Goal: Task Accomplishment & Management: Use online tool/utility

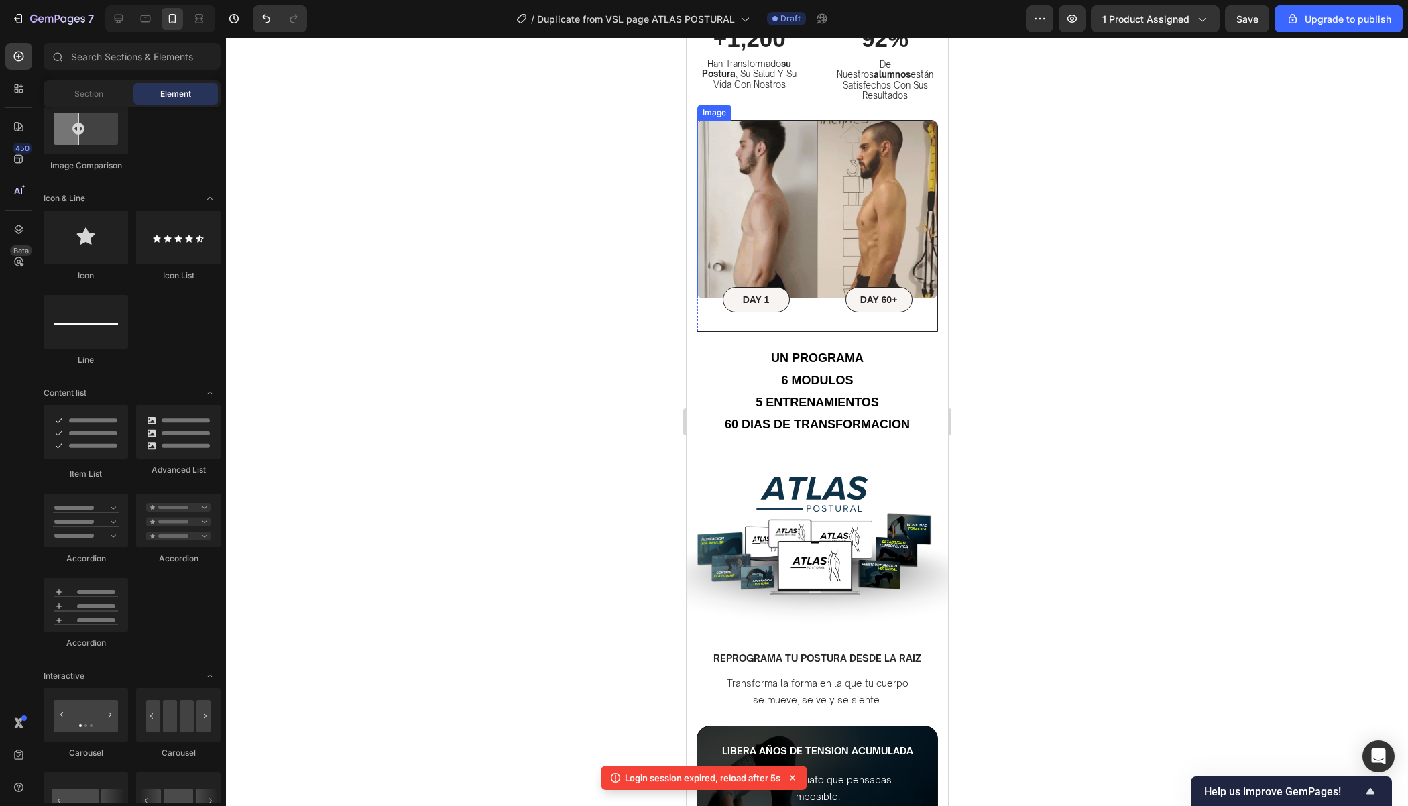
scroll to position [896, 0]
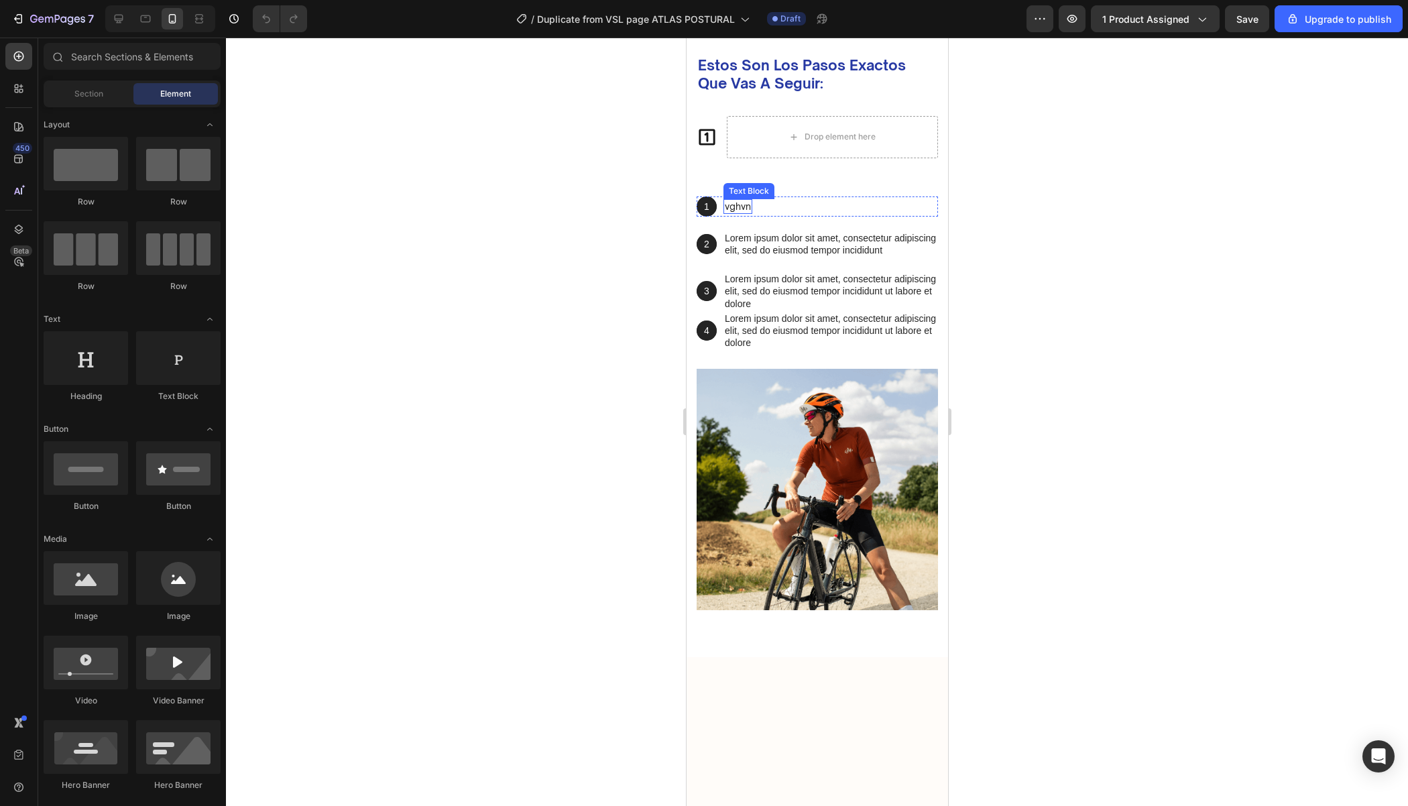
scroll to position [2687, 0]
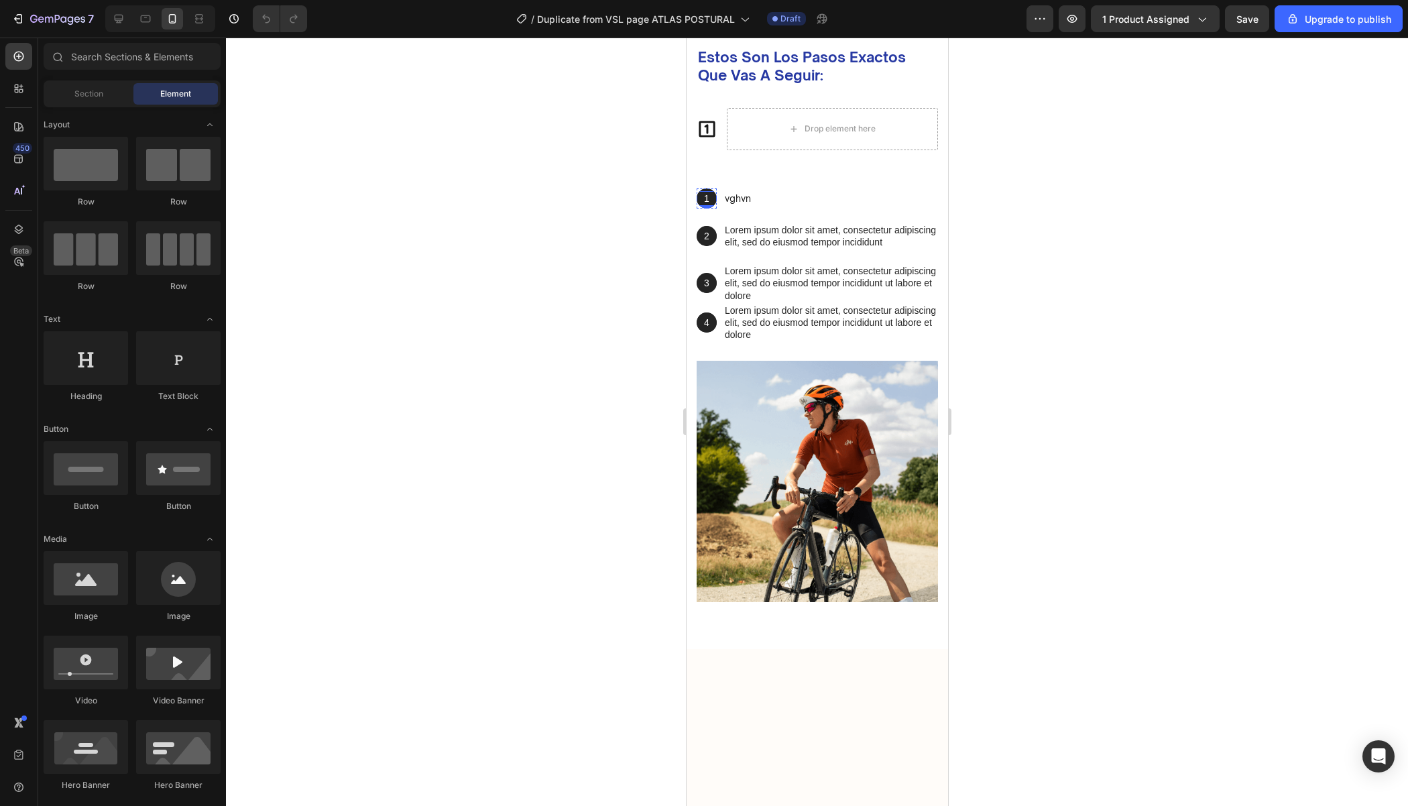
click at [711, 204] on p "1" at bounding box center [705, 198] width 17 height 12
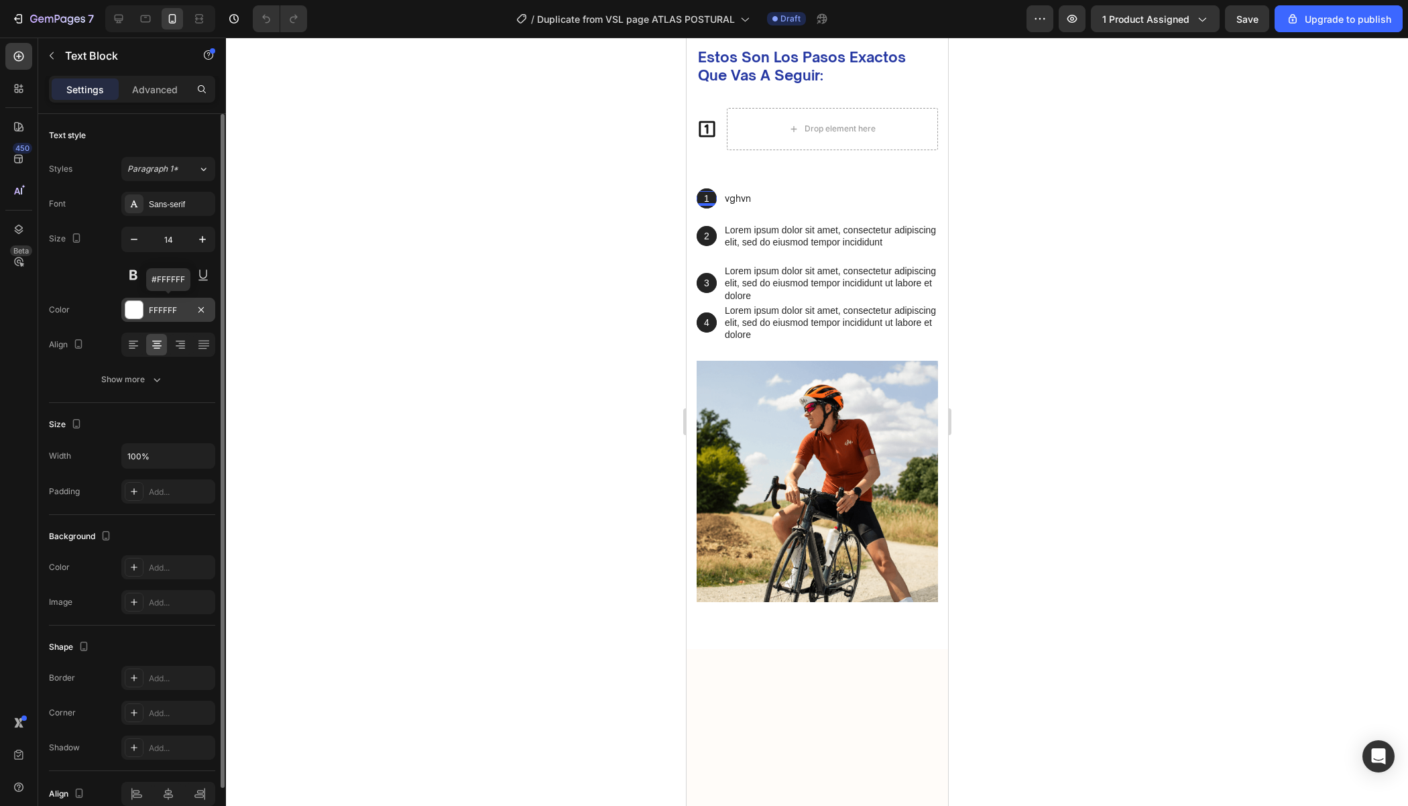
click at [163, 315] on div "FFFFFF" at bounding box center [168, 310] width 94 height 24
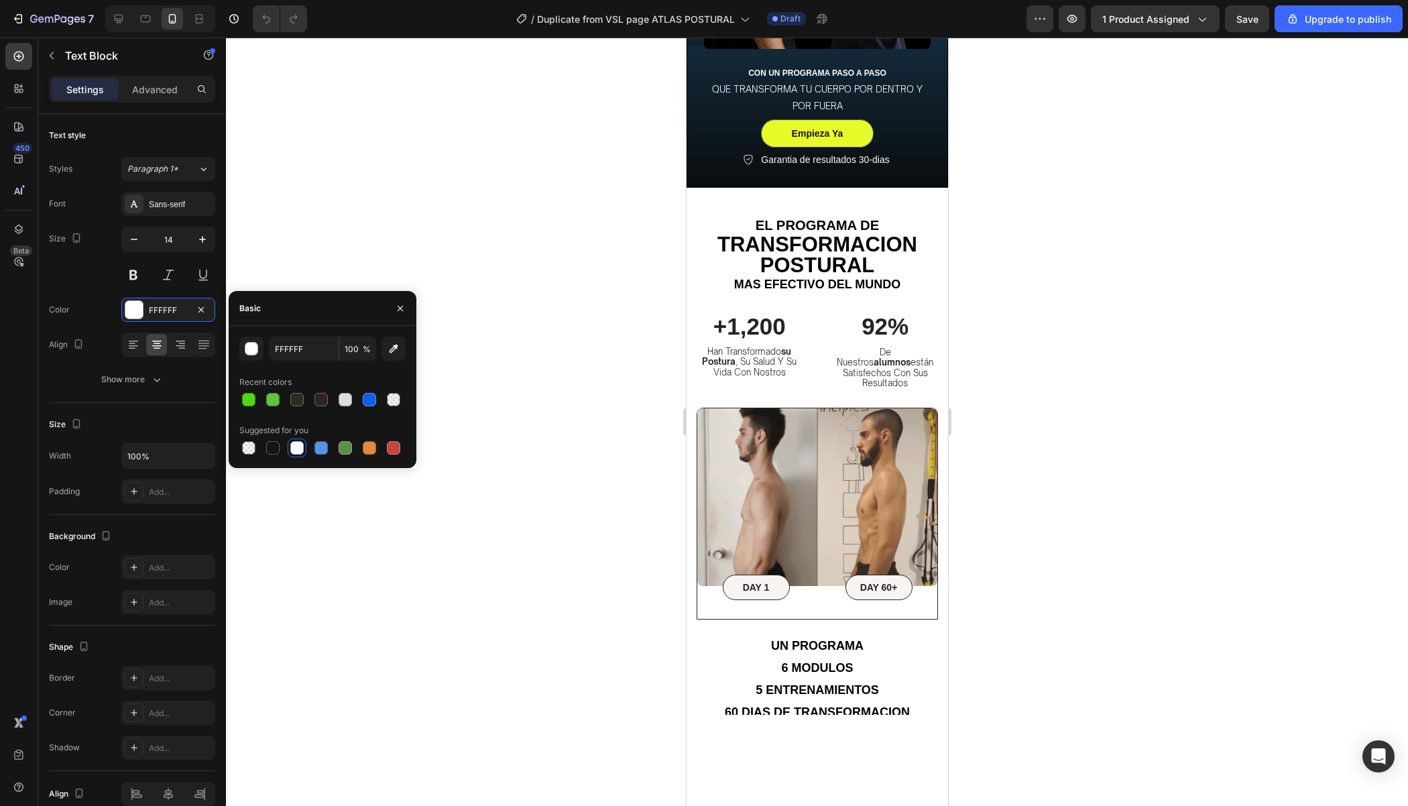
scroll to position [0, 0]
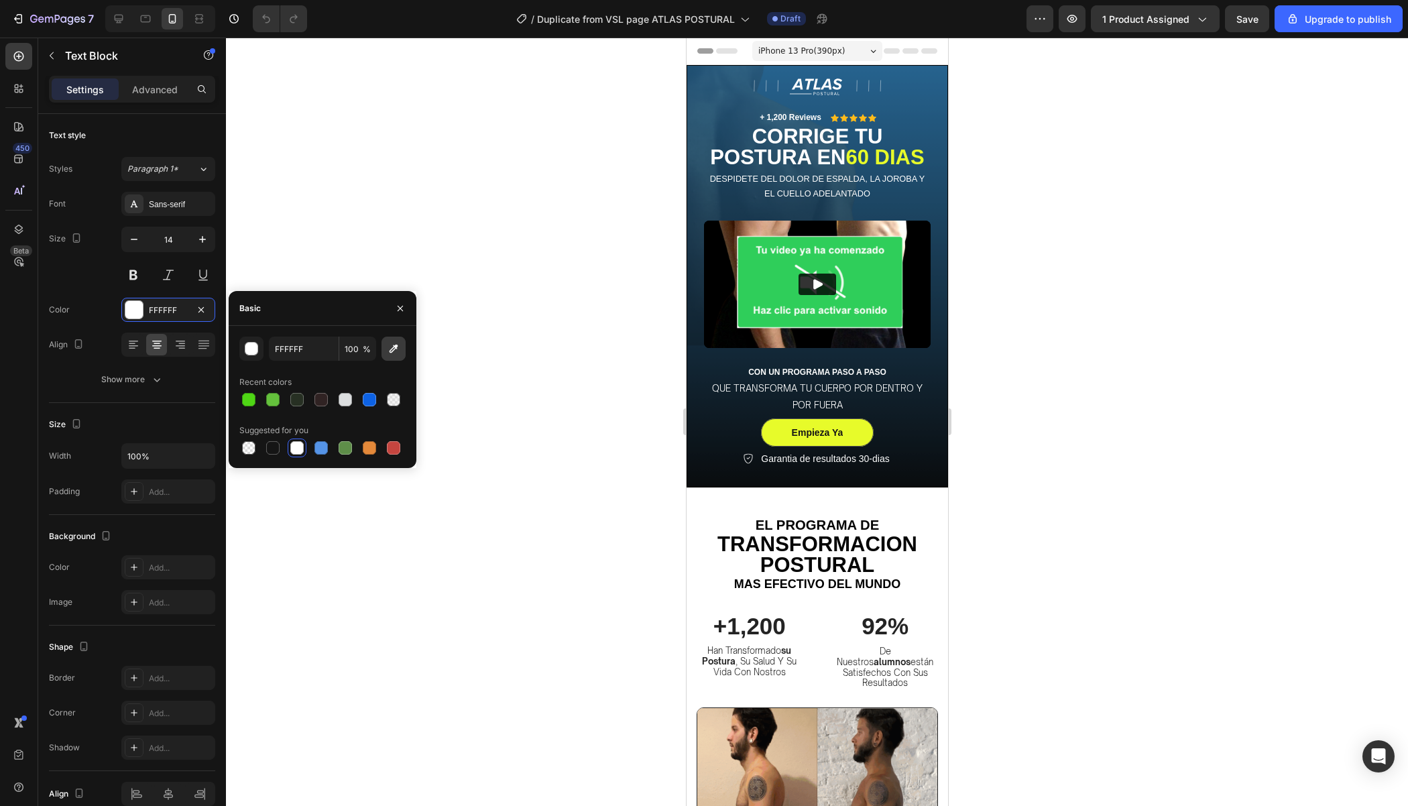
click at [399, 351] on icon "button" at bounding box center [393, 348] width 13 height 13
type input "E7FB2A"
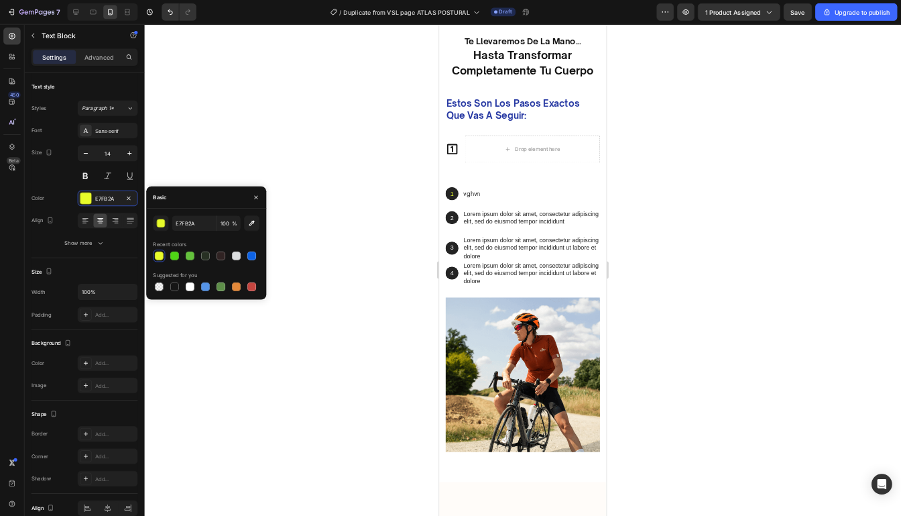
scroll to position [2876, 0]
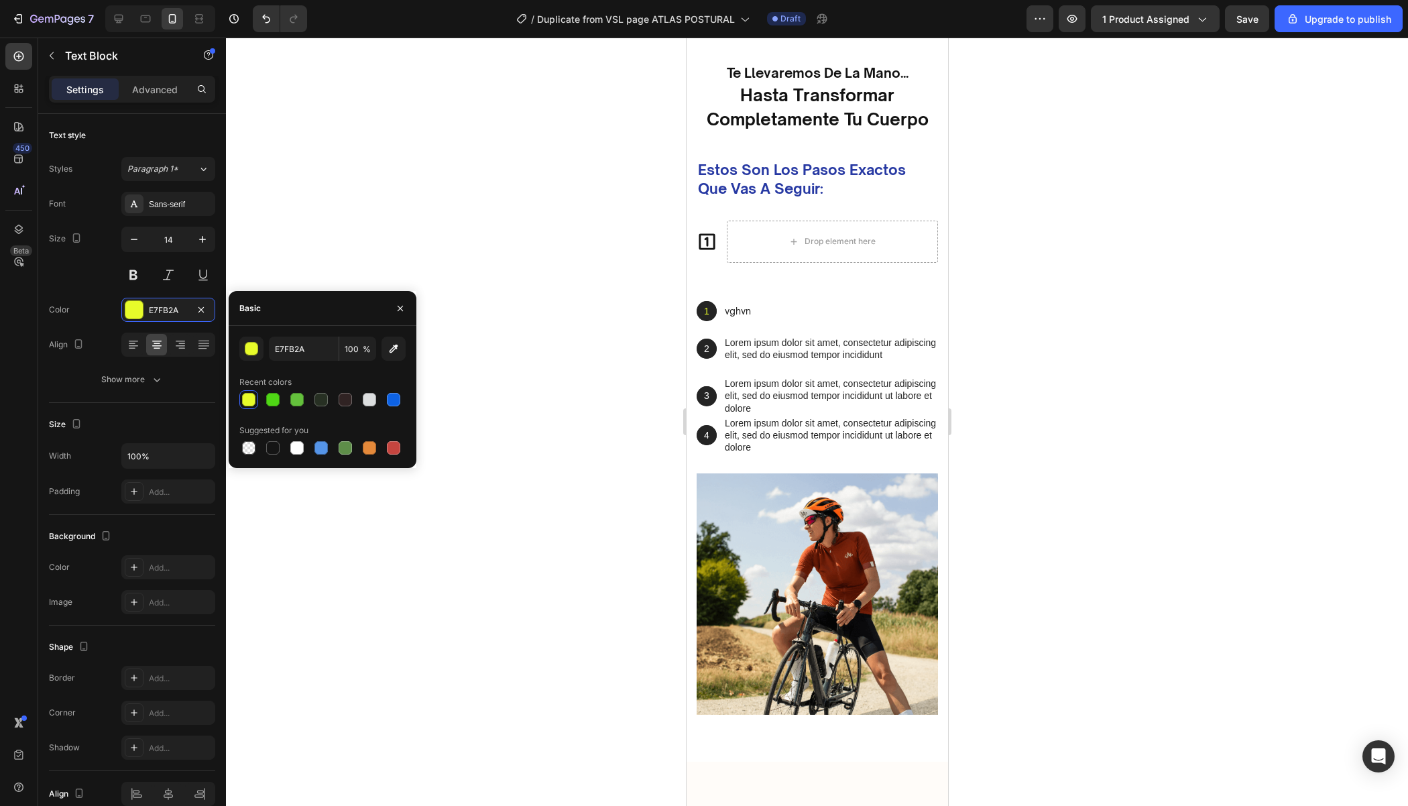
click at [1002, 408] on div at bounding box center [817, 422] width 1182 height 768
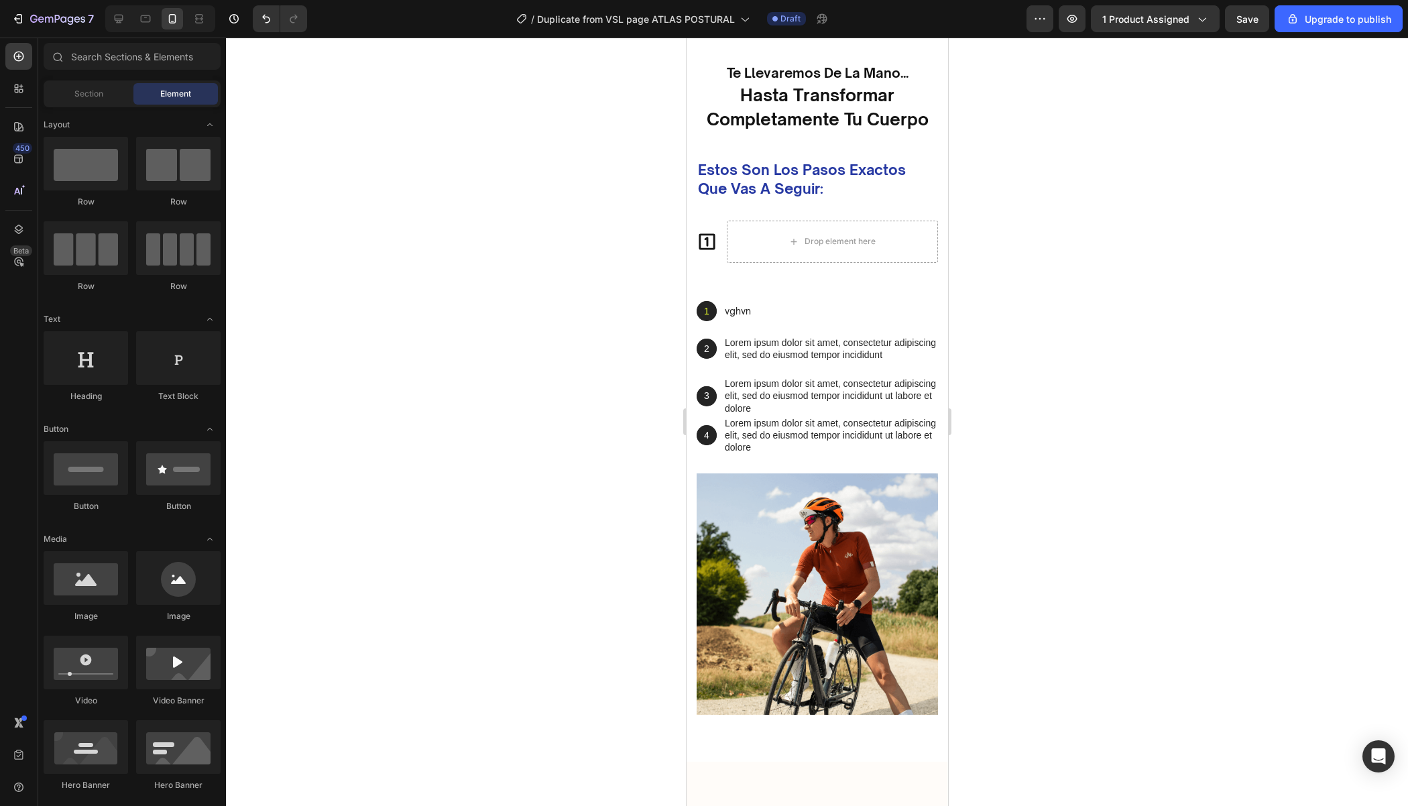
click at [1002, 408] on div at bounding box center [817, 422] width 1182 height 768
click at [702, 314] on p "1" at bounding box center [705, 311] width 17 height 12
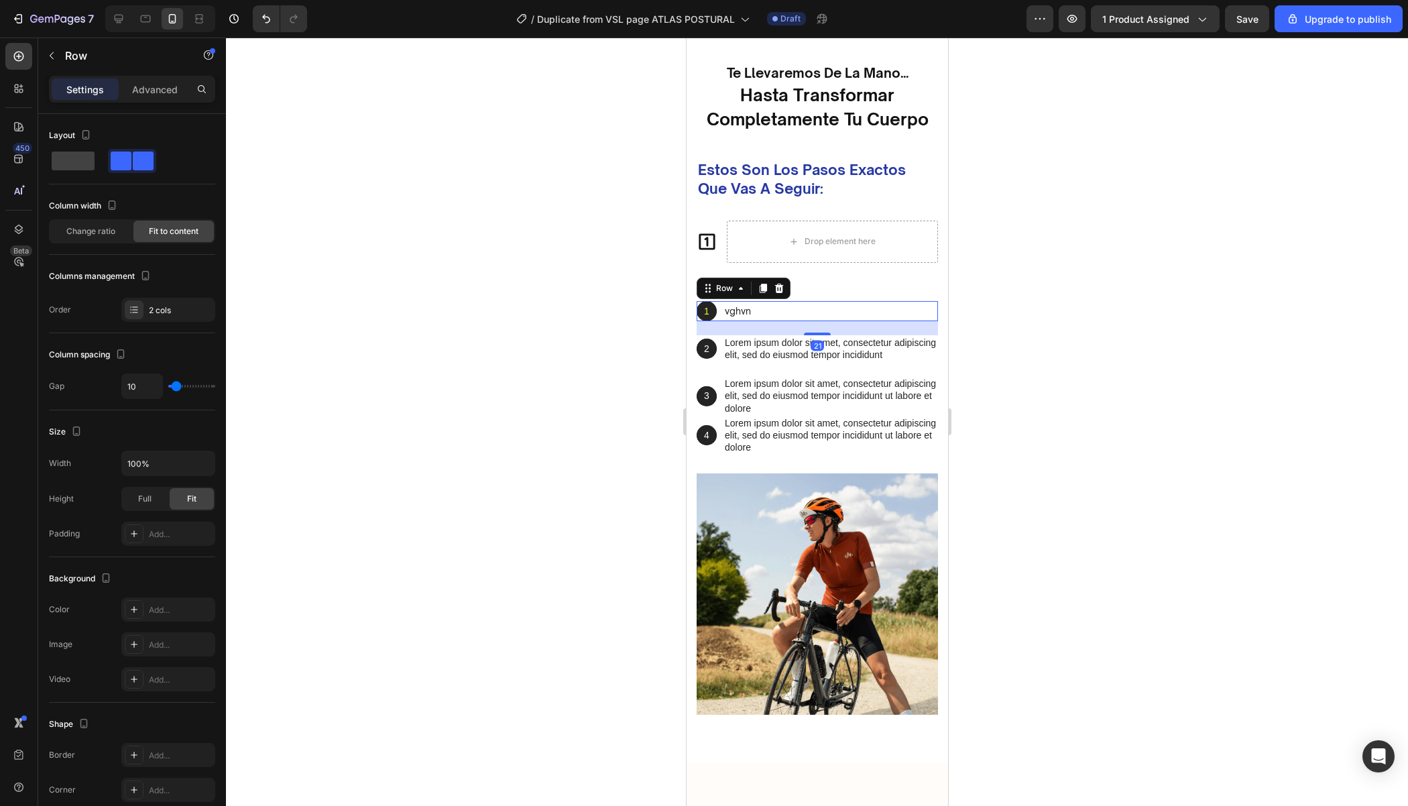
click at [722, 309] on div "1 Text Block Hero Banner vghvn Text Block Row 21" at bounding box center [816, 311] width 241 height 20
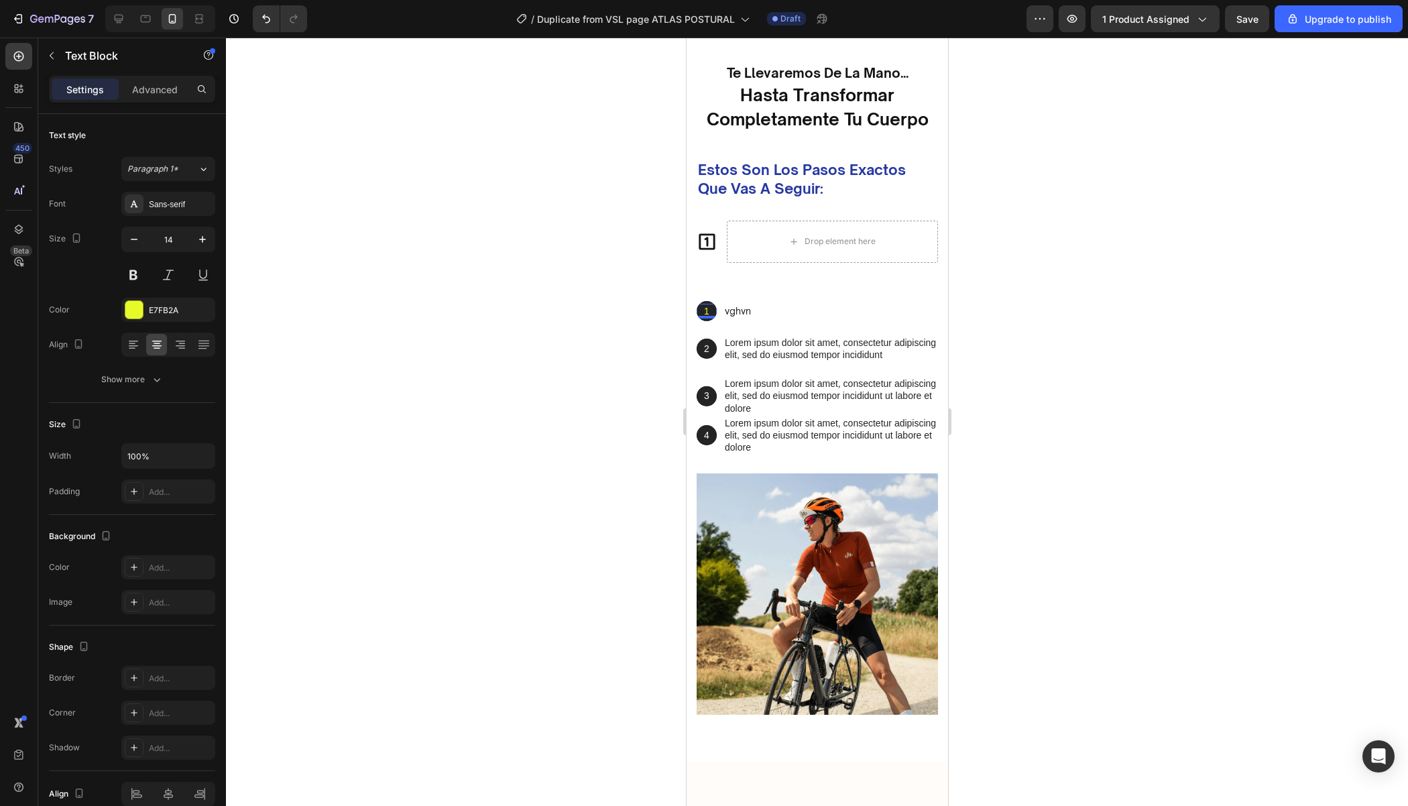
click at [715, 305] on div "1" at bounding box center [706, 311] width 20 height 15
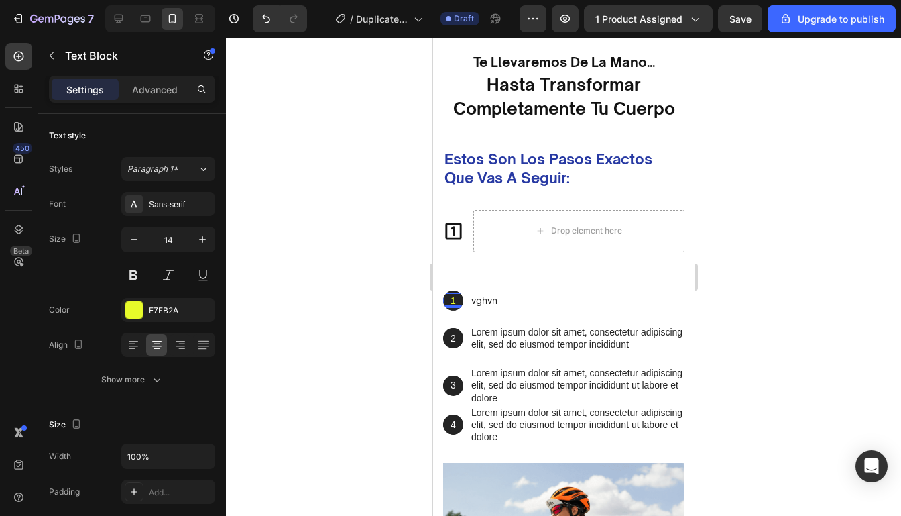
scroll to position [3005, 0]
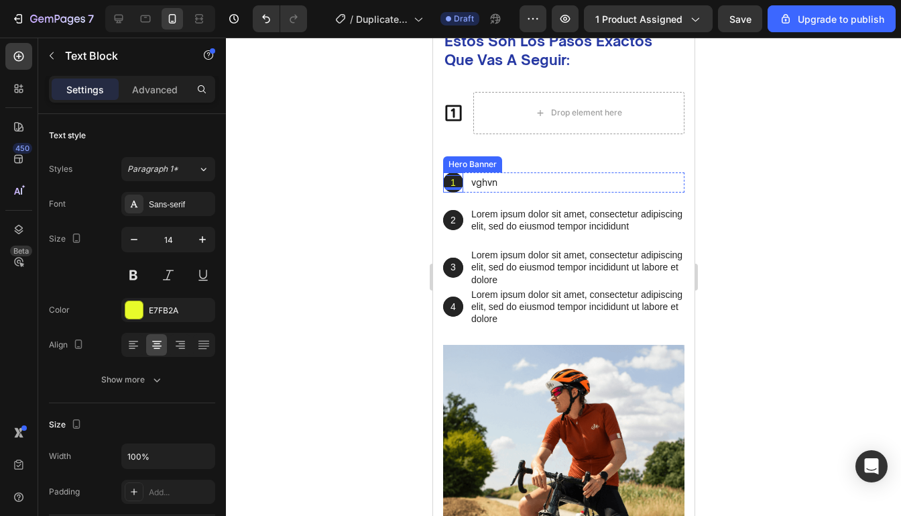
click at [453, 190] on div "Background Image" at bounding box center [452, 182] width 20 height 20
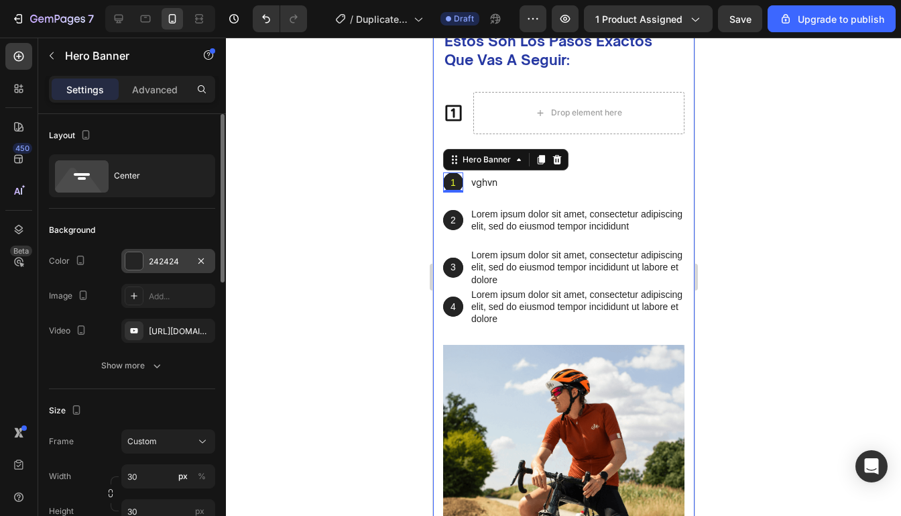
click at [133, 263] on div at bounding box center [133, 260] width 17 height 17
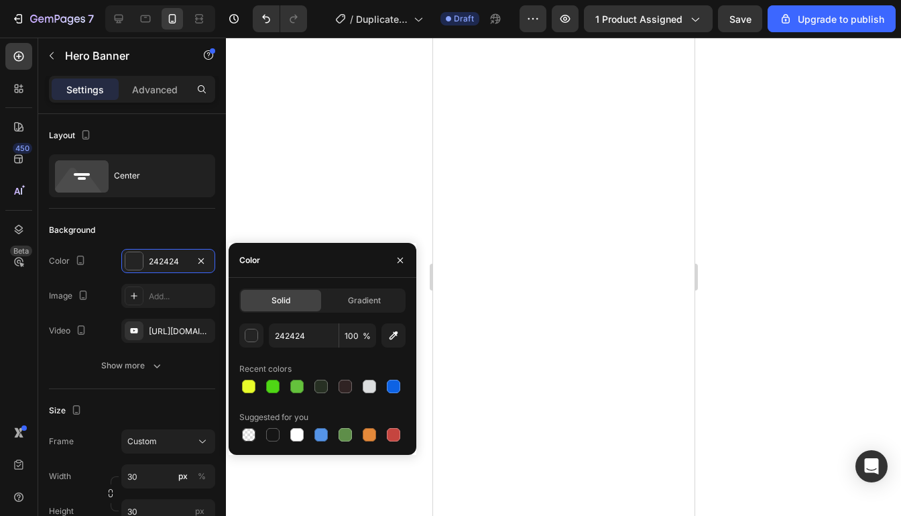
scroll to position [0, 0]
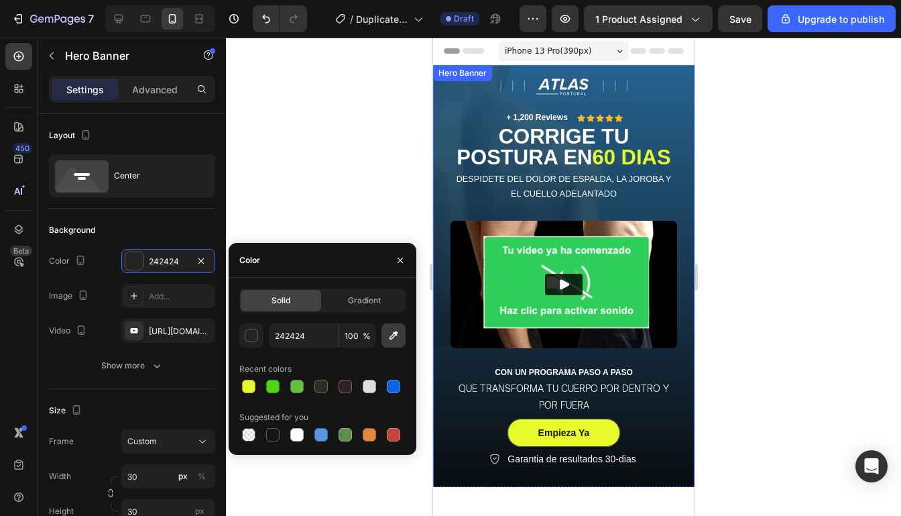
click at [388, 340] on icon "button" at bounding box center [393, 334] width 13 height 13
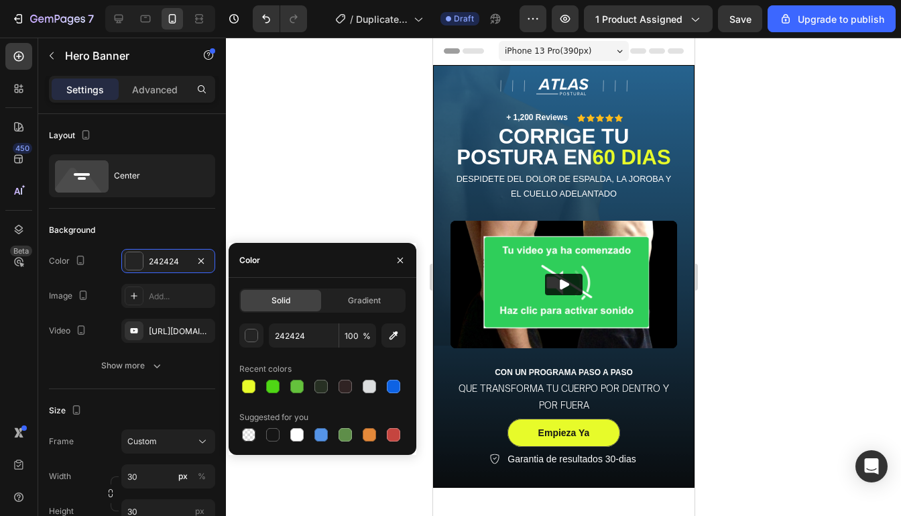
type input "255880"
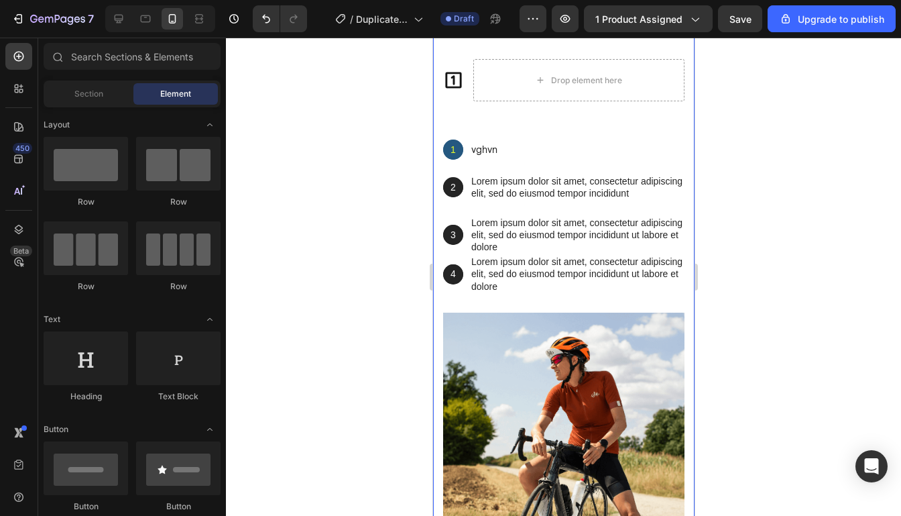
scroll to position [3027, 0]
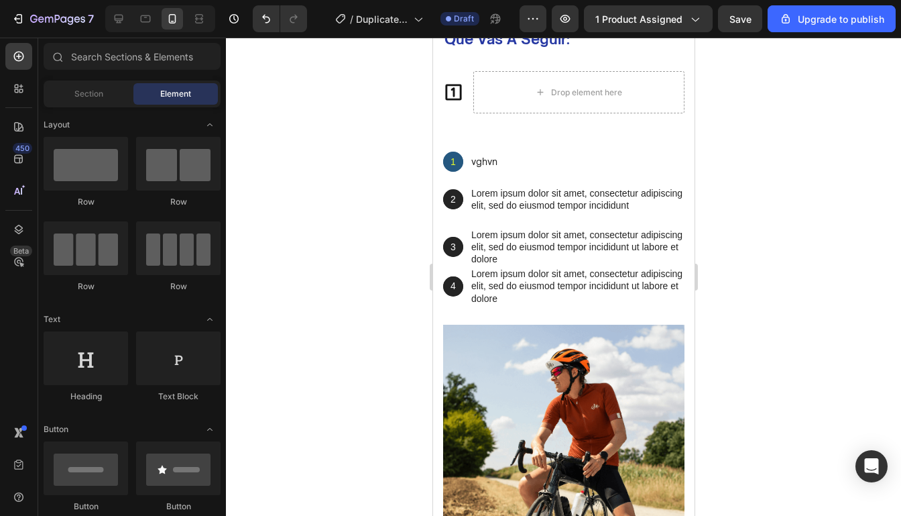
click at [738, 260] on div at bounding box center [563, 277] width 675 height 478
click at [459, 164] on p "1" at bounding box center [452, 162] width 17 height 12
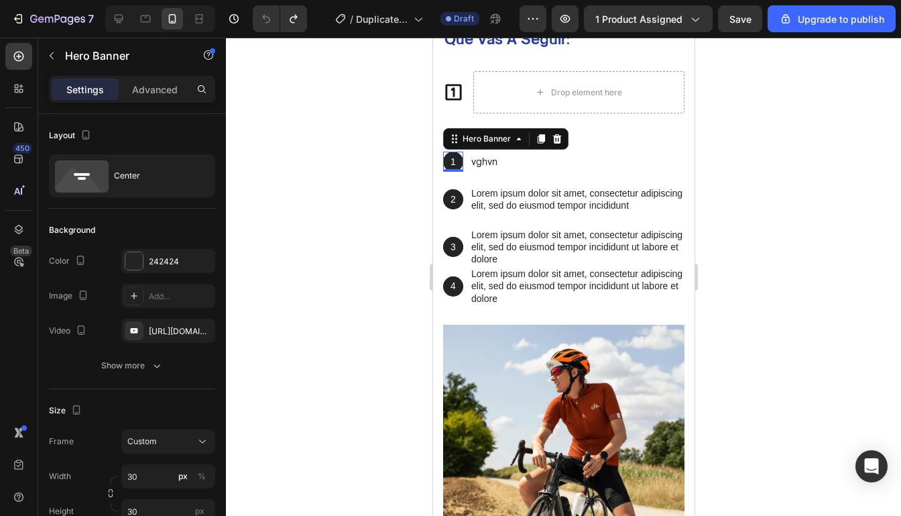
click at [454, 170] on div "1 Text Block Hero Banner 0" at bounding box center [452, 162] width 20 height 20
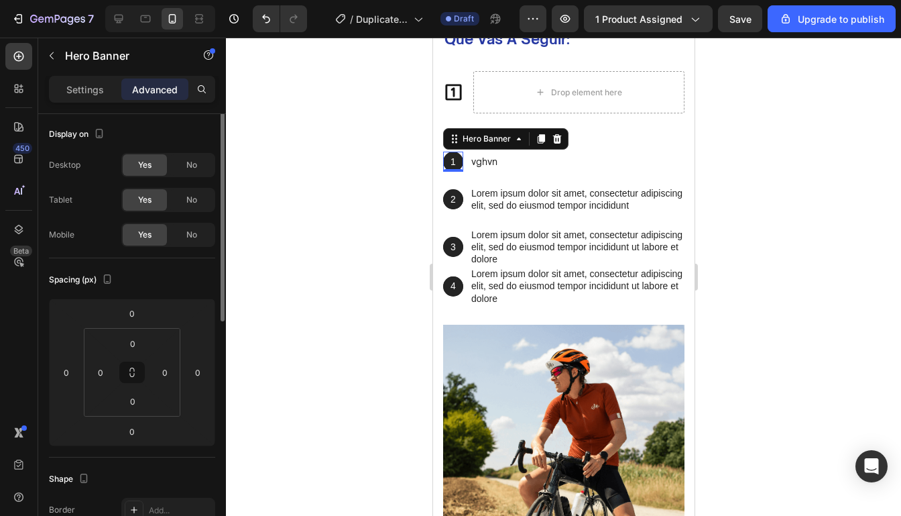
scroll to position [0, 0]
click at [102, 99] on div "Settings" at bounding box center [85, 88] width 67 height 21
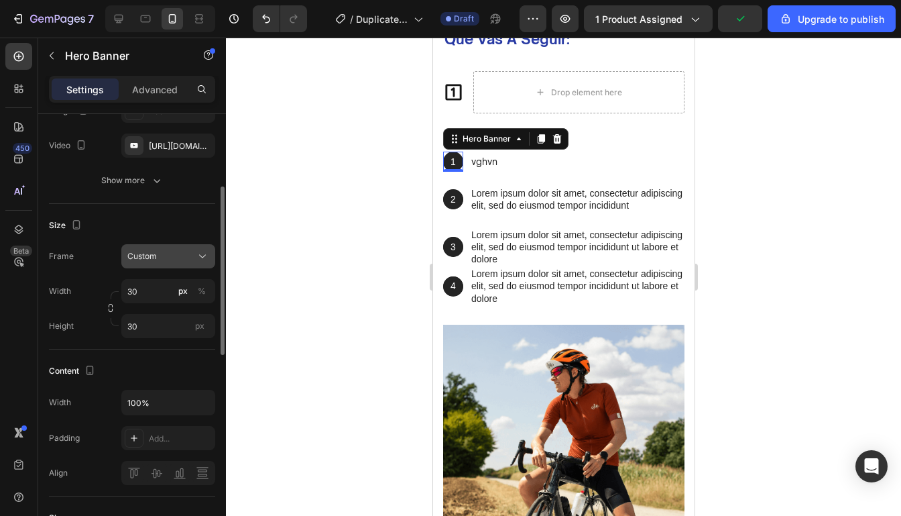
scroll to position [186, 0]
click at [172, 295] on input "30" at bounding box center [168, 290] width 94 height 24
type input "4"
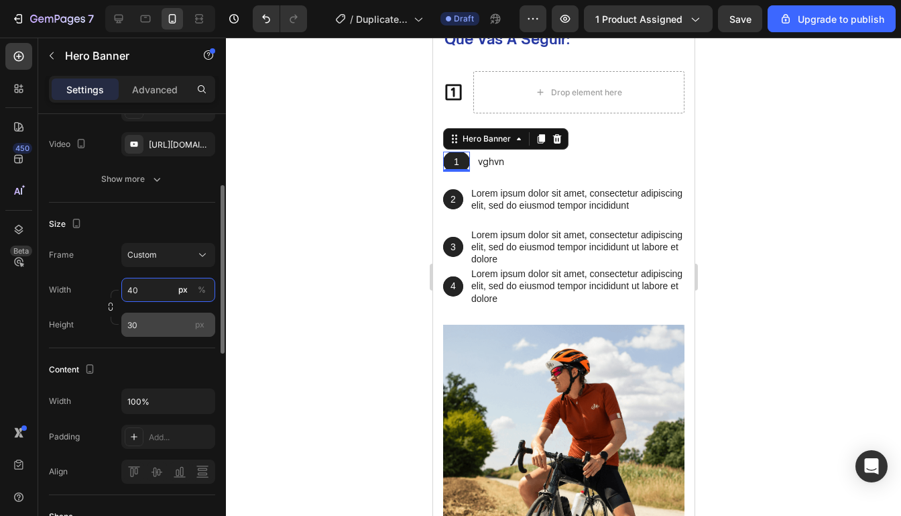
type input "40"
click at [164, 321] on input "30" at bounding box center [168, 324] width 94 height 24
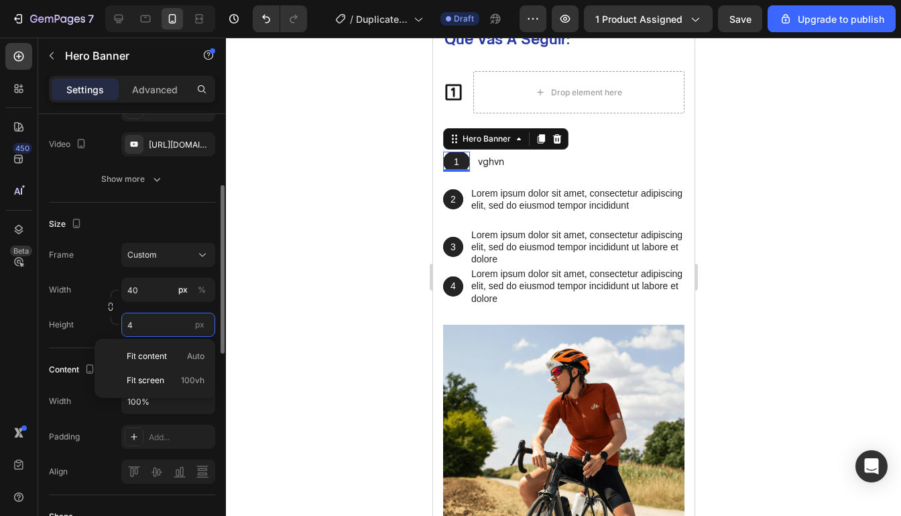
type input "40"
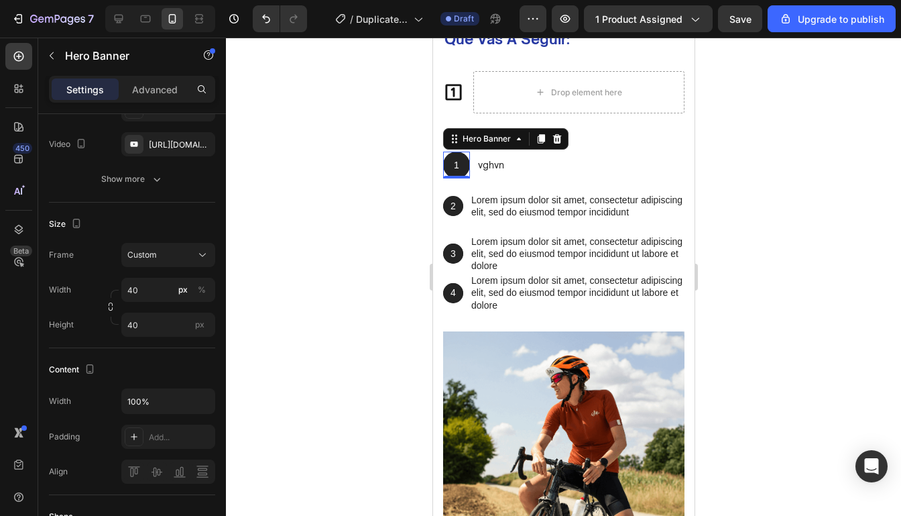
click at [772, 225] on div at bounding box center [563, 277] width 675 height 478
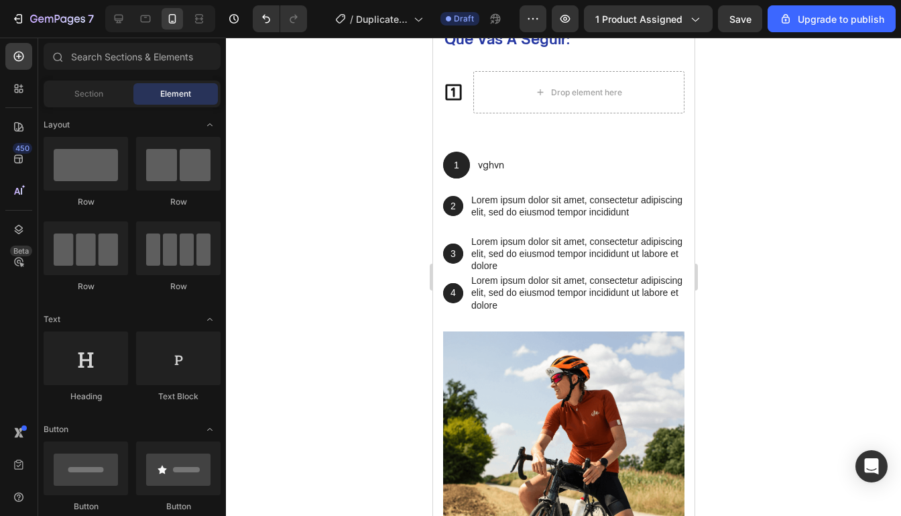
click at [772, 225] on div at bounding box center [563, 277] width 675 height 478
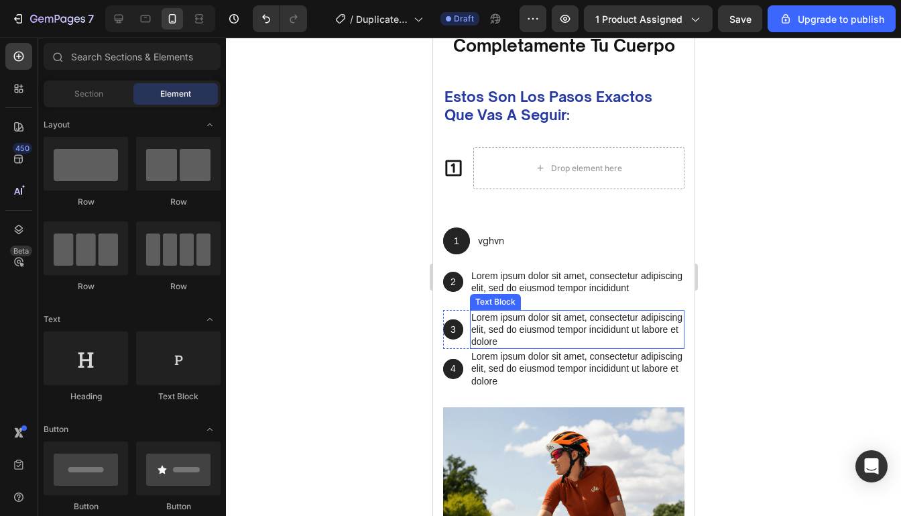
scroll to position [2940, 0]
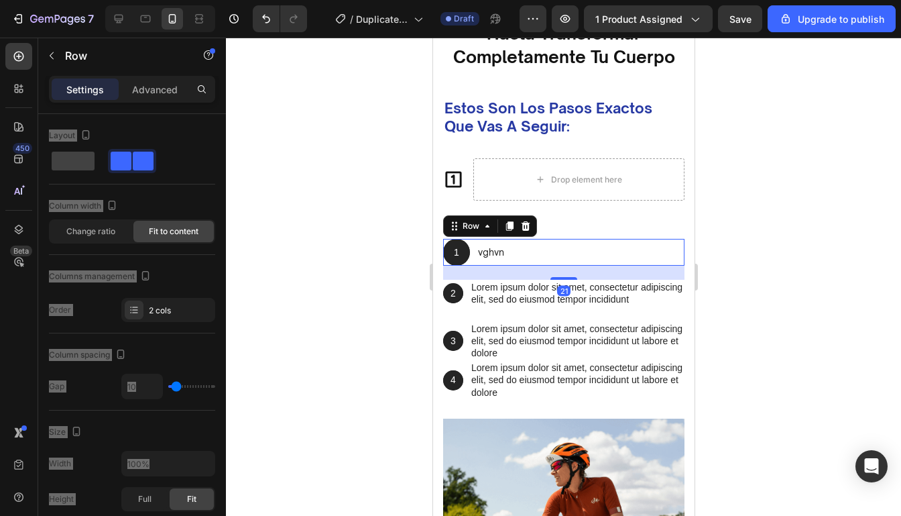
click at [538, 251] on div "1 Text Block Hero Banner vghvn Text Block Row 21" at bounding box center [562, 252] width 241 height 27
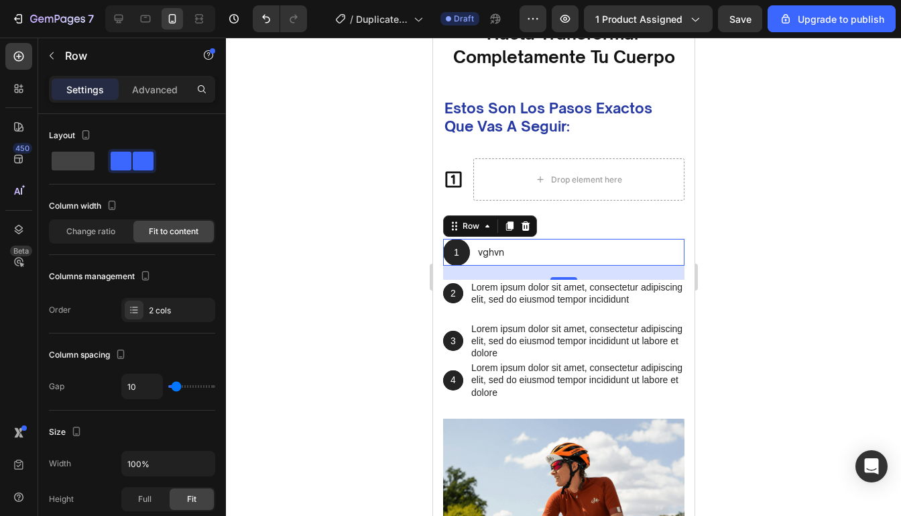
click at [780, 249] on div at bounding box center [563, 277] width 675 height 478
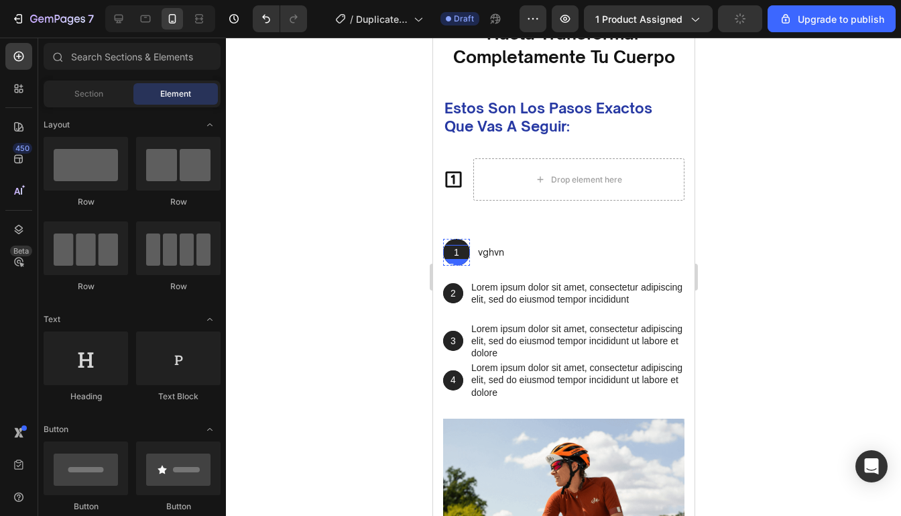
click at [467, 265] on div "Text Block" at bounding box center [468, 267] width 46 height 12
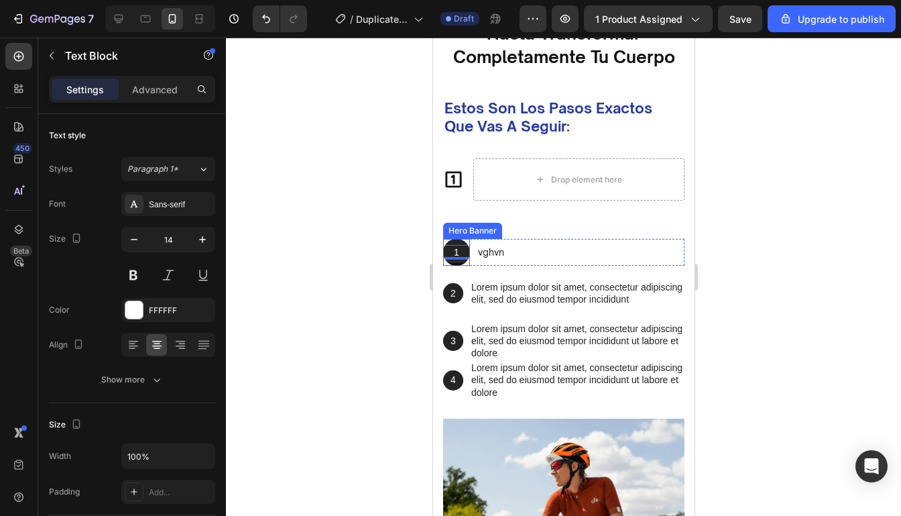
click at [463, 241] on div "Background Image" at bounding box center [455, 252] width 27 height 27
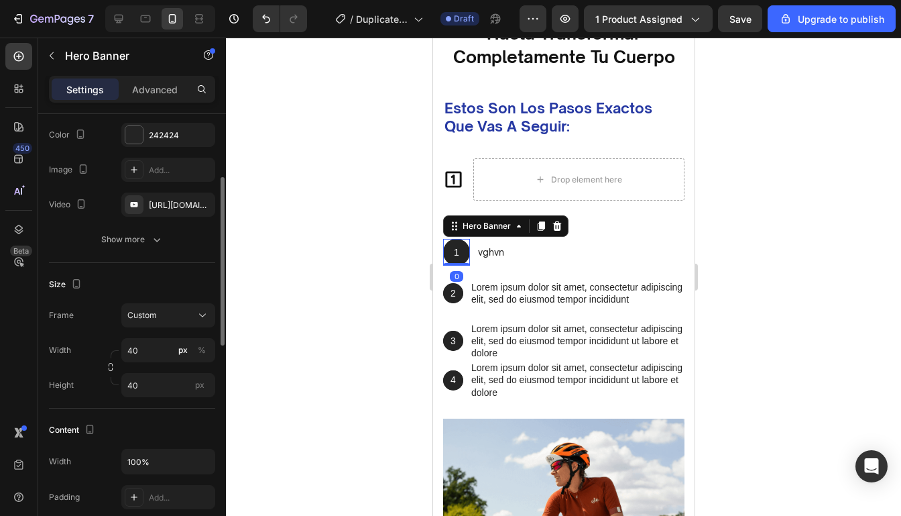
scroll to position [137, 0]
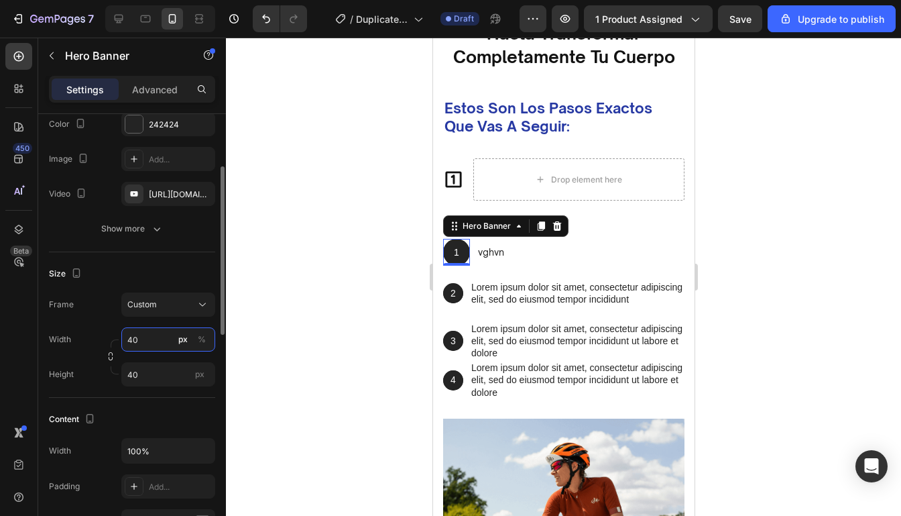
click at [139, 327] on input "40" at bounding box center [168, 339] width 94 height 24
click at [141, 334] on input "40" at bounding box center [168, 339] width 94 height 24
type input "35"
click at [140, 371] on input "40" at bounding box center [168, 374] width 94 height 24
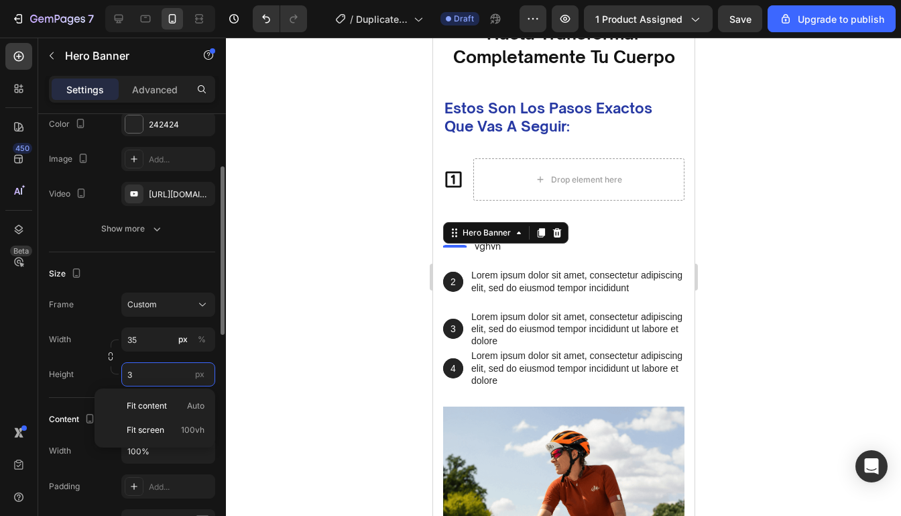
type input "35"
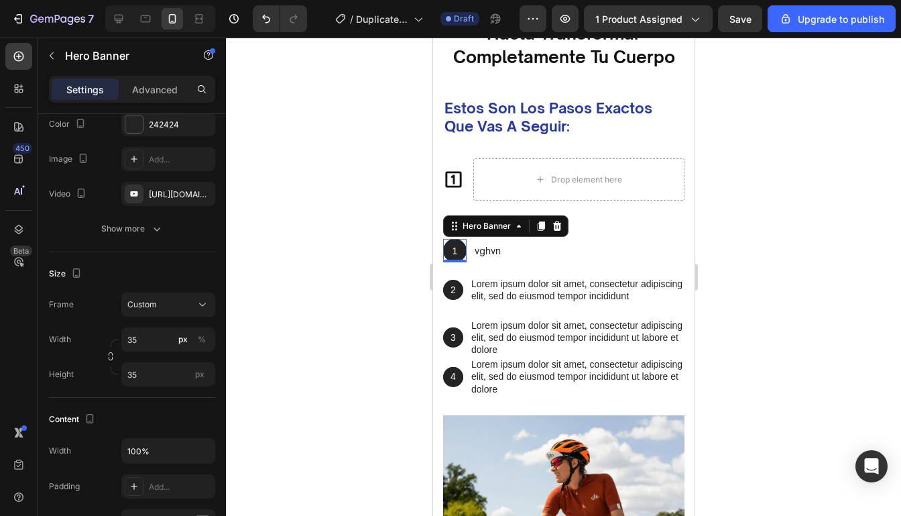
click at [789, 230] on div at bounding box center [563, 277] width 675 height 478
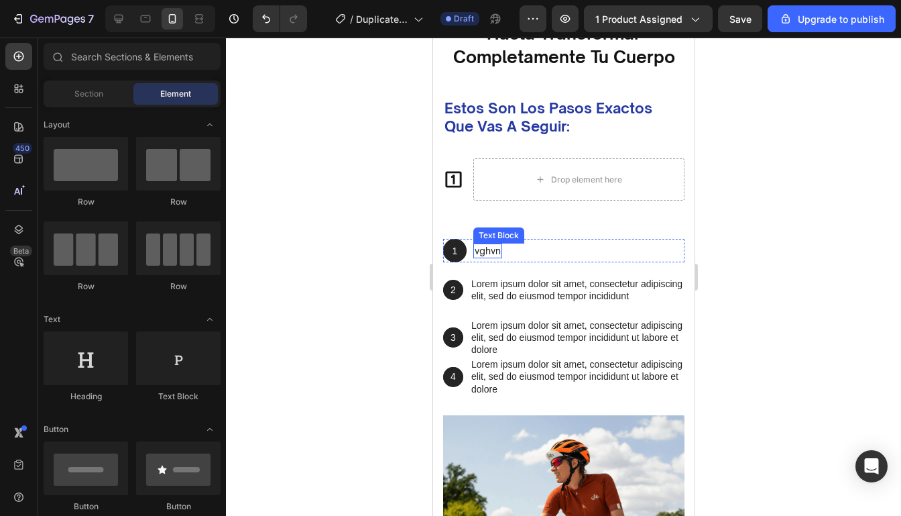
click at [503, 251] on div "1 Text Block Hero Banner vghvn Text Block Row" at bounding box center [562, 250] width 241 height 23
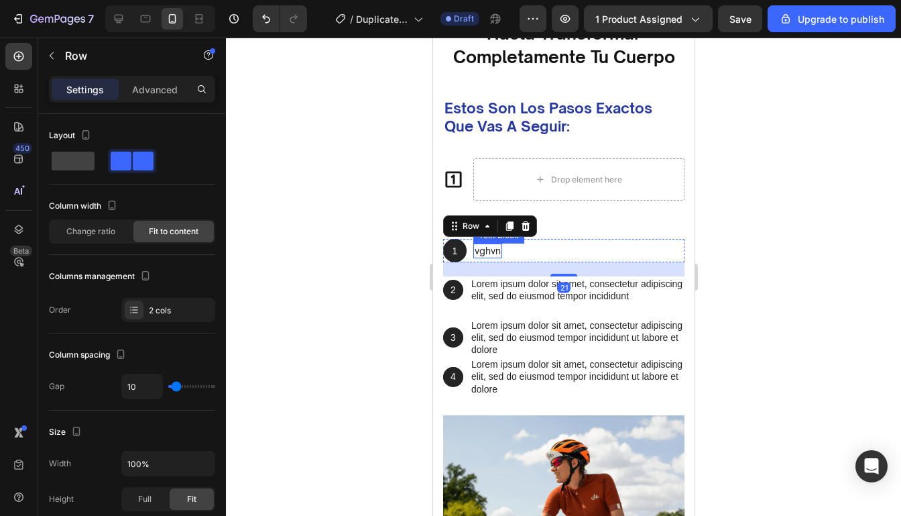
click at [477, 249] on p "vghvn" at bounding box center [487, 251] width 26 height 12
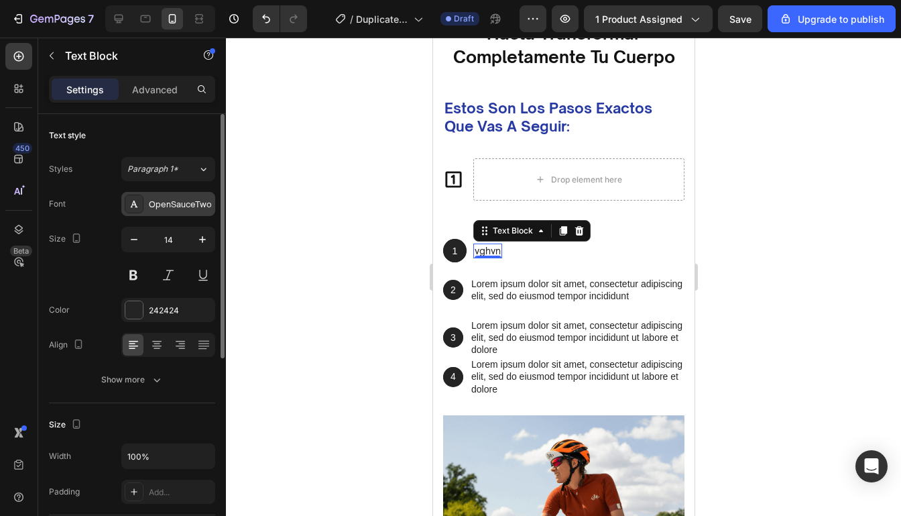
click at [182, 199] on div "OpenSauceTwo" at bounding box center [180, 204] width 63 height 12
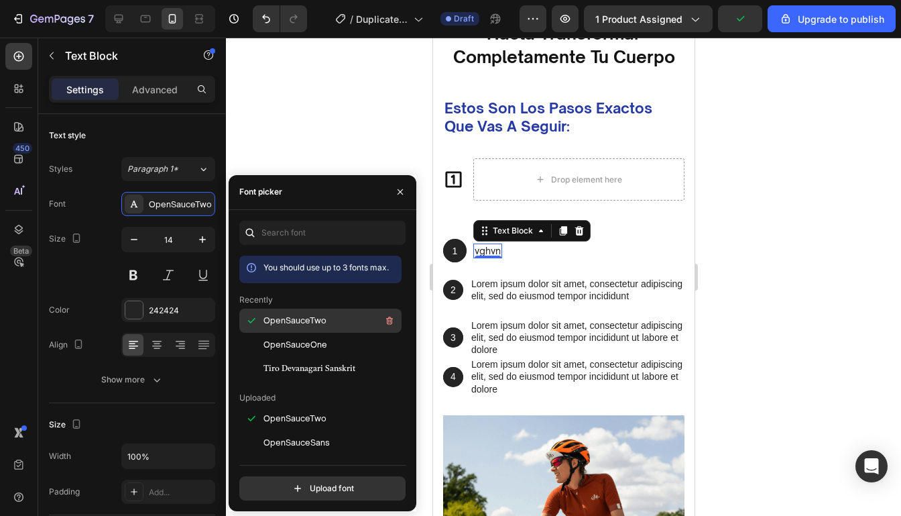
click at [302, 321] on span "OpenSauceTwo" at bounding box center [294, 320] width 63 height 12
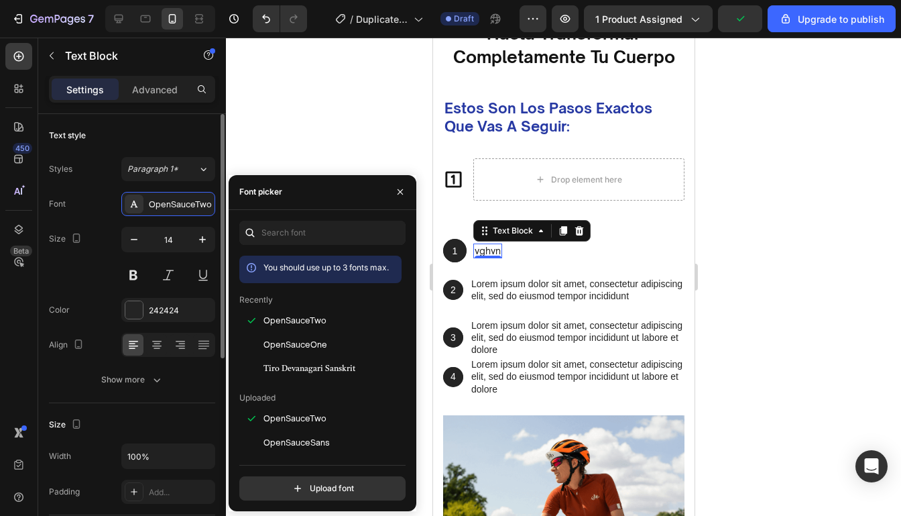
click at [173, 139] on div "Text style" at bounding box center [132, 135] width 166 height 21
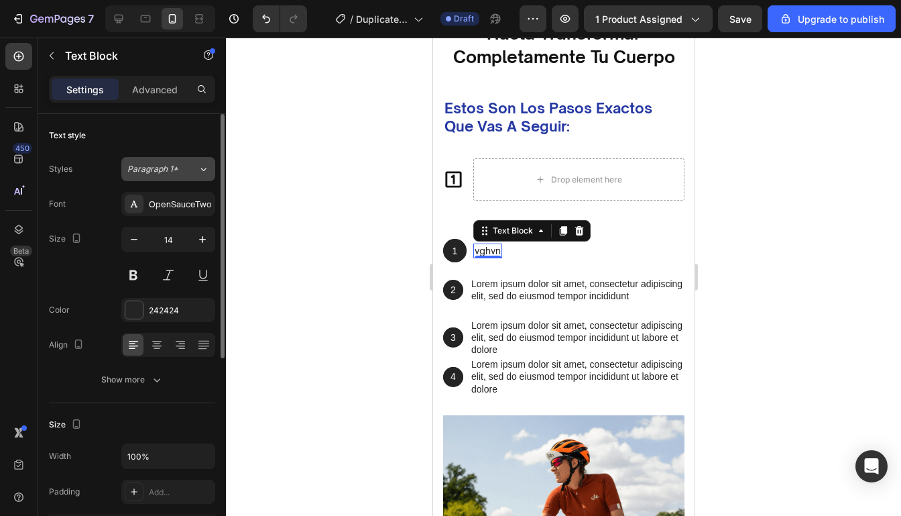
click at [173, 168] on span "Paragraph 1*" at bounding box center [152, 169] width 51 height 12
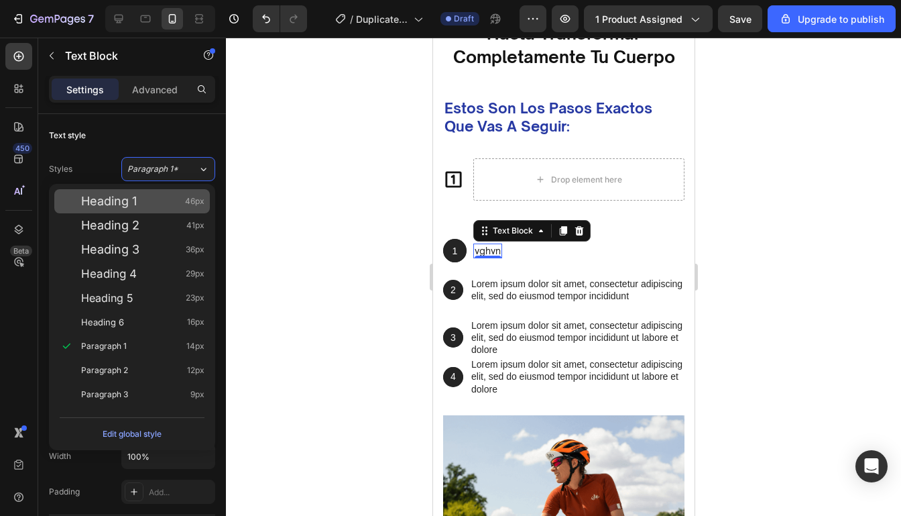
click at [139, 209] on div "Heading 1 46px" at bounding box center [132, 201] width 156 height 24
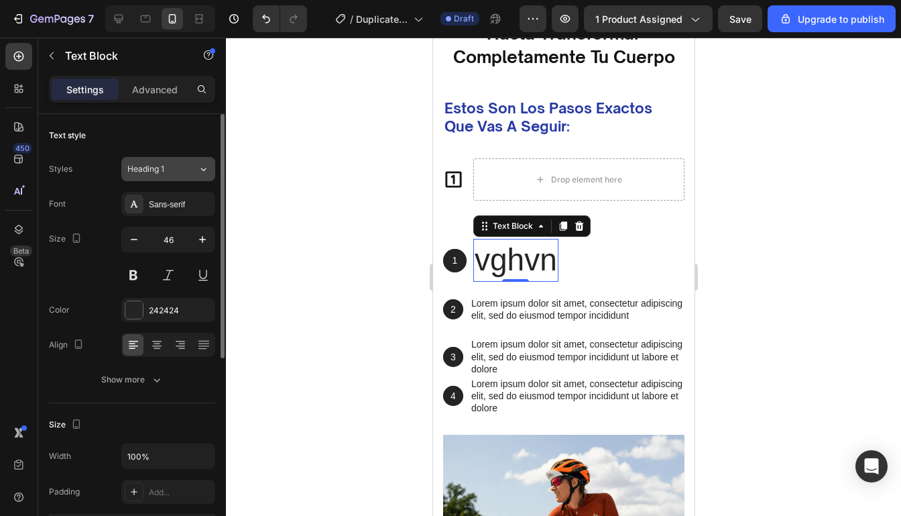
click at [159, 175] on button "Heading 1" at bounding box center [168, 169] width 94 height 24
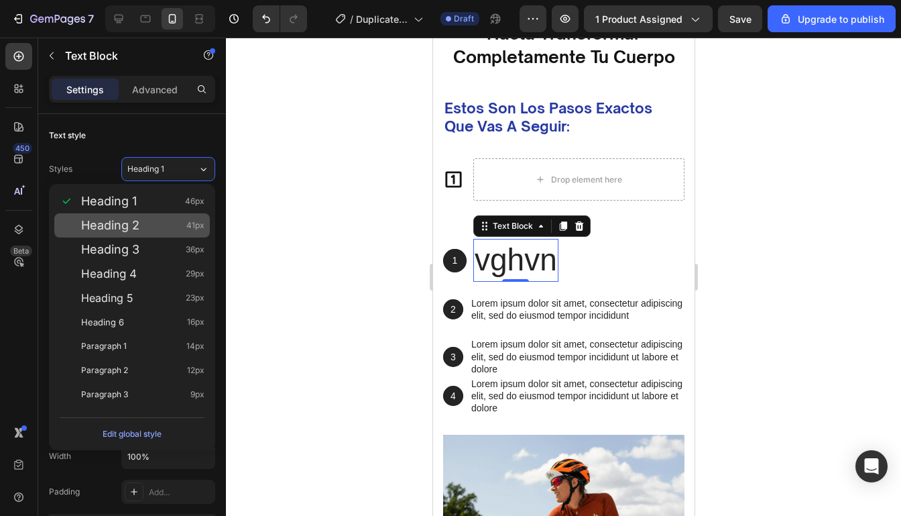
click at [154, 224] on div "Heading 2 41px" at bounding box center [142, 225] width 123 height 13
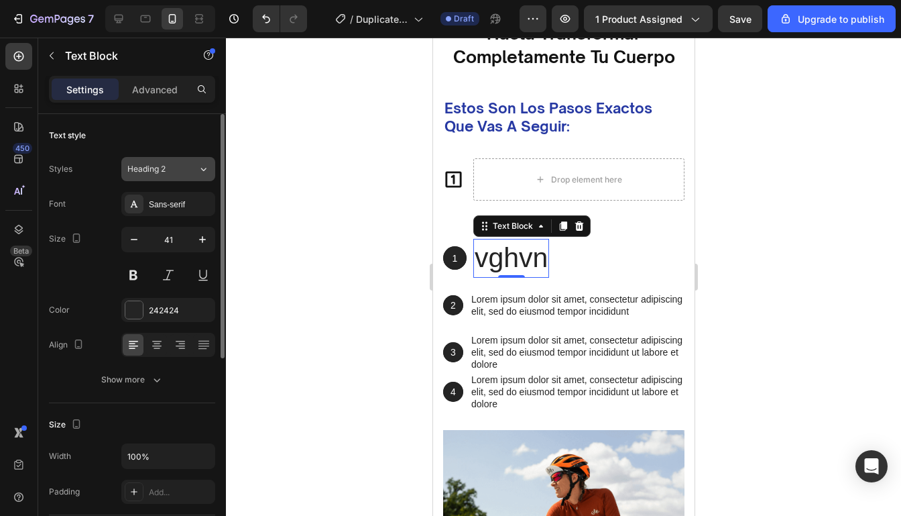
click at [170, 178] on button "Heading 2" at bounding box center [168, 169] width 94 height 24
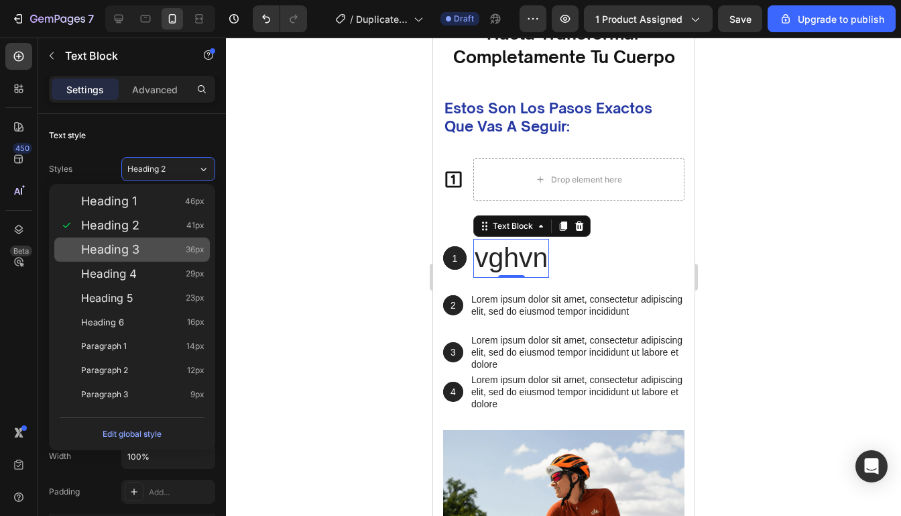
click at [147, 250] on div "Heading 3 36px" at bounding box center [142, 249] width 123 height 13
type input "36"
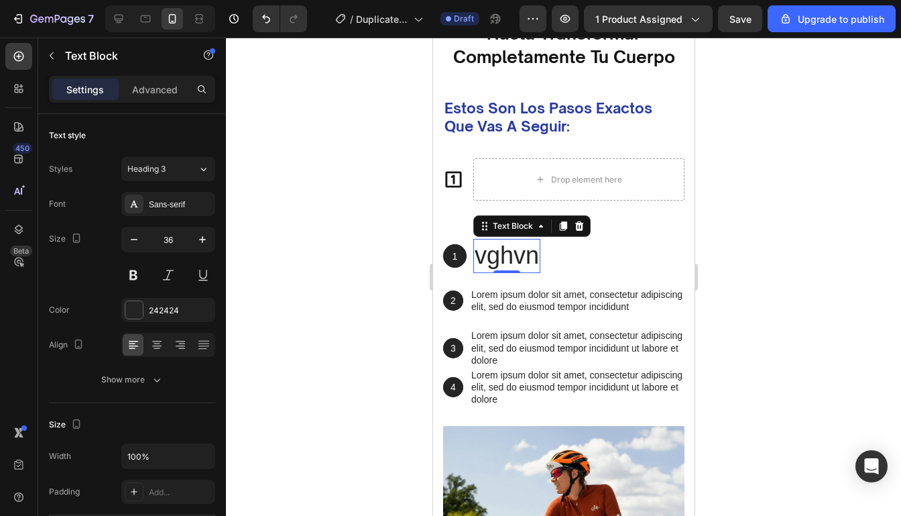
click at [532, 259] on p "vghvn" at bounding box center [506, 256] width 64 height 32
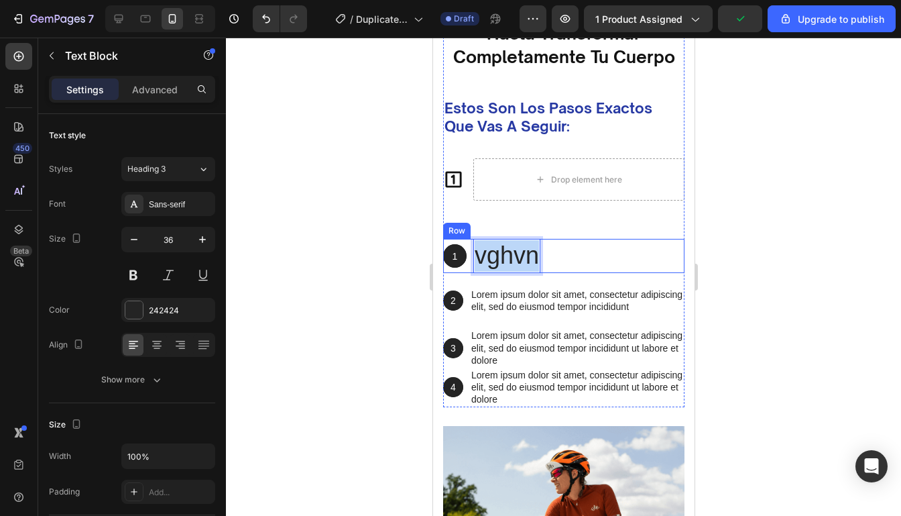
drag, startPoint x: 536, startPoint y: 258, endPoint x: 467, endPoint y: 258, distance: 69.0
click at [467, 258] on div "1 Text Block Hero Banner vghvn Text Block 0 Row" at bounding box center [562, 256] width 241 height 34
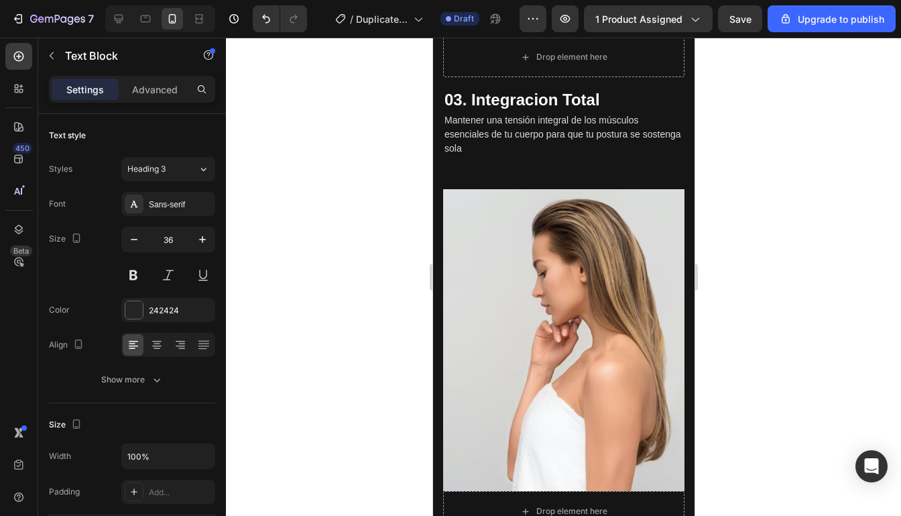
type input "16"
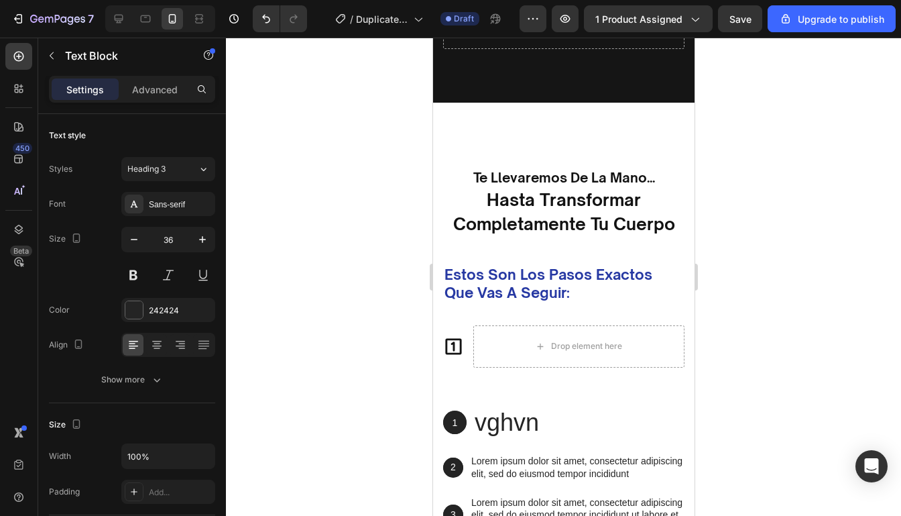
scroll to position [2821, 0]
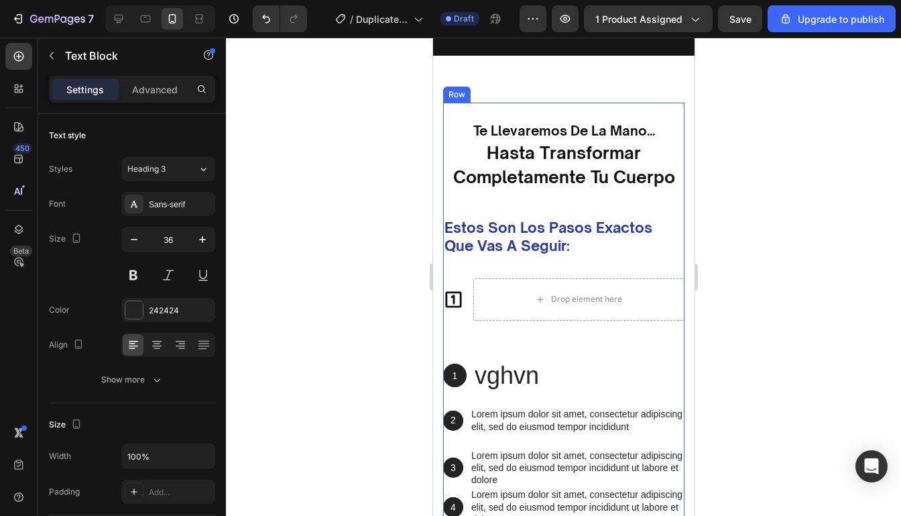
click at [542, 377] on div "1 Text Block Hero Banner vghvn Text Block Row" at bounding box center [562, 376] width 241 height 34
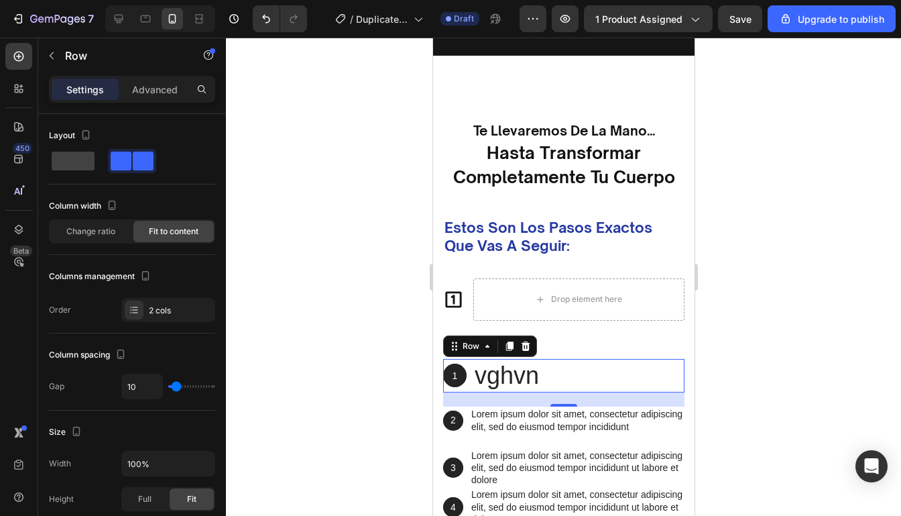
click at [542, 377] on div "1 Text Block Hero Banner vghvn Text Block Row 0" at bounding box center [562, 376] width 241 height 34
click at [541, 377] on div "1 Text Block Hero Banner vghvn Text Block Row 21" at bounding box center [562, 376] width 241 height 34
click at [534, 377] on p "vghvn" at bounding box center [506, 376] width 64 height 32
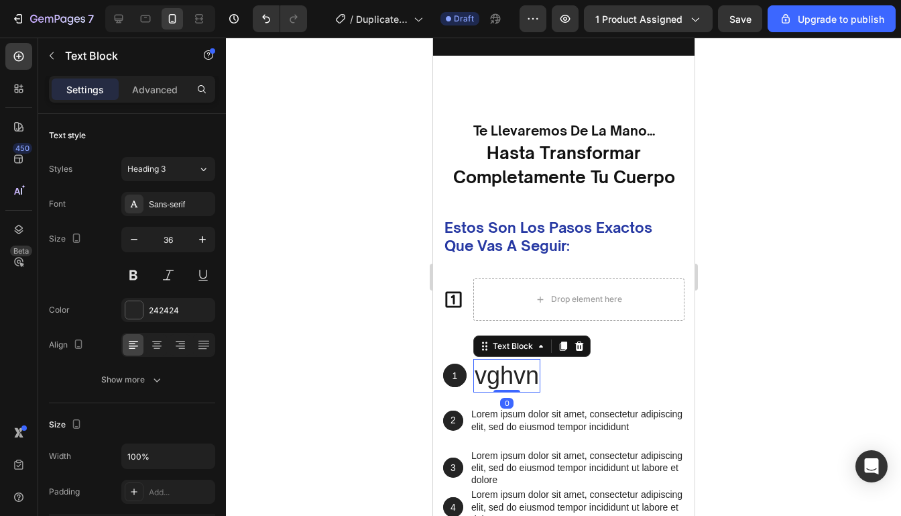
click at [534, 377] on p "vghvn" at bounding box center [506, 376] width 64 height 32
drag, startPoint x: 534, startPoint y: 377, endPoint x: 495, endPoint y: 379, distance: 39.6
click at [495, 379] on p "vghvn" at bounding box center [506, 376] width 64 height 32
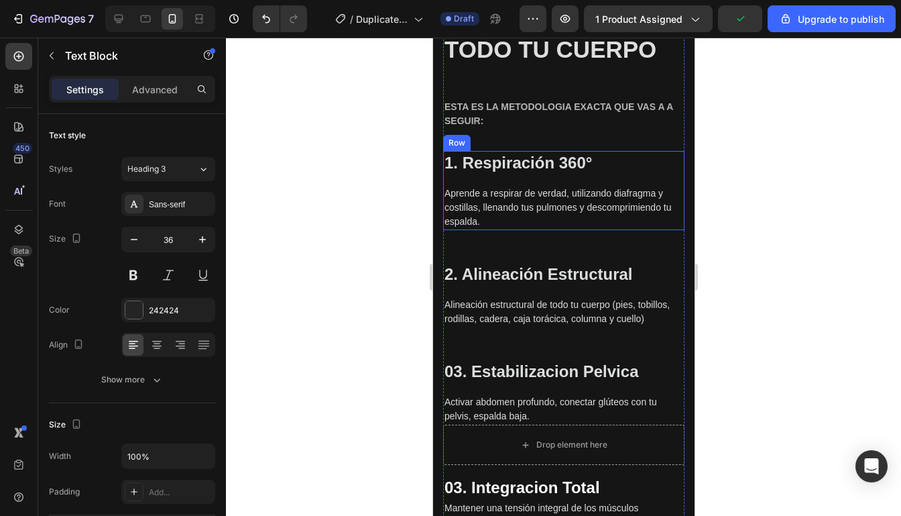
scroll to position [1837, 0]
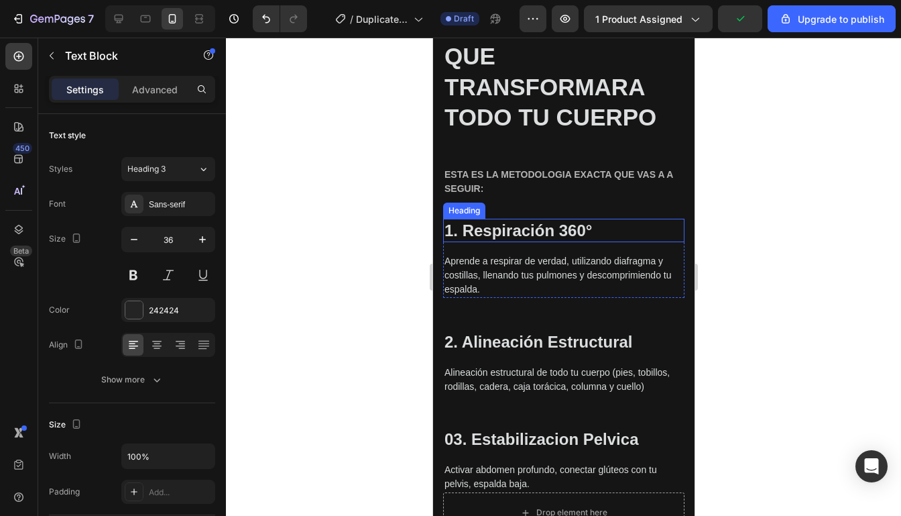
click at [583, 229] on h3 "1. Respiración 360 °" at bounding box center [562, 230] width 241 height 23
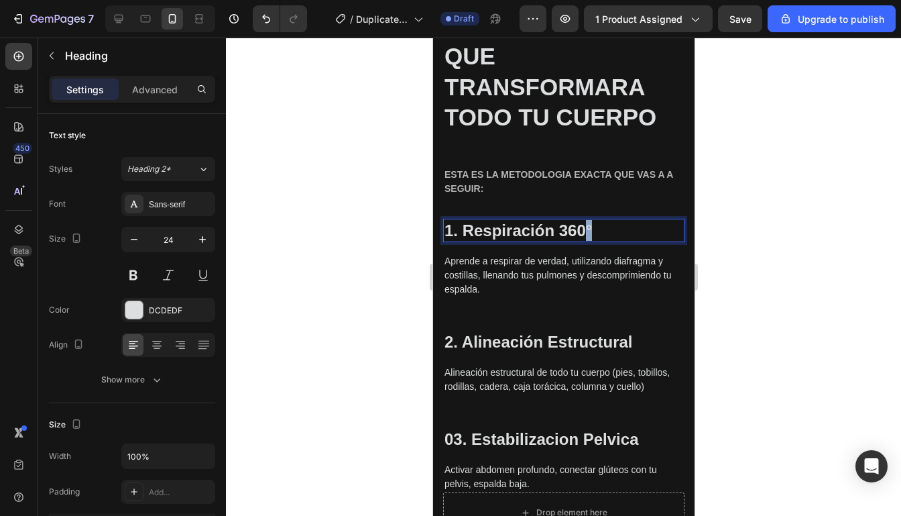
click at [587, 228] on strong "°" at bounding box center [588, 230] width 7 height 18
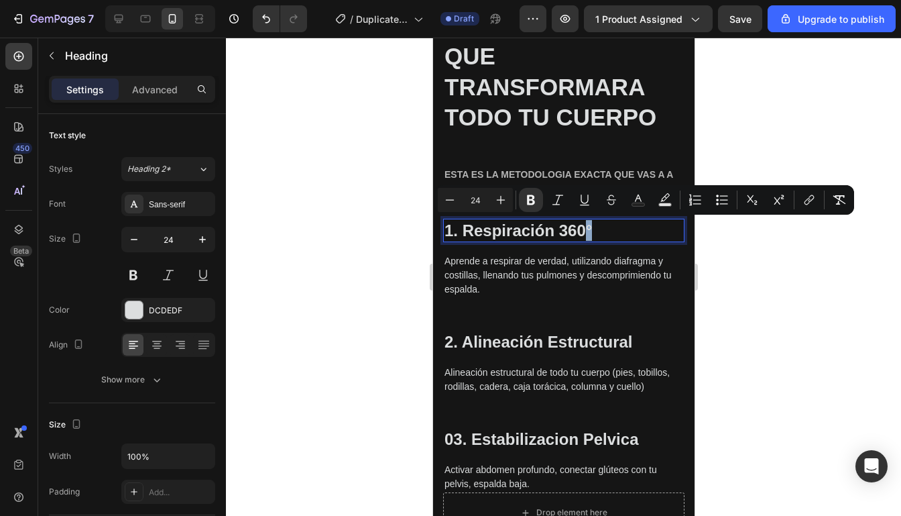
copy strong "°"
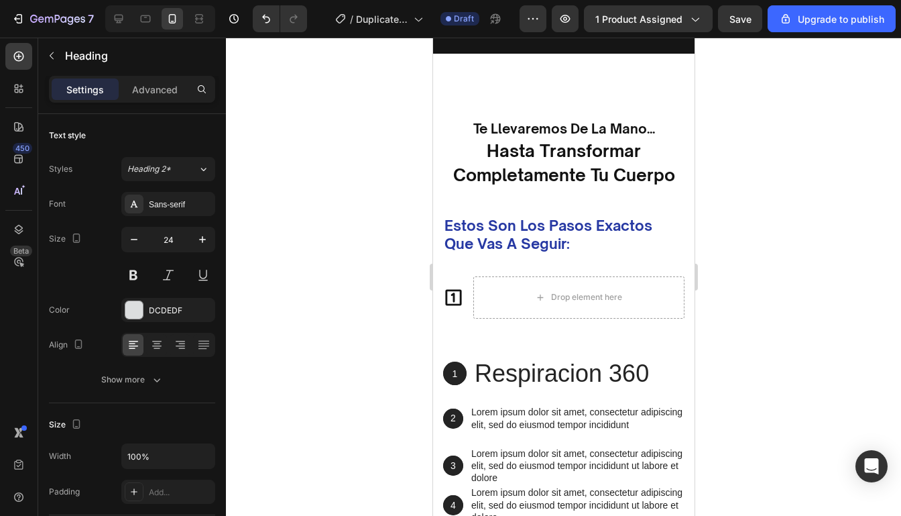
type input "16"
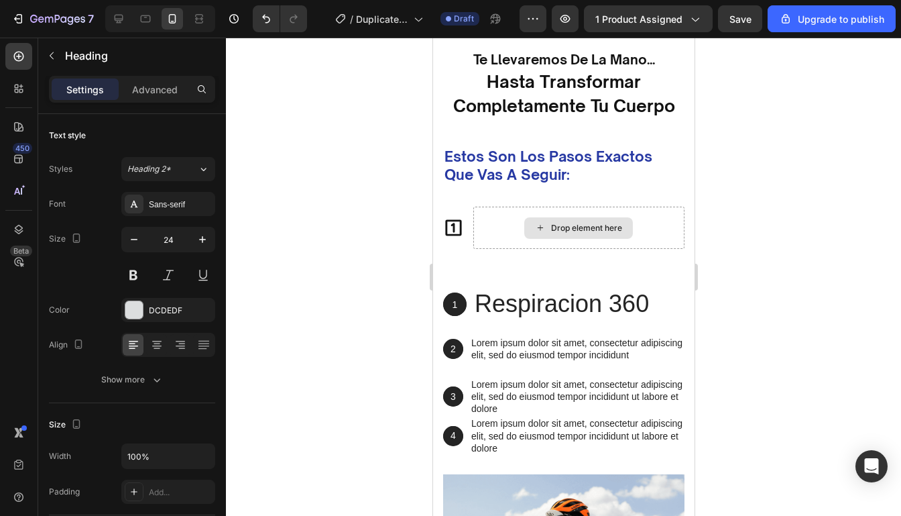
scroll to position [2899, 0]
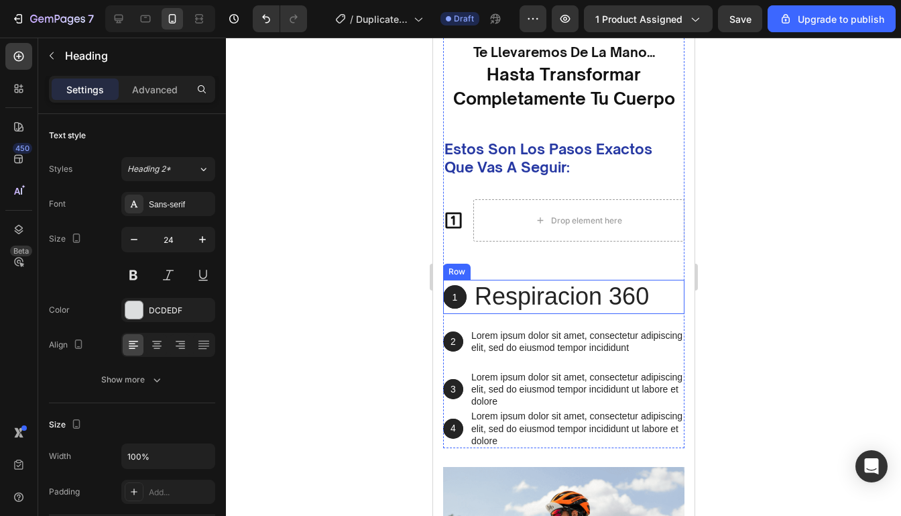
click at [664, 296] on div "1 Text Block Hero Banner Respiracion 360 Text Block Row" at bounding box center [562, 297] width 241 height 34
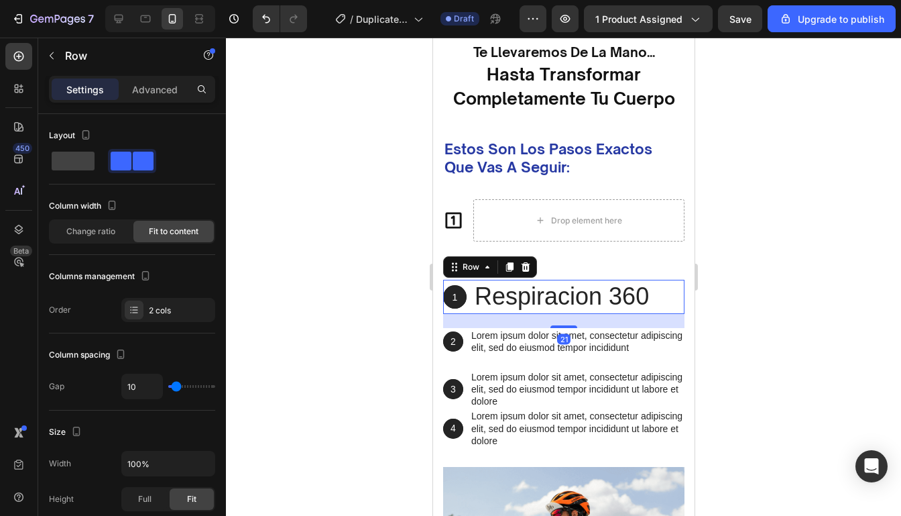
click at [655, 296] on div "1 Text Block Hero Banner Respiracion 360 Text Block Row 21" at bounding box center [562, 297] width 241 height 34
click at [649, 290] on div "Respiracion 360" at bounding box center [561, 297] width 177 height 34
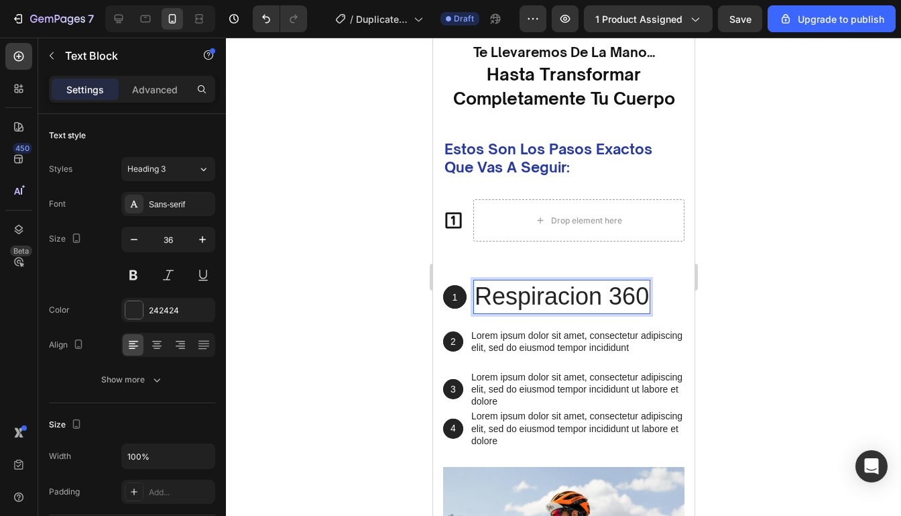
click at [648, 290] on div "Respiracion 360" at bounding box center [561, 297] width 177 height 34
click at [766, 283] on div at bounding box center [563, 277] width 675 height 478
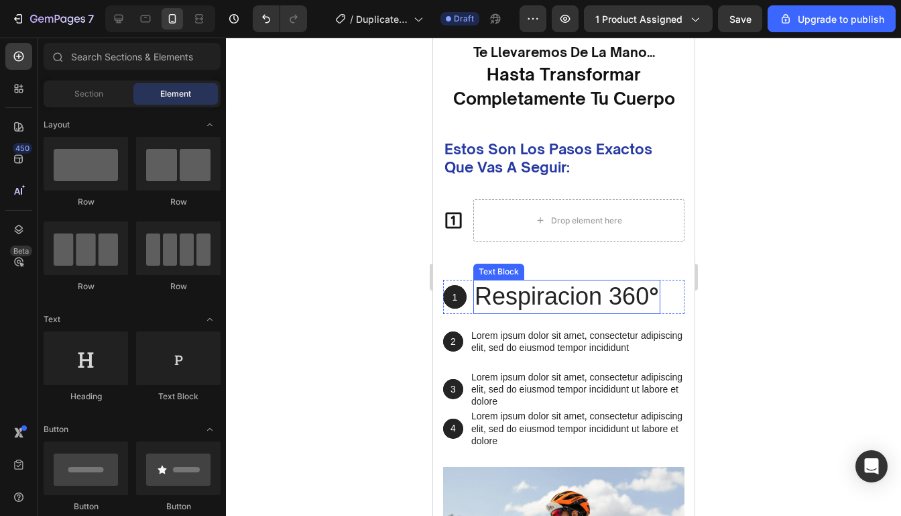
click at [644, 303] on p "Respiracion 360 °" at bounding box center [566, 297] width 184 height 32
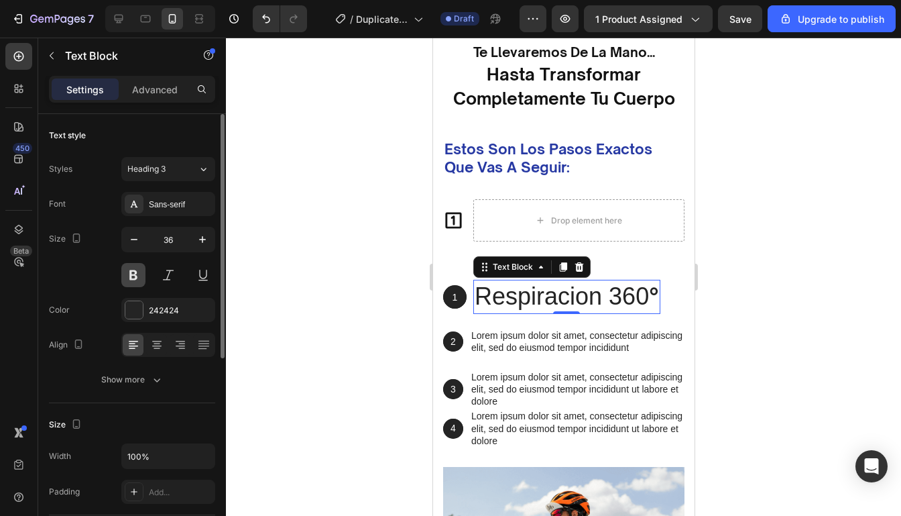
click at [134, 269] on button at bounding box center [133, 275] width 24 height 24
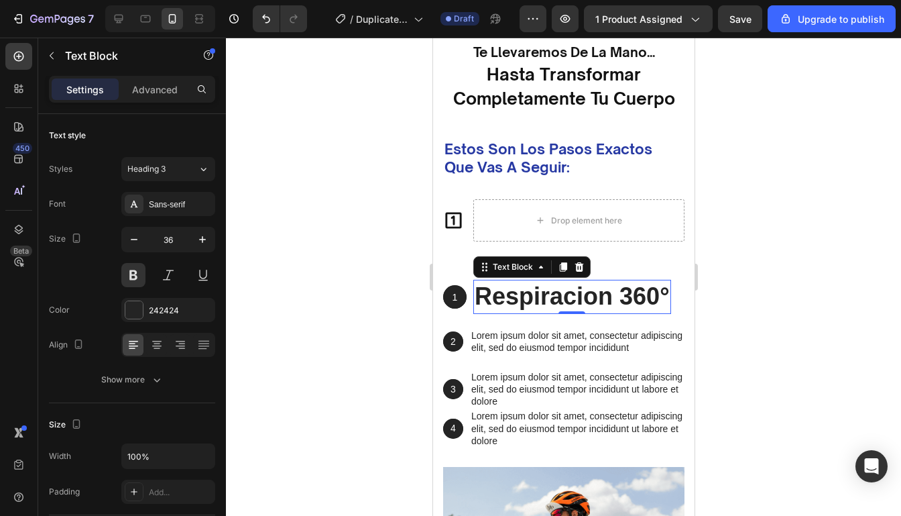
click at [753, 303] on div at bounding box center [563, 277] width 675 height 478
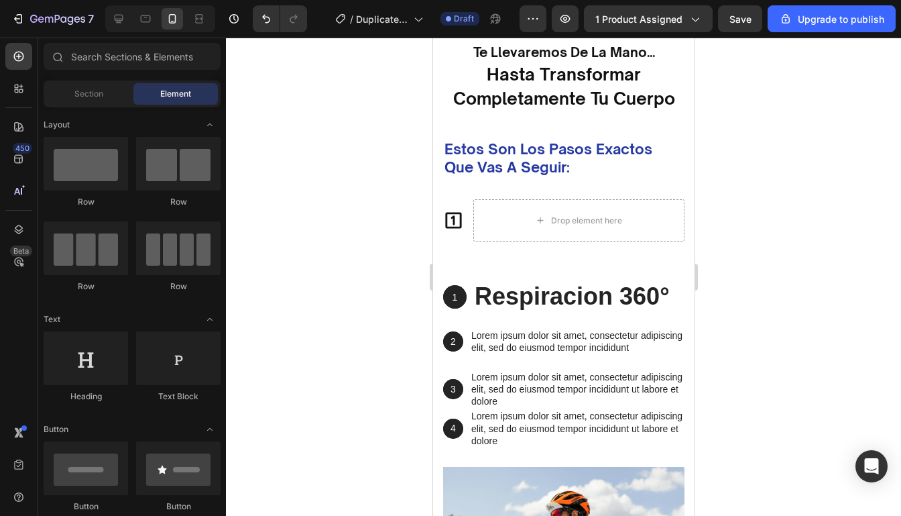
click at [753, 303] on div at bounding box center [563, 277] width 675 height 478
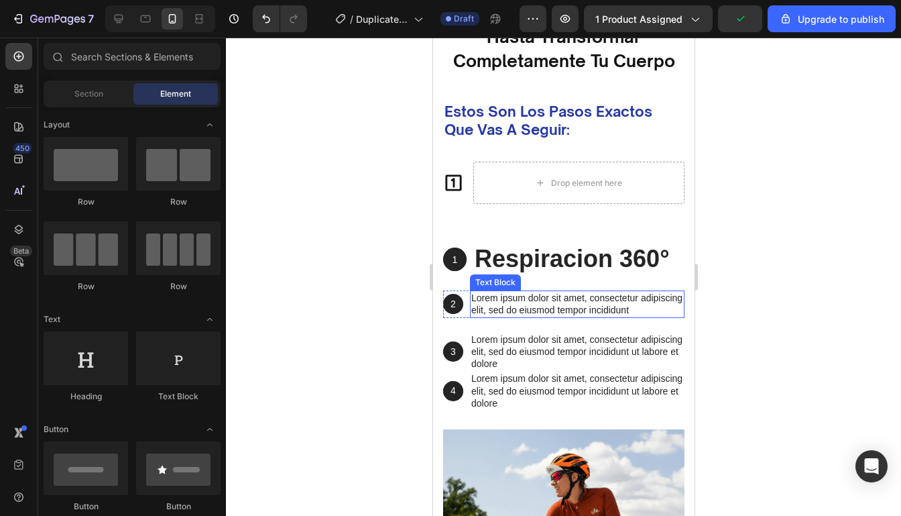
scroll to position [2944, 0]
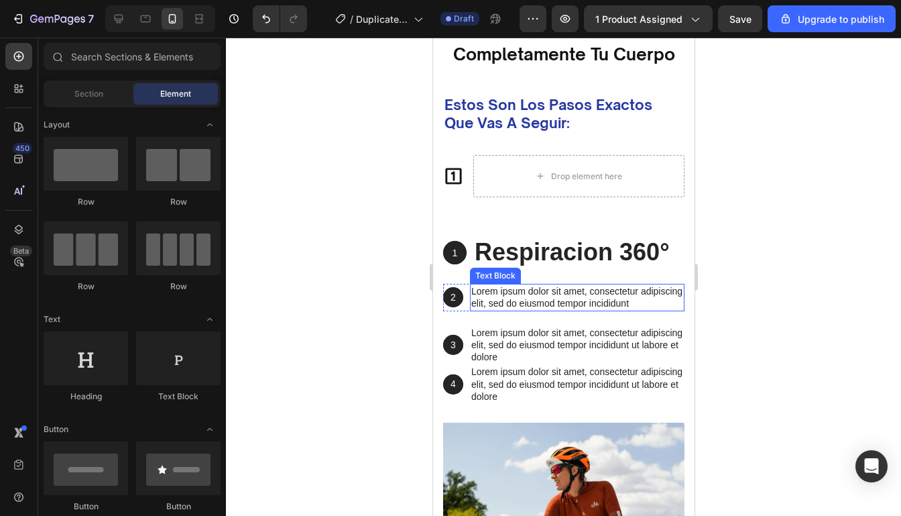
click at [636, 305] on p "Lorem ipsum dolor sit amet, consectetur adipiscing elit, sed do eiusmod tempor …" at bounding box center [577, 297] width 212 height 24
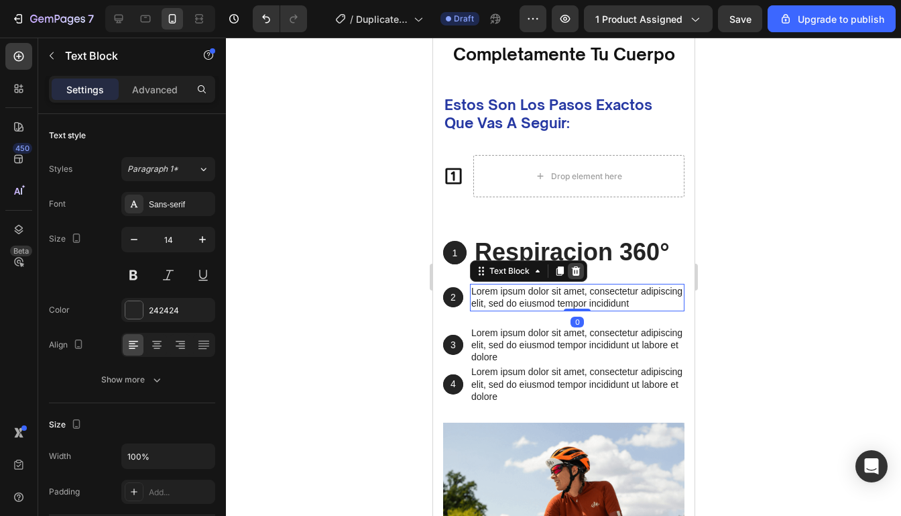
click at [577, 274] on icon at bounding box center [575, 270] width 9 height 9
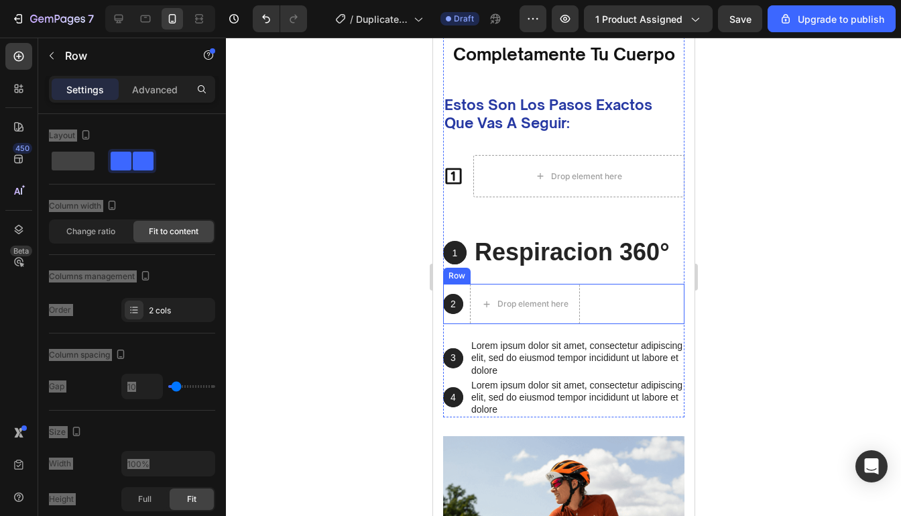
click at [637, 290] on div "2 Text Block Hero Banner Drop element here Row" at bounding box center [562, 304] width 241 height 40
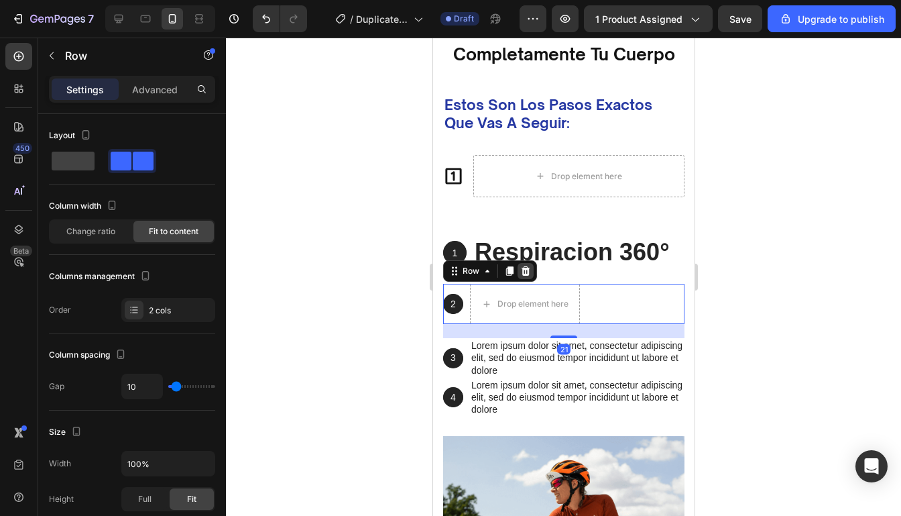
click at [528, 272] on icon at bounding box center [525, 270] width 11 height 11
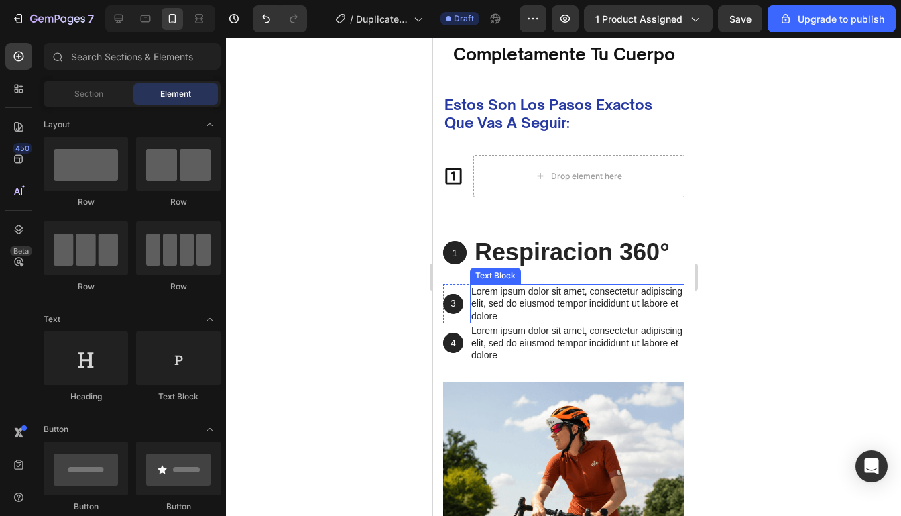
click at [635, 308] on p "Lorem ipsum dolor sit amet, consectetur adipiscing elit, sed do eiusmod tempor …" at bounding box center [577, 303] width 212 height 37
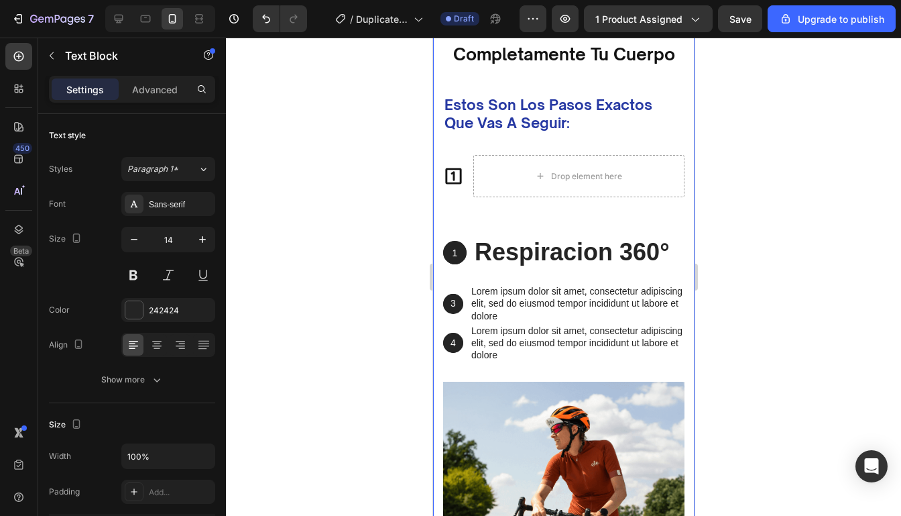
click at [684, 320] on div "te llevaremos de la mano... Heading hasta transformar completamente tu cuerpo H…" at bounding box center [562, 301] width 261 height 737
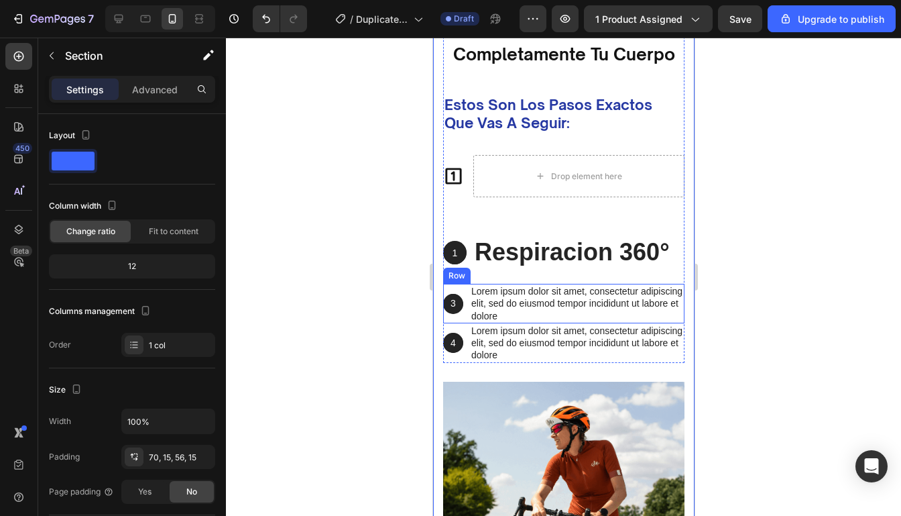
click at [467, 286] on div "3 Text Block Hero Banner Lorem ipsum dolor sit amet, consectetur adipiscing eli…" at bounding box center [562, 304] width 241 height 40
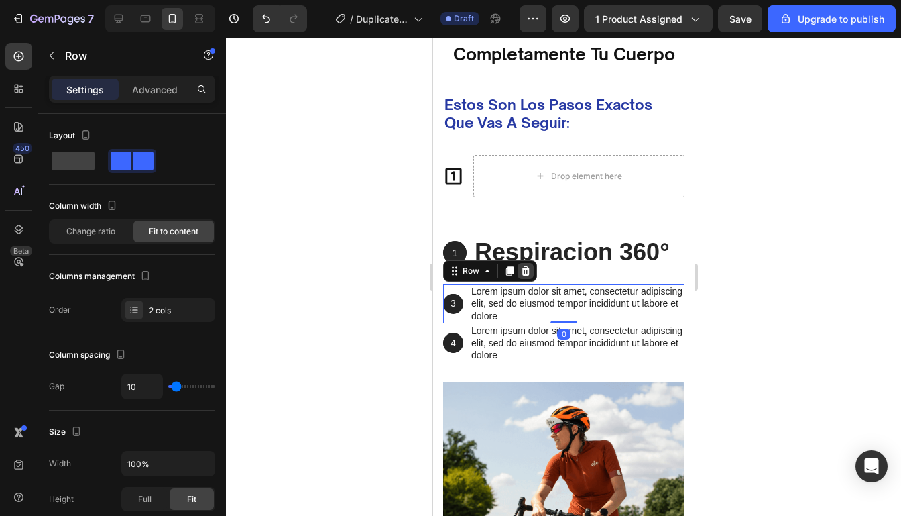
click at [530, 274] on div at bounding box center [525, 271] width 16 height 16
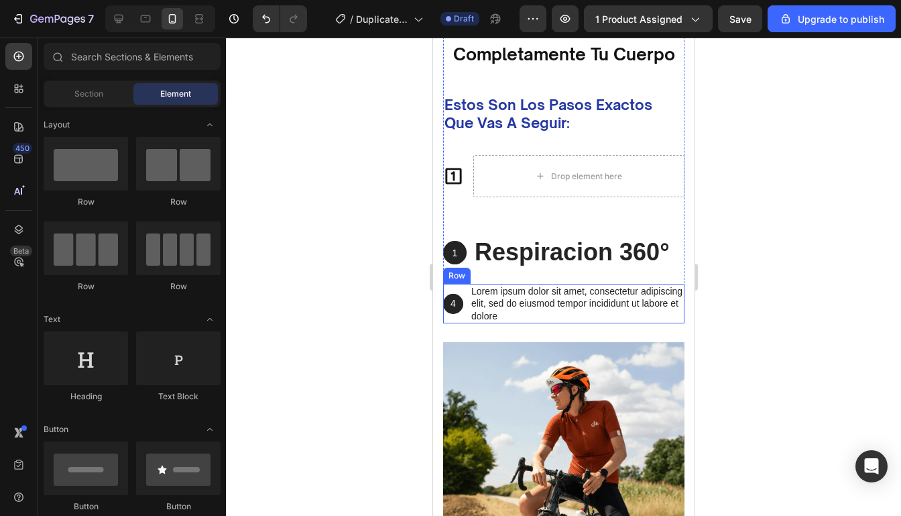
click at [465, 316] on div "4 Text Block Hero Banner Lorem ipsum dolor sit amet, consectetur adipiscing eli…" at bounding box center [562, 304] width 241 height 40
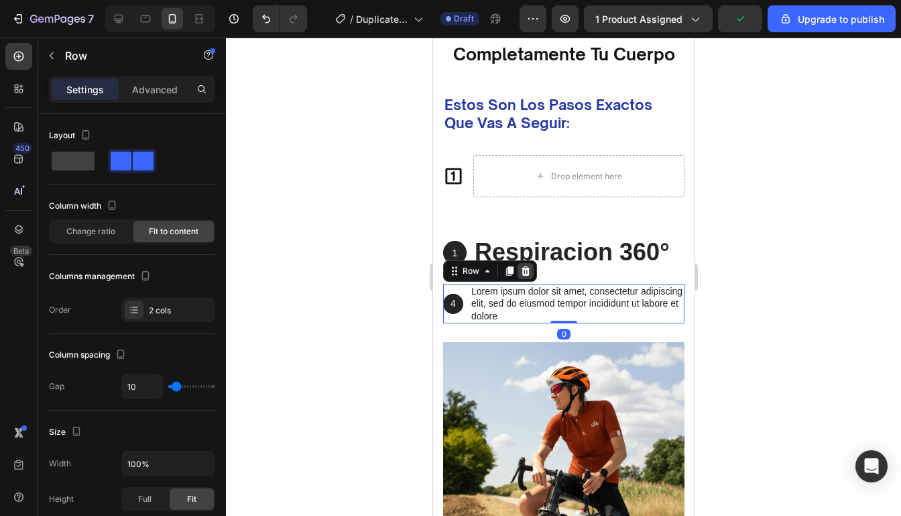
click at [524, 276] on icon at bounding box center [525, 270] width 11 height 11
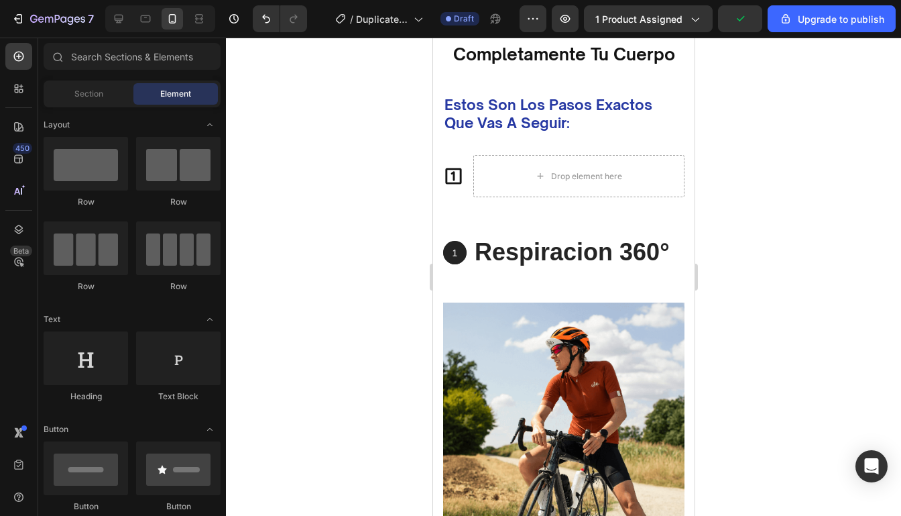
click at [762, 219] on div at bounding box center [563, 277] width 675 height 478
click at [455, 254] on p "1" at bounding box center [454, 253] width 21 height 12
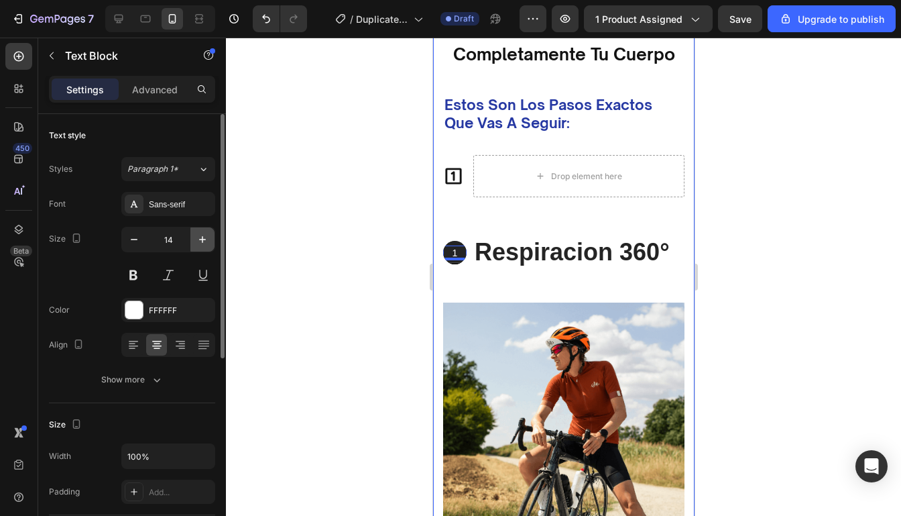
click at [201, 237] on icon "button" at bounding box center [202, 239] width 13 height 13
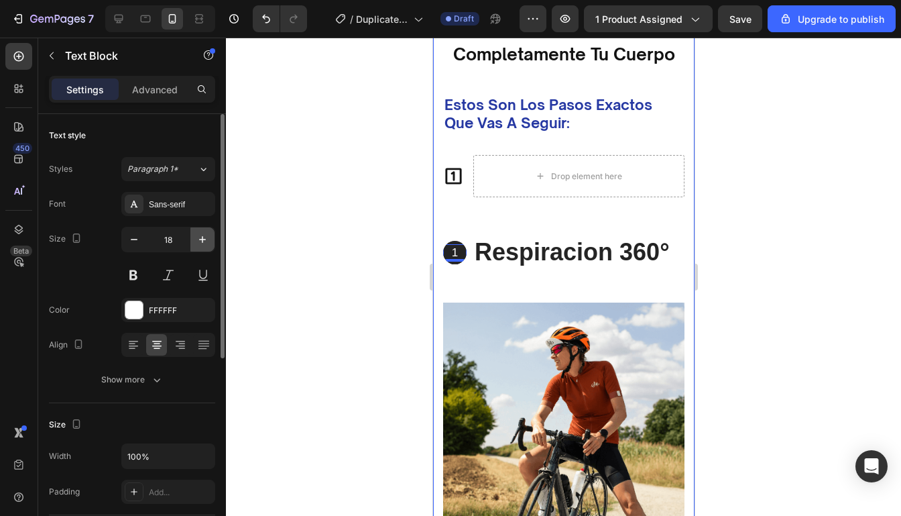
click at [201, 237] on icon "button" at bounding box center [202, 239] width 13 height 13
click at [131, 241] on icon "button" at bounding box center [133, 239] width 13 height 13
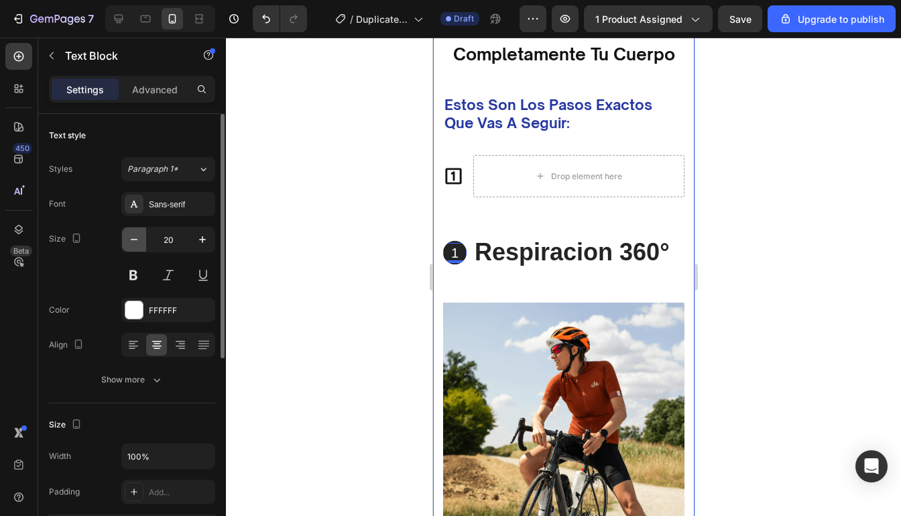
click at [131, 241] on icon "button" at bounding box center [133, 239] width 13 height 13
type input "19"
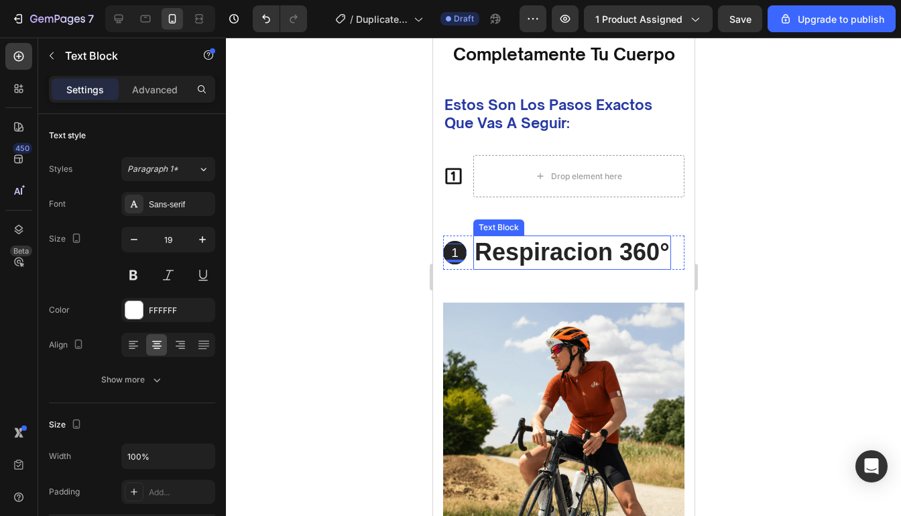
click at [718, 261] on div at bounding box center [563, 277] width 675 height 478
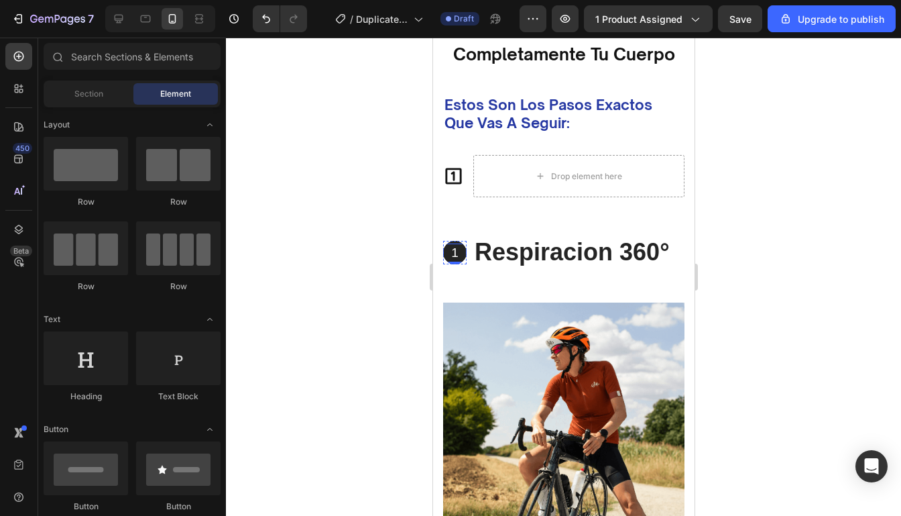
click at [463, 259] on p "1" at bounding box center [454, 253] width 21 height 17
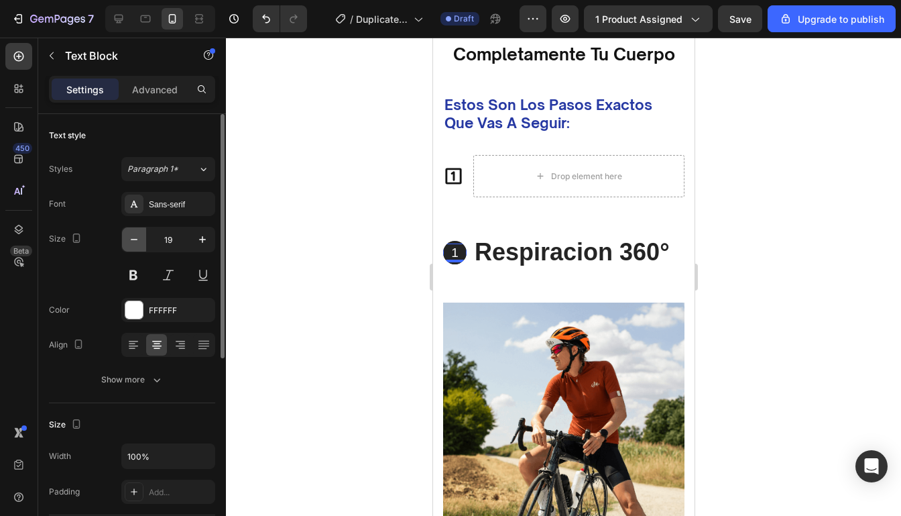
click at [133, 242] on icon "button" at bounding box center [133, 239] width 13 height 13
type input "18"
click at [711, 235] on div at bounding box center [563, 277] width 675 height 478
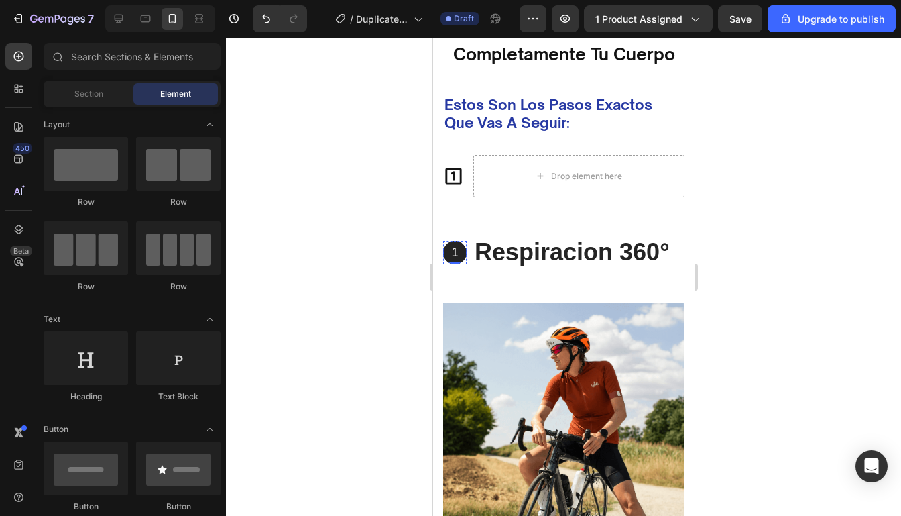
click at [459, 260] on div "1" at bounding box center [453, 252] width 23 height 18
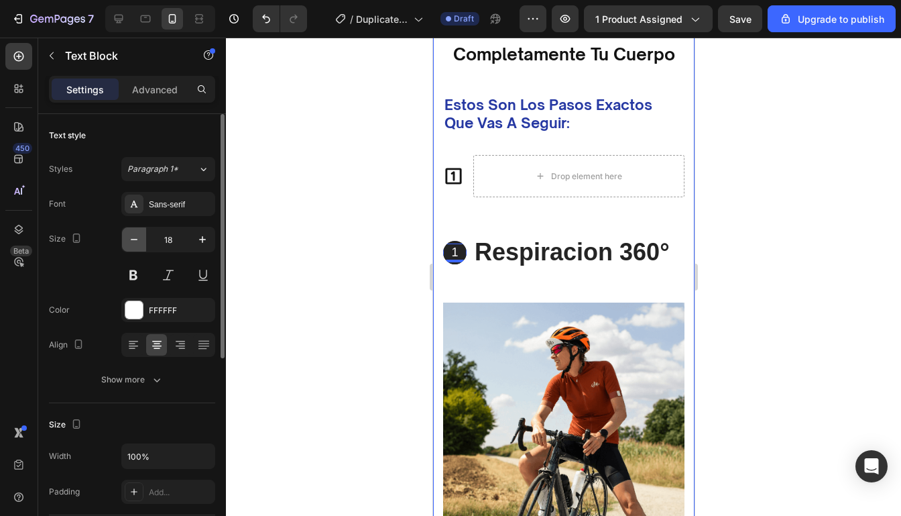
click at [133, 246] on button "button" at bounding box center [134, 239] width 24 height 24
type input "16"
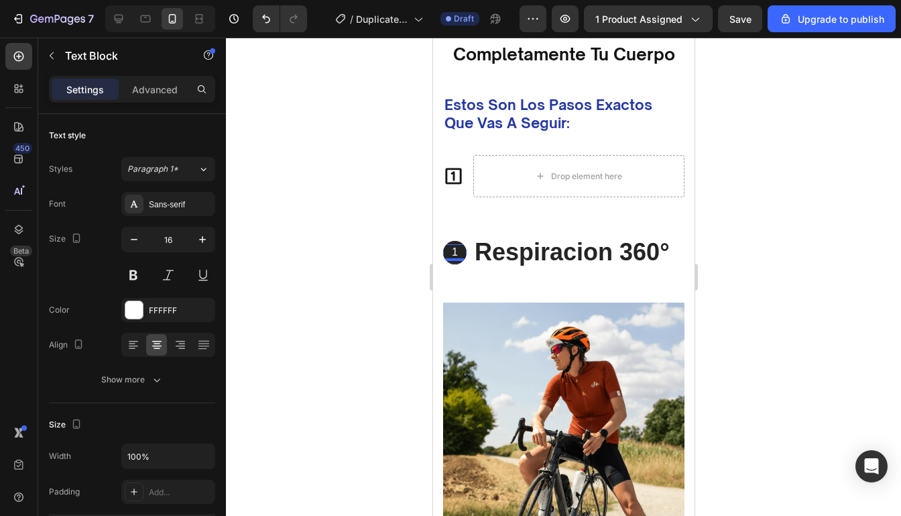
click at [719, 269] on div at bounding box center [563, 277] width 675 height 478
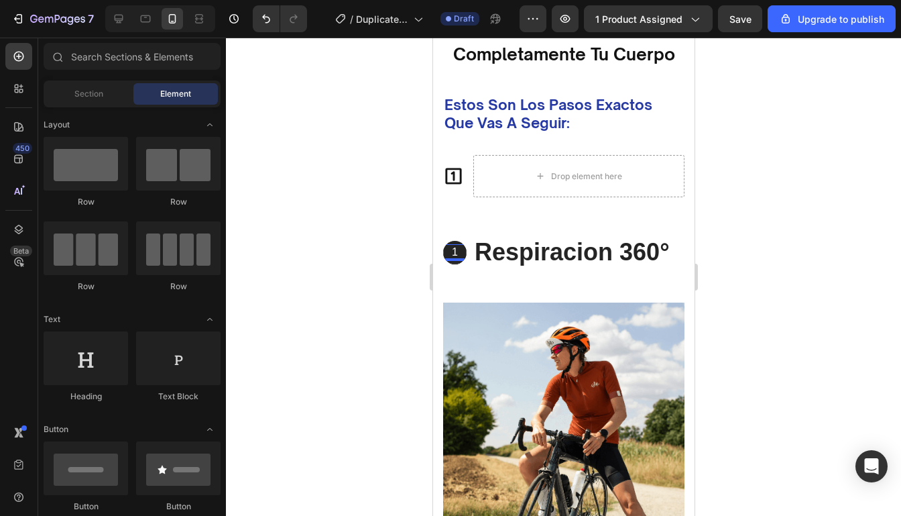
click at [719, 269] on div at bounding box center [563, 277] width 675 height 478
click at [463, 261] on div "1 Text Block Hero Banner" at bounding box center [453, 252] width 23 height 23
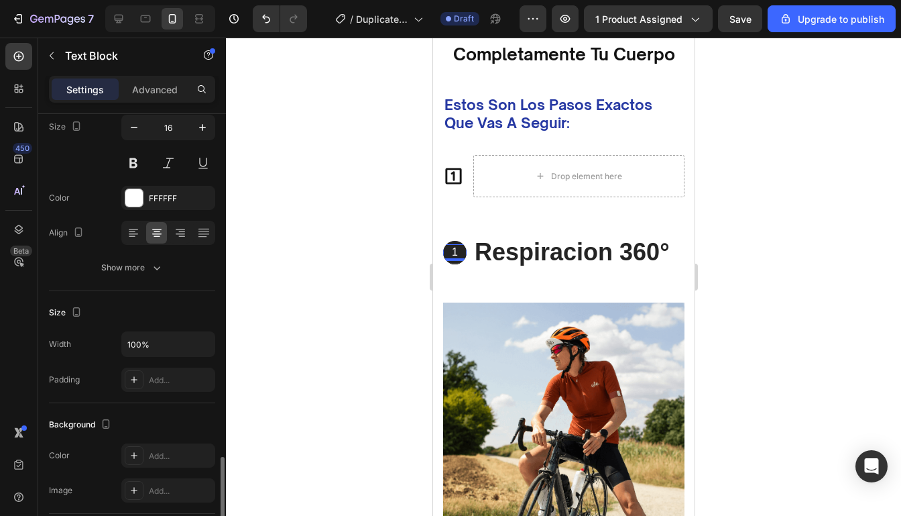
scroll to position [0, 0]
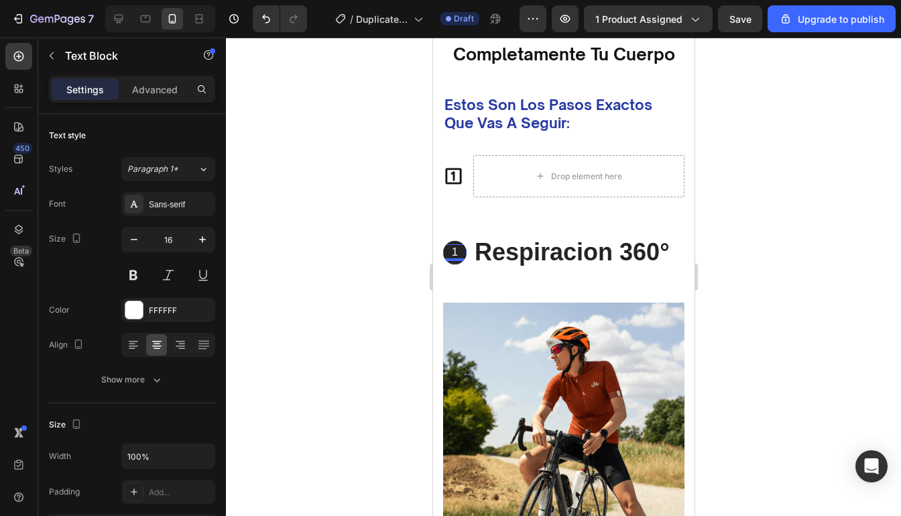
click at [455, 263] on div "Text Block" at bounding box center [500, 273] width 117 height 21
click at [557, 255] on p "Respiracion 360 °" at bounding box center [571, 253] width 195 height 32
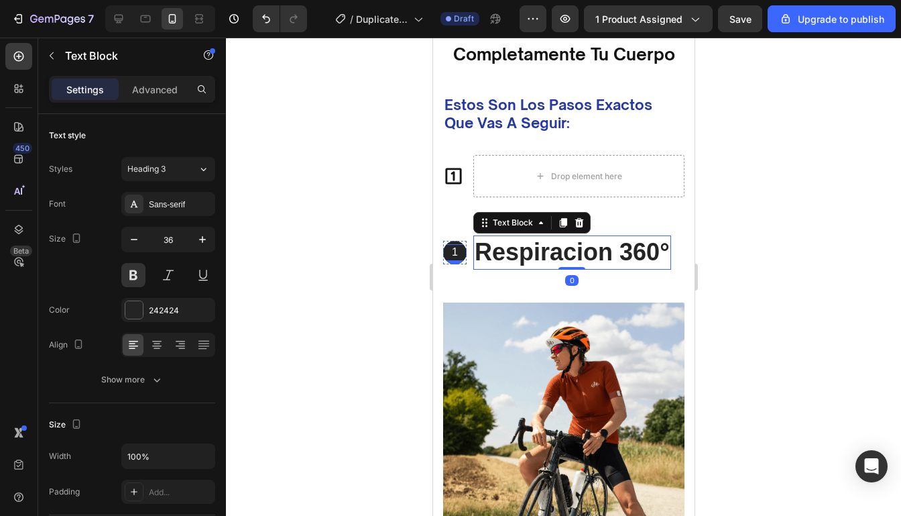
click at [461, 263] on div "Text Block" at bounding box center [467, 268] width 51 height 16
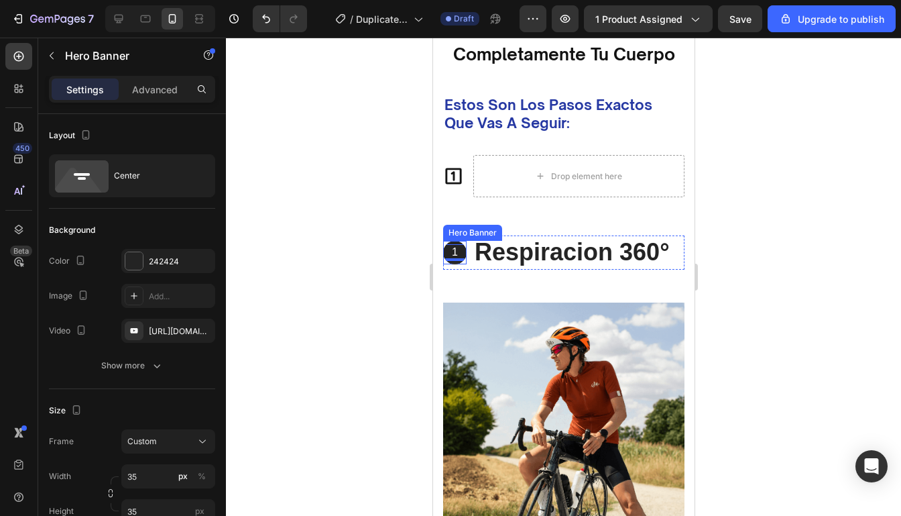
click at [456, 261] on div "1 Text Block 0 Hero Banner" at bounding box center [453, 252] width 23 height 23
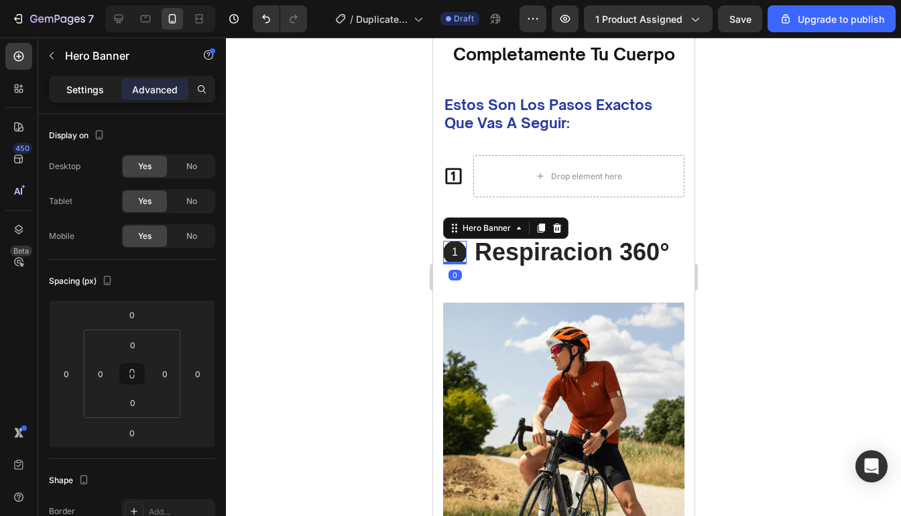
click at [88, 85] on p "Settings" at bounding box center [85, 89] width 38 height 14
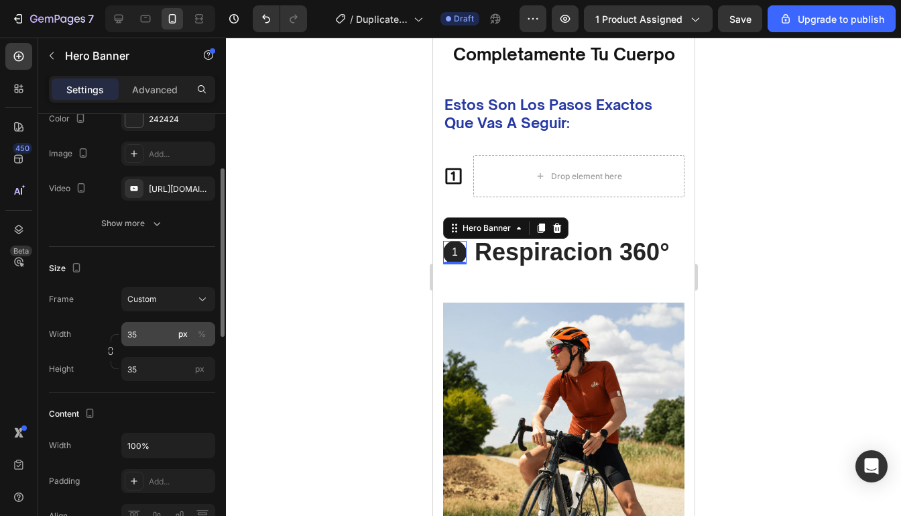
scroll to position [145, 0]
click at [152, 332] on input "35" at bounding box center [168, 331] width 94 height 24
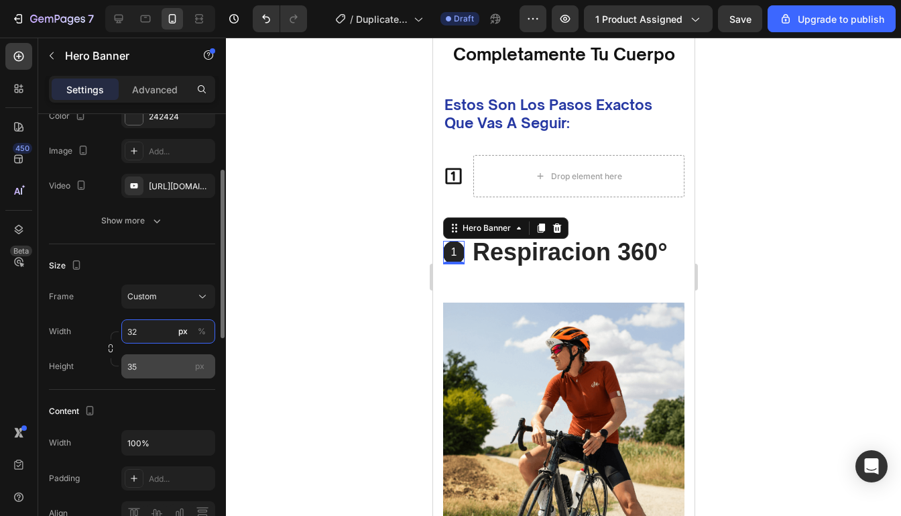
type input "32"
click at [170, 361] on input "35" at bounding box center [168, 366] width 94 height 24
type input "32"
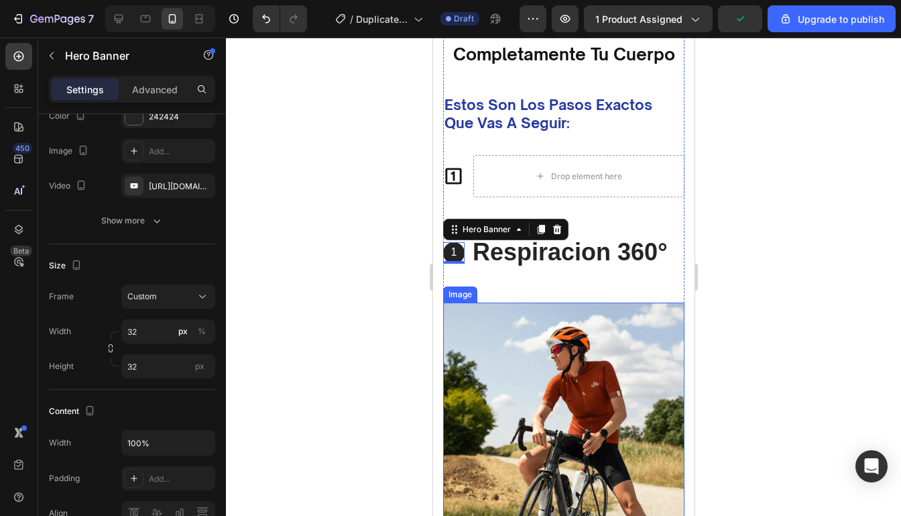
click at [806, 292] on div at bounding box center [563, 277] width 675 height 478
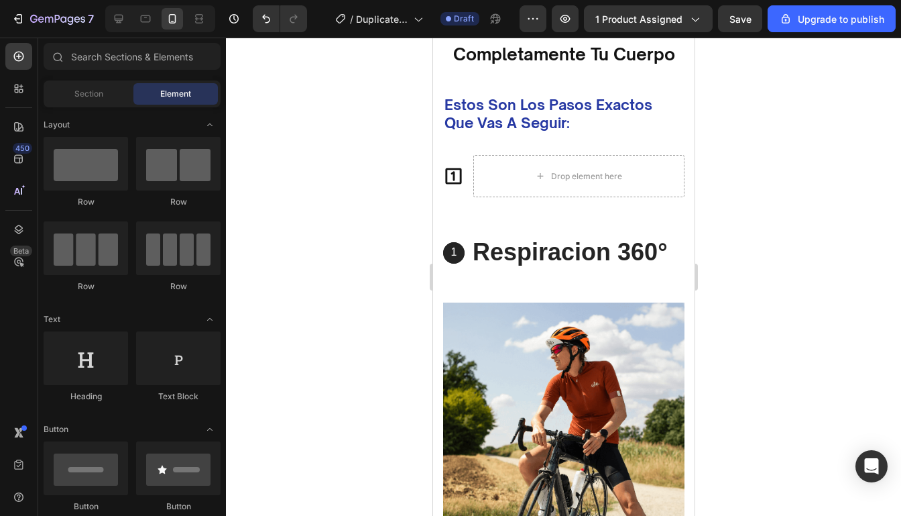
click at [878, 239] on div at bounding box center [563, 277] width 675 height 478
click at [461, 262] on div "1 Text Block Hero Banner" at bounding box center [453, 252] width 23 height 23
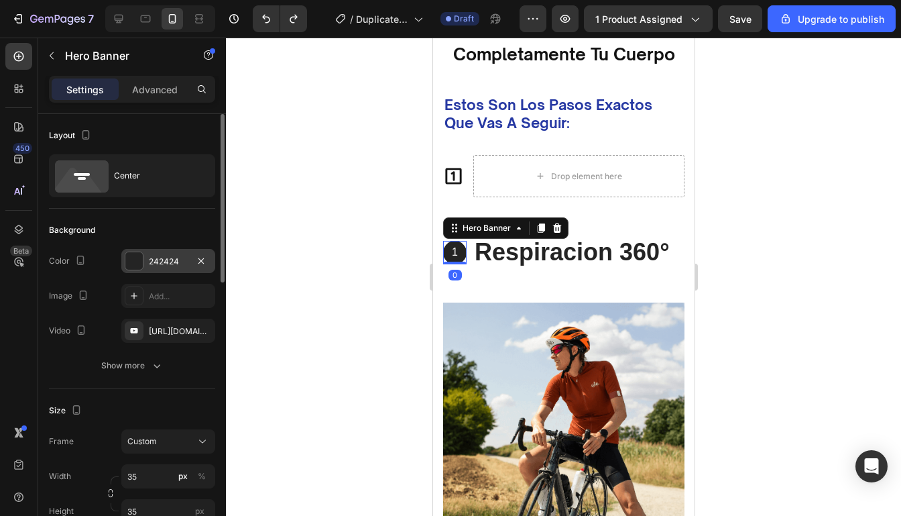
click at [158, 258] on div "242424" at bounding box center [168, 261] width 39 height 12
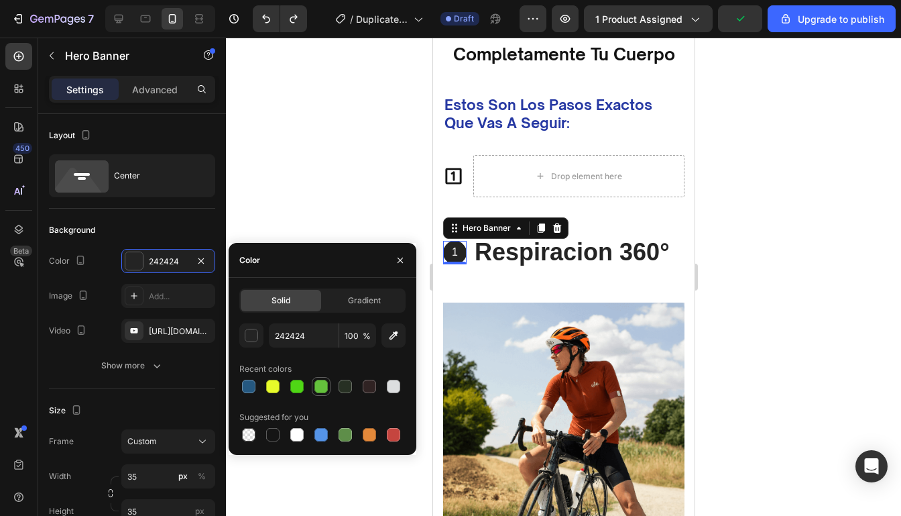
click at [322, 388] on div at bounding box center [320, 385] width 13 height 13
click at [322, 429] on div at bounding box center [320, 434] width 13 height 13
click at [243, 384] on div at bounding box center [248, 385] width 13 height 13
click at [324, 431] on div at bounding box center [320, 434] width 13 height 13
type input "5594E7"
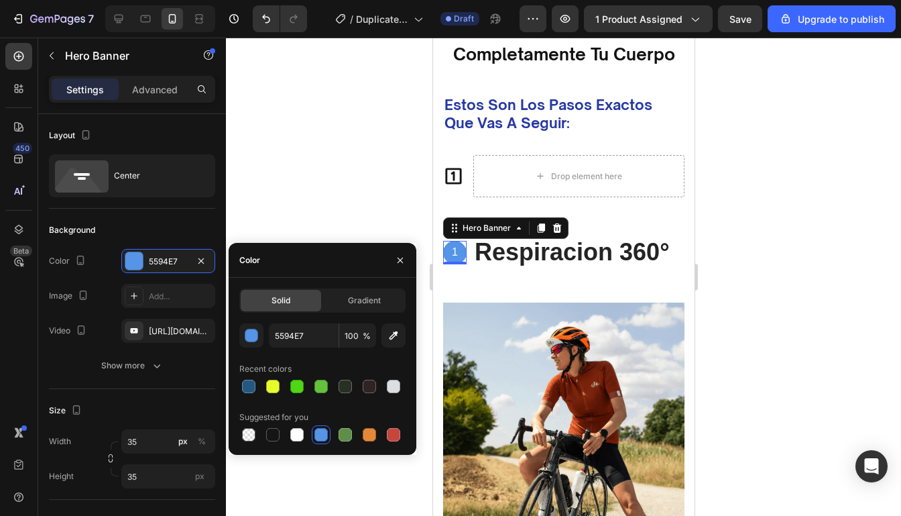
click at [751, 237] on div at bounding box center [563, 277] width 675 height 478
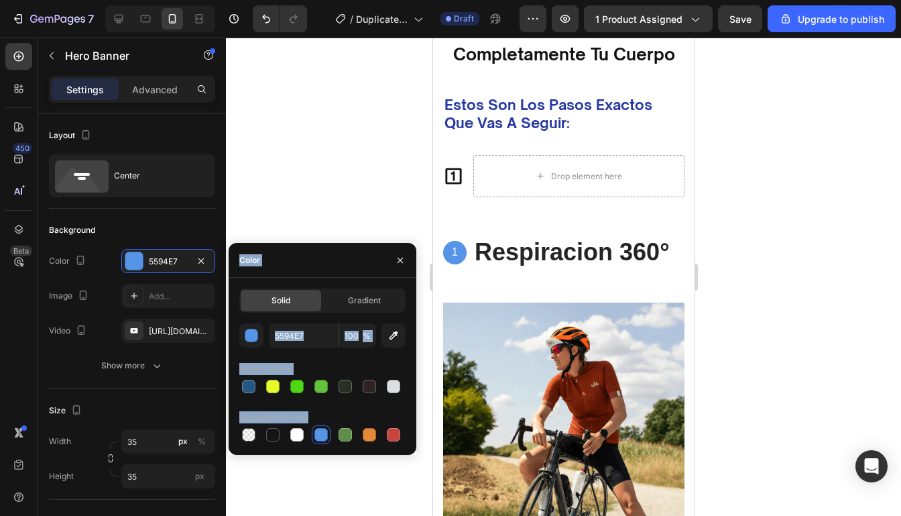
click at [751, 237] on div at bounding box center [563, 277] width 675 height 478
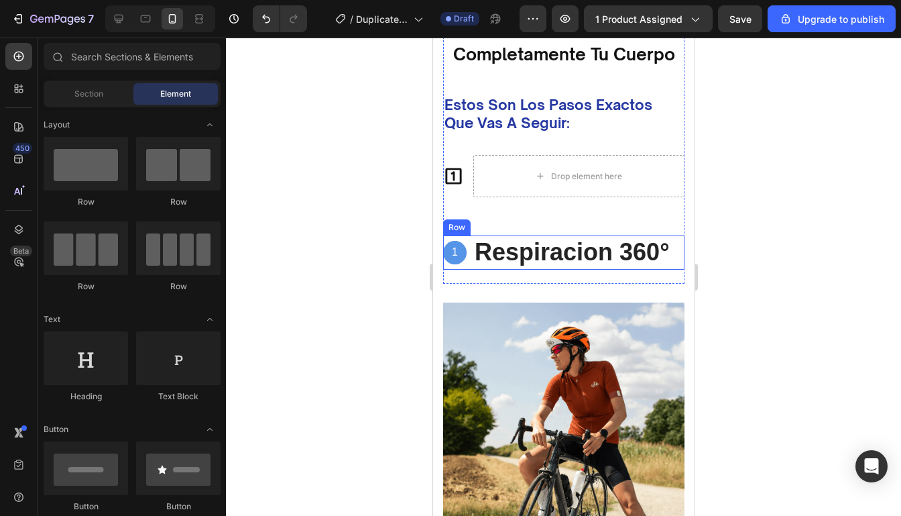
click at [676, 263] on div "1 Text Block Hero Banner Respiracion 360 ° Text Block Row" at bounding box center [562, 252] width 241 height 34
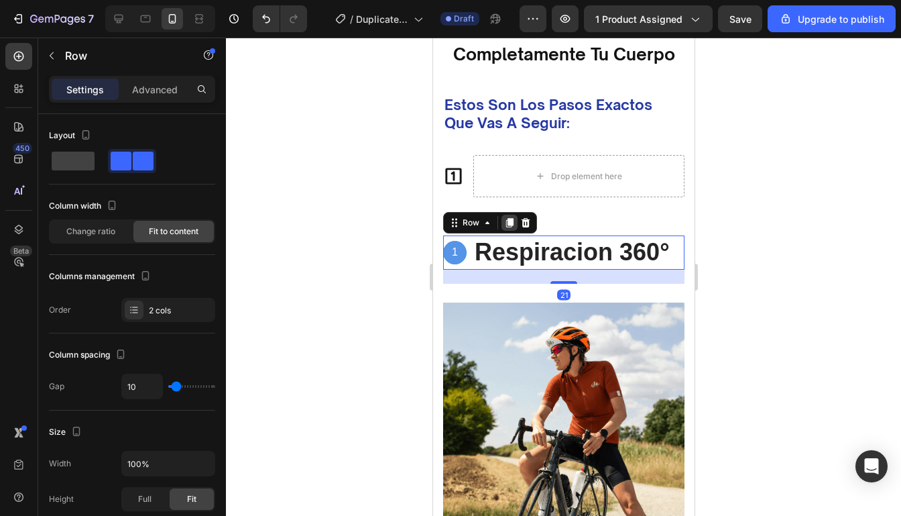
click at [511, 224] on icon at bounding box center [508, 223] width 7 height 9
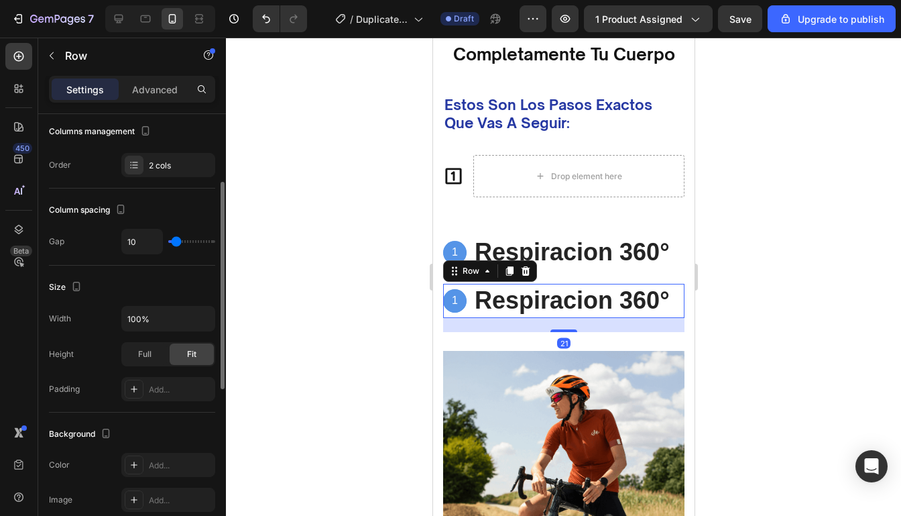
click at [779, 269] on div at bounding box center [563, 277] width 675 height 478
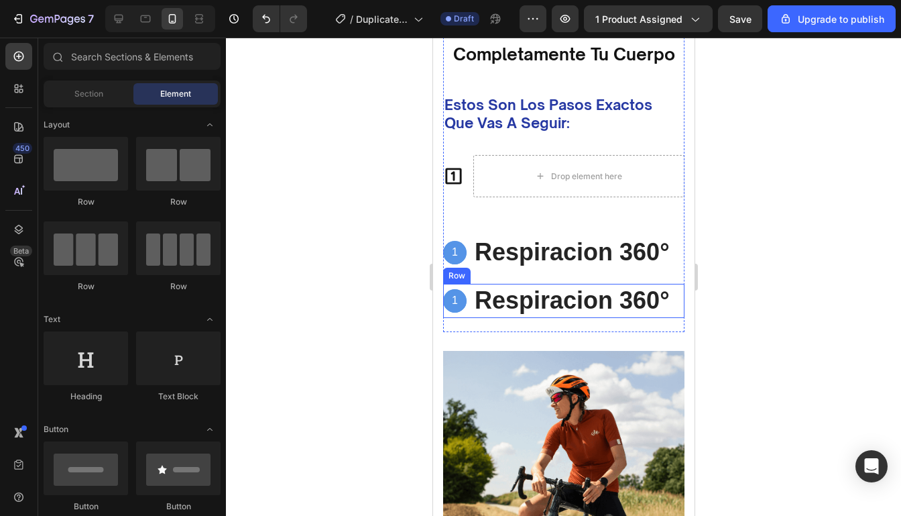
click at [673, 302] on div "1 Text Block Hero Banner Respiracion 360 ° Text Block Row" at bounding box center [562, 301] width 241 height 34
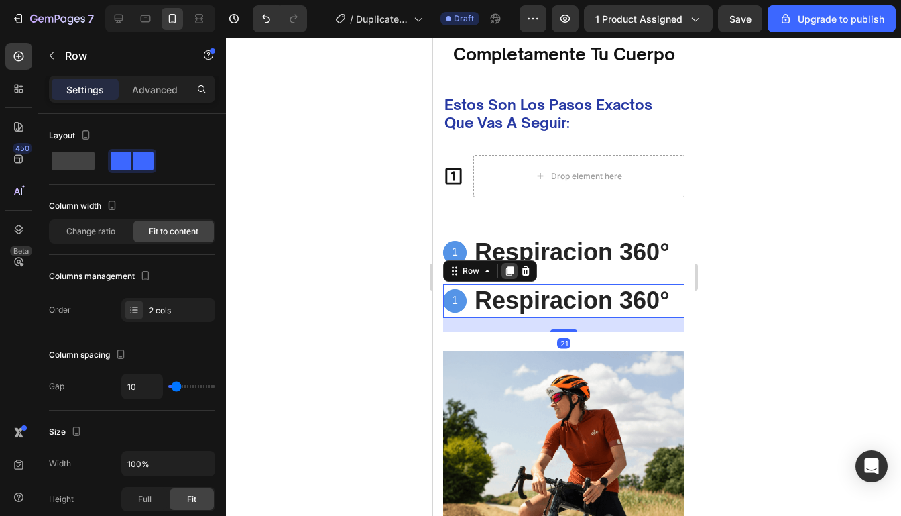
click at [503, 268] on icon at bounding box center [508, 270] width 11 height 11
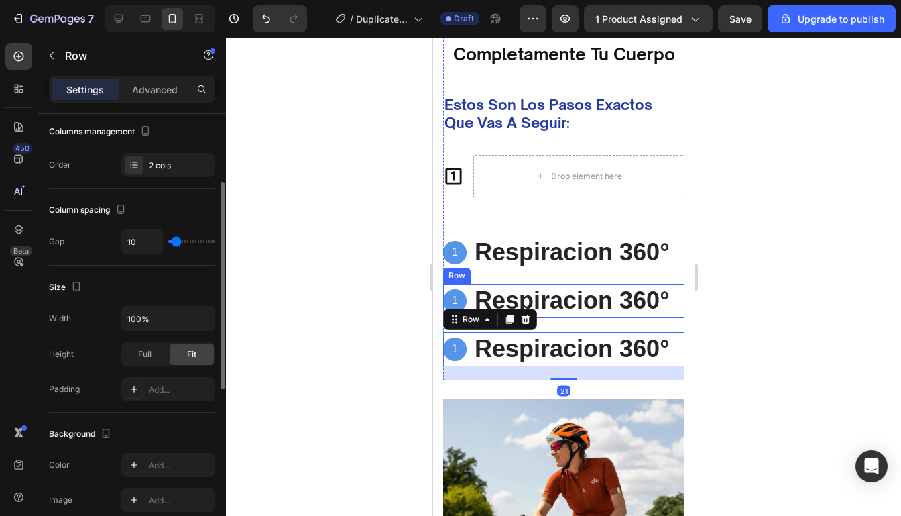
click at [728, 304] on div at bounding box center [563, 277] width 675 height 478
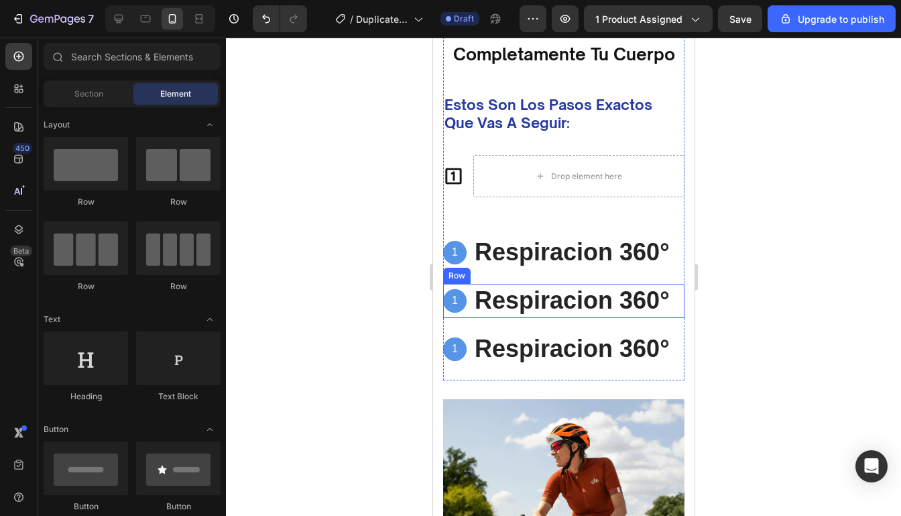
click at [727, 304] on div at bounding box center [563, 277] width 675 height 478
click at [751, 235] on div at bounding box center [563, 277] width 675 height 478
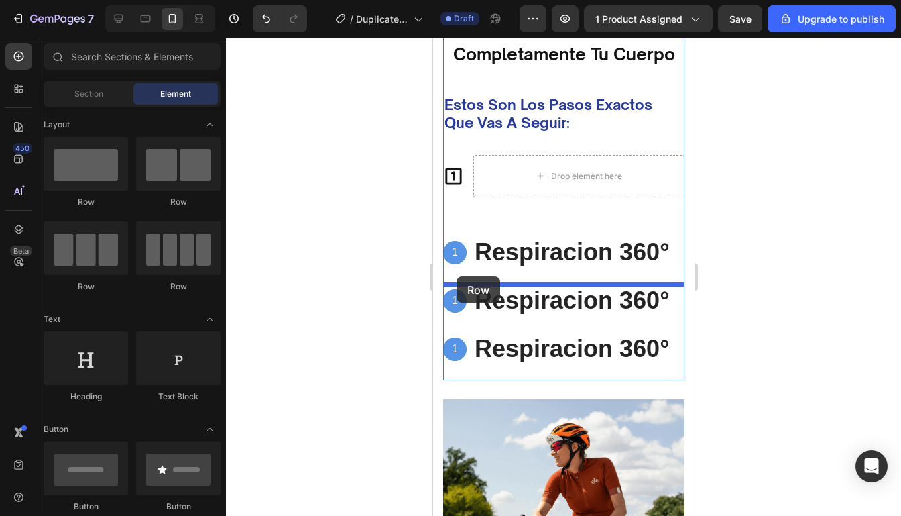
drag, startPoint x: 503, startPoint y: 208, endPoint x: 456, endPoint y: 276, distance: 83.3
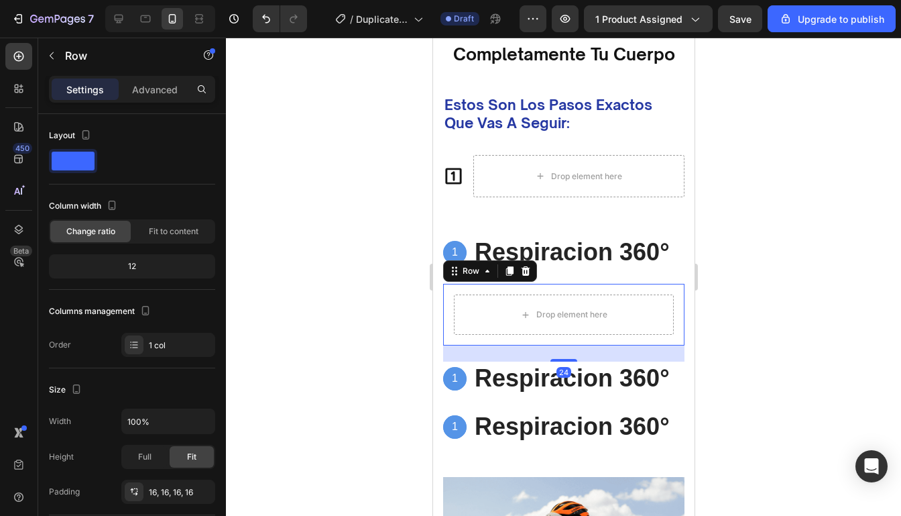
click at [724, 312] on div at bounding box center [563, 277] width 675 height 478
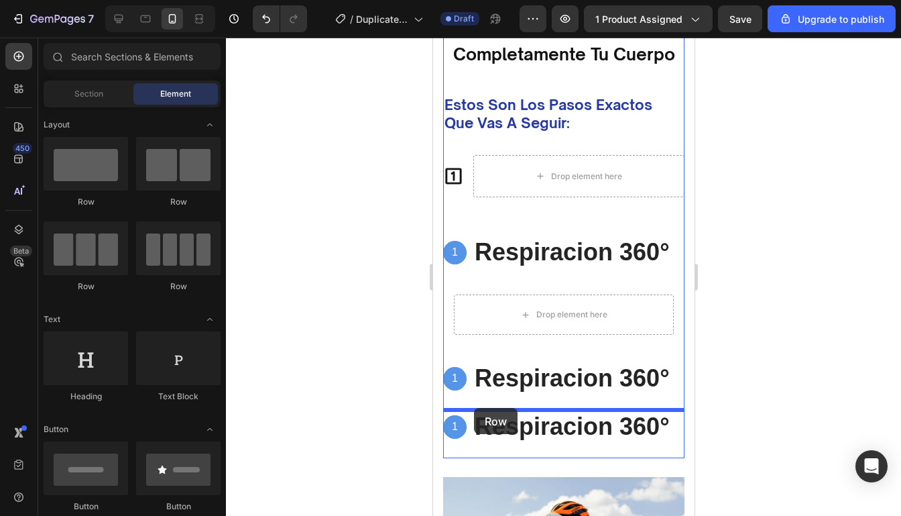
drag, startPoint x: 530, startPoint y: 204, endPoint x: 473, endPoint y: 408, distance: 211.4
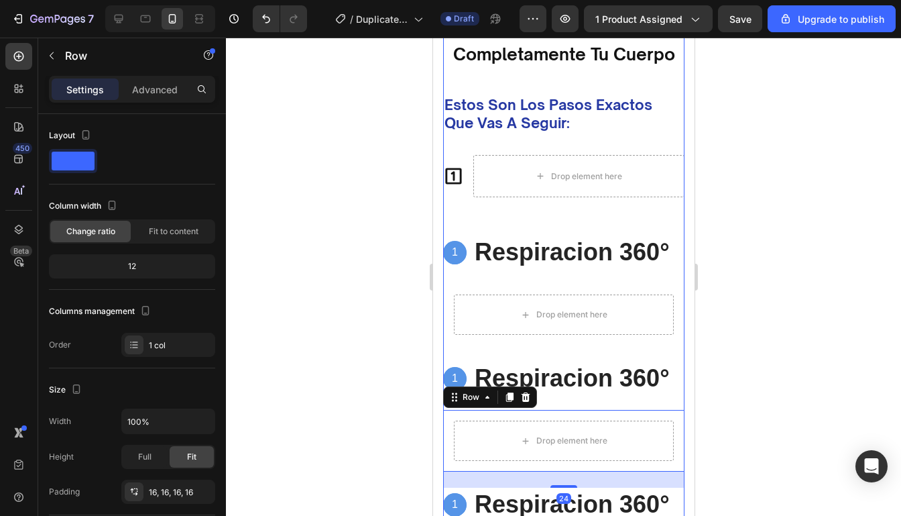
scroll to position [3058, 0]
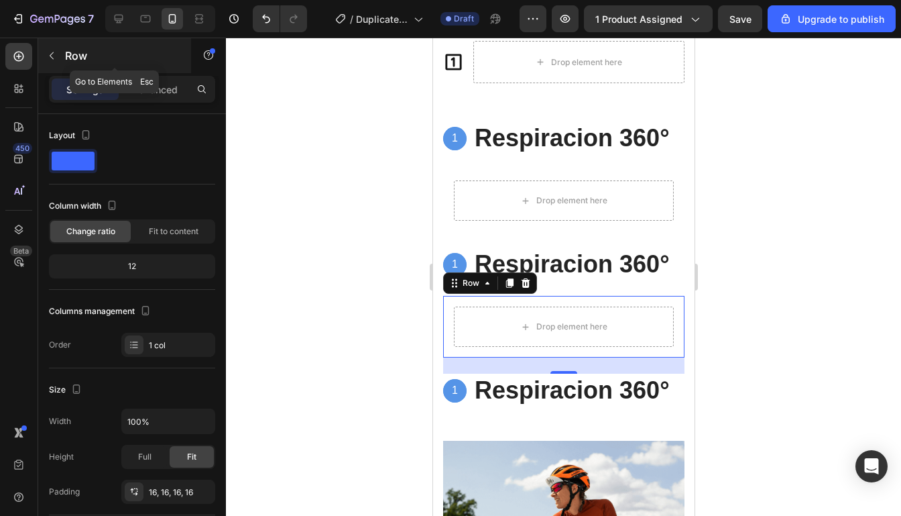
click at [43, 50] on button "button" at bounding box center [51, 55] width 21 height 21
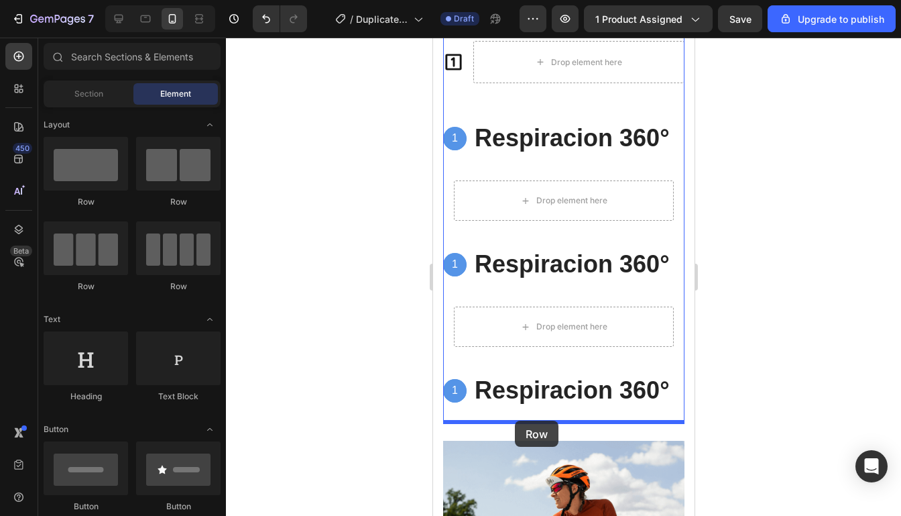
drag, startPoint x: 508, startPoint y: 205, endPoint x: 514, endPoint y: 420, distance: 215.3
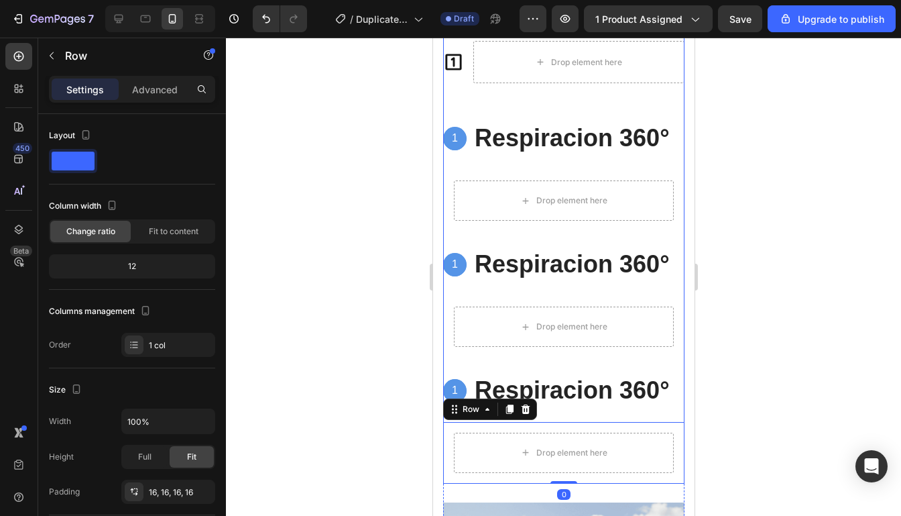
click at [721, 321] on div at bounding box center [563, 277] width 675 height 478
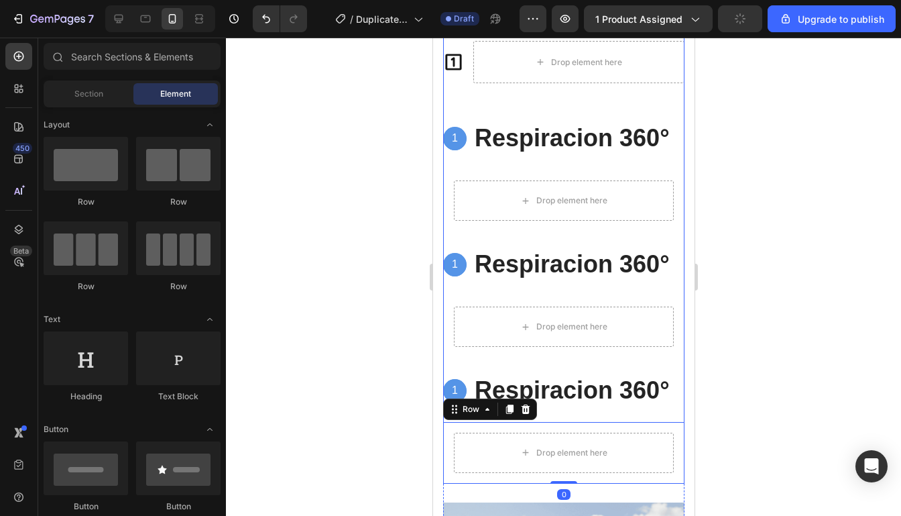
click at [722, 321] on div at bounding box center [563, 277] width 675 height 478
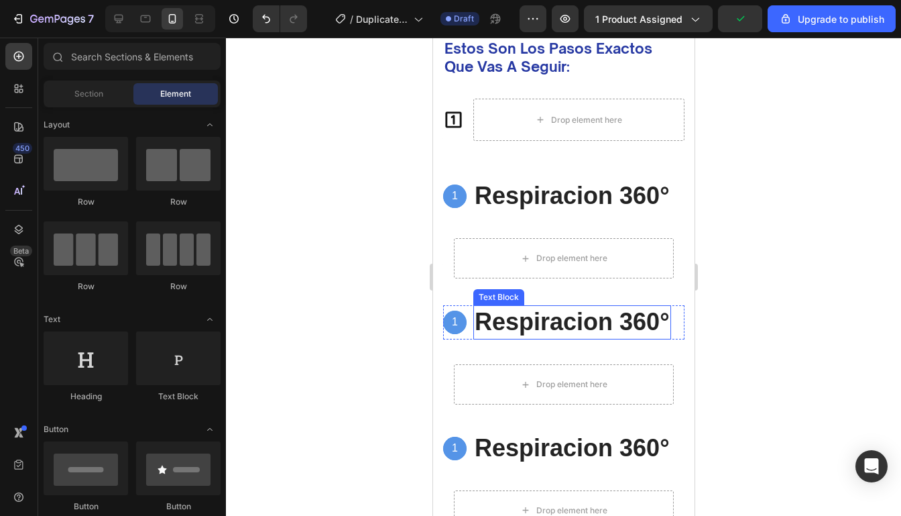
scroll to position [2980, 0]
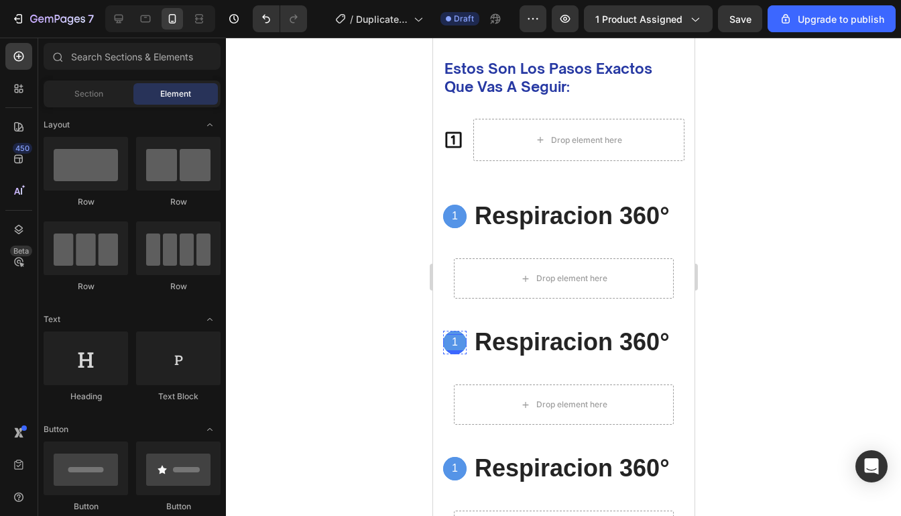
click at [459, 340] on p "1" at bounding box center [454, 342] width 21 height 14
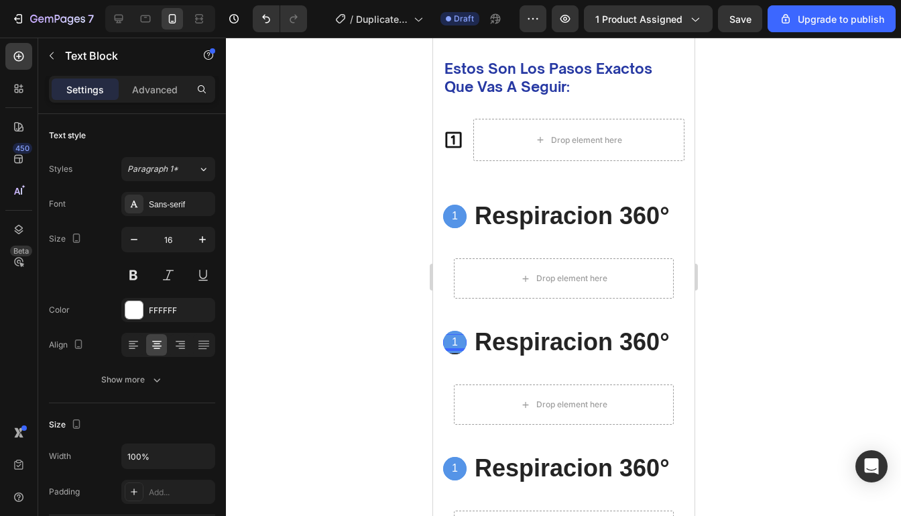
click at [459, 340] on p "1" at bounding box center [454, 342] width 21 height 14
click at [455, 471] on p "1" at bounding box center [454, 468] width 21 height 14
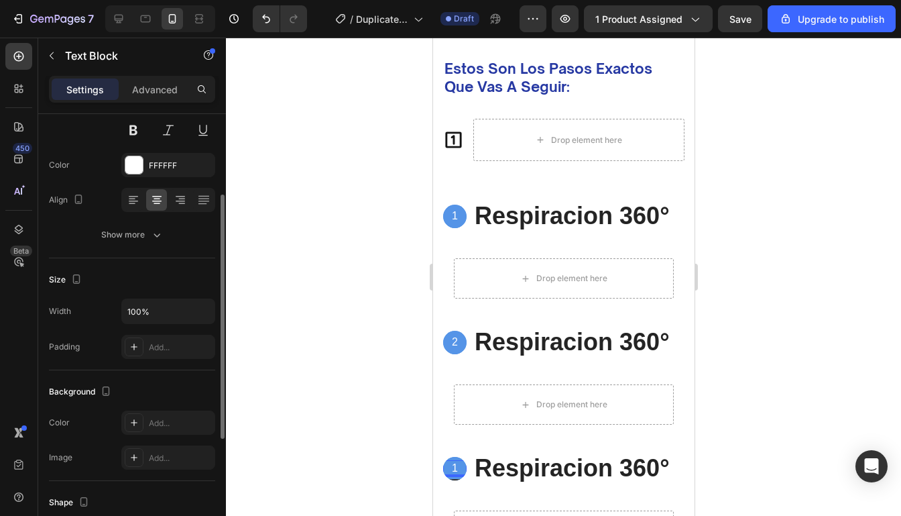
click at [455, 471] on p "1" at bounding box center [454, 468] width 21 height 14
click at [456, 220] on p "1" at bounding box center [454, 216] width 21 height 14
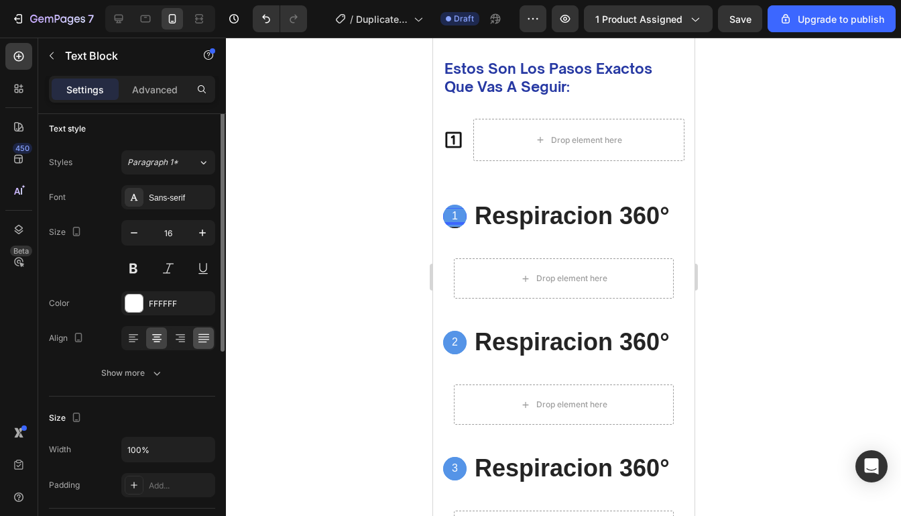
scroll to position [0, 0]
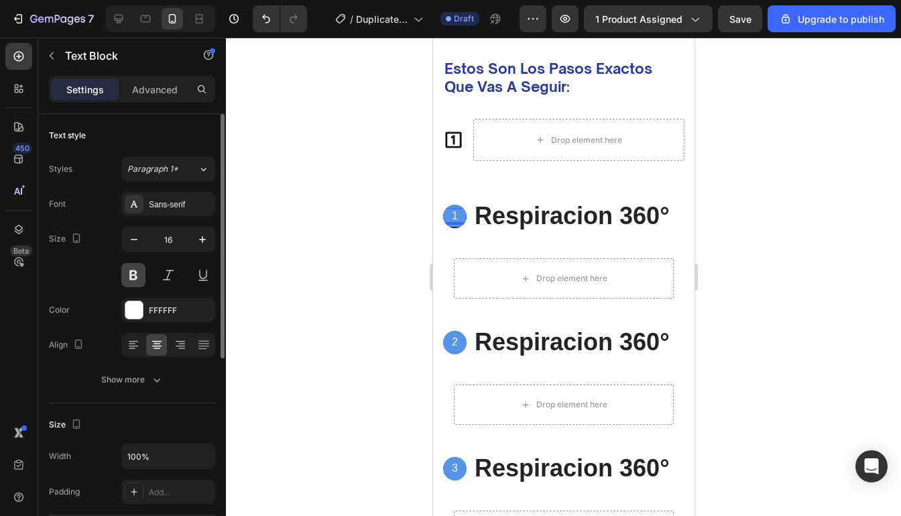
click at [139, 271] on button at bounding box center [133, 275] width 24 height 24
click at [735, 243] on div at bounding box center [563, 277] width 675 height 478
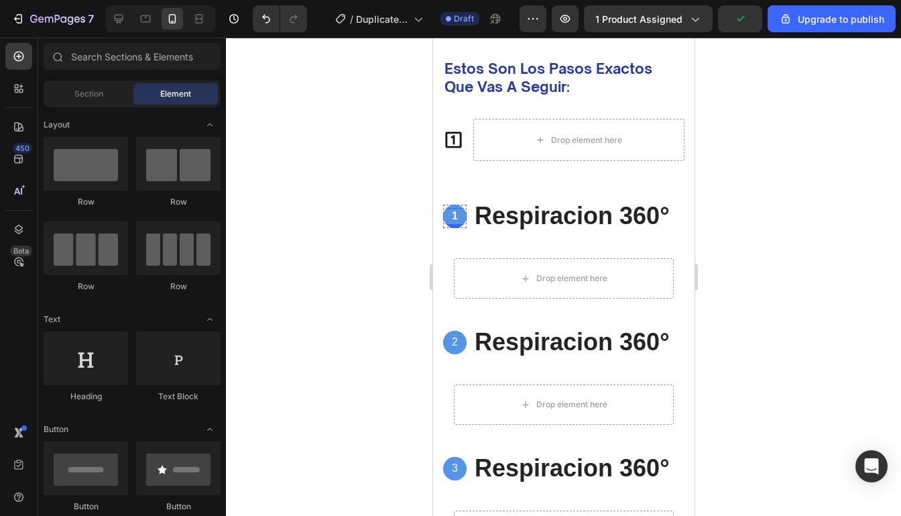
click at [465, 223] on div "1" at bounding box center [453, 216] width 23 height 17
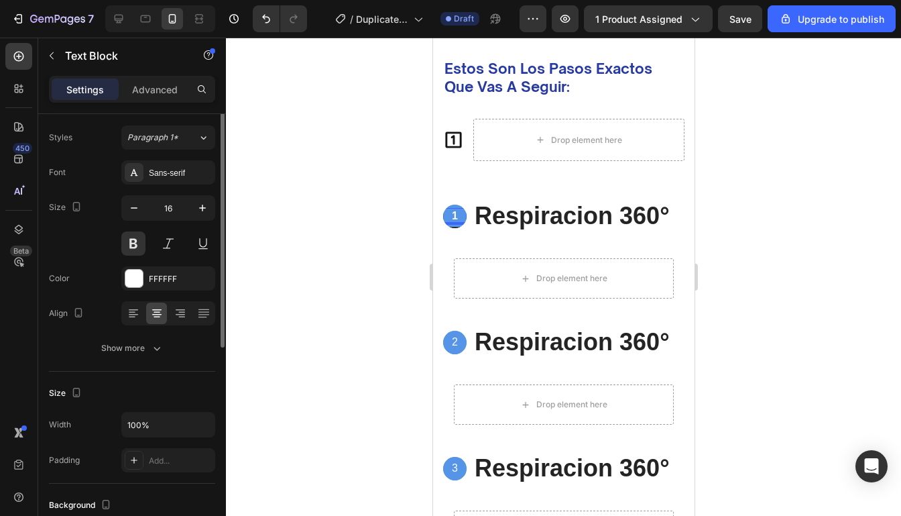
scroll to position [33, 0]
click at [173, 241] on button at bounding box center [168, 242] width 24 height 24
click at [365, 267] on div at bounding box center [563, 277] width 675 height 478
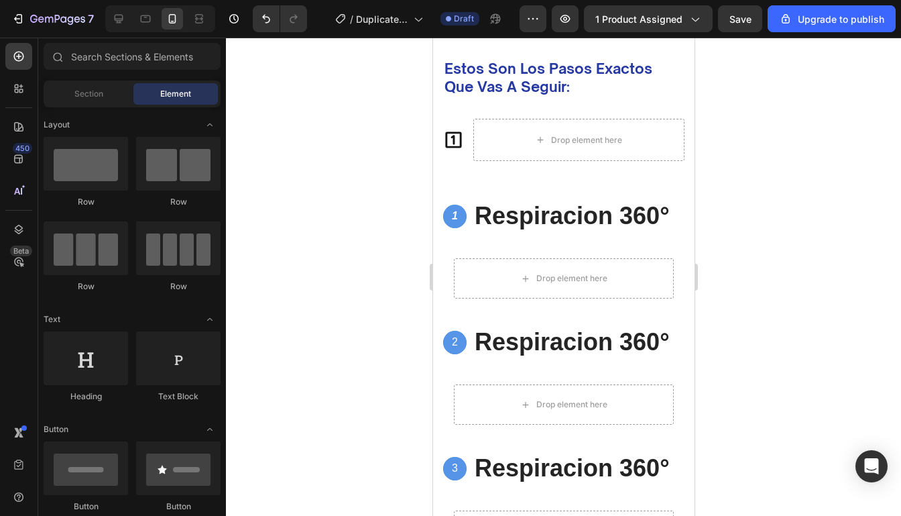
click at [365, 267] on div at bounding box center [563, 277] width 675 height 478
click at [463, 225] on div "1 Text Block Hero Banner" at bounding box center [453, 215] width 23 height 23
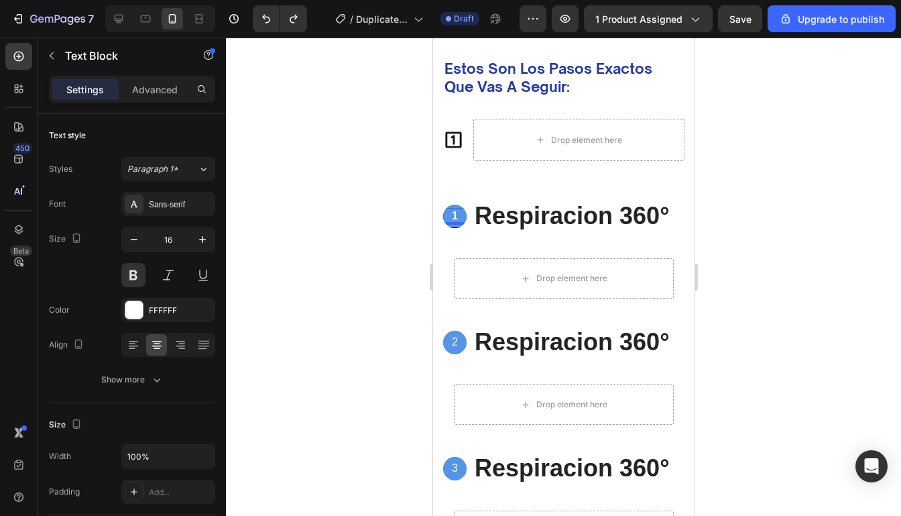
click at [463, 227] on div "Text Block" at bounding box center [500, 237] width 117 height 21
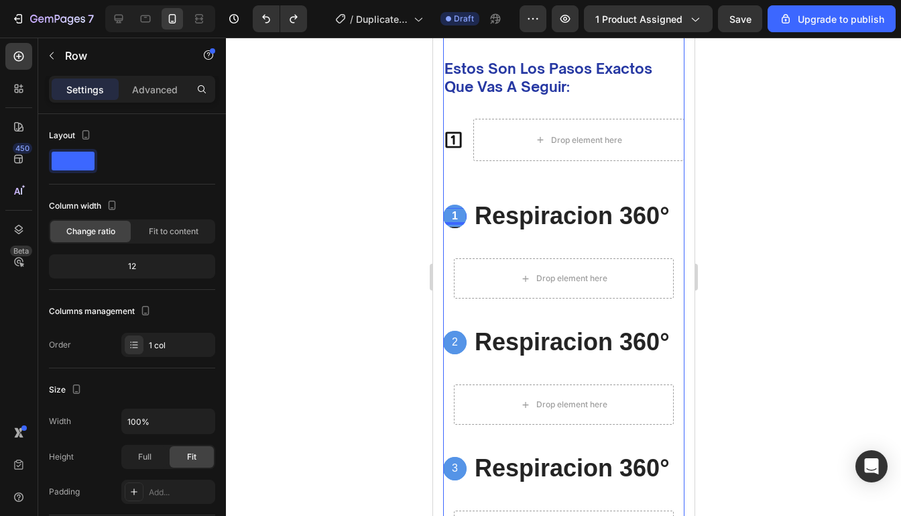
click at [507, 174] on div "te llevaremos de la mano... Heading hasta transformar completamente tu cuerpo H…" at bounding box center [562, 252] width 241 height 617
click at [462, 225] on div "1 Text Block Hero Banner" at bounding box center [453, 215] width 23 height 23
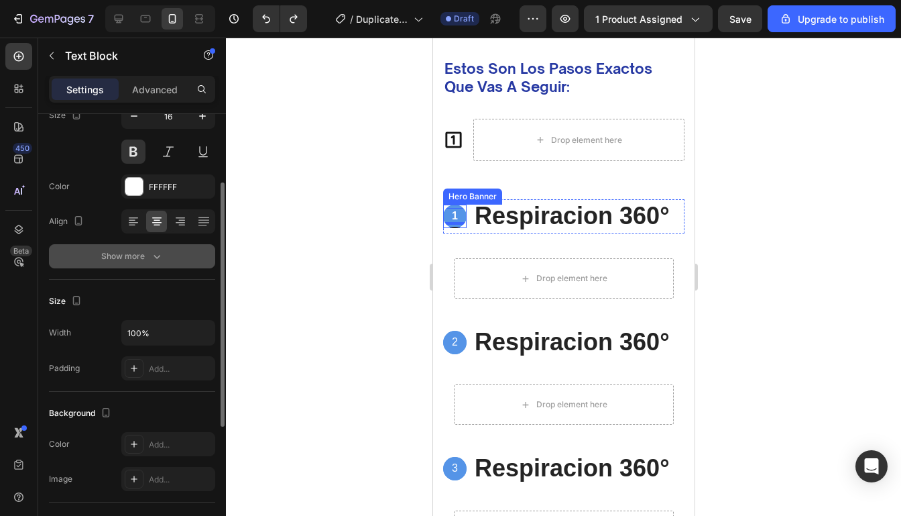
scroll to position [0, 0]
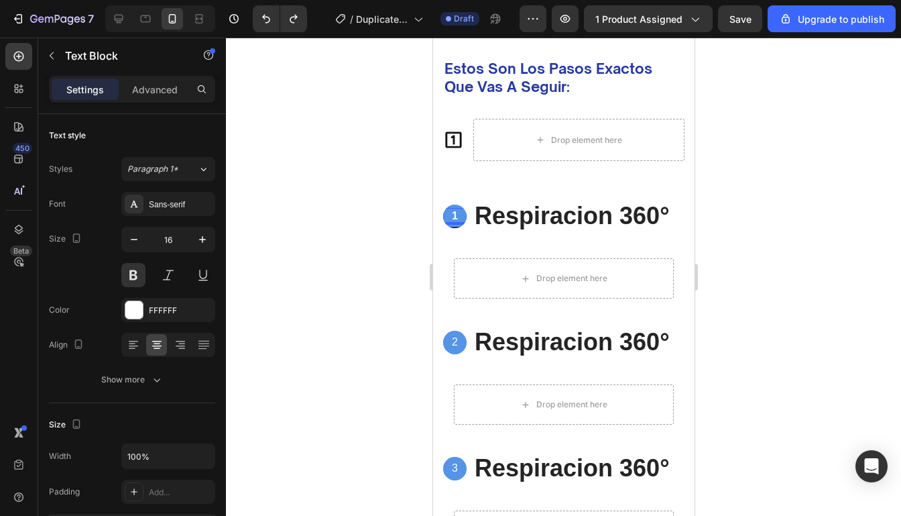
click at [459, 227] on div "Text Block" at bounding box center [500, 237] width 117 height 21
click at [456, 204] on div "Background Image" at bounding box center [453, 215] width 23 height 23
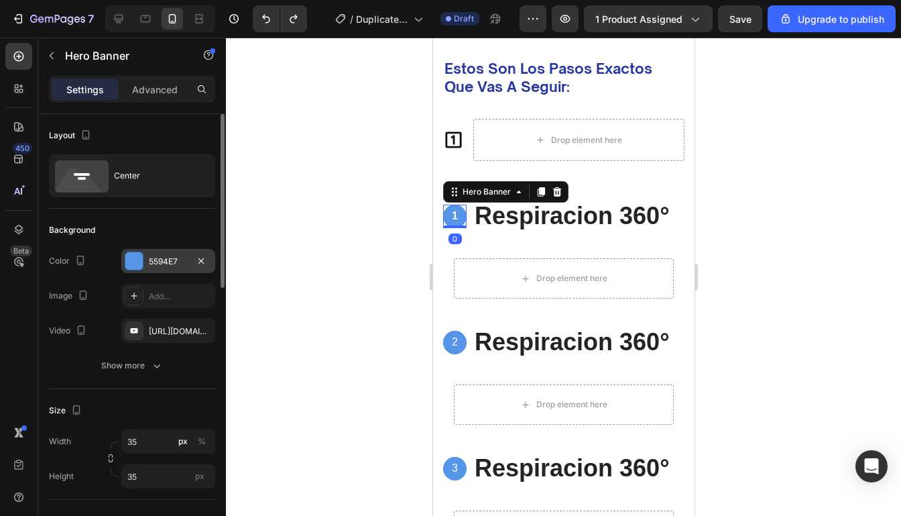
click at [143, 257] on div at bounding box center [134, 260] width 19 height 19
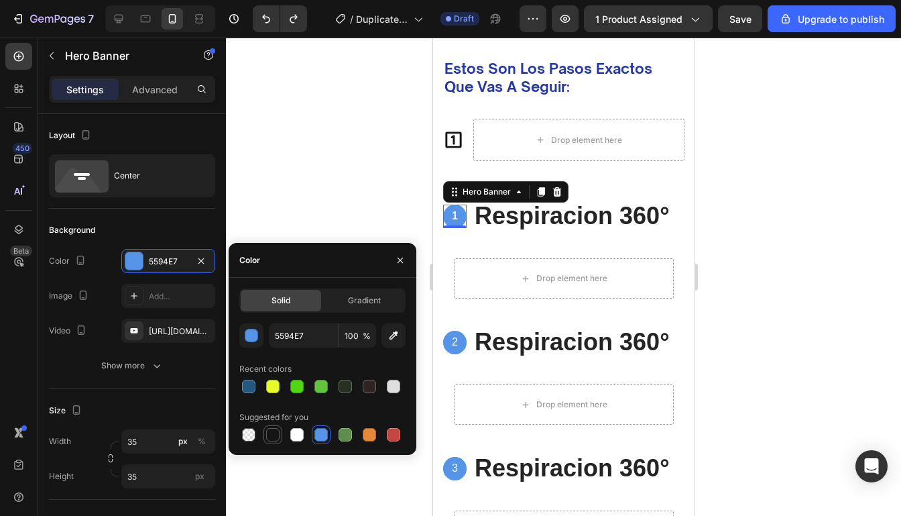
click at [271, 440] on div at bounding box center [272, 434] width 13 height 13
type input "151515"
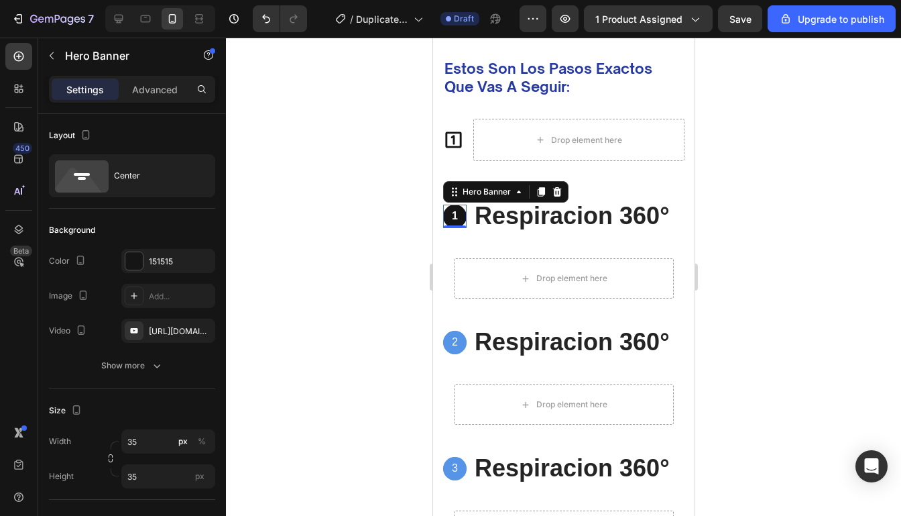
click at [710, 320] on div at bounding box center [563, 277] width 675 height 478
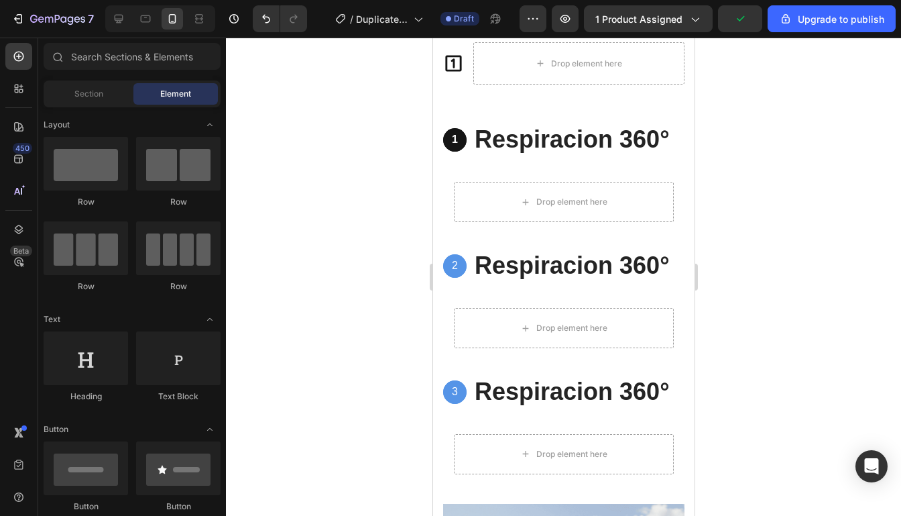
scroll to position [3061, 0]
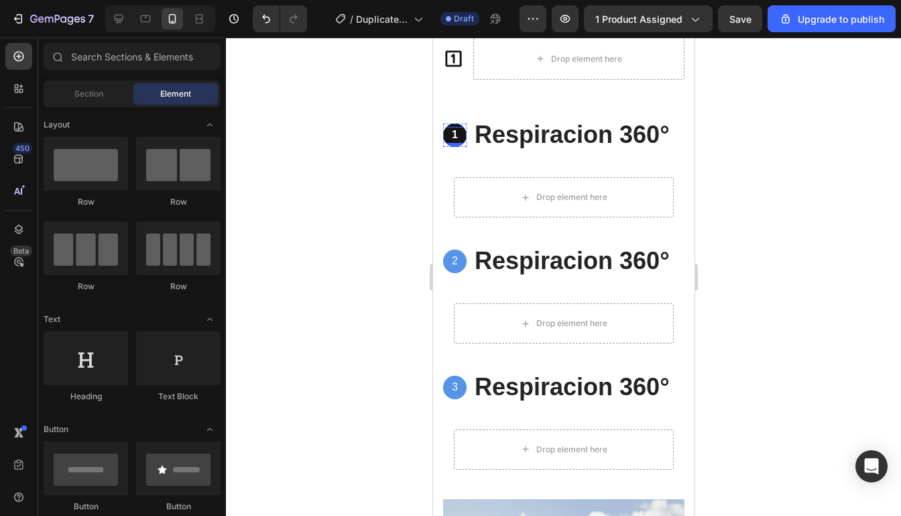
click at [463, 145] on div "1 Text Block Hero Banner" at bounding box center [453, 134] width 23 height 23
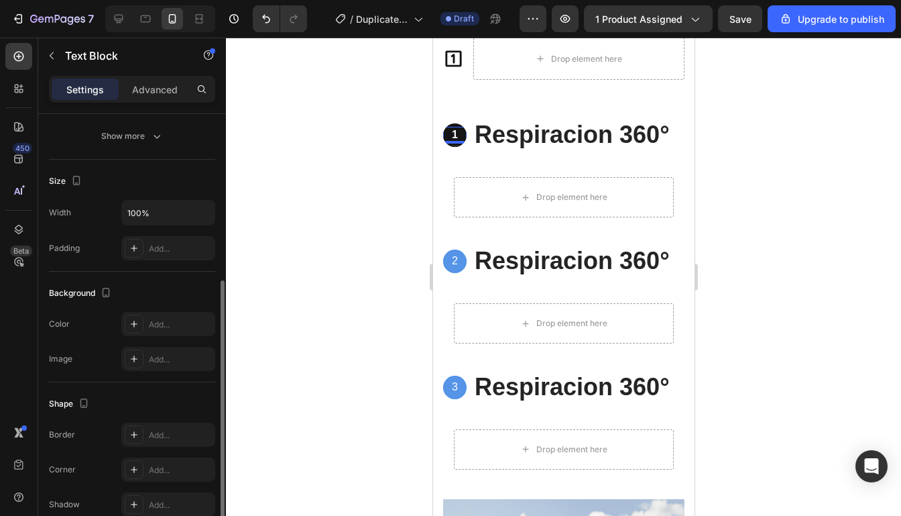
scroll to position [267, 0]
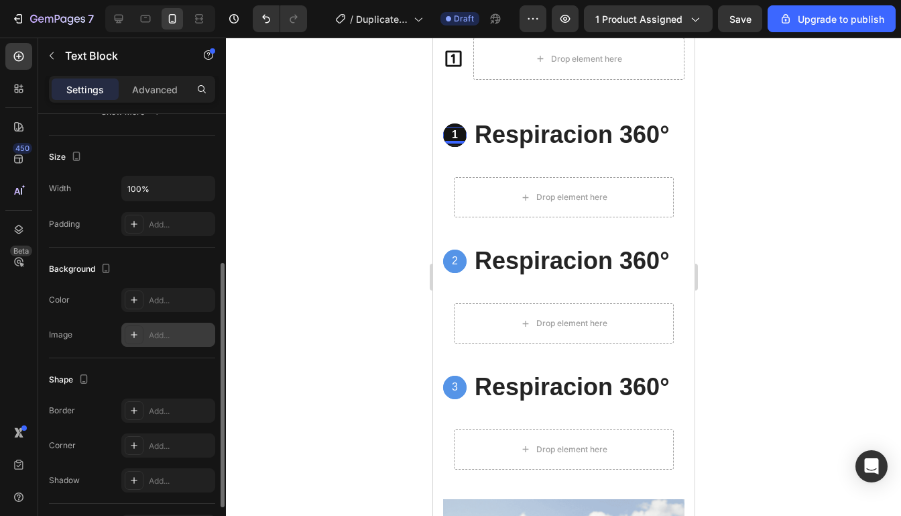
click at [143, 332] on div "Add..." at bounding box center [168, 334] width 94 height 24
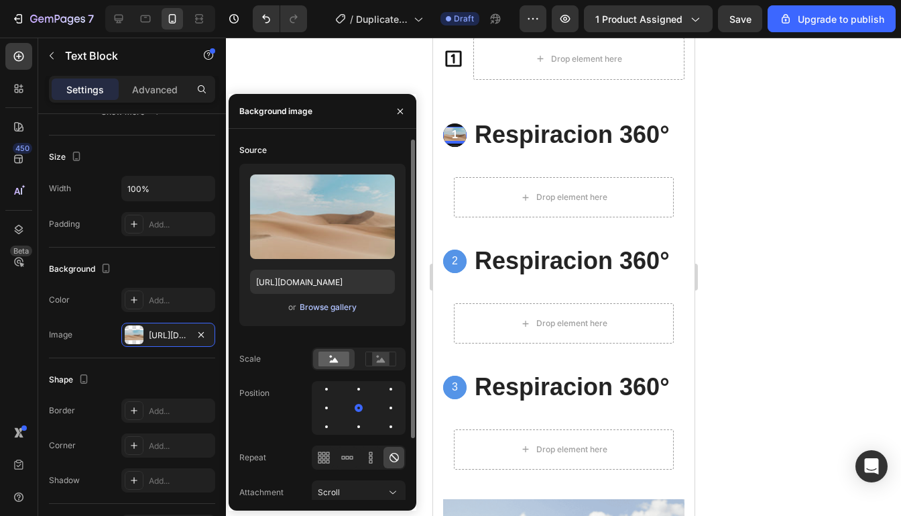
click at [339, 308] on div "Browse gallery" at bounding box center [328, 307] width 57 height 12
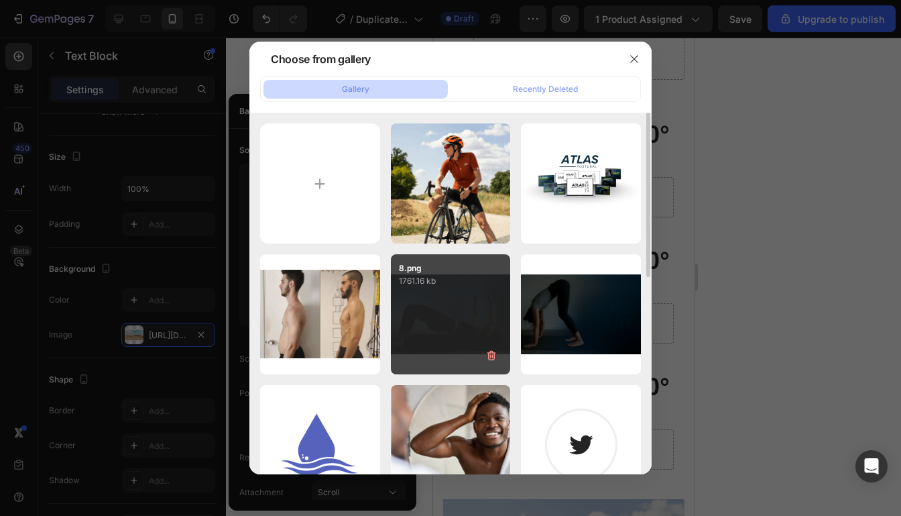
click at [430, 294] on div "8.png 1761.16 kb" at bounding box center [451, 314] width 120 height 120
type input "https://cdn.shopify.com/s/files/1/0708/4897/0924/files/gempages_582991294452728…"
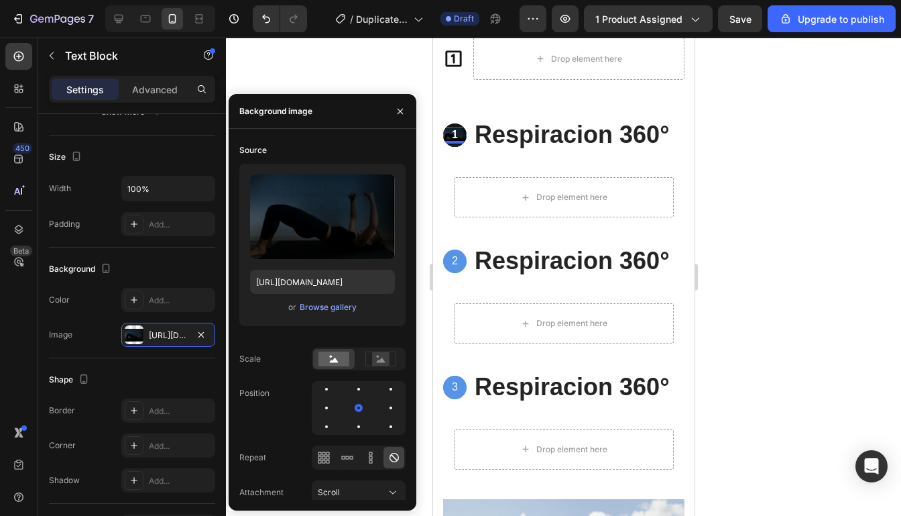
click at [756, 204] on div at bounding box center [563, 277] width 675 height 478
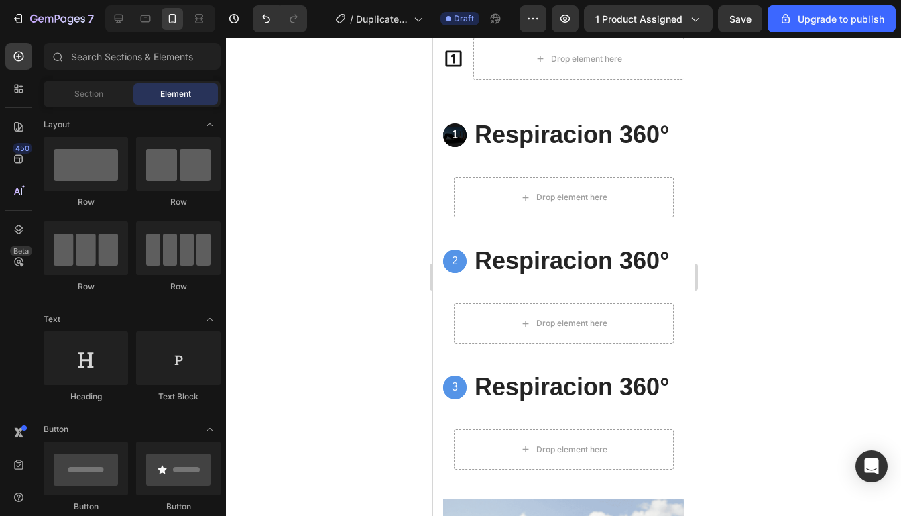
click at [756, 204] on div at bounding box center [563, 277] width 675 height 478
click at [463, 271] on div "2 Text Block Hero Banner" at bounding box center [453, 260] width 23 height 23
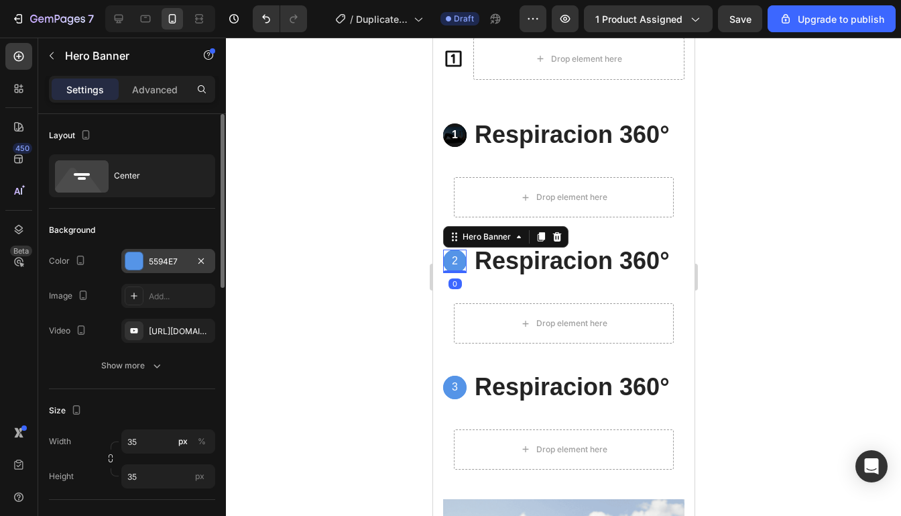
click at [163, 261] on div "5594E7" at bounding box center [168, 261] width 39 height 12
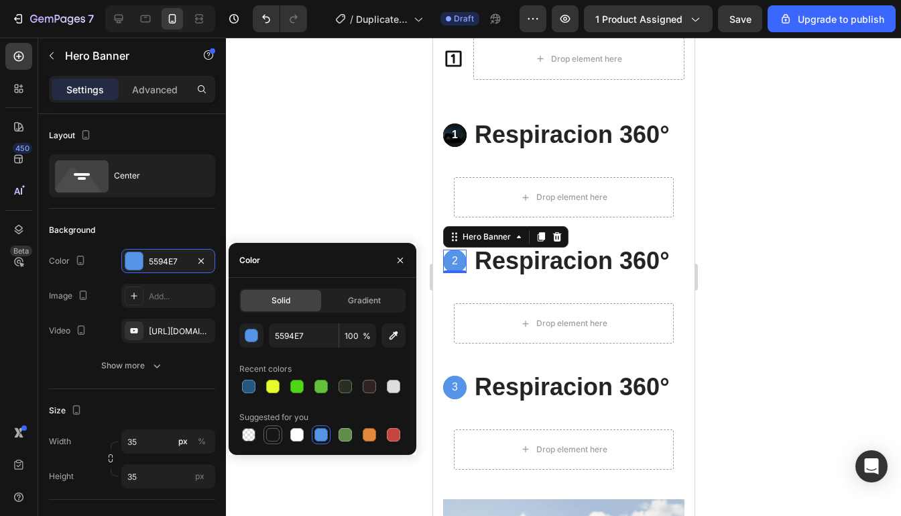
click at [271, 431] on div at bounding box center [272, 434] width 13 height 13
type input "151515"
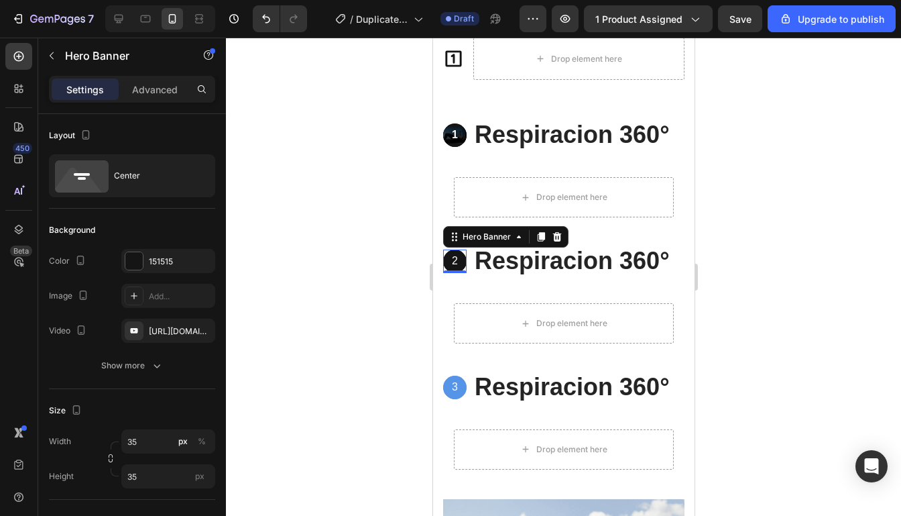
click at [730, 345] on div at bounding box center [563, 277] width 675 height 478
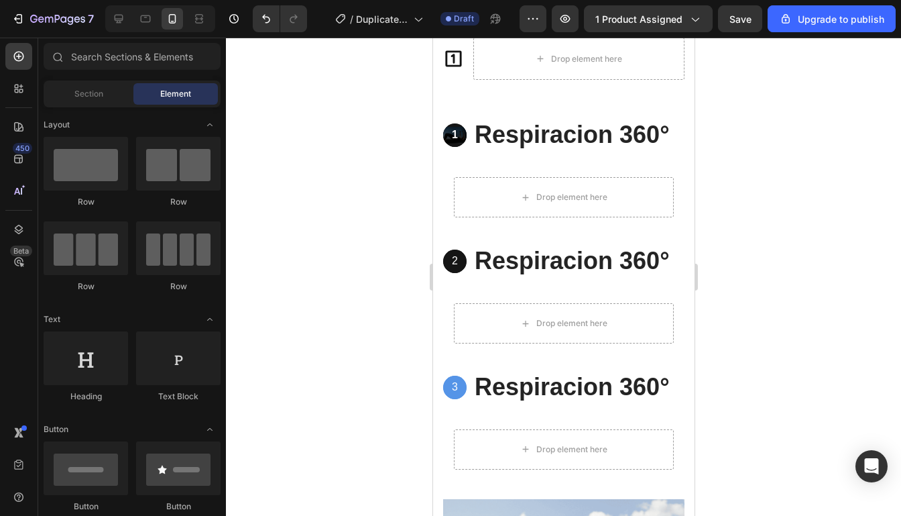
click at [730, 345] on div at bounding box center [563, 277] width 675 height 478
click at [461, 396] on div "Background Image" at bounding box center [453, 386] width 23 height 23
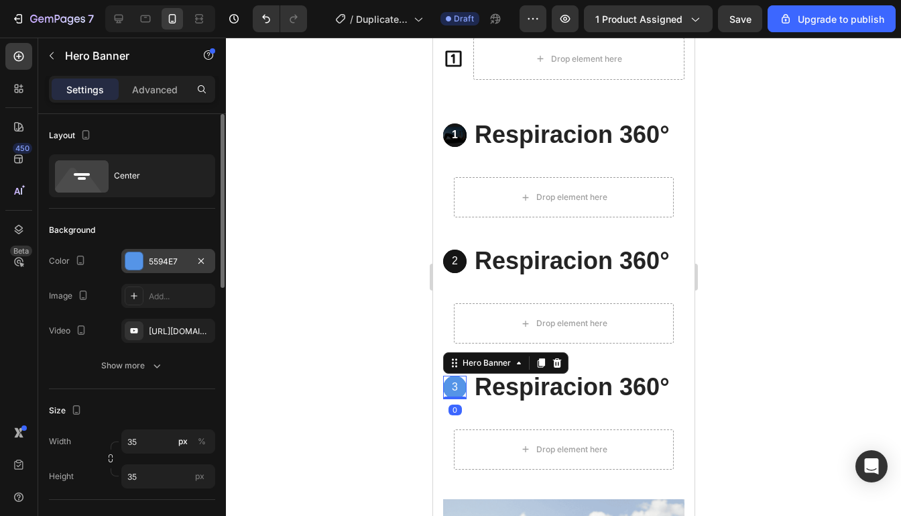
click at [149, 250] on div "5594E7" at bounding box center [168, 261] width 94 height 24
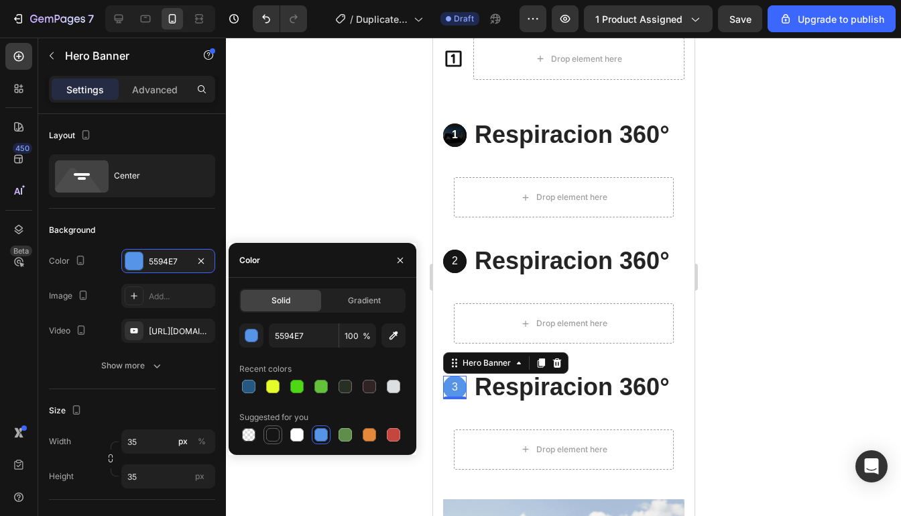
click at [269, 432] on div at bounding box center [272, 434] width 13 height 13
type input "151515"
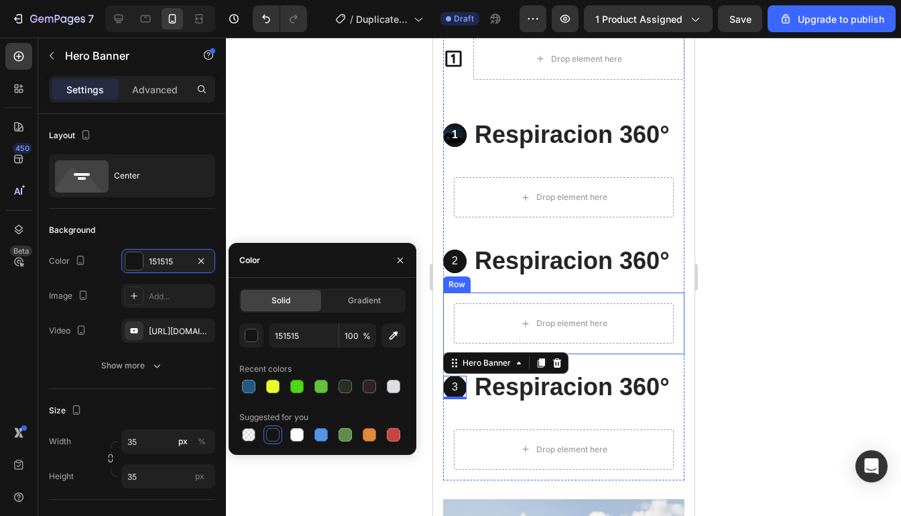
click at [760, 306] on div at bounding box center [563, 277] width 675 height 478
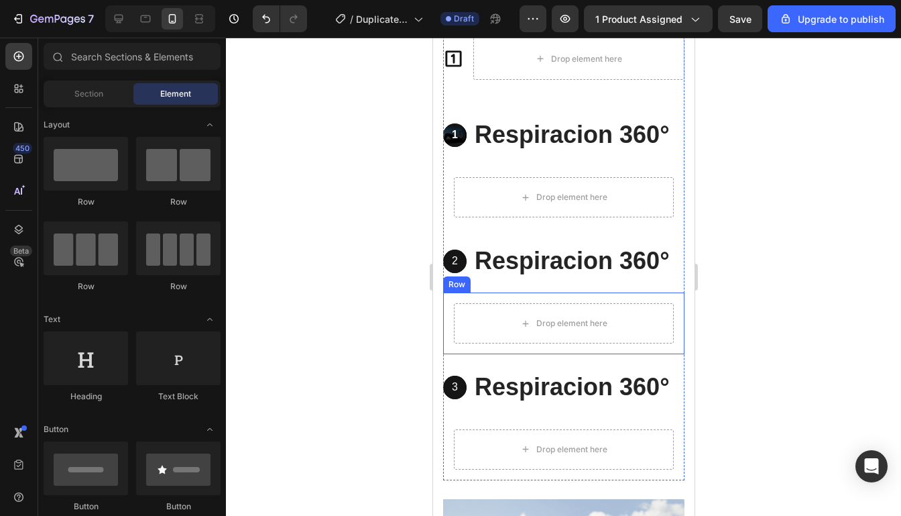
click at [760, 306] on div at bounding box center [563, 277] width 675 height 478
click at [450, 259] on p "2" at bounding box center [454, 261] width 21 height 14
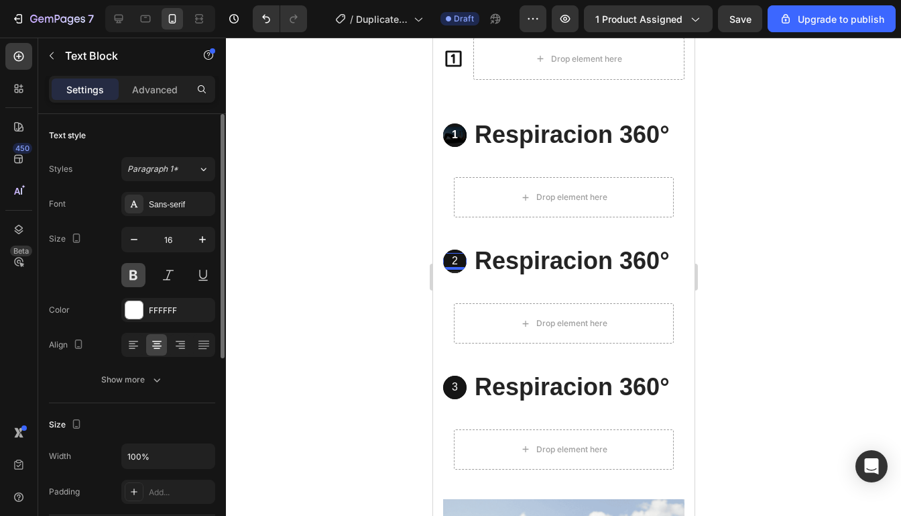
click at [141, 278] on button at bounding box center [133, 275] width 24 height 24
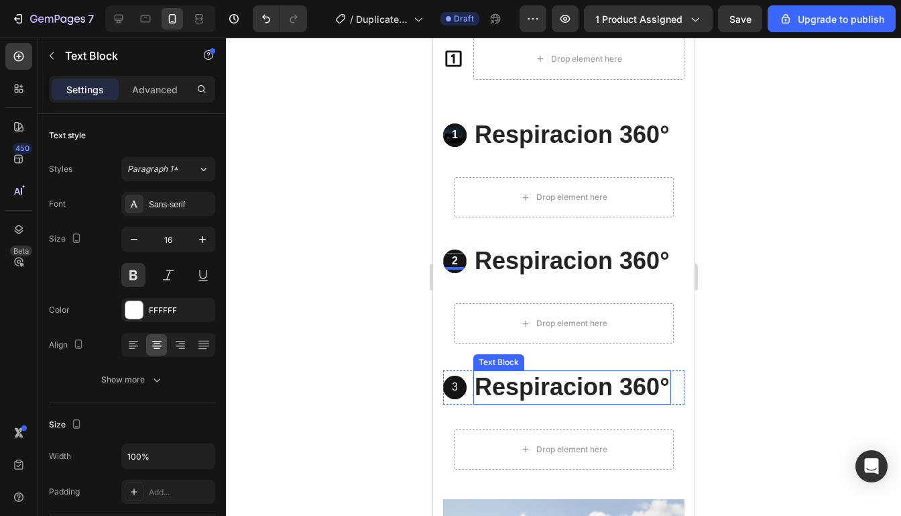
scroll to position [3175, 0]
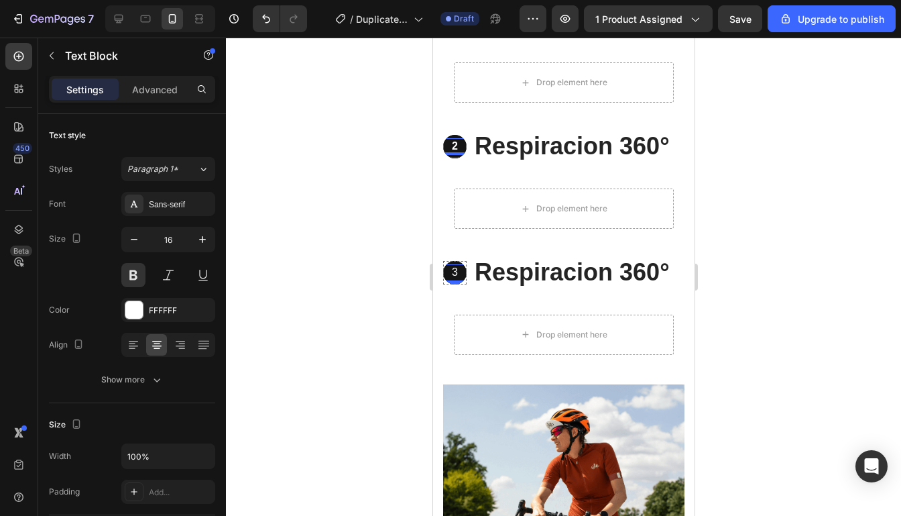
click at [452, 271] on p "3" at bounding box center [454, 272] width 21 height 14
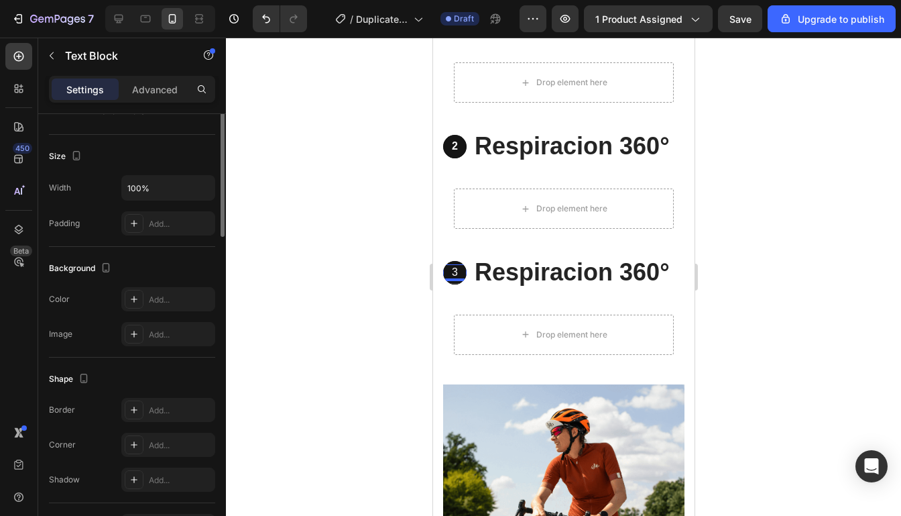
scroll to position [0, 0]
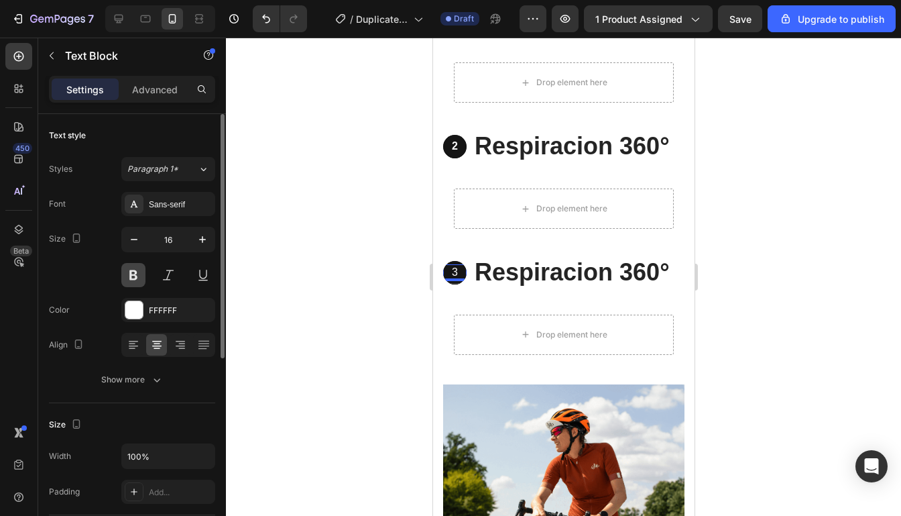
click at [135, 274] on button at bounding box center [133, 275] width 24 height 24
click at [754, 256] on div at bounding box center [563, 277] width 675 height 478
click at [751, 255] on div at bounding box center [563, 277] width 675 height 478
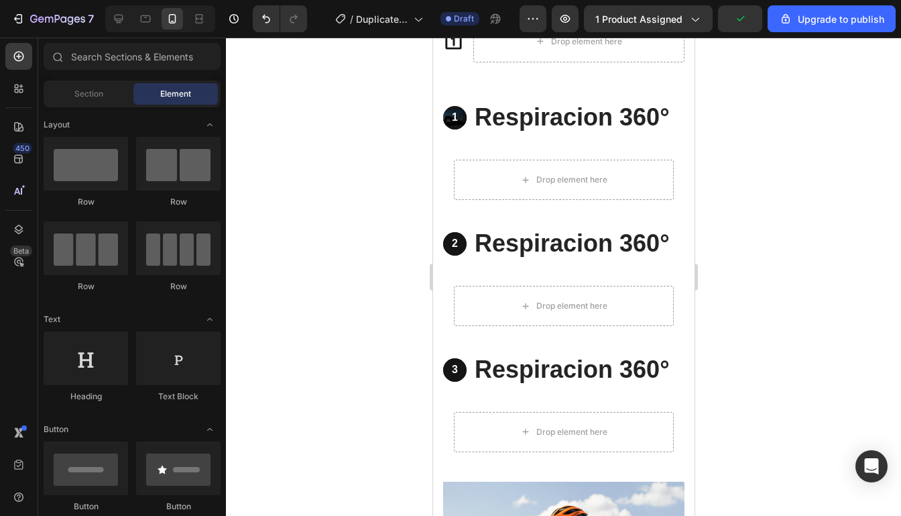
scroll to position [3066, 0]
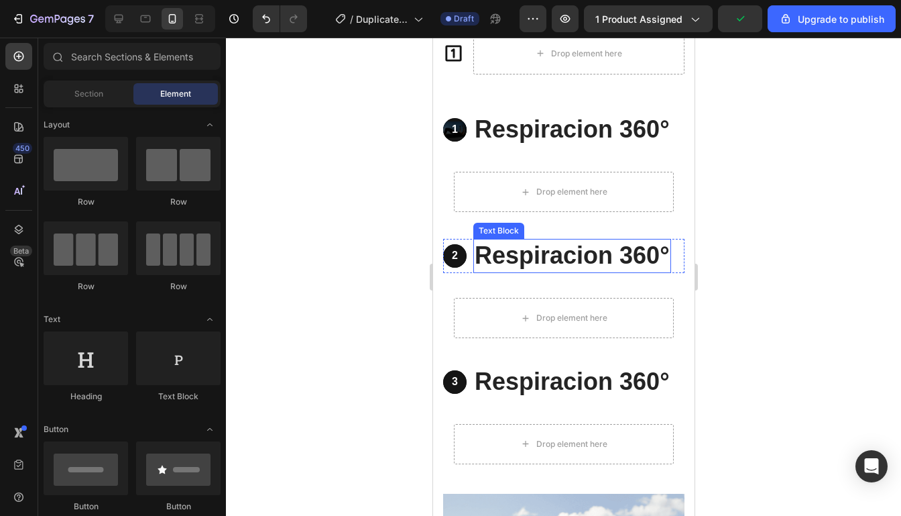
click at [629, 266] on p "Respiracion 360 °" at bounding box center [571, 256] width 195 height 32
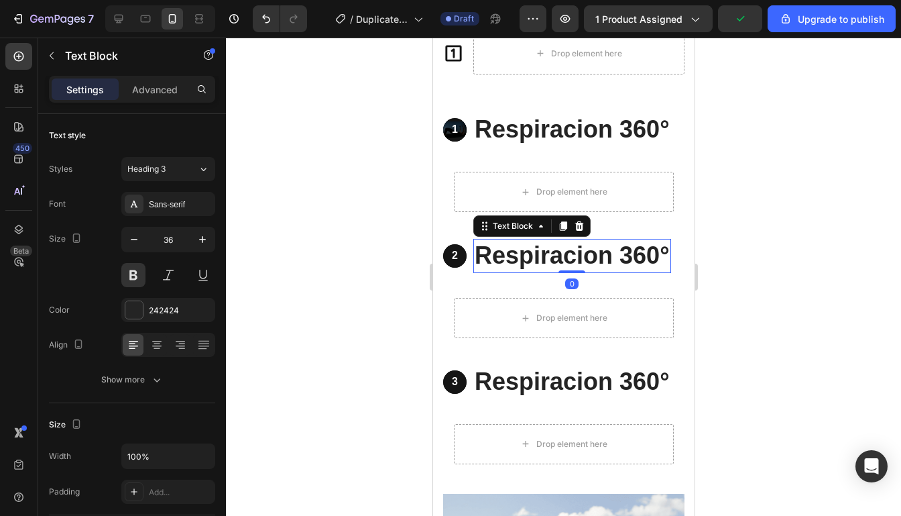
click at [628, 267] on p "Respiracion 360 °" at bounding box center [571, 256] width 195 height 32
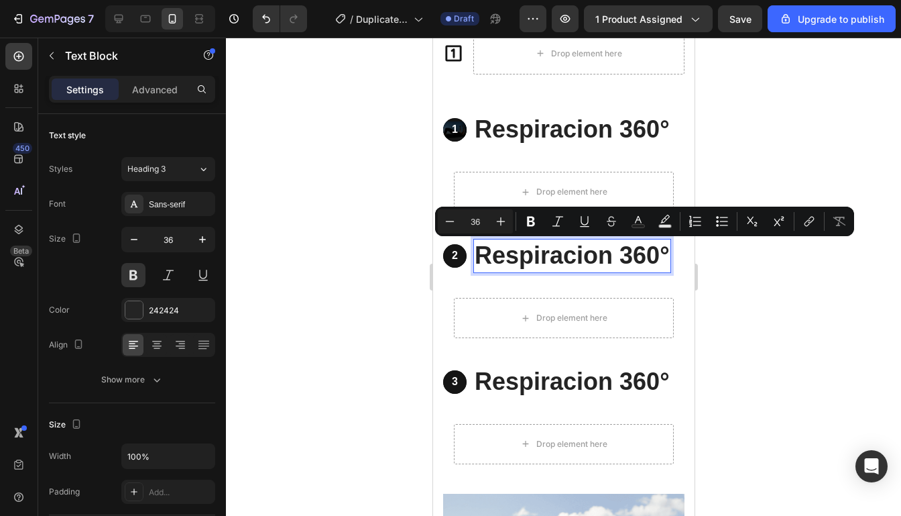
click at [661, 257] on strong "°" at bounding box center [663, 254] width 9 height 27
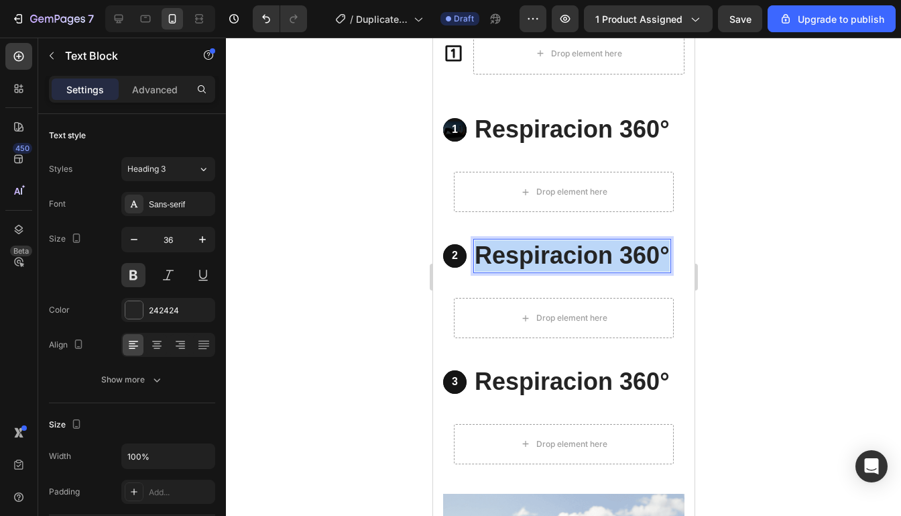
drag, startPoint x: 665, startPoint y: 255, endPoint x: 478, endPoint y: 253, distance: 187.0
click at [478, 253] on p "Respiracion 360 °" at bounding box center [571, 256] width 195 height 32
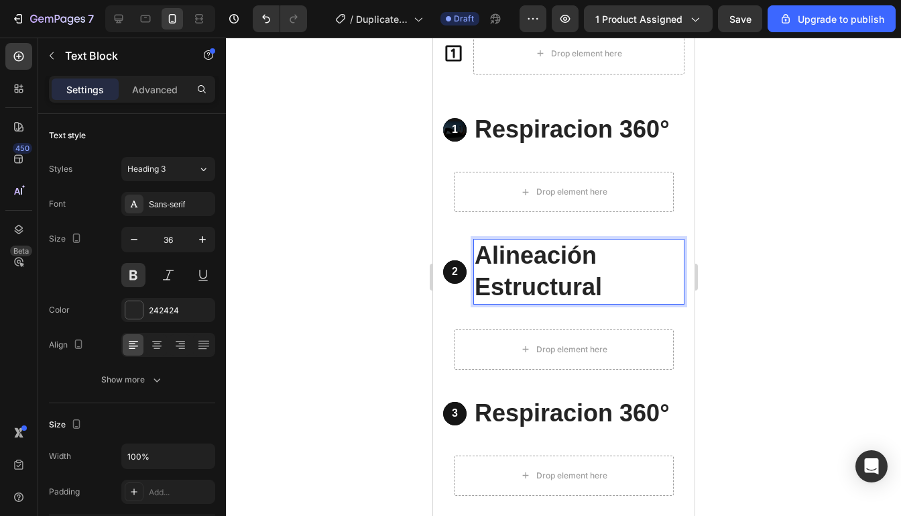
click at [812, 212] on div at bounding box center [563, 277] width 675 height 478
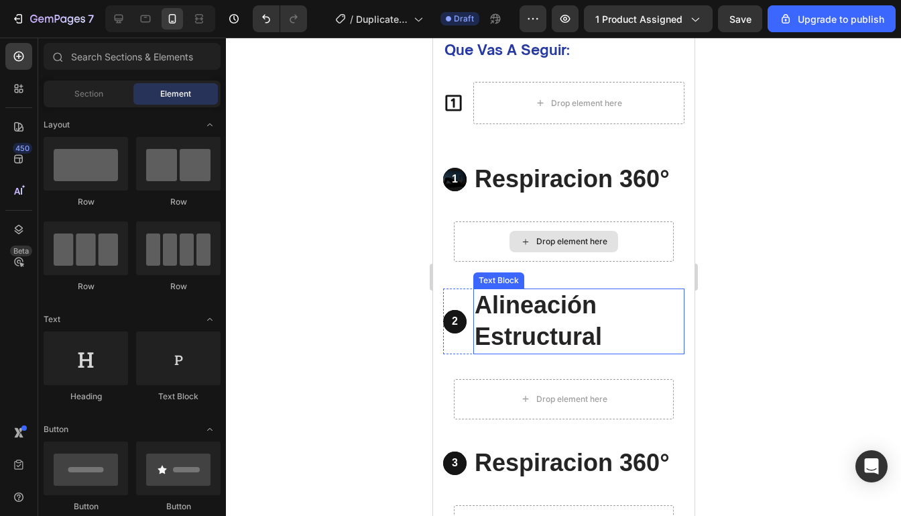
scroll to position [3004, 0]
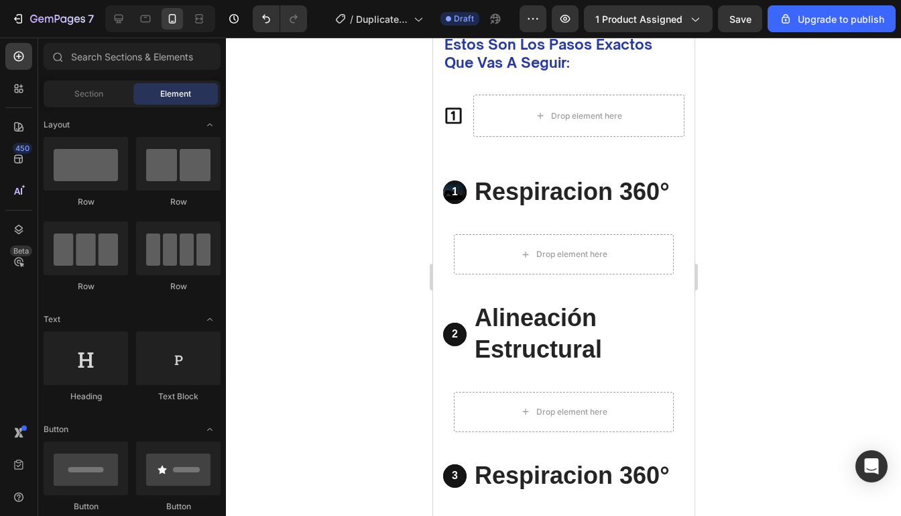
click at [721, 217] on div at bounding box center [563, 277] width 675 height 478
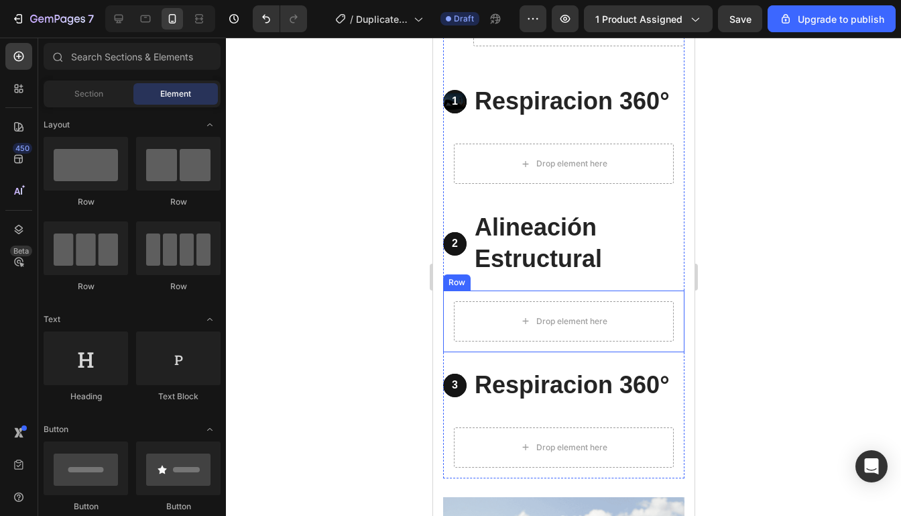
scroll to position [3099, 0]
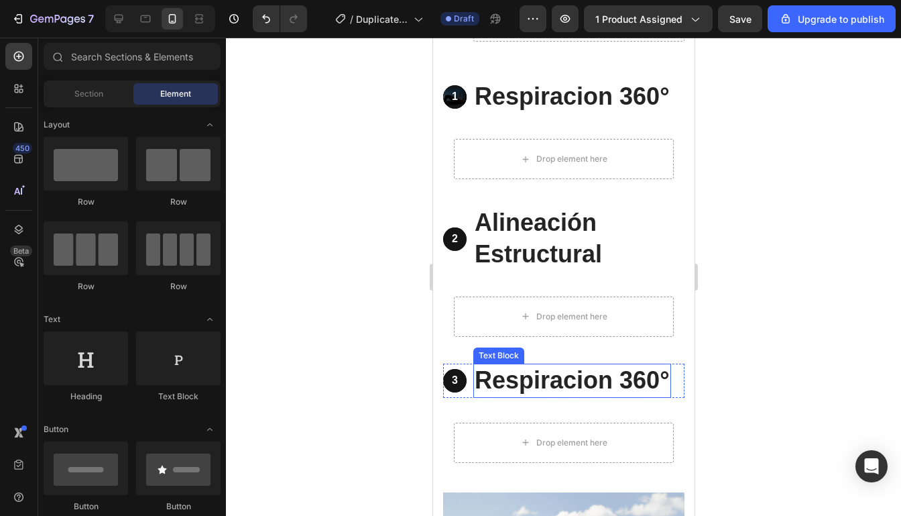
click at [593, 381] on p "Respiracion 360 °" at bounding box center [571, 381] width 195 height 32
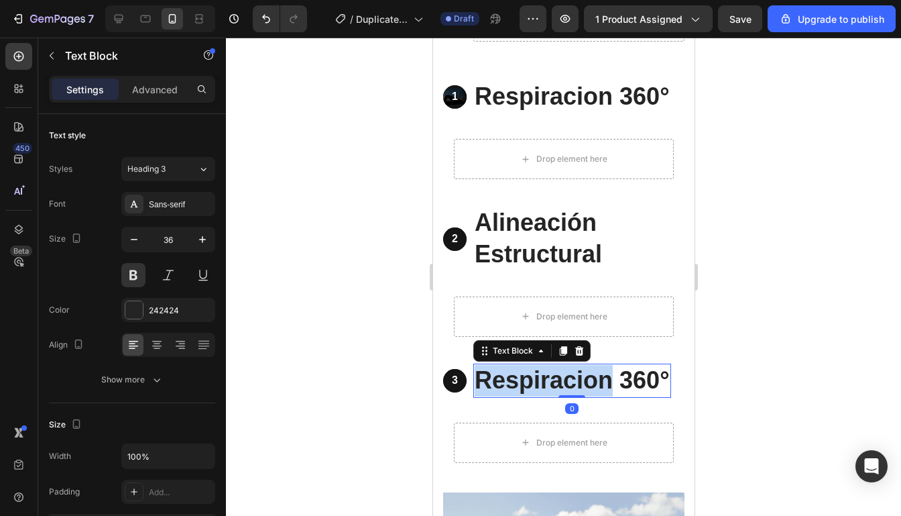
click at [593, 381] on p "Respiracion 360 °" at bounding box center [571, 381] width 195 height 32
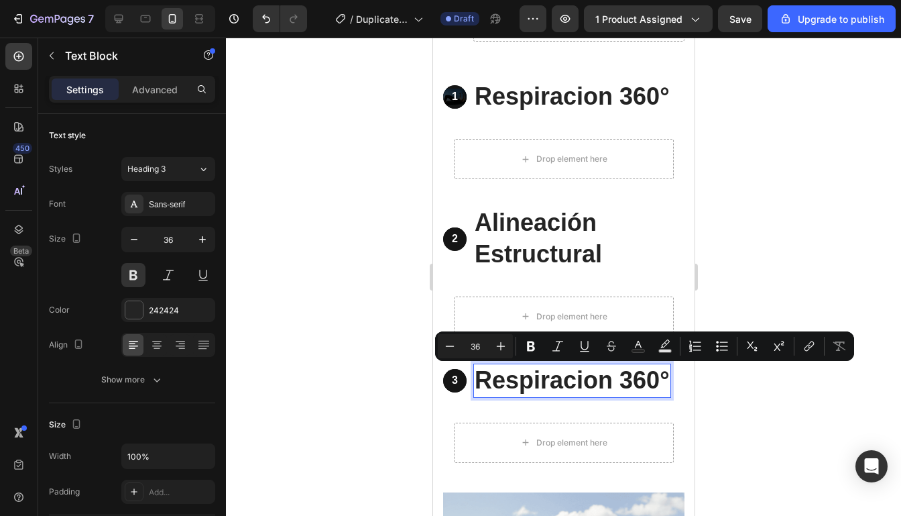
click at [644, 383] on p "Respiracion 360 °" at bounding box center [571, 381] width 195 height 32
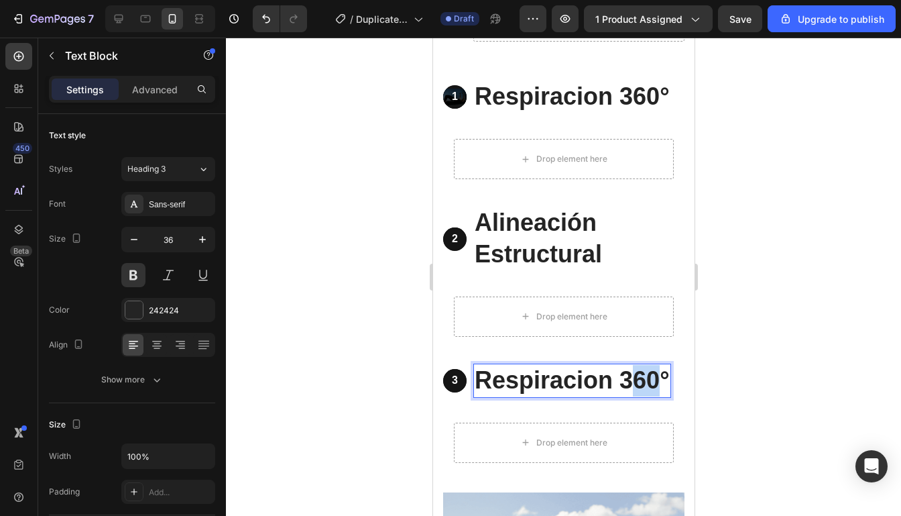
drag, startPoint x: 663, startPoint y: 379, endPoint x: 630, endPoint y: 382, distance: 33.0
click at [630, 382] on p "Respiracion 360 °" at bounding box center [571, 381] width 195 height 32
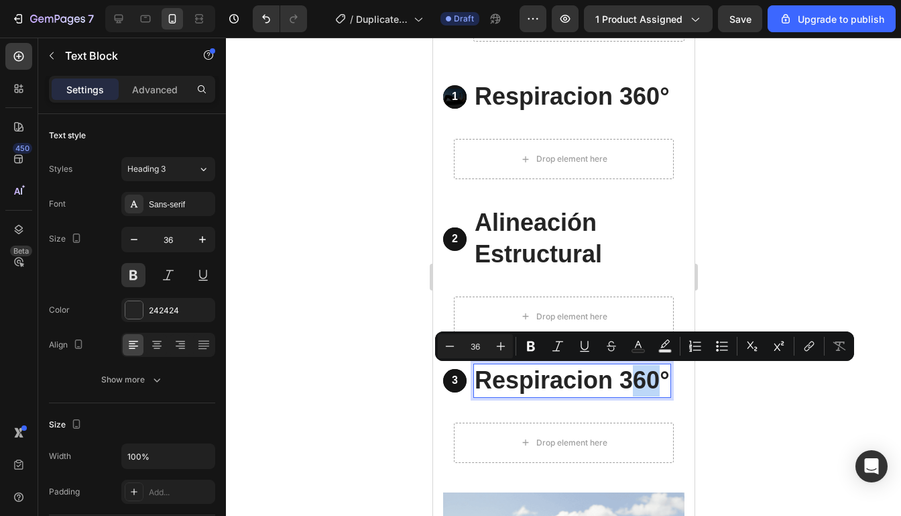
click at [672, 381] on div "3 Text Block Hero Banner Respiracion 360 ° Text Block 0 Row" at bounding box center [562, 380] width 241 height 34
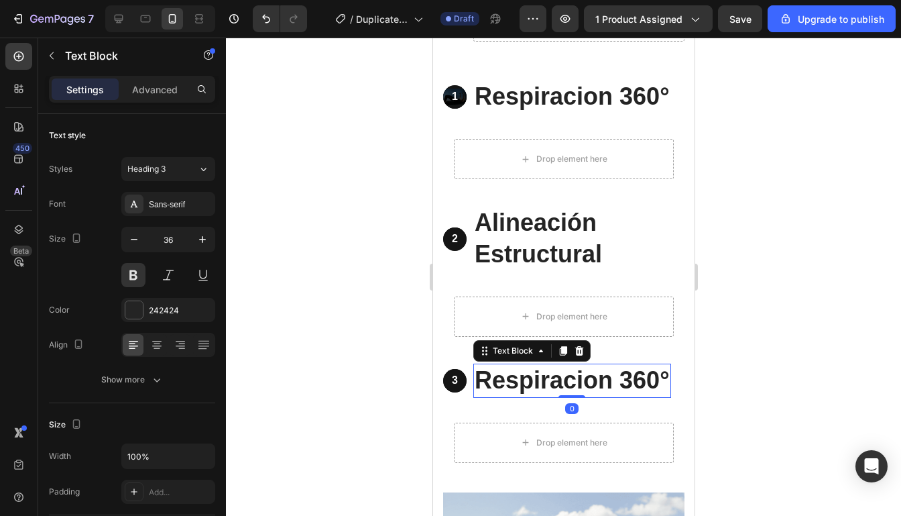
click at [666, 381] on strong "°" at bounding box center [663, 379] width 9 height 27
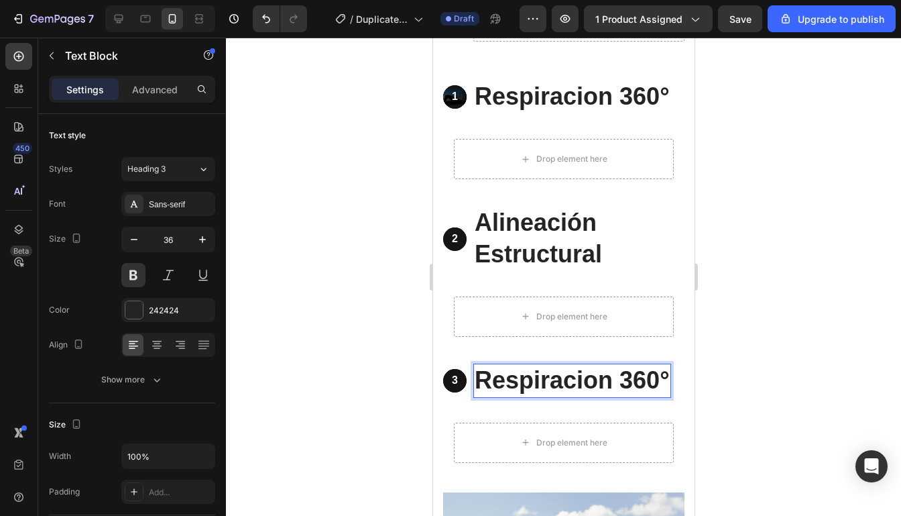
click at [666, 381] on strong "°" at bounding box center [663, 379] width 9 height 27
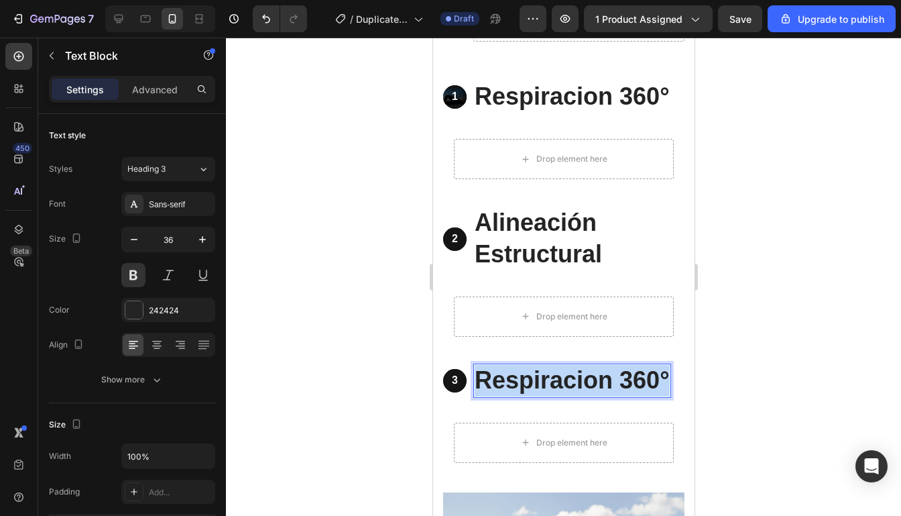
drag, startPoint x: 666, startPoint y: 381, endPoint x: 475, endPoint y: 380, distance: 191.1
click at [475, 380] on p "Respiracion 360 °" at bounding box center [571, 381] width 195 height 32
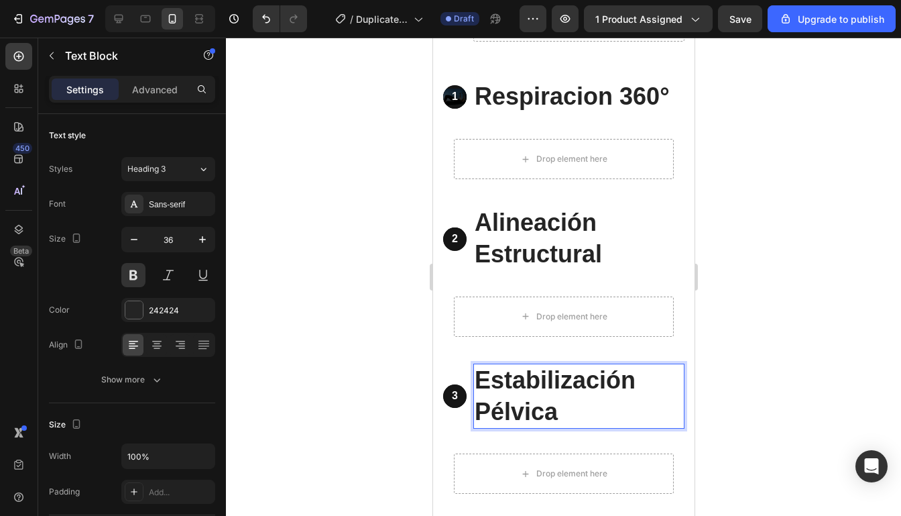
click at [770, 354] on div at bounding box center [563, 277] width 675 height 478
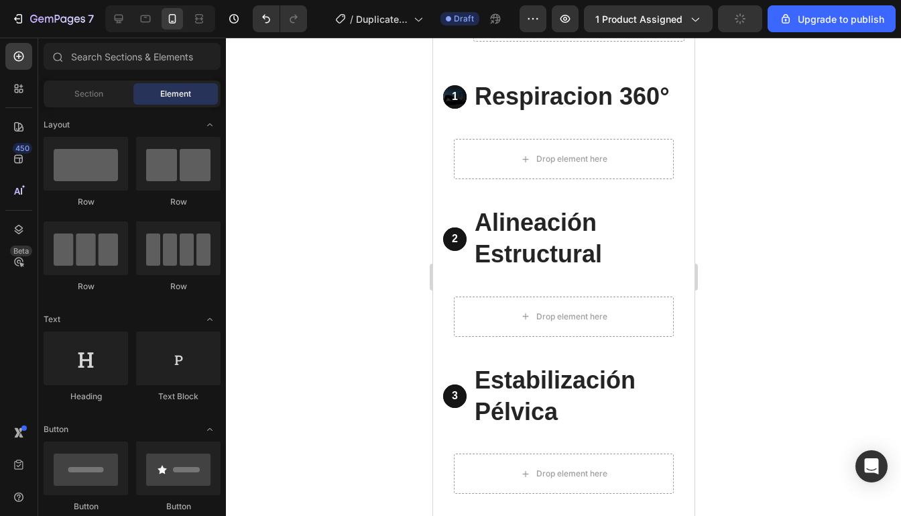
click at [771, 354] on div at bounding box center [563, 277] width 675 height 478
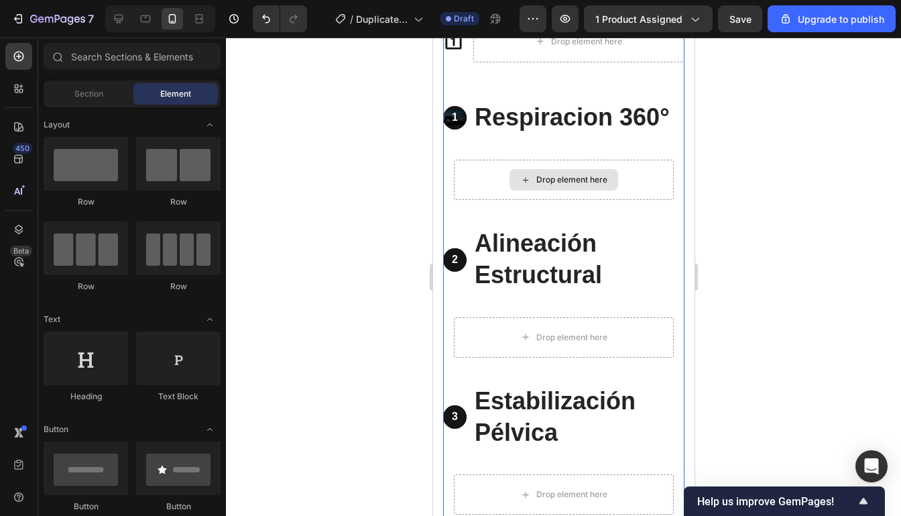
scroll to position [3265, 0]
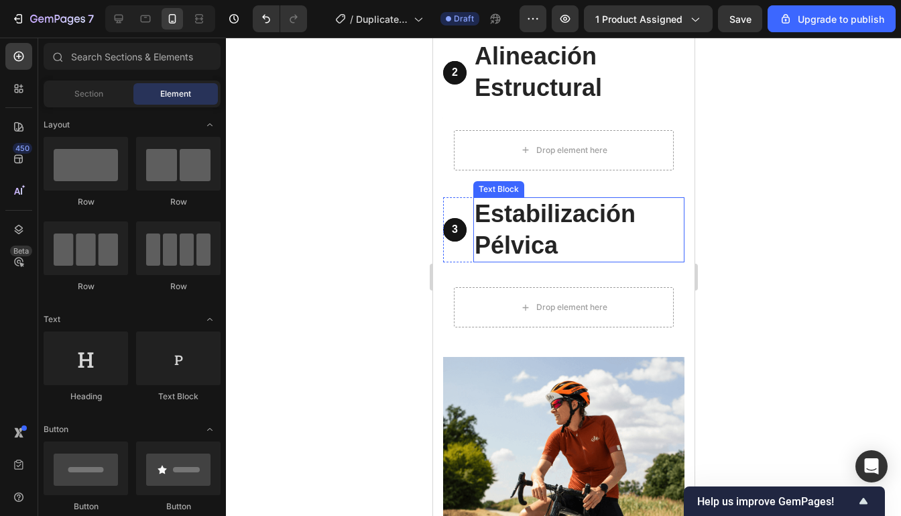
click at [607, 227] on p "Estabilización Pélvica" at bounding box center [578, 229] width 208 height 63
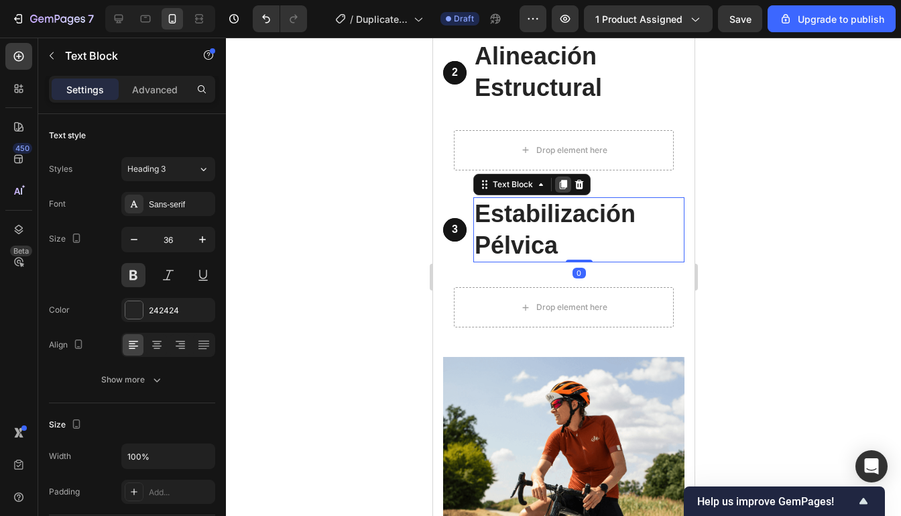
click at [565, 183] on icon at bounding box center [562, 184] width 7 height 9
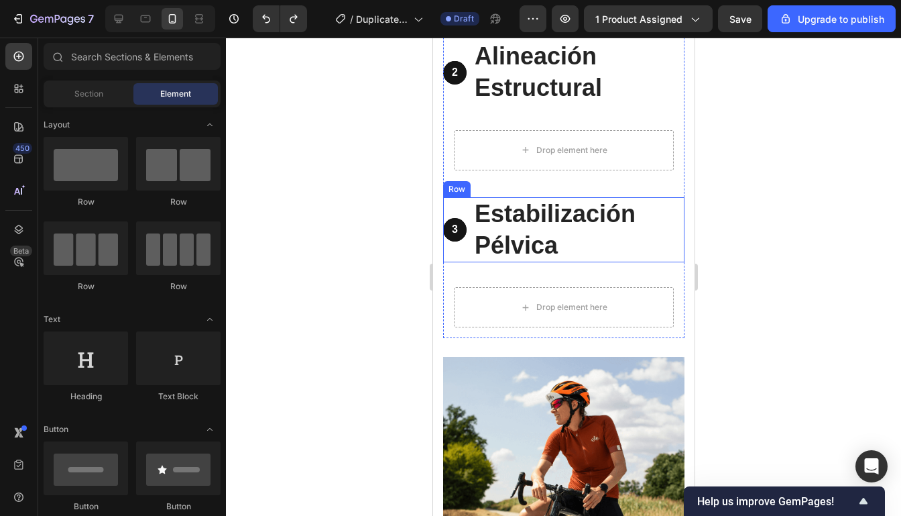
click at [463, 259] on div "3 Text Block Hero Banner" at bounding box center [453, 230] width 23 height 66
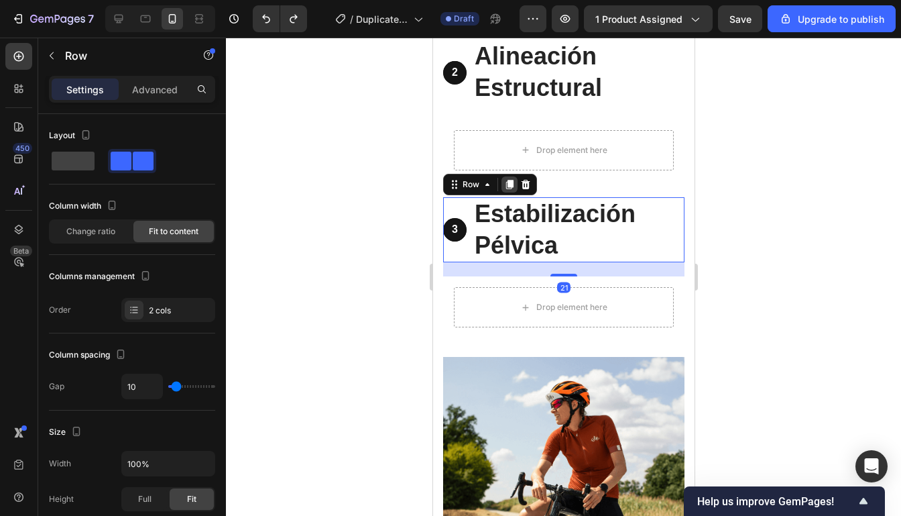
click at [509, 184] on icon at bounding box center [508, 184] width 7 height 9
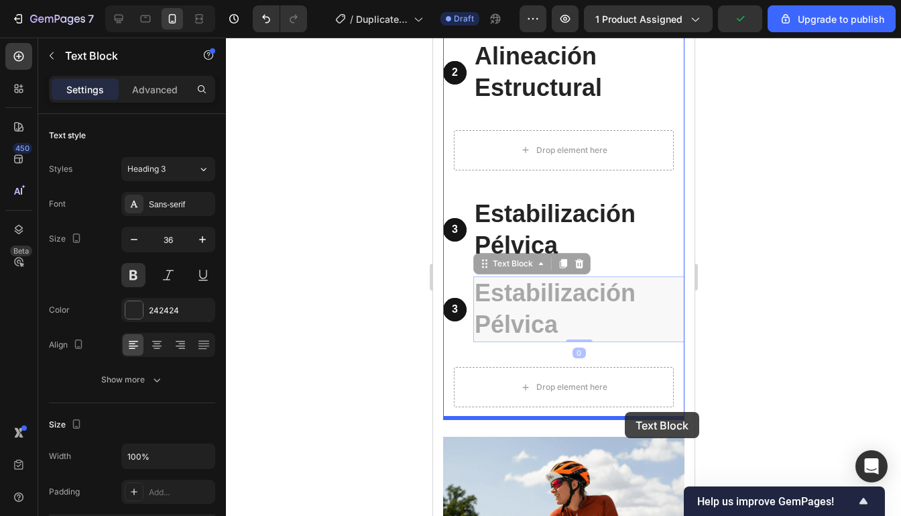
drag, startPoint x: 617, startPoint y: 291, endPoint x: 624, endPoint y: 412, distance: 120.9
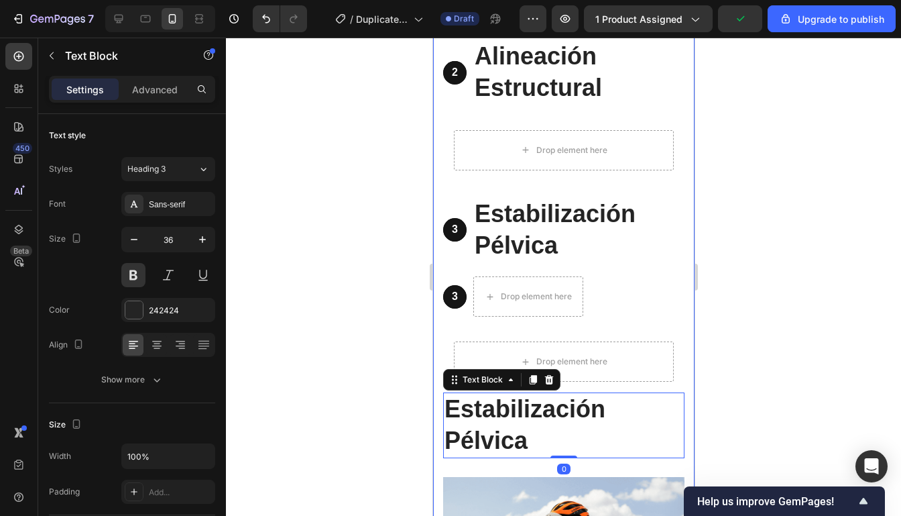
click at [720, 356] on div at bounding box center [563, 277] width 675 height 478
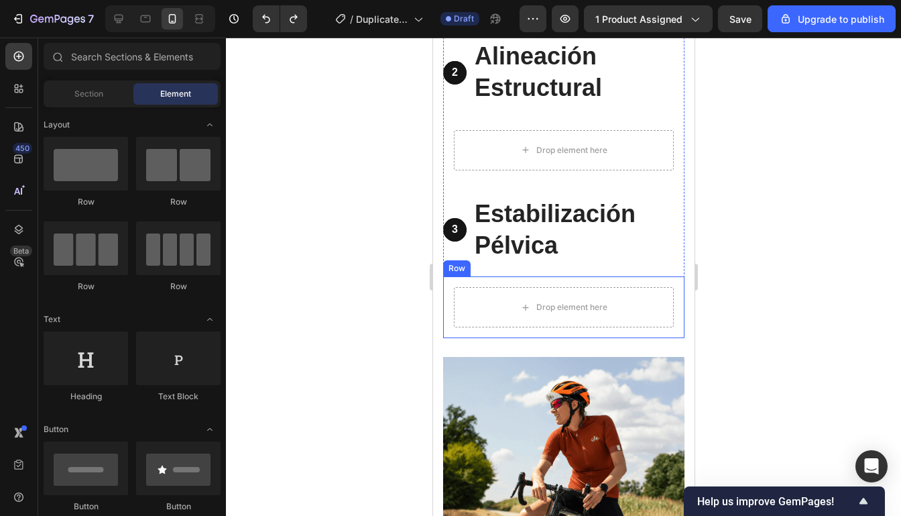
click at [676, 306] on div "Drop element here Row" at bounding box center [562, 307] width 241 height 62
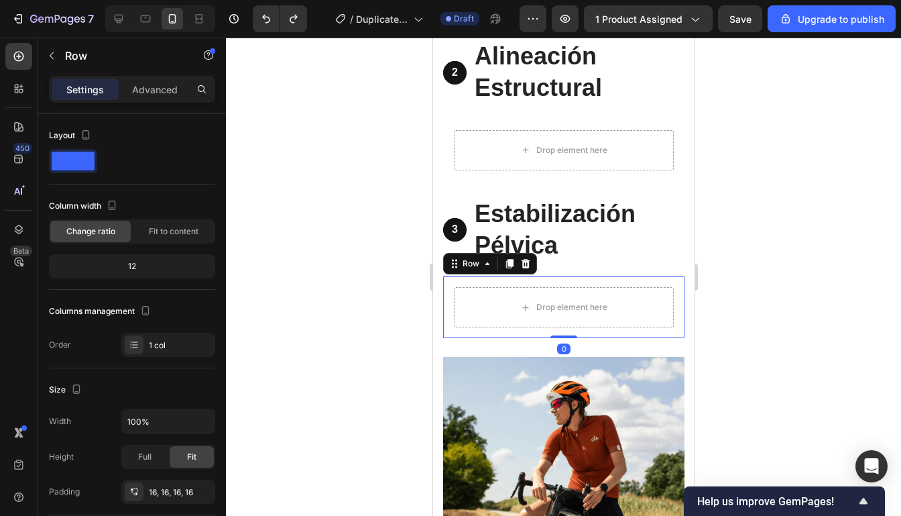
click at [524, 265] on icon at bounding box center [525, 263] width 9 height 9
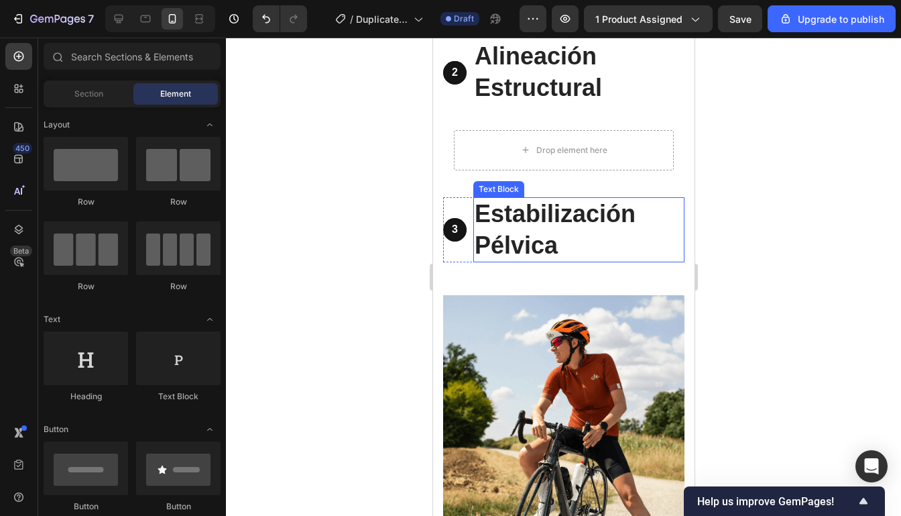
click at [671, 249] on p "Estabilización Pélvica" at bounding box center [578, 229] width 208 height 63
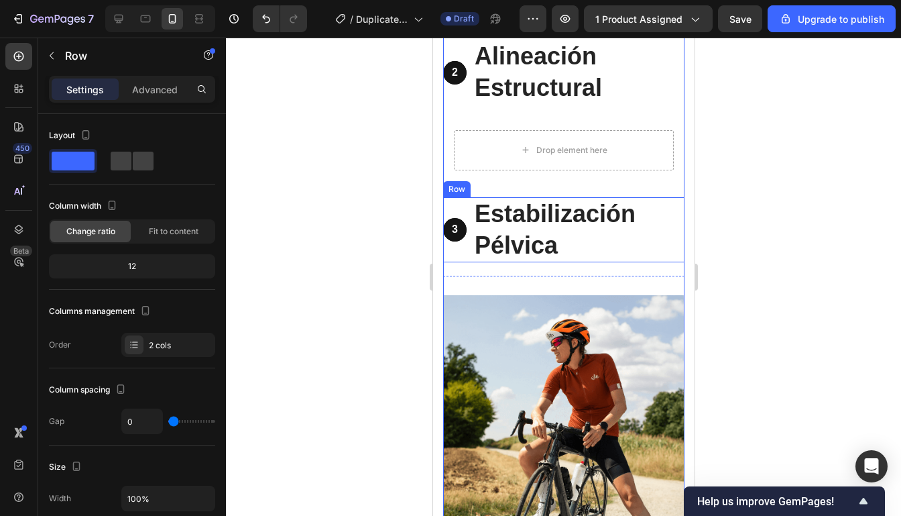
click at [455, 259] on div "3 Text Block Hero Banner" at bounding box center [453, 230] width 23 height 66
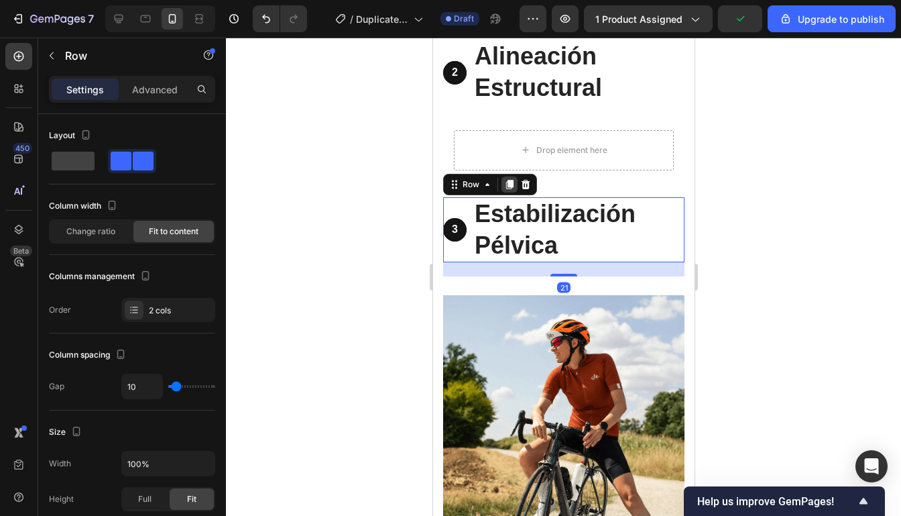
click at [513, 184] on icon at bounding box center [508, 184] width 11 height 11
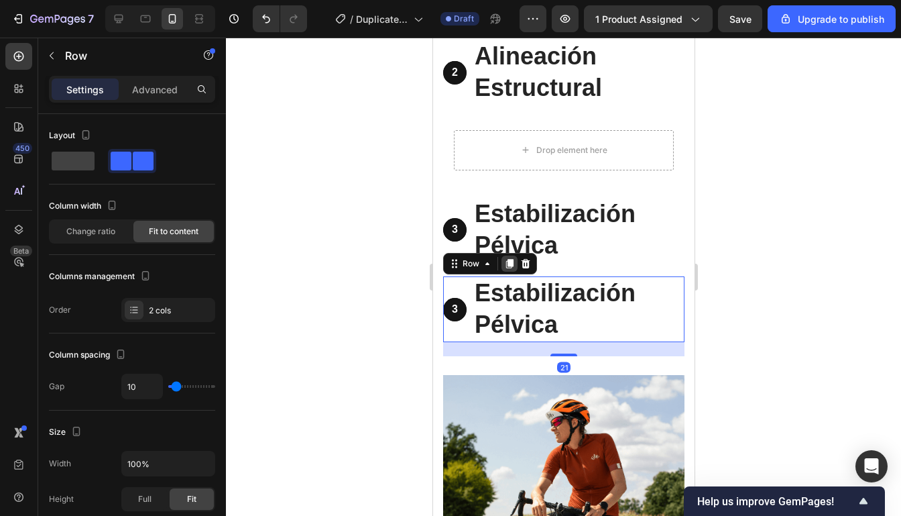
click at [509, 265] on icon at bounding box center [508, 263] width 7 height 9
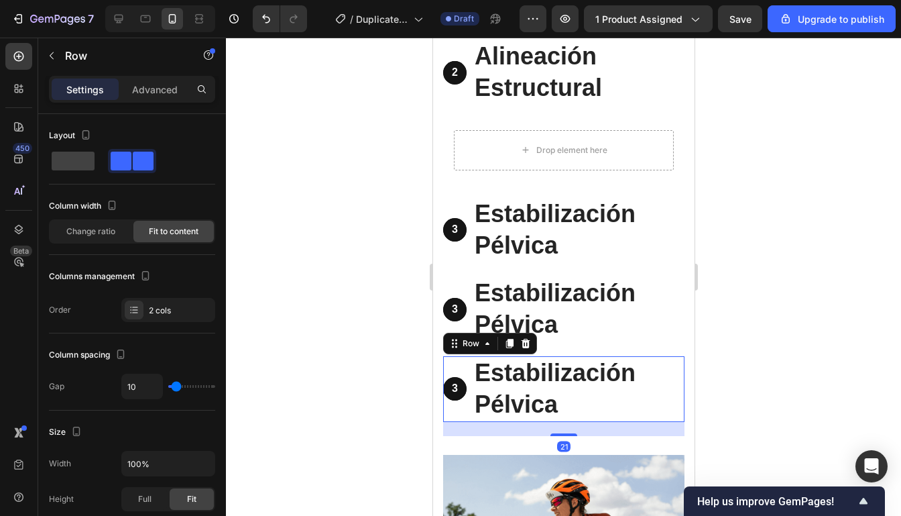
click at [510, 345] on icon at bounding box center [508, 343] width 7 height 9
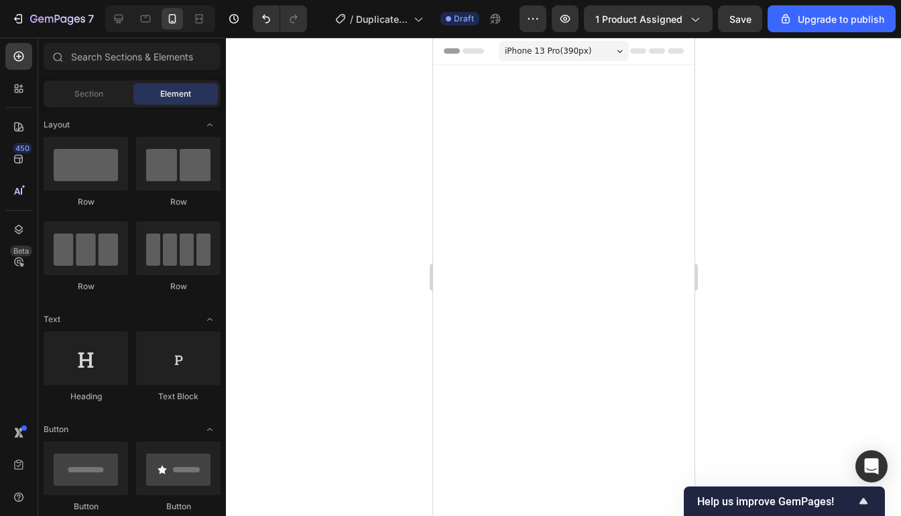
scroll to position [3265, 0]
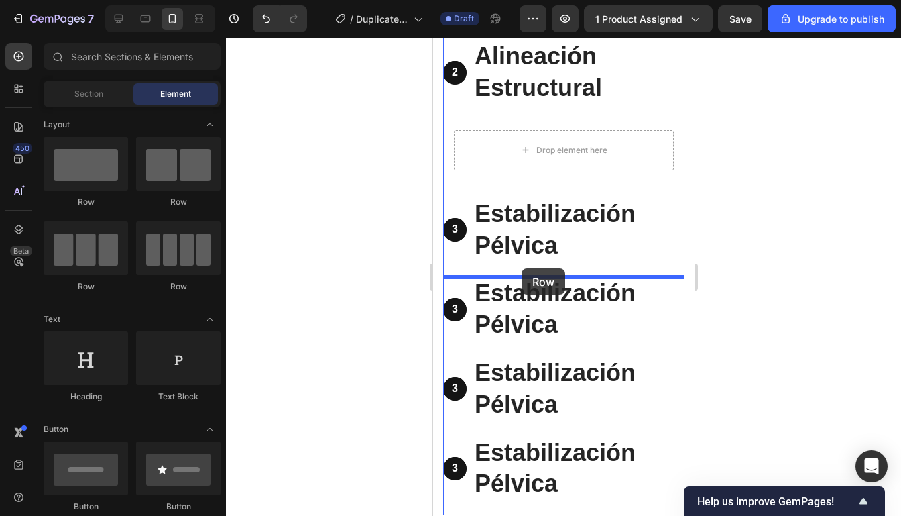
drag, startPoint x: 528, startPoint y: 213, endPoint x: 521, endPoint y: 268, distance: 56.1
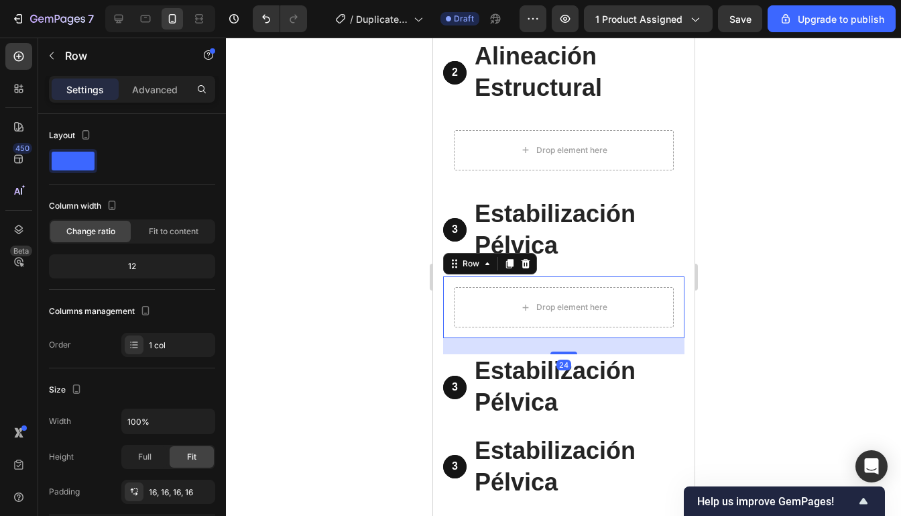
click at [726, 231] on div at bounding box center [563, 277] width 675 height 478
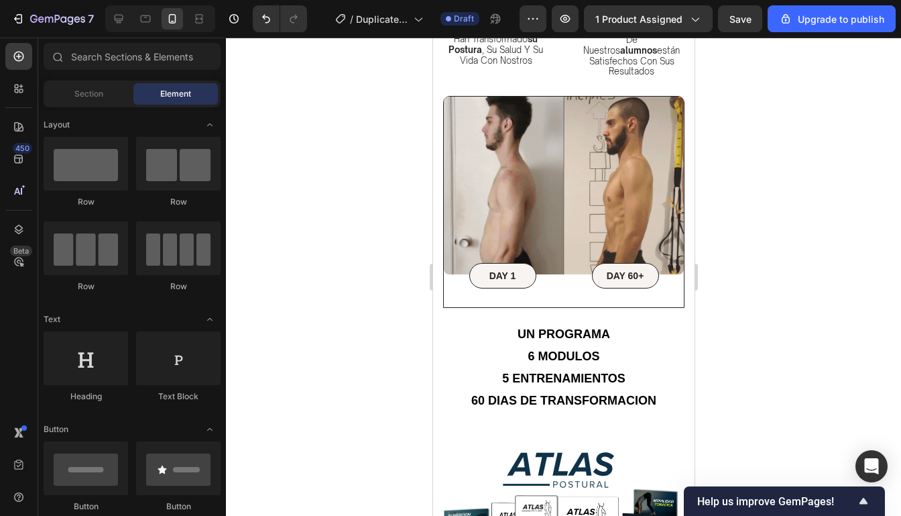
scroll to position [788, 0]
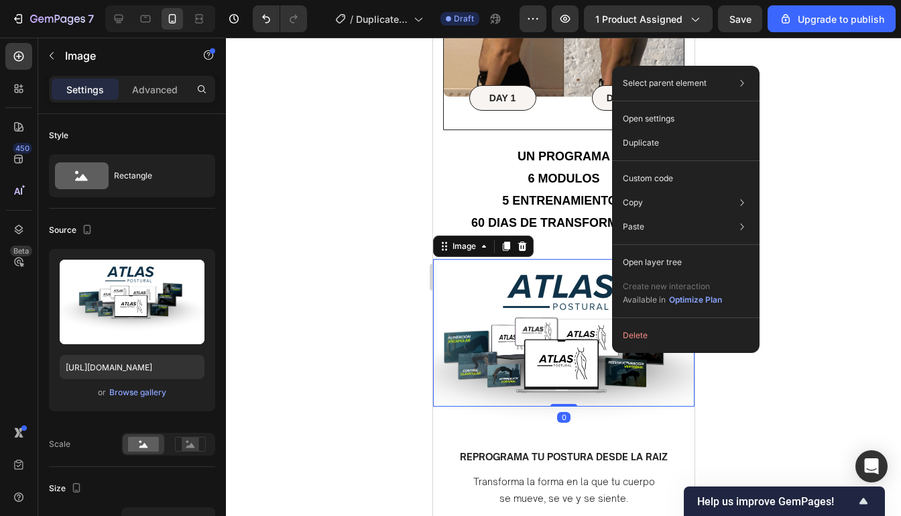
click at [823, 243] on div at bounding box center [563, 277] width 675 height 478
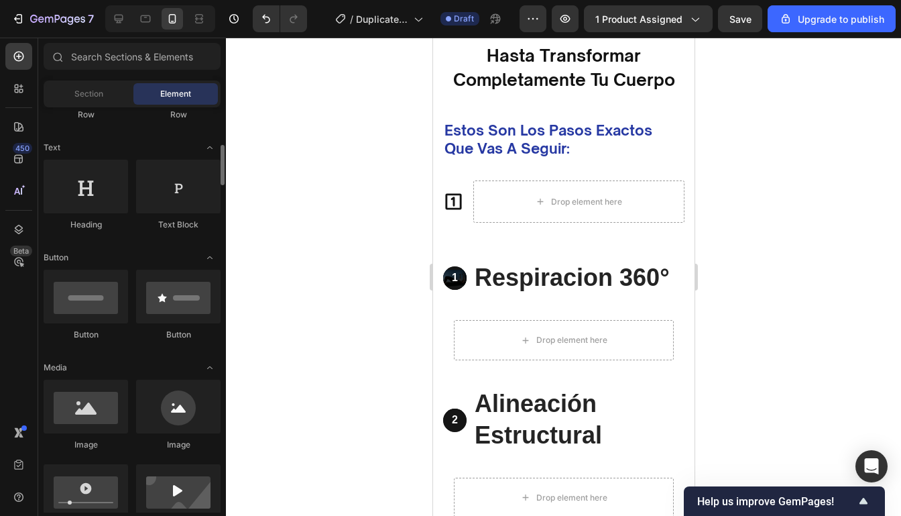
scroll to position [168, 0]
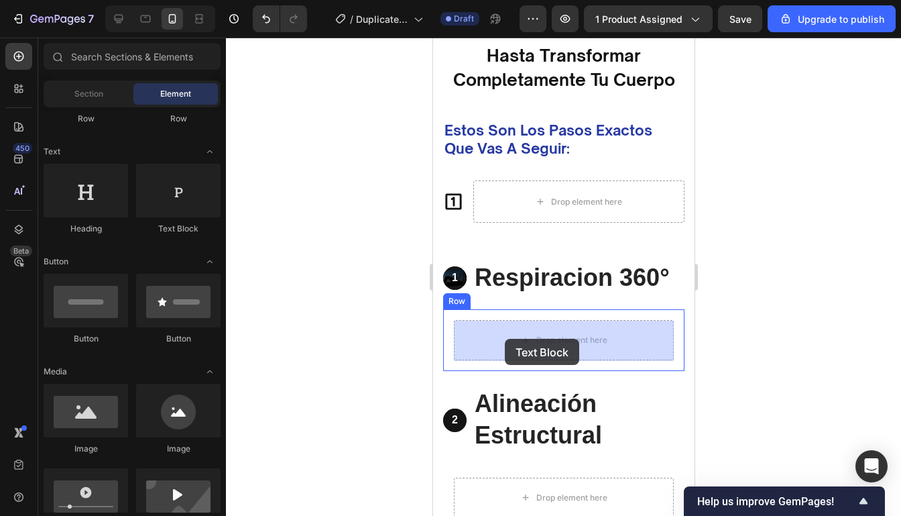
drag, startPoint x: 598, startPoint y: 239, endPoint x: 505, endPoint y: 339, distance: 136.6
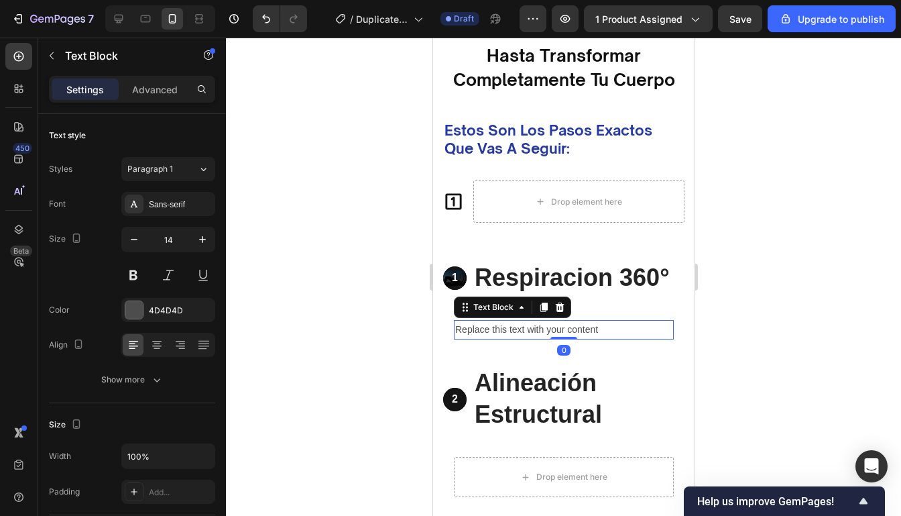
click at [707, 330] on div at bounding box center [563, 277] width 675 height 478
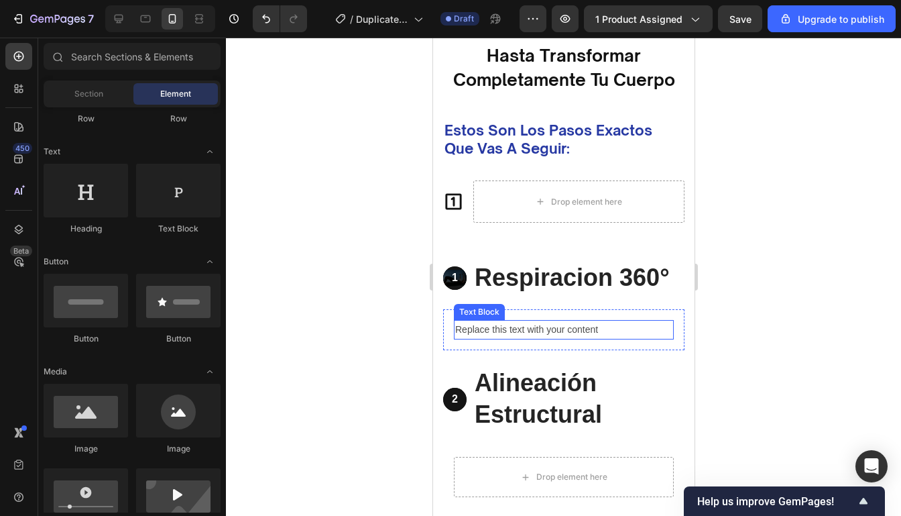
click at [619, 331] on div "Replace this text with your content" at bounding box center [563, 329] width 220 height 19
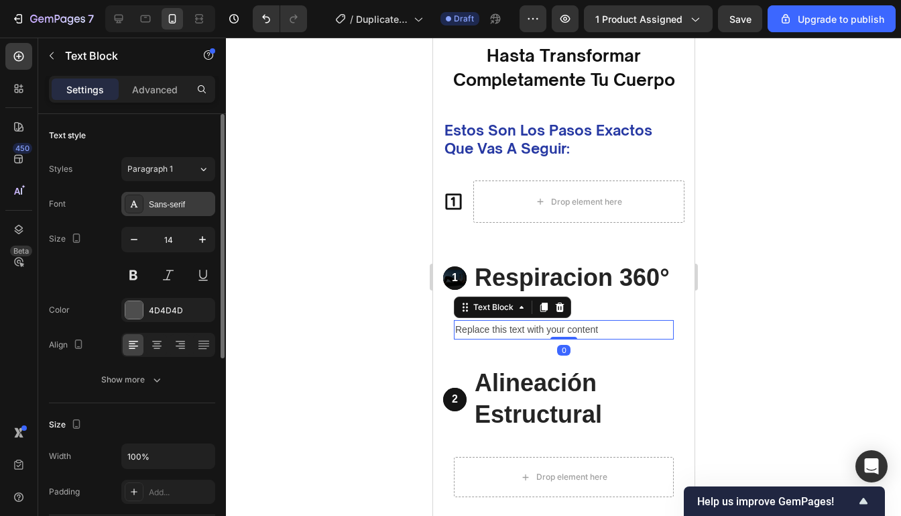
click at [175, 200] on div "Sans-serif" at bounding box center [180, 204] width 63 height 12
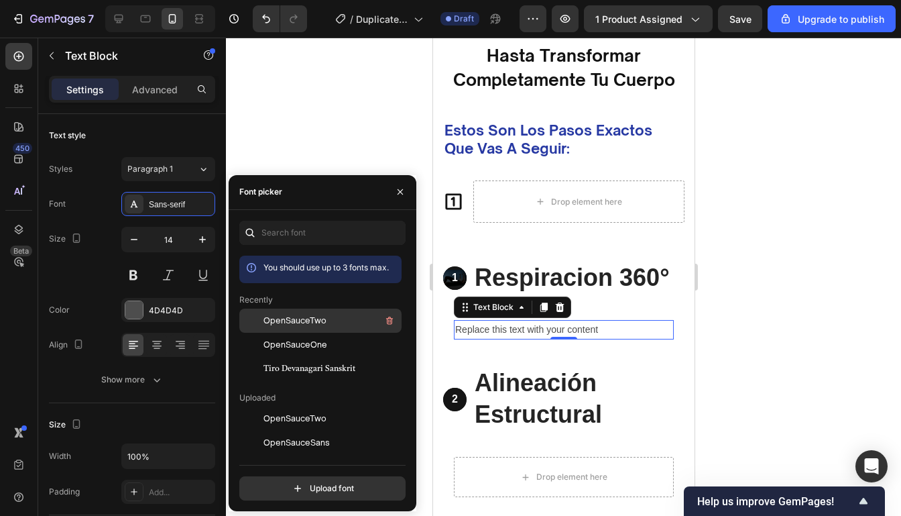
click at [294, 319] on span "OpenSauceTwo" at bounding box center [294, 320] width 63 height 12
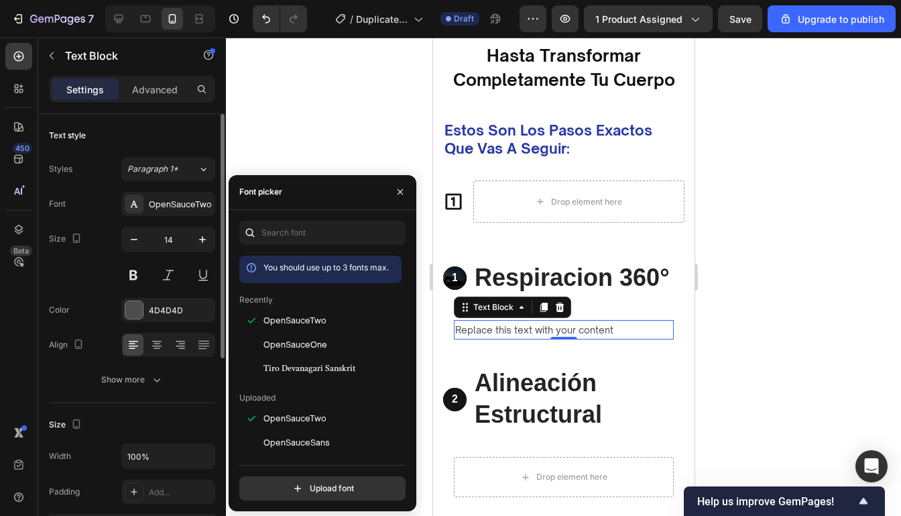
click at [98, 276] on div "Size 14" at bounding box center [132, 257] width 166 height 60
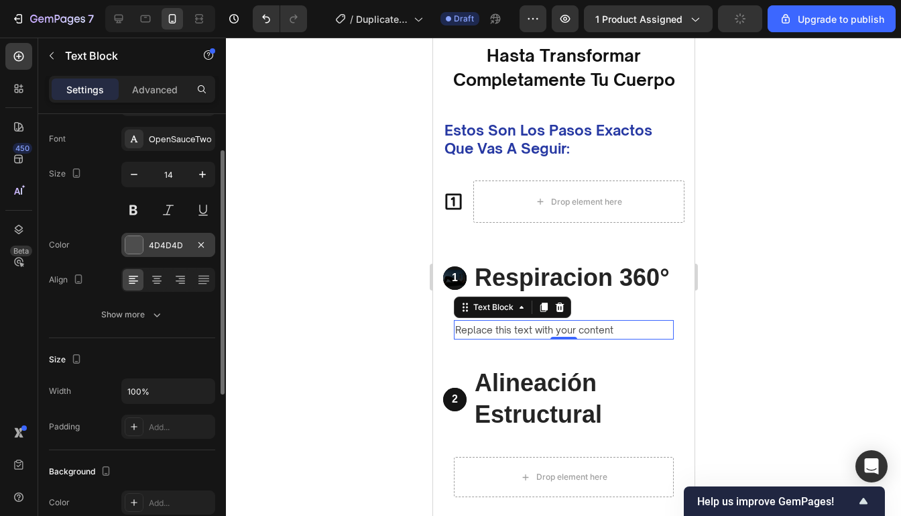
scroll to position [125, 0]
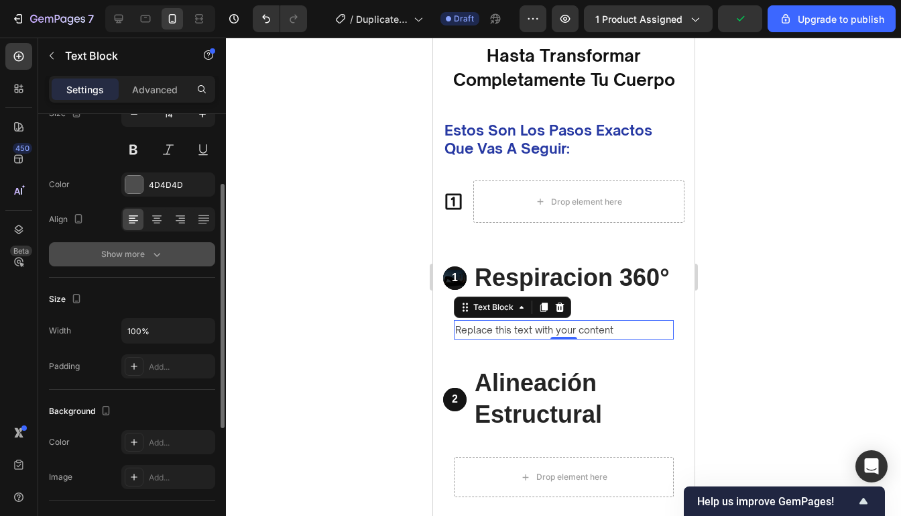
click at [157, 259] on icon "button" at bounding box center [156, 253] width 13 height 13
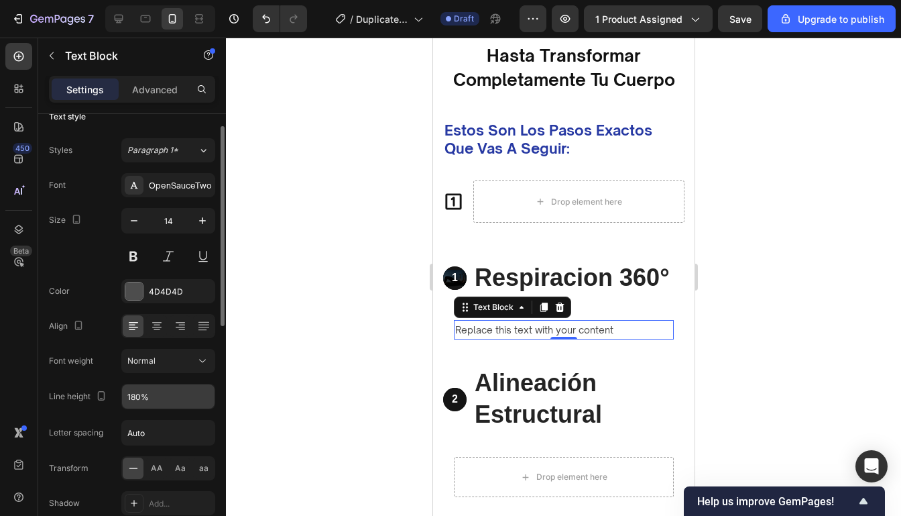
scroll to position [0, 0]
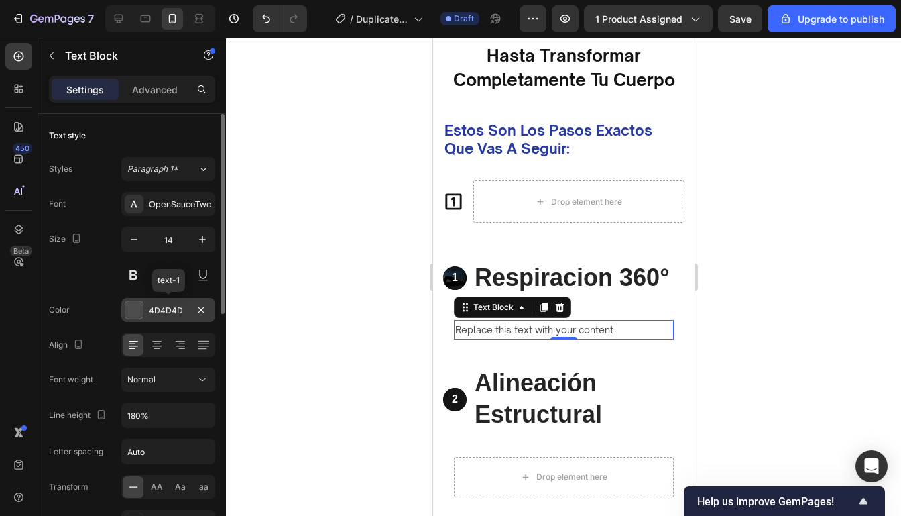
click at [168, 308] on div "4D4D4D" at bounding box center [168, 310] width 39 height 12
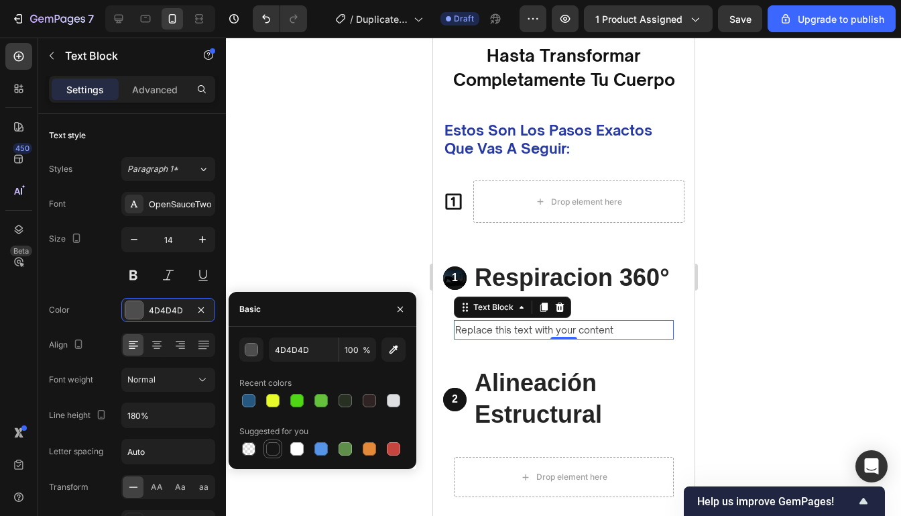
click at [270, 442] on div at bounding box center [272, 448] width 13 height 13
click at [257, 349] on div "button" at bounding box center [251, 349] width 13 height 13
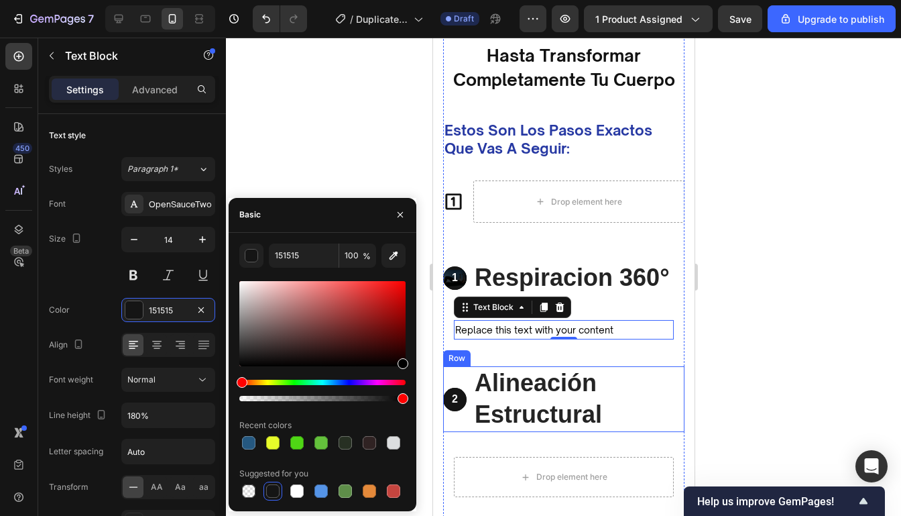
type input "000000"
drag, startPoint x: 672, startPoint y: 397, endPoint x: 463, endPoint y: 385, distance: 209.5
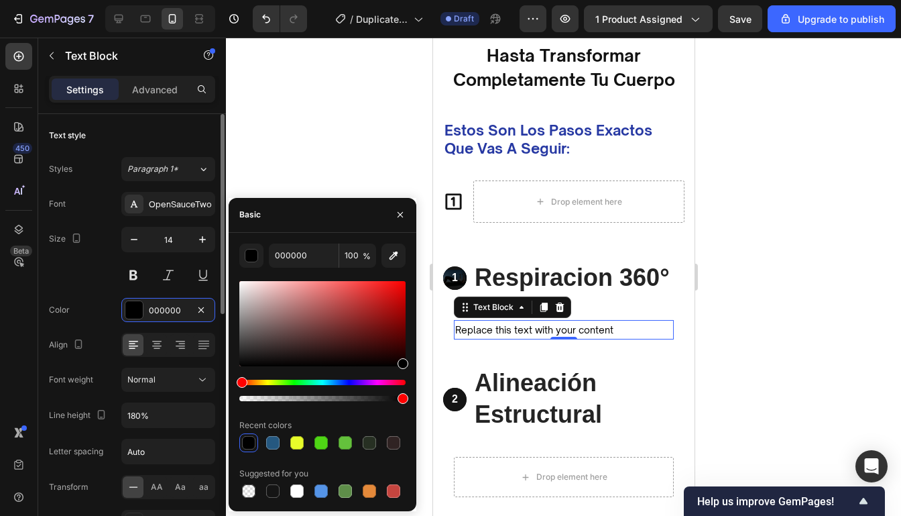
click at [83, 279] on div "Size 14" at bounding box center [132, 257] width 166 height 60
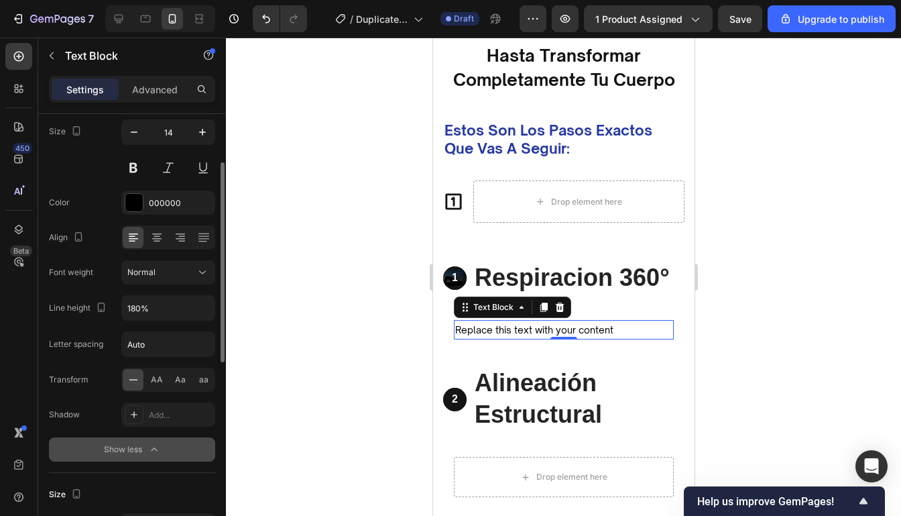
scroll to position [121, 0]
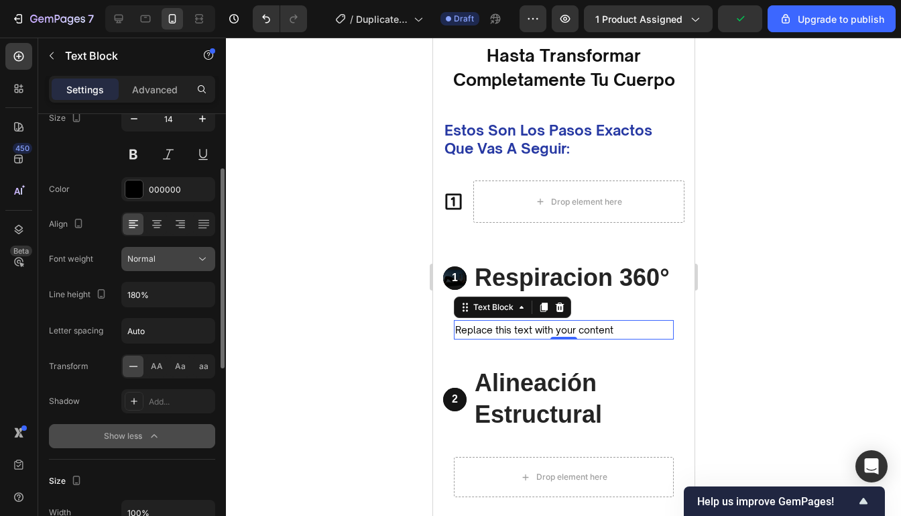
click at [170, 265] on button "Normal" at bounding box center [168, 259] width 94 height 24
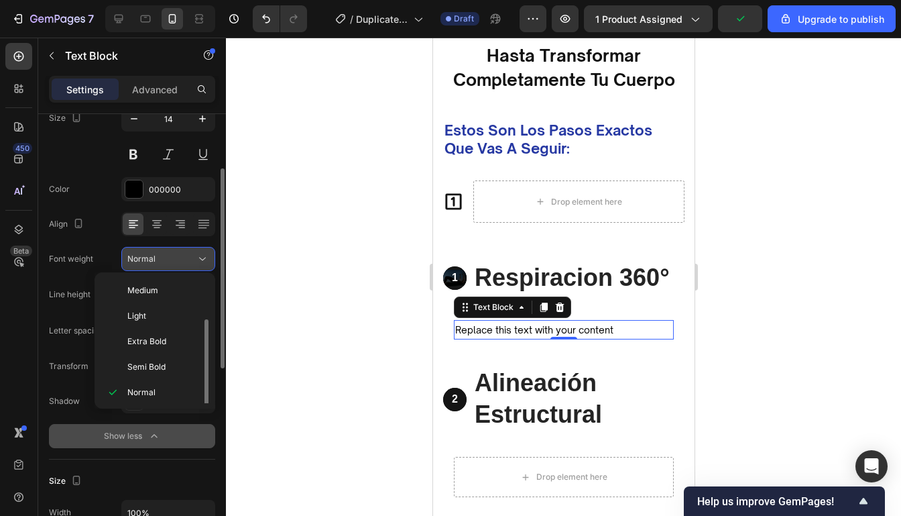
scroll to position [24, 0]
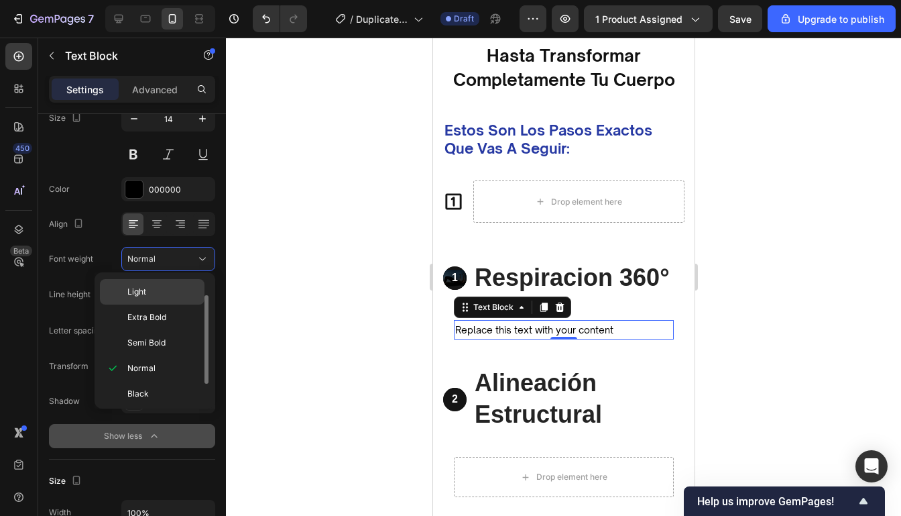
click at [166, 294] on p "Light" at bounding box center [162, 292] width 71 height 12
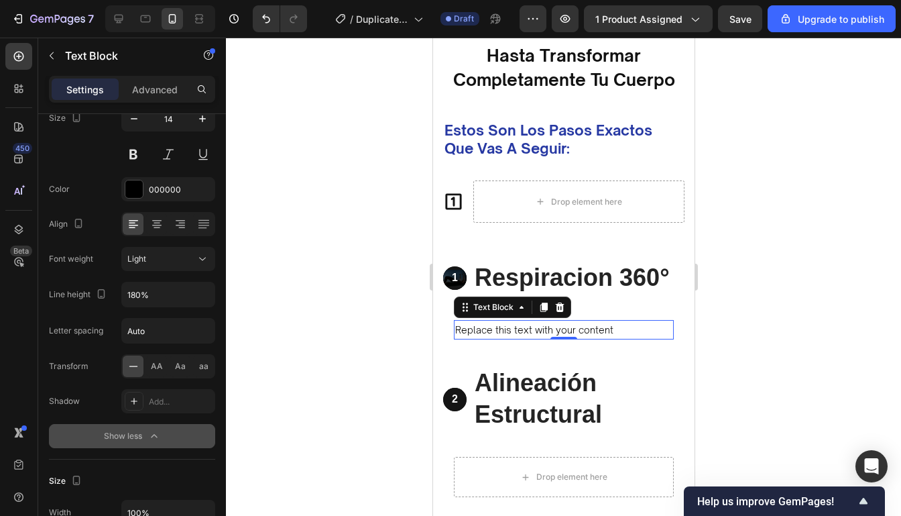
click at [733, 322] on div at bounding box center [563, 277] width 675 height 478
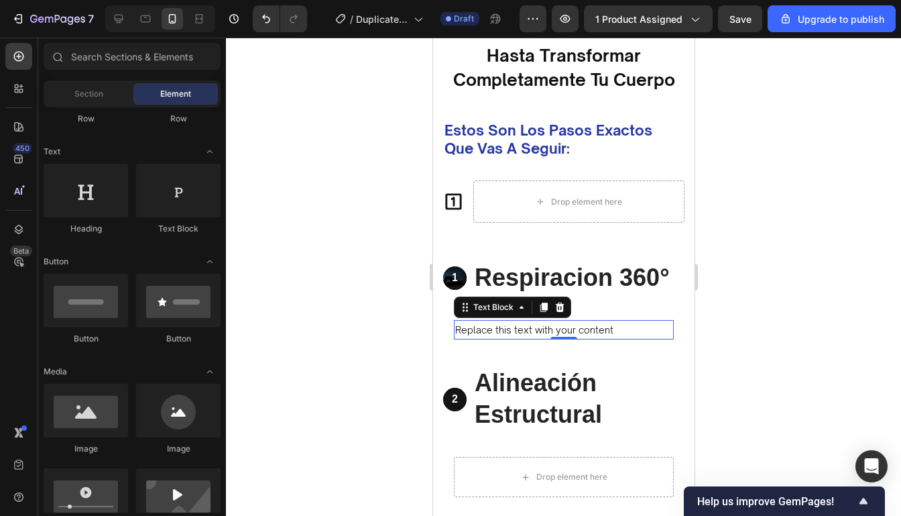
click at [733, 322] on div at bounding box center [563, 277] width 675 height 478
click at [633, 326] on div "Replace this text with your content" at bounding box center [563, 329] width 220 height 19
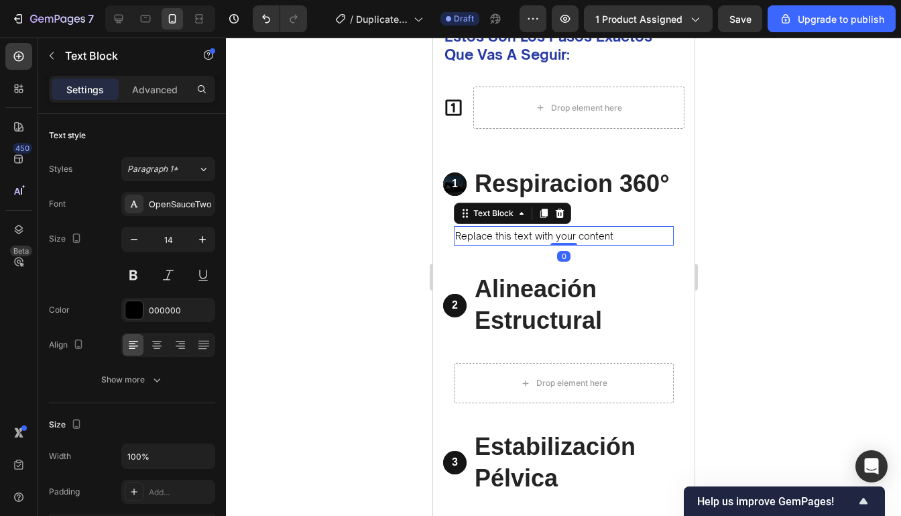
scroll to position [3025, 0]
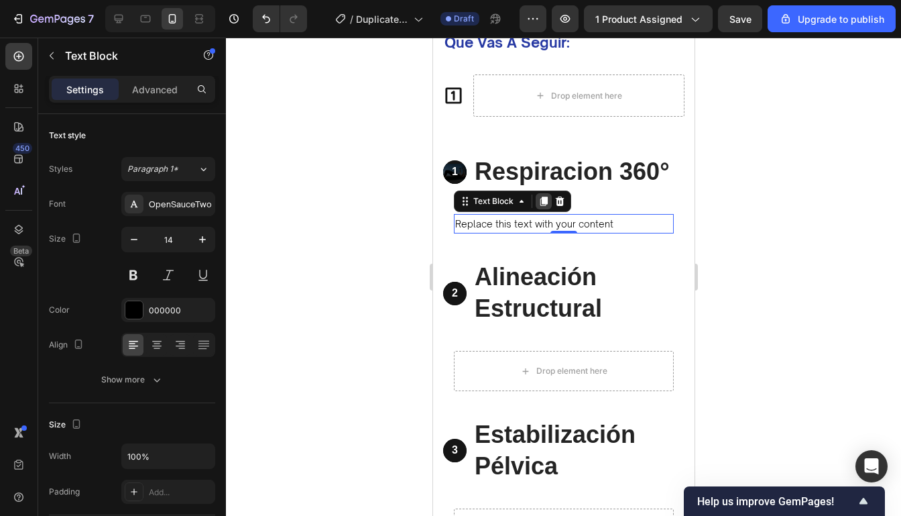
click at [548, 202] on icon at bounding box center [543, 201] width 11 height 11
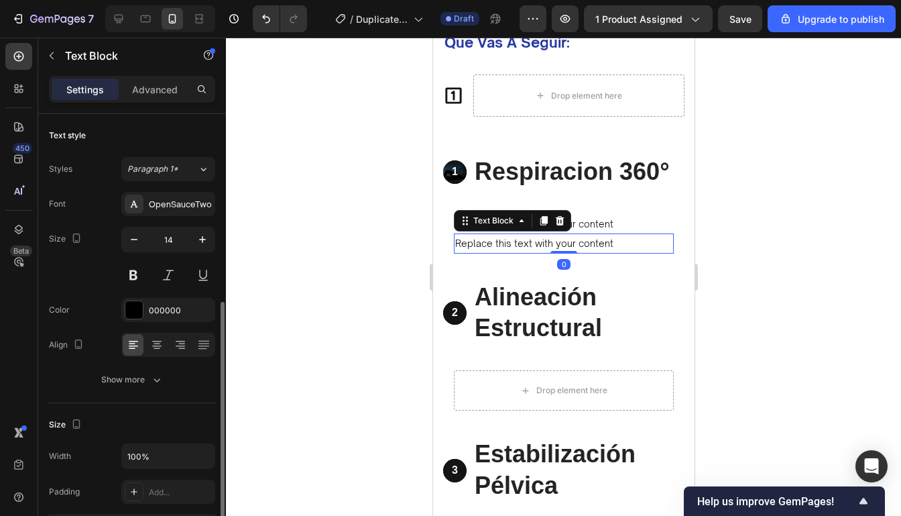
scroll to position [121, 0]
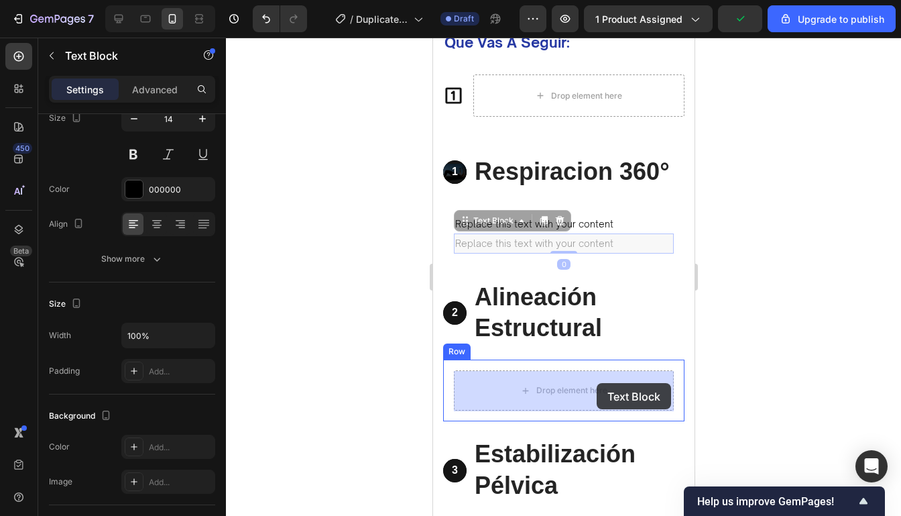
drag, startPoint x: 539, startPoint y: 238, endPoint x: 596, endPoint y: 384, distance: 156.9
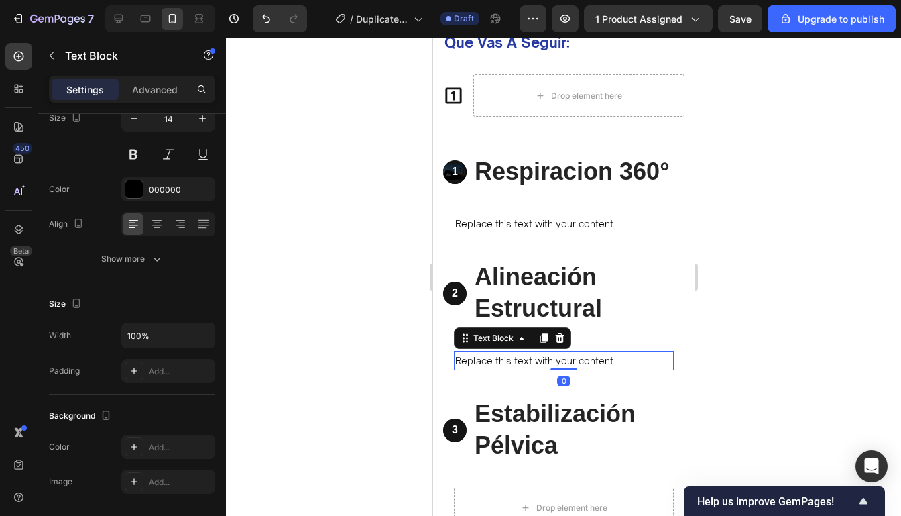
click at [758, 310] on div at bounding box center [563, 277] width 675 height 478
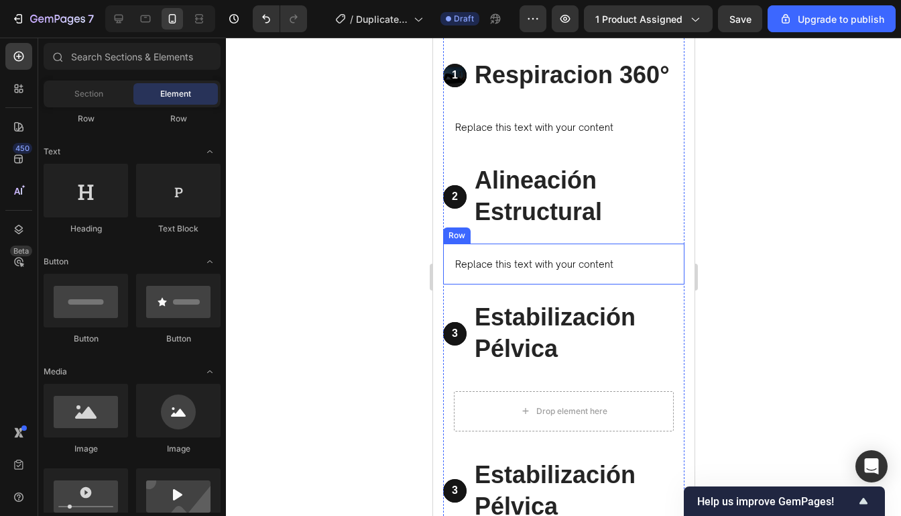
scroll to position [3133, 0]
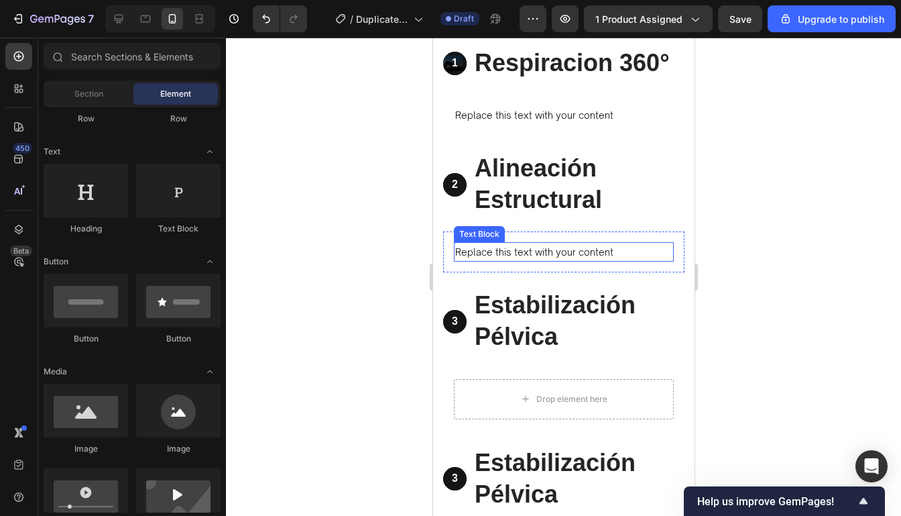
click at [610, 253] on div "Replace this text with your content" at bounding box center [563, 251] width 220 height 19
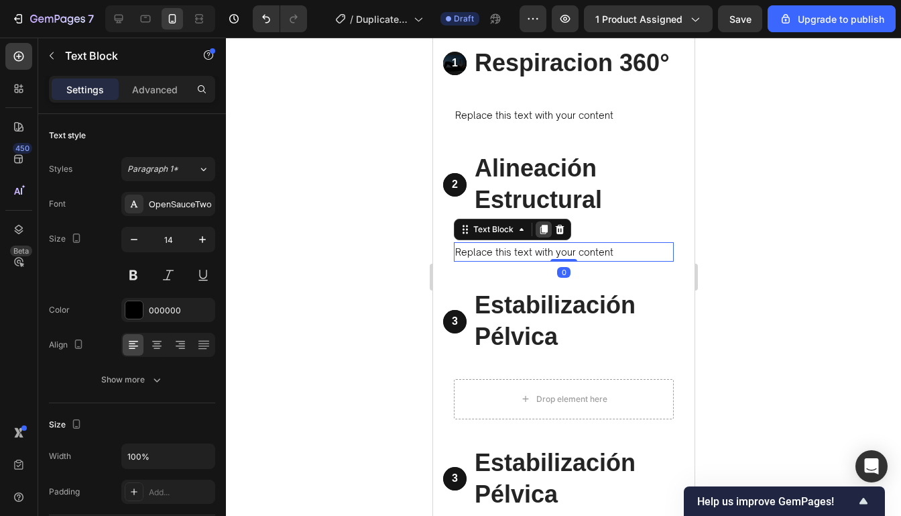
click at [546, 227] on icon at bounding box center [543, 229] width 7 height 9
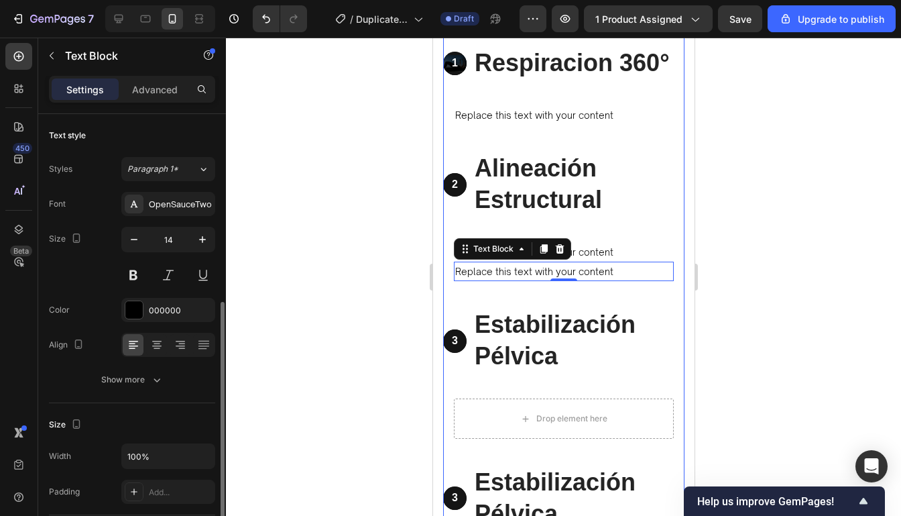
scroll to position [121, 0]
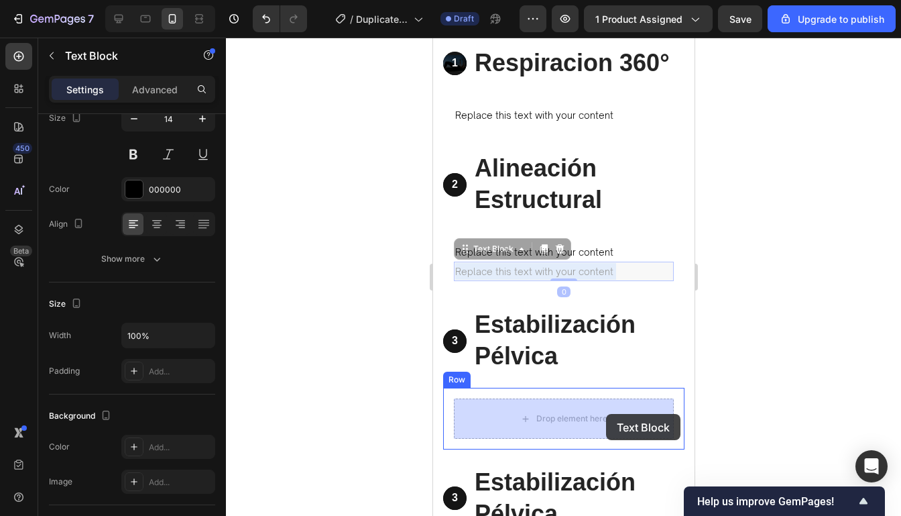
drag, startPoint x: 613, startPoint y: 267, endPoint x: 605, endPoint y: 414, distance: 146.3
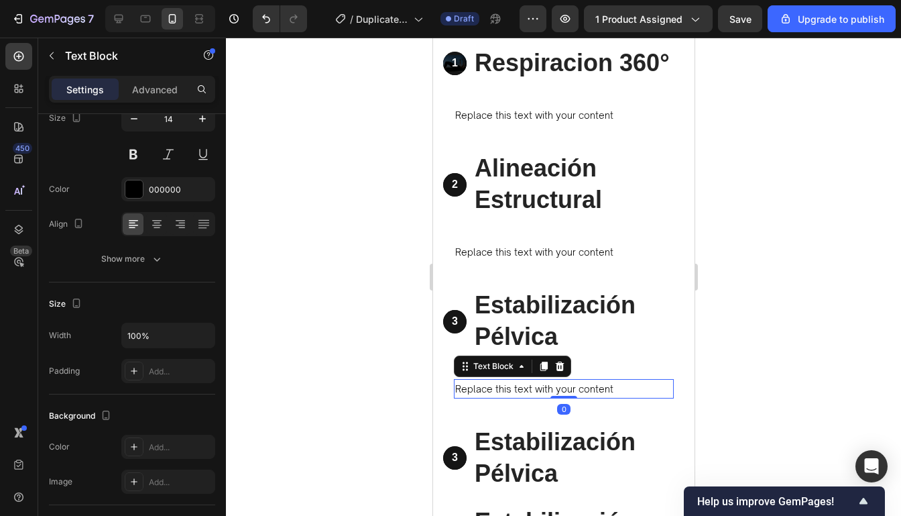
click at [707, 301] on div at bounding box center [563, 277] width 675 height 478
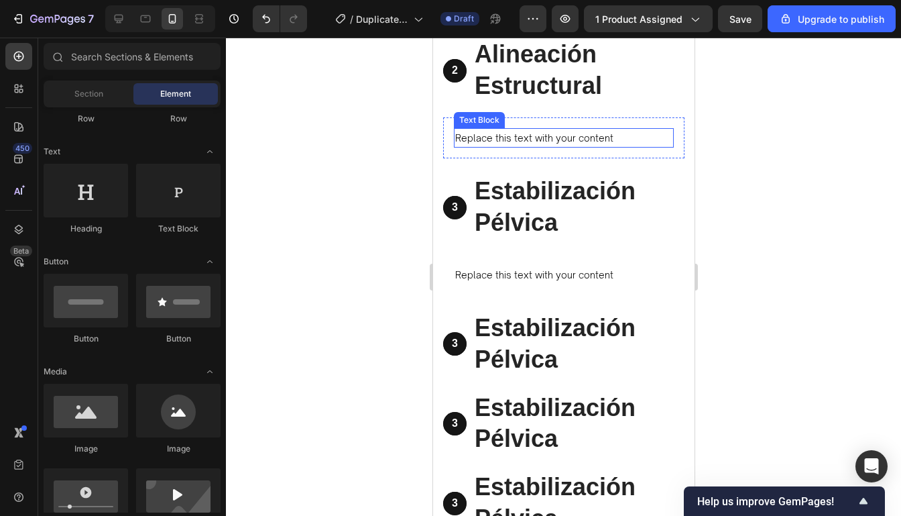
scroll to position [3298, 0]
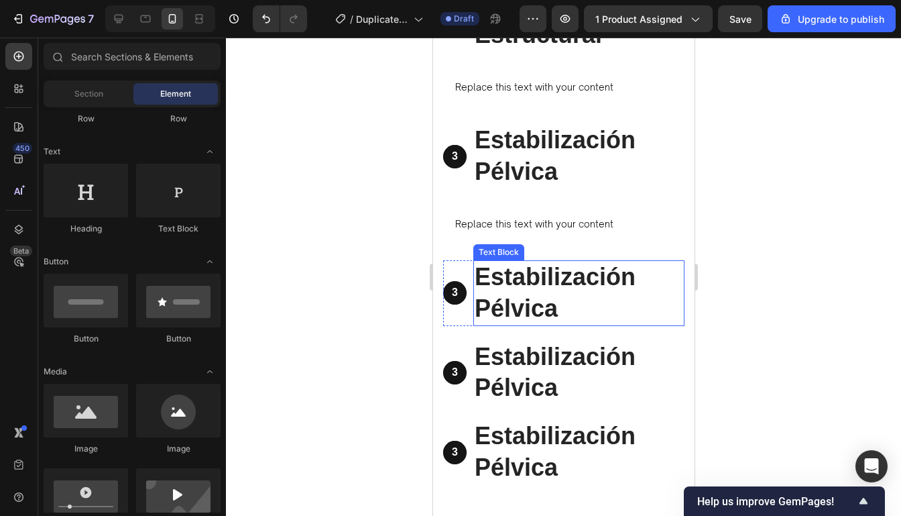
click at [595, 280] on p "Estabilización Pélvica" at bounding box center [578, 292] width 208 height 63
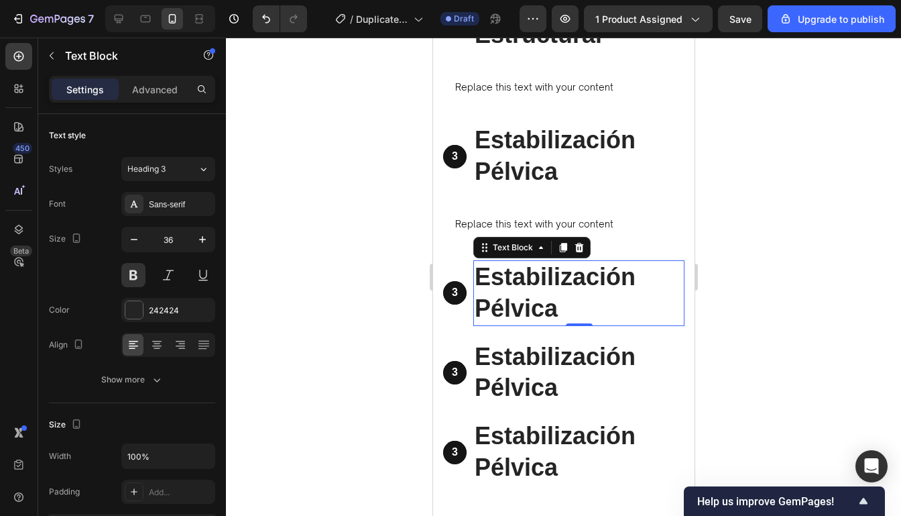
click at [562, 318] on p "Estabilización Pélvica" at bounding box center [578, 292] width 208 height 63
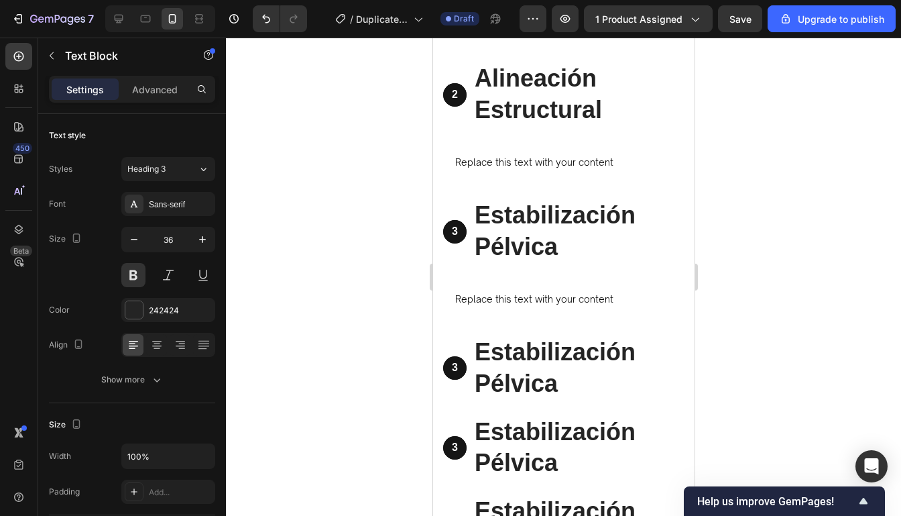
scroll to position [3188, 0]
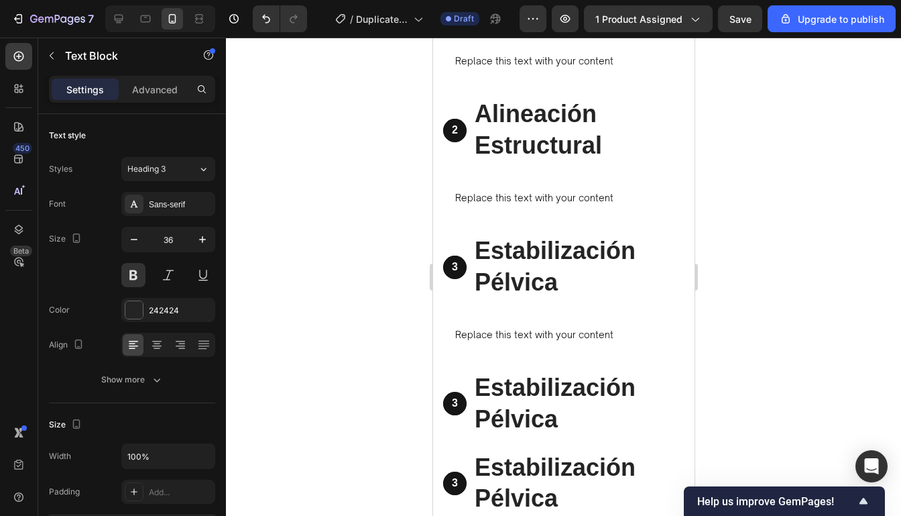
click at [550, 387] on p "Estabilización Pélvica" at bounding box center [578, 403] width 208 height 63
click at [565, 407] on p "Estabilización Pélvica" at bounding box center [578, 403] width 208 height 63
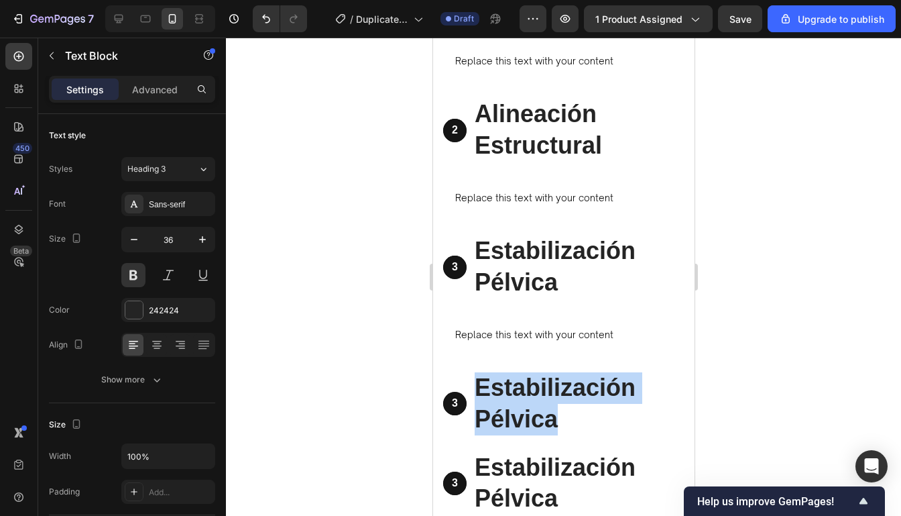
drag, startPoint x: 566, startPoint y: 410, endPoint x: 481, endPoint y: 396, distance: 86.3
click at [481, 396] on p "Estabilización Pélvica" at bounding box center [578, 403] width 208 height 63
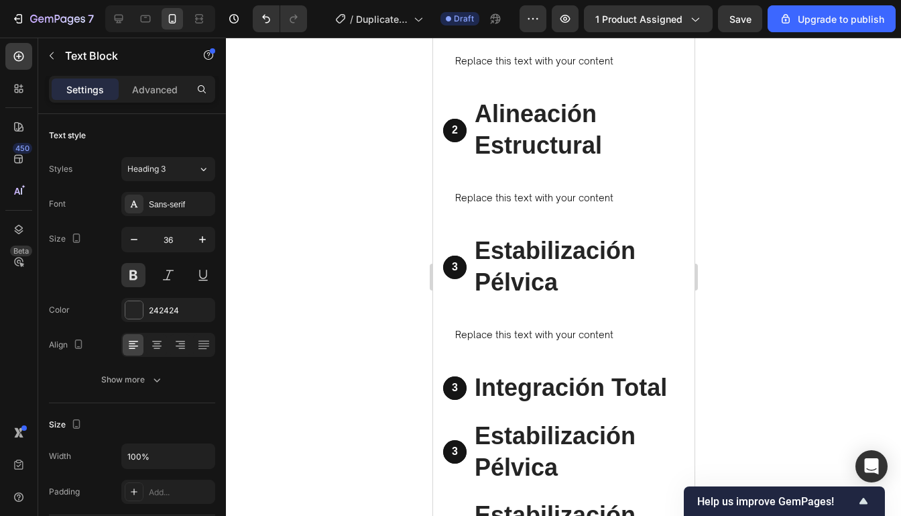
click at [733, 292] on div at bounding box center [563, 277] width 675 height 478
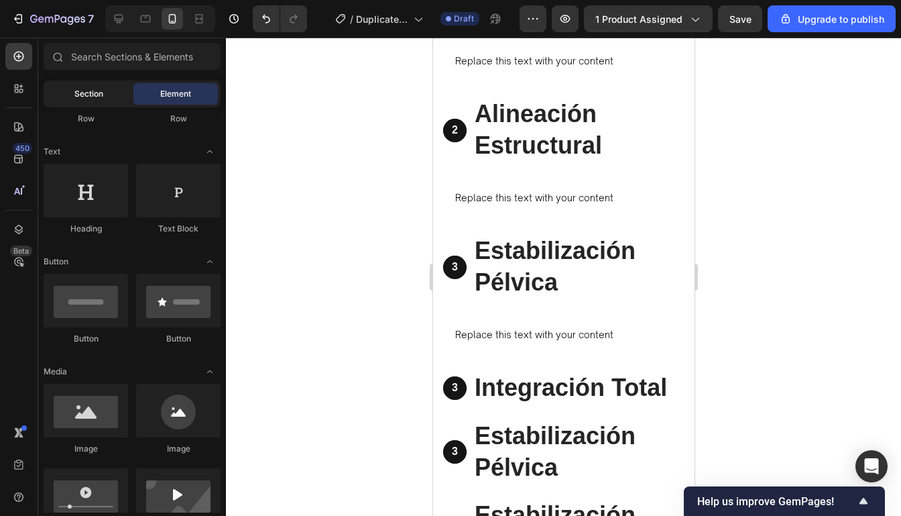
click at [97, 99] on span "Section" at bounding box center [88, 94] width 29 height 12
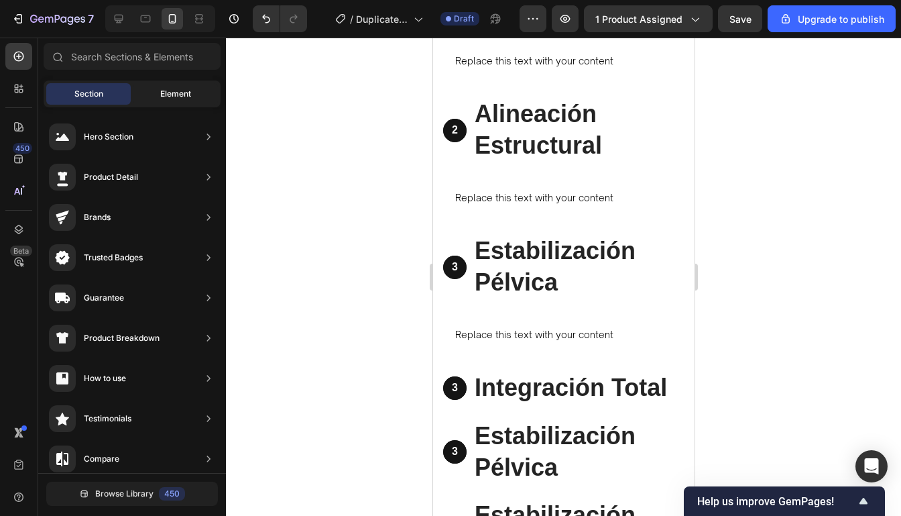
click at [158, 91] on div "Element" at bounding box center [175, 93] width 84 height 21
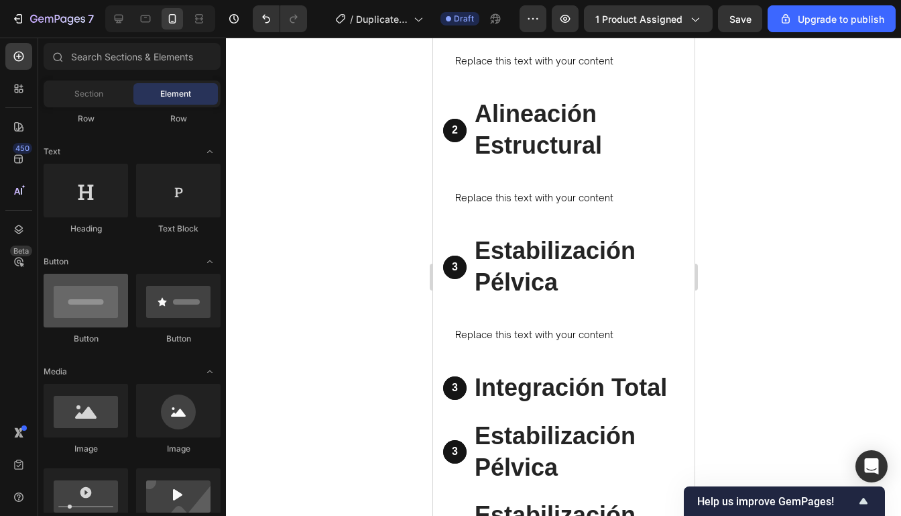
scroll to position [0, 0]
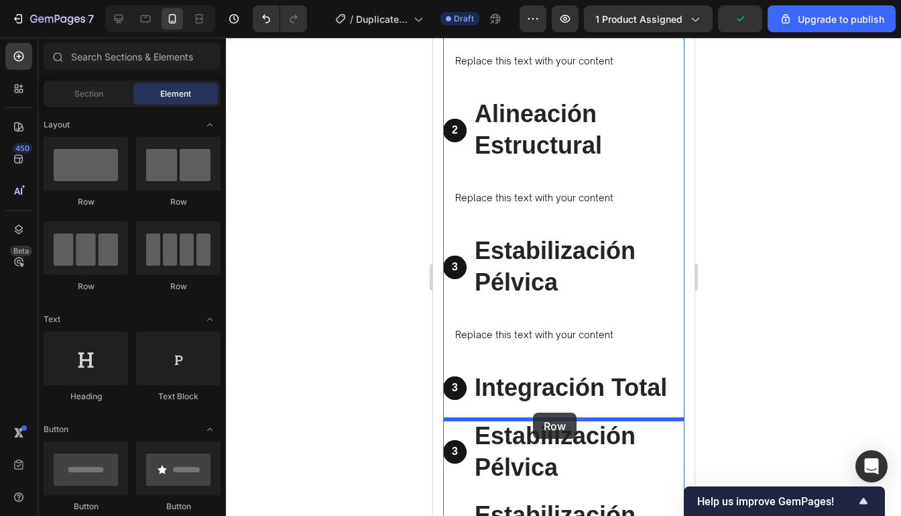
drag, startPoint x: 520, startPoint y: 199, endPoint x: 1183, endPoint y: 397, distance: 691.9
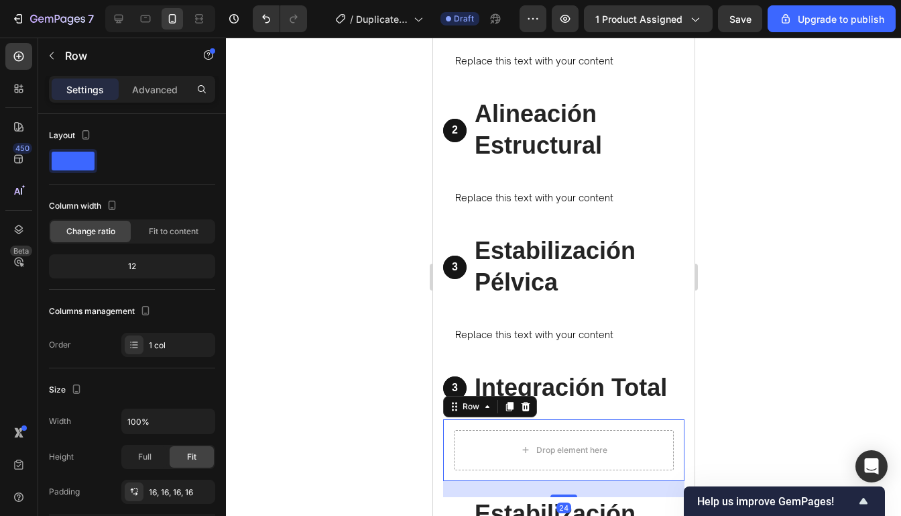
click at [770, 314] on div at bounding box center [563, 277] width 675 height 478
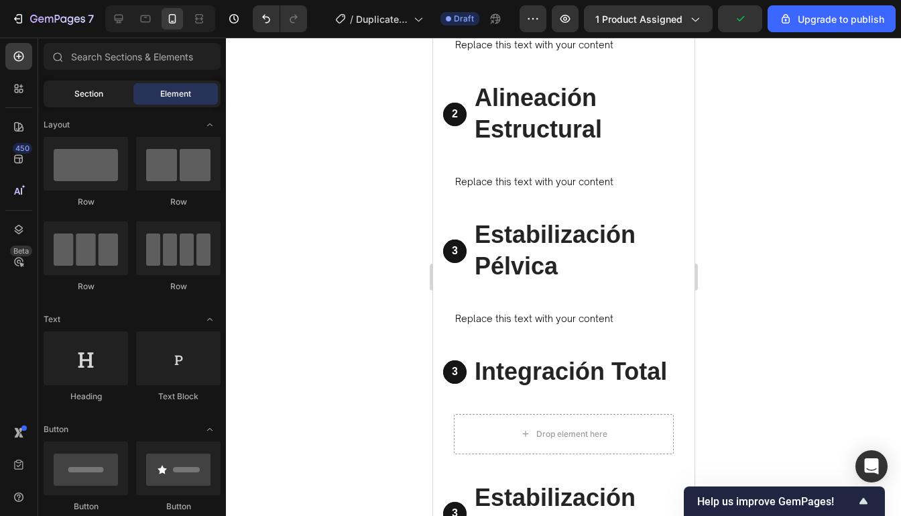
click at [111, 96] on div "Section" at bounding box center [88, 93] width 84 height 21
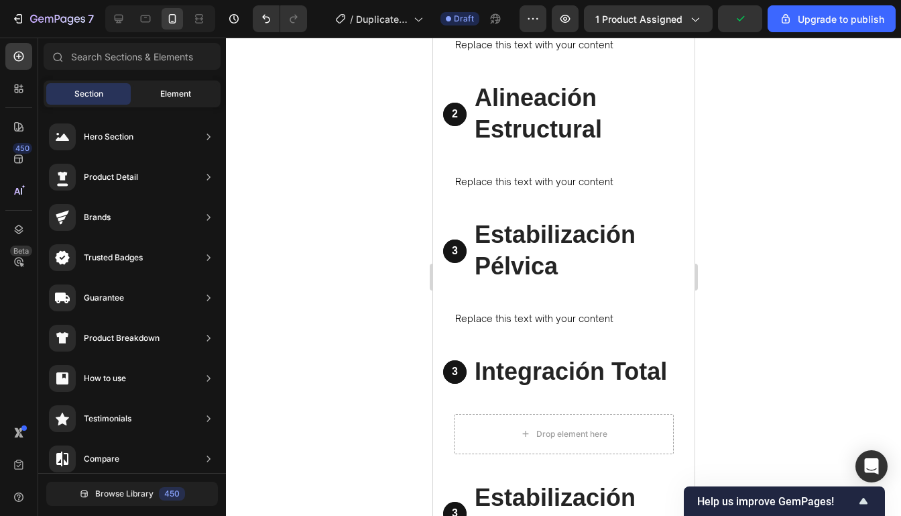
click at [158, 96] on div "Element" at bounding box center [175, 93] width 84 height 21
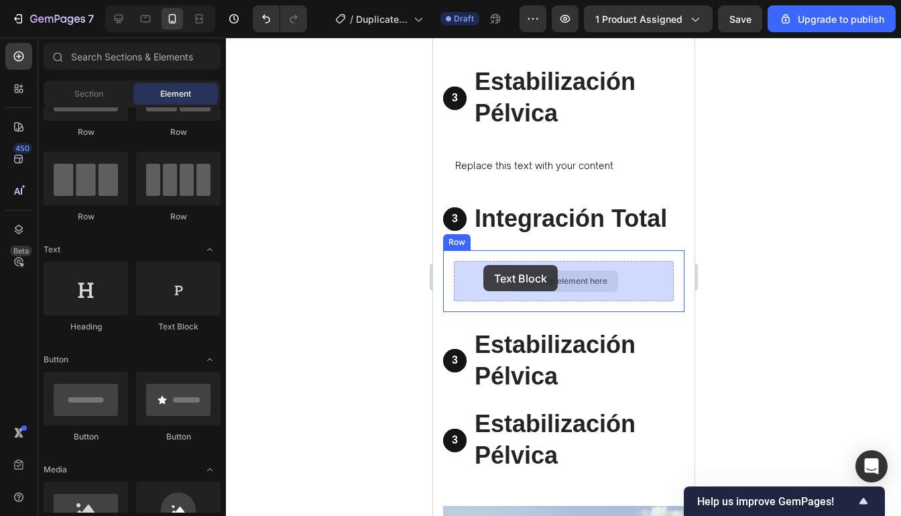
scroll to position [3362, 0]
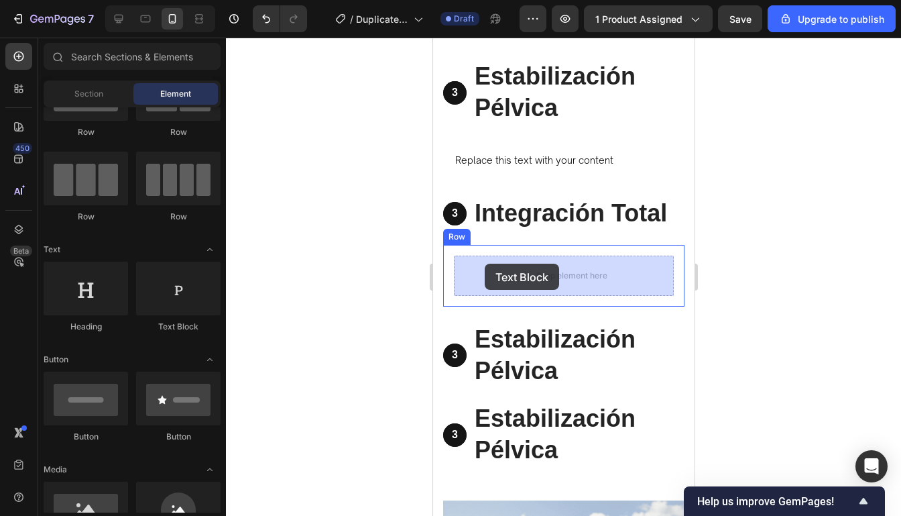
drag, startPoint x: 604, startPoint y: 315, endPoint x: 484, endPoint y: 264, distance: 130.4
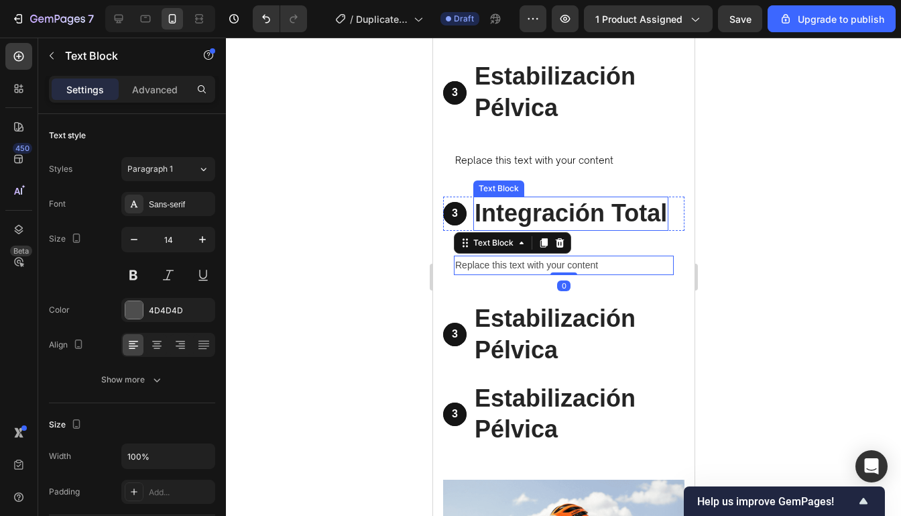
click at [745, 190] on div at bounding box center [563, 277] width 675 height 478
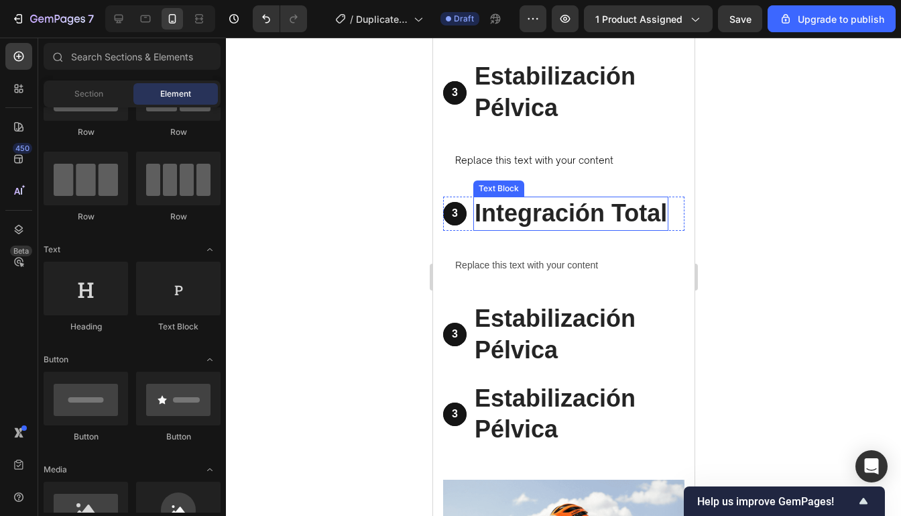
click at [726, 186] on div at bounding box center [563, 277] width 675 height 478
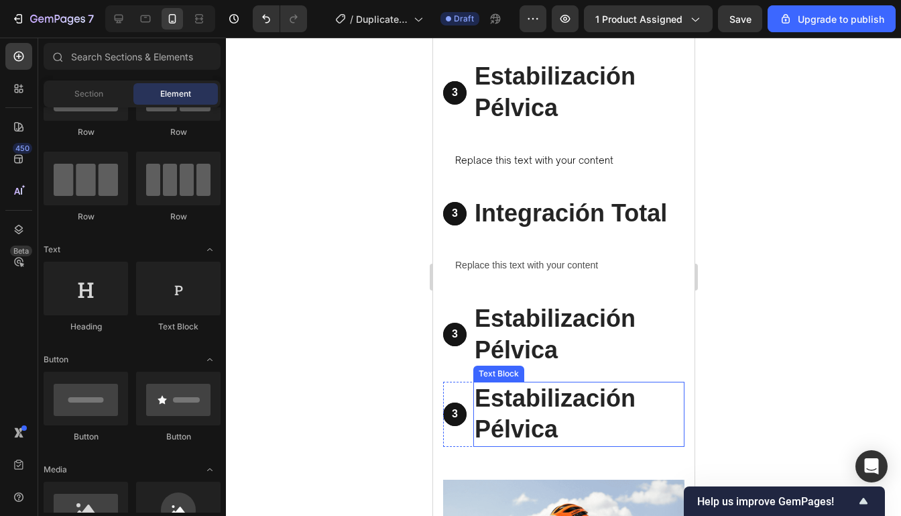
click at [589, 391] on p "Estabilización Pélvica" at bounding box center [578, 414] width 208 height 63
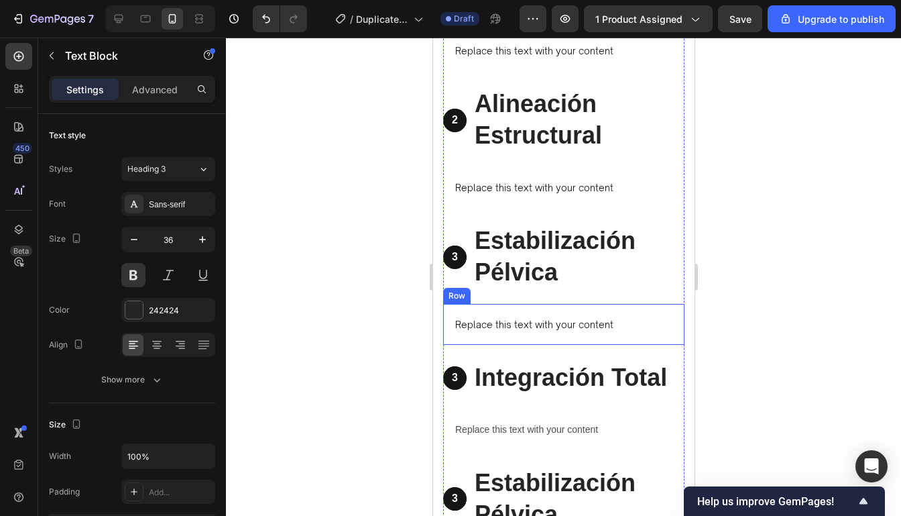
scroll to position [3230, 0]
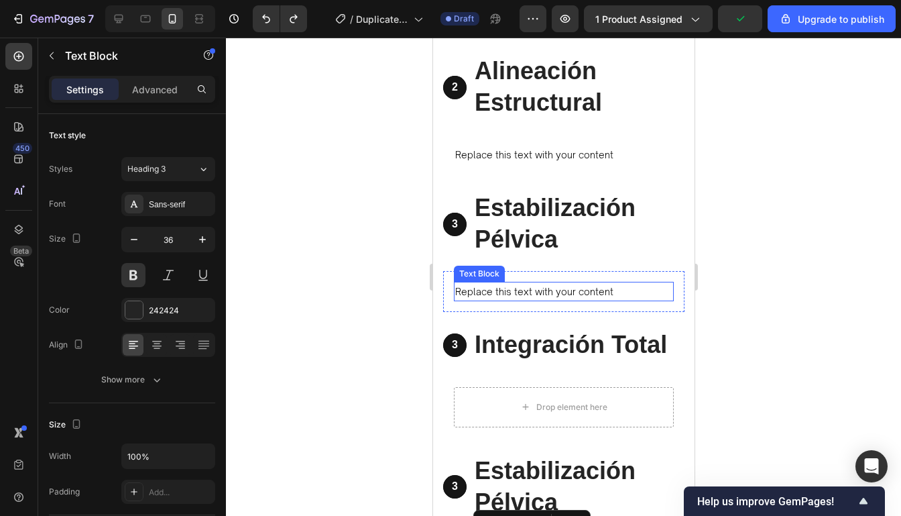
click at [633, 290] on div "Replace this text with your content" at bounding box center [563, 291] width 220 height 19
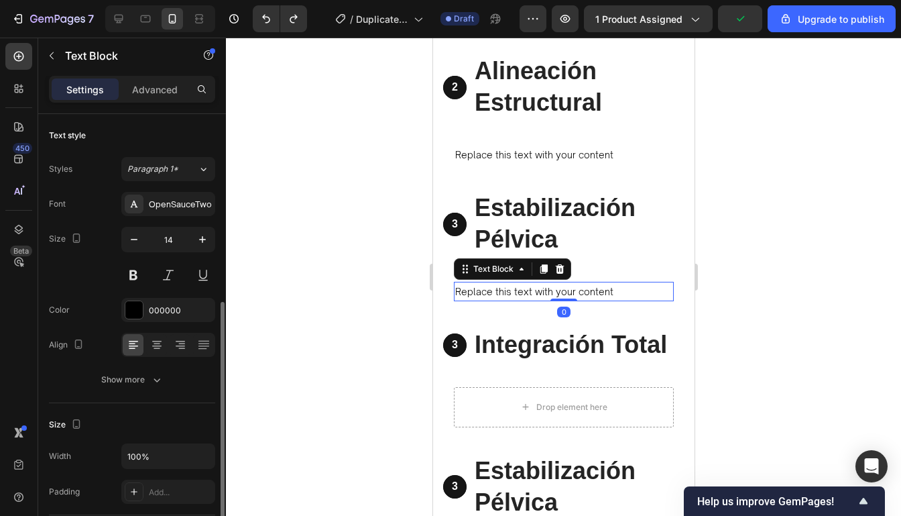
scroll to position [121, 0]
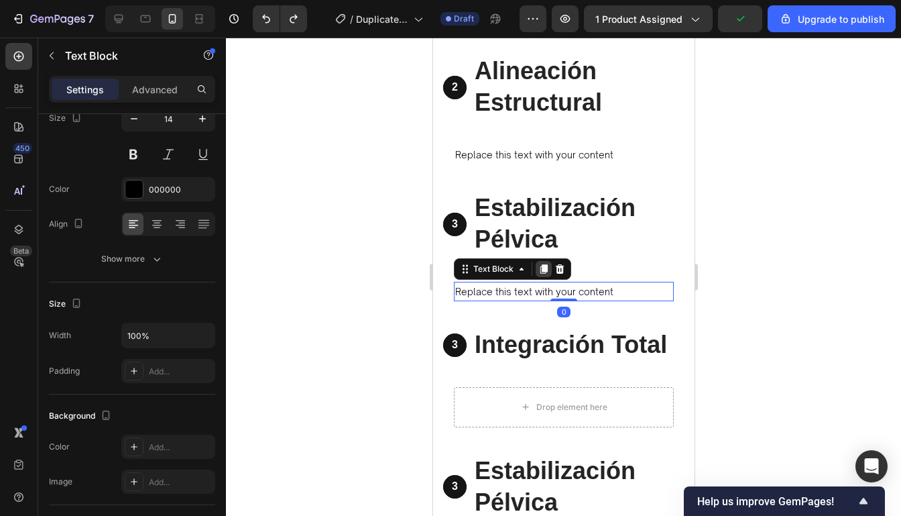
click at [543, 269] on icon at bounding box center [543, 268] width 7 height 9
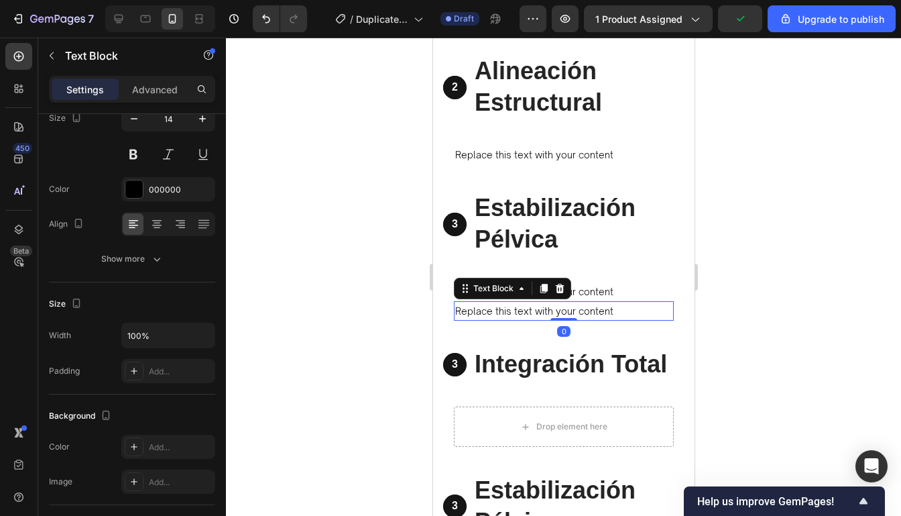
click at [833, 263] on div at bounding box center [563, 277] width 675 height 478
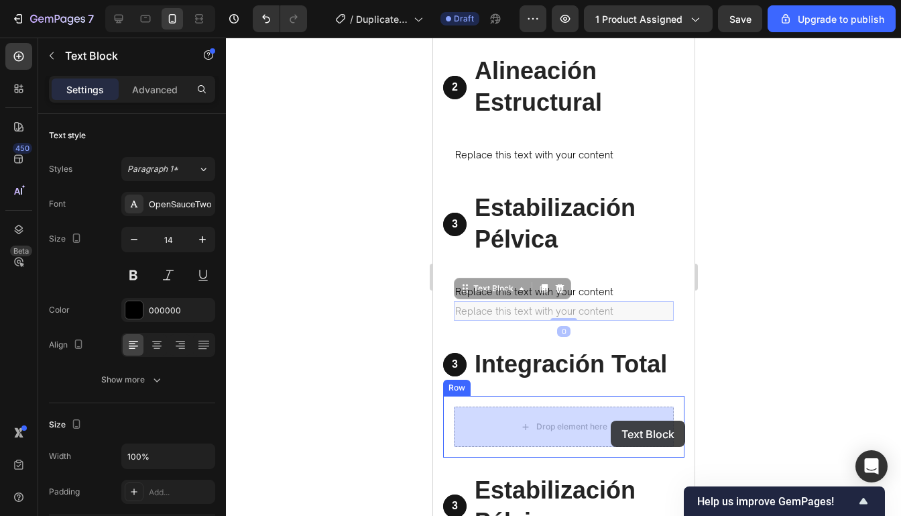
drag, startPoint x: 614, startPoint y: 310, endPoint x: 610, endPoint y: 420, distance: 110.0
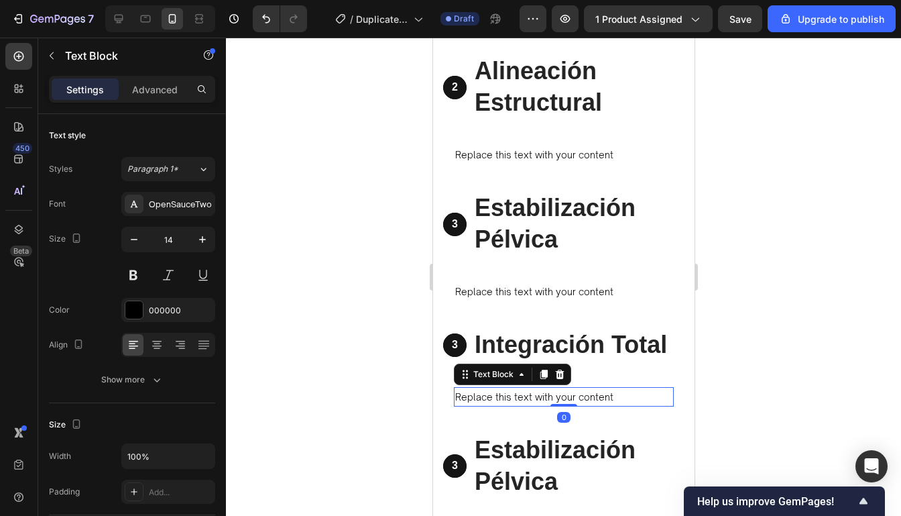
click at [727, 328] on div at bounding box center [563, 277] width 675 height 478
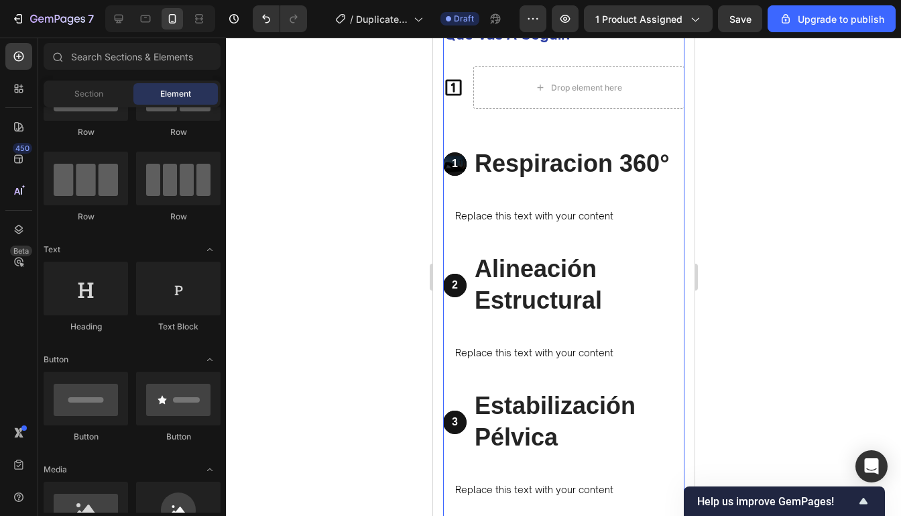
scroll to position [2989, 0]
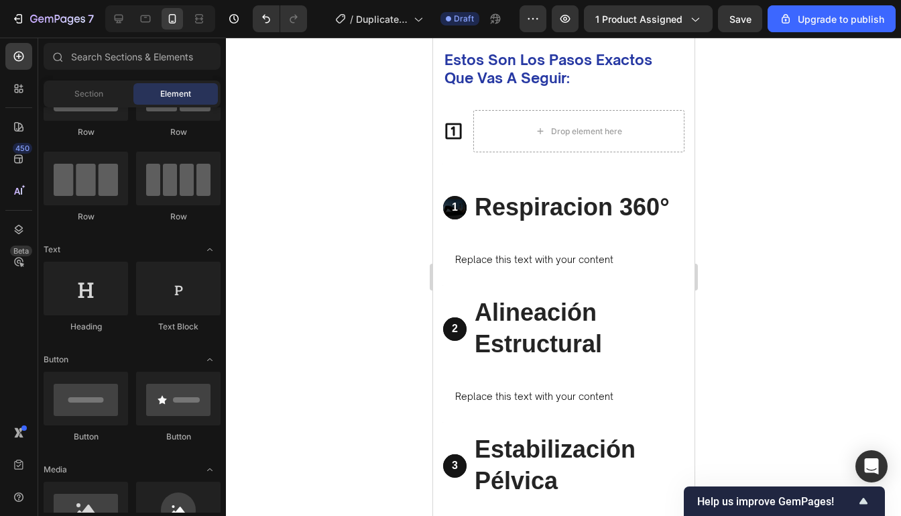
click at [709, 286] on div at bounding box center [563, 277] width 675 height 478
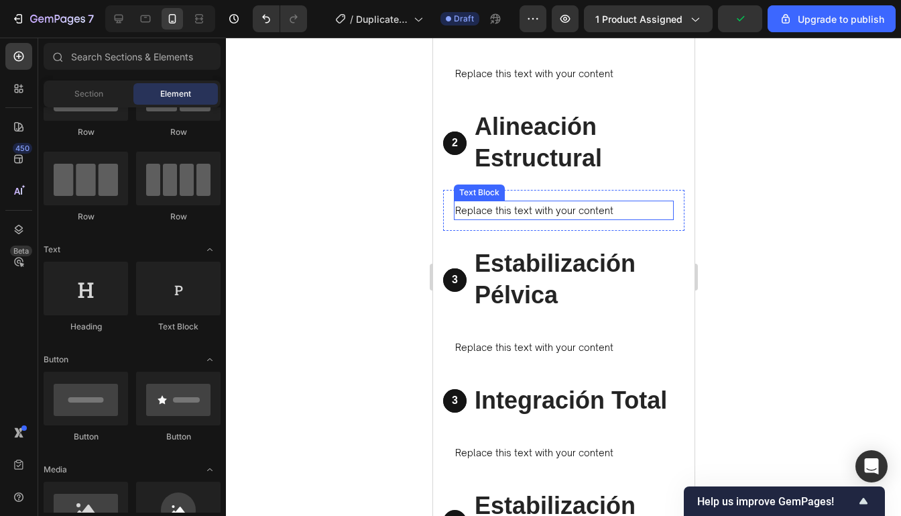
scroll to position [3119, 0]
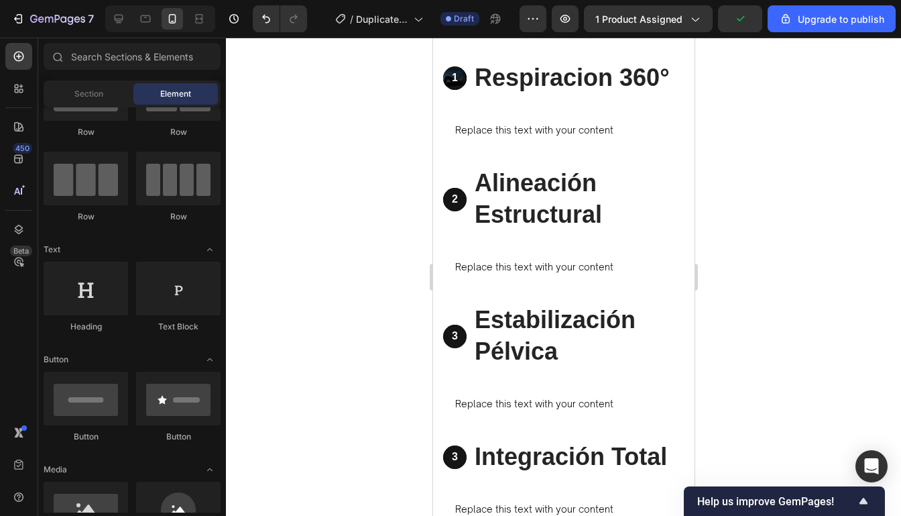
click at [766, 214] on div at bounding box center [563, 277] width 675 height 478
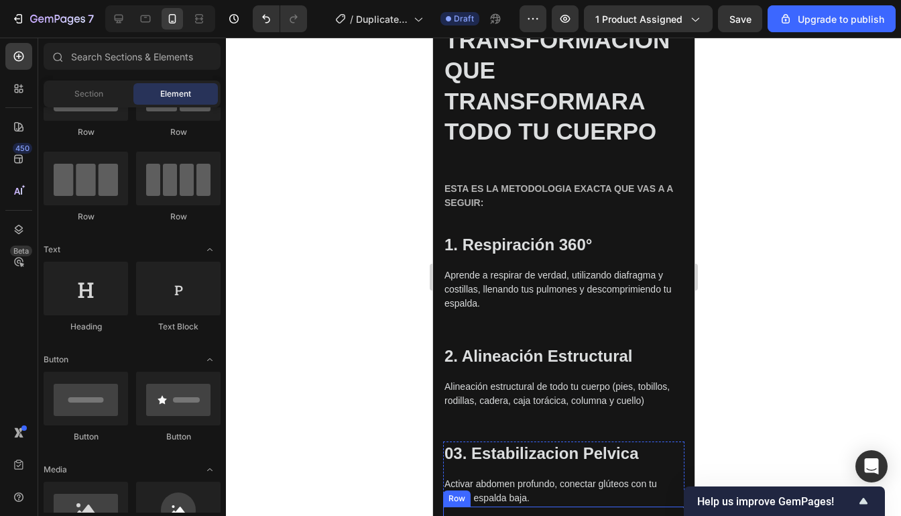
scroll to position [1893, 0]
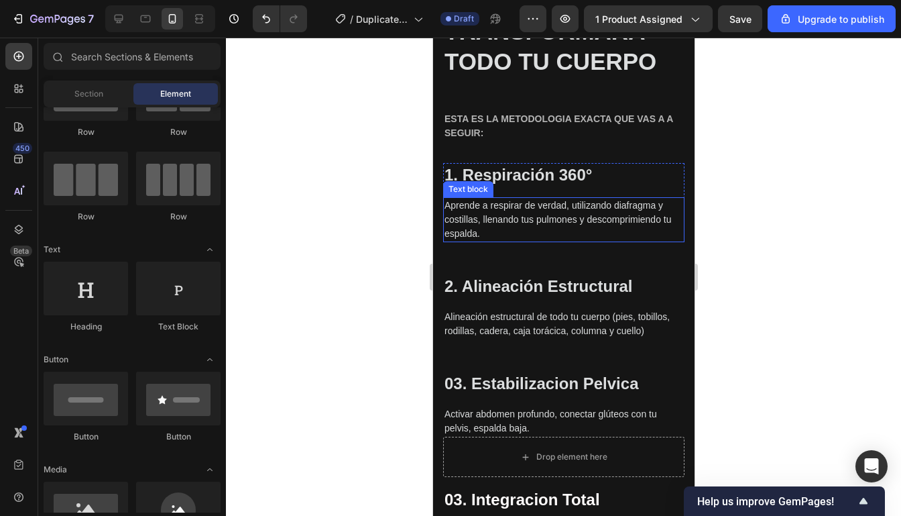
click at [506, 217] on p "Aprende a respirar de verdad, utilizando diafragma y costillas, llenando tus pu…" at bounding box center [563, 219] width 239 height 42
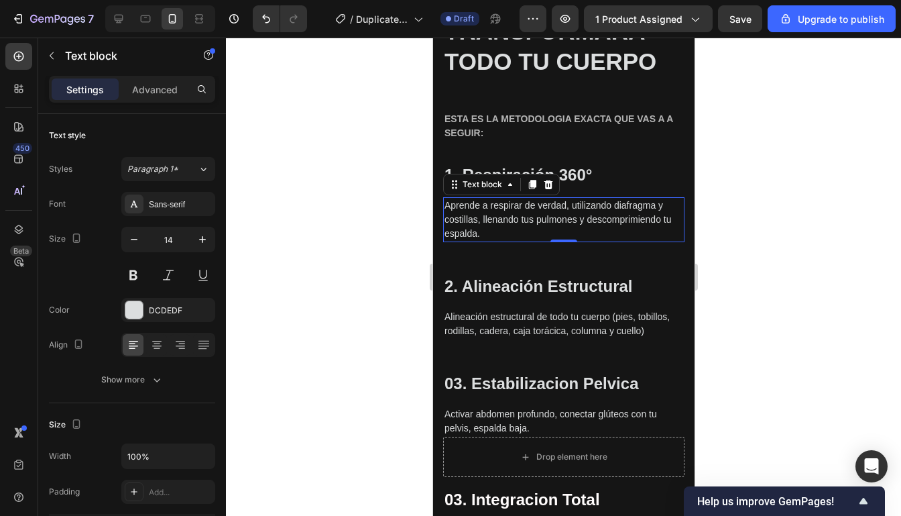
click at [505, 219] on p "Aprende a respirar de verdad, utilizando diafragma y costillas, llenando tus pu…" at bounding box center [563, 219] width 239 height 42
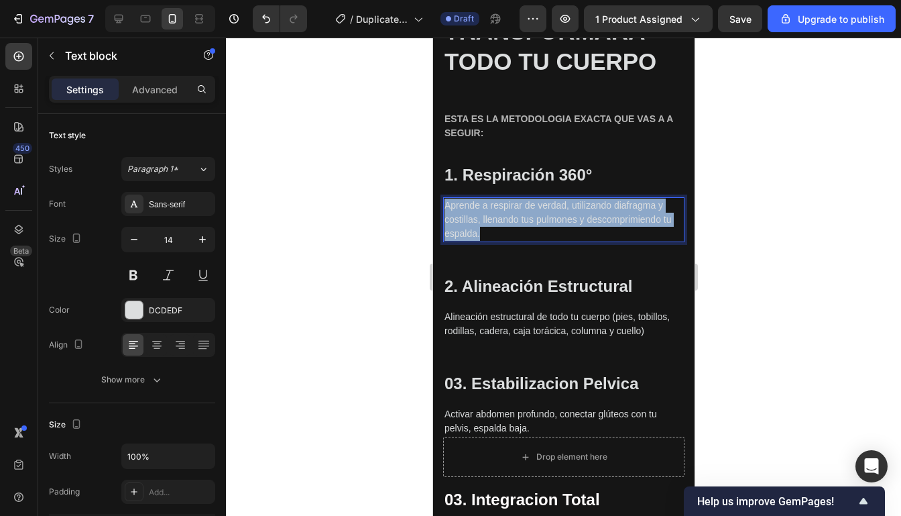
drag, startPoint x: 486, startPoint y: 233, endPoint x: 443, endPoint y: 203, distance: 52.4
click at [444, 203] on p "Aprende a respirar de verdad, utilizando diafragma y costillas, llenando tus pu…" at bounding box center [563, 219] width 239 height 42
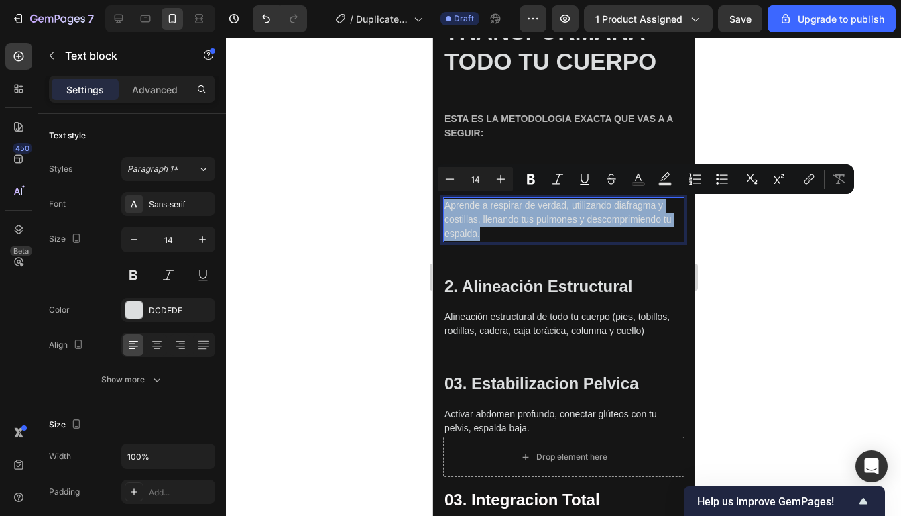
copy p "Aprende a respirar de verdad, utilizando diafragma y costillas, llenando tus pu…"
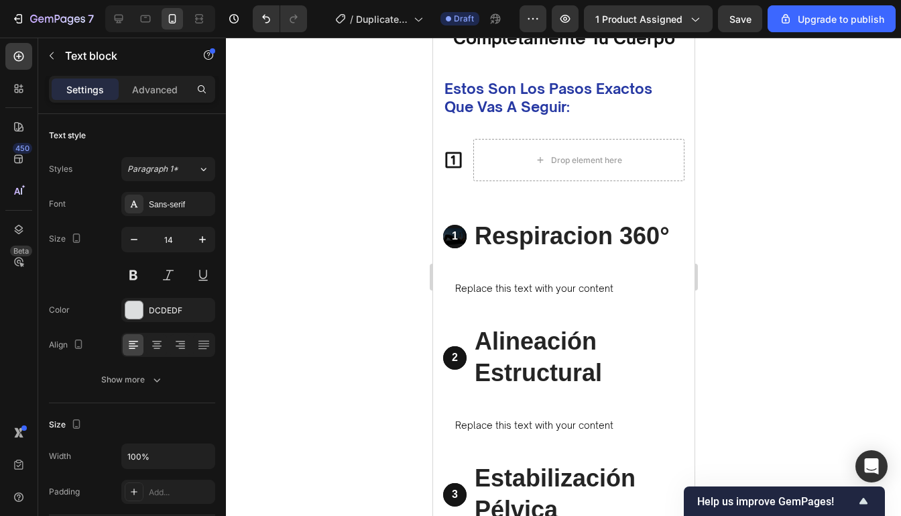
scroll to position [2961, 0]
click at [593, 291] on div "Replace this text with your content" at bounding box center [563, 287] width 220 height 19
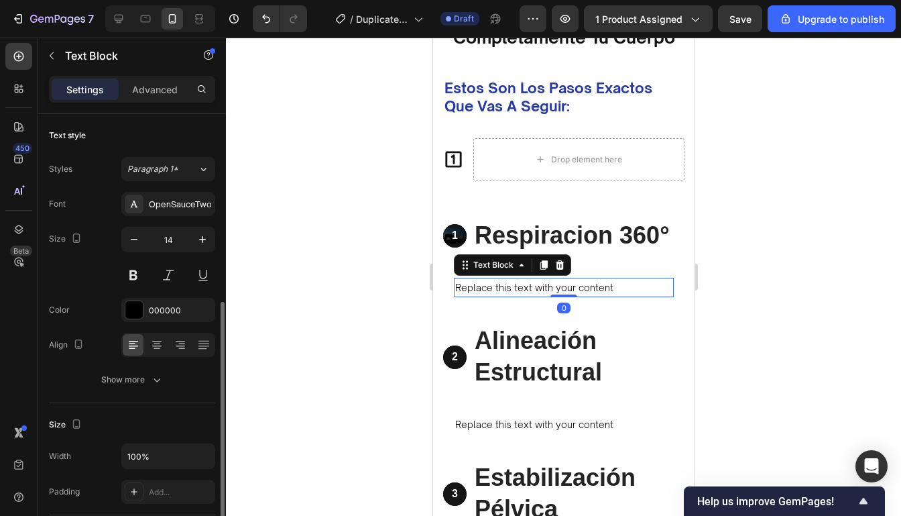
scroll to position [121, 0]
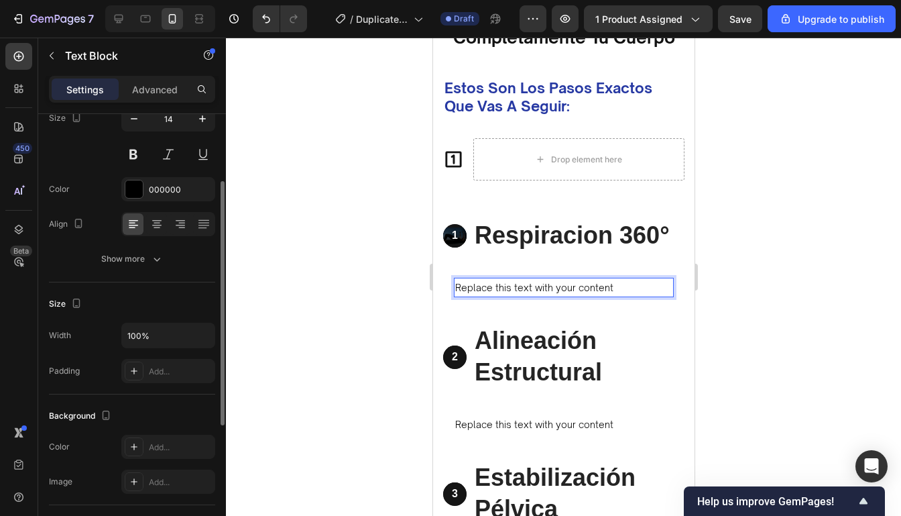
click at [603, 290] on div "Replace this text with your content" at bounding box center [563, 287] width 220 height 19
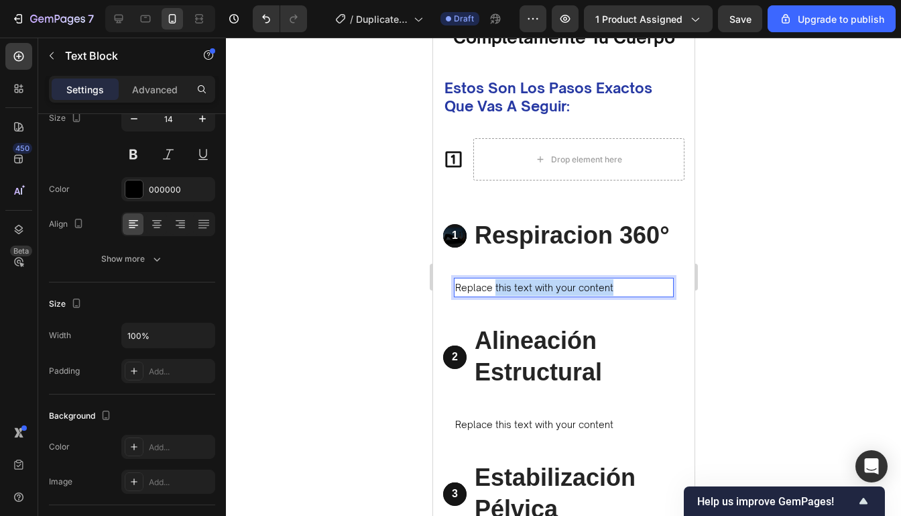
drag, startPoint x: 610, startPoint y: 290, endPoint x: 494, endPoint y: 289, distance: 116.0
click at [494, 289] on p "Replace this text with your content" at bounding box center [563, 287] width 217 height 17
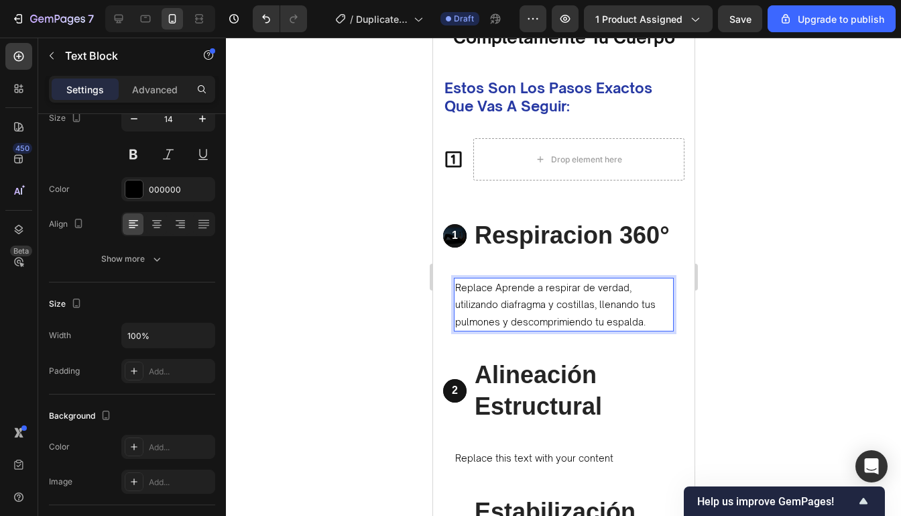
click at [492, 287] on p "Replace Aprende a respirar de verdad, utilizando diafragma y costillas, llenand…" at bounding box center [563, 304] width 217 height 51
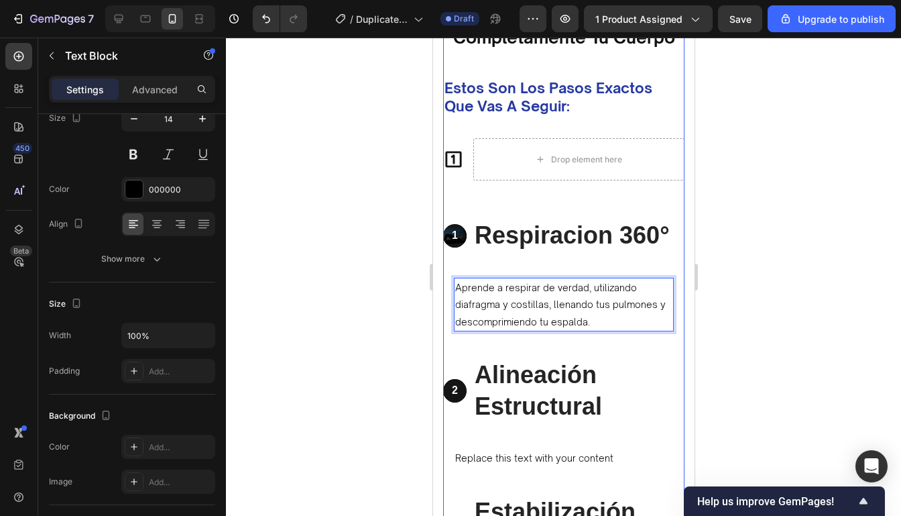
click at [763, 257] on div at bounding box center [563, 277] width 675 height 478
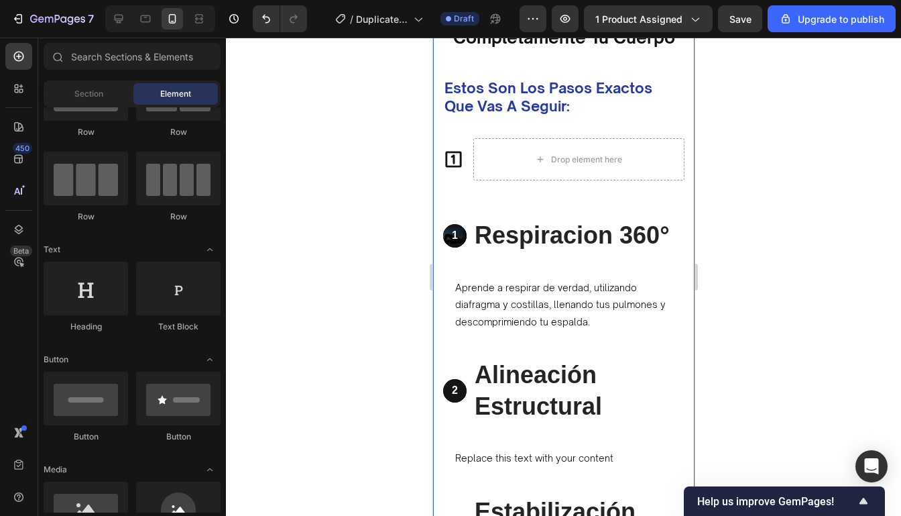
click at [748, 229] on div at bounding box center [563, 277] width 675 height 478
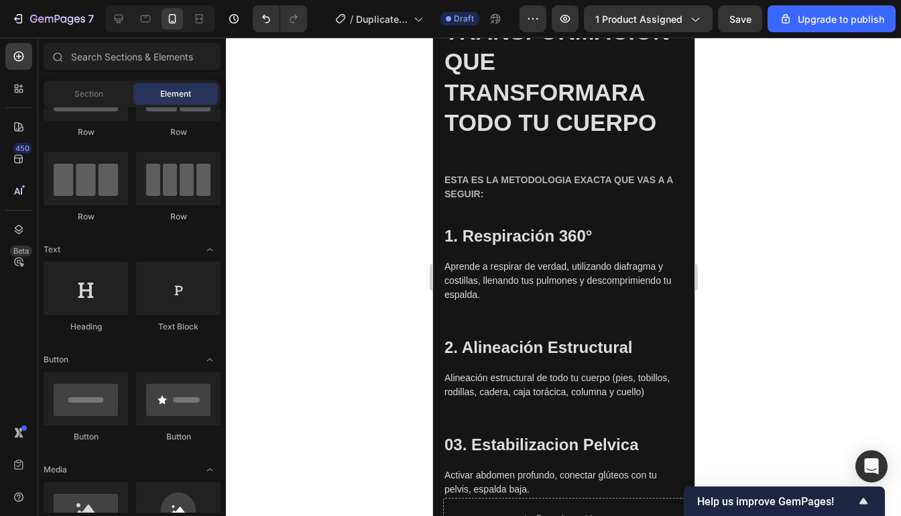
scroll to position [1946, 0]
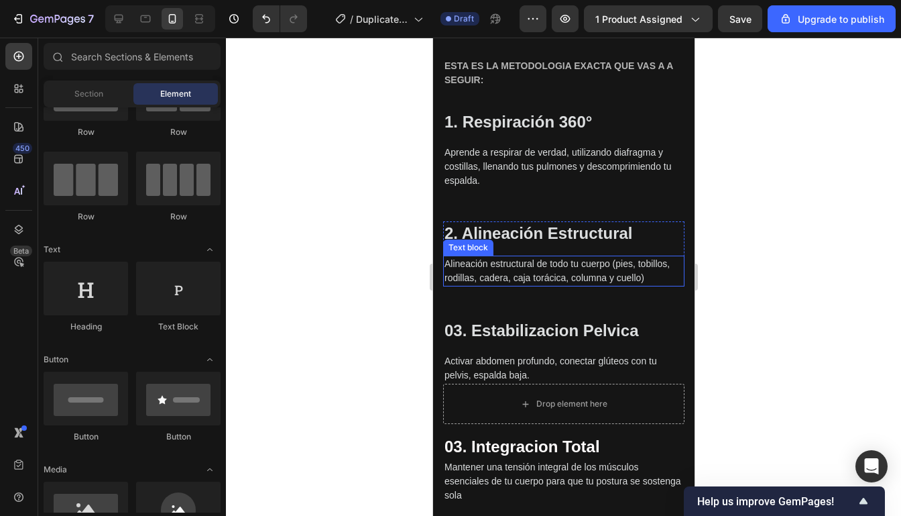
click at [516, 265] on p "Alineación estructural de todo tu cuerpo (pies, tobillos, rodillas, cadera, caj…" at bounding box center [563, 271] width 239 height 28
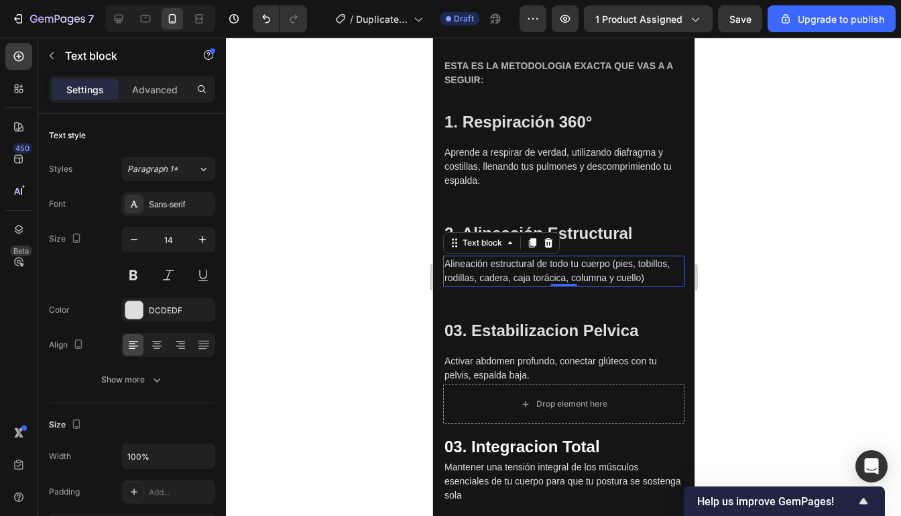
click at [545, 268] on p "Alineación estructural de todo tu cuerpo (pies, tobillos, rodillas, cadera, caj…" at bounding box center [563, 271] width 239 height 28
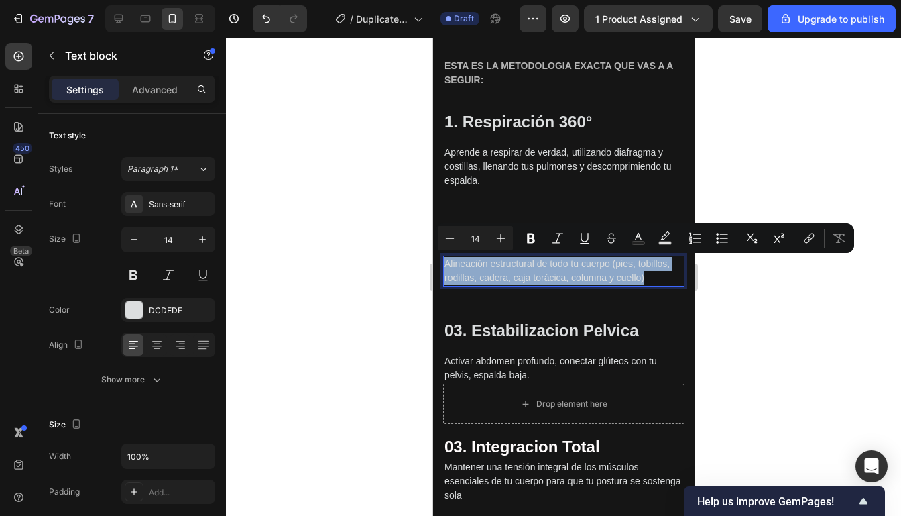
drag, startPoint x: 658, startPoint y: 282, endPoint x: 444, endPoint y: 263, distance: 214.0
click at [444, 263] on p "Alineación estructural de todo tu cuerpo (pies, tobillos, rodillas, cadera, caj…" at bounding box center [563, 271] width 239 height 28
copy p "Alineación estructural de todo tu cuerpo (pies, tobillos, rodillas, cadera, caj…"
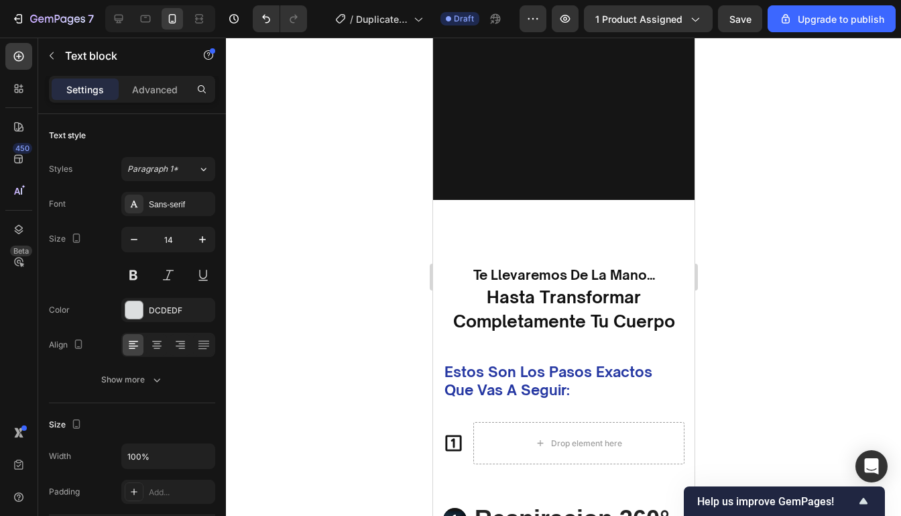
type input "16"
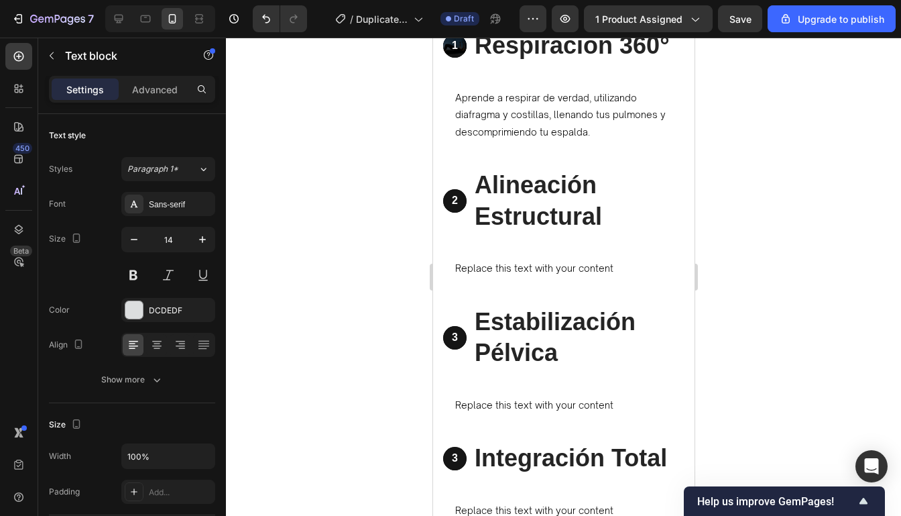
scroll to position [3186, 0]
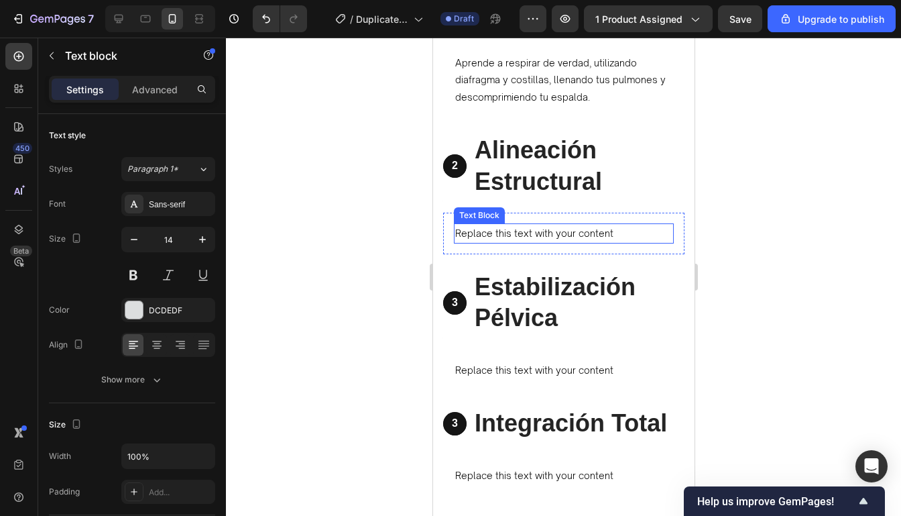
click at [589, 230] on div "Replace this text with your content" at bounding box center [563, 232] width 220 height 19
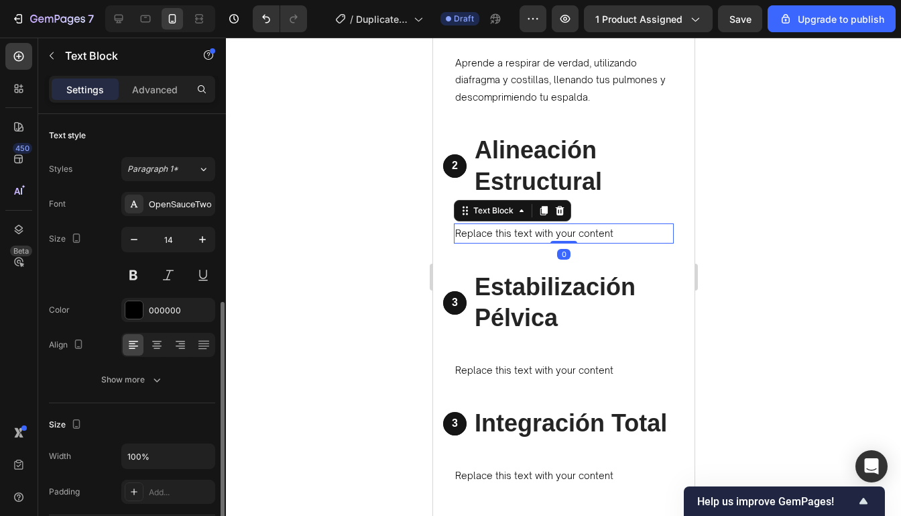
scroll to position [121, 0]
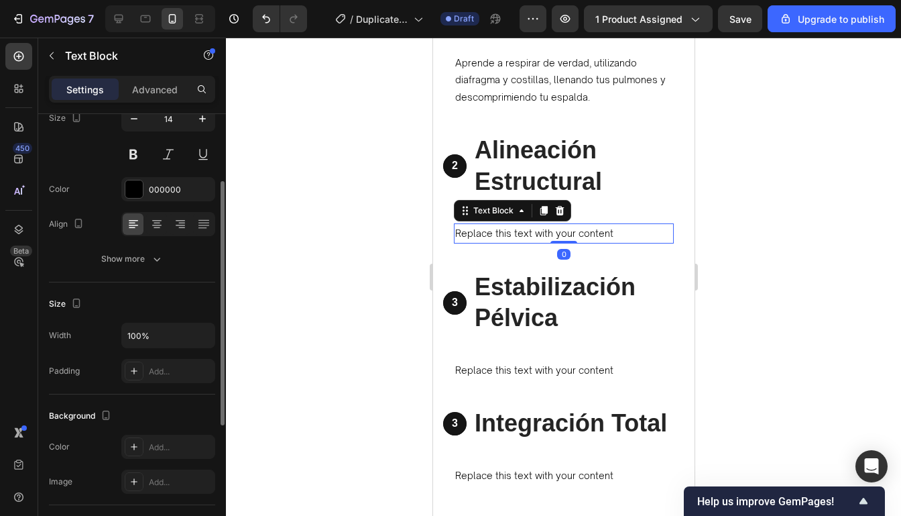
click at [609, 231] on div "Replace this text with your content" at bounding box center [563, 232] width 220 height 19
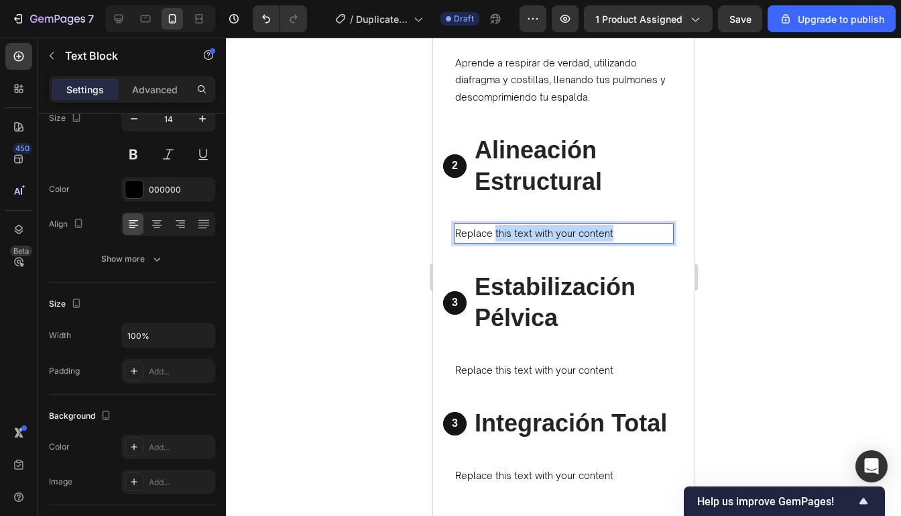
drag, startPoint x: 609, startPoint y: 231, endPoint x: 495, endPoint y: 234, distance: 114.0
click at [495, 234] on p "Replace this text with your content" at bounding box center [563, 233] width 217 height 17
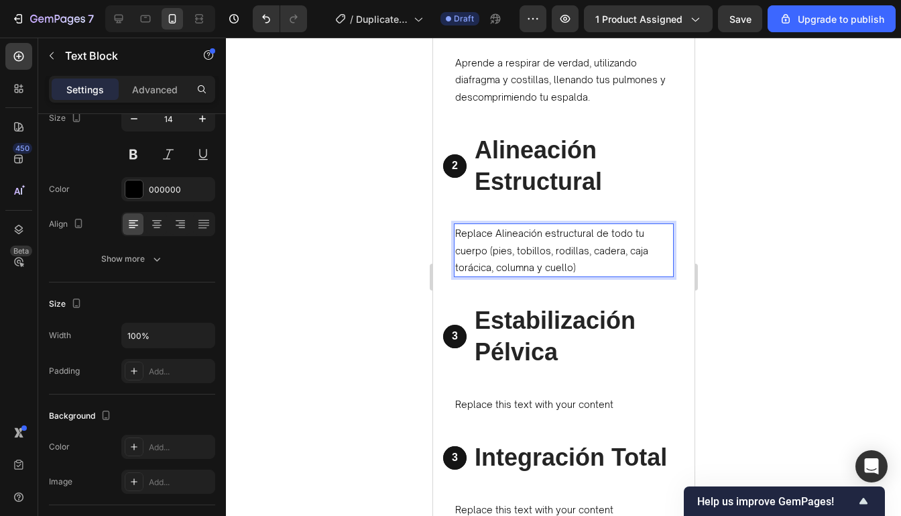
click at [495, 234] on p "Replace Alineación estructural de todo tu cuerpo (pies, tobillos, rodillas, cad…" at bounding box center [563, 250] width 217 height 51
click at [827, 238] on div at bounding box center [563, 277] width 675 height 478
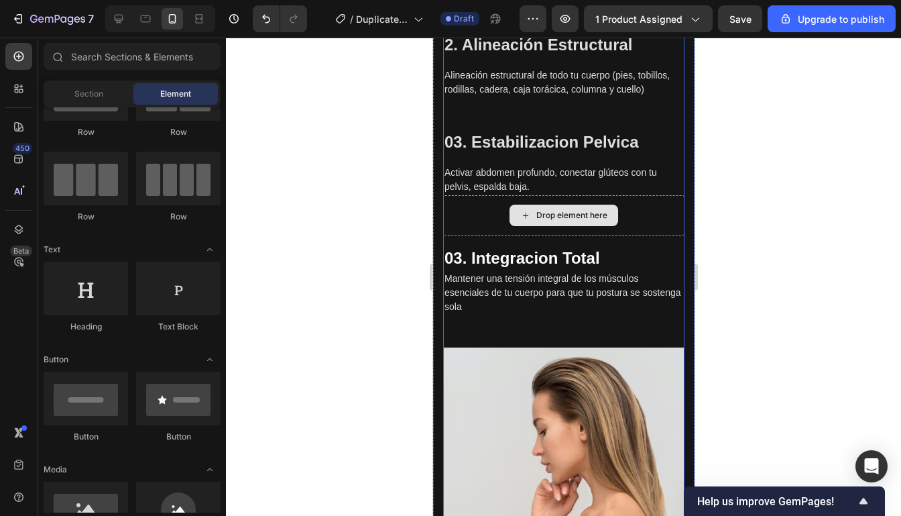
scroll to position [2130, 0]
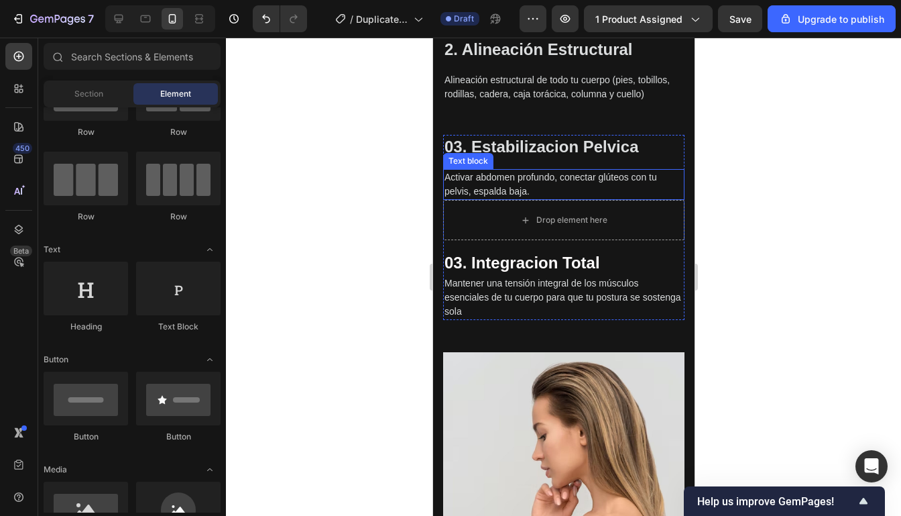
click at [558, 186] on p "Activar abdomen profundo, conectar glúteos con tu pelvis, espalda baja." at bounding box center [563, 184] width 239 height 28
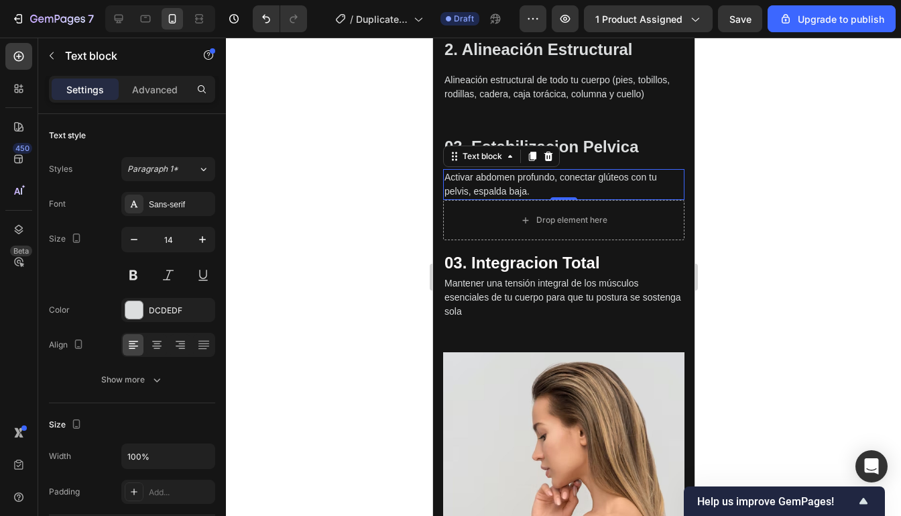
click at [558, 186] on p "Activar abdomen profundo, conectar glúteos con tu pelvis, espalda baja." at bounding box center [563, 184] width 239 height 28
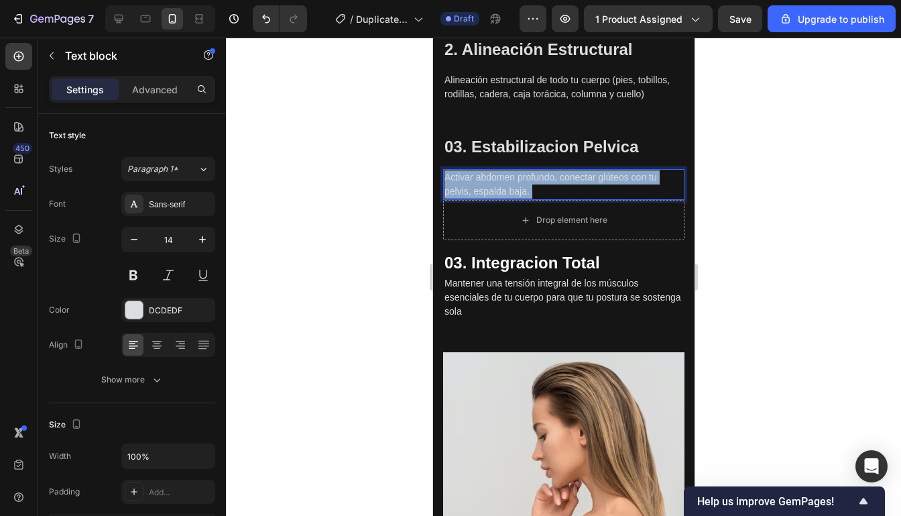
drag, startPoint x: 551, startPoint y: 192, endPoint x: 452, endPoint y: 177, distance: 99.6
click at [452, 177] on p "Activar abdomen profundo, conectar glúteos con tu pelvis, espalda baja." at bounding box center [563, 184] width 239 height 28
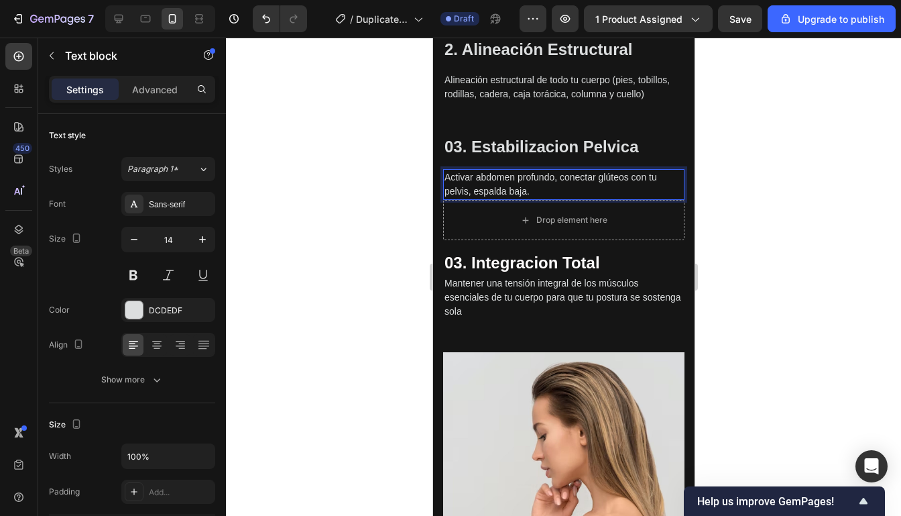
click at [535, 191] on p "Activar abdomen profundo, conectar glúteos con tu pelvis, espalda baja." at bounding box center [563, 184] width 239 height 28
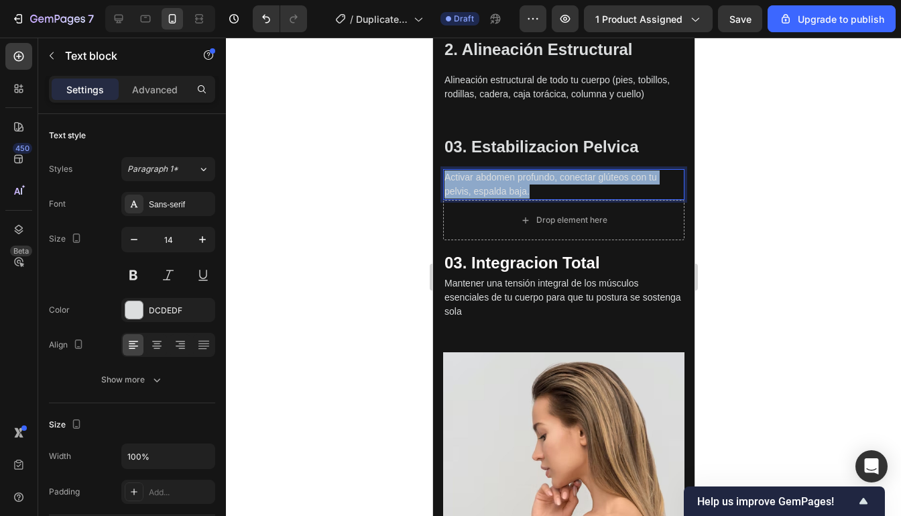
drag, startPoint x: 536, startPoint y: 191, endPoint x: 442, endPoint y: 177, distance: 94.2
click at [442, 177] on div "Activar abdomen profundo, conectar glúteos con tu pelvis, espalda baja." at bounding box center [562, 184] width 241 height 31
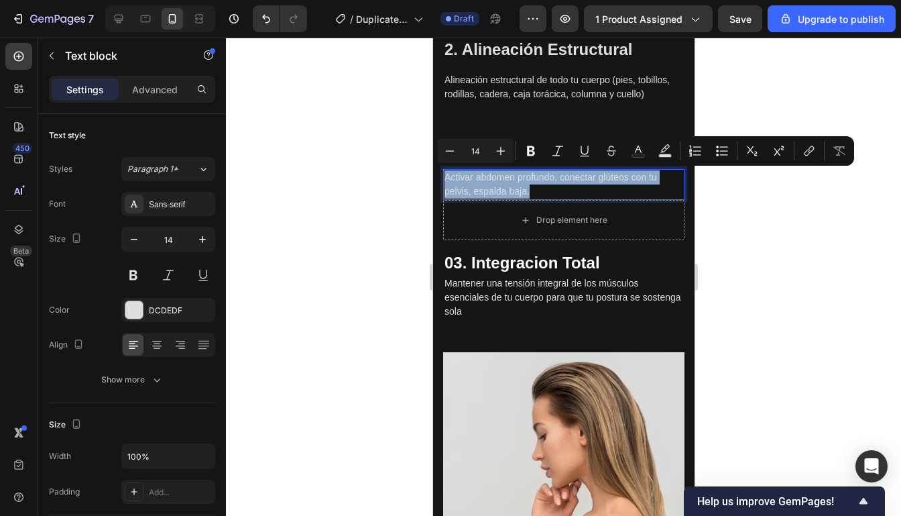
copy p "Activar abdomen profundo, conectar glúteos con tu pelvis, espalda baja."
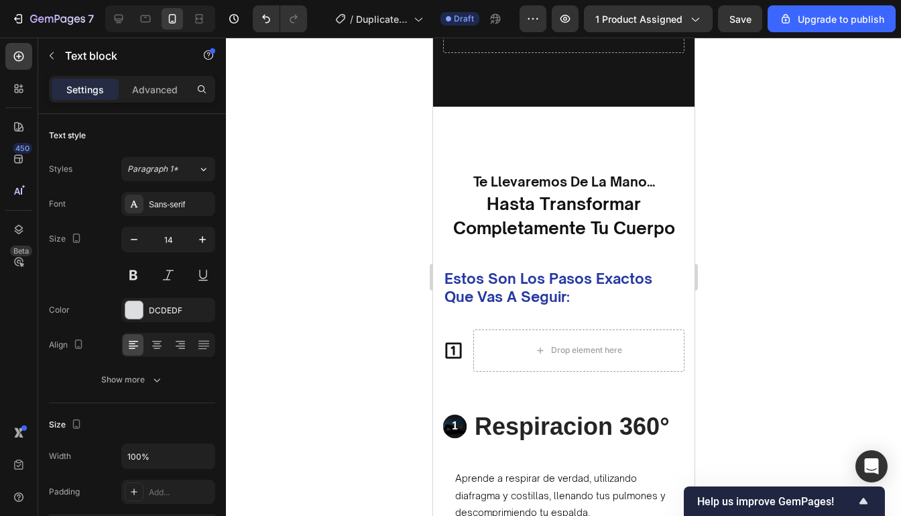
type input "16"
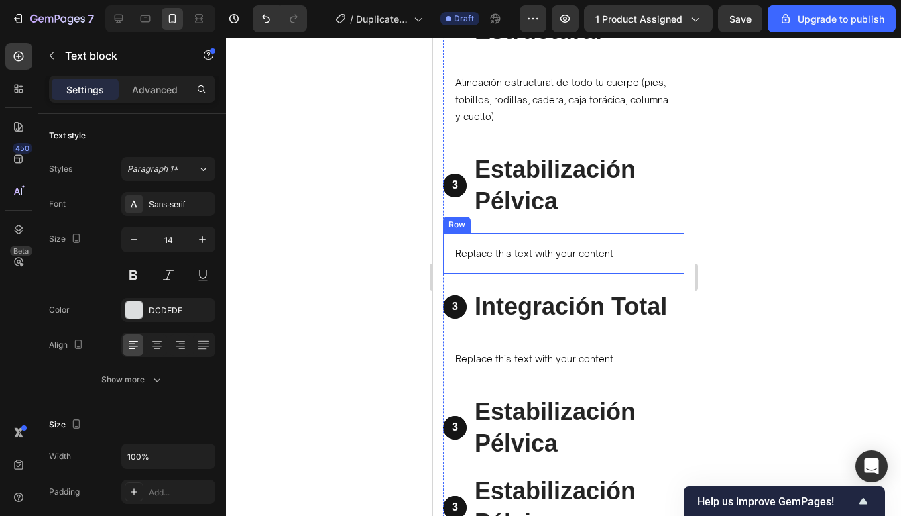
scroll to position [3316, 0]
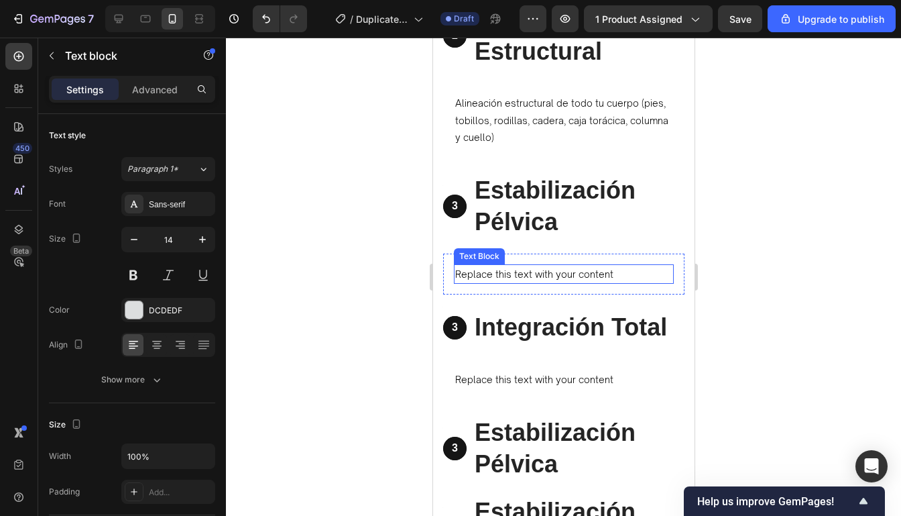
click at [603, 272] on div "Replace this text with your content" at bounding box center [563, 273] width 220 height 19
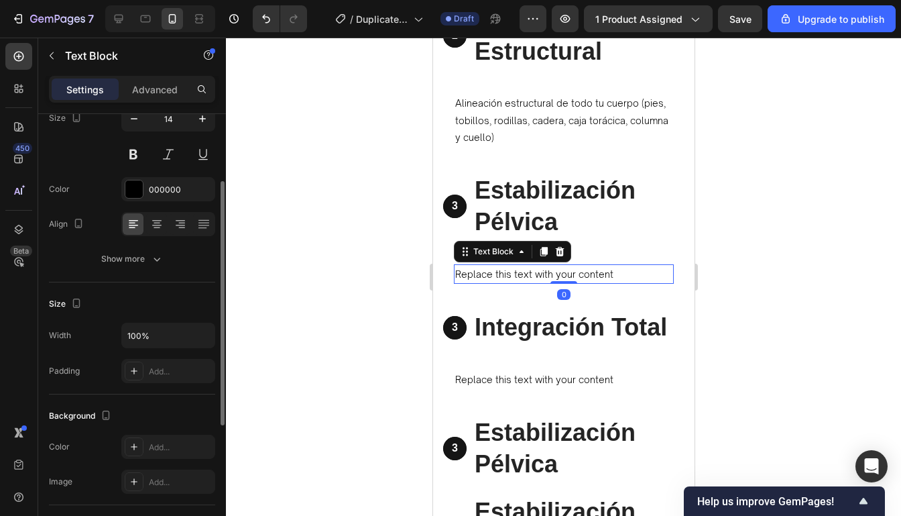
click at [615, 272] on div "Replace this text with your content" at bounding box center [563, 273] width 220 height 19
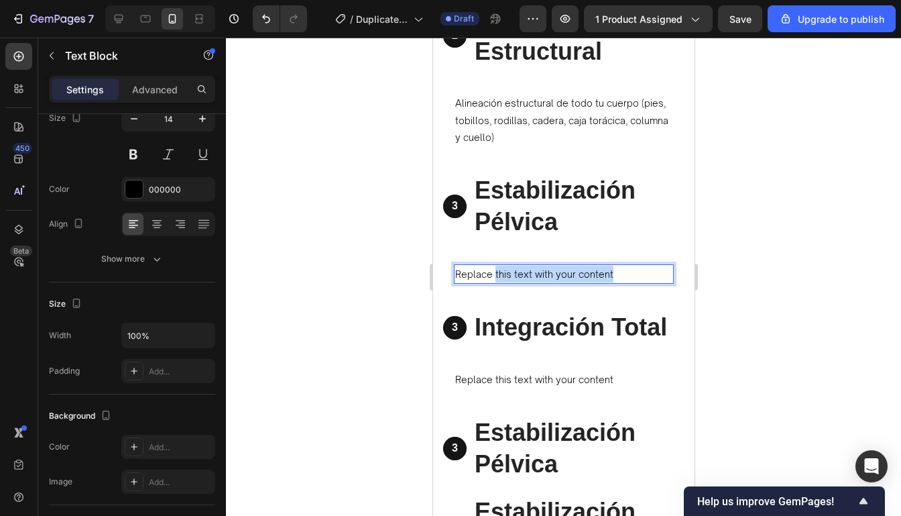
drag, startPoint x: 615, startPoint y: 272, endPoint x: 493, endPoint y: 275, distance: 122.7
click at [493, 275] on p "Replace this text with your content" at bounding box center [563, 273] width 217 height 17
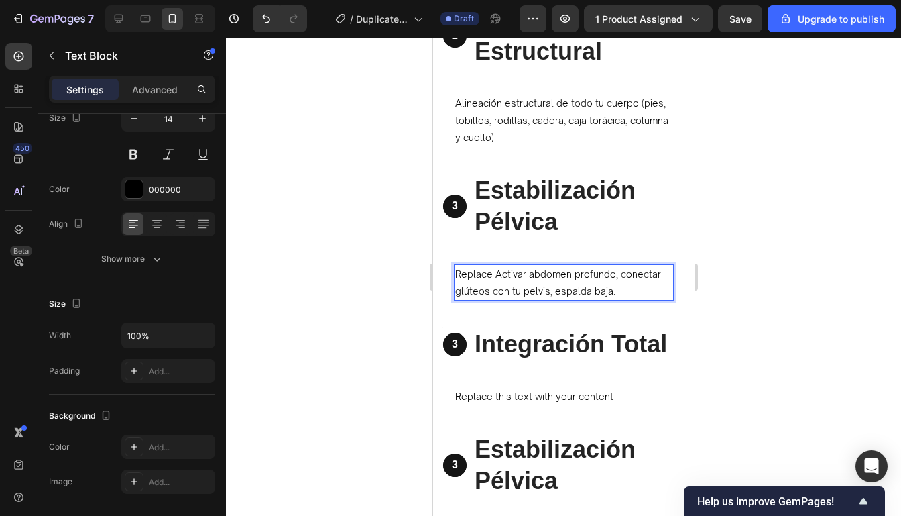
click at [493, 275] on p "Replace Activar abdomen profundo, conectar glúteos con tu pelvis, espalda baja." at bounding box center [563, 282] width 217 height 34
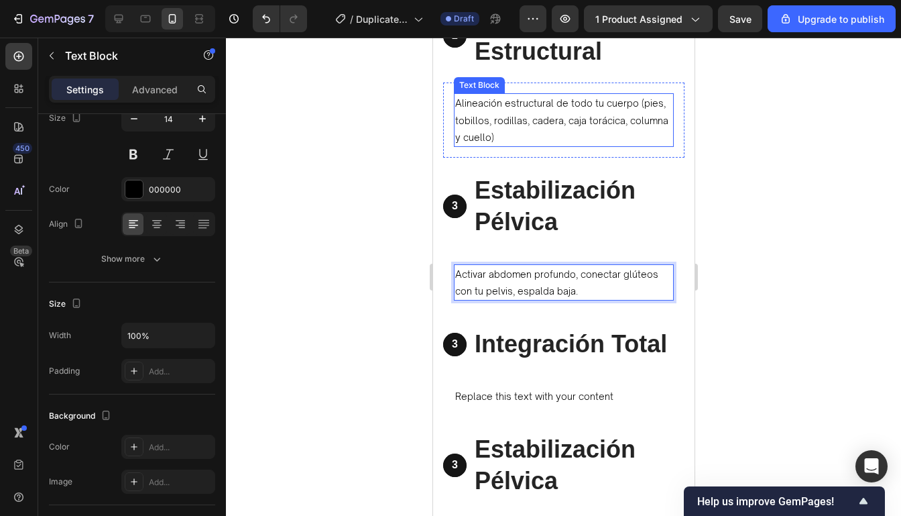
click at [583, 137] on p "Alineación estructural de todo tu cuerpo (pies, tobillos, rodillas, cadera, caj…" at bounding box center [563, 120] width 217 height 51
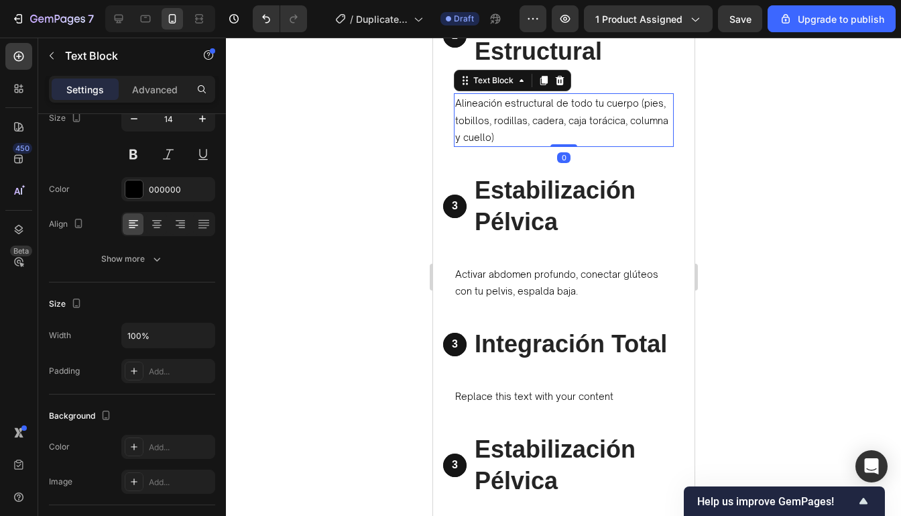
click at [583, 137] on p "Alineación estructural de todo tu cuerpo (pies, tobillos, rodillas, cadera, caj…" at bounding box center [563, 120] width 217 height 51
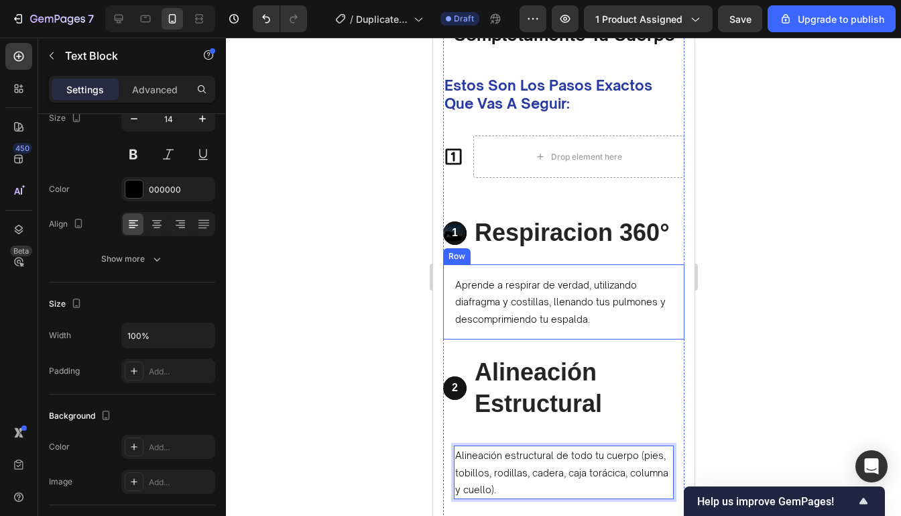
scroll to position [2964, 0]
click at [728, 230] on div at bounding box center [563, 277] width 675 height 478
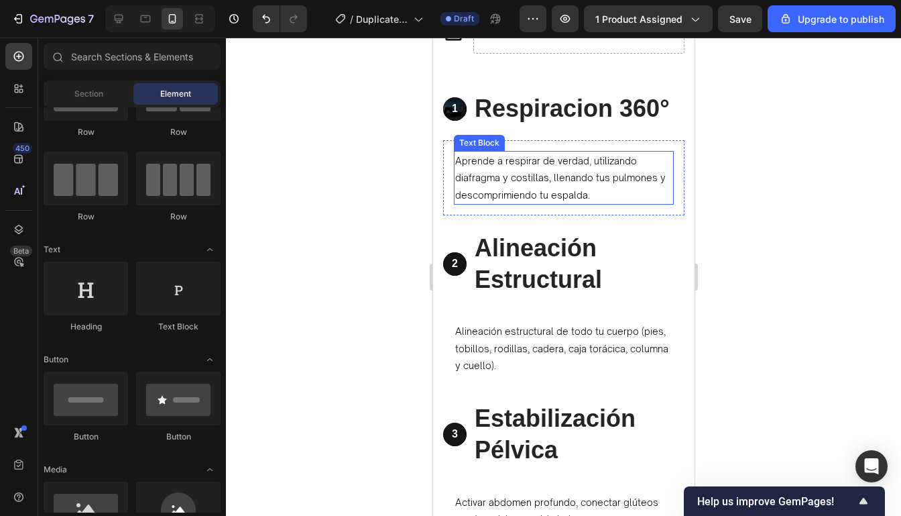
scroll to position [3125, 0]
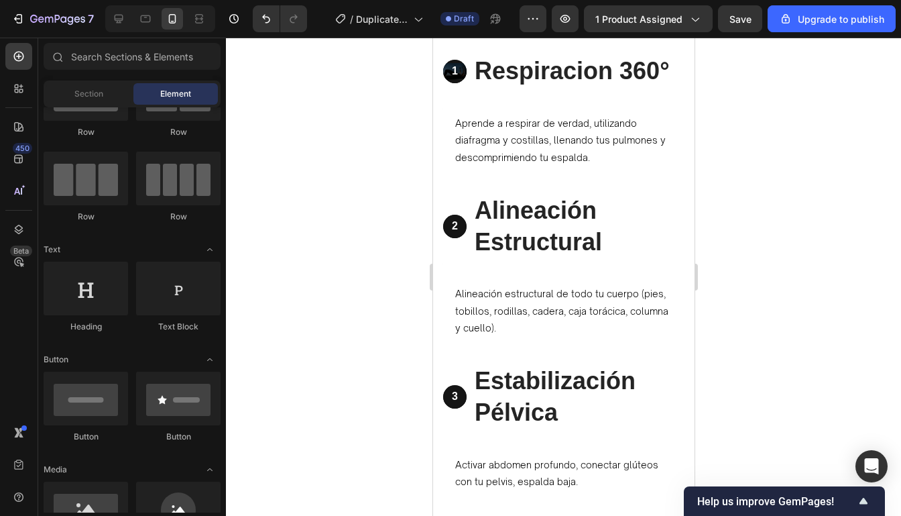
click at [762, 240] on div at bounding box center [563, 277] width 675 height 478
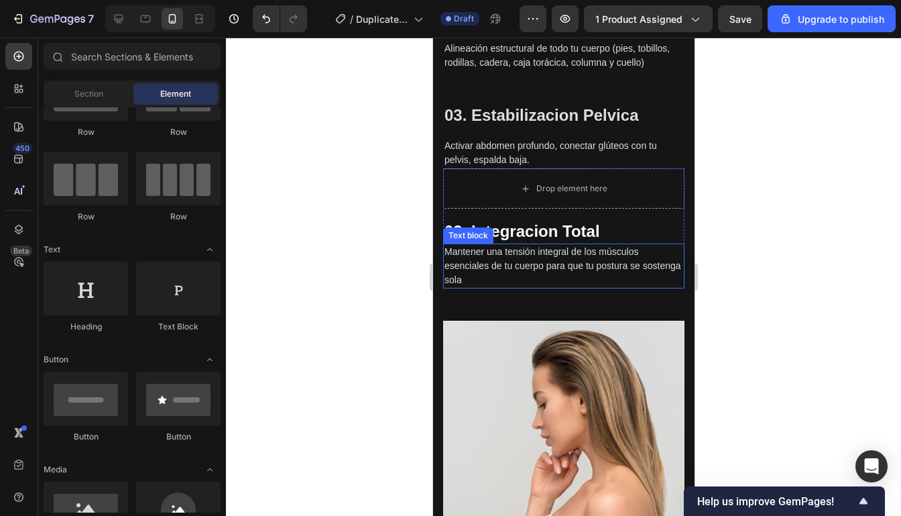
scroll to position [2095, 0]
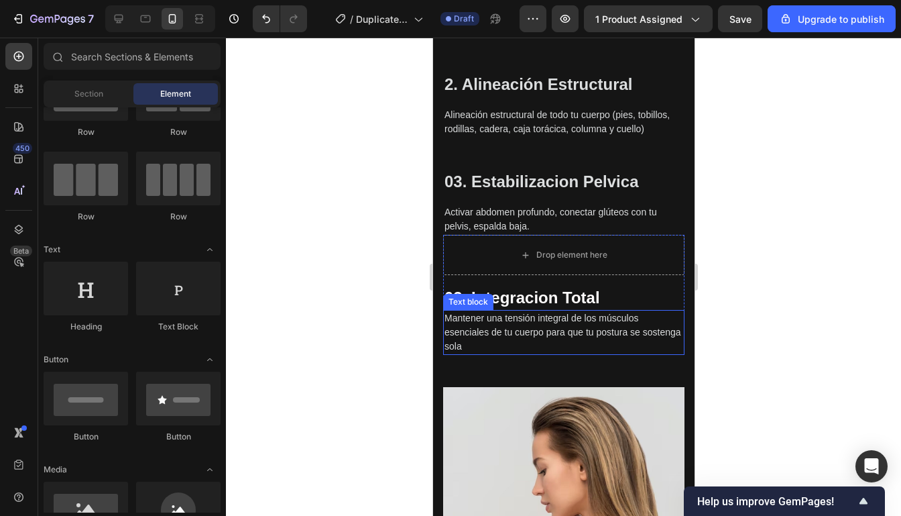
click at [508, 338] on p "Mantener una tensión integral de los músculos esenciales de tu cuerpo para que …" at bounding box center [563, 332] width 239 height 42
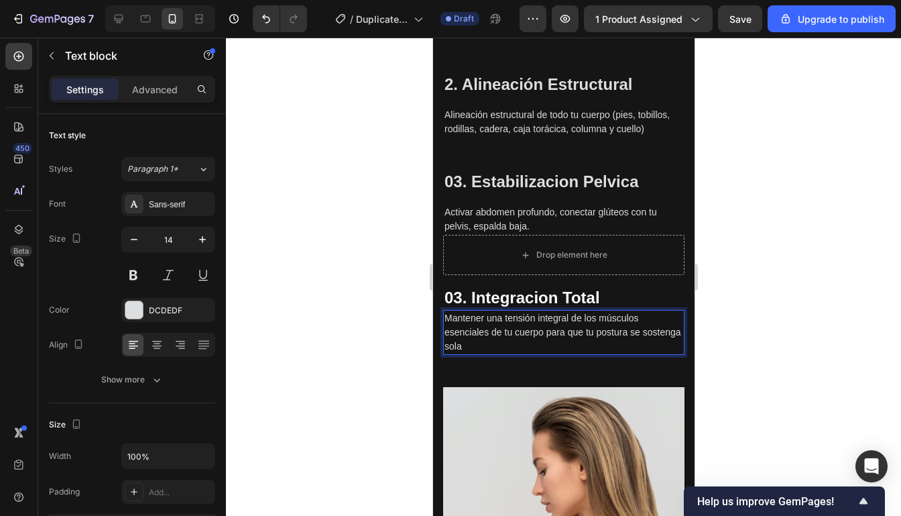
click at [488, 347] on p "Mantener una tensión integral de los músculos esenciales de tu cuerpo para que …" at bounding box center [563, 332] width 239 height 42
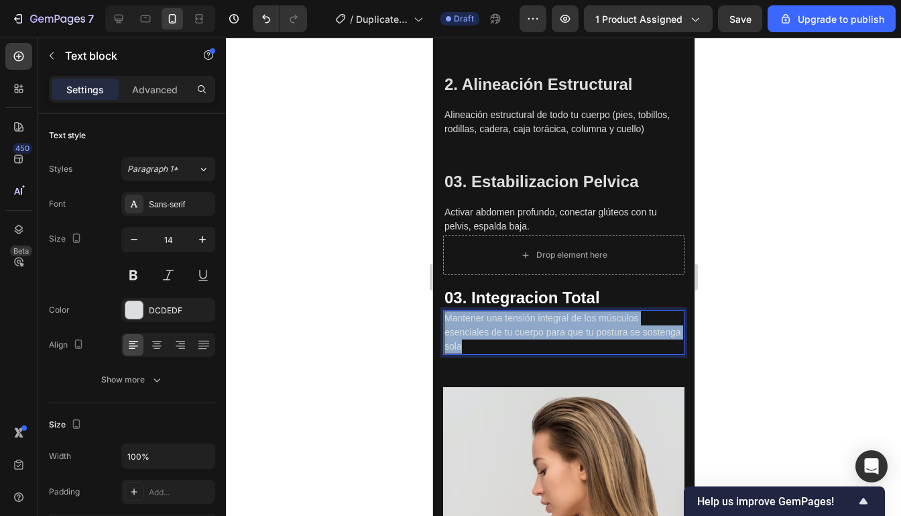
drag, startPoint x: 488, startPoint y: 347, endPoint x: 446, endPoint y: 318, distance: 51.1
click at [446, 318] on p "Mantener una tensión integral de los músculos esenciales de tu cuerpo para que …" at bounding box center [563, 332] width 239 height 42
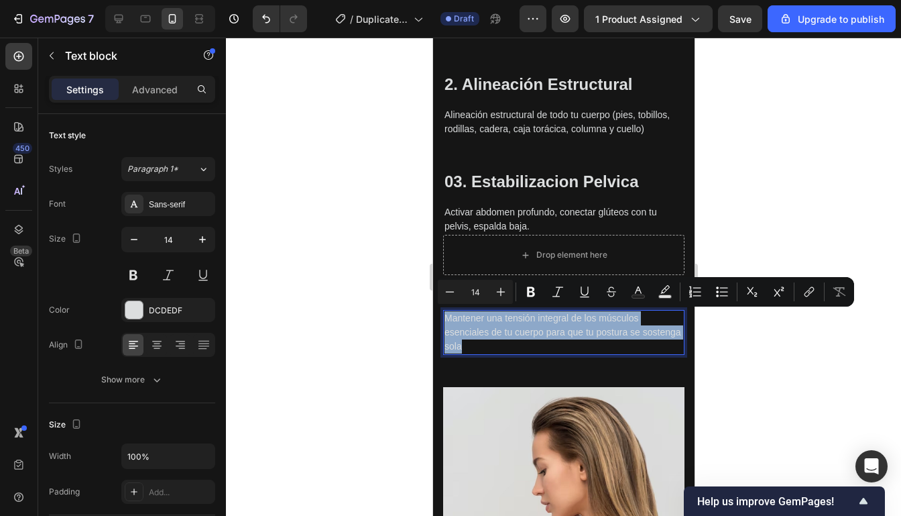
copy p "Mantener una tensión integral de los músculos esenciales de tu cuerpo para que …"
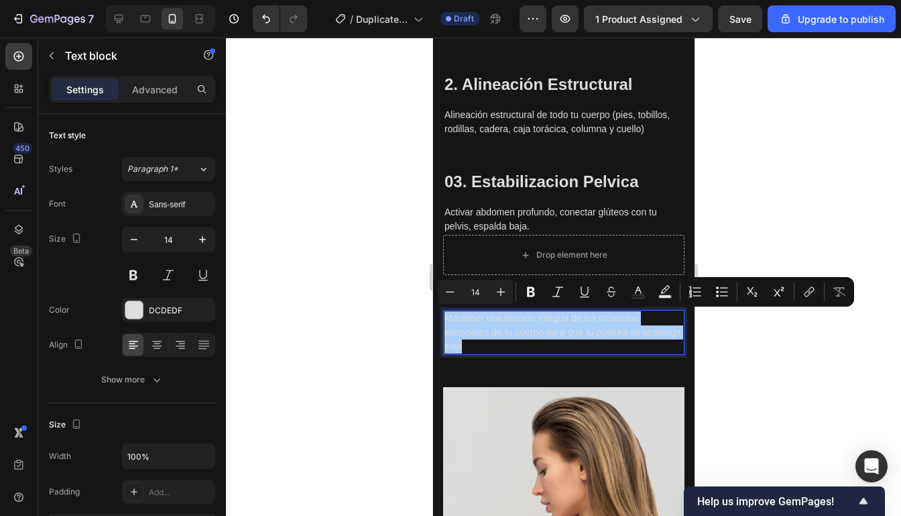
click at [831, 146] on div at bounding box center [563, 277] width 675 height 478
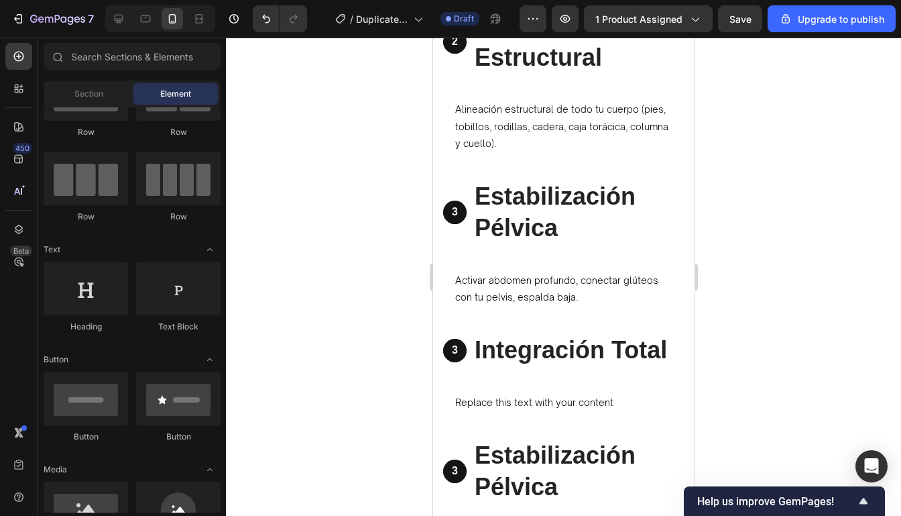
scroll to position [3333, 0]
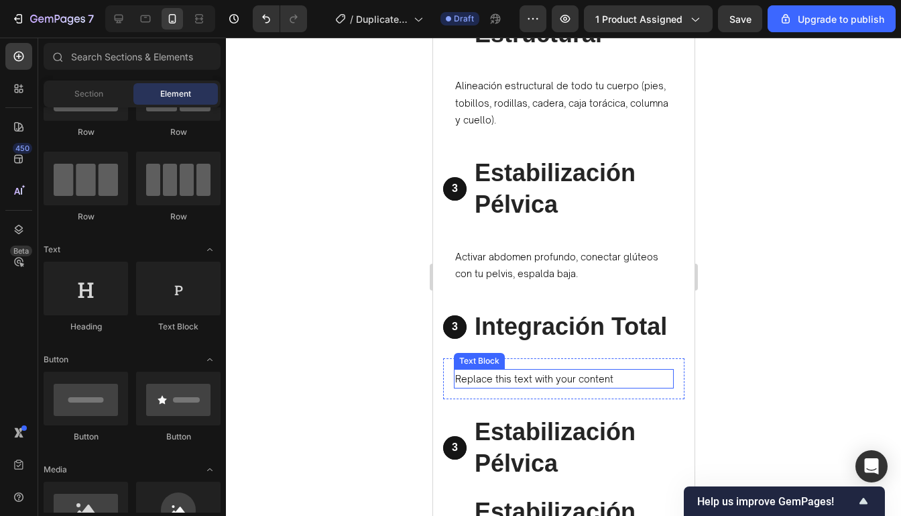
click at [540, 385] on div "Replace this text with your content" at bounding box center [563, 378] width 220 height 19
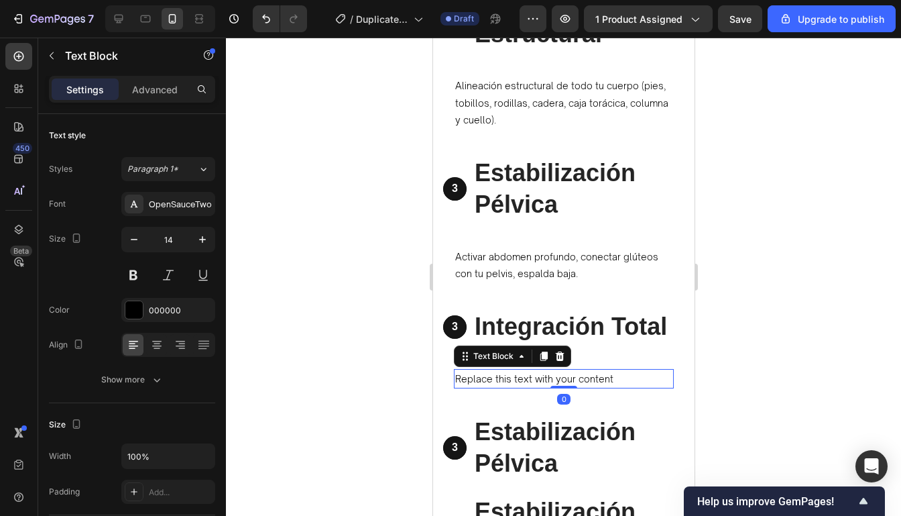
click at [561, 375] on div "Replace this text with your content" at bounding box center [563, 378] width 220 height 19
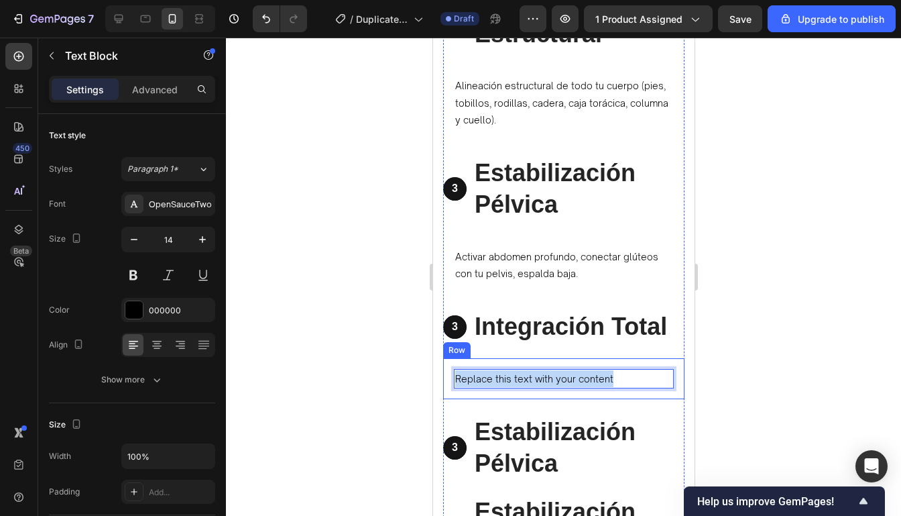
drag, startPoint x: 656, startPoint y: 381, endPoint x: 450, endPoint y: 374, distance: 205.3
click at [450, 374] on div "Replace this text with your content Text Block 0 Row" at bounding box center [562, 378] width 241 height 41
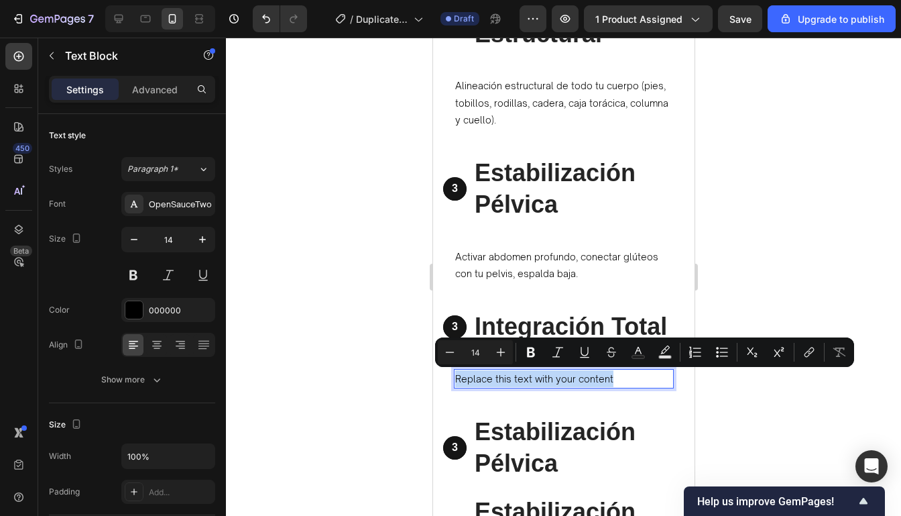
click at [632, 379] on p "Replace this text with your content" at bounding box center [563, 378] width 217 height 17
drag, startPoint x: 632, startPoint y: 379, endPoint x: 497, endPoint y: 377, distance: 135.4
click at [497, 377] on p "Replace this text with your content" at bounding box center [563, 378] width 217 height 17
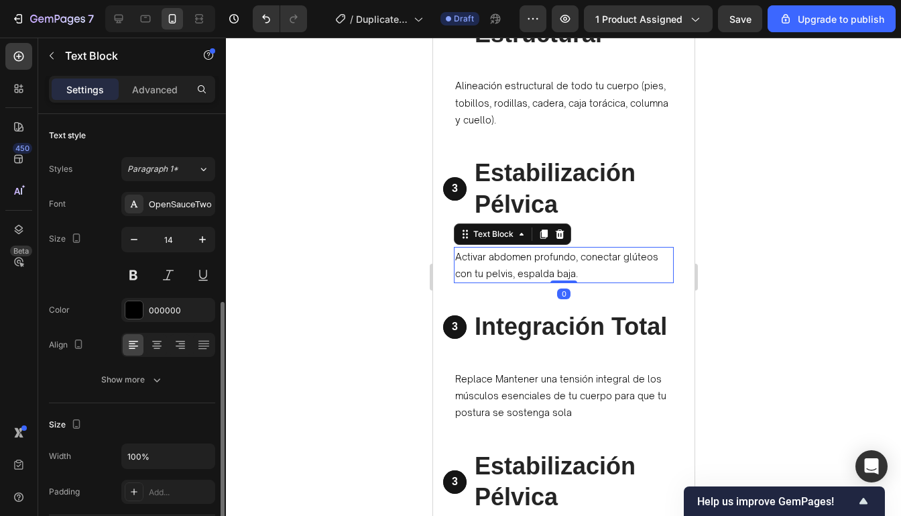
click at [633, 278] on p "Activar abdomen profundo, conectar glúteos con tu pelvis, espalda baja." at bounding box center [563, 265] width 217 height 34
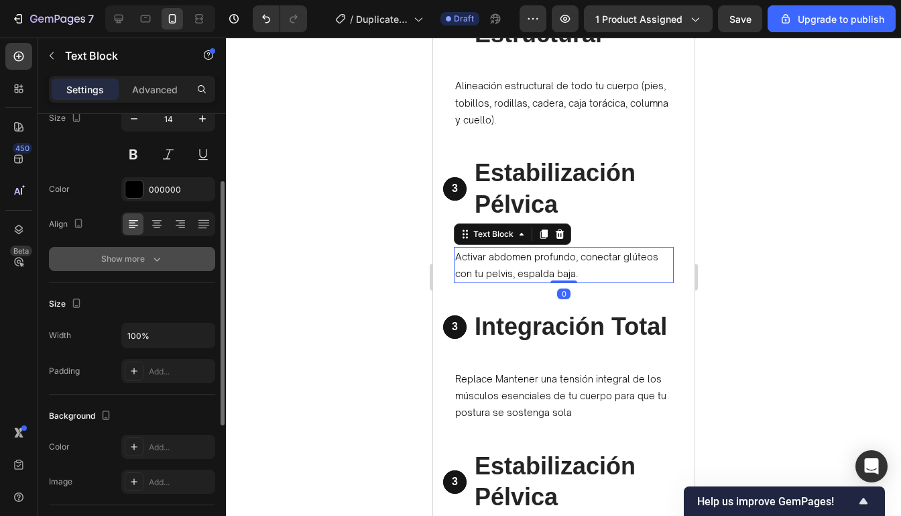
click at [126, 262] on div "Show more" at bounding box center [132, 258] width 62 height 13
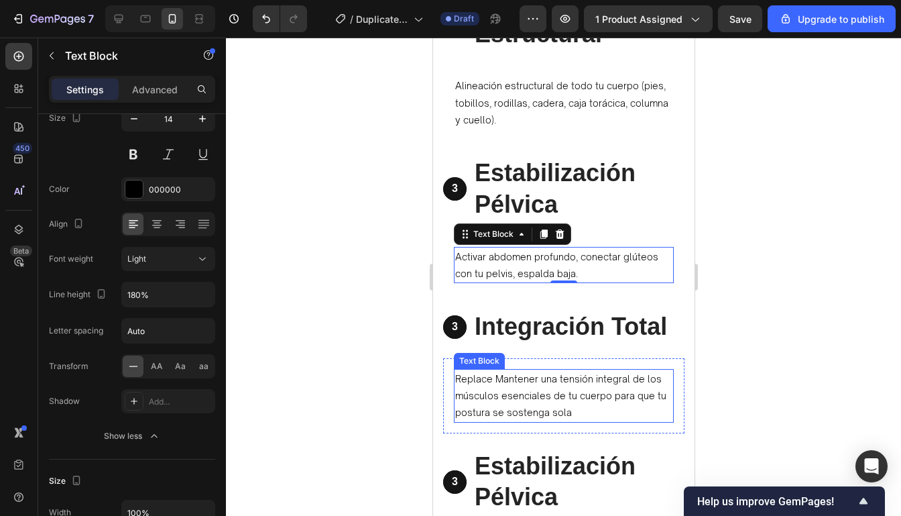
click at [522, 407] on p "Replace Mantener una tensión integral de los músculos esenciales de tu cuerpo p…" at bounding box center [563, 395] width 217 height 51
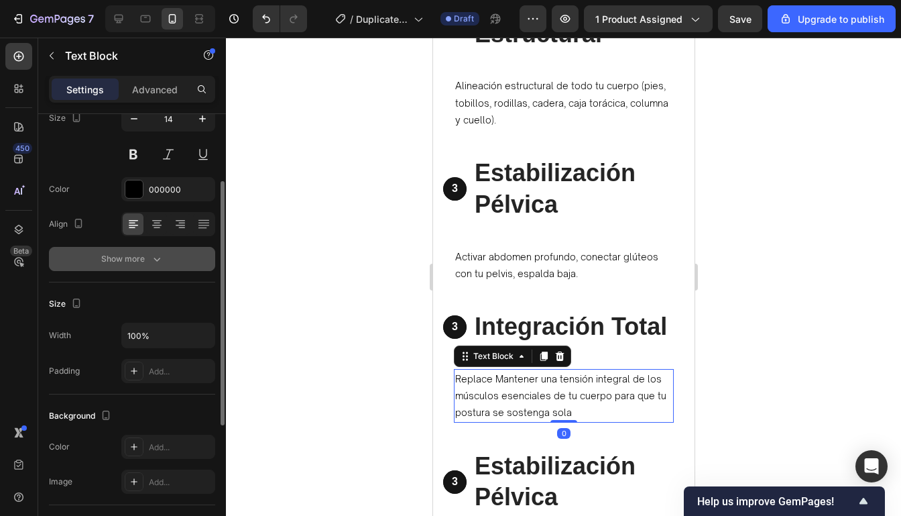
click at [150, 261] on icon "button" at bounding box center [156, 258] width 13 height 13
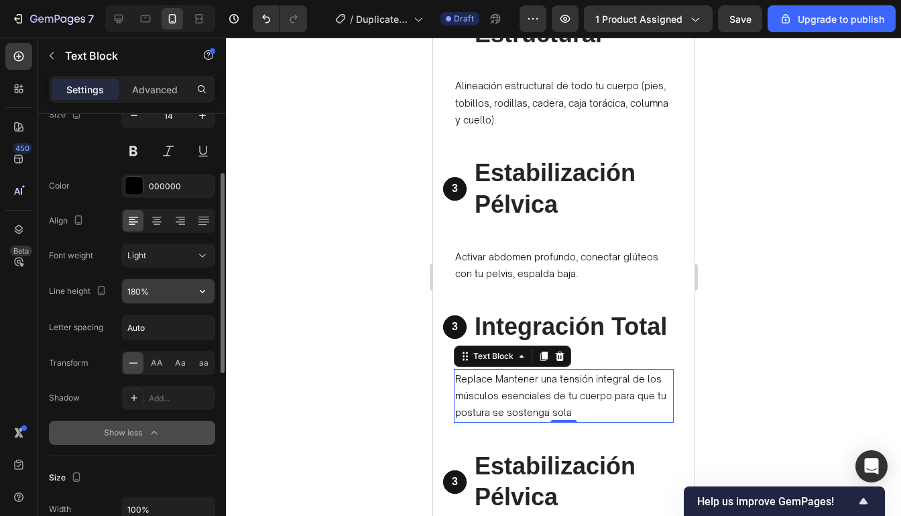
scroll to position [127, 0]
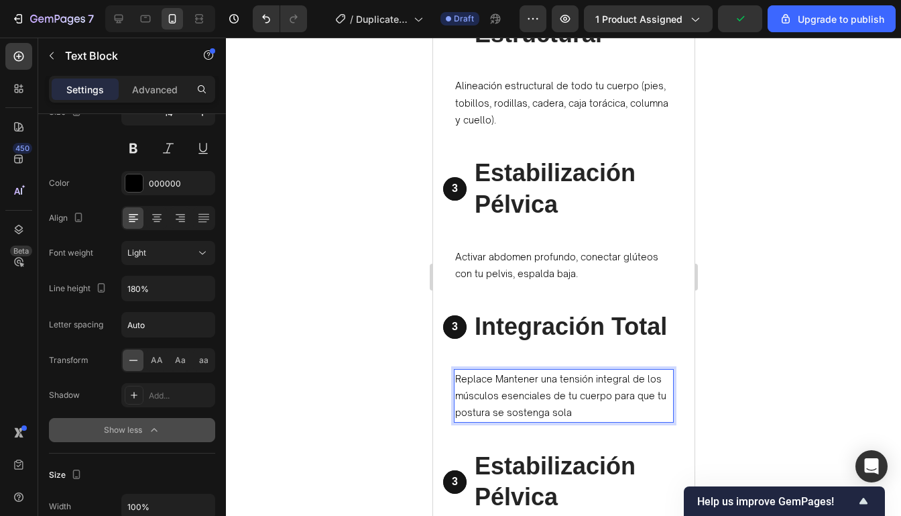
click at [493, 379] on p "Replace Mantener una tensión integral de los músculos esenciales de tu cuerpo p…" at bounding box center [563, 395] width 217 height 51
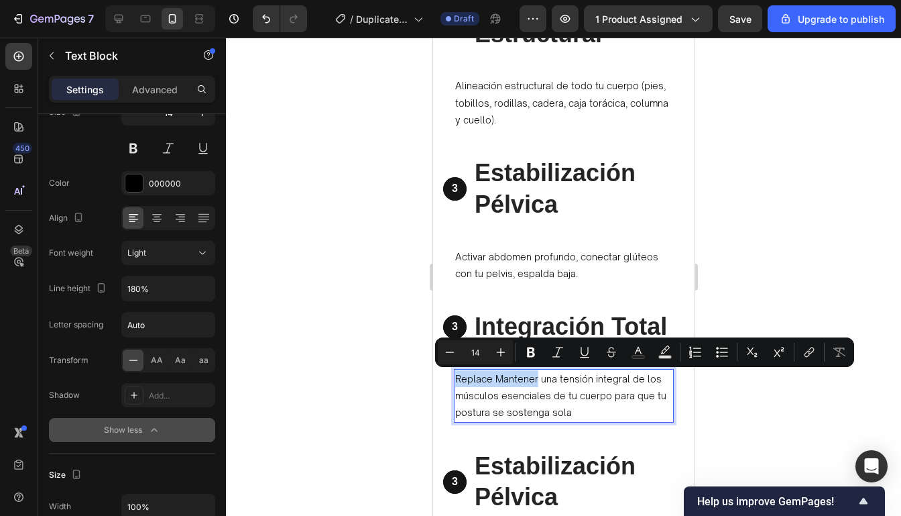
drag, startPoint x: 493, startPoint y: 379, endPoint x: 462, endPoint y: 375, distance: 31.8
click at [462, 375] on p "Replace Mantener una tensión integral de los músculos esenciales de tu cuerpo p…" at bounding box center [563, 395] width 217 height 51
click at [477, 379] on p "Replace Mantener una tensión integral de los músculos esenciales de tu cuerpo p…" at bounding box center [563, 395] width 217 height 51
click at [501, 379] on p "Replace Mantener una tensión integral de los músculos esenciales de tu cuerpo p…" at bounding box center [563, 395] width 217 height 51
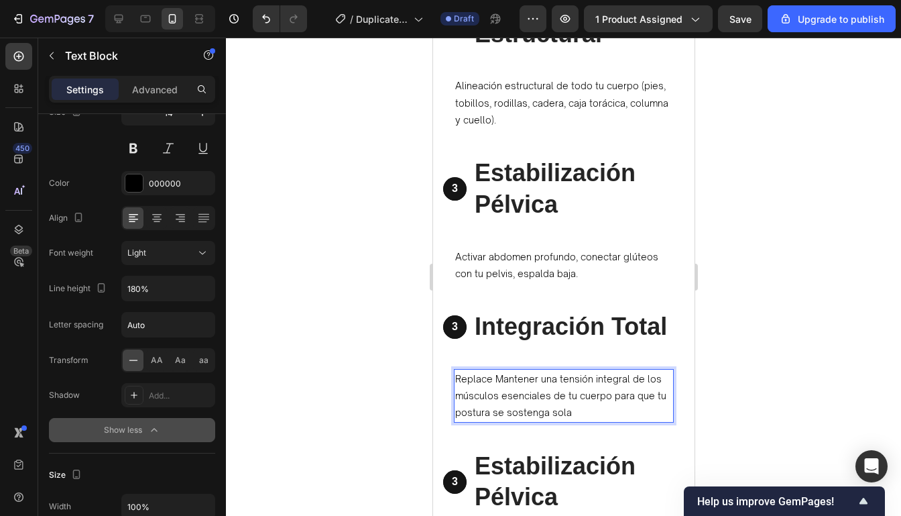
click at [496, 379] on p "Replace Mantener una tensión integral de los músculos esenciales de tu cuerpo p…" at bounding box center [563, 395] width 217 height 51
click at [545, 411] on p "Mantener una tensión integral de los músculos esenciales de tu cuerpo para que …" at bounding box center [563, 395] width 217 height 51
click at [771, 305] on div at bounding box center [563, 277] width 675 height 478
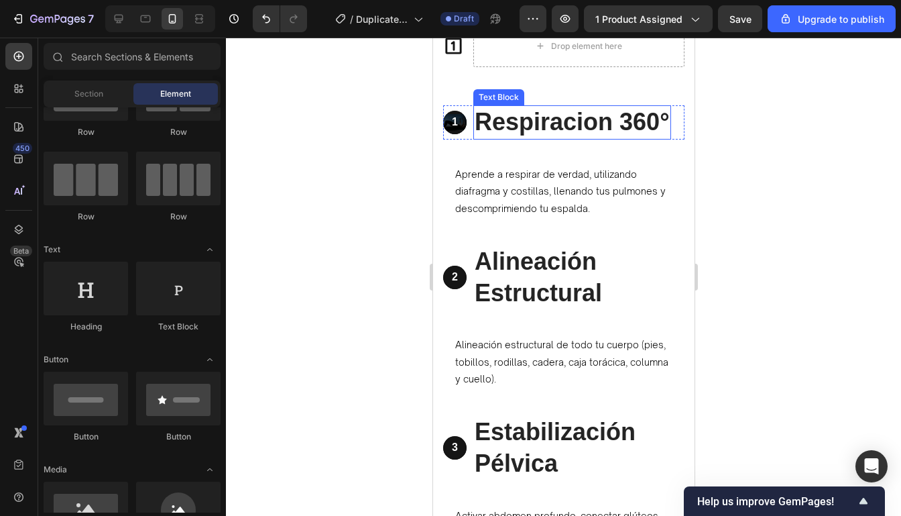
scroll to position [3087, 0]
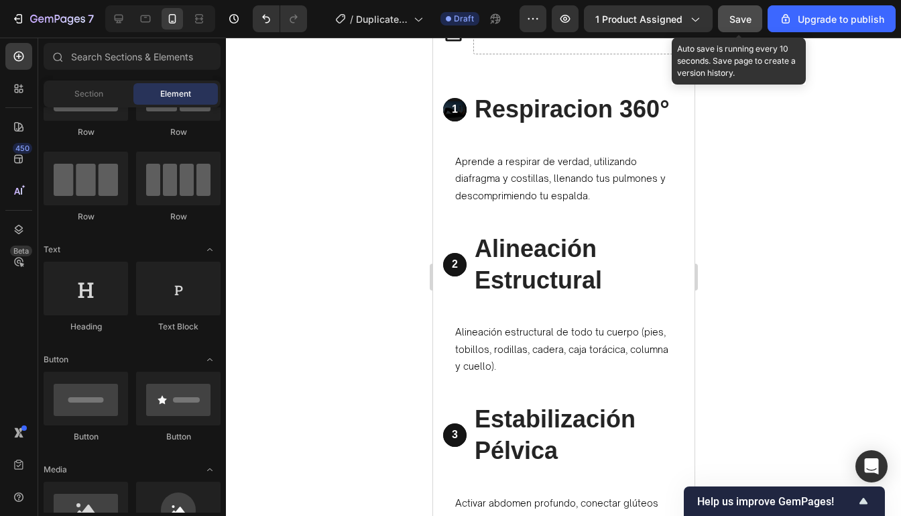
click at [747, 24] on button "Save" at bounding box center [740, 18] width 44 height 27
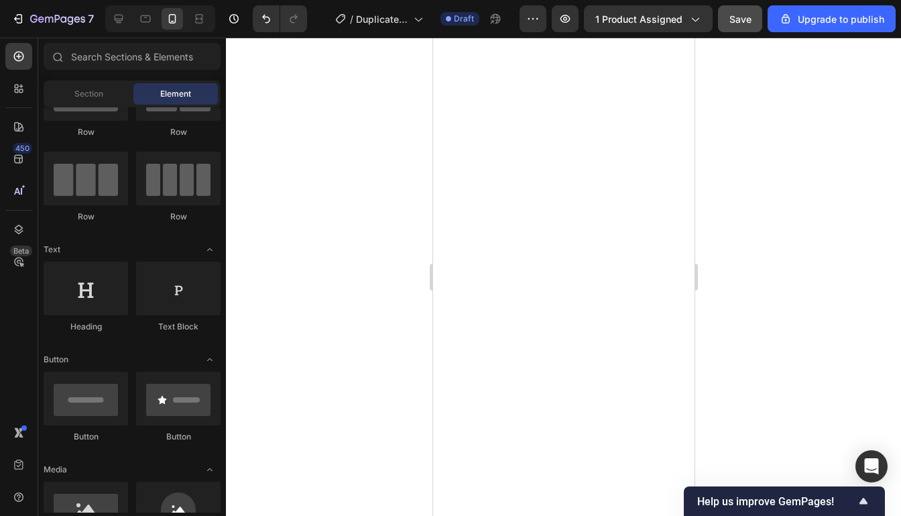
scroll to position [0, 0]
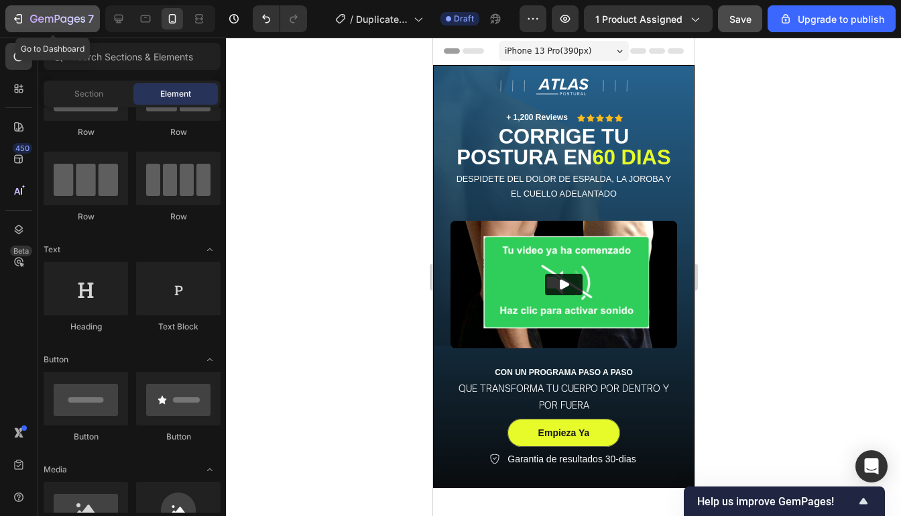
click at [18, 22] on icon "button" at bounding box center [17, 18] width 13 height 13
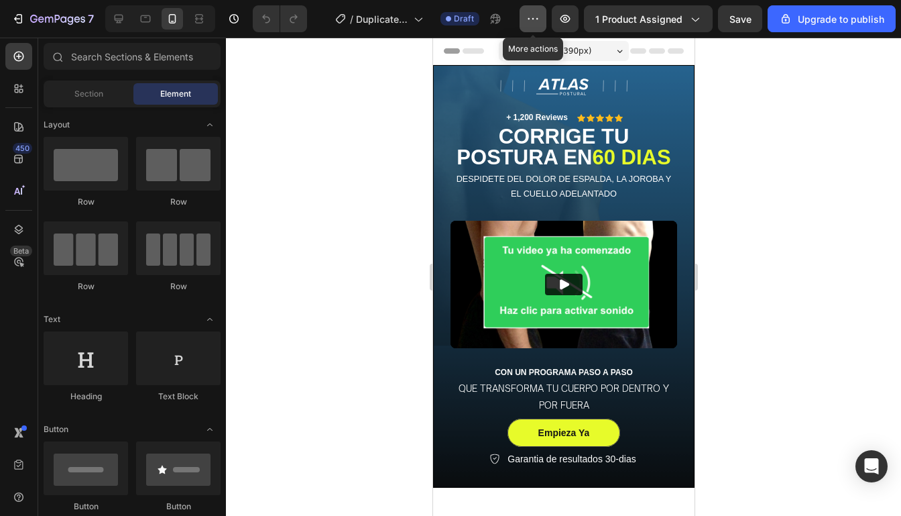
click at [529, 25] on button "button" at bounding box center [533, 18] width 27 height 27
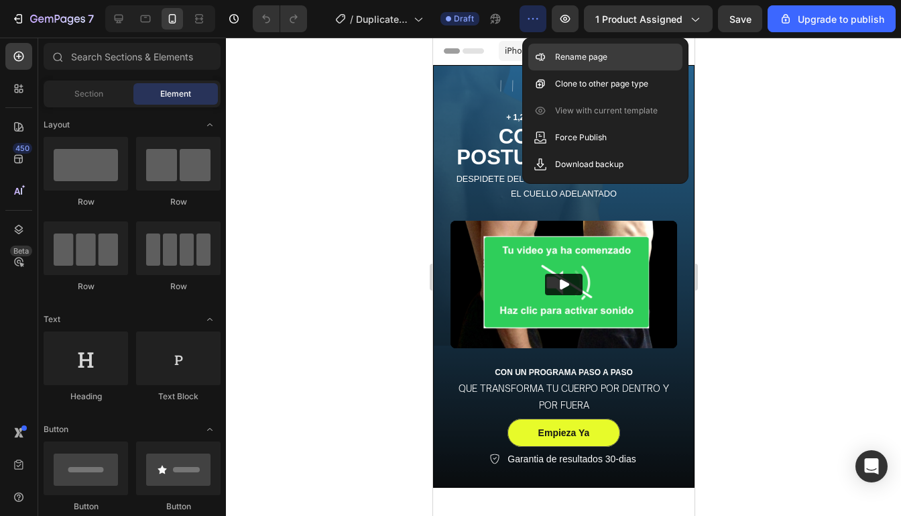
click at [554, 51] on div "Rename page" at bounding box center [605, 57] width 154 height 27
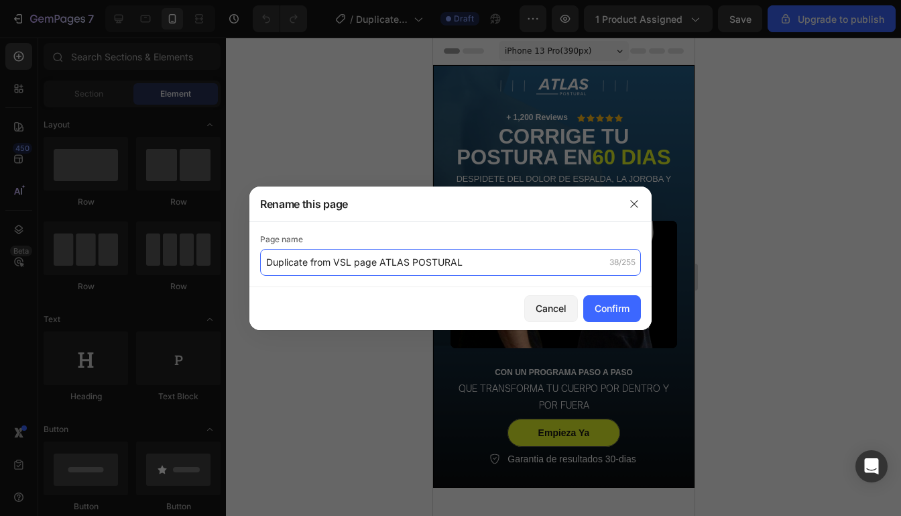
click at [326, 261] on input "Duplicate from VSL page ATLAS POSTURAL" at bounding box center [450, 262] width 381 height 27
drag, startPoint x: 332, startPoint y: 261, endPoint x: 257, endPoint y: 265, distance: 75.2
click at [257, 265] on div "Page name Duplicate from VSL page ATLAS POSTURAL 38/255" at bounding box center [450, 254] width 402 height 65
click at [266, 264] on input "VSL page ATLAS POSTURAL" at bounding box center [450, 262] width 381 height 27
type input "A VSL page ATLAS POSTURAL"
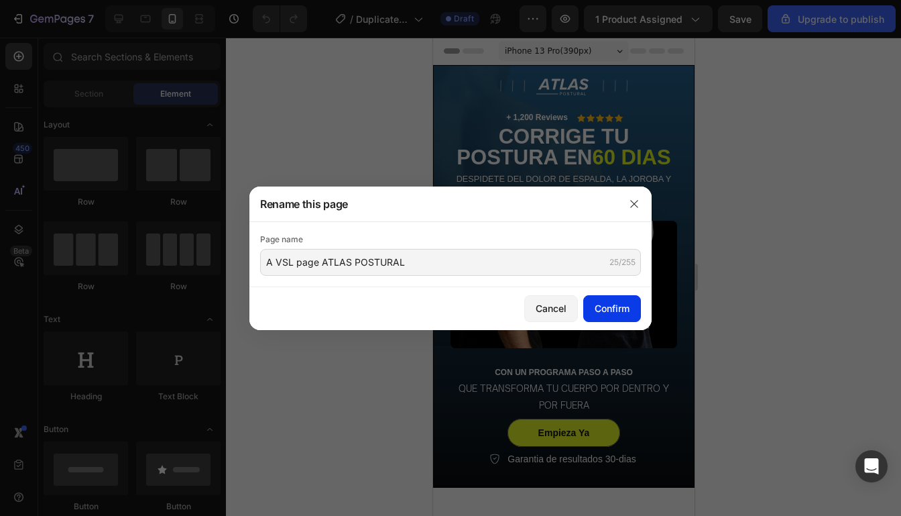
click at [625, 316] on button "Confirm" at bounding box center [612, 308] width 58 height 27
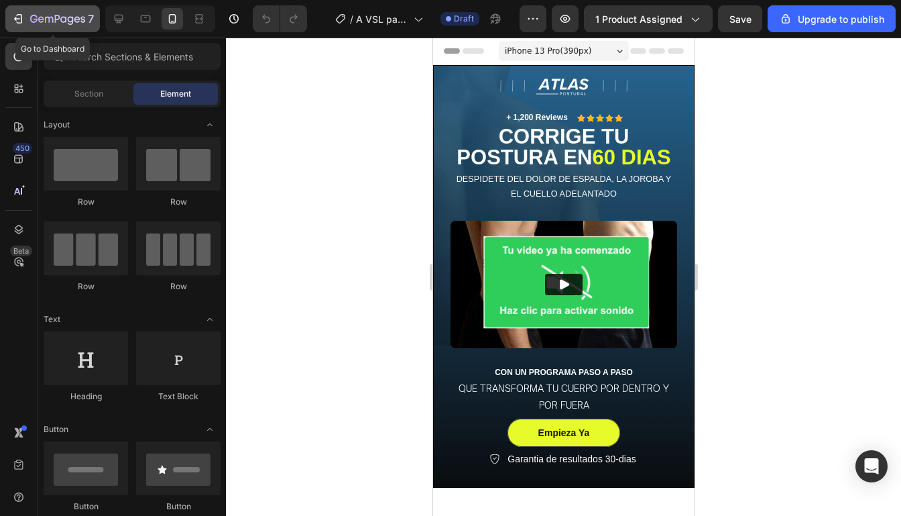
click at [23, 27] on button "7" at bounding box center [52, 18] width 95 height 27
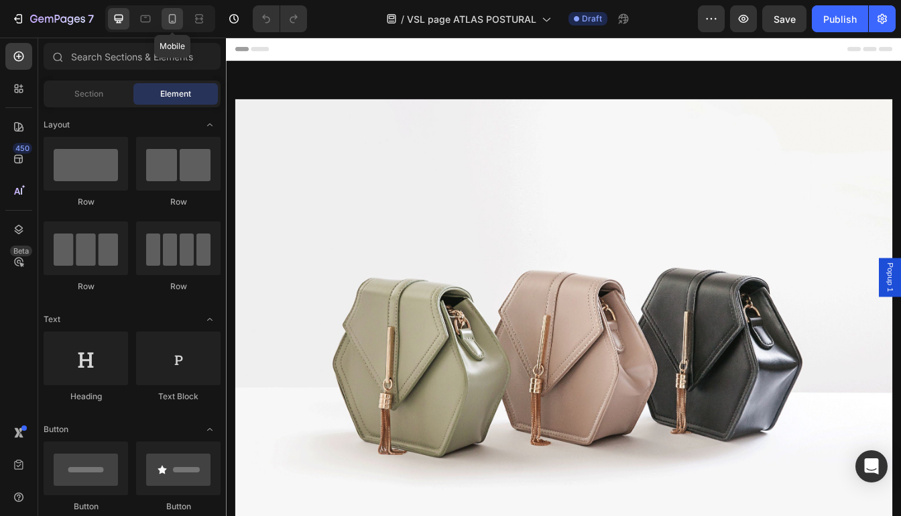
click at [182, 22] on div at bounding box center [172, 18] width 21 height 21
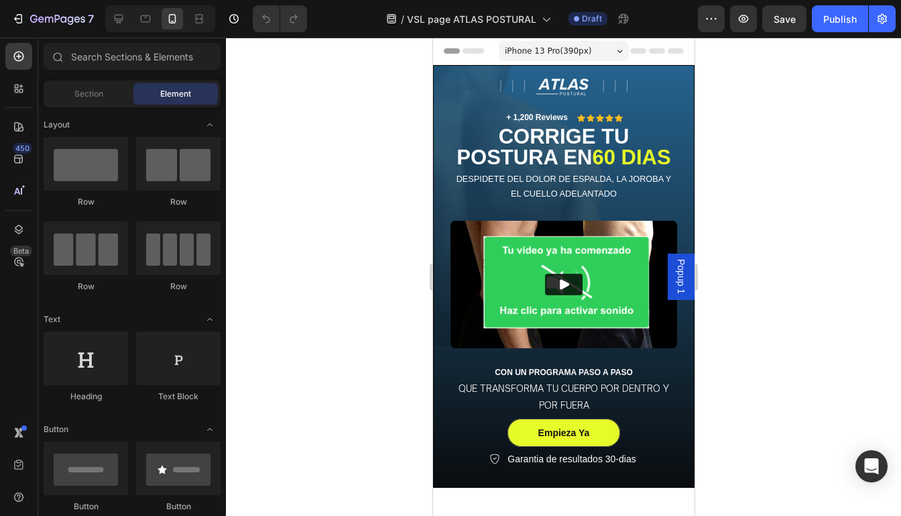
click at [684, 276] on span "Popup 1" at bounding box center [680, 276] width 13 height 35
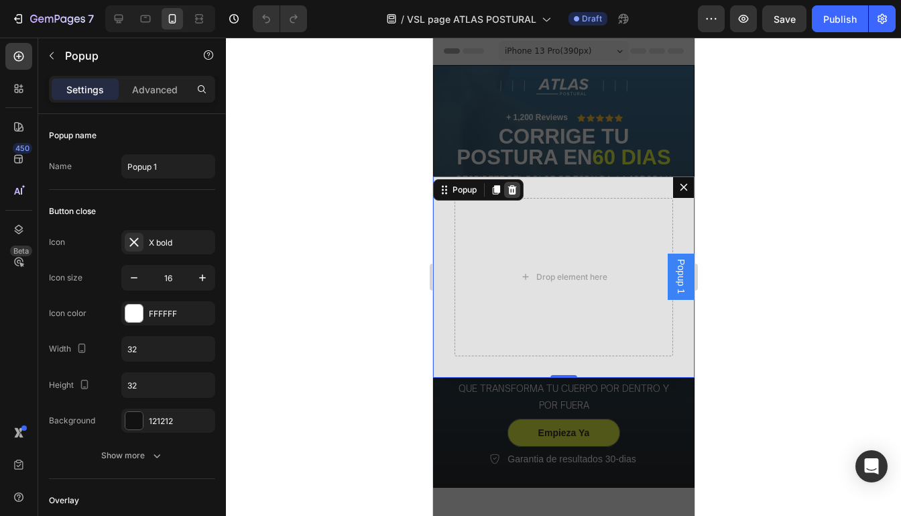
click at [518, 192] on div "Dialog content" at bounding box center [511, 190] width 16 height 16
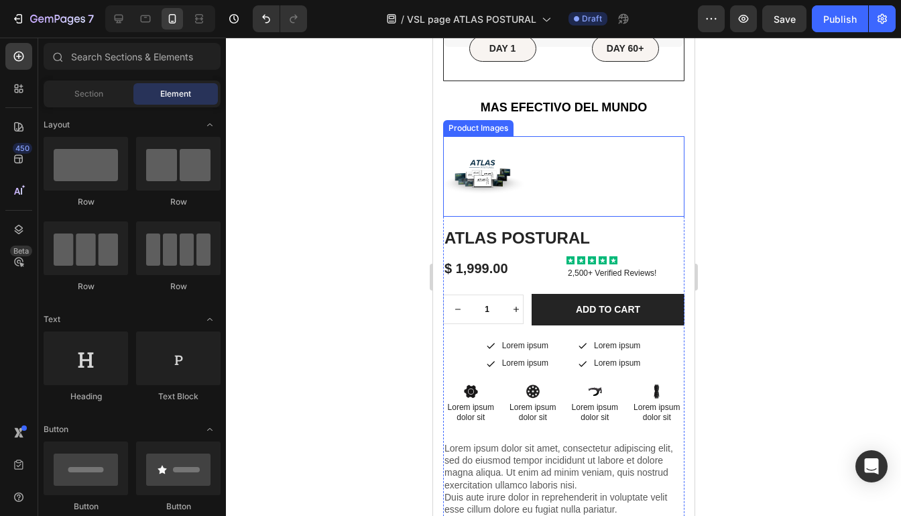
scroll to position [839, 0]
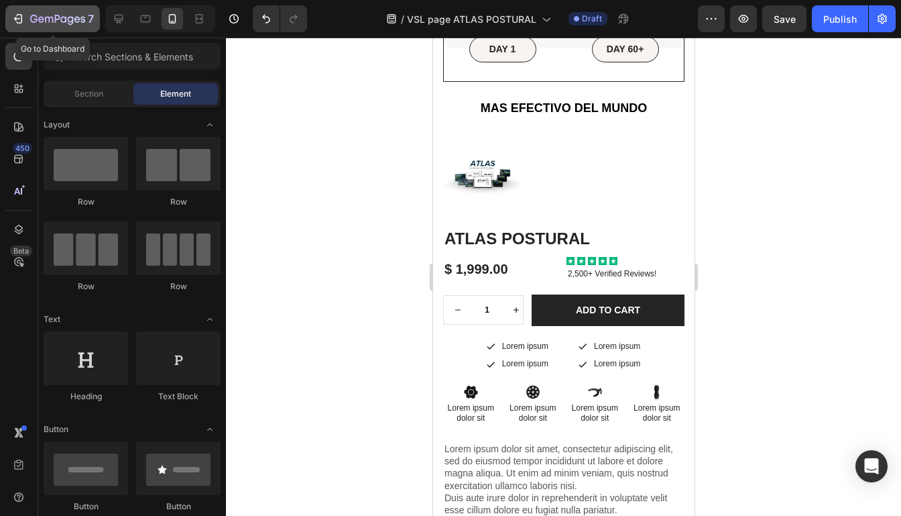
click at [29, 21] on div "7" at bounding box center [52, 19] width 82 height 16
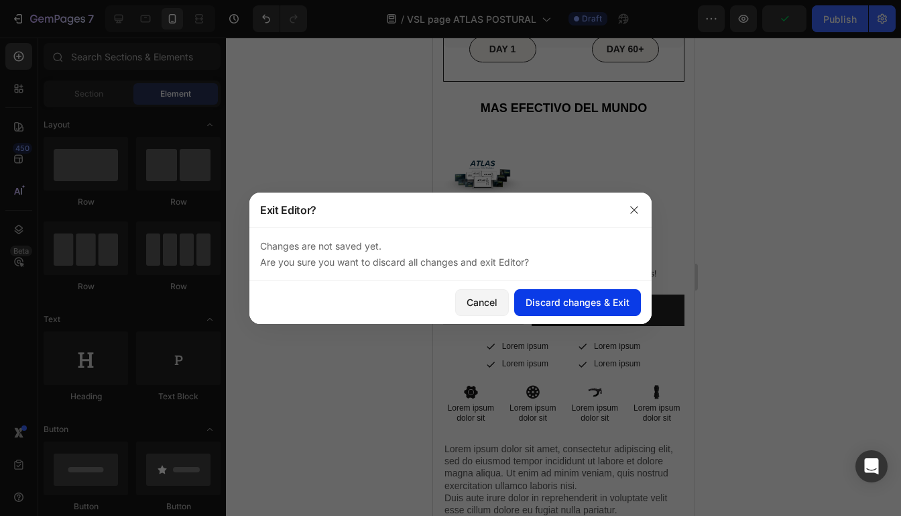
click at [580, 302] on div "Discard changes & Exit" at bounding box center [578, 302] width 104 height 14
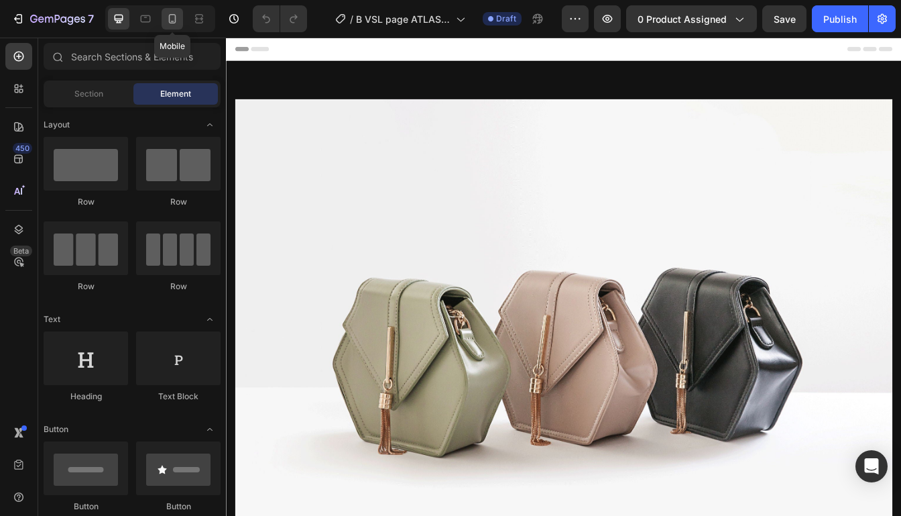
click at [176, 13] on icon at bounding box center [172, 18] width 13 height 13
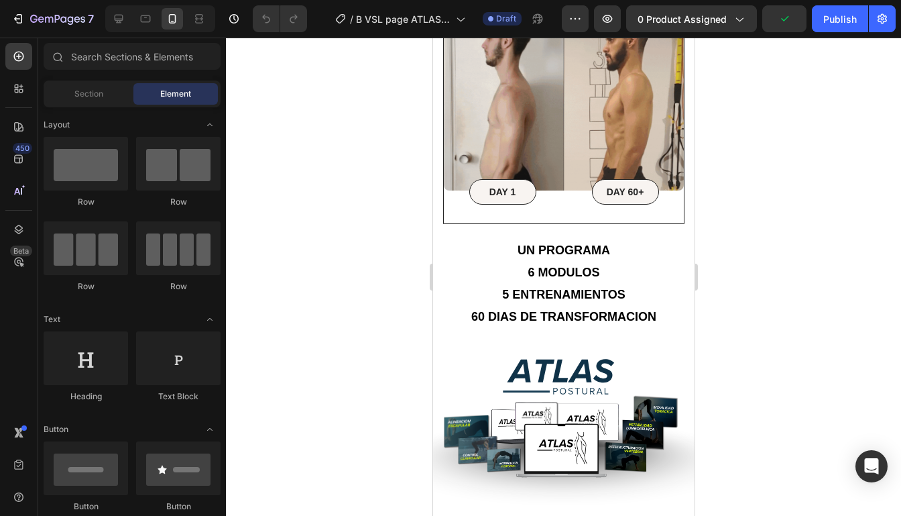
scroll to position [985, 0]
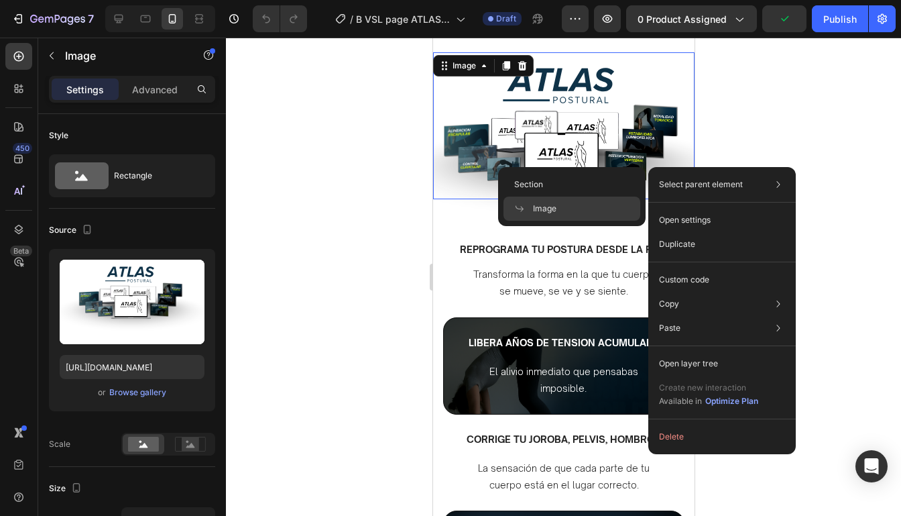
click at [740, 164] on div at bounding box center [563, 277] width 675 height 478
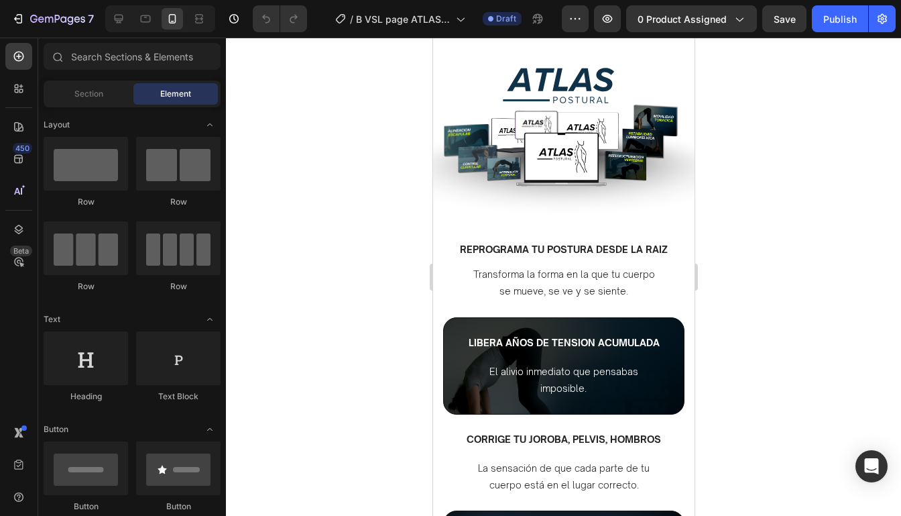
click at [755, 153] on div at bounding box center [563, 277] width 675 height 478
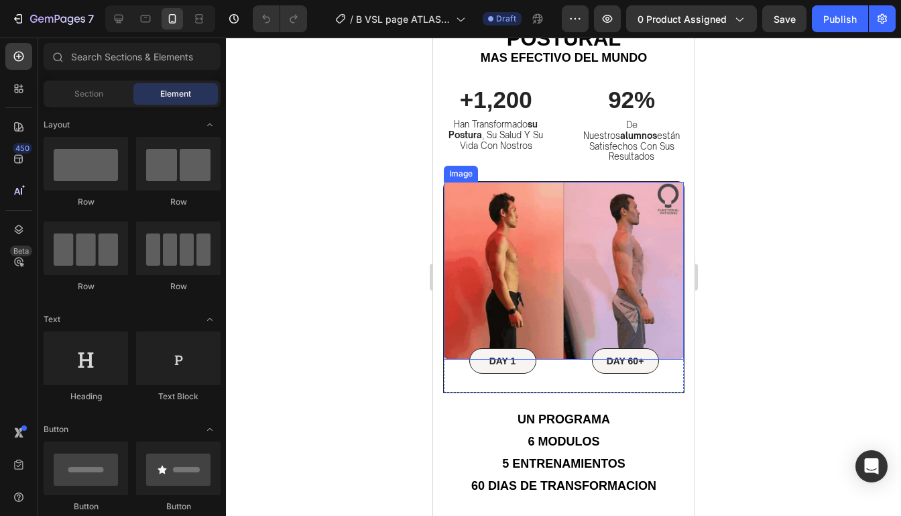
scroll to position [574, 0]
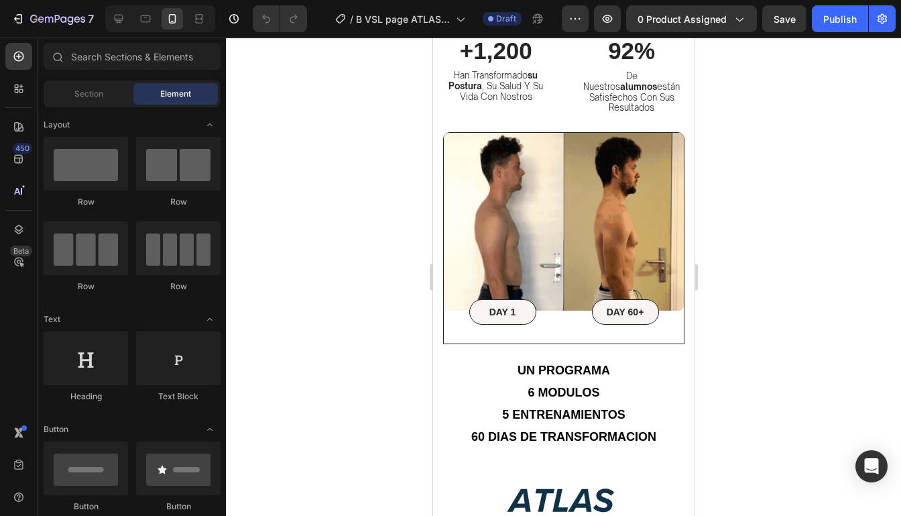
click at [741, 288] on div at bounding box center [563, 277] width 675 height 478
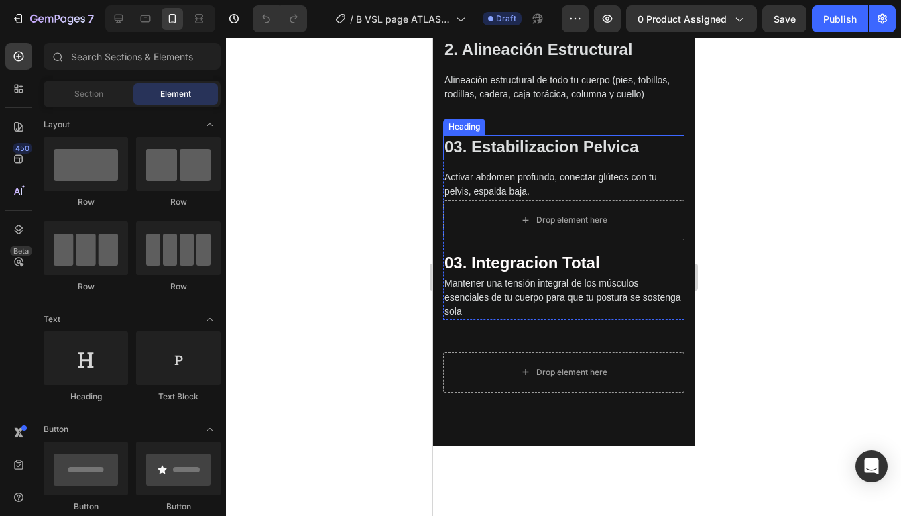
scroll to position [2100, 0]
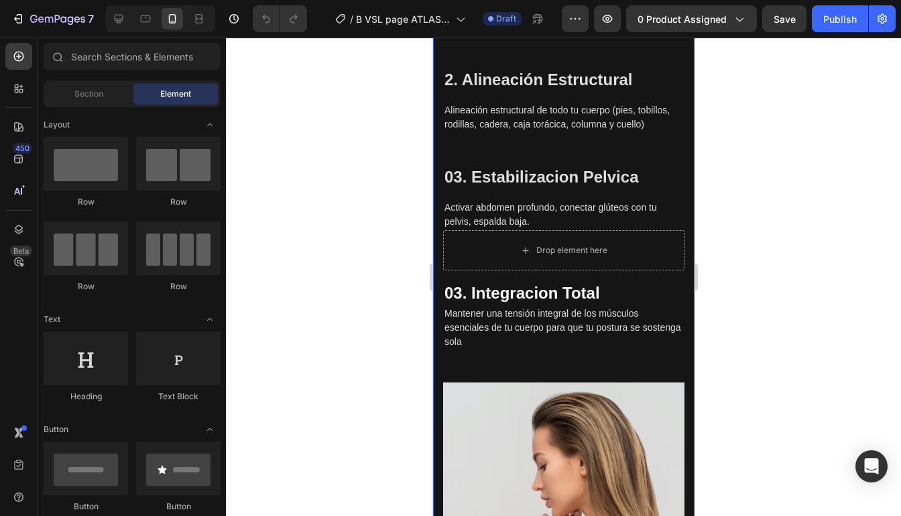
click at [435, 135] on div "TE LLEVAREMOS DE LA MANO.... Heading A UNA TRANSFORMACION QUE TRANSFORMARA TODO…" at bounding box center [562, 194] width 261 height 1167
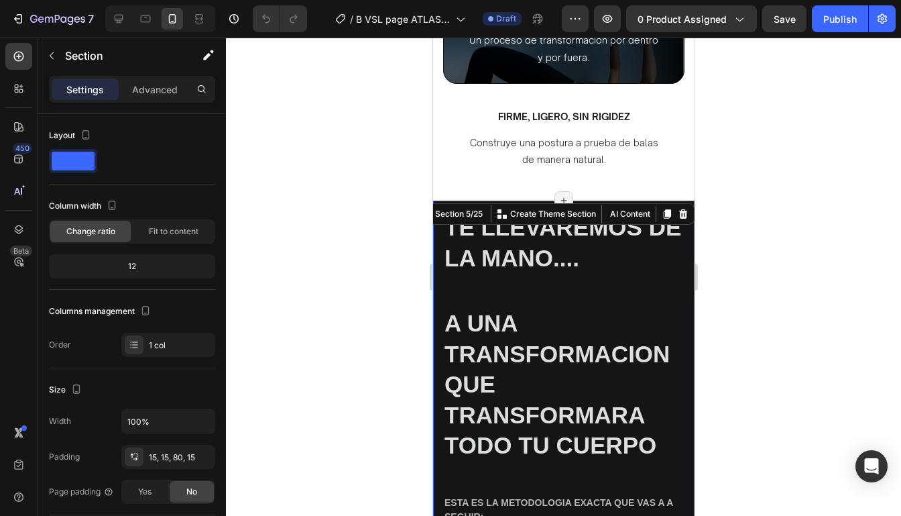
scroll to position [1508, 0]
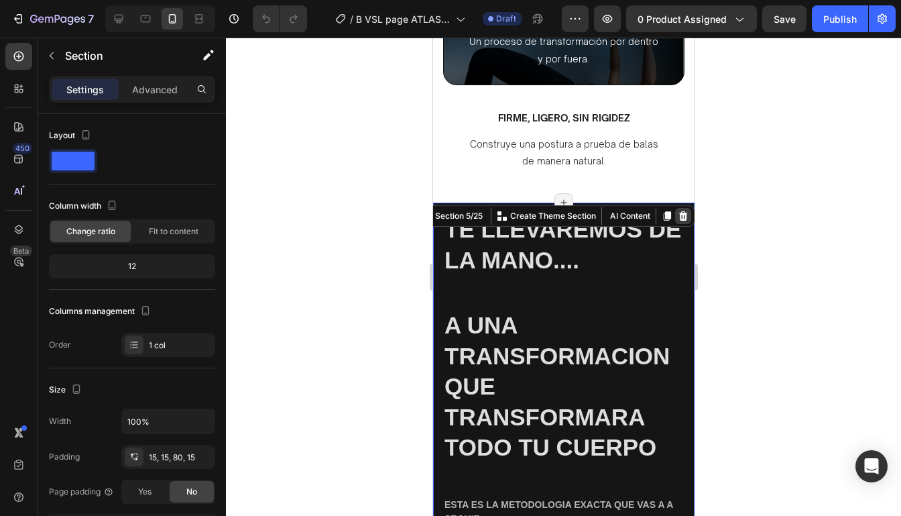
click at [682, 217] on icon at bounding box center [682, 215] width 11 height 11
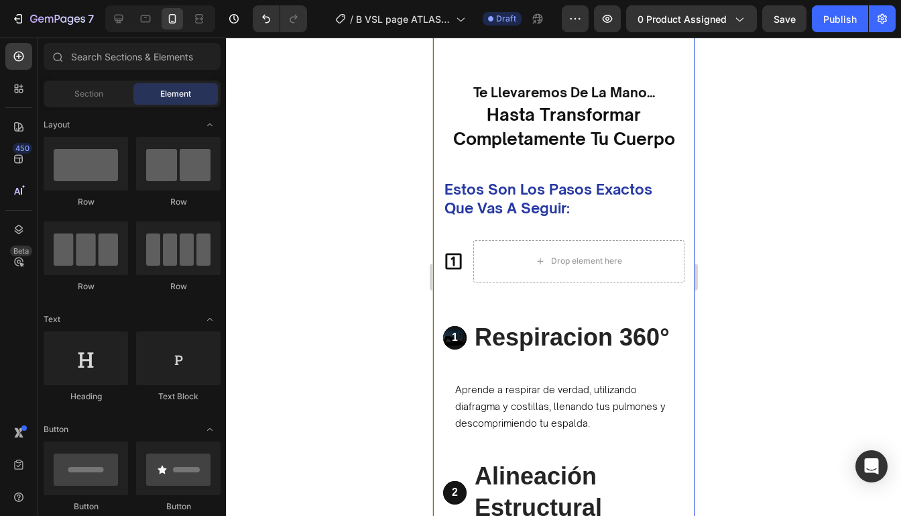
scroll to position [1670, 0]
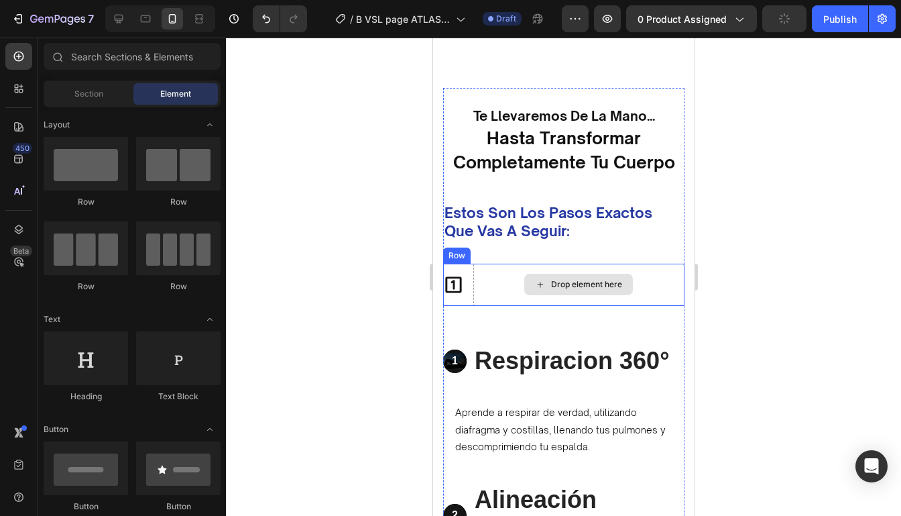
click at [473, 281] on div "Drop element here" at bounding box center [578, 284] width 211 height 42
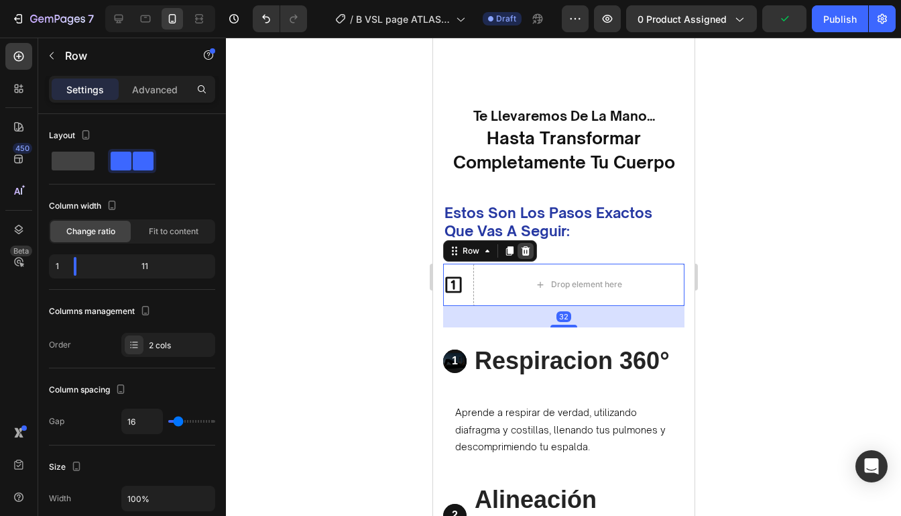
click at [526, 251] on icon at bounding box center [525, 250] width 9 height 9
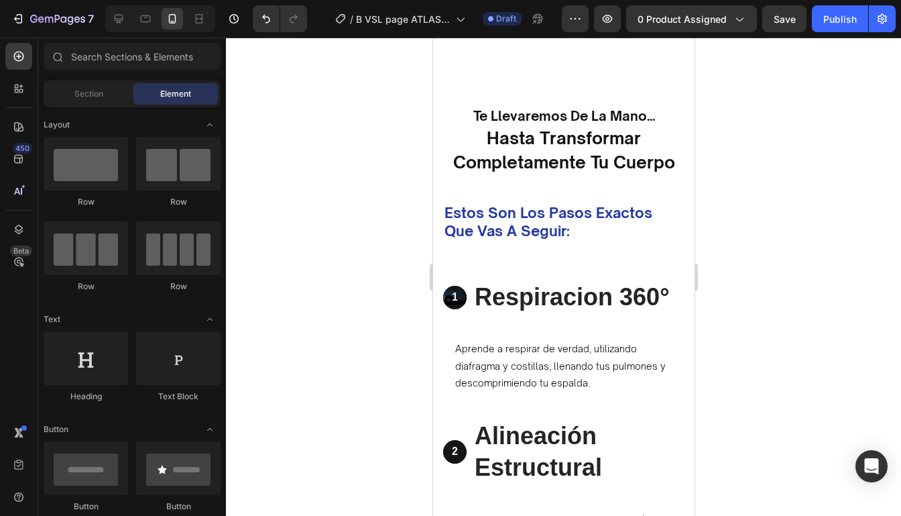
click at [719, 174] on div at bounding box center [563, 277] width 675 height 478
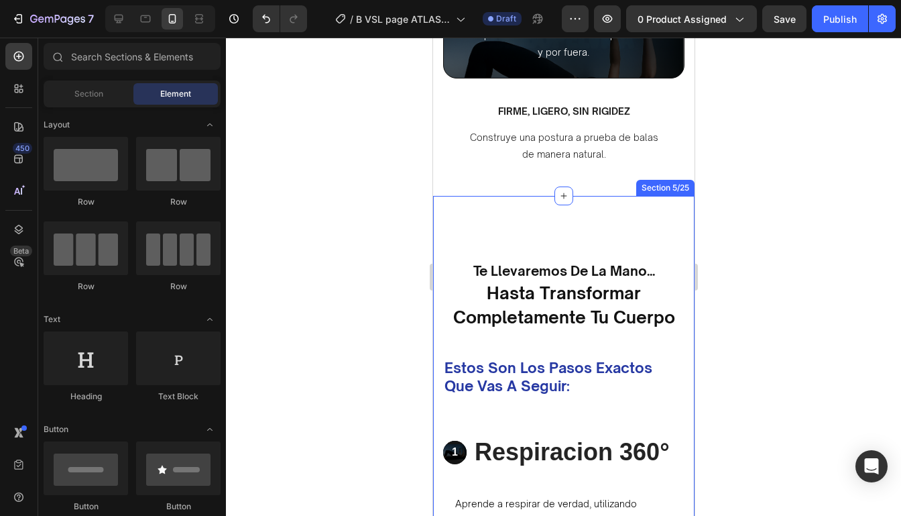
scroll to position [1514, 0]
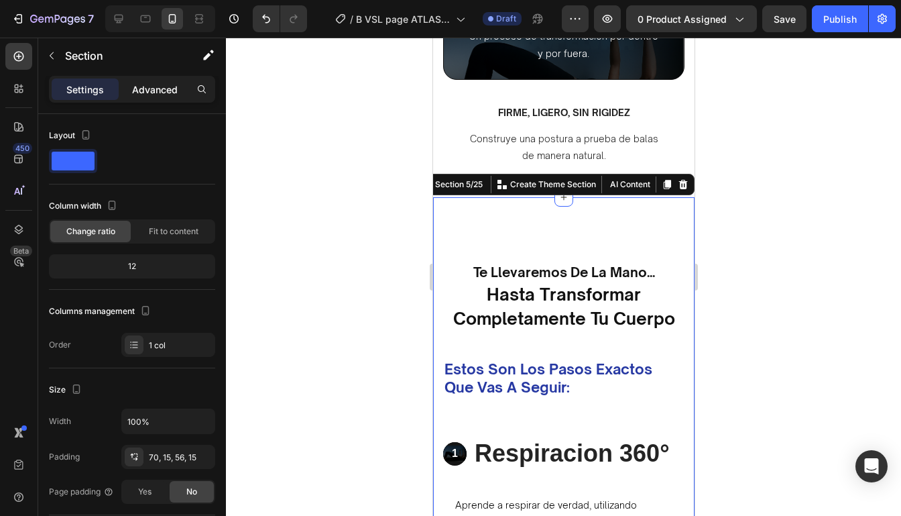
click at [162, 91] on p "Advanced" at bounding box center [155, 89] width 46 height 14
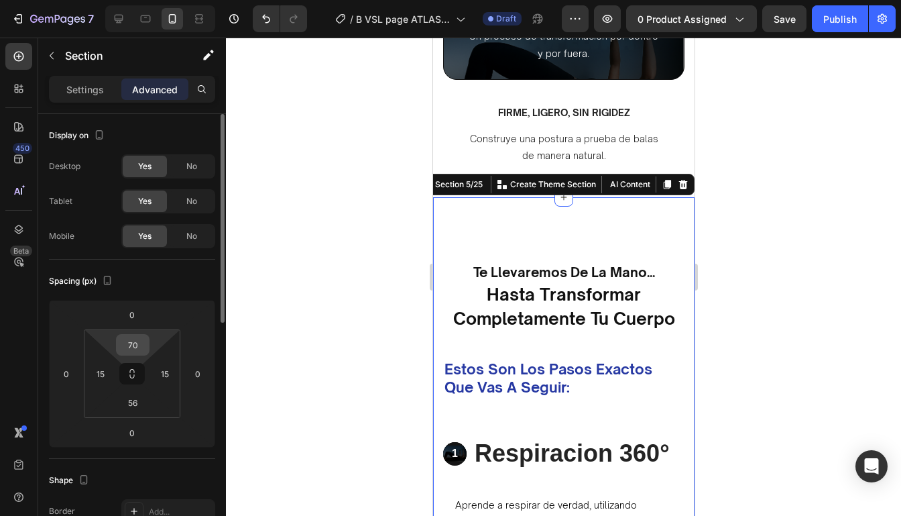
click at [134, 349] on input "70" at bounding box center [132, 345] width 27 height 20
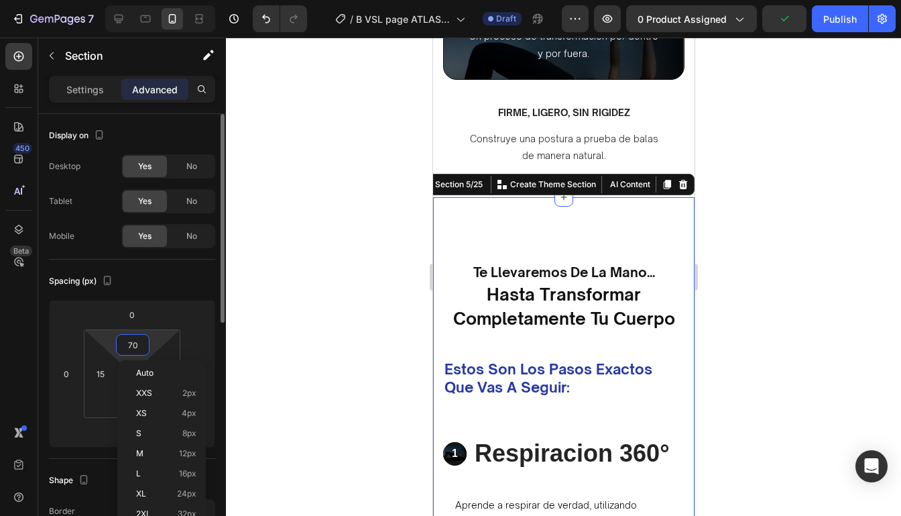
type input "0"
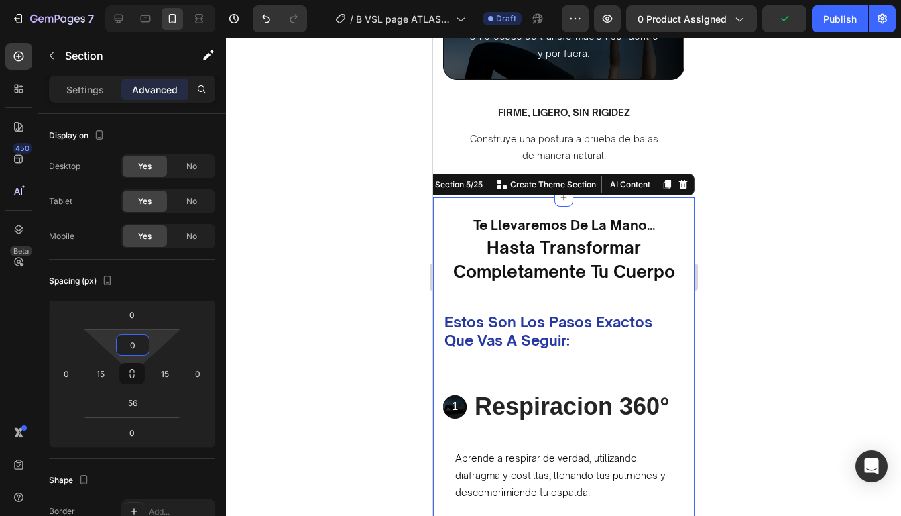
click at [790, 243] on div at bounding box center [563, 277] width 675 height 478
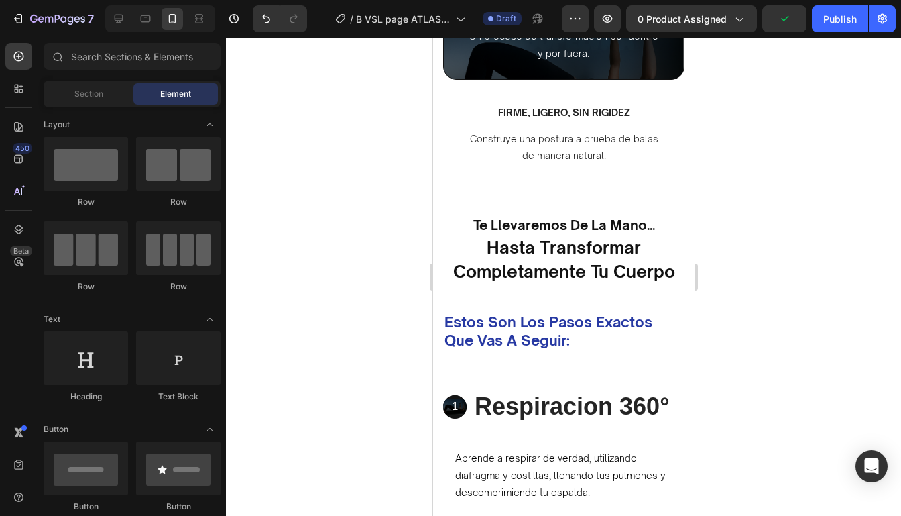
click at [790, 243] on div at bounding box center [563, 277] width 675 height 478
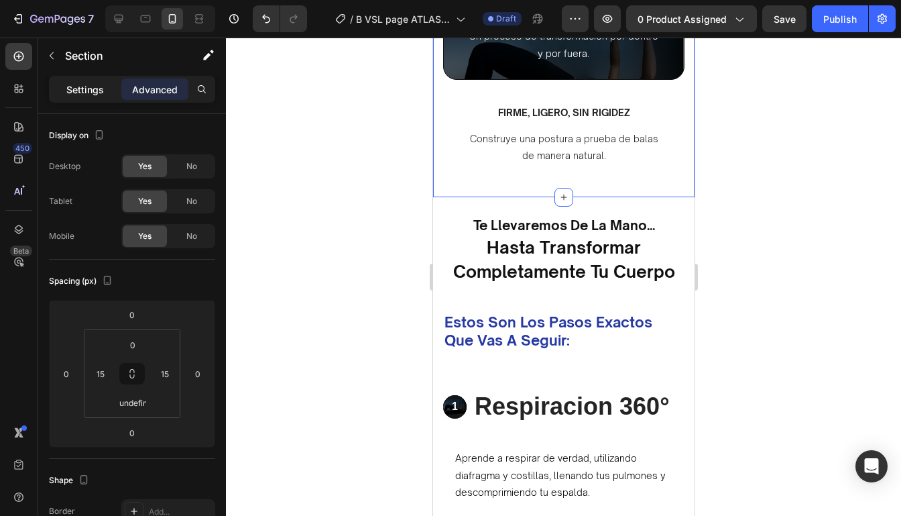
click at [91, 84] on p "Settings" at bounding box center [85, 89] width 38 height 14
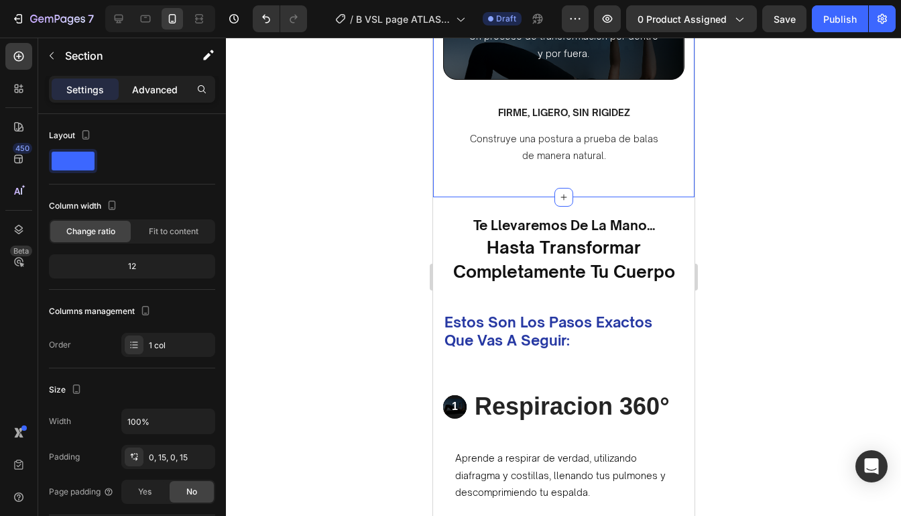
click at [163, 93] on p "Advanced" at bounding box center [155, 89] width 46 height 14
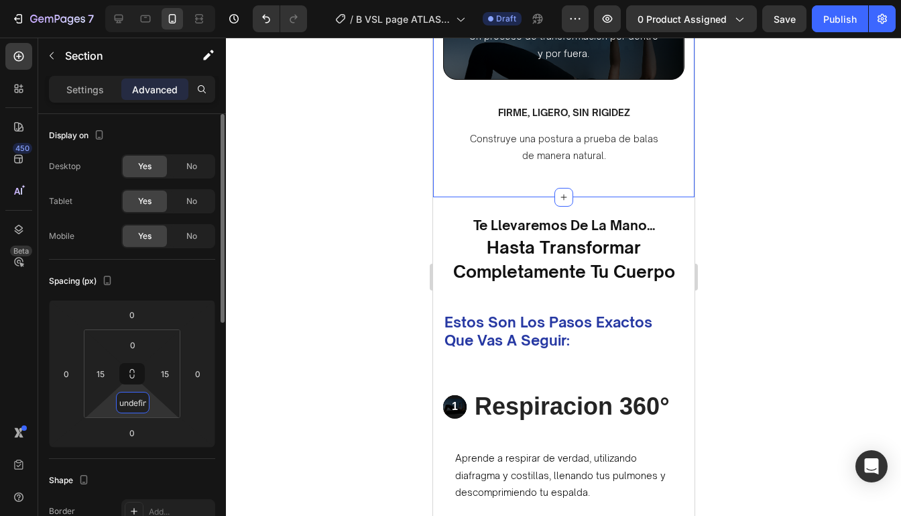
click at [133, 404] on input "undefined" at bounding box center [132, 402] width 27 height 20
type input "0"
click at [241, 391] on div at bounding box center [563, 277] width 675 height 478
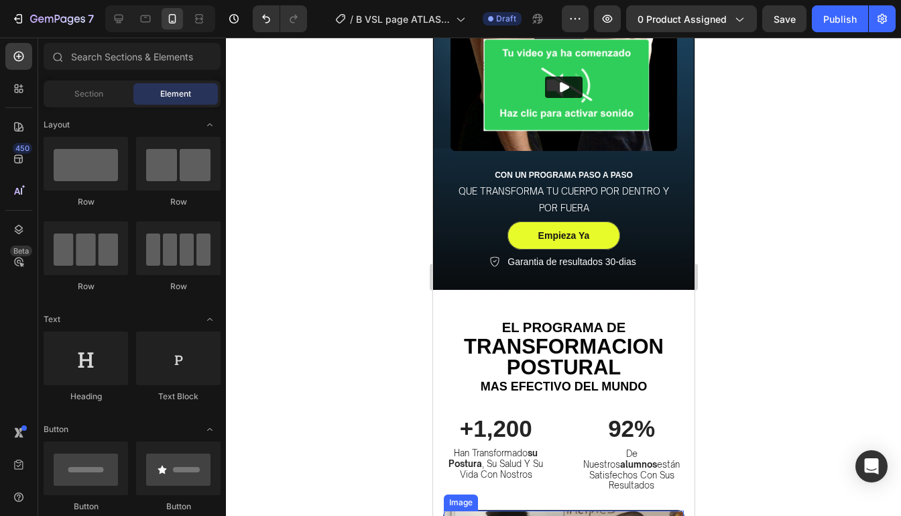
scroll to position [0, 0]
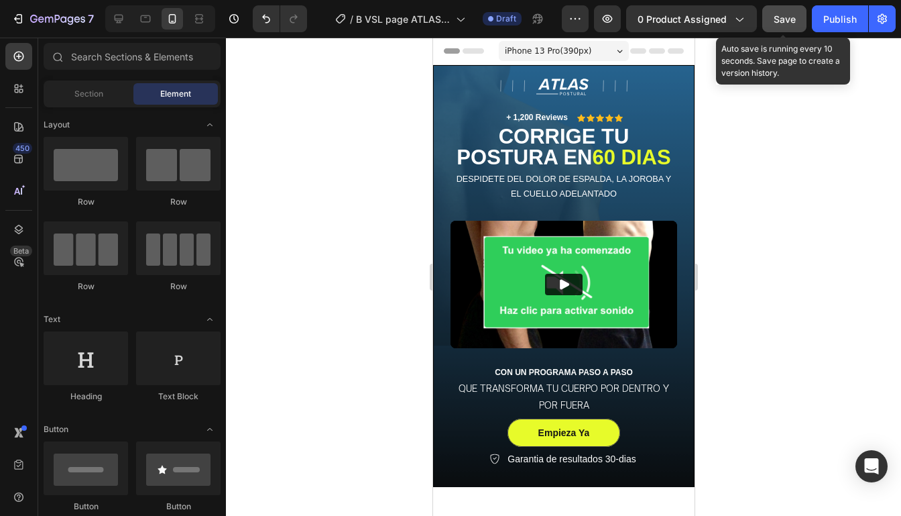
click at [780, 13] on span "Save" at bounding box center [785, 18] width 22 height 11
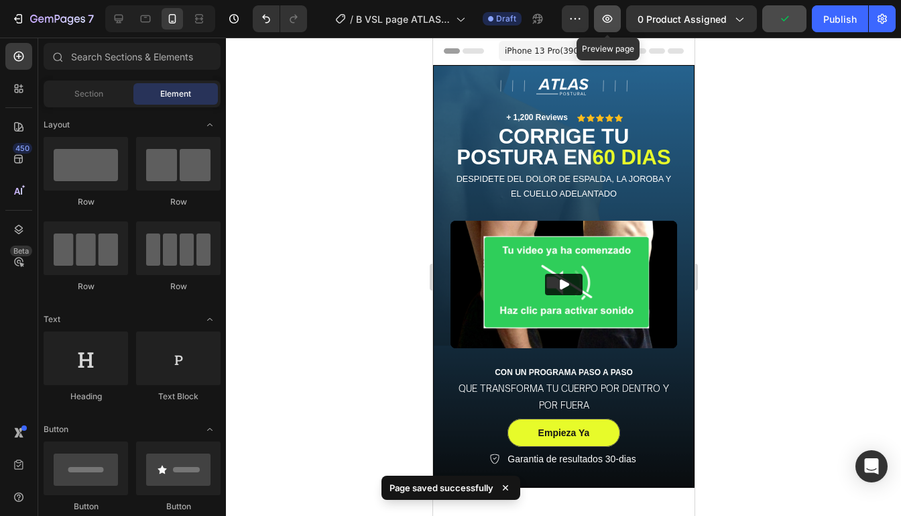
click at [609, 19] on icon "button" at bounding box center [607, 19] width 4 height 4
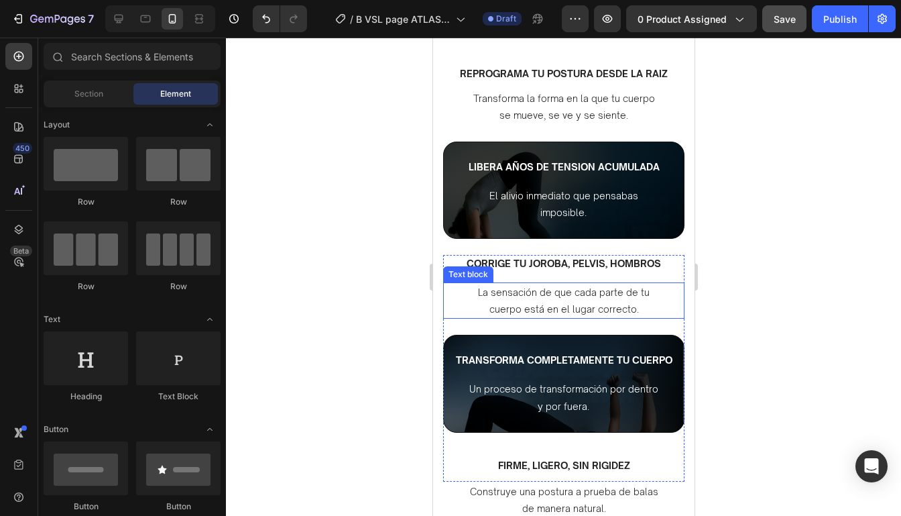
scroll to position [1108, 0]
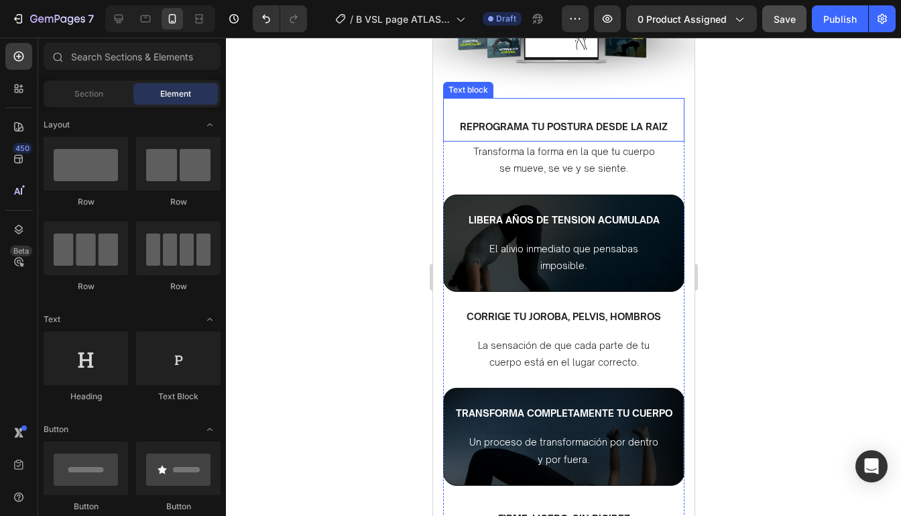
click at [600, 126] on p "REPROGRAMA TU POSTURA DESDE LA RAIZ" at bounding box center [562, 126] width 241 height 14
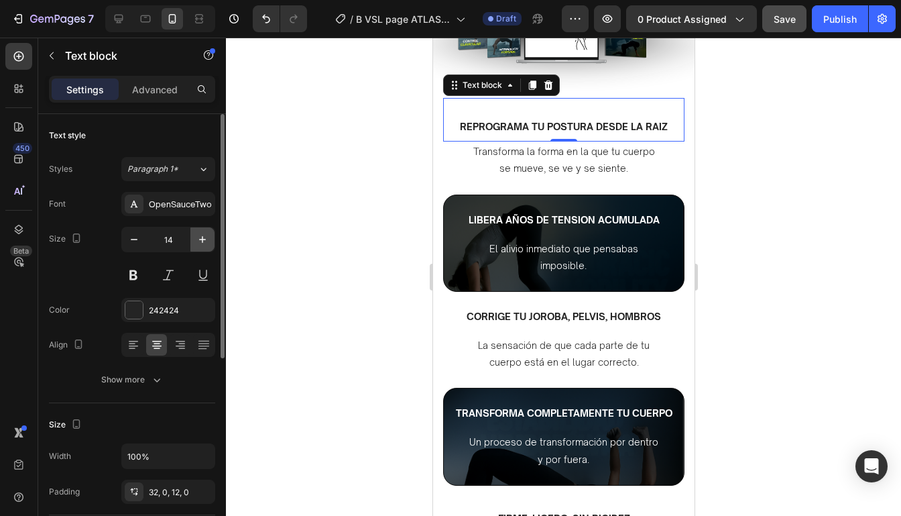
click at [203, 236] on icon "button" at bounding box center [202, 239] width 13 height 13
type input "15"
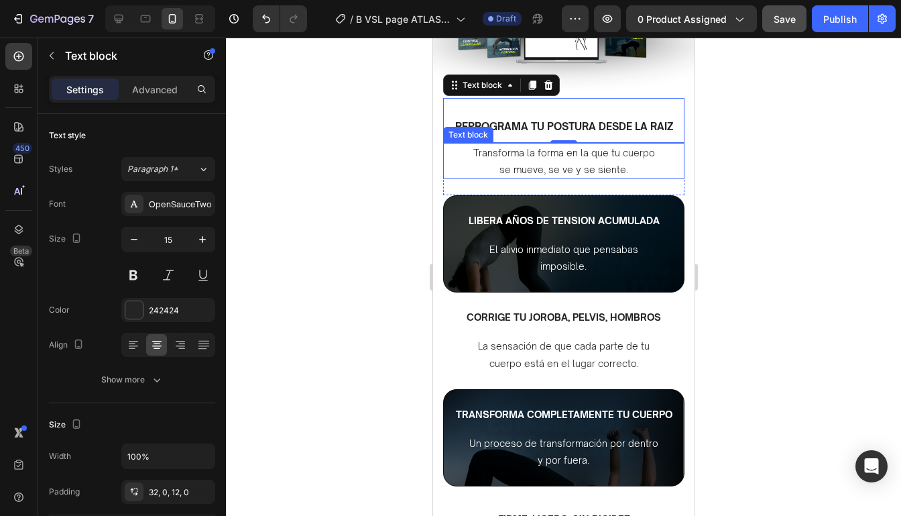
click at [578, 168] on p "Transforma la forma en la que tu cuerpo se mueve, se ve y se siente." at bounding box center [563, 161] width 190 height 34
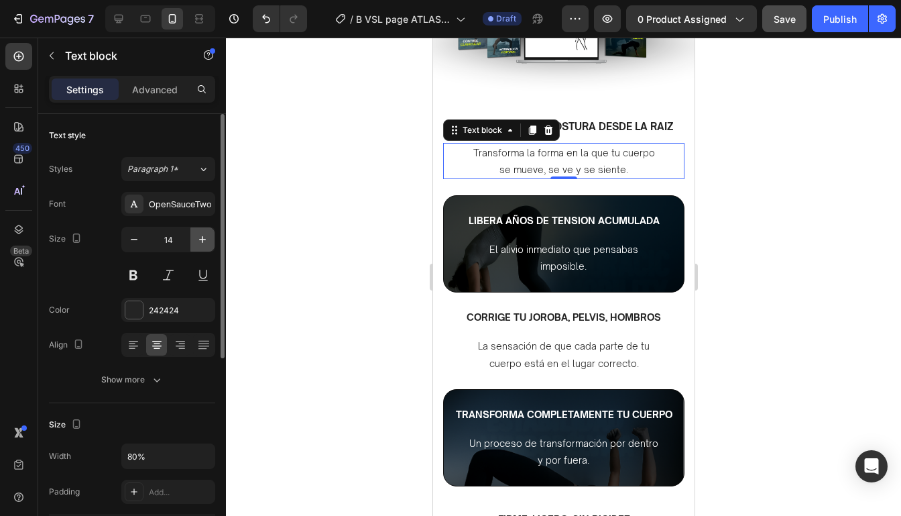
click at [204, 233] on icon "button" at bounding box center [202, 239] width 13 height 13
type input "15"
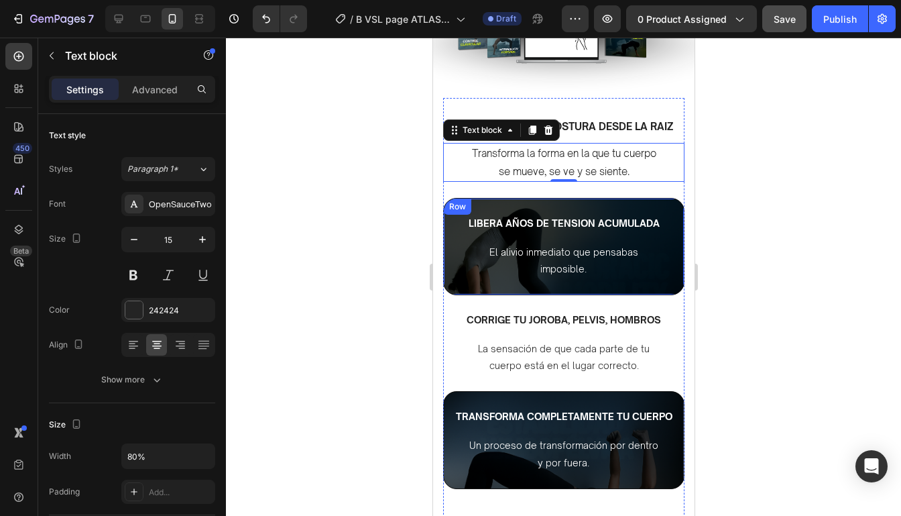
click at [548, 221] on span "LIBERA AÑOS DE TENSION ACUMULADA" at bounding box center [563, 222] width 191 height 11
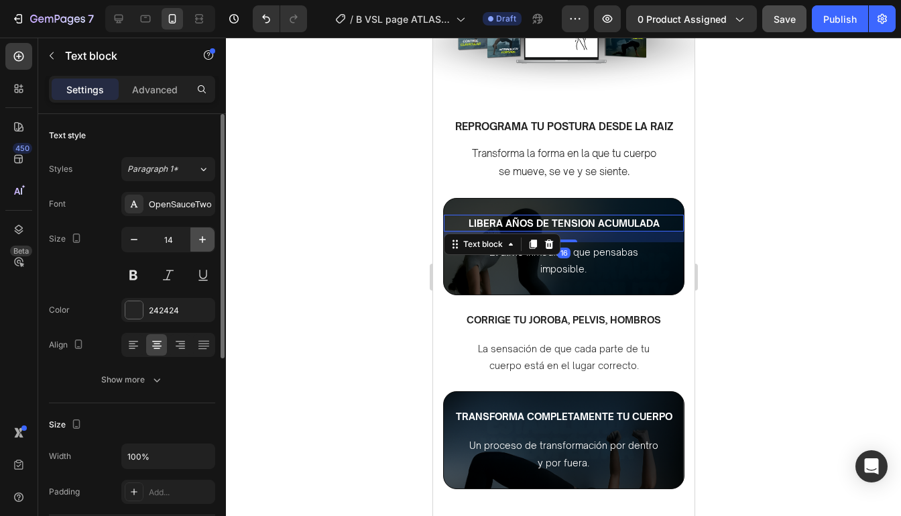
click at [206, 244] on icon "button" at bounding box center [202, 239] width 13 height 13
type input "15"
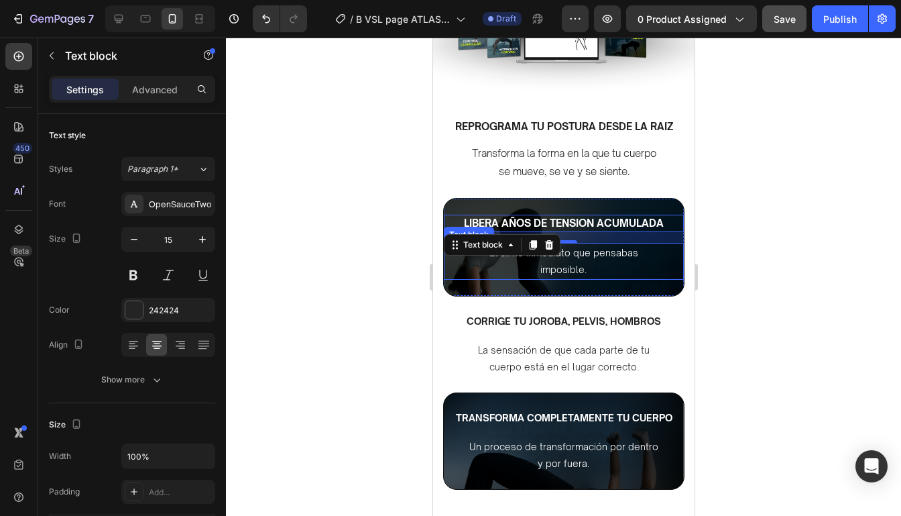
click at [557, 265] on span "El alivio inmediato que pensabas imposible." at bounding box center [563, 261] width 149 height 28
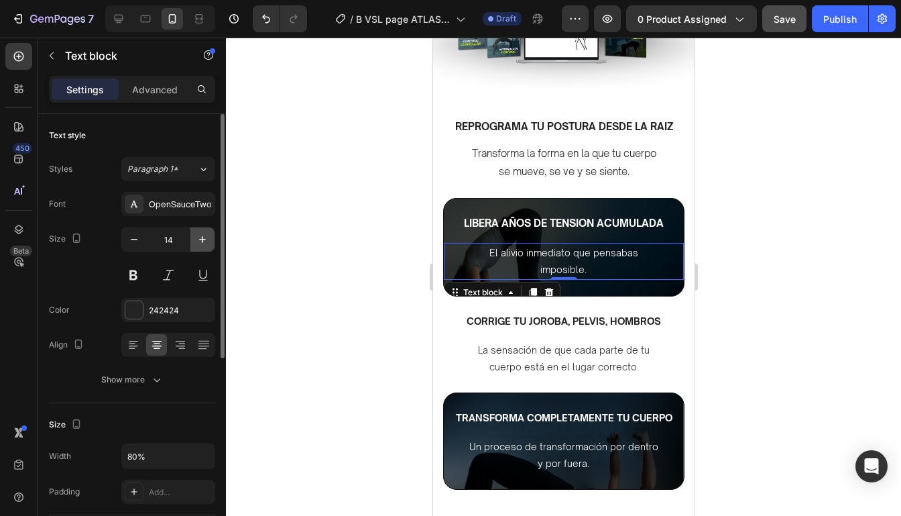
click at [201, 242] on icon "button" at bounding box center [202, 239] width 13 height 13
type input "15"
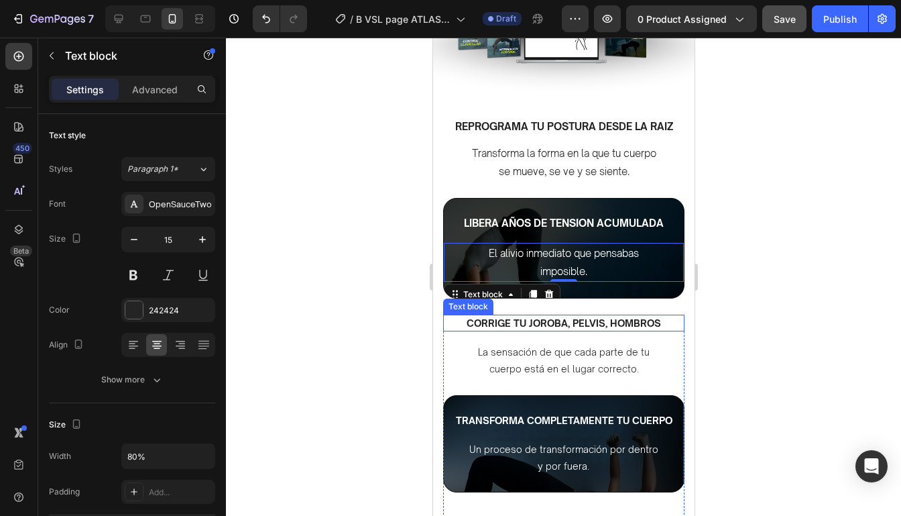
click at [629, 323] on p "CORRIGE TU JOROBA, PELVIS, HOMBROS" at bounding box center [563, 323] width 239 height 14
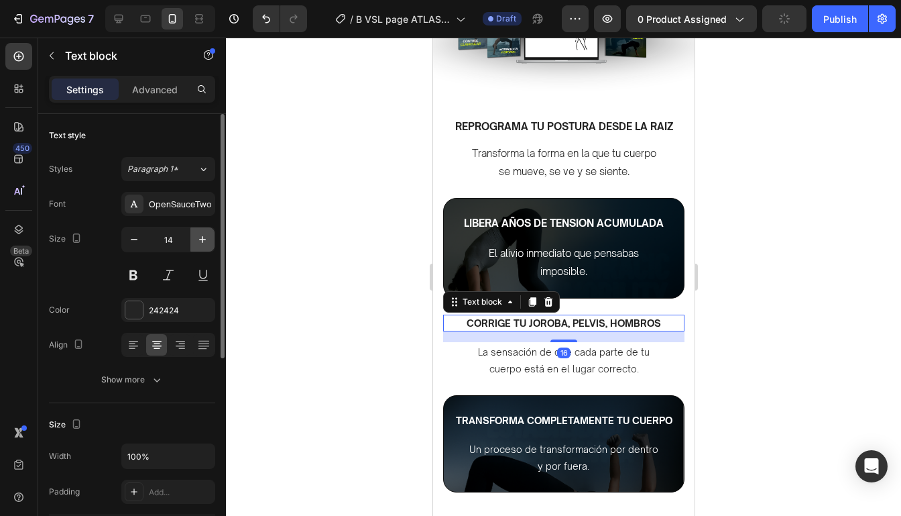
click at [205, 243] on icon "button" at bounding box center [202, 239] width 13 height 13
type input "15"
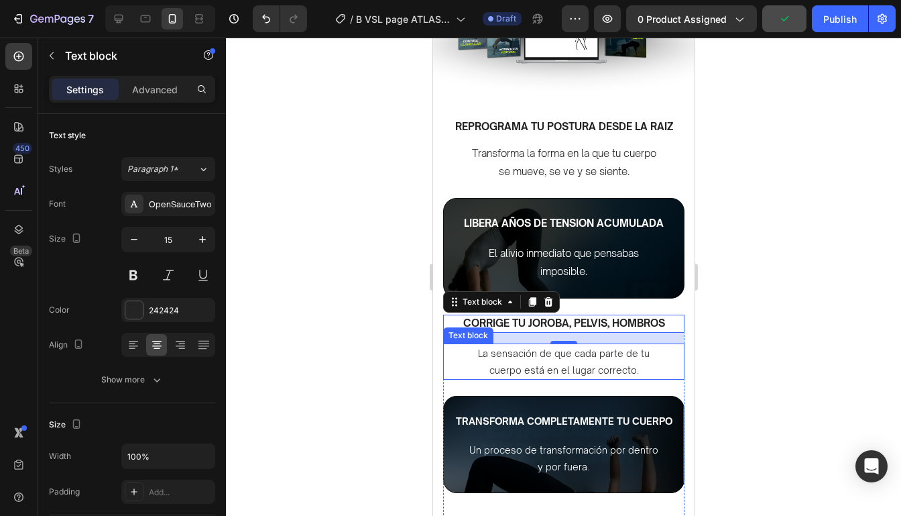
click at [511, 352] on p "La sensación de que cada parte de tu cuerpo está en el lugar correcto." at bounding box center [563, 362] width 190 height 34
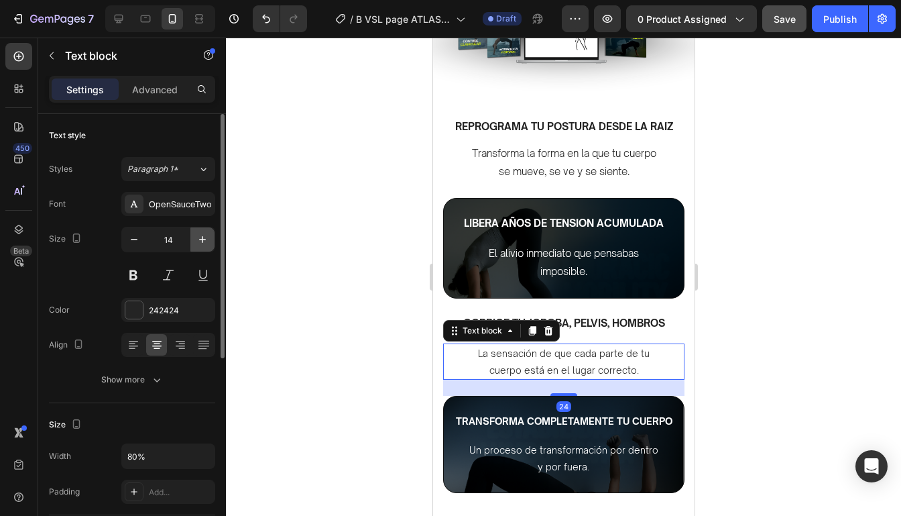
click at [208, 238] on icon "button" at bounding box center [202, 239] width 13 height 13
type input "15"
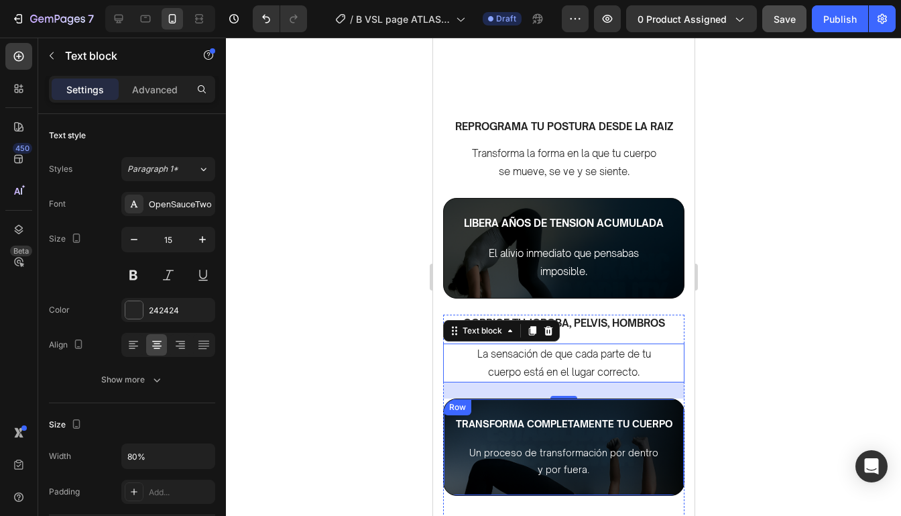
scroll to position [1187, 0]
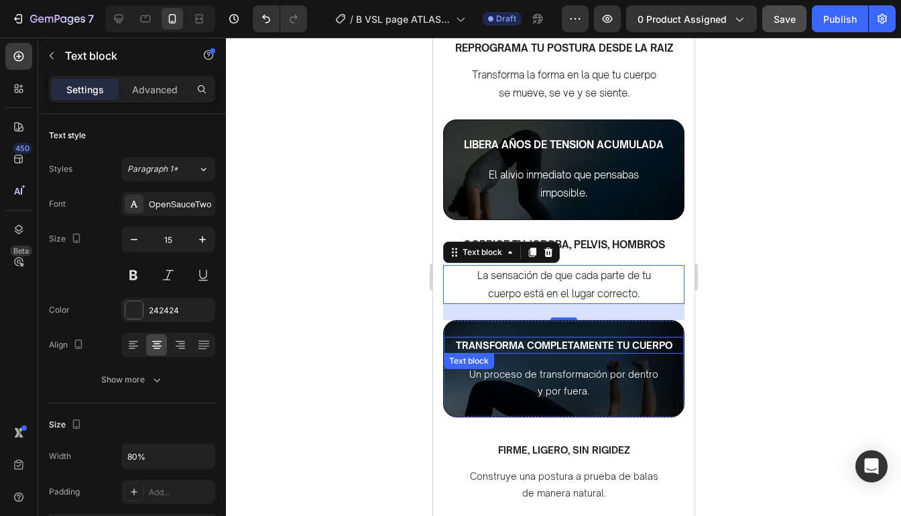
click at [607, 341] on span "TRANSFORMA COMPLETAMENTE TU CUERPO" at bounding box center [563, 344] width 217 height 11
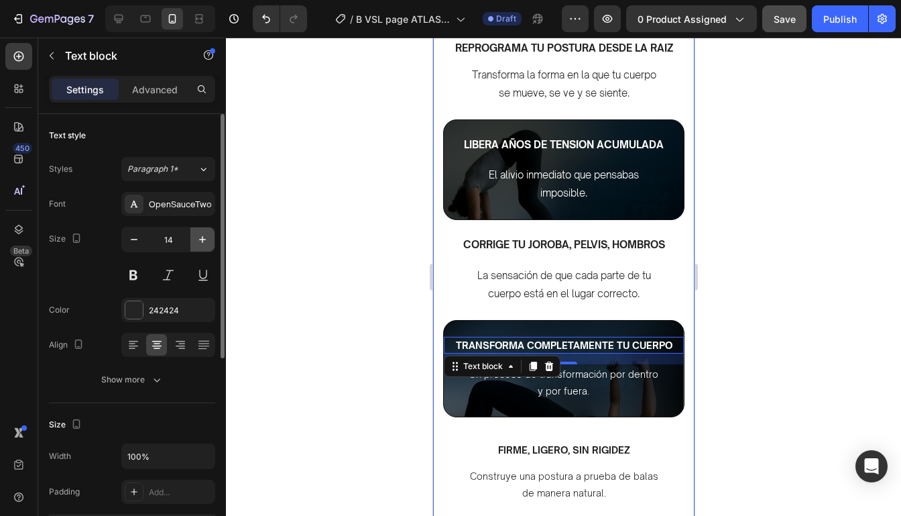
click at [200, 239] on icon "button" at bounding box center [202, 239] width 13 height 13
type input "15"
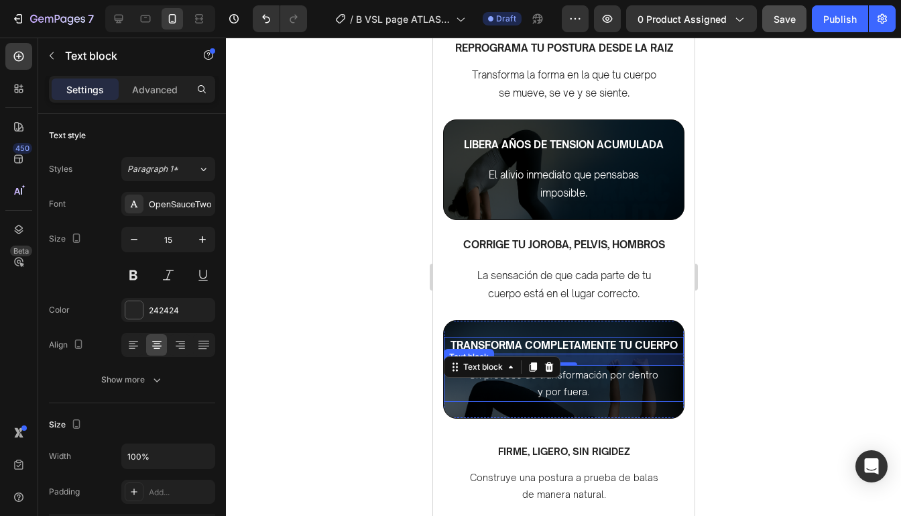
click at [625, 392] on p "Un proceso de transformación por dentro y por fuera." at bounding box center [563, 383] width 189 height 34
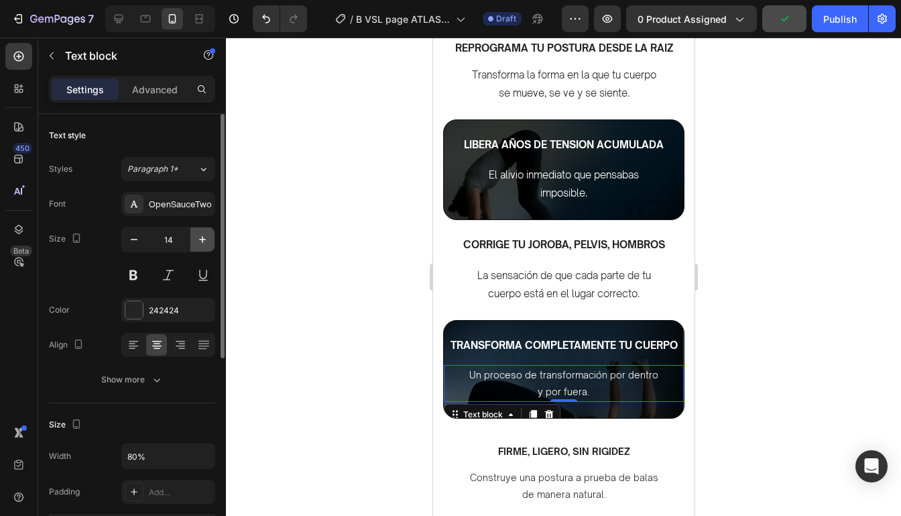
click at [204, 249] on button "button" at bounding box center [202, 239] width 24 height 24
type input "15"
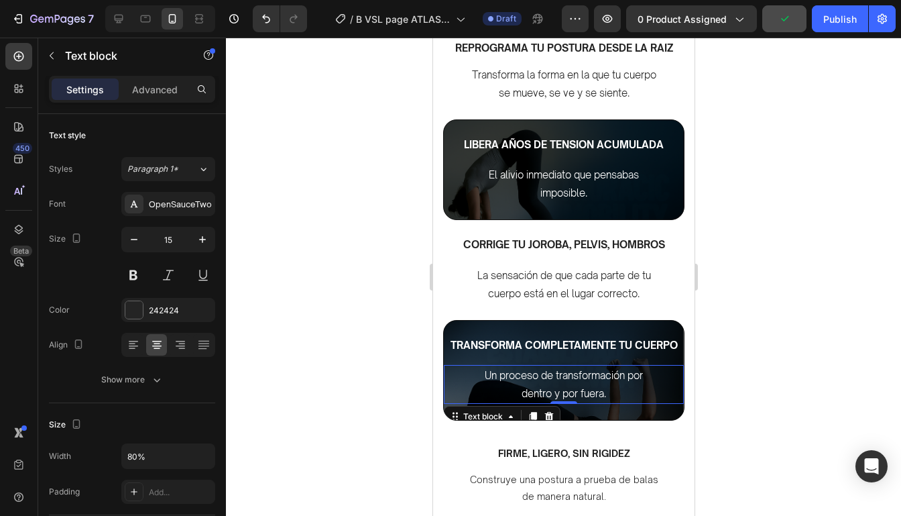
click at [783, 387] on div at bounding box center [563, 277] width 675 height 478
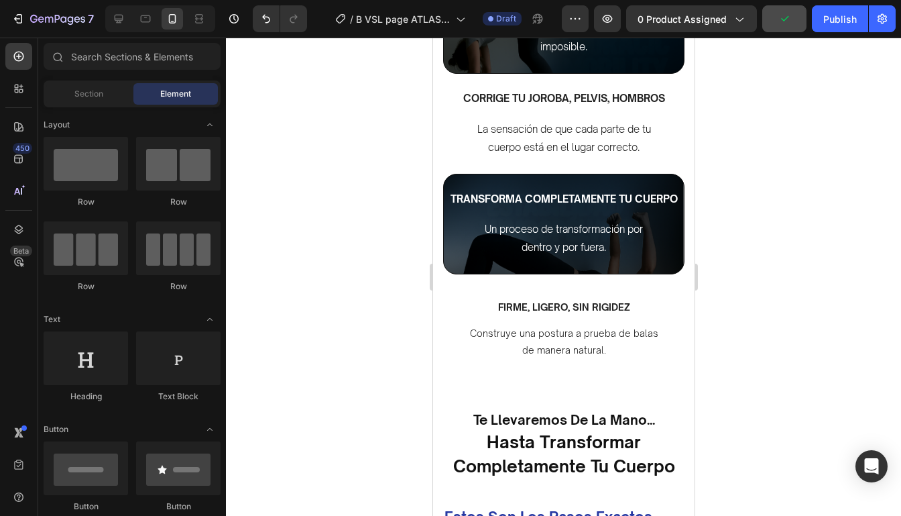
scroll to position [1319, 0]
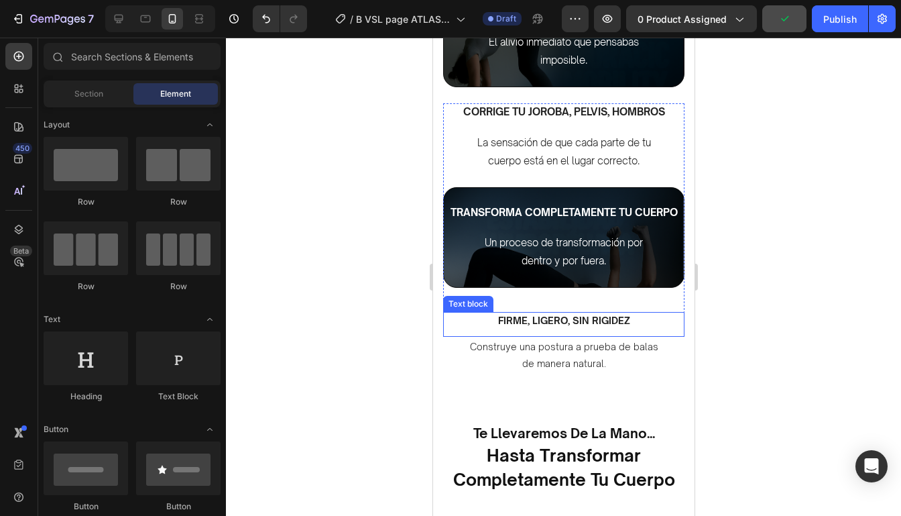
click at [585, 317] on p "FIRME, LIGERO, SIN RIGIDEZ" at bounding box center [563, 320] width 239 height 14
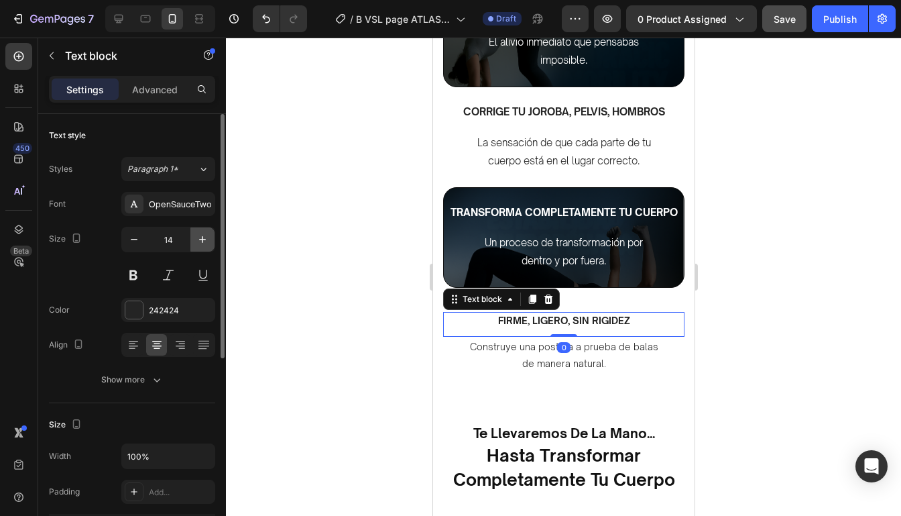
click at [205, 249] on button "button" at bounding box center [202, 239] width 24 height 24
type input "15"
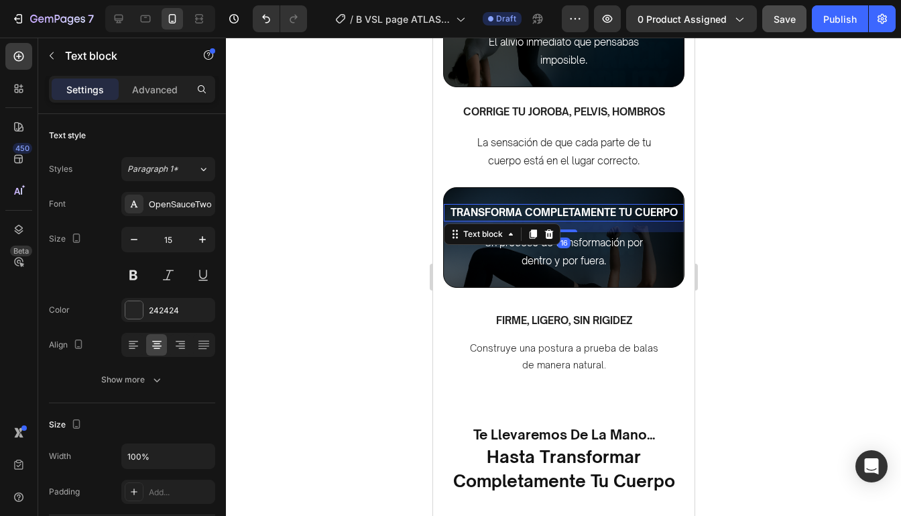
click at [469, 217] on span "TRANSFORMA COMPLETAMENTE TU CUERPO" at bounding box center [563, 212] width 227 height 13
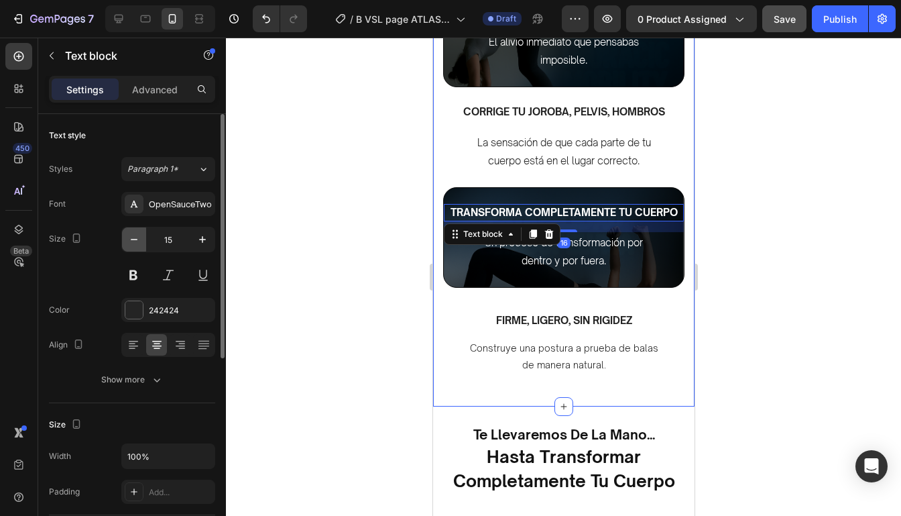
click at [141, 235] on button "button" at bounding box center [134, 239] width 24 height 24
type input "14"
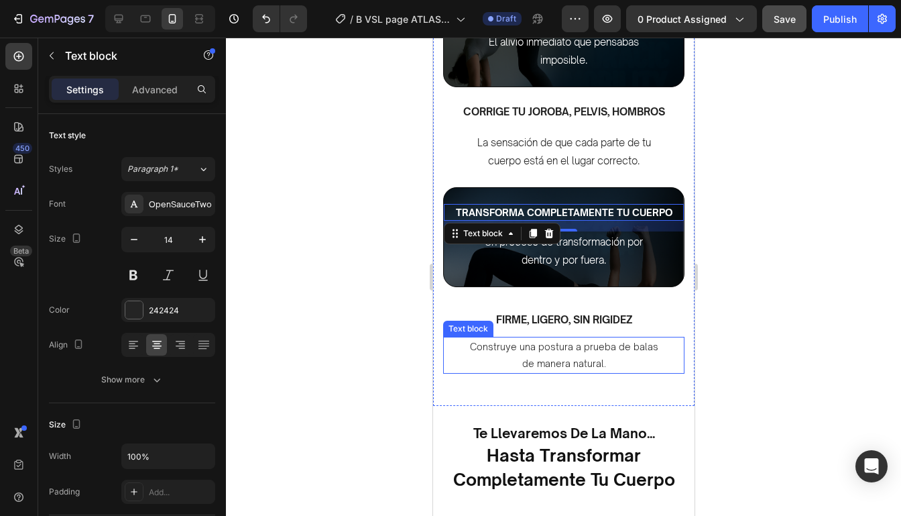
click at [564, 359] on p "Construye una postura a prueba de balas de manera natural." at bounding box center [563, 355] width 190 height 34
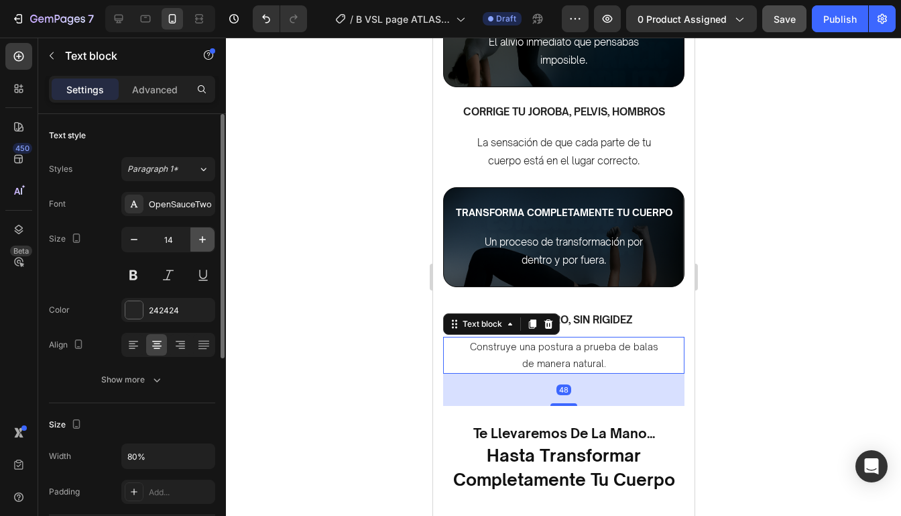
click at [202, 245] on icon "button" at bounding box center [202, 239] width 13 height 13
type input "15"
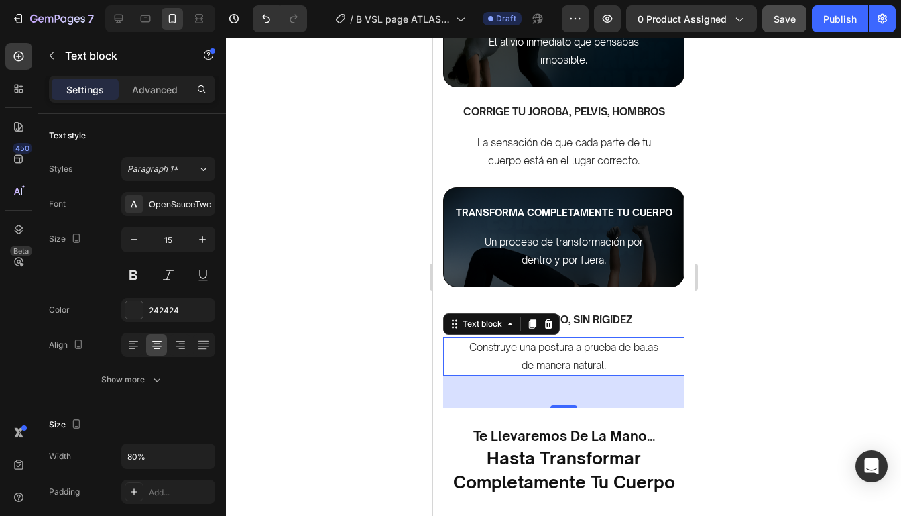
click at [802, 238] on div at bounding box center [563, 277] width 675 height 478
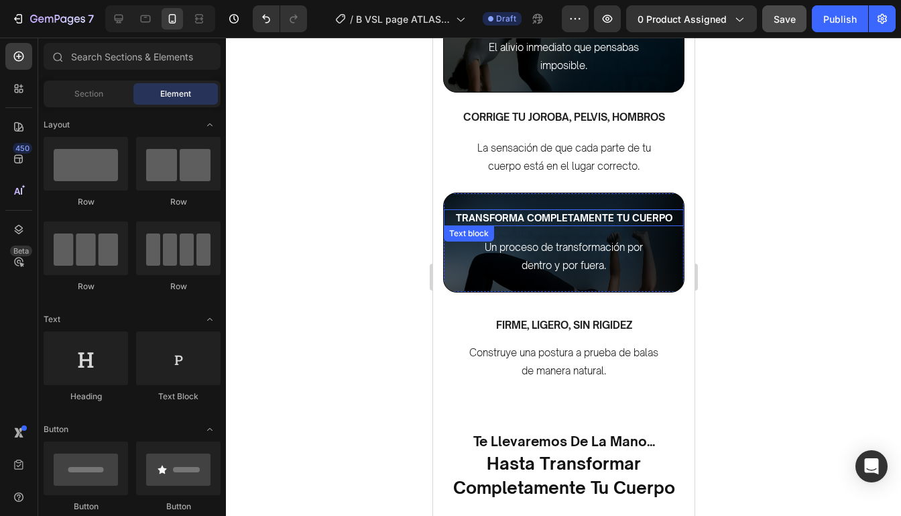
scroll to position [1313, 0]
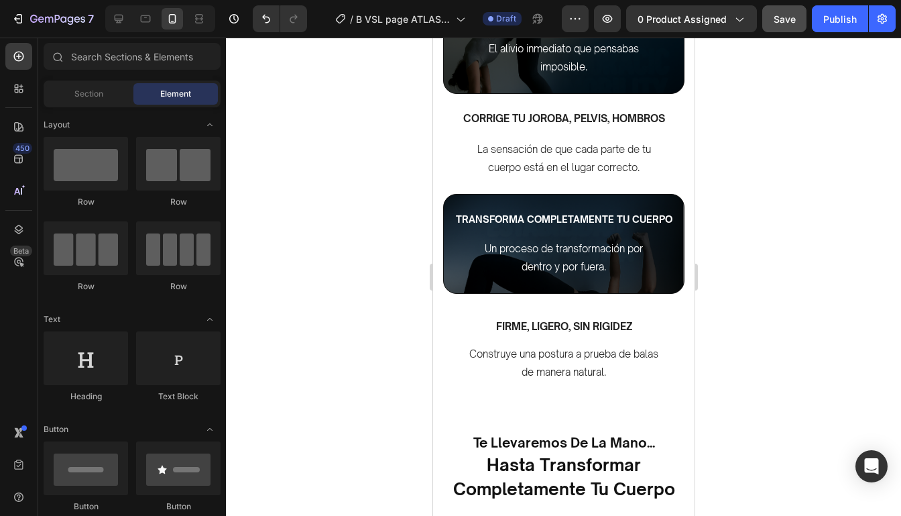
click at [763, 202] on div at bounding box center [563, 277] width 675 height 478
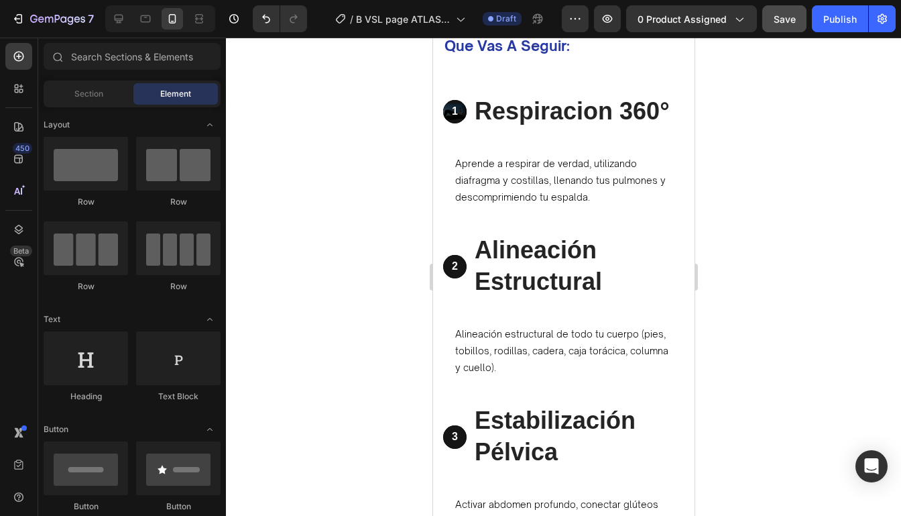
scroll to position [1831, 0]
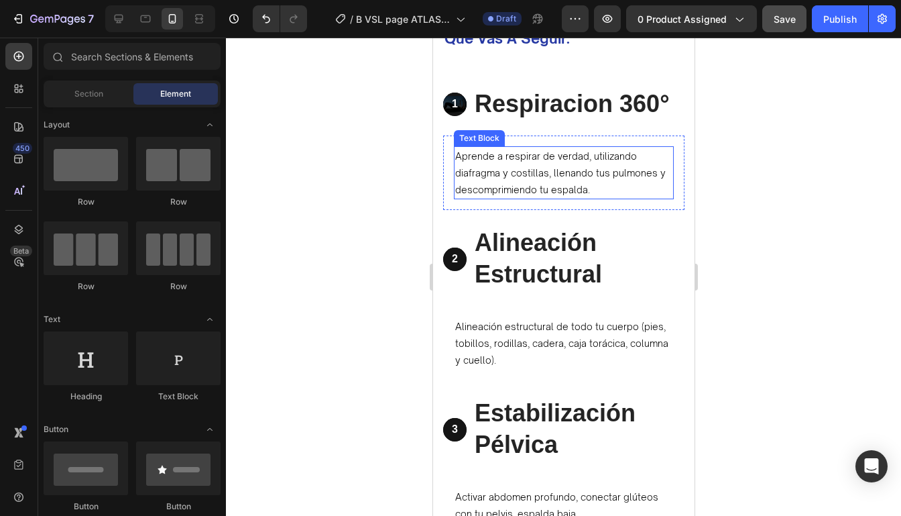
click at [586, 186] on p "Aprende a respirar de verdad, utilizando diafragma y costillas, llenando tus pu…" at bounding box center [563, 172] width 217 height 51
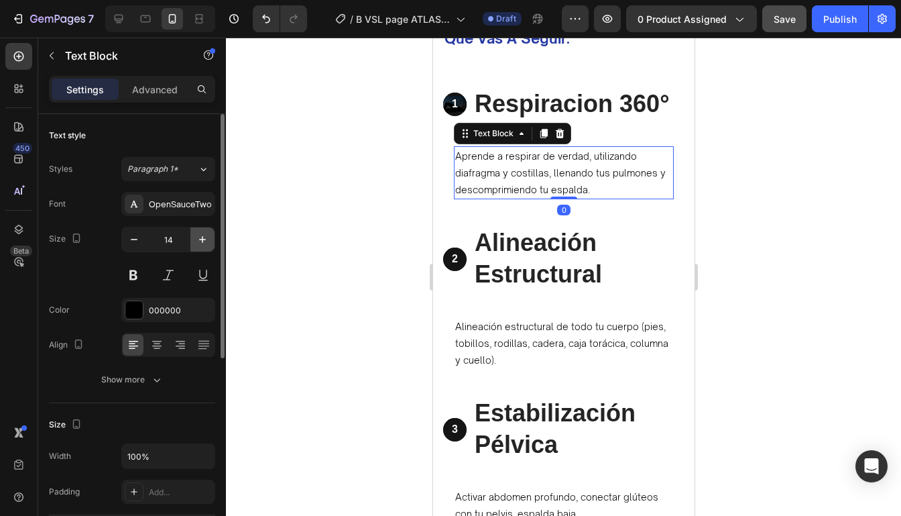
click at [210, 237] on button "button" at bounding box center [202, 239] width 24 height 24
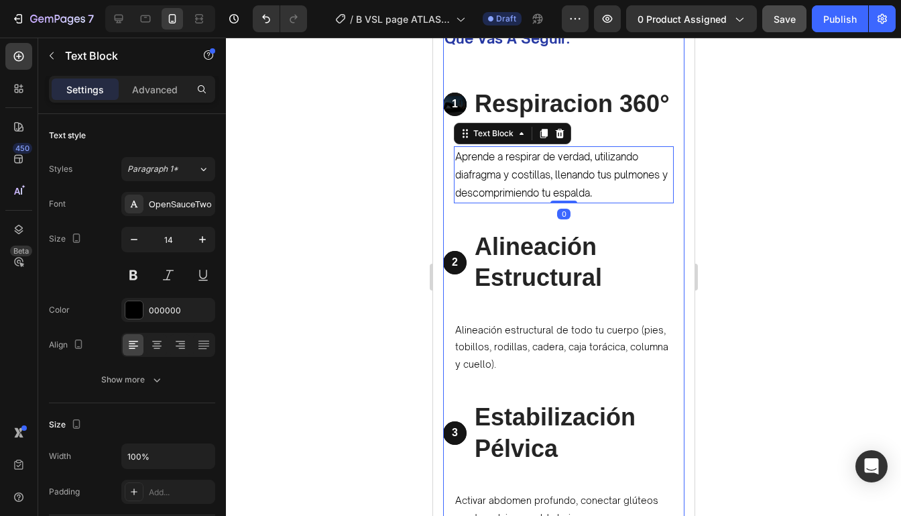
type input "15"
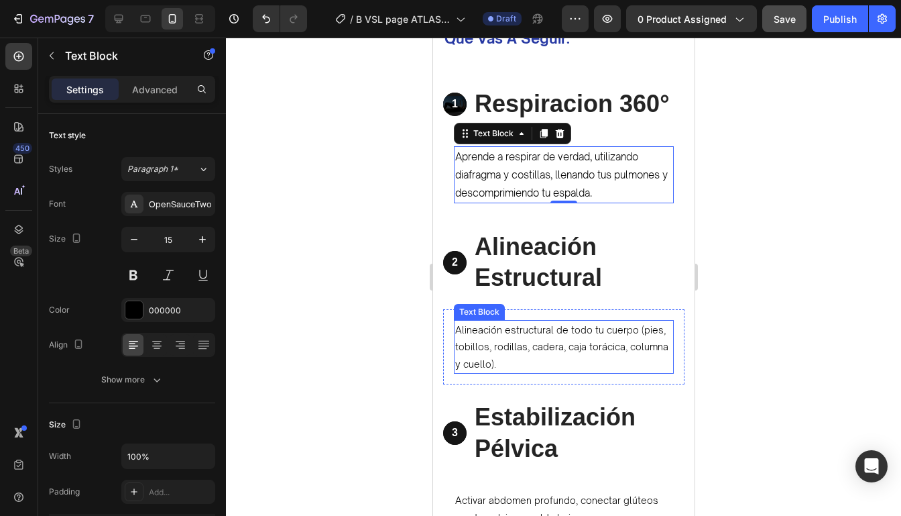
click at [507, 336] on p "Alineación estructural de todo tu cuerpo (pies, tobillos, rodillas, cadera, caj…" at bounding box center [563, 346] width 217 height 51
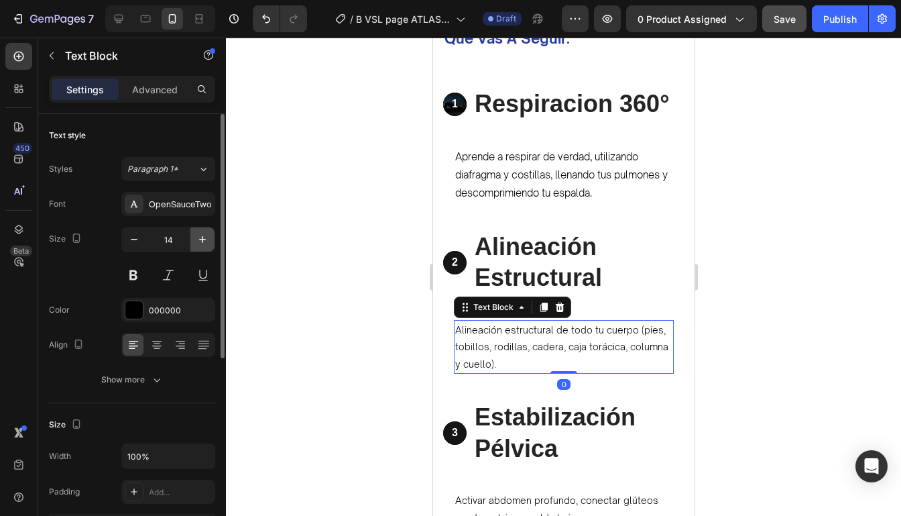
click at [203, 244] on icon "button" at bounding box center [202, 239] width 13 height 13
type input "15"
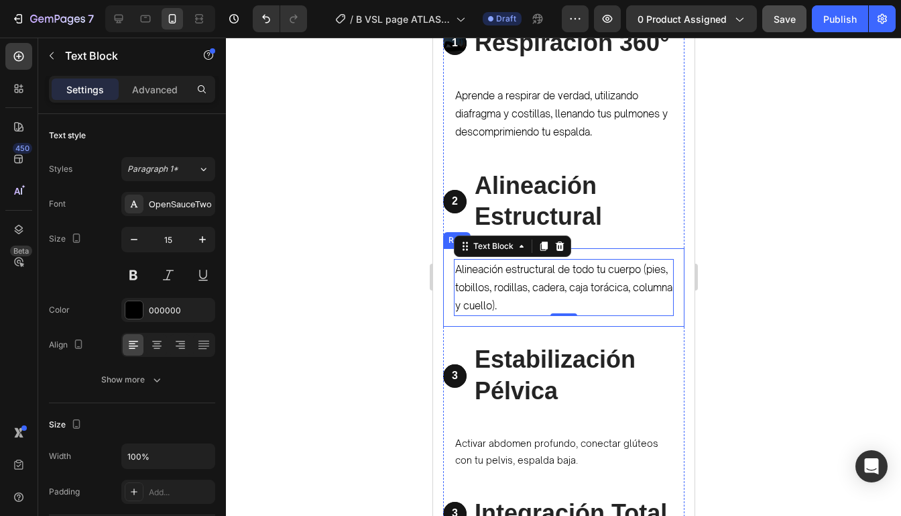
scroll to position [1937, 0]
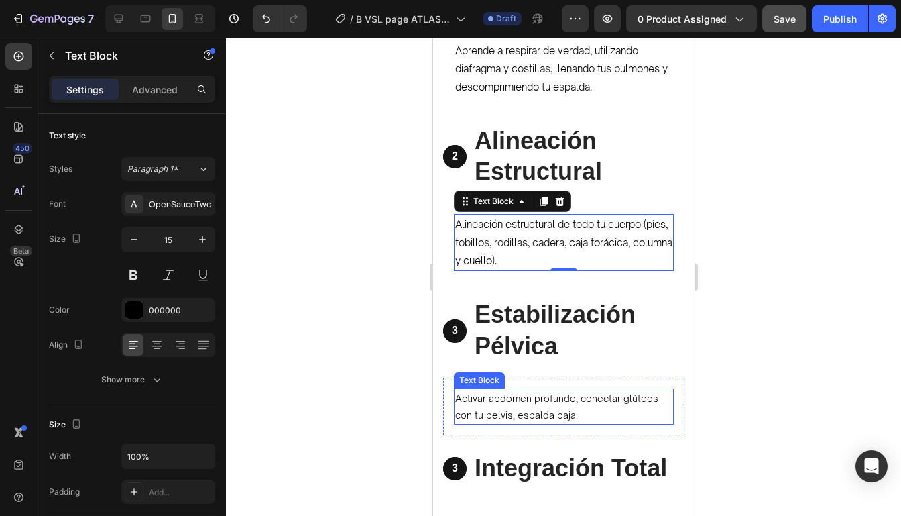
click at [542, 398] on p "Activar abdomen profundo, conectar glúteos con tu pelvis, espalda baja." at bounding box center [563, 406] width 217 height 34
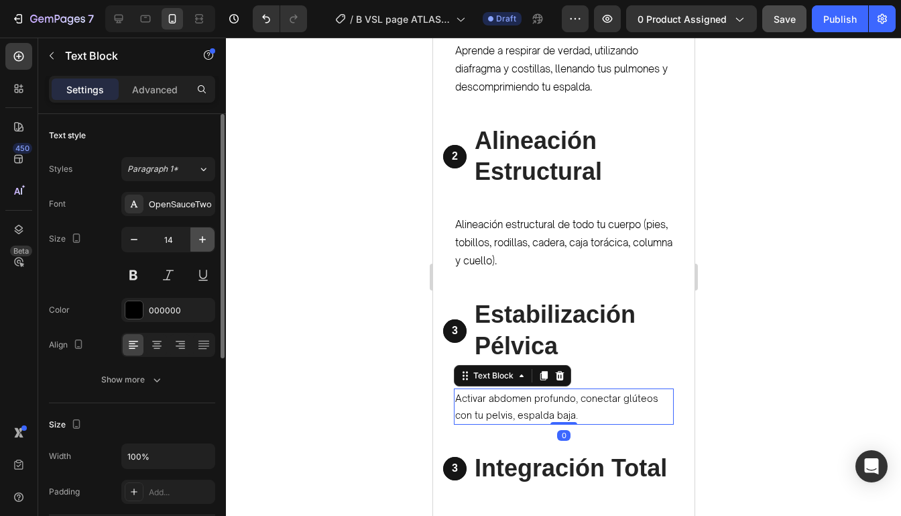
click at [210, 233] on button "button" at bounding box center [202, 239] width 24 height 24
type input "15"
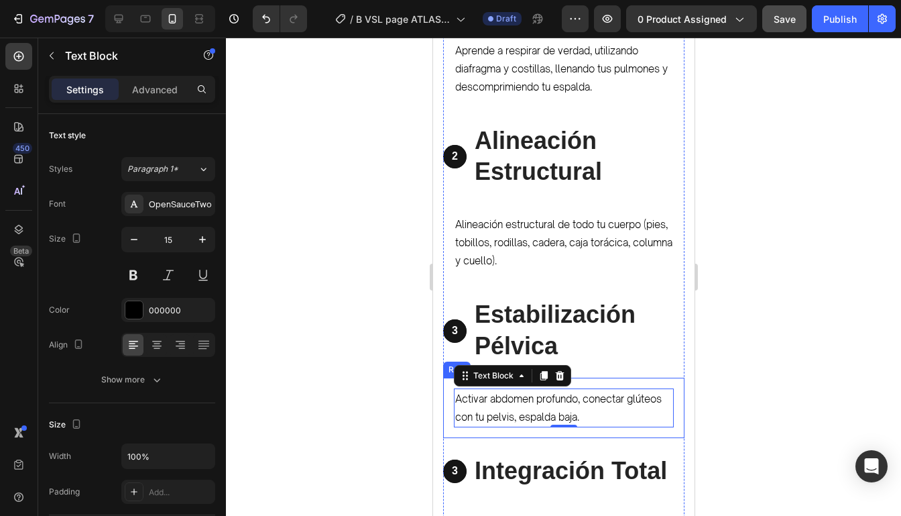
scroll to position [2067, 0]
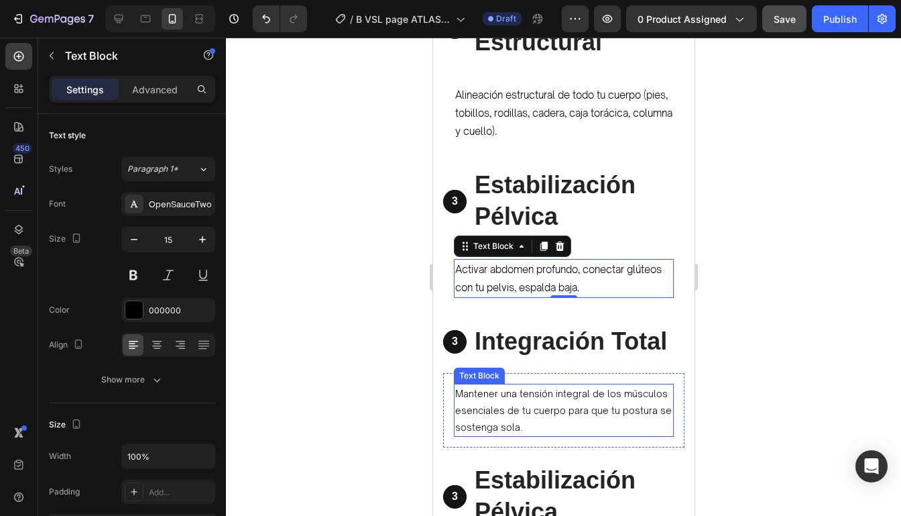
click at [530, 406] on p "Mantener una tensión integral de los músculos esenciales de tu cuerpo para que …" at bounding box center [563, 410] width 217 height 51
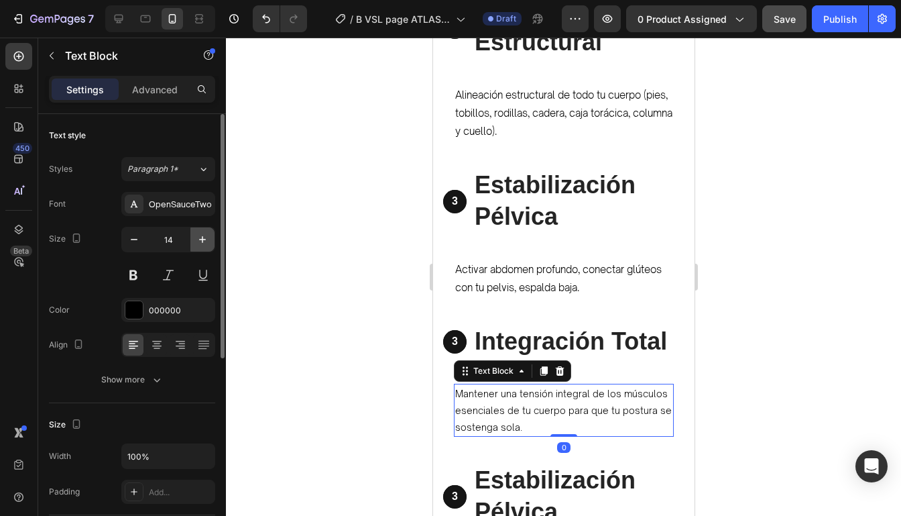
click at [211, 242] on button "button" at bounding box center [202, 239] width 24 height 24
type input "15"
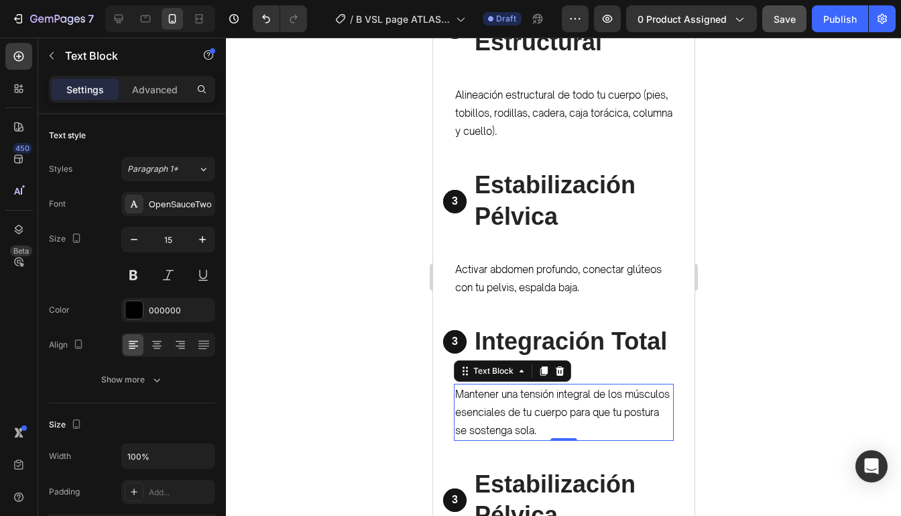
click at [731, 199] on div at bounding box center [563, 277] width 675 height 478
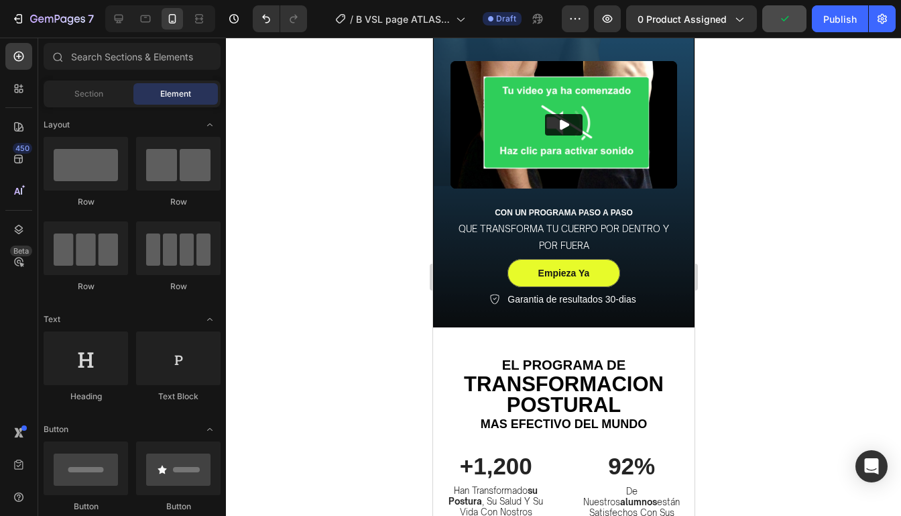
scroll to position [377, 0]
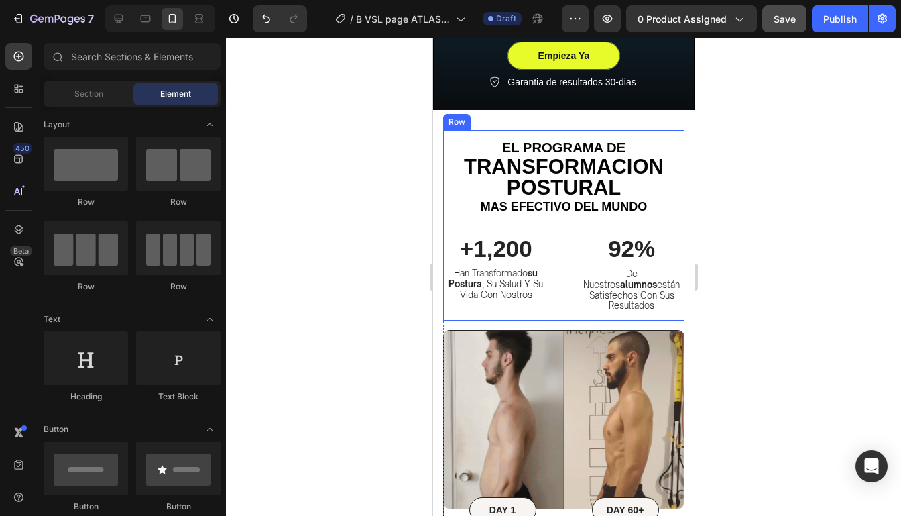
click at [624, 269] on p "de nuestros alumnos están satisfechos con sus resultados" at bounding box center [631, 290] width 98 height 42
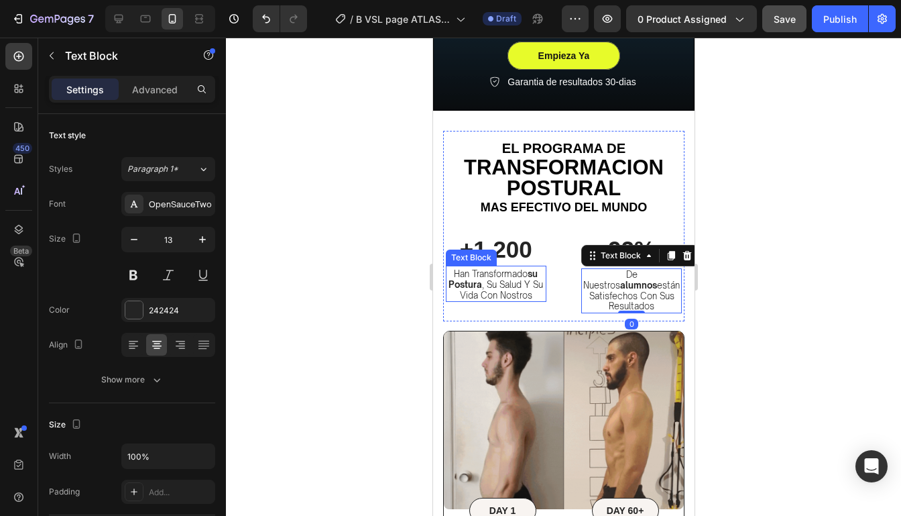
click at [511, 295] on p "han transformado su postura , su salud y su vida con nostros" at bounding box center [495, 285] width 98 height 32
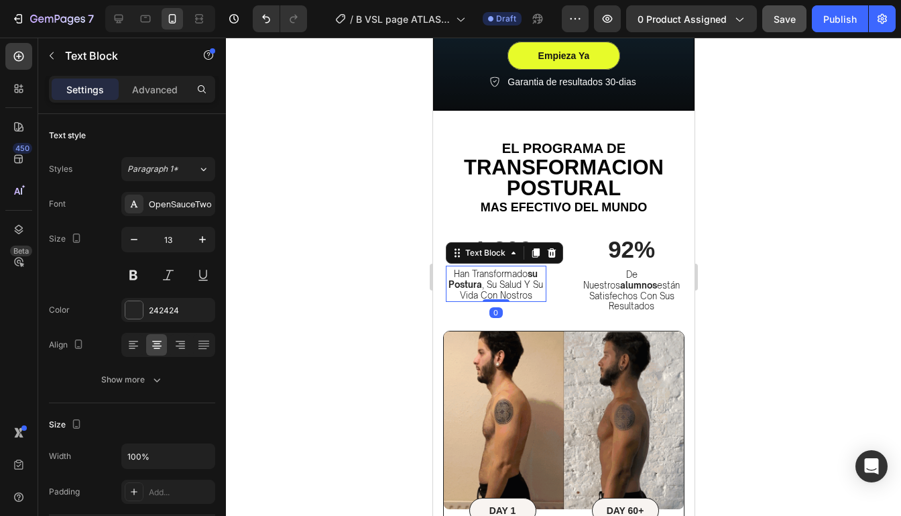
click at [773, 302] on div at bounding box center [563, 277] width 675 height 478
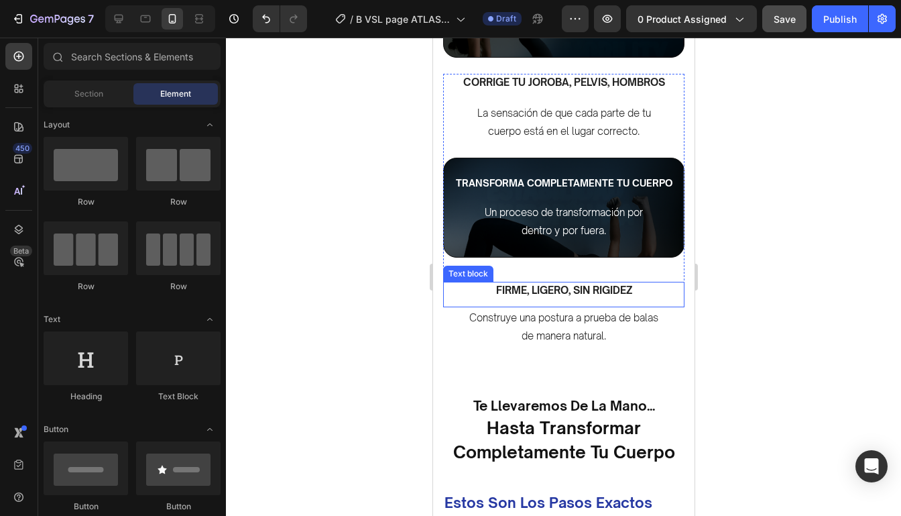
scroll to position [1378, 0]
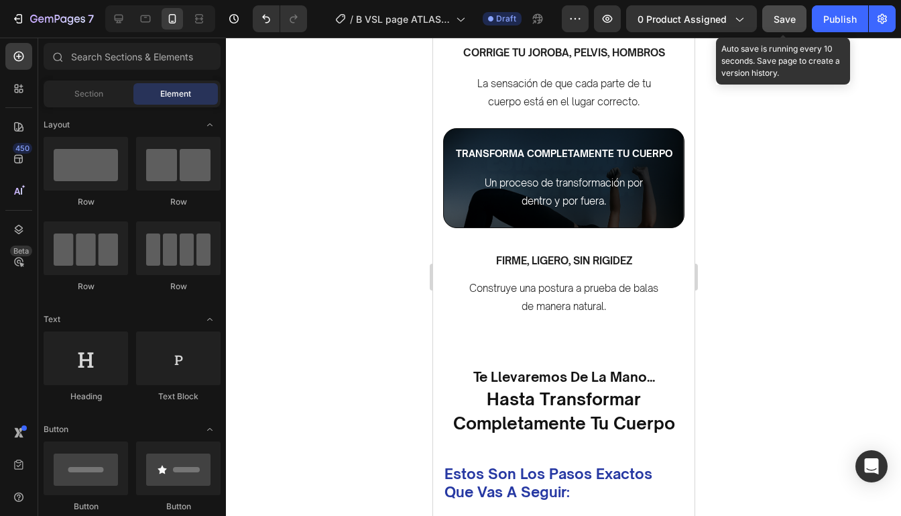
click at [769, 28] on button "Save" at bounding box center [784, 18] width 44 height 27
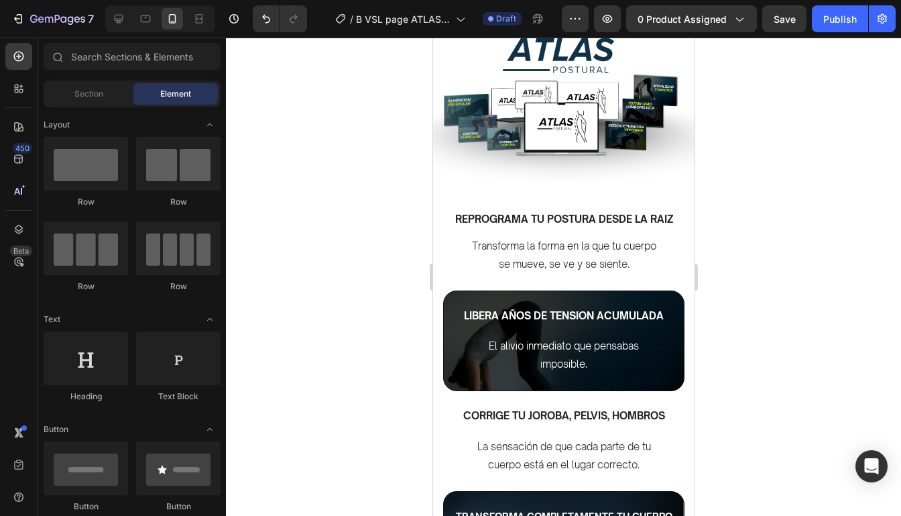
scroll to position [1016, 0]
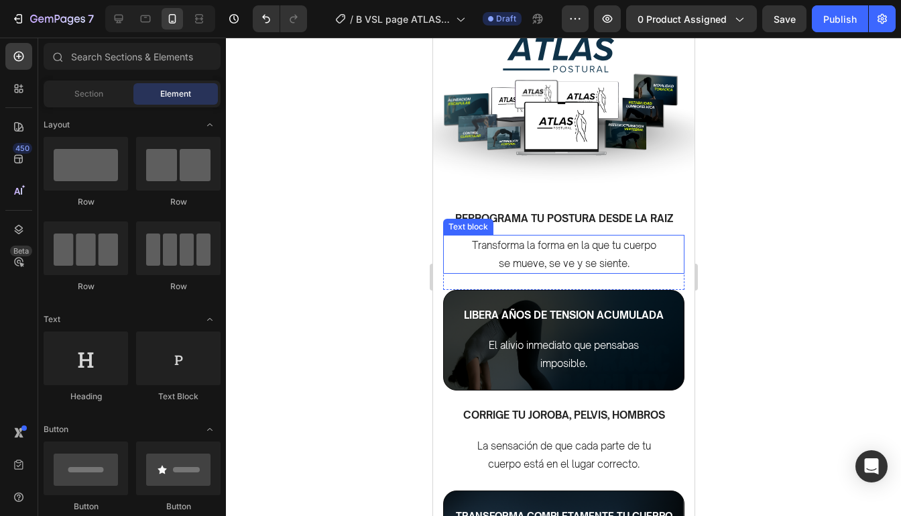
click at [605, 265] on p "Transforma la forma en la que tu cuerpo se mueve, se ve y se siente." at bounding box center [563, 254] width 190 height 36
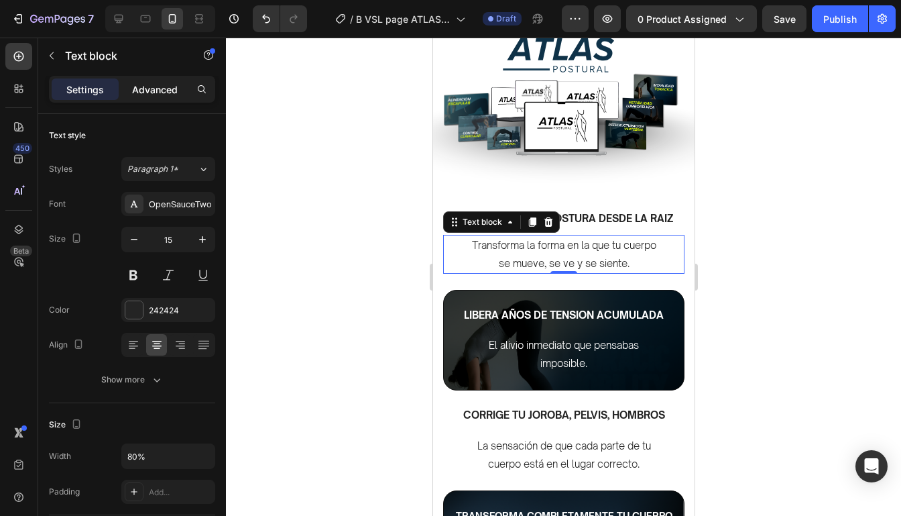
click at [164, 86] on p "Advanced" at bounding box center [155, 89] width 46 height 14
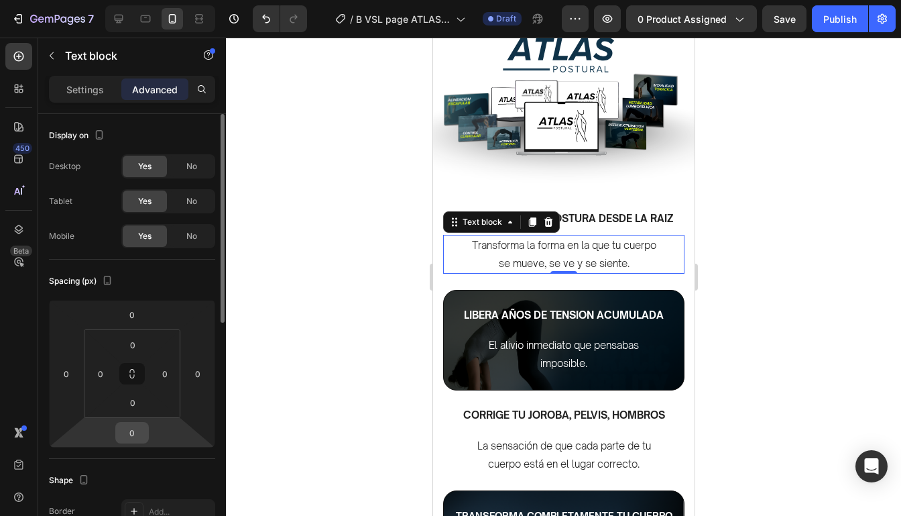
click at [131, 432] on input "0" at bounding box center [132, 432] width 27 height 20
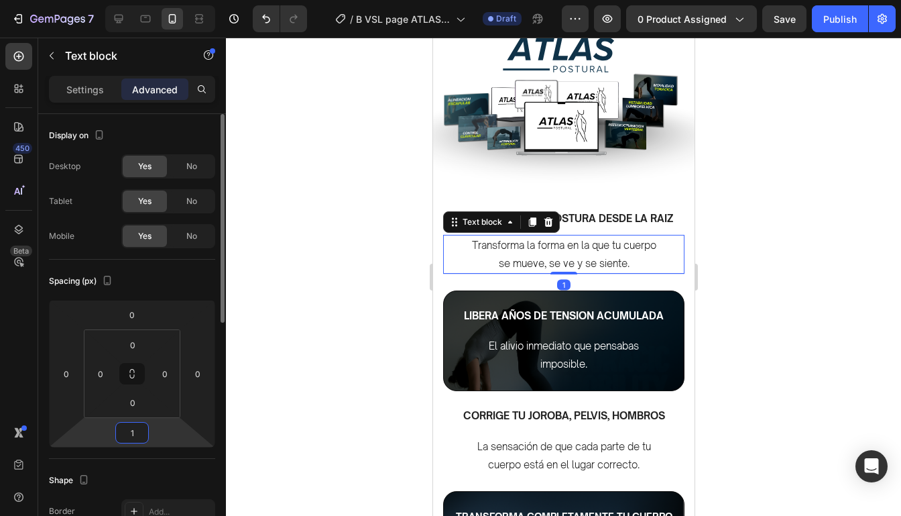
type input "10"
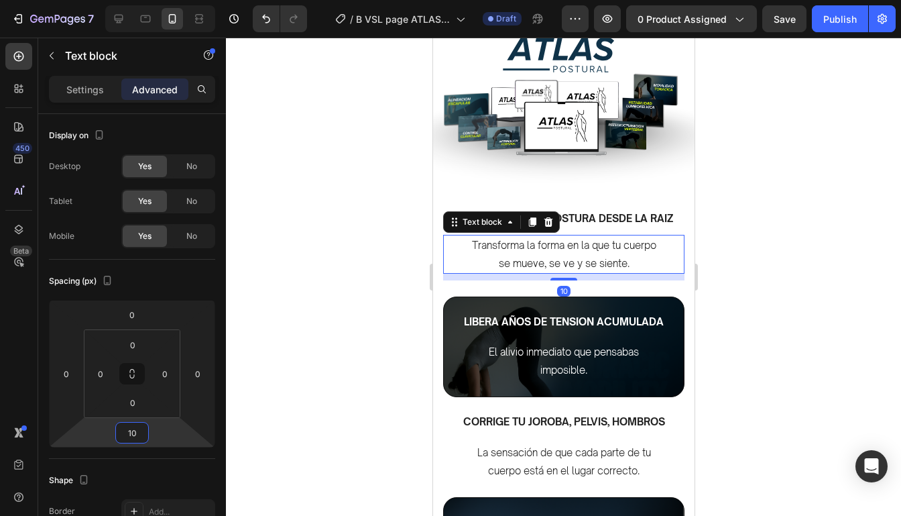
click at [781, 357] on div at bounding box center [563, 277] width 675 height 478
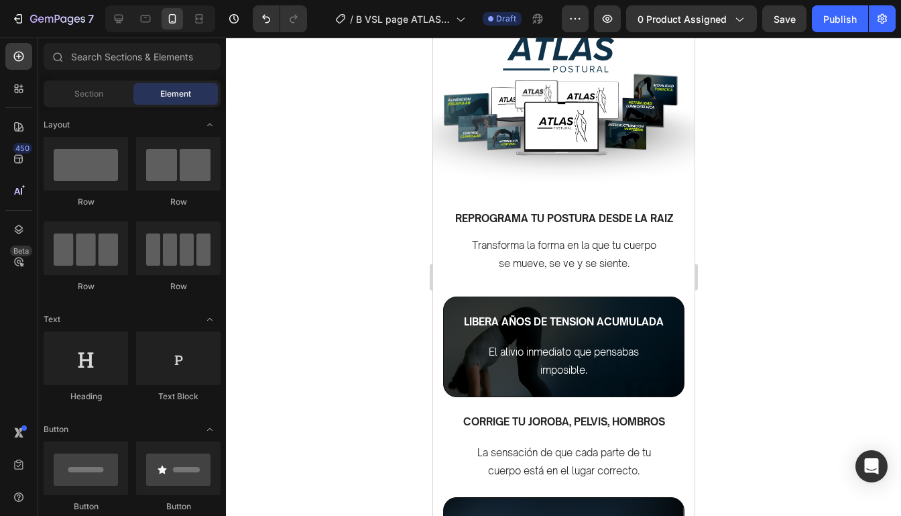
click at [782, 356] on div at bounding box center [563, 277] width 675 height 478
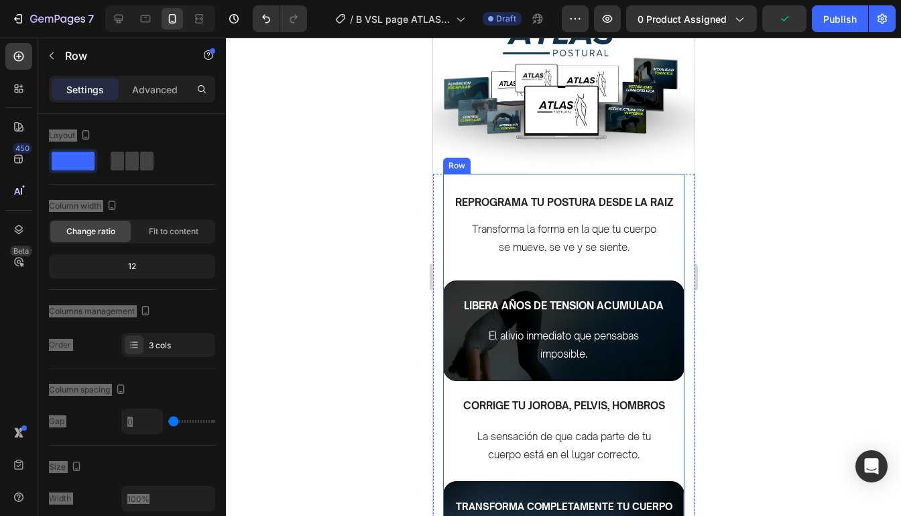
click at [593, 387] on div "LIBERA AÑOS DE TENSION ACUMULADA Text block El alivio inmediato que pensabas im…" at bounding box center [562, 455] width 241 height 351
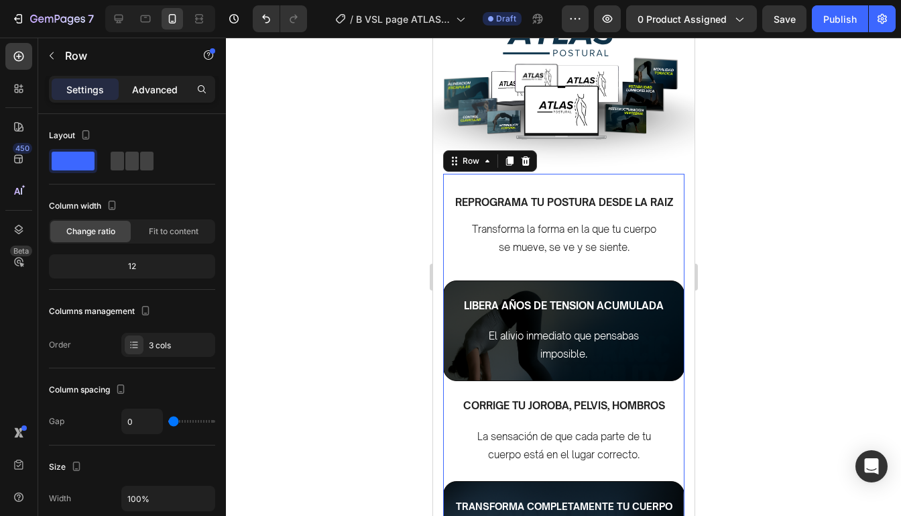
click at [165, 84] on p "Advanced" at bounding box center [155, 89] width 46 height 14
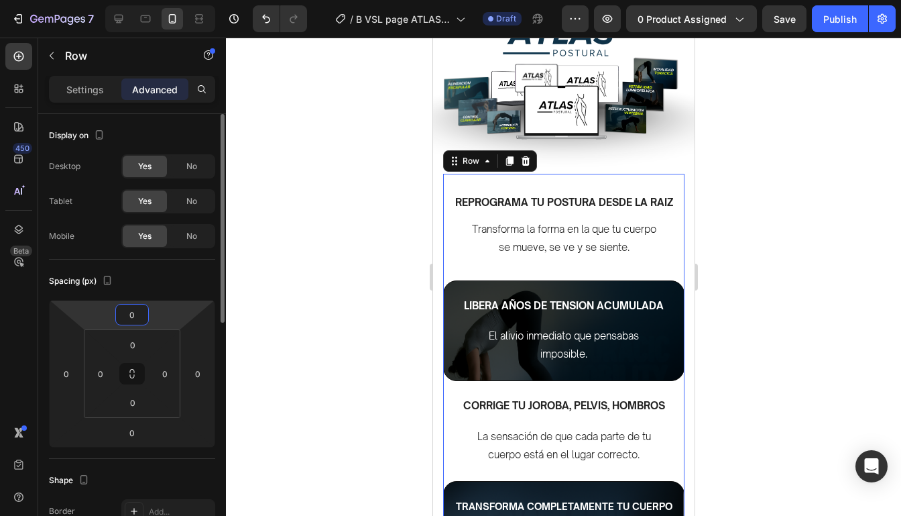
click at [145, 318] on input "0" at bounding box center [132, 314] width 27 height 20
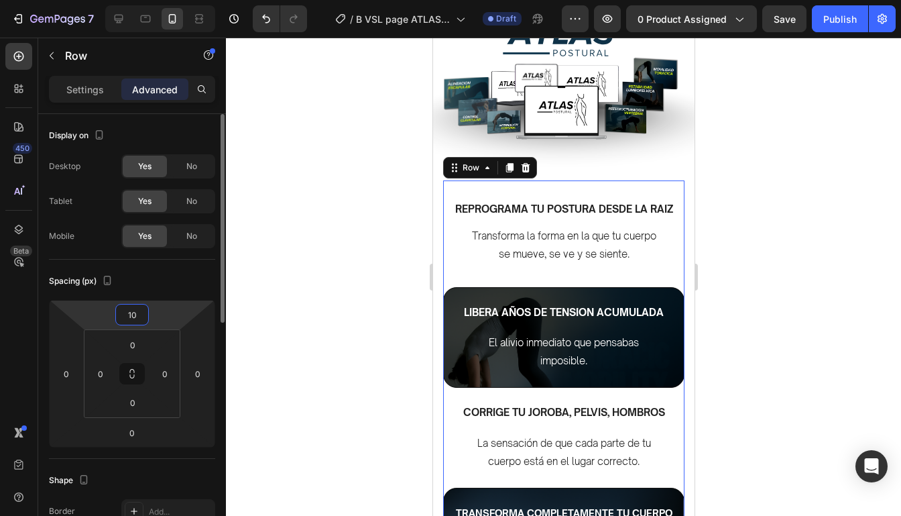
type input "1"
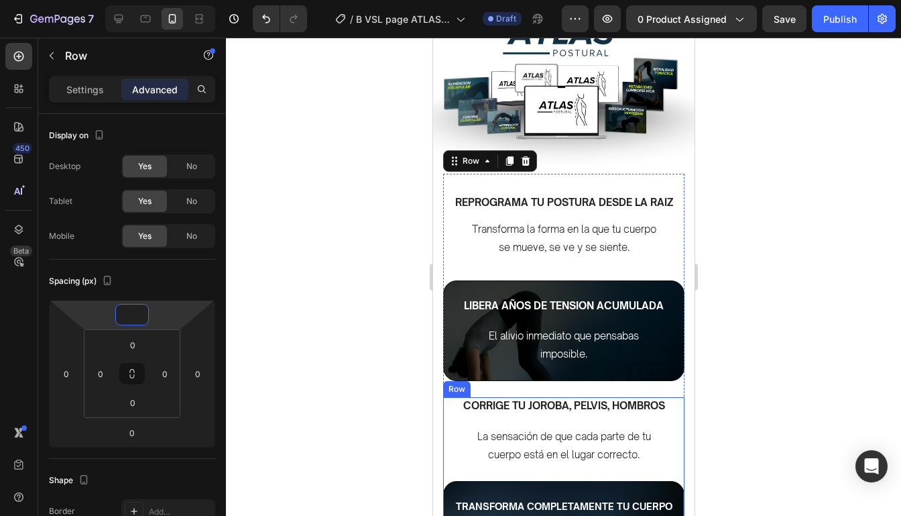
click at [560, 420] on div "CORRIGE TU JOROBA, PELVIS, HOMBROS Text block La sensación de que cada parte de…" at bounding box center [562, 513] width 241 height 233
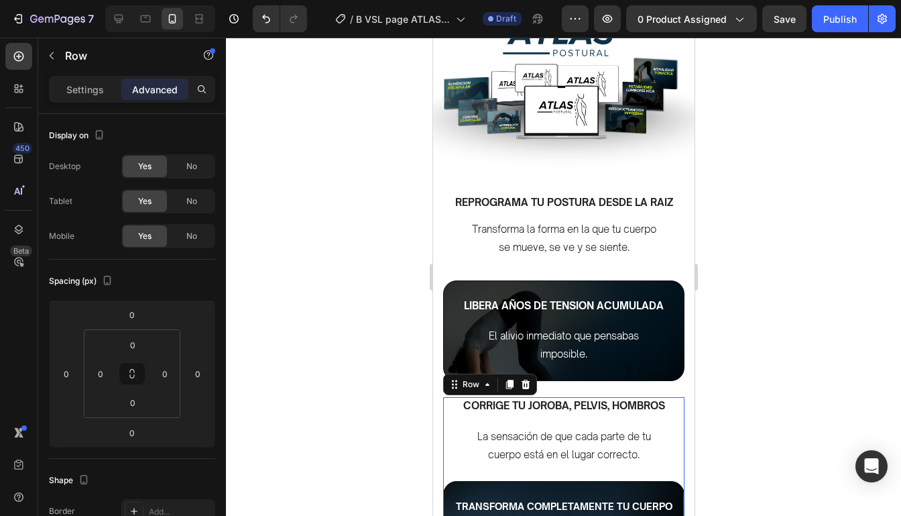
click at [568, 408] on p "CORRIGE TU JOROBA, PELVIS, HOMBROS" at bounding box center [563, 405] width 239 height 15
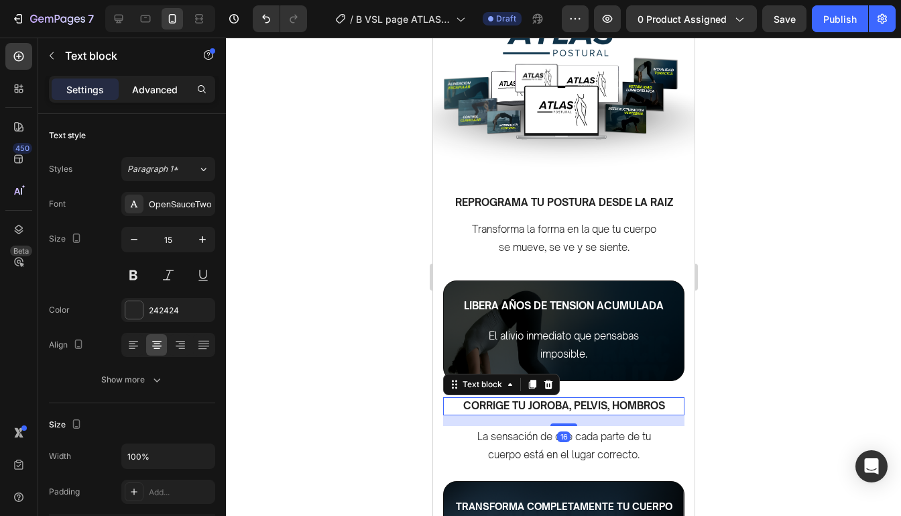
click at [154, 83] on p "Advanced" at bounding box center [155, 89] width 46 height 14
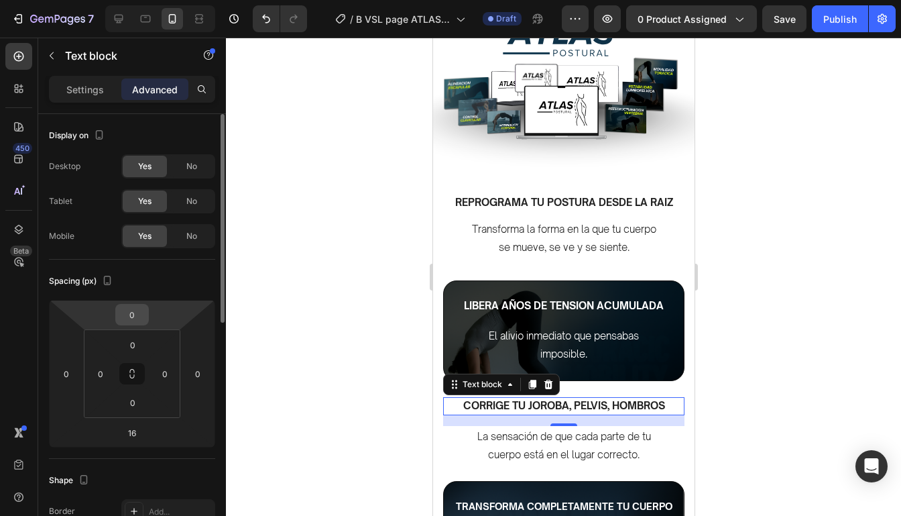
click at [141, 312] on input "0" at bounding box center [132, 314] width 27 height 20
type input "10"
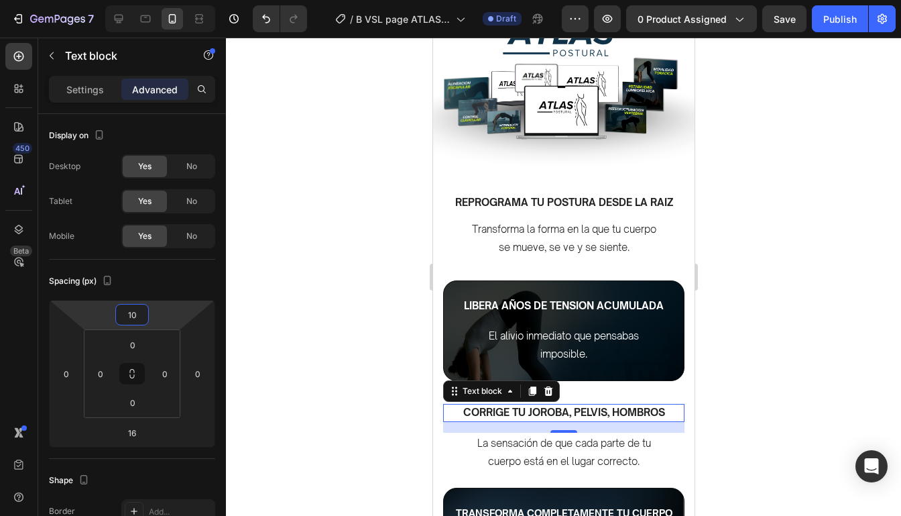
click at [760, 386] on div at bounding box center [563, 277] width 675 height 478
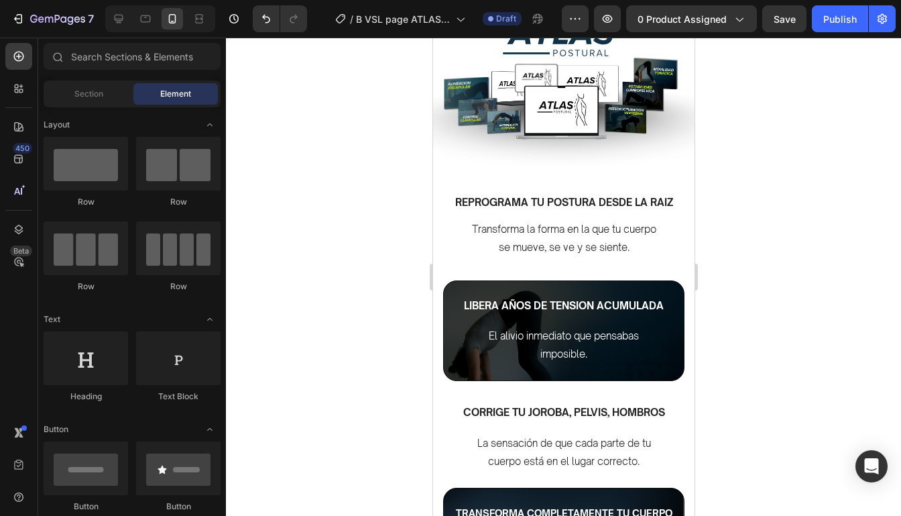
click at [761, 386] on div at bounding box center [563, 277] width 675 height 478
click at [640, 457] on p "La sensación de que cada parte de tu cuerpo está en el lugar correcto." at bounding box center [563, 452] width 190 height 36
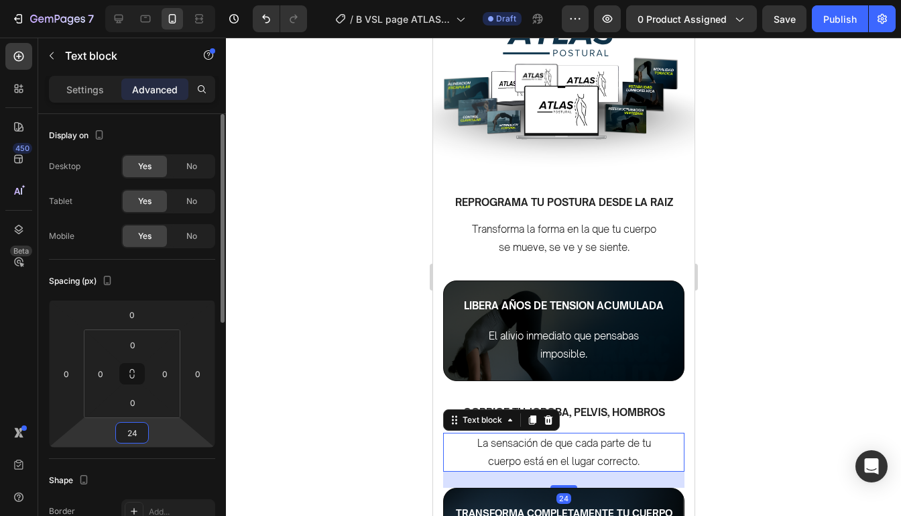
click at [135, 431] on input "24" at bounding box center [132, 432] width 27 height 20
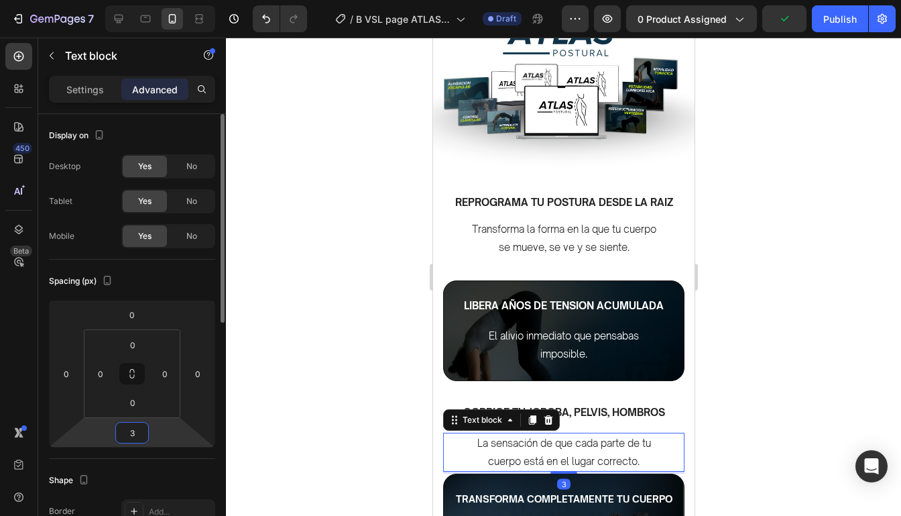
type input "34"
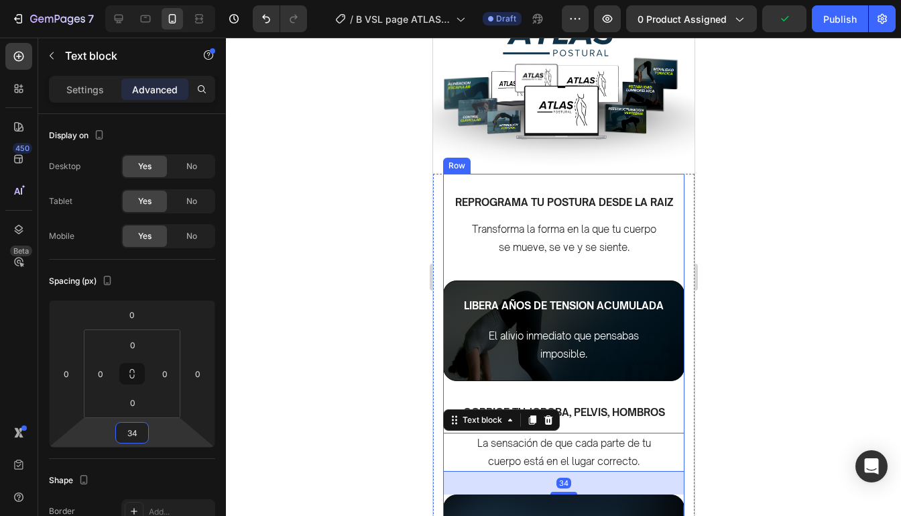
click at [769, 407] on div at bounding box center [563, 277] width 675 height 478
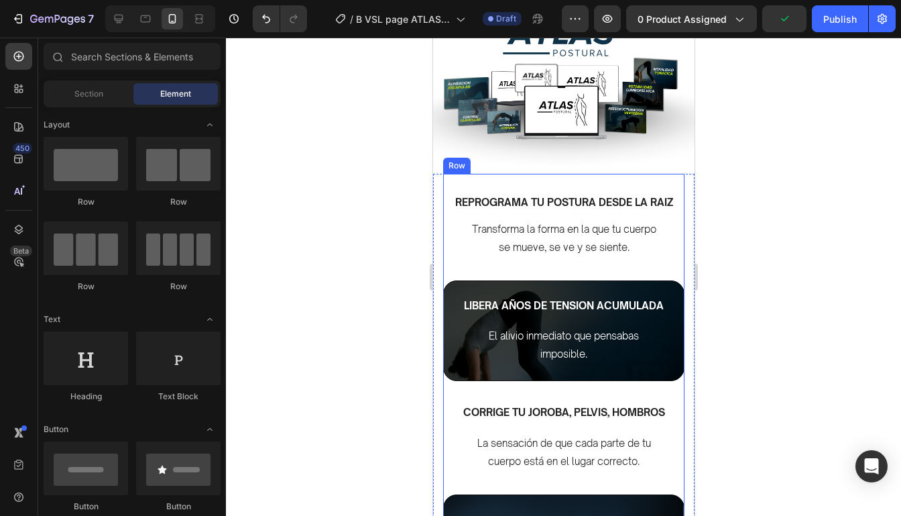
click at [769, 407] on div at bounding box center [563, 277] width 675 height 478
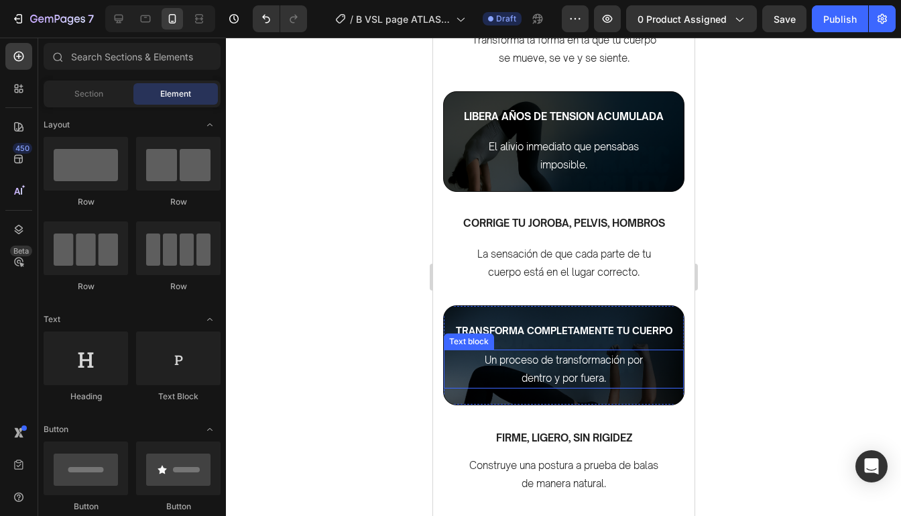
scroll to position [1253, 0]
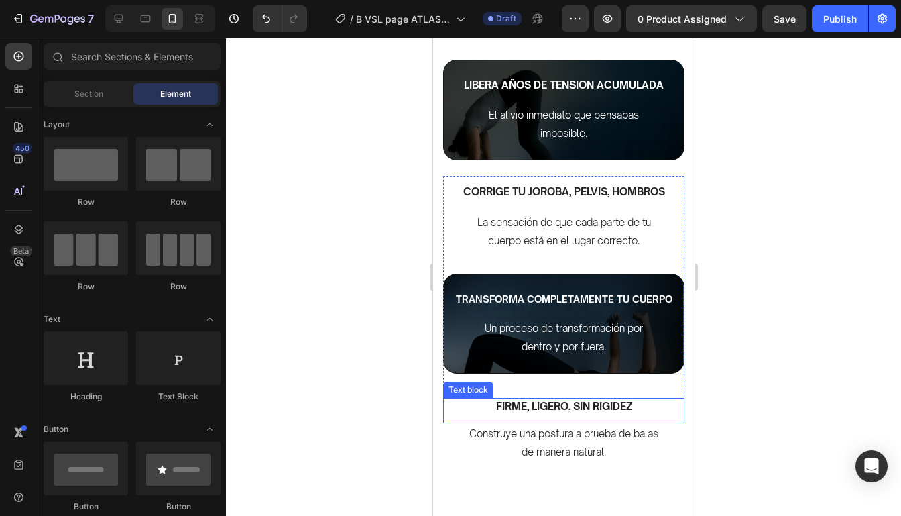
click at [611, 403] on p "FIRME, LIGERO, SIN RIGIDEZ" at bounding box center [563, 406] width 239 height 15
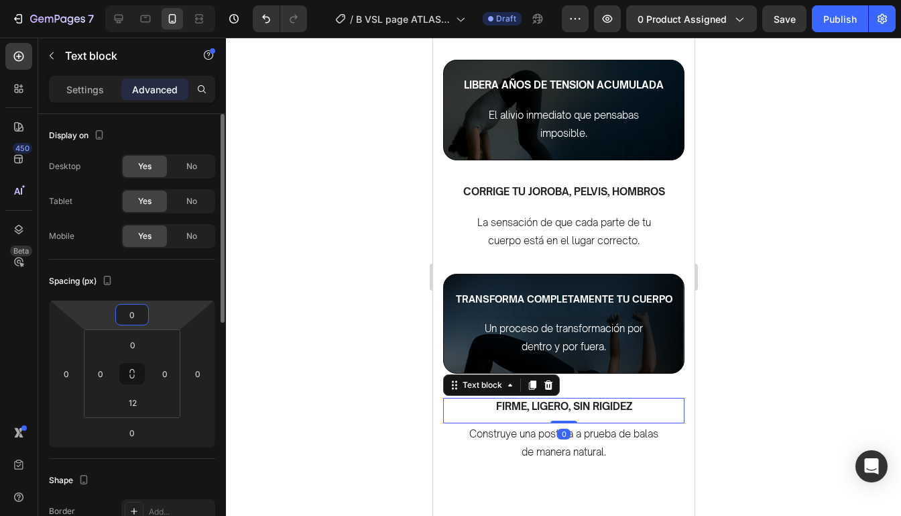
click at [130, 315] on input "0" at bounding box center [132, 314] width 27 height 20
type input "10"
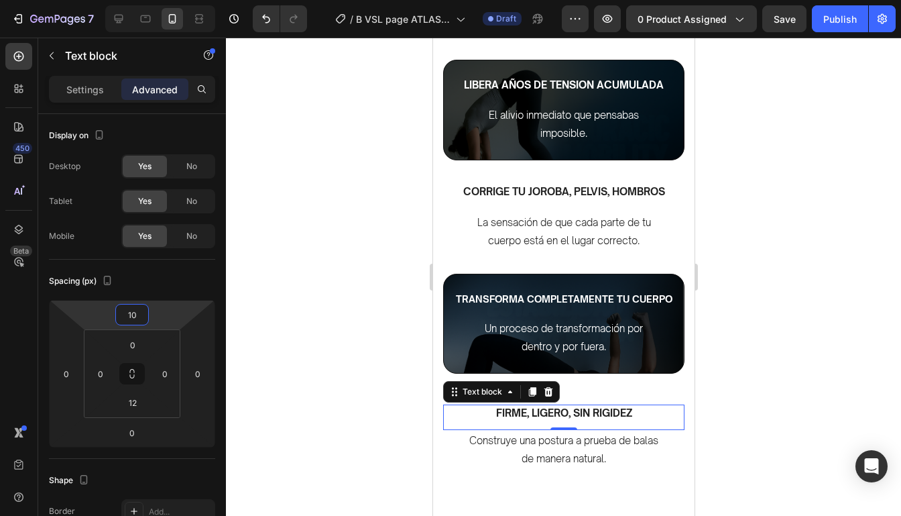
click at [797, 273] on div at bounding box center [563, 277] width 675 height 478
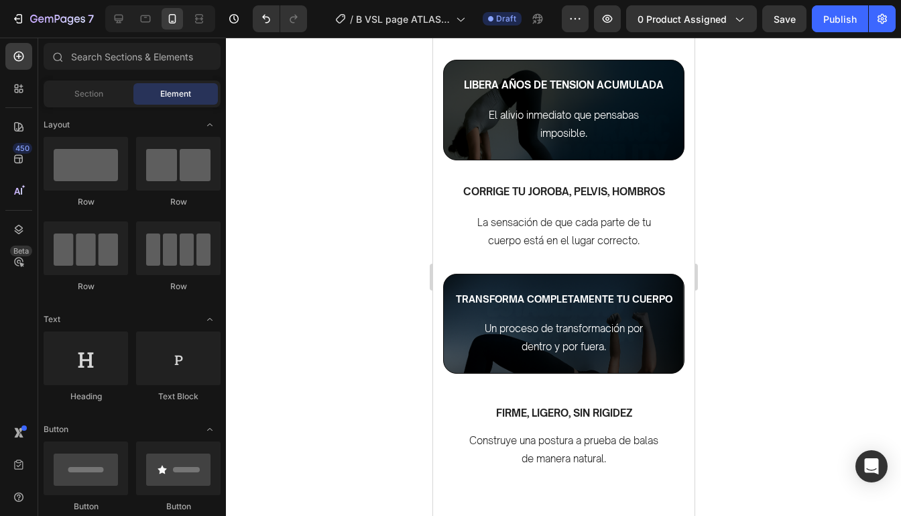
click at [797, 273] on div at bounding box center [563, 277] width 675 height 478
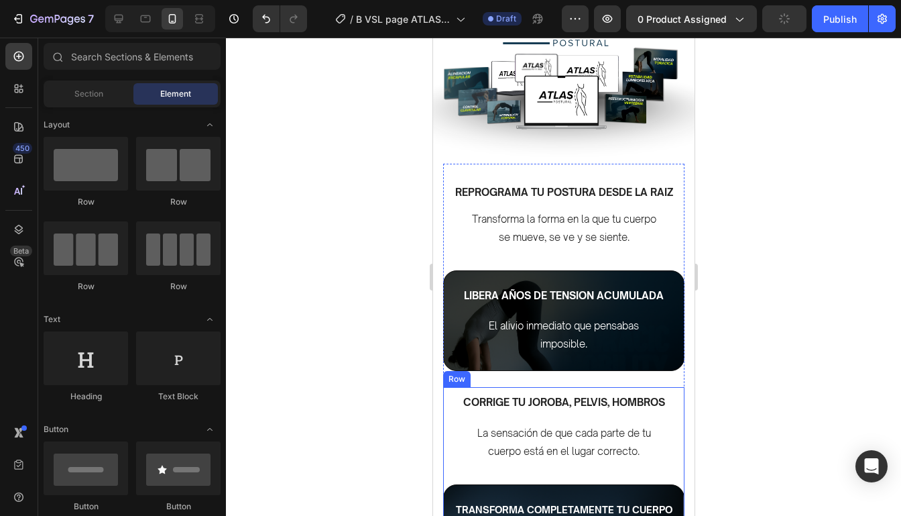
scroll to position [398, 0]
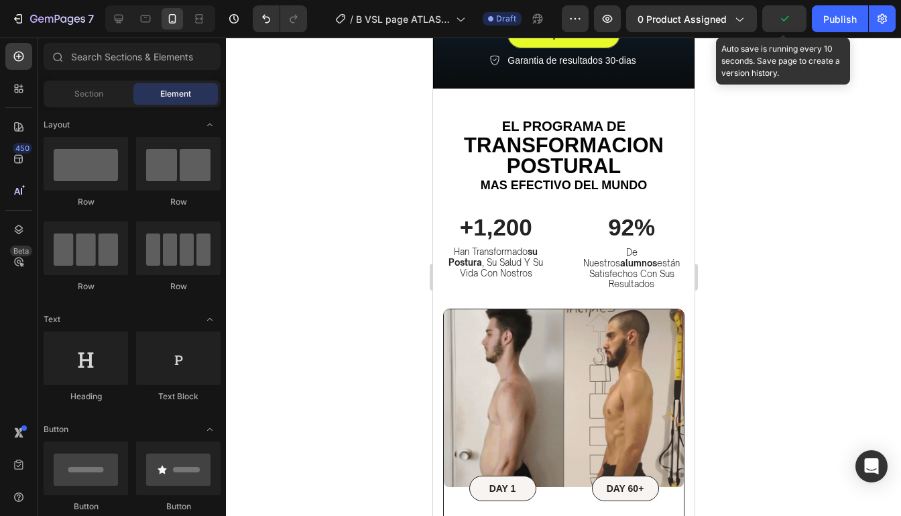
click at [786, 25] on icon "button" at bounding box center [784, 18] width 13 height 13
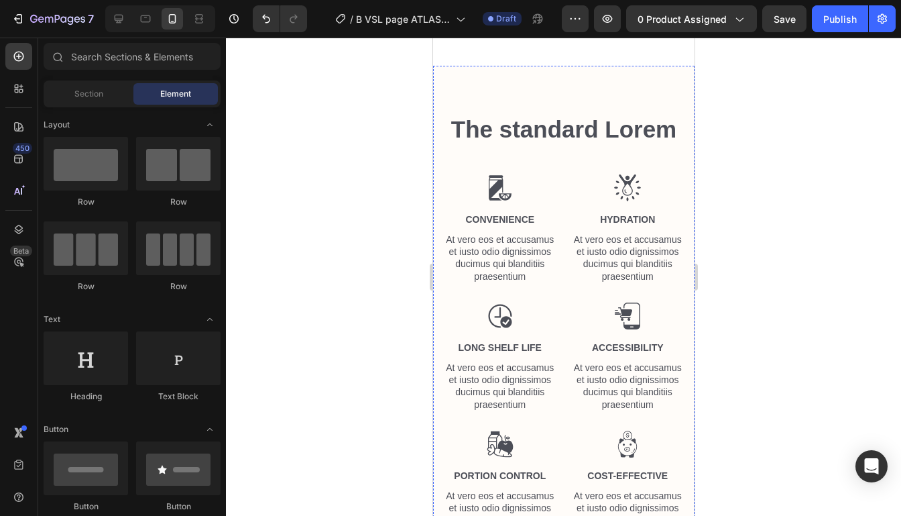
scroll to position [2932, 0]
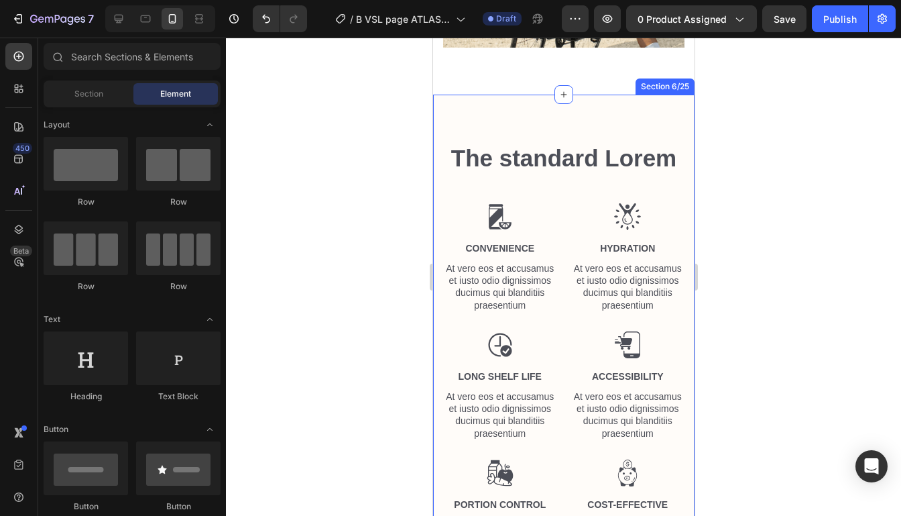
click at [655, 117] on div "The standard Lorem Heading Row Image Convenience Text Block At vero eos et accu…" at bounding box center [562, 476] width 261 height 762
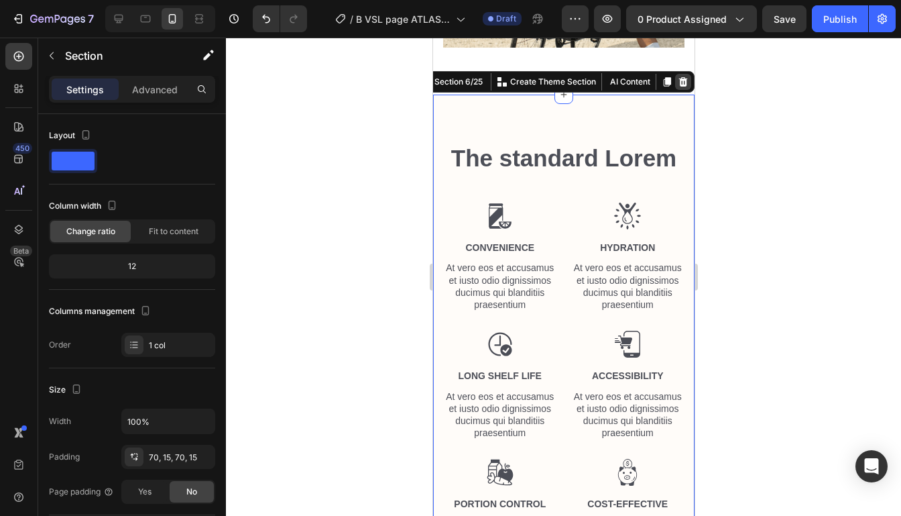
click at [682, 78] on icon at bounding box center [682, 81] width 9 height 9
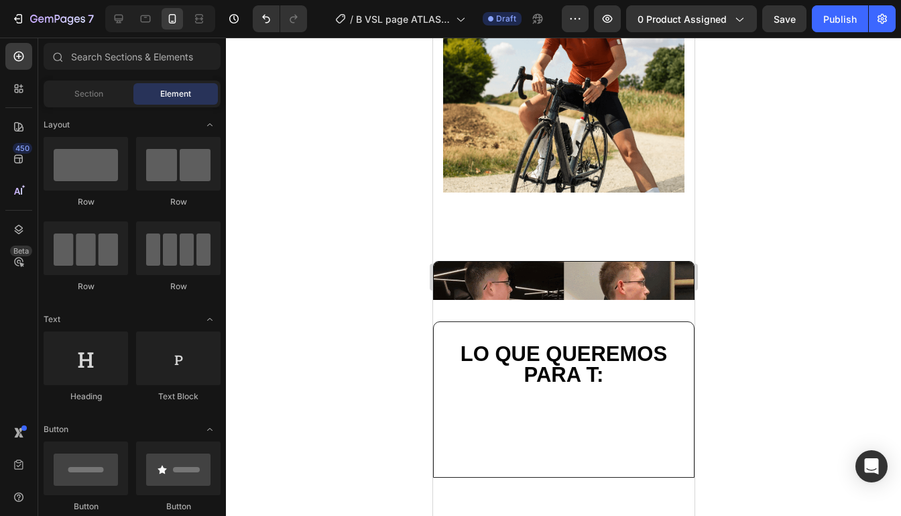
scroll to position [2773, 0]
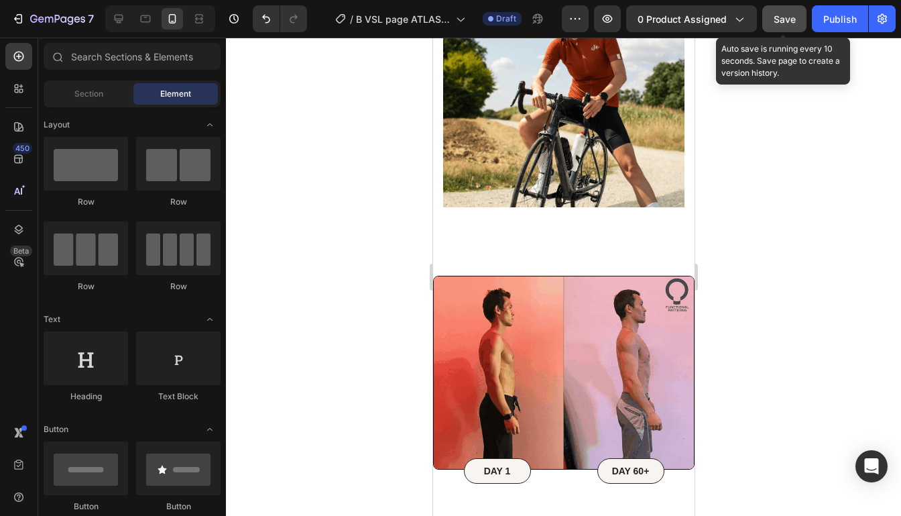
click at [790, 27] on button "Save" at bounding box center [784, 18] width 44 height 27
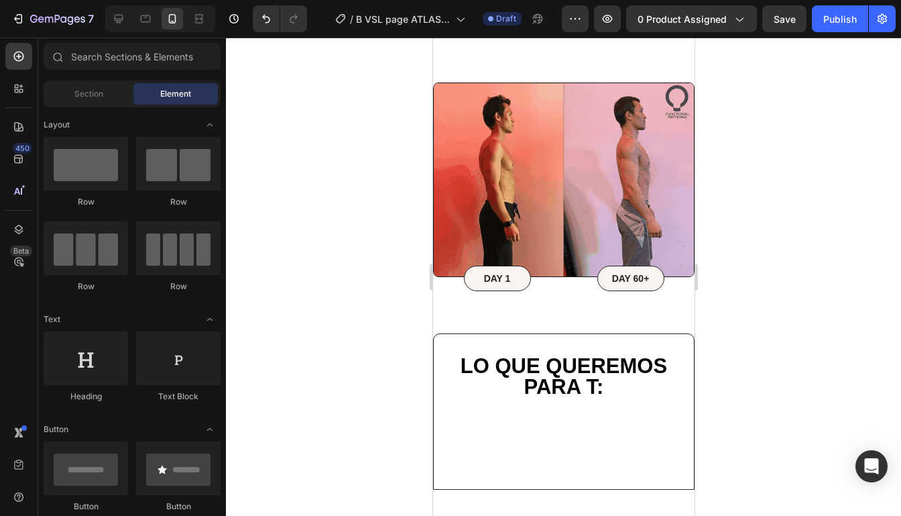
scroll to position [2923, 0]
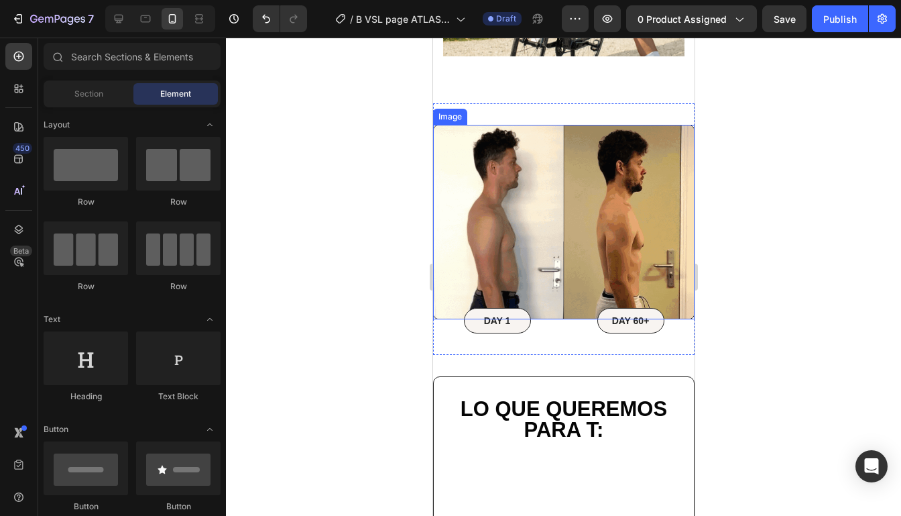
click at [648, 215] on img at bounding box center [562, 222] width 261 height 194
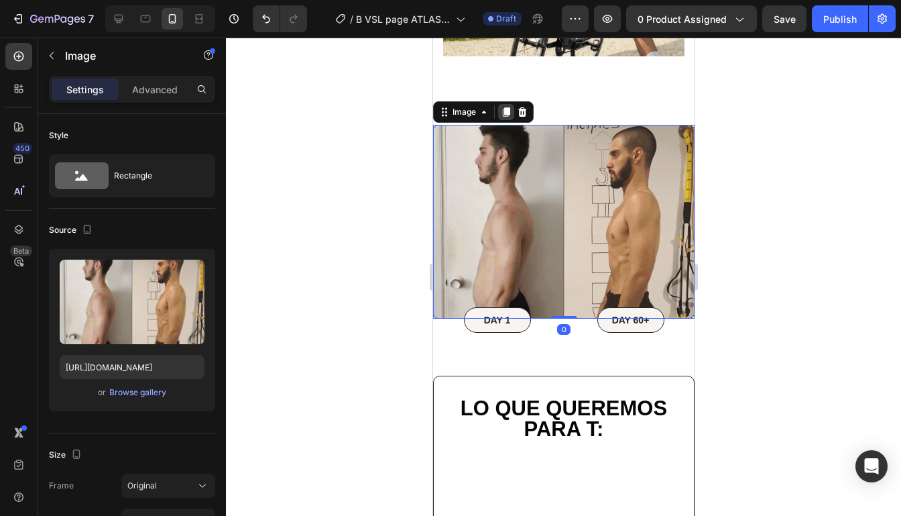
click at [508, 117] on div at bounding box center [505, 112] width 16 height 16
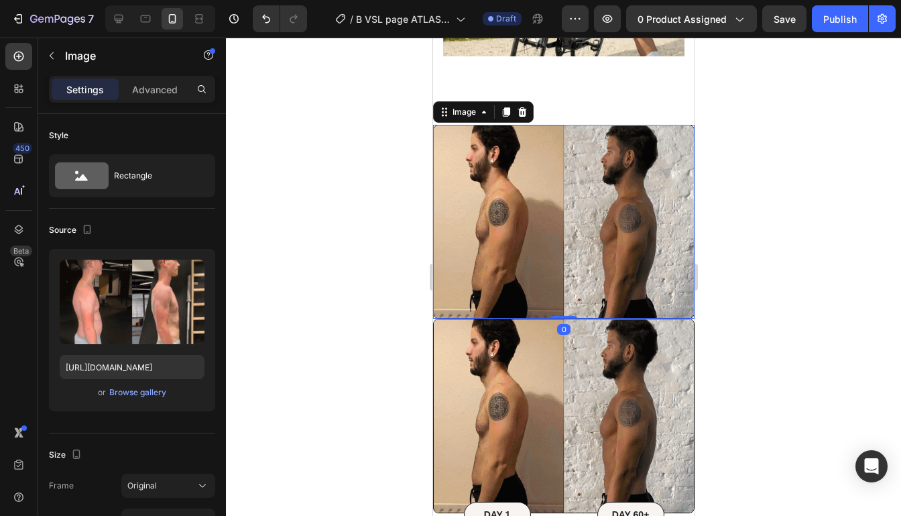
click at [676, 263] on img at bounding box center [562, 222] width 261 height 194
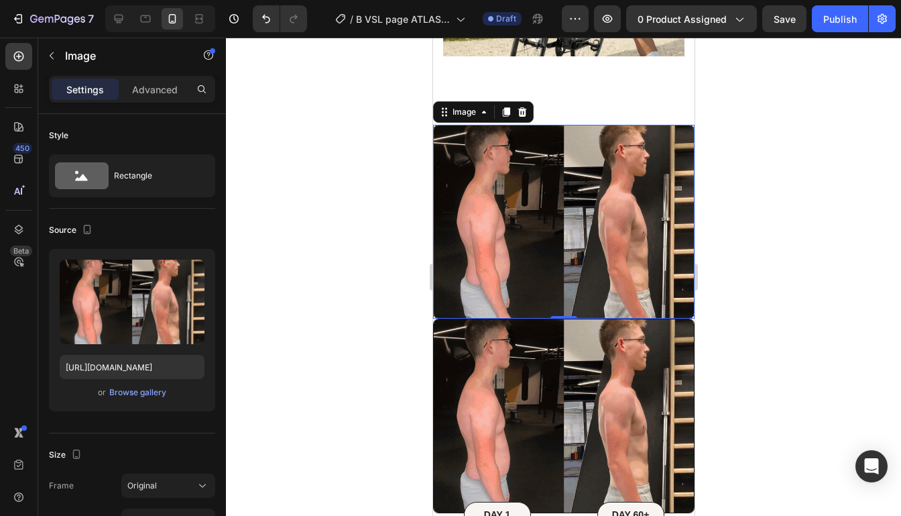
scroll to position [2926, 0]
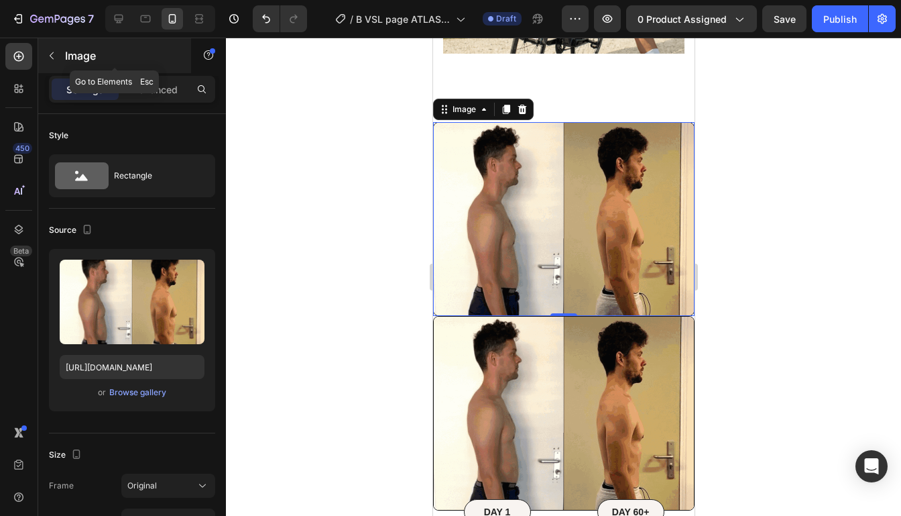
click at [45, 53] on button "button" at bounding box center [51, 55] width 21 height 21
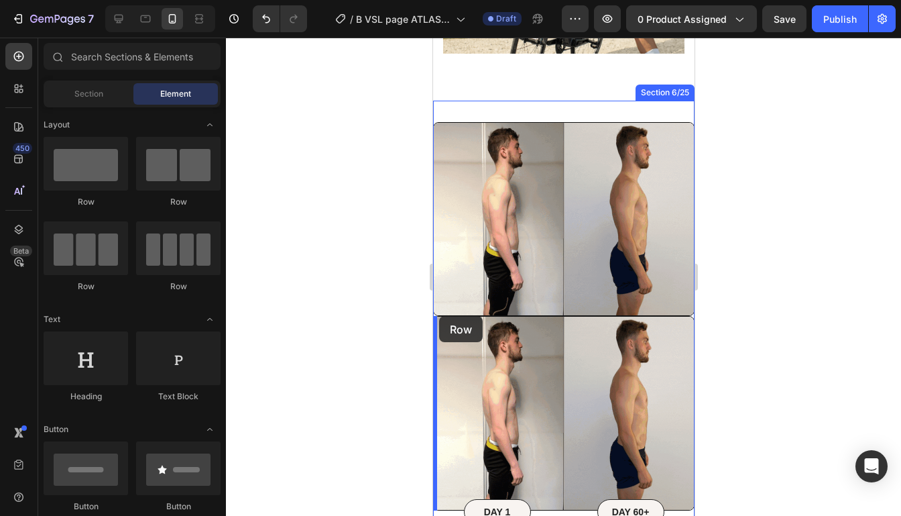
drag, startPoint x: 509, startPoint y: 204, endPoint x: 438, endPoint y: 316, distance: 131.7
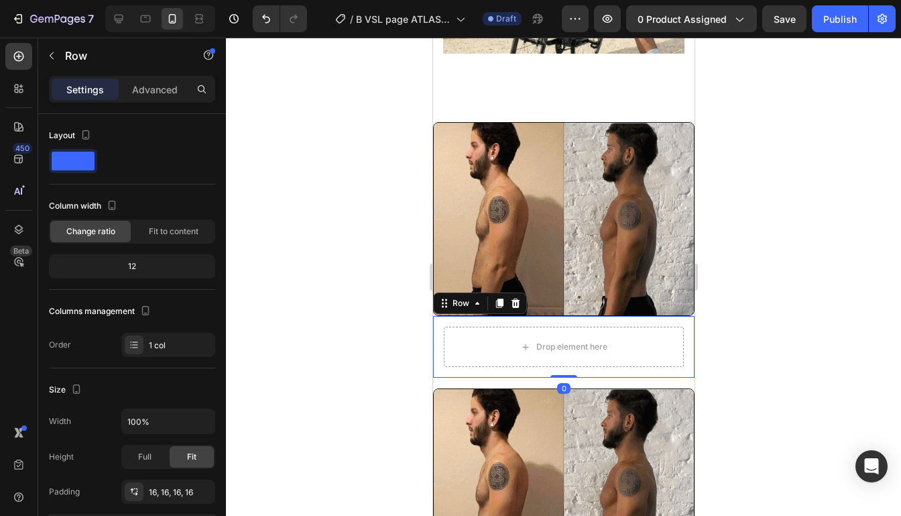
click at [896, 320] on div at bounding box center [563, 277] width 675 height 478
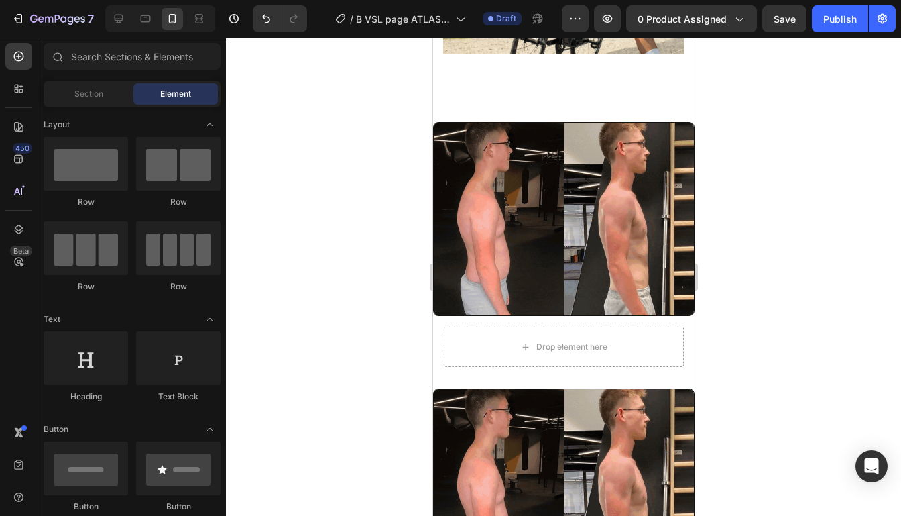
click at [802, 319] on div at bounding box center [563, 277] width 675 height 478
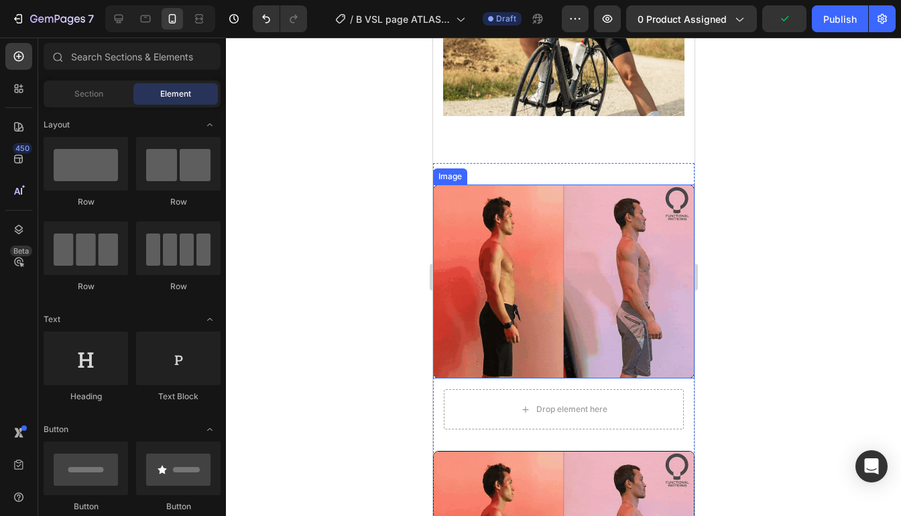
scroll to position [2863, 0]
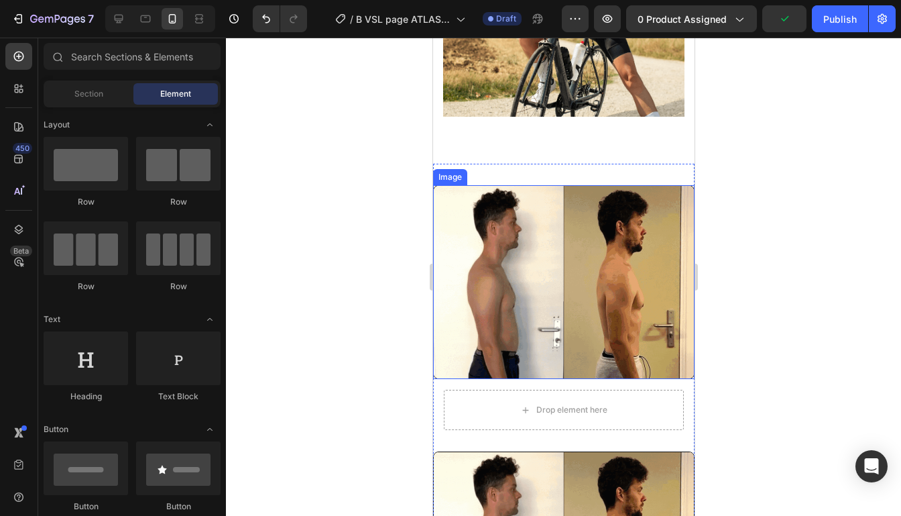
click at [660, 295] on img at bounding box center [562, 282] width 261 height 194
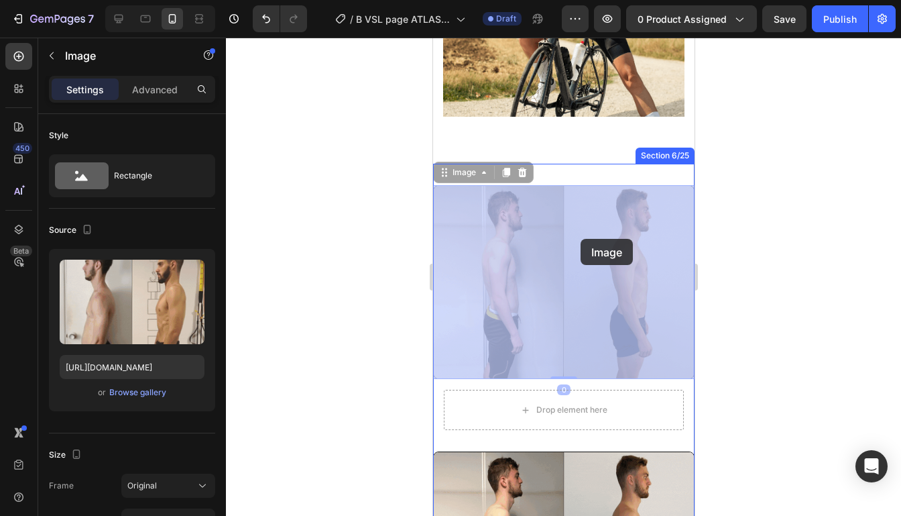
drag, startPoint x: 590, startPoint y: 278, endPoint x: 577, endPoint y: 236, distance: 43.5
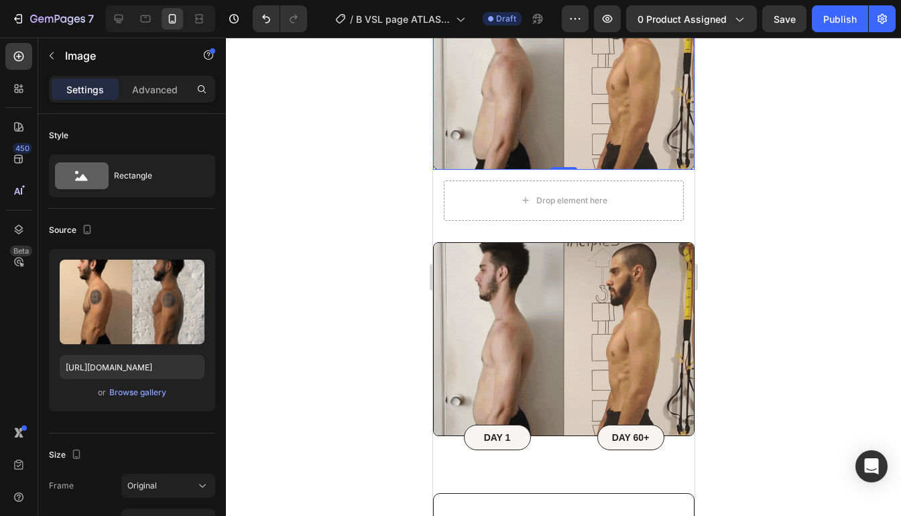
scroll to position [3113, 0]
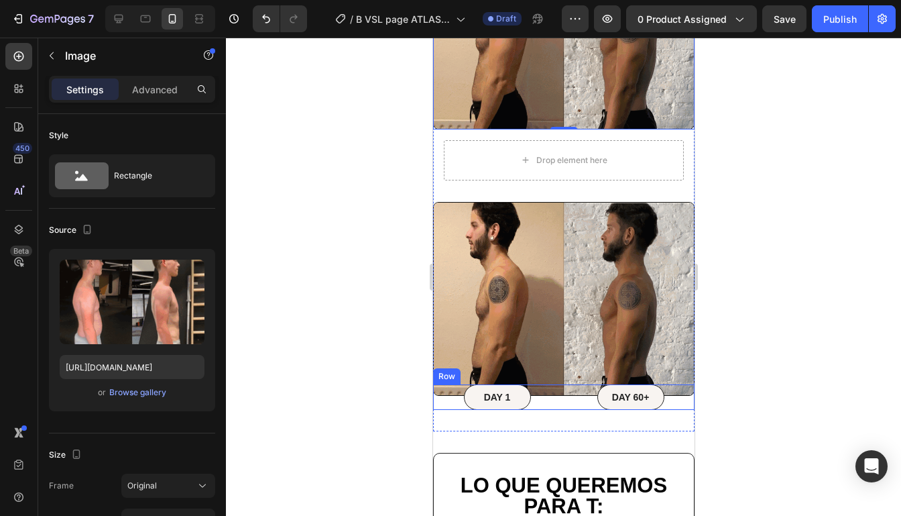
click at [529, 402] on div "DAY 1 Text Block Row" at bounding box center [496, 396] width 128 height 25
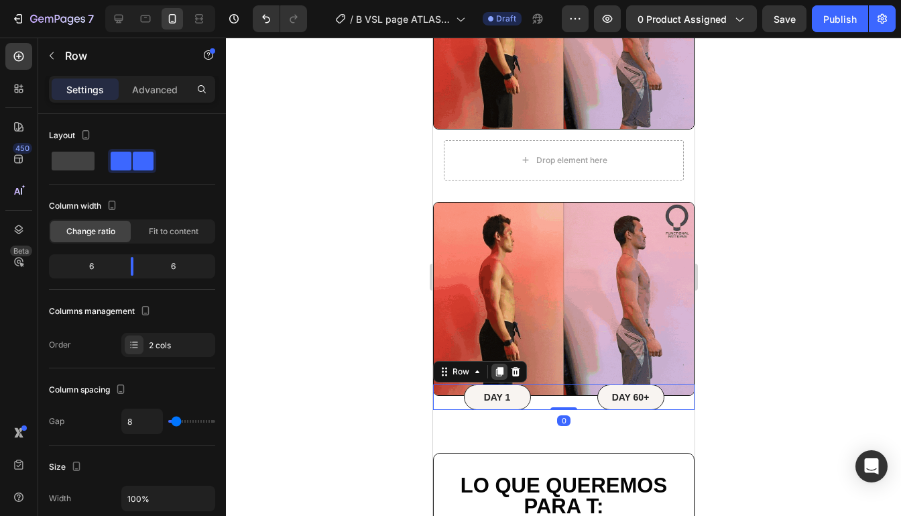
click at [500, 375] on icon at bounding box center [498, 371] width 11 height 11
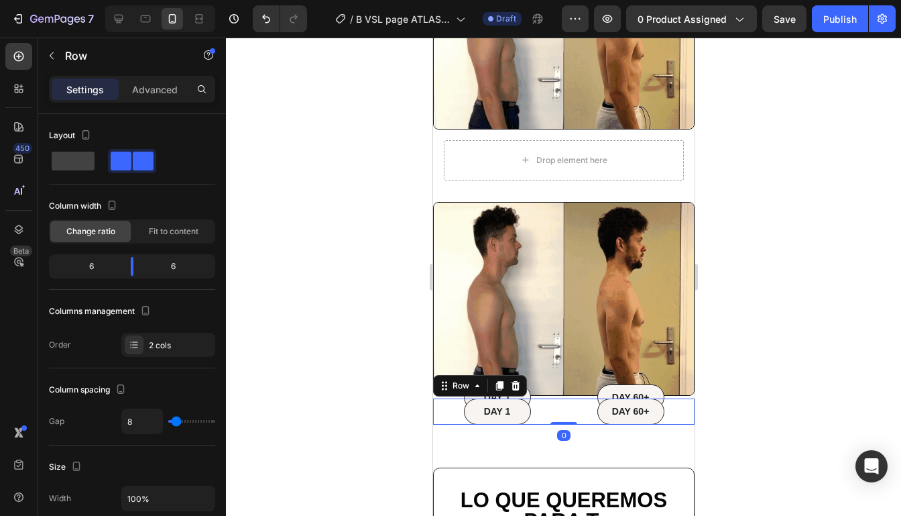
click at [563, 408] on div "DAY 1 Text Block Row DAY 60+ Text Block Row Row 0" at bounding box center [562, 410] width 261 height 25
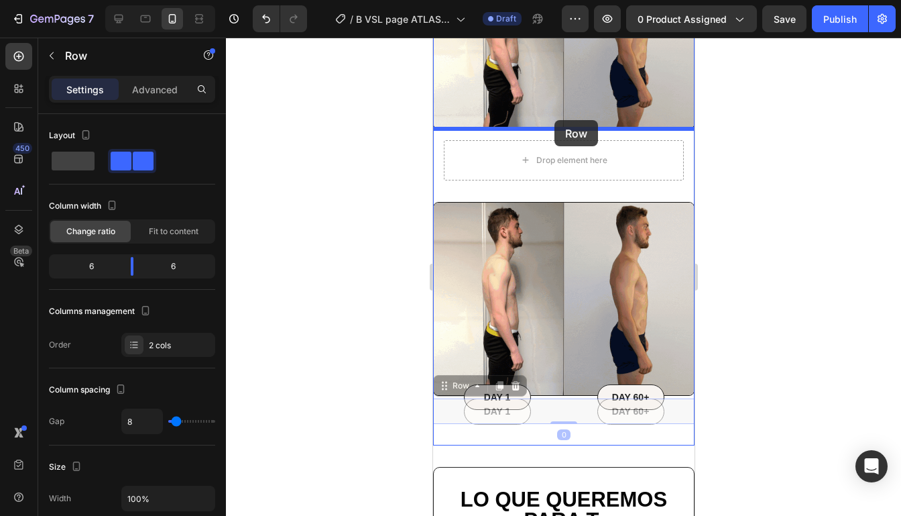
drag, startPoint x: 563, startPoint y: 408, endPoint x: 554, endPoint y: 121, distance: 286.4
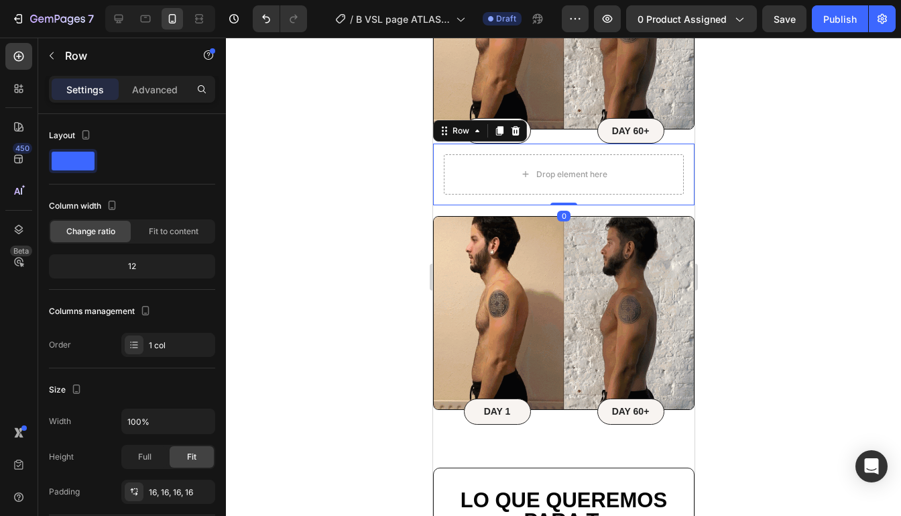
click at [693, 168] on div "Drop element here Row 0" at bounding box center [562, 174] width 261 height 62
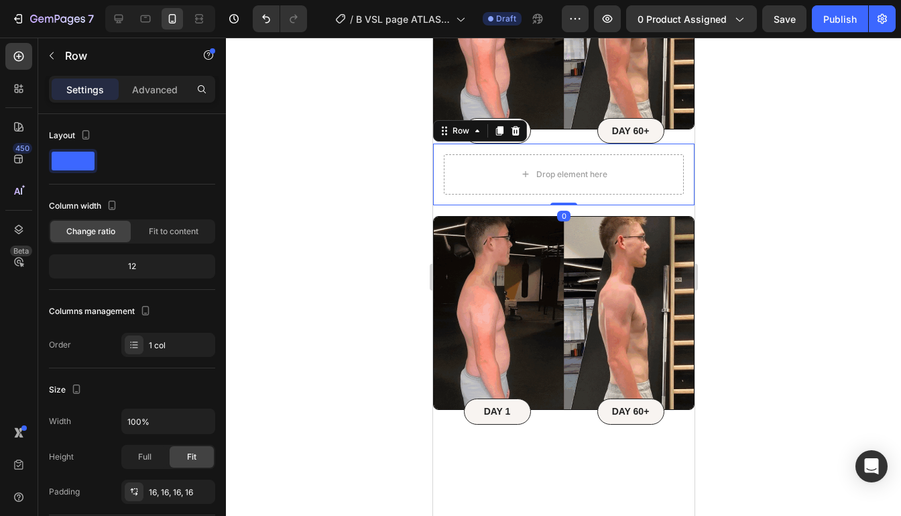
scroll to position [3003, 0]
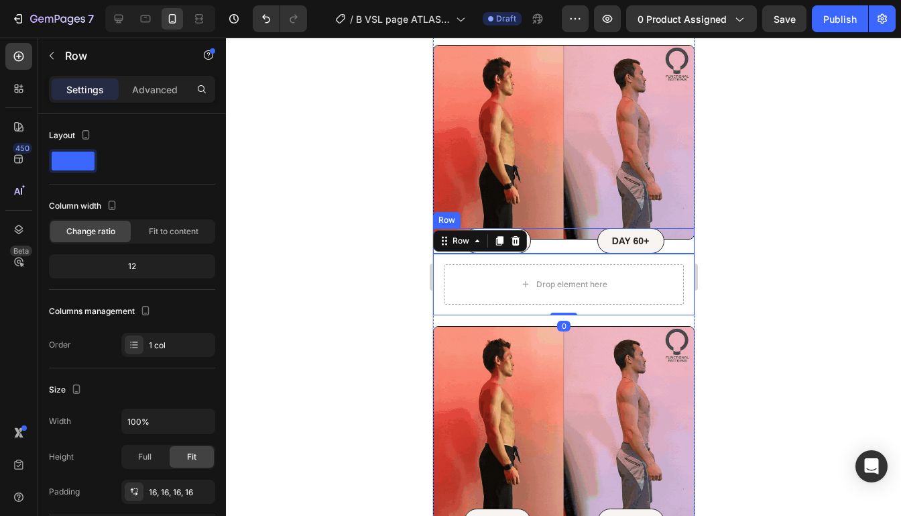
click at [680, 248] on div "DAY 60+ Text Block Row" at bounding box center [630, 240] width 128 height 25
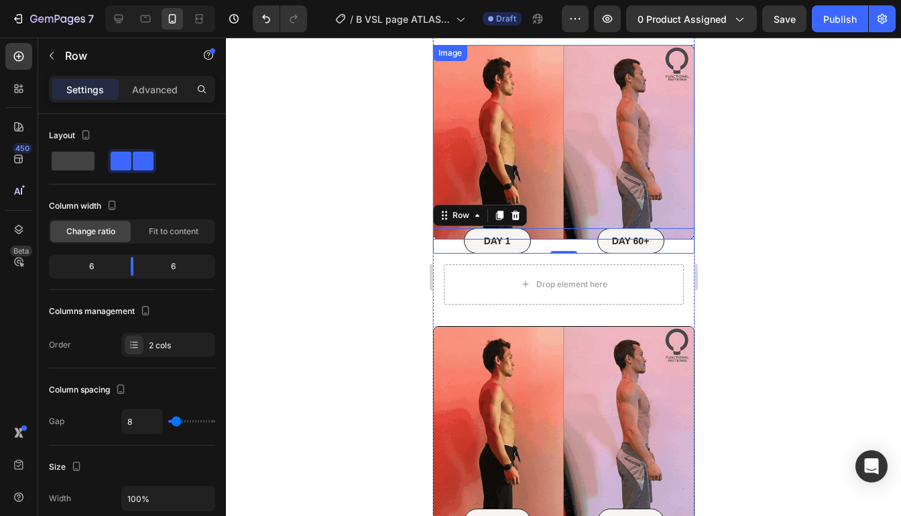
scroll to position [2966, 0]
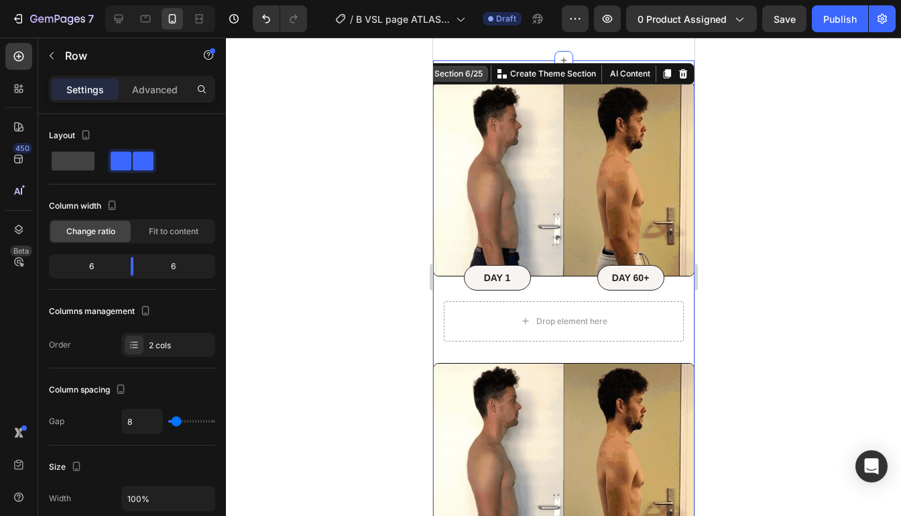
click at [654, 72] on div "Section 6/25 You can create reusable sections Create Theme Section AI Content W…" at bounding box center [554, 73] width 280 height 21
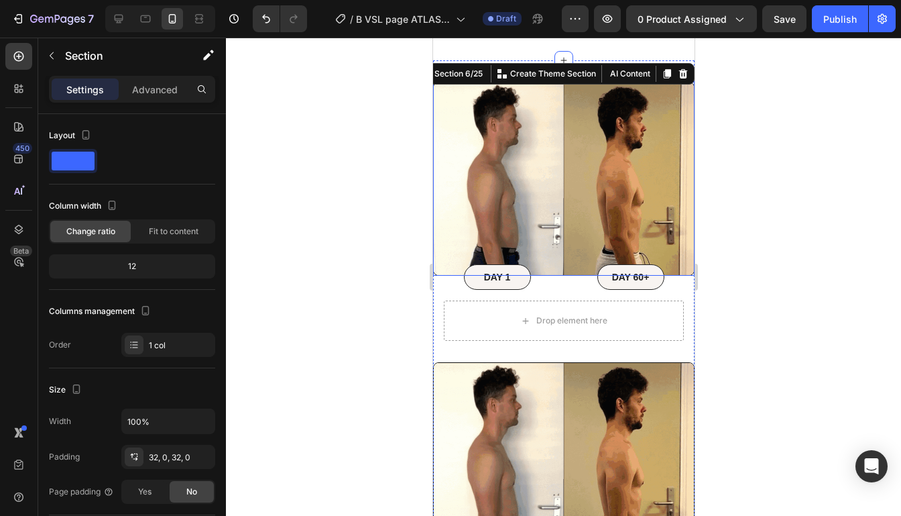
click at [727, 137] on div at bounding box center [563, 277] width 675 height 478
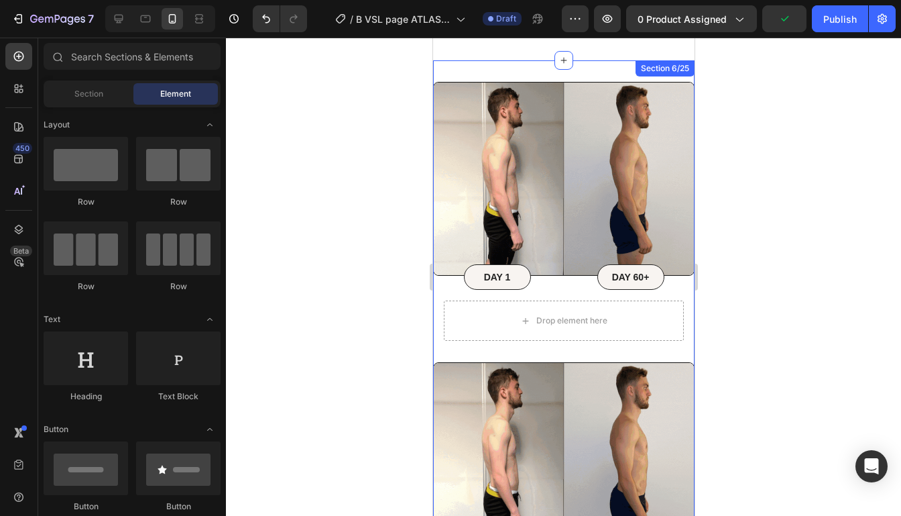
click at [593, 72] on div "Image DAY 1 Text Block Row DAY 60+ Text Block Row Row Drop element here Row Ima…" at bounding box center [562, 326] width 261 height 532
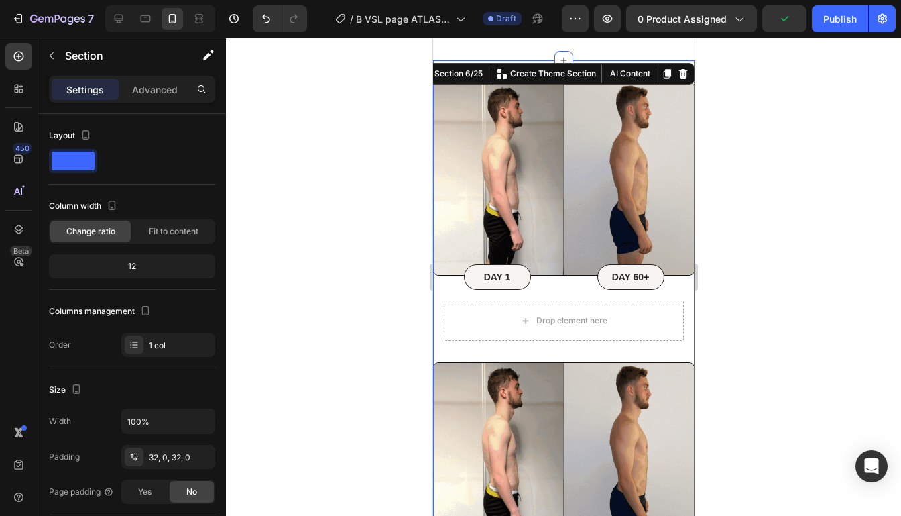
click at [730, 259] on div at bounding box center [563, 277] width 675 height 478
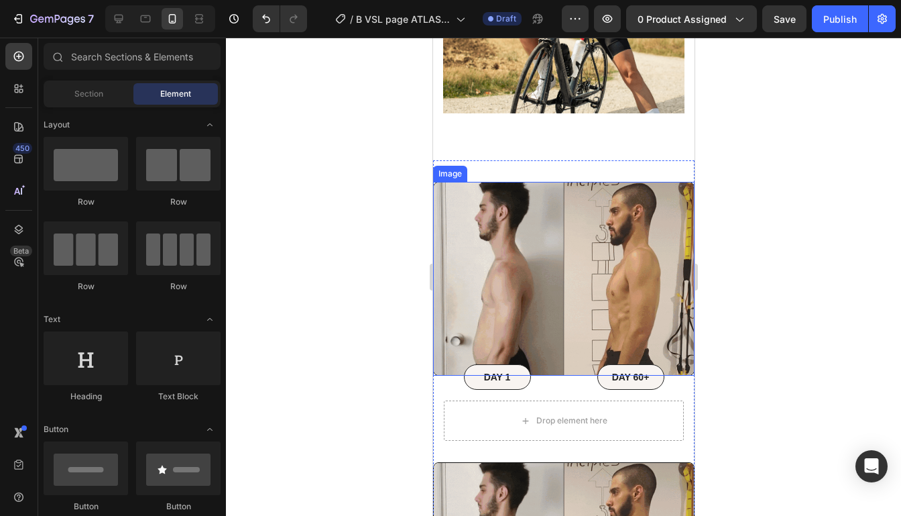
scroll to position [2865, 0]
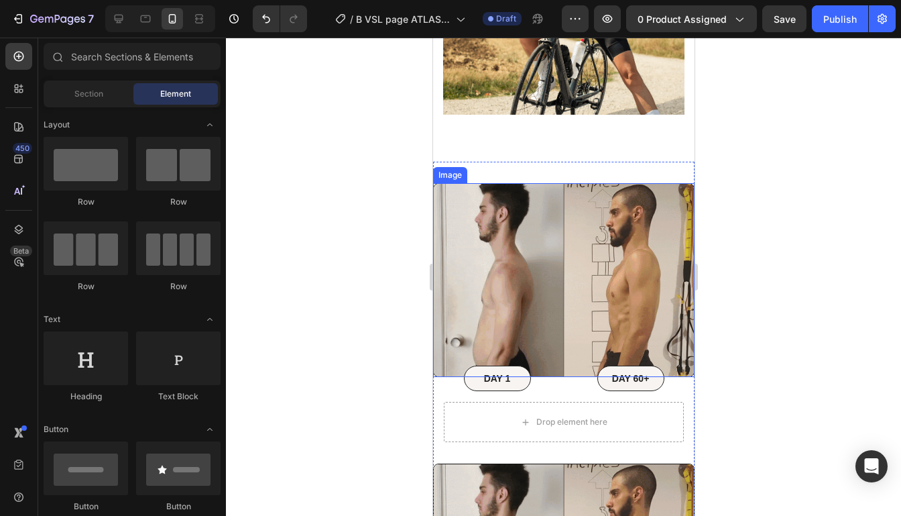
click at [667, 266] on img at bounding box center [562, 280] width 261 height 194
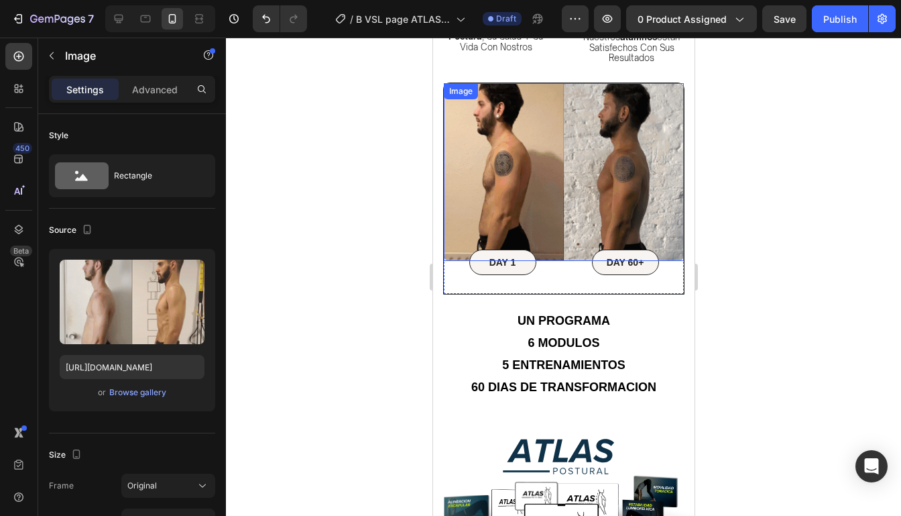
scroll to position [593, 0]
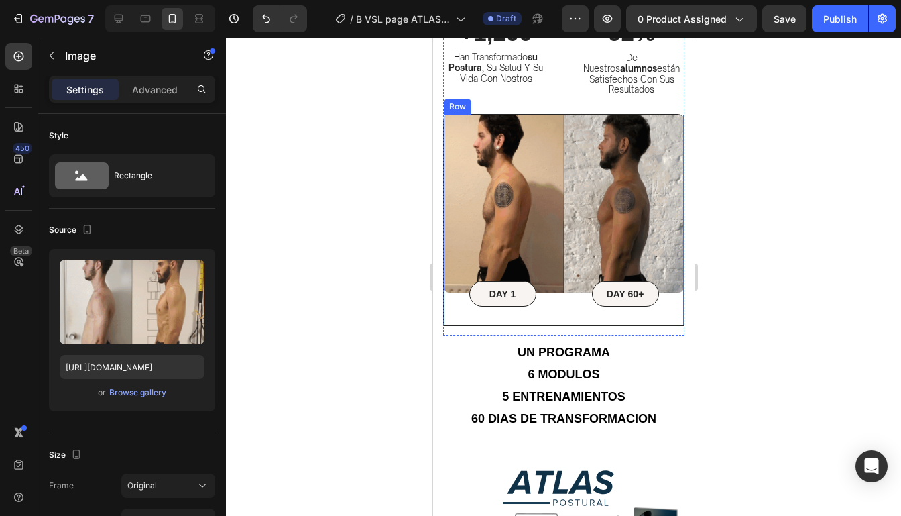
click at [656, 308] on div "Image DAY 1 Text Block Row DAY 60+ Text Block Row Row Row" at bounding box center [562, 220] width 241 height 212
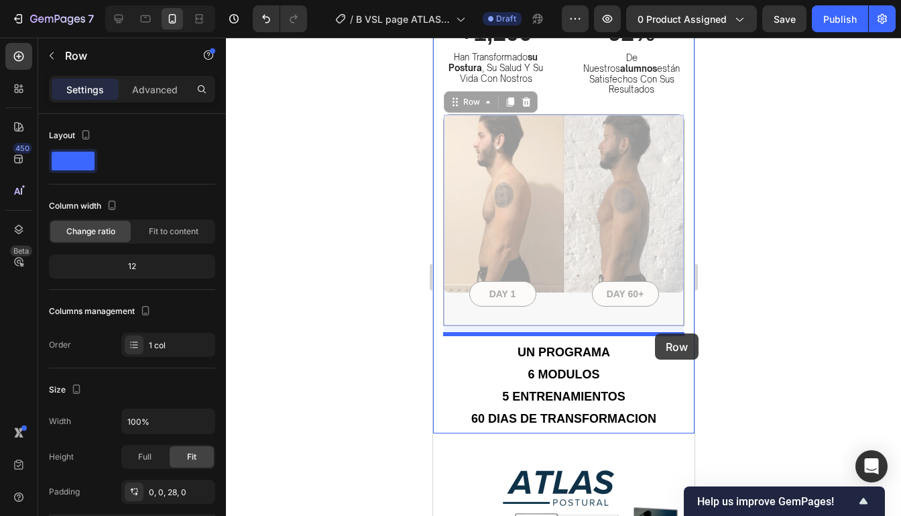
drag, startPoint x: 653, startPoint y: 312, endPoint x: 654, endPoint y: 333, distance: 20.8
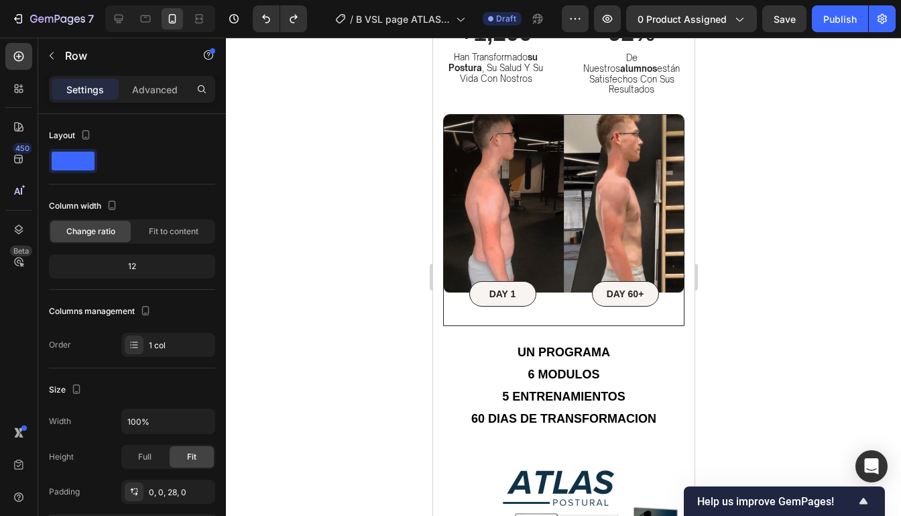
click at [661, 314] on div "Image DAY 1 Text Block Row DAY 60+ Text Block Row Row Row" at bounding box center [562, 220] width 241 height 212
click at [633, 313] on div "Image DAY 1 Text Block Row DAY 60+ Text Block Row Row Row" at bounding box center [562, 220] width 241 height 212
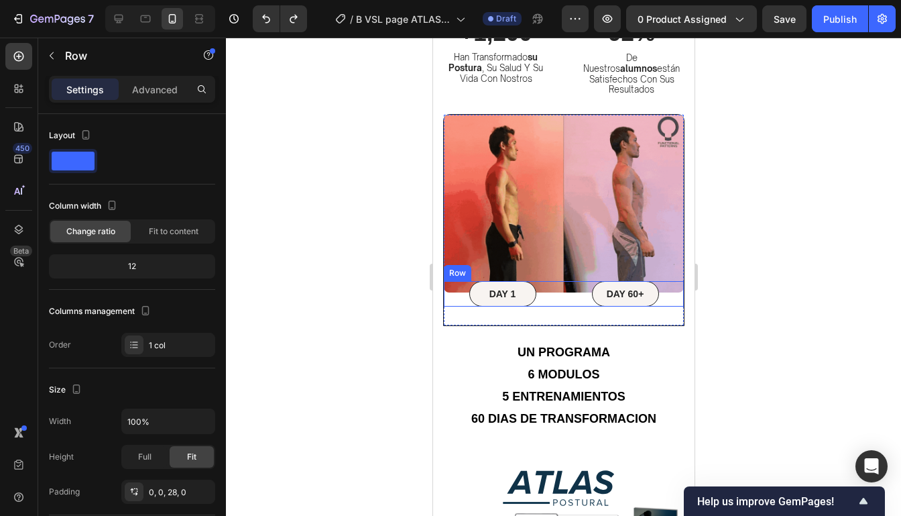
click at [581, 289] on div "DAY 60+ Text Block Row" at bounding box center [624, 293] width 117 height 25
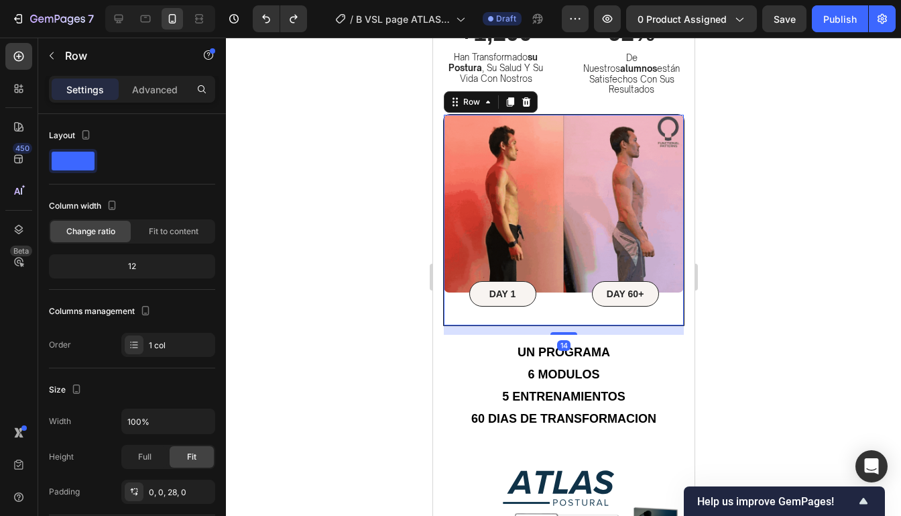
click at [583, 312] on div "Image DAY 1 Text Block Row DAY 60+ Text Block Row Row Row 14" at bounding box center [562, 220] width 241 height 212
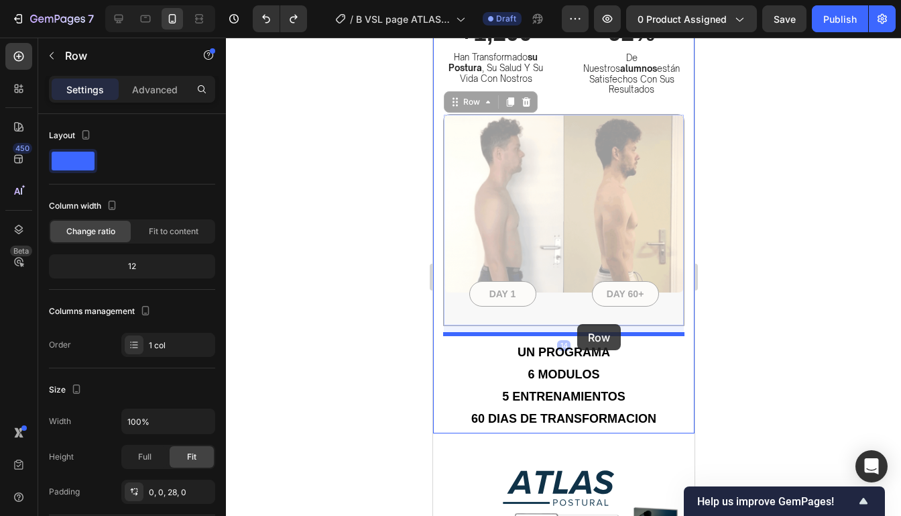
drag, startPoint x: 583, startPoint y: 312, endPoint x: 577, endPoint y: 324, distance: 13.8
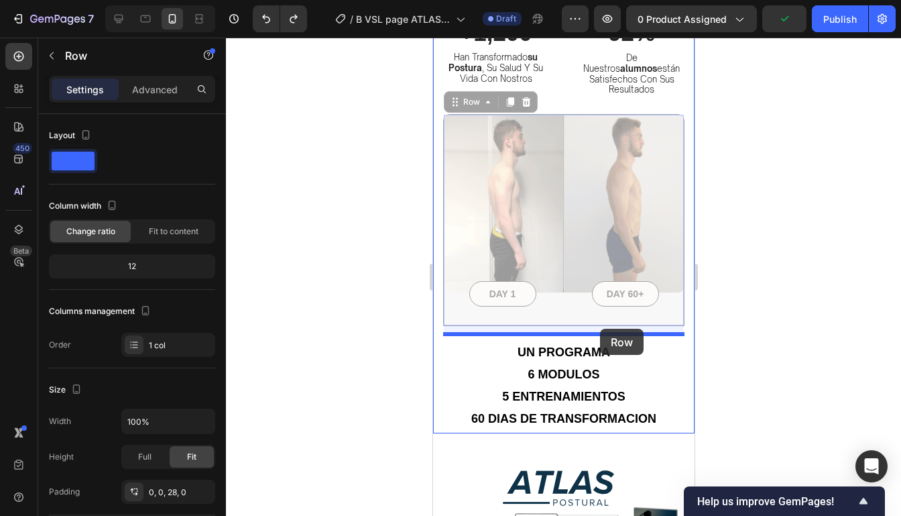
drag, startPoint x: 593, startPoint y: 310, endPoint x: 599, endPoint y: 328, distance: 19.3
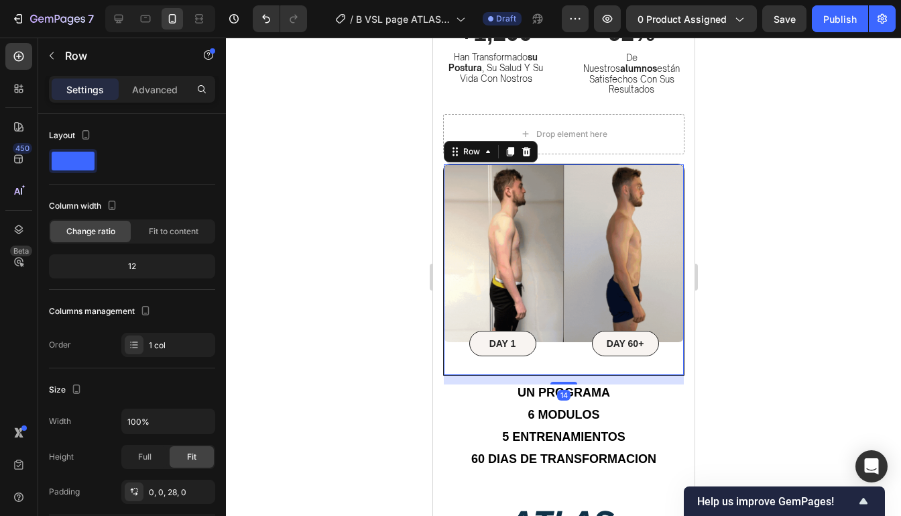
click at [771, 255] on div at bounding box center [563, 277] width 675 height 478
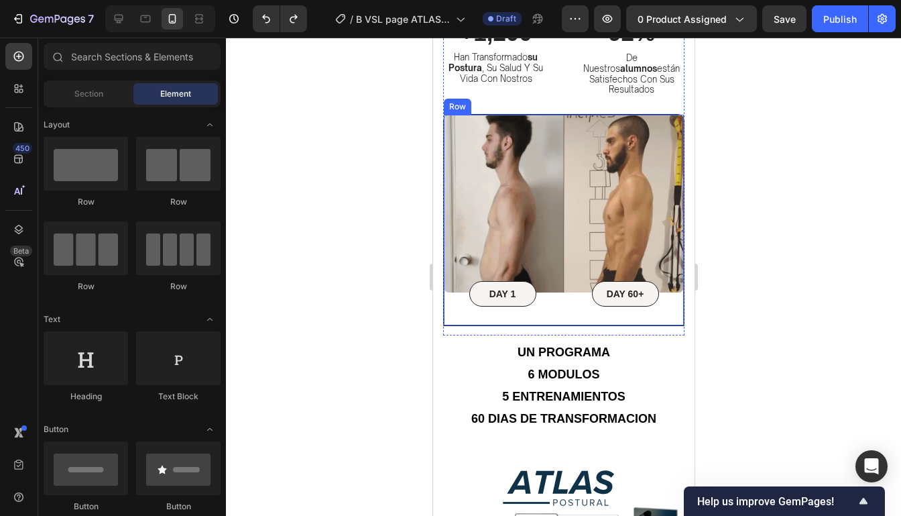
click at [667, 300] on div "Image DAY 1 Text Block Row DAY 60+ Text Block Row Row Row" at bounding box center [562, 220] width 241 height 212
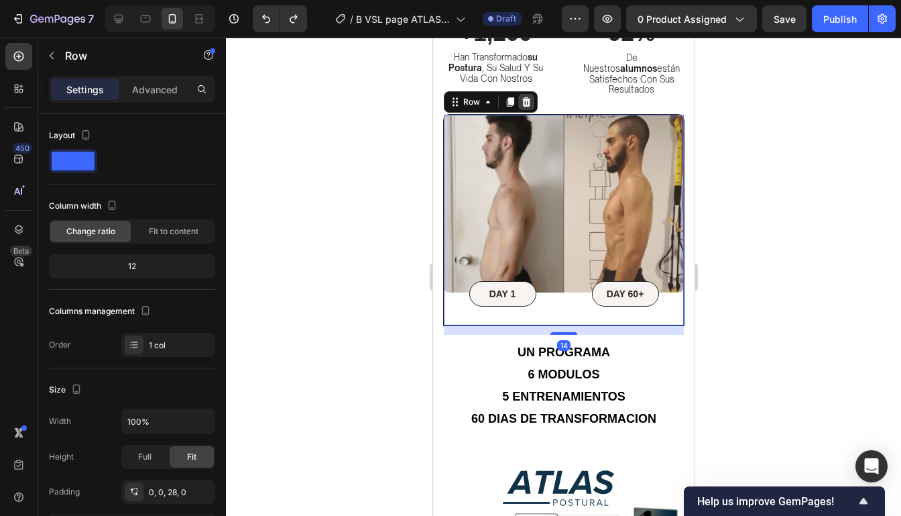
click at [528, 97] on icon at bounding box center [526, 101] width 9 height 9
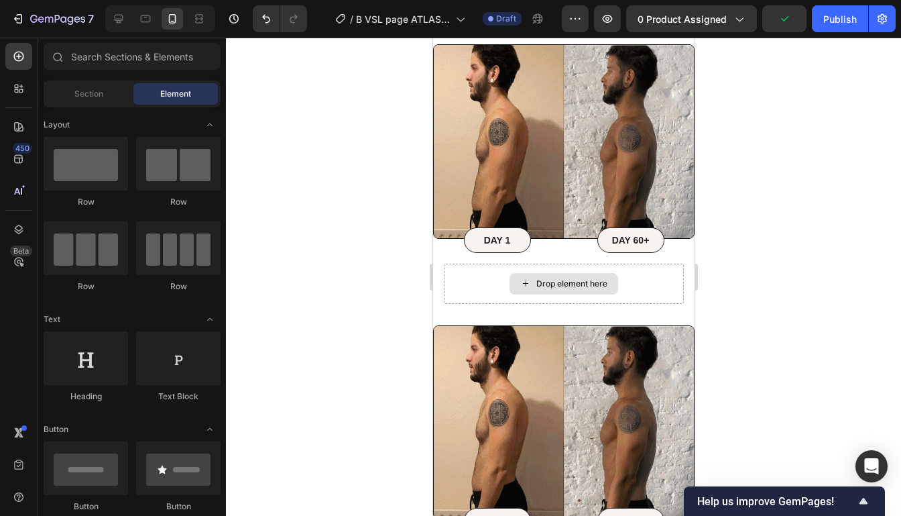
scroll to position [2804, 0]
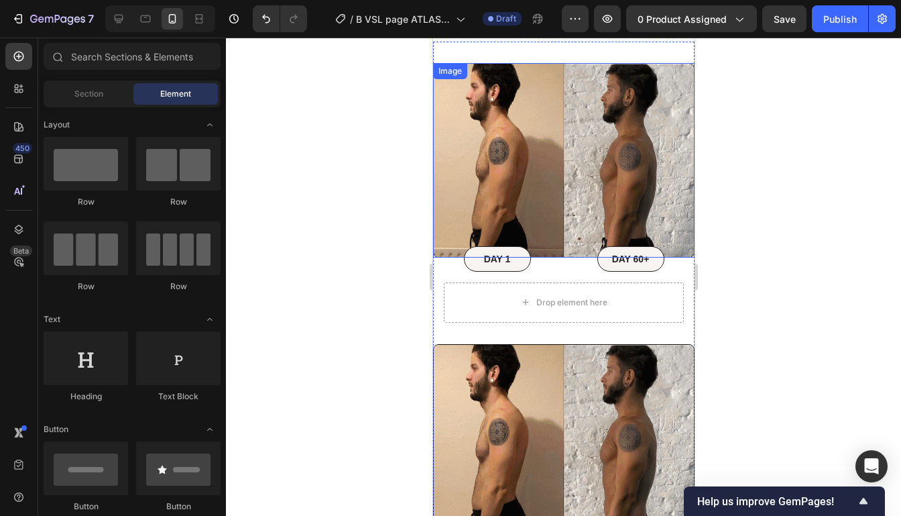
click at [674, 225] on img at bounding box center [562, 160] width 261 height 194
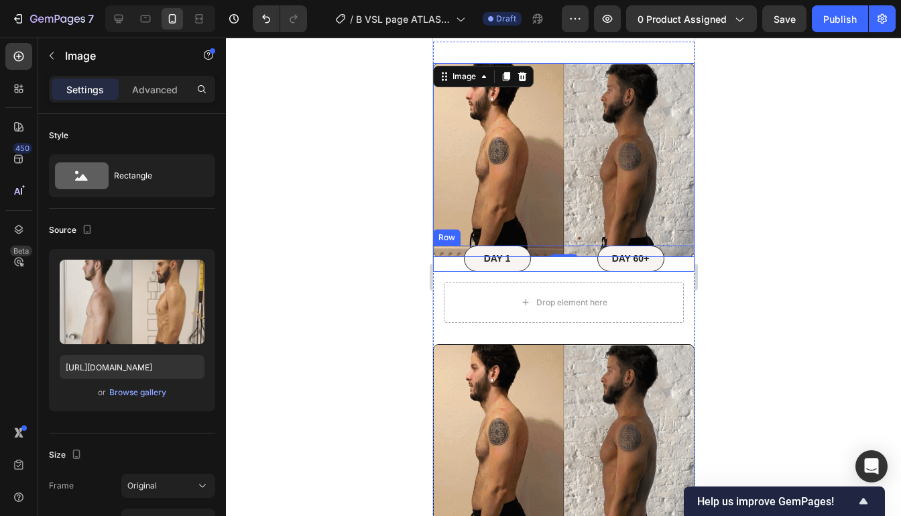
click at [680, 265] on div "DAY 60+ Text Block Row" at bounding box center [630, 257] width 128 height 25
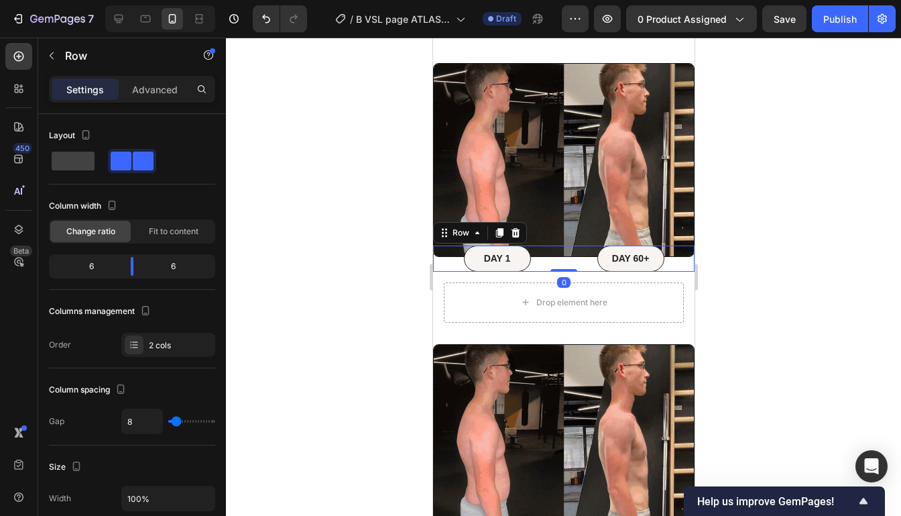
scroll to position [2687, 0]
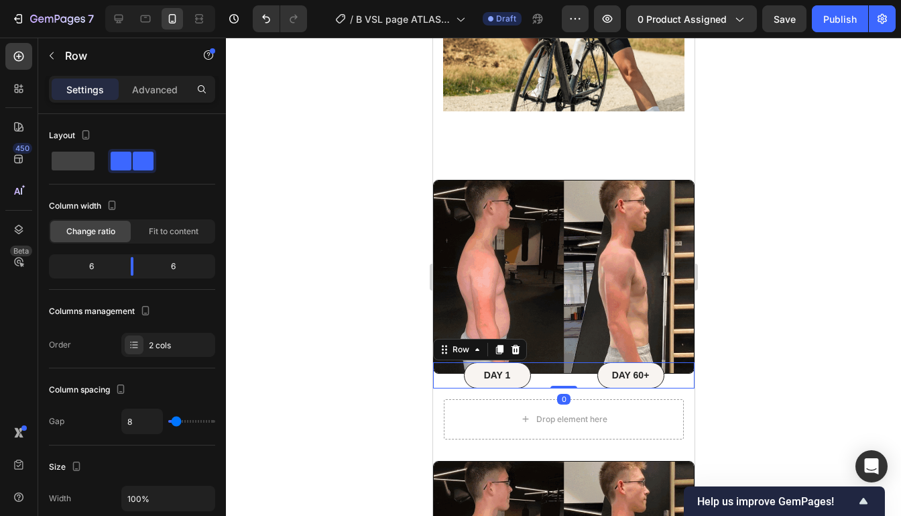
click at [680, 265] on img at bounding box center [562, 277] width 261 height 194
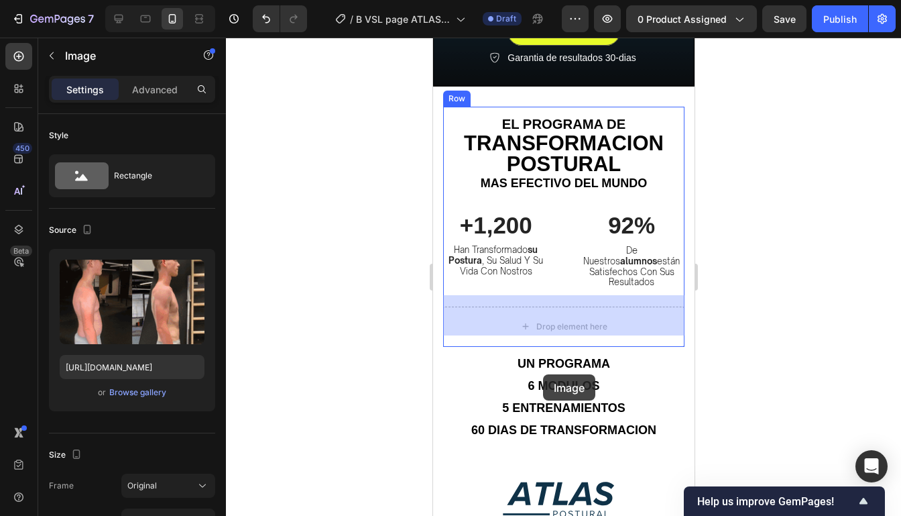
scroll to position [446, 0]
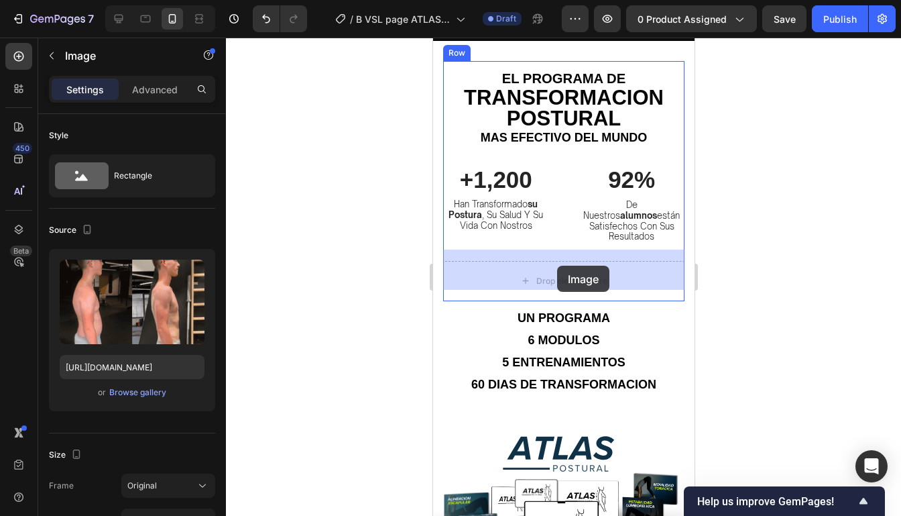
drag, startPoint x: 680, startPoint y: 265, endPoint x: 556, endPoint y: 265, distance: 124.0
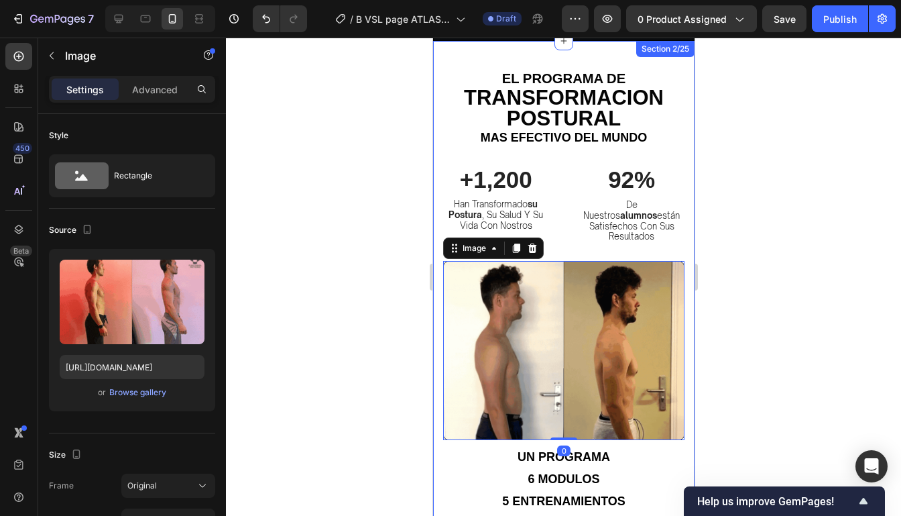
click at [760, 282] on div at bounding box center [563, 277] width 675 height 478
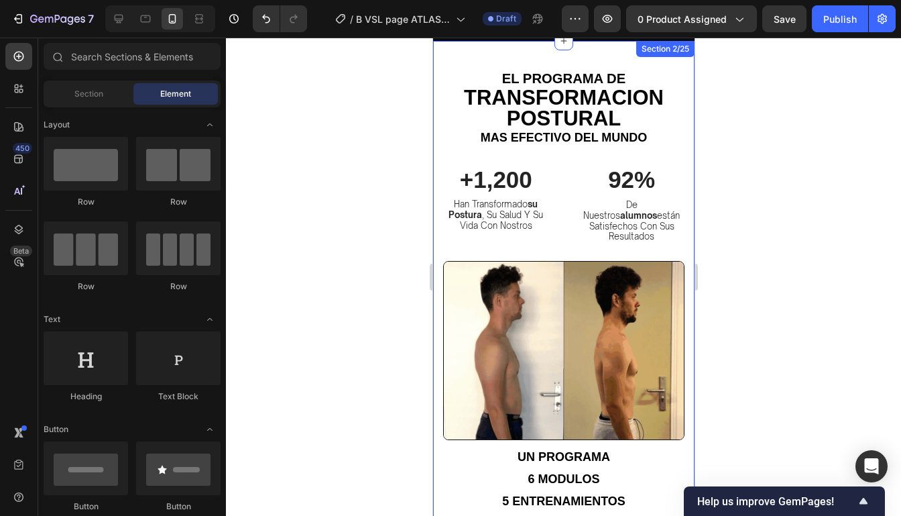
click at [760, 282] on div at bounding box center [563, 277] width 675 height 478
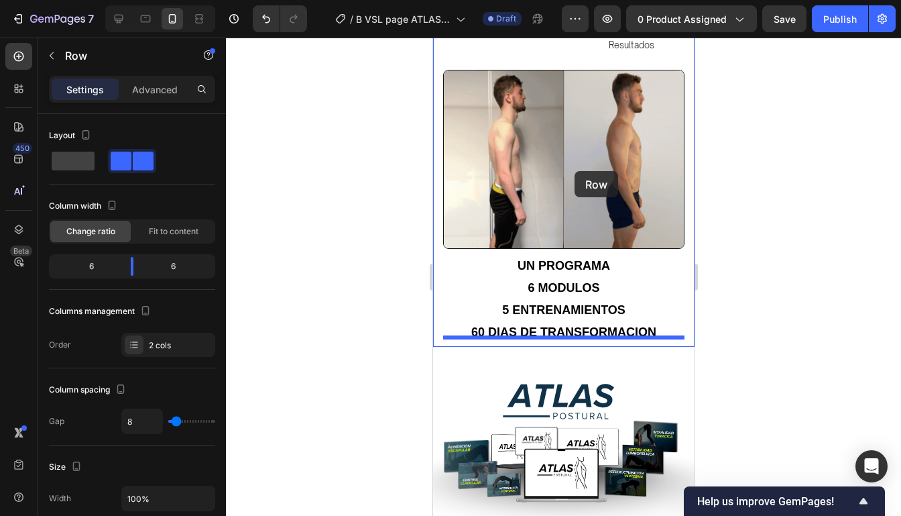
scroll to position [697, 0]
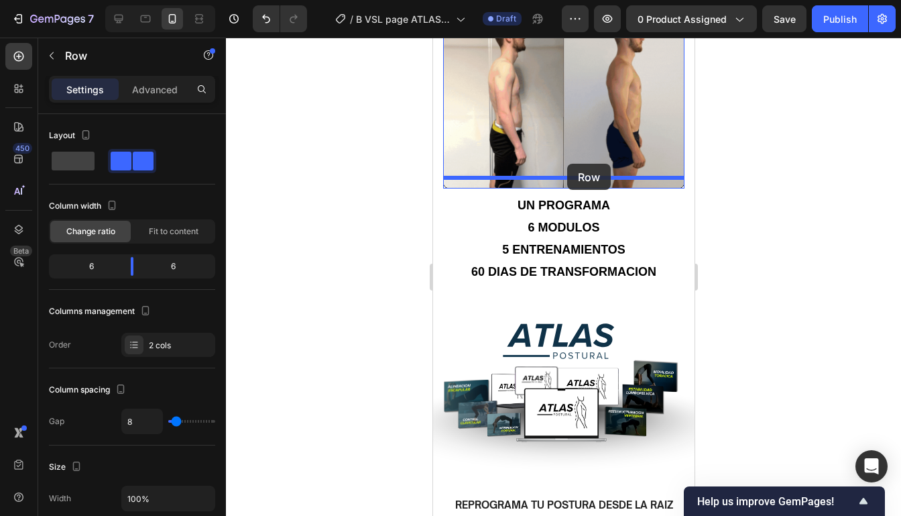
drag, startPoint x: 671, startPoint y: 249, endPoint x: 566, endPoint y: 164, distance: 134.8
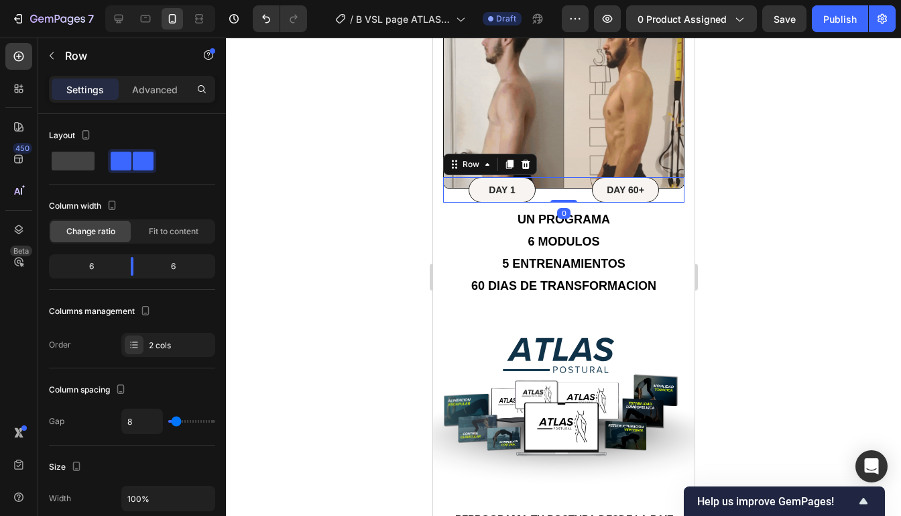
click at [727, 188] on div at bounding box center [563, 277] width 675 height 478
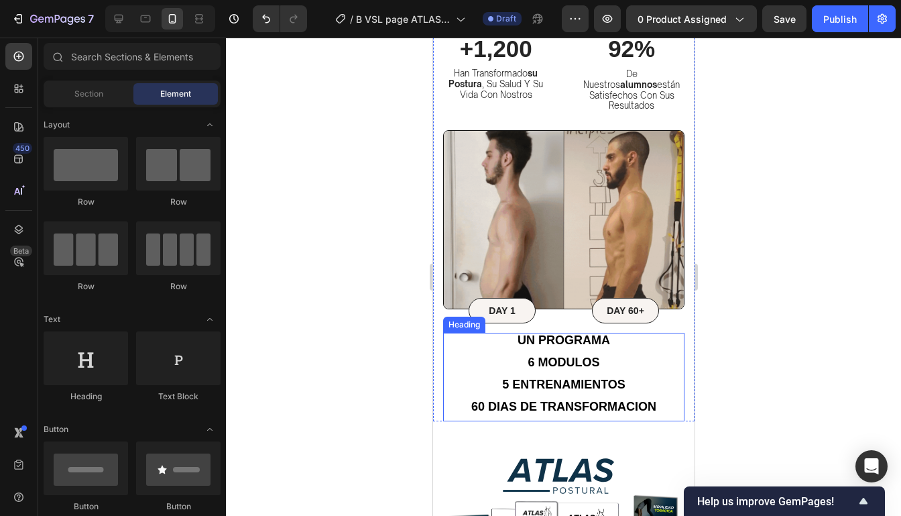
scroll to position [561, 0]
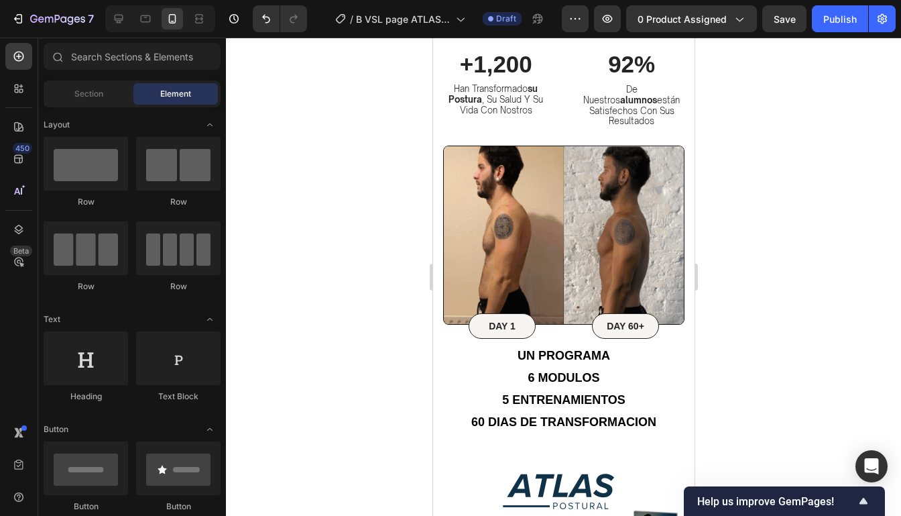
click at [758, 213] on div at bounding box center [563, 277] width 675 height 478
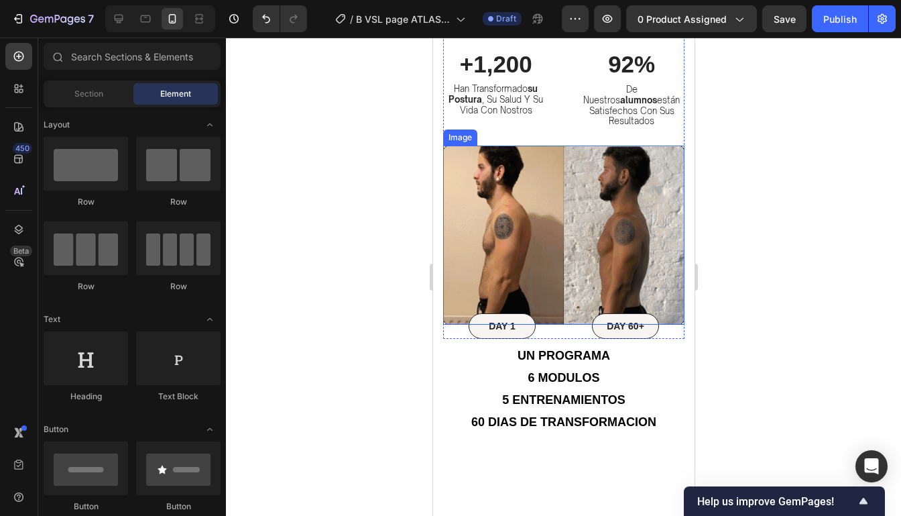
scroll to position [402, 0]
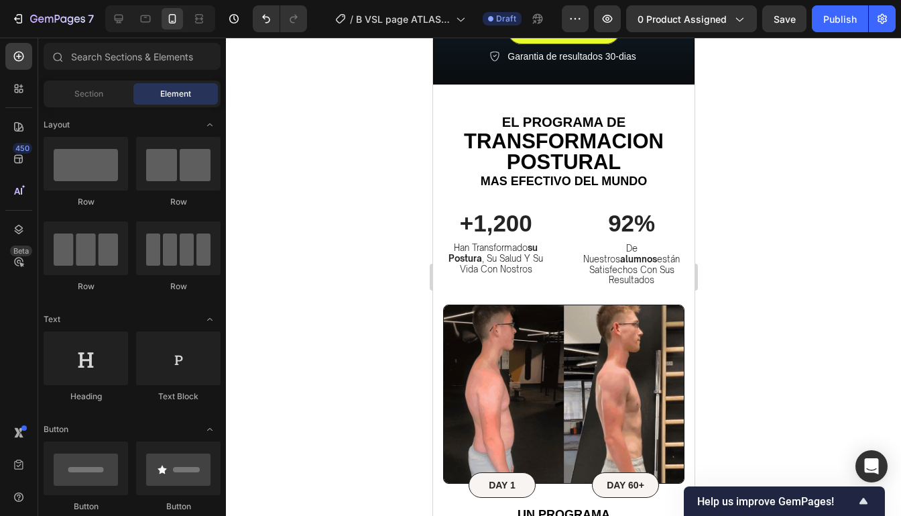
click at [747, 248] on div at bounding box center [563, 277] width 675 height 478
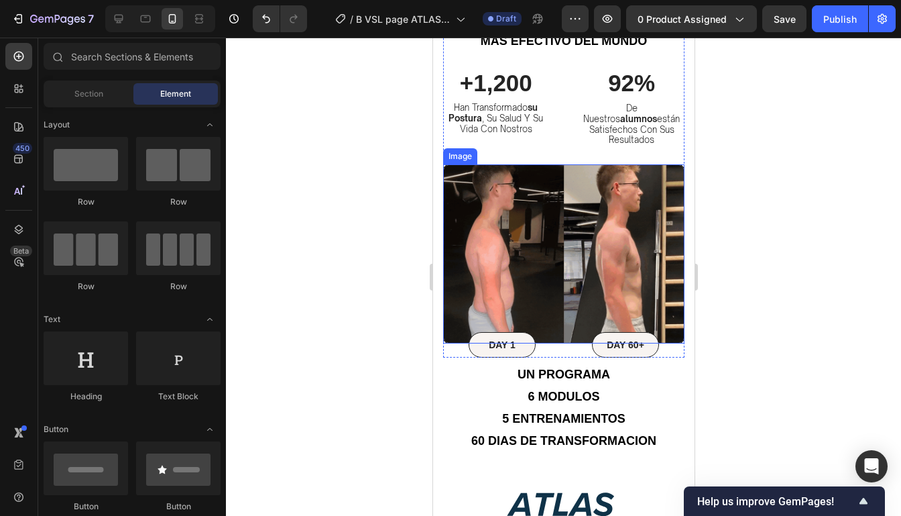
scroll to position [545, 0]
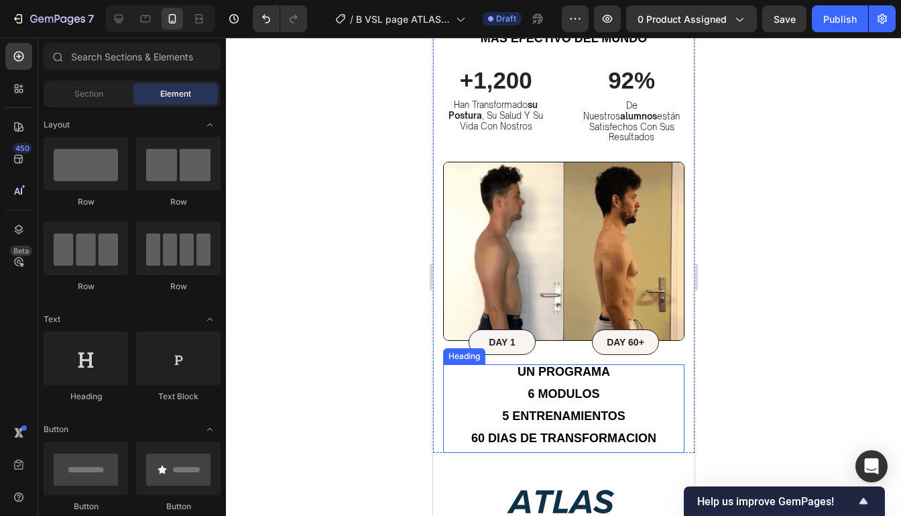
click at [629, 377] on h2 "Un programa 6 modulos 5 entrenamientos 60 dias de transformacion" at bounding box center [562, 408] width 241 height 88
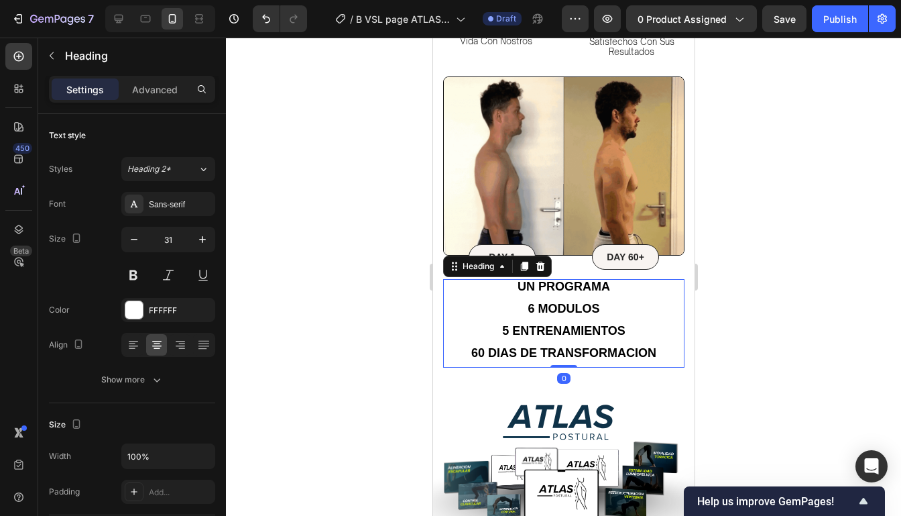
scroll to position [637, 0]
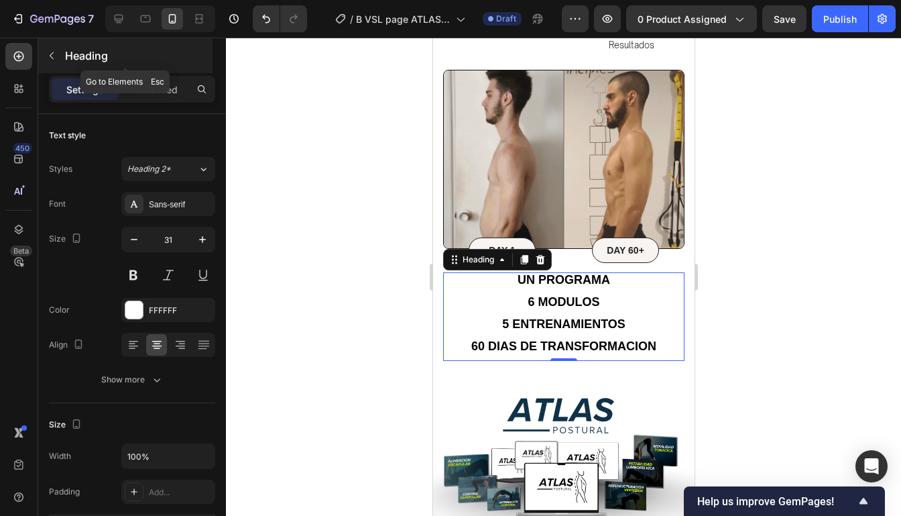
click at [47, 51] on icon "button" at bounding box center [51, 55] width 11 height 11
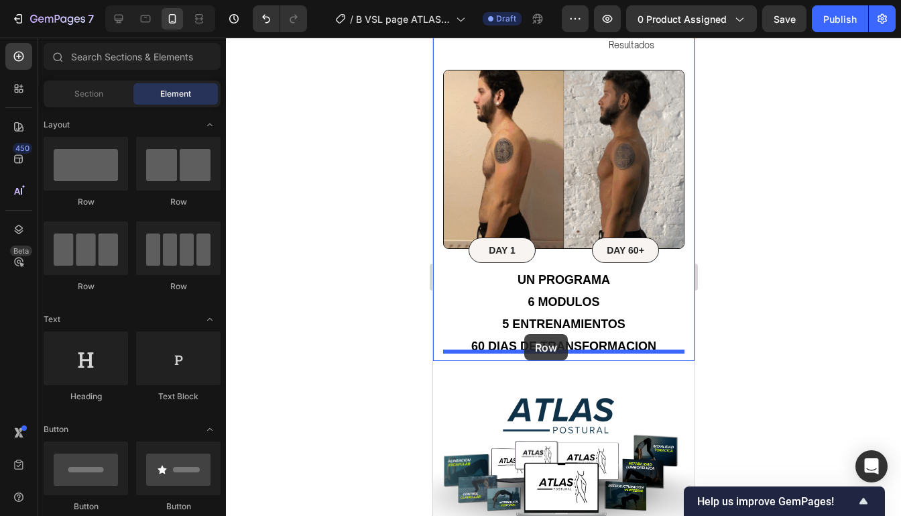
drag, startPoint x: 509, startPoint y: 183, endPoint x: 524, endPoint y: 334, distance: 151.5
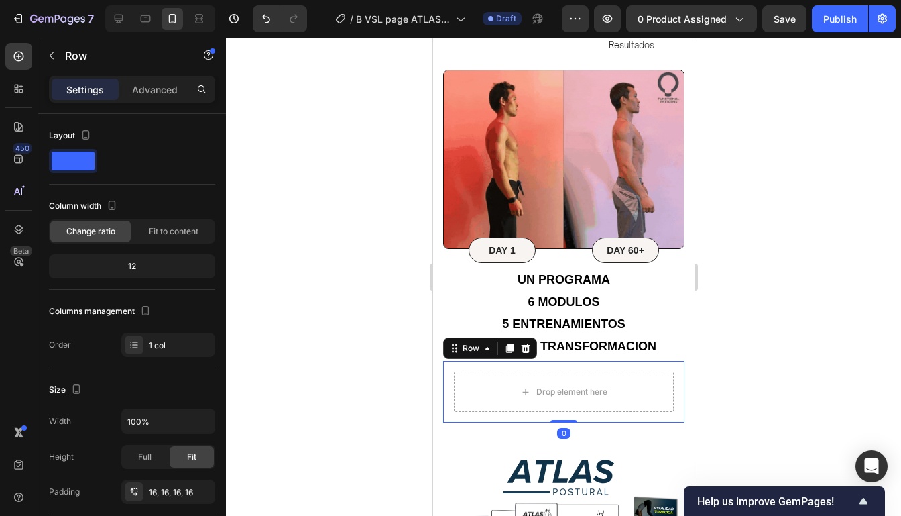
click at [713, 263] on div at bounding box center [563, 277] width 675 height 478
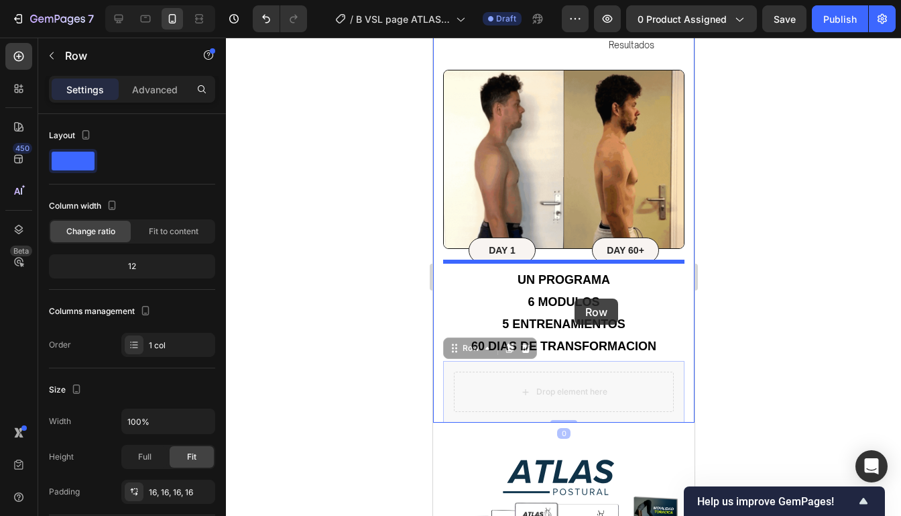
drag, startPoint x: 576, startPoint y: 355, endPoint x: 574, endPoint y: 298, distance: 57.0
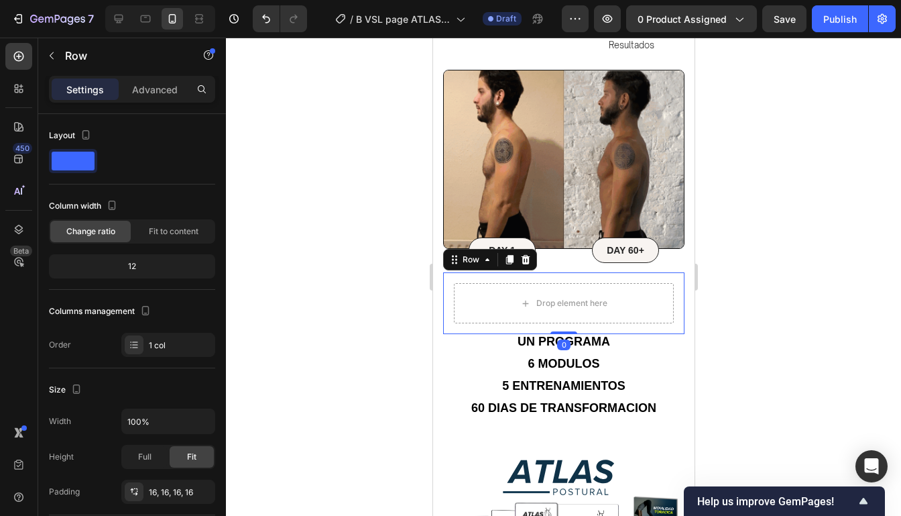
click at [753, 232] on div at bounding box center [563, 277] width 675 height 478
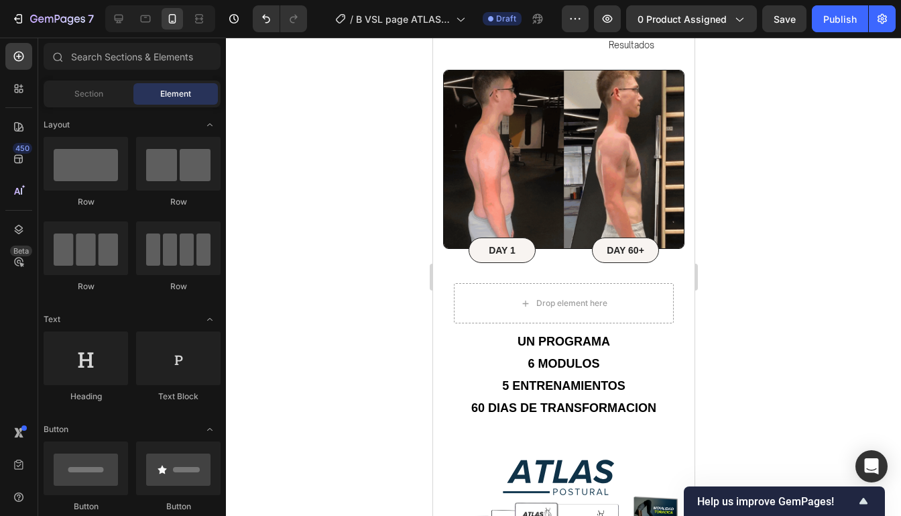
click at [753, 232] on div at bounding box center [563, 277] width 675 height 478
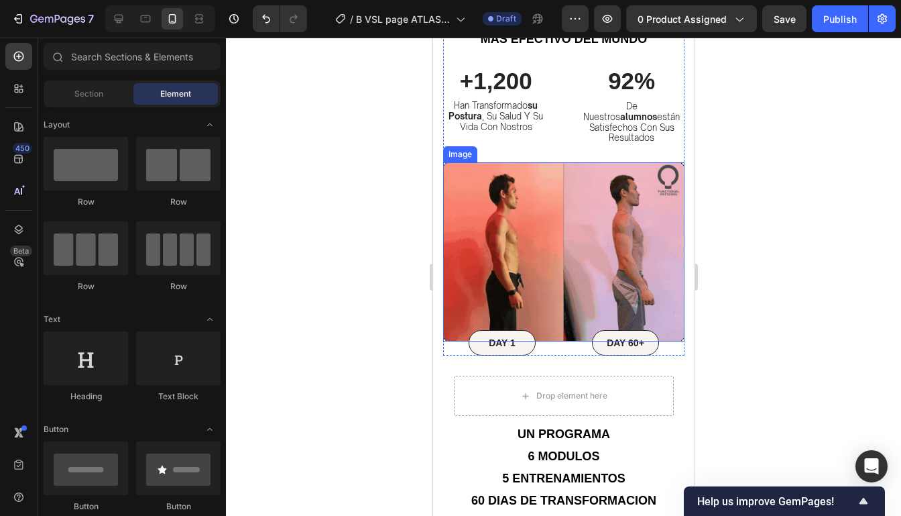
scroll to position [546, 0]
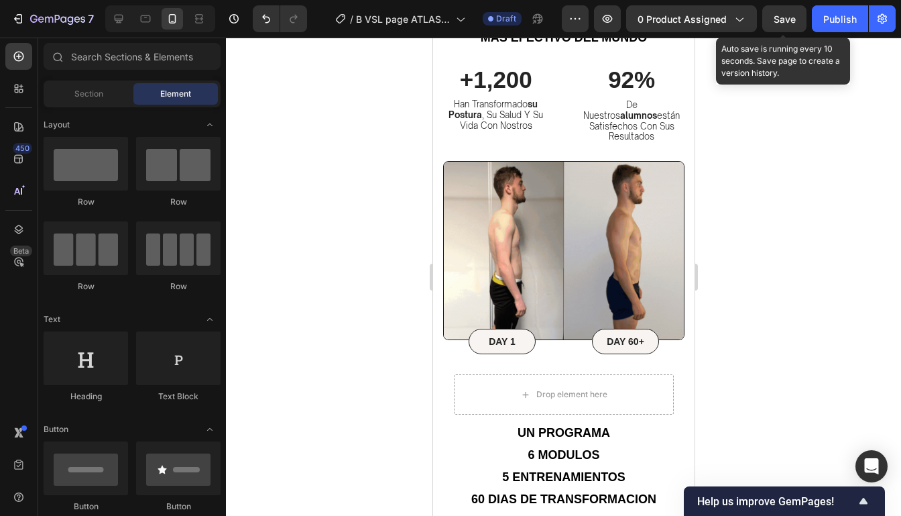
click at [784, 23] on span "Save" at bounding box center [785, 18] width 22 height 11
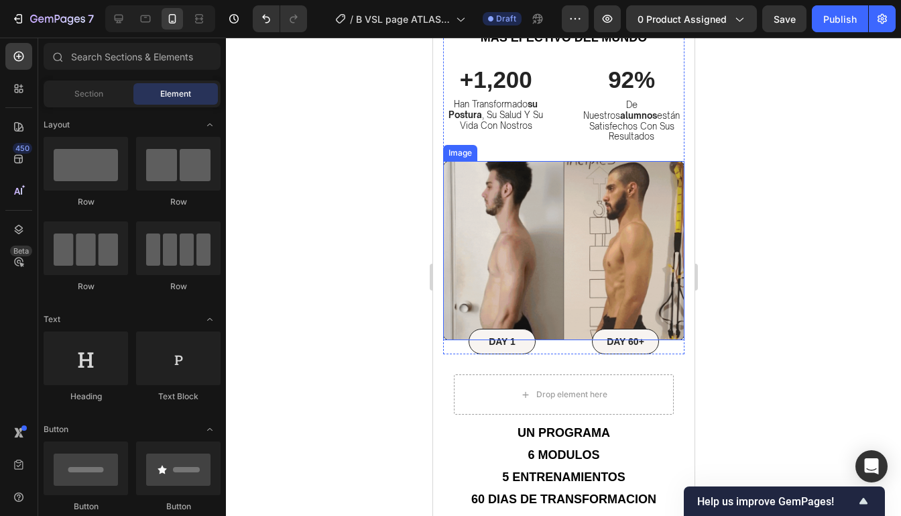
click at [678, 210] on img at bounding box center [562, 250] width 241 height 179
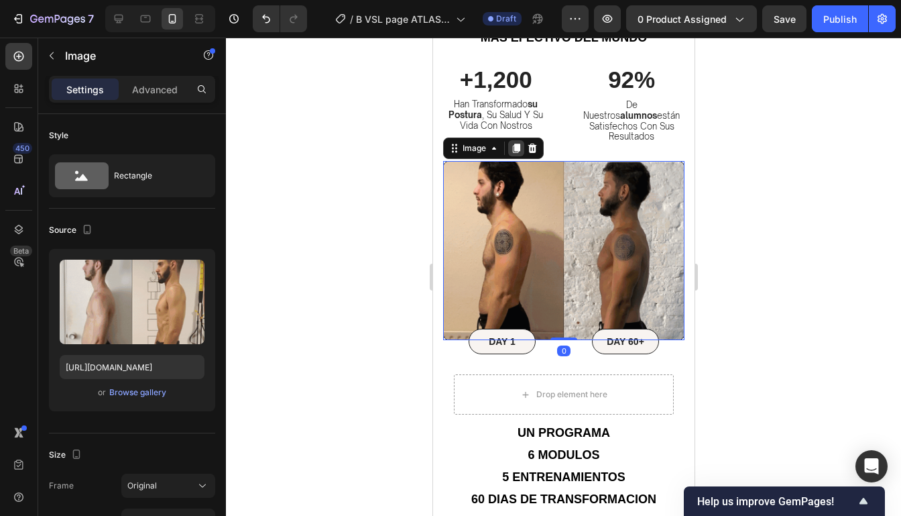
click at [515, 143] on icon at bounding box center [515, 147] width 7 height 9
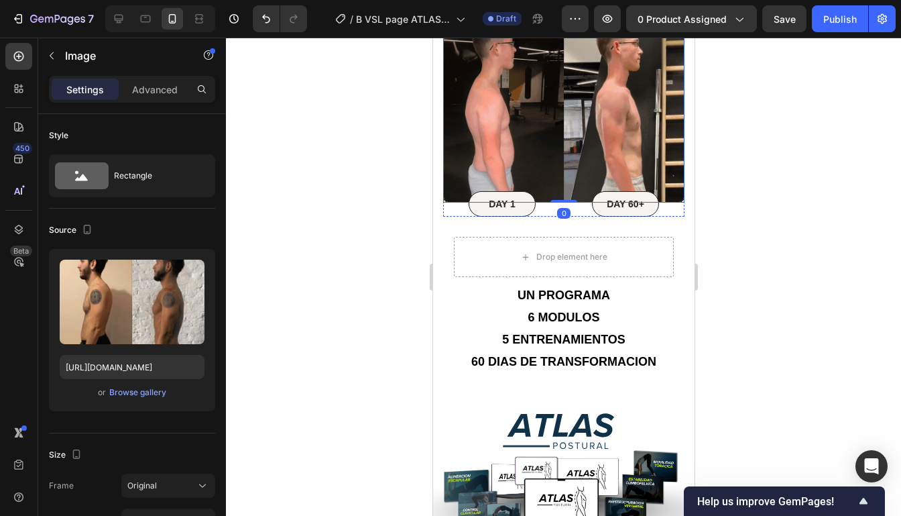
scroll to position [759, 0]
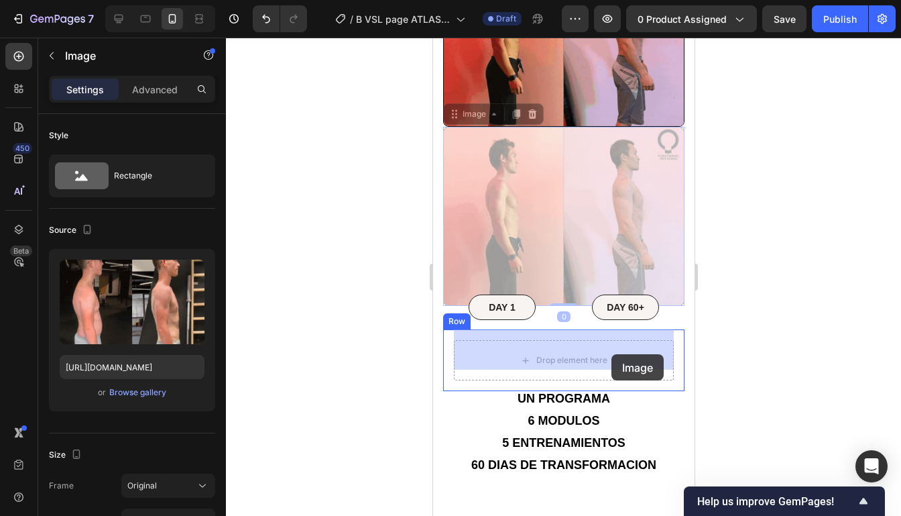
drag, startPoint x: 627, startPoint y: 201, endPoint x: 611, endPoint y: 354, distance: 153.7
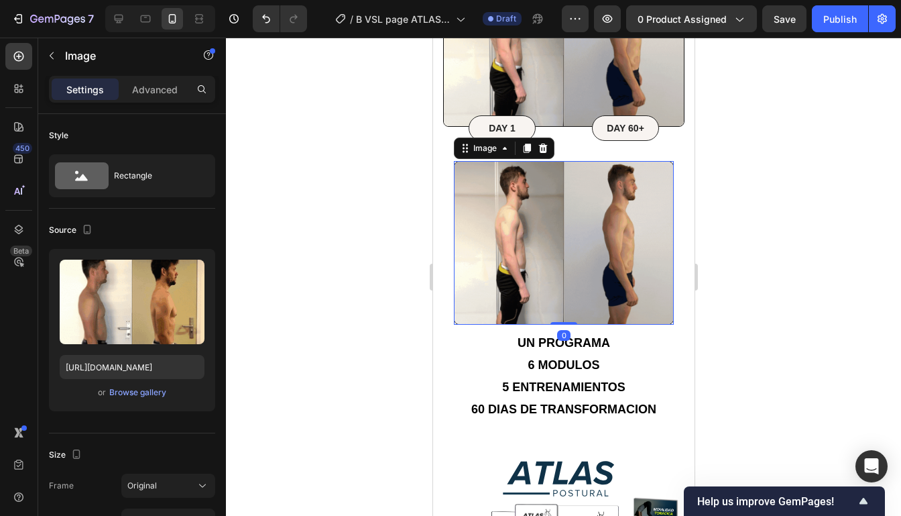
click at [791, 290] on div at bounding box center [563, 277] width 675 height 478
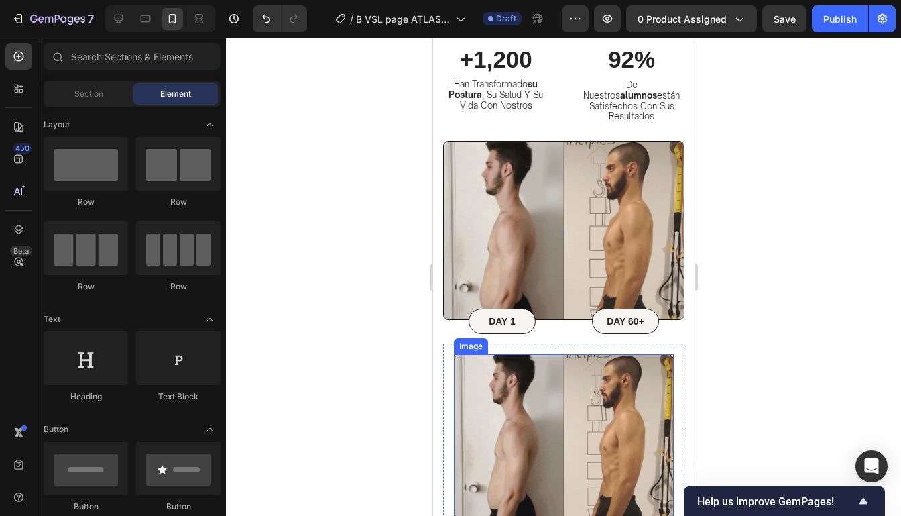
scroll to position [598, 0]
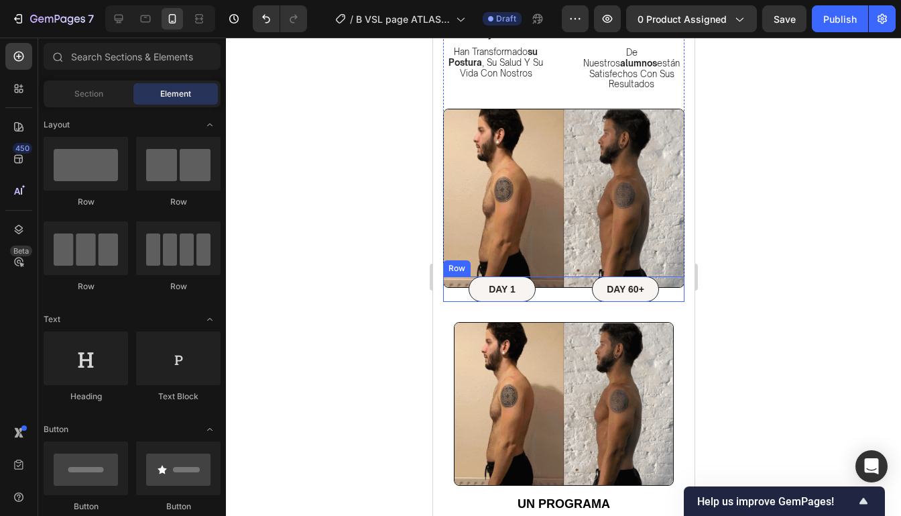
click at [778, 274] on div at bounding box center [563, 277] width 675 height 478
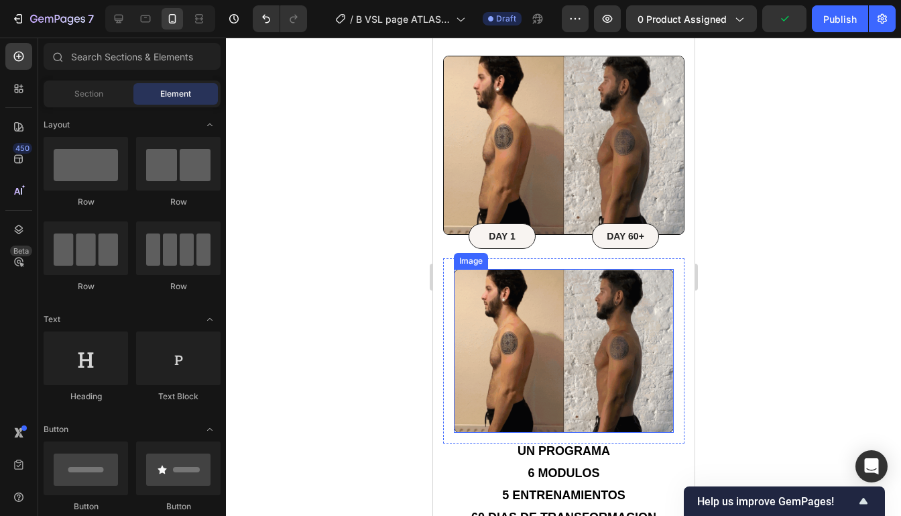
scroll to position [653, 0]
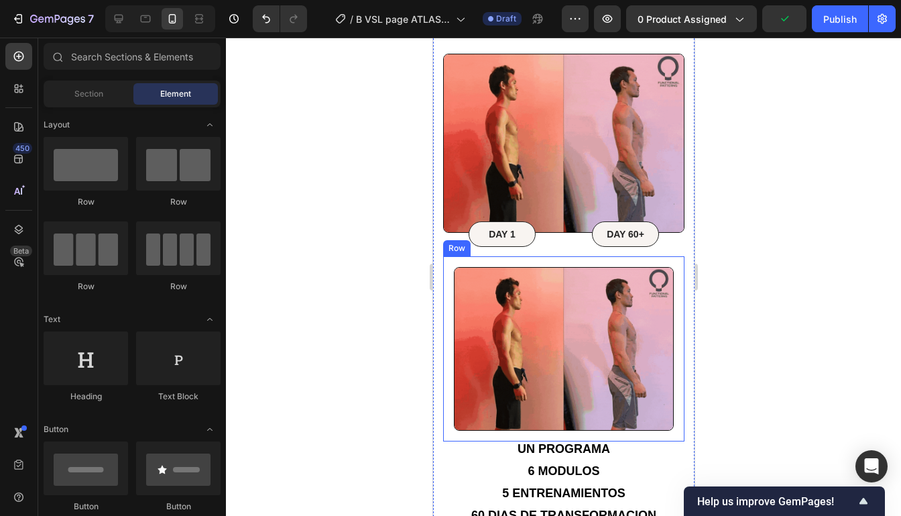
click at [732, 317] on div at bounding box center [563, 277] width 675 height 478
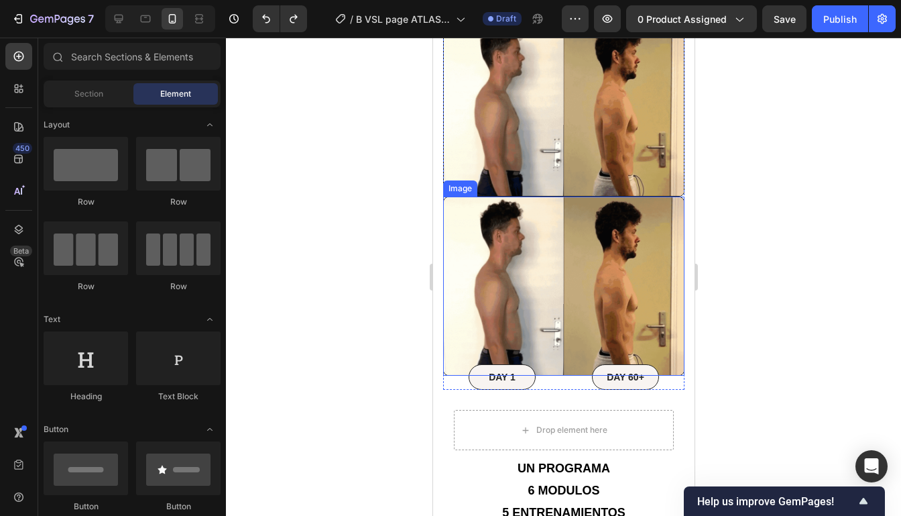
scroll to position [708, 0]
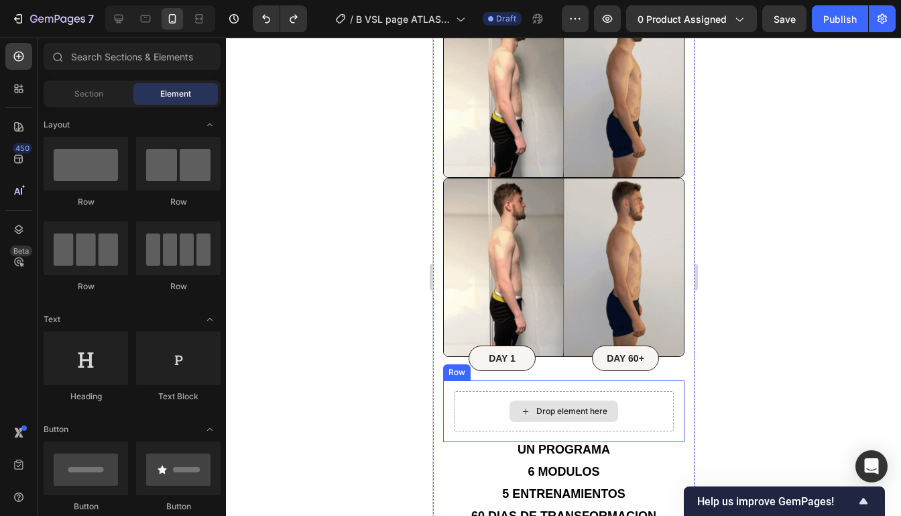
click at [655, 391] on div "Drop element here" at bounding box center [563, 411] width 220 height 40
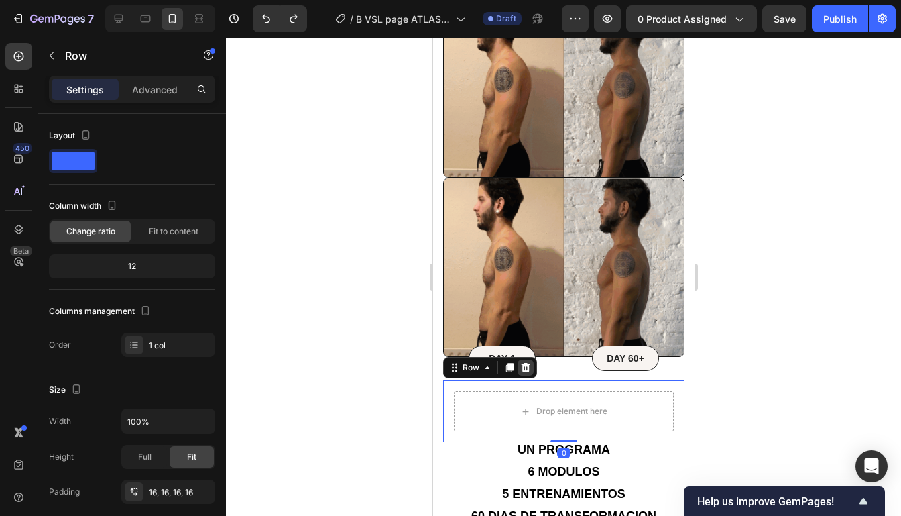
click at [524, 362] on icon at bounding box center [525, 367] width 11 height 11
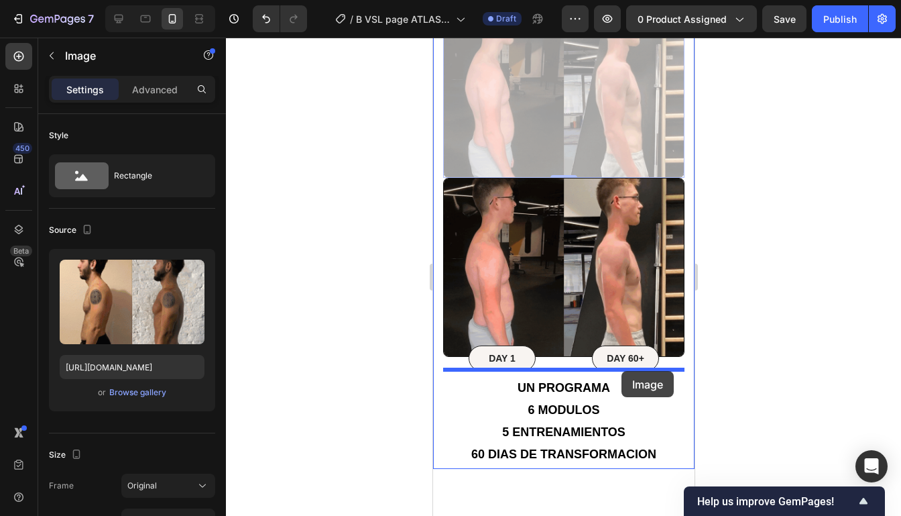
drag, startPoint x: 633, startPoint y: 119, endPoint x: 621, endPoint y: 371, distance: 251.7
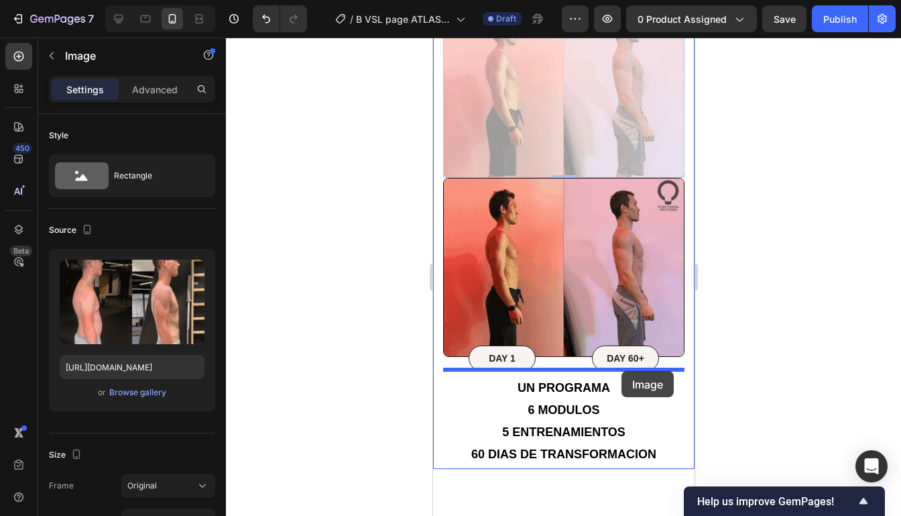
scroll to position [529, 0]
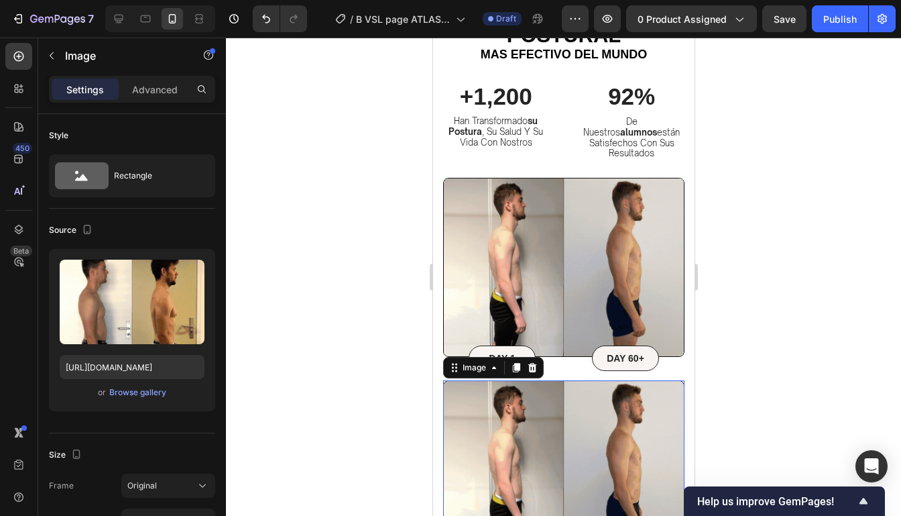
click at [739, 301] on div at bounding box center [563, 277] width 675 height 478
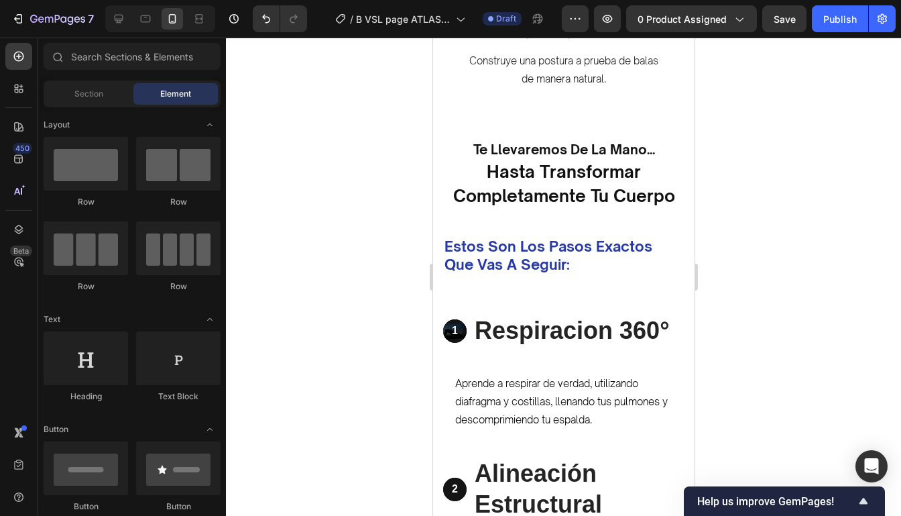
scroll to position [1746, 0]
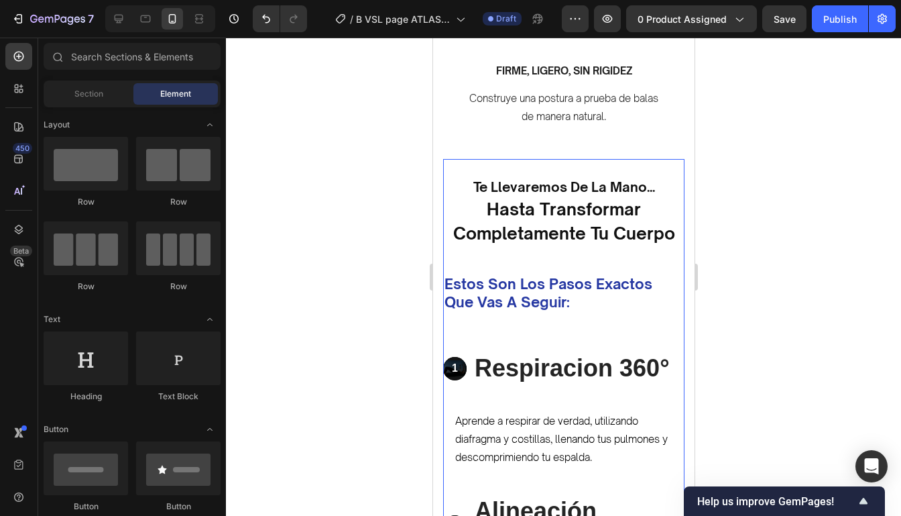
click at [603, 215] on sup "hasta transformar completamente tu cuerpo" at bounding box center [563, 220] width 222 height 45
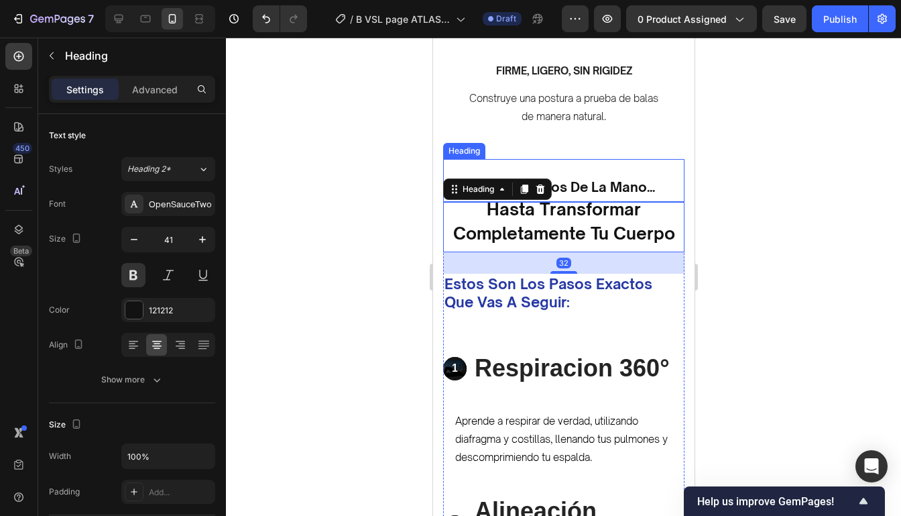
click at [608, 190] on sub "te llevaremos de la mano..." at bounding box center [564, 186] width 182 height 17
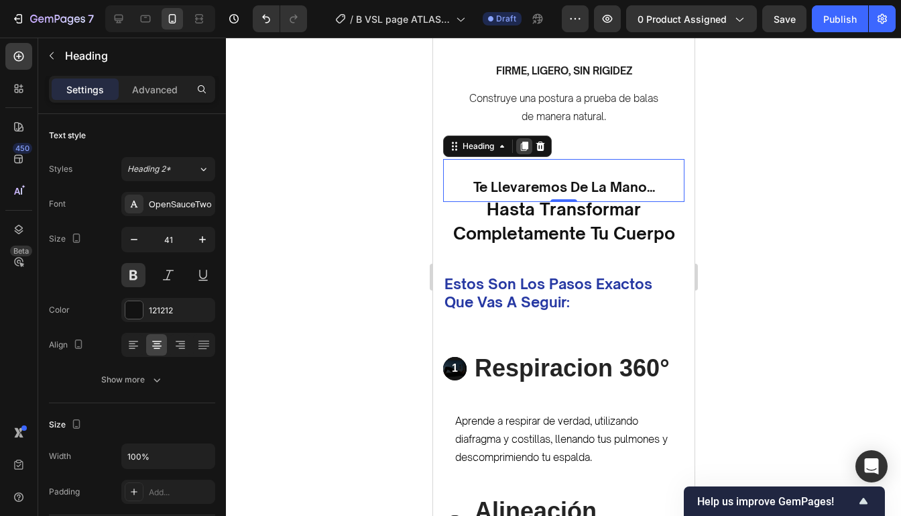
click at [527, 142] on icon at bounding box center [523, 145] width 7 height 9
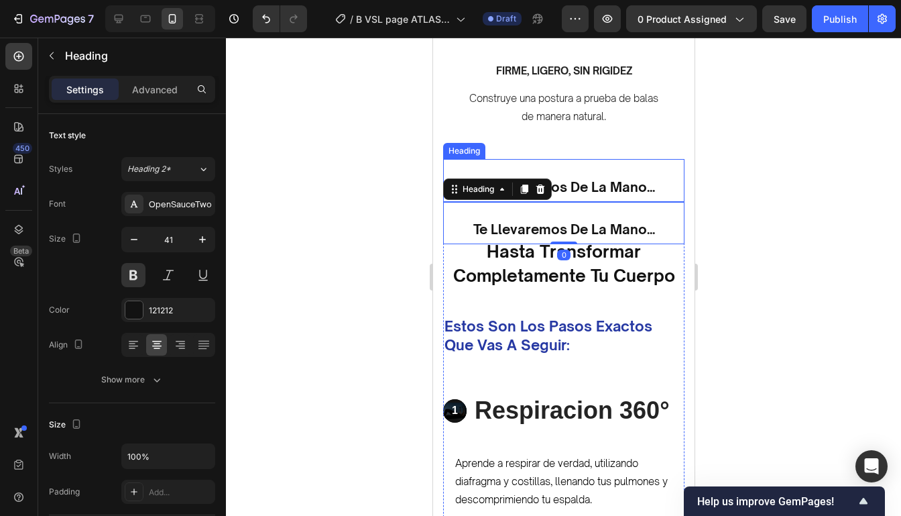
click at [614, 198] on h2 "te llevaremos de la mano..." at bounding box center [562, 180] width 241 height 42
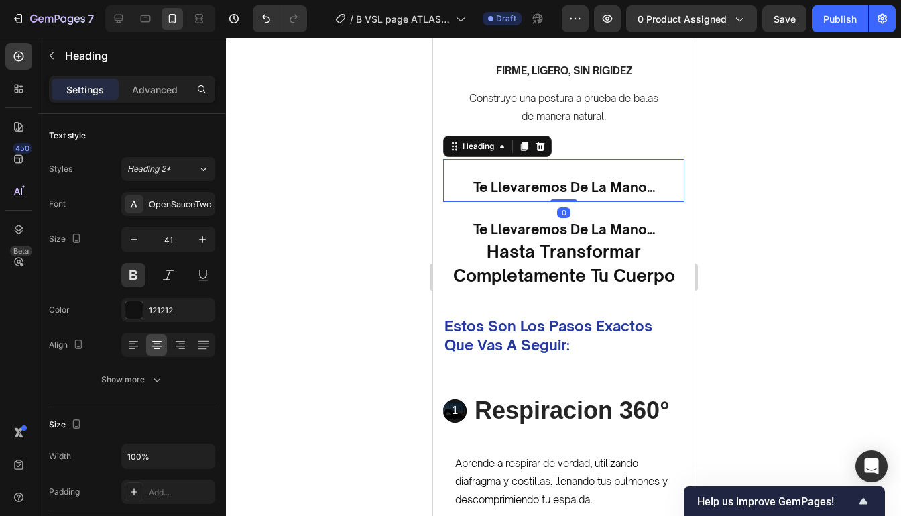
click at [726, 144] on div at bounding box center [563, 277] width 675 height 478
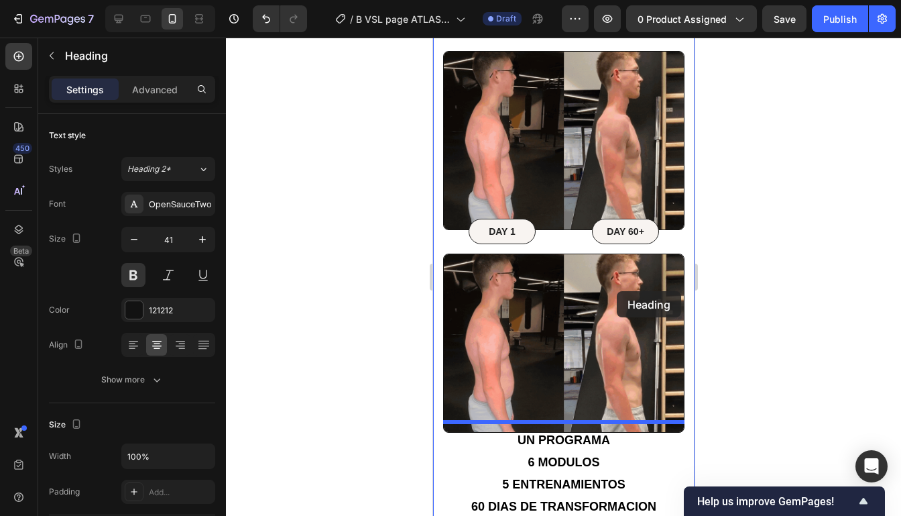
scroll to position [647, 0]
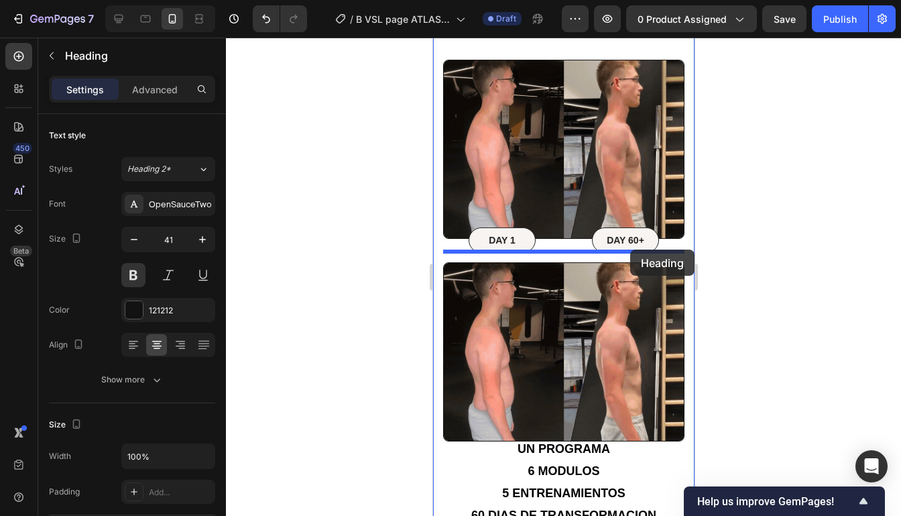
drag, startPoint x: 630, startPoint y: 180, endPoint x: 629, endPoint y: 249, distance: 69.1
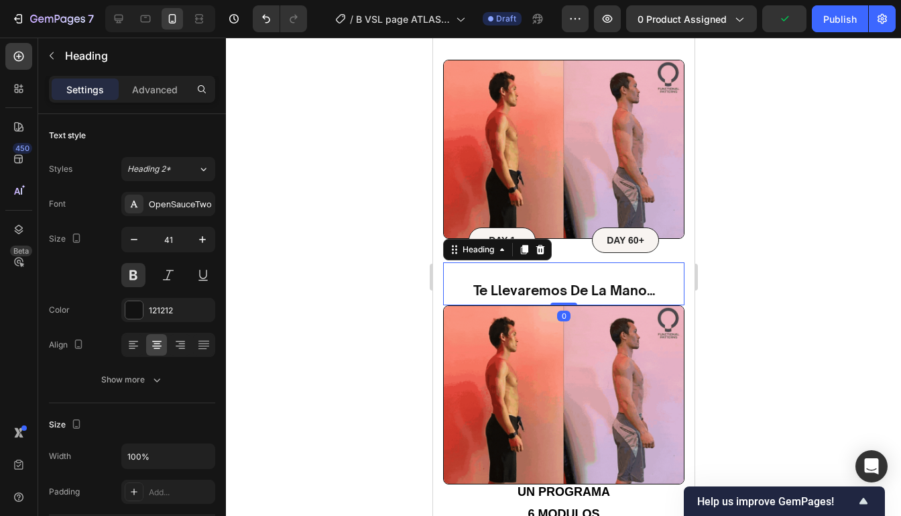
click at [734, 257] on div at bounding box center [563, 277] width 675 height 478
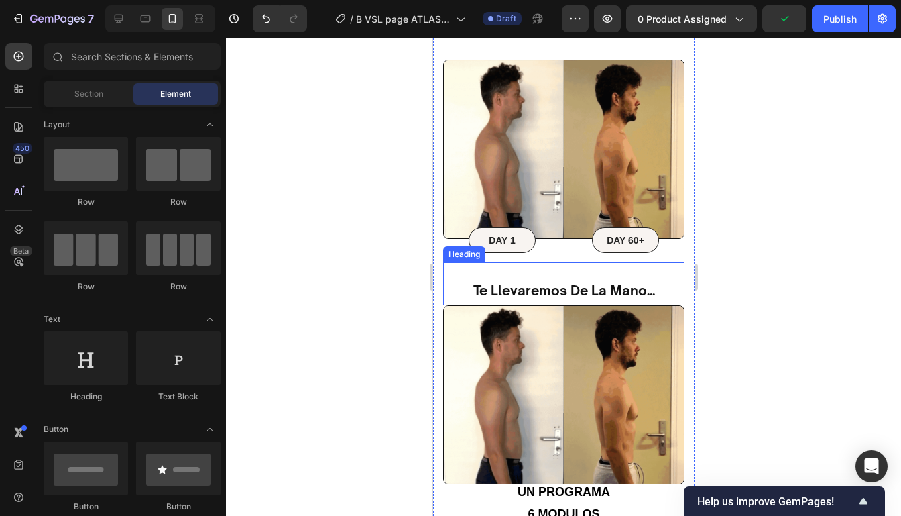
click at [670, 279] on h2 "te llevaremos de la mano..." at bounding box center [562, 283] width 241 height 42
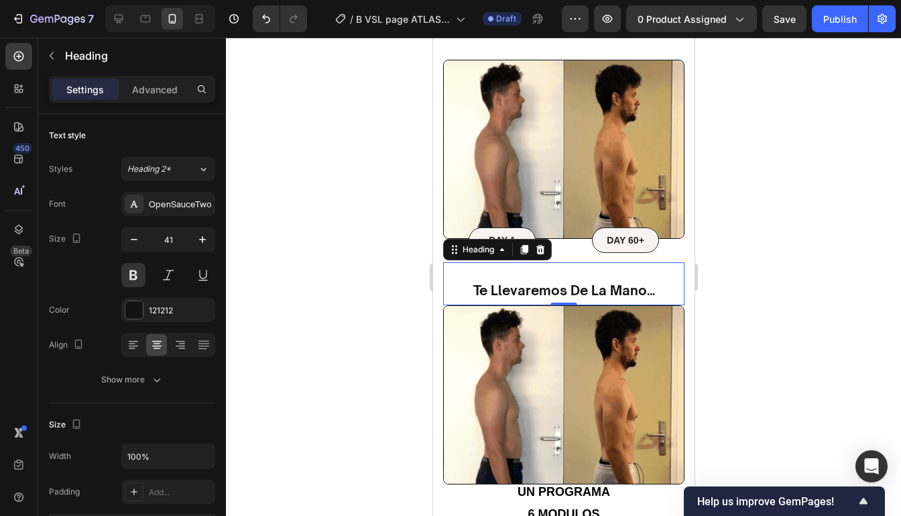
click at [741, 260] on div at bounding box center [563, 277] width 675 height 478
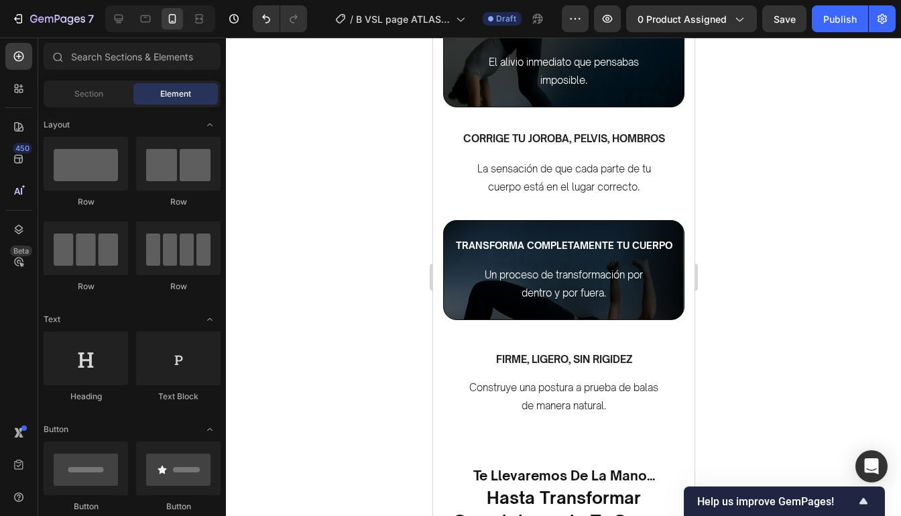
scroll to position [1853, 0]
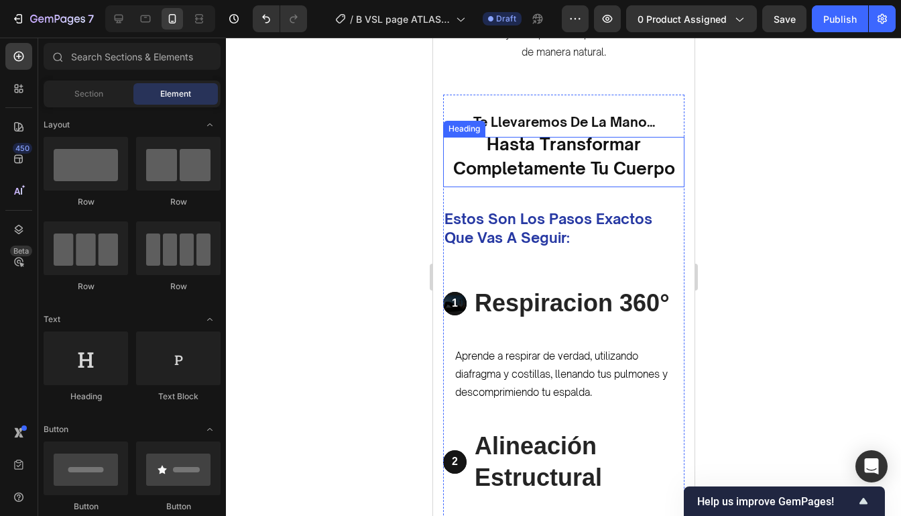
click at [617, 153] on sup "hasta transformar completamente tu cuerpo" at bounding box center [563, 155] width 222 height 45
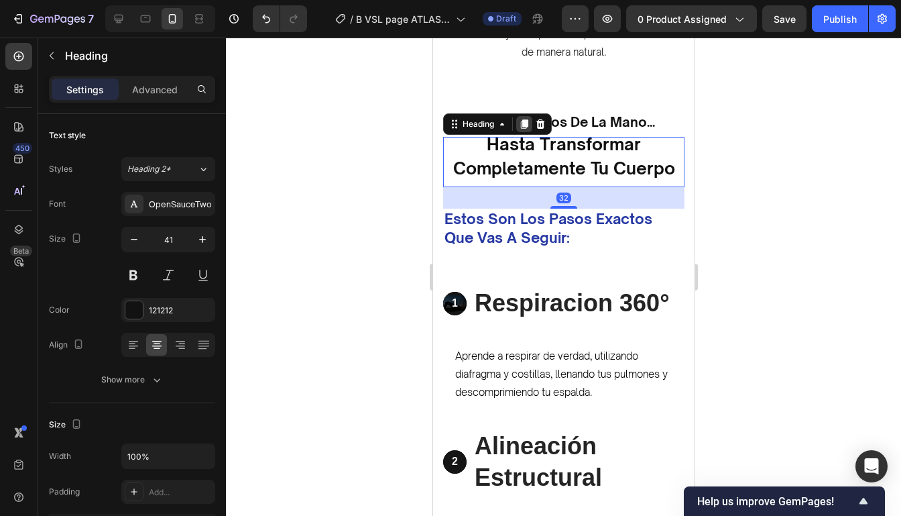
drag, startPoint x: 524, startPoint y: 123, endPoint x: 1130, endPoint y: 216, distance: 613.0
click at [524, 123] on icon at bounding box center [523, 123] width 7 height 9
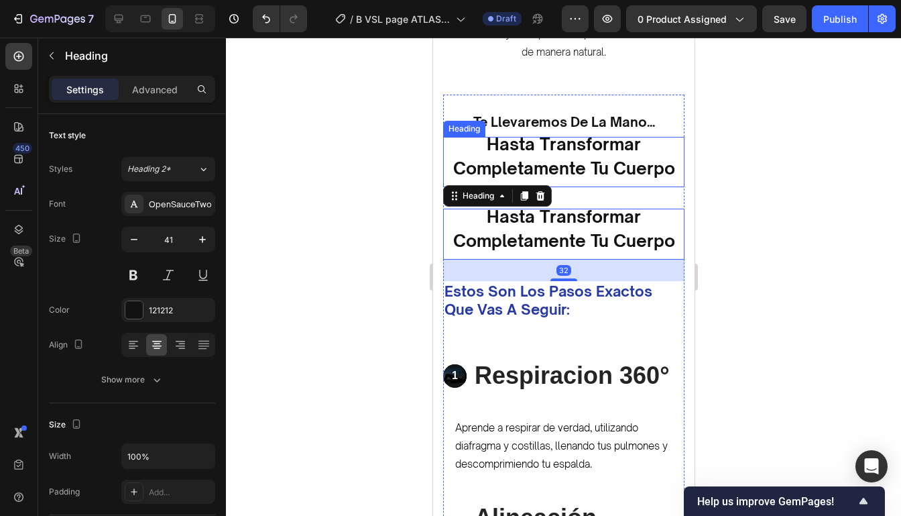
click at [656, 159] on sup "hasta transformar completamente tu cuerpo" at bounding box center [563, 155] width 222 height 45
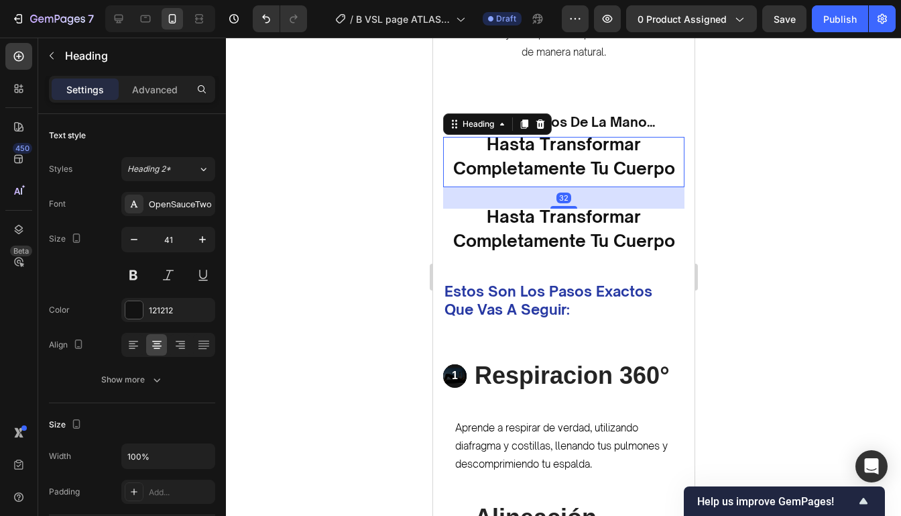
click at [644, 211] on h2 "hasta transformar completamente tu cuerpo" at bounding box center [562, 233] width 241 height 51
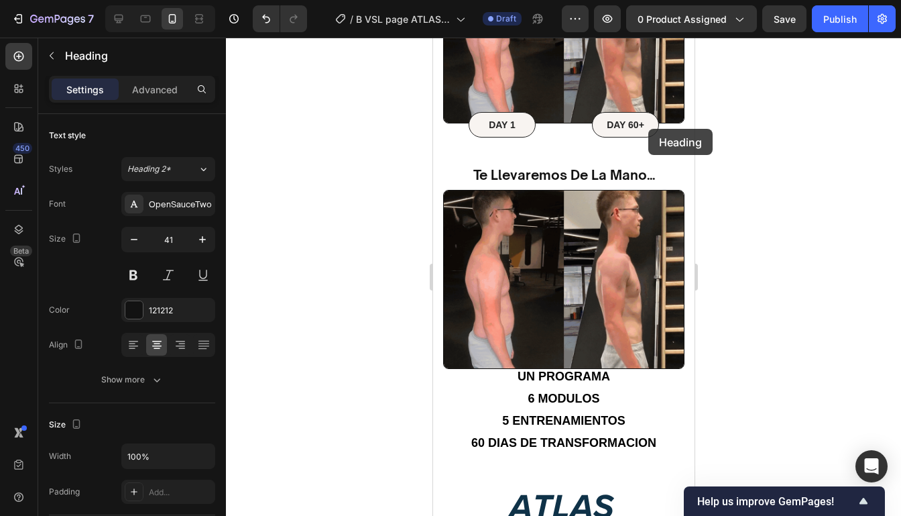
scroll to position [744, 0]
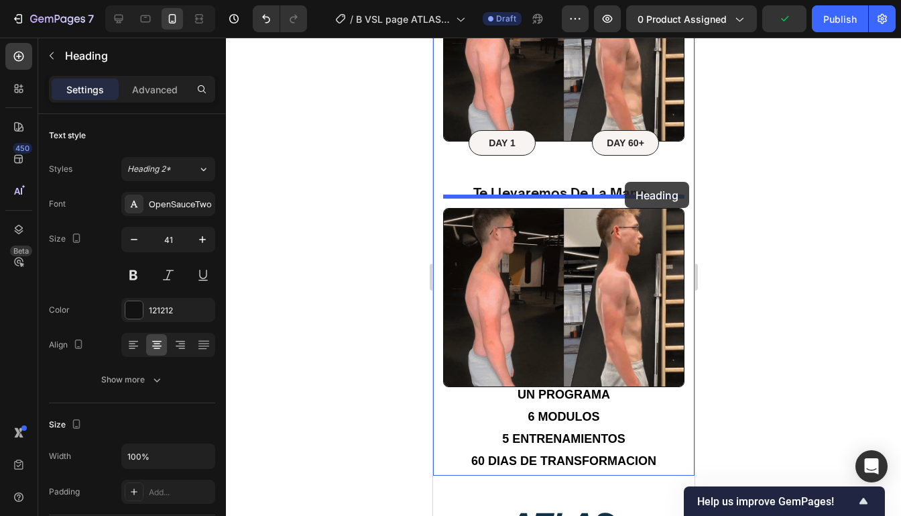
drag, startPoint x: 647, startPoint y: 224, endPoint x: 624, endPoint y: 182, distance: 47.4
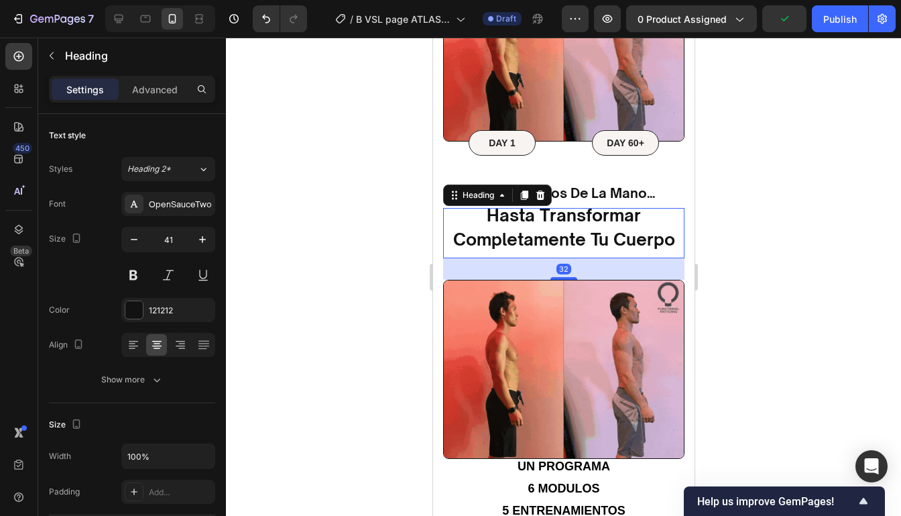
click at [743, 184] on div at bounding box center [563, 277] width 675 height 478
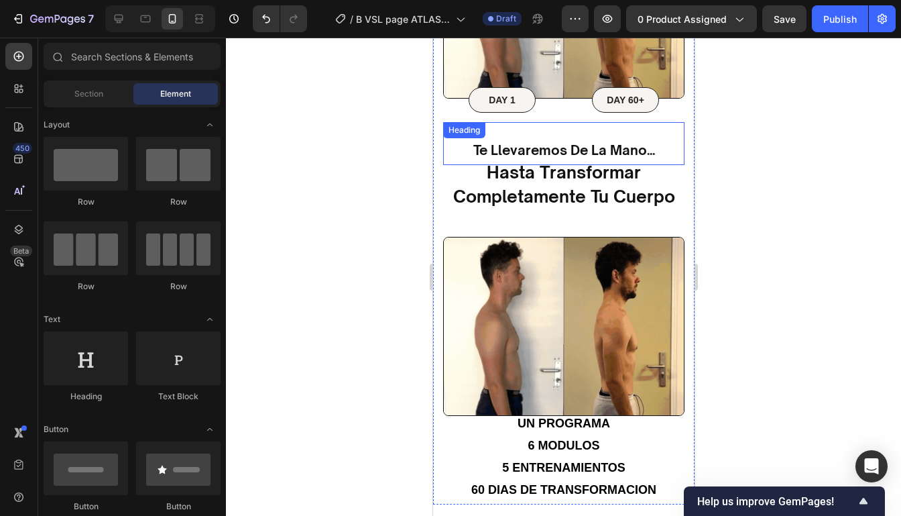
scroll to position [762, 0]
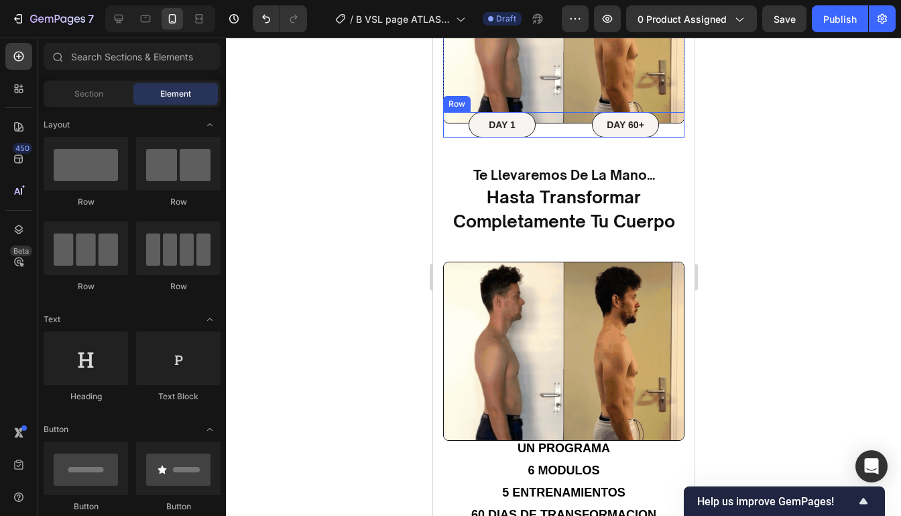
click at [664, 119] on div "DAY 60+ Text Block Row" at bounding box center [625, 124] width 118 height 25
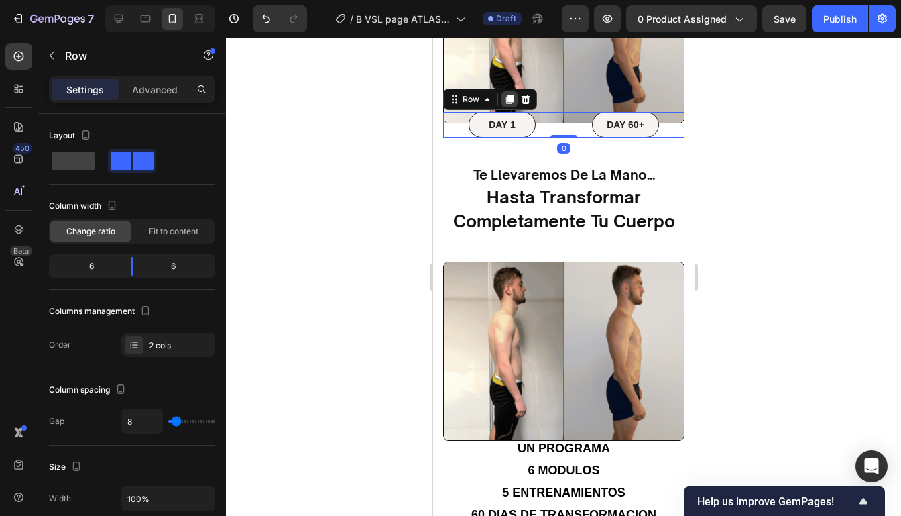
click at [510, 95] on icon at bounding box center [508, 99] width 7 height 9
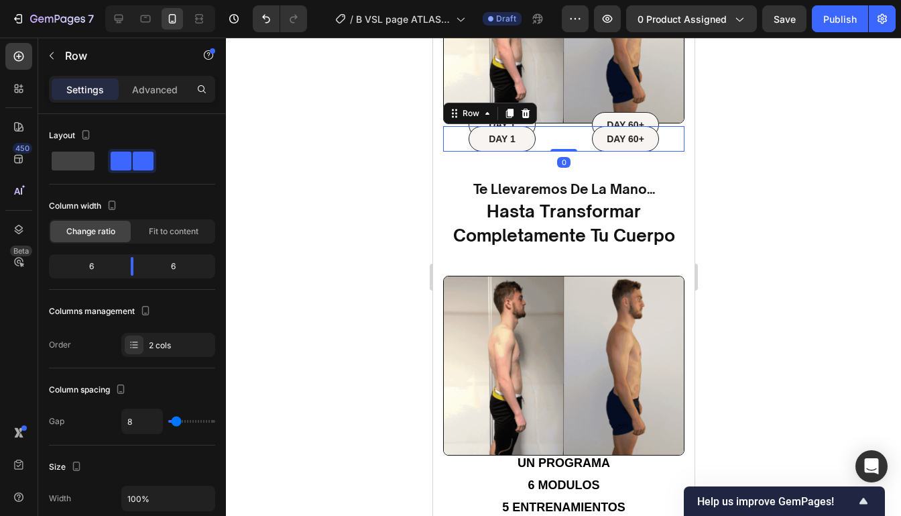
click at [678, 135] on div "DAY 60+ Text Block Row" at bounding box center [625, 138] width 118 height 25
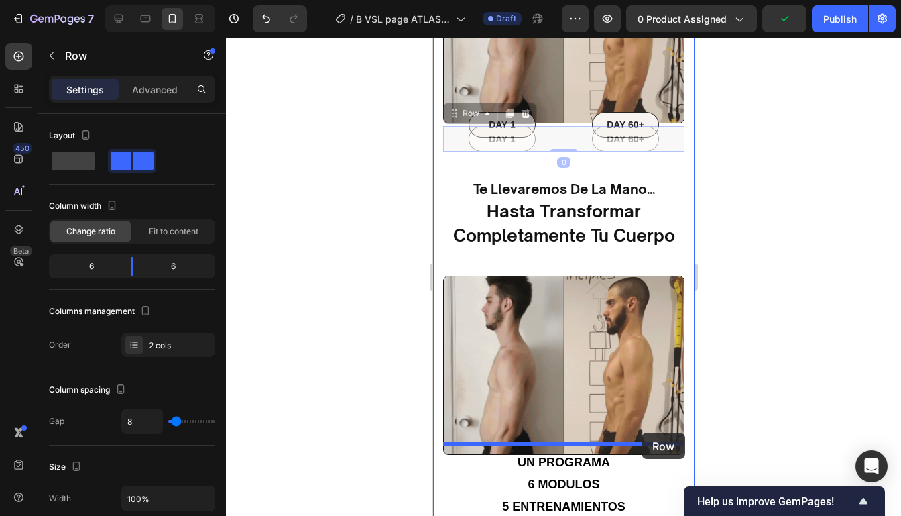
drag, startPoint x: 671, startPoint y: 135, endPoint x: 641, endPoint y: 432, distance: 299.2
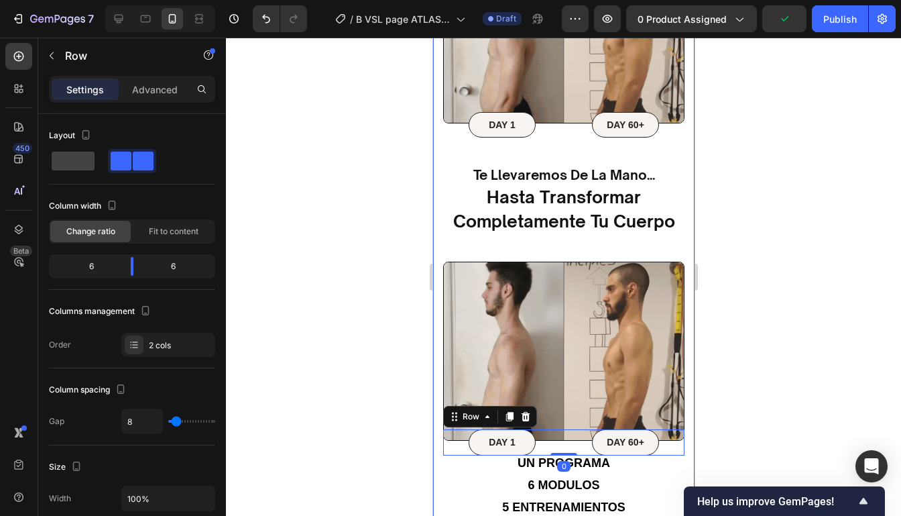
click at [745, 337] on div at bounding box center [563, 277] width 675 height 478
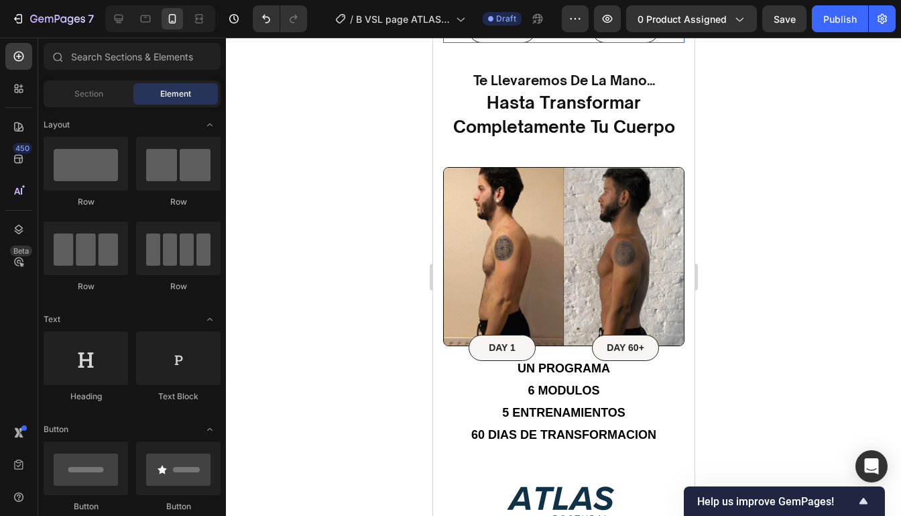
scroll to position [917, 0]
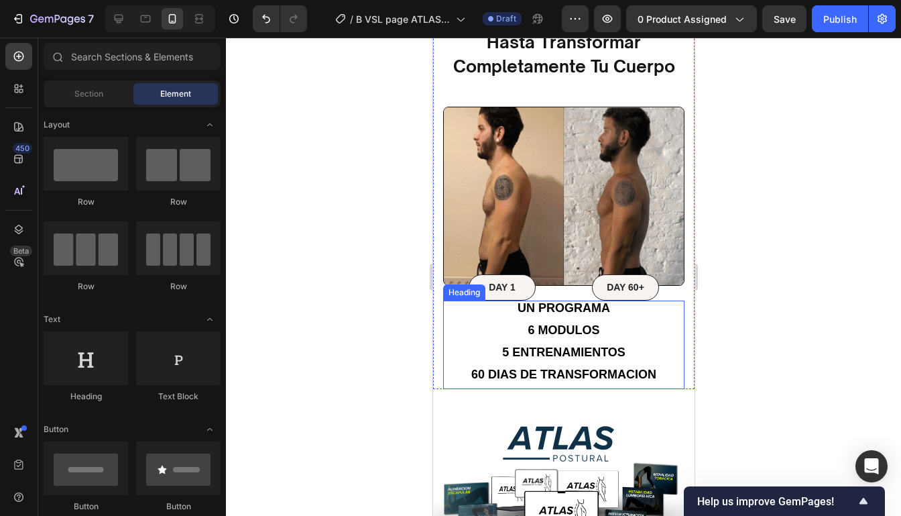
click at [671, 300] on h2 "Un programa 6 modulos 5 entrenamientos 60 dias de transformacion" at bounding box center [562, 344] width 241 height 88
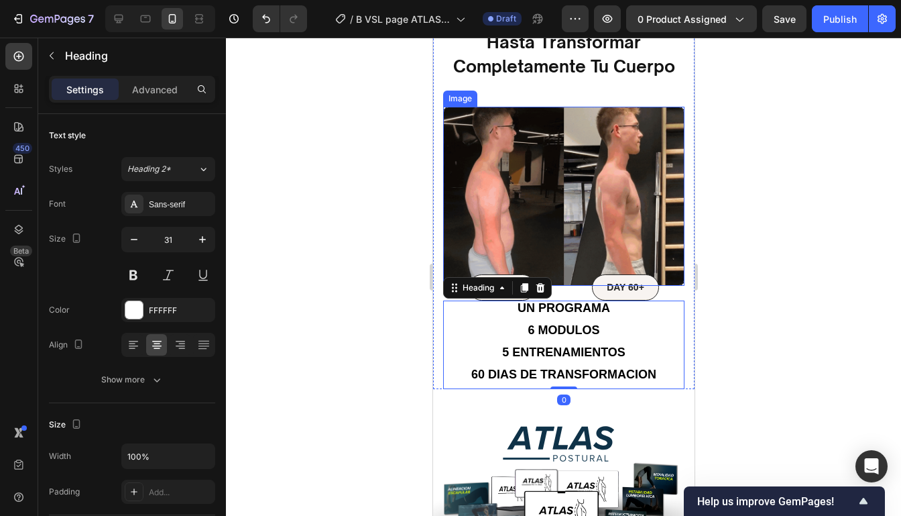
click at [473, 222] on img at bounding box center [562, 196] width 241 height 179
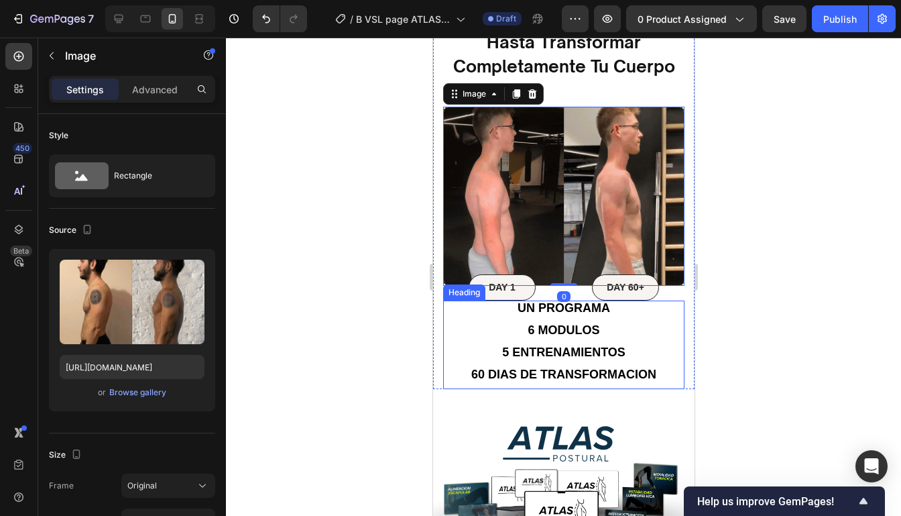
click at [660, 342] on h2 "Un programa 6 modulos 5 entrenamientos 60 dias de transformacion" at bounding box center [562, 344] width 241 height 88
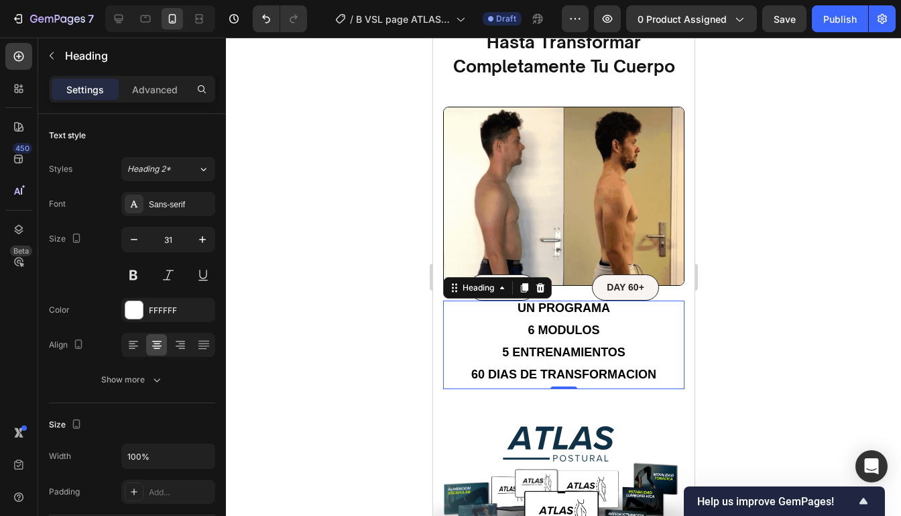
click at [745, 168] on div at bounding box center [563, 277] width 675 height 478
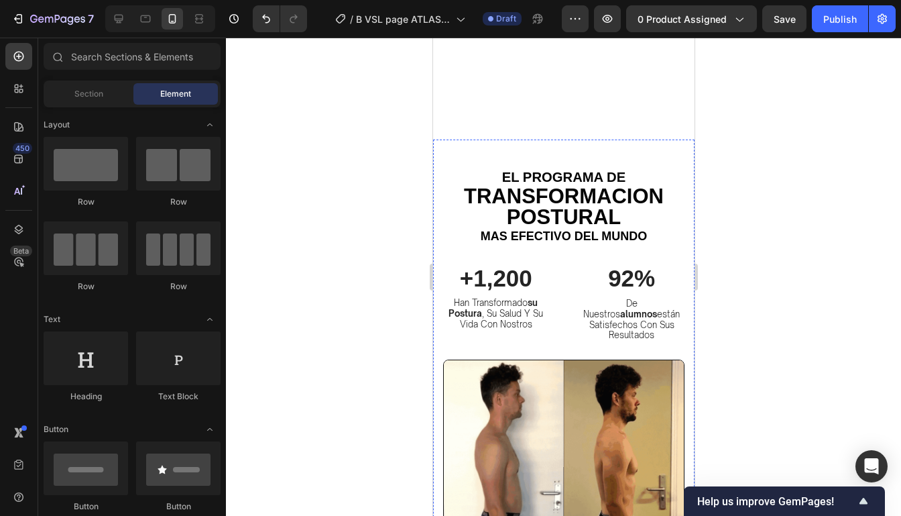
scroll to position [959, 0]
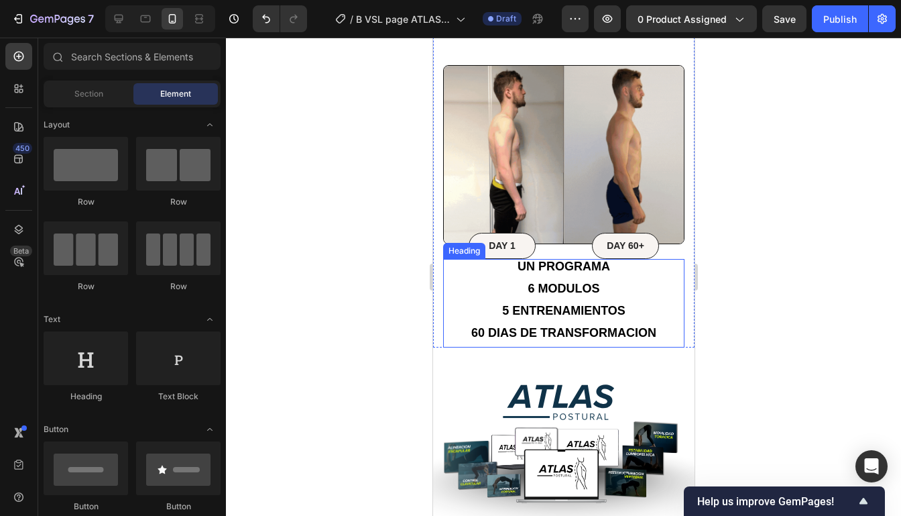
click at [675, 272] on h2 "Un programa 6 modulos 5 entrenamientos 60 dias de transformacion" at bounding box center [562, 303] width 241 height 88
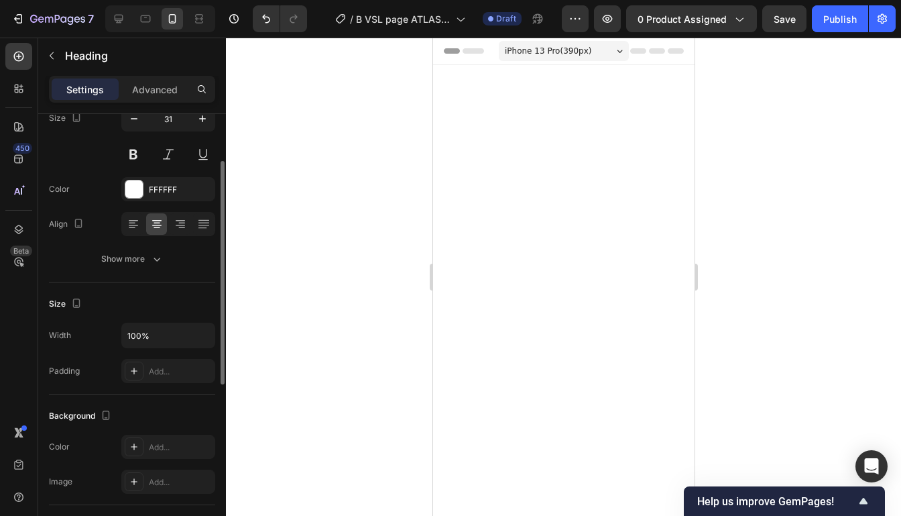
scroll to position [959, 0]
click at [175, 375] on div "Add..." at bounding box center [180, 371] width 63 height 12
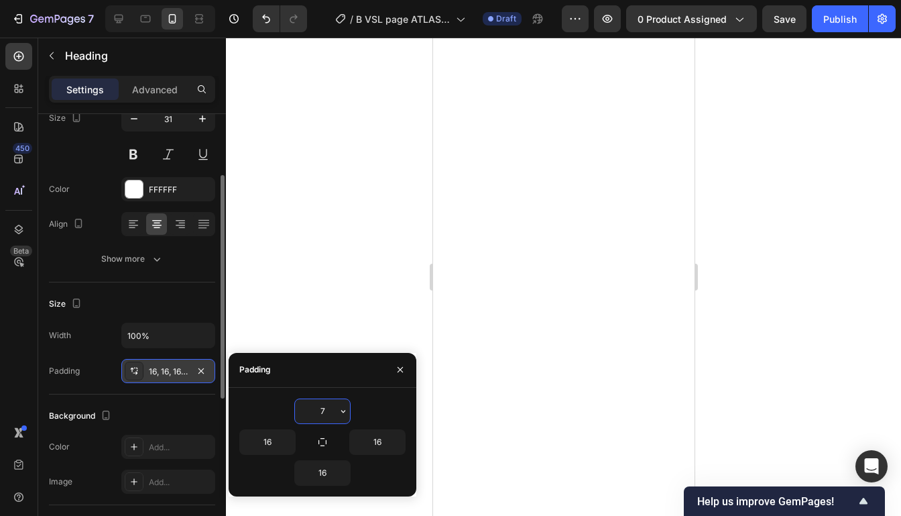
type input "70"
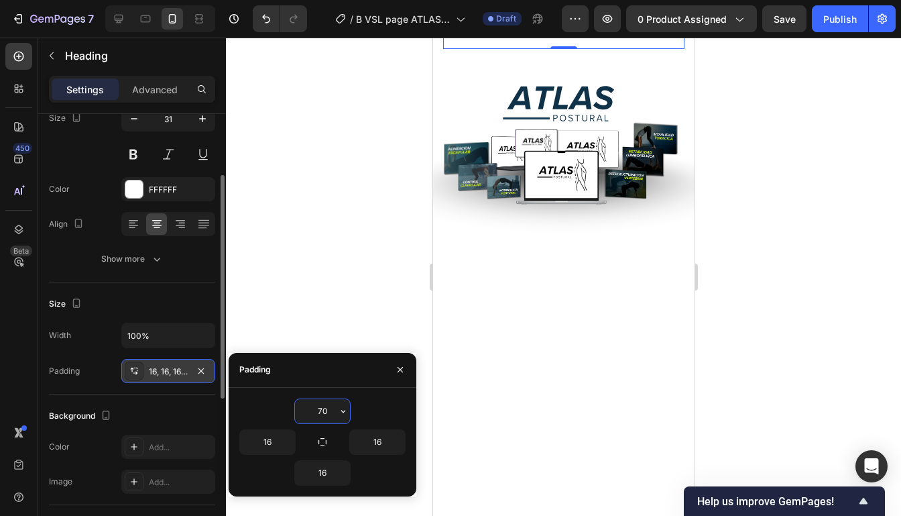
click at [735, 371] on div at bounding box center [563, 277] width 675 height 478
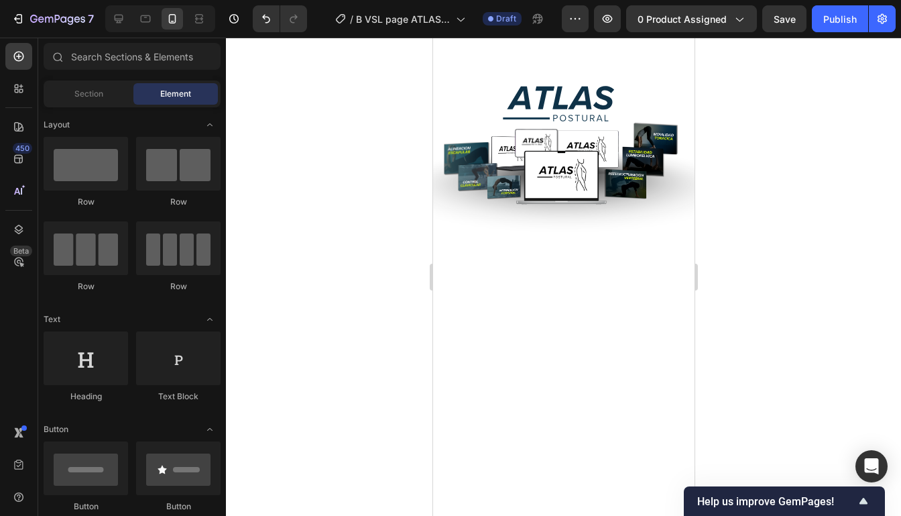
click at [735, 371] on div at bounding box center [563, 277] width 675 height 478
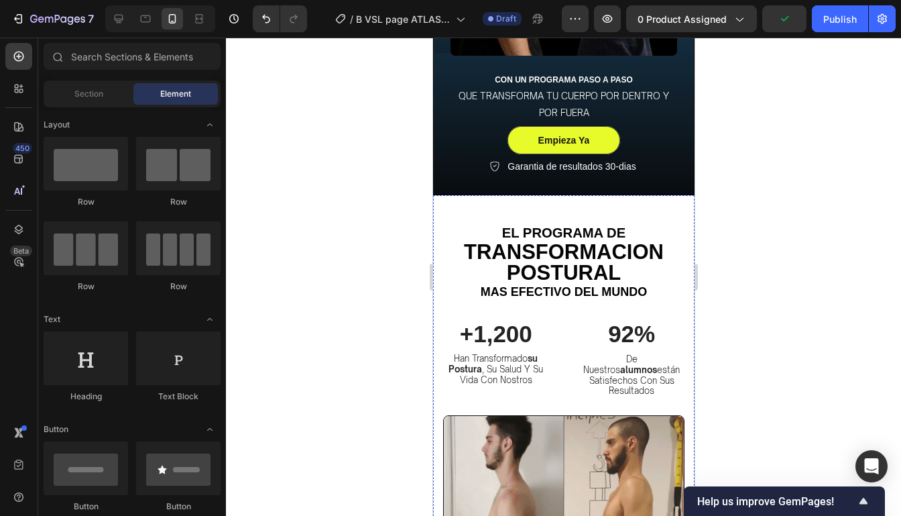
scroll to position [567, 0]
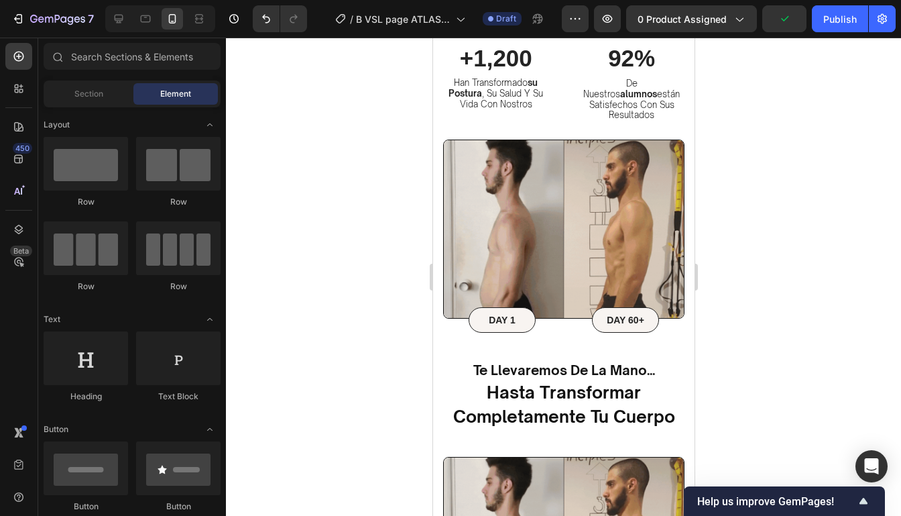
click at [787, 227] on div at bounding box center [563, 277] width 675 height 478
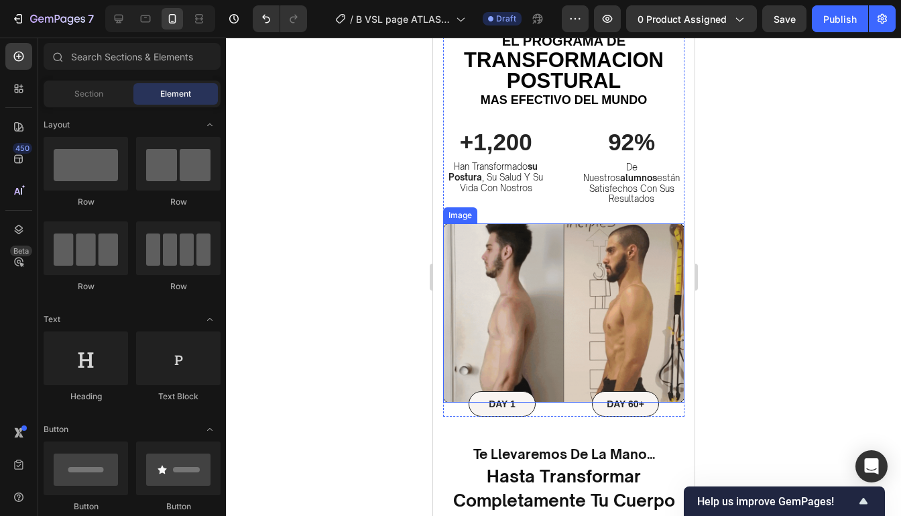
scroll to position [428, 0]
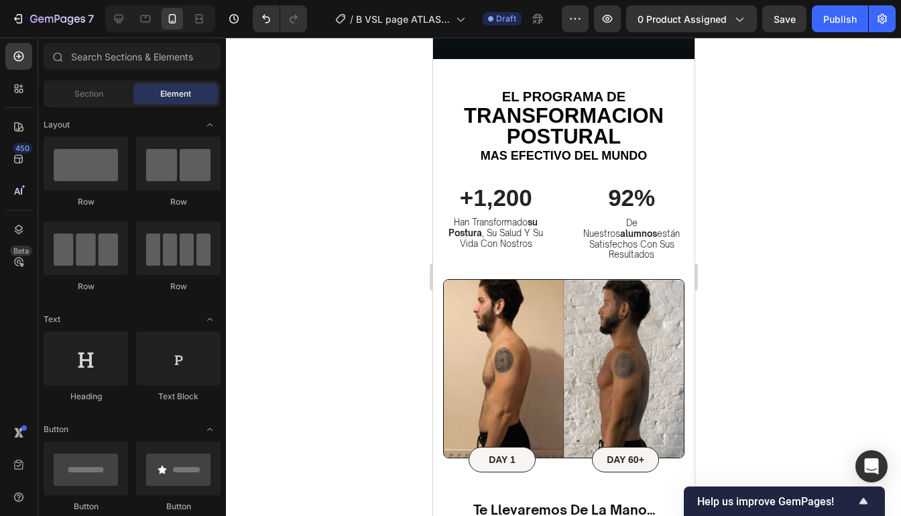
click at [739, 186] on div at bounding box center [563, 277] width 675 height 478
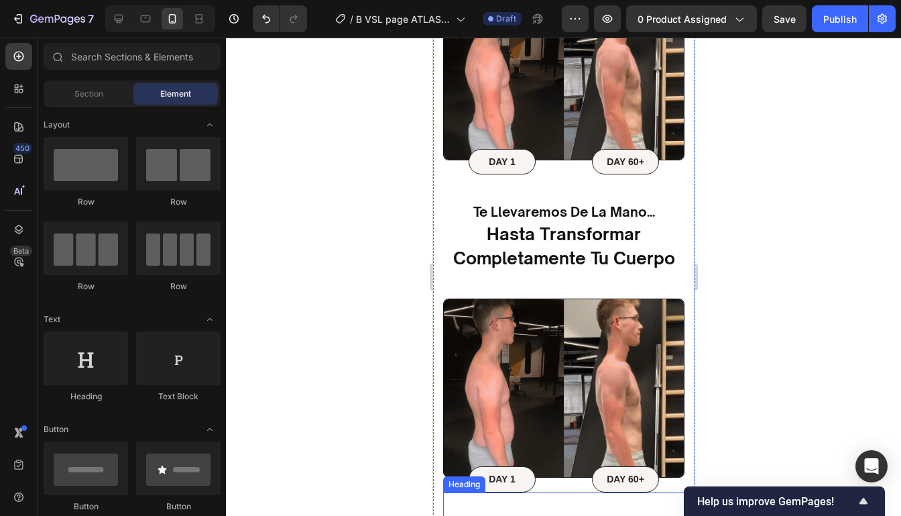
scroll to position [730, 0]
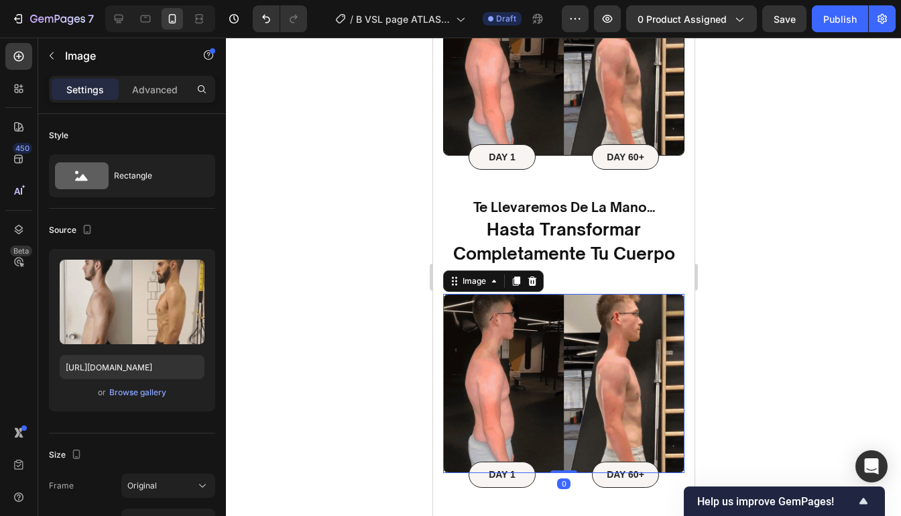
click at [653, 303] on img at bounding box center [562, 383] width 241 height 179
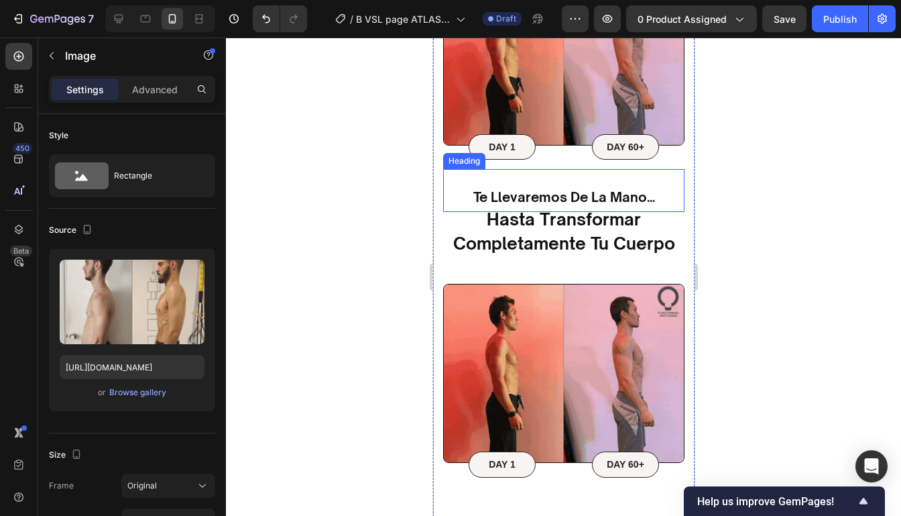
scroll to position [751, 0]
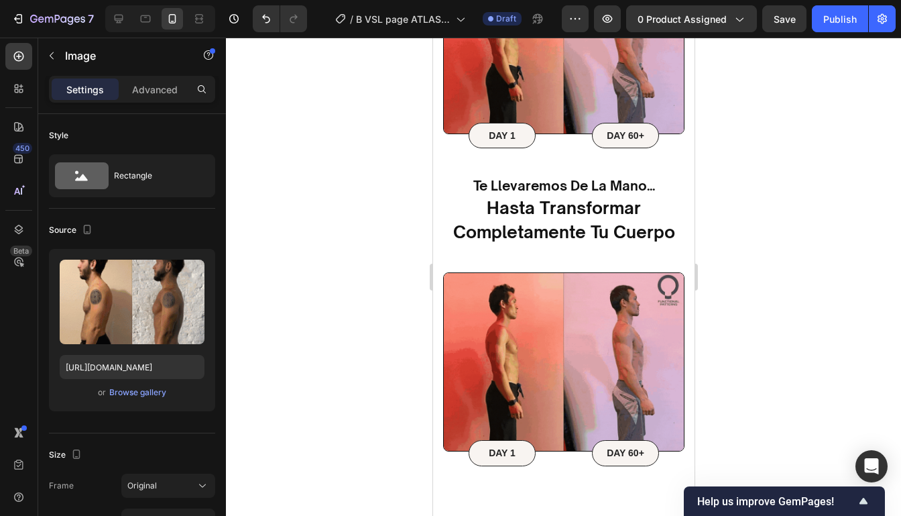
click at [611, 302] on img at bounding box center [562, 361] width 241 height 179
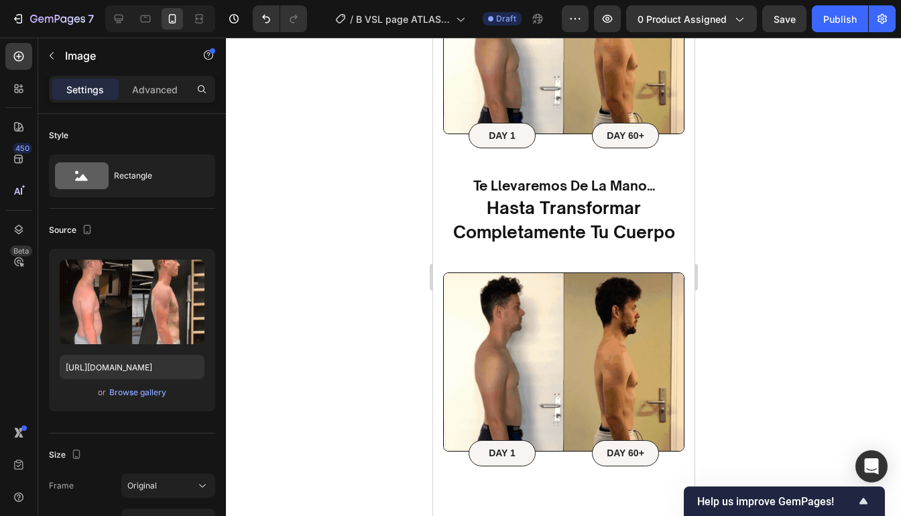
click at [611, 302] on img at bounding box center [562, 361] width 241 height 179
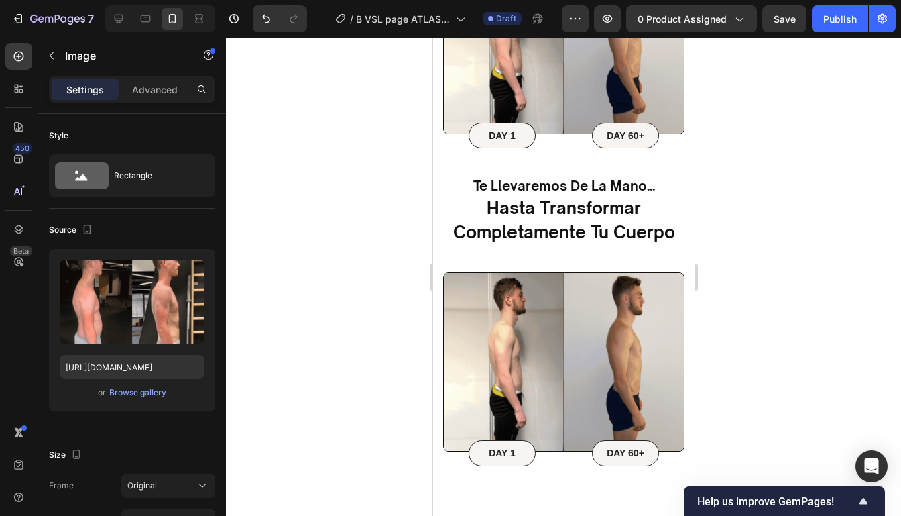
click at [583, 275] on img at bounding box center [562, 361] width 241 height 179
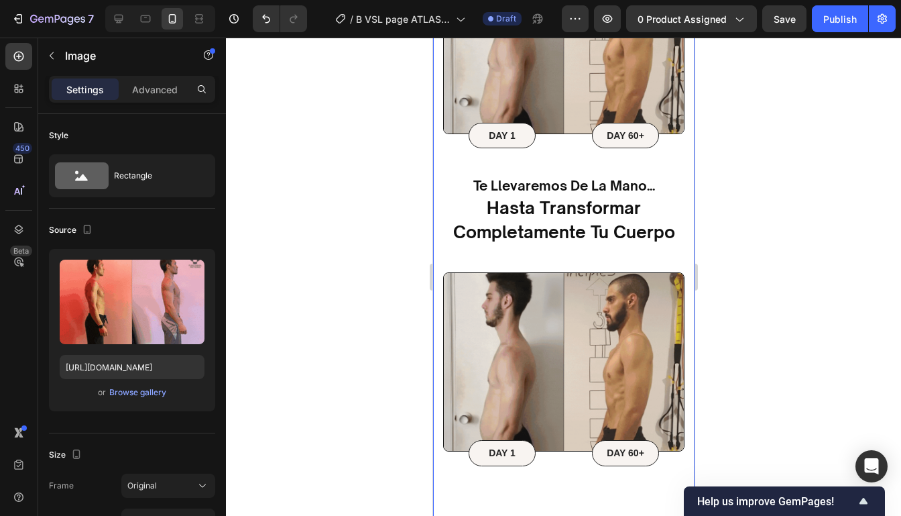
click at [567, 244] on div "Image DAY 1 Text Block Row DAY 60+ Text Block Row Row el programa de Heading TR…" at bounding box center [562, 183] width 241 height 857
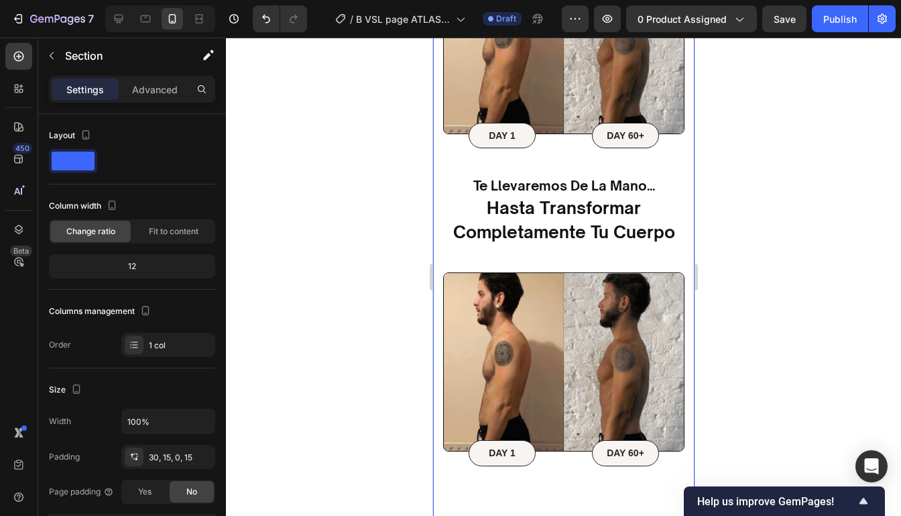
click at [562, 260] on div "Image DAY 1 Text Block Row DAY 60+ Text Block Row Row el programa de Heading TR…" at bounding box center [562, 183] width 241 height 857
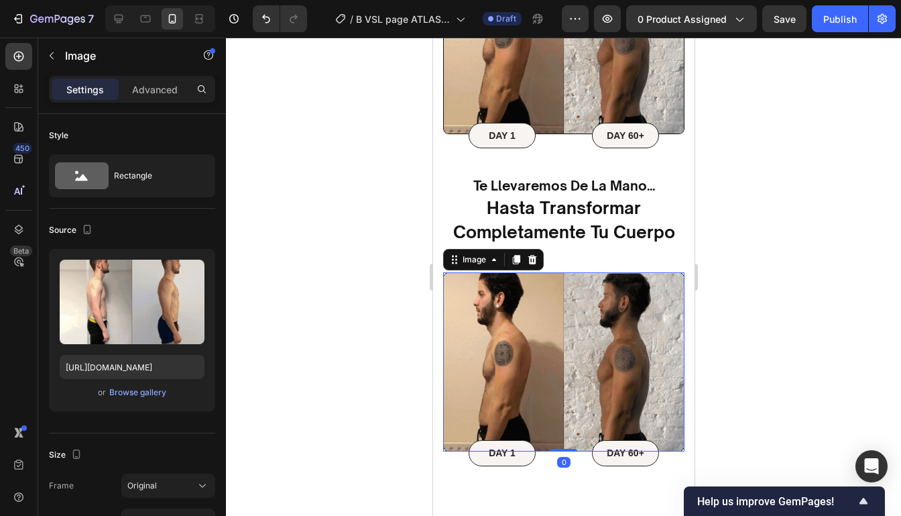
click at [562, 274] on img at bounding box center [562, 361] width 241 height 179
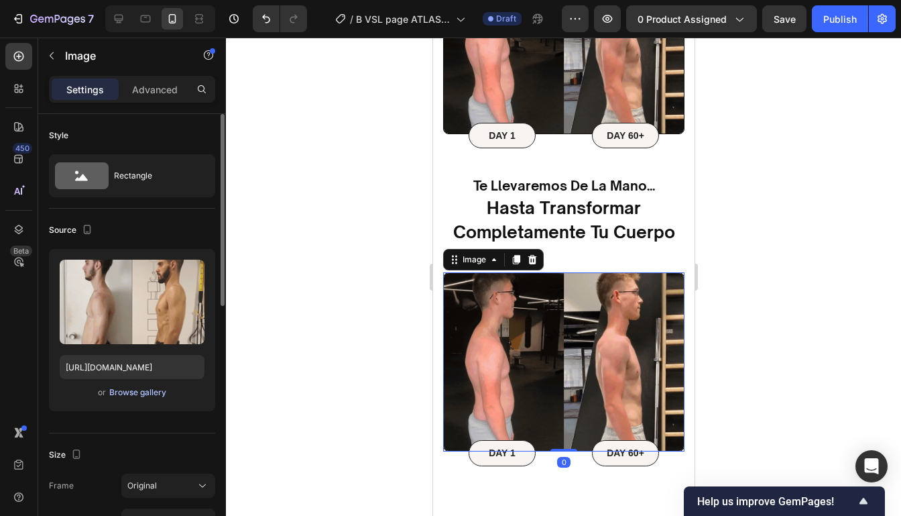
click at [138, 392] on div "Browse gallery" at bounding box center [137, 392] width 57 height 12
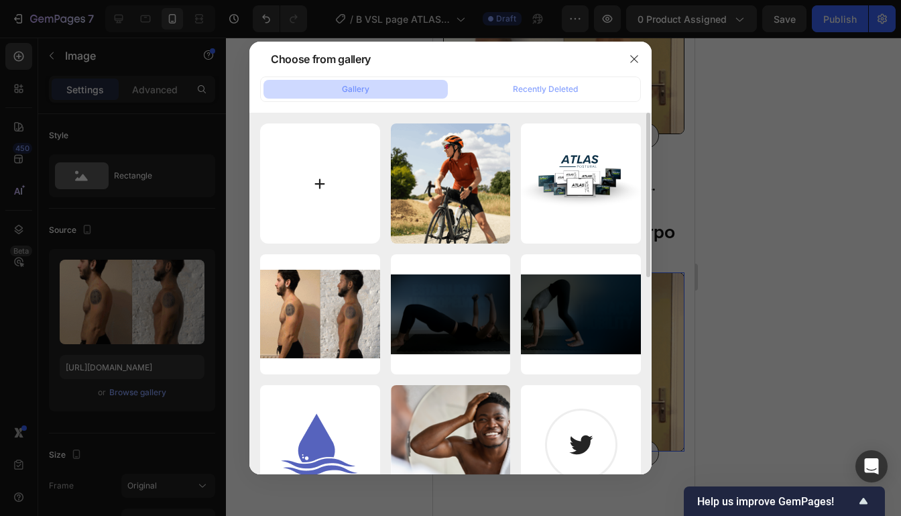
click at [349, 163] on input "file" at bounding box center [320, 183] width 120 height 120
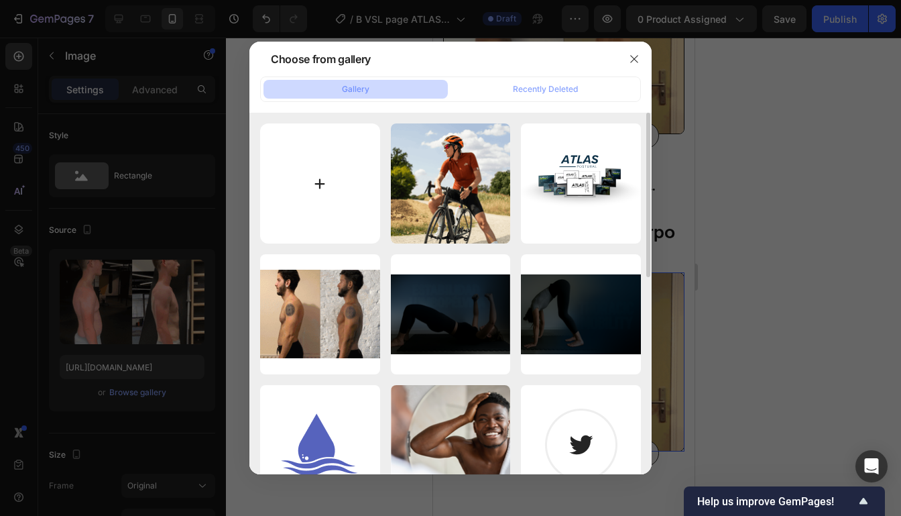
type input "C:\fakepath\Add a heading (1).gif"
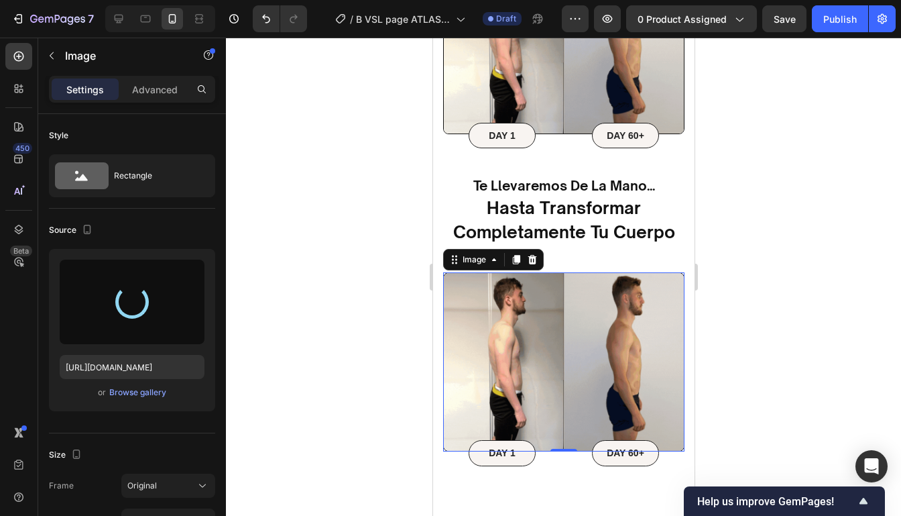
type input "[URL][DOMAIN_NAME]"
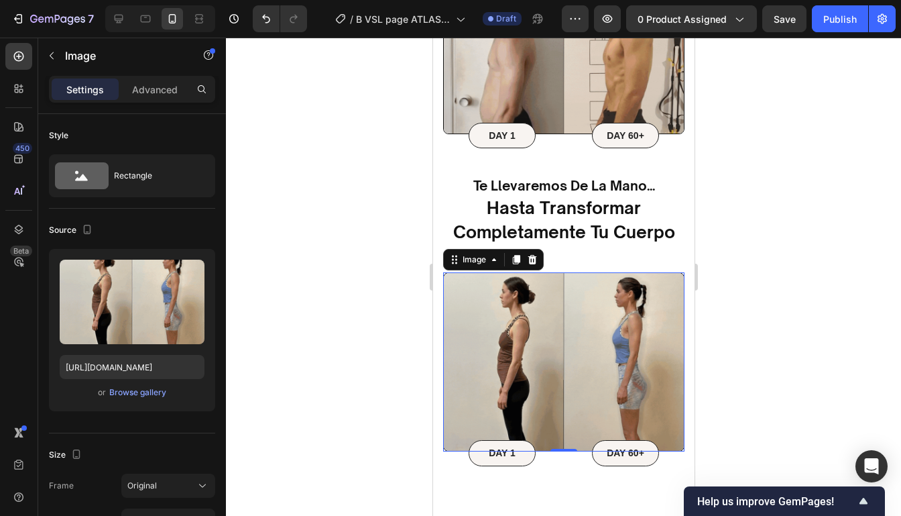
click at [735, 162] on div at bounding box center [563, 277] width 675 height 478
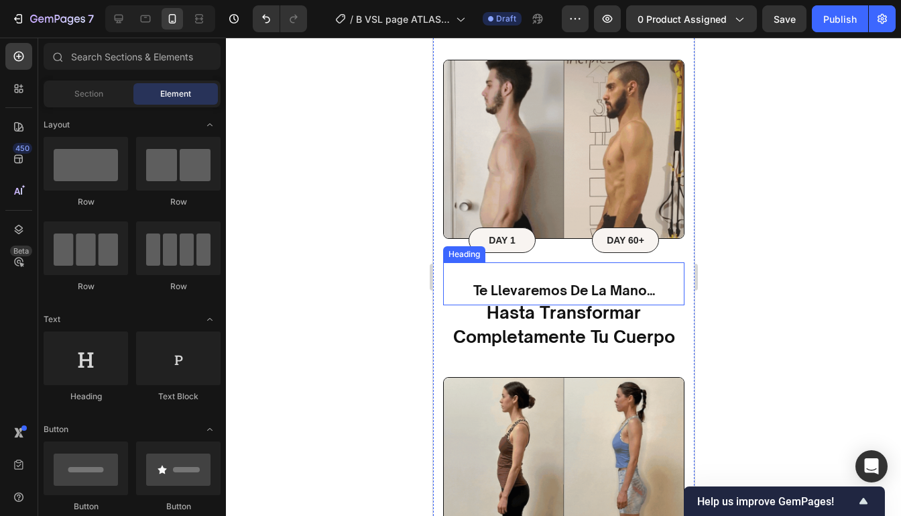
scroll to position [697, 0]
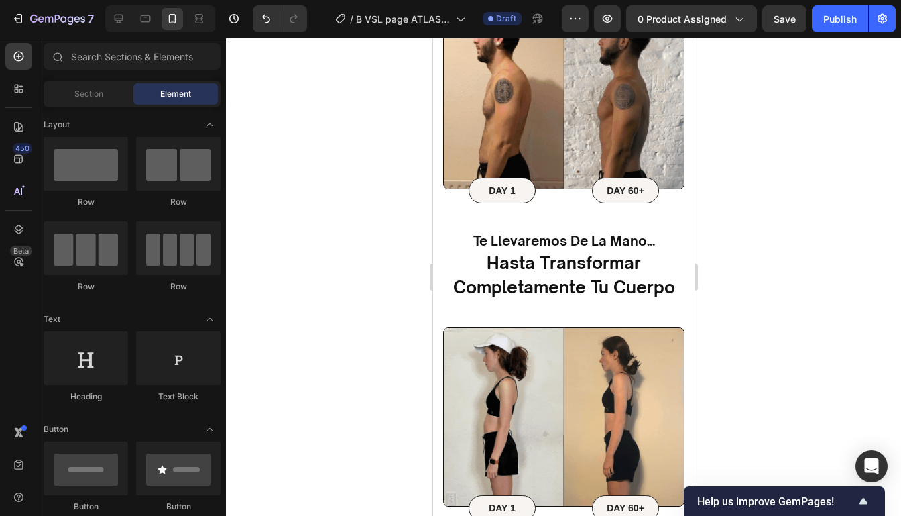
click at [779, 181] on div at bounding box center [563, 277] width 675 height 478
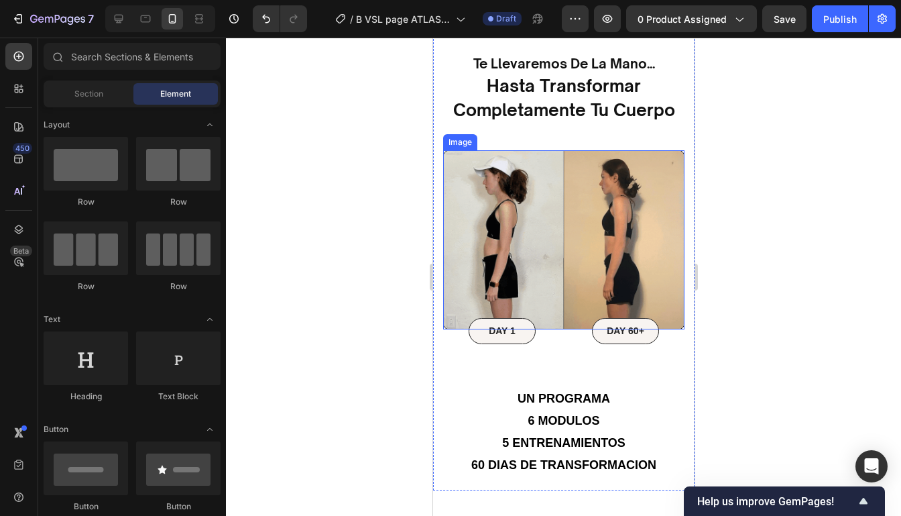
scroll to position [562, 0]
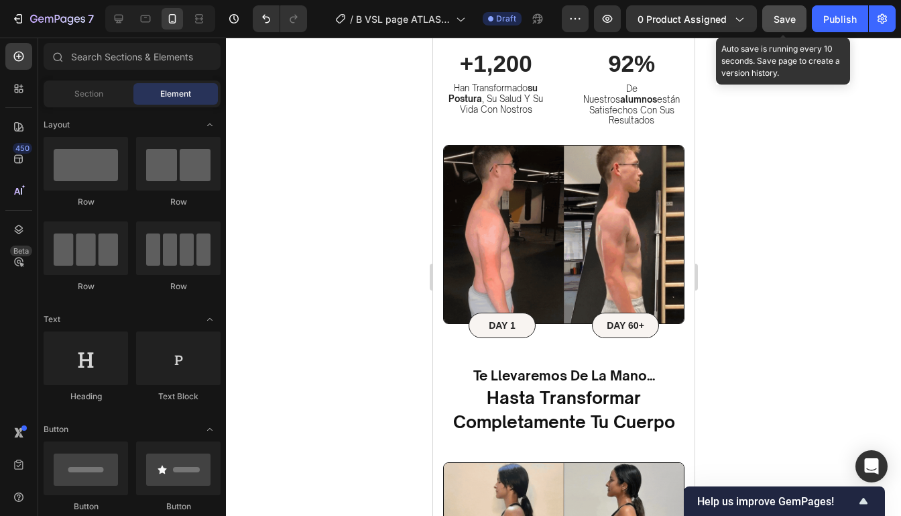
click at [790, 27] on button "Save" at bounding box center [784, 18] width 44 height 27
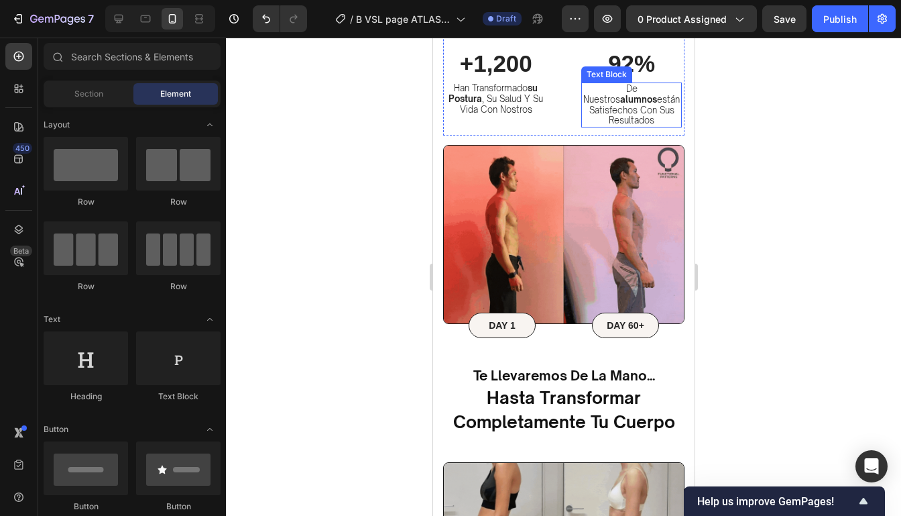
scroll to position [563, 0]
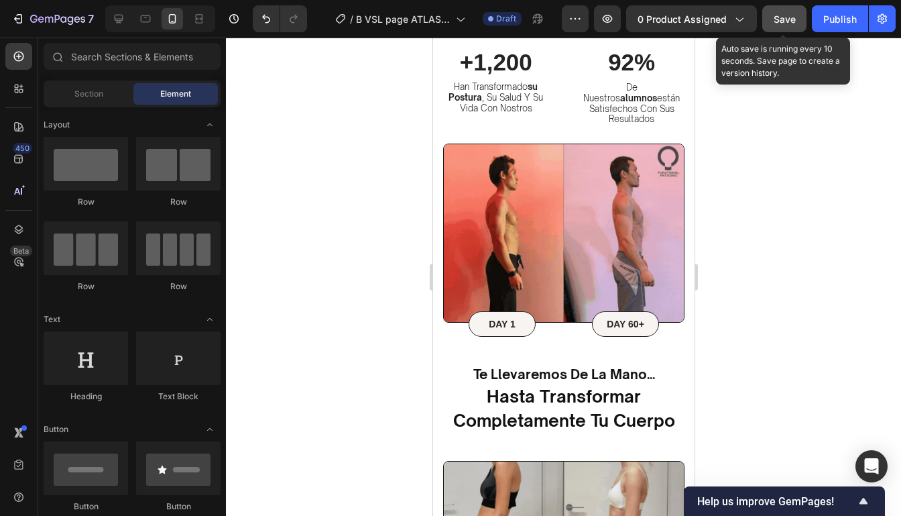
click at [788, 19] on span "Save" at bounding box center [785, 18] width 22 height 11
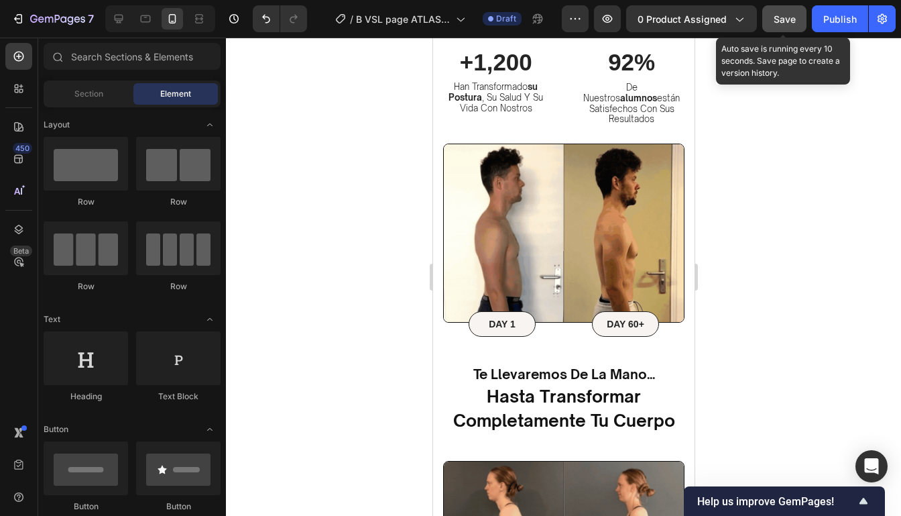
click at [788, 19] on span "Save" at bounding box center [785, 18] width 22 height 11
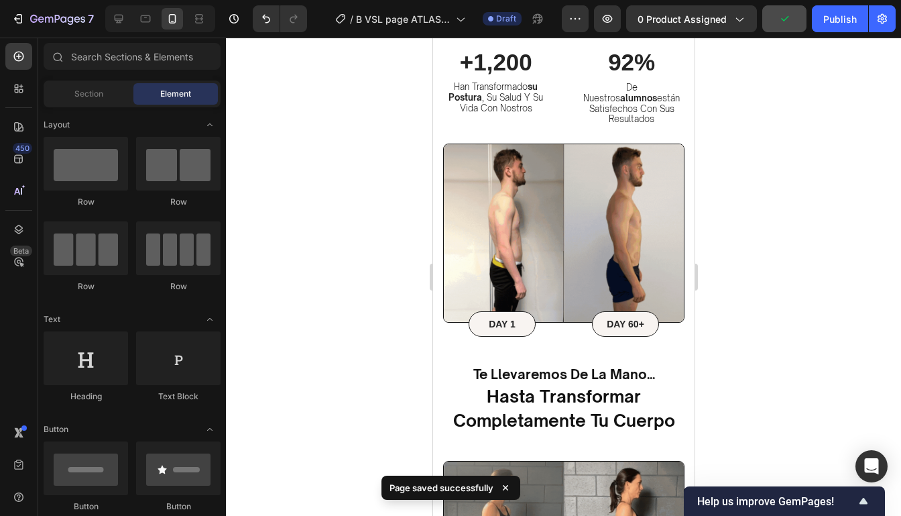
click at [774, 160] on div at bounding box center [563, 277] width 675 height 478
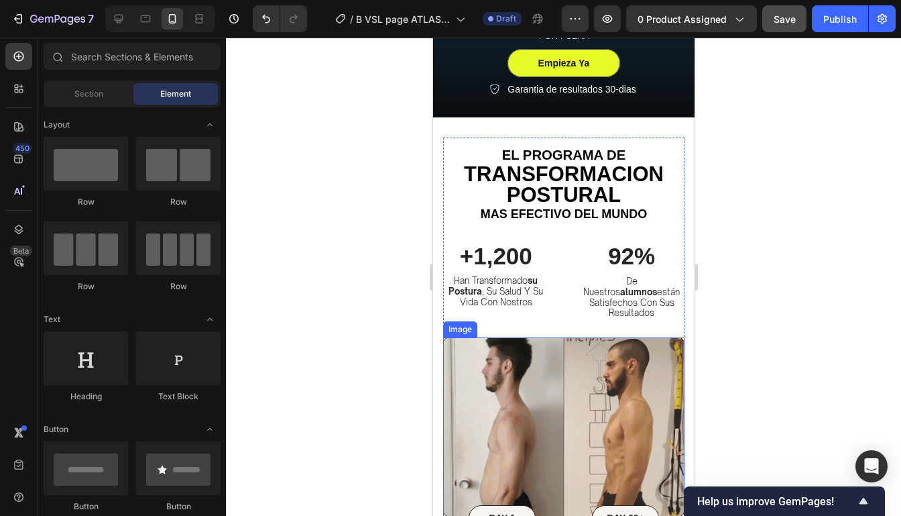
click at [597, 161] on sub "el programa de" at bounding box center [563, 154] width 124 height 15
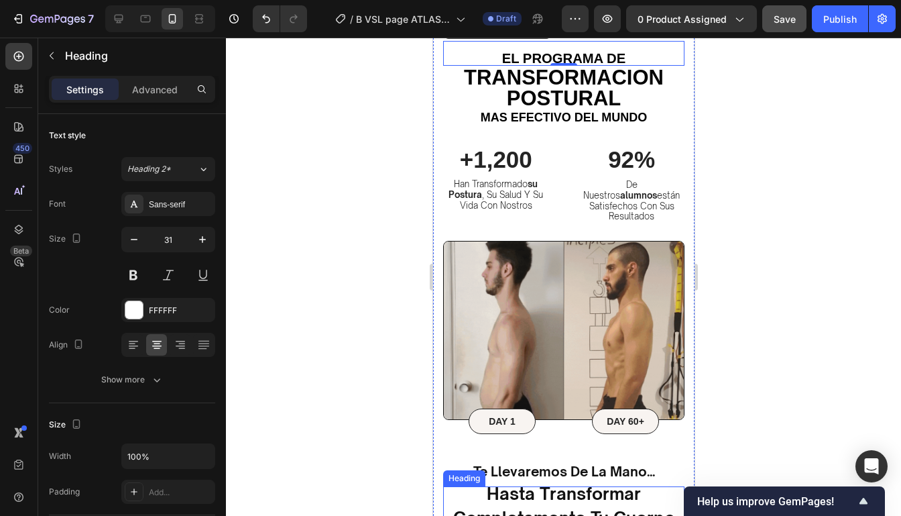
scroll to position [475, 0]
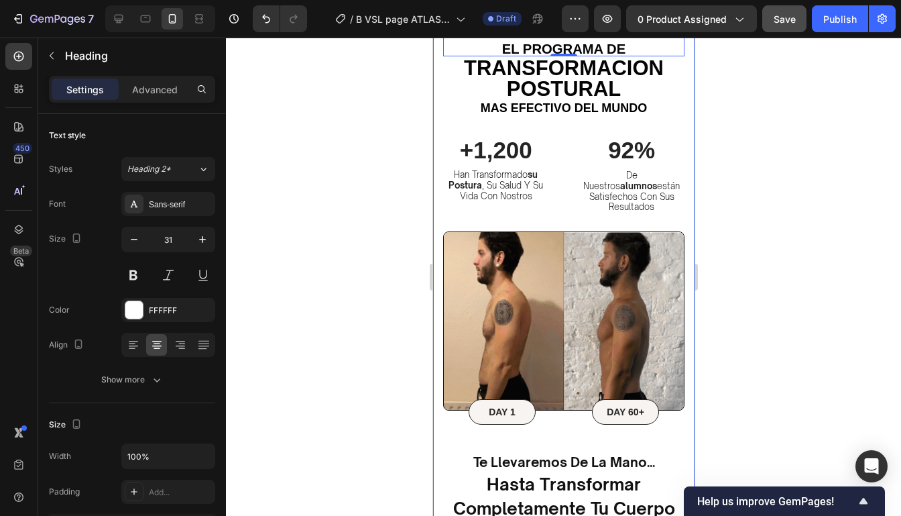
click at [735, 333] on div at bounding box center [563, 277] width 675 height 478
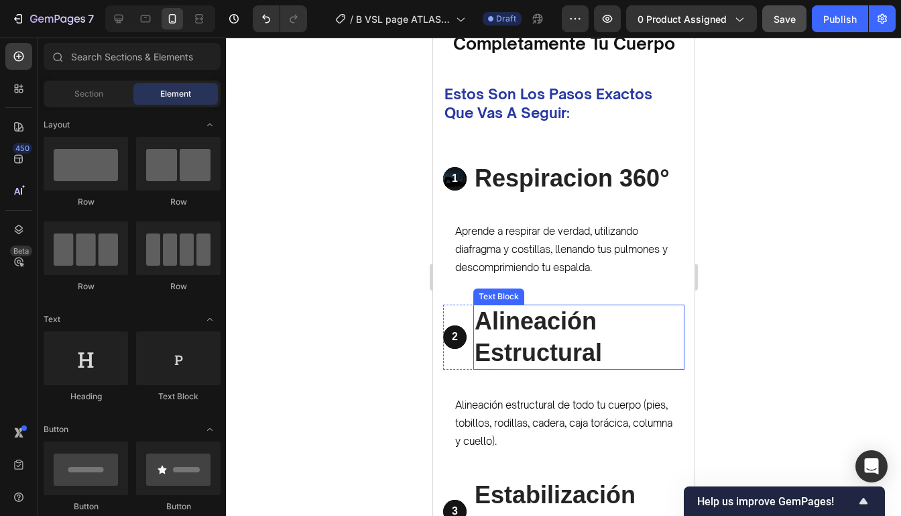
scroll to position [1741, 0]
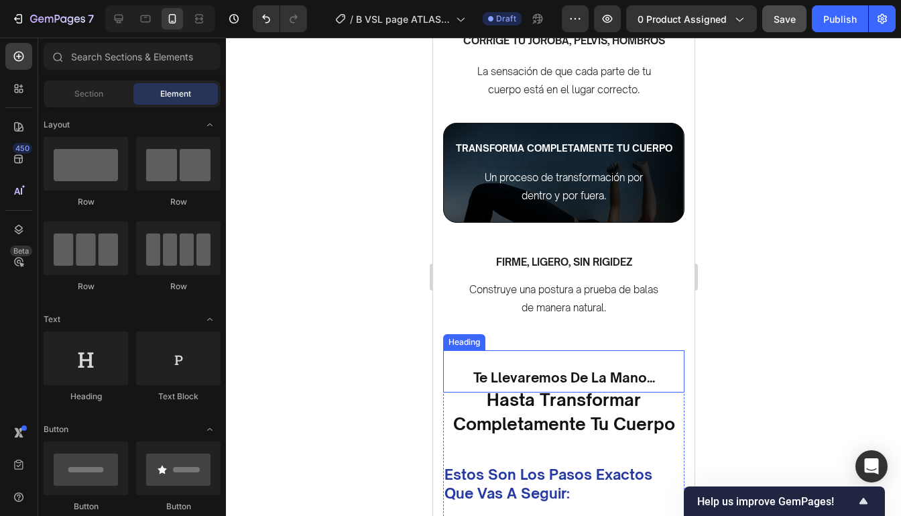
click at [588, 390] on h2 "te llevaremos de la mano..." at bounding box center [562, 371] width 241 height 42
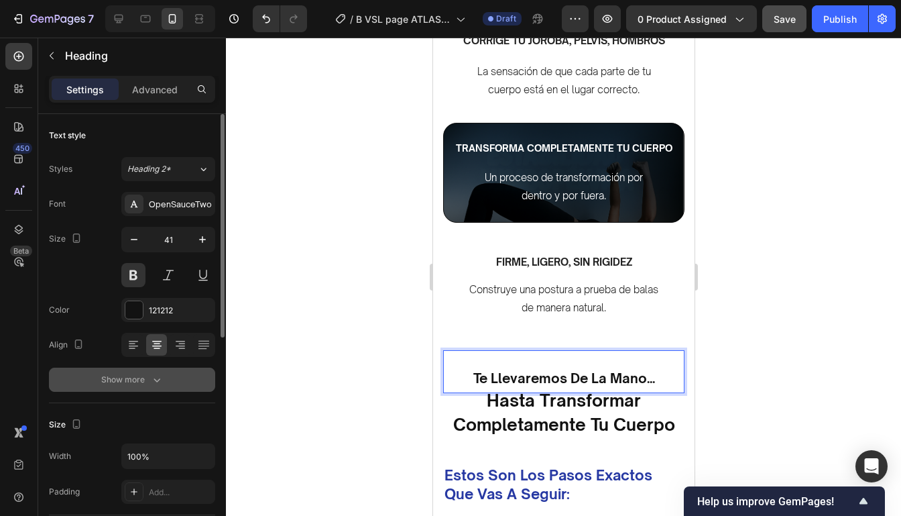
click at [158, 375] on icon "button" at bounding box center [156, 379] width 13 height 13
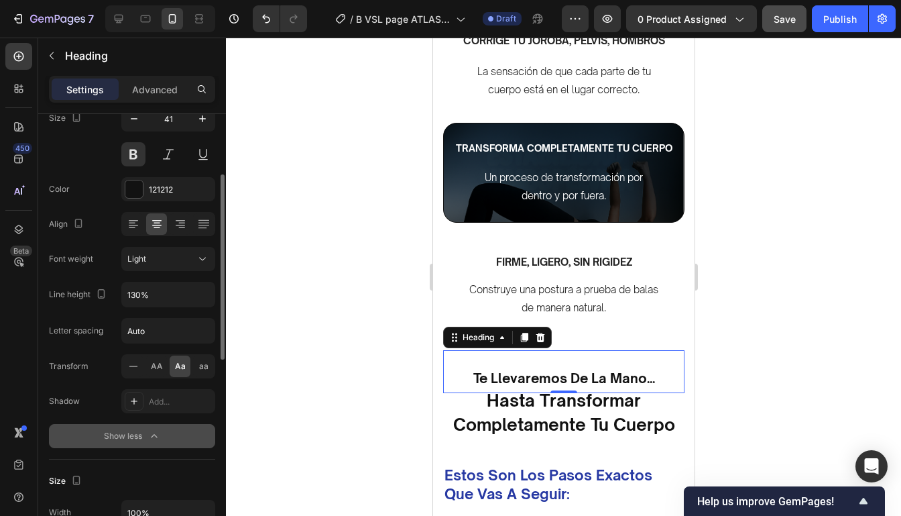
scroll to position [127, 0]
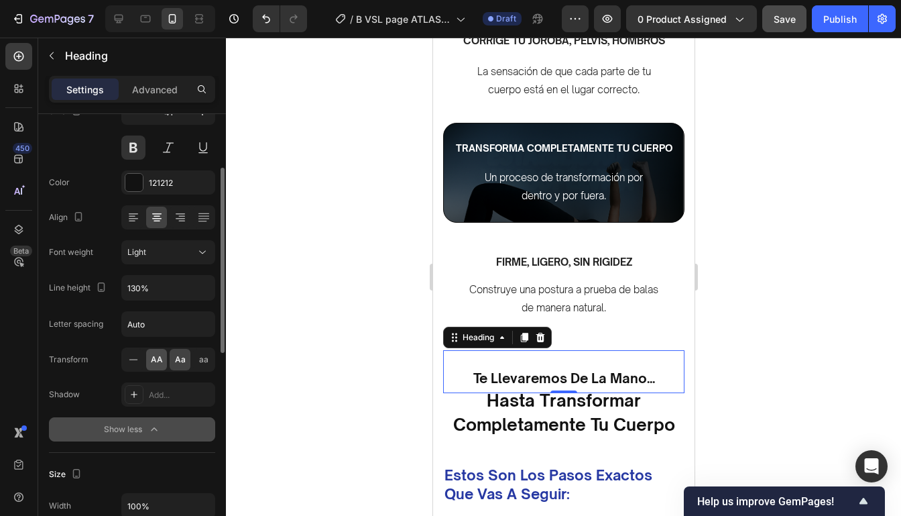
click at [160, 365] on div "AA" at bounding box center [156, 359] width 21 height 21
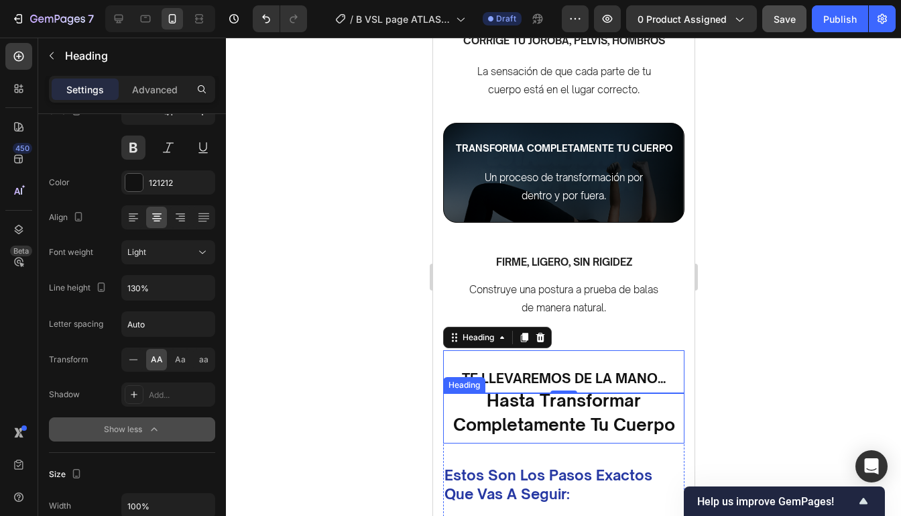
click at [534, 418] on sup "hasta transformar completamente tu cuerpo" at bounding box center [563, 411] width 222 height 45
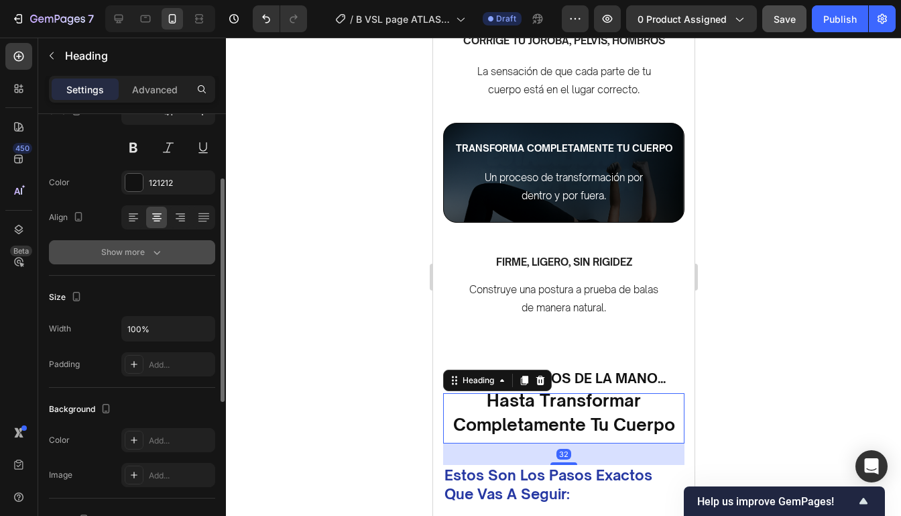
click at [159, 246] on icon "button" at bounding box center [156, 251] width 13 height 13
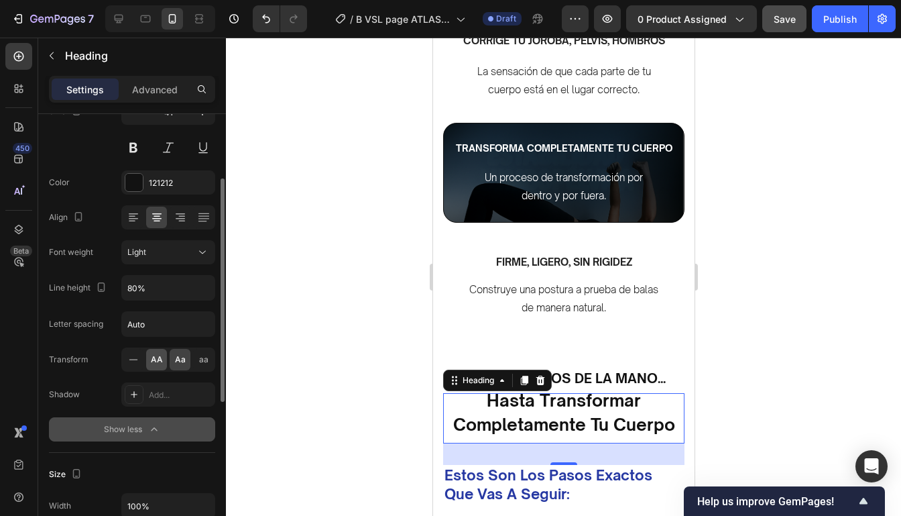
click at [160, 362] on span "AA" at bounding box center [157, 359] width 12 height 12
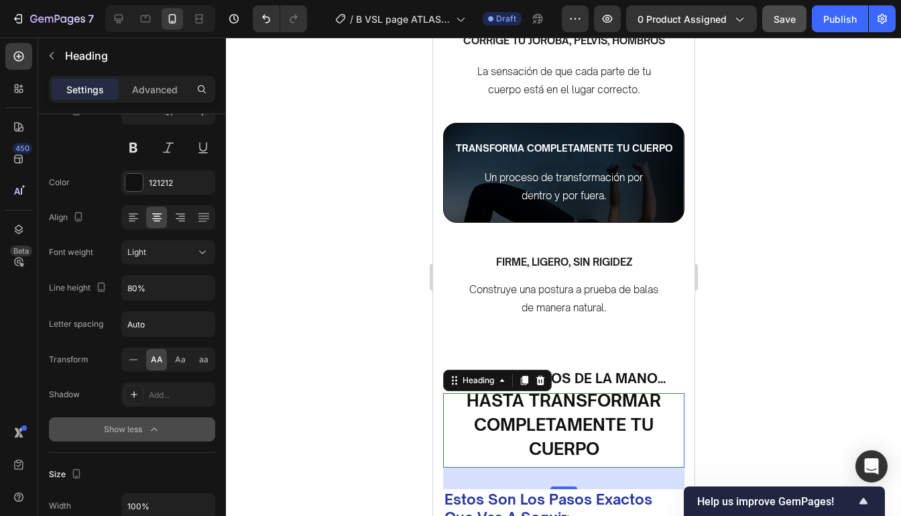
click at [764, 314] on div at bounding box center [563, 277] width 675 height 478
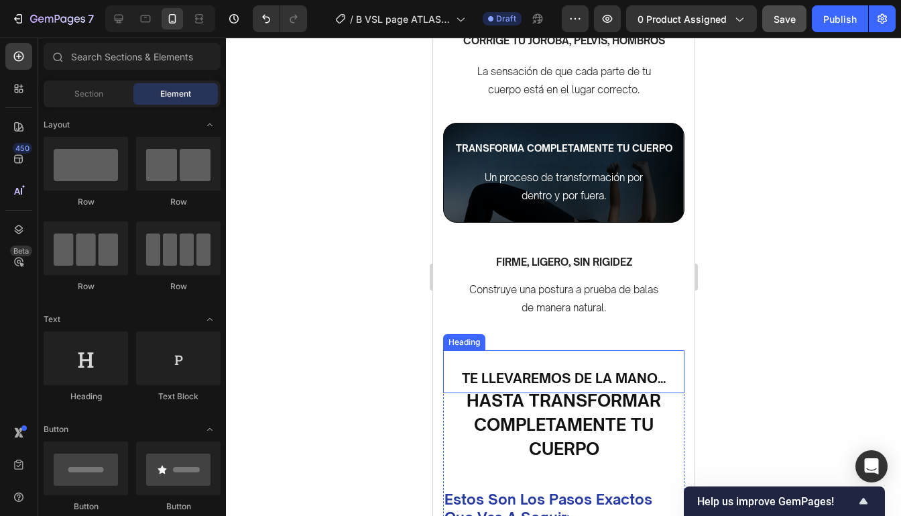
click at [636, 383] on sub "te llevaremos de la mano..." at bounding box center [563, 377] width 204 height 17
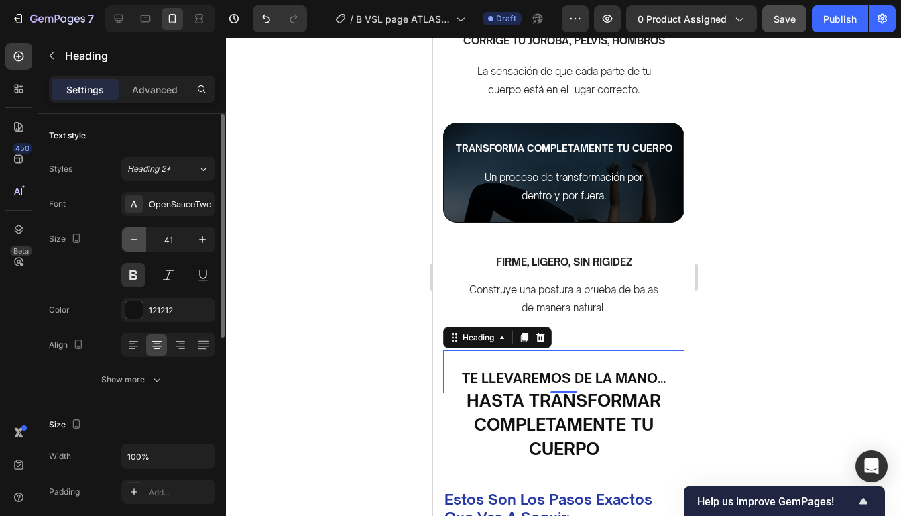
click at [131, 239] on icon "button" at bounding box center [133, 239] width 13 height 13
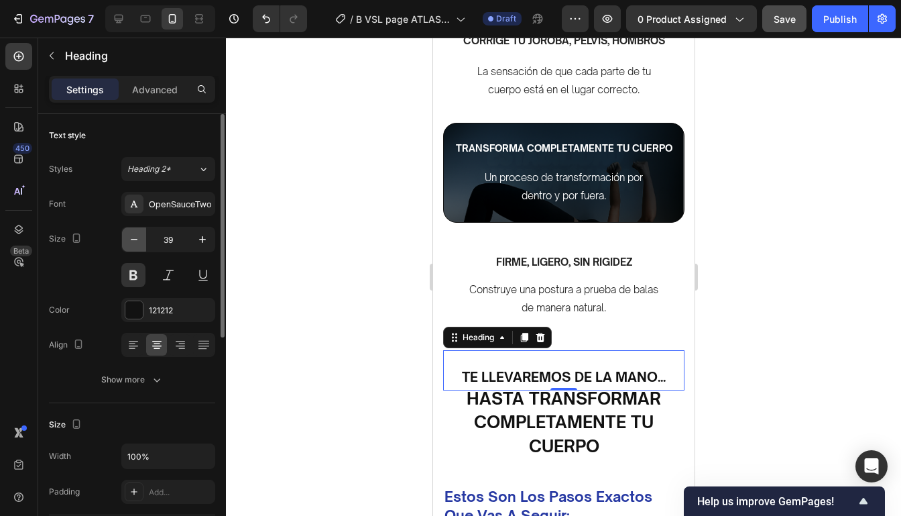
click at [131, 239] on icon "button" at bounding box center [133, 239] width 13 height 13
type input "37"
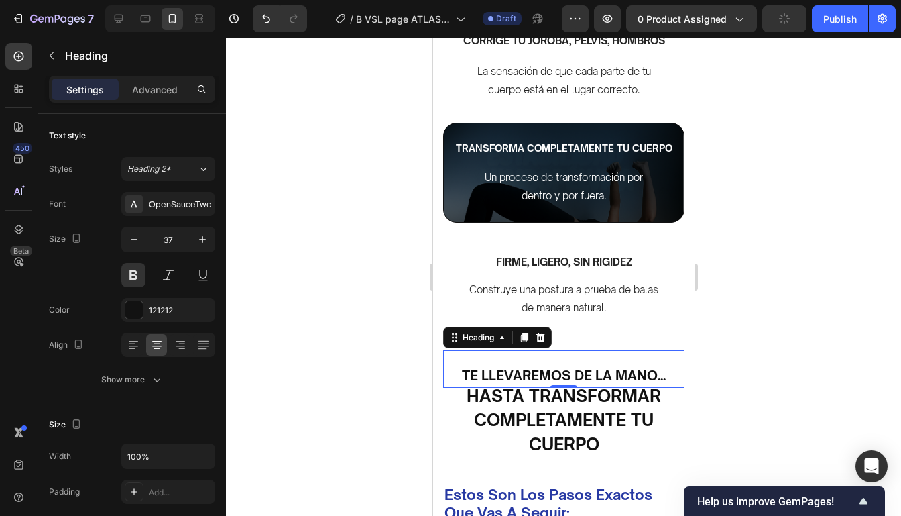
click at [742, 259] on div at bounding box center [563, 277] width 675 height 478
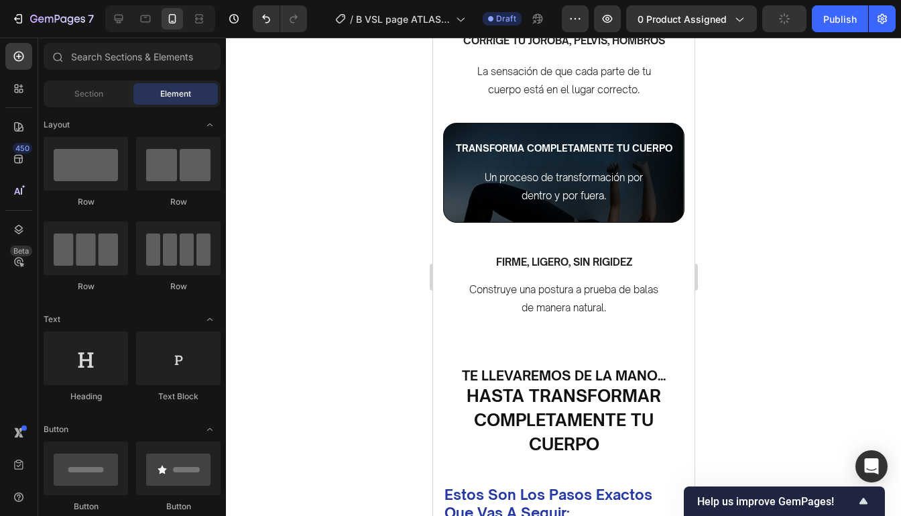
click at [742, 259] on div at bounding box center [563, 277] width 675 height 478
click at [269, 17] on icon "Undo/Redo" at bounding box center [265, 18] width 13 height 13
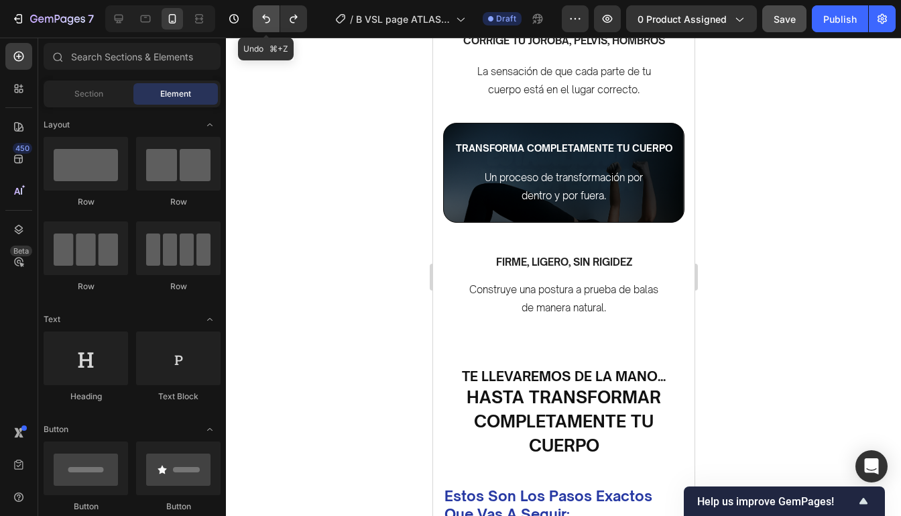
click at [269, 17] on icon "Undo/Redo" at bounding box center [265, 18] width 13 height 13
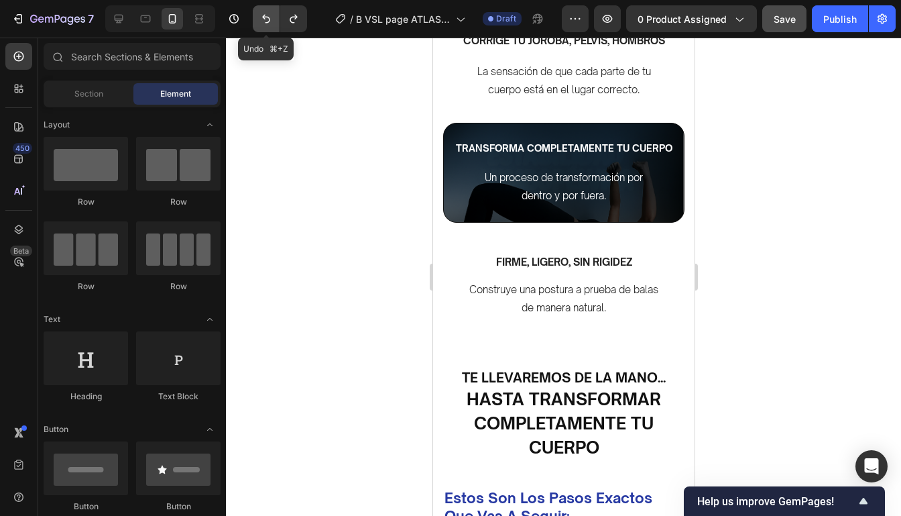
click at [269, 17] on icon "Undo/Redo" at bounding box center [265, 18] width 13 height 13
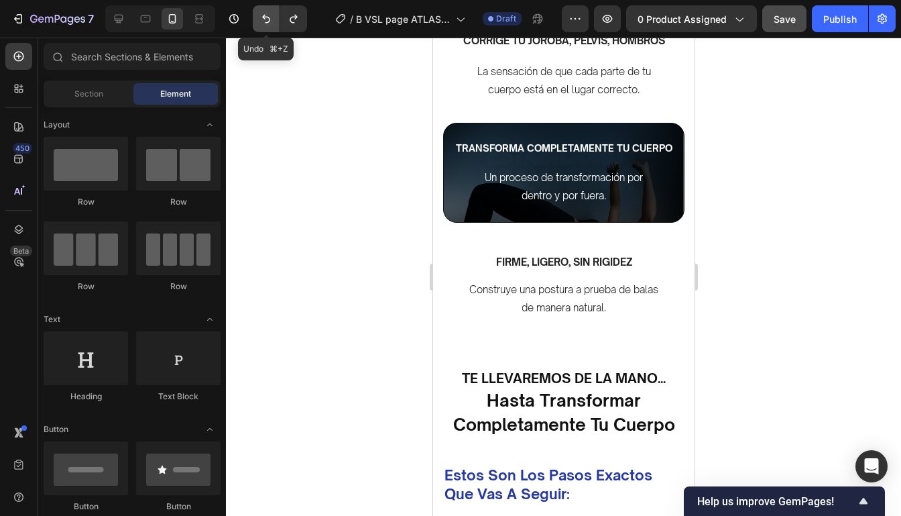
click at [269, 17] on icon "Undo/Redo" at bounding box center [265, 18] width 13 height 13
click at [301, 17] on button "Undo/Redo" at bounding box center [293, 18] width 27 height 27
click at [267, 21] on icon "Undo/Redo" at bounding box center [265, 18] width 13 height 13
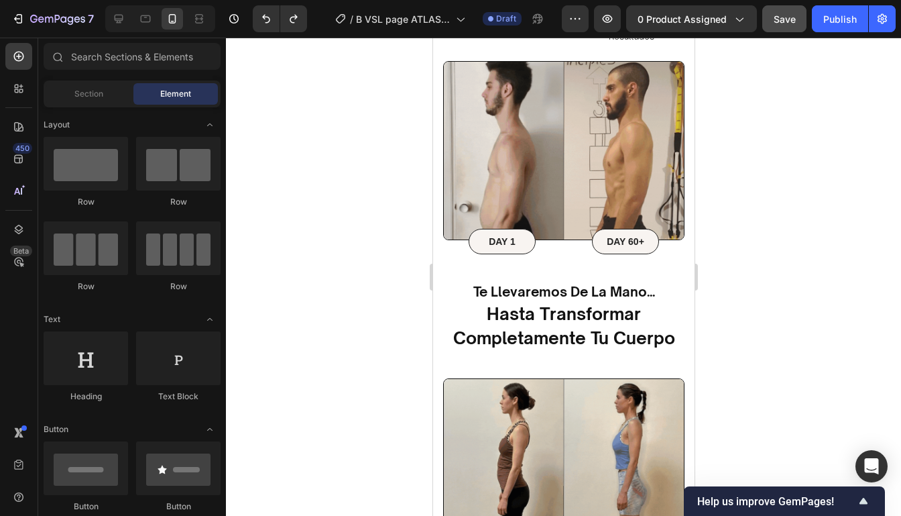
scroll to position [645, 0]
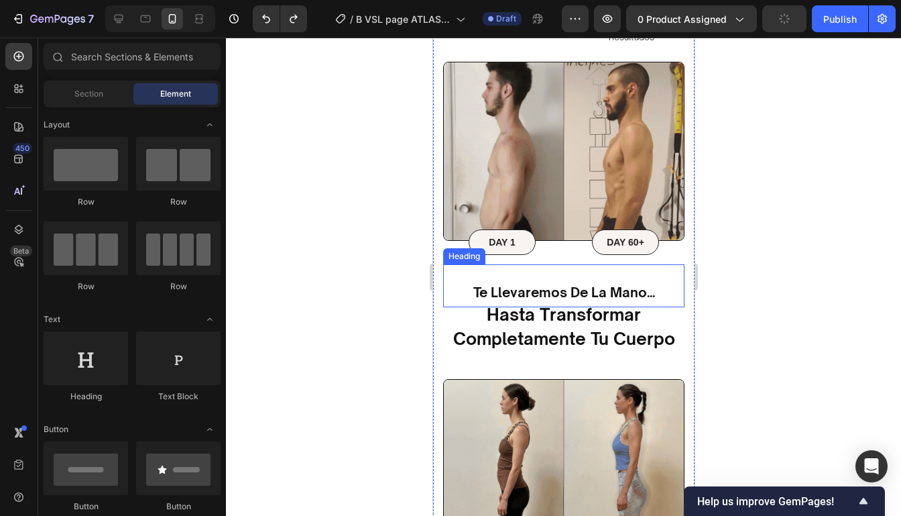
click at [586, 286] on sub "te llevaremos de la mano..." at bounding box center [564, 292] width 182 height 17
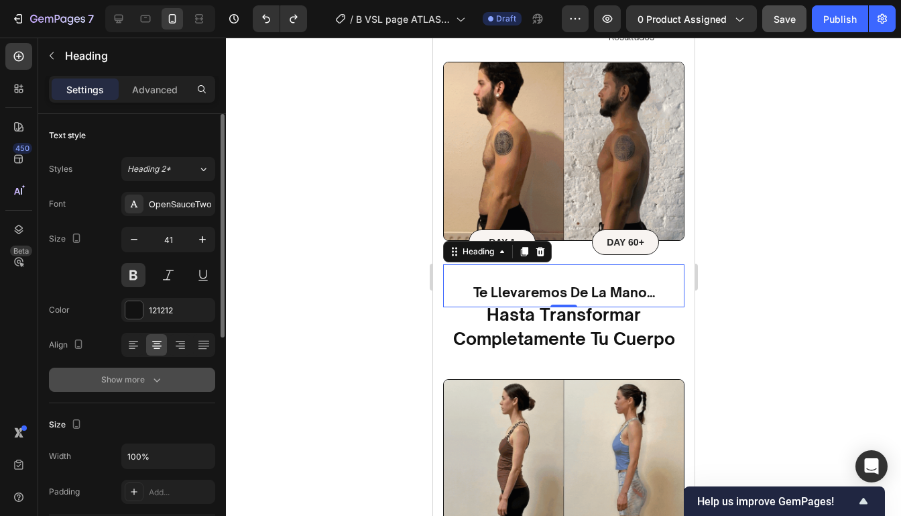
click at [127, 375] on div "Show more" at bounding box center [132, 379] width 62 height 13
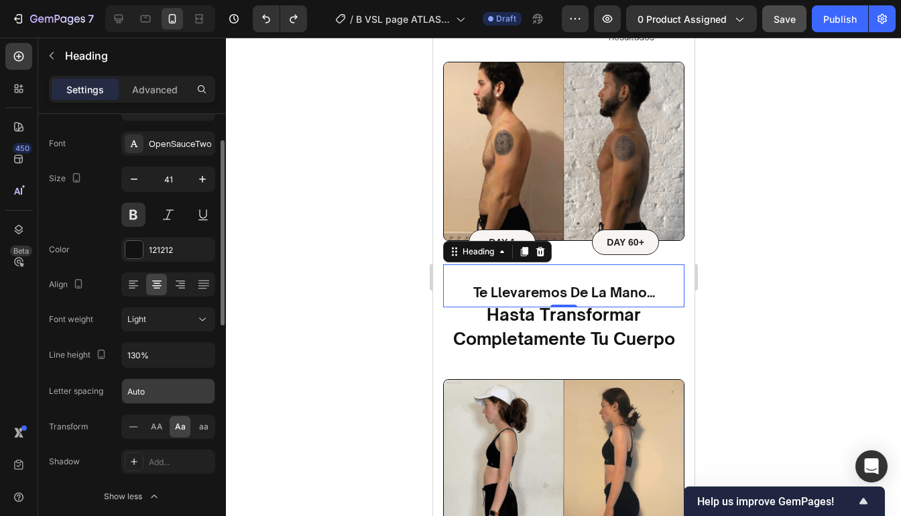
scroll to position [73, 0]
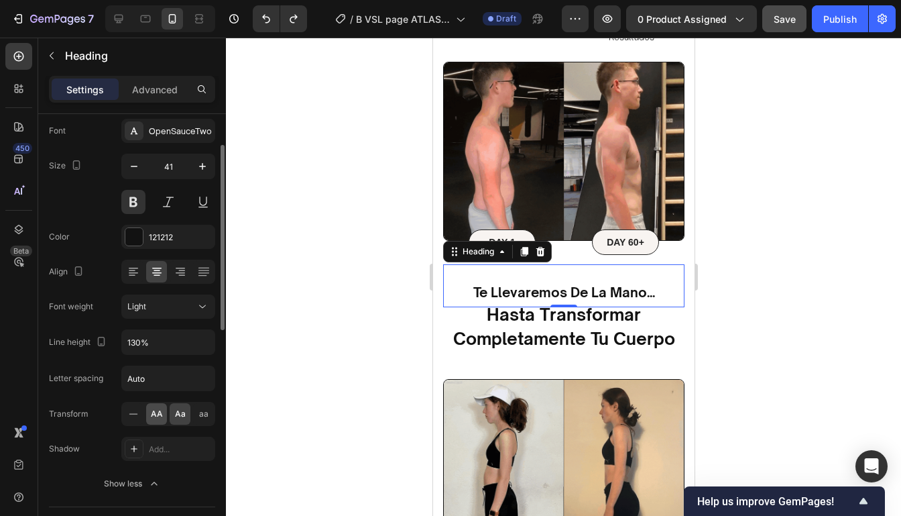
click at [159, 418] on span "AA" at bounding box center [157, 414] width 12 height 12
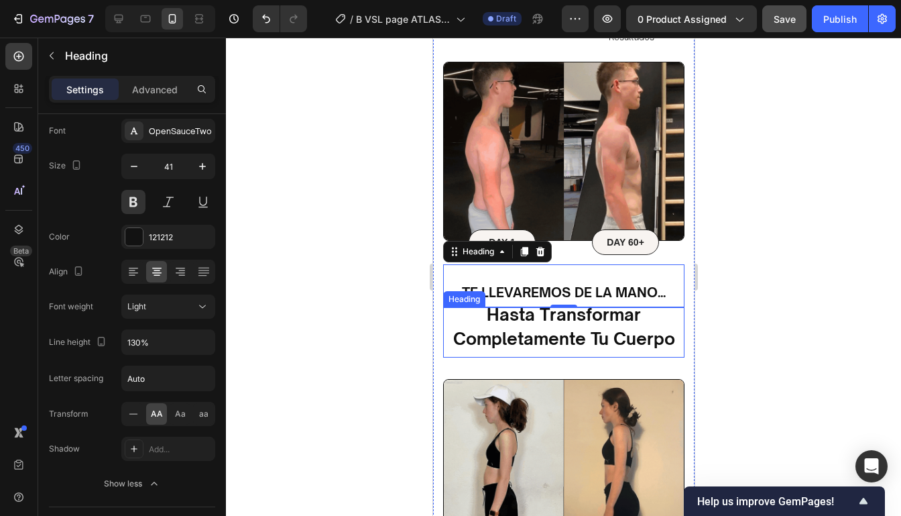
click at [502, 339] on strong "hasta transformar completamente tu cuerpo" at bounding box center [563, 333] width 222 height 52
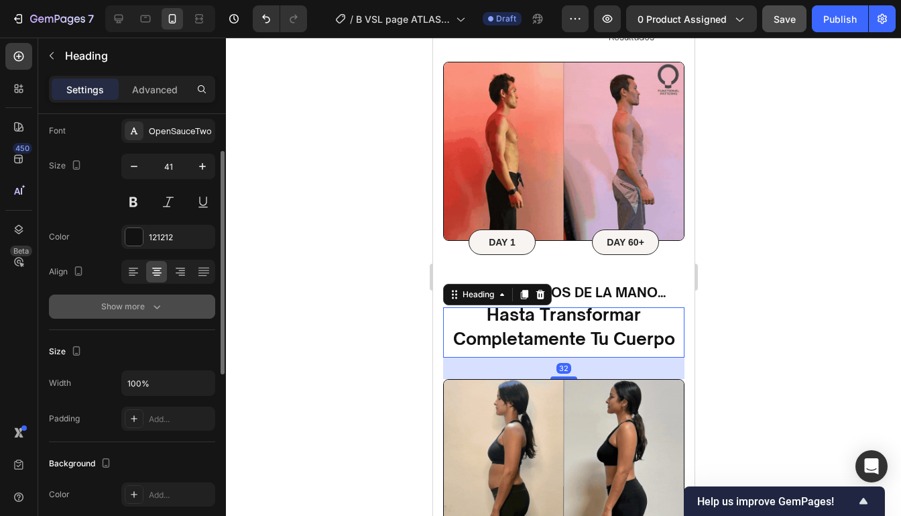
click at [154, 313] on button "Show more" at bounding box center [132, 306] width 166 height 24
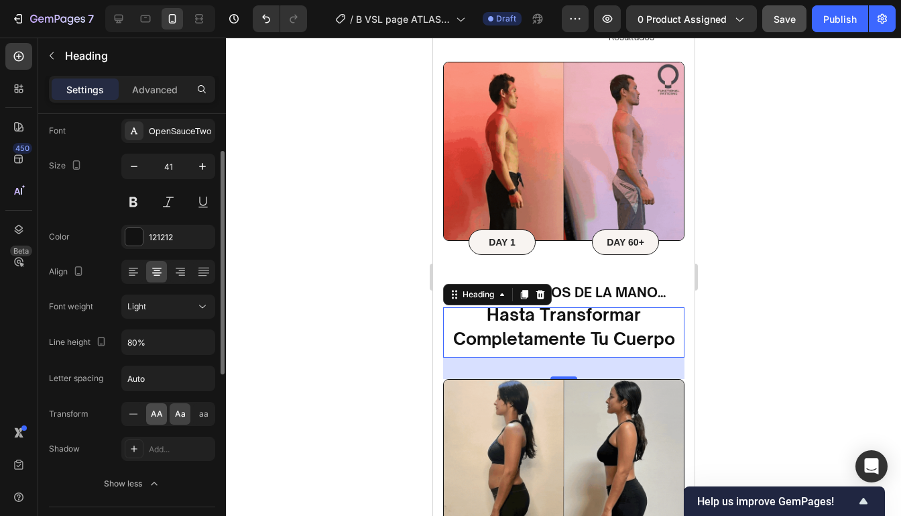
click at [152, 415] on span "AA" at bounding box center [157, 414] width 12 height 12
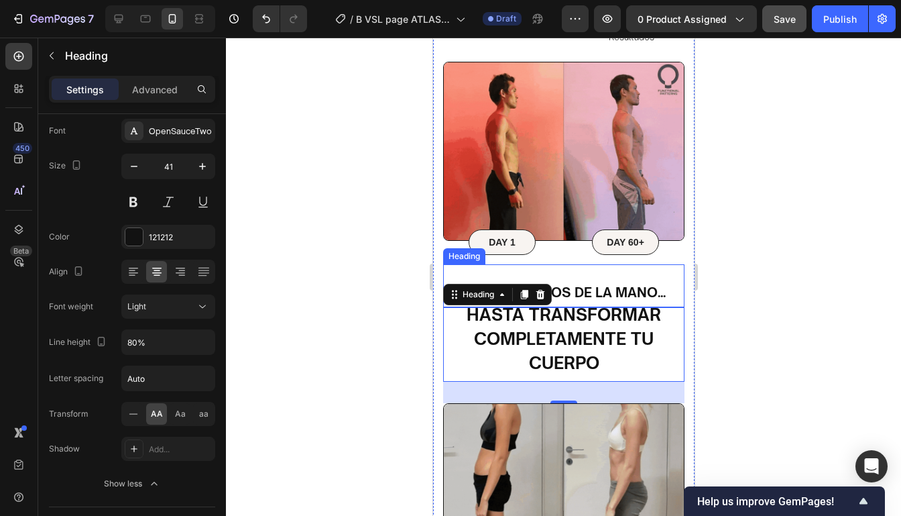
click at [632, 284] on sub "te llevaremos de la mano..." at bounding box center [563, 292] width 204 height 17
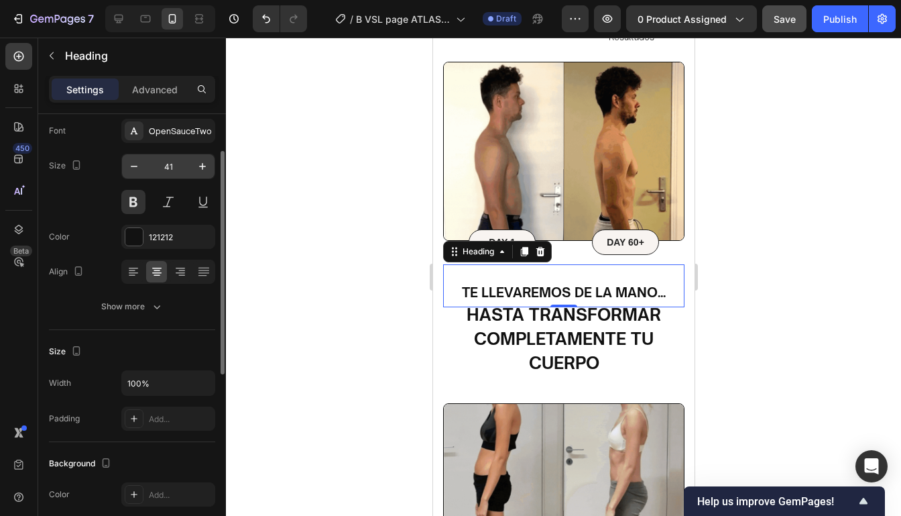
click at [171, 170] on input "41" at bounding box center [168, 166] width 44 height 24
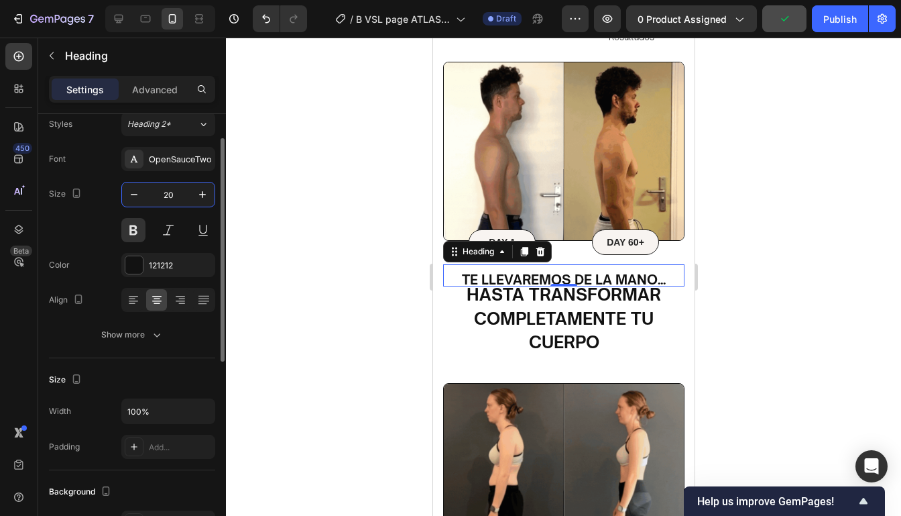
scroll to position [44, 0]
click at [164, 198] on input "20" at bounding box center [168, 196] width 44 height 24
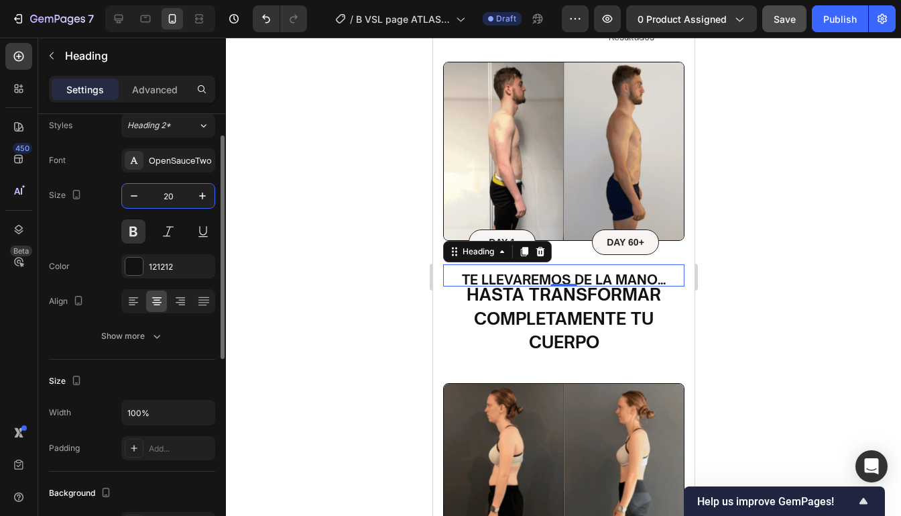
click at [177, 199] on input "20" at bounding box center [168, 196] width 44 height 24
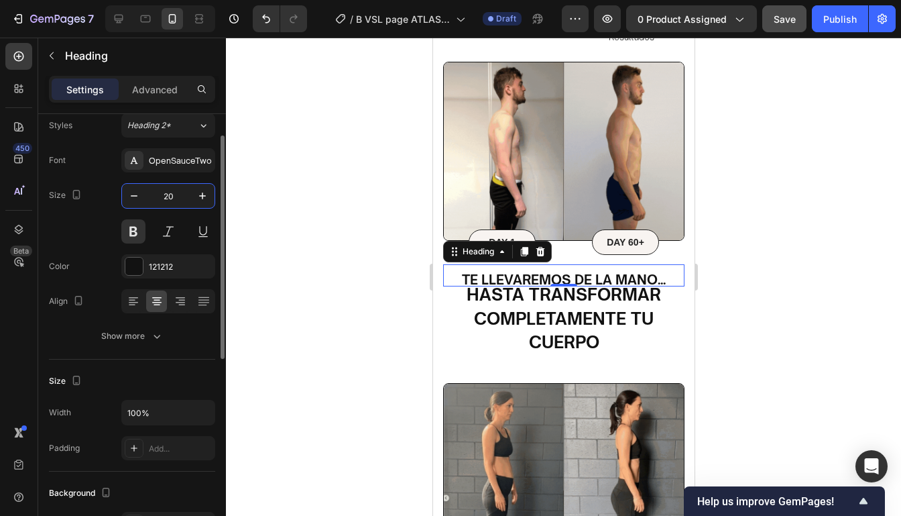
type input "2"
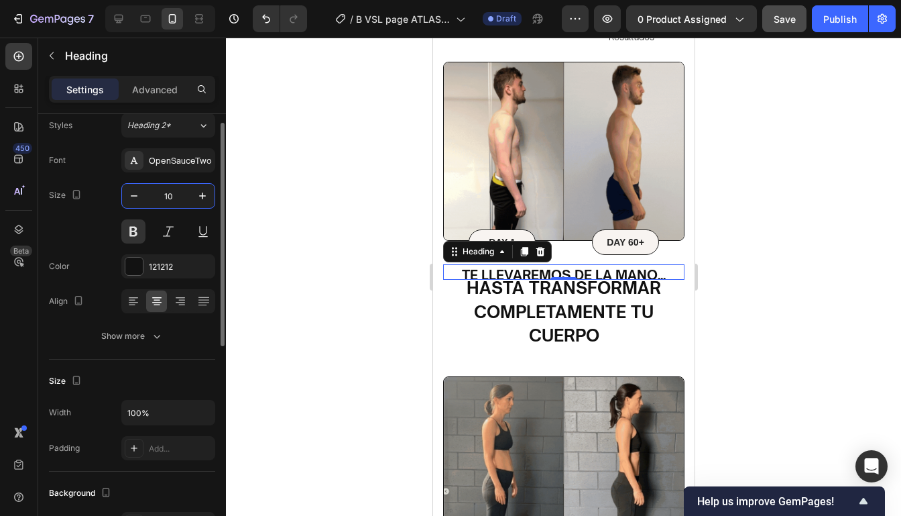
scroll to position [0, 0]
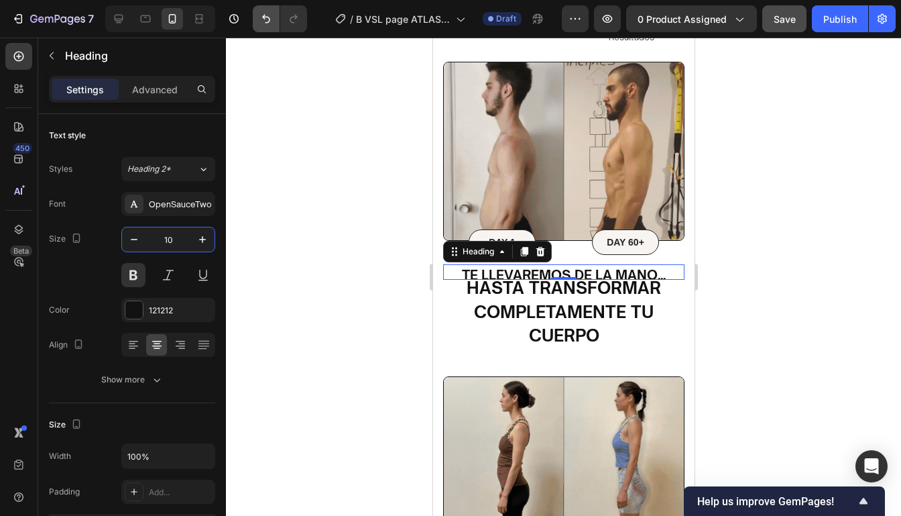
click at [267, 22] on icon "Undo/Redo" at bounding box center [266, 19] width 8 height 9
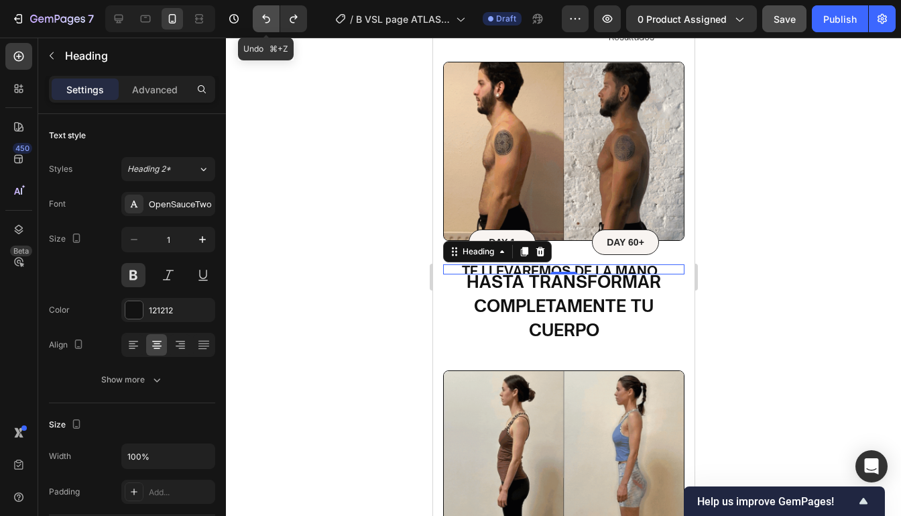
click at [267, 23] on icon "Undo/Redo" at bounding box center [266, 19] width 8 height 9
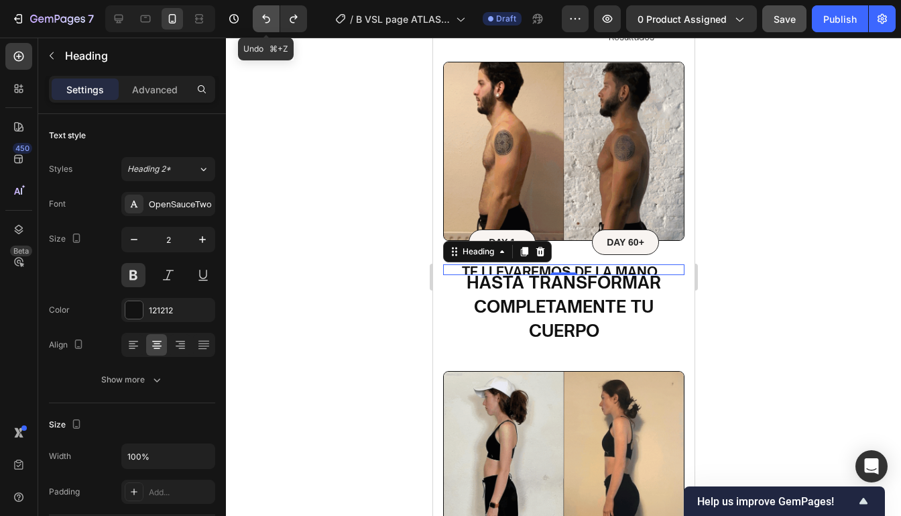
click at [267, 23] on icon "Undo/Redo" at bounding box center [266, 19] width 8 height 9
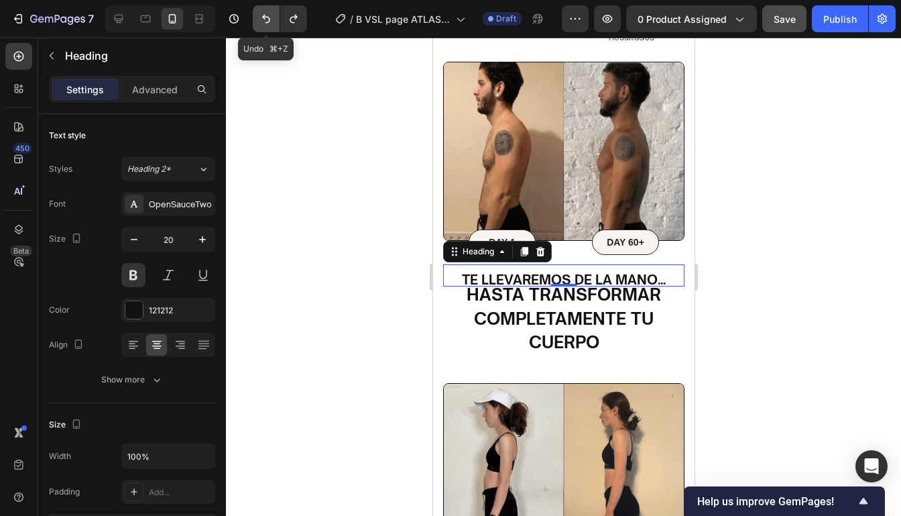
click at [267, 23] on icon "Undo/Redo" at bounding box center [266, 19] width 8 height 9
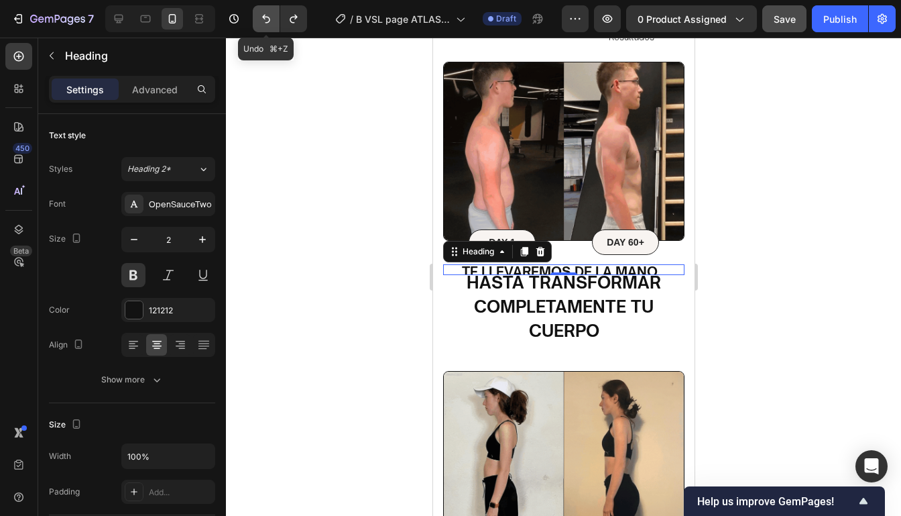
click at [267, 23] on icon "Undo/Redo" at bounding box center [266, 19] width 8 height 9
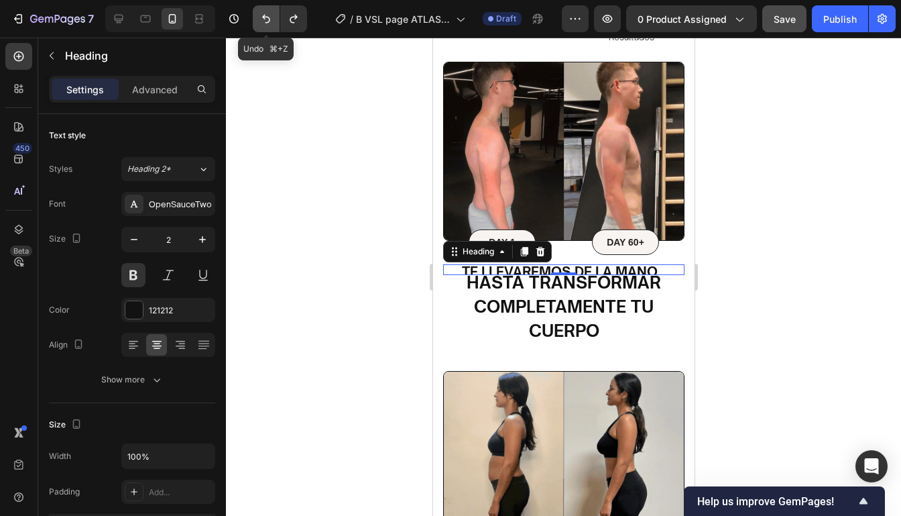
type input "41"
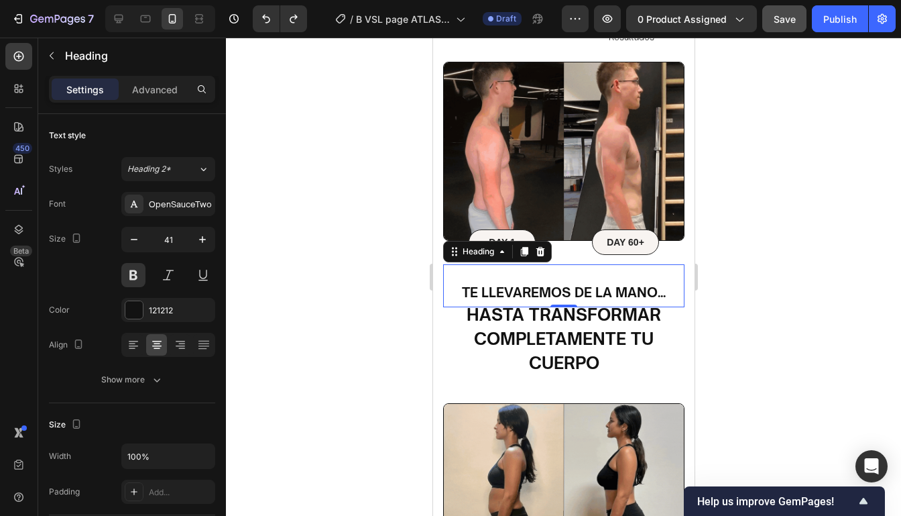
click at [442, 307] on h2 "hasta transformar completamente tu cuerpo" at bounding box center [562, 344] width 241 height 74
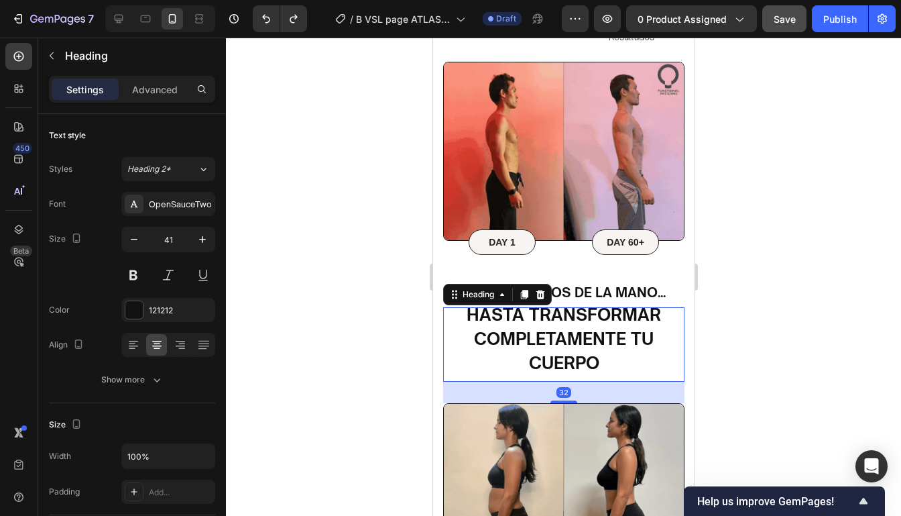
click at [572, 284] on sub "te llevaremos de la mano..." at bounding box center [563, 292] width 204 height 17
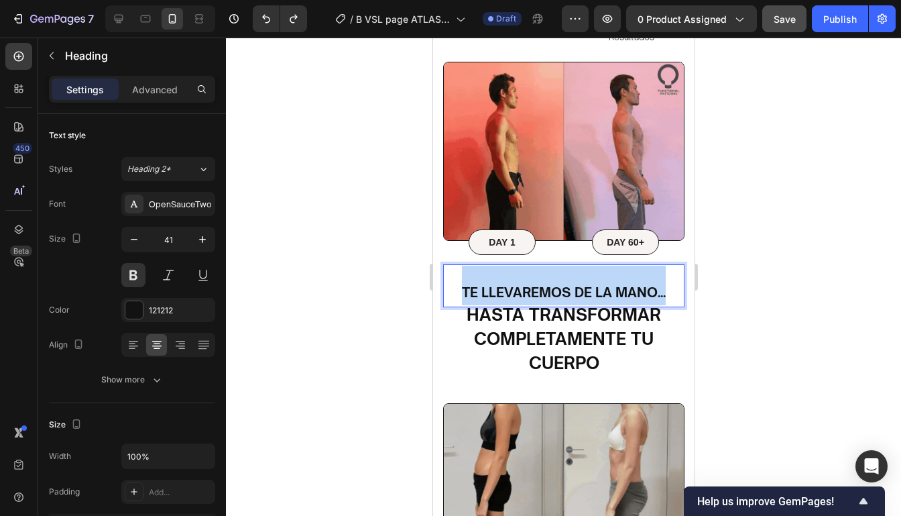
drag, startPoint x: 666, startPoint y: 282, endPoint x: 463, endPoint y: 274, distance: 203.3
click at [463, 274] on p "te llevaremos de la mano..." at bounding box center [563, 285] width 239 height 40
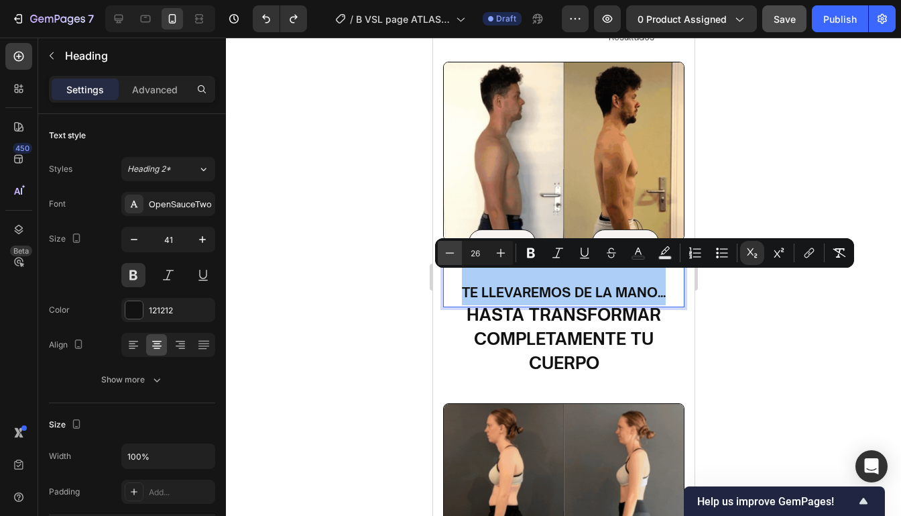
click at [455, 255] on icon "Editor contextual toolbar" at bounding box center [449, 252] width 13 height 13
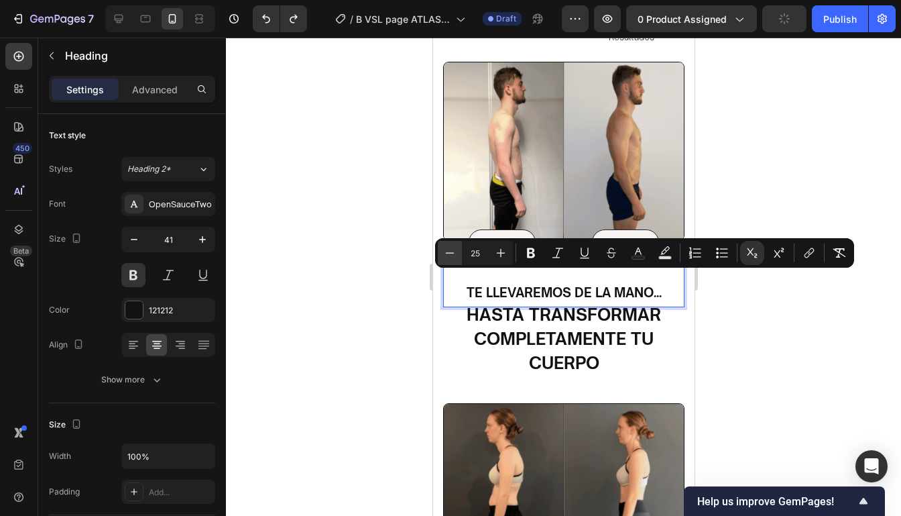
click at [455, 255] on icon "Editor contextual toolbar" at bounding box center [449, 252] width 13 height 13
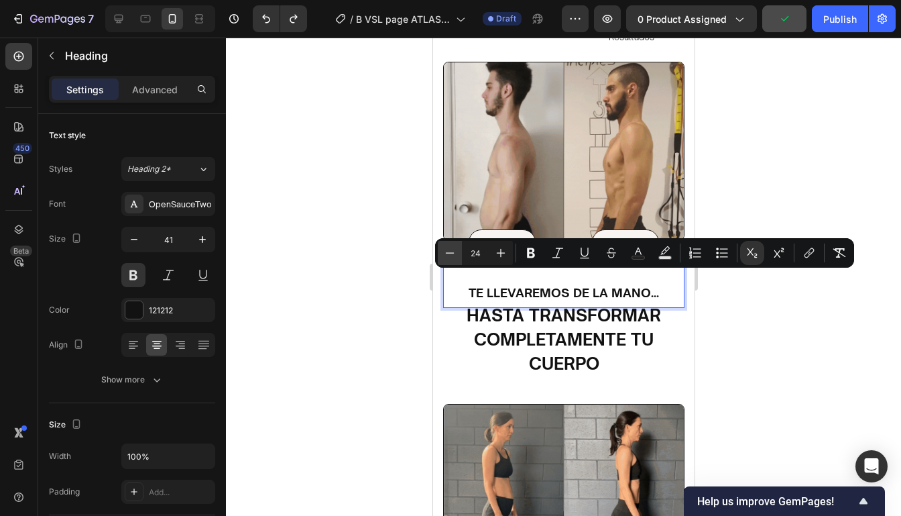
click at [455, 255] on icon "Editor contextual toolbar" at bounding box center [449, 252] width 13 height 13
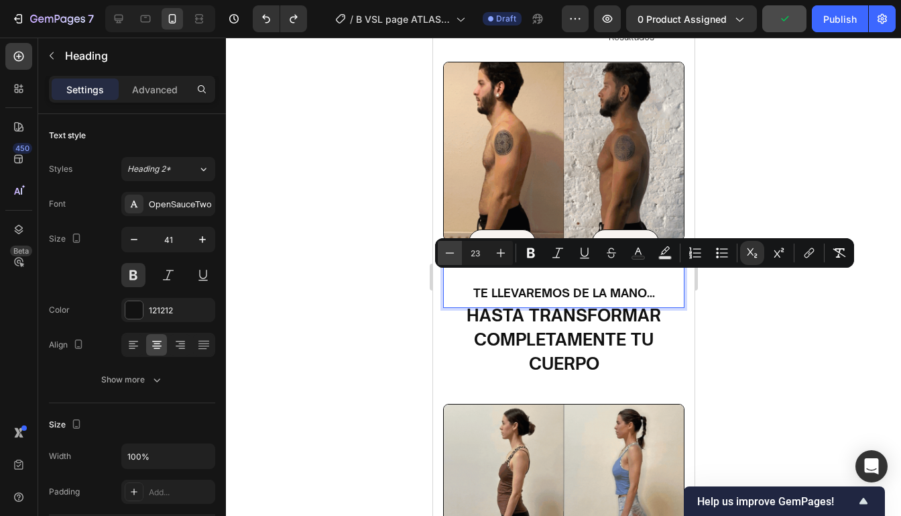
click at [455, 255] on icon "Editor contextual toolbar" at bounding box center [449, 252] width 13 height 13
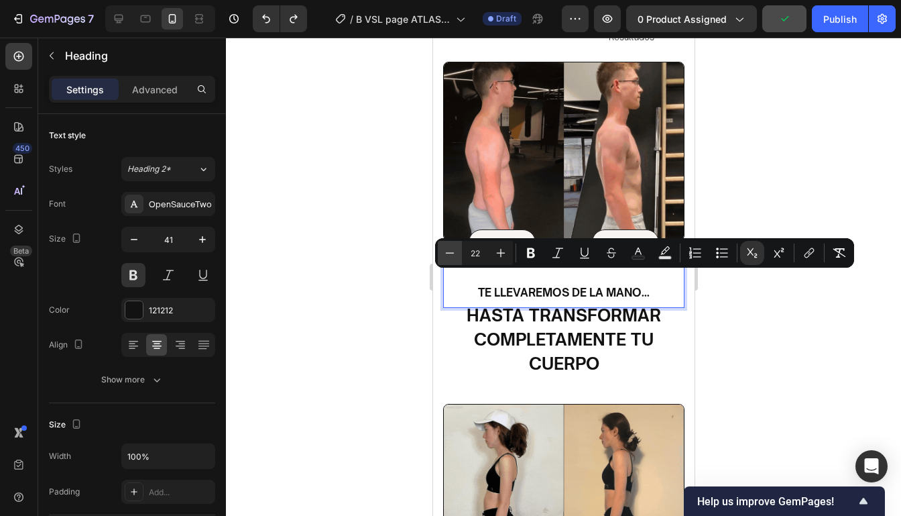
click at [455, 255] on icon "Editor contextual toolbar" at bounding box center [449, 252] width 13 height 13
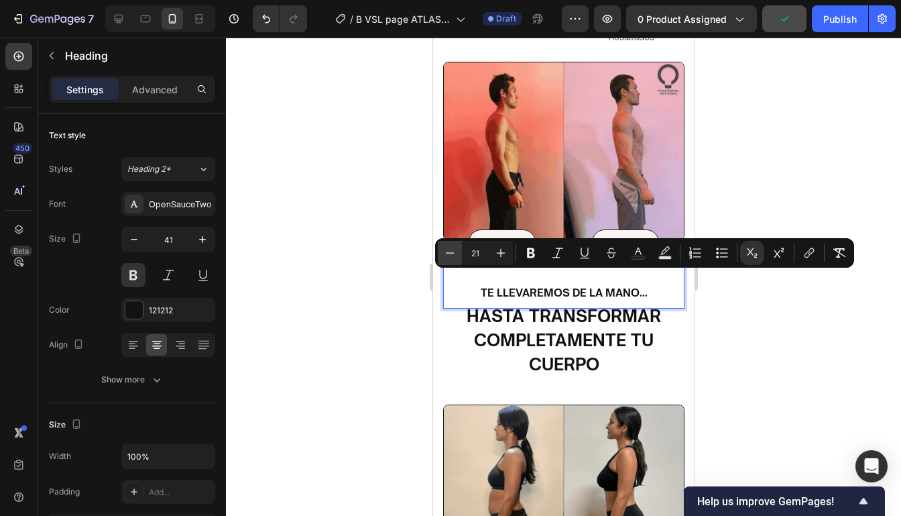
click at [454, 255] on icon "Editor contextual toolbar" at bounding box center [449, 252] width 13 height 13
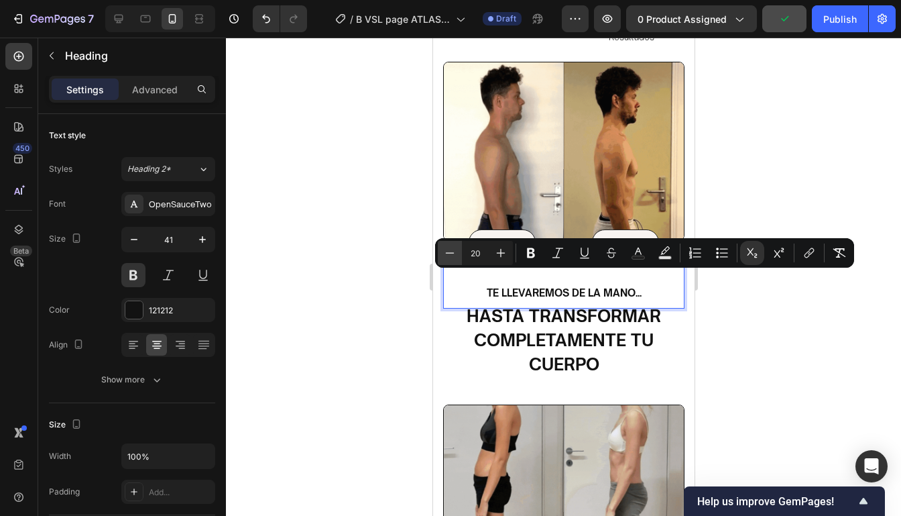
click at [454, 255] on icon "Editor contextual toolbar" at bounding box center [449, 252] width 13 height 13
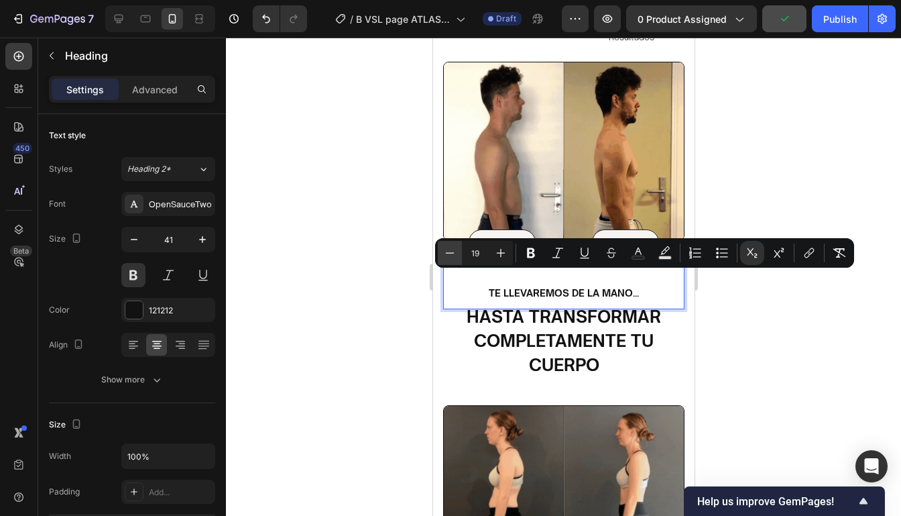
click at [454, 255] on icon "Editor contextual toolbar" at bounding box center [449, 252] width 13 height 13
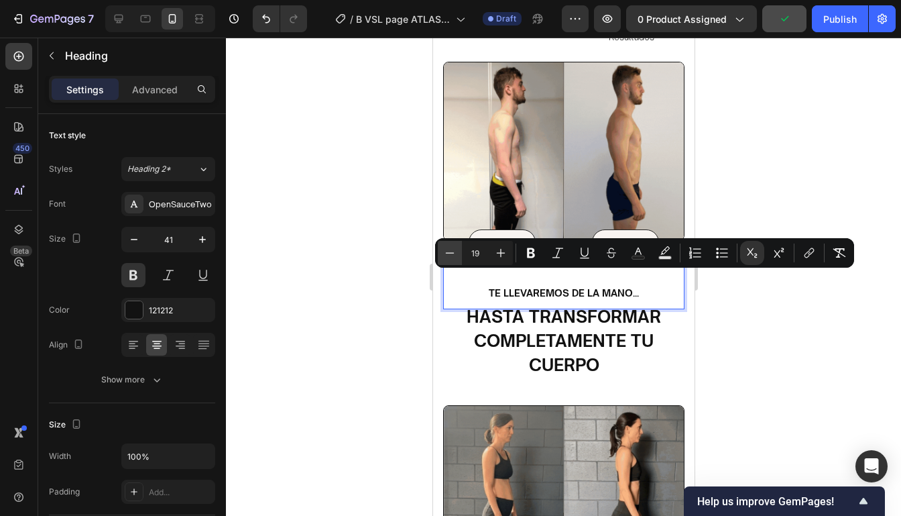
type input "18"
click at [777, 330] on div at bounding box center [563, 277] width 675 height 478
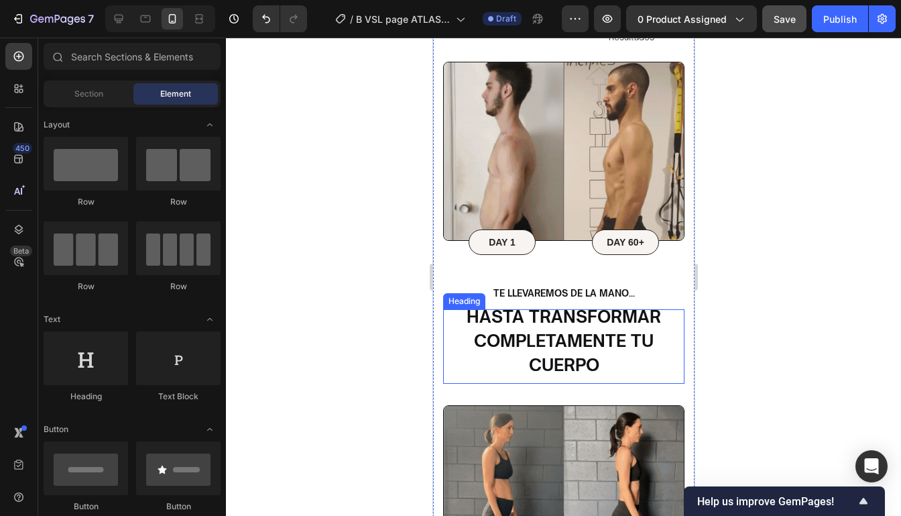
click at [616, 320] on sup "hasta transformar completamente tu cuerpo" at bounding box center [563, 340] width 194 height 69
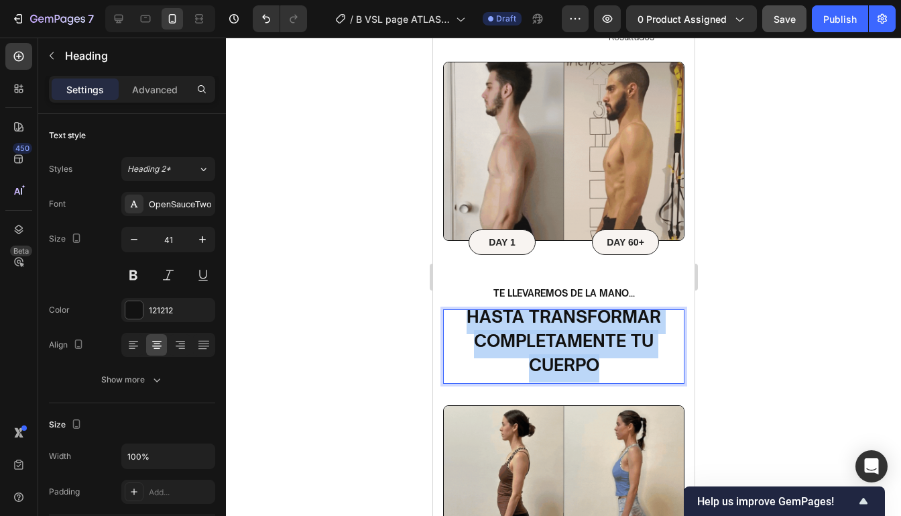
drag, startPoint x: 601, startPoint y: 357, endPoint x: 466, endPoint y: 297, distance: 148.2
click at [467, 297] on div "Image DAY 1 Text Block Row DAY 60+ Text Block Row Row el programa de Heading TR…" at bounding box center [562, 303] width 241 height 882
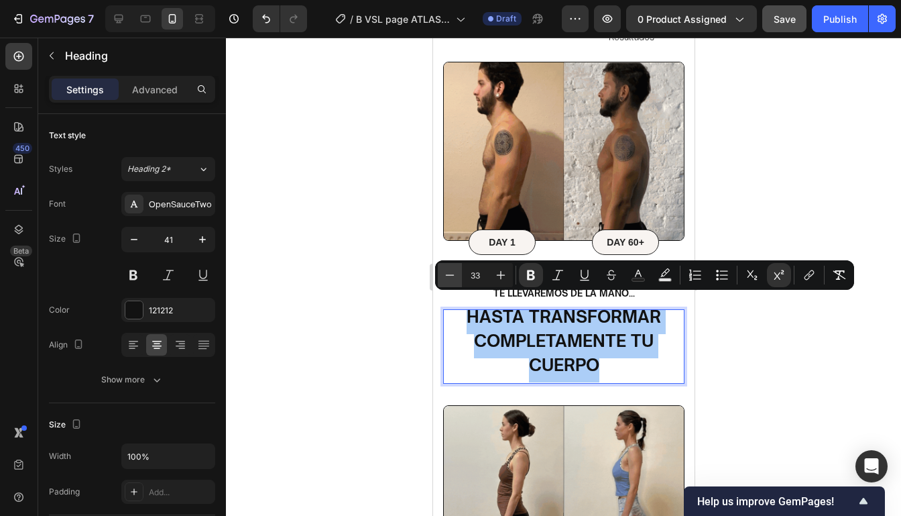
click at [442, 272] on button "Minus" at bounding box center [450, 275] width 24 height 24
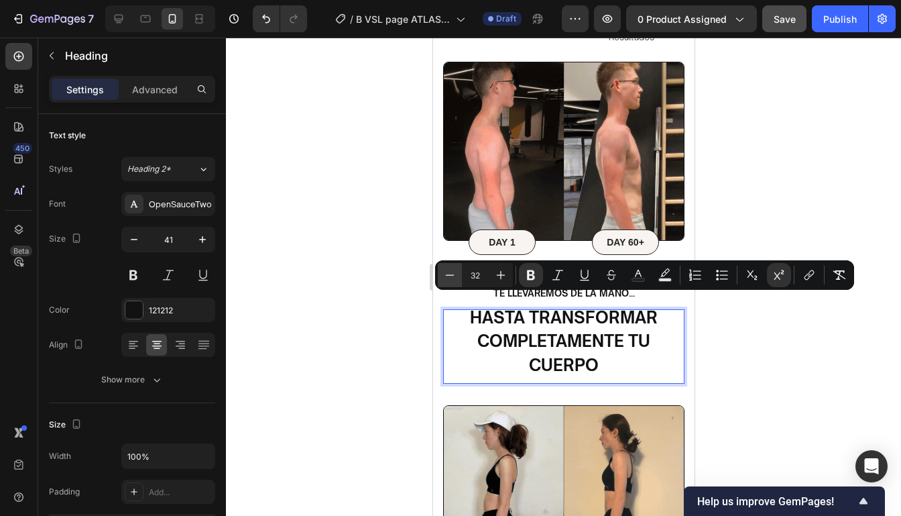
click at [442, 272] on button "Minus" at bounding box center [450, 275] width 24 height 24
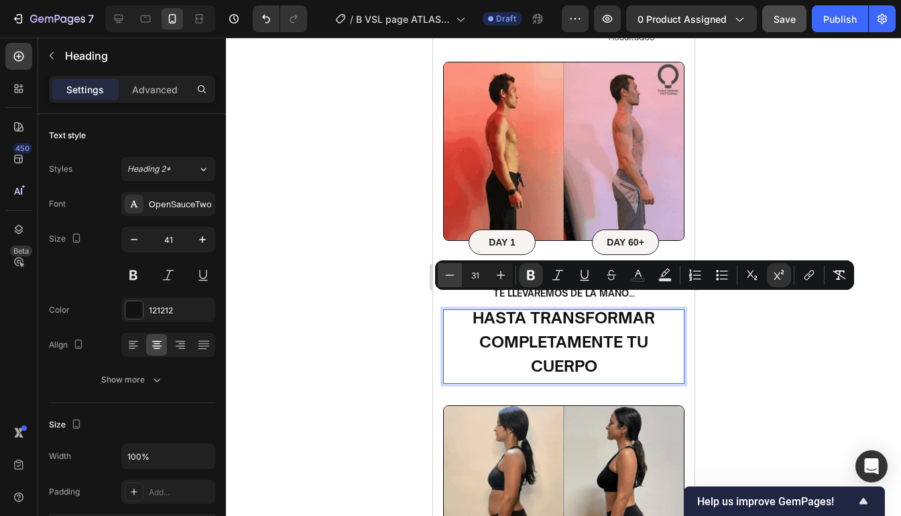
click at [442, 272] on button "Minus" at bounding box center [450, 275] width 24 height 24
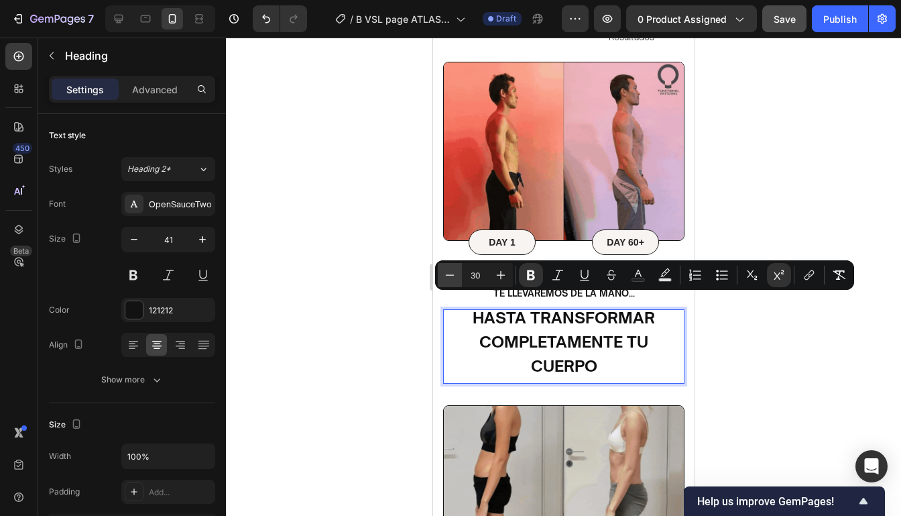
click at [442, 272] on button "Minus" at bounding box center [450, 275] width 24 height 24
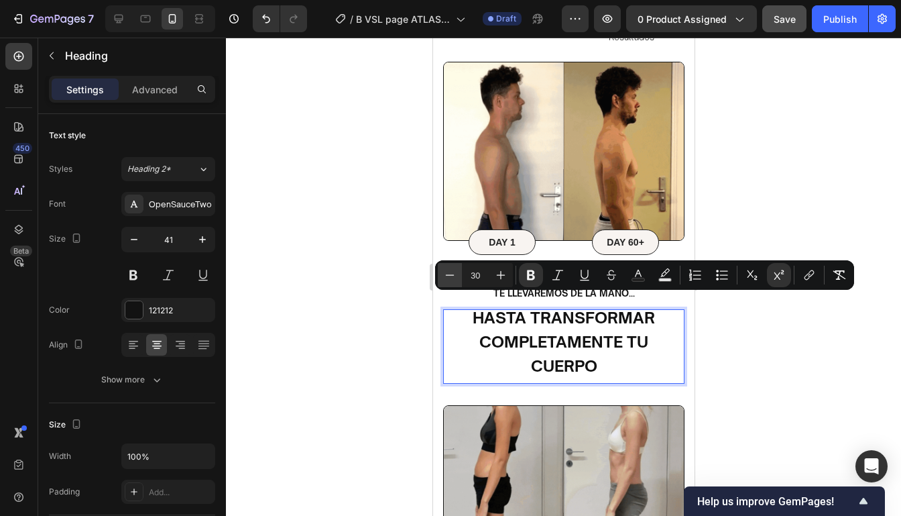
click at [442, 272] on button "Minus" at bounding box center [450, 275] width 24 height 24
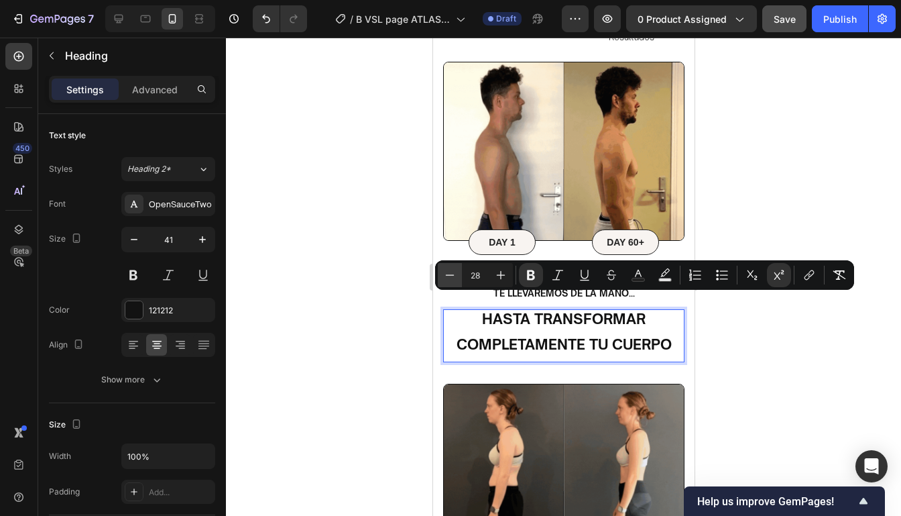
click at [442, 272] on button "Minus" at bounding box center [450, 275] width 24 height 24
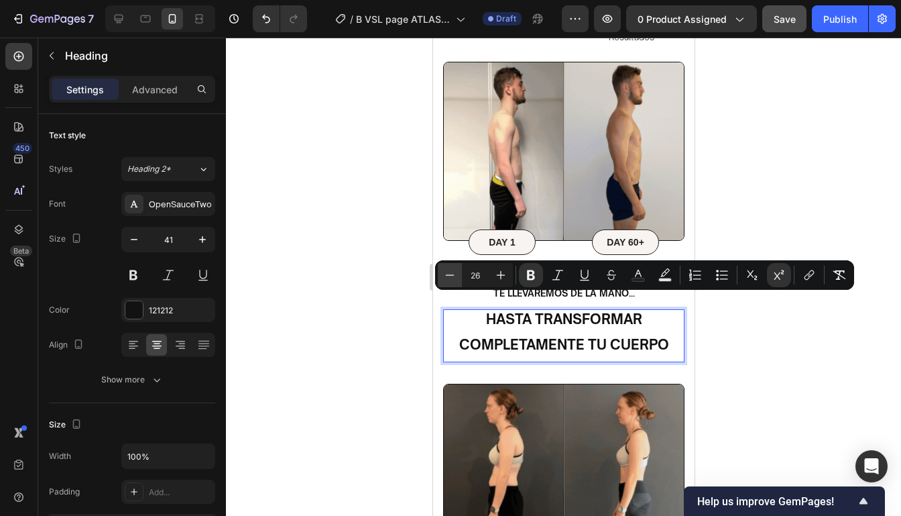
click at [442, 272] on button "Minus" at bounding box center [450, 275] width 24 height 24
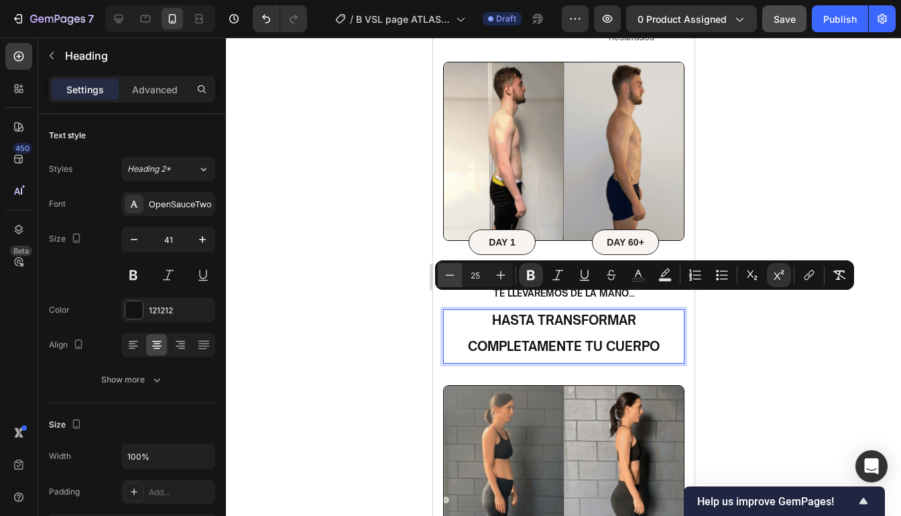
click at [442, 272] on button "Minus" at bounding box center [450, 275] width 24 height 24
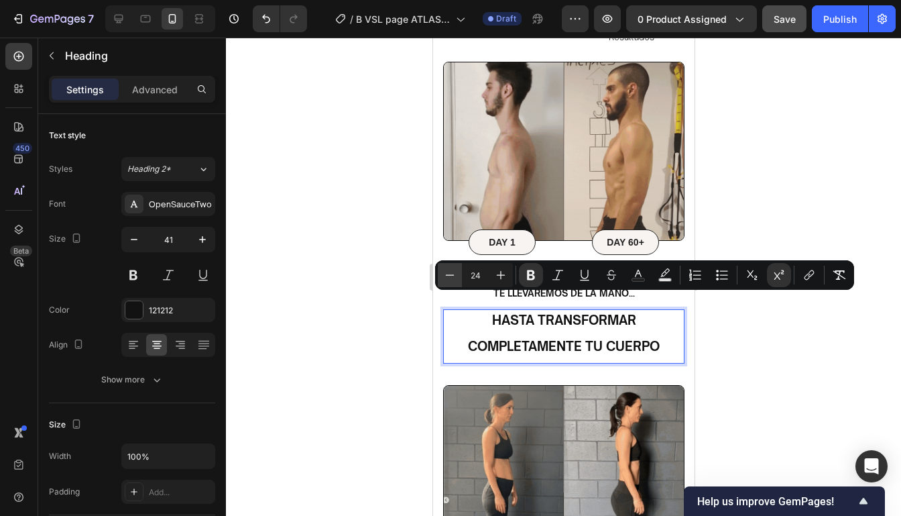
click at [442, 272] on button "Minus" at bounding box center [450, 275] width 24 height 24
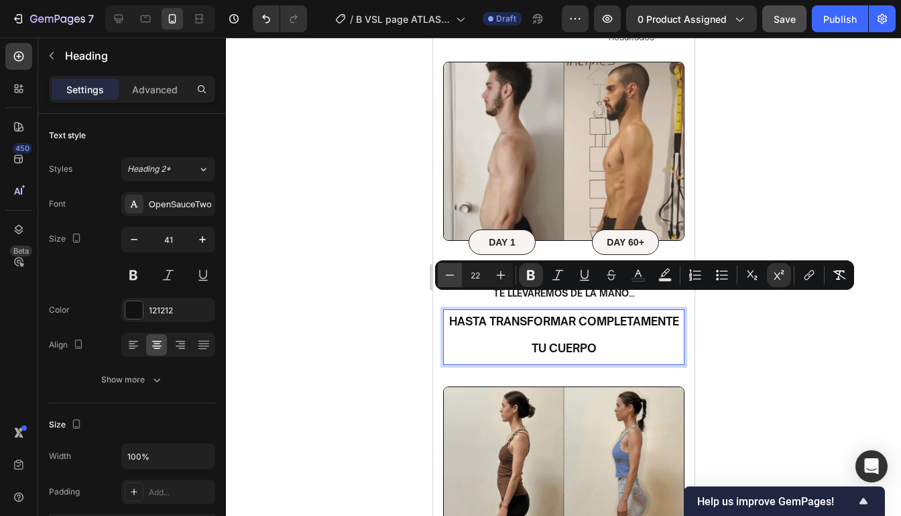
click at [442, 272] on button "Minus" at bounding box center [450, 275] width 24 height 24
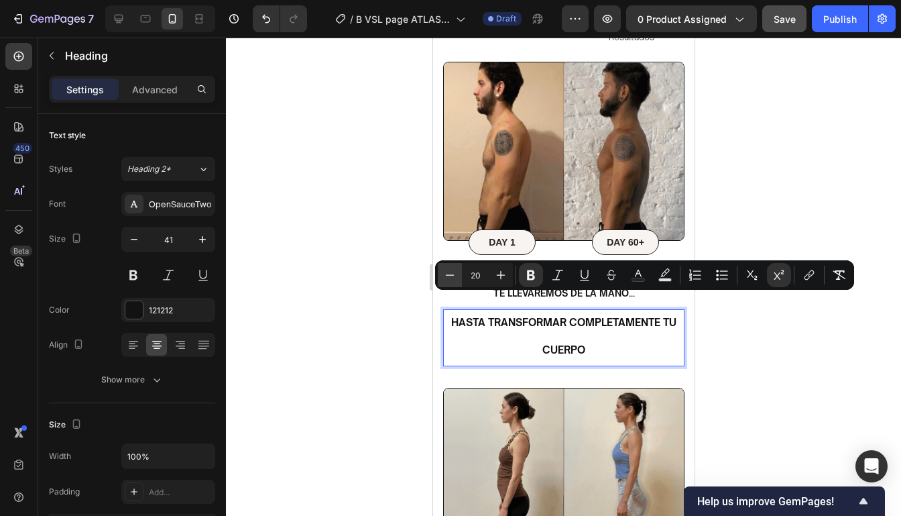
click at [442, 272] on button "Minus" at bounding box center [450, 275] width 24 height 24
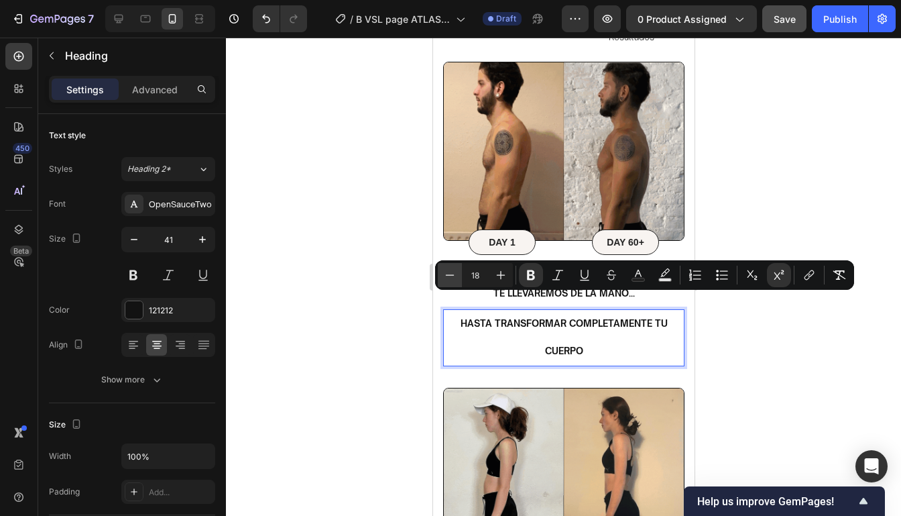
click at [442, 272] on button "Minus" at bounding box center [450, 275] width 24 height 24
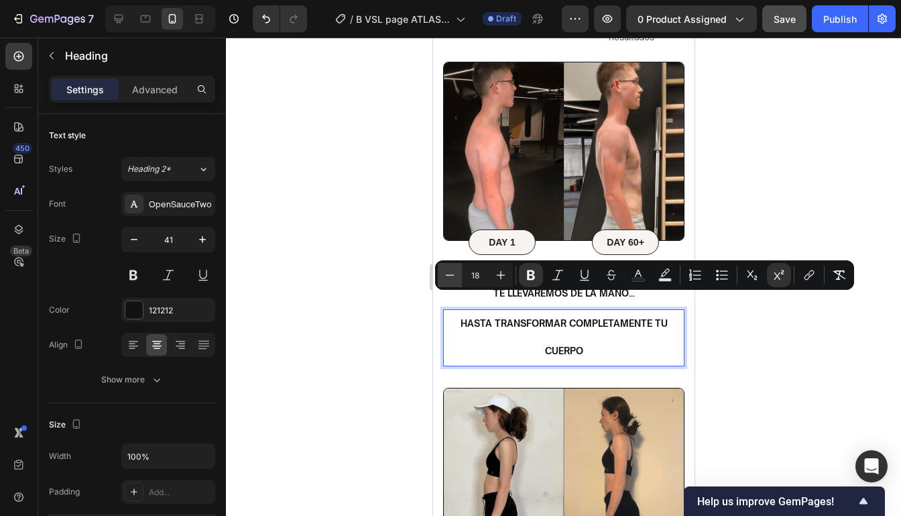
type input "17"
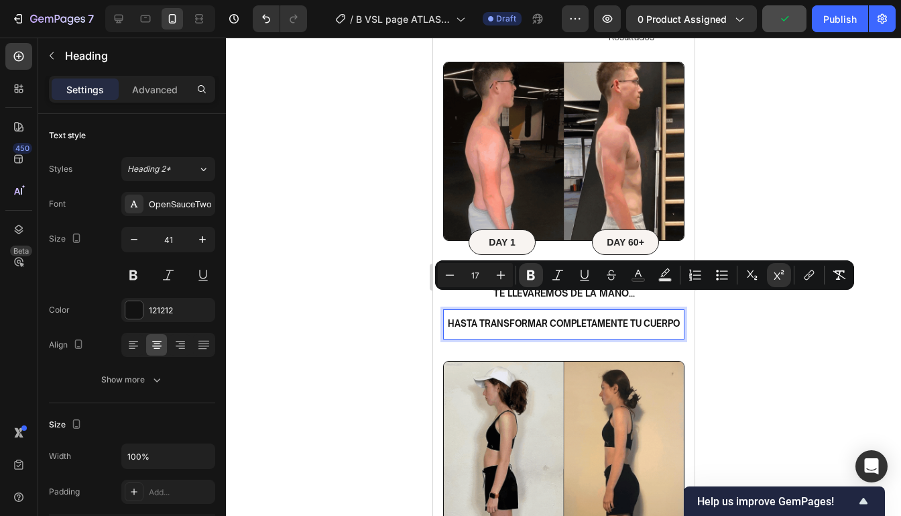
click at [804, 424] on div at bounding box center [563, 277] width 675 height 478
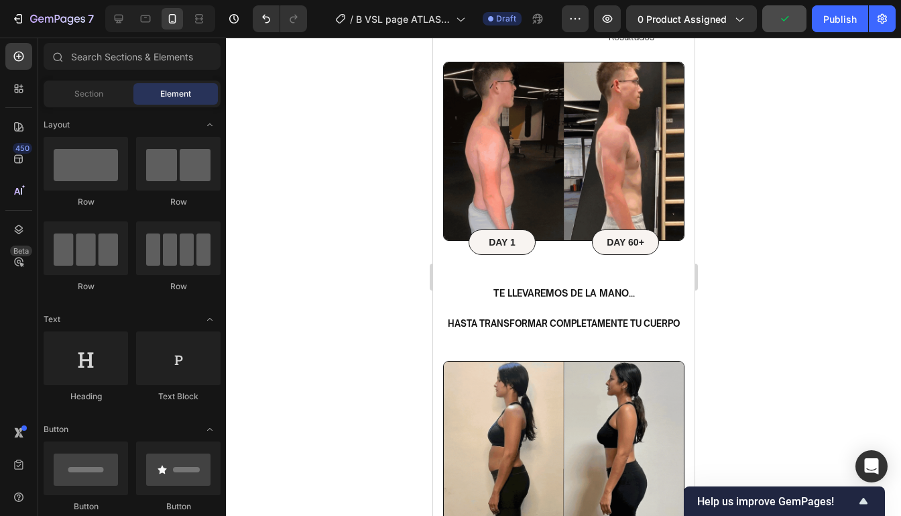
click at [804, 424] on div at bounding box center [563, 277] width 675 height 478
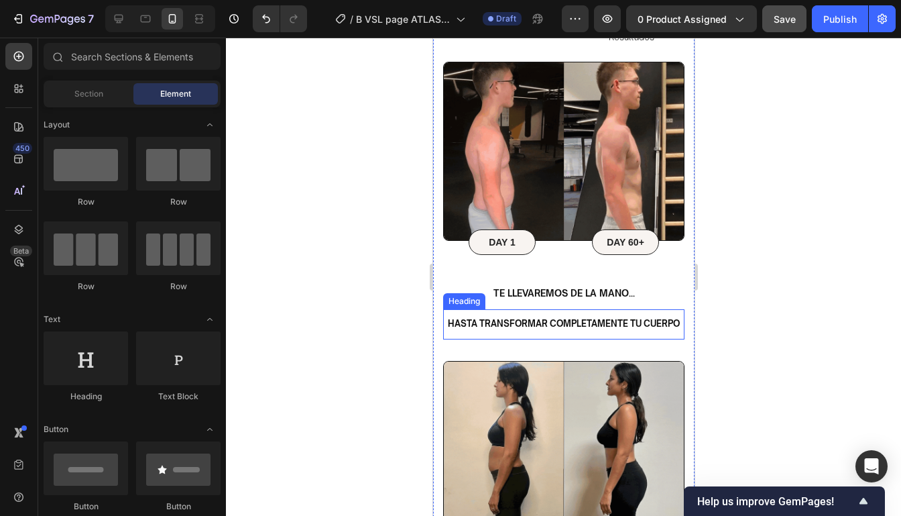
click at [589, 318] on sup "hasta transformar completamente tu cuerpo" at bounding box center [563, 323] width 232 height 11
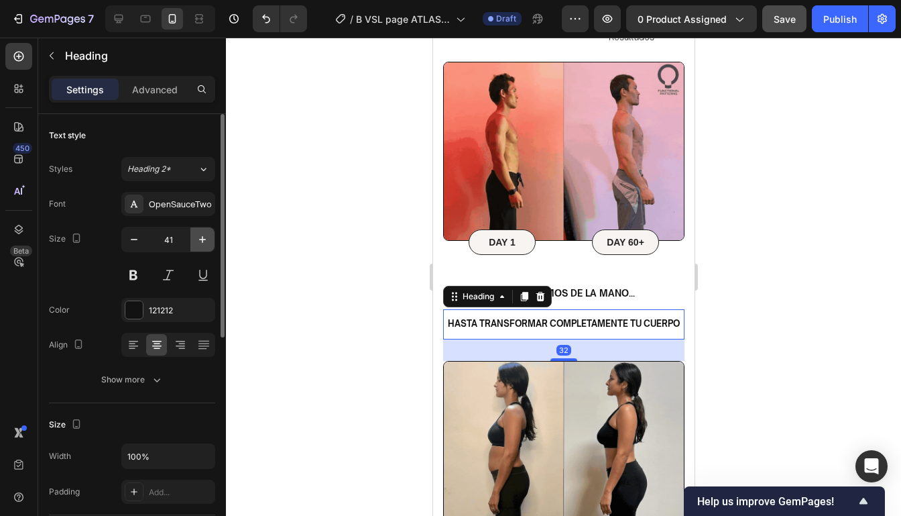
click at [206, 243] on icon "button" at bounding box center [202, 239] width 13 height 13
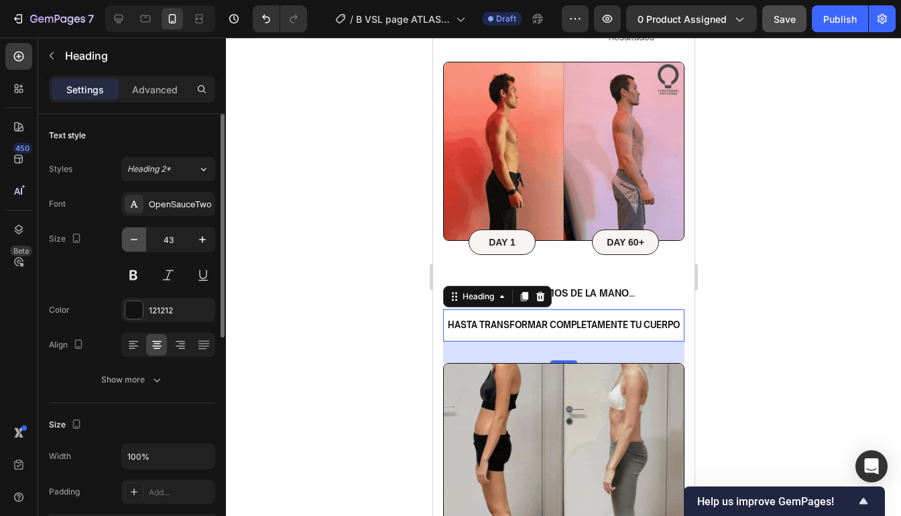
click at [141, 246] on button "button" at bounding box center [134, 239] width 24 height 24
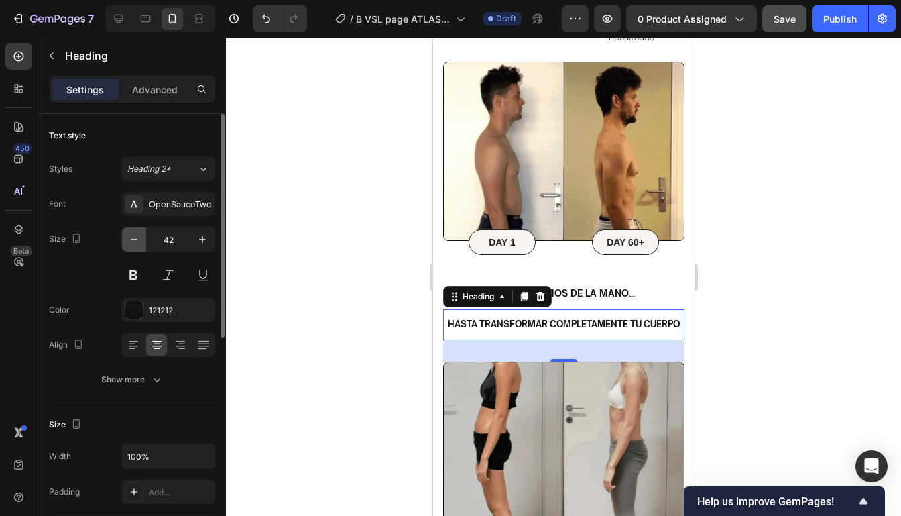
click at [141, 246] on button "button" at bounding box center [134, 239] width 24 height 24
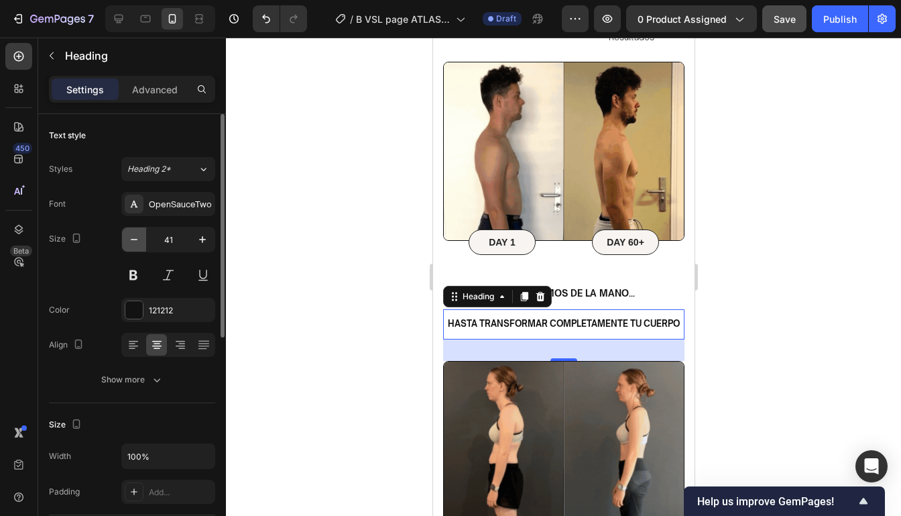
click at [141, 246] on button "button" at bounding box center [134, 239] width 24 height 24
type input "40"
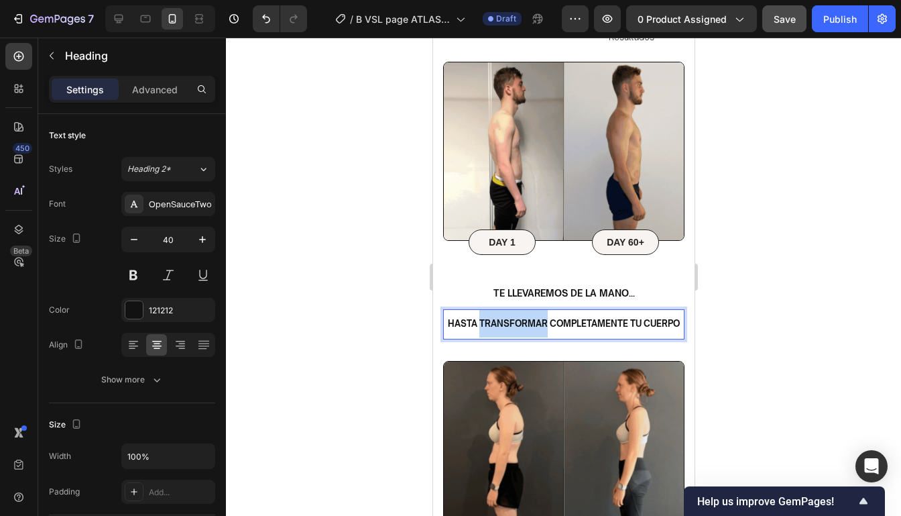
click at [496, 318] on sup "hasta transformar completamente tu cuerpo" at bounding box center [563, 323] width 232 height 11
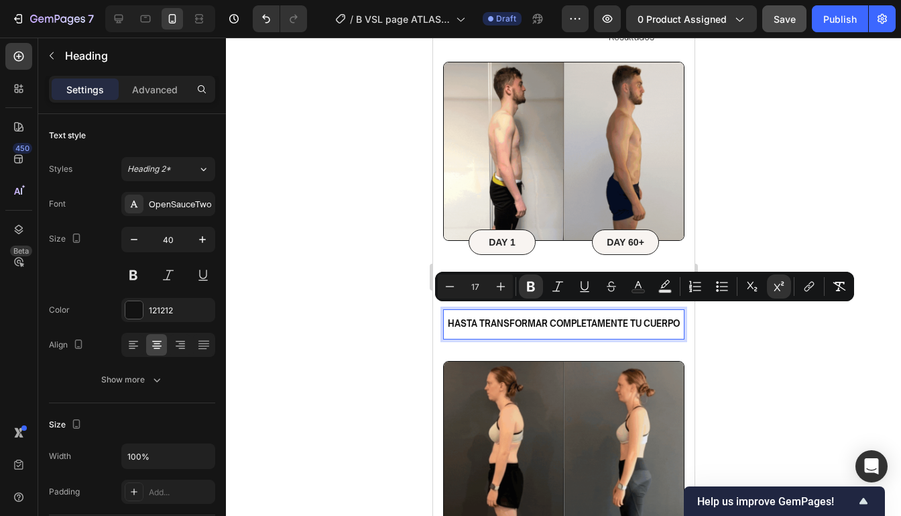
click at [456, 318] on sup "hasta transformar completamente tu cuerpo" at bounding box center [563, 323] width 232 height 11
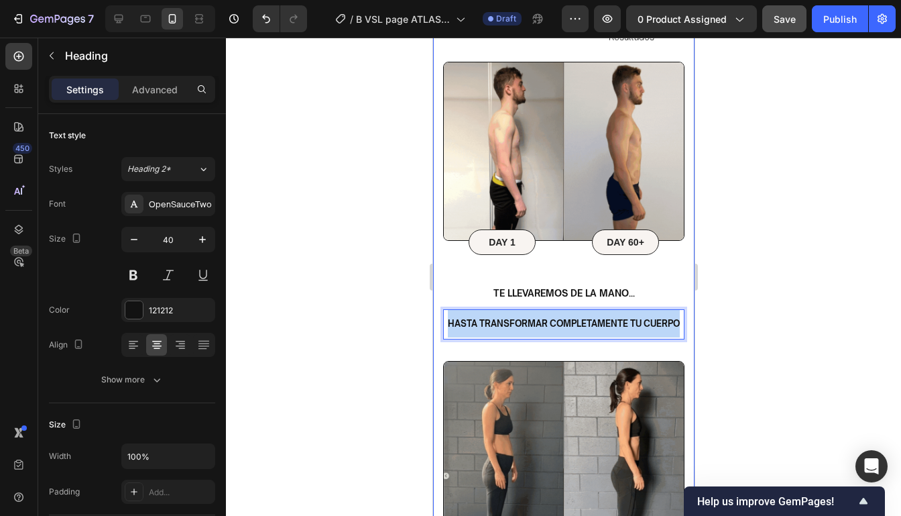
drag, startPoint x: 446, startPoint y: 312, endPoint x: 690, endPoint y: 310, distance: 243.3
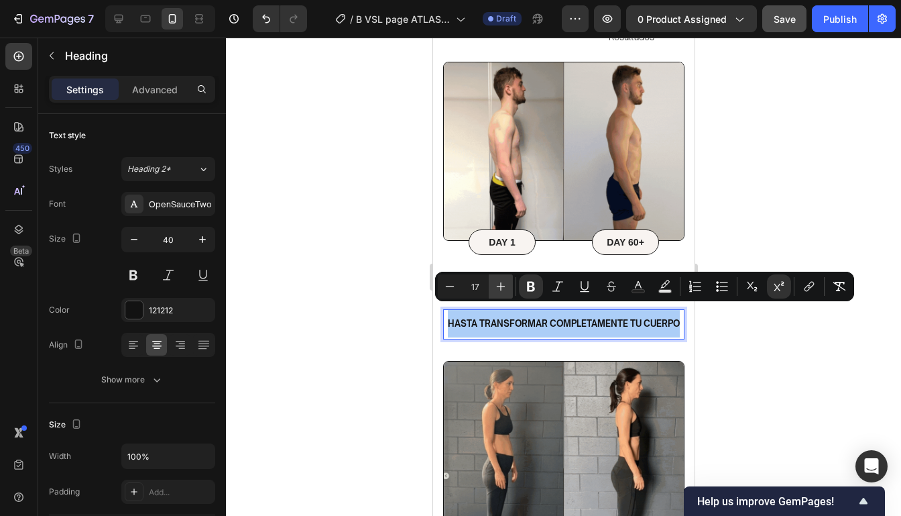
click at [502, 290] on icon "Editor contextual toolbar" at bounding box center [500, 286] width 13 height 13
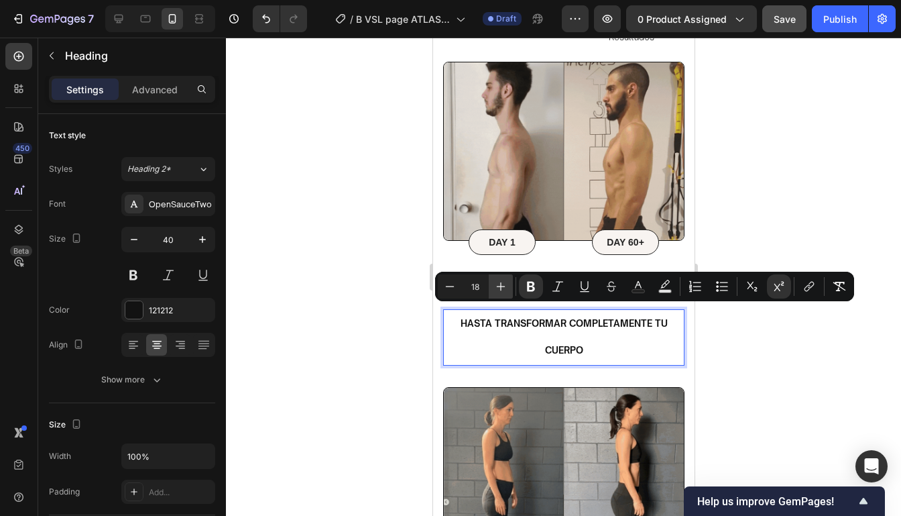
click at [502, 290] on icon "Editor contextual toolbar" at bounding box center [500, 286] width 13 height 13
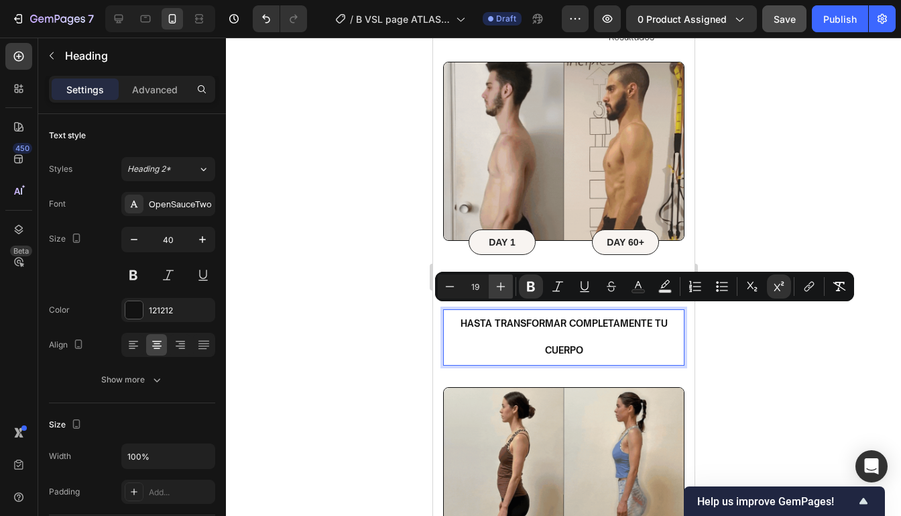
click at [502, 290] on icon "Editor contextual toolbar" at bounding box center [500, 286] width 13 height 13
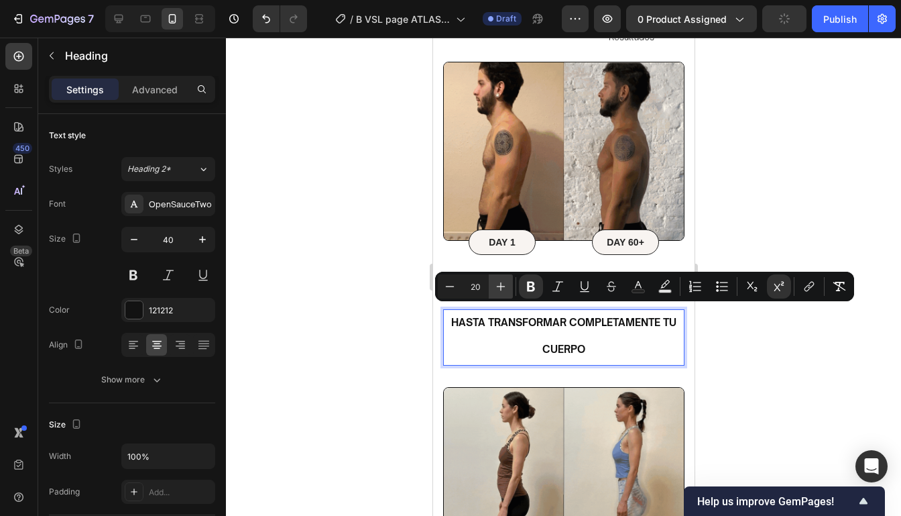
type input "21"
click at [764, 364] on div at bounding box center [563, 277] width 675 height 478
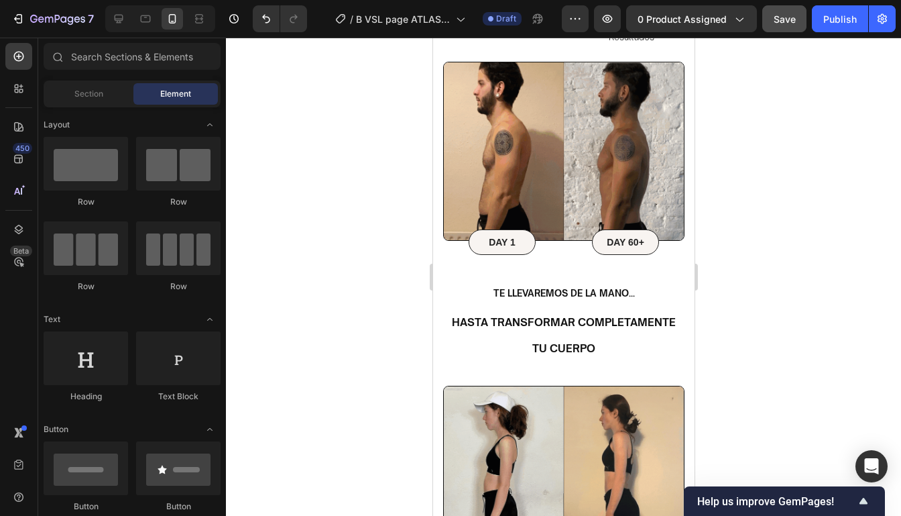
click at [764, 364] on div at bounding box center [563, 277] width 675 height 478
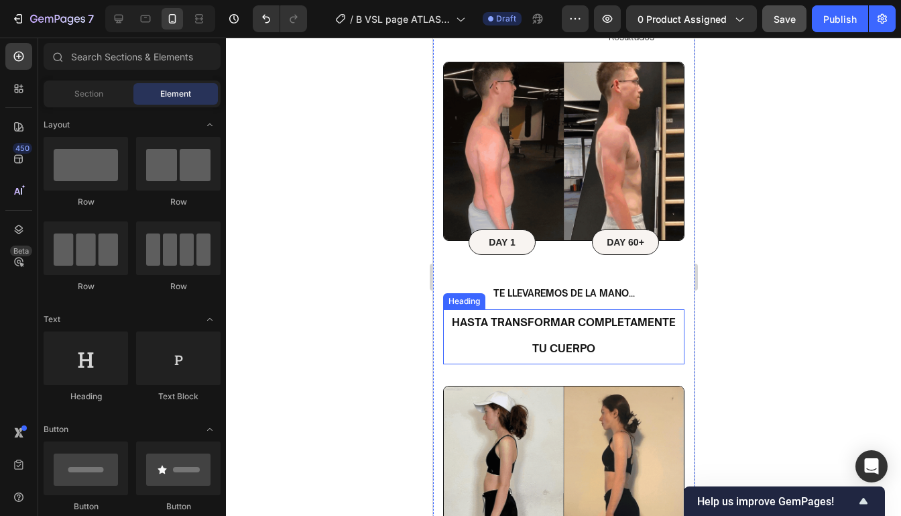
click at [646, 337] on p "⁠⁠⁠⁠⁠⁠⁠ hasta transformar completamente tu cuerpo" at bounding box center [563, 336] width 239 height 52
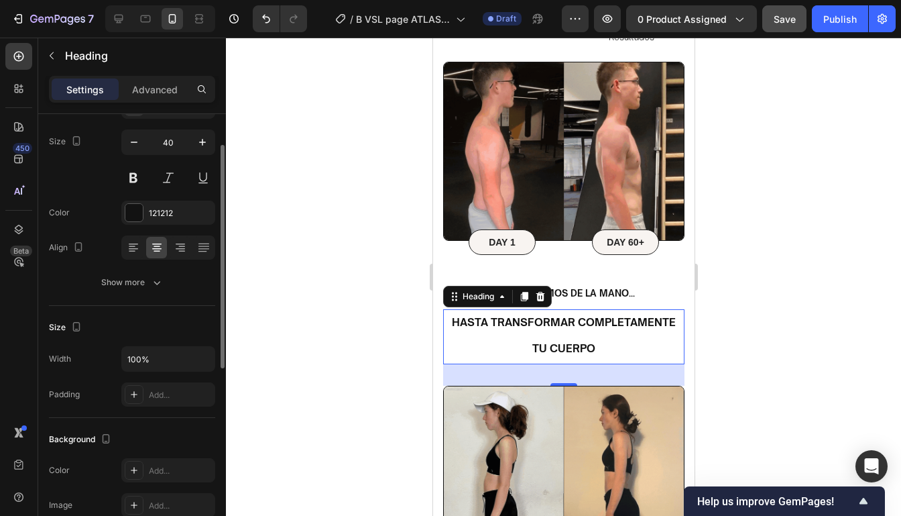
scroll to position [1, 0]
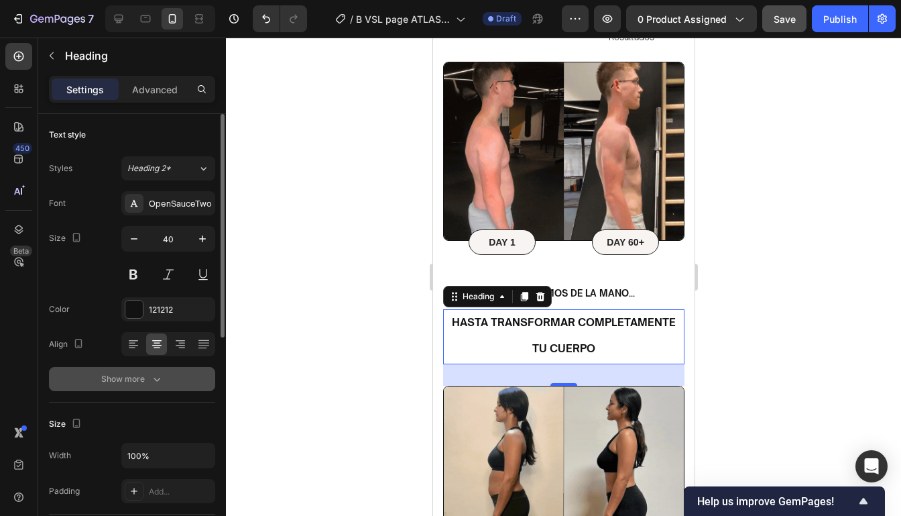
click at [160, 372] on icon "button" at bounding box center [156, 378] width 13 height 13
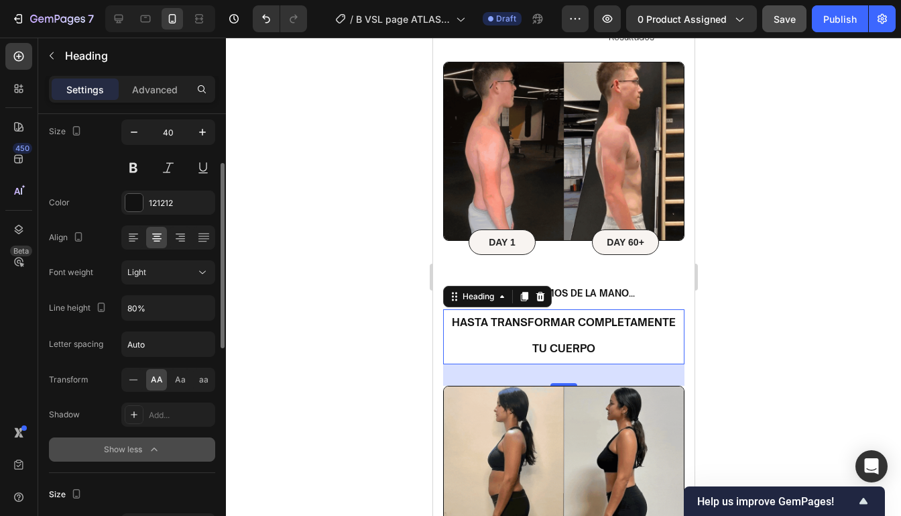
scroll to position [125, 0]
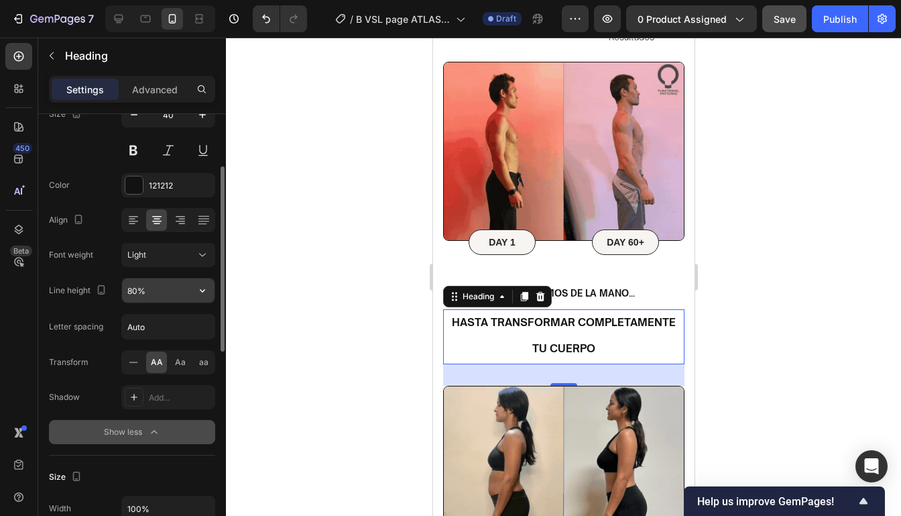
click at [160, 286] on input "80%" at bounding box center [168, 290] width 93 height 24
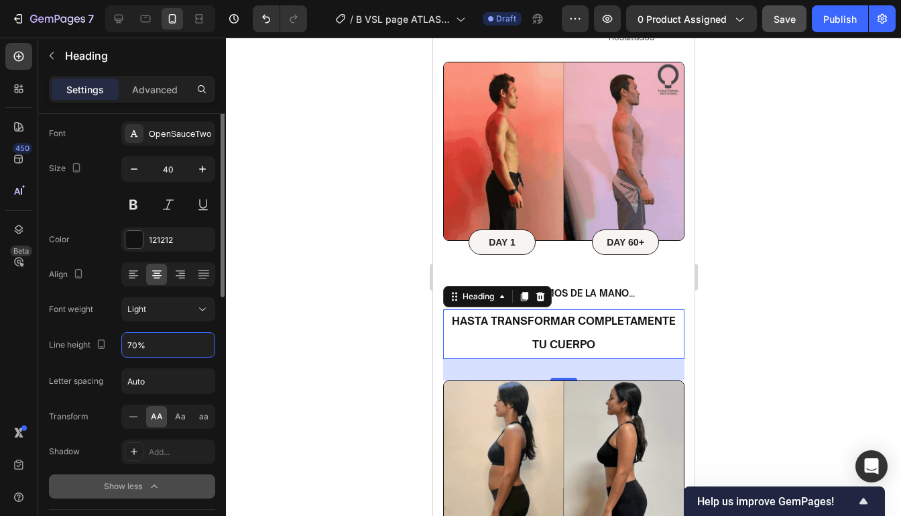
scroll to position [48, 0]
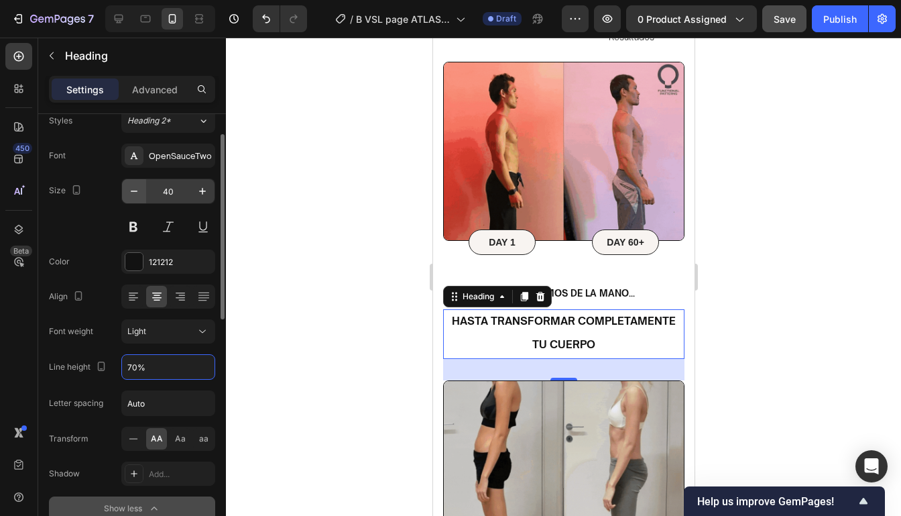
type input "70%"
click at [135, 196] on icon "button" at bounding box center [133, 190] width 13 height 13
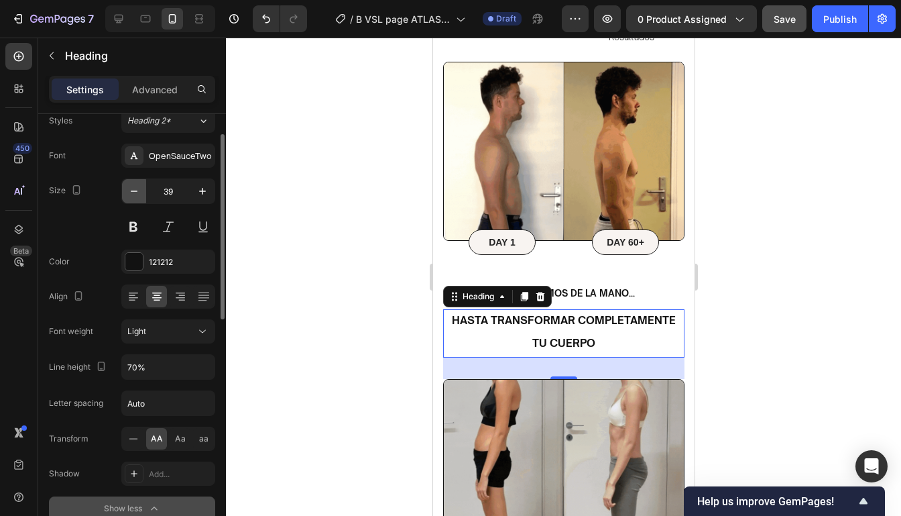
click at [135, 196] on icon "button" at bounding box center [133, 190] width 13 height 13
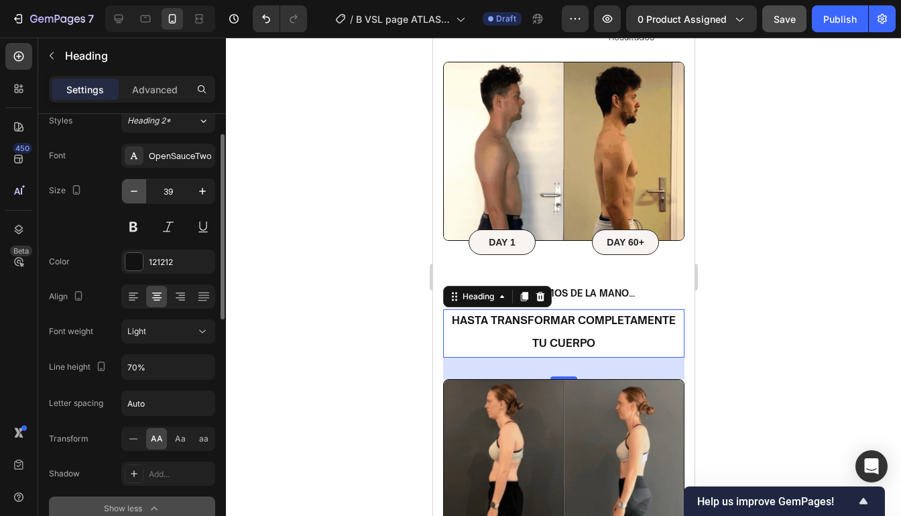
click at [135, 196] on icon "button" at bounding box center [133, 190] width 13 height 13
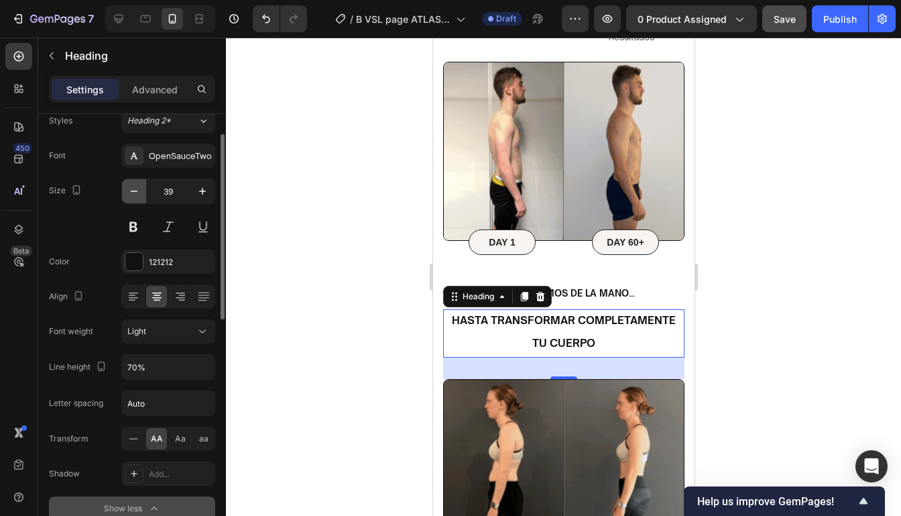
click at [135, 196] on icon "button" at bounding box center [133, 190] width 13 height 13
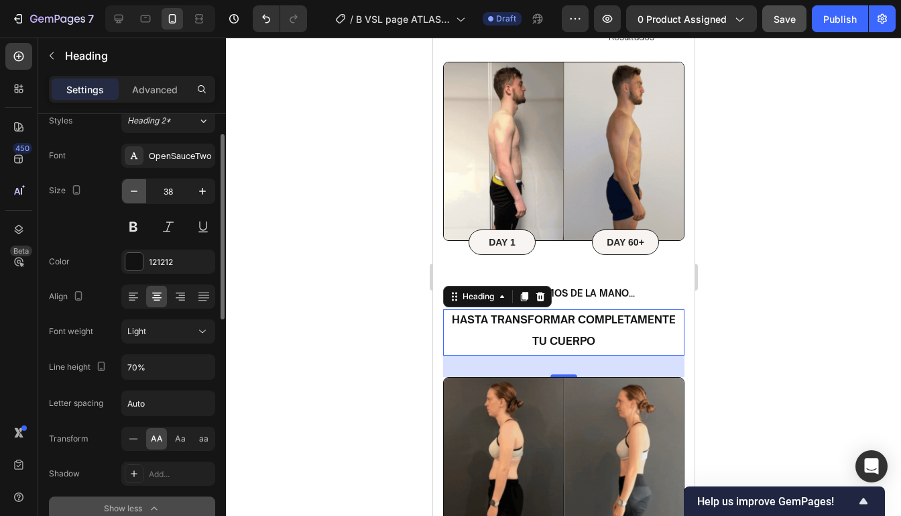
click at [135, 196] on icon "button" at bounding box center [133, 190] width 13 height 13
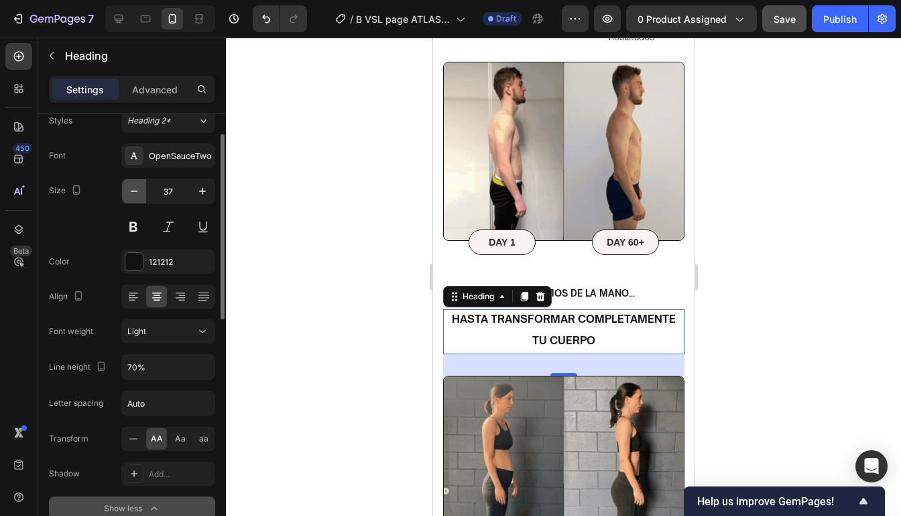
click at [135, 196] on icon "button" at bounding box center [133, 190] width 13 height 13
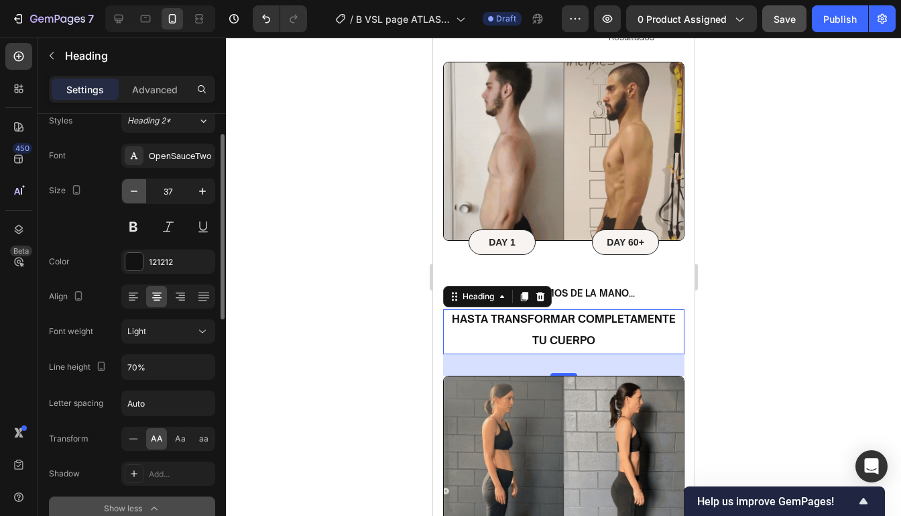
click at [135, 196] on icon "button" at bounding box center [133, 190] width 13 height 13
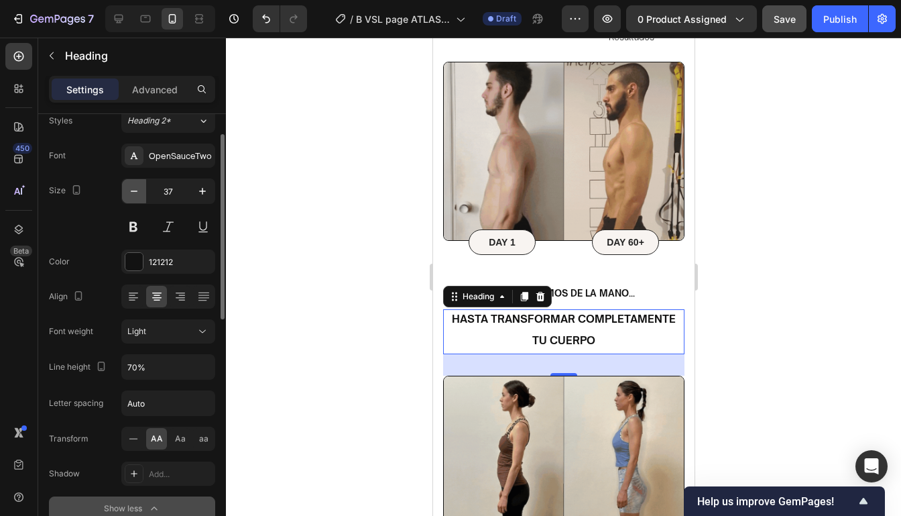
click at [135, 196] on icon "button" at bounding box center [133, 190] width 13 height 13
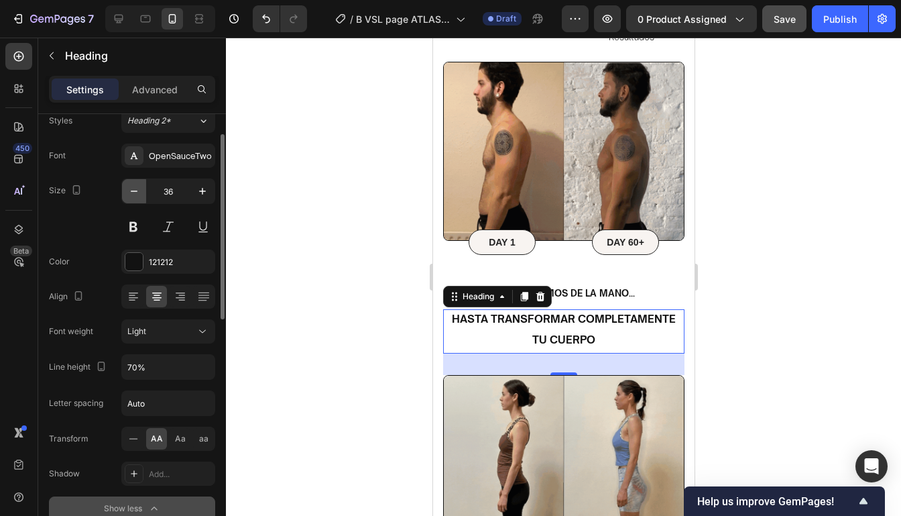
click at [135, 196] on icon "button" at bounding box center [133, 190] width 13 height 13
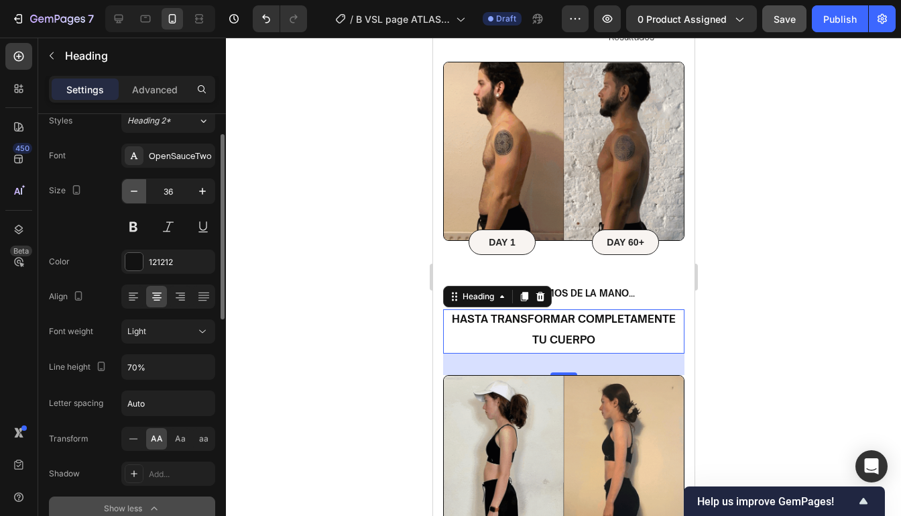
click at [135, 196] on icon "button" at bounding box center [133, 190] width 13 height 13
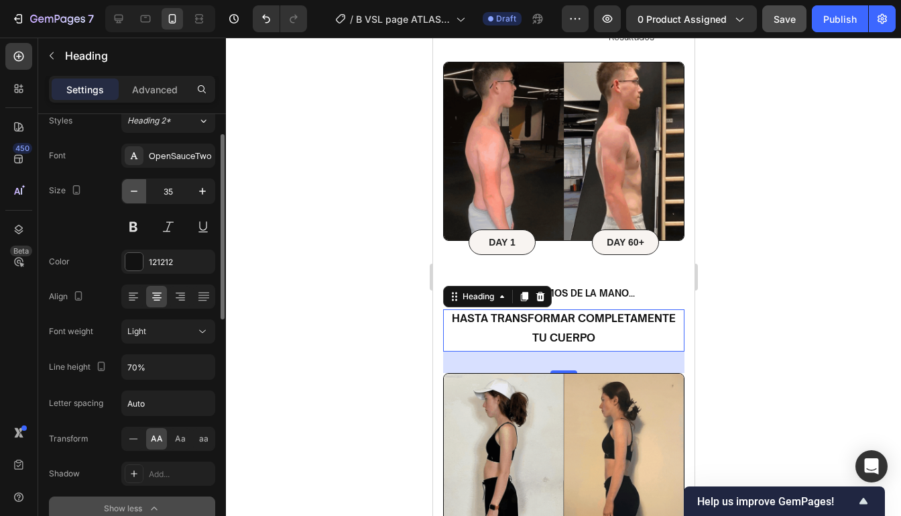
click at [135, 196] on icon "button" at bounding box center [133, 190] width 13 height 13
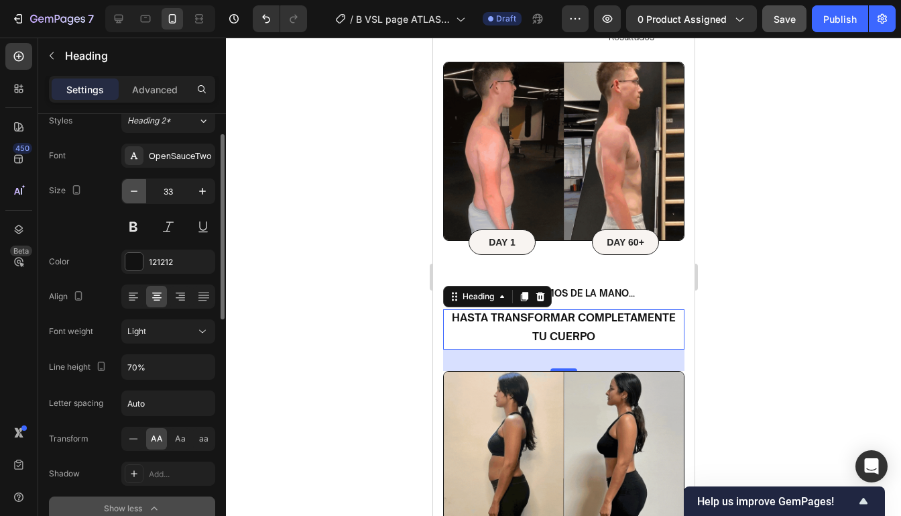
click at [135, 196] on icon "button" at bounding box center [133, 190] width 13 height 13
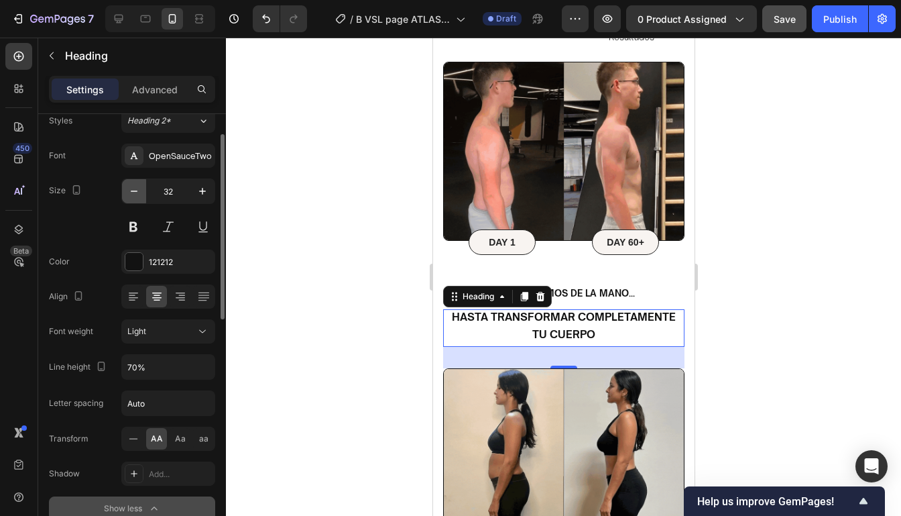
click at [135, 196] on icon "button" at bounding box center [133, 190] width 13 height 13
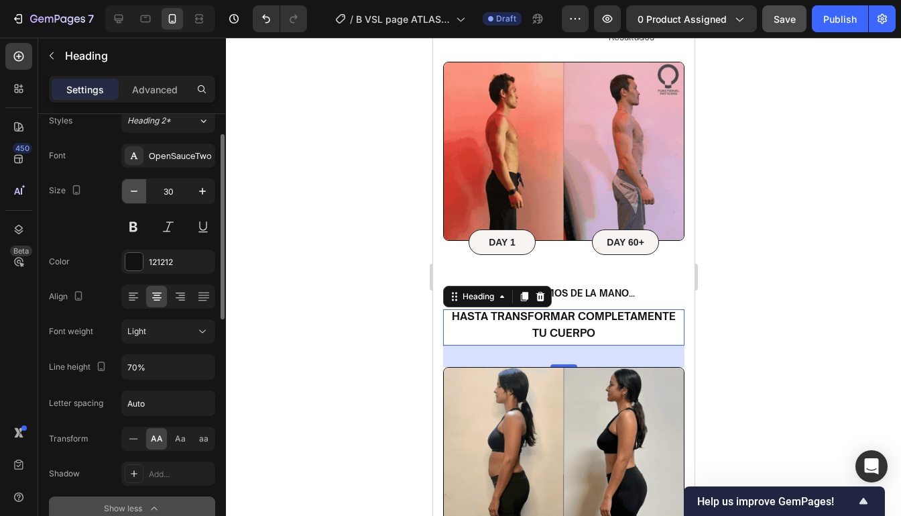
click at [135, 196] on icon "button" at bounding box center [133, 190] width 13 height 13
type input "29"
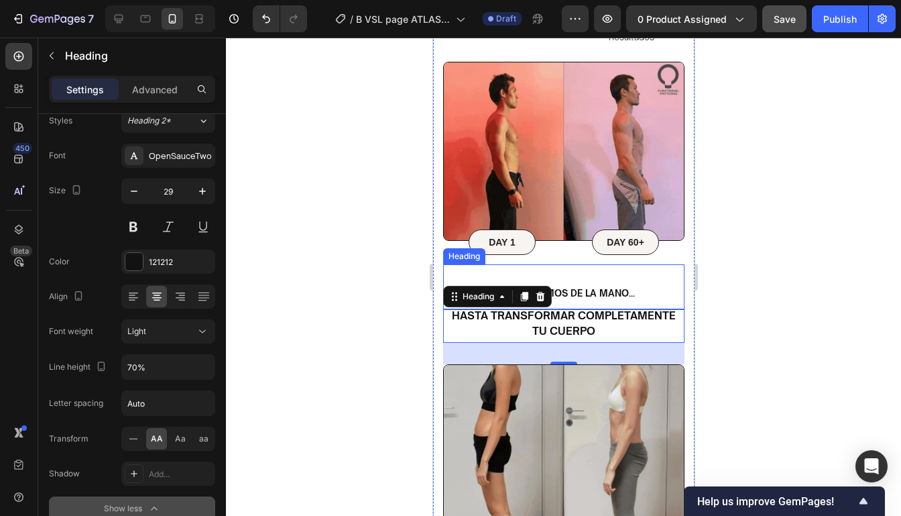
click at [745, 284] on div at bounding box center [563, 277] width 675 height 478
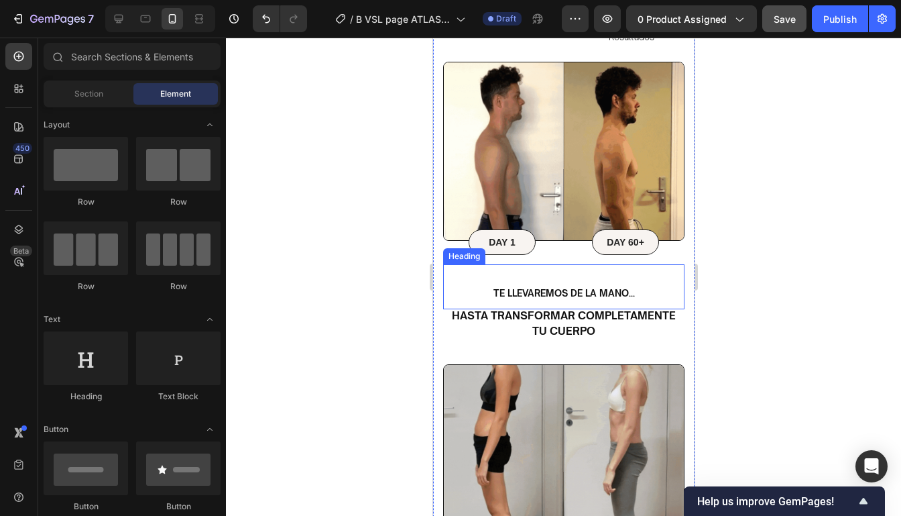
click at [672, 288] on p "⁠⁠⁠⁠⁠⁠⁠ te llevaremos de la mano..." at bounding box center [563, 286] width 239 height 42
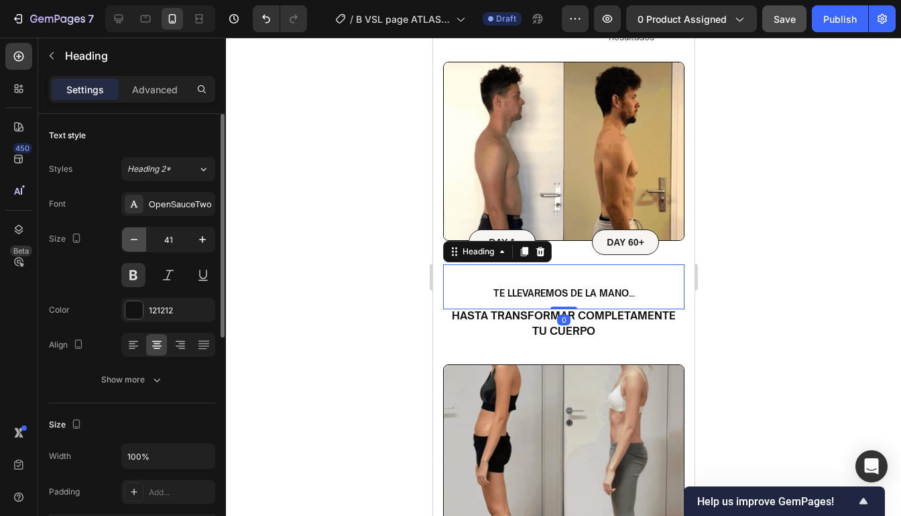
click at [138, 241] on icon "button" at bounding box center [133, 239] width 13 height 13
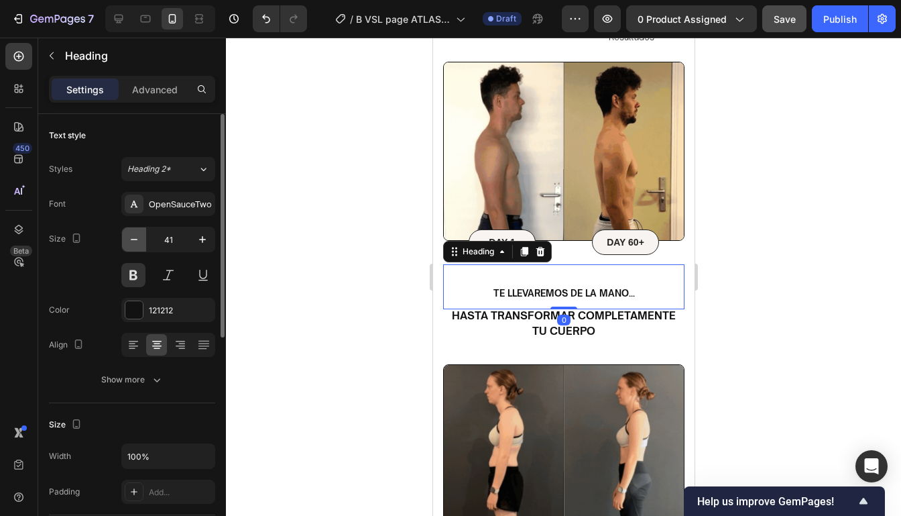
click at [138, 241] on icon "button" at bounding box center [133, 239] width 13 height 13
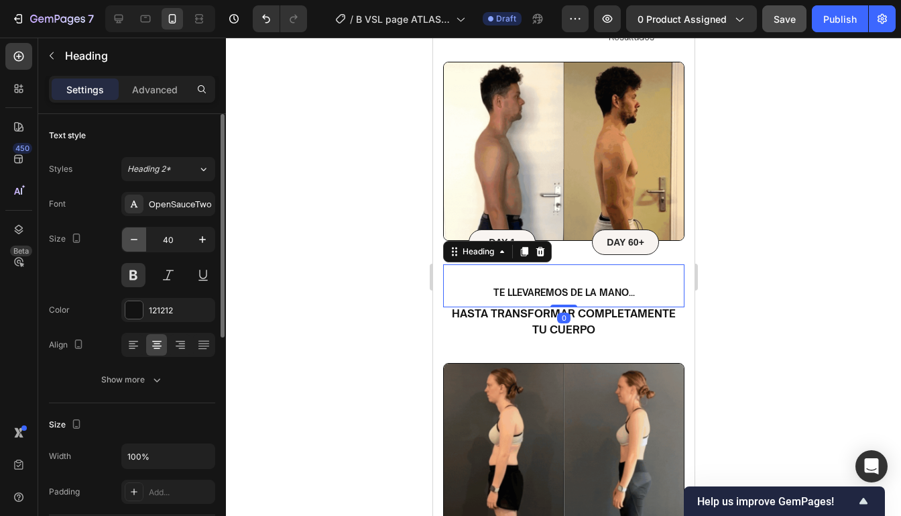
click at [138, 241] on icon "button" at bounding box center [133, 239] width 13 height 13
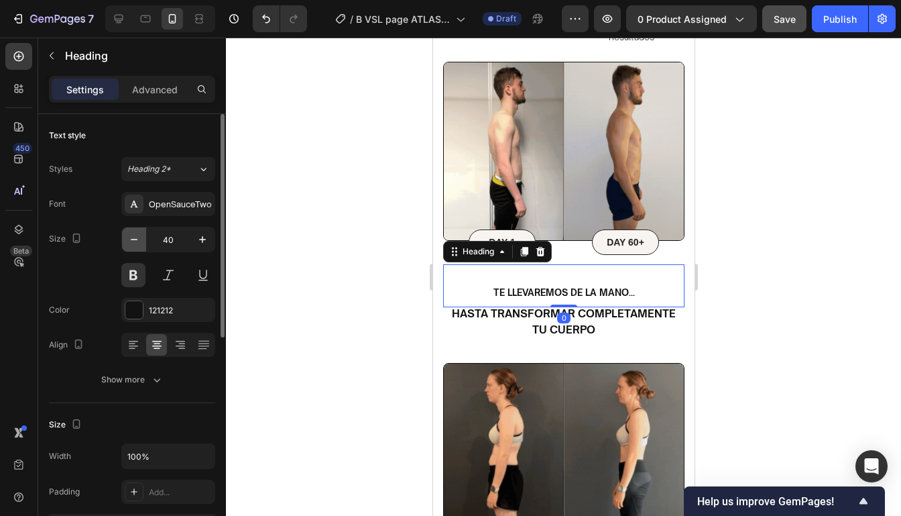
click at [138, 241] on icon "button" at bounding box center [133, 239] width 13 height 13
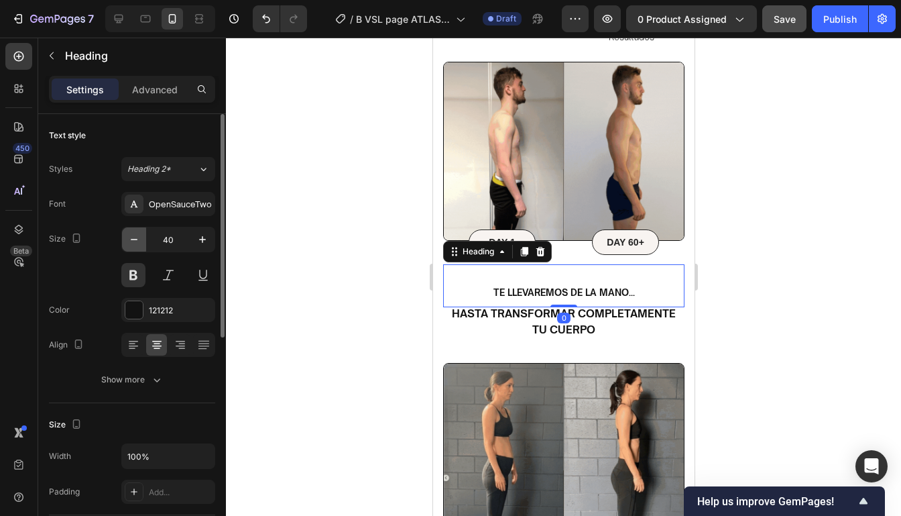
click at [138, 241] on icon "button" at bounding box center [133, 239] width 13 height 13
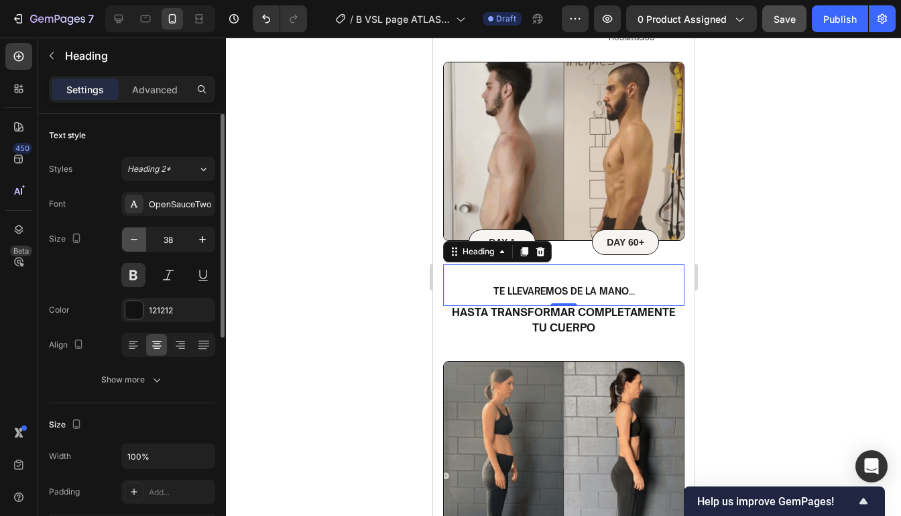
click at [138, 241] on icon "button" at bounding box center [133, 239] width 13 height 13
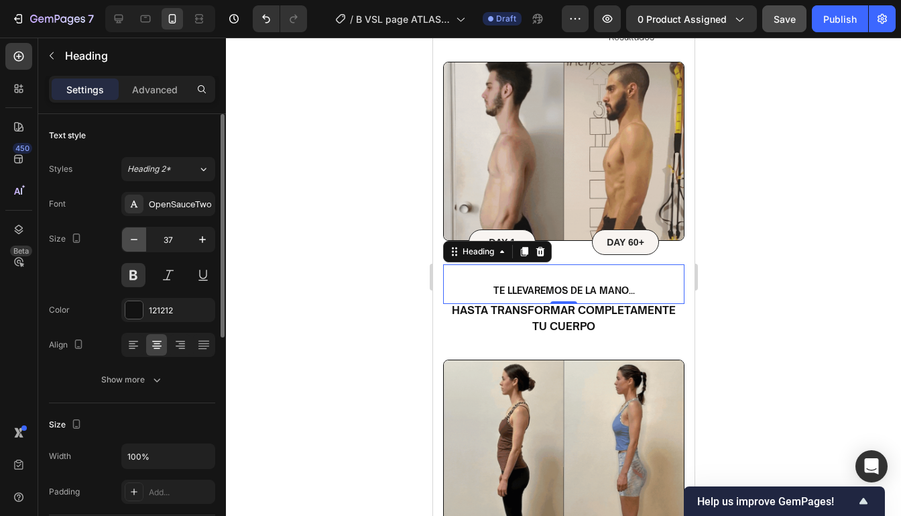
click at [138, 241] on icon "button" at bounding box center [133, 239] width 13 height 13
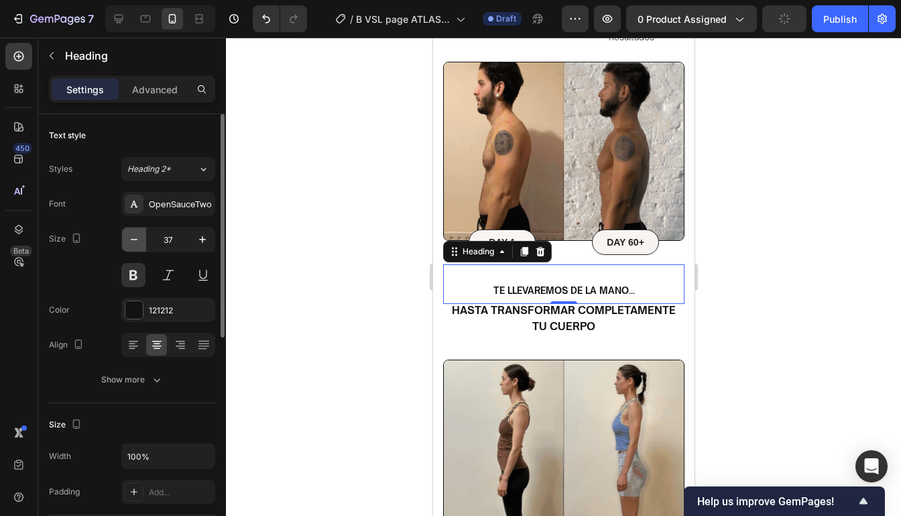
click at [138, 241] on icon "button" at bounding box center [133, 239] width 13 height 13
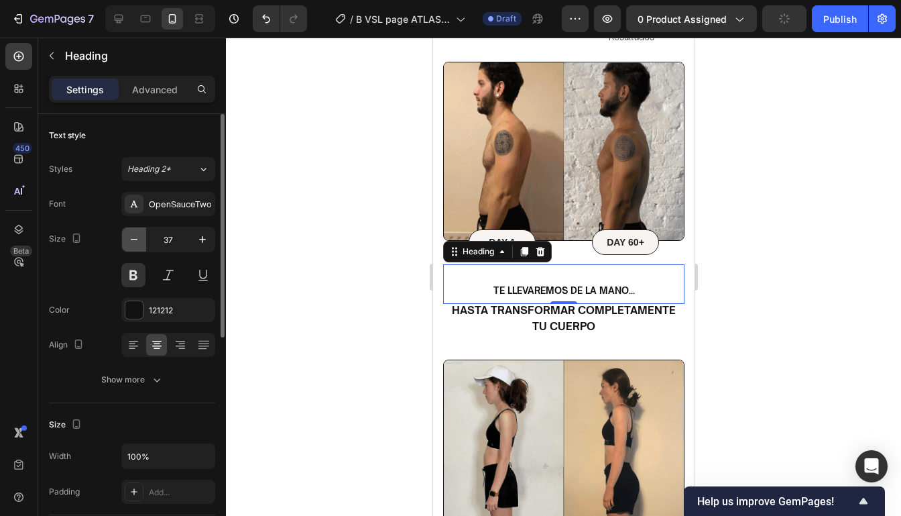
click at [138, 241] on icon "button" at bounding box center [133, 239] width 13 height 13
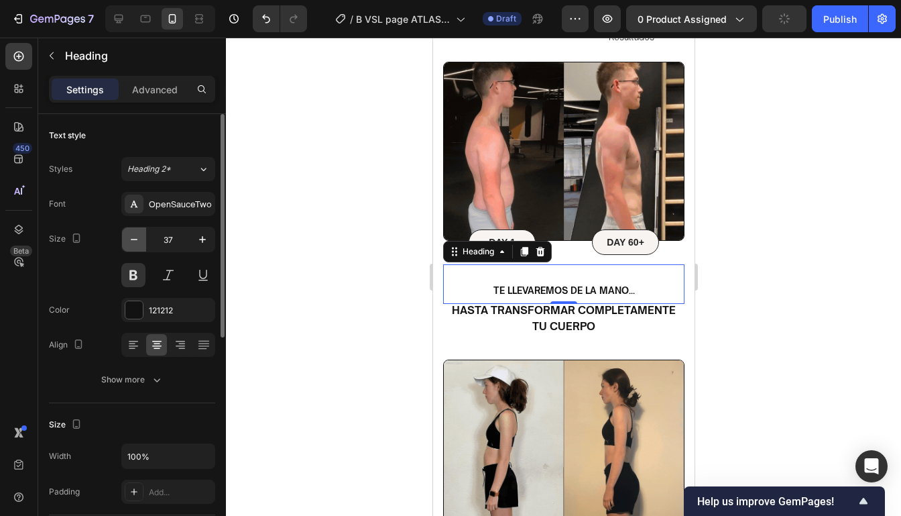
click at [138, 241] on icon "button" at bounding box center [133, 239] width 13 height 13
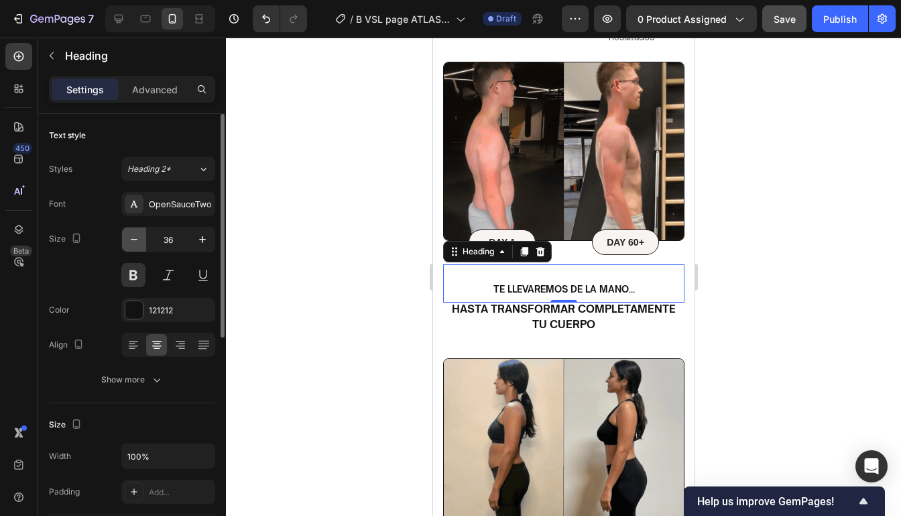
click at [138, 241] on icon "button" at bounding box center [133, 239] width 13 height 13
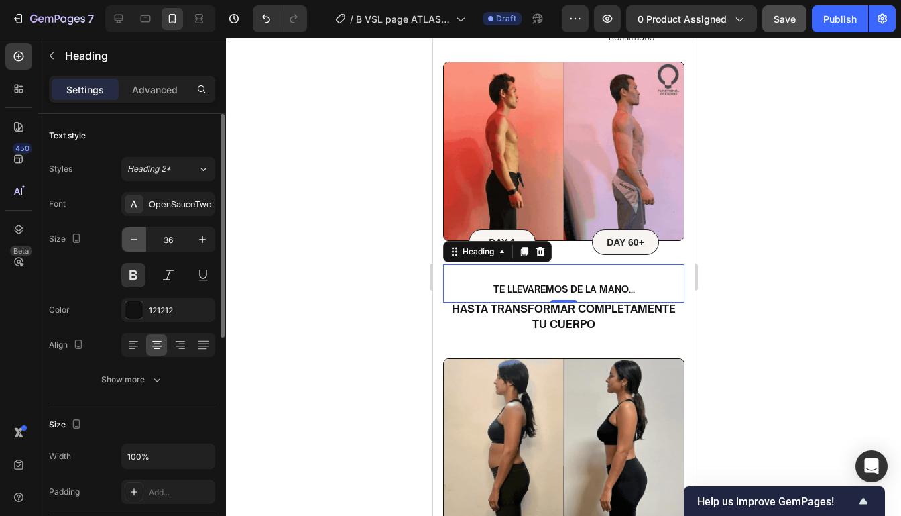
click at [138, 241] on icon "button" at bounding box center [133, 239] width 13 height 13
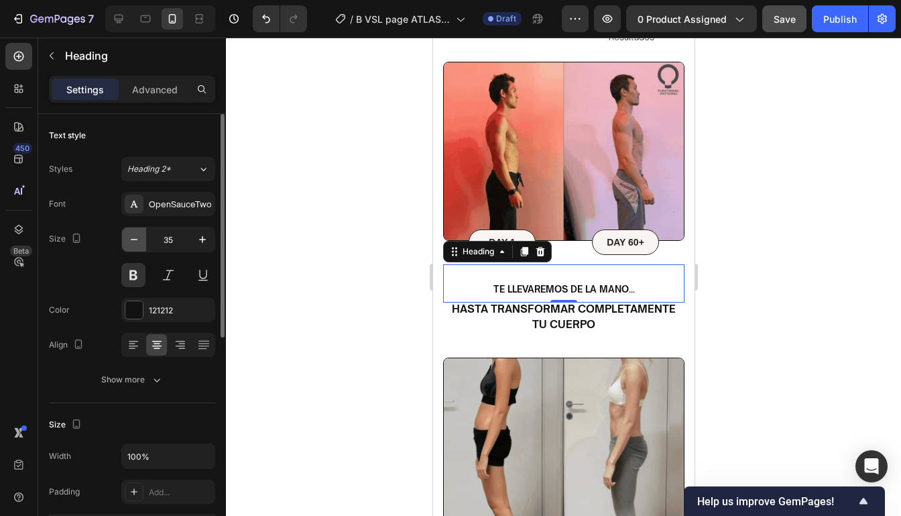
click at [138, 241] on icon "button" at bounding box center [133, 239] width 13 height 13
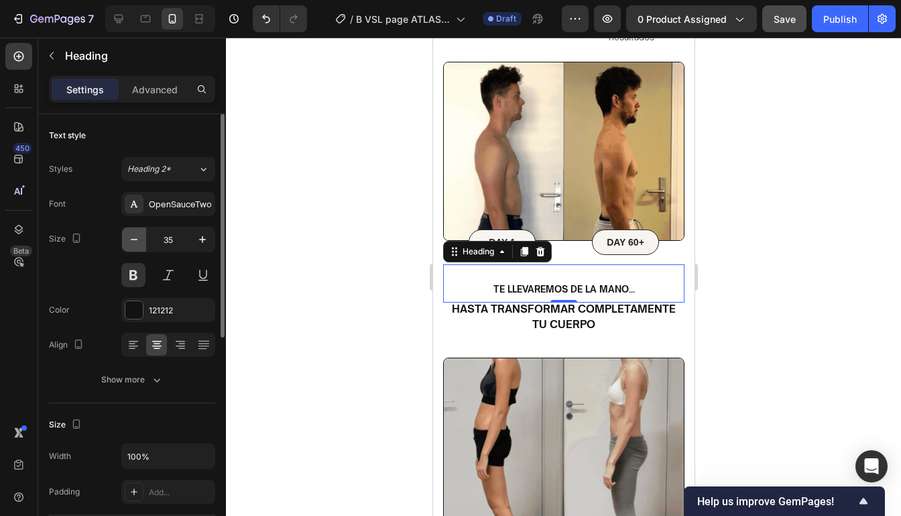
click at [138, 241] on icon "button" at bounding box center [133, 239] width 13 height 13
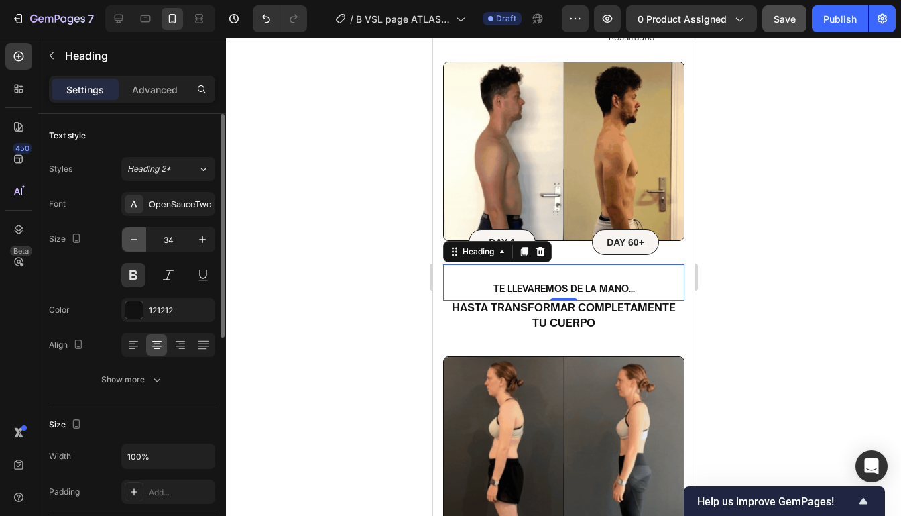
click at [138, 241] on icon "button" at bounding box center [133, 239] width 13 height 13
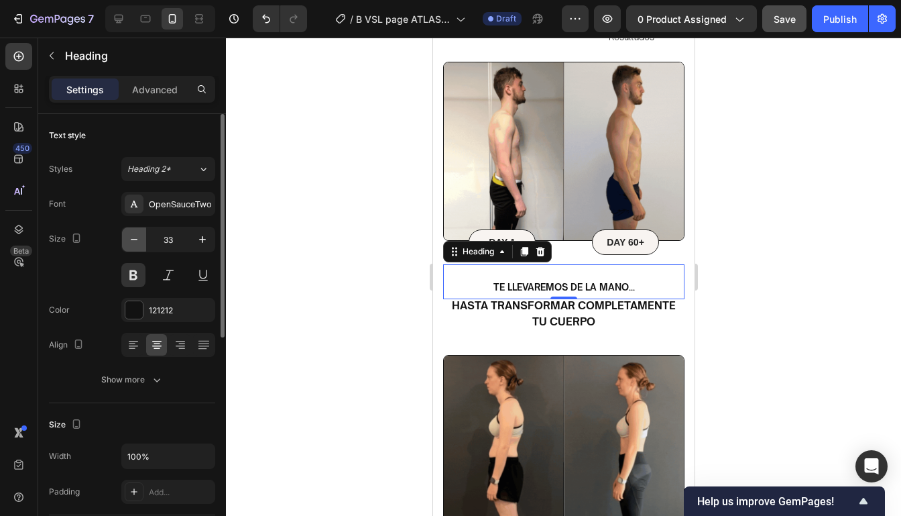
click at [138, 241] on icon "button" at bounding box center [133, 239] width 13 height 13
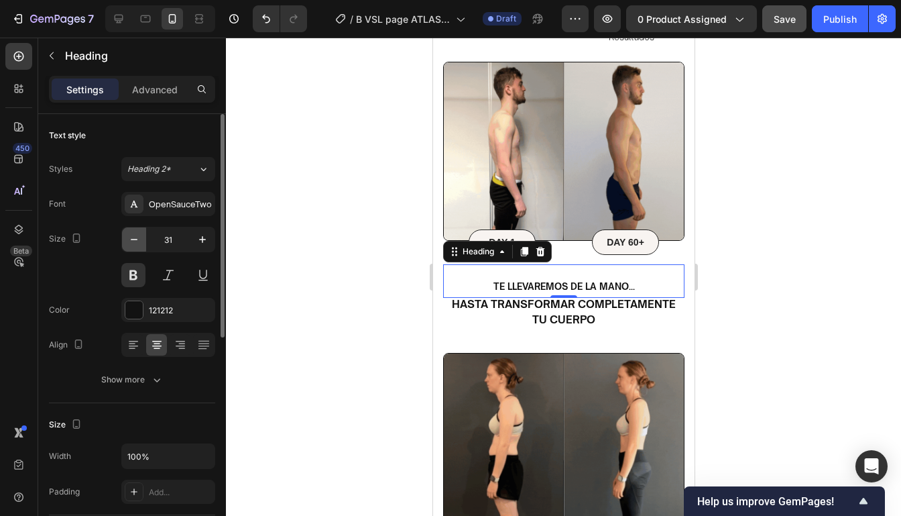
click at [138, 241] on icon "button" at bounding box center [133, 239] width 13 height 13
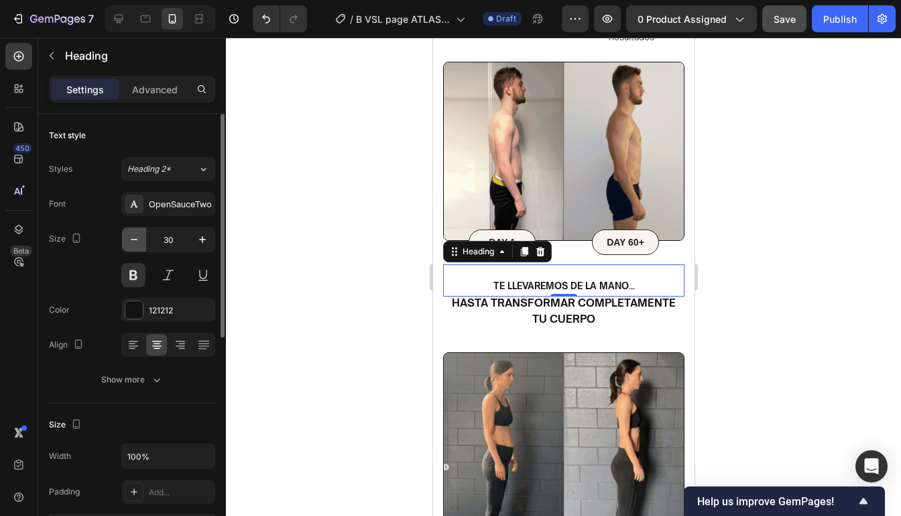
click at [138, 241] on icon "button" at bounding box center [133, 239] width 13 height 13
type input "29"
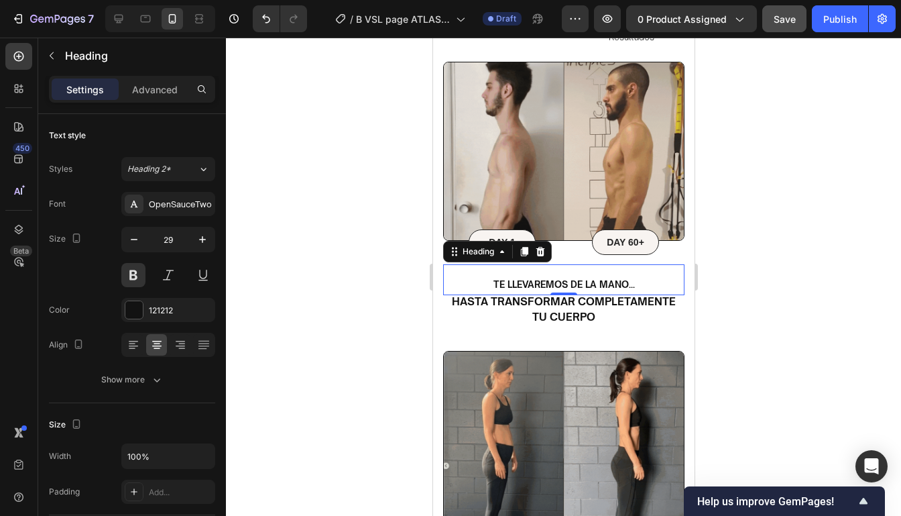
click at [823, 379] on div at bounding box center [563, 277] width 675 height 478
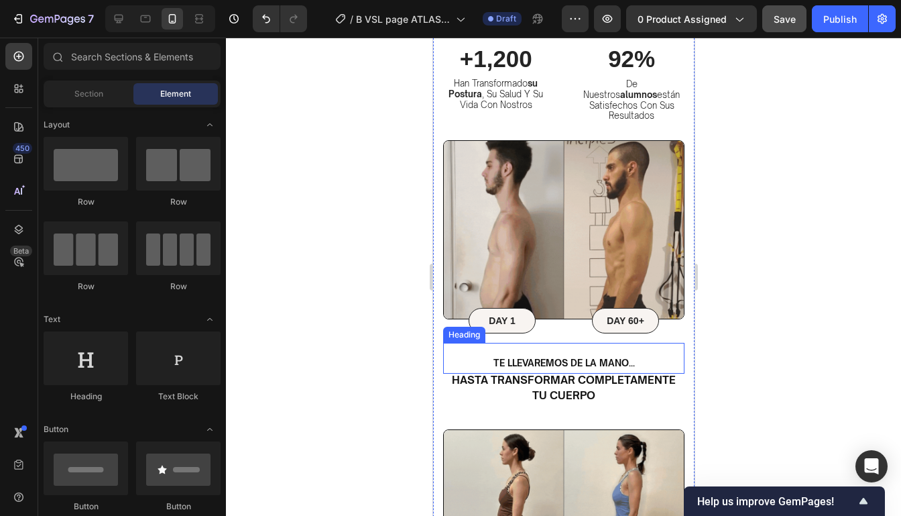
scroll to position [636, 0]
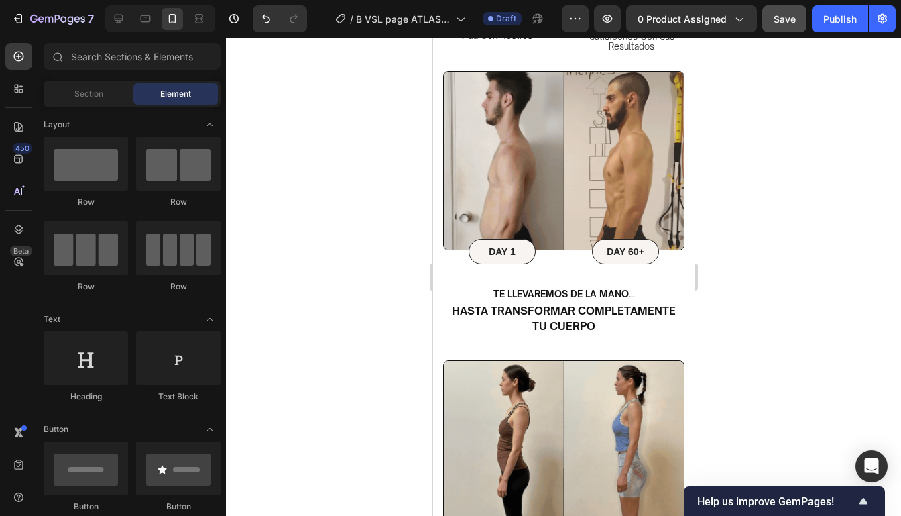
click at [729, 266] on div at bounding box center [563, 277] width 675 height 478
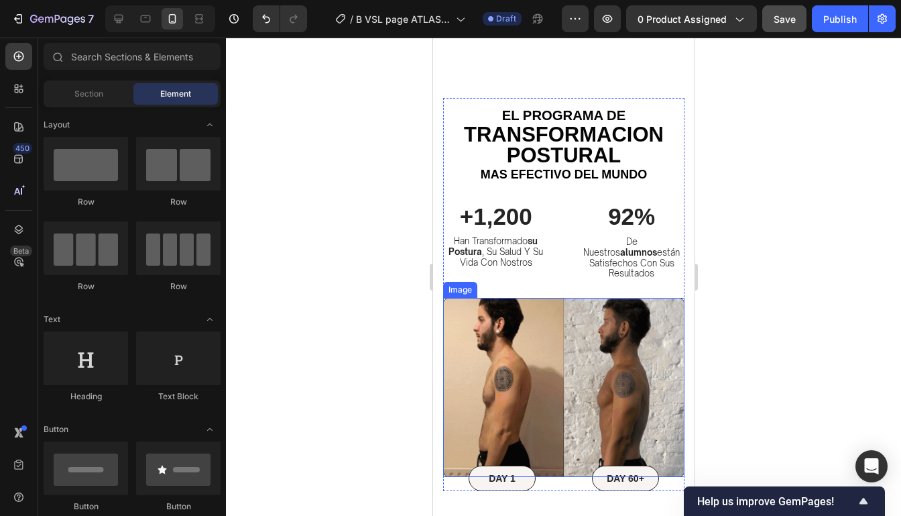
scroll to position [465, 0]
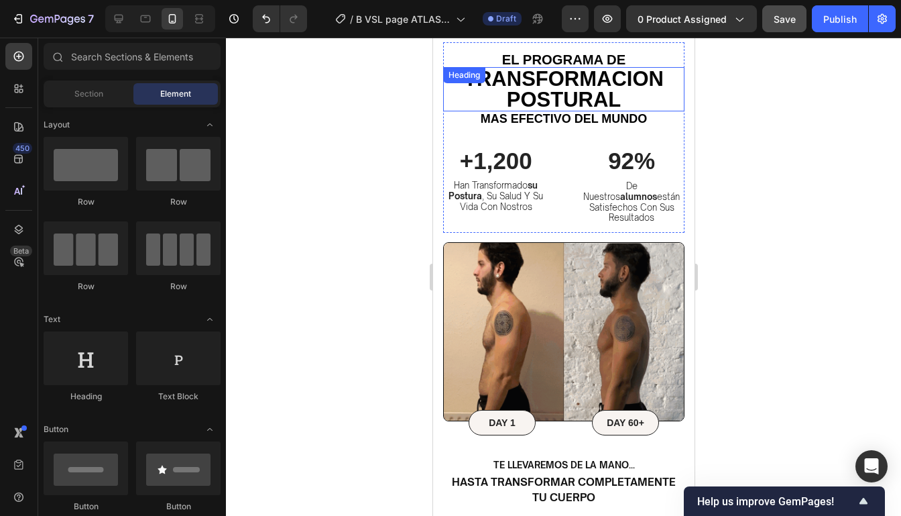
click at [629, 78] on span "TRANSFORMACION POSTURAL" at bounding box center [563, 89] width 200 height 44
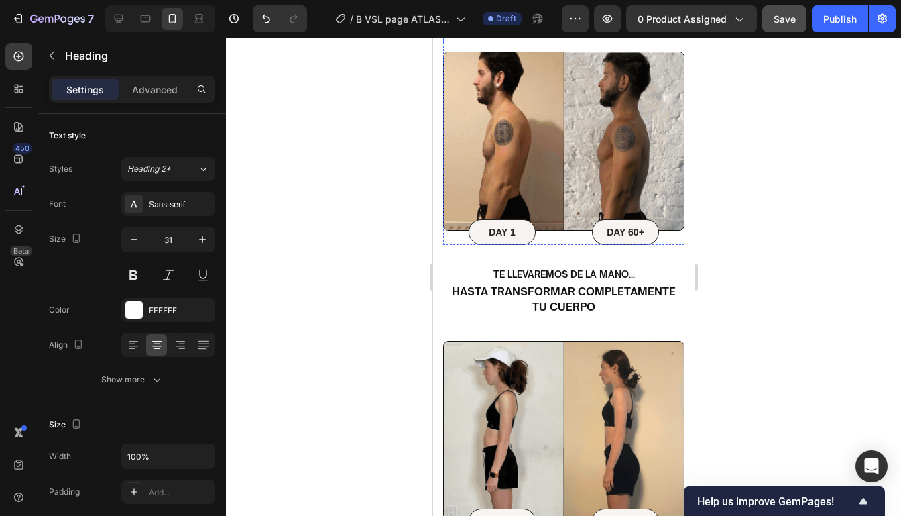
scroll to position [701, 0]
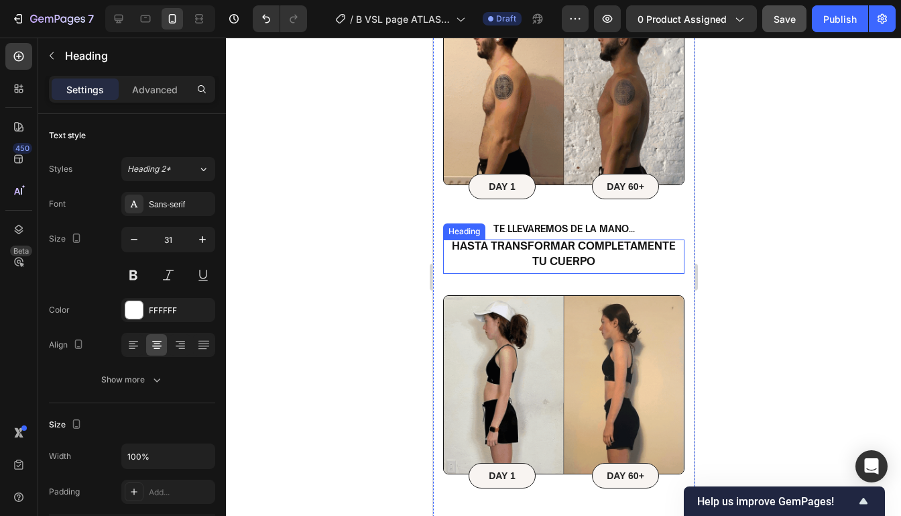
click at [585, 241] on strong "hasta transformar completamente tu cuerpo" at bounding box center [563, 257] width 224 height 33
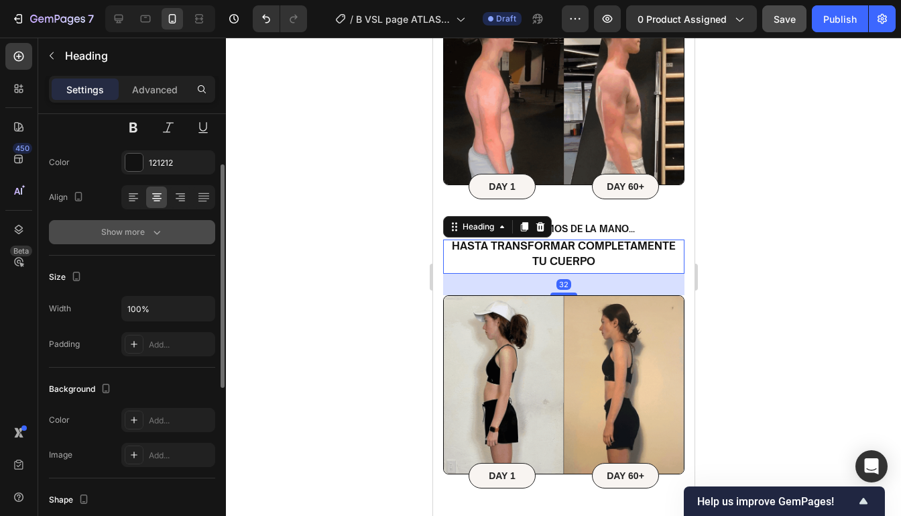
scroll to position [209, 0]
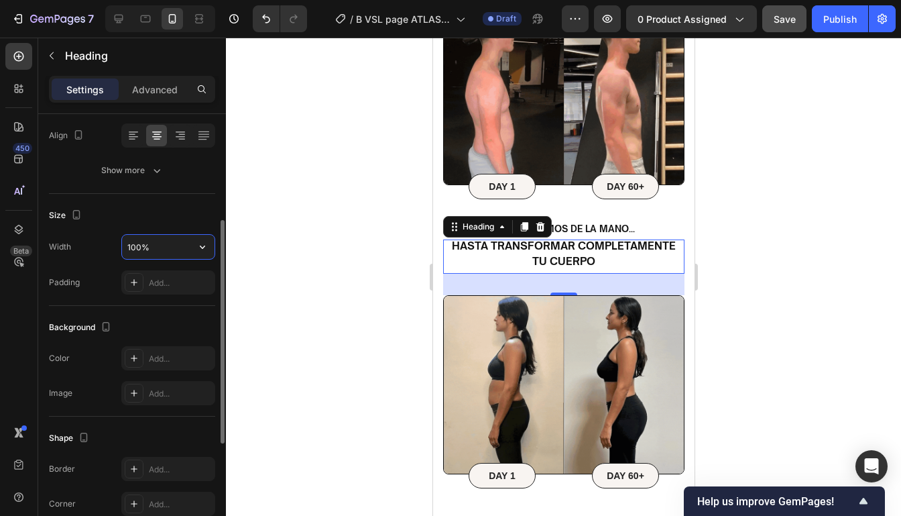
click at [162, 244] on input "100%" at bounding box center [168, 247] width 93 height 24
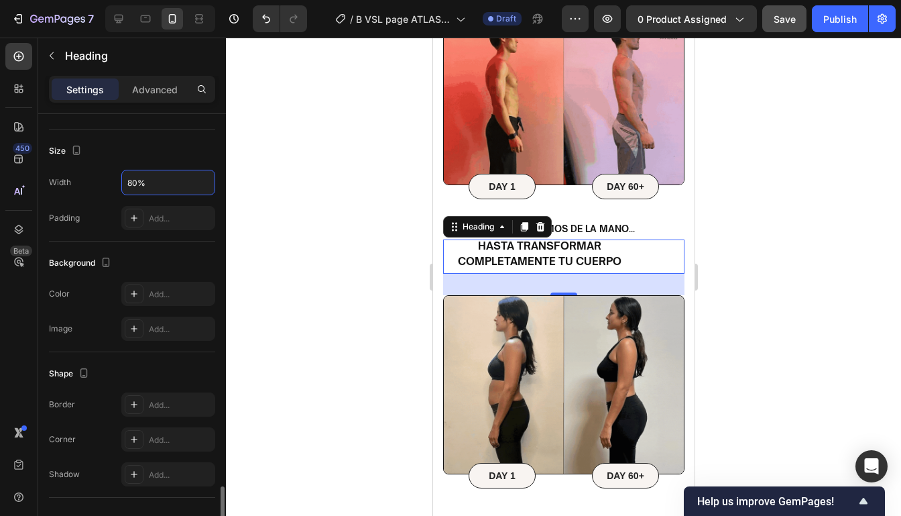
scroll to position [428, 0]
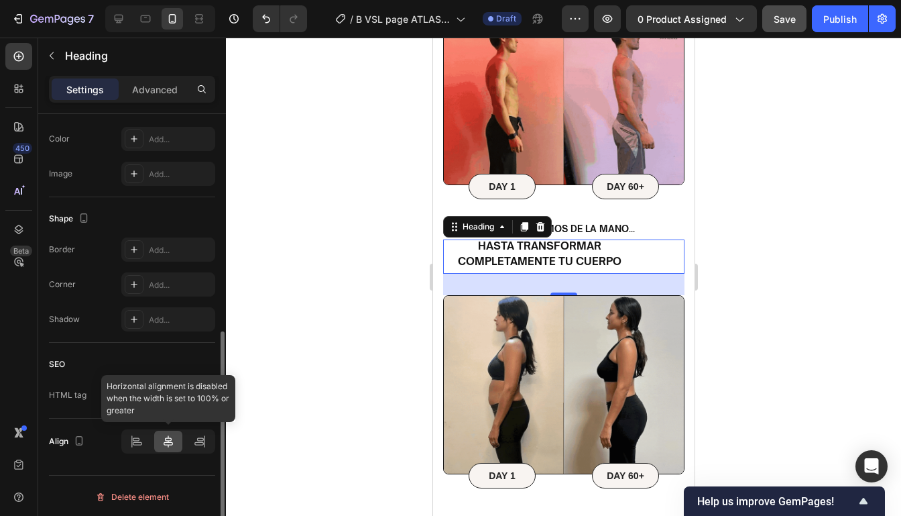
type input "80%"
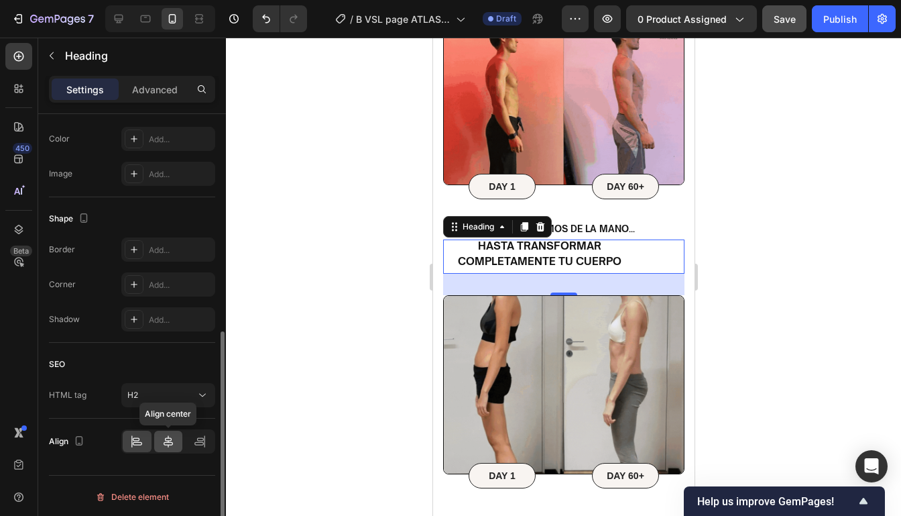
click at [168, 440] on icon at bounding box center [168, 440] width 13 height 13
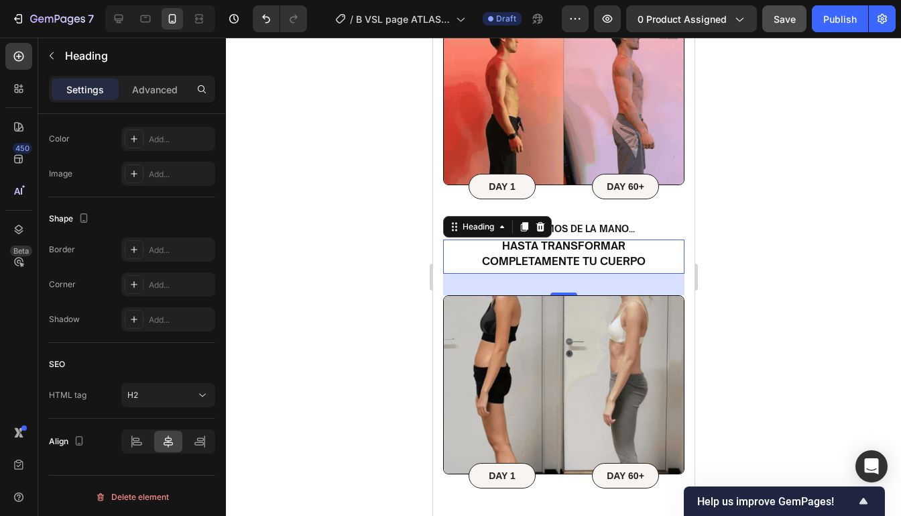
click at [737, 251] on div at bounding box center [563, 277] width 675 height 478
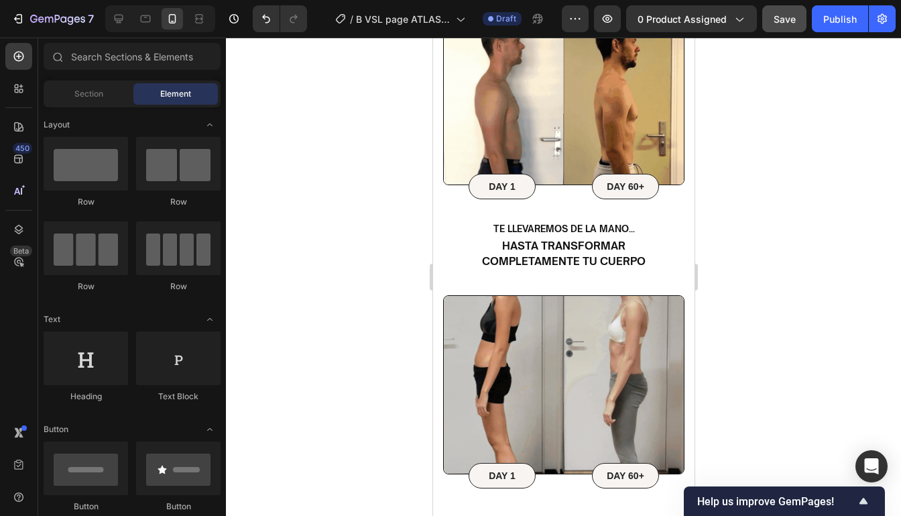
click at [737, 251] on div at bounding box center [563, 277] width 675 height 478
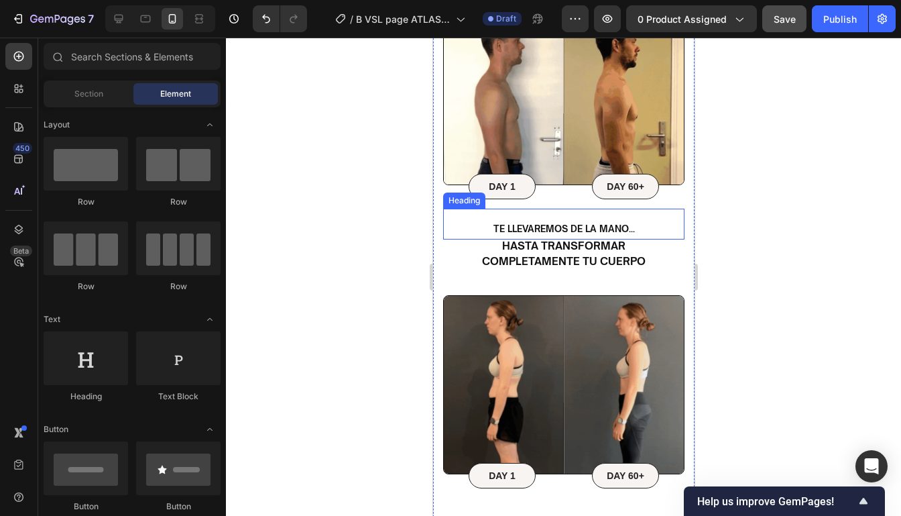
click at [619, 224] on p "⁠⁠⁠⁠⁠⁠⁠ te llevaremos de la mano..." at bounding box center [563, 224] width 239 height 28
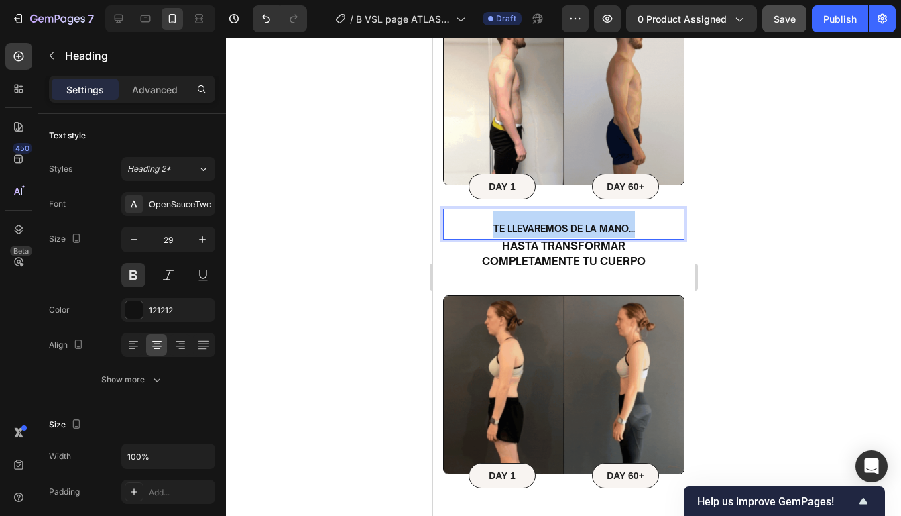
drag, startPoint x: 637, startPoint y: 219, endPoint x: 484, endPoint y: 219, distance: 152.8
click at [485, 219] on p "te llevaremos de la mano..." at bounding box center [563, 224] width 239 height 28
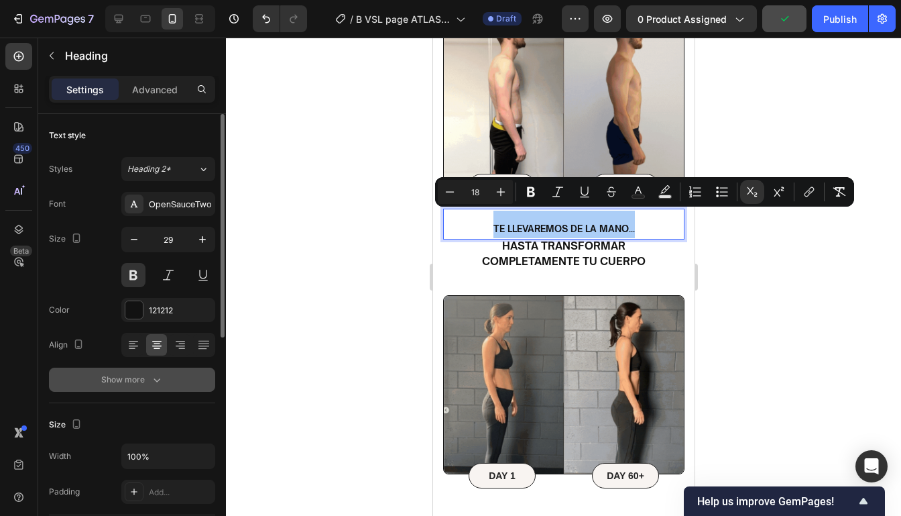
click at [145, 379] on div "Show more" at bounding box center [132, 379] width 62 height 13
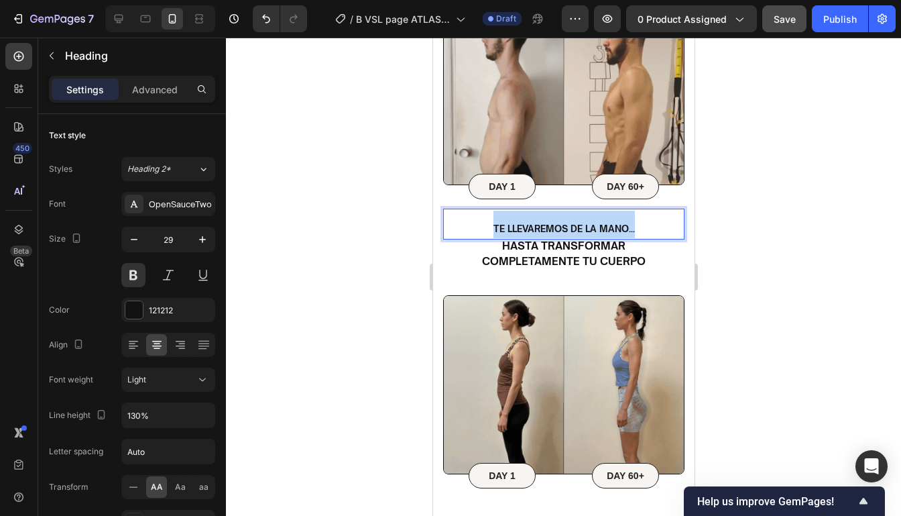
drag, startPoint x: 640, startPoint y: 217, endPoint x: 494, endPoint y: 217, distance: 145.5
click at [494, 217] on p "te llevaremos de la mano..." at bounding box center [563, 224] width 239 height 28
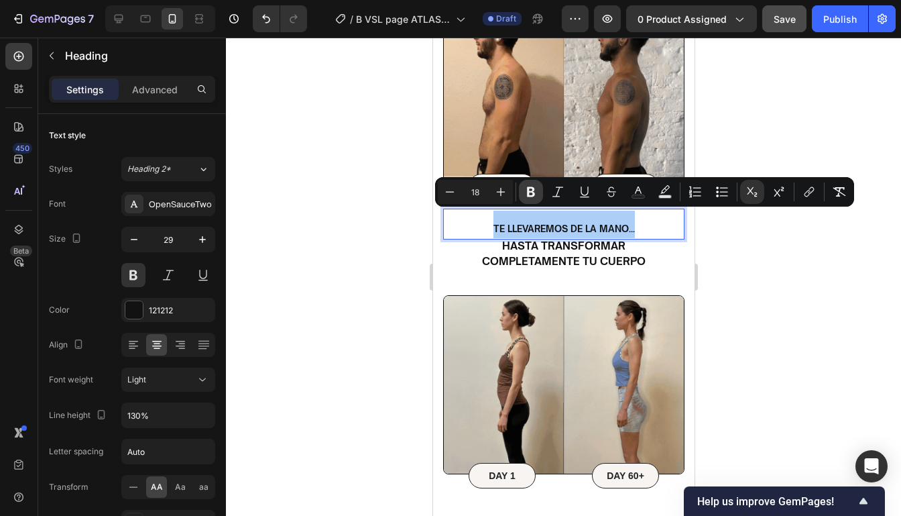
click at [531, 195] on icon "Editor contextual toolbar" at bounding box center [531, 192] width 8 height 10
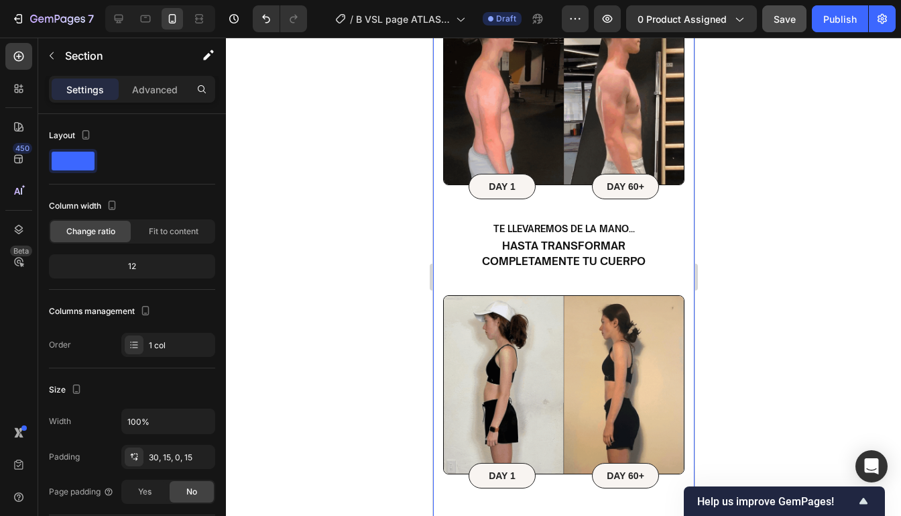
click at [531, 195] on div "Image DAY 1 Text Block Row DAY 60+ Text Block Row Row el programa de Heading TR…" at bounding box center [562, 220] width 241 height 828
click at [545, 223] on sub "te llevaremos de la mano..." at bounding box center [563, 228] width 141 height 11
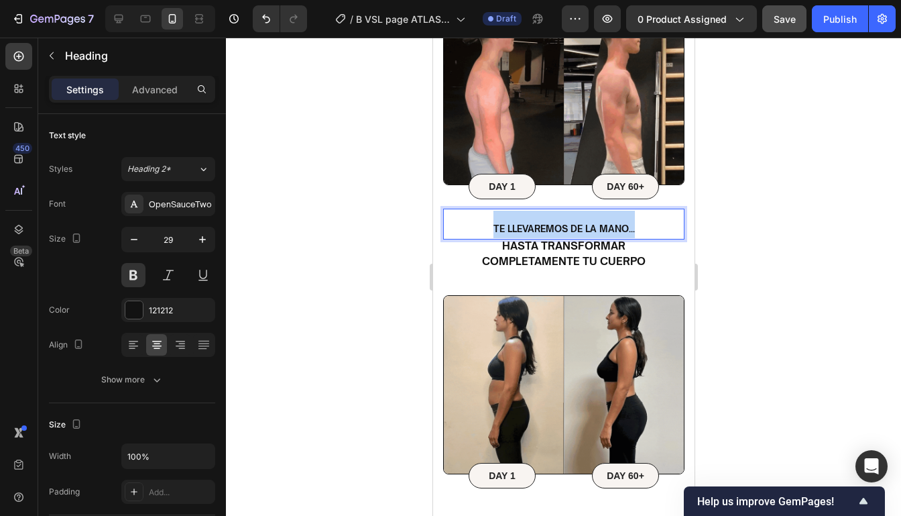
drag, startPoint x: 491, startPoint y: 216, endPoint x: 643, endPoint y: 208, distance: 151.7
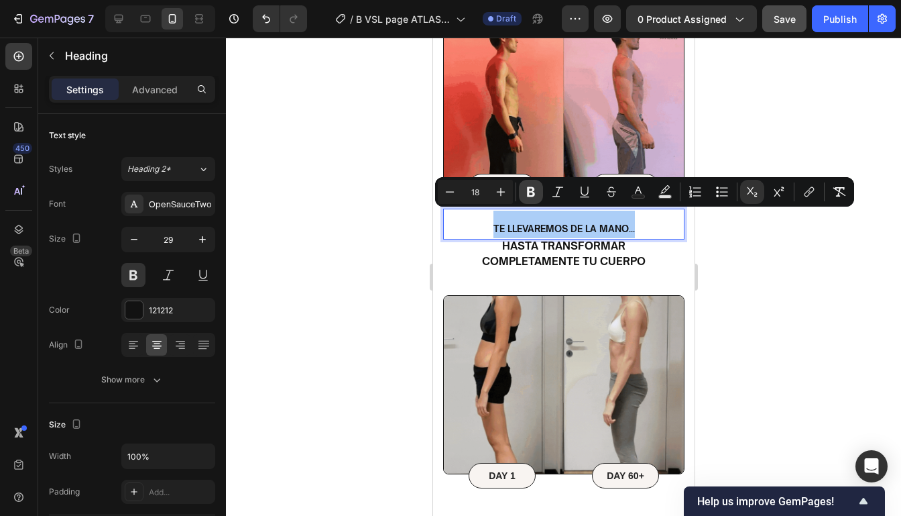
click at [532, 194] on icon "Editor contextual toolbar" at bounding box center [531, 192] width 8 height 10
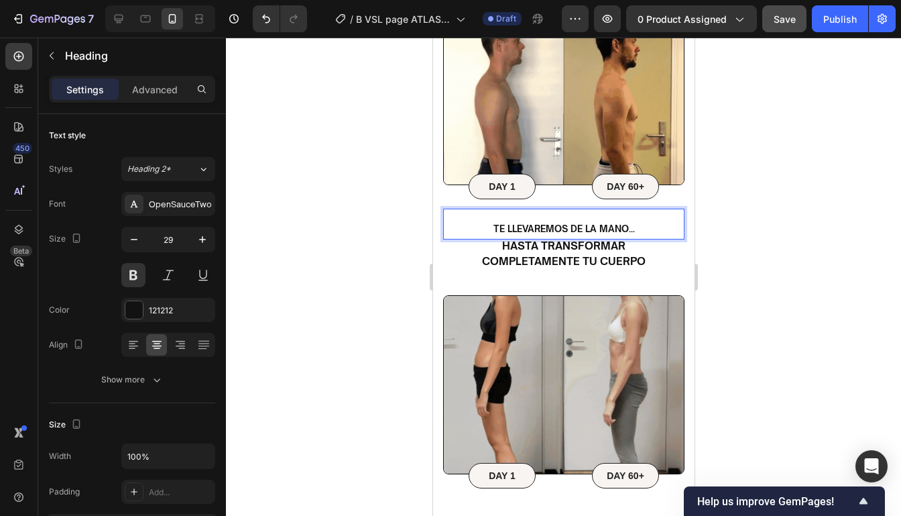
click at [625, 223] on sub "te llevaremos de la mano..." at bounding box center [563, 228] width 141 height 11
drag, startPoint x: 648, startPoint y: 219, endPoint x: 471, endPoint y: 225, distance: 177.1
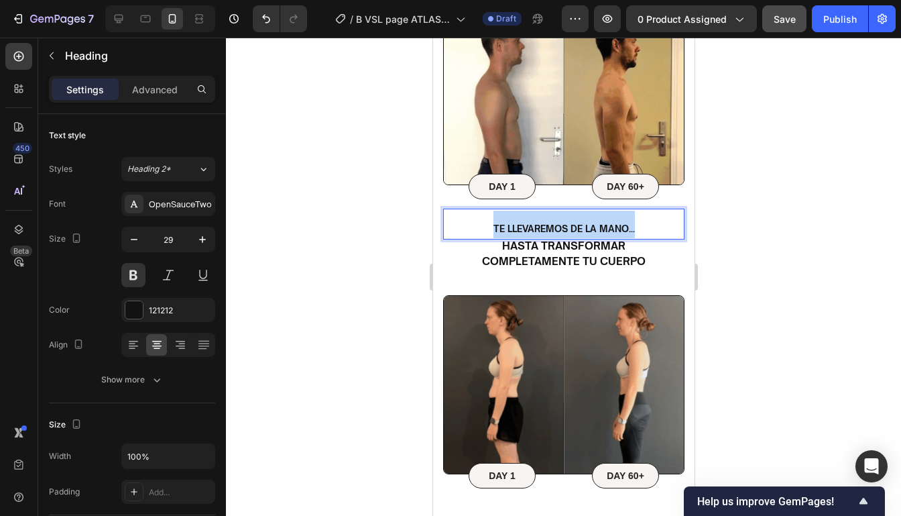
click at [471, 225] on p "te llevaremos de la mano..." at bounding box center [563, 224] width 239 height 28
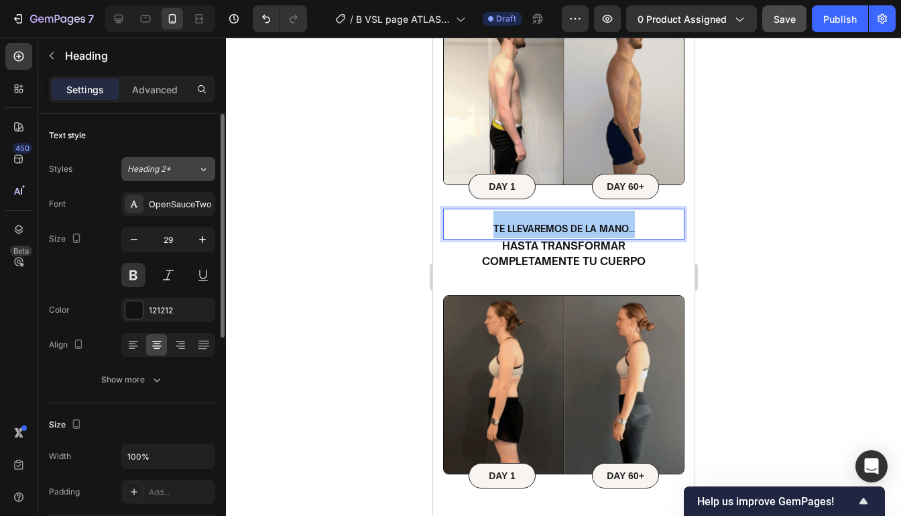
click at [164, 170] on span "Heading 2*" at bounding box center [149, 169] width 44 height 12
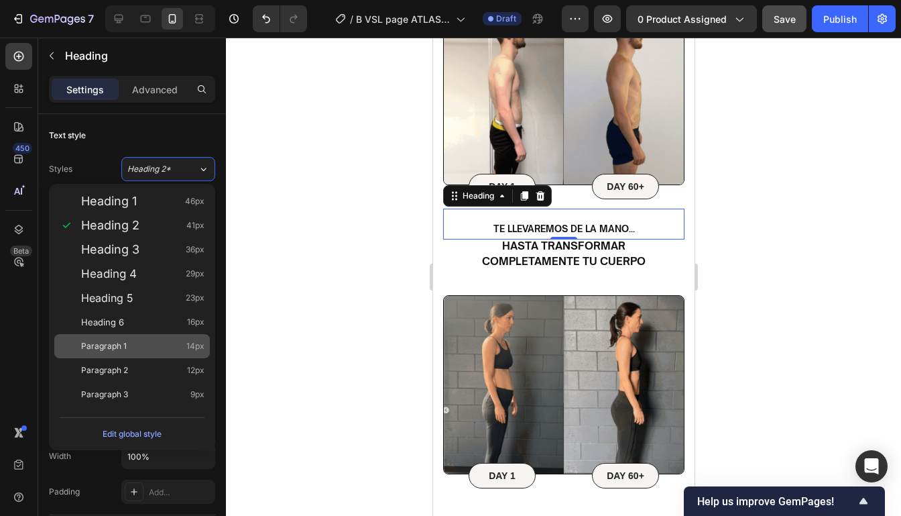
click at [121, 350] on span "Paragraph 1" at bounding box center [104, 345] width 46 height 13
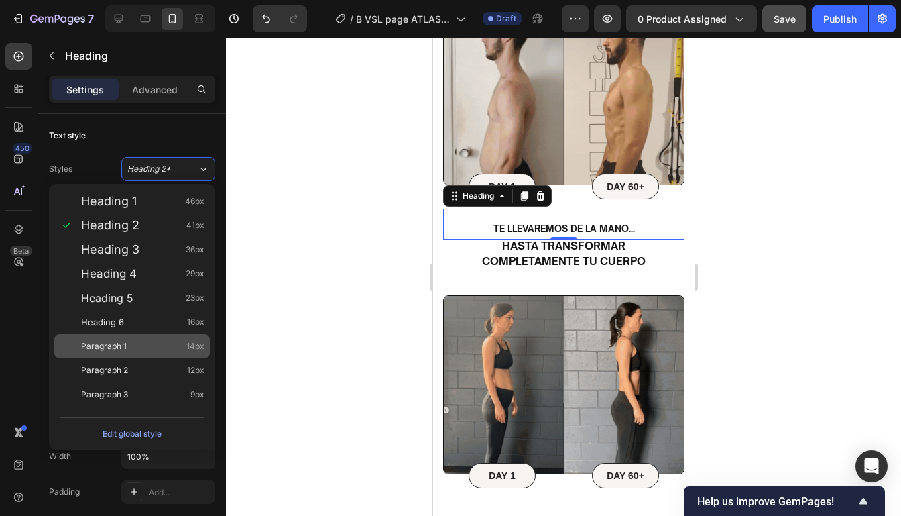
type input "14"
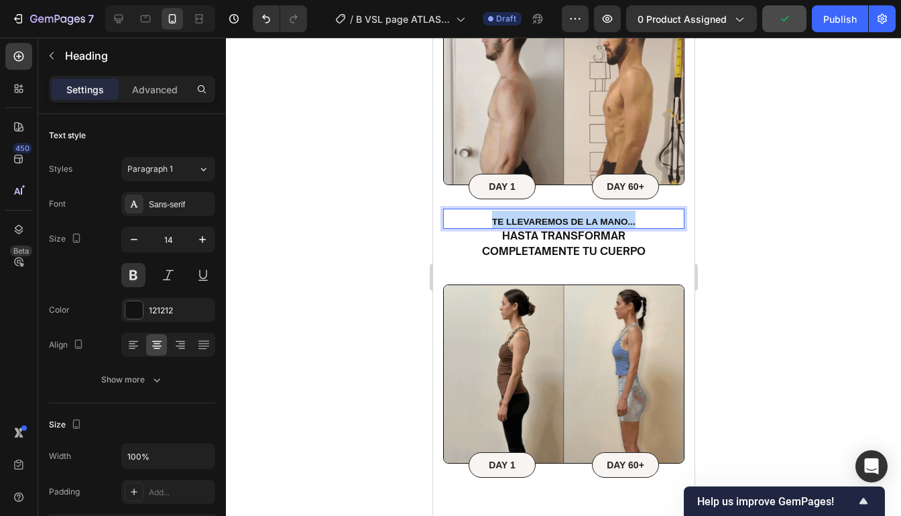
drag, startPoint x: 652, startPoint y: 213, endPoint x: 481, endPoint y: 212, distance: 170.9
click at [481, 212] on p "te llevaremos de la mano..." at bounding box center [563, 218] width 239 height 17
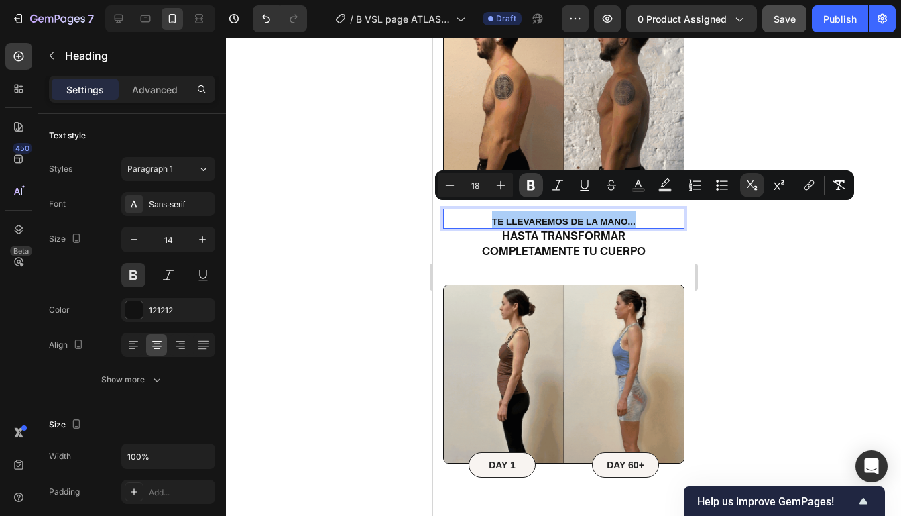
click at [531, 186] on icon "Editor contextual toolbar" at bounding box center [530, 184] width 13 height 13
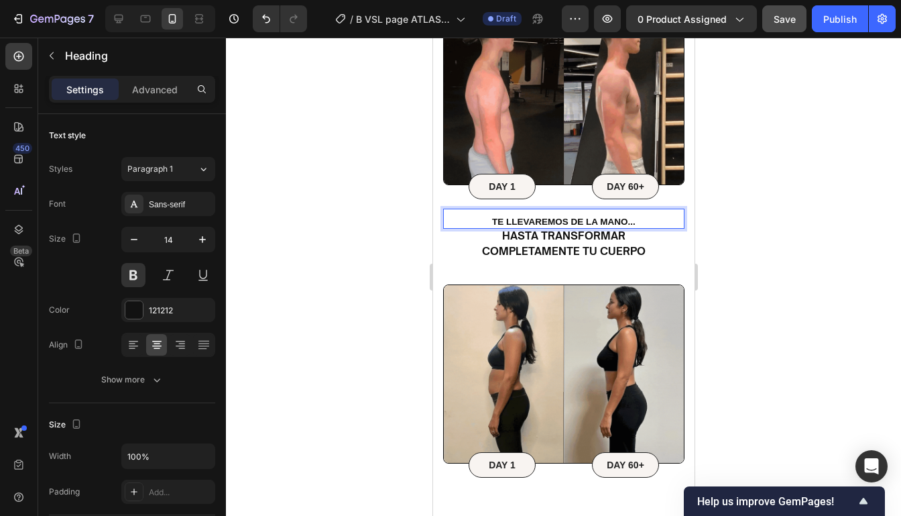
click at [618, 208] on h2 "te llevaremos de la mano..." at bounding box center [562, 218] width 241 height 20
click at [641, 210] on p "te llevaremos de la mano..." at bounding box center [563, 218] width 239 height 17
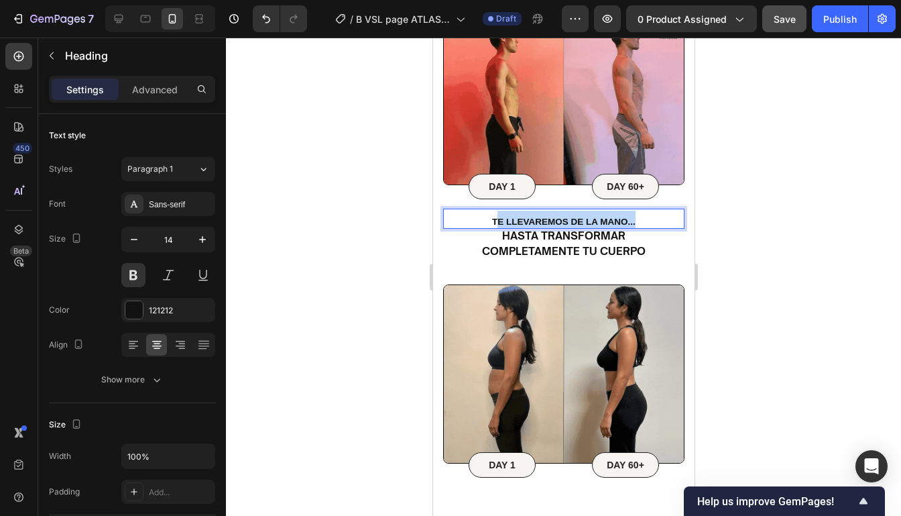
drag, startPoint x: 641, startPoint y: 208, endPoint x: 494, endPoint y: 212, distance: 146.8
click at [495, 212] on p "te llevaremos de la mano..." at bounding box center [563, 218] width 239 height 17
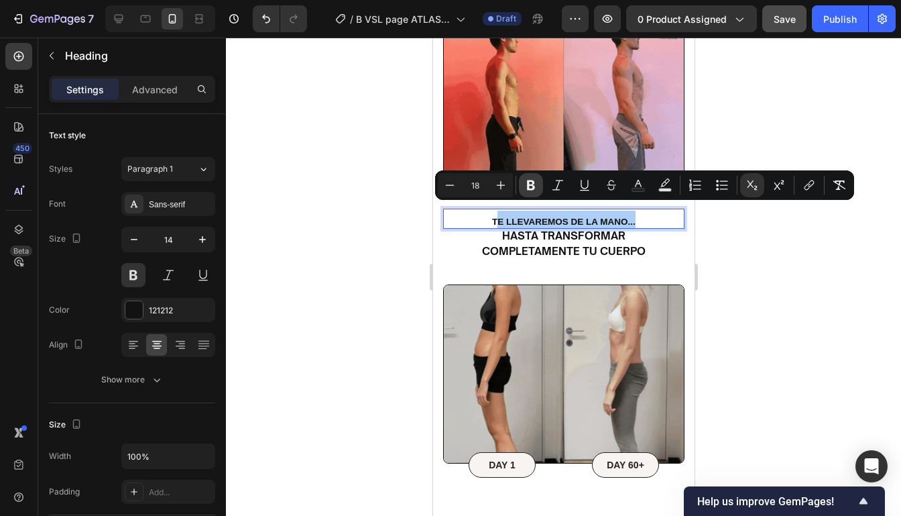
click at [530, 192] on button "Bold" at bounding box center [531, 185] width 24 height 24
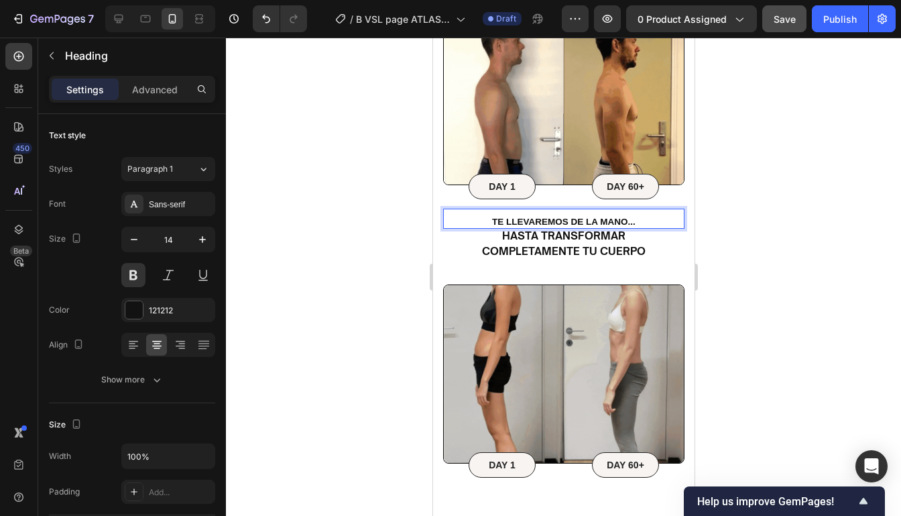
click at [596, 217] on h2 "t e llevaremos de la mano..." at bounding box center [562, 218] width 241 height 20
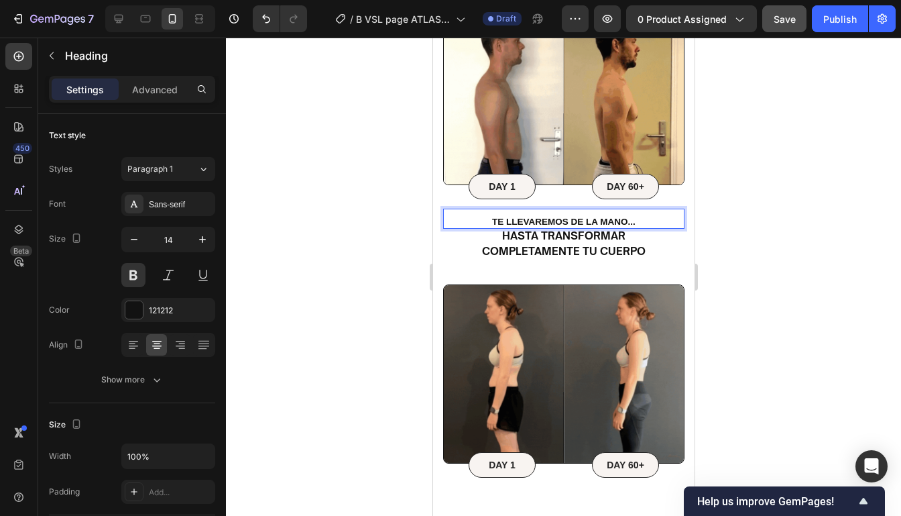
click at [662, 210] on p "t e llevaremos de la mano..." at bounding box center [563, 218] width 239 height 17
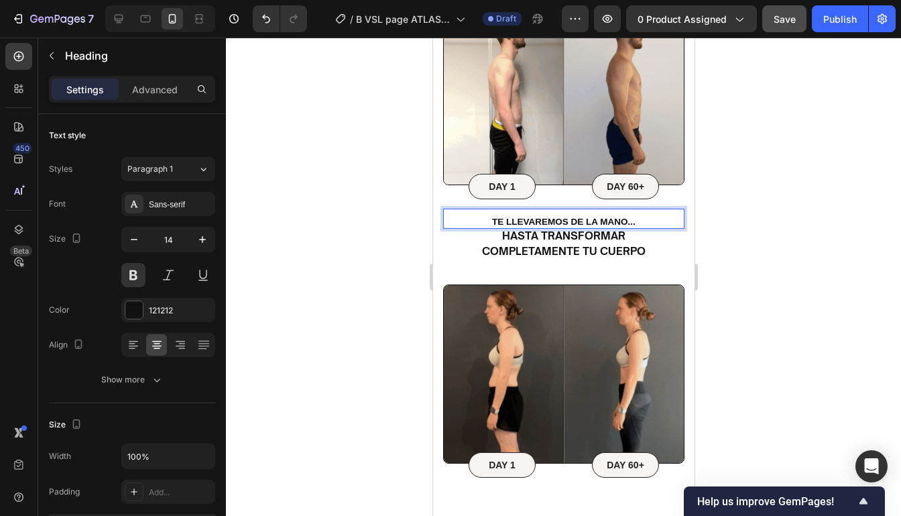
click at [731, 206] on div at bounding box center [563, 277] width 675 height 478
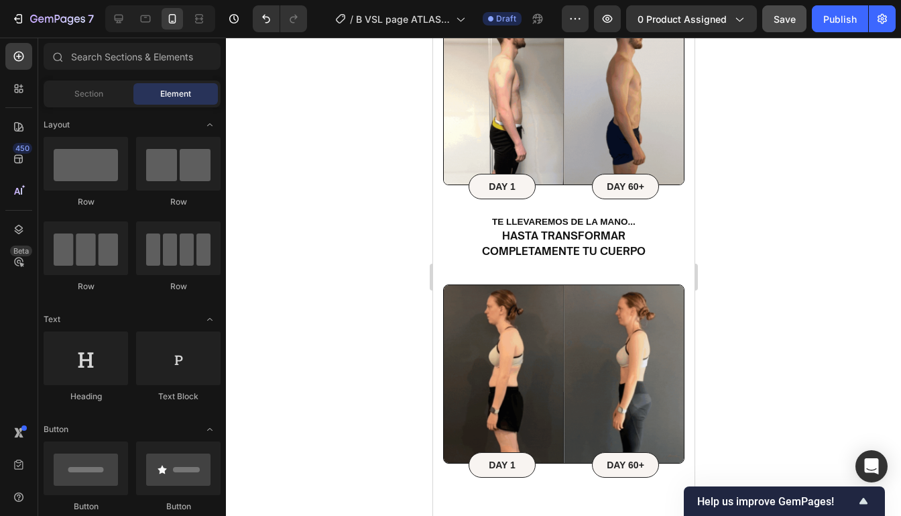
click at [731, 206] on div at bounding box center [563, 277] width 675 height 478
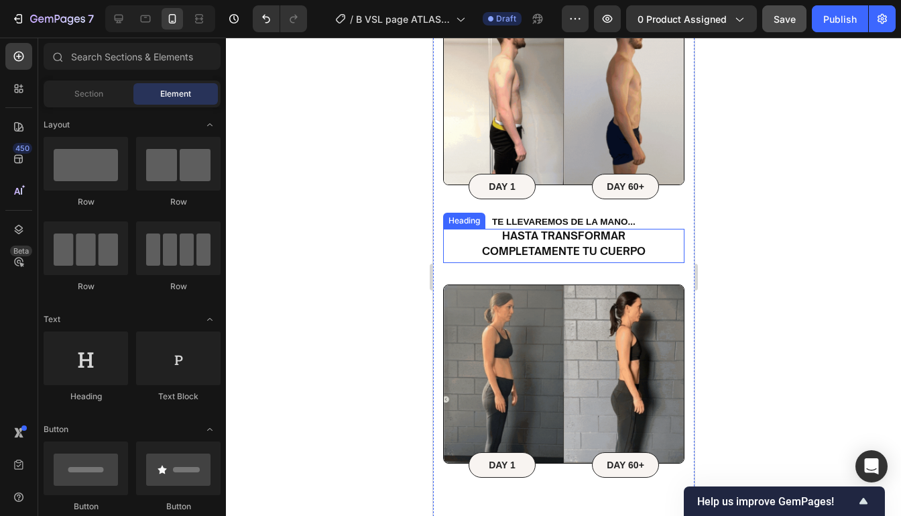
click at [586, 234] on sup "hasta transformar completamente tu cuerpo" at bounding box center [563, 243] width 164 height 29
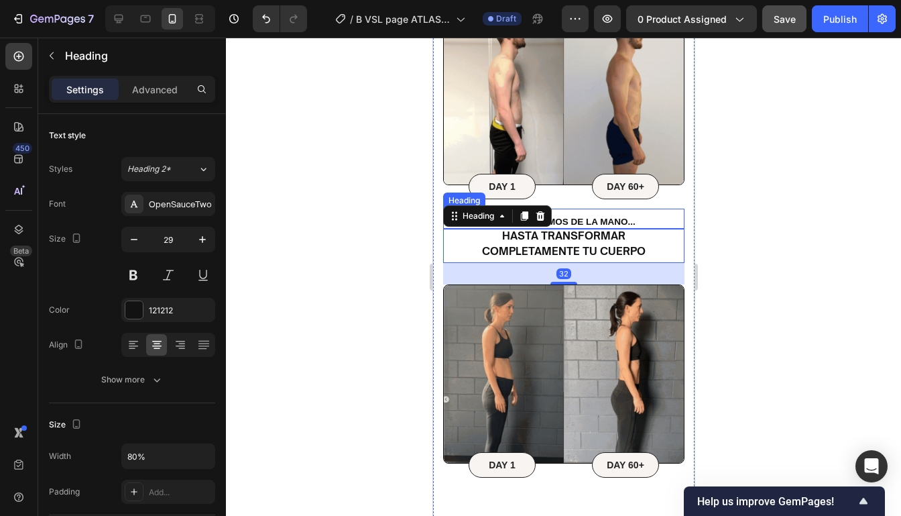
click at [652, 212] on p "⁠⁠⁠⁠⁠⁠⁠ t e llevaremos de la mano..." at bounding box center [563, 218] width 239 height 17
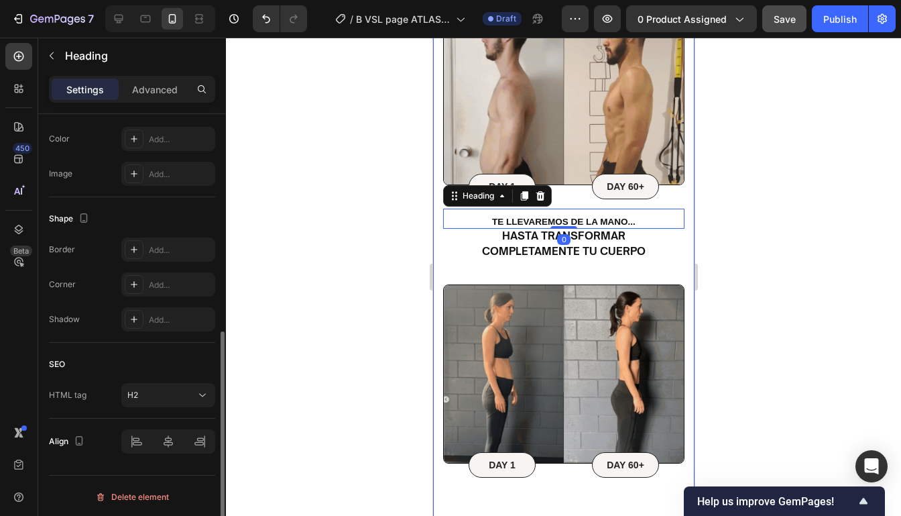
click at [750, 201] on div at bounding box center [563, 277] width 675 height 478
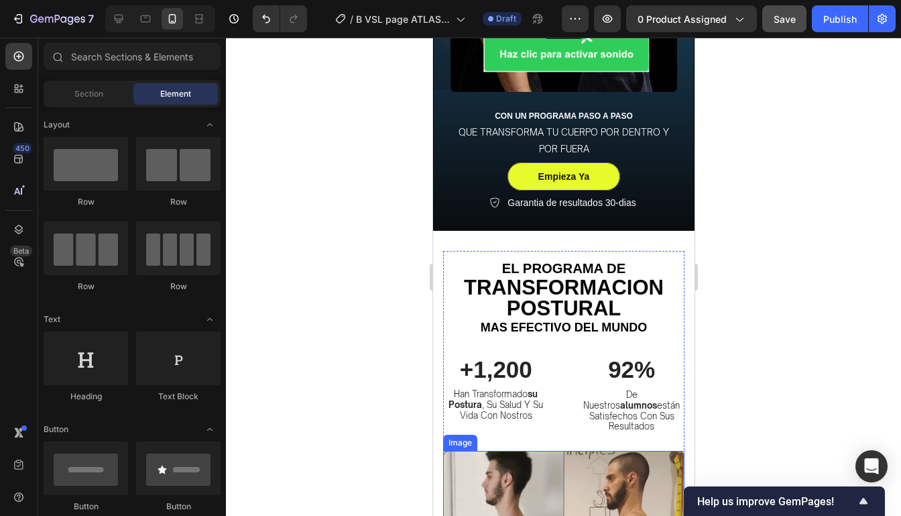
scroll to position [252, 0]
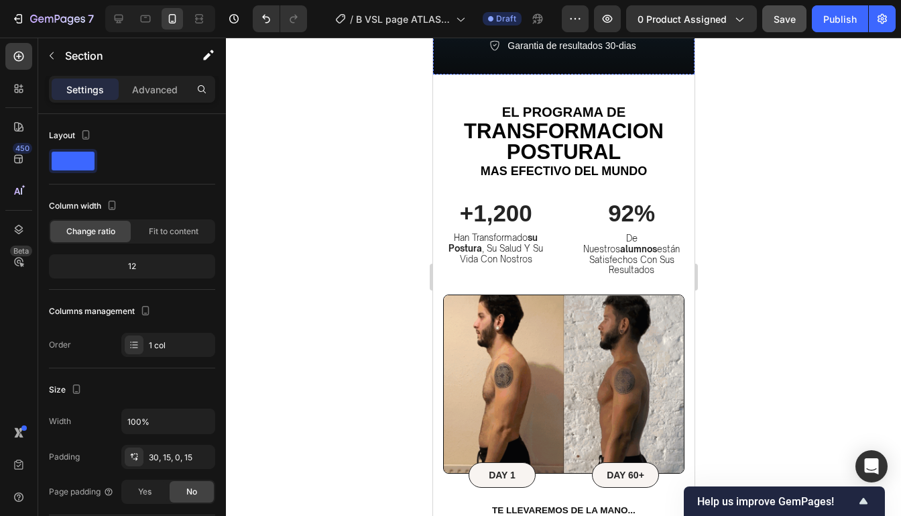
scroll to position [414, 0]
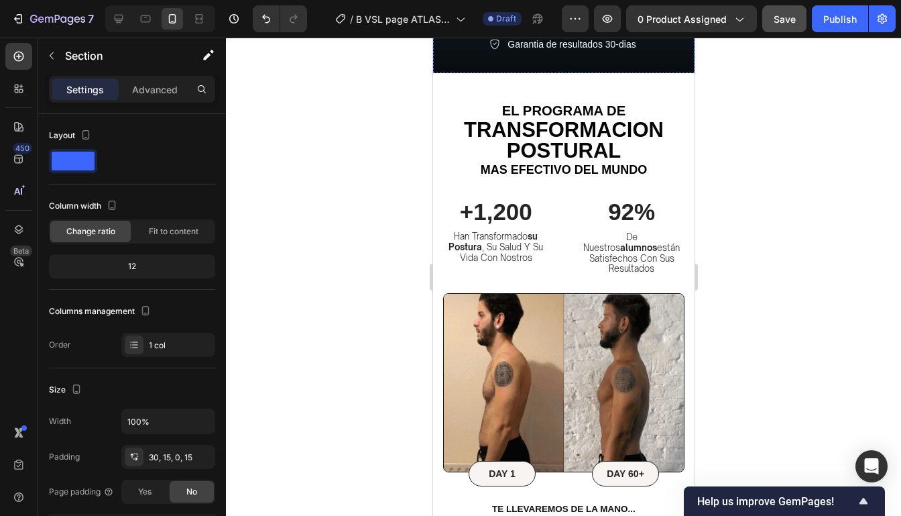
click at [574, 373] on img at bounding box center [562, 382] width 241 height 179
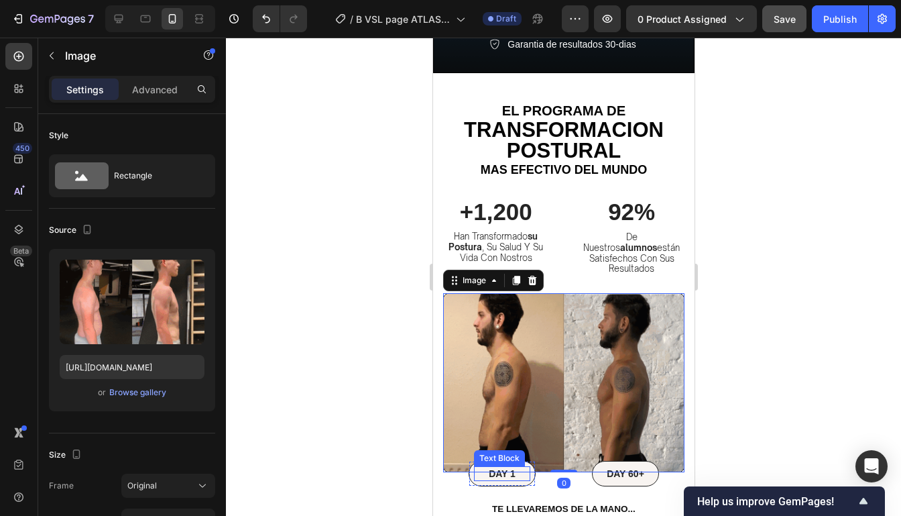
click at [508, 467] on p "DAY 1" at bounding box center [502, 473] width 54 height 12
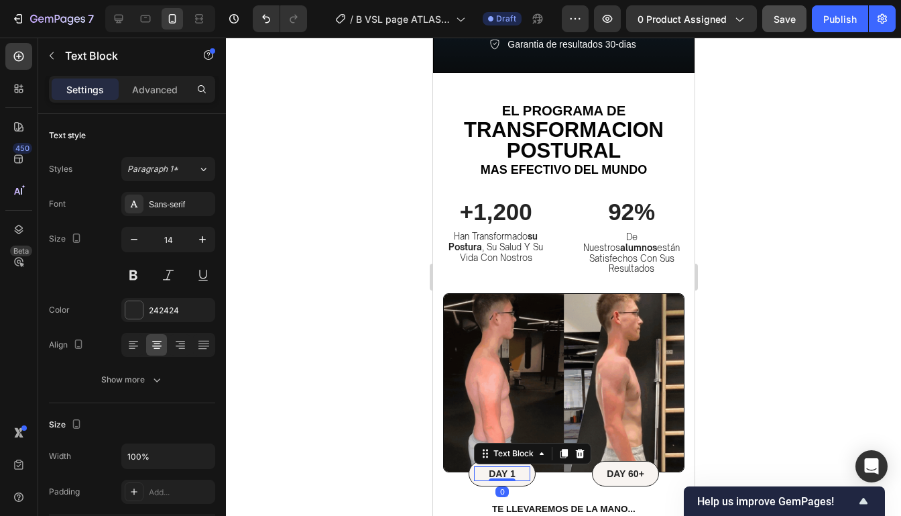
click at [505, 467] on p "DAY 1" at bounding box center [502, 473] width 54 height 12
click at [627, 467] on p "DAY 60+" at bounding box center [625, 473] width 54 height 12
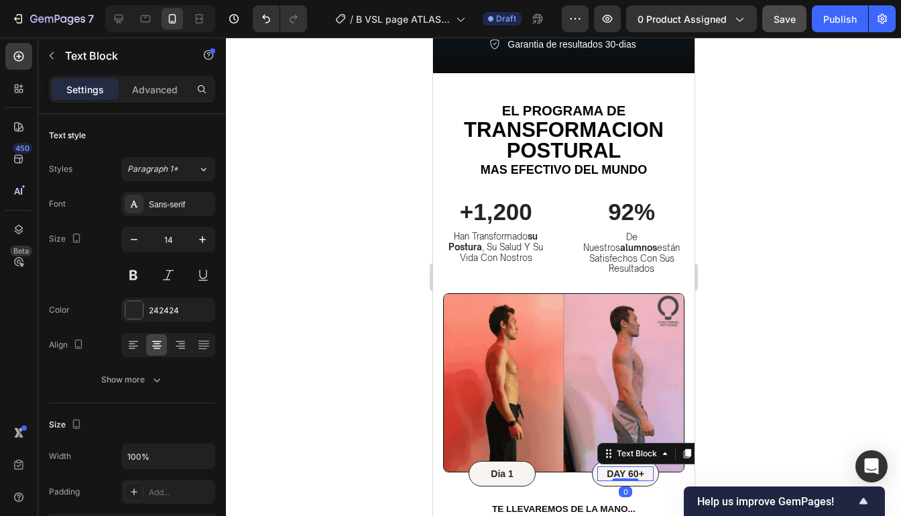
click at [627, 467] on p "DAY 60+" at bounding box center [625, 473] width 54 height 12
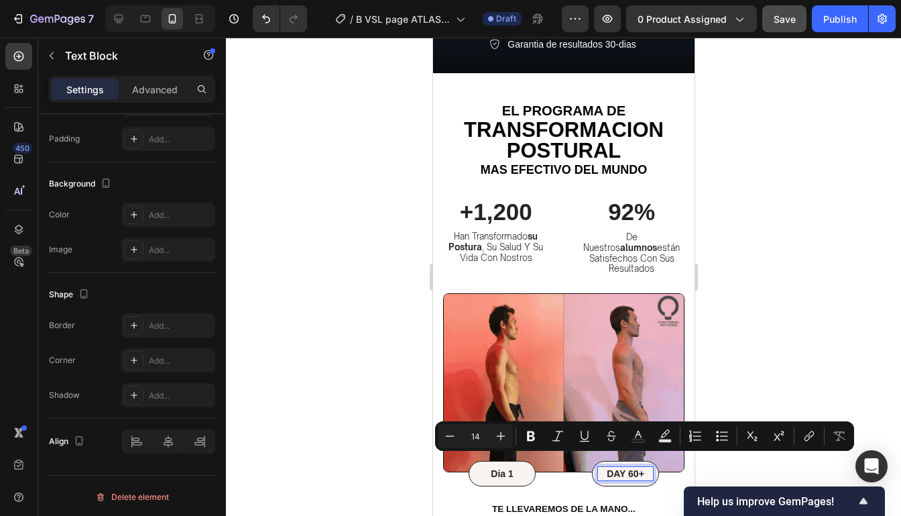
click at [624, 467] on p "DAY 60+" at bounding box center [625, 473] width 54 height 12
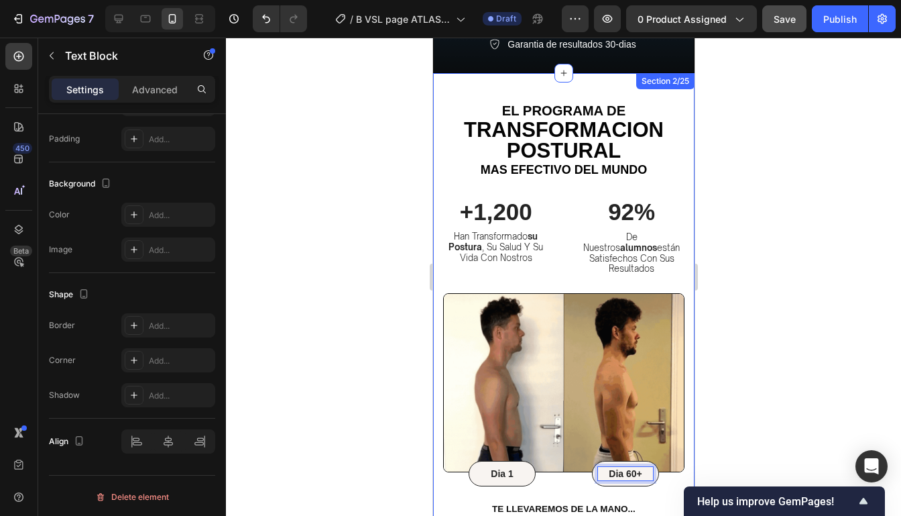
click at [729, 417] on div at bounding box center [563, 277] width 675 height 478
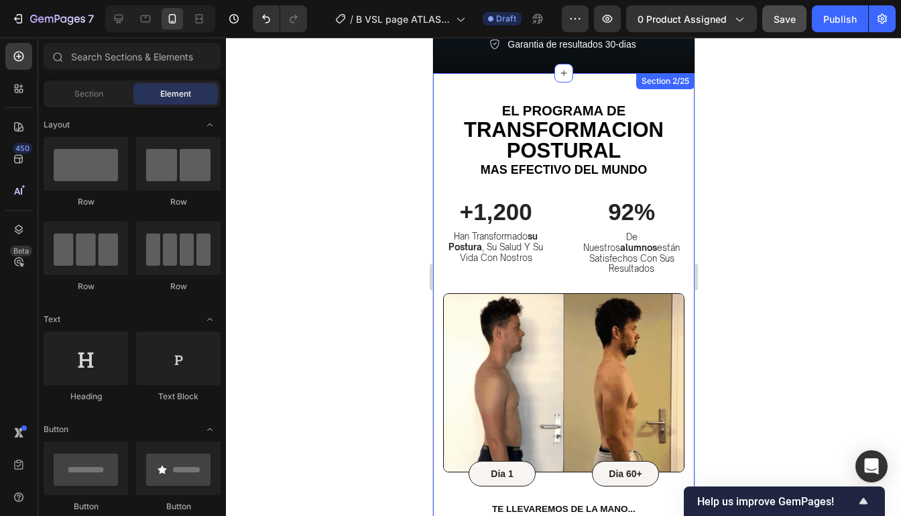
click at [784, 379] on div at bounding box center [563, 277] width 675 height 478
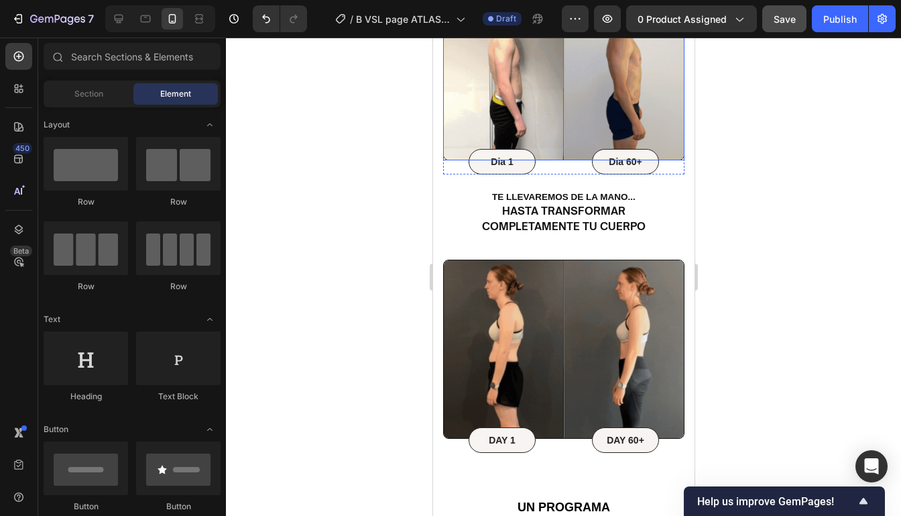
scroll to position [857, 0]
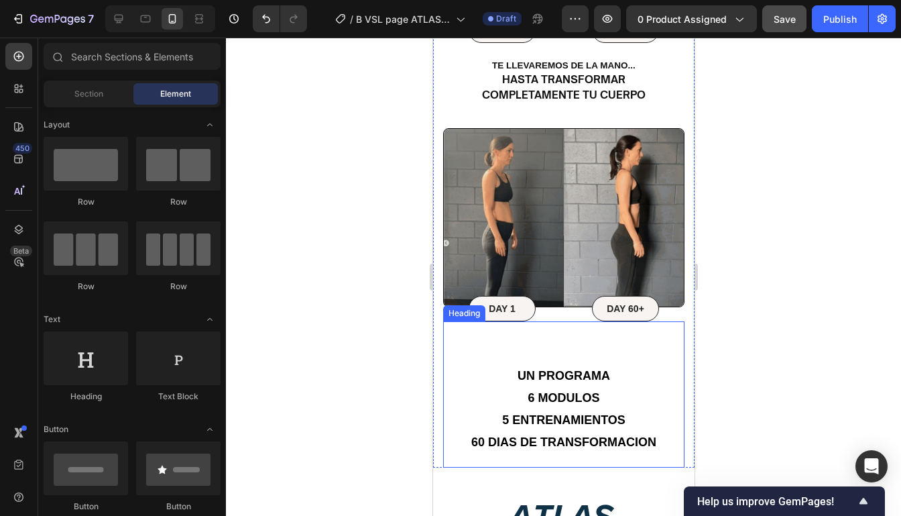
click at [514, 321] on h2 "Un programa 6 modulos 5 entrenamientos 60 dias de transformacion" at bounding box center [562, 394] width 241 height 146
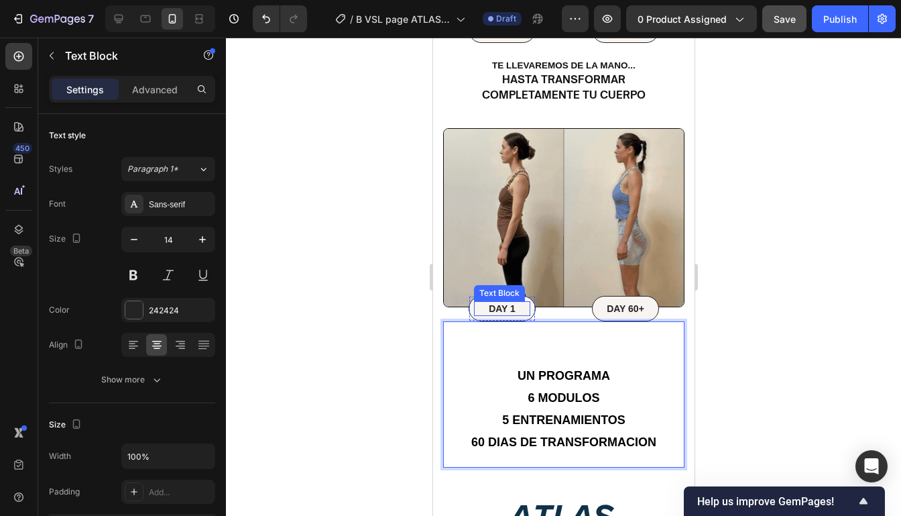
click at [494, 302] on p "DAY 1" at bounding box center [502, 308] width 54 height 12
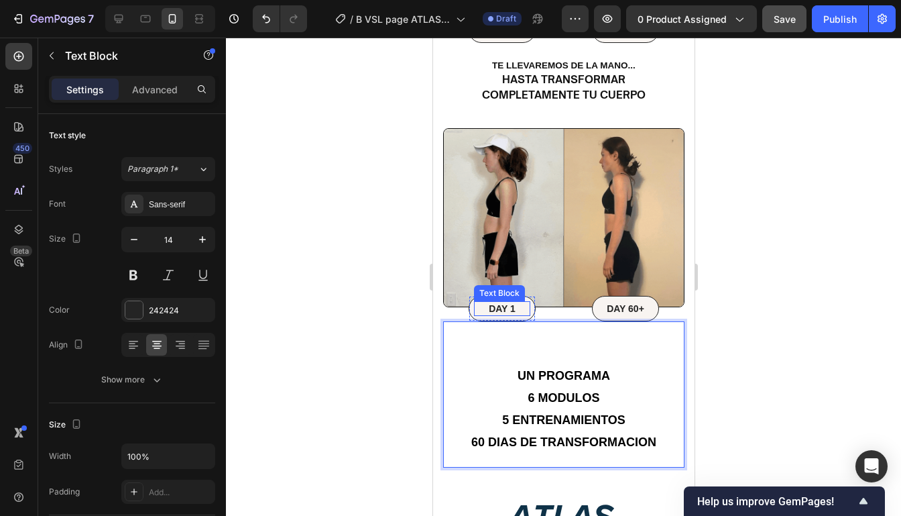
click at [494, 302] on p "DAY 1" at bounding box center [502, 308] width 54 height 12
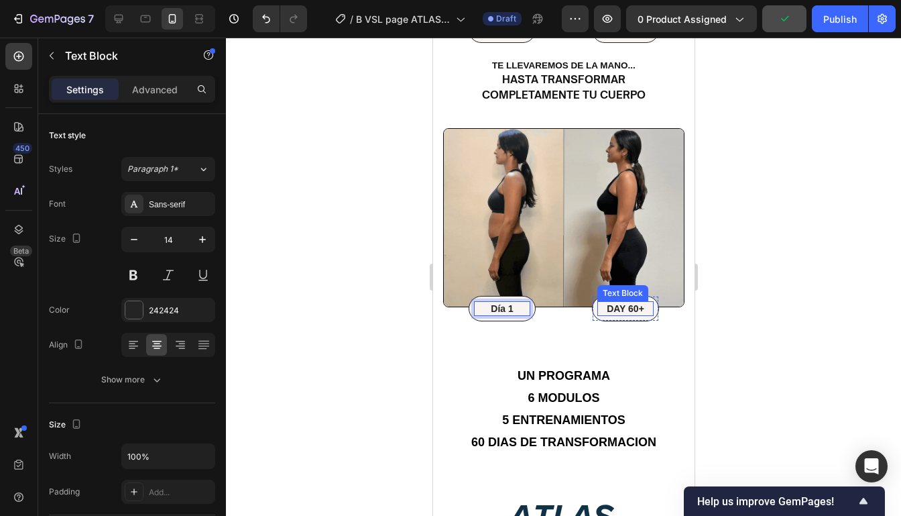
click at [620, 302] on p "DAY 60+" at bounding box center [625, 308] width 54 height 12
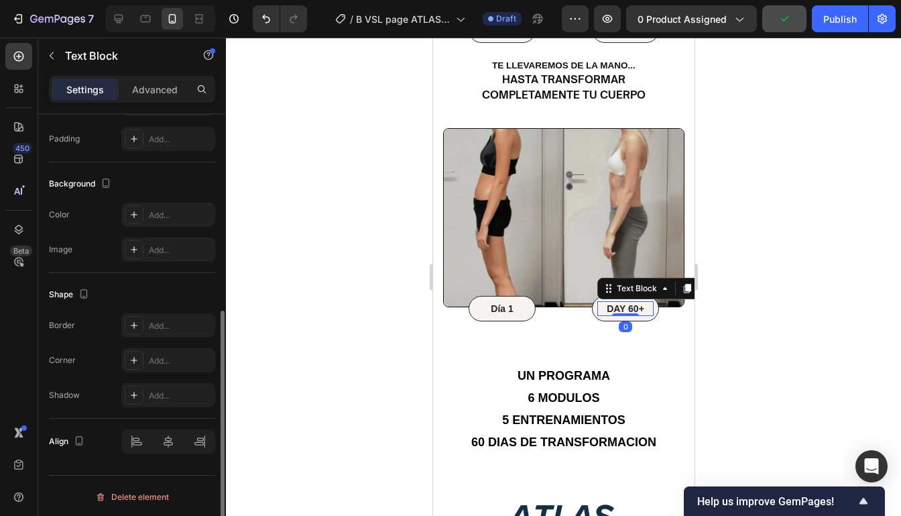
click at [620, 302] on p "DAY 60+" at bounding box center [625, 308] width 54 height 12
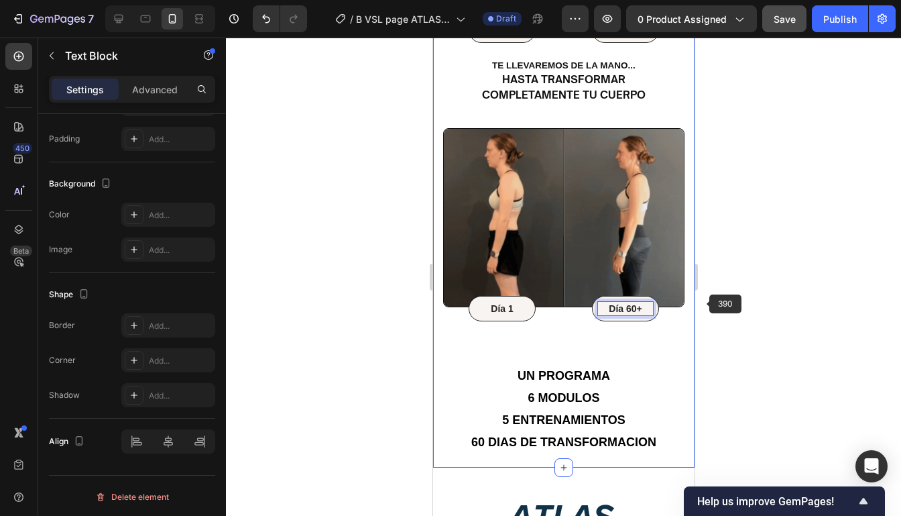
click at [747, 300] on div at bounding box center [563, 277] width 675 height 478
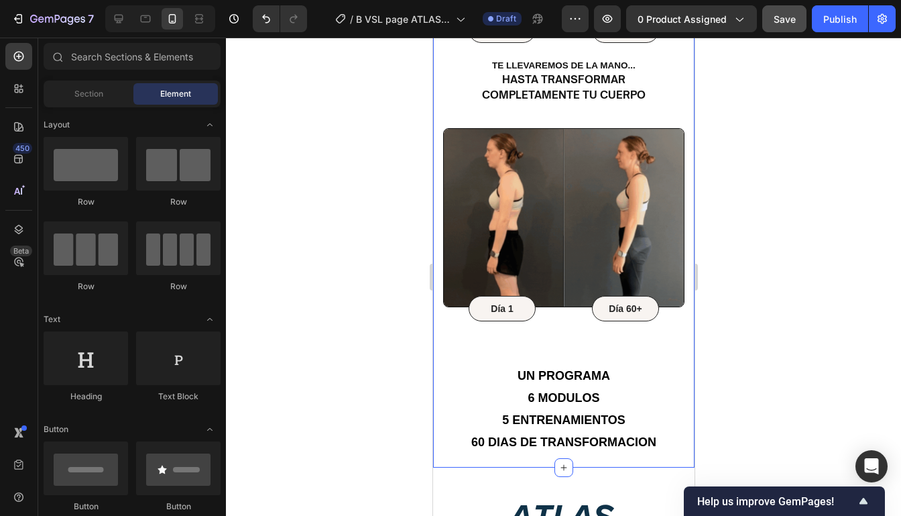
click at [747, 300] on div at bounding box center [563, 277] width 675 height 478
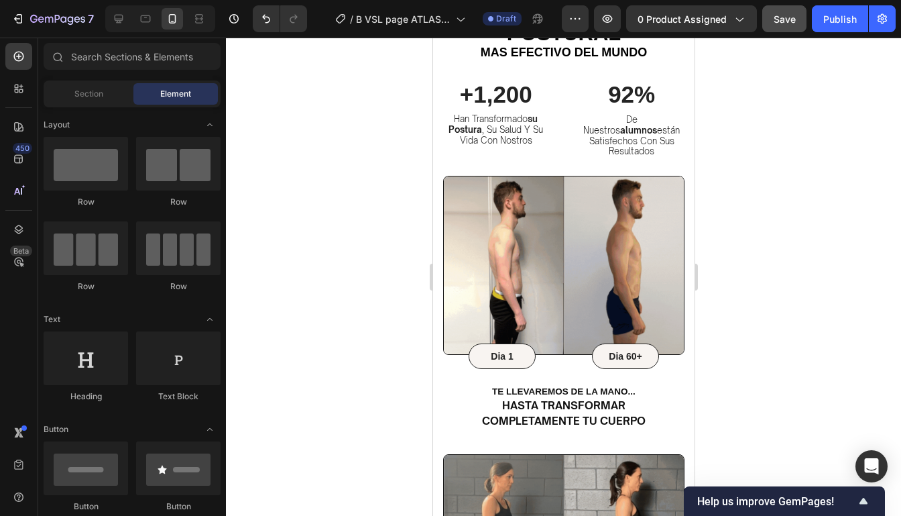
scroll to position [529, 0]
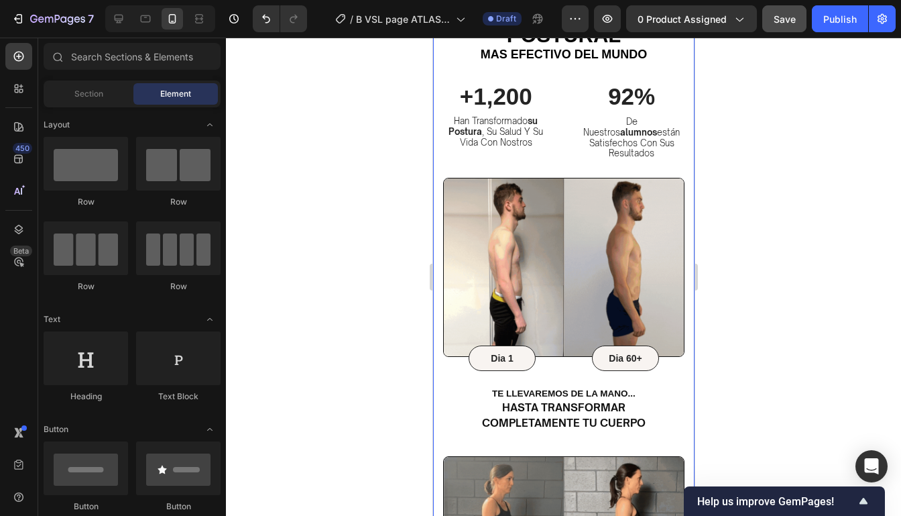
click at [728, 276] on div at bounding box center [563, 277] width 675 height 478
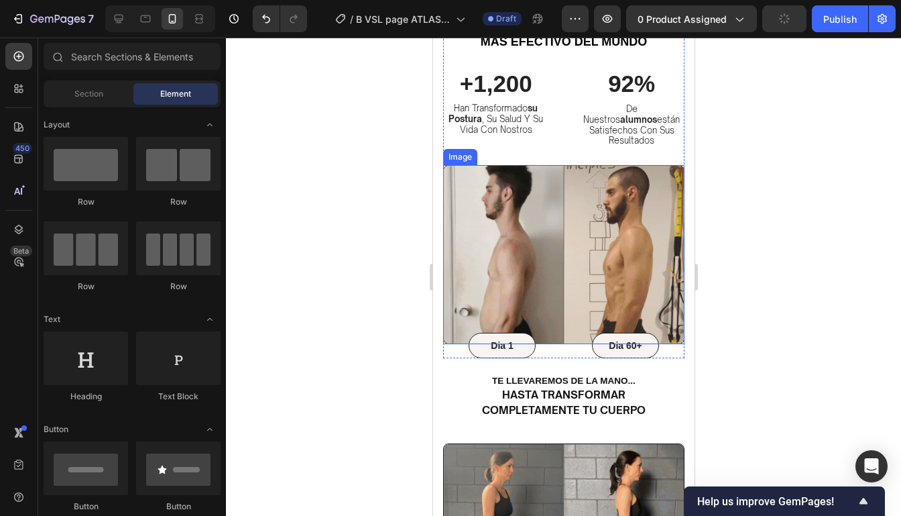
scroll to position [624, 0]
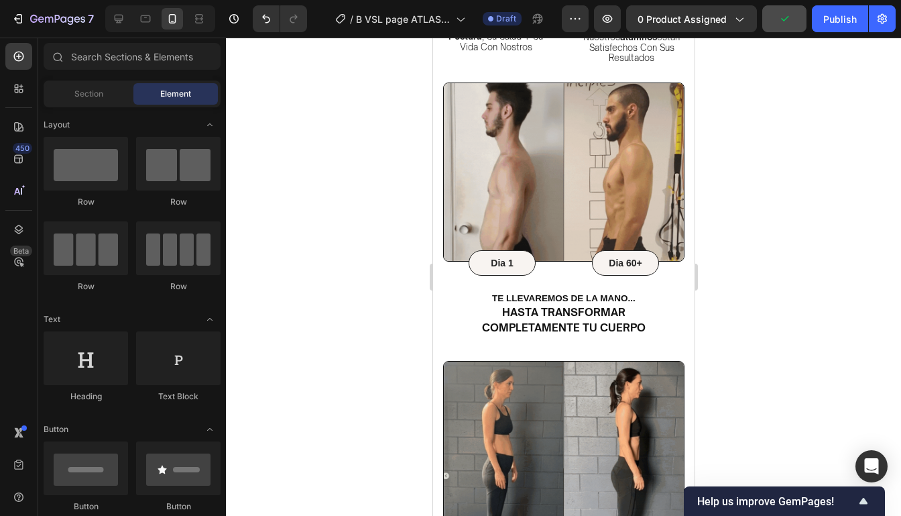
click at [762, 200] on div at bounding box center [563, 277] width 675 height 478
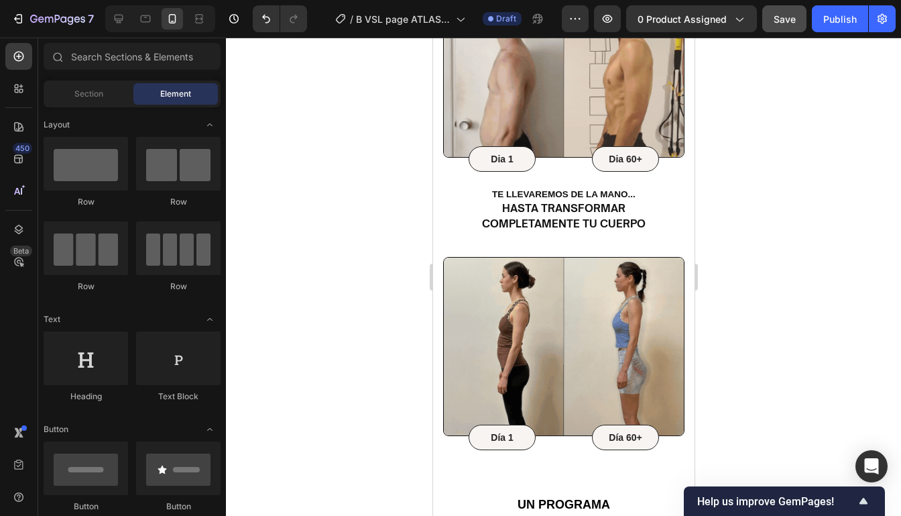
scroll to position [734, 0]
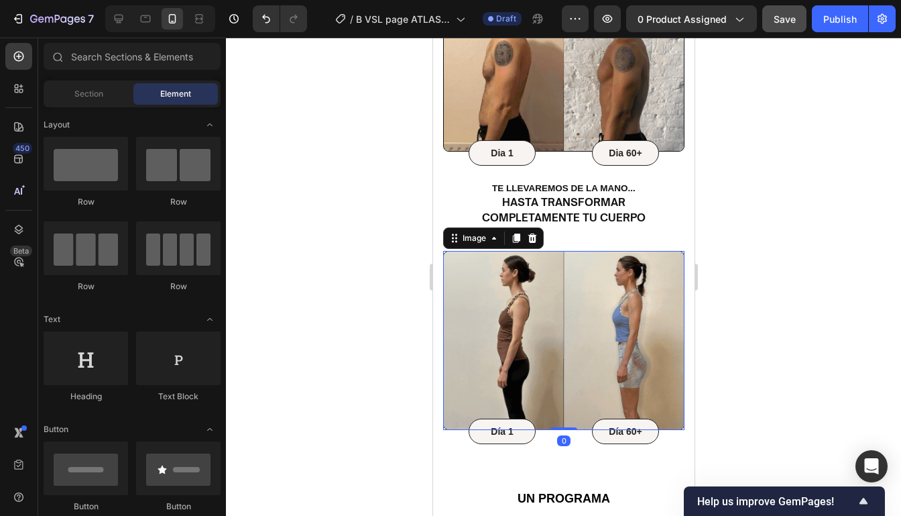
click at [675, 251] on img at bounding box center [562, 340] width 241 height 179
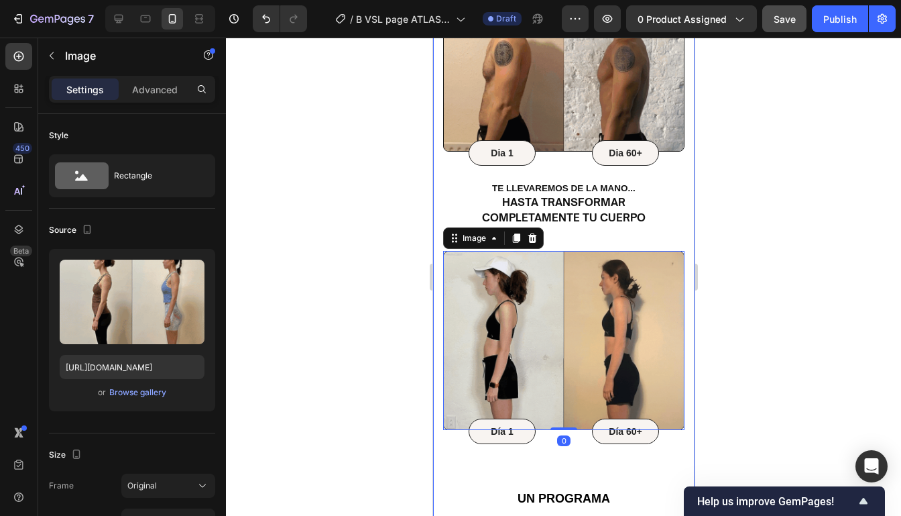
click at [756, 180] on div at bounding box center [563, 277] width 675 height 478
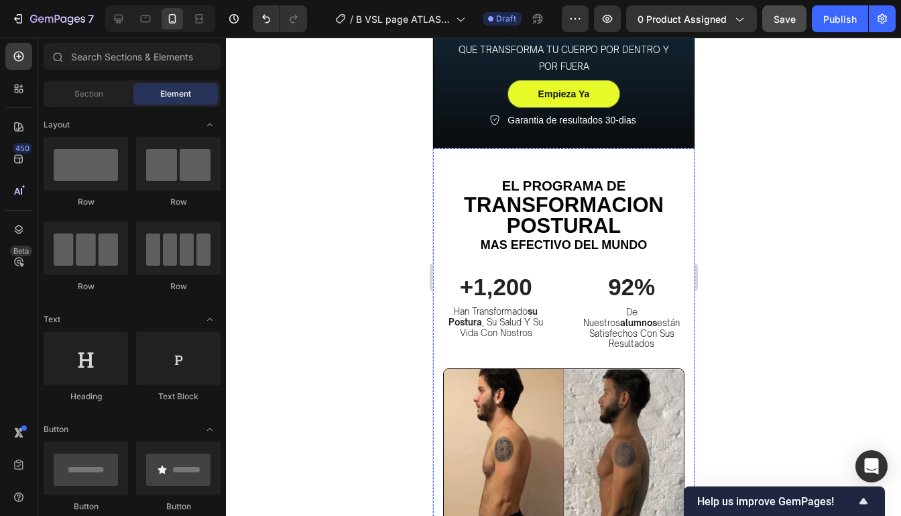
click at [657, 194] on span "TRANSFORMACION POSTURAL" at bounding box center [563, 215] width 200 height 44
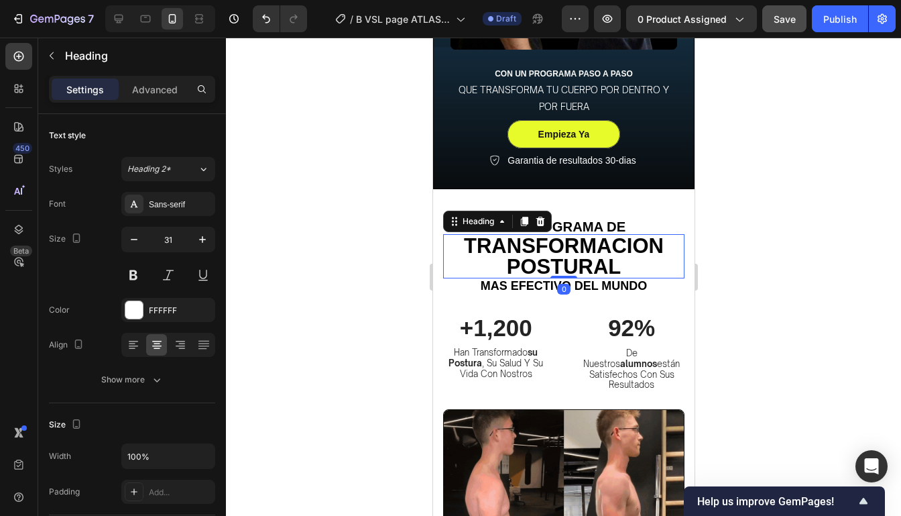
scroll to position [287, 0]
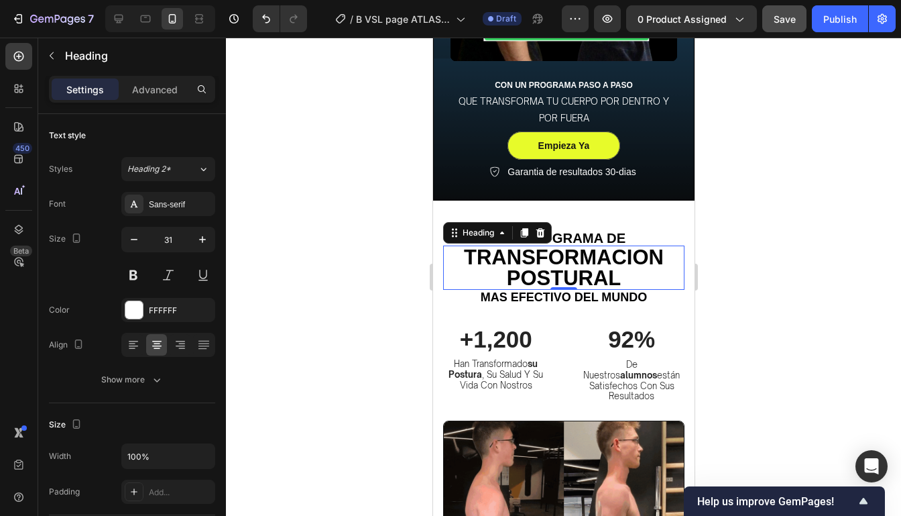
click at [715, 133] on div at bounding box center [563, 277] width 675 height 478
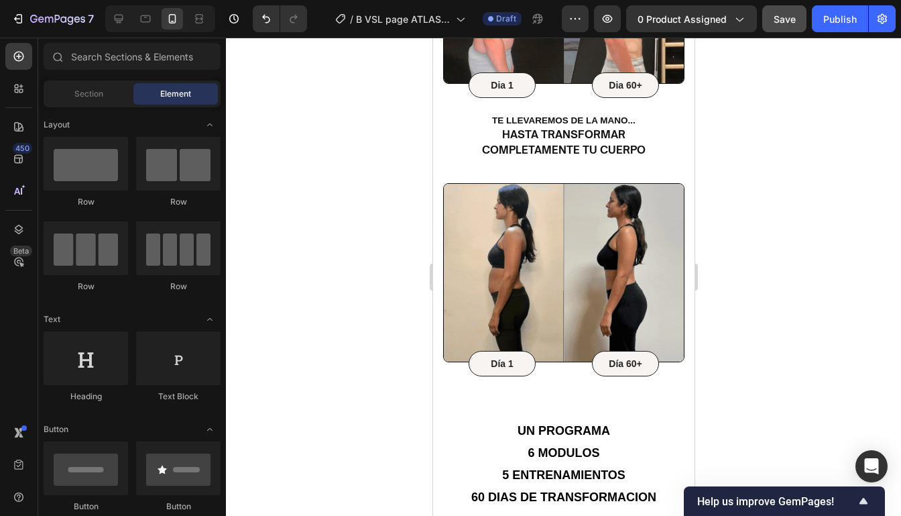
scroll to position [810, 0]
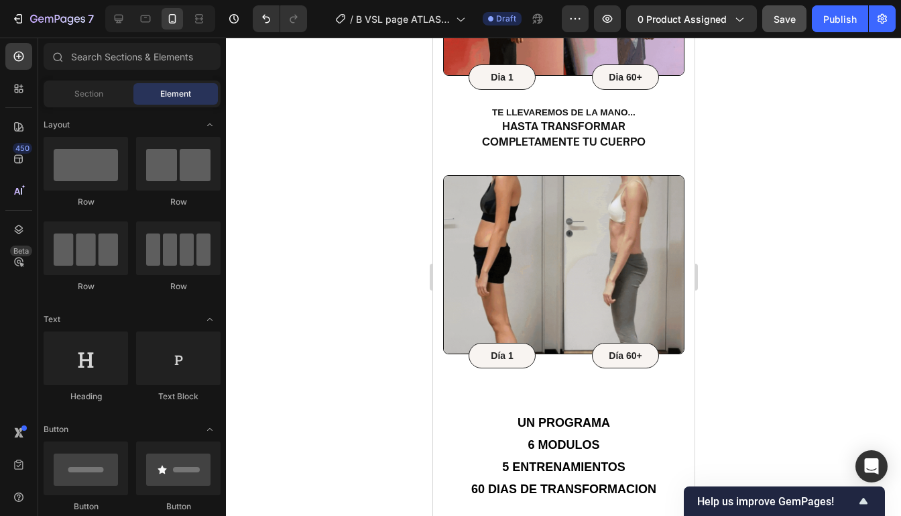
click at [760, 142] on div at bounding box center [563, 277] width 675 height 478
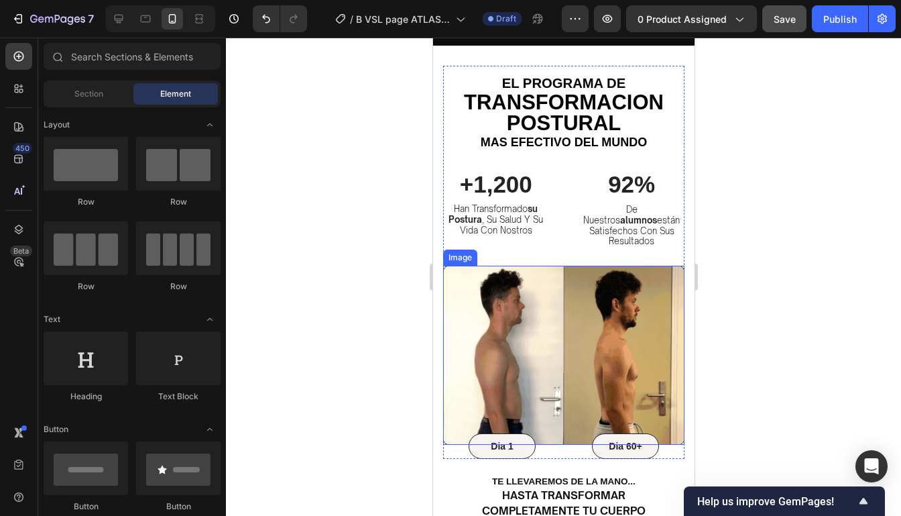
scroll to position [416, 0]
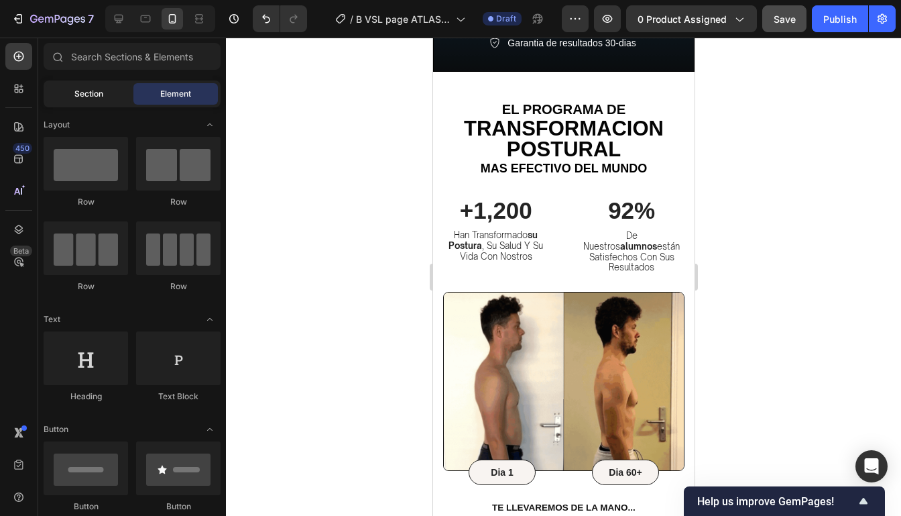
click at [65, 100] on div "Section" at bounding box center [88, 93] width 84 height 21
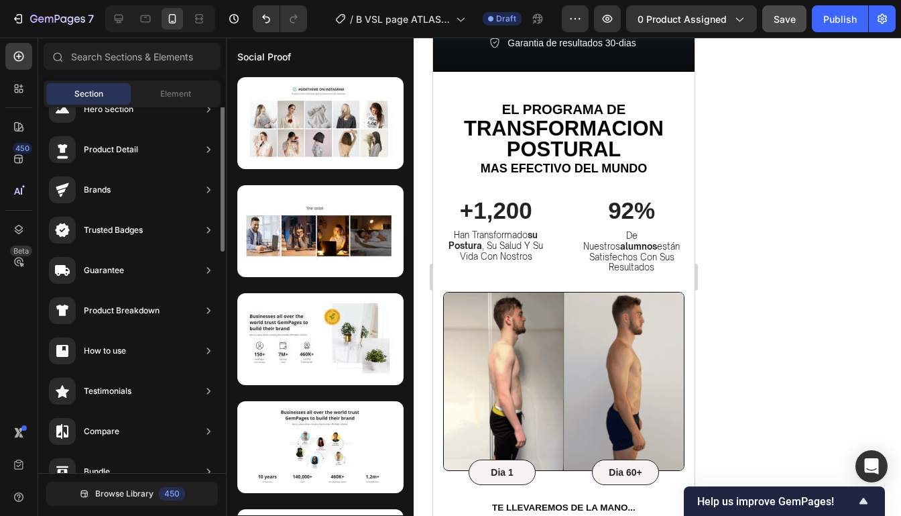
scroll to position [0, 0]
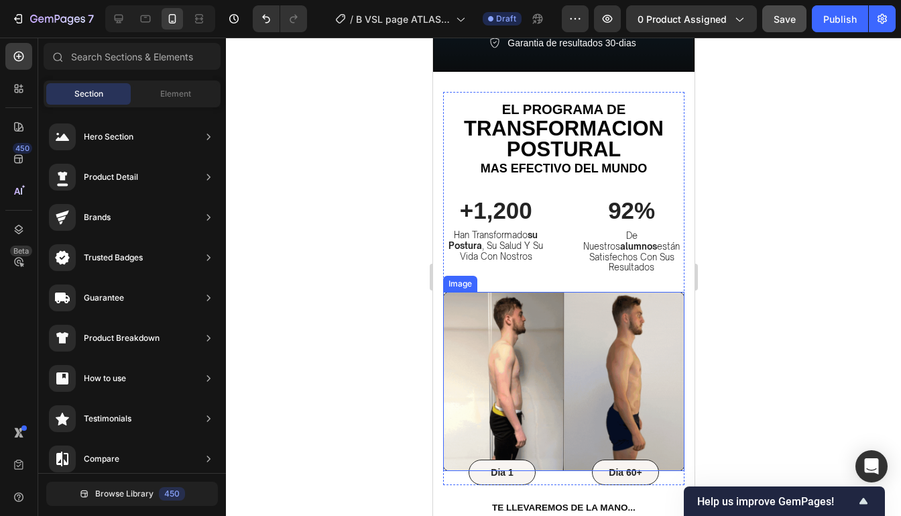
drag, startPoint x: 516, startPoint y: 131, endPoint x: 617, endPoint y: 382, distance: 270.8
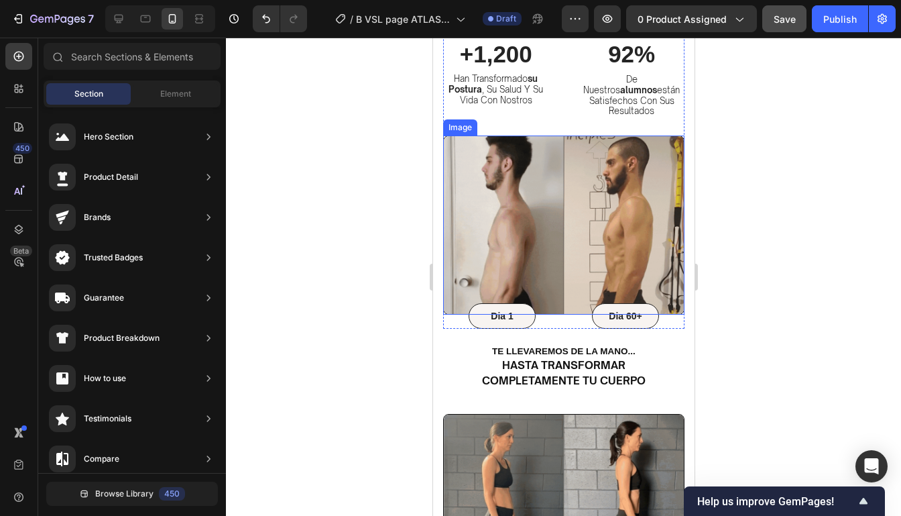
scroll to position [536, 0]
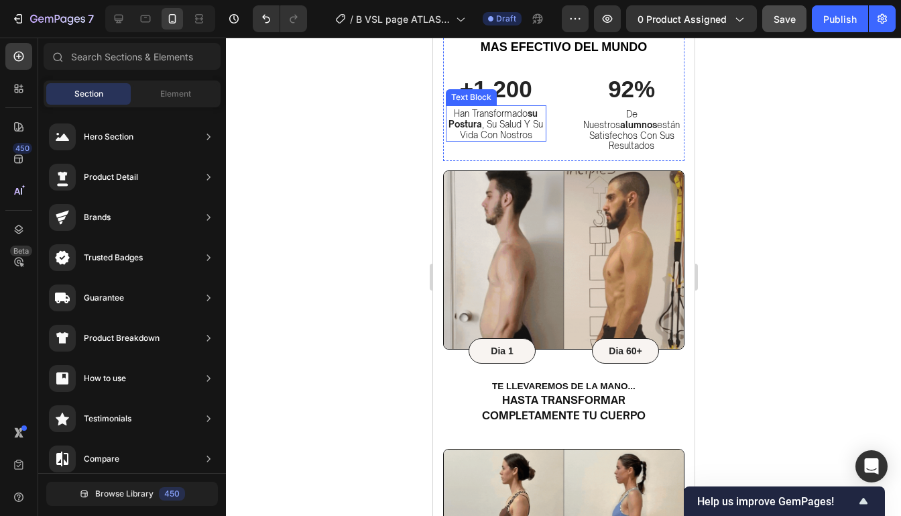
click at [88, 95] on span "Section" at bounding box center [88, 94] width 29 height 12
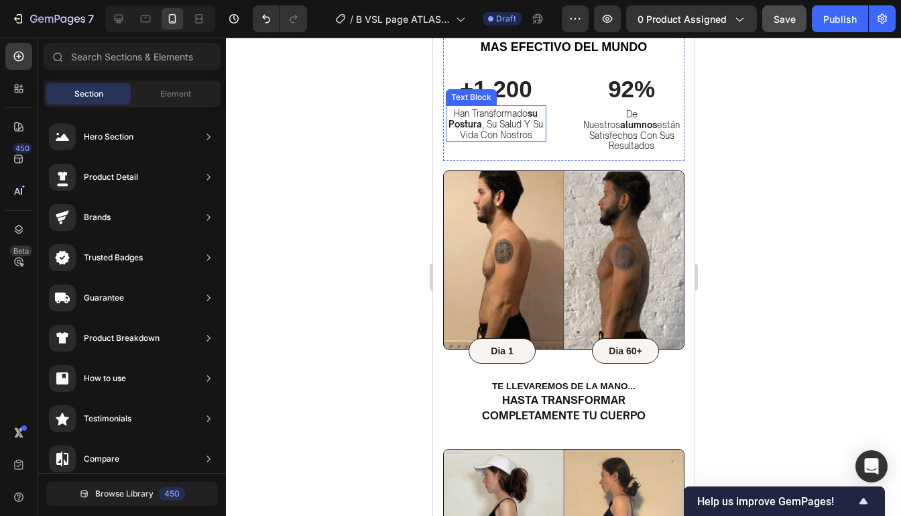
click at [88, 95] on span "Section" at bounding box center [88, 94] width 29 height 12
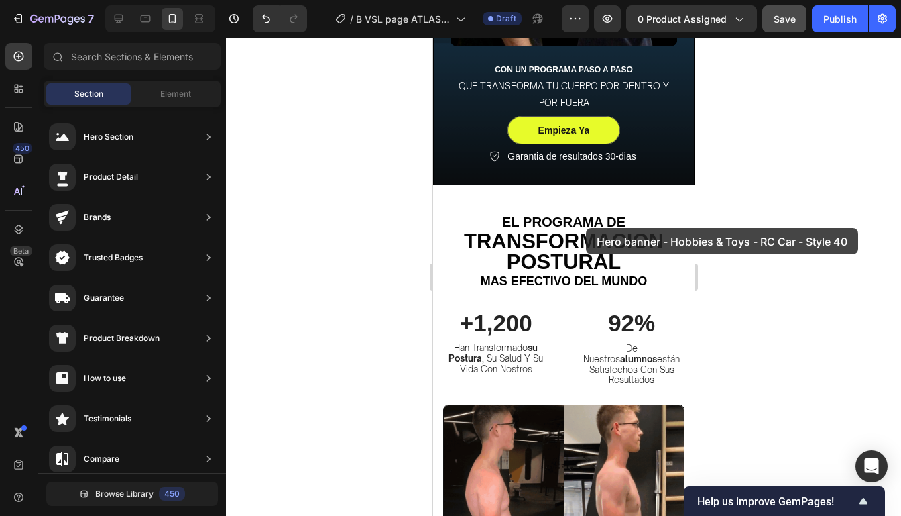
scroll to position [276, 0]
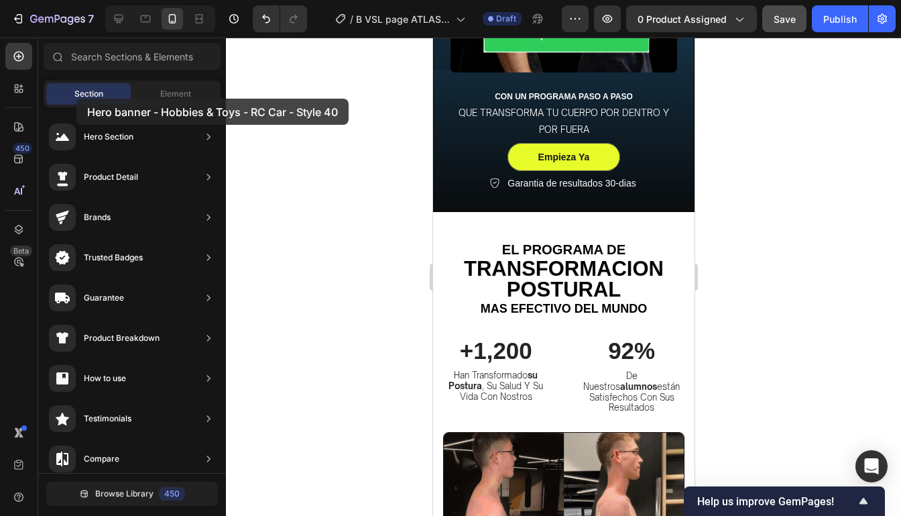
drag, startPoint x: 328, startPoint y: 121, endPoint x: 77, endPoint y: 98, distance: 251.7
click at [78, 98] on div "450 Beta Sections(18) Elements(84) Section Element Hero Section Product Detail …" at bounding box center [113, 277] width 226 height 478
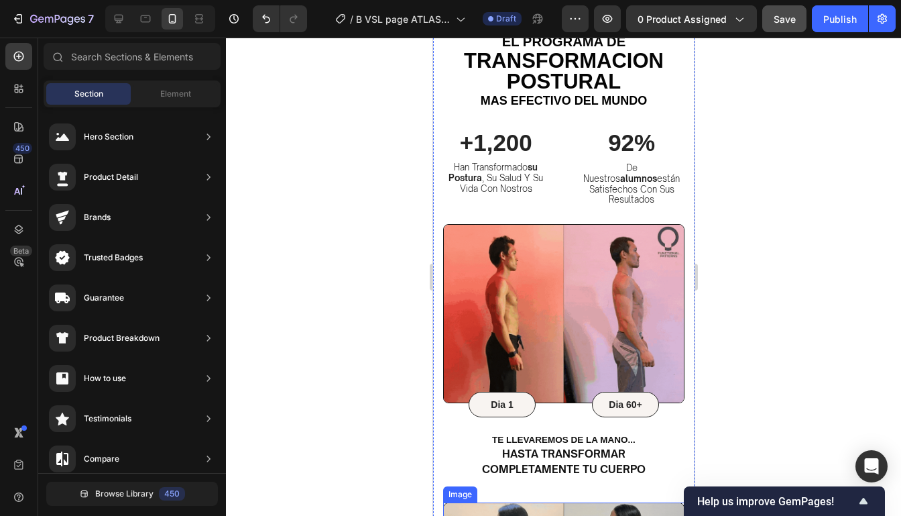
scroll to position [436, 0]
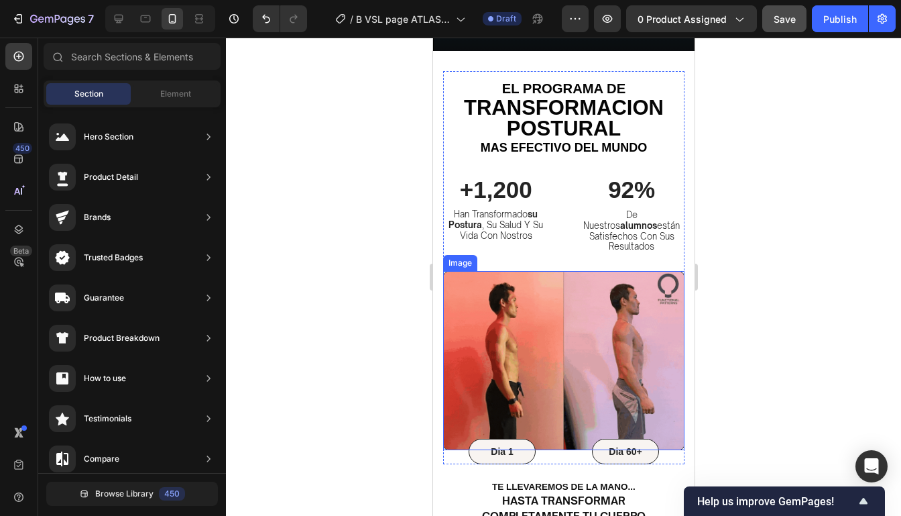
click at [644, 271] on img at bounding box center [562, 360] width 241 height 179
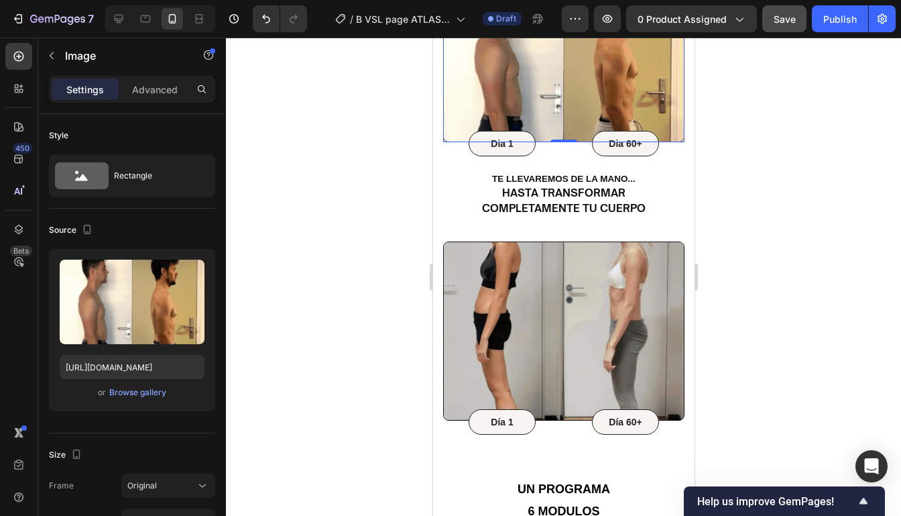
scroll to position [383, 0]
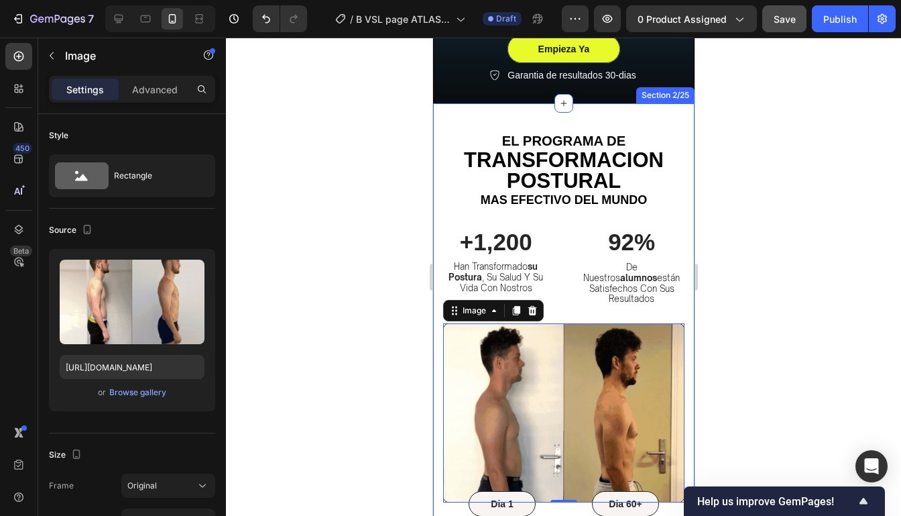
click at [670, 113] on div "Image 0 Dia 1 Text Block Row Dia 60+ Text Block Row Row el programa de Heading …" at bounding box center [562, 522] width 261 height 838
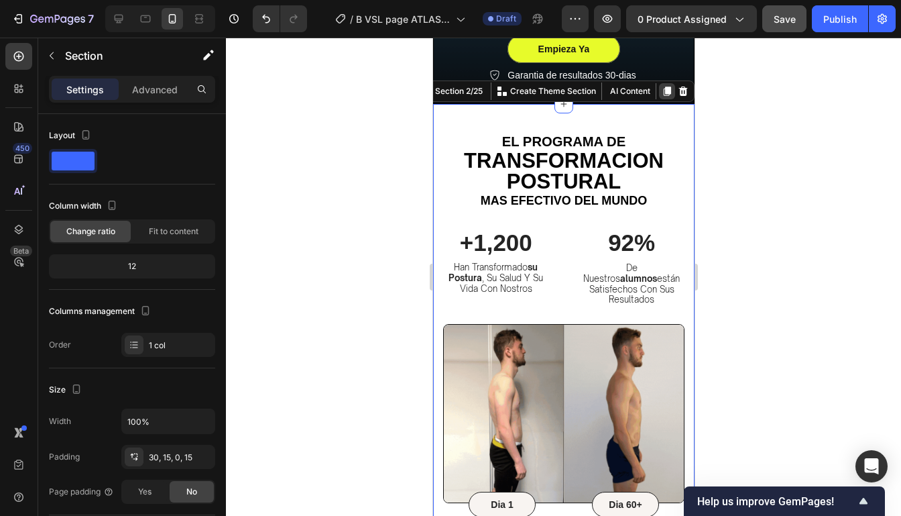
click at [663, 91] on icon at bounding box center [666, 90] width 7 height 9
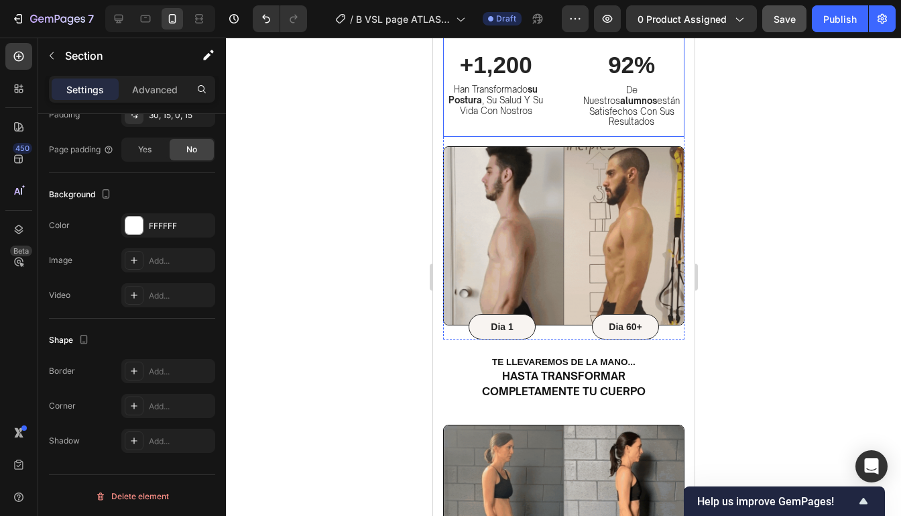
scroll to position [552, 0]
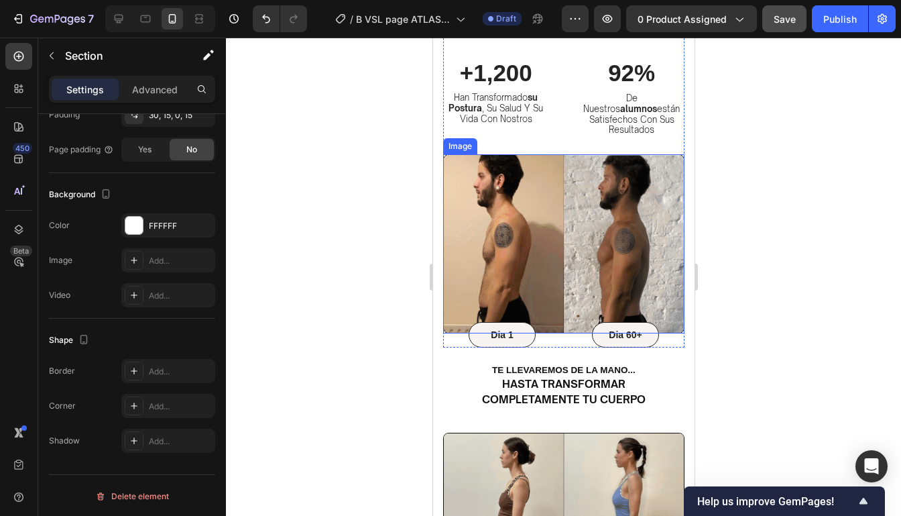
click at [676, 154] on img at bounding box center [562, 243] width 241 height 179
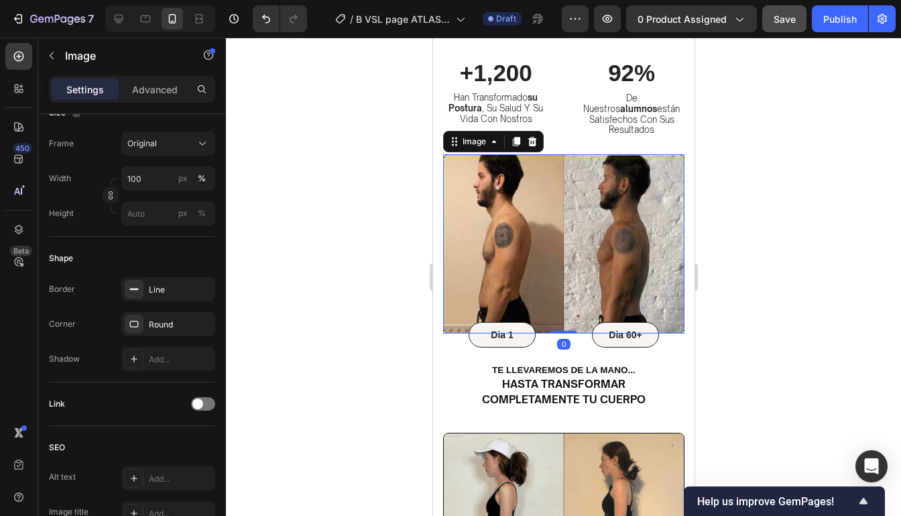
scroll to position [0, 0]
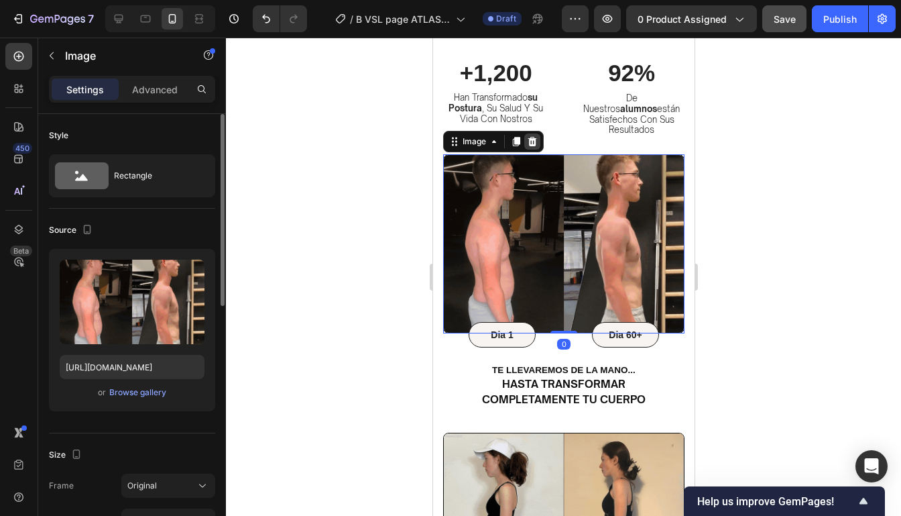
click at [531, 137] on icon at bounding box center [532, 141] width 9 height 9
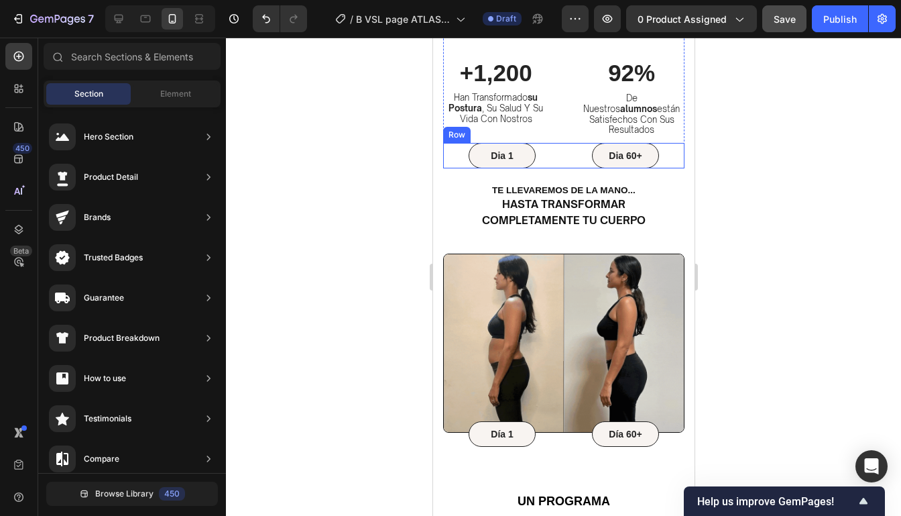
click at [677, 152] on div "Dia 60+ Text Block Row" at bounding box center [625, 155] width 118 height 25
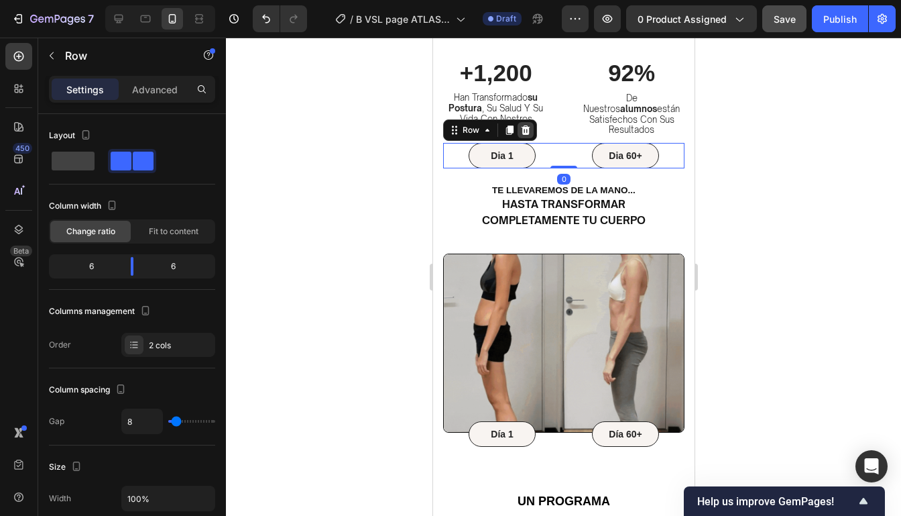
click at [529, 125] on icon at bounding box center [525, 130] width 11 height 11
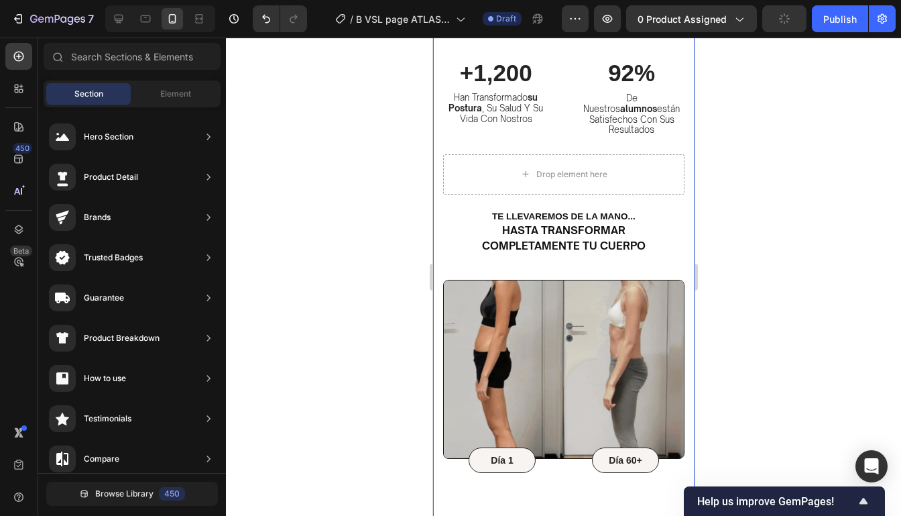
click at [671, 192] on div "Drop element here el programa de Heading TRANSFORMACION POSTURAL Heading mas ef…" at bounding box center [562, 286] width 241 height 664
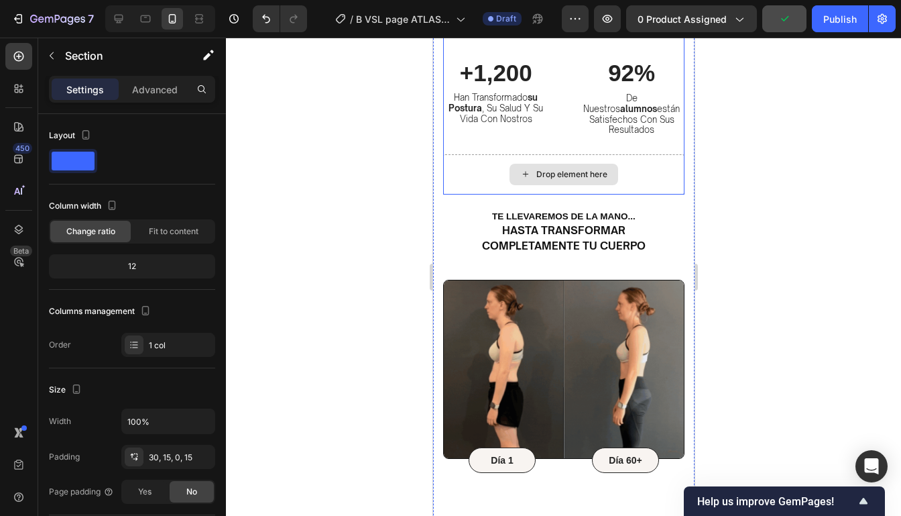
click at [666, 175] on div "Drop element here" at bounding box center [562, 174] width 241 height 40
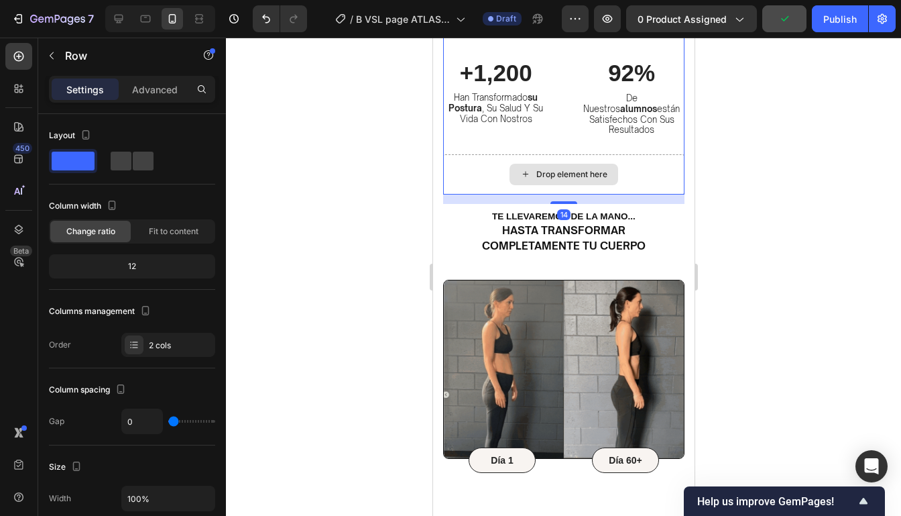
click at [668, 154] on div "Drop element here" at bounding box center [562, 174] width 241 height 40
click at [659, 156] on div "Drop element here" at bounding box center [562, 174] width 241 height 40
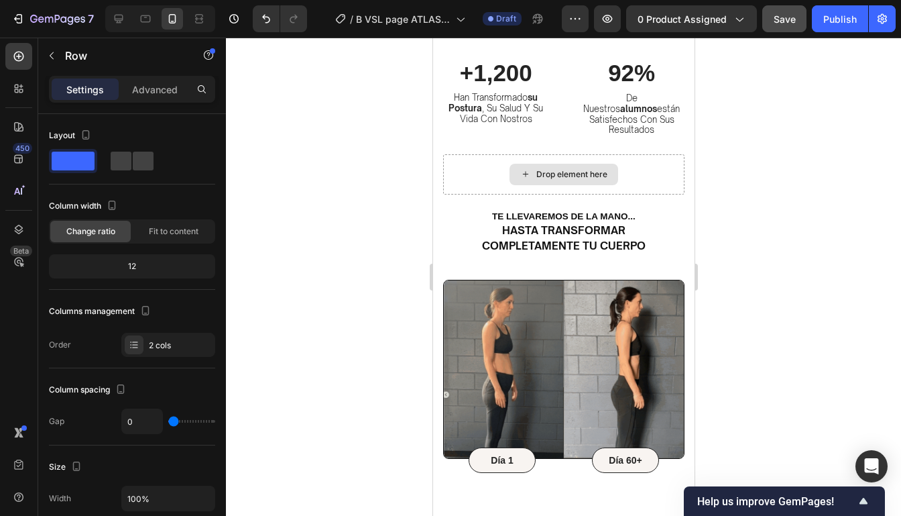
click at [571, 170] on div "Drop element here" at bounding box center [563, 174] width 109 height 21
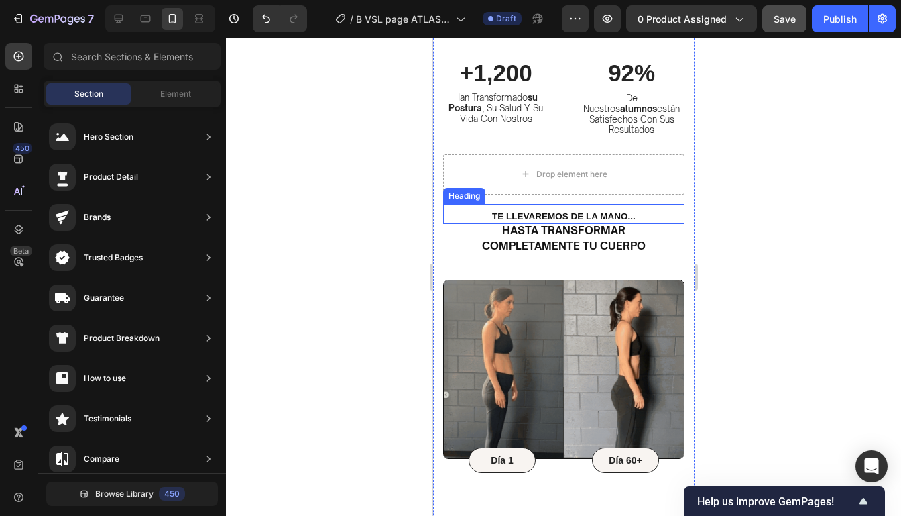
click at [677, 204] on h2 "t e llevaremos de la mano..." at bounding box center [562, 214] width 241 height 20
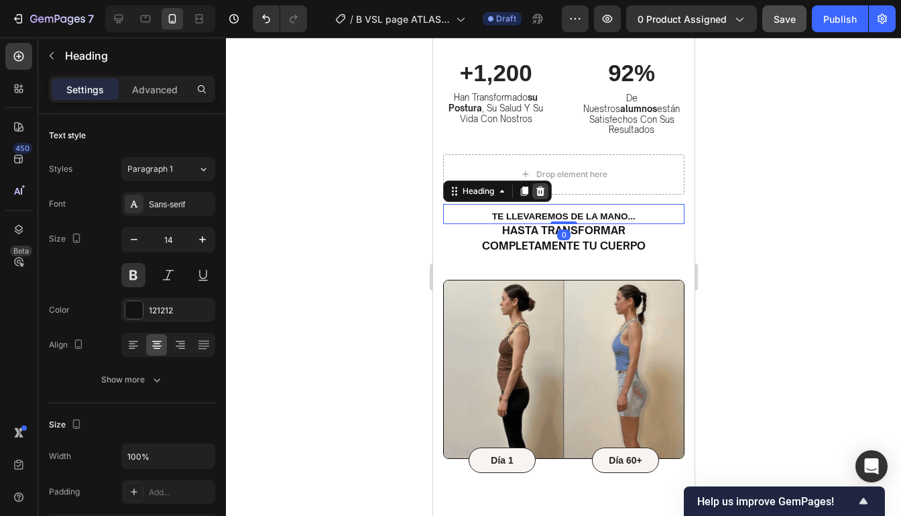
click at [540, 186] on icon at bounding box center [540, 190] width 9 height 9
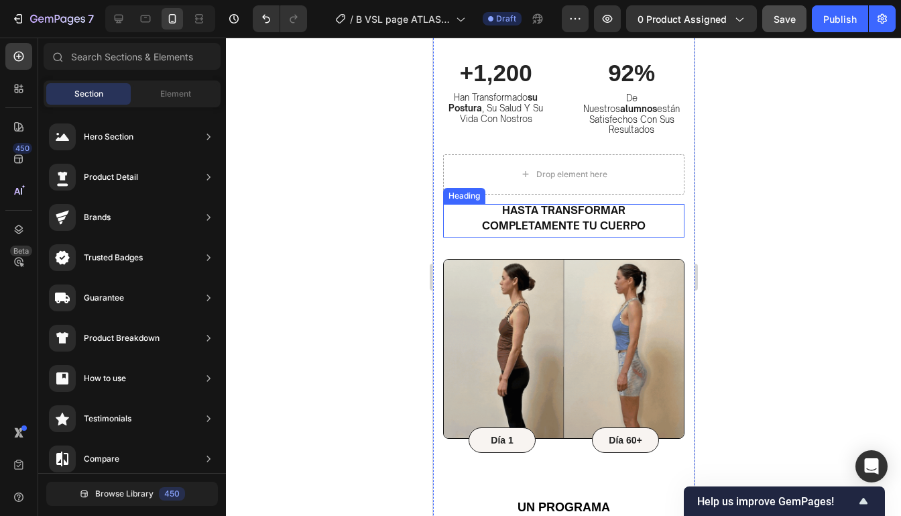
click at [618, 203] on sup "hasta transformar completamente tu cuerpo" at bounding box center [563, 217] width 164 height 29
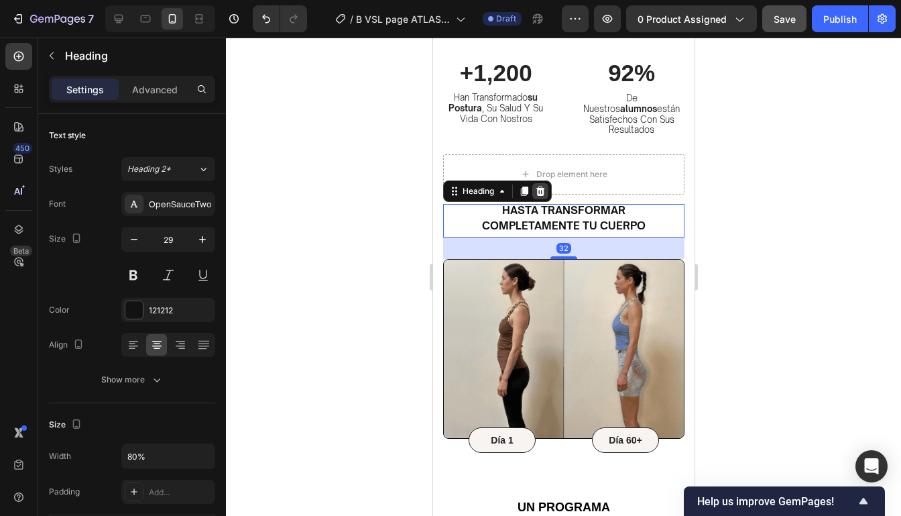
click at [541, 186] on icon at bounding box center [539, 191] width 11 height 11
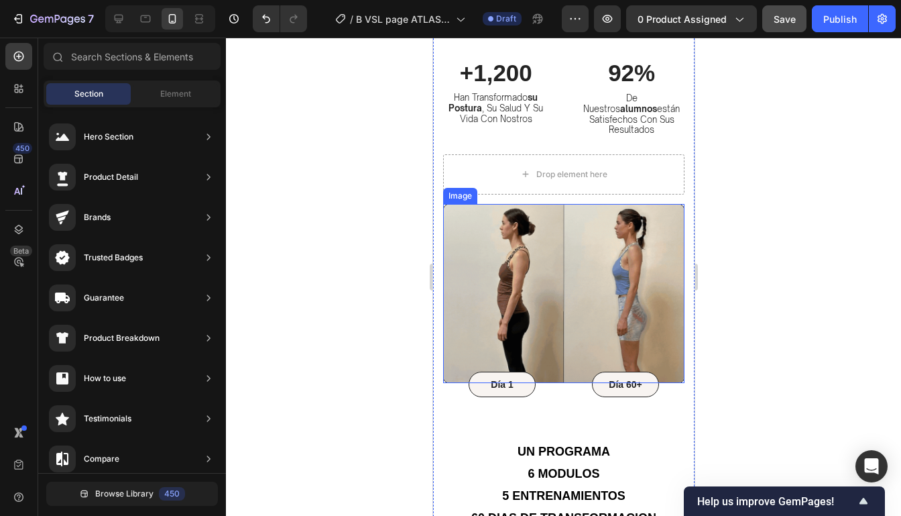
click at [649, 206] on img at bounding box center [562, 293] width 241 height 179
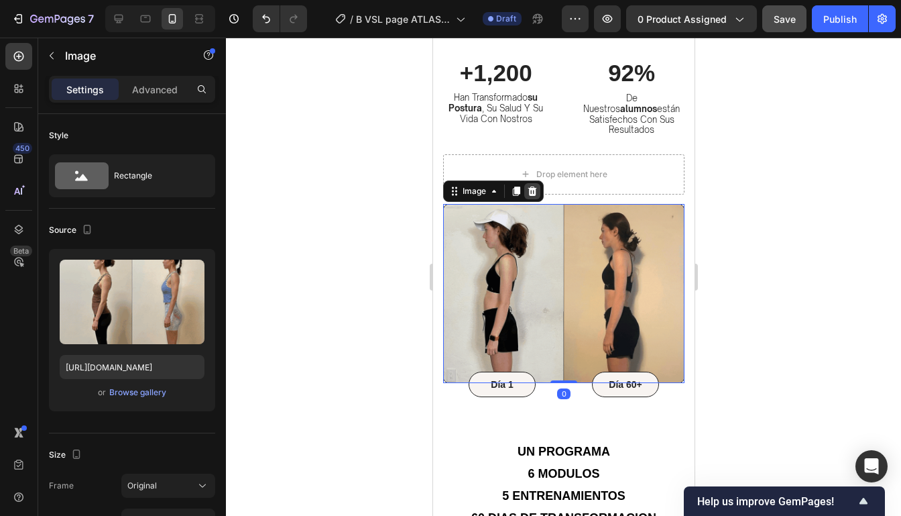
click at [534, 186] on icon at bounding box center [532, 190] width 9 height 9
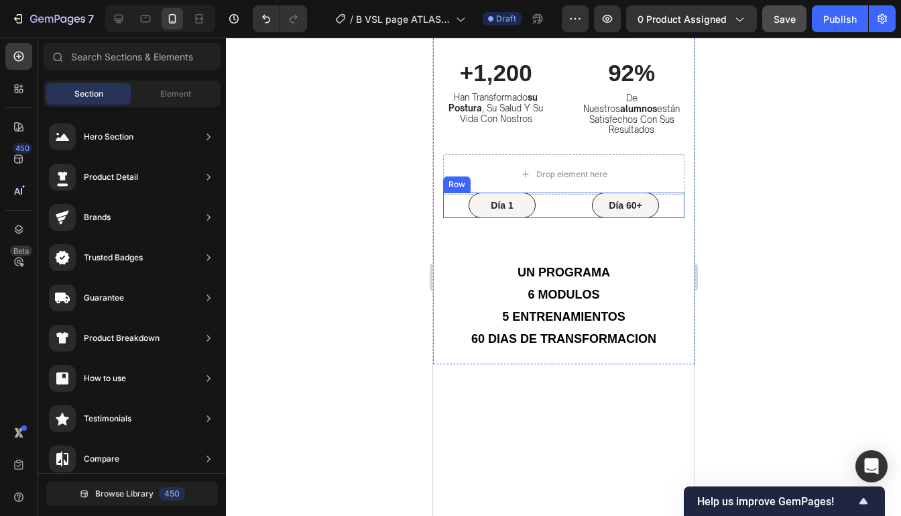
click at [670, 200] on div "Día 60+ Text Block Row" at bounding box center [625, 204] width 118 height 25
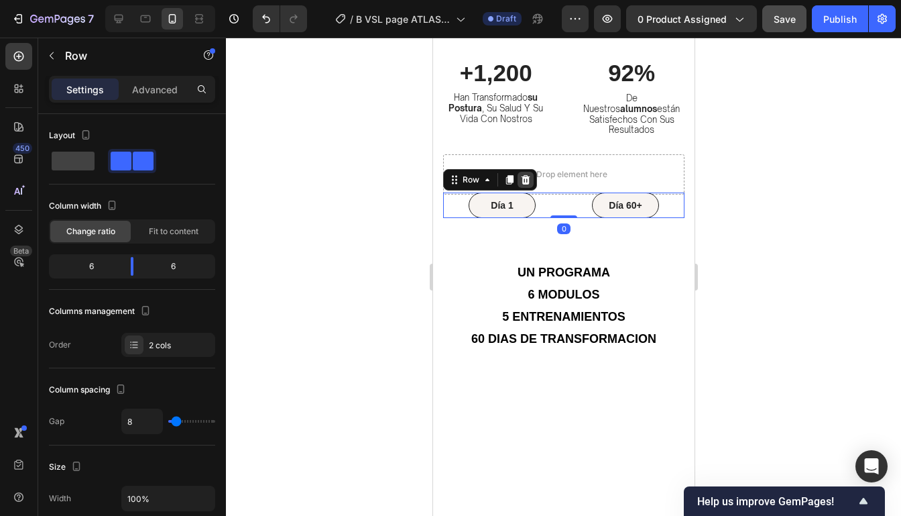
click at [522, 175] on icon at bounding box center [525, 179] width 9 height 9
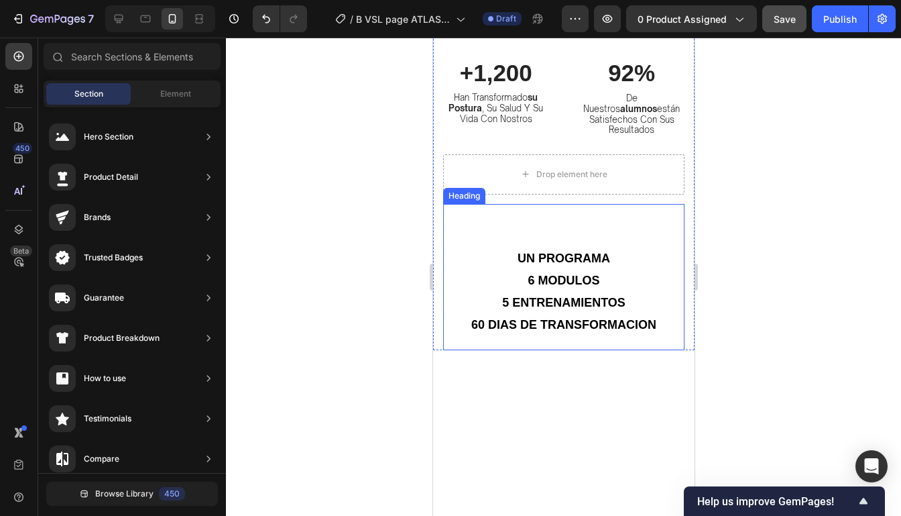
click at [658, 227] on h2 "Un programa 6 modulos 5 entrenamientos 60 dias de transformacion" at bounding box center [562, 277] width 241 height 146
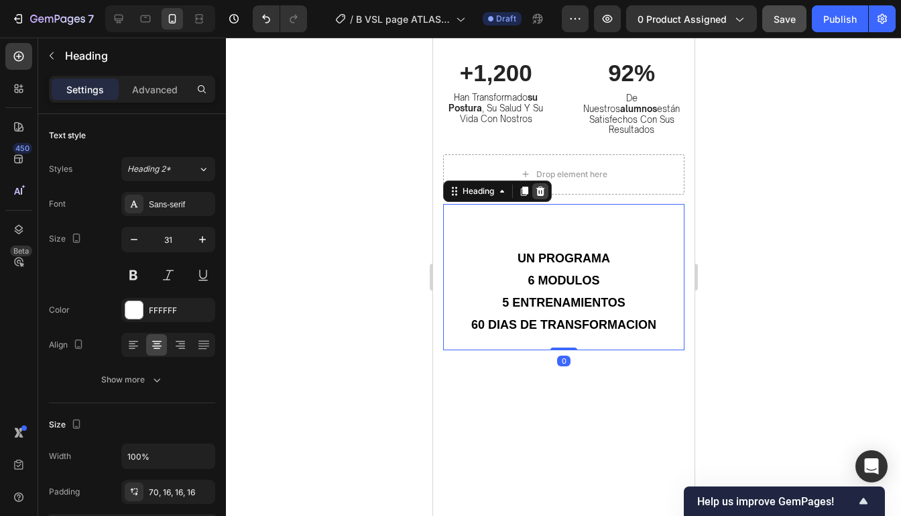
click at [542, 186] on icon at bounding box center [540, 190] width 9 height 9
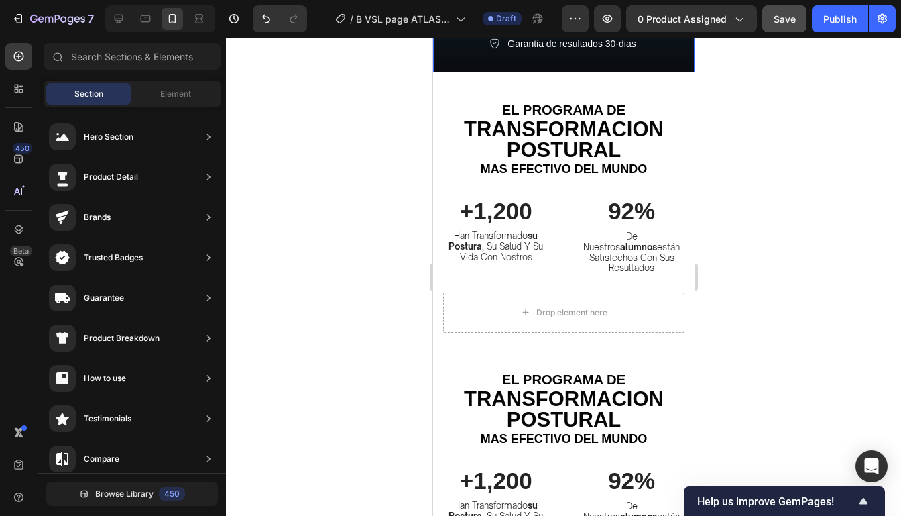
scroll to position [416, 0]
drag, startPoint x: 133, startPoint y: 123, endPoint x: 271, endPoint y: 172, distance: 147.1
click at [271, 0] on div "7 / B VSL page ATLAS POSTURAL Draft Preview 0 product assigned Save Publish 450…" at bounding box center [450, 0] width 901 height 0
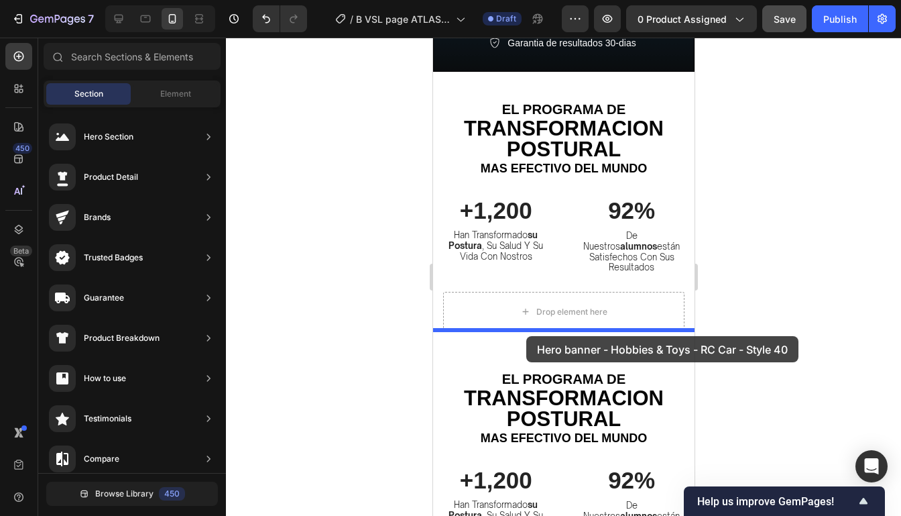
drag, startPoint x: 760, startPoint y: 179, endPoint x: 522, endPoint y: 330, distance: 282.1
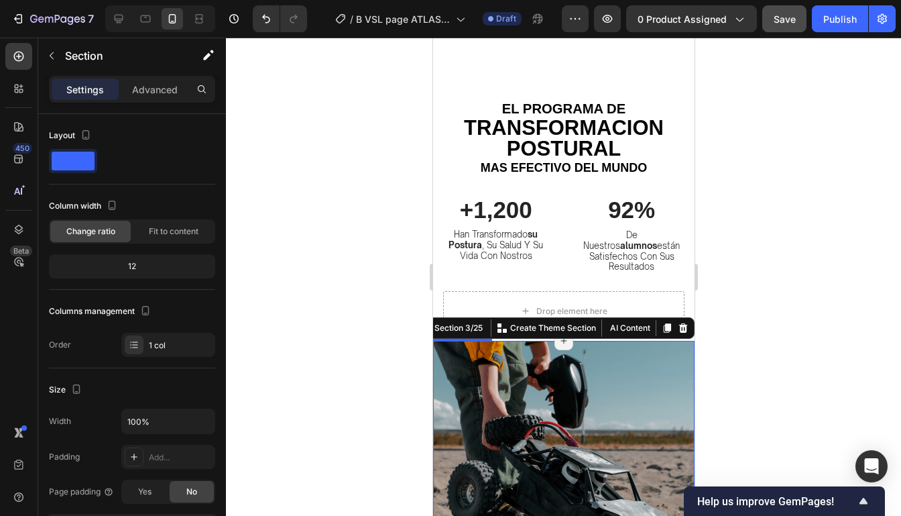
scroll to position [661, 0]
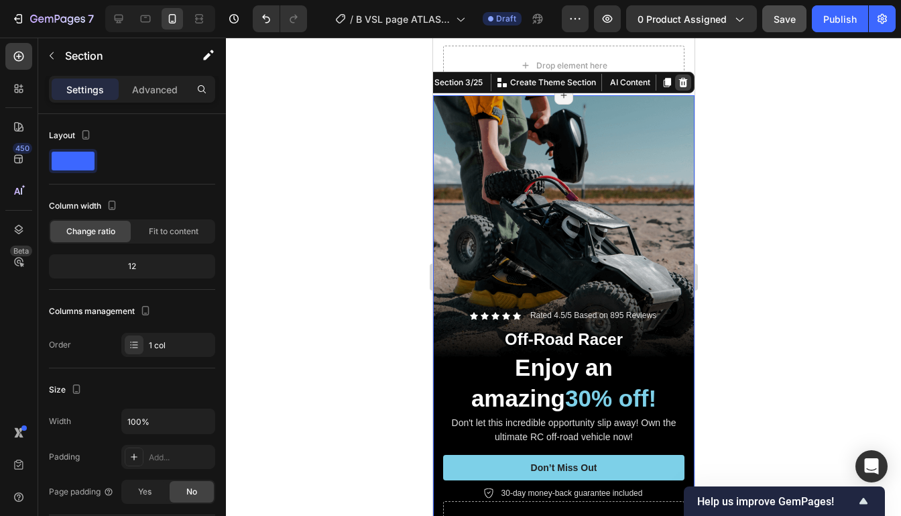
click at [684, 78] on icon at bounding box center [682, 82] width 9 height 9
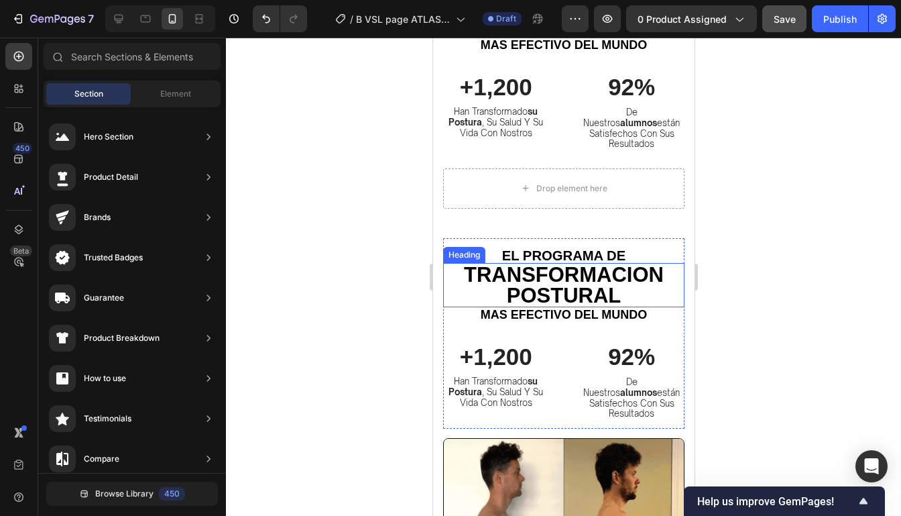
scroll to position [535, 0]
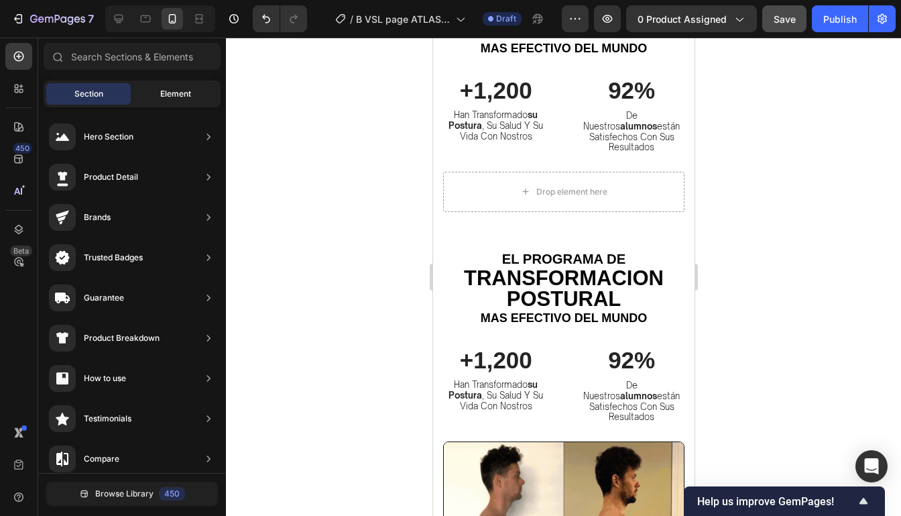
click at [175, 92] on span "Element" at bounding box center [175, 94] width 31 height 12
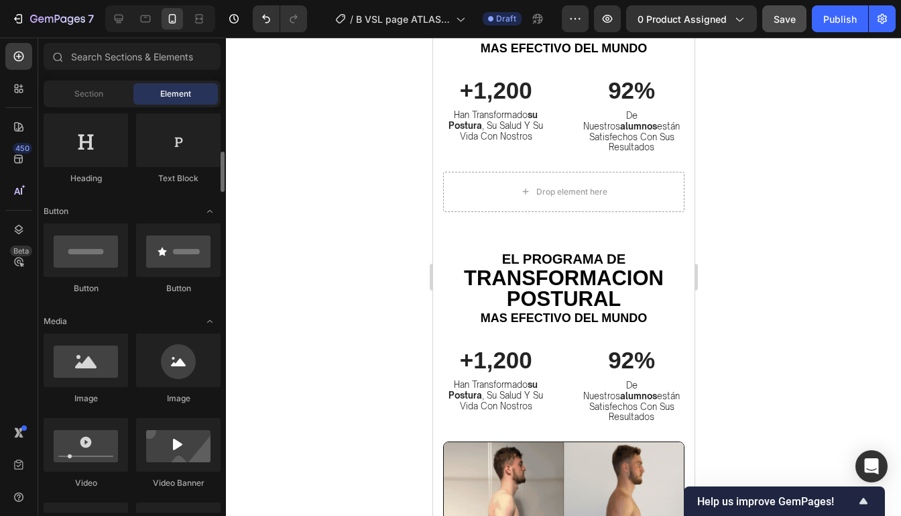
scroll to position [239, 0]
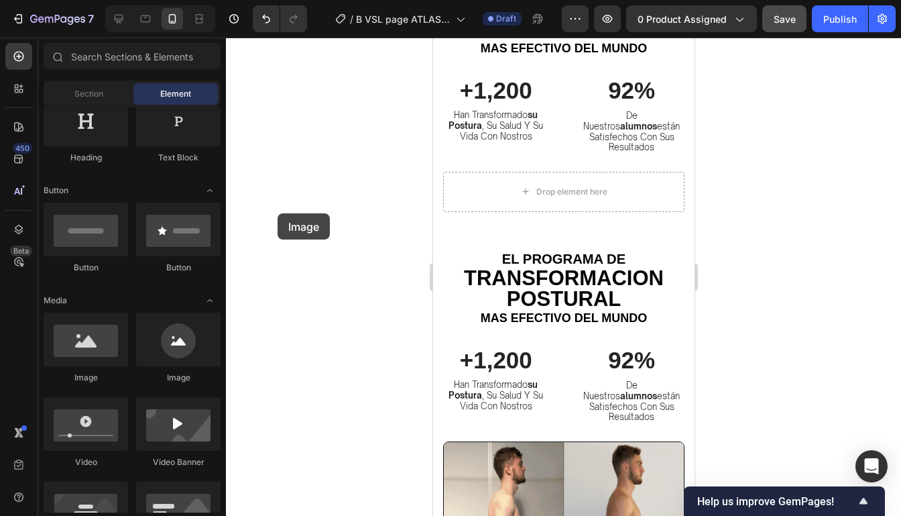
drag, startPoint x: 98, startPoint y: 326, endPoint x: 257, endPoint y: 217, distance: 193.8
click at [257, 0] on div "7 / B VSL page ATLAS POSTURAL Draft Preview 0 product assigned Save Publish 450…" at bounding box center [450, 0] width 901 height 0
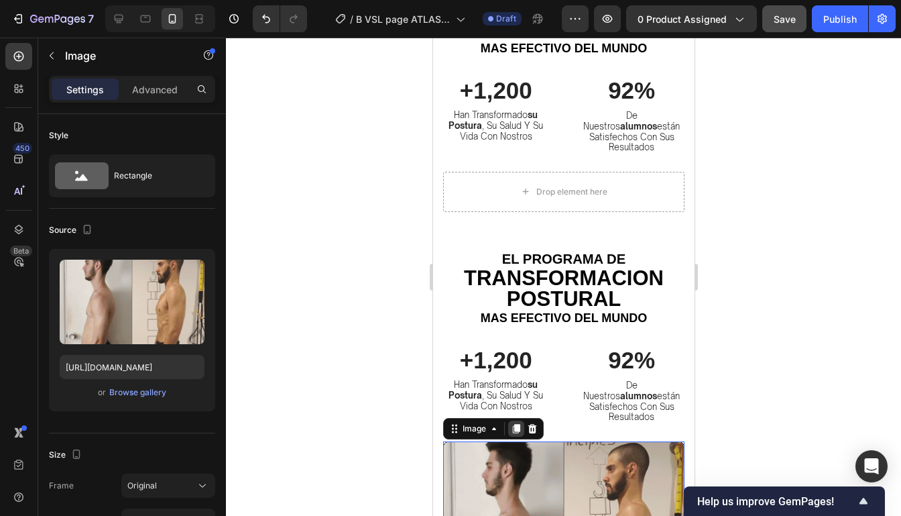
click at [516, 424] on icon at bounding box center [515, 428] width 7 height 9
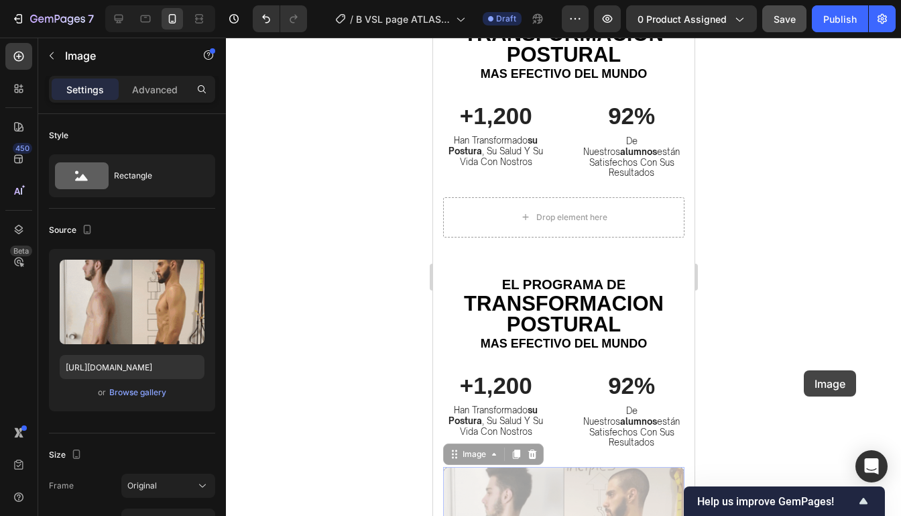
scroll to position [505, 0]
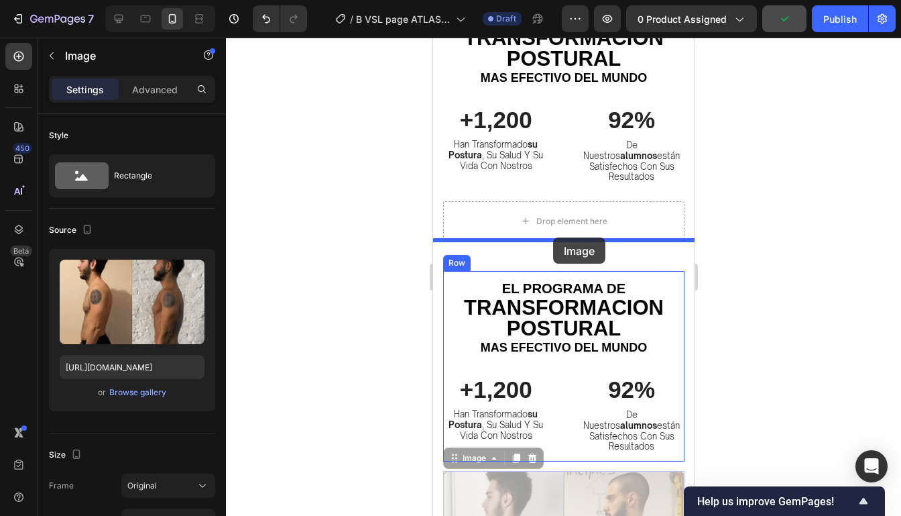
drag, startPoint x: 607, startPoint y: 352, endPoint x: 552, endPoint y: 237, distance: 126.8
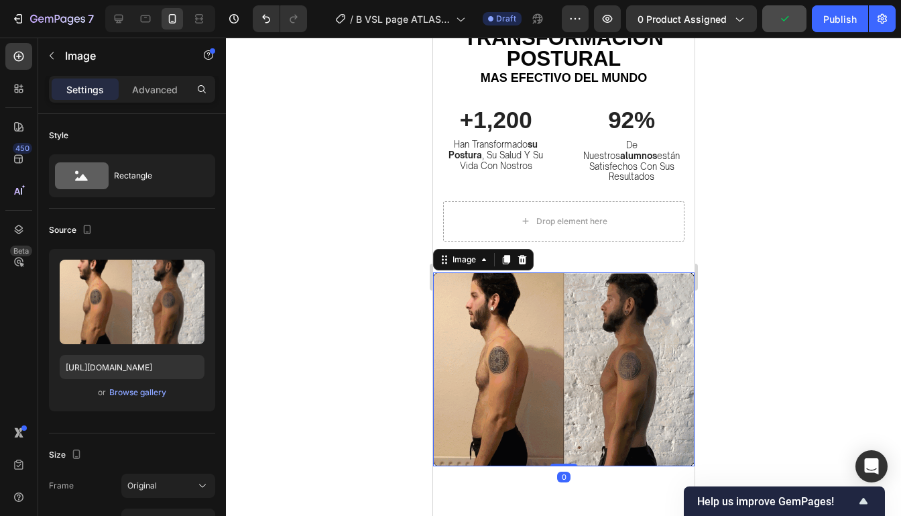
click at [725, 221] on div at bounding box center [563, 277] width 675 height 478
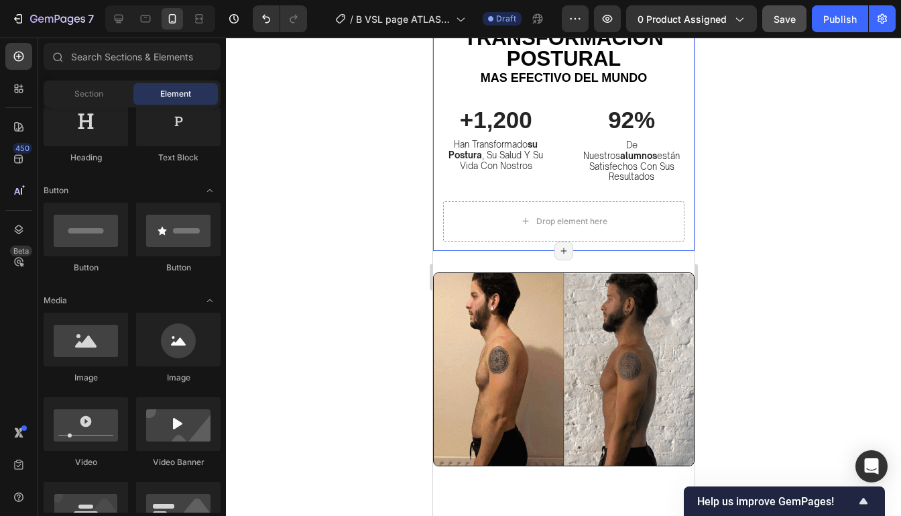
click at [606, 231] on div "Drop element here el programa de Heading TRANSFORMACION POSTURAL Heading mas ef…" at bounding box center [562, 125] width 241 height 249
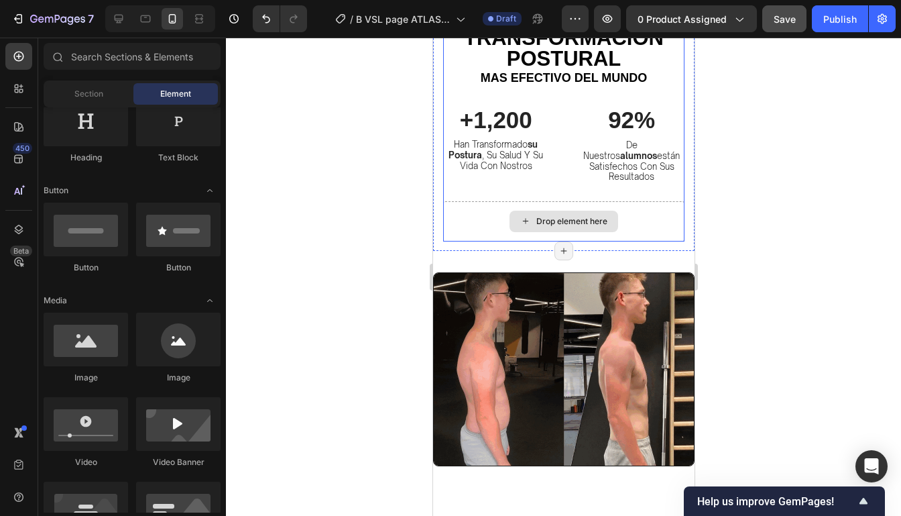
click at [572, 218] on div "Drop element here" at bounding box center [563, 220] width 109 height 21
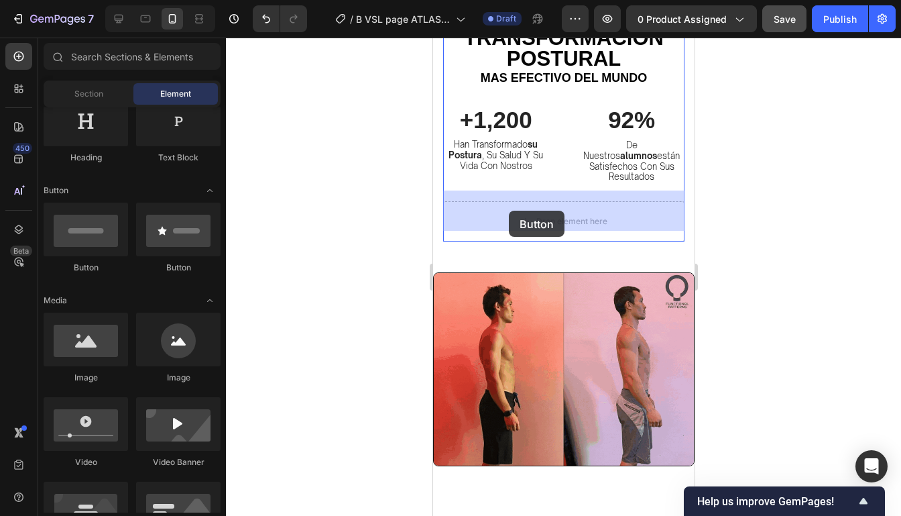
drag, startPoint x: 612, startPoint y: 263, endPoint x: 508, endPoint y: 210, distance: 116.3
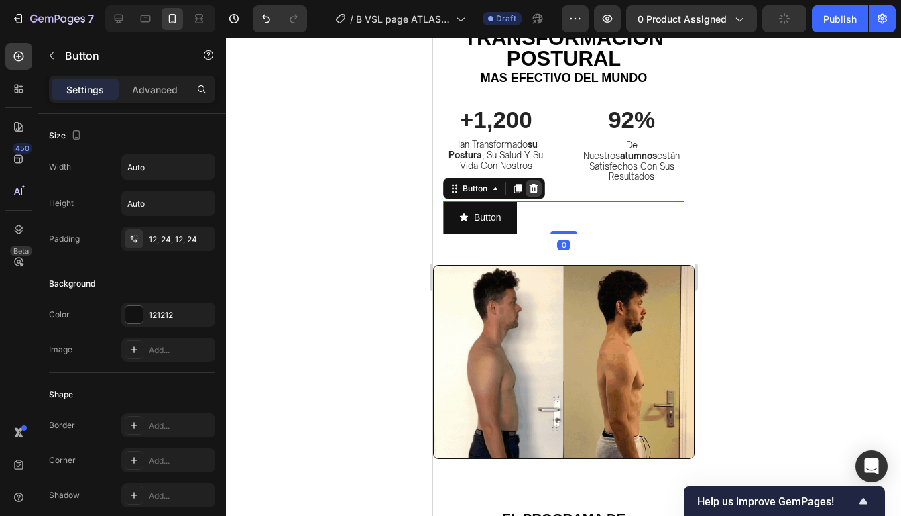
click at [536, 184] on icon at bounding box center [533, 188] width 9 height 9
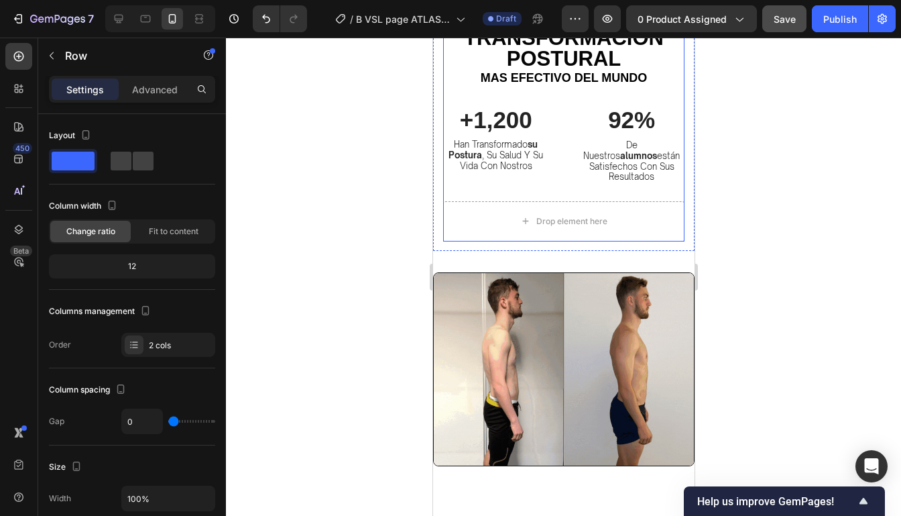
click at [536, 187] on div "el programa de Heading TRANSFORMACION POSTURAL Heading mas efectivo del mundo H…" at bounding box center [562, 101] width 241 height 200
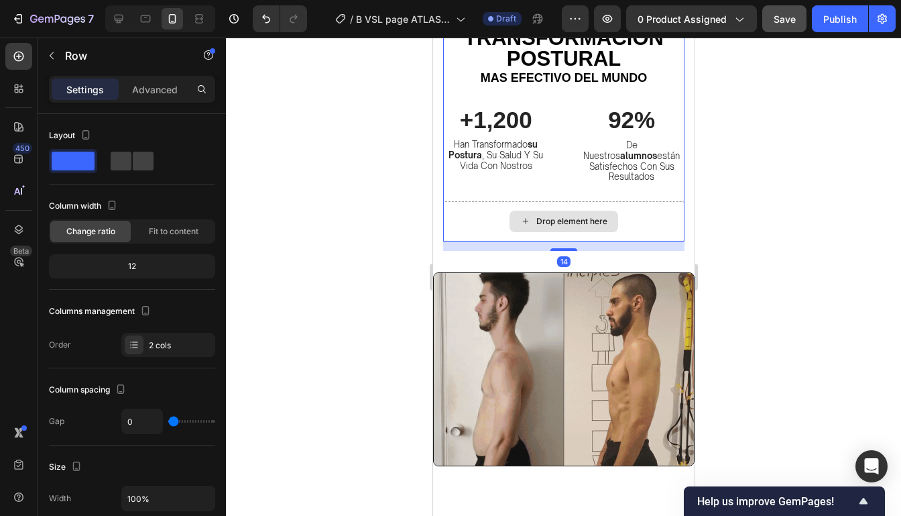
click at [536, 201] on div "Drop element here" at bounding box center [562, 221] width 241 height 40
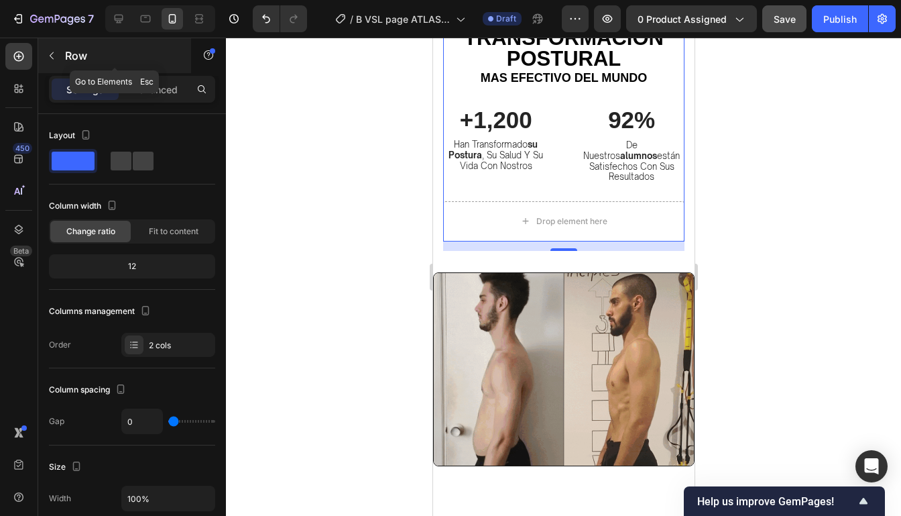
click at [55, 56] on icon "button" at bounding box center [51, 55] width 11 height 11
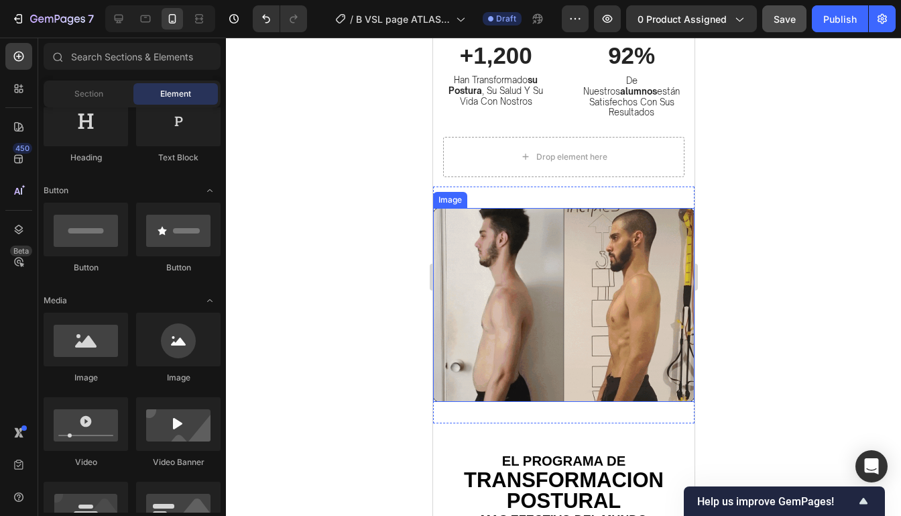
scroll to position [578, 0]
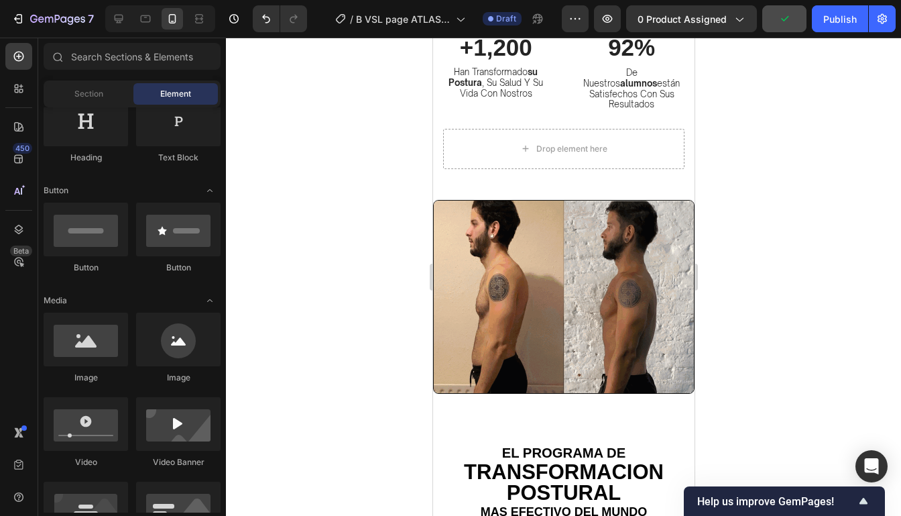
click at [776, 147] on div at bounding box center [563, 277] width 675 height 478
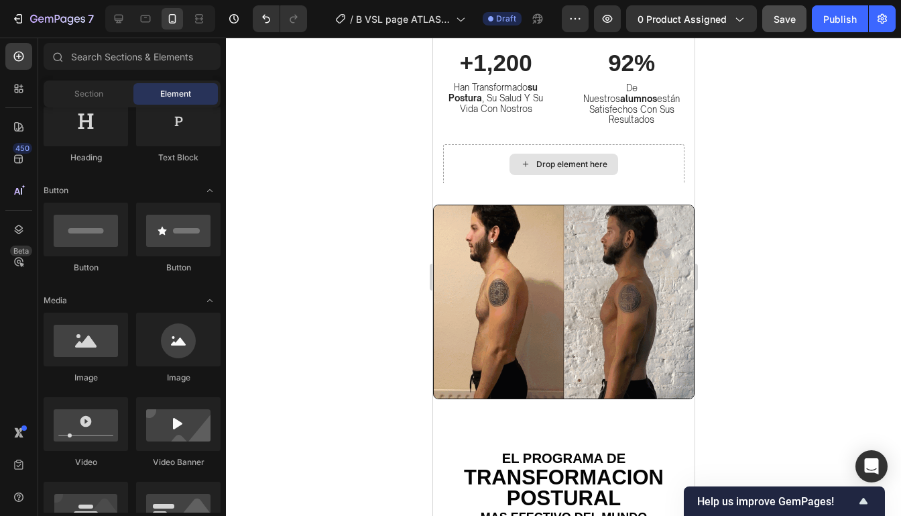
scroll to position [522, 0]
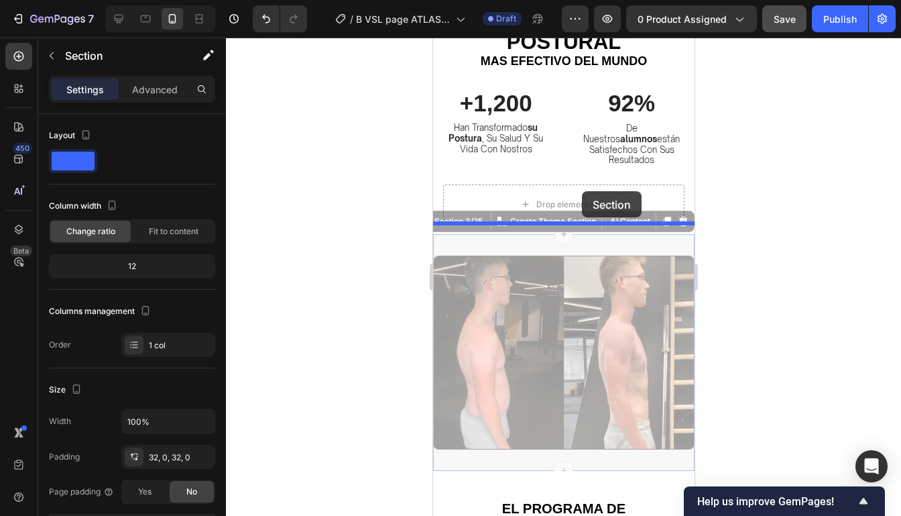
drag, startPoint x: 611, startPoint y: 240, endPoint x: 581, endPoint y: 189, distance: 59.2
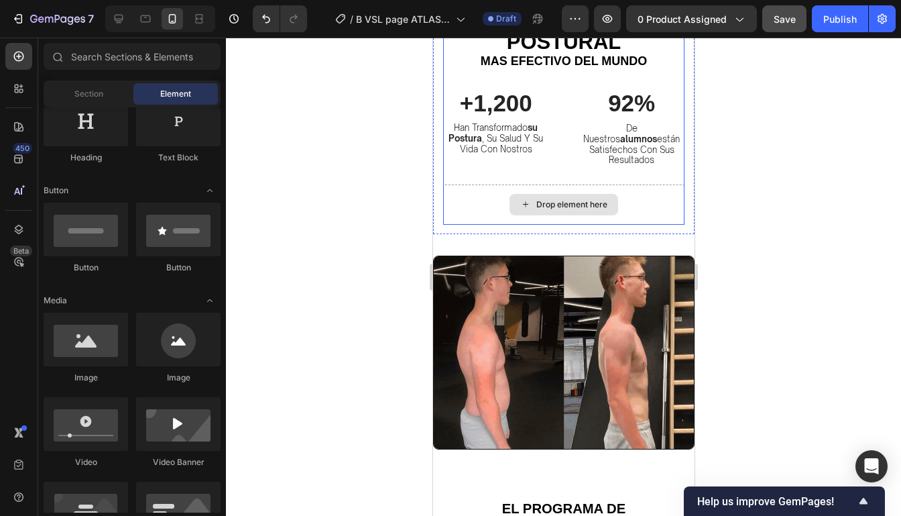
click at [603, 199] on div "Drop element here" at bounding box center [571, 204] width 71 height 11
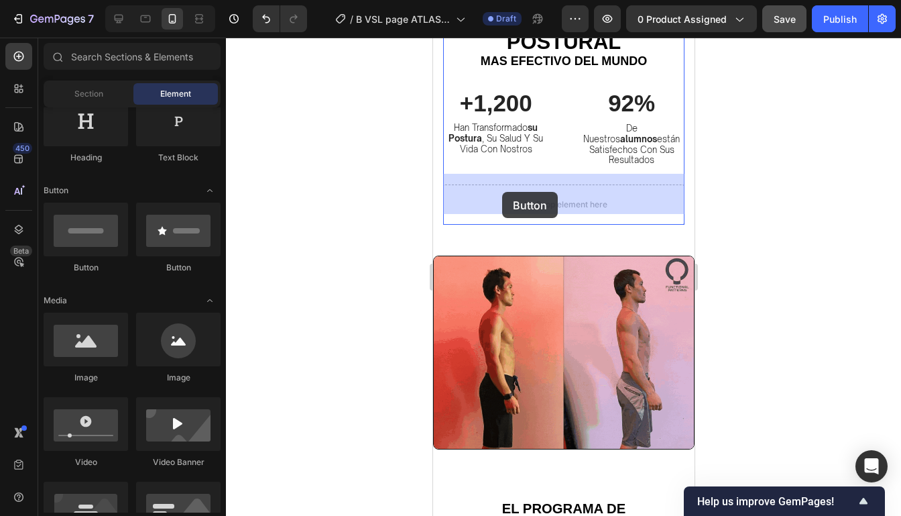
drag, startPoint x: 609, startPoint y: 268, endPoint x: 503, endPoint y: 192, distance: 130.6
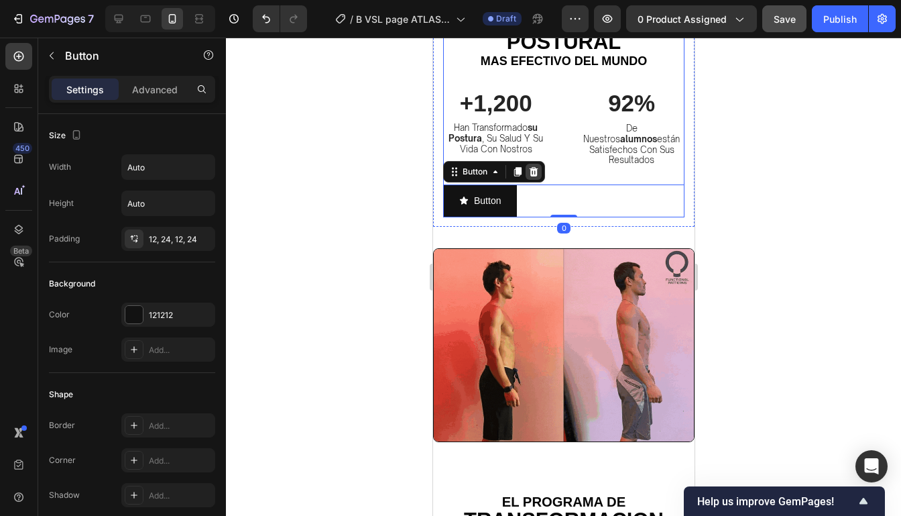
click at [533, 167] on icon at bounding box center [533, 171] width 9 height 9
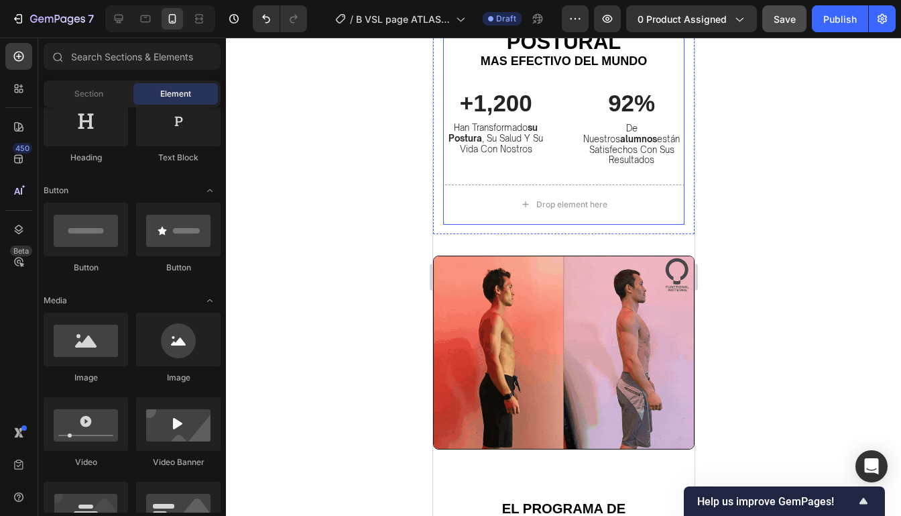
click at [509, 208] on div "Drop element here" at bounding box center [562, 204] width 241 height 40
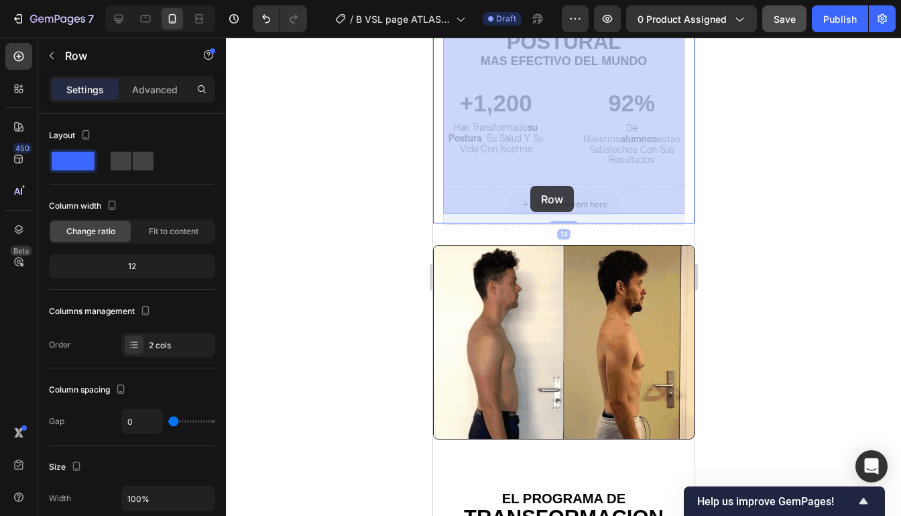
drag, startPoint x: 509, startPoint y: 208, endPoint x: 529, endPoint y: 185, distance: 30.9
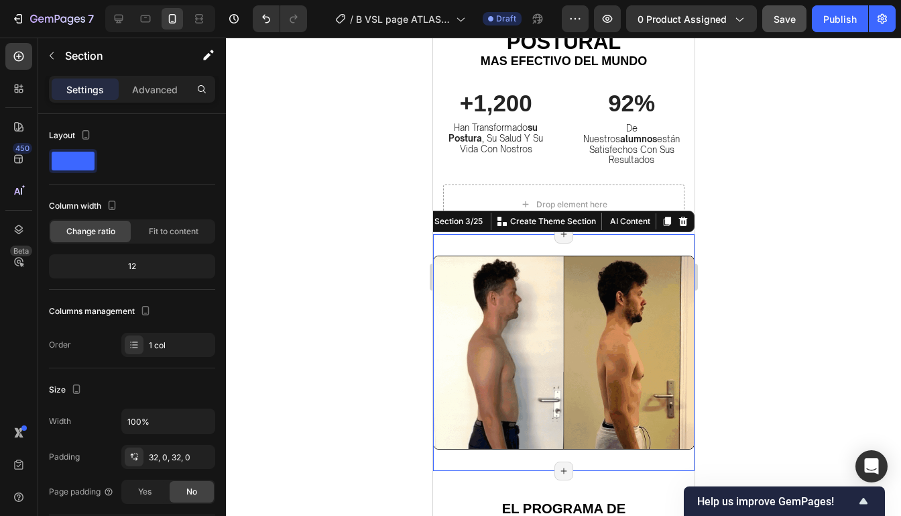
click at [546, 234] on div "Image Section 3/25 You can create reusable sections Create Theme Section AI Con…" at bounding box center [562, 352] width 261 height 237
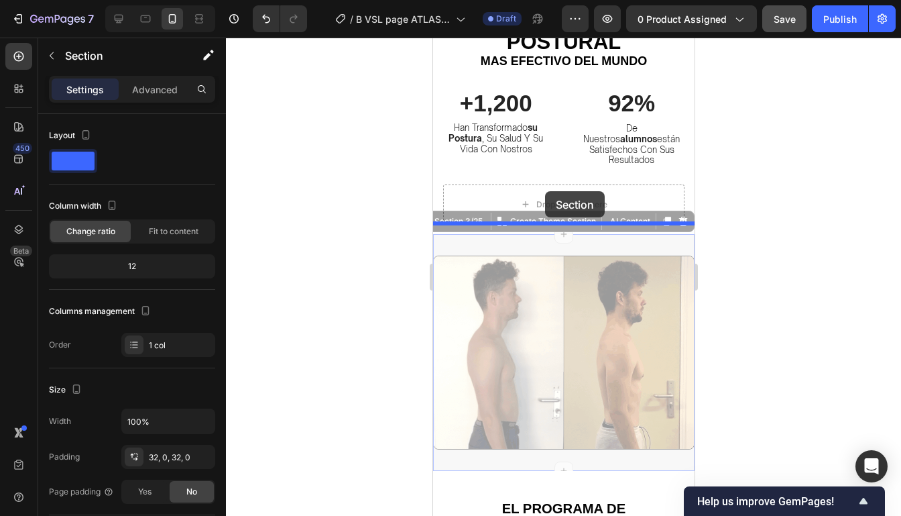
drag, startPoint x: 546, startPoint y: 229, endPoint x: 543, endPoint y: 190, distance: 39.0
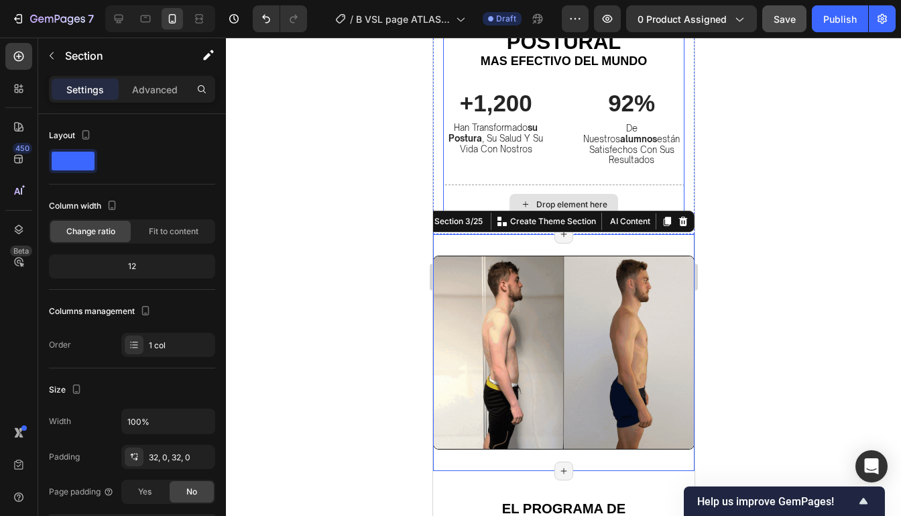
click at [620, 184] on div "Drop element here" at bounding box center [562, 204] width 241 height 40
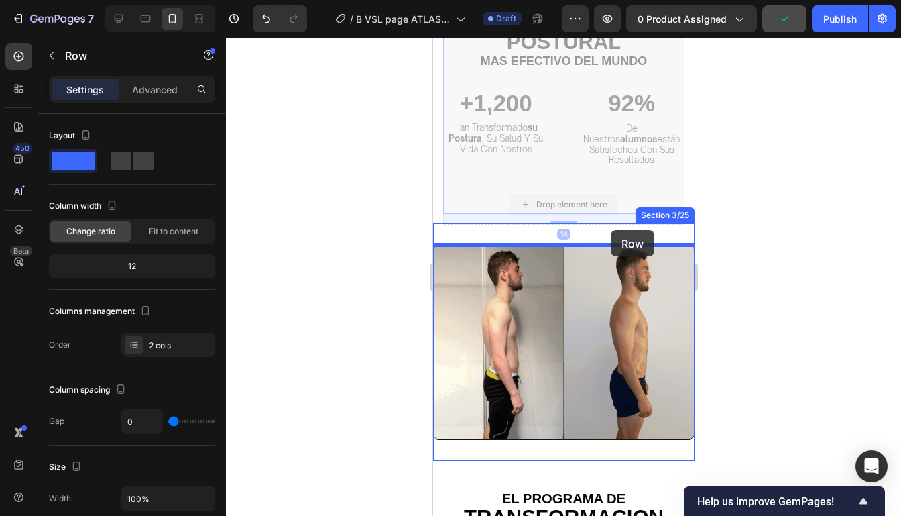
drag, startPoint x: 621, startPoint y: 184, endPoint x: 610, endPoint y: 230, distance: 47.5
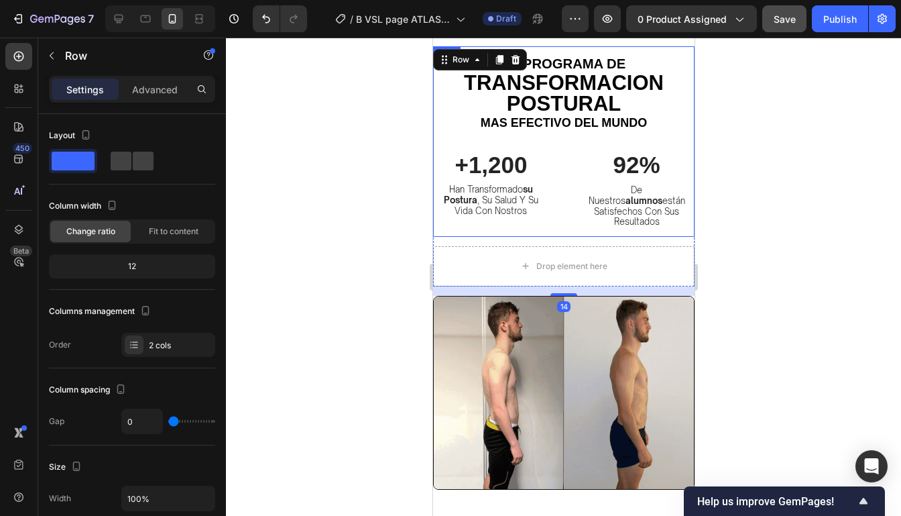
click at [703, 215] on div at bounding box center [563, 277] width 675 height 478
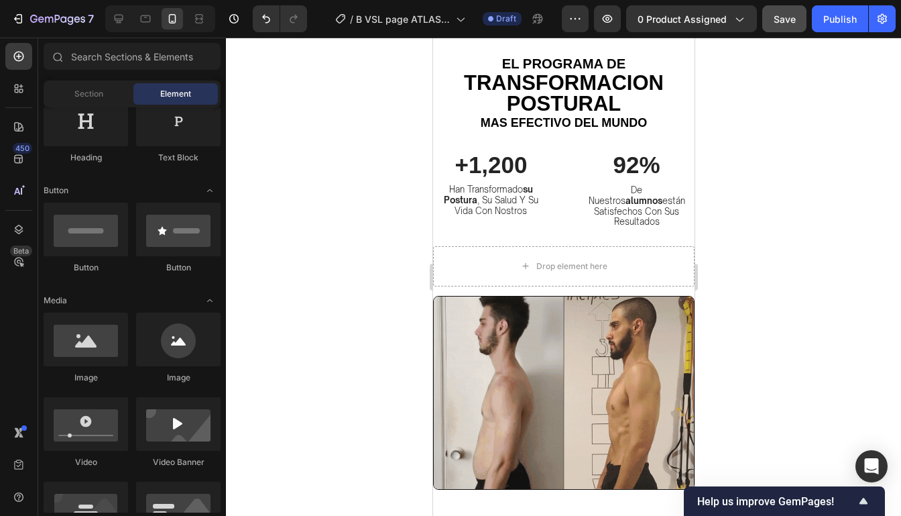
click at [745, 170] on div at bounding box center [563, 277] width 675 height 478
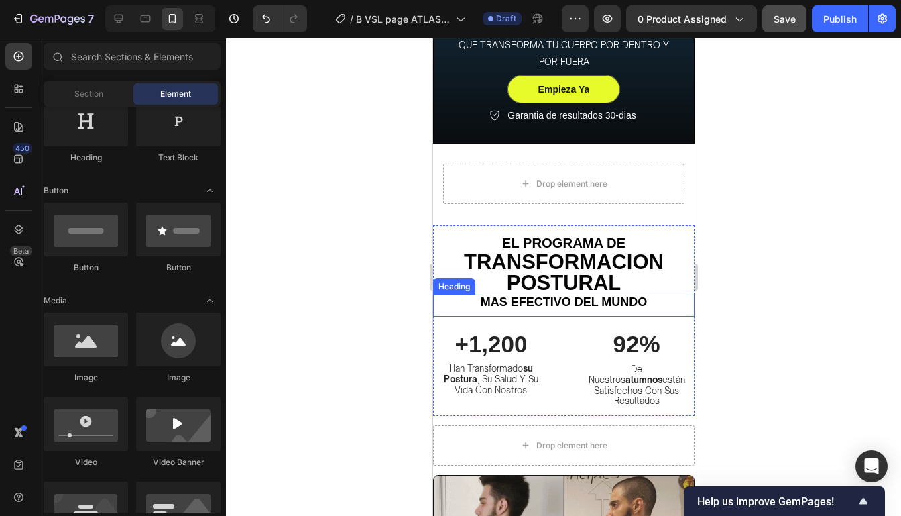
scroll to position [322, 0]
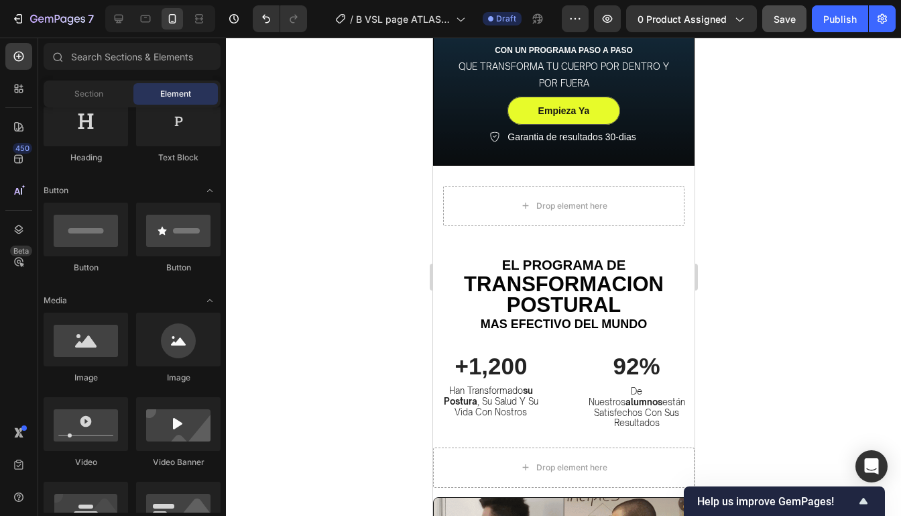
click at [272, 36] on div "7 / B VSL page ATLAS POSTURAL Draft Preview 0 product assigned Save Publish" at bounding box center [450, 19] width 901 height 38
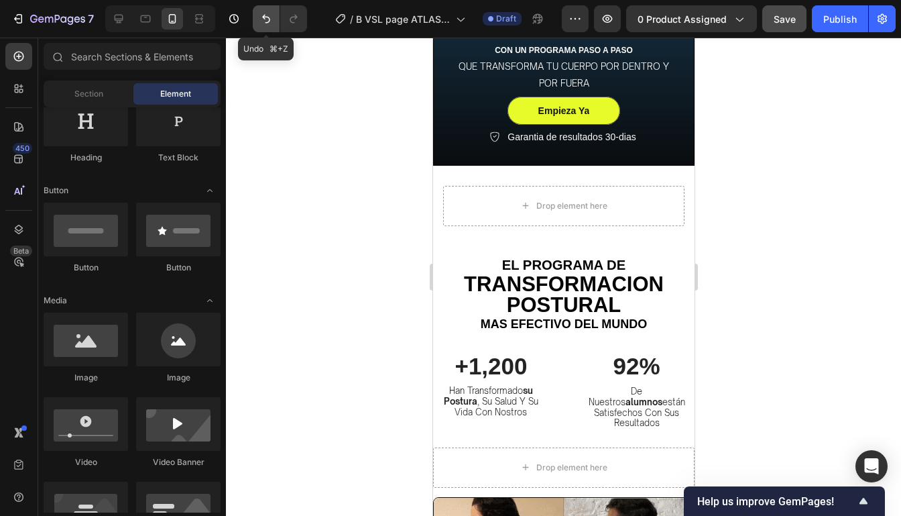
click at [272, 28] on button "Undo/Redo" at bounding box center [266, 18] width 27 height 27
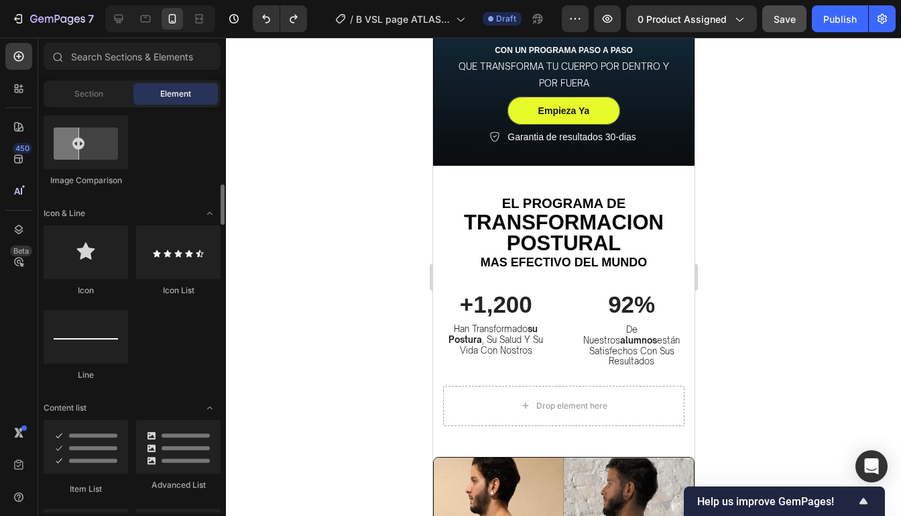
scroll to position [789, 0]
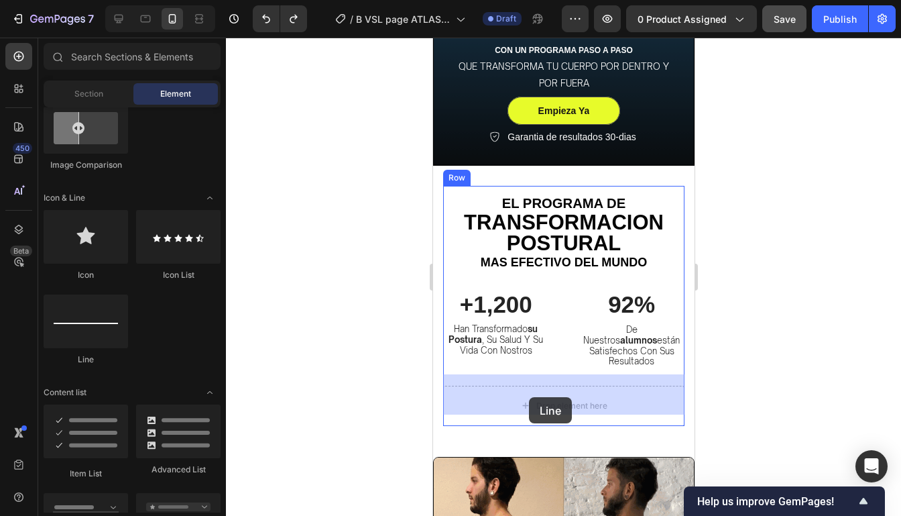
drag, startPoint x: 537, startPoint y: 373, endPoint x: 528, endPoint y: 397, distance: 25.0
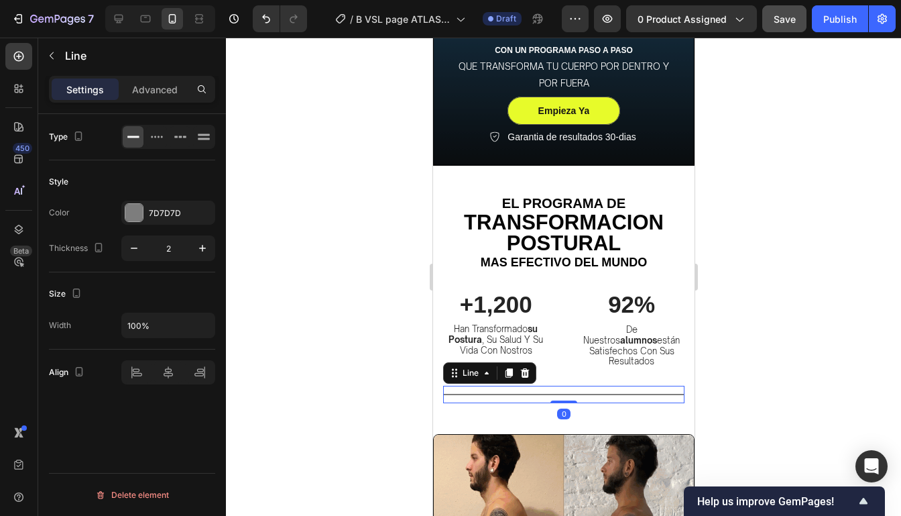
click at [784, 368] on div at bounding box center [563, 277] width 675 height 478
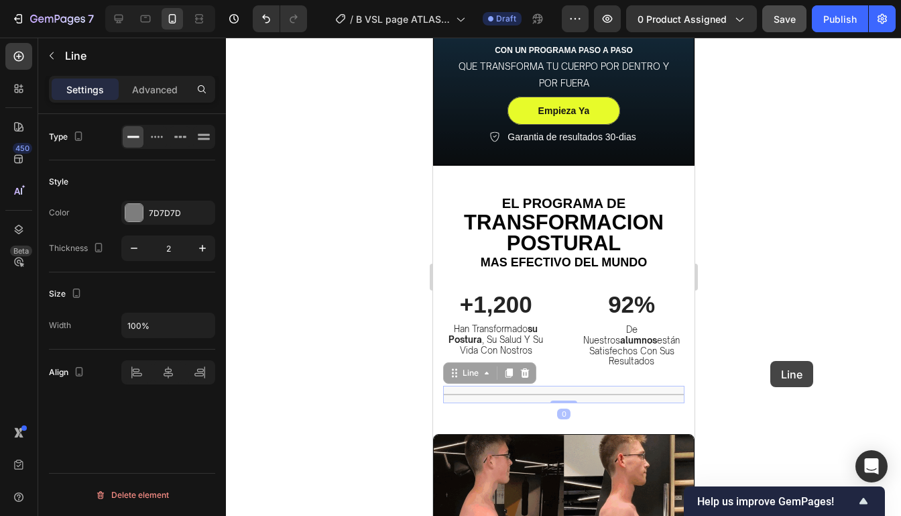
drag, startPoint x: 645, startPoint y: 384, endPoint x: 770, endPoint y: 361, distance: 126.9
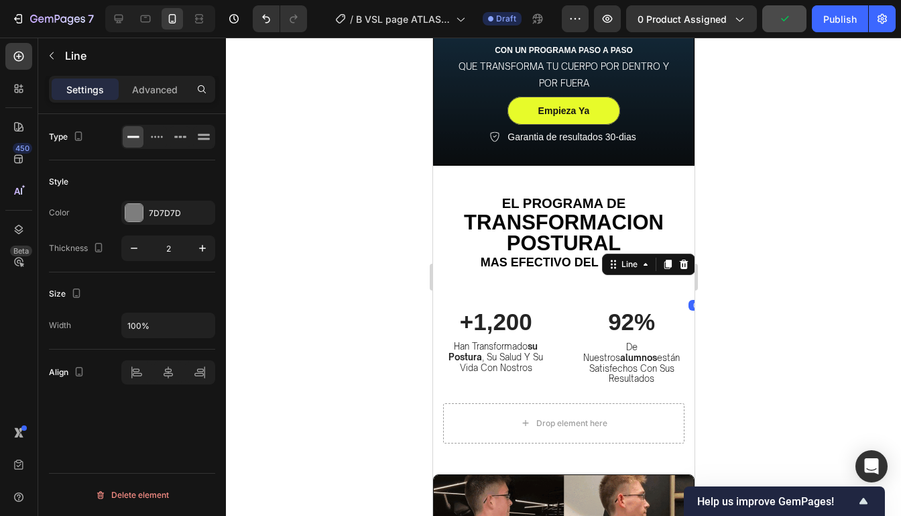
click at [761, 361] on div at bounding box center [563, 277] width 675 height 478
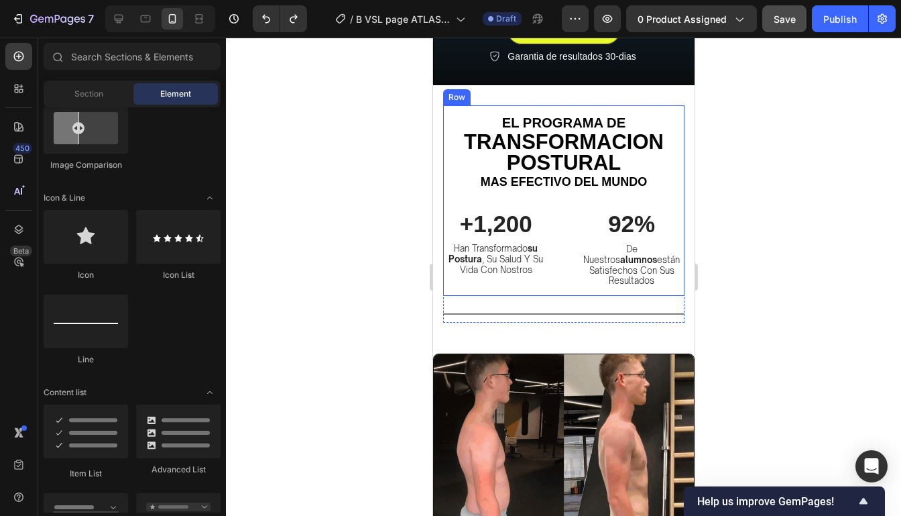
scroll to position [407, 0]
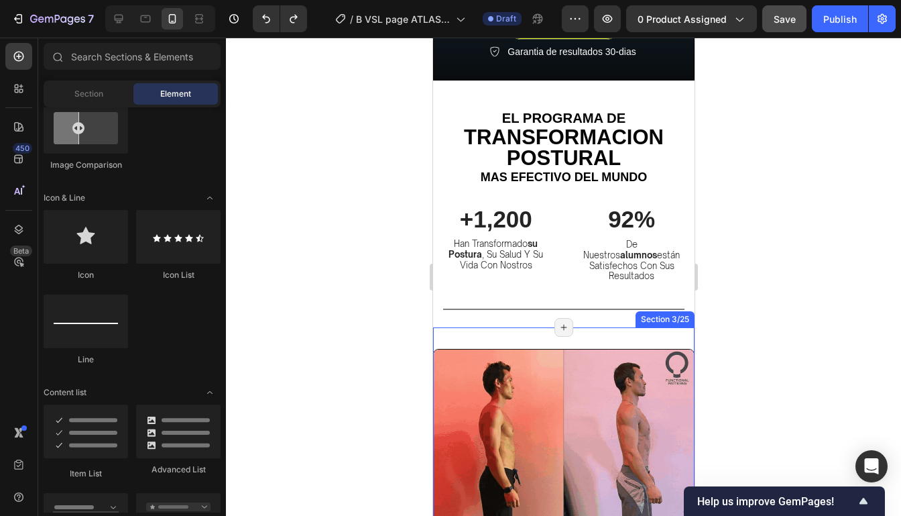
click at [652, 327] on div "Image Section 3/25 Page has reached Shopify’s 25 section-limit Page has reached…" at bounding box center [562, 445] width 261 height 237
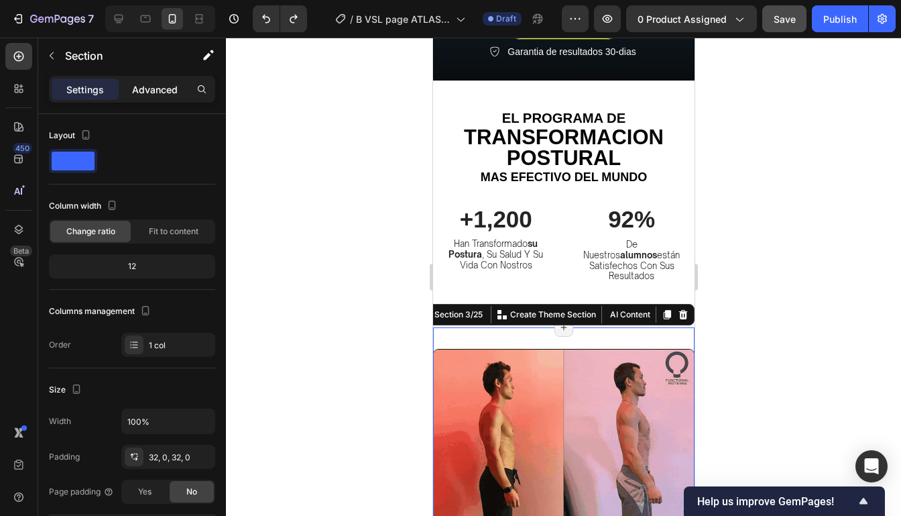
click at [166, 86] on p "Advanced" at bounding box center [155, 89] width 46 height 14
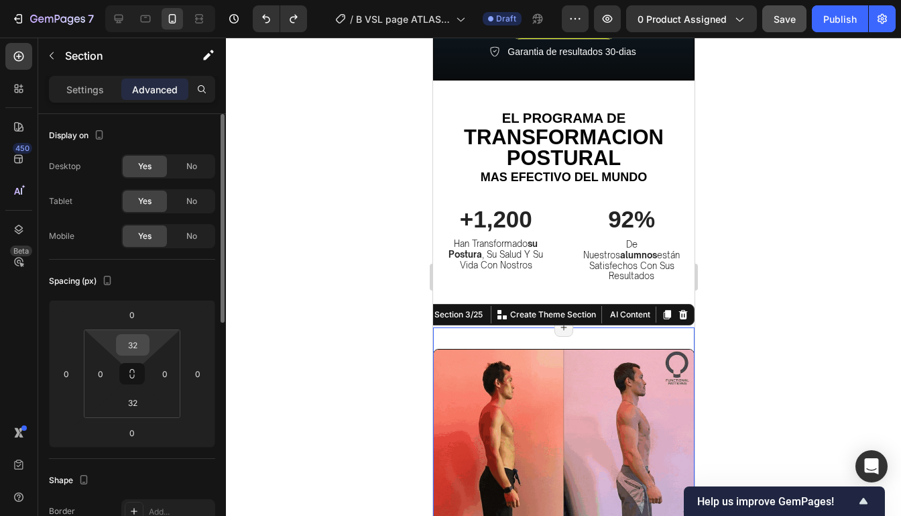
click at [139, 350] on input "32" at bounding box center [132, 345] width 27 height 20
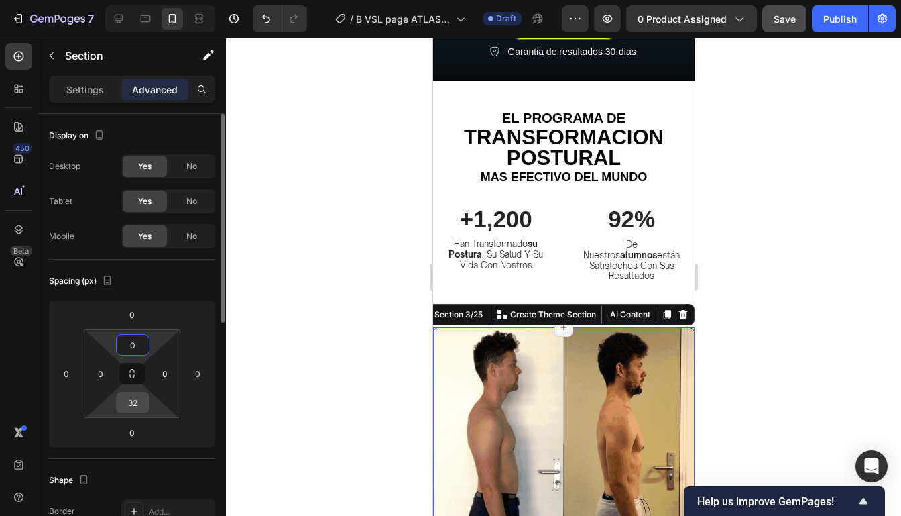
type input "0"
click at [133, 404] on input "32" at bounding box center [132, 402] width 27 height 20
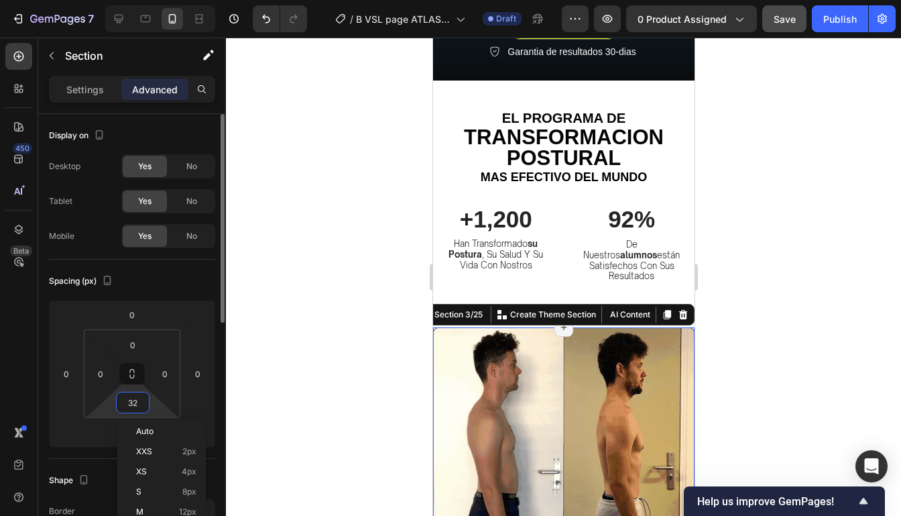
click at [133, 404] on input "32" at bounding box center [132, 402] width 27 height 20
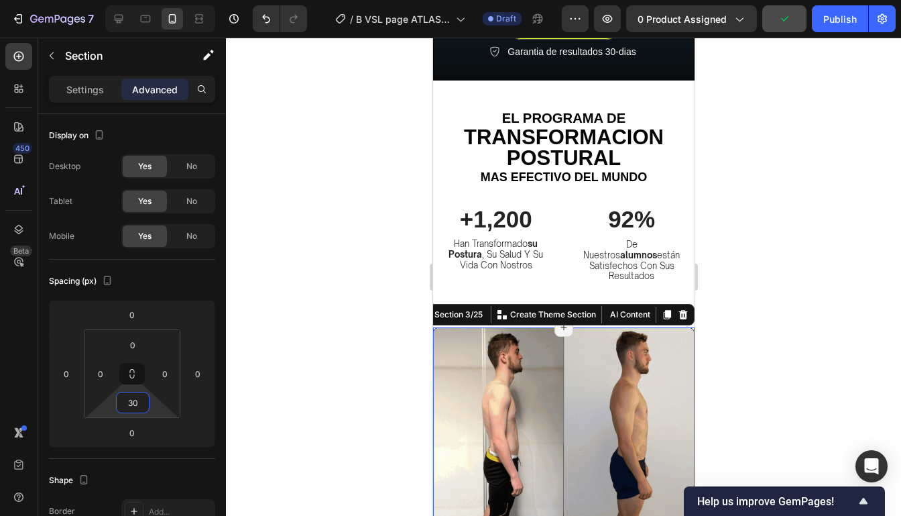
type input "3"
type input "0"
click at [707, 266] on div at bounding box center [563, 277] width 675 height 478
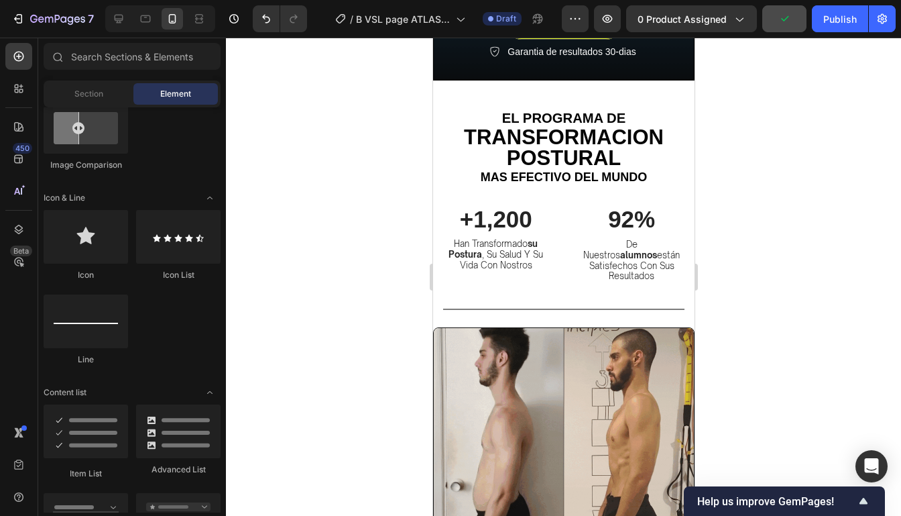
click at [723, 262] on div at bounding box center [563, 277] width 675 height 478
click at [725, 244] on div at bounding box center [563, 277] width 675 height 478
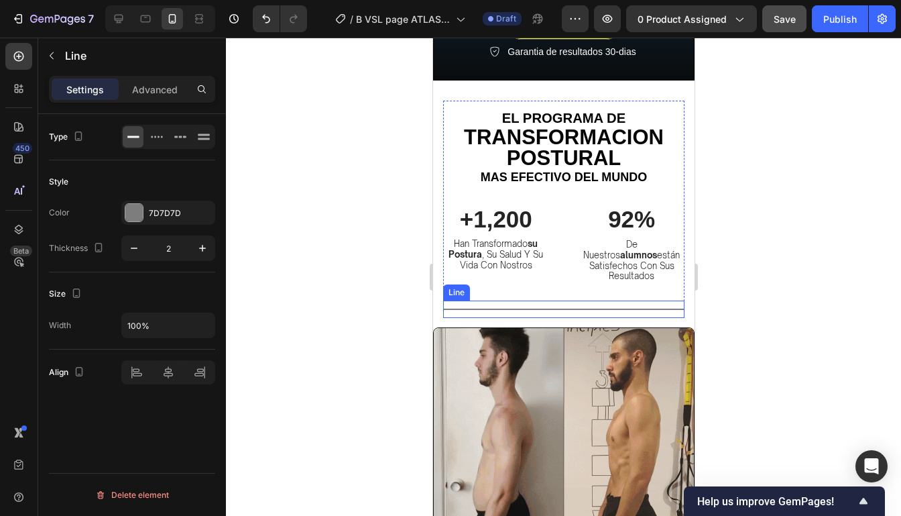
click at [647, 308] on div at bounding box center [562, 308] width 241 height 1
click at [524, 283] on icon at bounding box center [524, 287] width 9 height 9
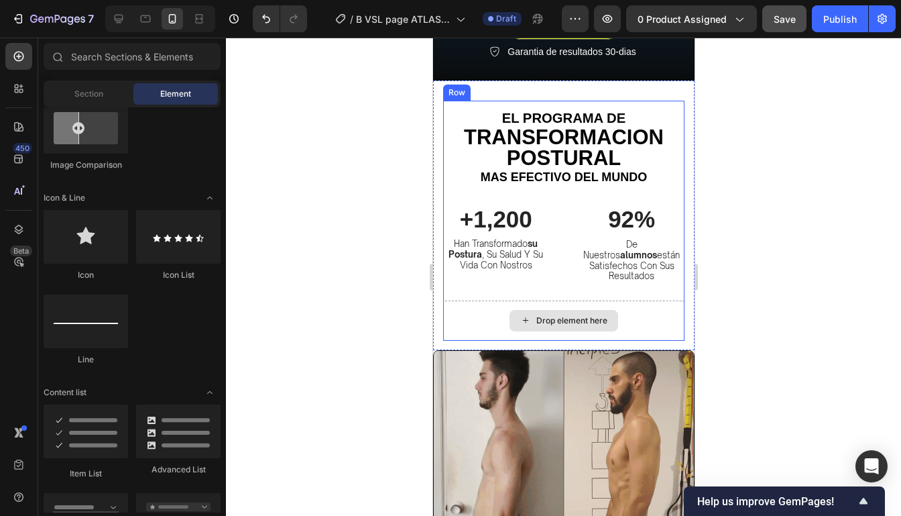
click at [546, 300] on div "Drop element here" at bounding box center [562, 320] width 241 height 40
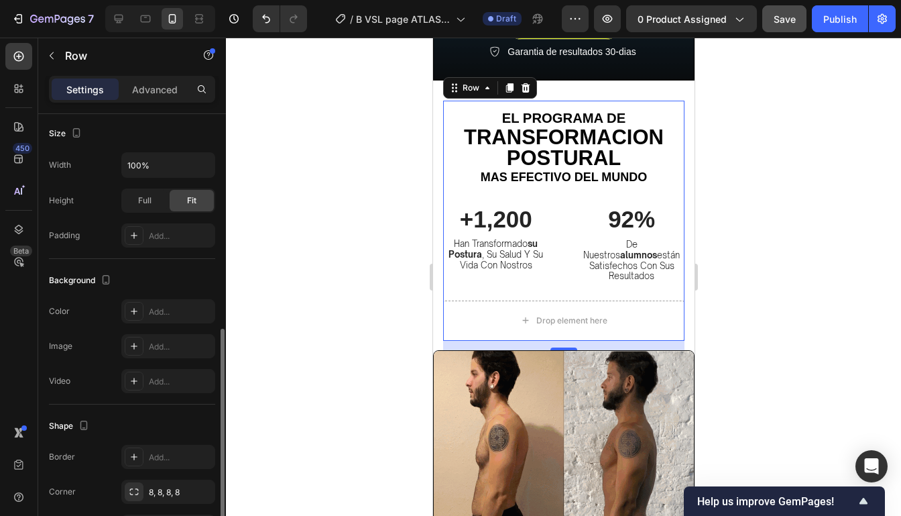
scroll to position [418, 0]
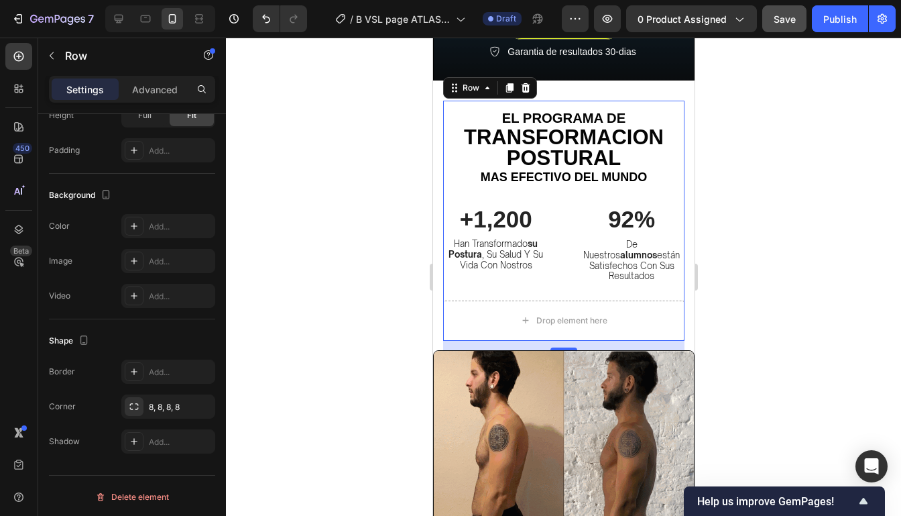
click at [588, 286] on div "el programa de Heading TRANSFORMACION POSTURAL Heading mas efectivo del mundo H…" at bounding box center [562, 201] width 241 height 200
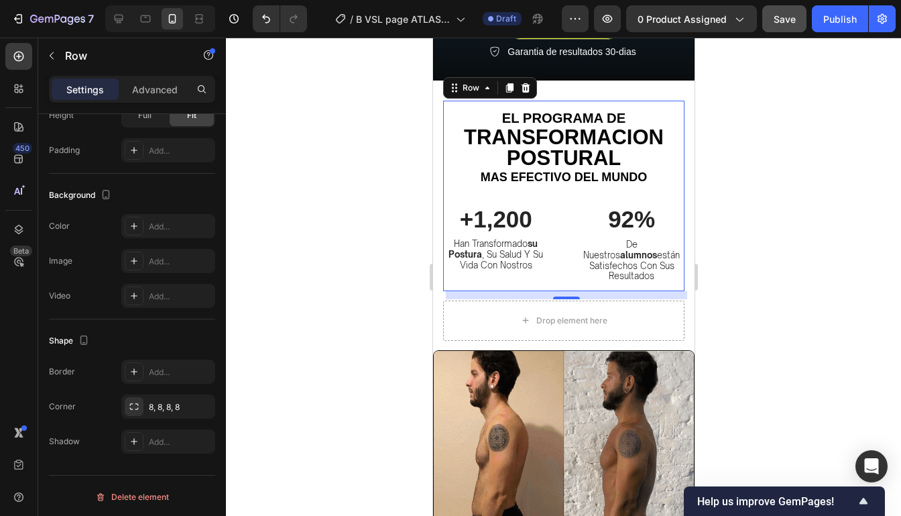
click at [561, 270] on div "+1,200 Text Block han transformado su postura , su salud y su vida con nostros …" at bounding box center [563, 242] width 237 height 80
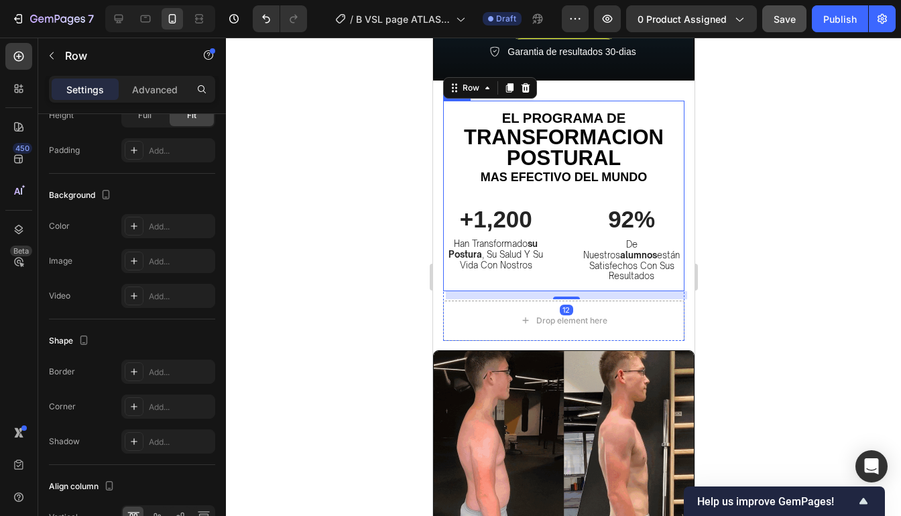
click at [563, 271] on div "el programa de Heading TRANSFORMACION POSTURAL Heading mas efectivo del mundo H…" at bounding box center [562, 196] width 241 height 190
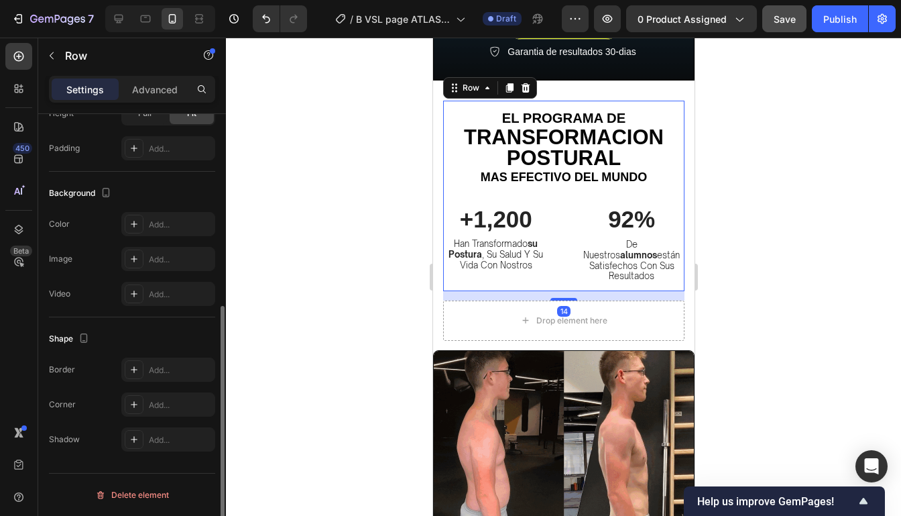
scroll to position [342, 0]
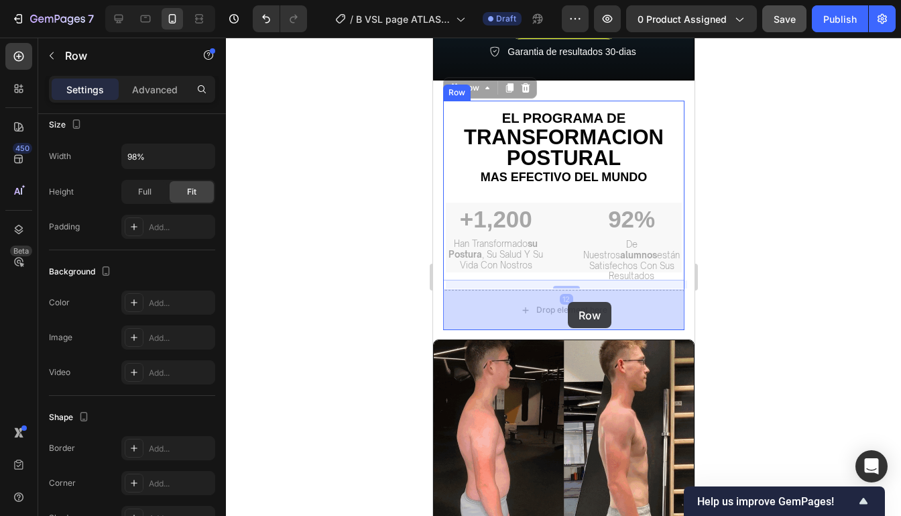
drag, startPoint x: 564, startPoint y: 233, endPoint x: 567, endPoint y: 306, distance: 72.5
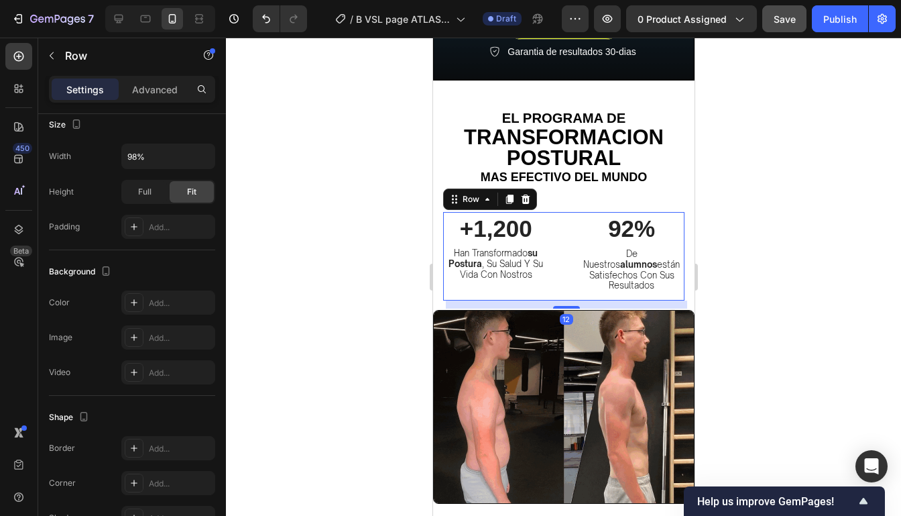
click at [756, 231] on div at bounding box center [563, 277] width 675 height 478
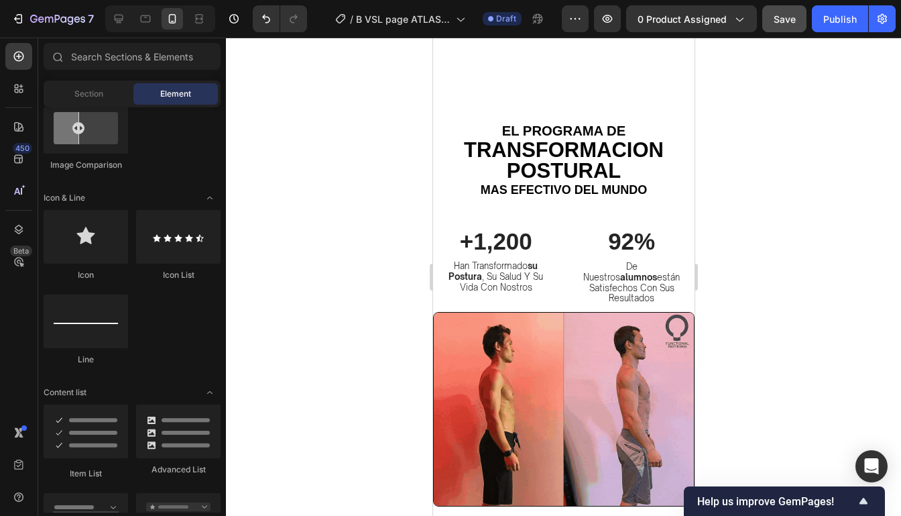
scroll to position [477, 0]
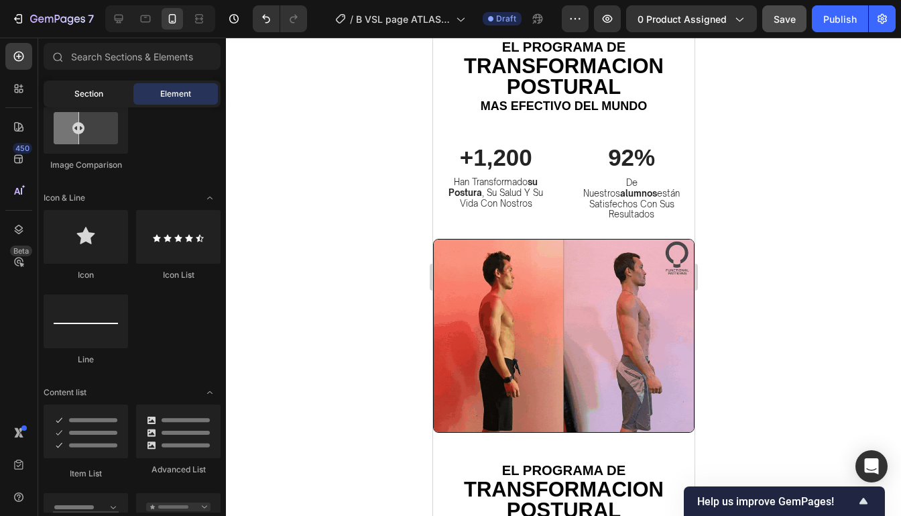
click at [103, 90] on div "Section" at bounding box center [88, 93] width 84 height 21
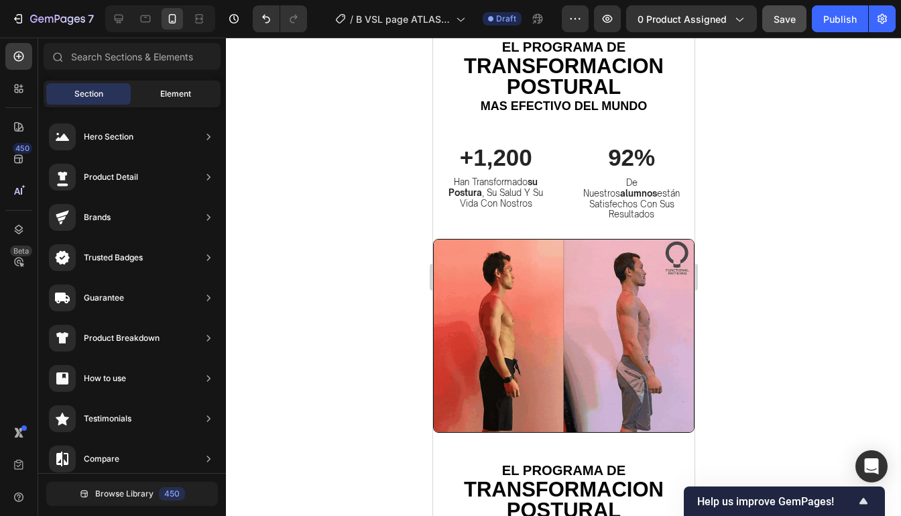
click at [155, 90] on div "Element" at bounding box center [175, 93] width 84 height 21
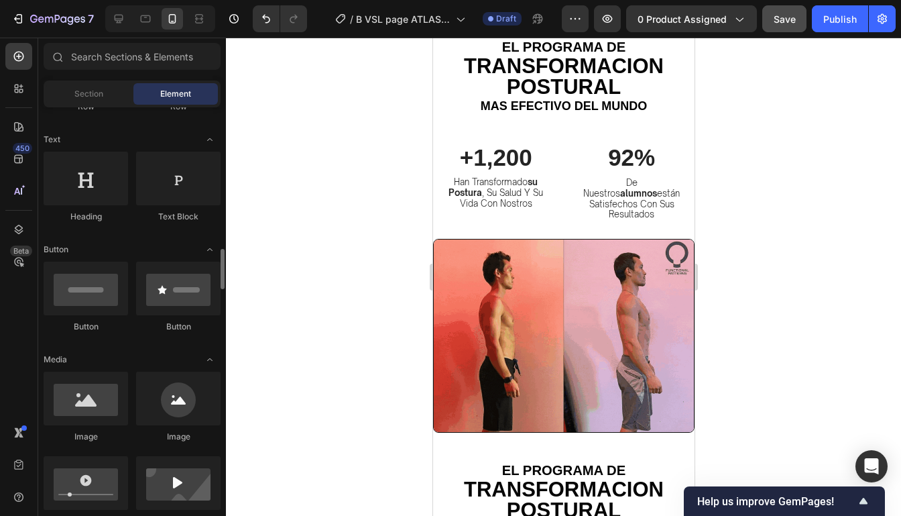
scroll to position [0, 0]
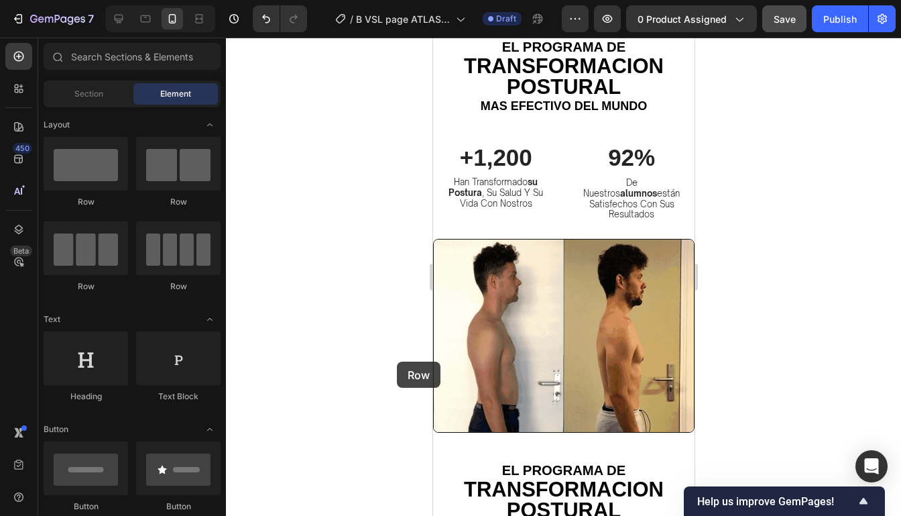
drag, startPoint x: 92, startPoint y: 176, endPoint x: 372, endPoint y: 361, distance: 335.8
click at [372, 0] on div "7 / B VSL page ATLAS POSTURAL Draft Preview 0 product assigned Save Publish 450…" at bounding box center [450, 0] width 901 height 0
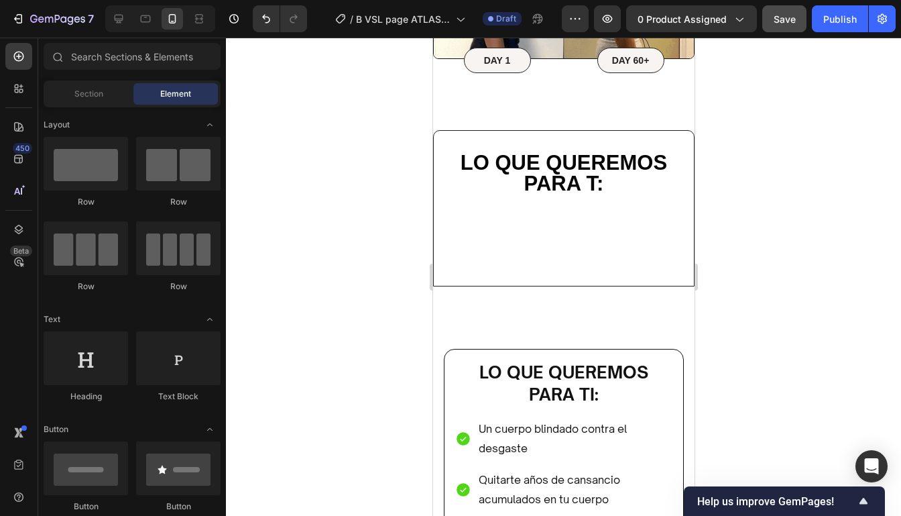
scroll to position [3977, 0]
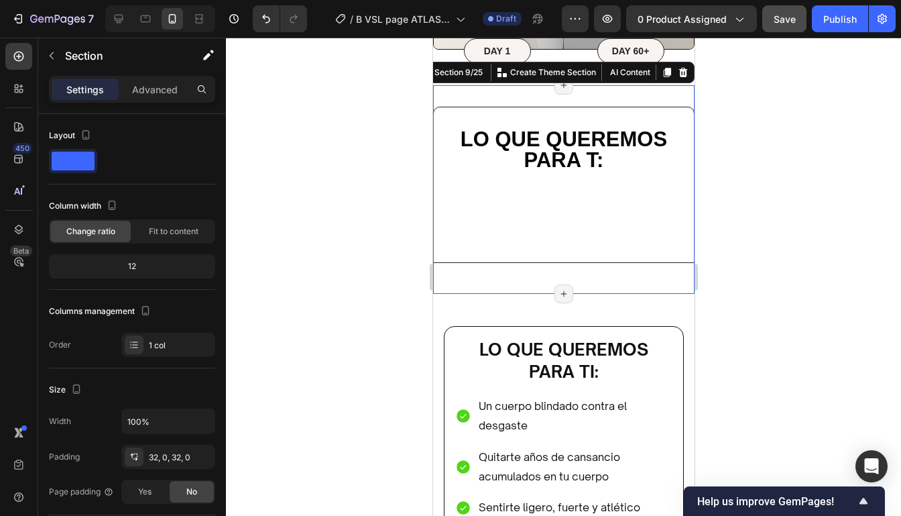
click at [679, 267] on div "Lo que queremos para t: Heading Row" at bounding box center [562, 190] width 261 height 166
click at [684, 74] on icon at bounding box center [682, 72] width 11 height 11
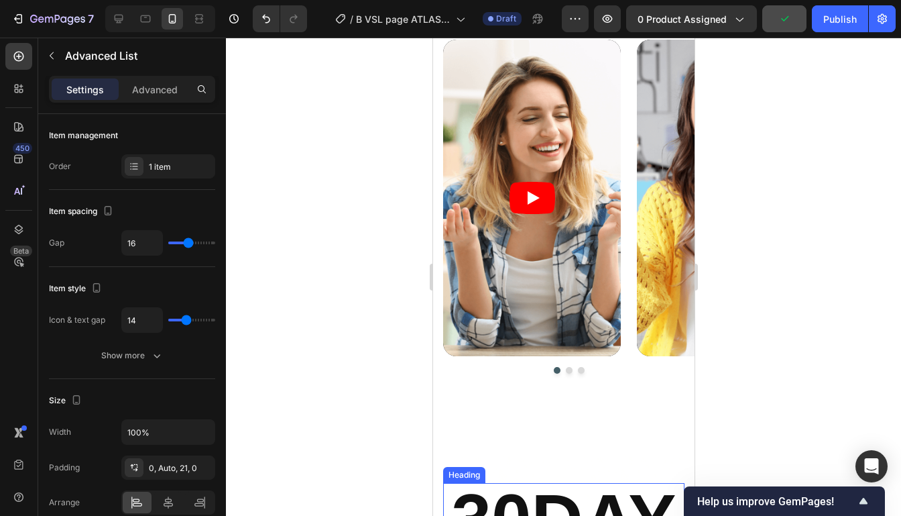
scroll to position [6277, 0]
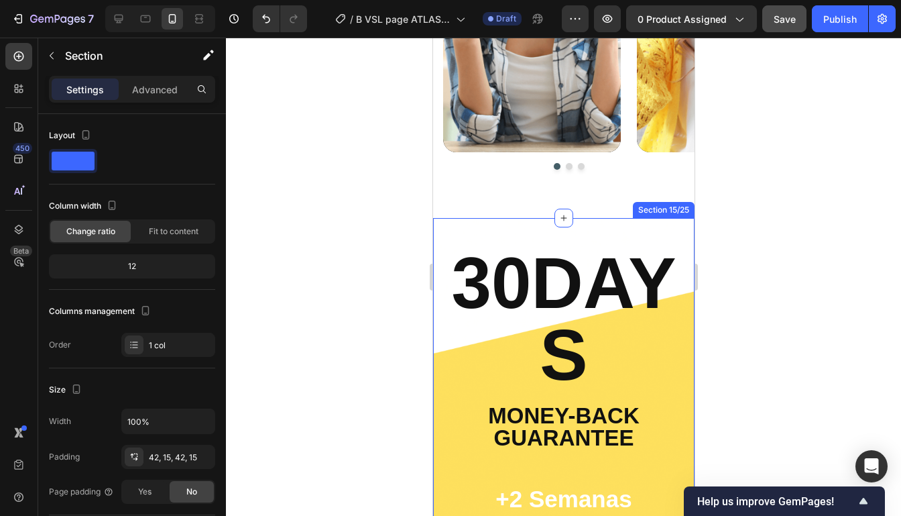
click at [660, 239] on div "30DAYS Heading Money-Back Guarantee Text Block +2 Semanas Heading Lorem ipsum d…" at bounding box center [562, 478] width 261 height 520
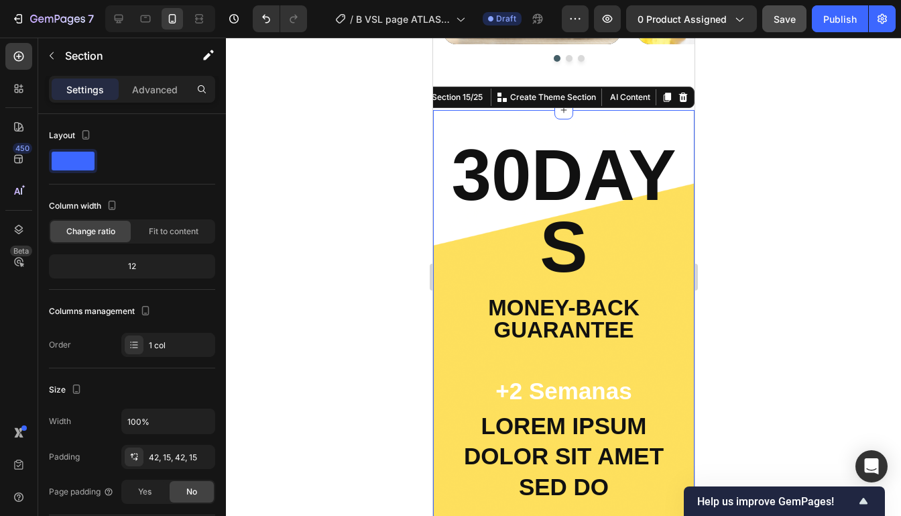
scroll to position [6354, 0]
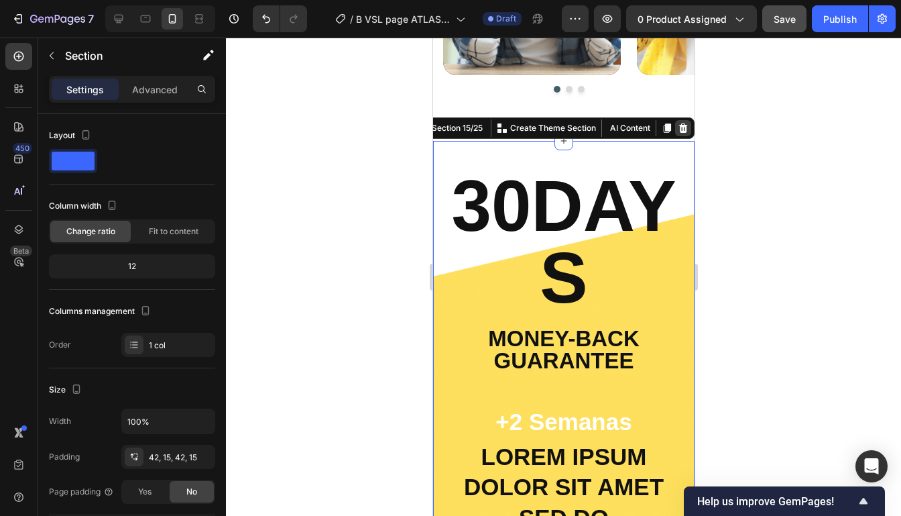
click at [683, 128] on icon at bounding box center [682, 128] width 11 height 11
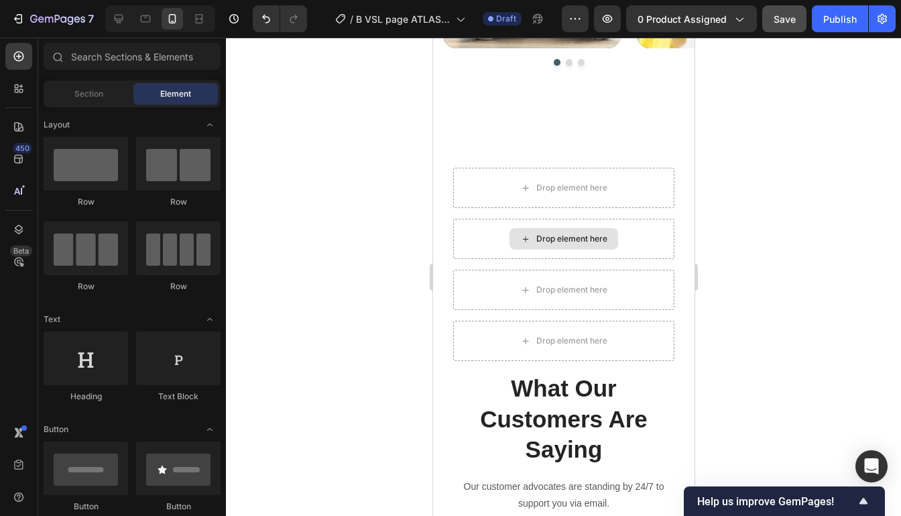
scroll to position [6395, 0]
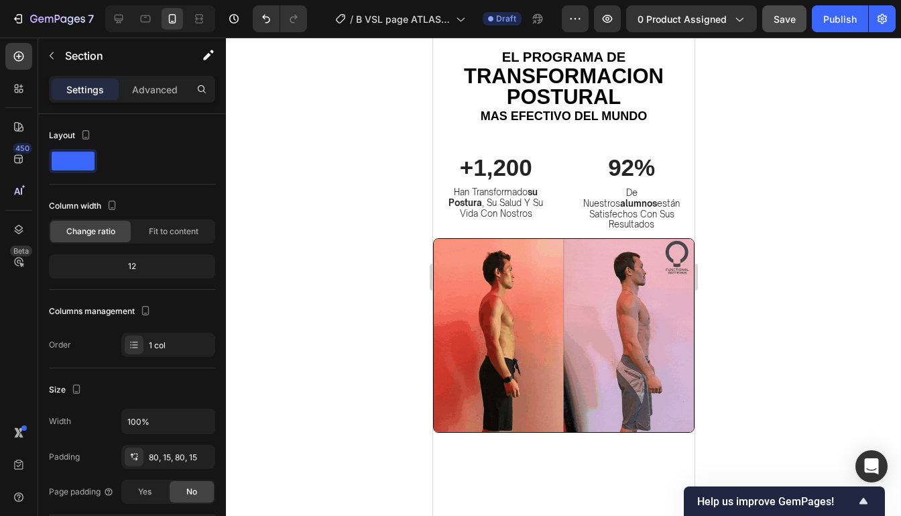
scroll to position [354, 0]
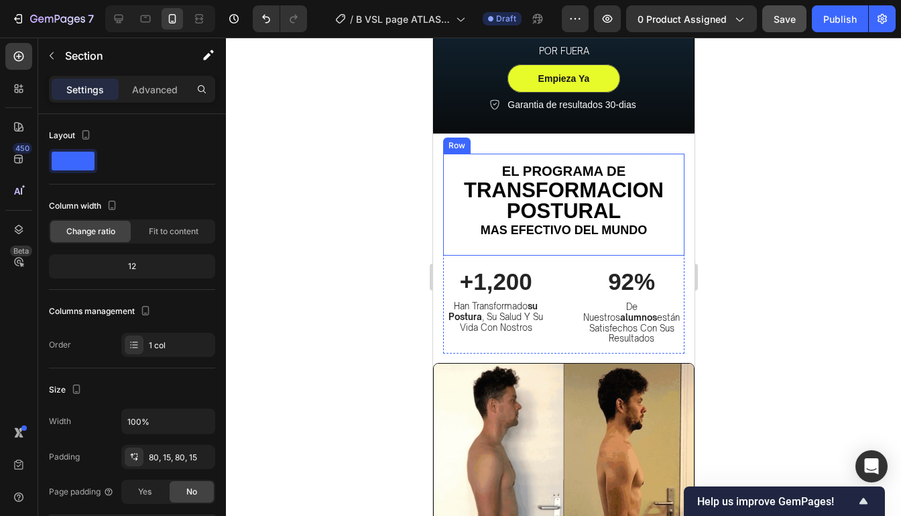
click at [615, 247] on div "el programa de Heading TRANSFORMACION POSTURAL Heading mas efectivo del mundo H…" at bounding box center [562, 205] width 241 height 102
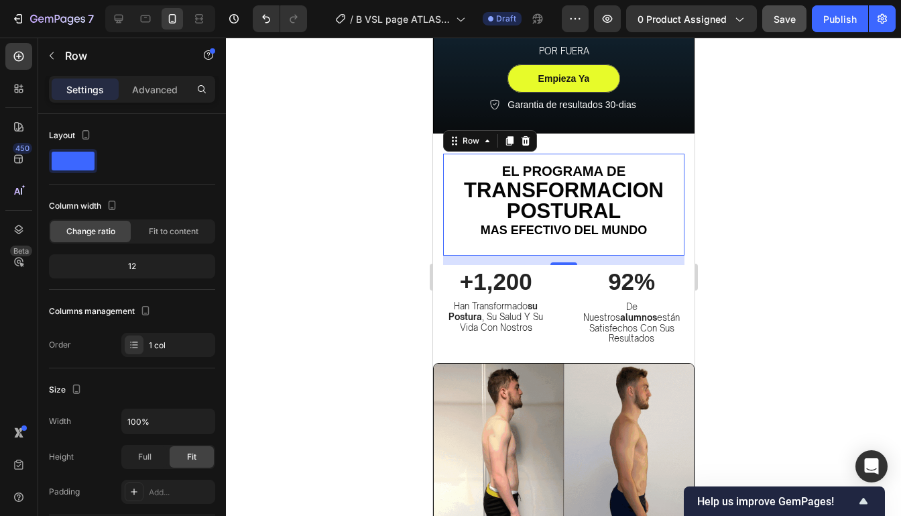
click at [453, 248] on div "el programa de Heading TRANSFORMACION POSTURAL Heading mas efectivo del mundo H…" at bounding box center [562, 205] width 241 height 102
click at [163, 91] on p "Advanced" at bounding box center [155, 89] width 46 height 14
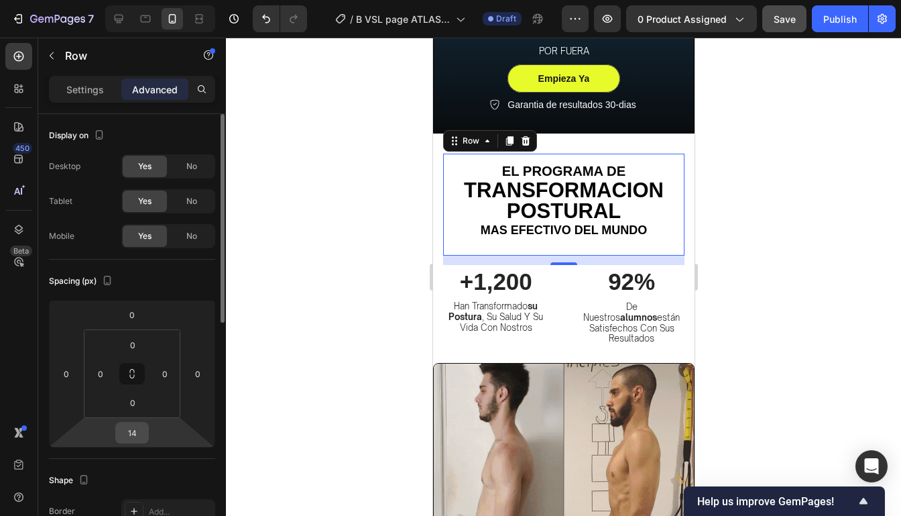
click at [130, 429] on input "14" at bounding box center [132, 432] width 27 height 20
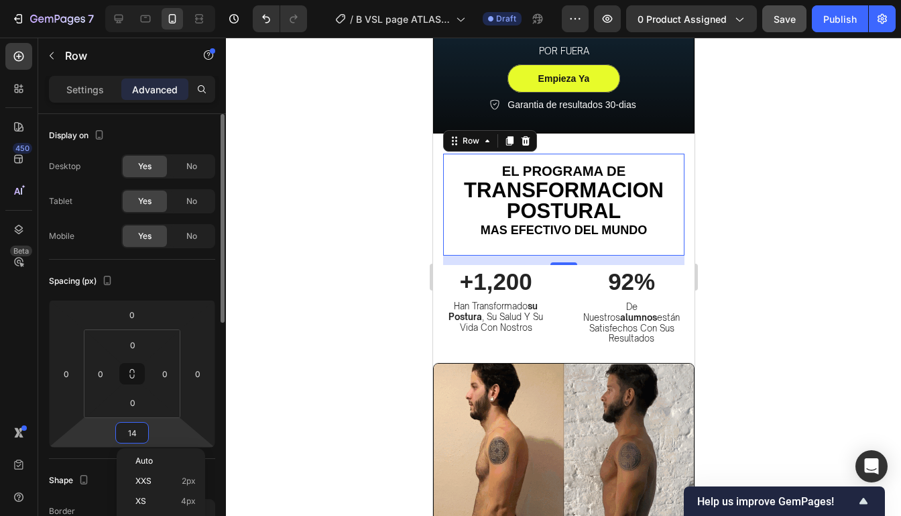
type input "0"
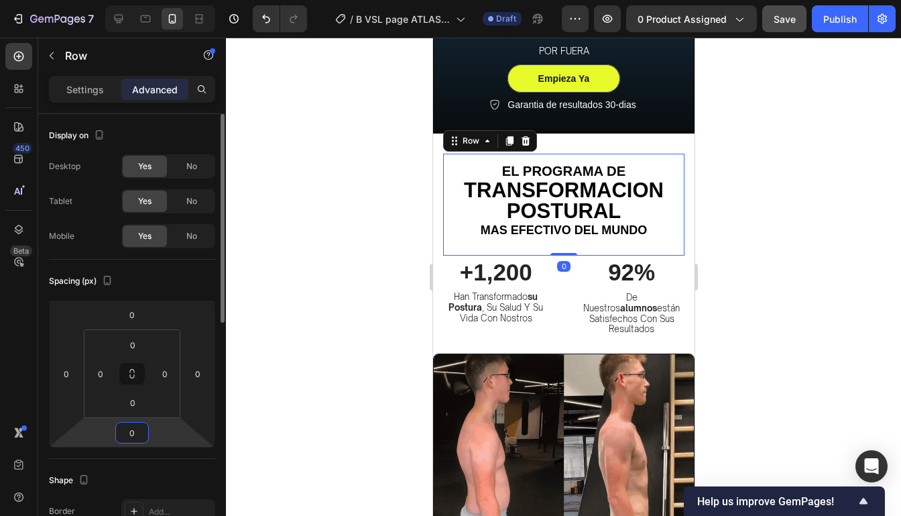
click at [98, 99] on div "Settings" at bounding box center [85, 88] width 67 height 21
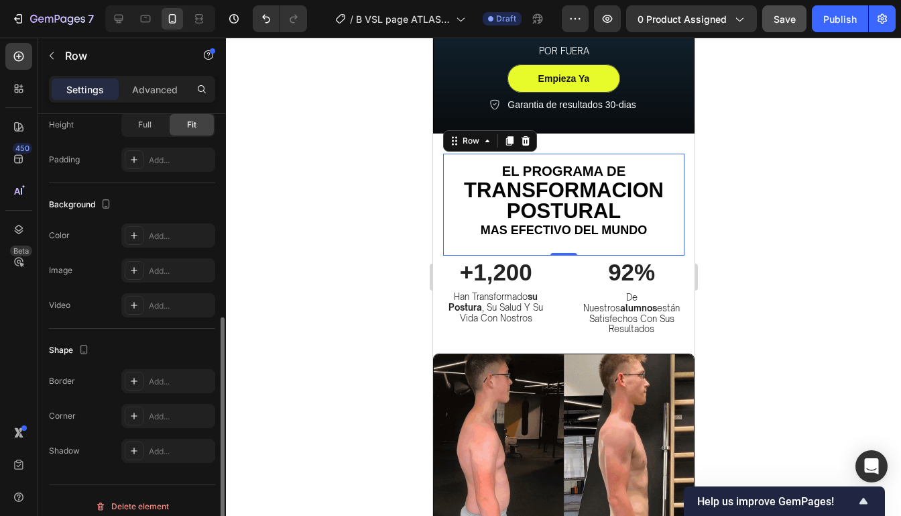
scroll to position [342, 0]
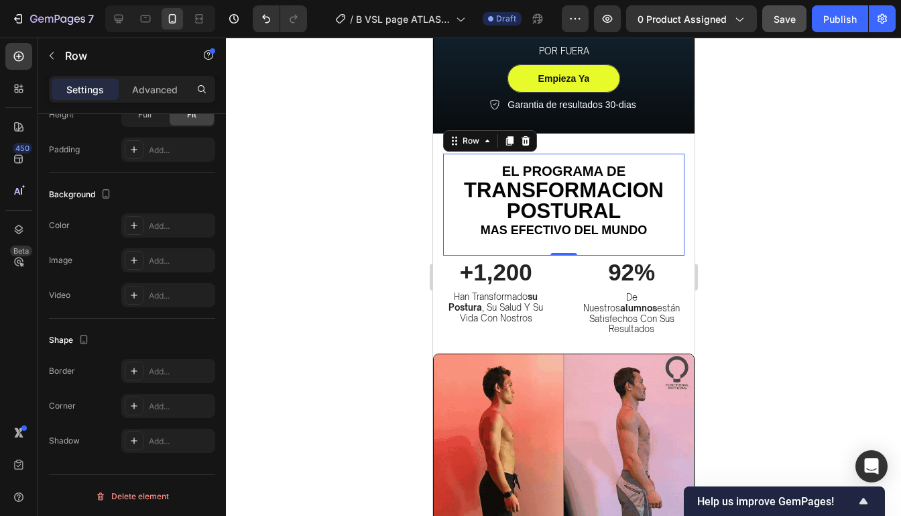
click at [565, 261] on div "0" at bounding box center [562, 266] width 13 height 11
click at [761, 229] on div at bounding box center [563, 277] width 675 height 478
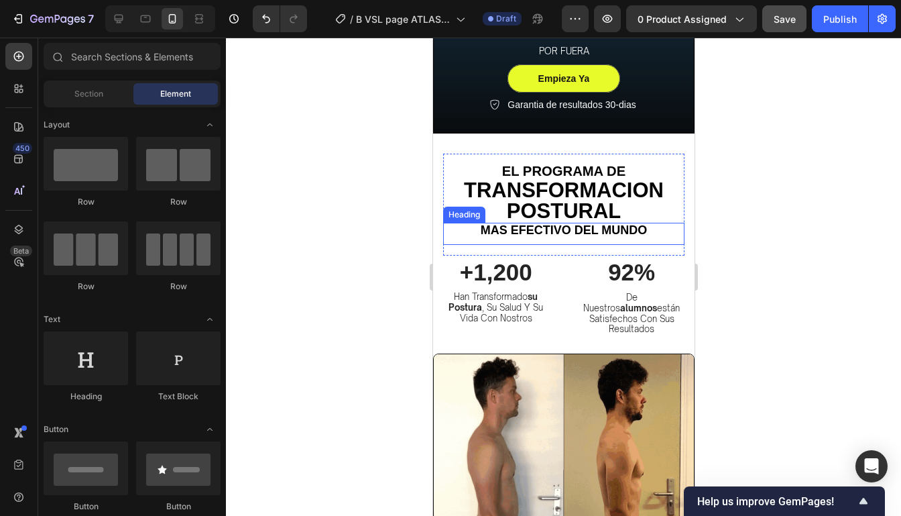
click at [657, 240] on h2 "mas efectivo del mundo" at bounding box center [562, 234] width 241 height 22
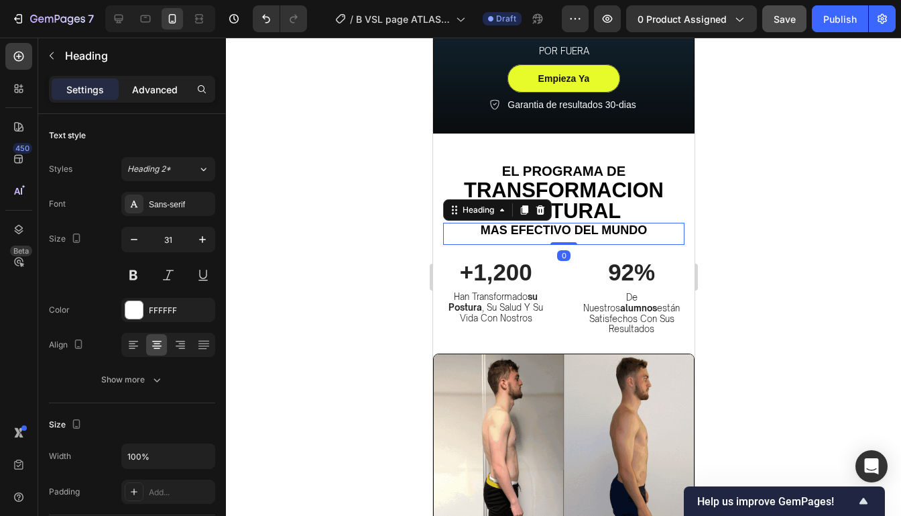
click at [170, 97] on div "Advanced" at bounding box center [154, 88] width 67 height 21
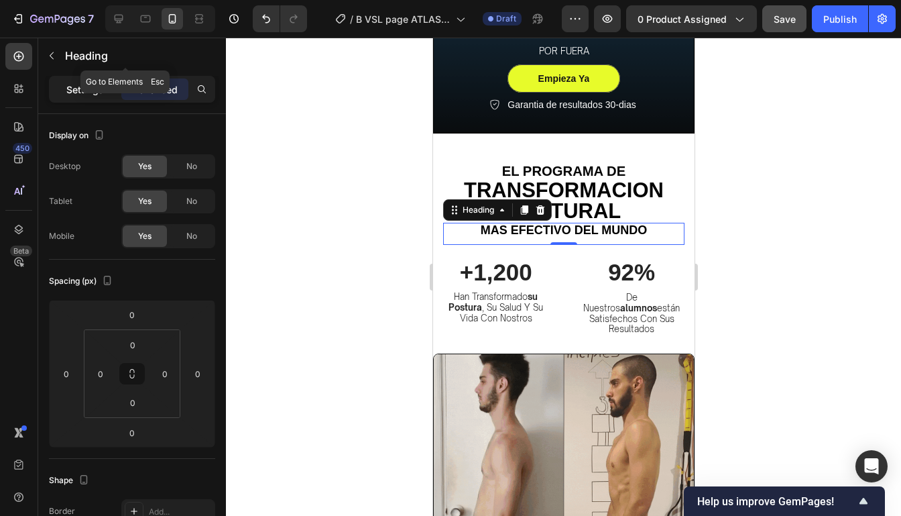
click at [80, 78] on div "Settings" at bounding box center [85, 88] width 67 height 21
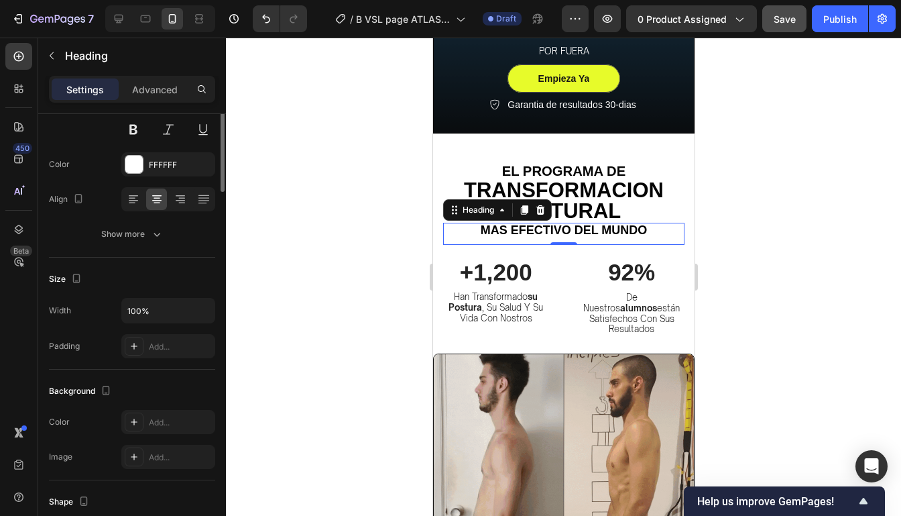
scroll to position [0, 0]
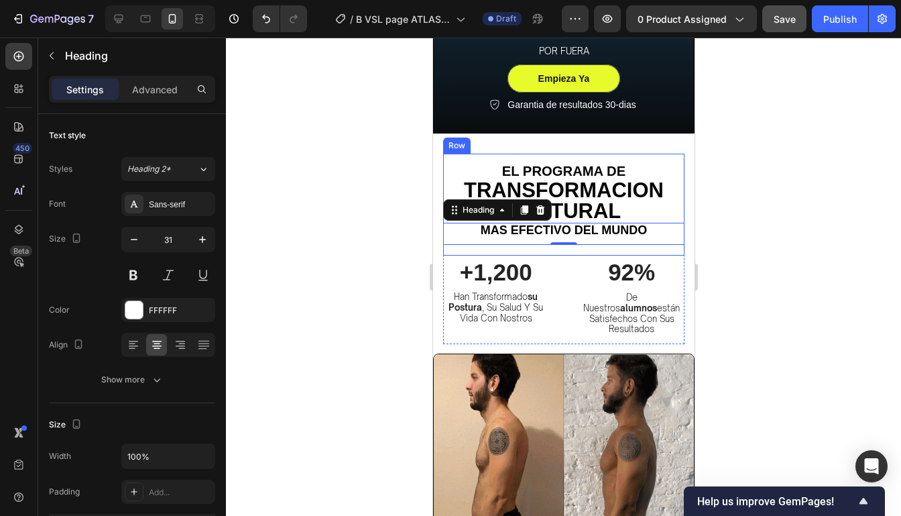
click at [552, 251] on div "el programa de Heading TRANSFORMACION POSTURAL Heading mas efectivo del mundo H…" at bounding box center [562, 205] width 241 height 102
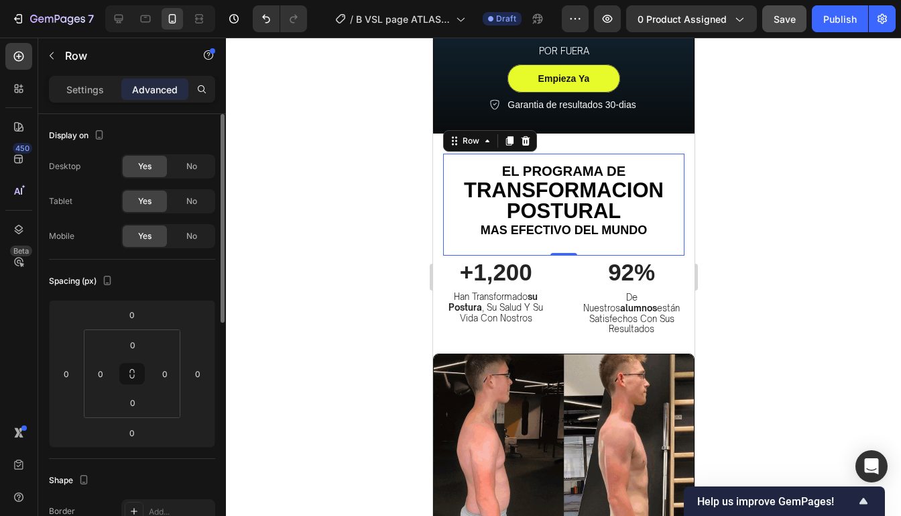
click at [94, 76] on div "Settings Advanced" at bounding box center [132, 89] width 166 height 27
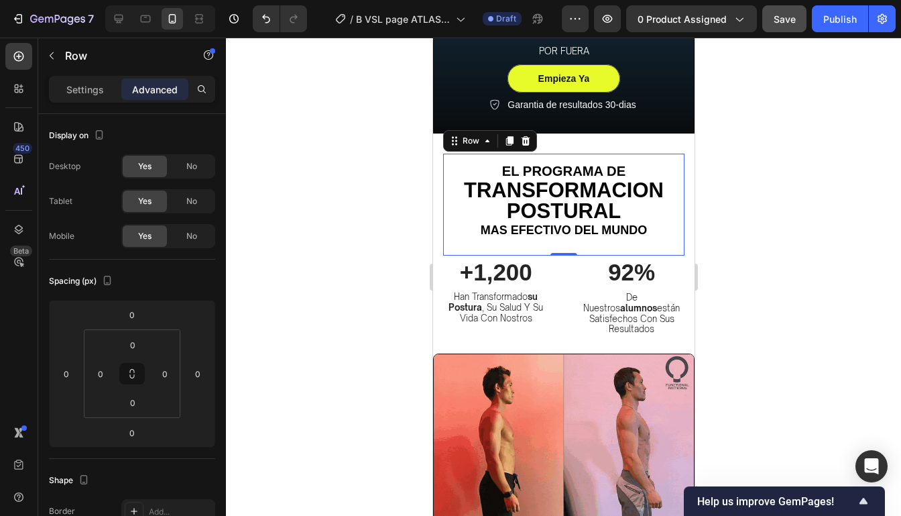
click at [82, 100] on div "Settings Advanced" at bounding box center [132, 89] width 166 height 27
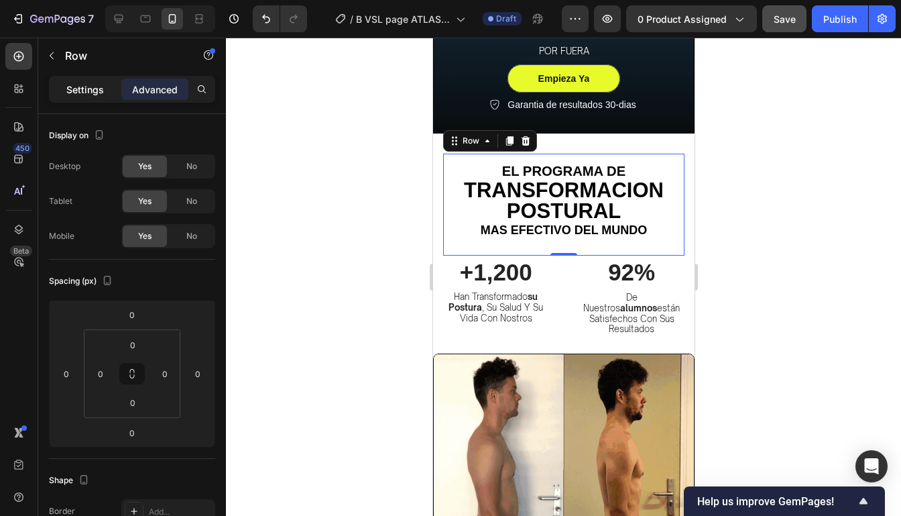
click at [83, 98] on div "Settings" at bounding box center [85, 88] width 67 height 21
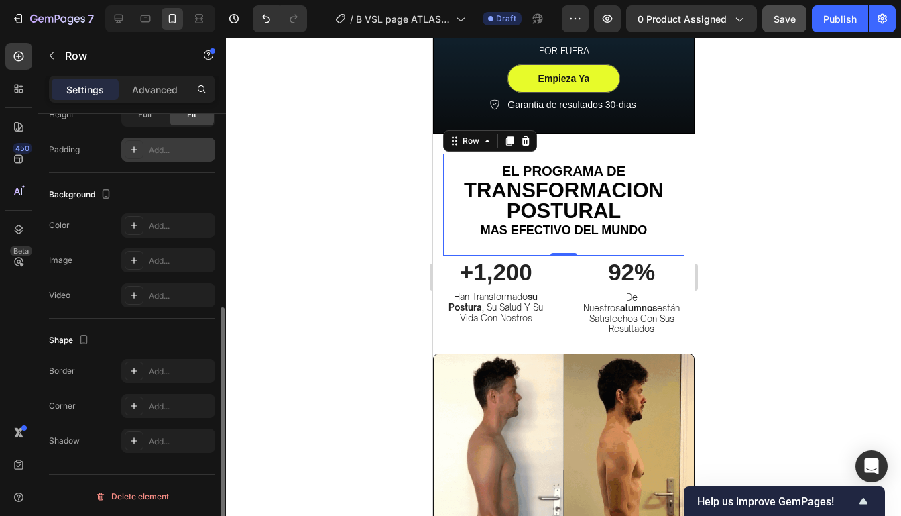
scroll to position [342, 0]
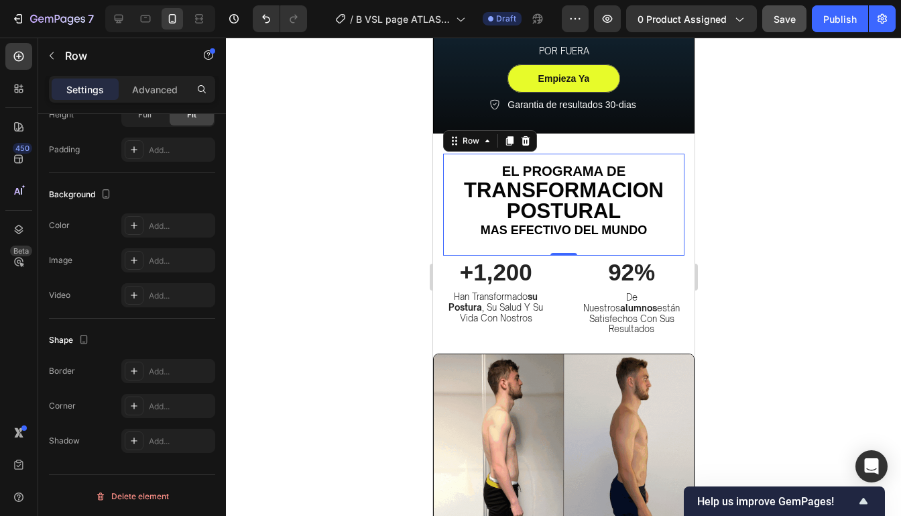
click at [744, 248] on div at bounding box center [563, 277] width 675 height 478
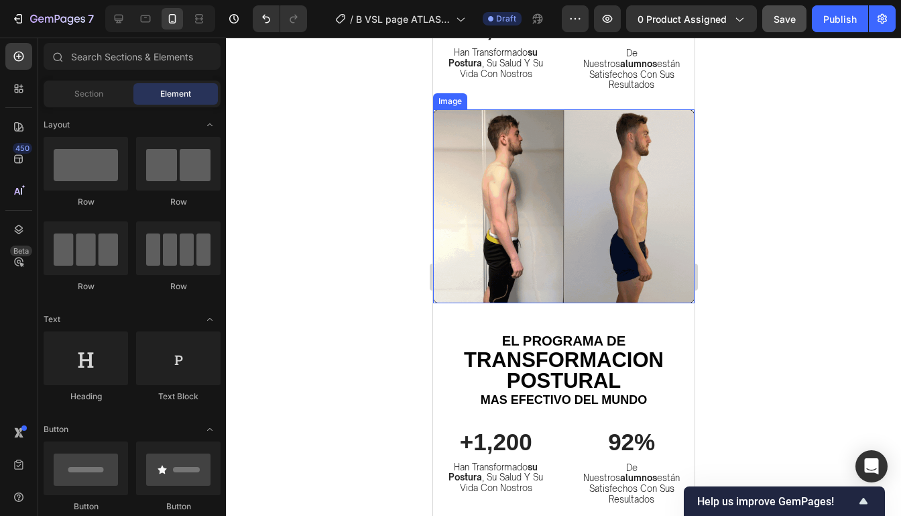
scroll to position [633, 0]
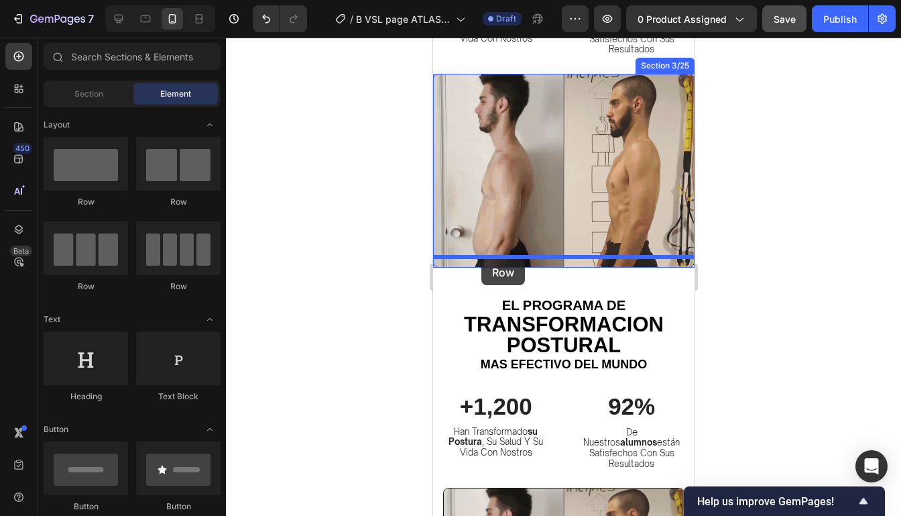
drag, startPoint x: 525, startPoint y: 221, endPoint x: 481, endPoint y: 259, distance: 58.0
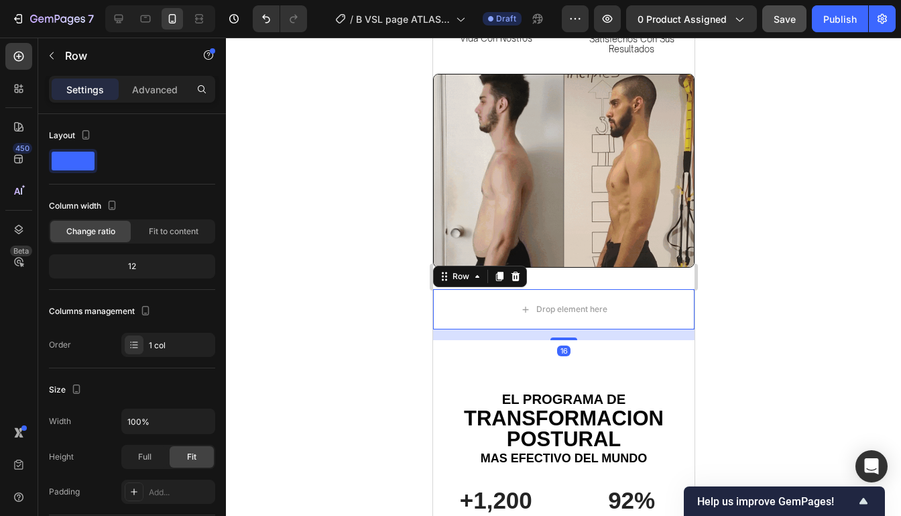
click at [739, 249] on div at bounding box center [563, 277] width 675 height 478
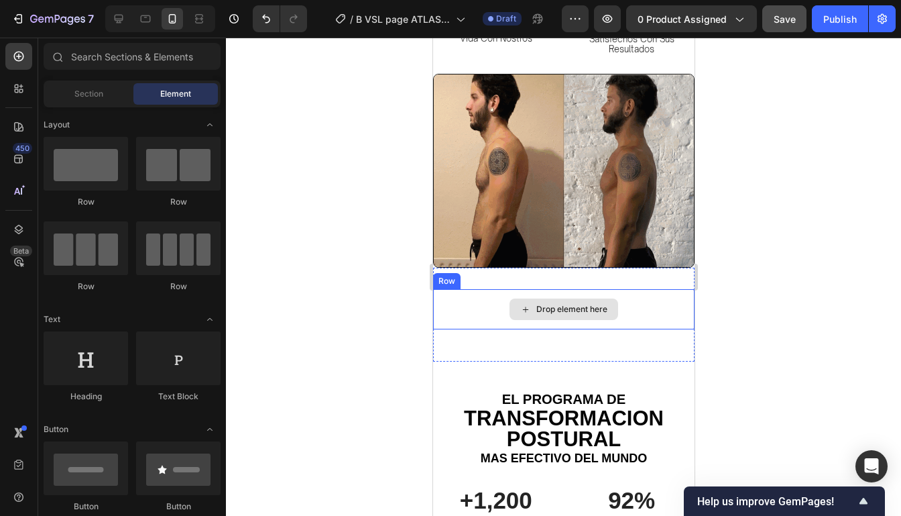
click at [644, 298] on div "Drop element here" at bounding box center [562, 309] width 261 height 40
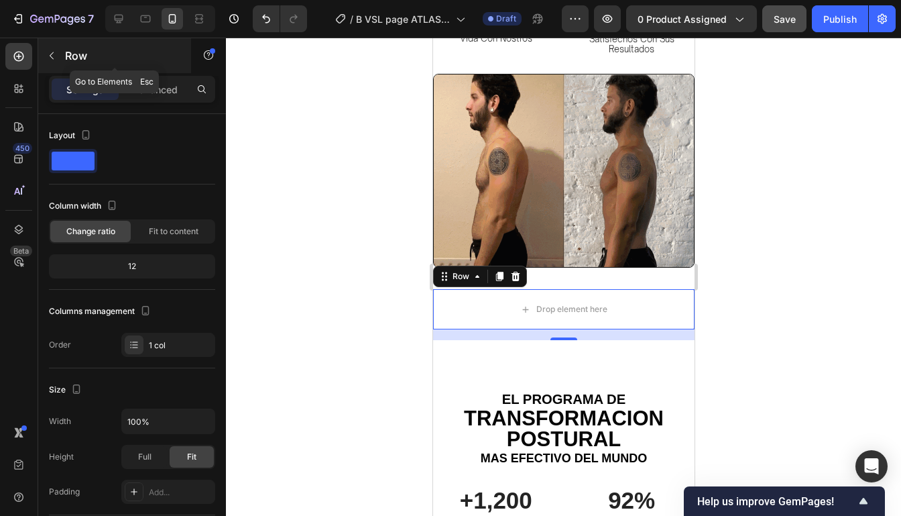
click at [66, 66] on div "Row" at bounding box center [114, 55] width 153 height 35
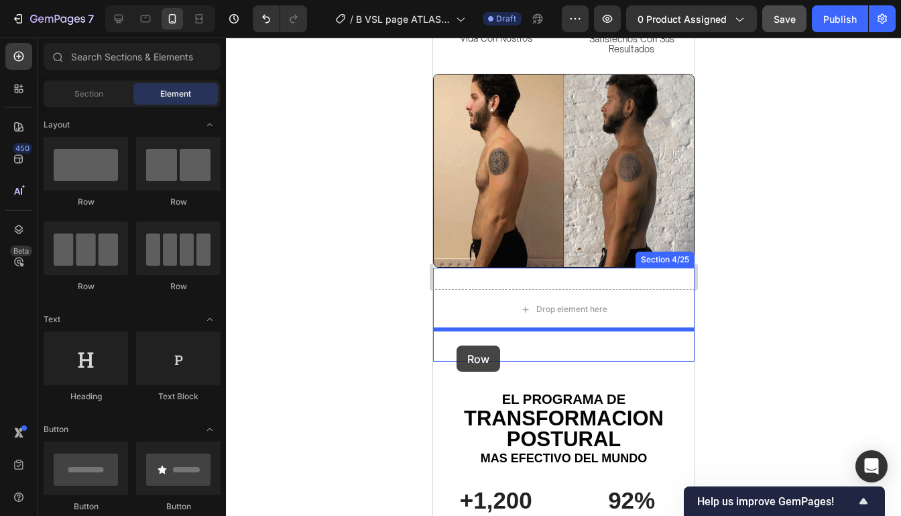
drag, startPoint x: 522, startPoint y: 190, endPoint x: 456, endPoint y: 345, distance: 168.8
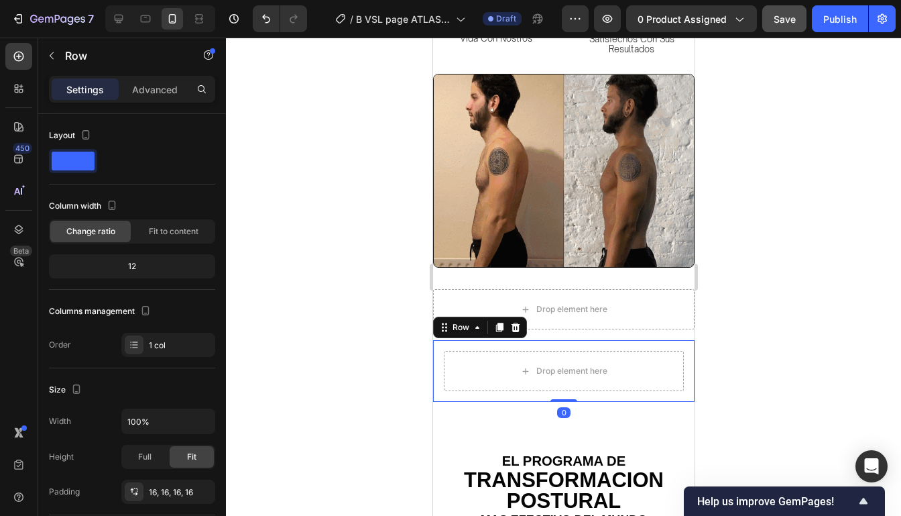
click at [778, 271] on div at bounding box center [563, 277] width 675 height 478
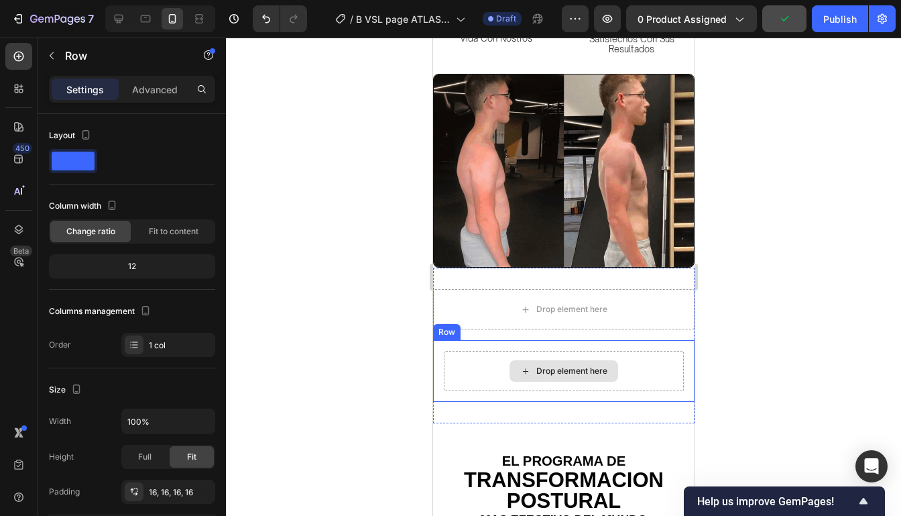
click at [659, 356] on div "Drop element here" at bounding box center [563, 371] width 240 height 40
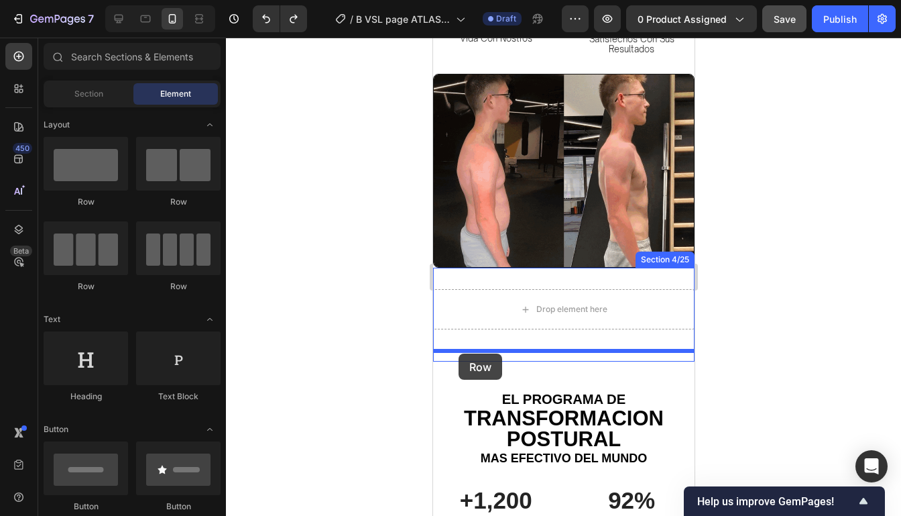
drag, startPoint x: 534, startPoint y: 216, endPoint x: 458, endPoint y: 354, distance: 157.5
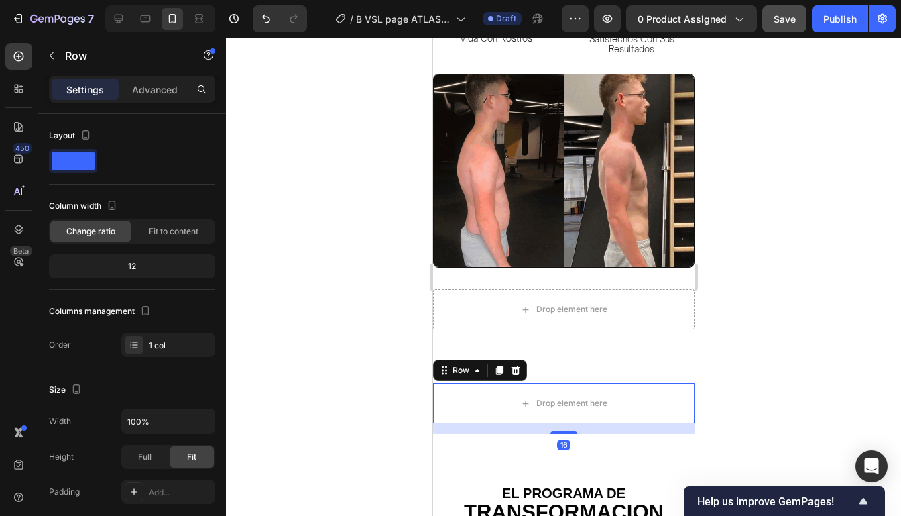
click at [731, 327] on div at bounding box center [563, 277] width 675 height 478
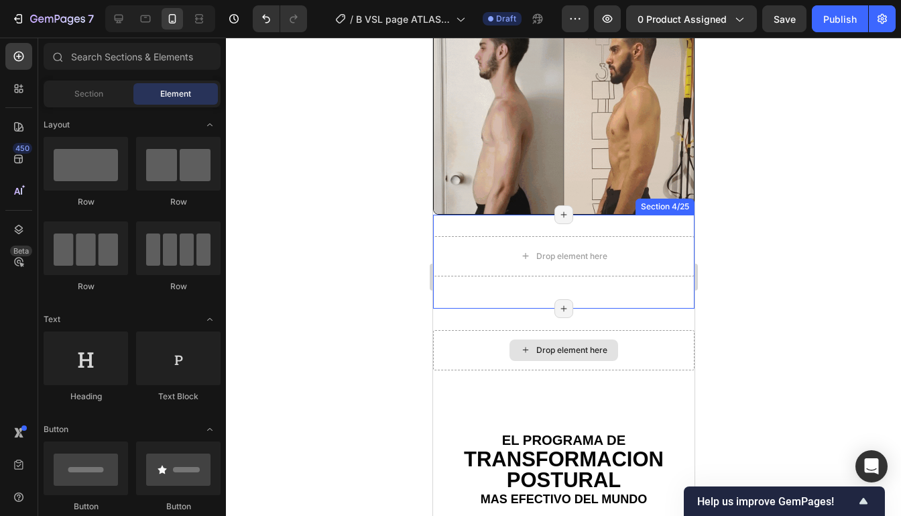
scroll to position [678, 0]
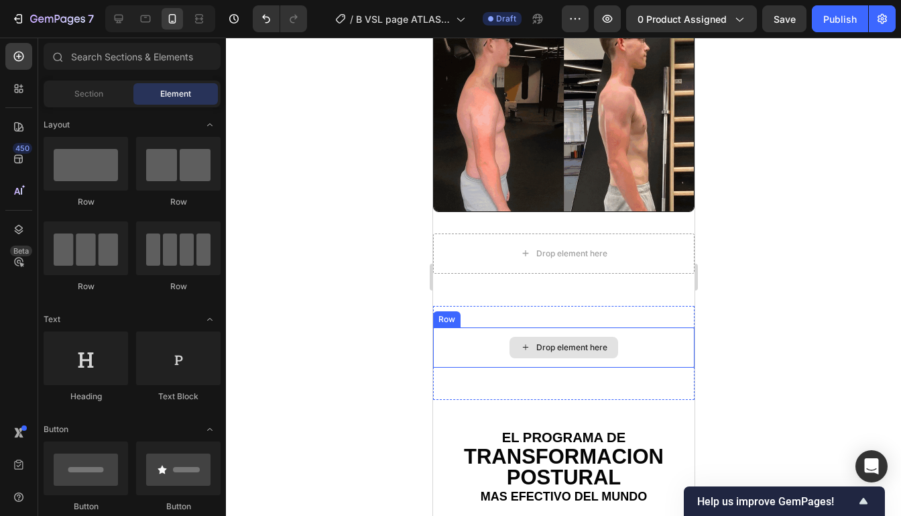
click at [589, 355] on div "Drop element here" at bounding box center [563, 347] width 109 height 21
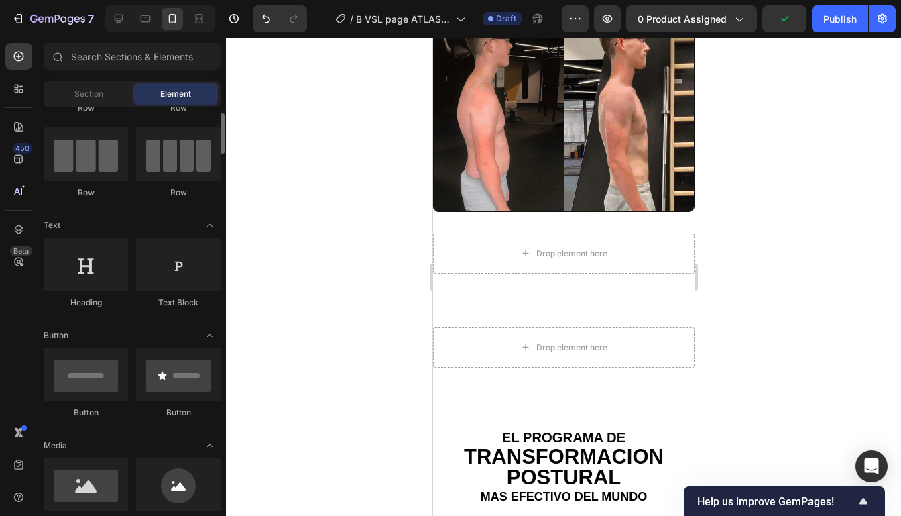
scroll to position [115, 0]
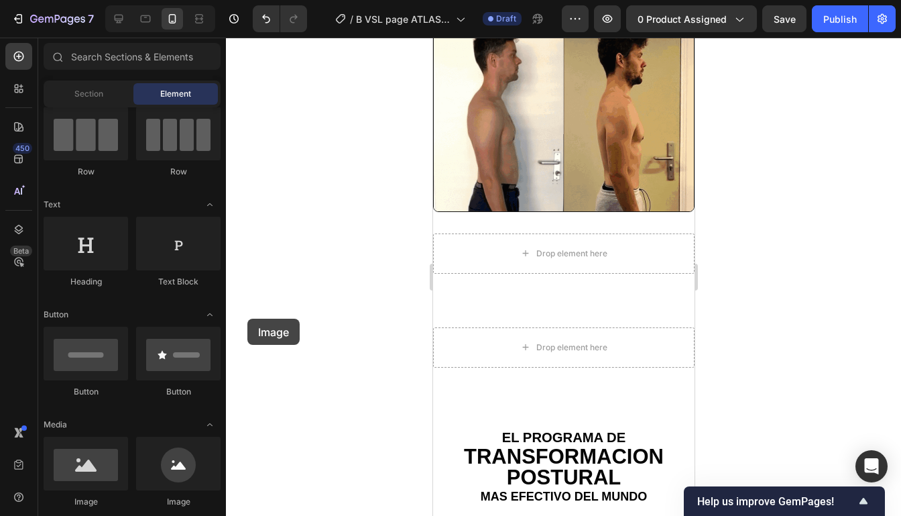
drag, startPoint x: 88, startPoint y: 461, endPoint x: 248, endPoint y: 318, distance: 214.6
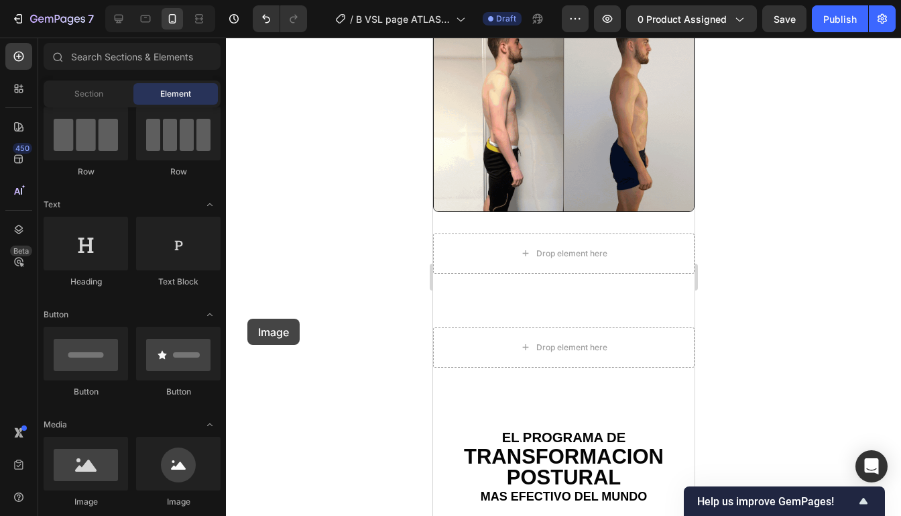
click at [248, 0] on div "7 / B VSL page ATLAS POSTURAL Draft Preview 0 product assigned Save Publish 450…" at bounding box center [450, 0] width 901 height 0
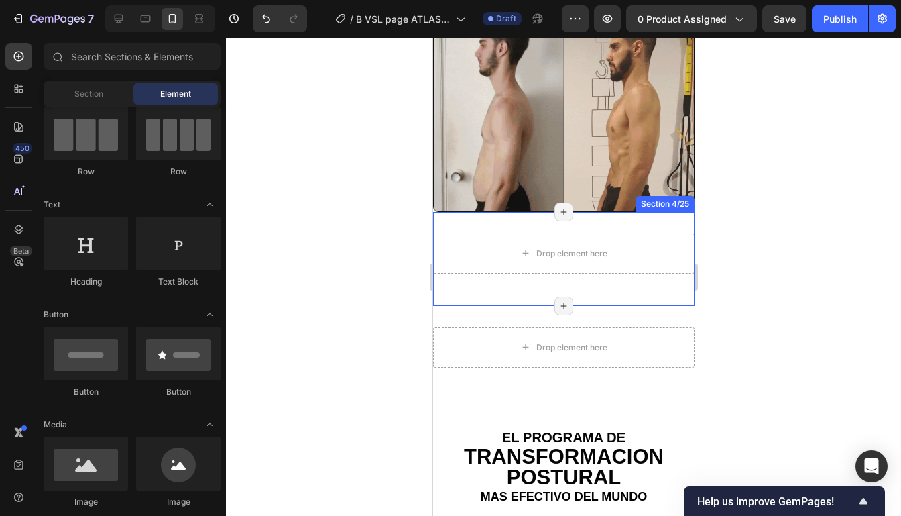
scroll to position [603, 0]
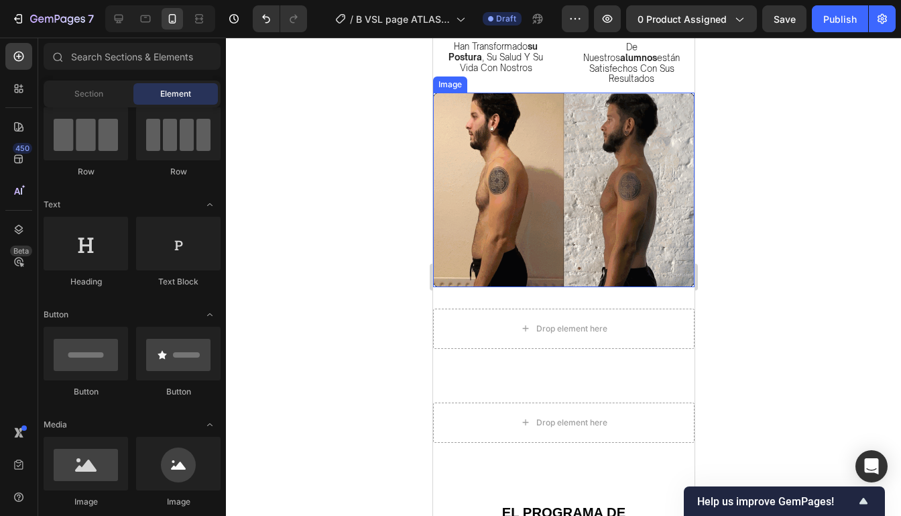
click at [614, 150] on img at bounding box center [562, 190] width 261 height 194
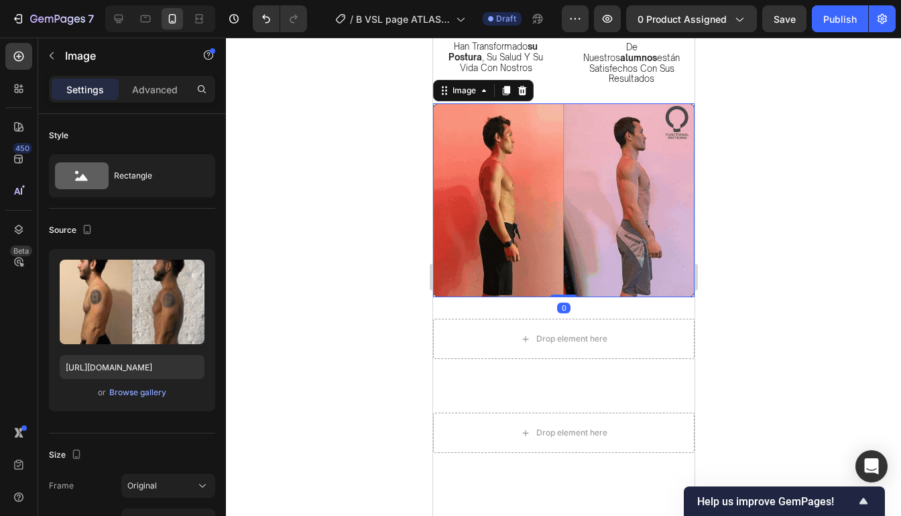
click at [505, 86] on icon at bounding box center [505, 90] width 7 height 9
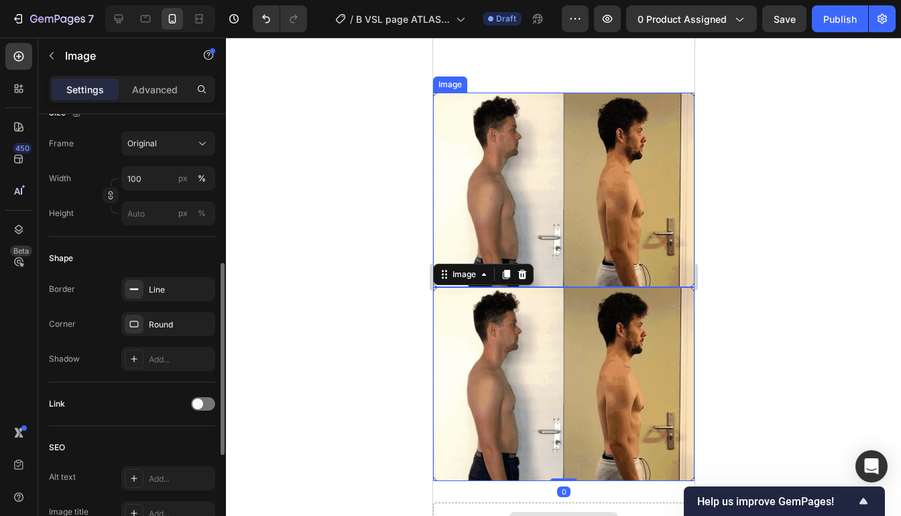
scroll to position [893, 0]
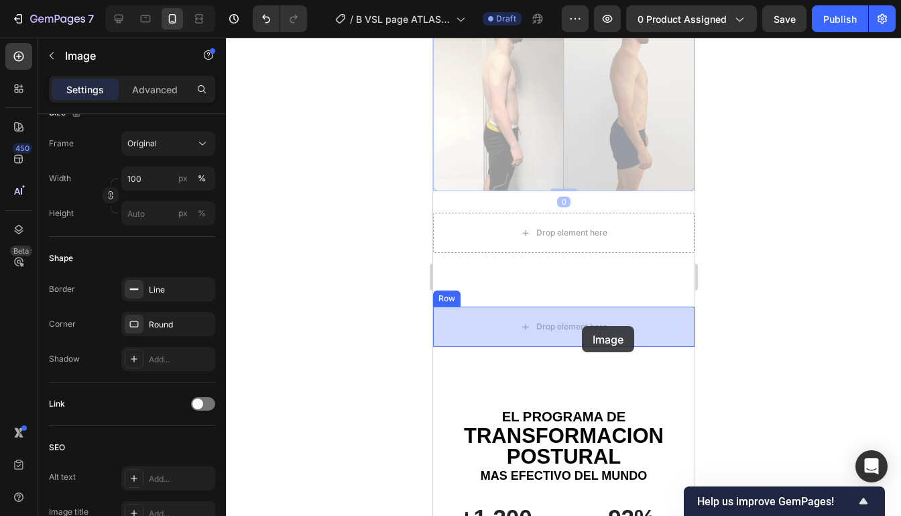
drag, startPoint x: 591, startPoint y: 148, endPoint x: 581, endPoint y: 326, distance: 178.6
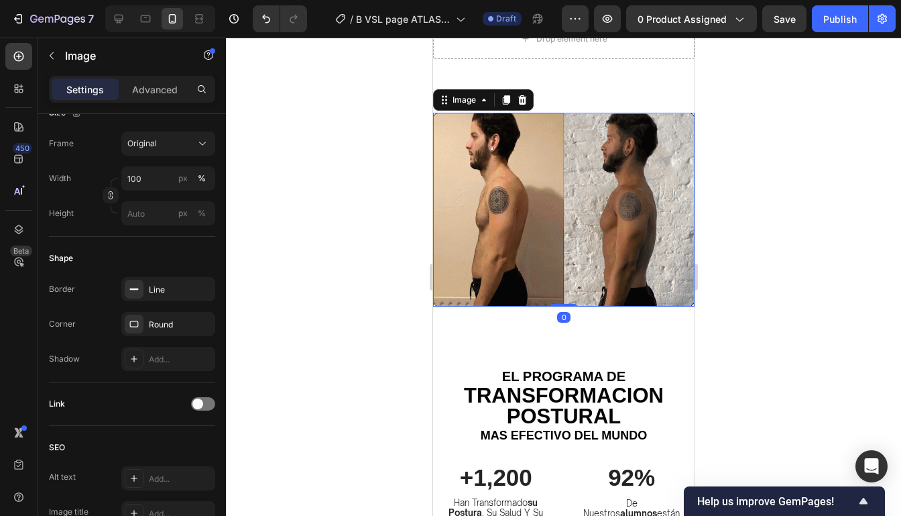
click at [731, 250] on div at bounding box center [563, 277] width 675 height 478
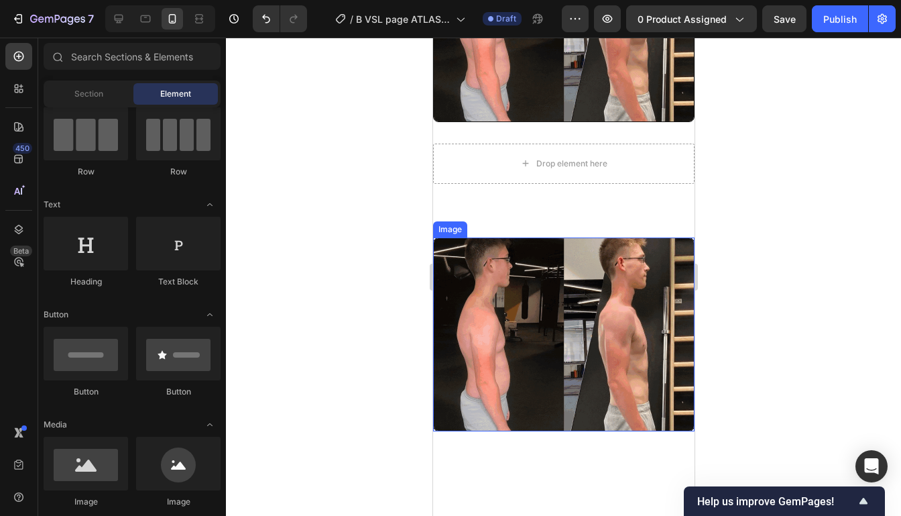
scroll to position [662, 0]
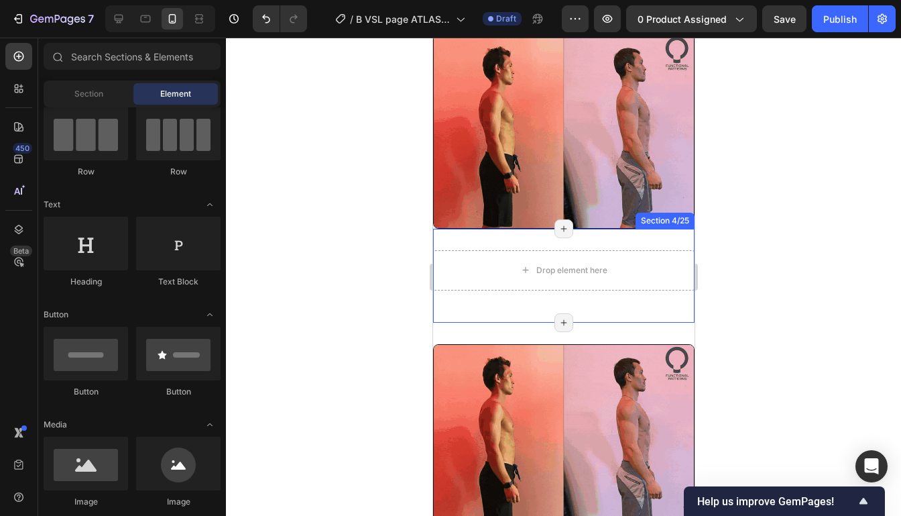
click at [761, 225] on div at bounding box center [563, 277] width 675 height 478
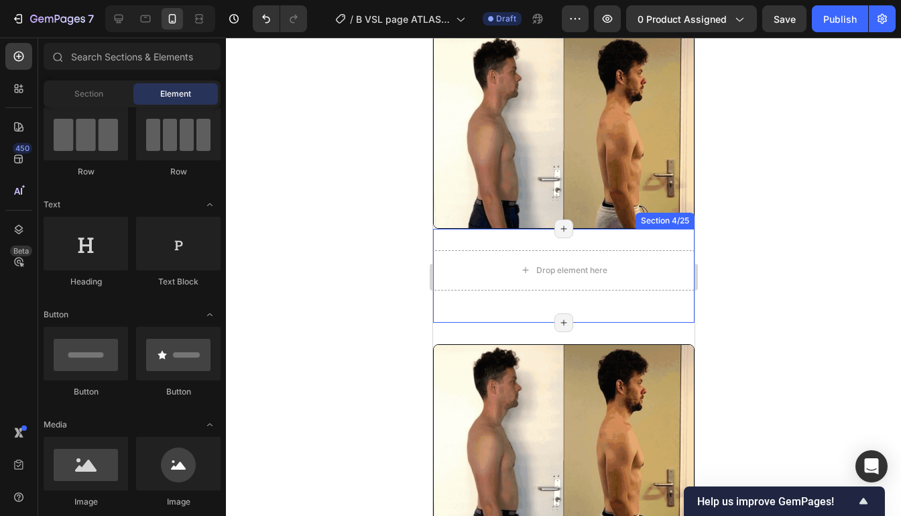
click at [761, 225] on div at bounding box center [563, 277] width 675 height 478
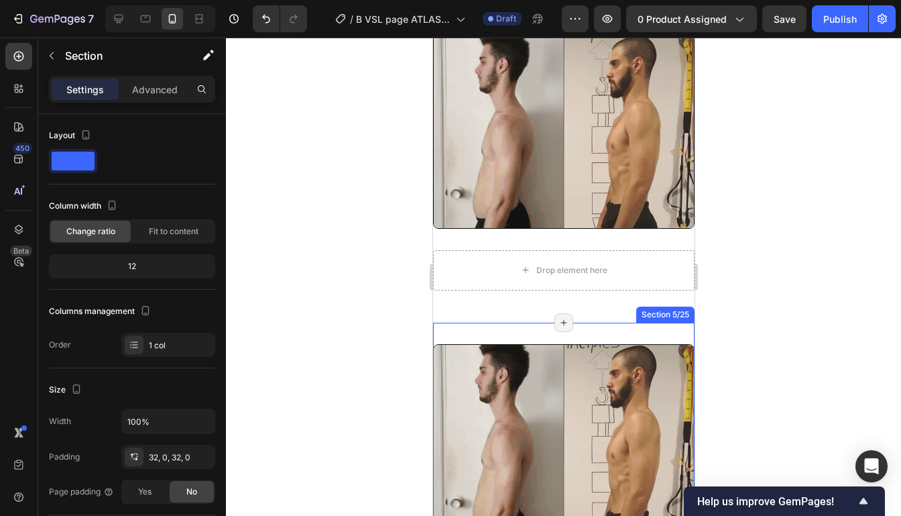
click at [621, 330] on div "Image Row Section 5/25 Page has reached Shopify’s 25 section-limit Page has rea…" at bounding box center [562, 445] width 261 height 247
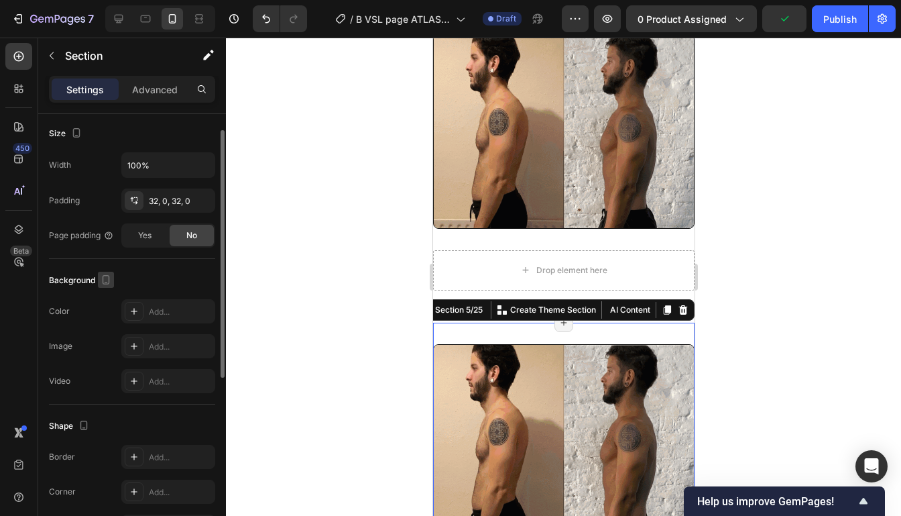
scroll to position [3, 0]
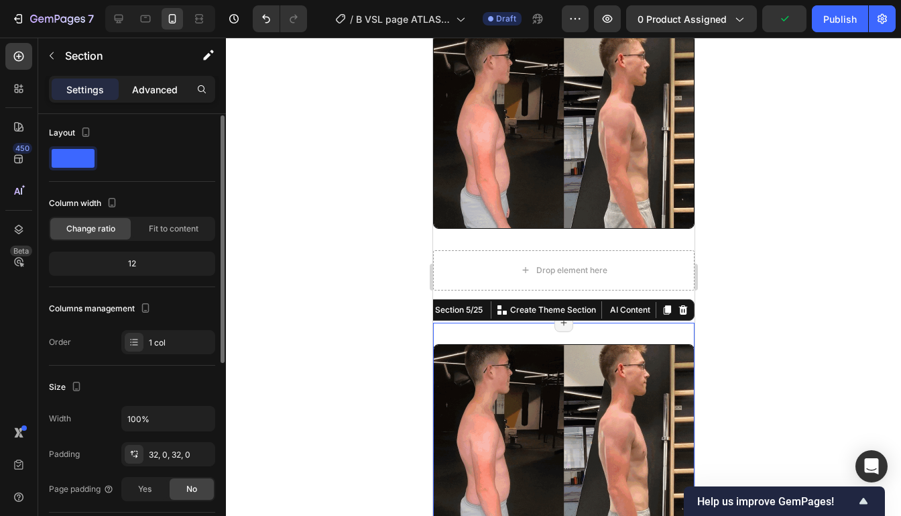
click at [147, 98] on div "Advanced" at bounding box center [154, 88] width 67 height 21
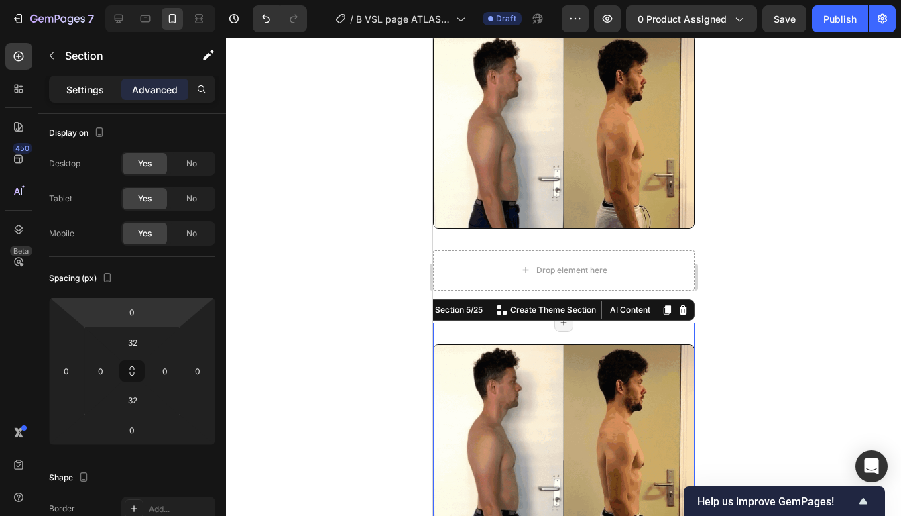
click at [99, 99] on div "Settings" at bounding box center [85, 88] width 67 height 21
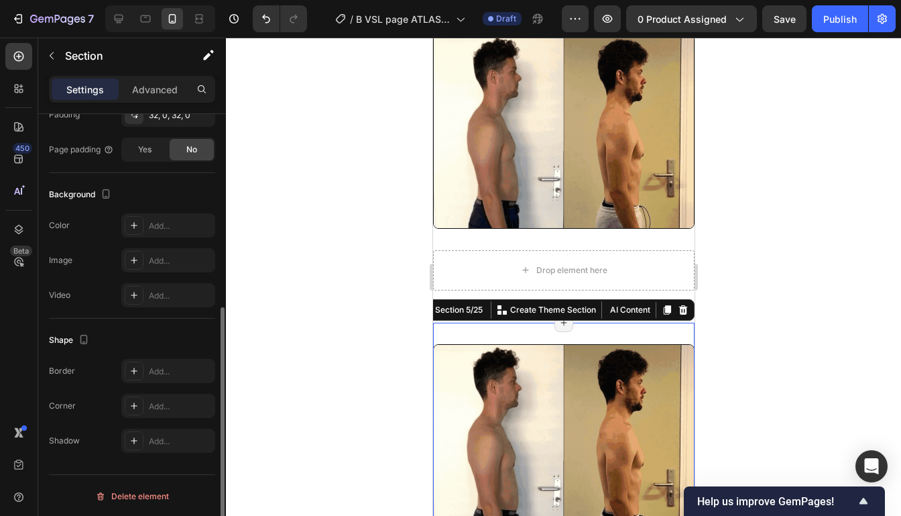
scroll to position [342, 0]
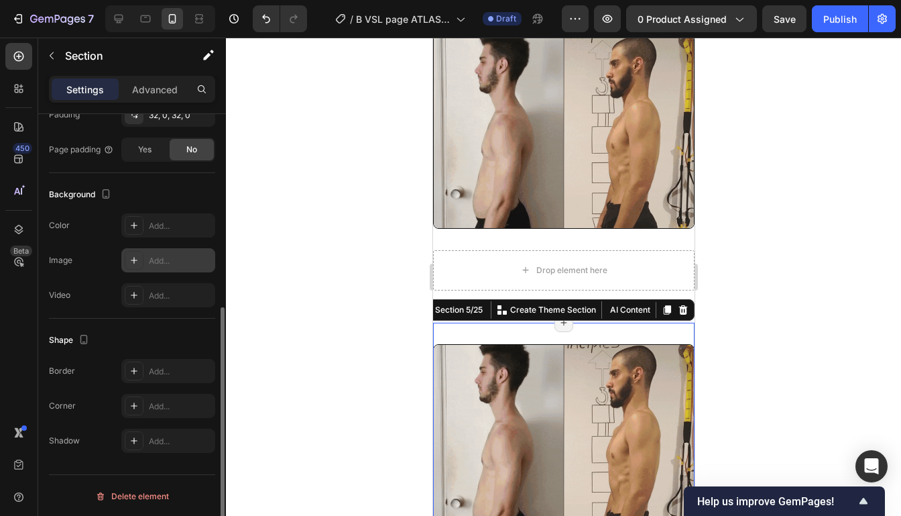
click at [166, 257] on div "Add..." at bounding box center [180, 261] width 63 height 12
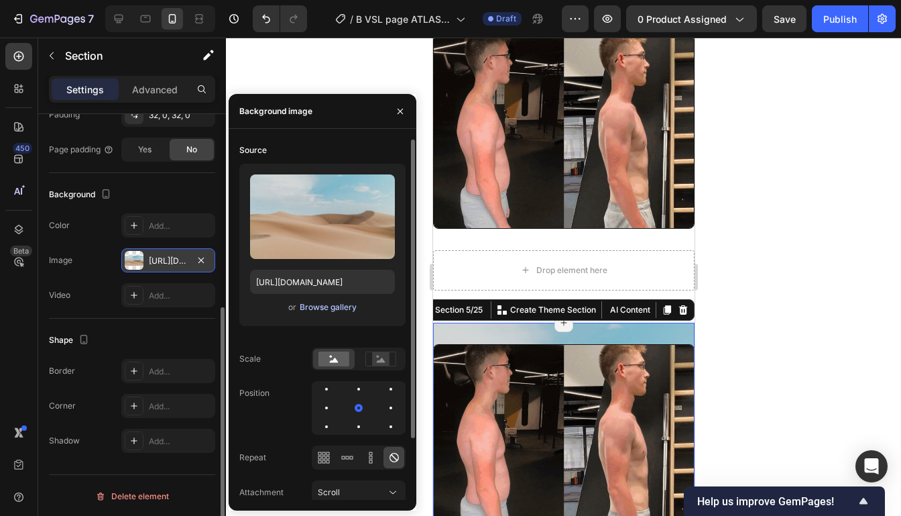
click at [315, 308] on div "Browse gallery" at bounding box center [328, 307] width 57 height 12
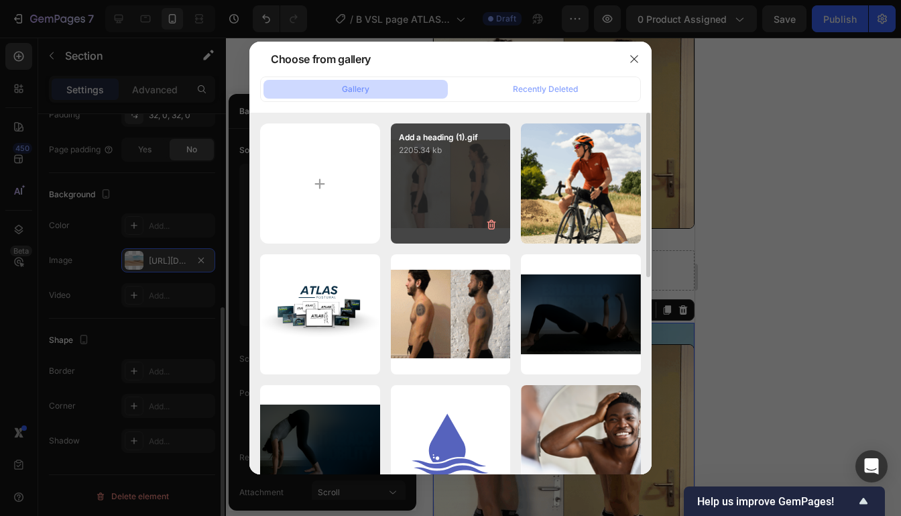
click at [446, 183] on div "Add a heading (1).gif 2205.34 kb" at bounding box center [451, 183] width 120 height 120
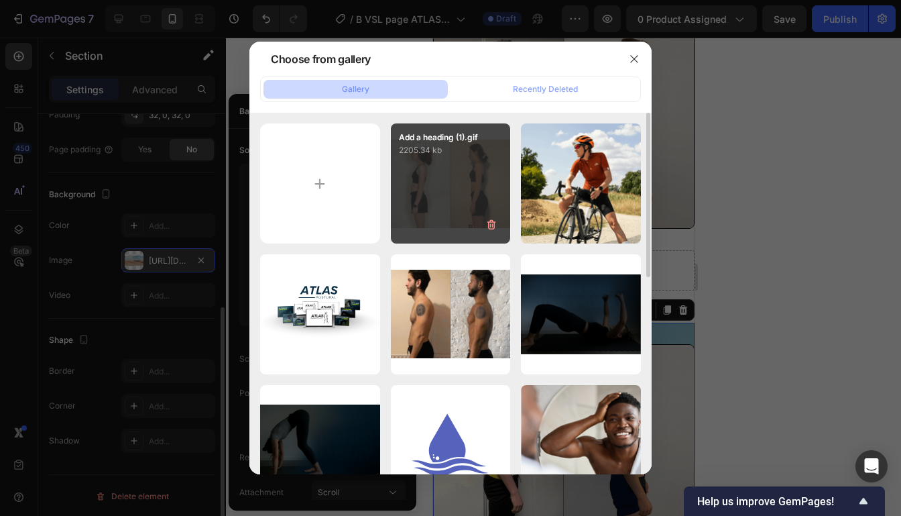
type input "[URL][DOMAIN_NAME]"
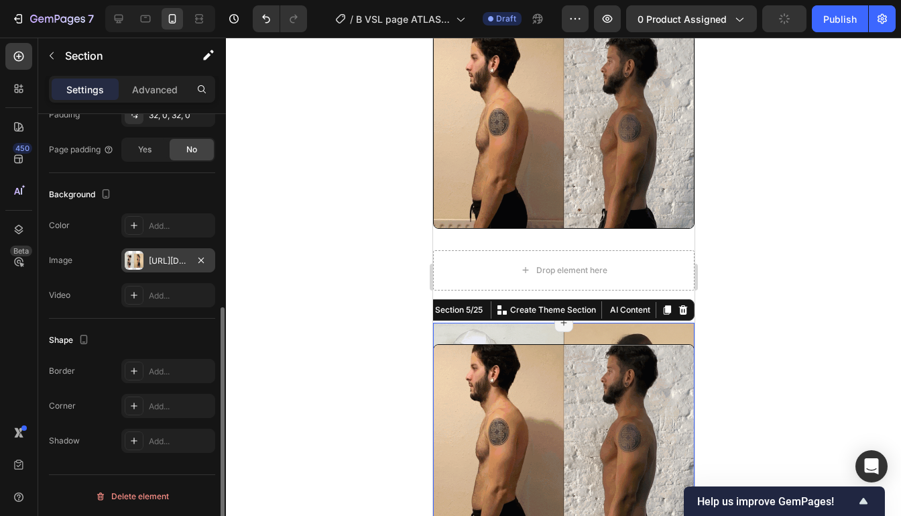
click at [748, 278] on div at bounding box center [563, 277] width 675 height 478
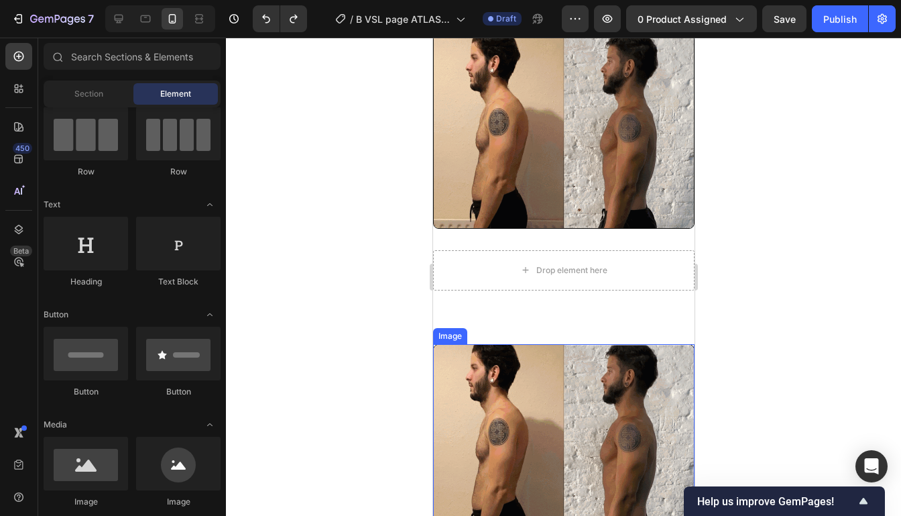
click at [642, 371] on img at bounding box center [562, 441] width 261 height 194
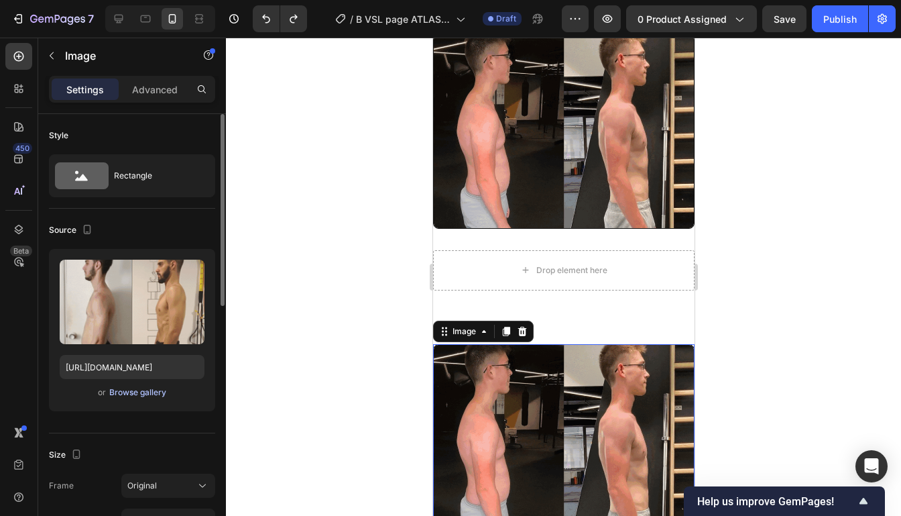
click at [129, 395] on div "Browse gallery" at bounding box center [137, 392] width 57 height 12
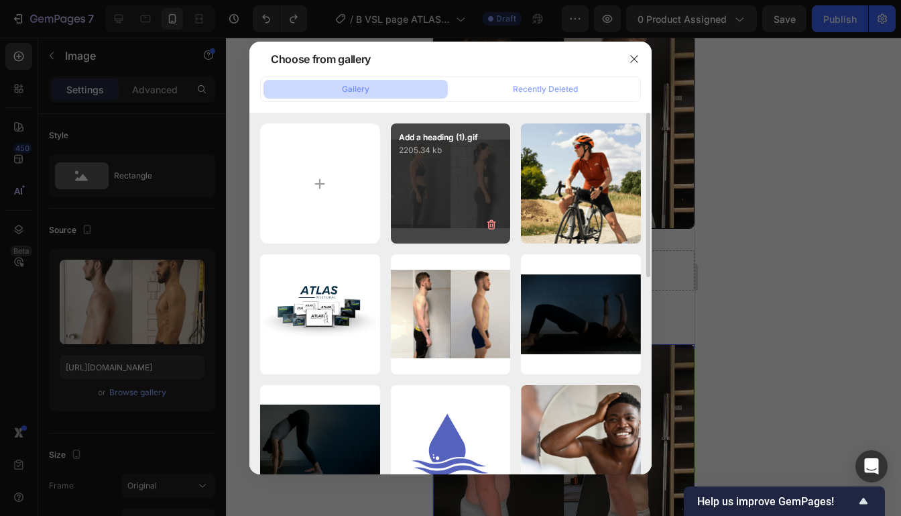
click at [431, 145] on p "2205.34 kb" at bounding box center [451, 149] width 104 height 13
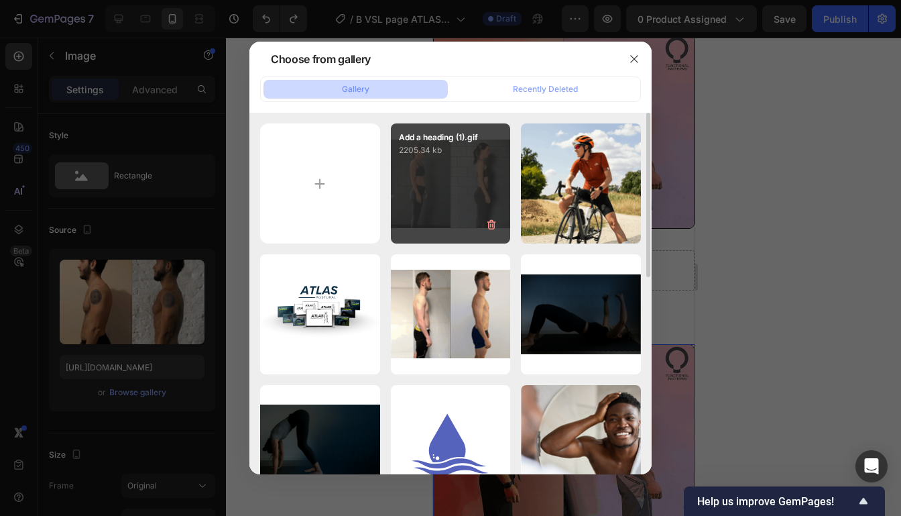
type input "[URL][DOMAIN_NAME]"
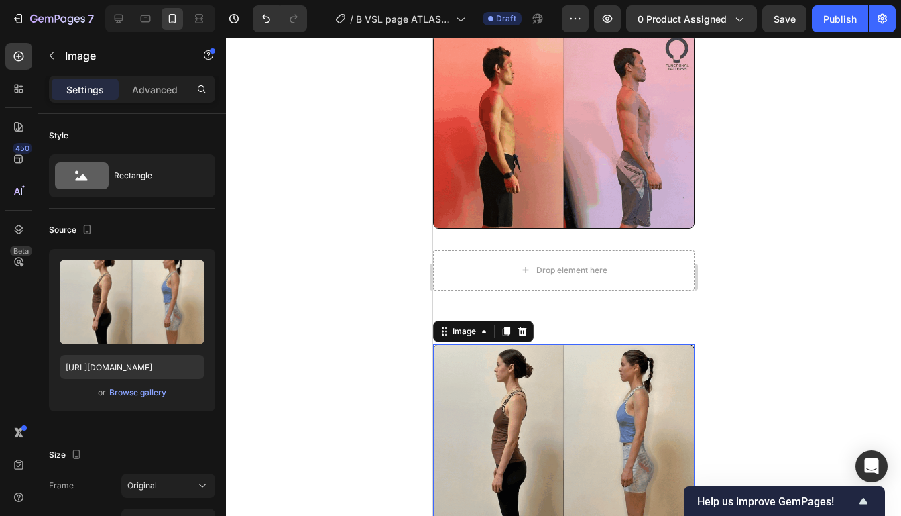
click at [798, 211] on div at bounding box center [563, 277] width 675 height 478
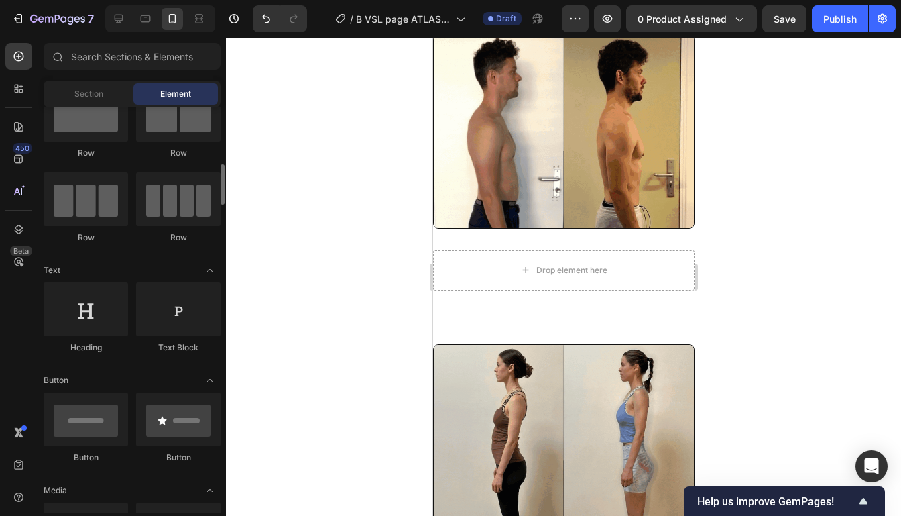
scroll to position [0, 0]
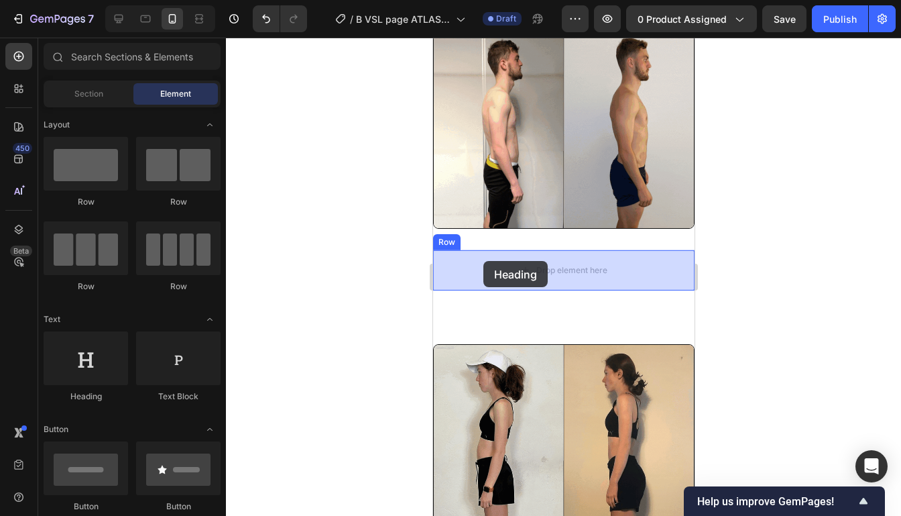
drag, startPoint x: 522, startPoint y: 395, endPoint x: 483, endPoint y: 261, distance: 139.6
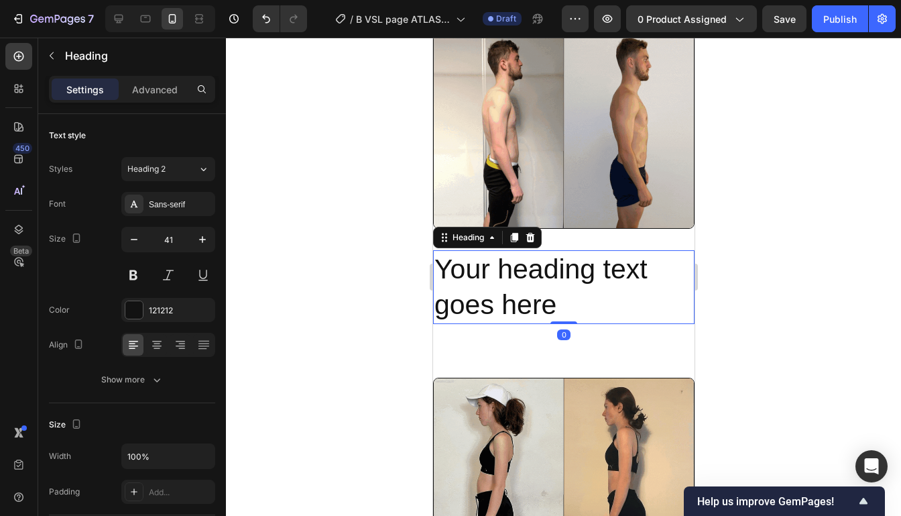
click at [721, 242] on div at bounding box center [563, 277] width 675 height 478
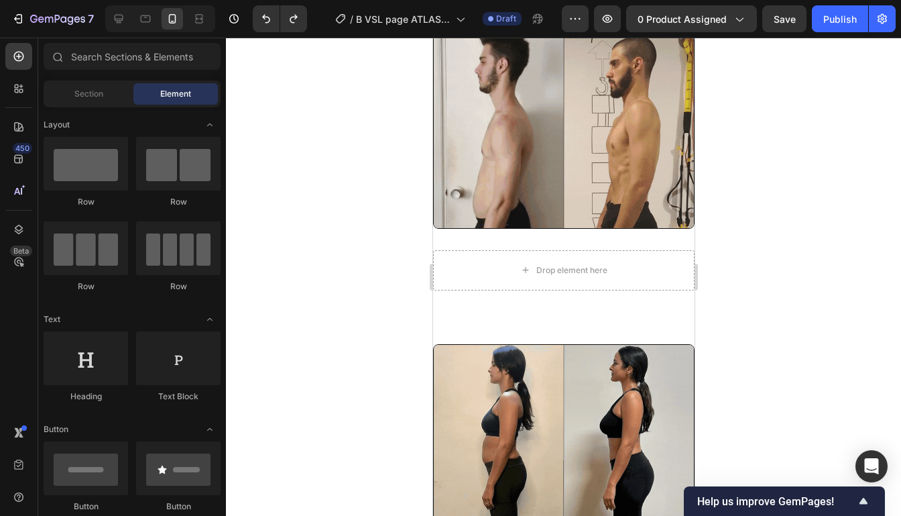
click at [723, 160] on div at bounding box center [563, 277] width 675 height 478
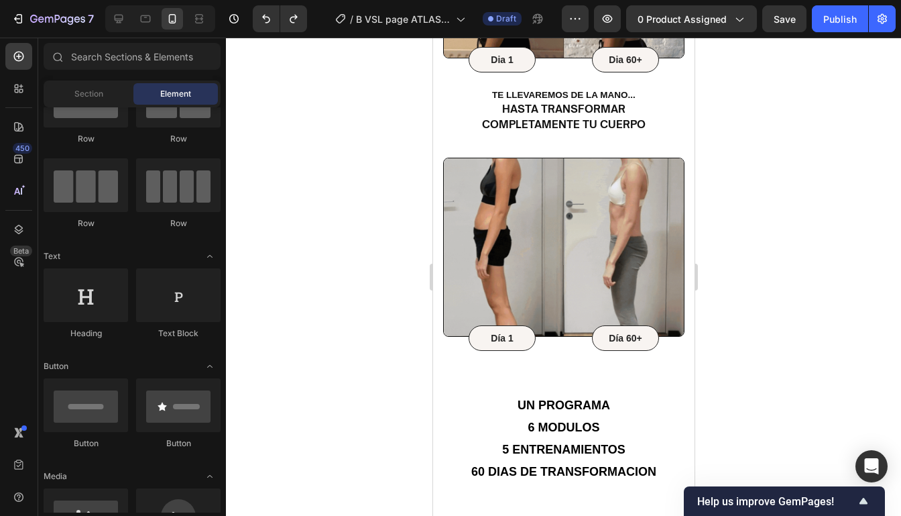
scroll to position [1595, 0]
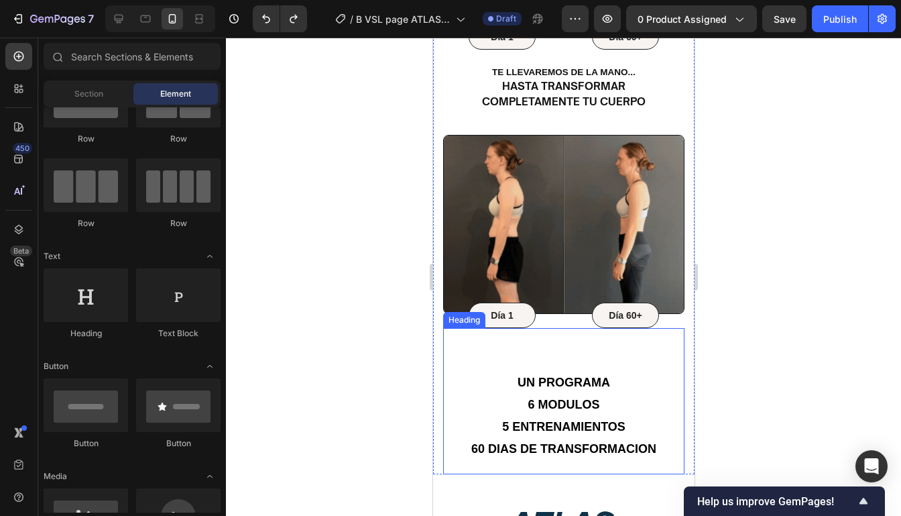
click at [564, 375] on sup "Un programa" at bounding box center [563, 381] width 93 height 13
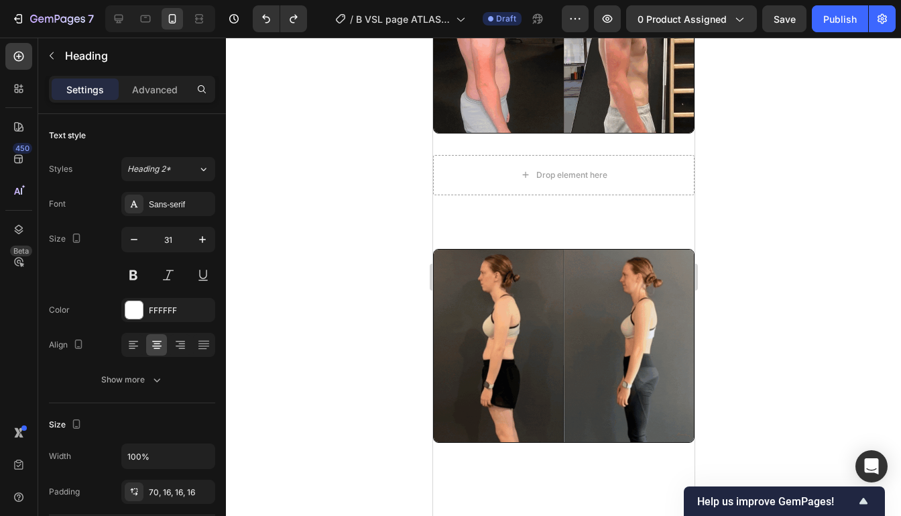
scroll to position [212, 0]
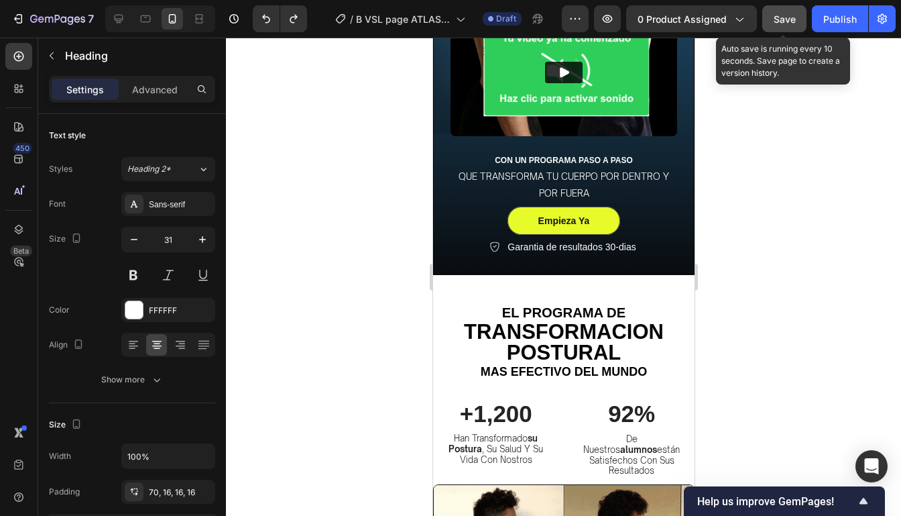
click at [793, 15] on span "Save" at bounding box center [785, 18] width 22 height 11
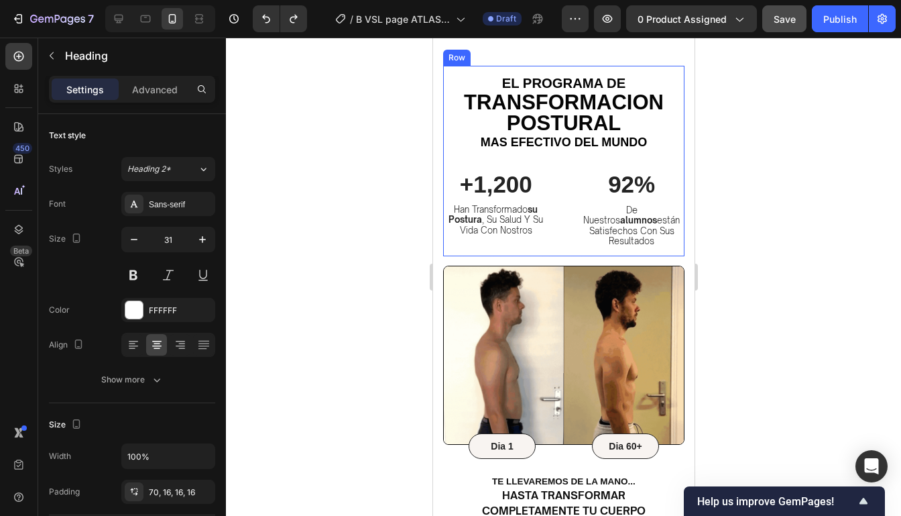
scroll to position [1193, 0]
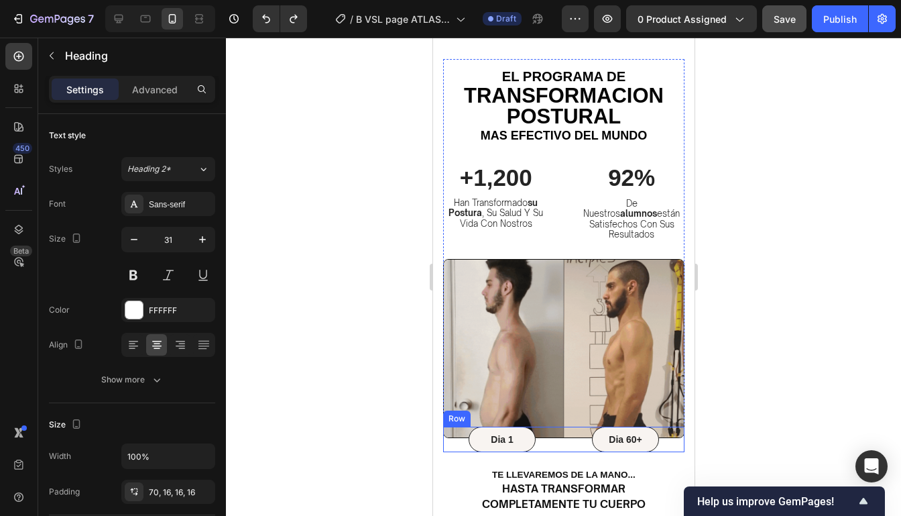
click at [663, 430] on div "Dia 60+ Text Block Row" at bounding box center [625, 438] width 118 height 25
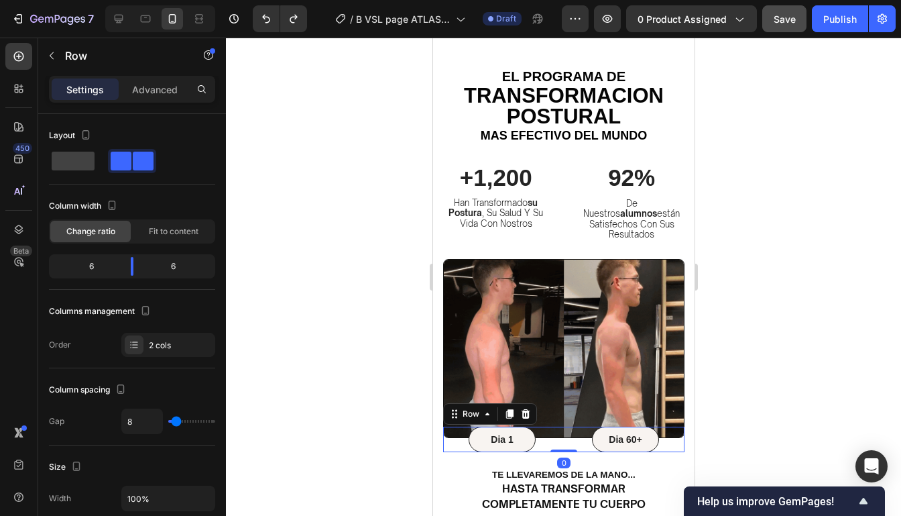
click at [505, 408] on icon at bounding box center [508, 413] width 11 height 11
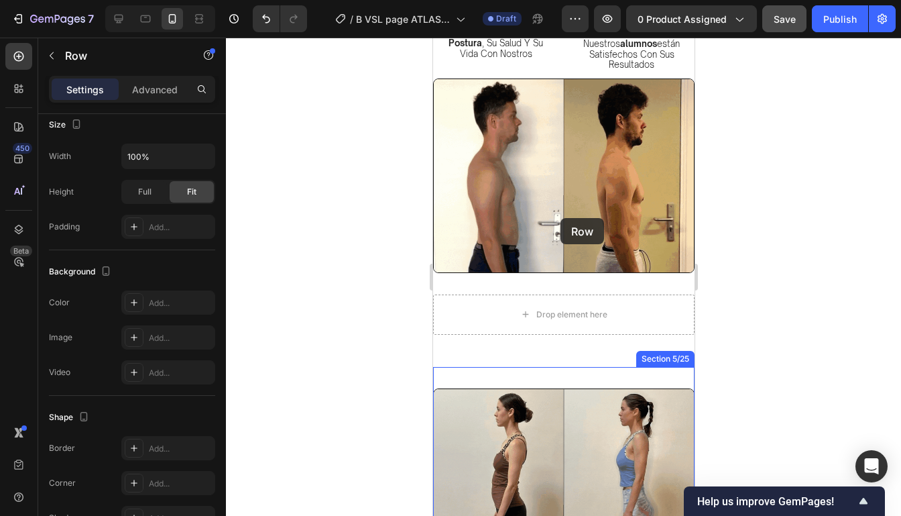
scroll to position [561, 0]
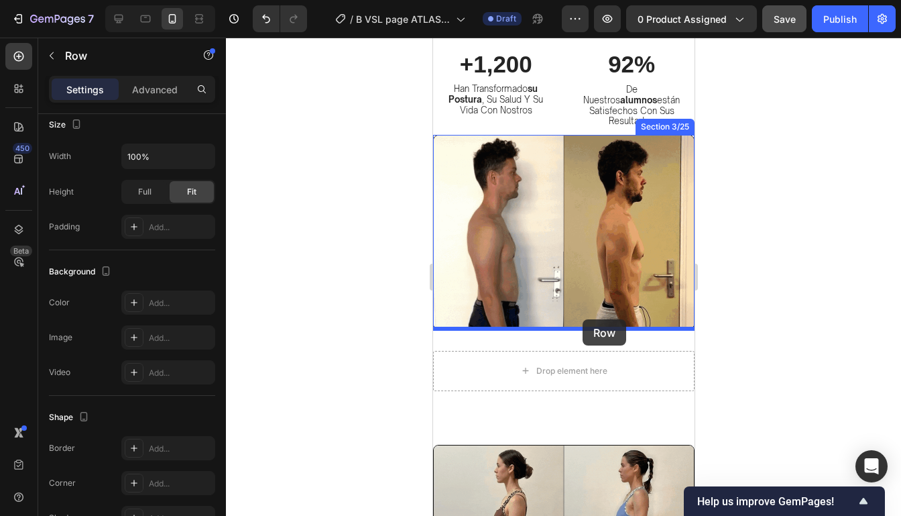
drag, startPoint x: 543, startPoint y: 440, endPoint x: 582, endPoint y: 319, distance: 126.8
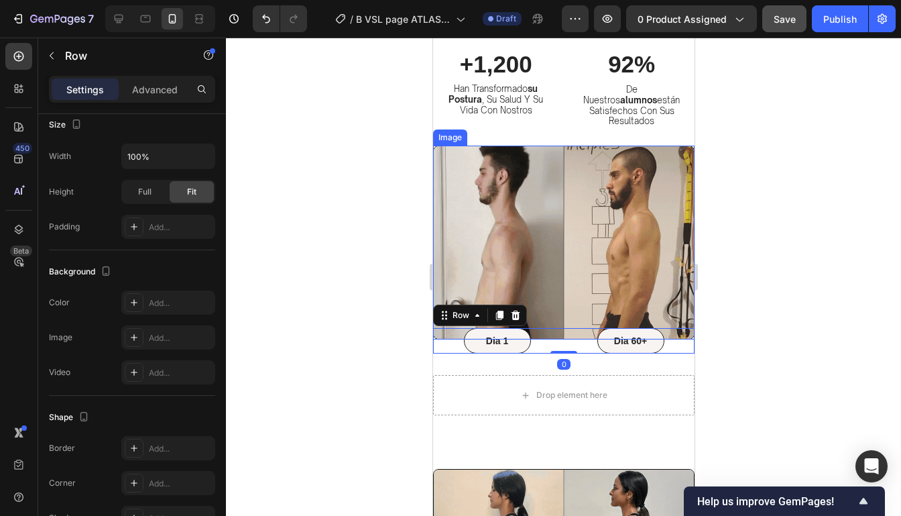
click at [747, 286] on div at bounding box center [563, 277] width 675 height 478
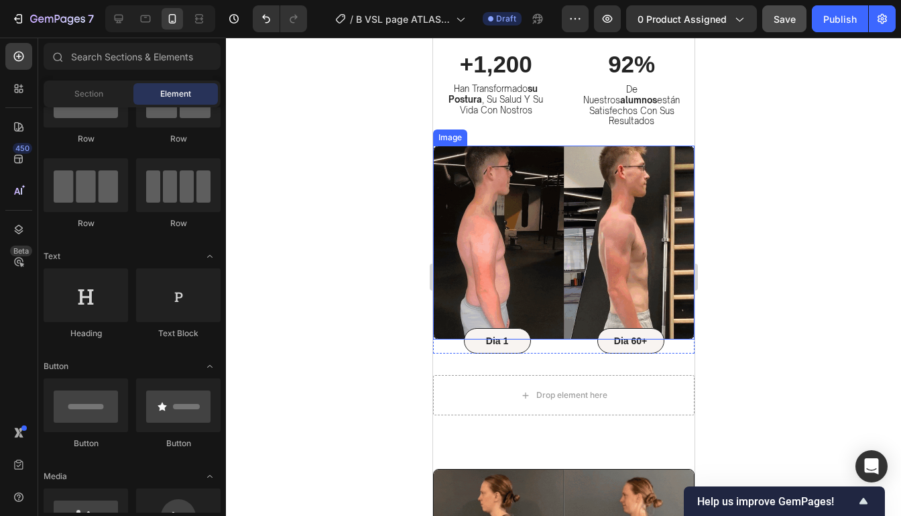
click at [746, 287] on div at bounding box center [563, 277] width 675 height 478
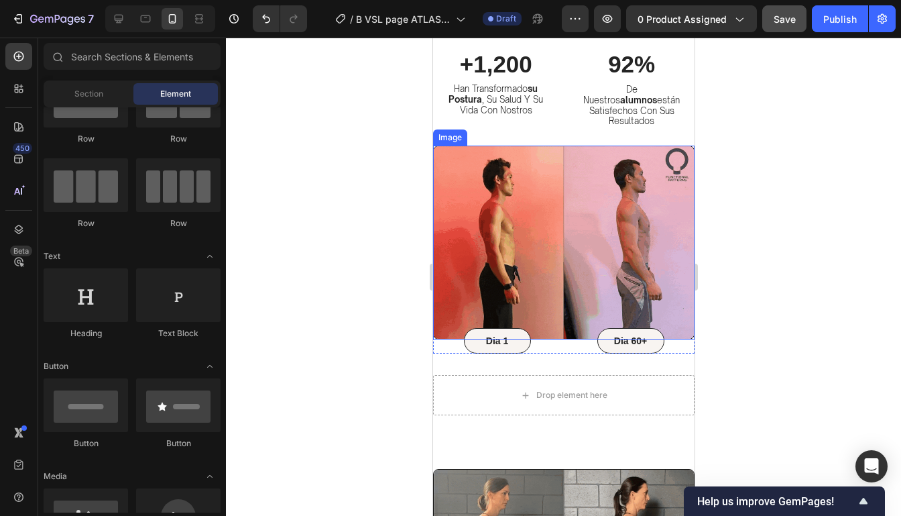
click at [714, 451] on div at bounding box center [563, 277] width 675 height 478
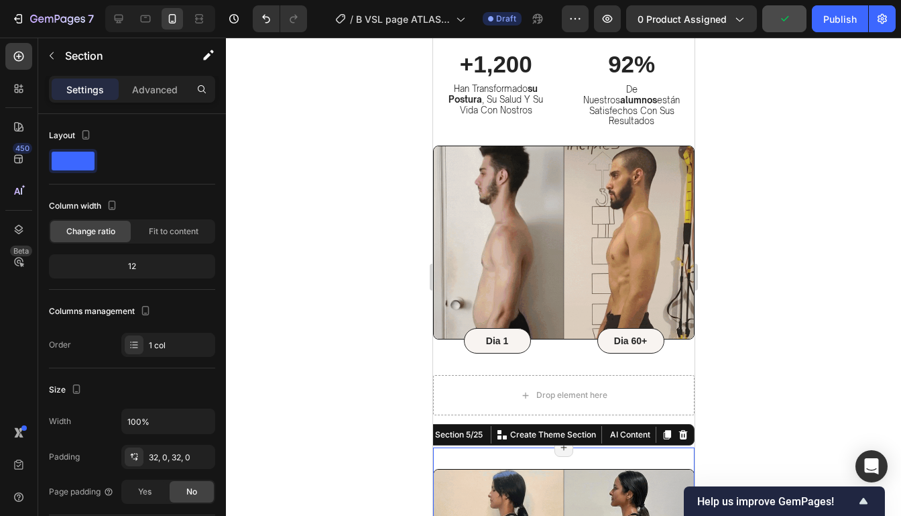
click at [736, 405] on div at bounding box center [563, 277] width 675 height 478
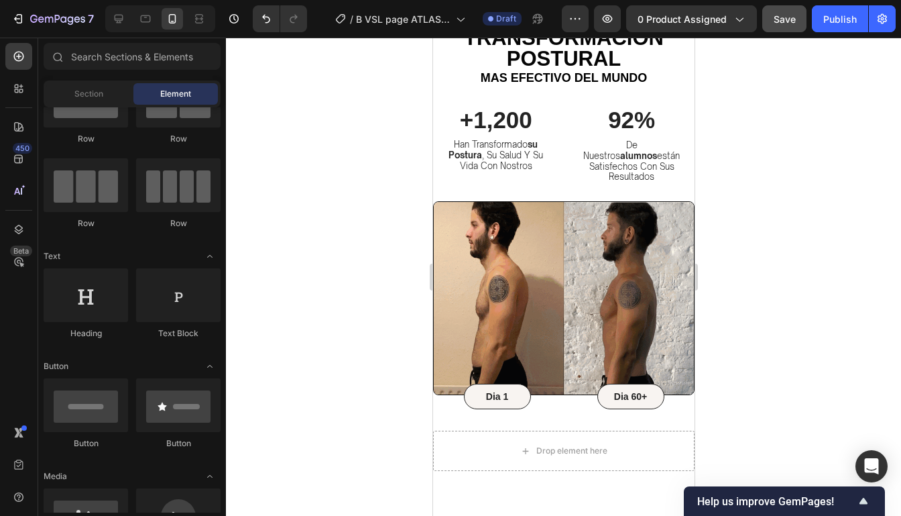
scroll to position [538, 0]
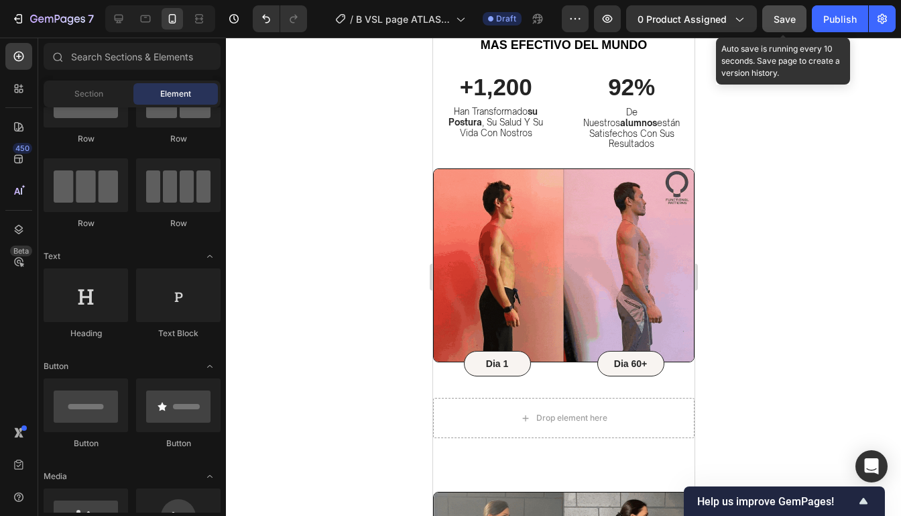
click at [794, 27] on button "Save" at bounding box center [784, 18] width 44 height 27
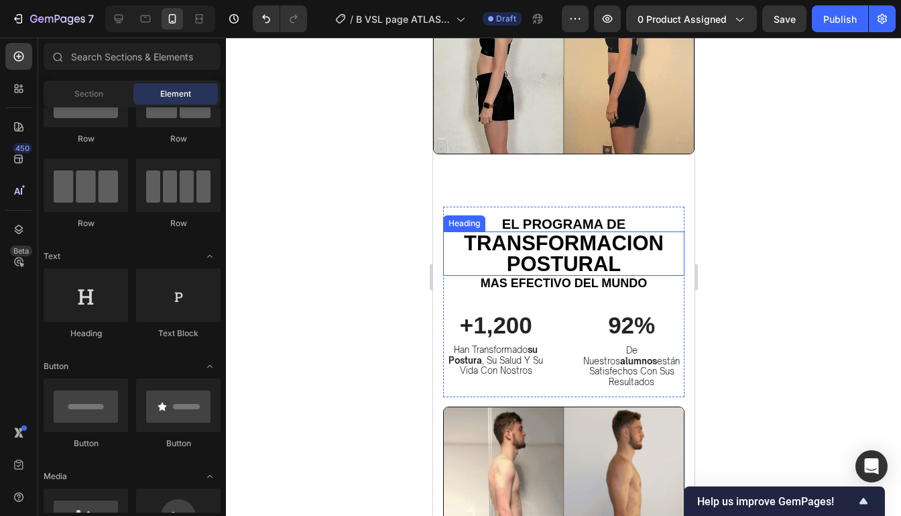
scroll to position [965, 0]
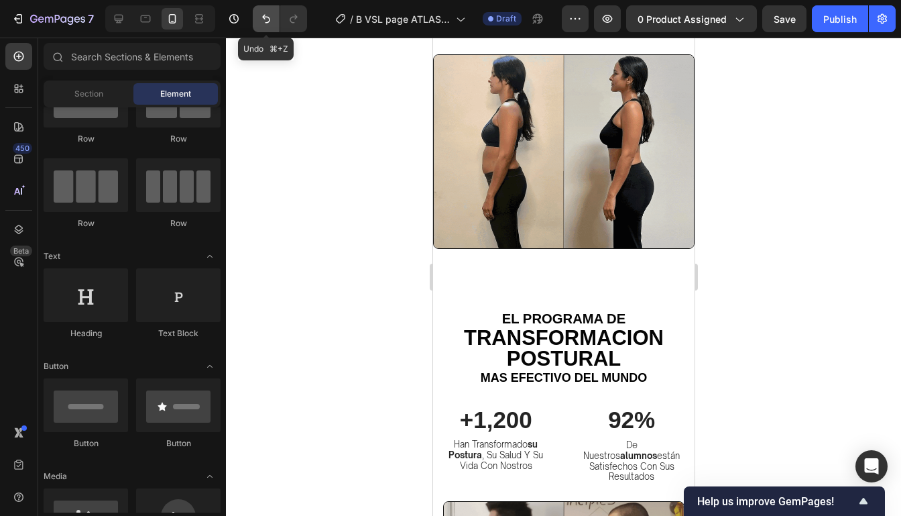
click at [274, 18] on button "Undo/Redo" at bounding box center [266, 18] width 27 height 27
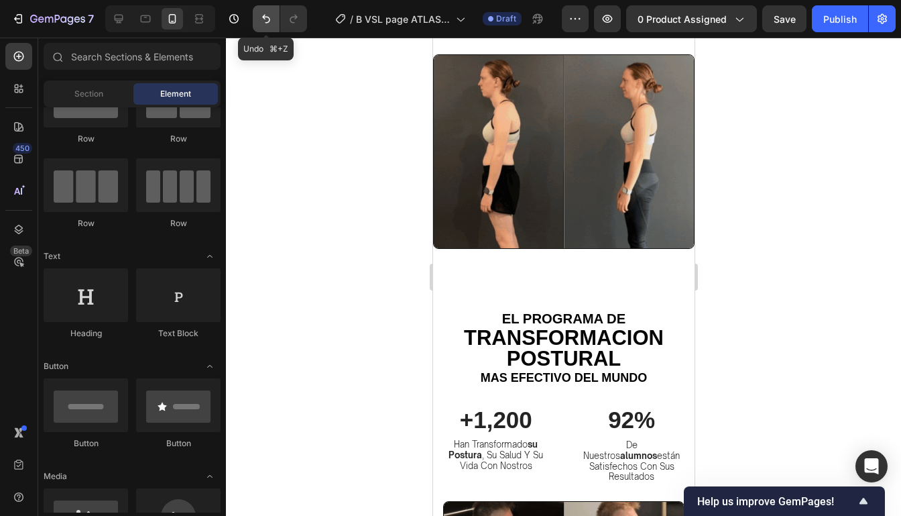
click at [274, 18] on button "Undo/Redo" at bounding box center [266, 18] width 27 height 27
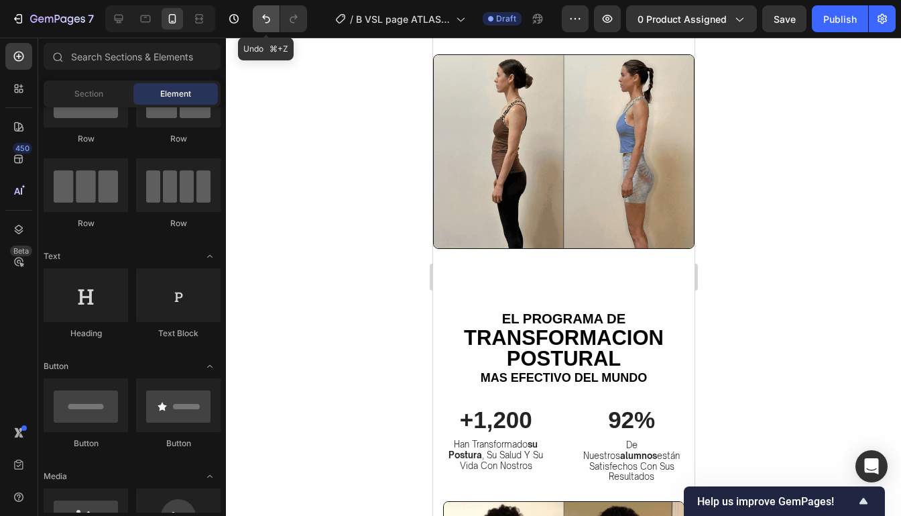
click at [274, 18] on button "Undo/Redo" at bounding box center [266, 18] width 27 height 27
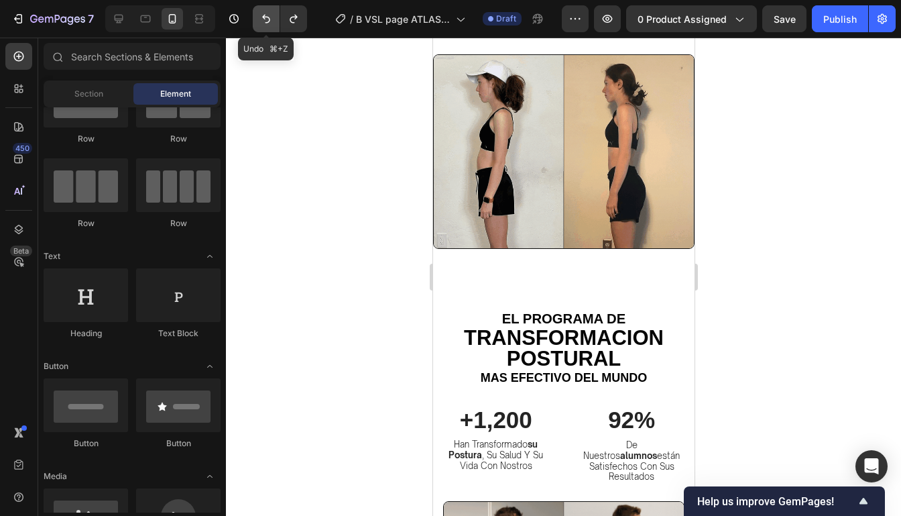
click at [274, 18] on button "Undo/Redo" at bounding box center [266, 18] width 27 height 27
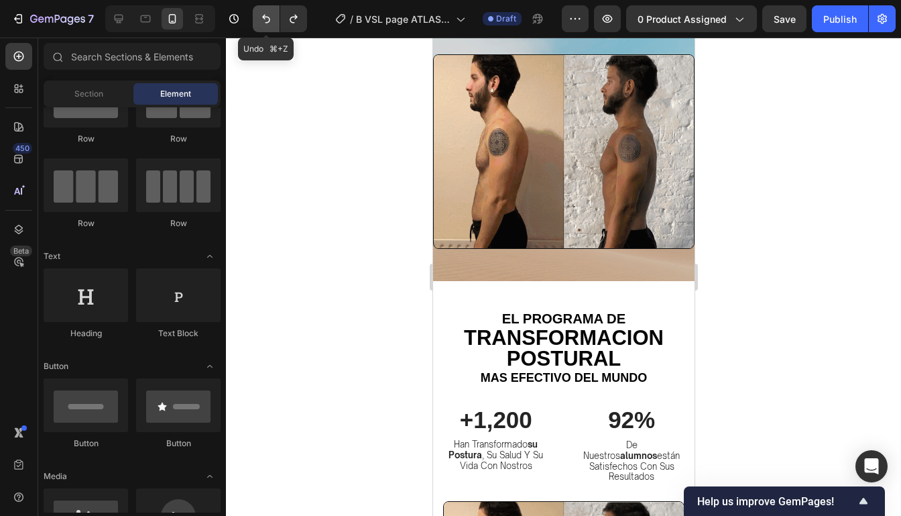
click at [274, 18] on button "Undo/Redo" at bounding box center [266, 18] width 27 height 27
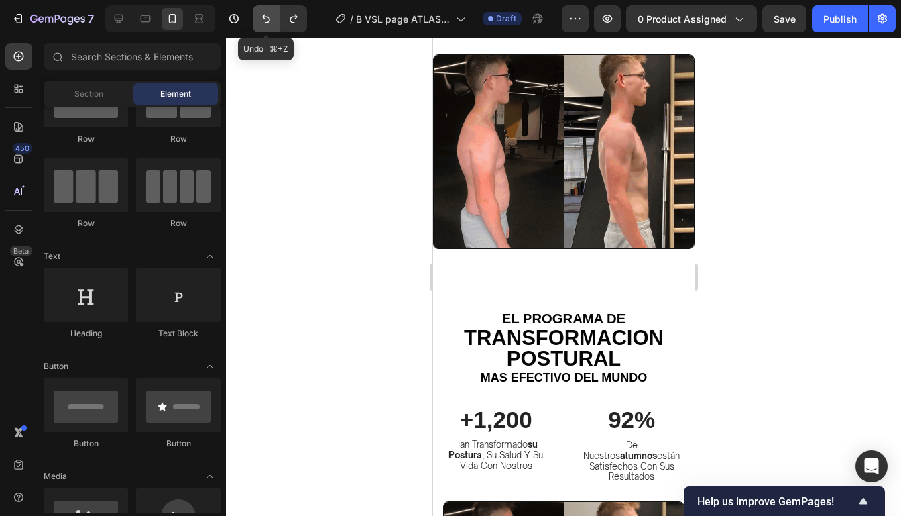
click at [274, 18] on button "Undo/Redo" at bounding box center [266, 18] width 27 height 27
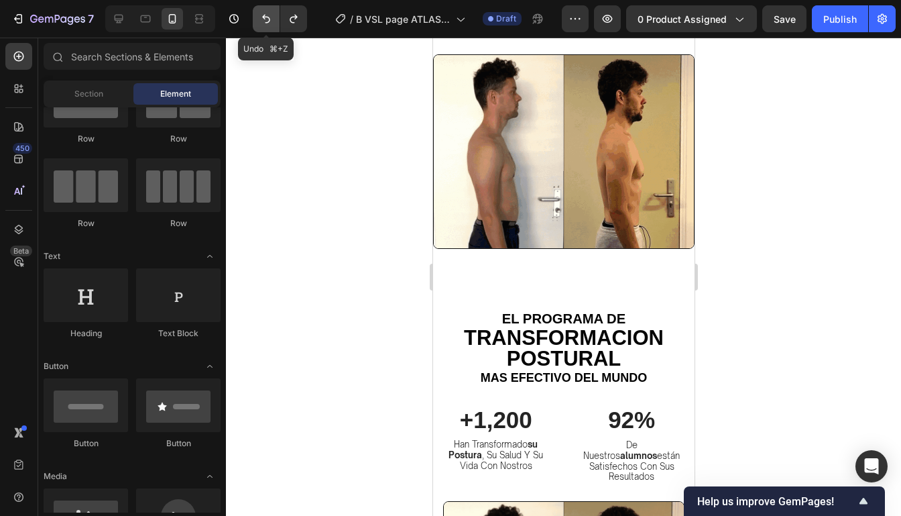
click at [274, 18] on button "Undo/Redo" at bounding box center [266, 18] width 27 height 27
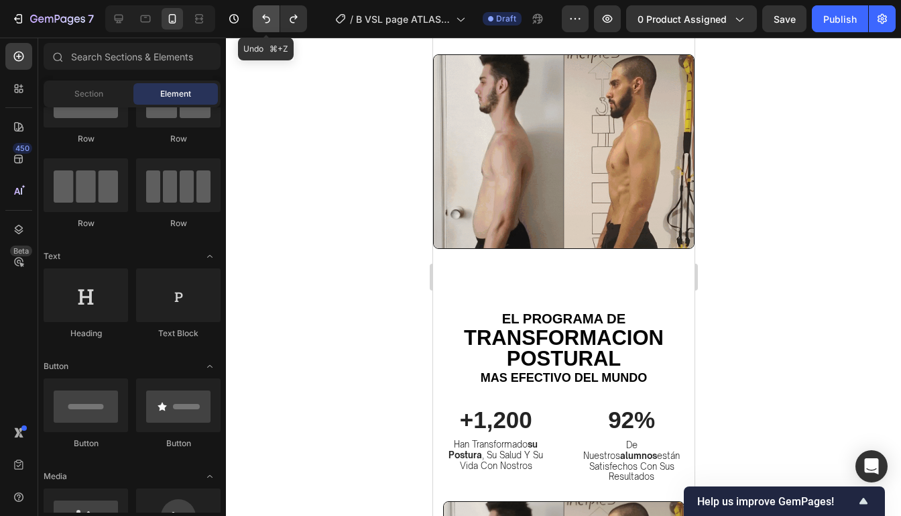
click at [274, 18] on button "Undo/Redo" at bounding box center [266, 18] width 27 height 27
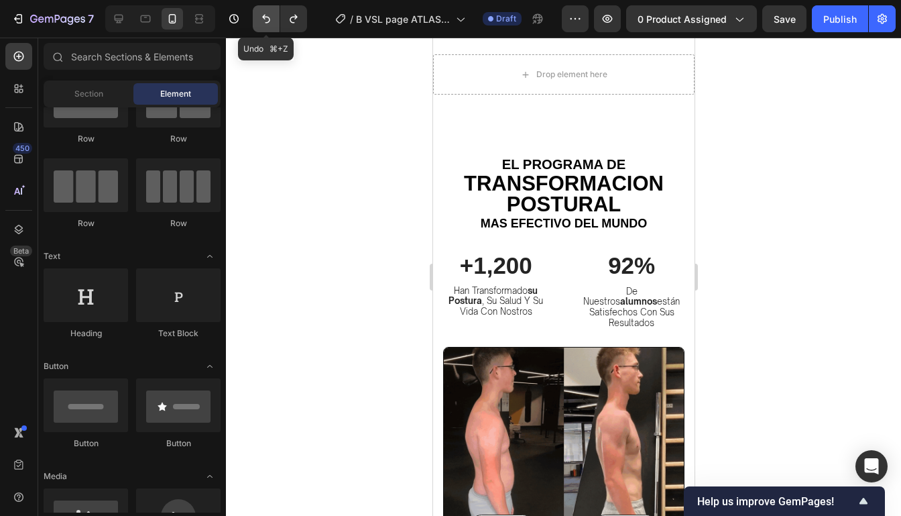
click at [274, 18] on button "Undo/Redo" at bounding box center [266, 18] width 27 height 27
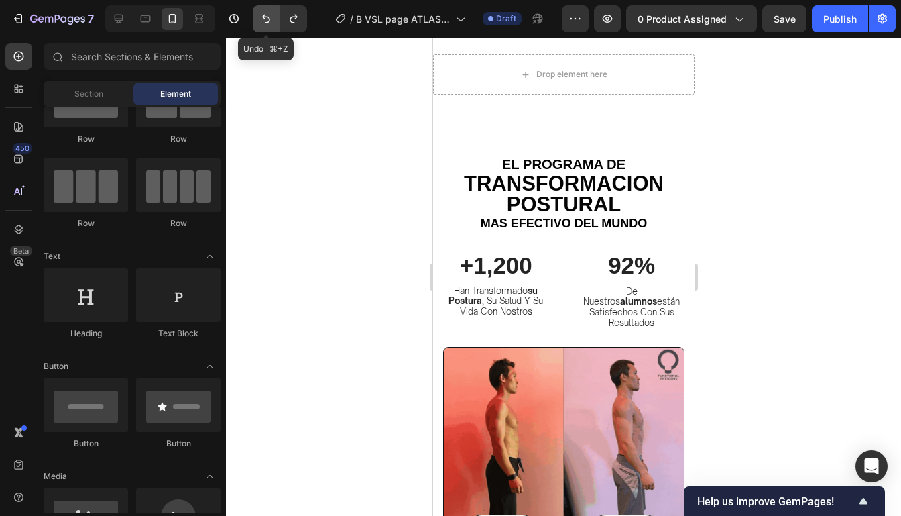
click at [274, 18] on button "Undo/Redo" at bounding box center [266, 18] width 27 height 27
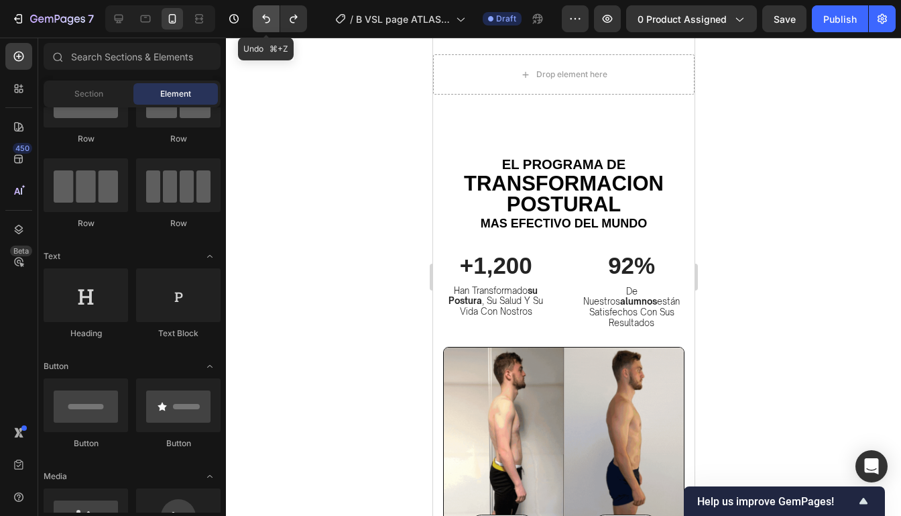
click at [274, 18] on button "Undo/Redo" at bounding box center [266, 18] width 27 height 27
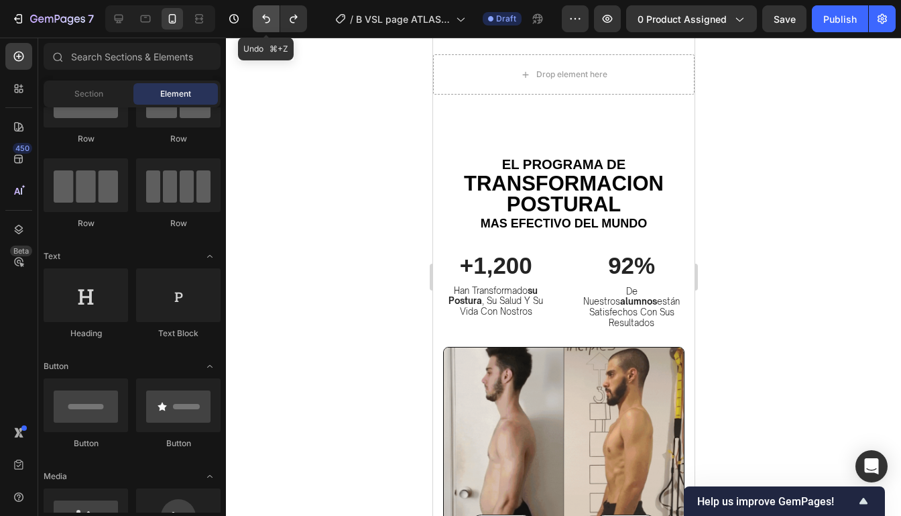
click at [274, 18] on button "Undo/Redo" at bounding box center [266, 18] width 27 height 27
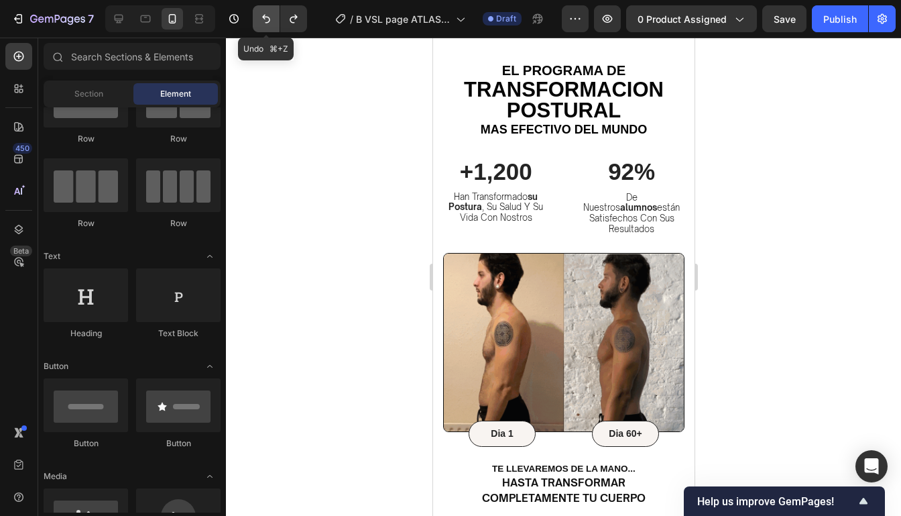
scroll to position [777, 0]
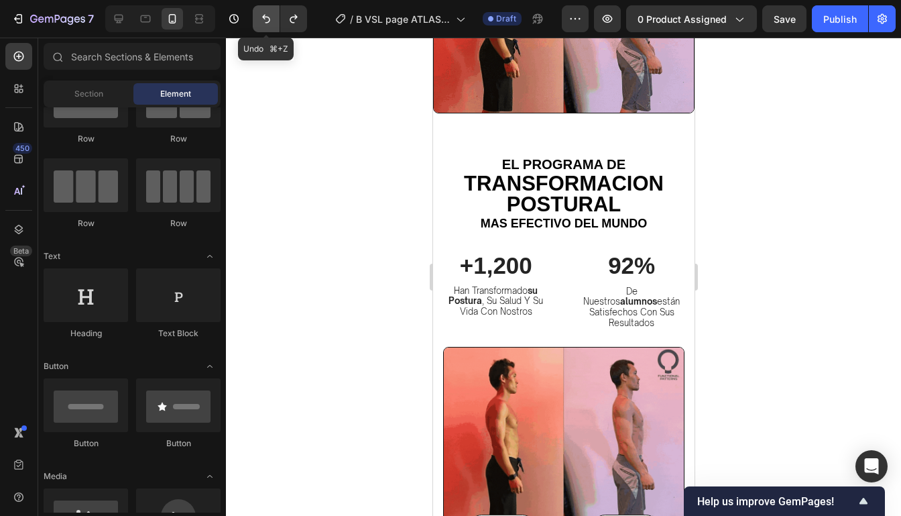
click at [274, 18] on button "Undo/Redo" at bounding box center [266, 18] width 27 height 27
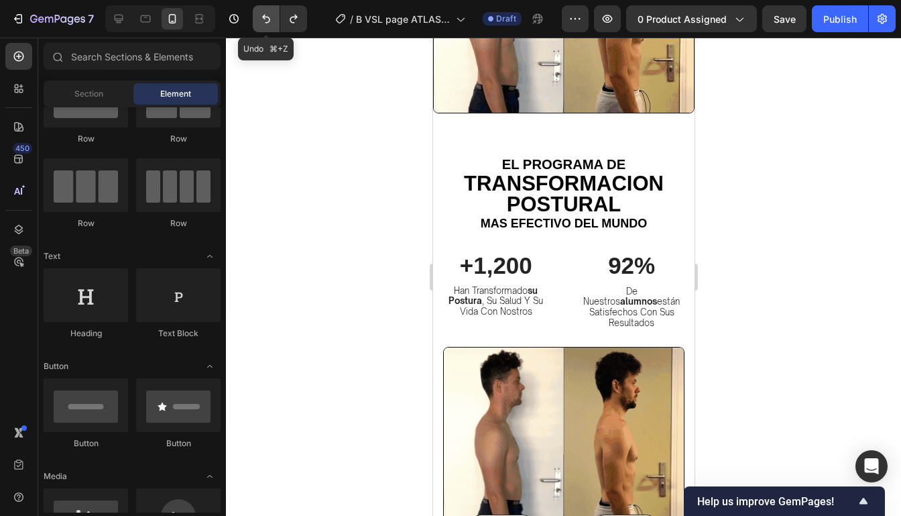
click at [273, 18] on button "Undo/Redo" at bounding box center [266, 18] width 27 height 27
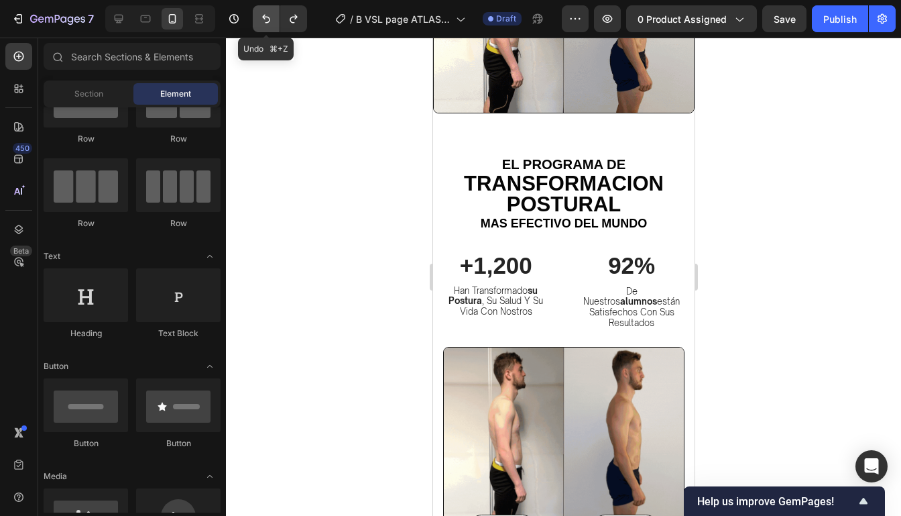
scroll to position [763, 0]
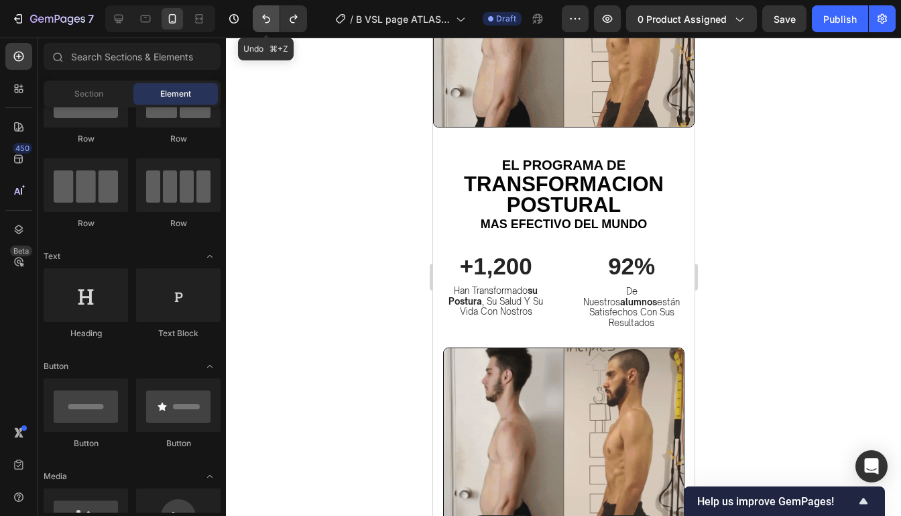
click at [271, 18] on icon "Undo/Redo" at bounding box center [265, 18] width 13 height 13
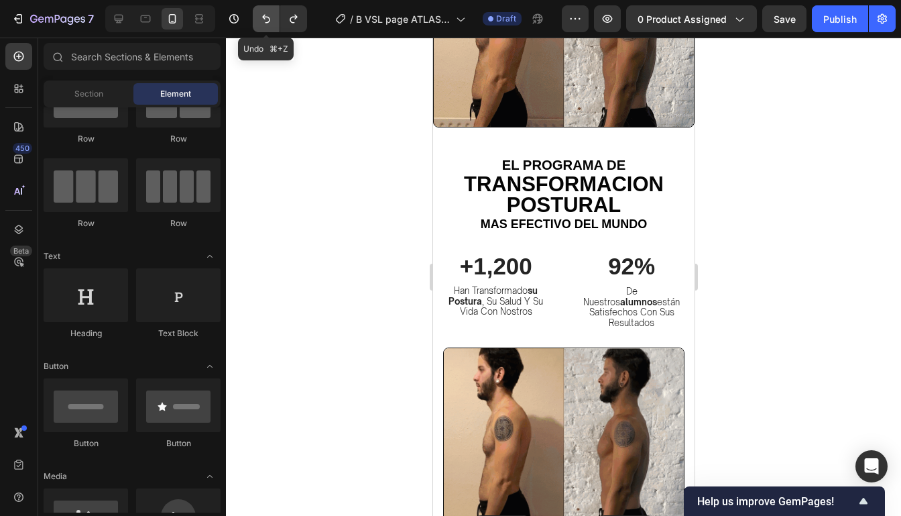
click at [271, 18] on icon "Undo/Redo" at bounding box center [265, 18] width 13 height 13
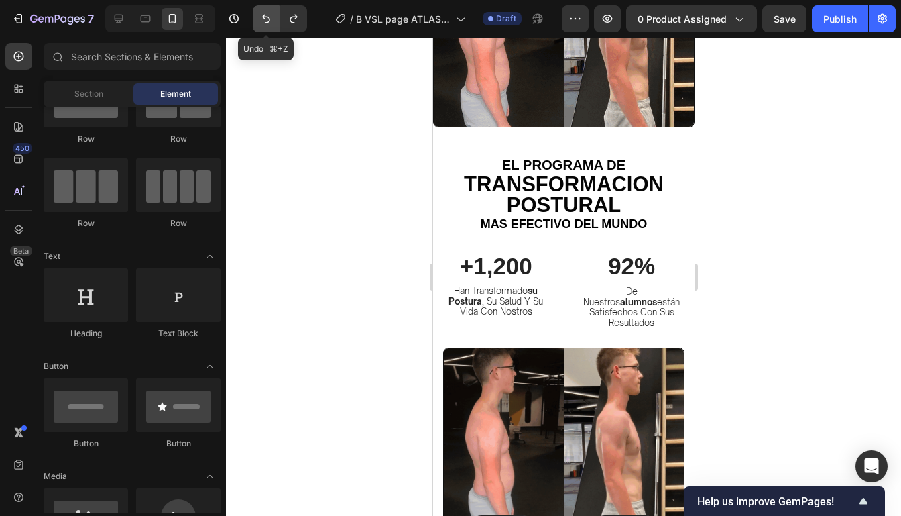
click at [271, 18] on icon "Undo/Redo" at bounding box center [265, 18] width 13 height 13
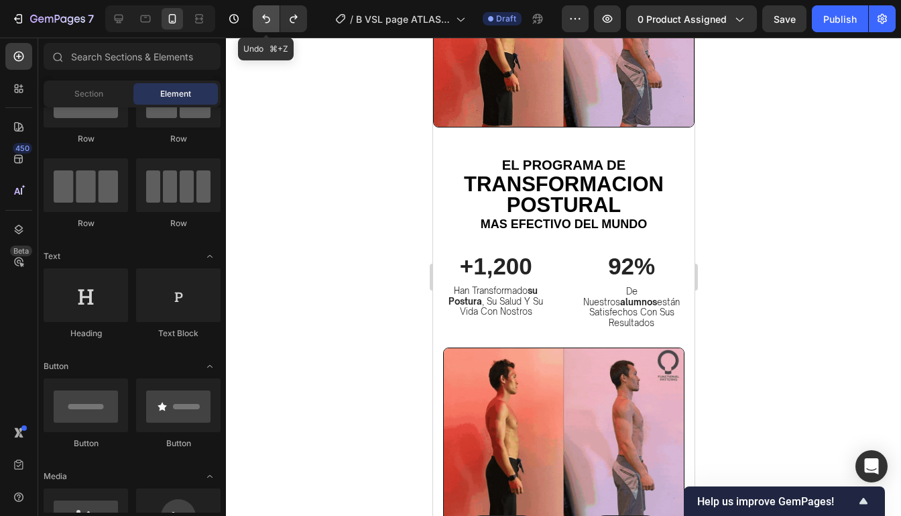
click at [271, 18] on icon "Undo/Redo" at bounding box center [265, 18] width 13 height 13
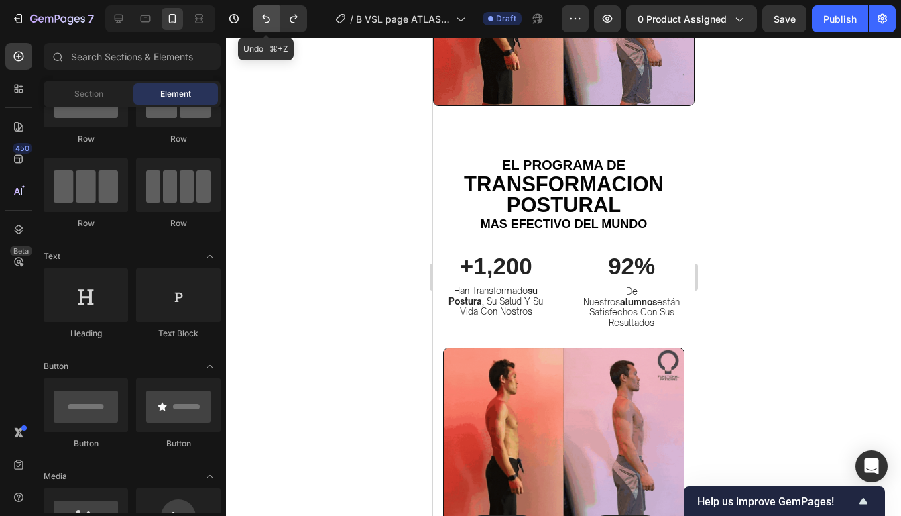
click at [271, 18] on icon "Undo/Redo" at bounding box center [265, 18] width 13 height 13
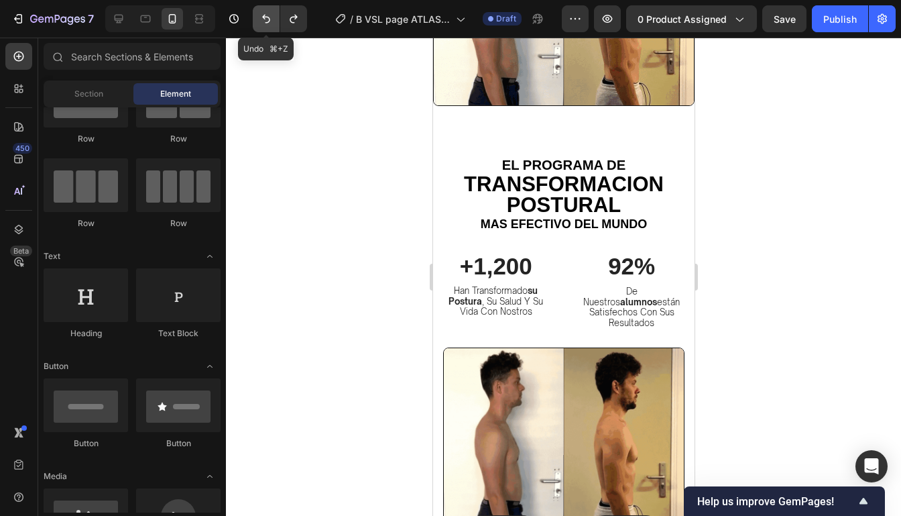
click at [271, 18] on icon "Undo/Redo" at bounding box center [265, 18] width 13 height 13
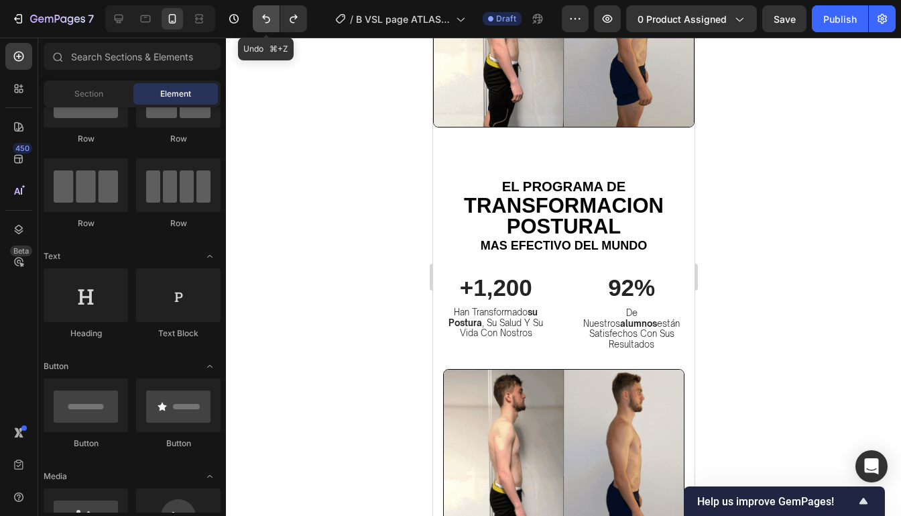
scroll to position [806, 0]
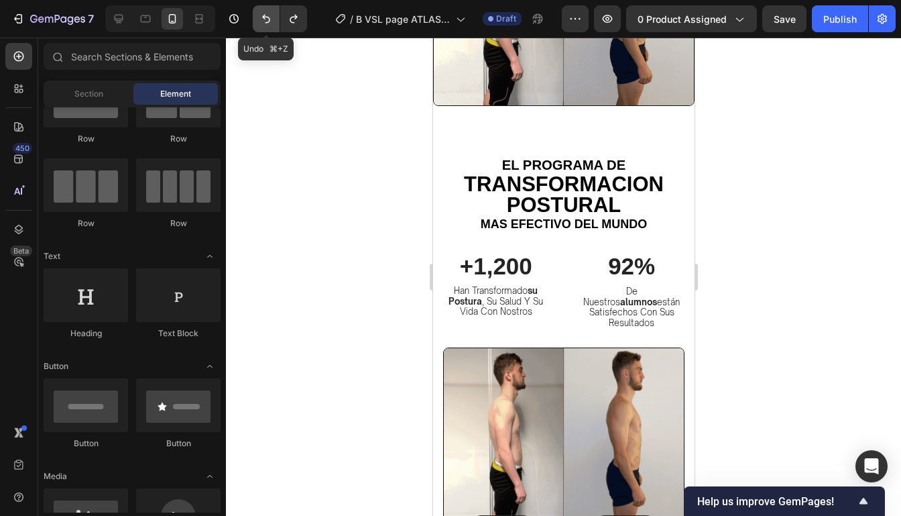
click at [271, 18] on icon "Undo/Redo" at bounding box center [265, 18] width 13 height 13
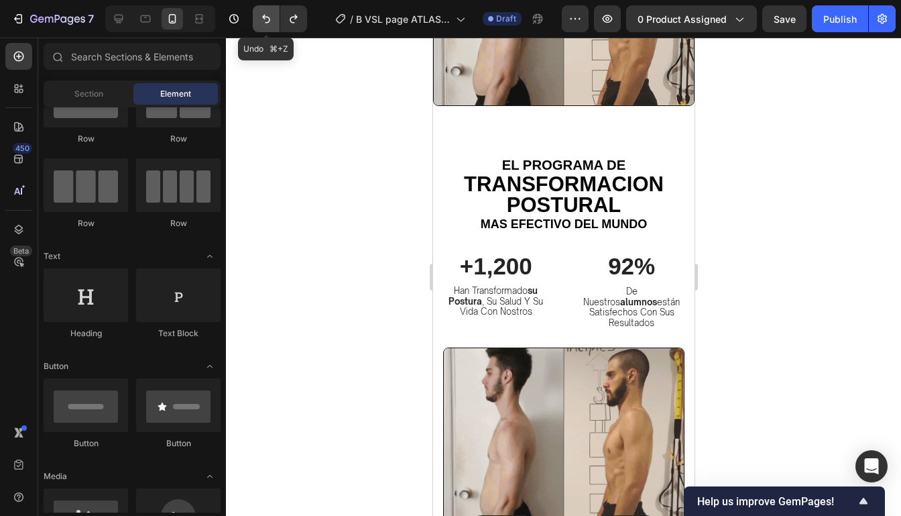
click at [271, 18] on icon "Undo/Redo" at bounding box center [265, 18] width 13 height 13
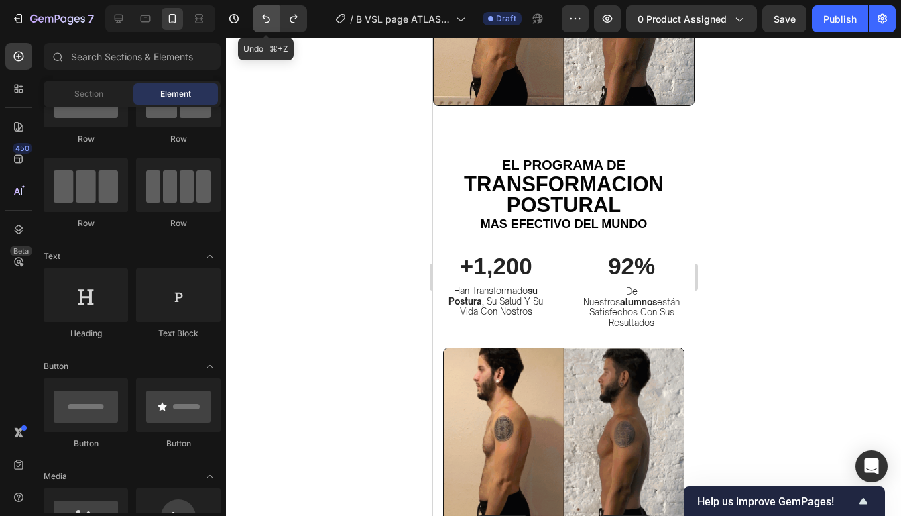
click at [271, 18] on icon "Undo/Redo" at bounding box center [265, 18] width 13 height 13
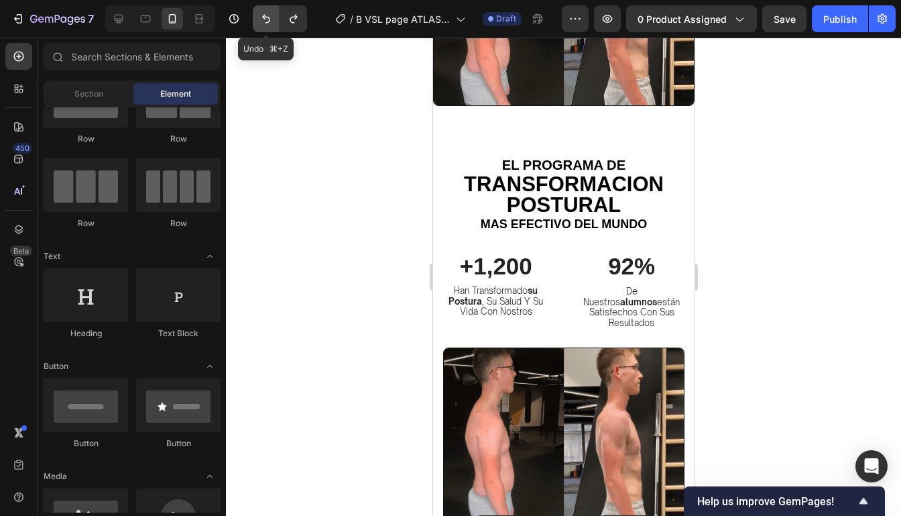
click at [271, 18] on icon "Undo/Redo" at bounding box center [265, 18] width 13 height 13
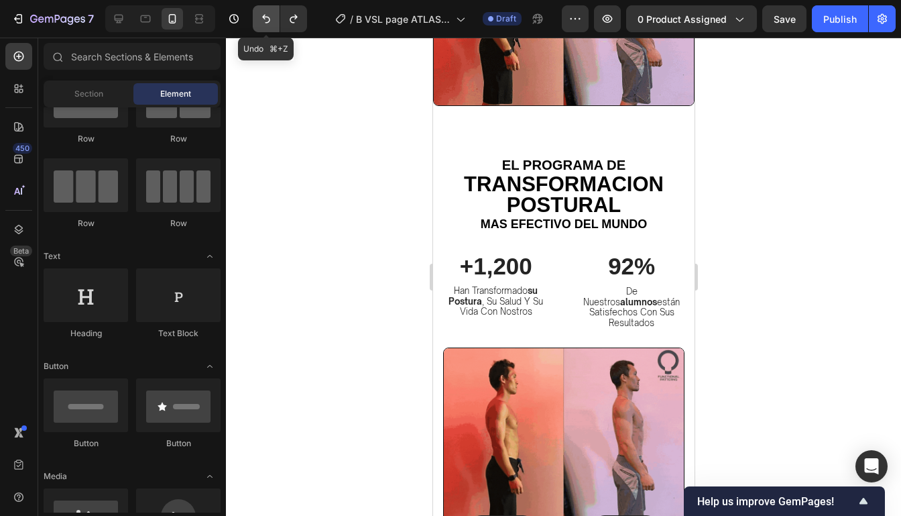
click at [271, 18] on icon "Undo/Redo" at bounding box center [265, 18] width 13 height 13
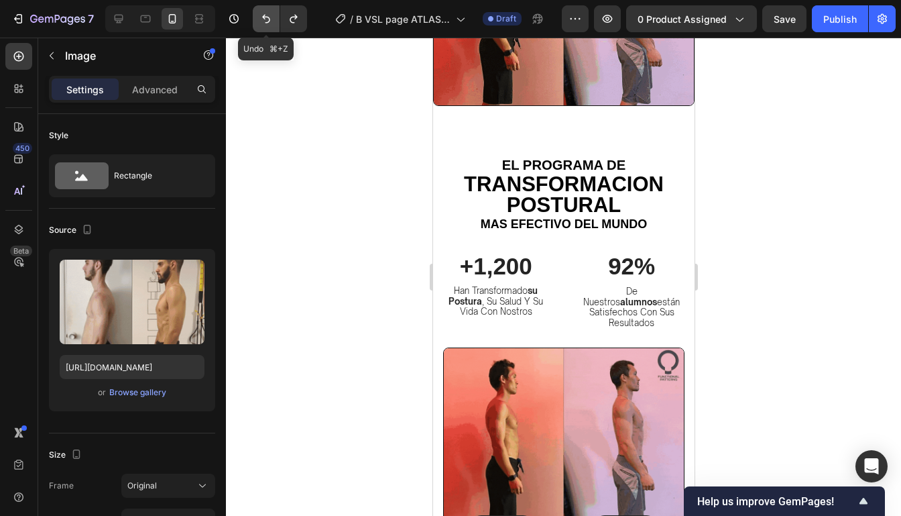
click at [271, 18] on icon "Undo/Redo" at bounding box center [265, 18] width 13 height 13
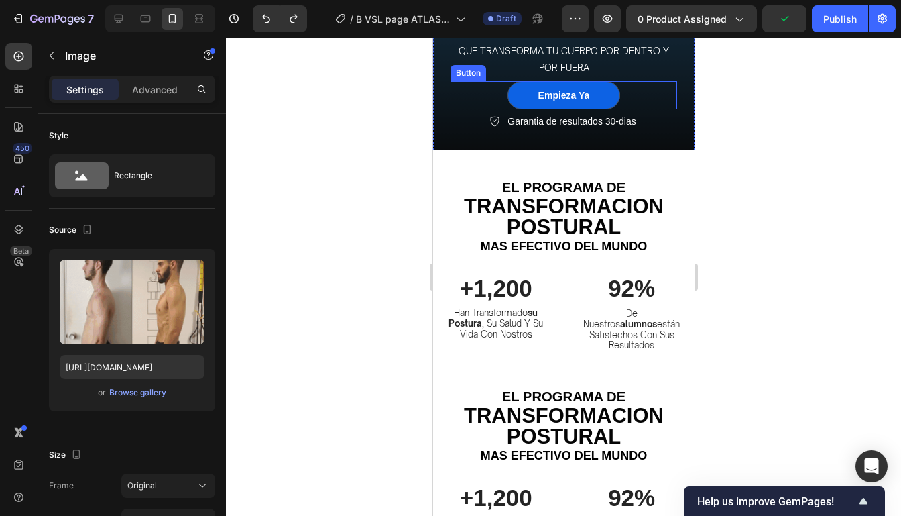
scroll to position [330, 0]
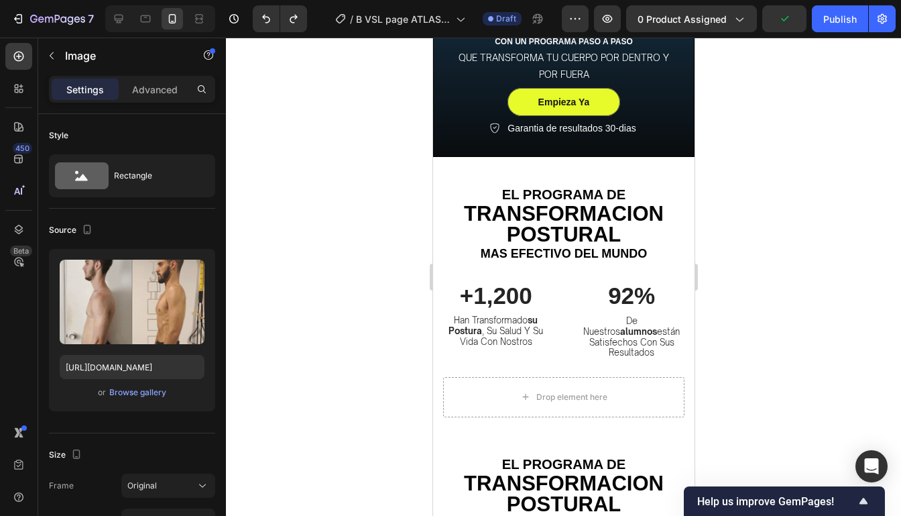
click at [251, 19] on div at bounding box center [277, 18] width 60 height 27
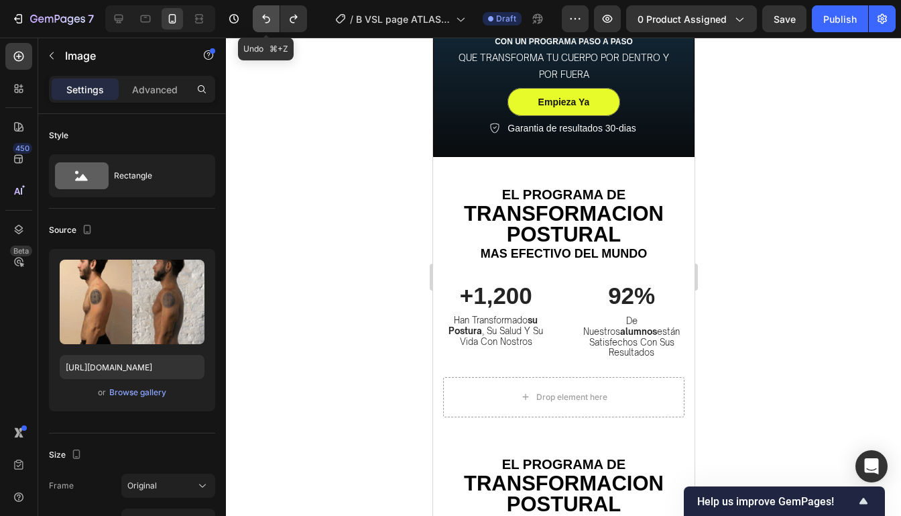
click at [263, 19] on icon "Undo/Redo" at bounding box center [265, 18] width 13 height 13
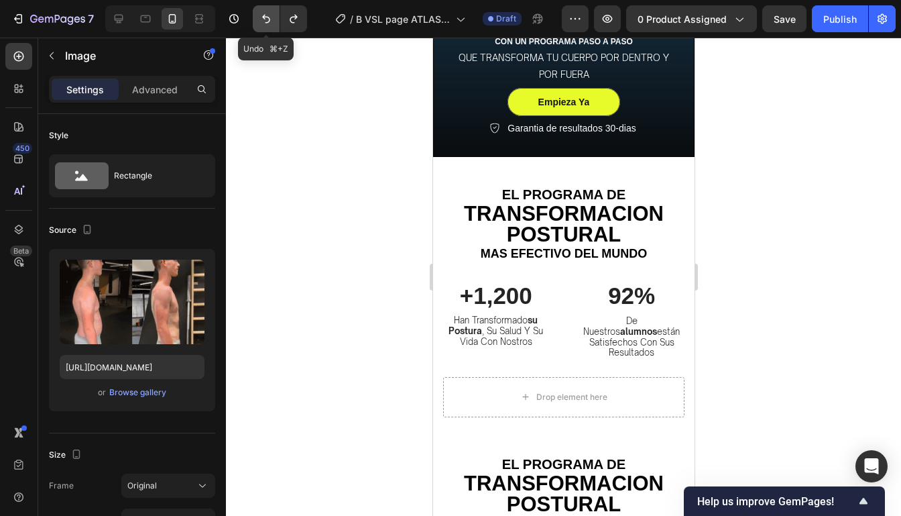
click at [263, 19] on icon "Undo/Redo" at bounding box center [265, 18] width 13 height 13
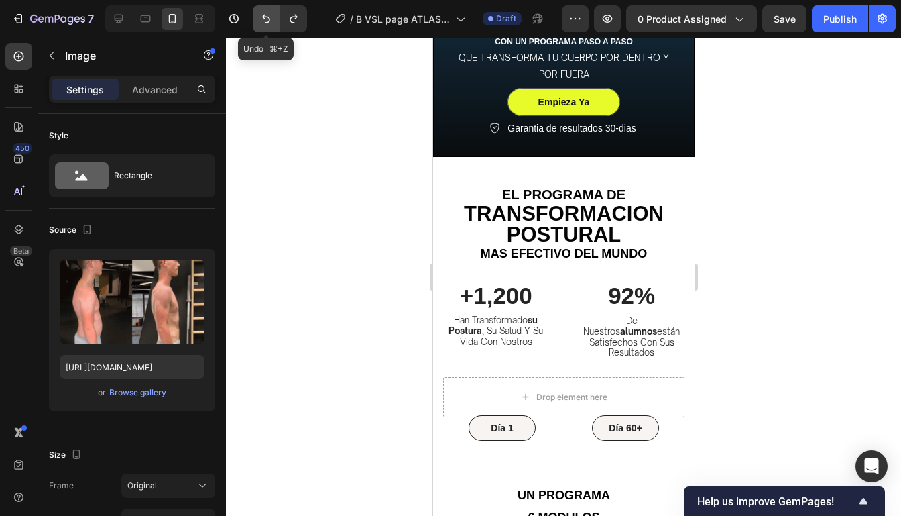
click at [263, 19] on icon "Undo/Redo" at bounding box center [265, 18] width 13 height 13
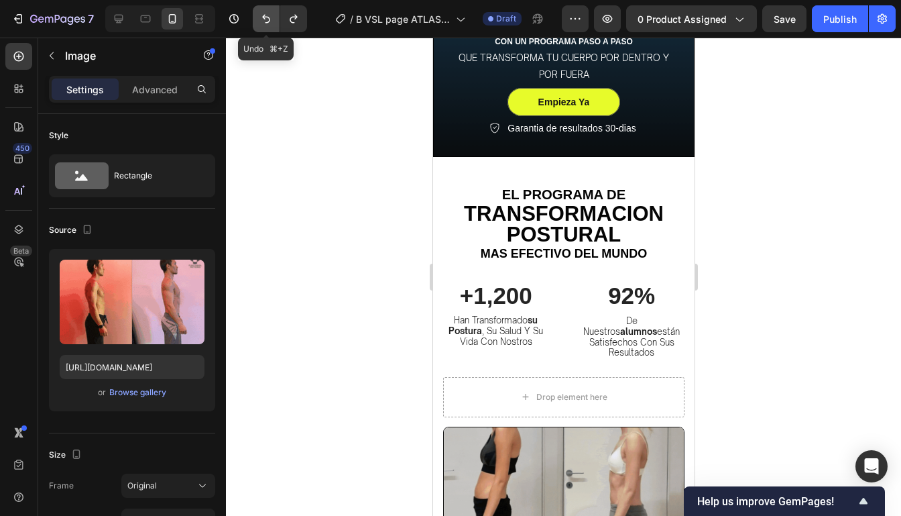
click at [263, 19] on icon "Undo/Redo" at bounding box center [265, 18] width 13 height 13
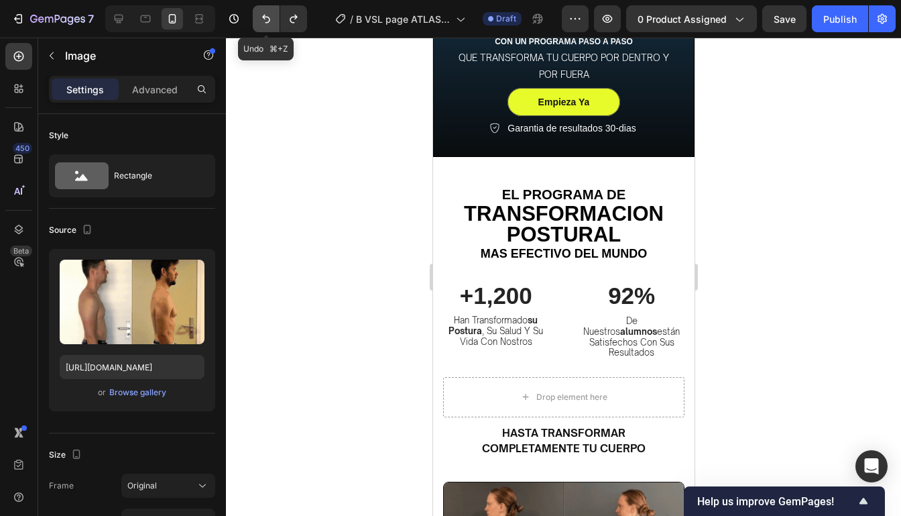
click at [263, 19] on icon "Undo/Redo" at bounding box center [265, 18] width 13 height 13
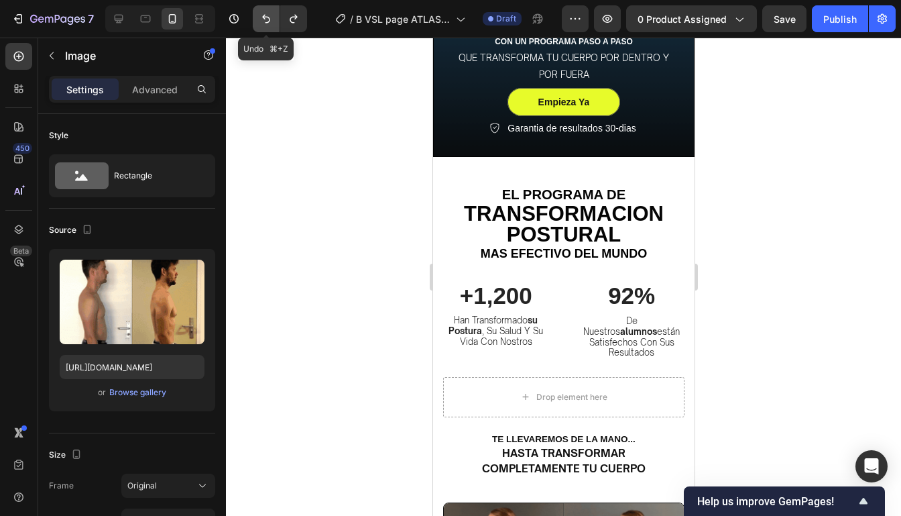
click at [263, 19] on icon "Undo/Redo" at bounding box center [265, 18] width 13 height 13
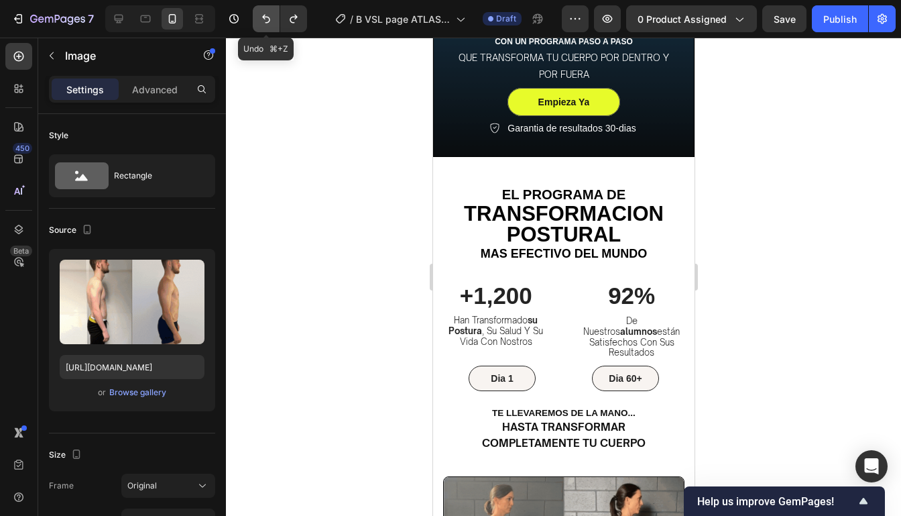
click at [263, 19] on icon "Undo/Redo" at bounding box center [265, 18] width 13 height 13
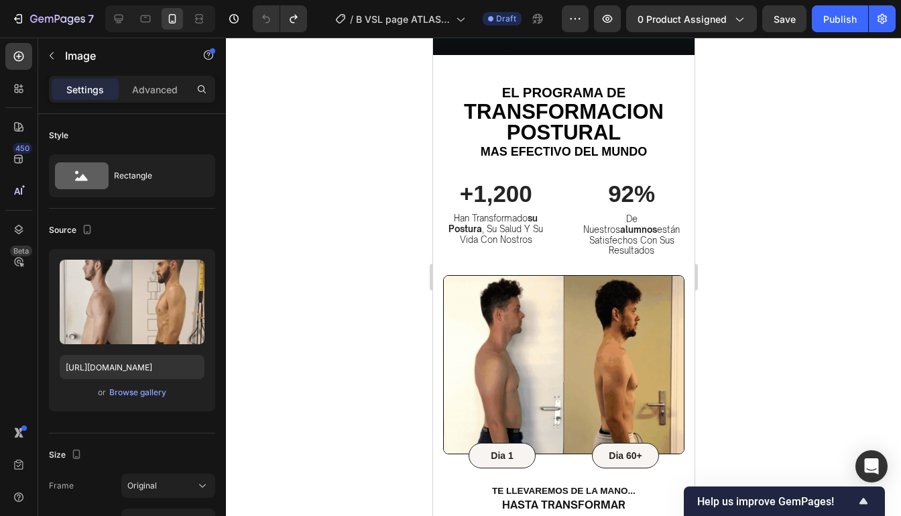
scroll to position [379, 0]
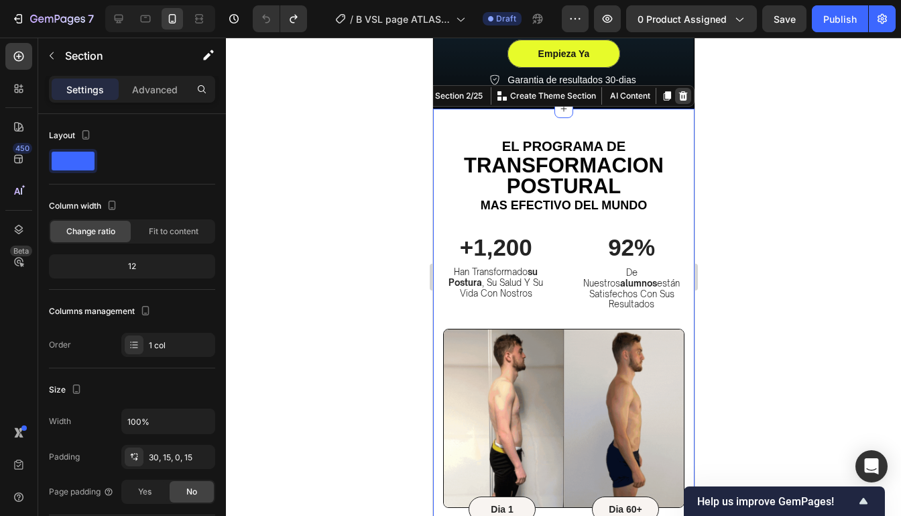
click at [684, 97] on icon at bounding box center [682, 95] width 9 height 9
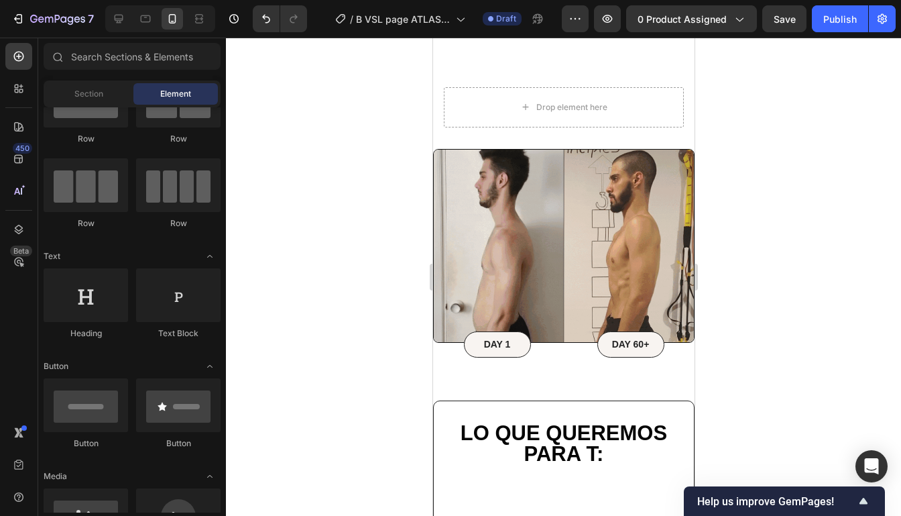
scroll to position [3236, 0]
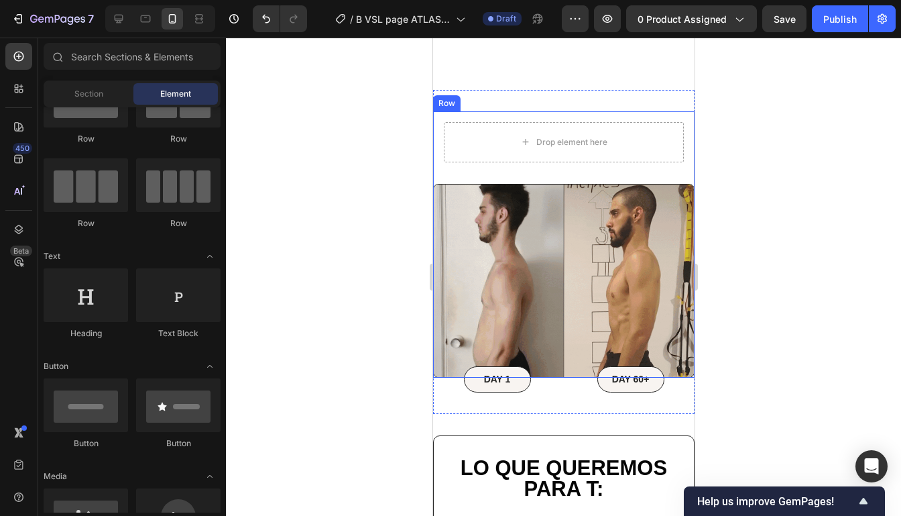
click at [650, 176] on div "Drop element here Row Image Row" at bounding box center [562, 244] width 261 height 266
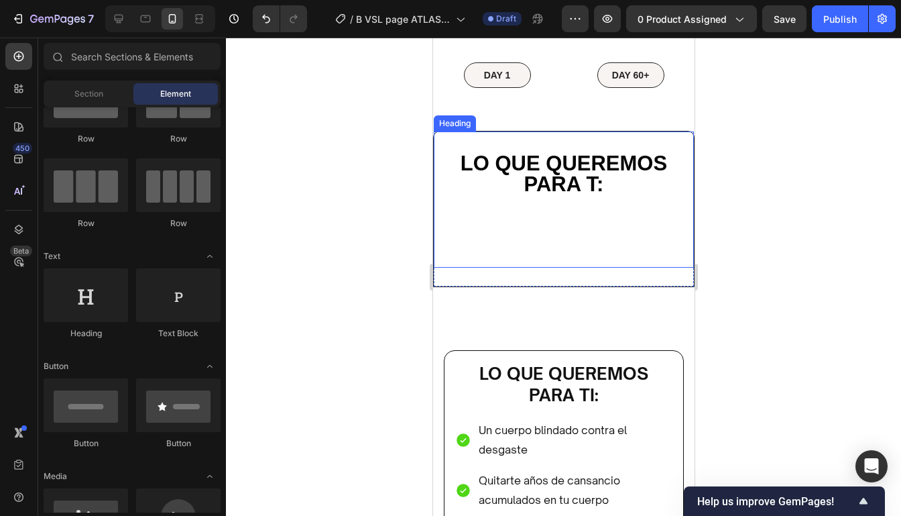
scroll to position [3230, 0]
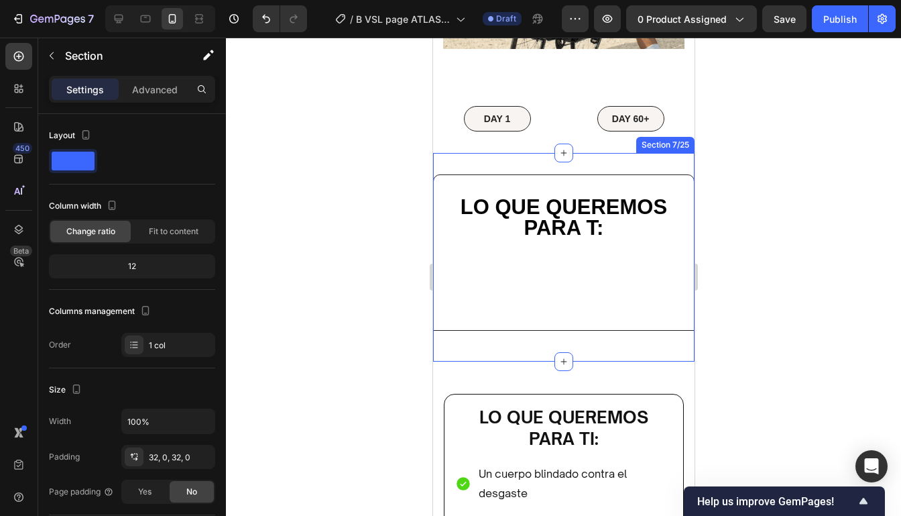
click at [662, 165] on div "Lo que queremos para t: Heading Row Section 7/25" at bounding box center [562, 257] width 261 height 208
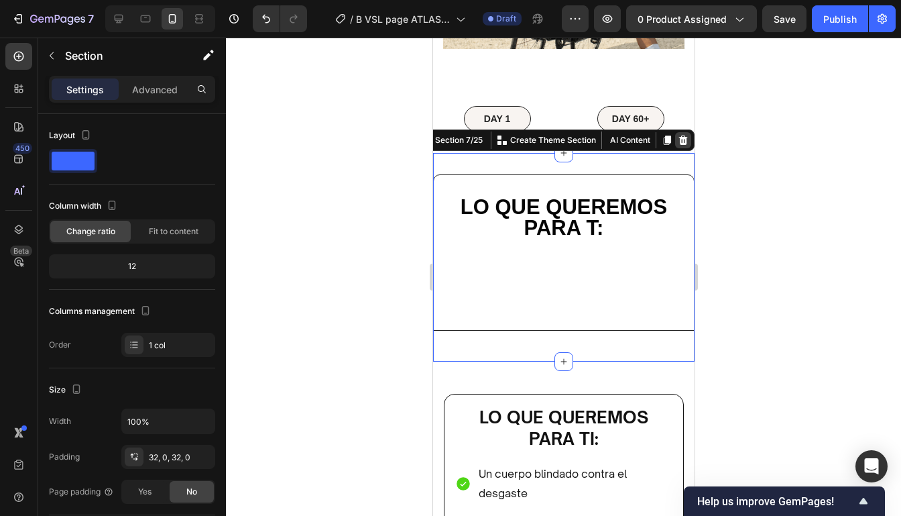
click at [679, 142] on icon at bounding box center [682, 139] width 9 height 9
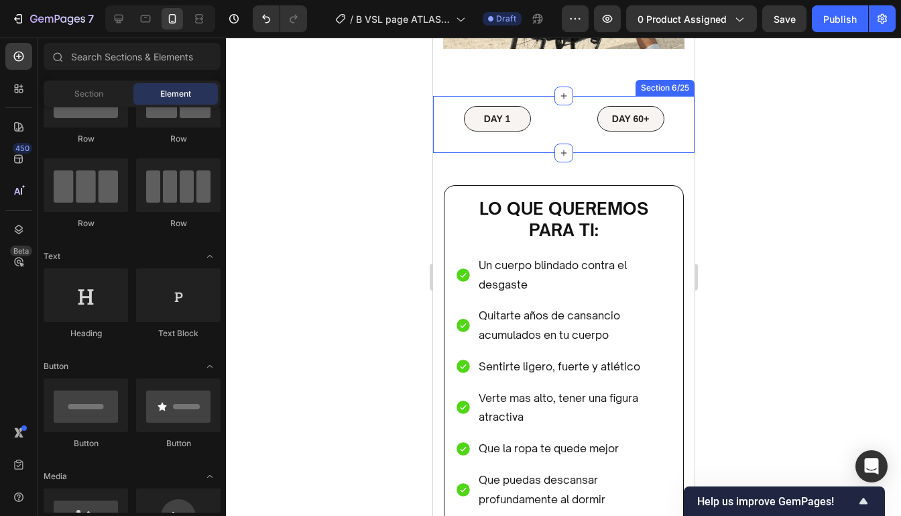
scroll to position [3171, 0]
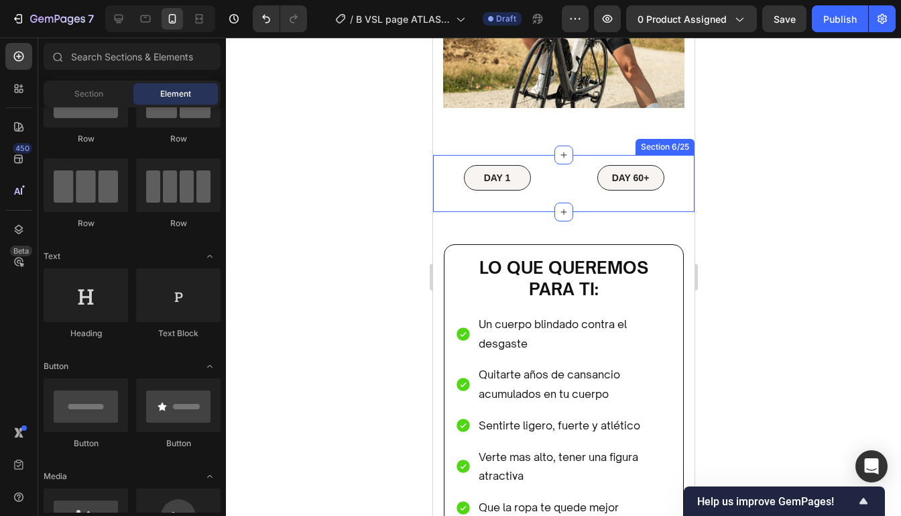
click at [680, 149] on div "Section 6/25" at bounding box center [665, 147] width 54 height 12
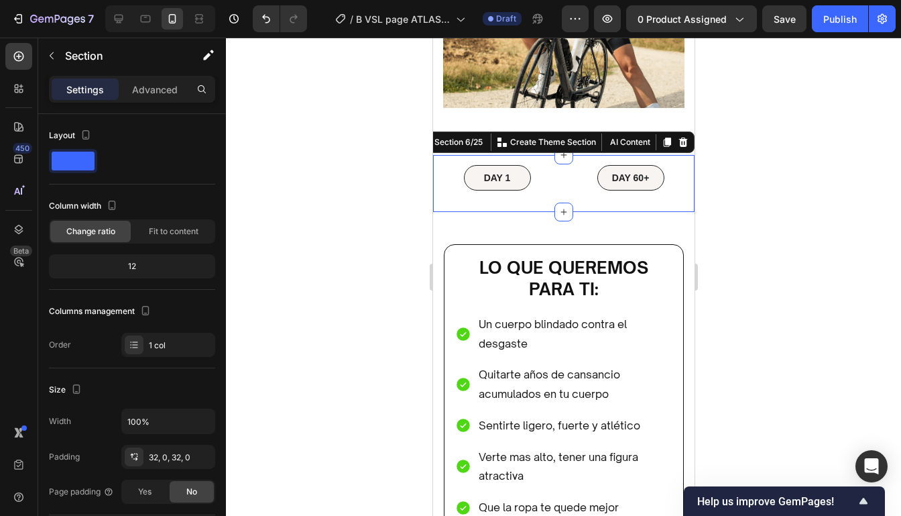
click at [680, 149] on div at bounding box center [682, 142] width 16 height 16
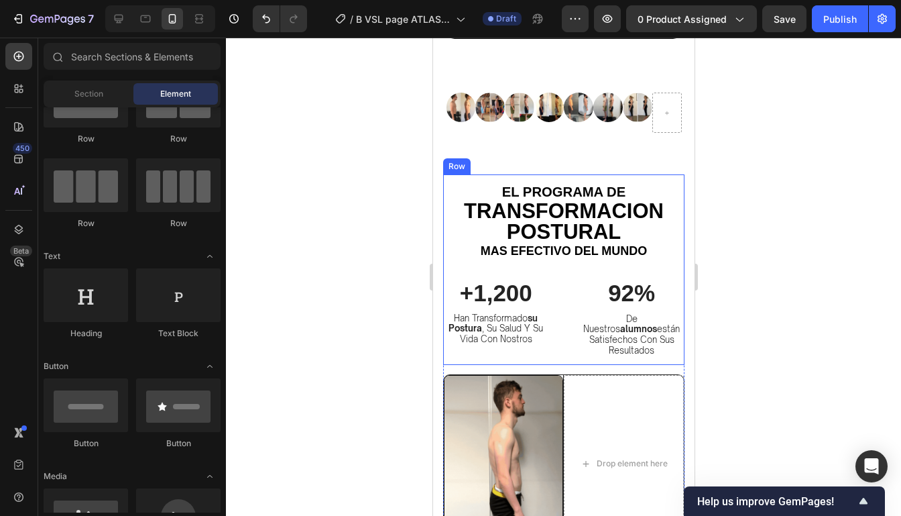
scroll to position [4229, 0]
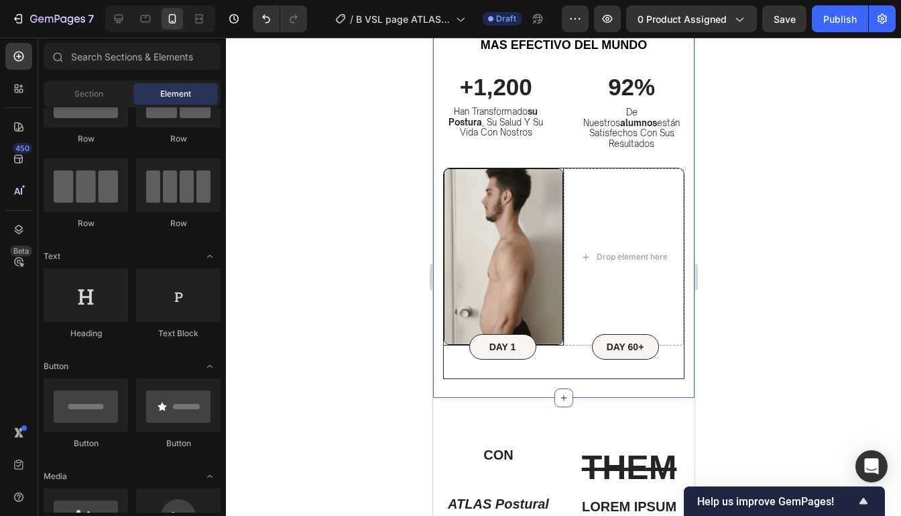
click at [436, 361] on div "Image Drop element here Row DAY 1 Text Block Row DAY 60+ Text Block Row Row Row…" at bounding box center [562, 173] width 261 height 450
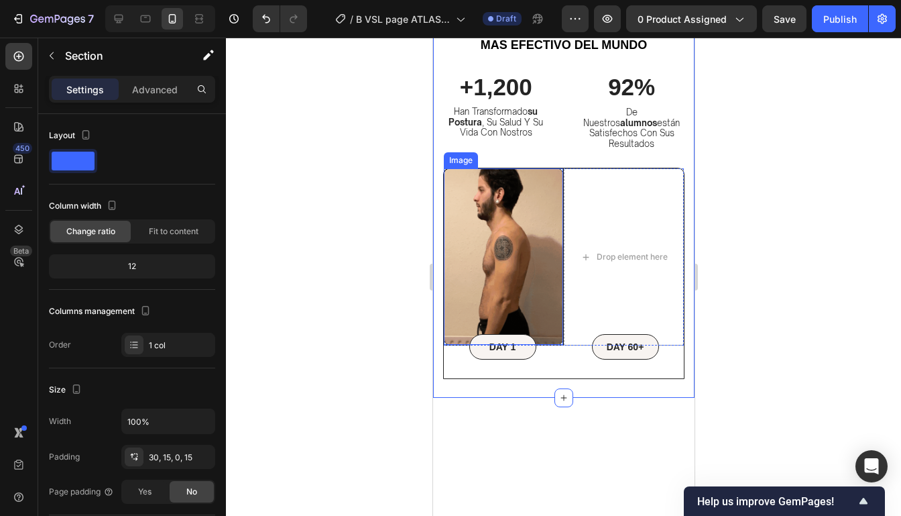
scroll to position [4033, 0]
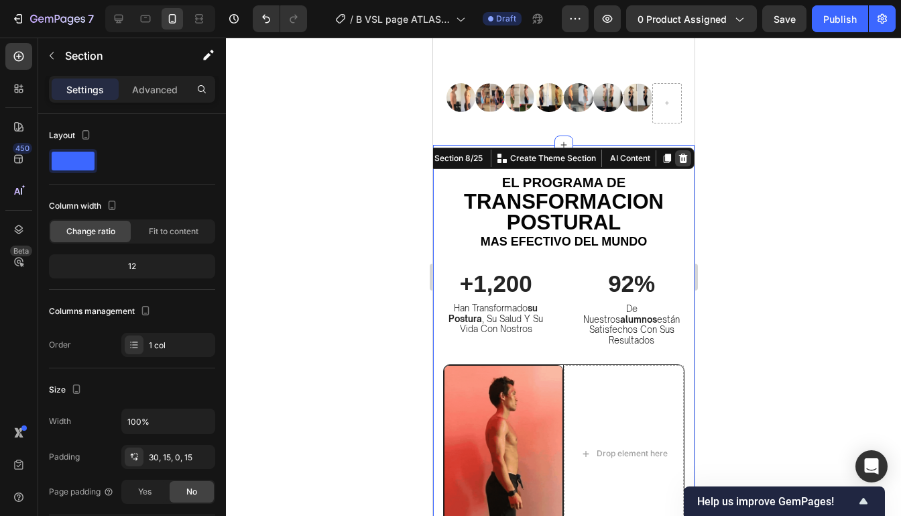
click at [682, 159] on icon at bounding box center [682, 157] width 9 height 9
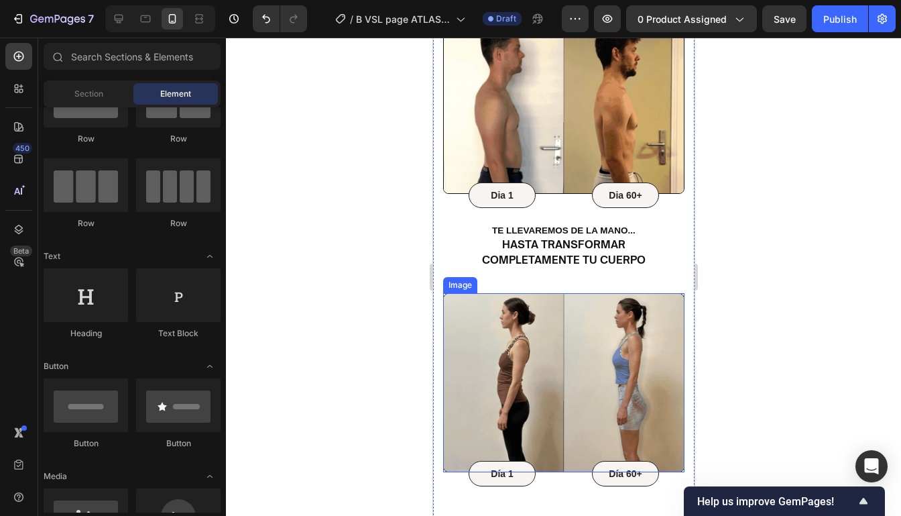
scroll to position [724, 0]
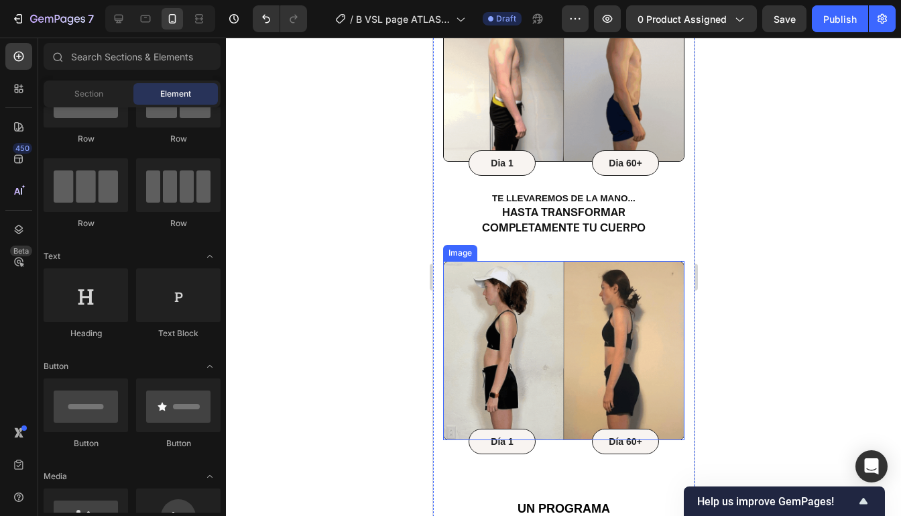
click at [637, 316] on img at bounding box center [562, 350] width 241 height 179
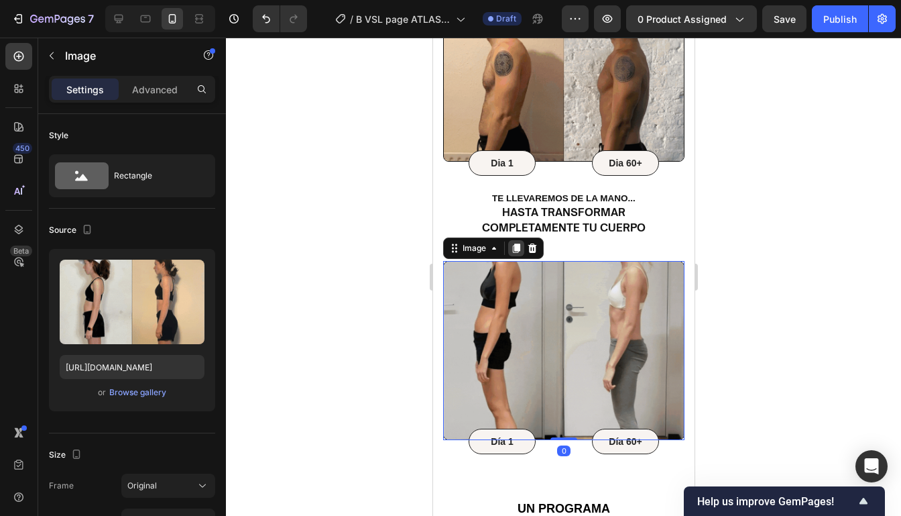
click at [513, 240] on div at bounding box center [515, 248] width 16 height 16
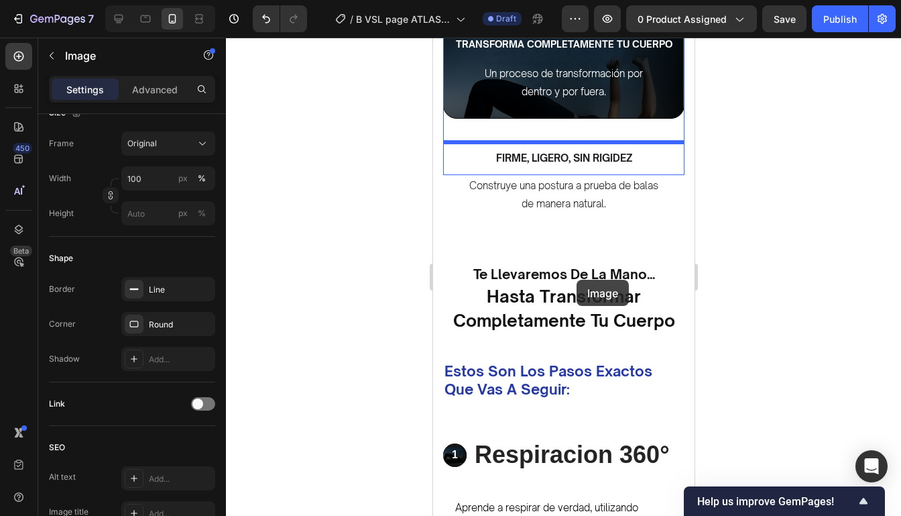
scroll to position [2066, 0]
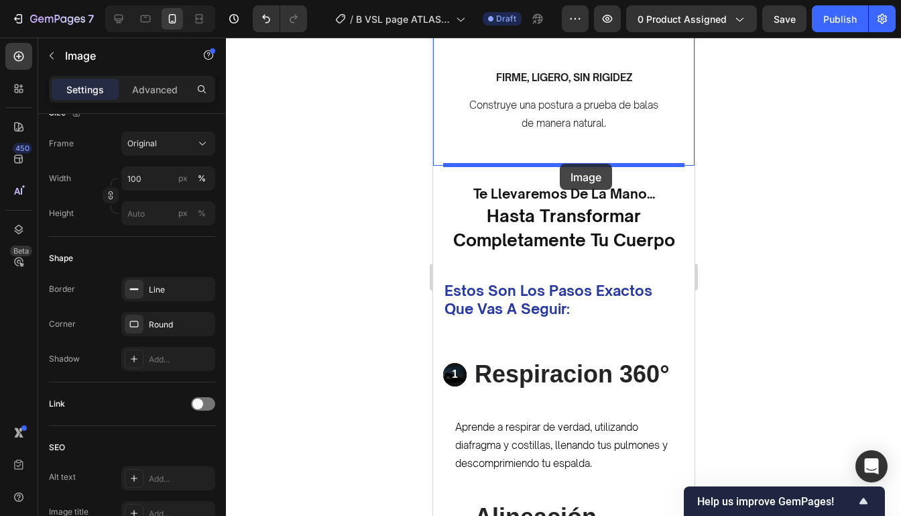
drag, startPoint x: 613, startPoint y: 160, endPoint x: 559, endPoint y: 164, distance: 54.4
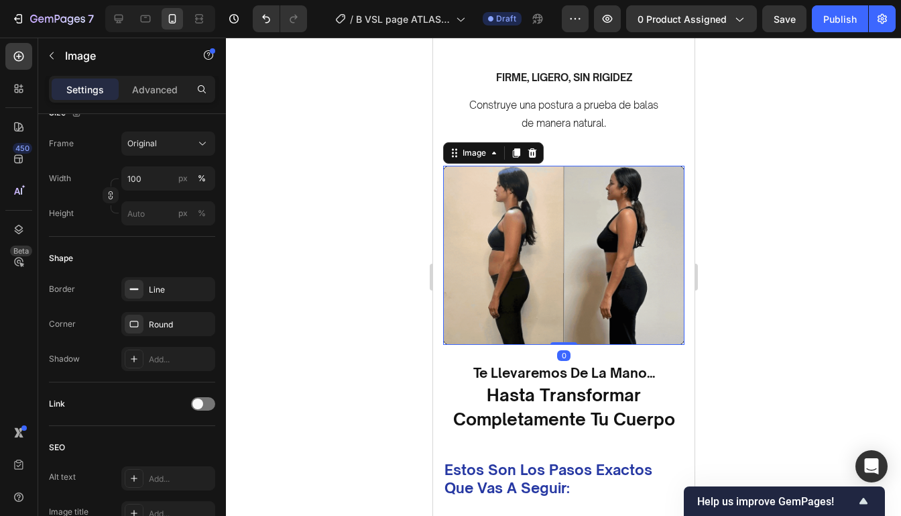
click at [711, 137] on div at bounding box center [563, 277] width 675 height 478
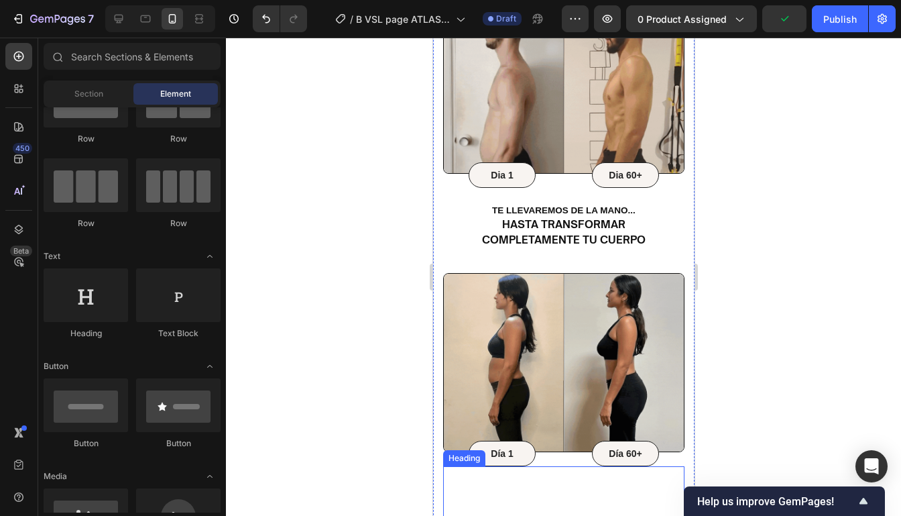
scroll to position [882, 0]
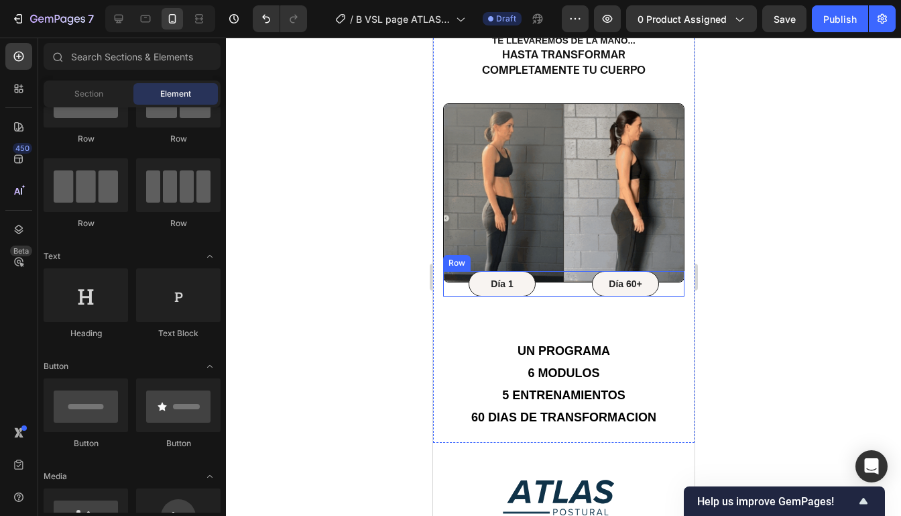
click at [665, 278] on div "Día 60+ Text Block Row" at bounding box center [625, 283] width 118 height 25
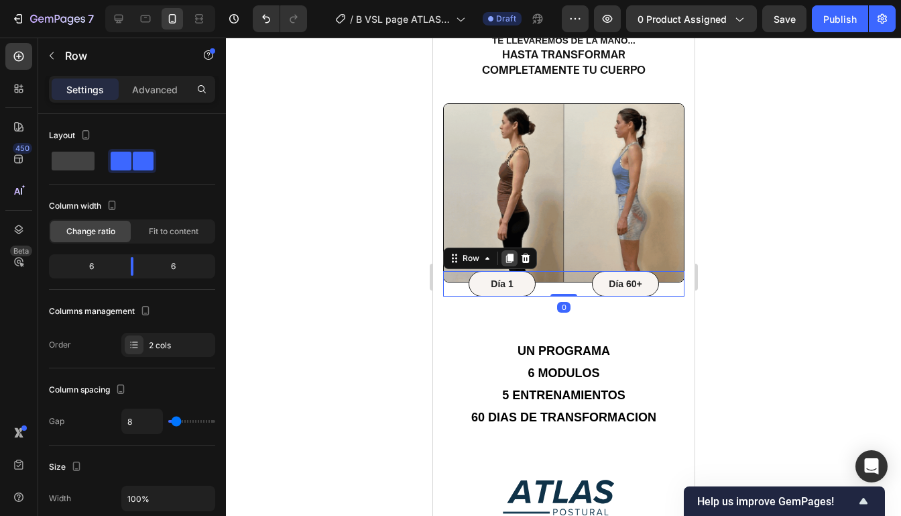
click at [511, 253] on icon at bounding box center [508, 257] width 7 height 9
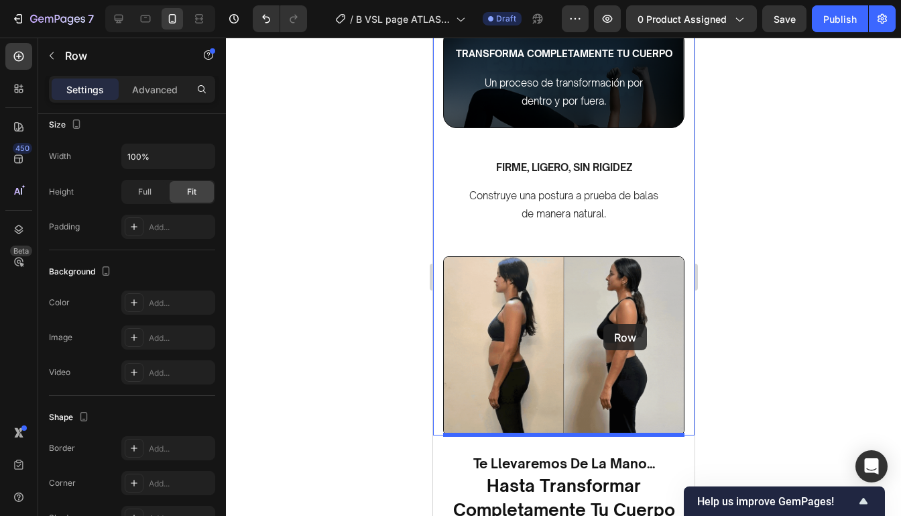
scroll to position [1848, 0]
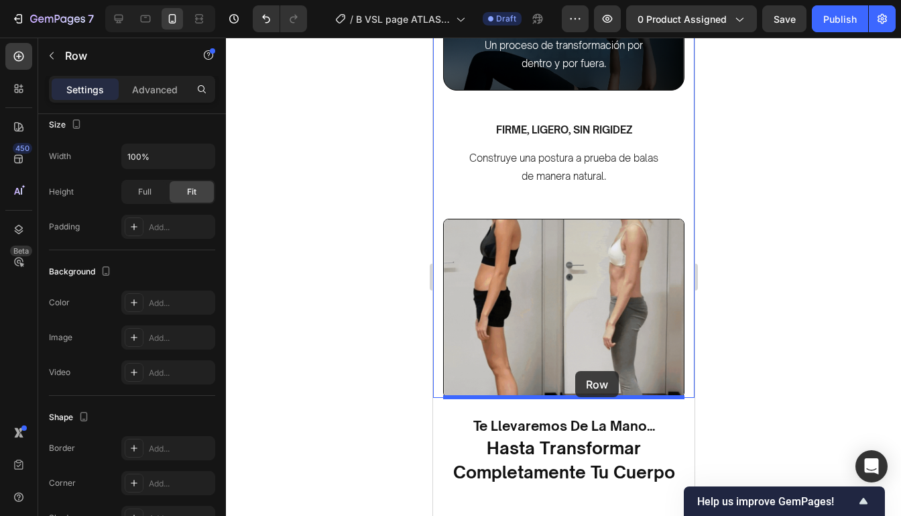
drag, startPoint x: 663, startPoint y: 283, endPoint x: 574, endPoint y: 371, distance: 124.7
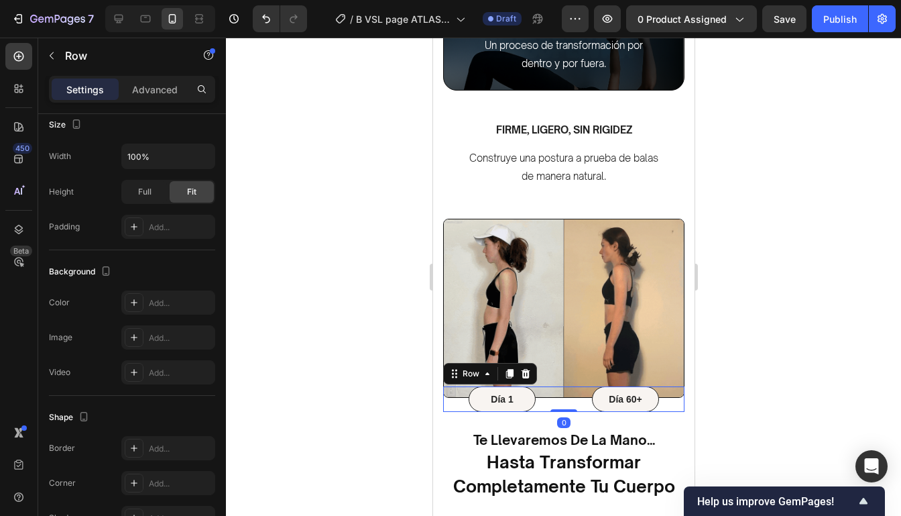
click at [733, 332] on div at bounding box center [563, 277] width 675 height 478
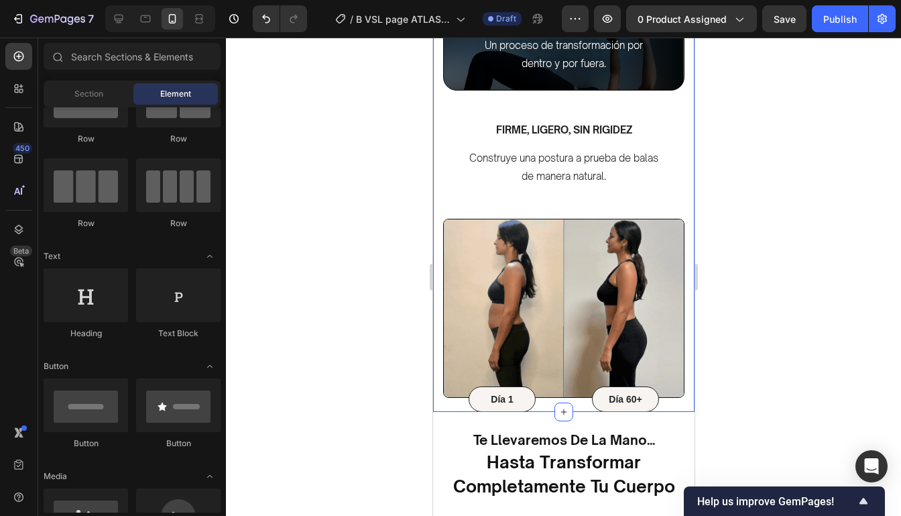
click at [669, 206] on div "Transforma la forma en la que tu cuerpo se mueve, se ve y se siente. Text block…" at bounding box center [562, 41] width 241 height 741
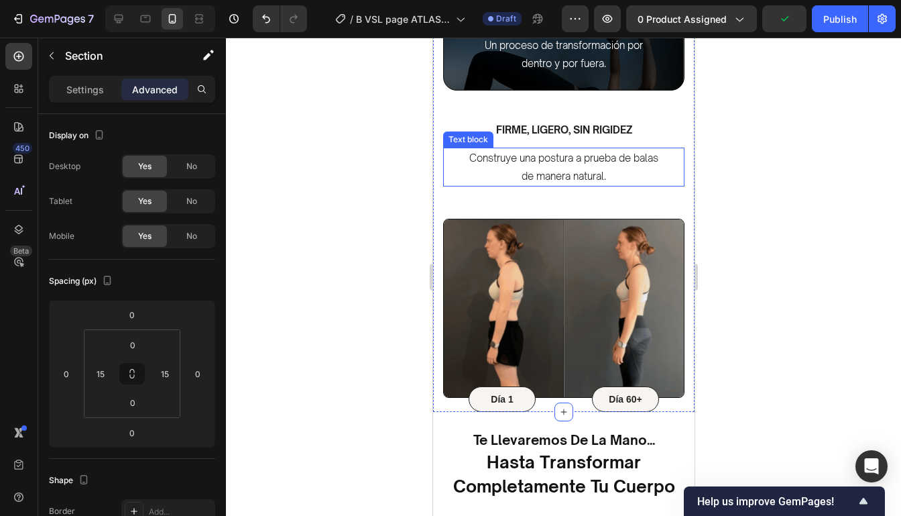
click at [540, 180] on p "Construye una postura a prueba de balas de manera natural." at bounding box center [563, 167] width 190 height 36
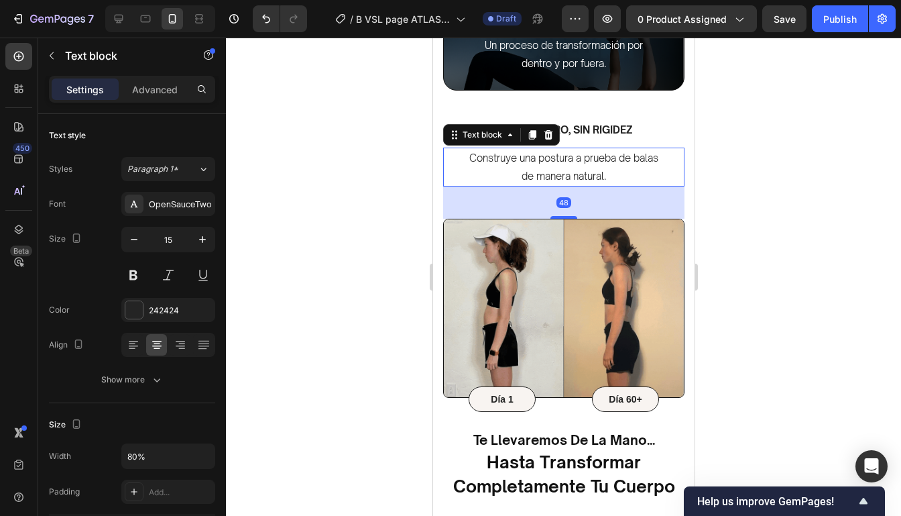
click at [540, 196] on div "48" at bounding box center [562, 202] width 241 height 32
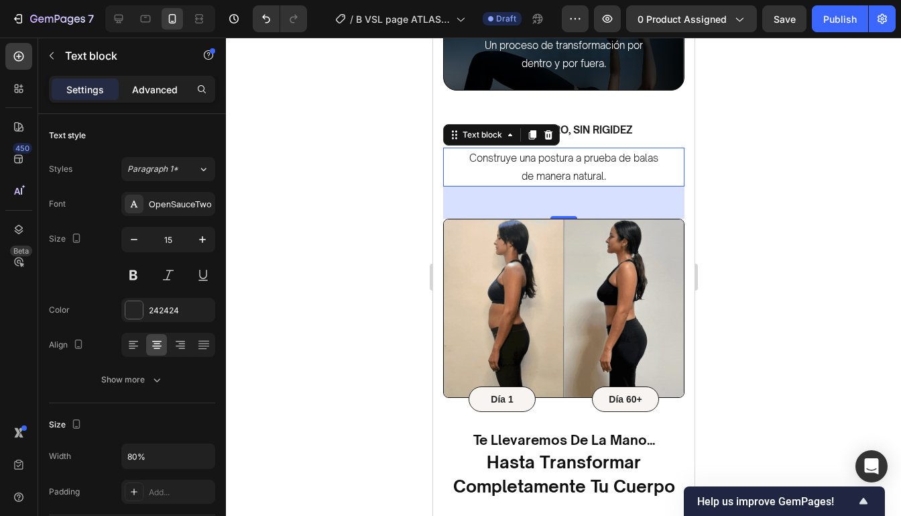
click at [166, 86] on p "Advanced" at bounding box center [155, 89] width 46 height 14
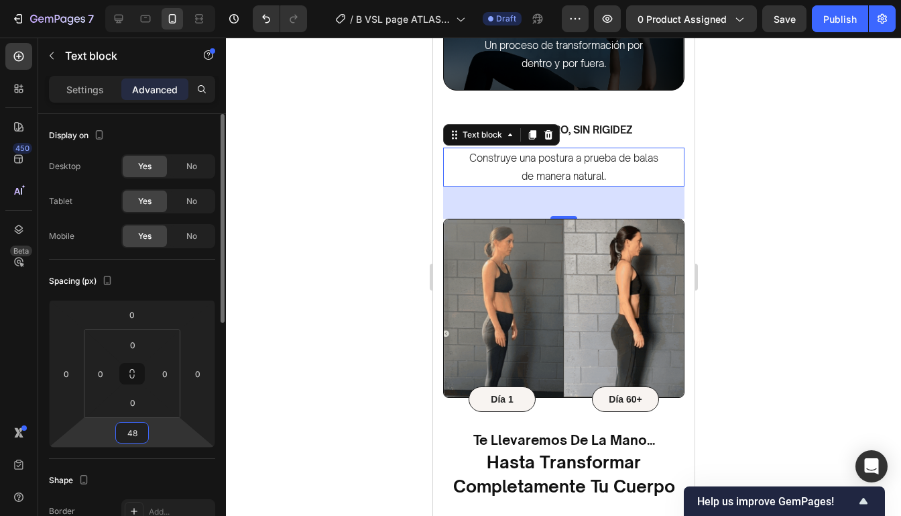
click at [144, 429] on input "48" at bounding box center [132, 432] width 27 height 20
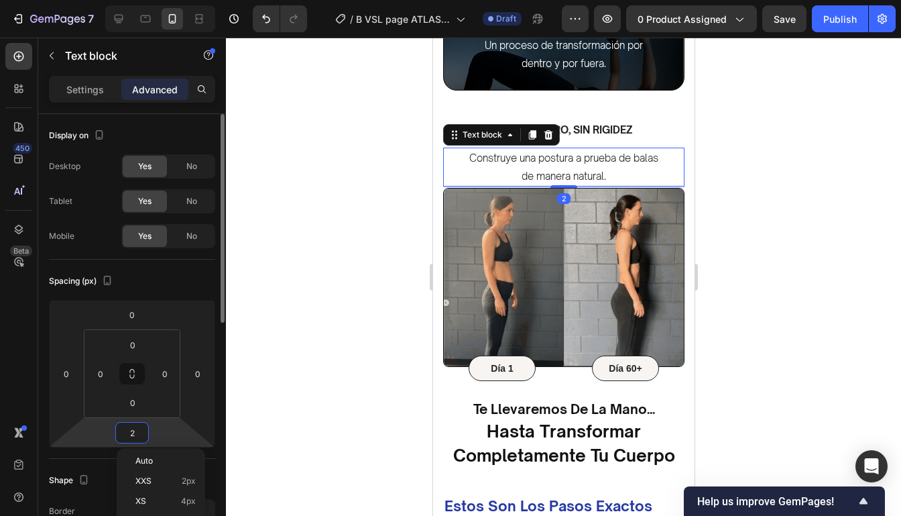
type input "24"
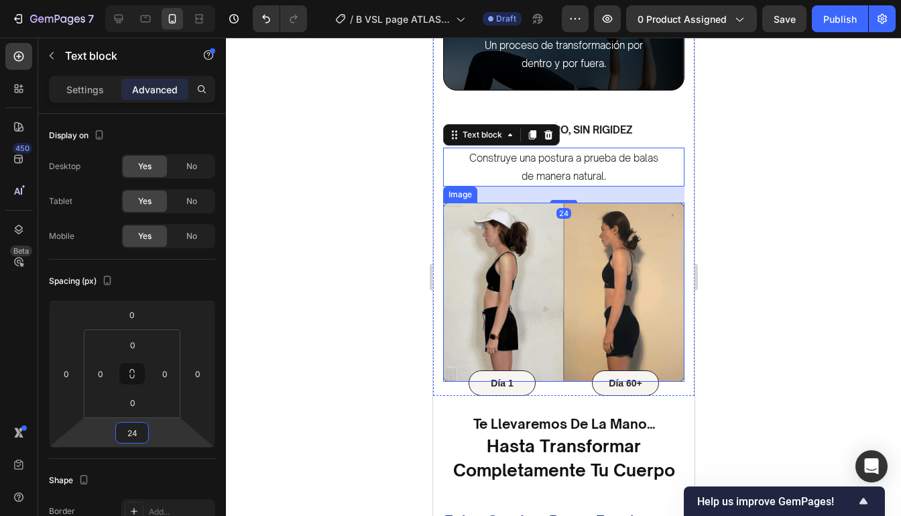
click at [778, 282] on div at bounding box center [563, 277] width 675 height 478
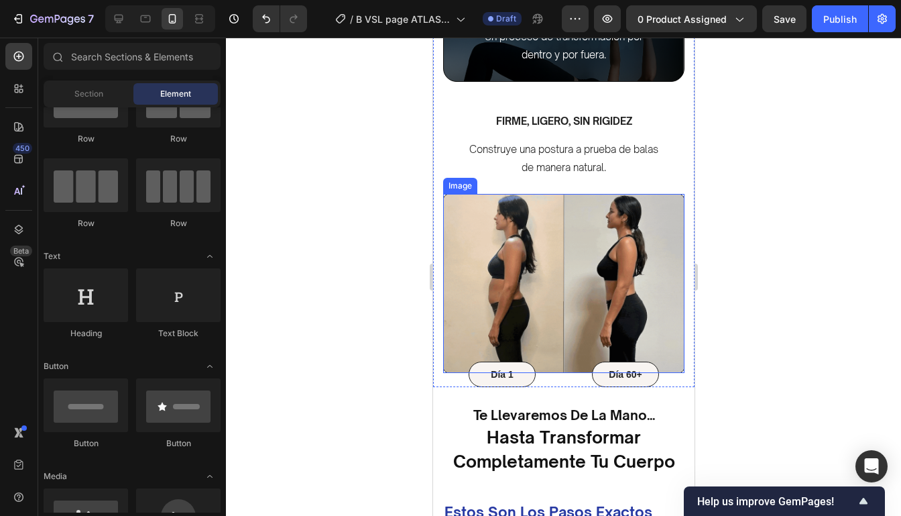
scroll to position [1920, 0]
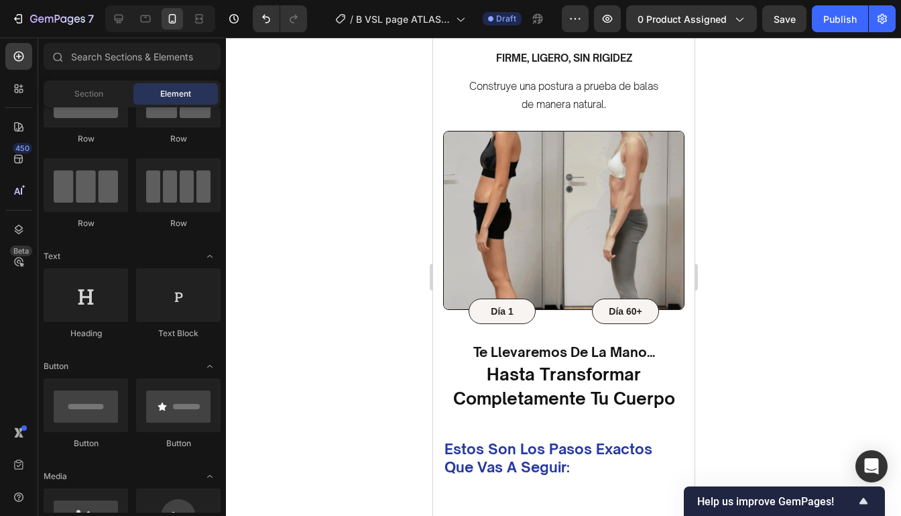
click at [736, 186] on div at bounding box center [563, 277] width 675 height 478
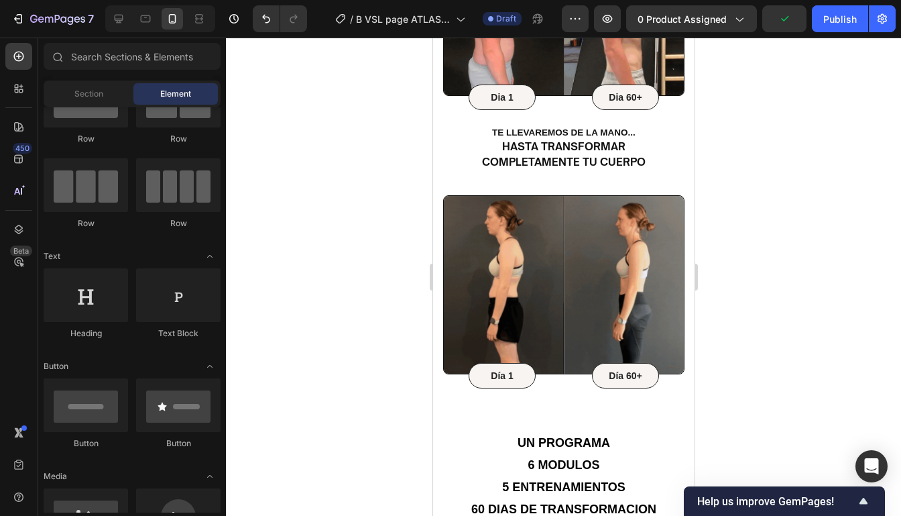
scroll to position [798, 0]
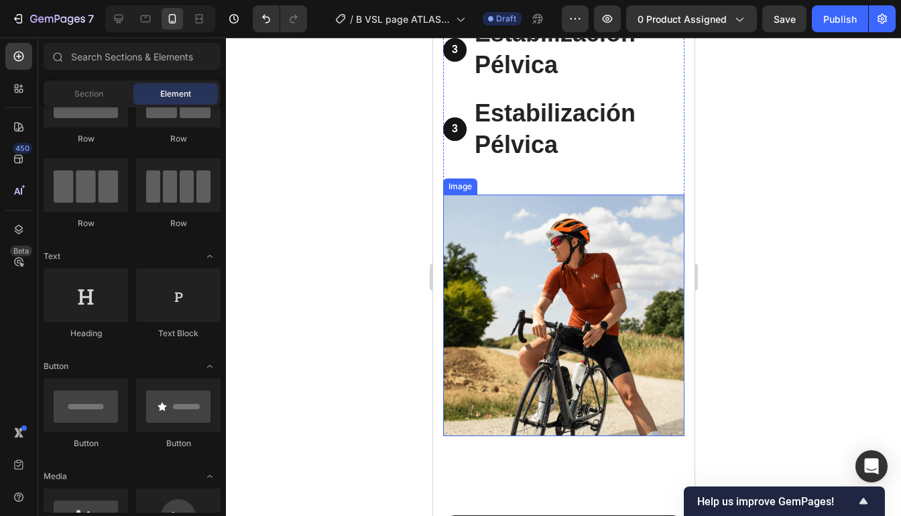
click at [621, 305] on img at bounding box center [562, 314] width 241 height 241
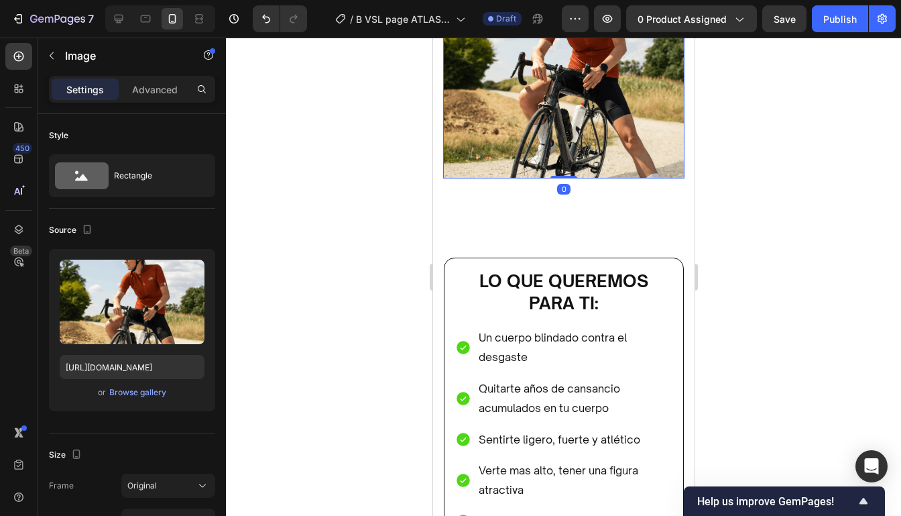
scroll to position [3214, 0]
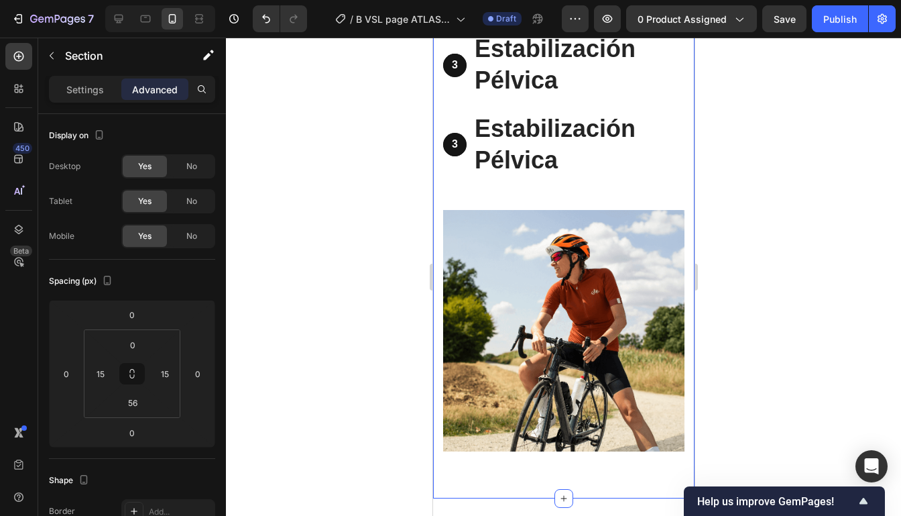
scroll to position [2999, 0]
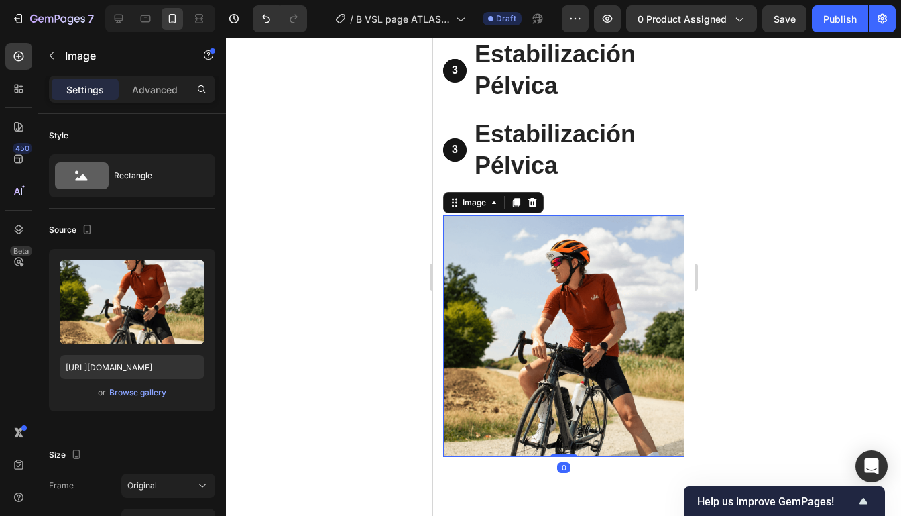
click at [614, 265] on img at bounding box center [562, 335] width 241 height 241
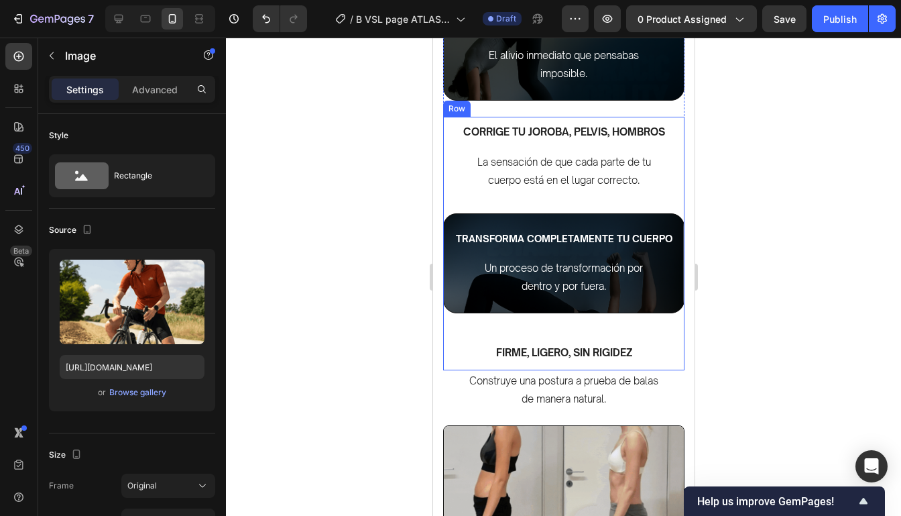
scroll to position [1795, 0]
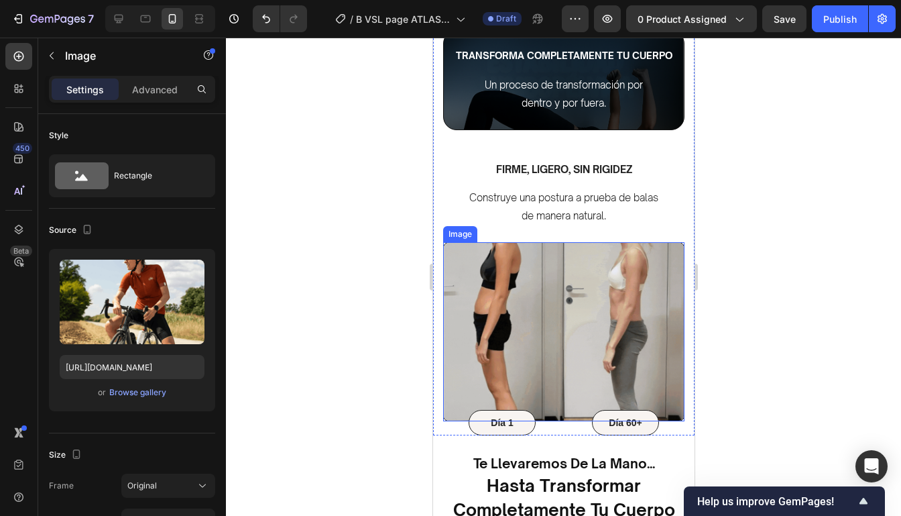
click at [606, 253] on img at bounding box center [562, 331] width 241 height 179
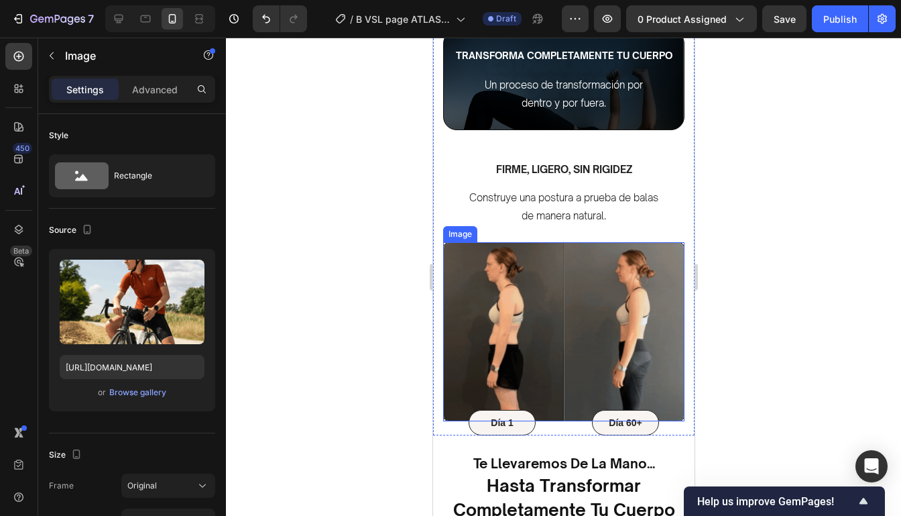
scroll to position [342, 0]
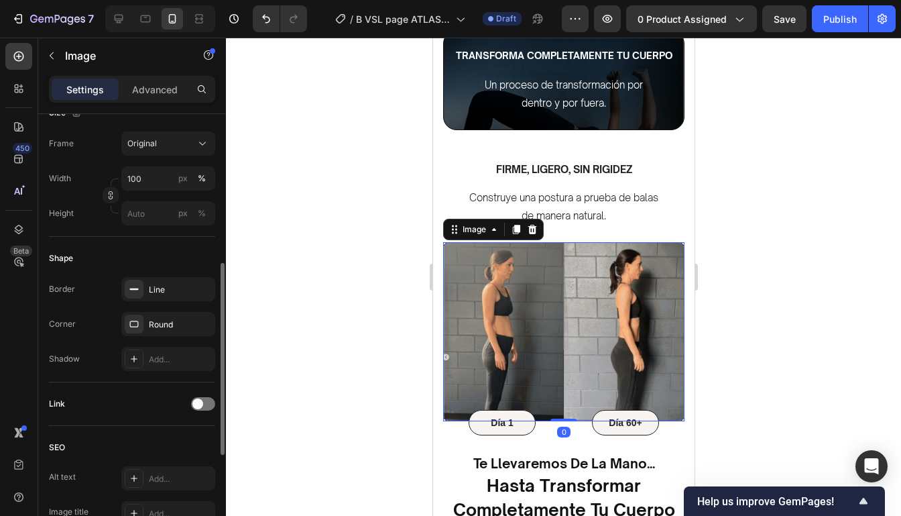
click at [516, 229] on icon at bounding box center [515, 229] width 7 height 9
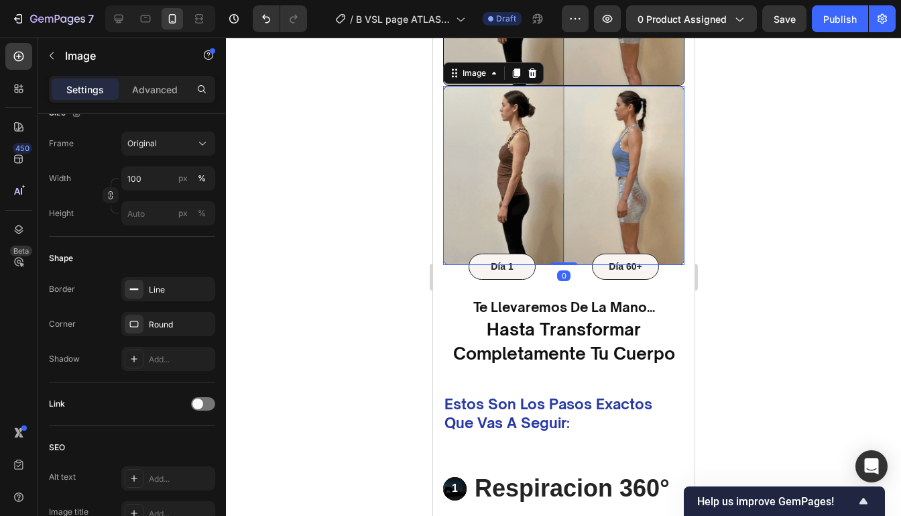
scroll to position [2130, 0]
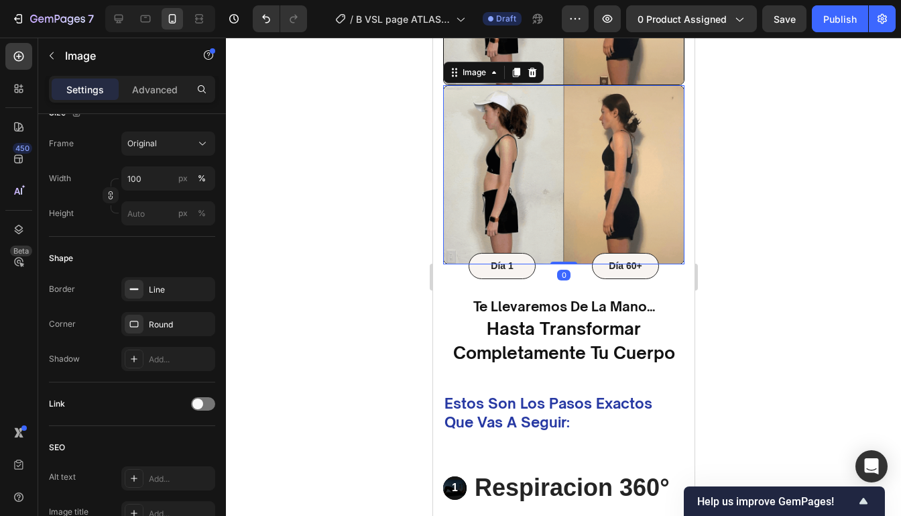
click at [643, 174] on img at bounding box center [562, 174] width 241 height 179
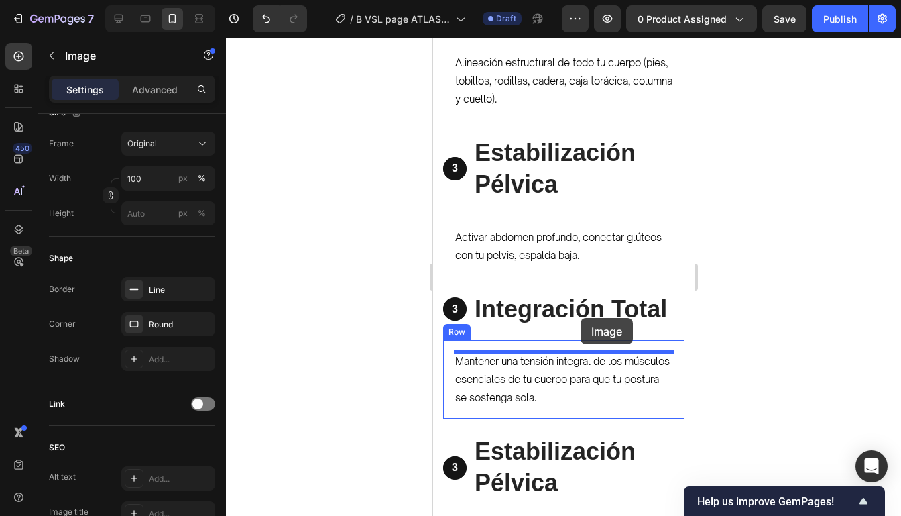
scroll to position [2821, 0]
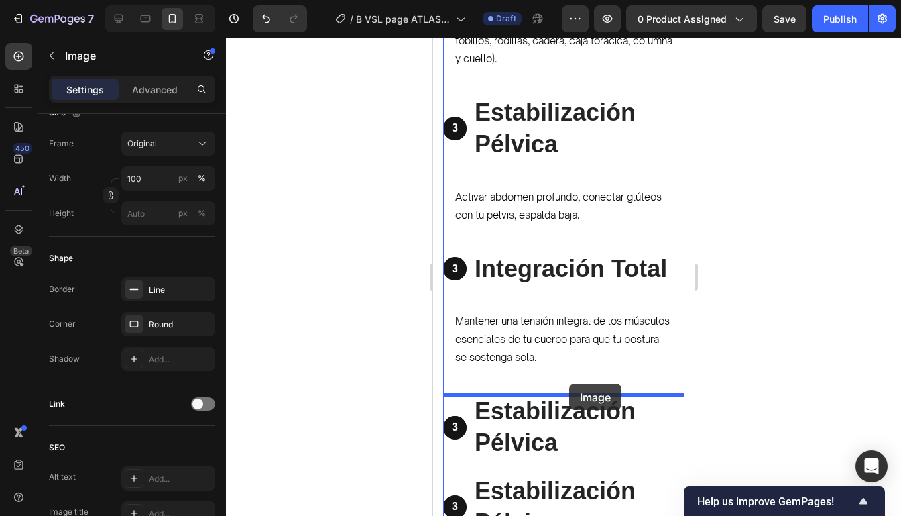
drag, startPoint x: 643, startPoint y: 174, endPoint x: 568, endPoint y: 383, distance: 222.0
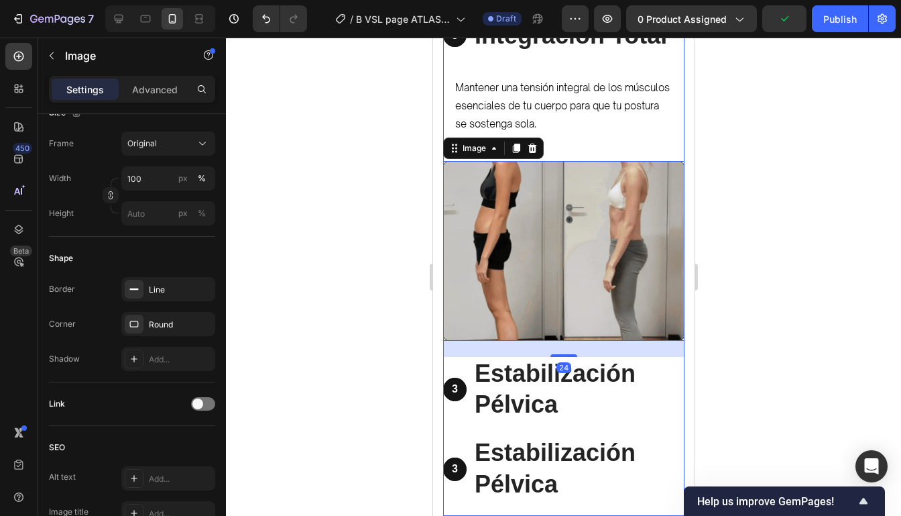
scroll to position [3117, 0]
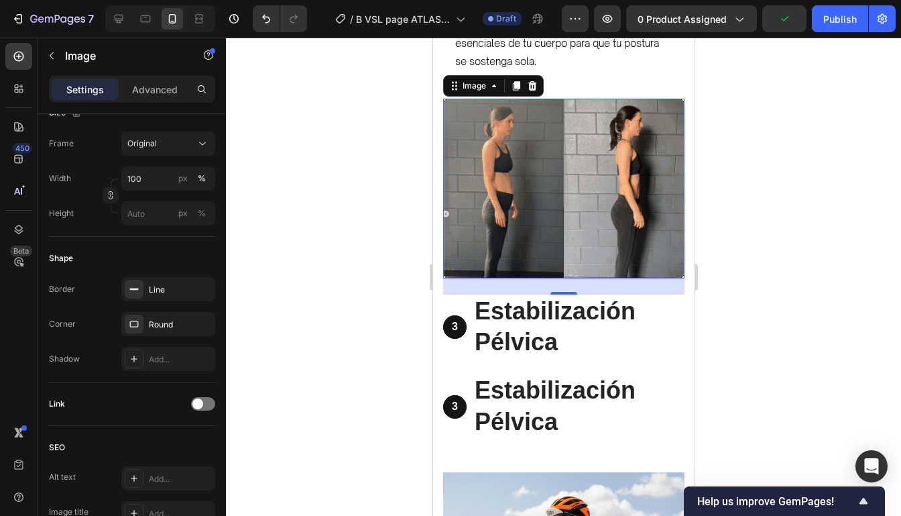
click at [709, 221] on div at bounding box center [563, 277] width 675 height 478
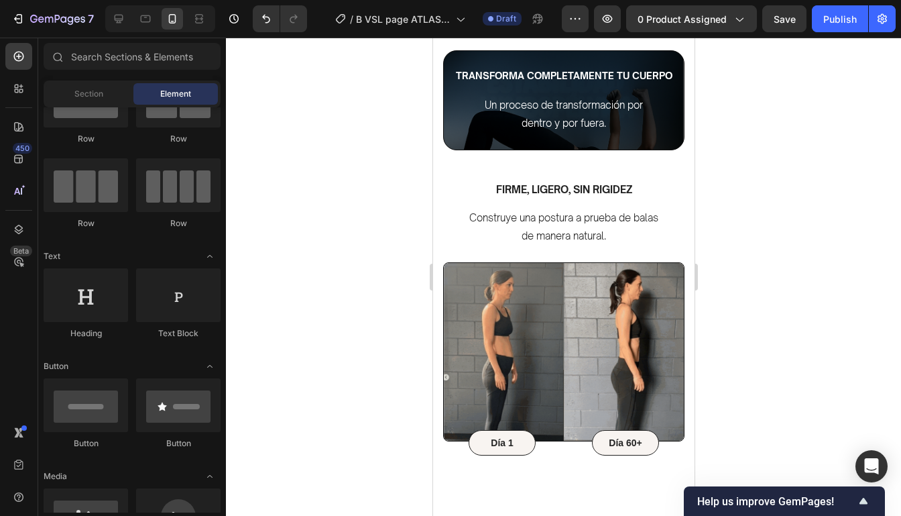
scroll to position [1965, 0]
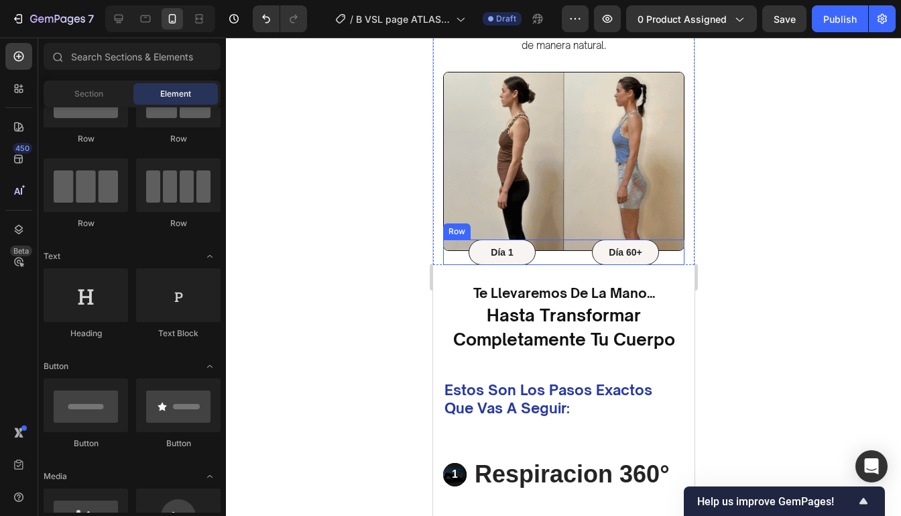
click at [675, 258] on div "Día 60+ Text Block Row" at bounding box center [625, 251] width 118 height 25
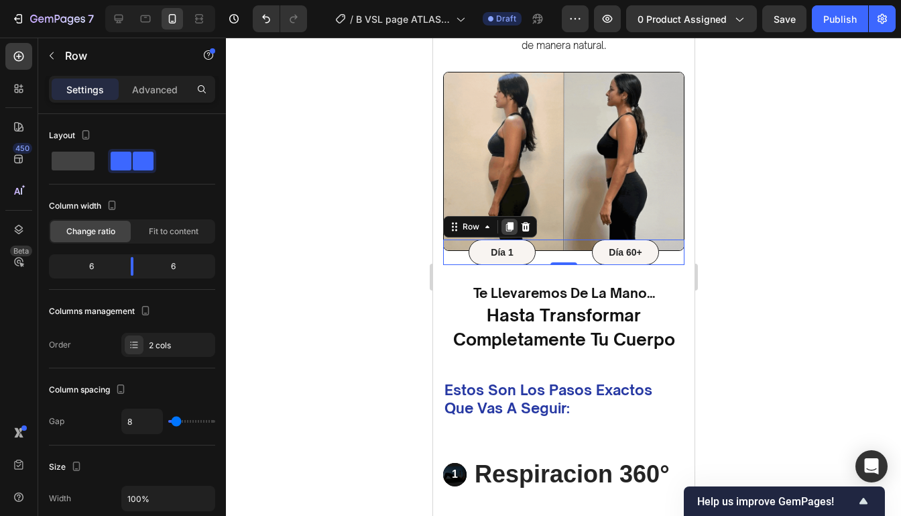
click at [508, 224] on icon at bounding box center [508, 226] width 7 height 9
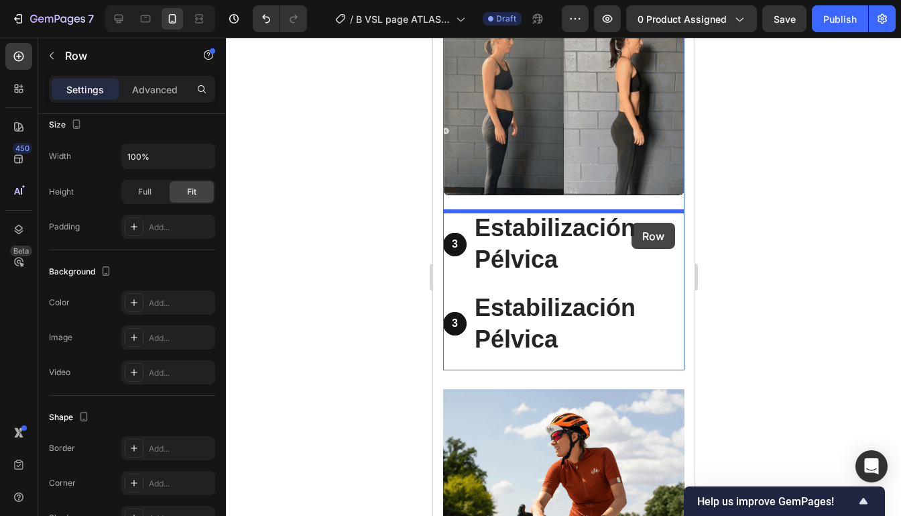
scroll to position [3029, 0]
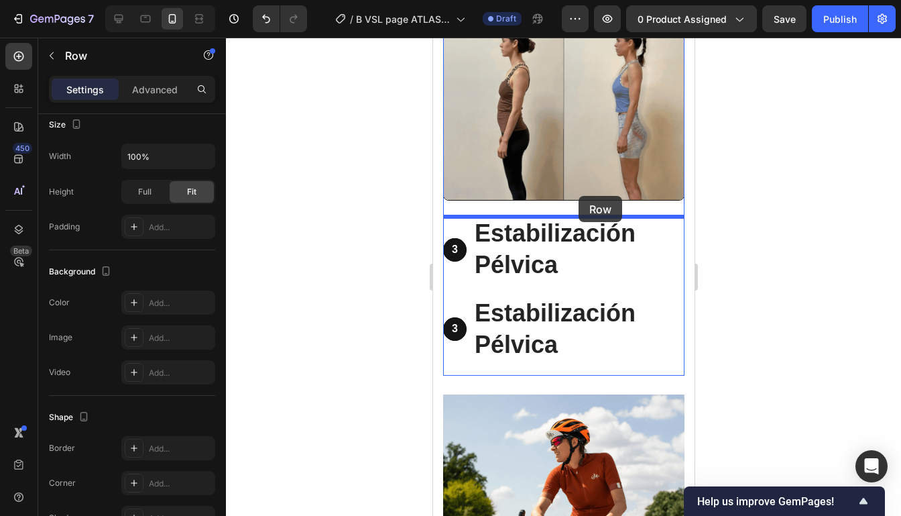
drag, startPoint x: 670, startPoint y: 268, endPoint x: 597, endPoint y: 204, distance: 97.4
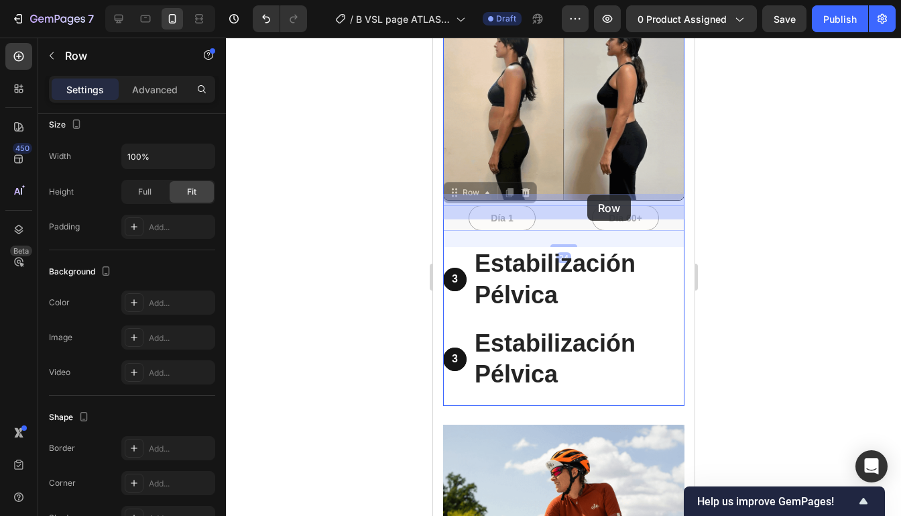
drag, startPoint x: 672, startPoint y: 215, endPoint x: 587, endPoint y: 196, distance: 87.8
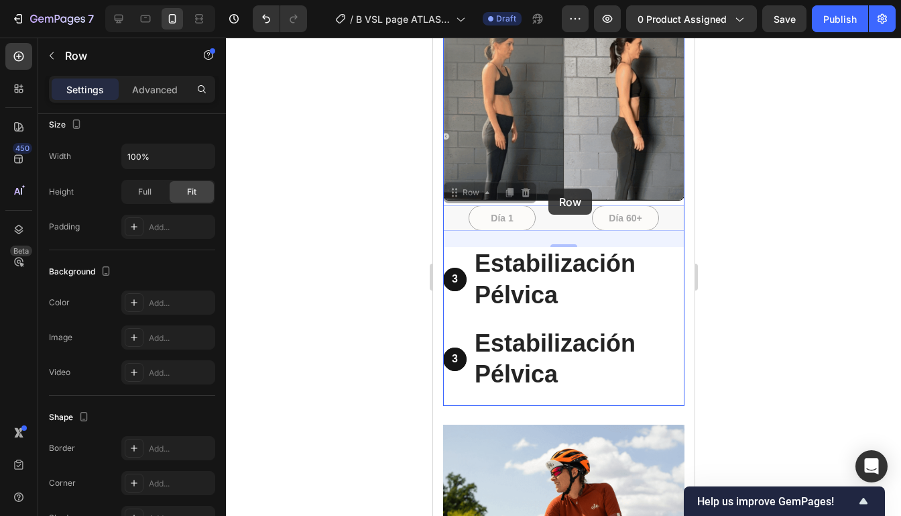
drag, startPoint x: 551, startPoint y: 226, endPoint x: 548, endPoint y: 190, distance: 36.4
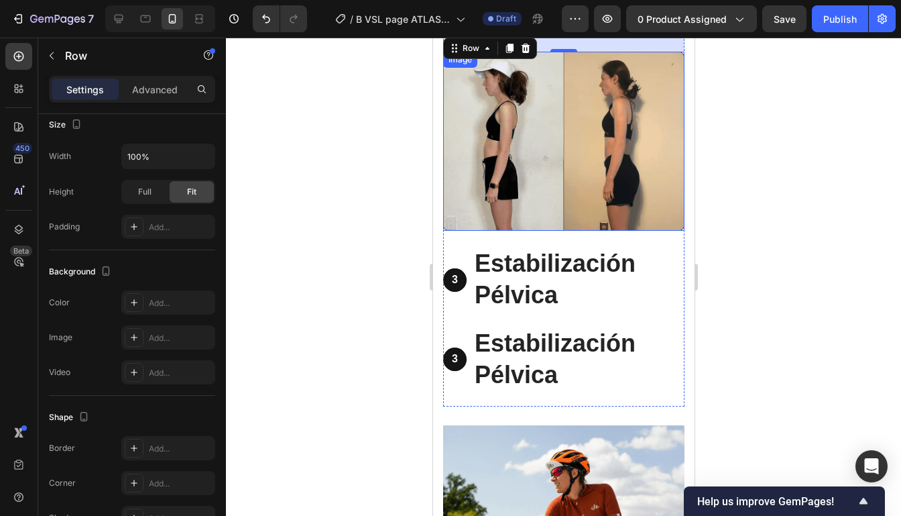
scroll to position [2942, 0]
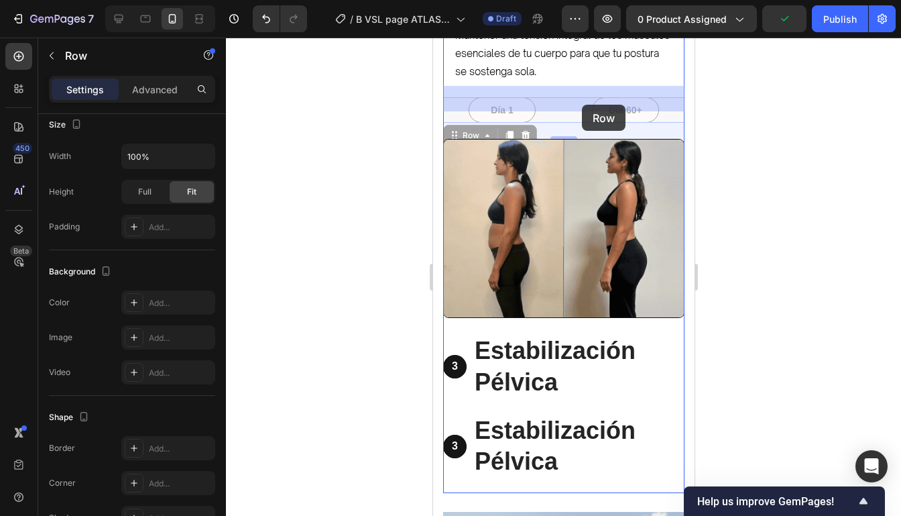
drag, startPoint x: 665, startPoint y: 109, endPoint x: 581, endPoint y: 105, distance: 83.9
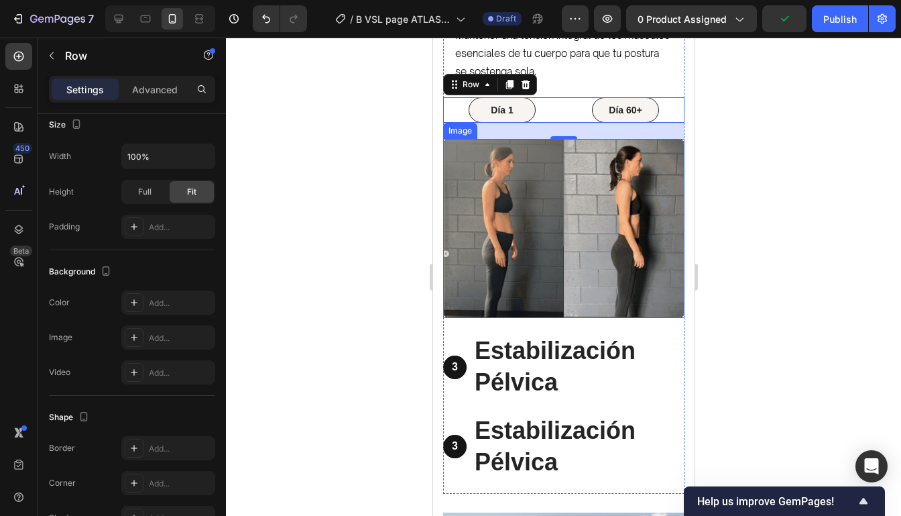
click at [670, 149] on img at bounding box center [562, 228] width 241 height 179
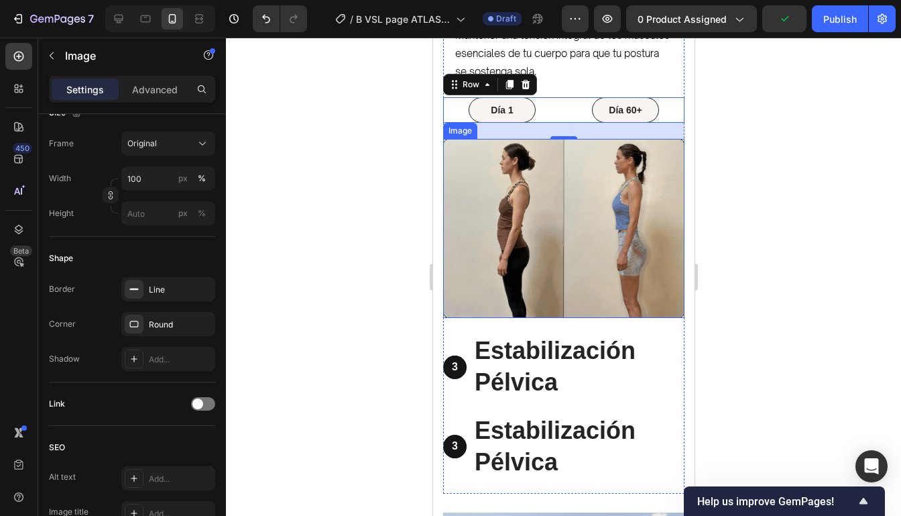
scroll to position [0, 0]
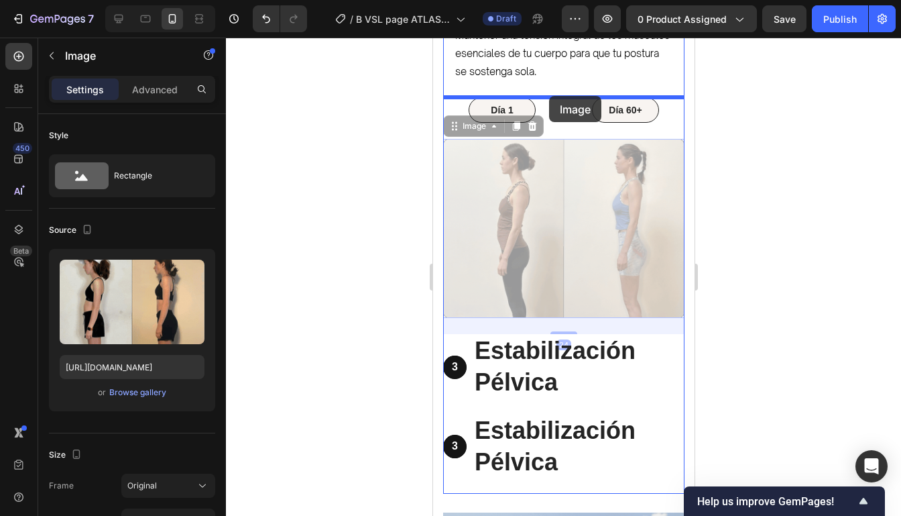
drag, startPoint x: 670, startPoint y: 150, endPoint x: 548, endPoint y: 96, distance: 133.5
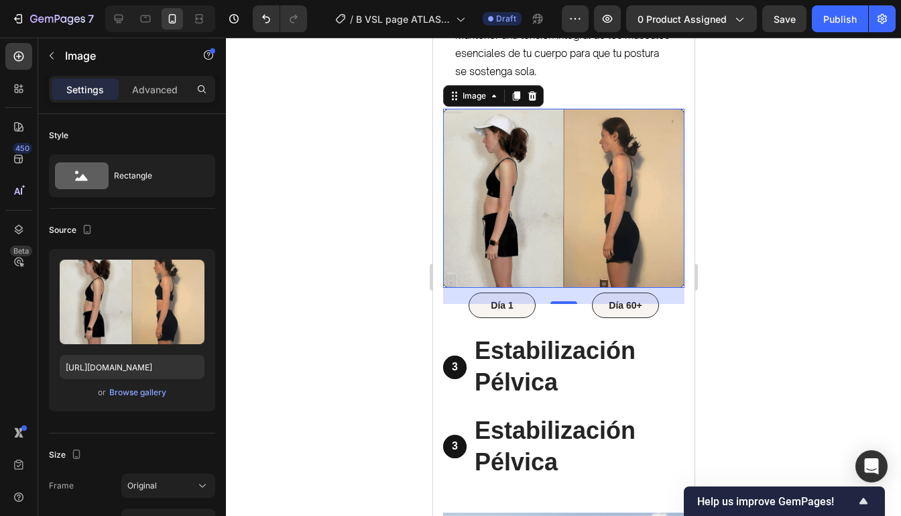
click at [663, 298] on div "24" at bounding box center [562, 296] width 241 height 16
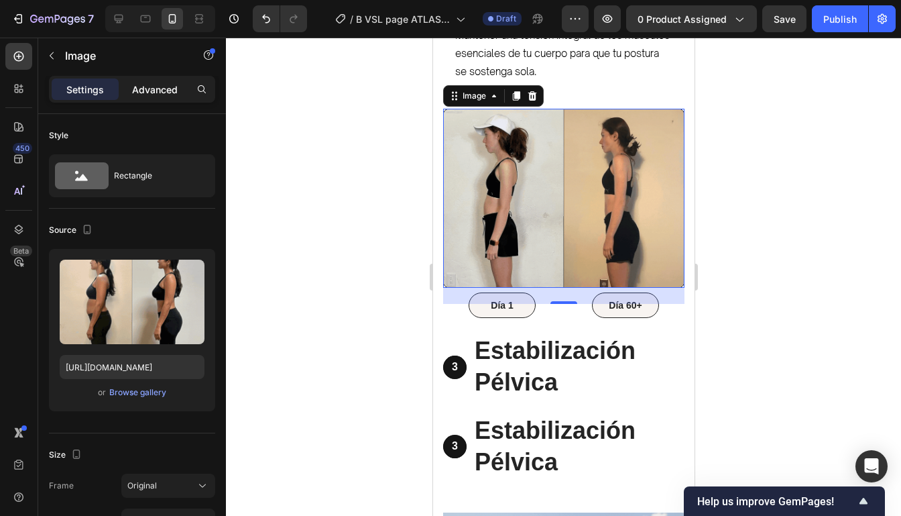
click at [169, 97] on div "Advanced" at bounding box center [154, 88] width 67 height 21
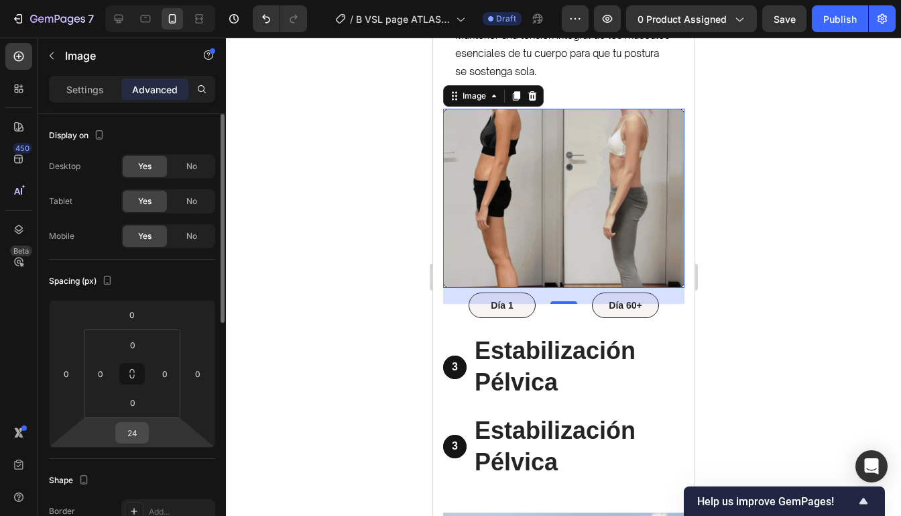
click at [140, 438] on input "24" at bounding box center [132, 432] width 27 height 20
click at [139, 438] on input "24" at bounding box center [132, 432] width 27 height 20
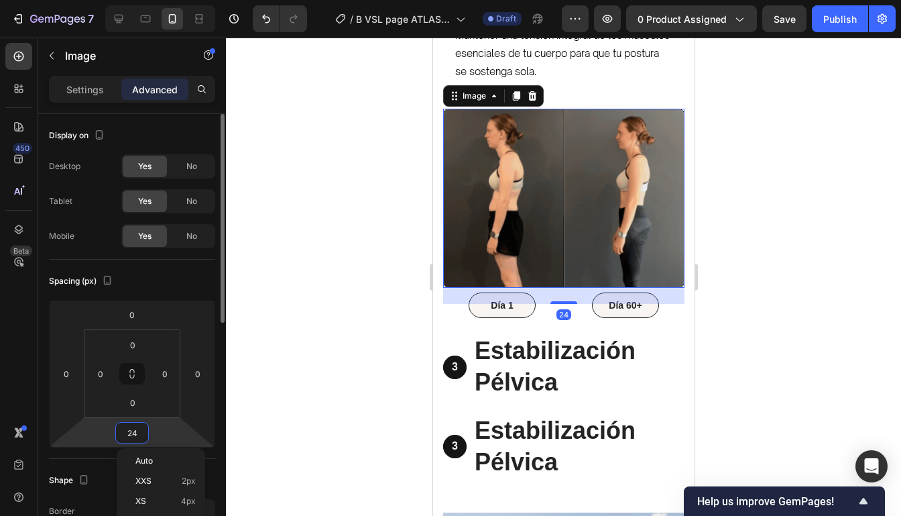
type input "2"
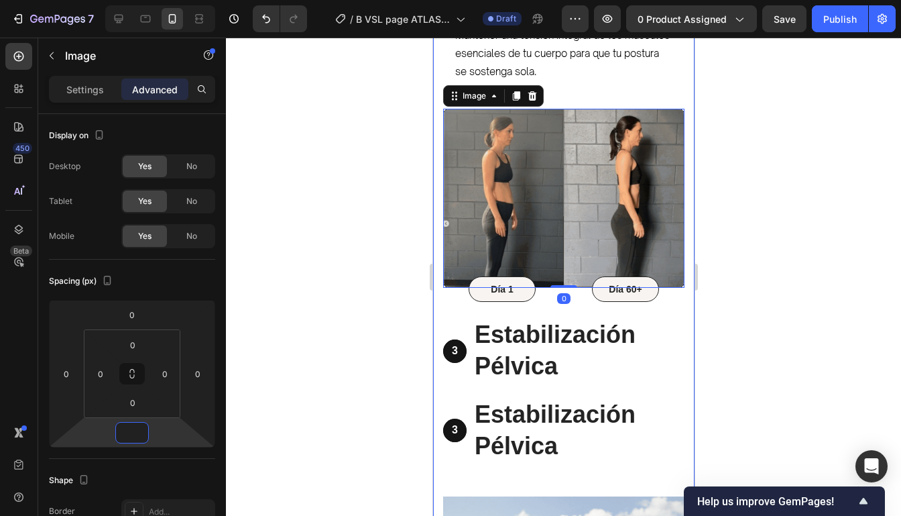
drag, startPoint x: 1162, startPoint y: 306, endPoint x: 692, endPoint y: 275, distance: 471.6
click at [692, 275] on div "te llevaremos de la mano... Heading hasta transformar completamente tu cuerpo H…" at bounding box center [562, 42] width 261 height 1483
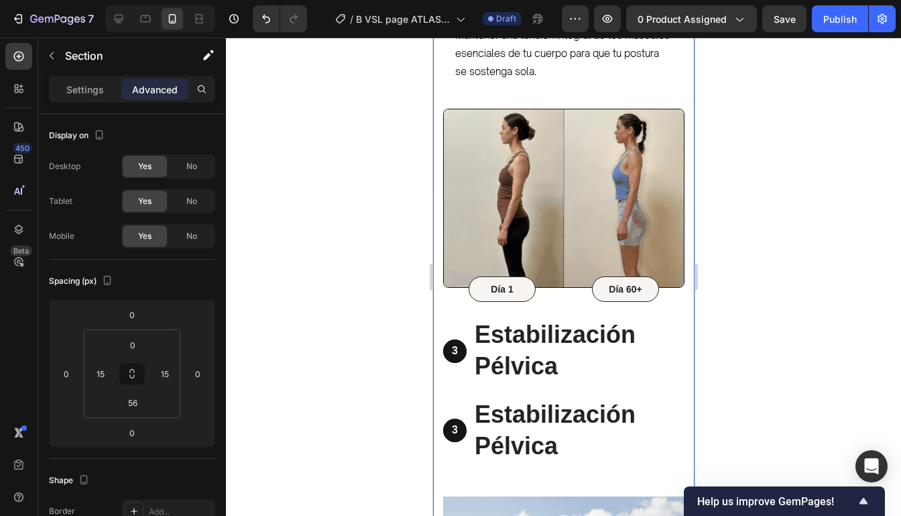
click at [731, 269] on div at bounding box center [563, 277] width 675 height 478
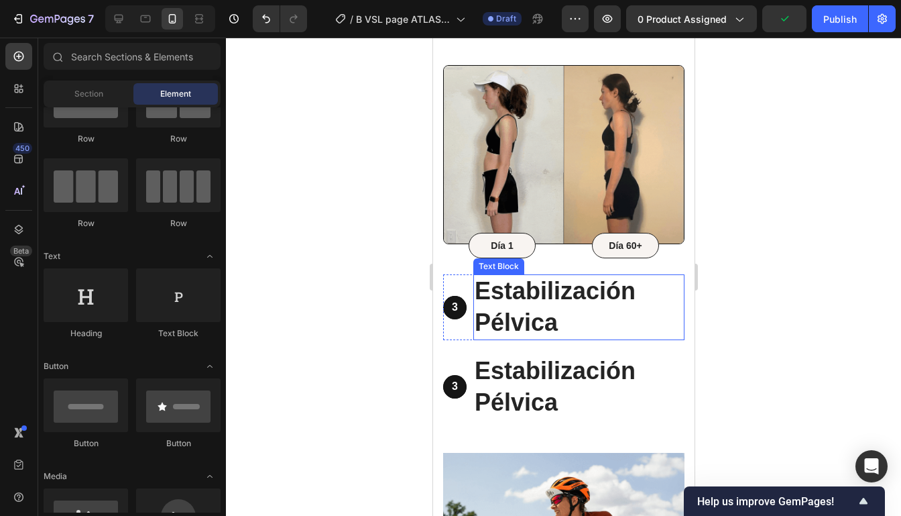
scroll to position [2986, 0]
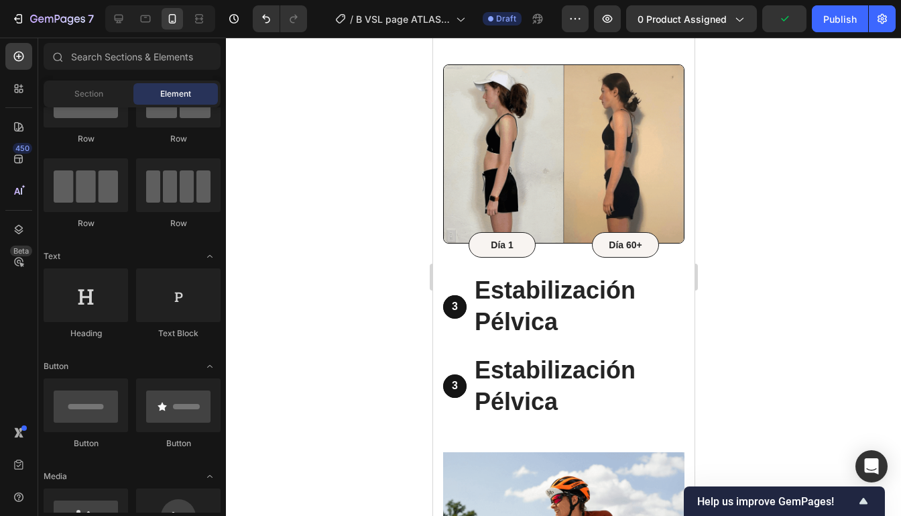
click at [808, 71] on div at bounding box center [563, 277] width 675 height 478
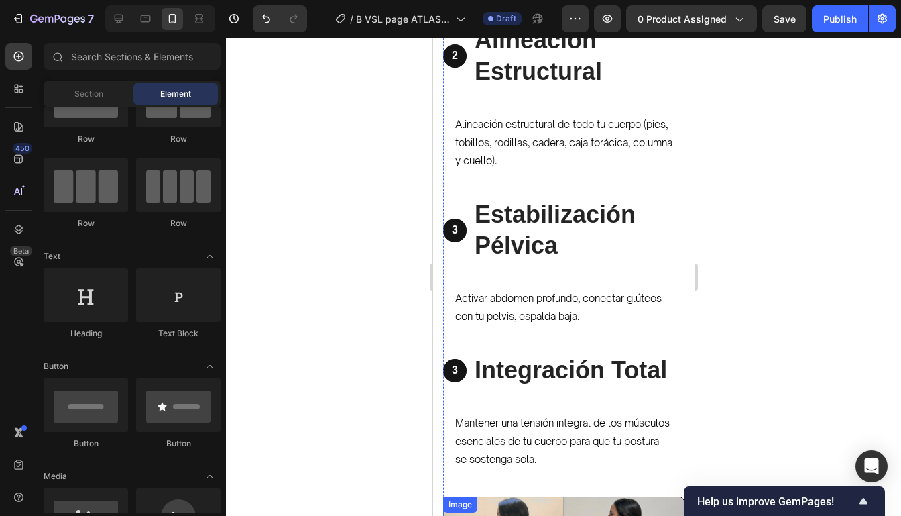
scroll to position [2547, 0]
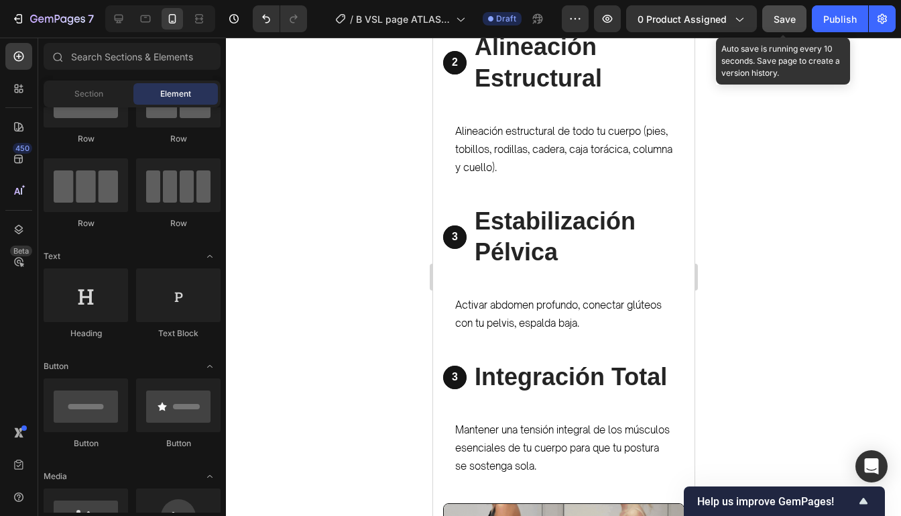
click at [772, 11] on button "Save" at bounding box center [784, 18] width 44 height 27
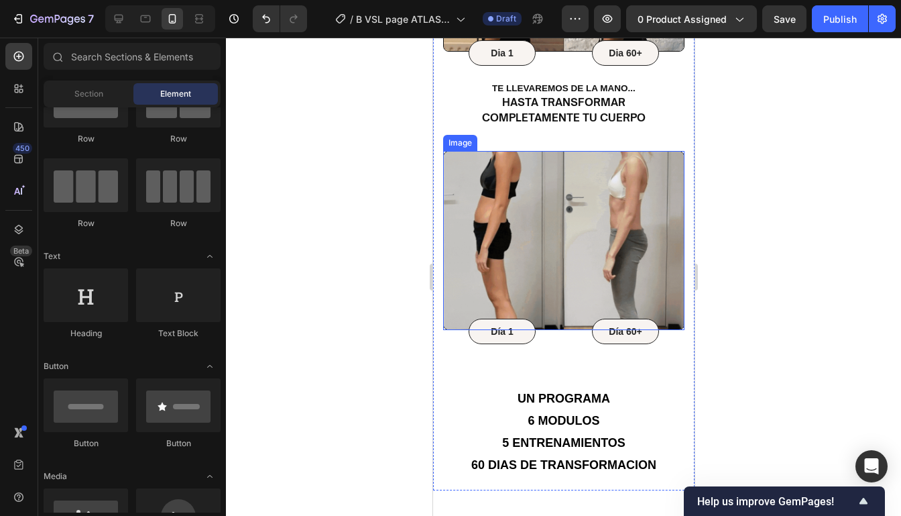
scroll to position [835, 0]
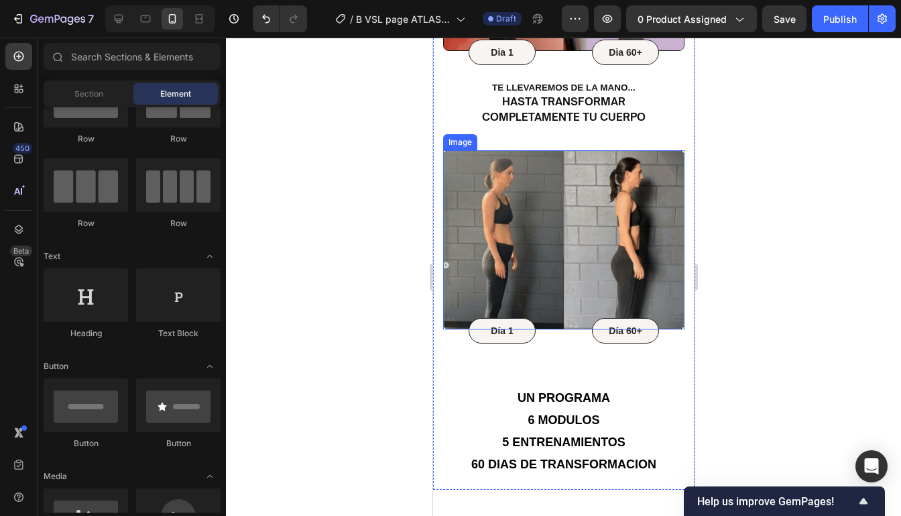
click at [799, 203] on div at bounding box center [563, 277] width 675 height 478
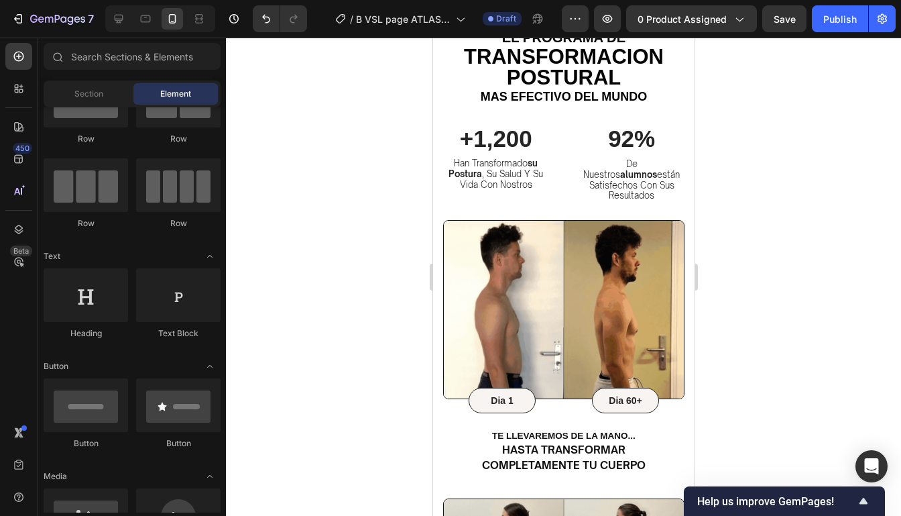
scroll to position [475, 0]
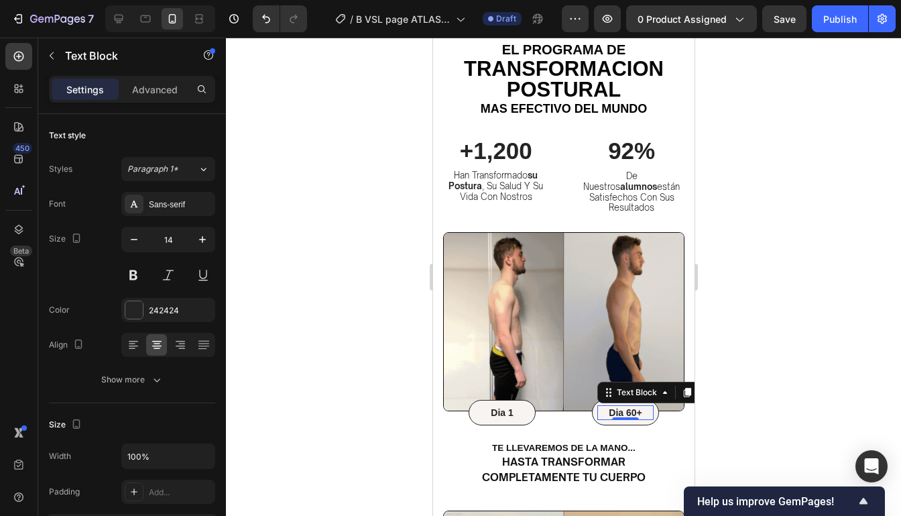
click at [627, 406] on p "Dia 60+" at bounding box center [625, 412] width 54 height 12
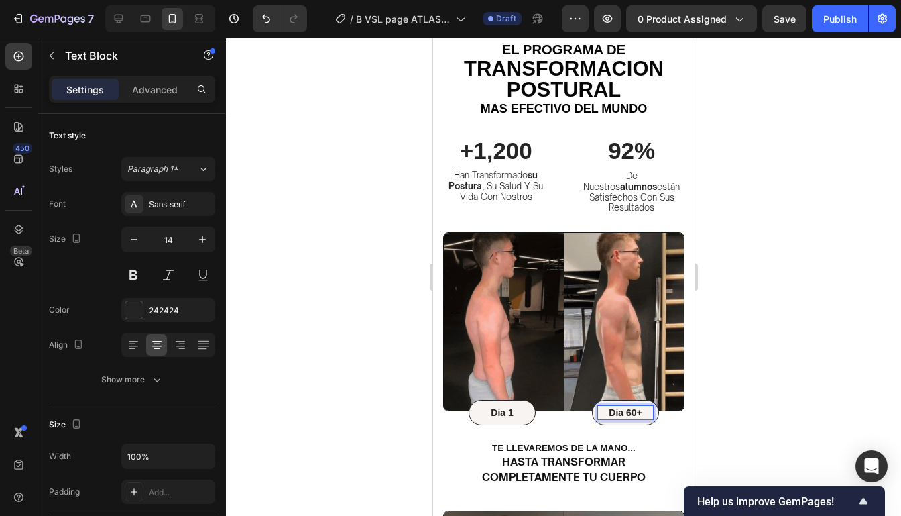
click at [619, 406] on p "Dia 60+" at bounding box center [625, 412] width 54 height 12
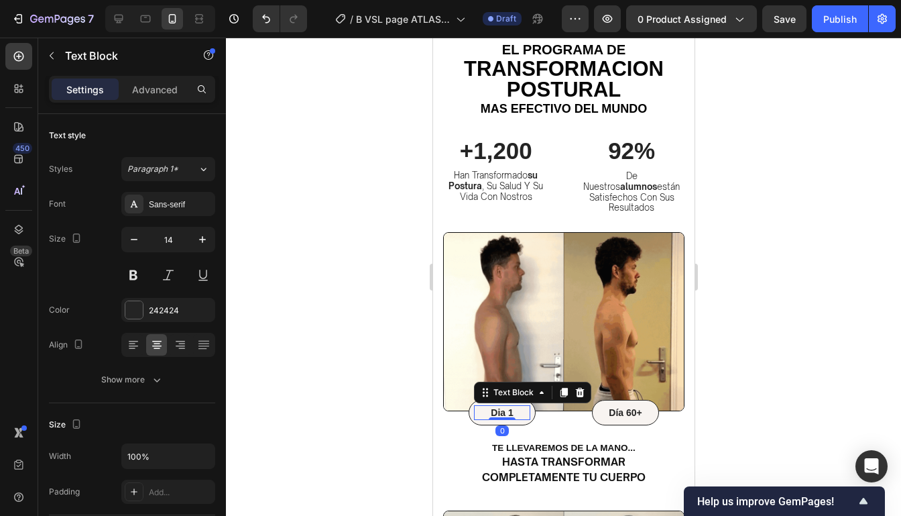
click at [502, 406] on p "Dia 1" at bounding box center [502, 412] width 54 height 12
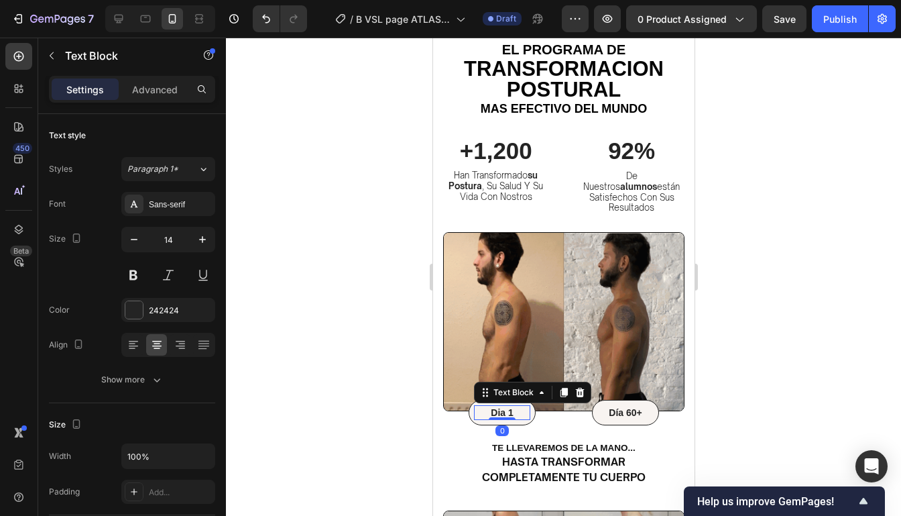
click at [499, 406] on p "Dia 1" at bounding box center [502, 412] width 54 height 12
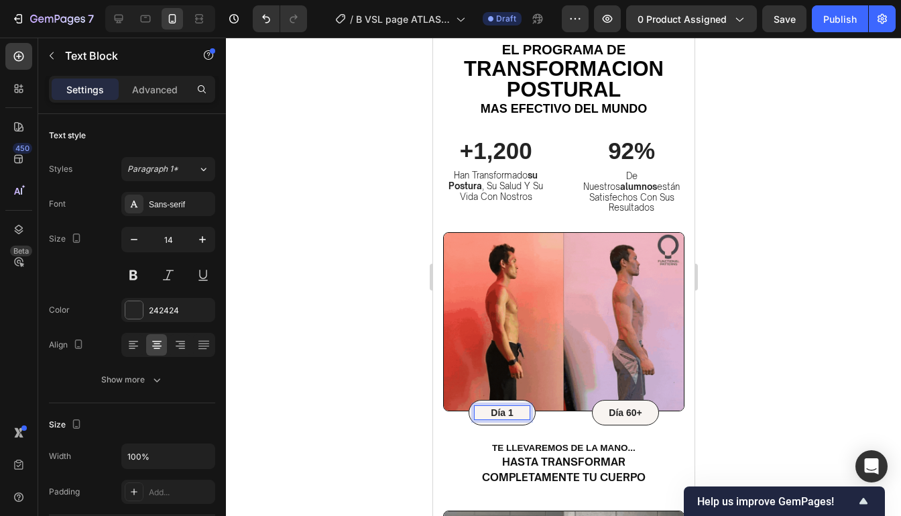
click at [812, 287] on div at bounding box center [563, 277] width 675 height 478
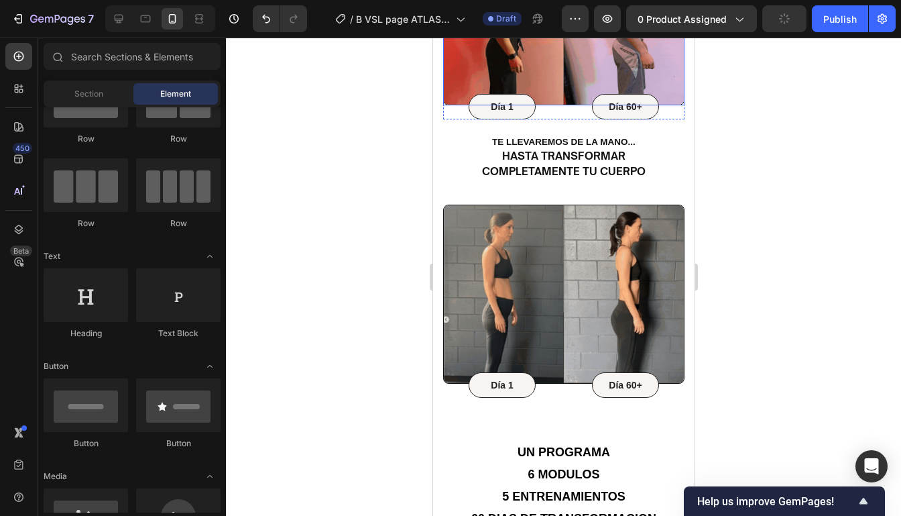
scroll to position [866, 0]
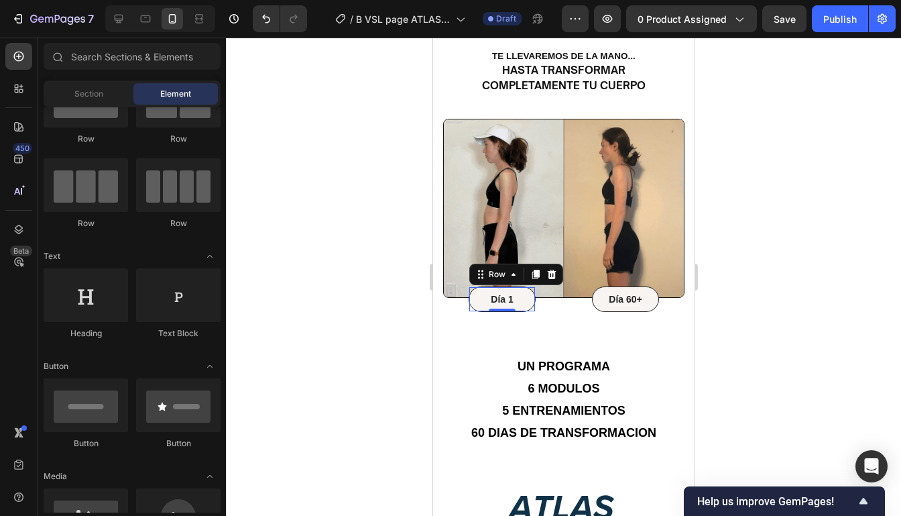
click at [530, 292] on div "Día 1 Text Block Row 0" at bounding box center [501, 298] width 67 height 25
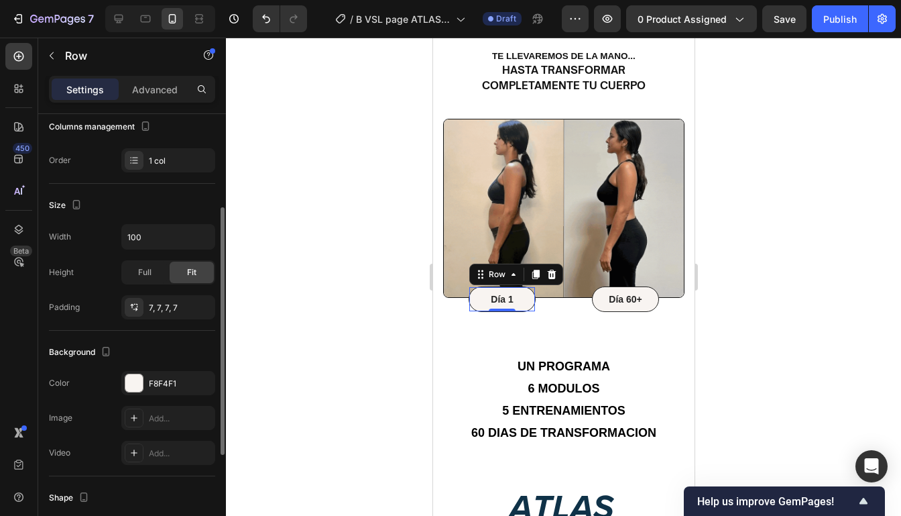
scroll to position [197, 0]
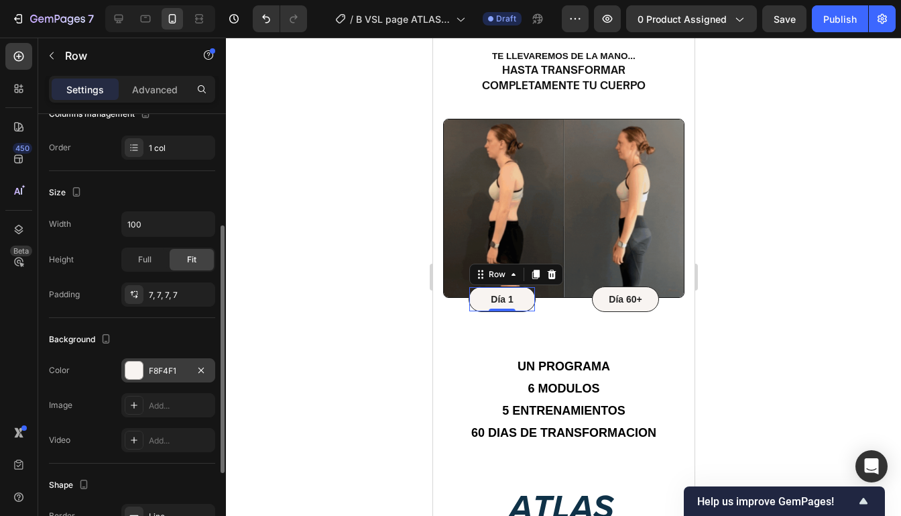
click at [139, 377] on div at bounding box center [133, 369] width 17 height 17
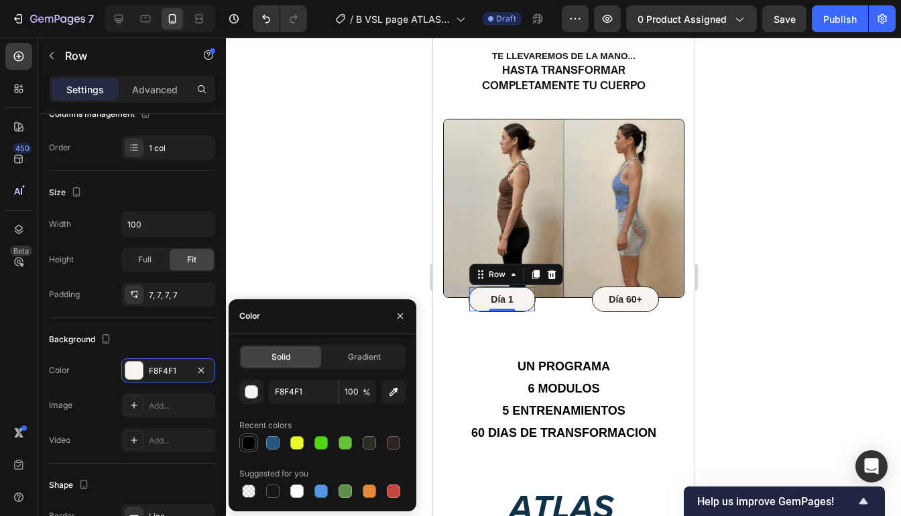
click at [242, 444] on div at bounding box center [248, 442] width 13 height 13
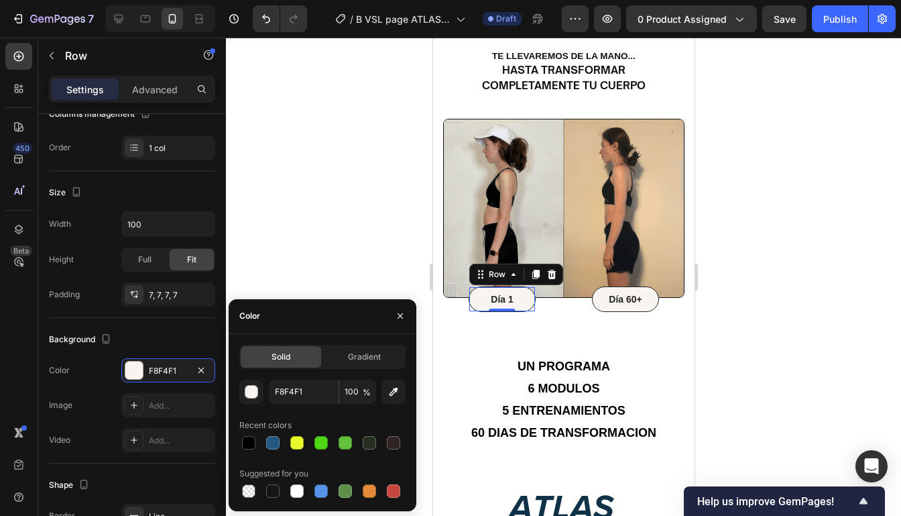
type input "000000"
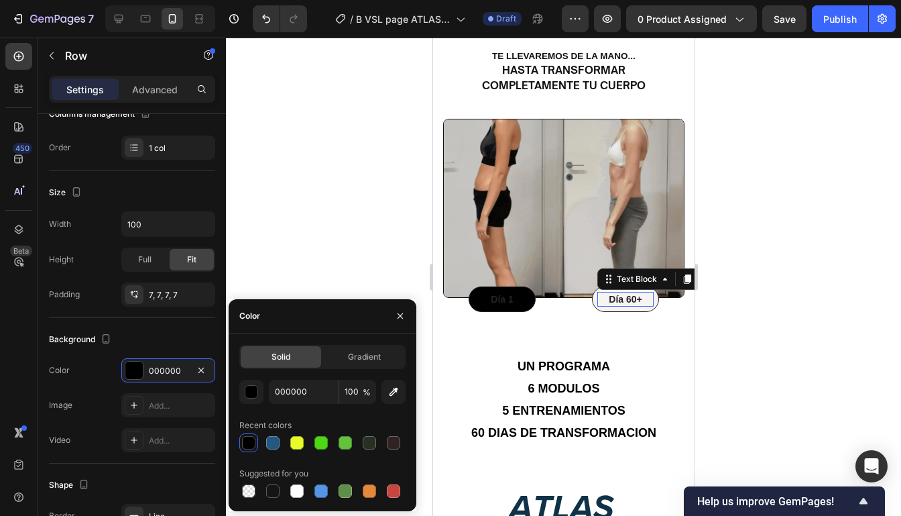
click at [648, 293] on p "Día 60+" at bounding box center [625, 299] width 54 height 12
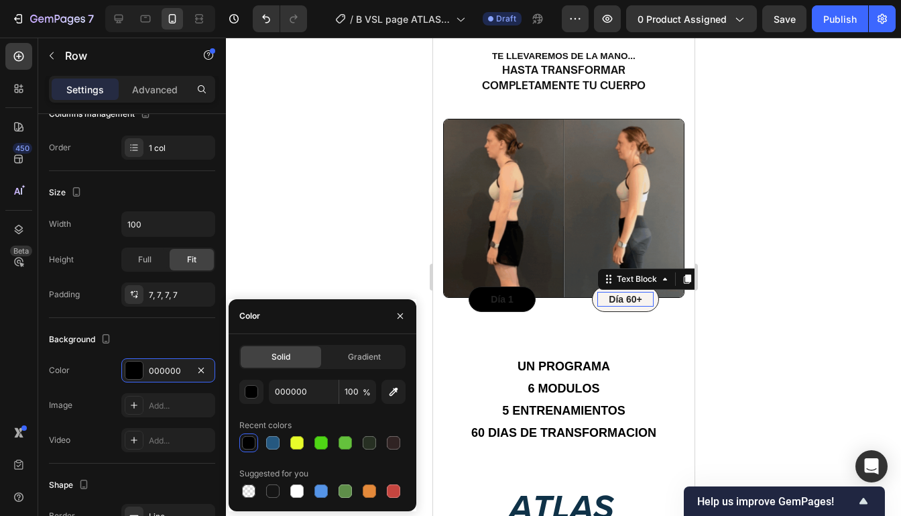
scroll to position [0, 0]
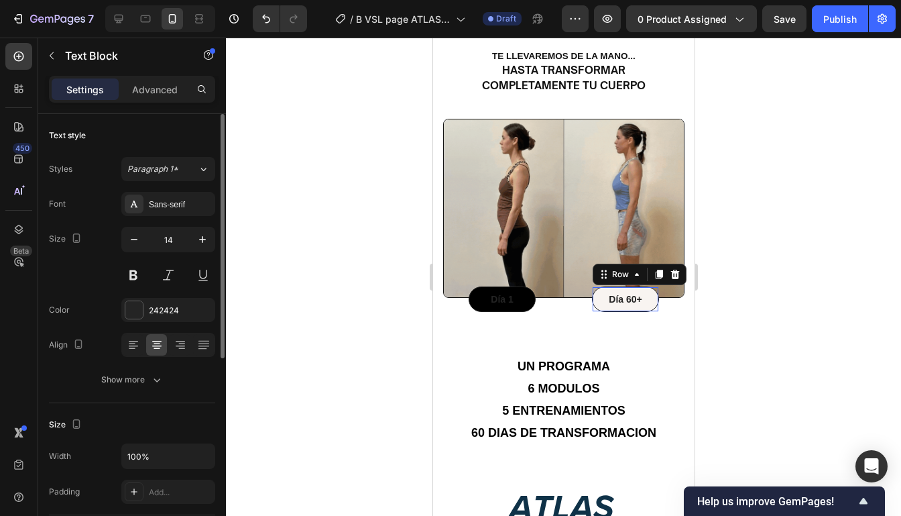
click at [646, 298] on div "Día 60+ Text Block Row 0" at bounding box center [624, 298] width 67 height 25
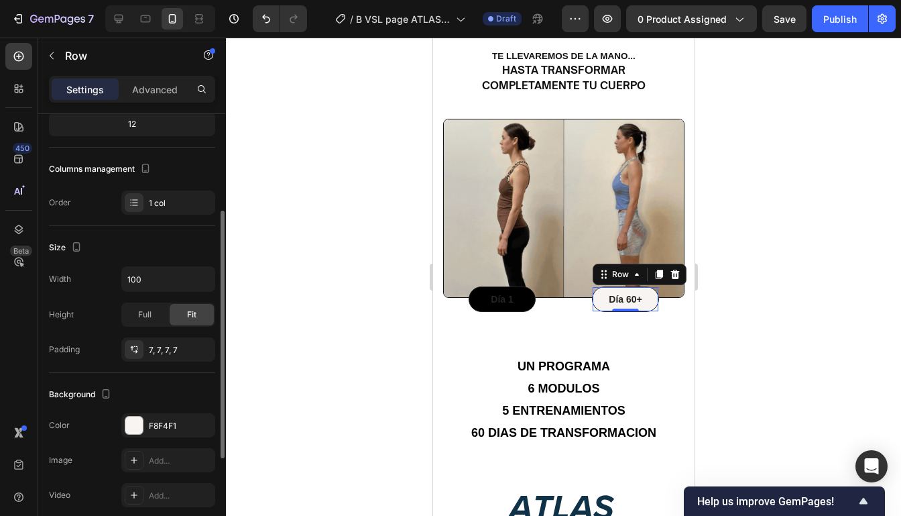
scroll to position [158, 0]
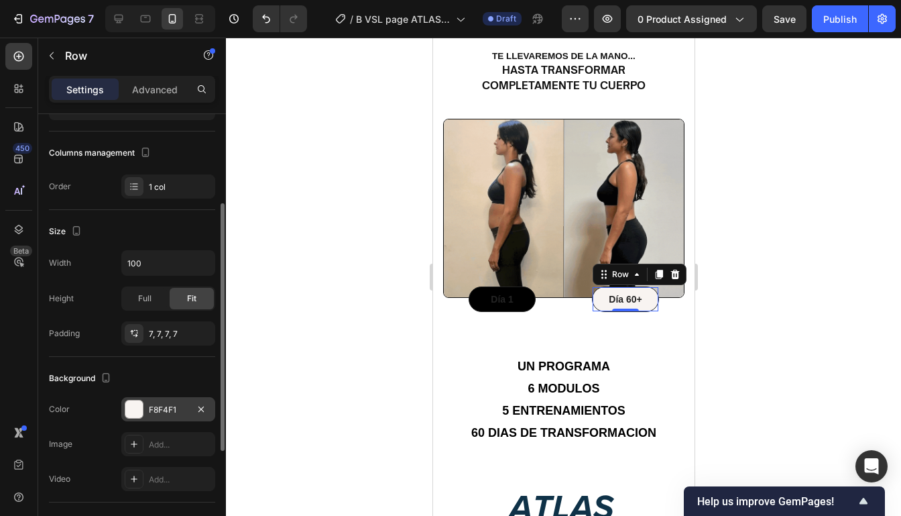
click at [139, 404] on div at bounding box center [133, 408] width 17 height 17
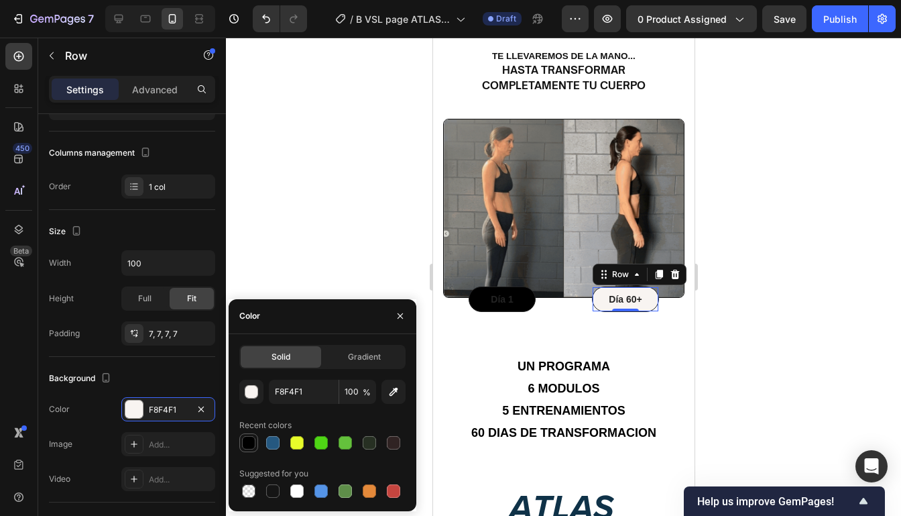
click at [253, 444] on div at bounding box center [248, 442] width 13 height 13
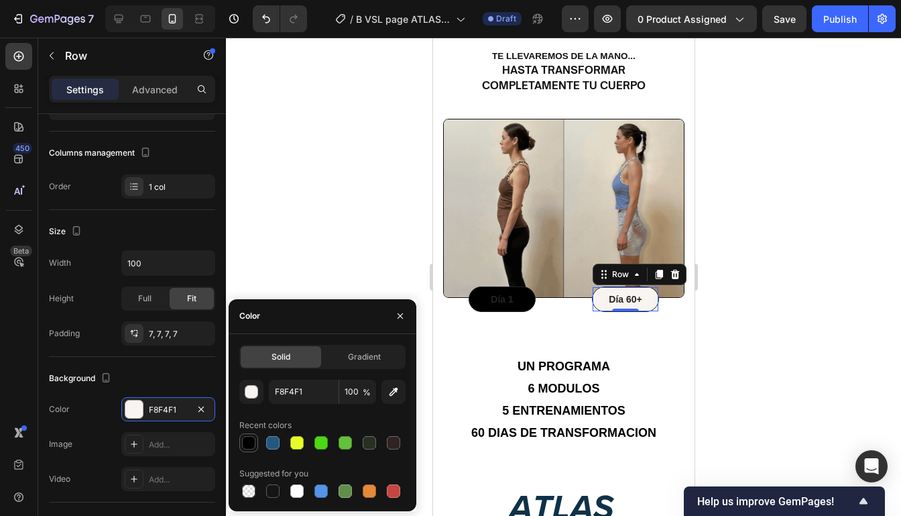
type input "000000"
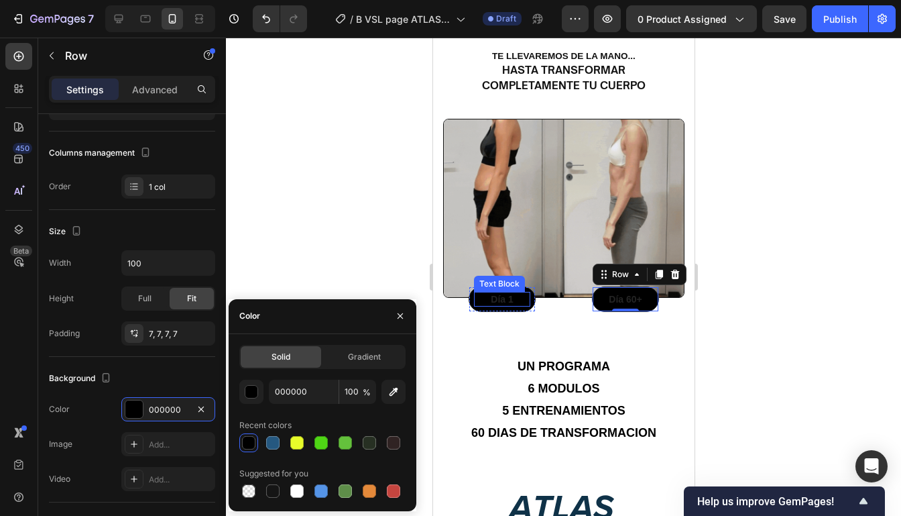
click at [507, 293] on p "Día 1" at bounding box center [502, 299] width 54 height 12
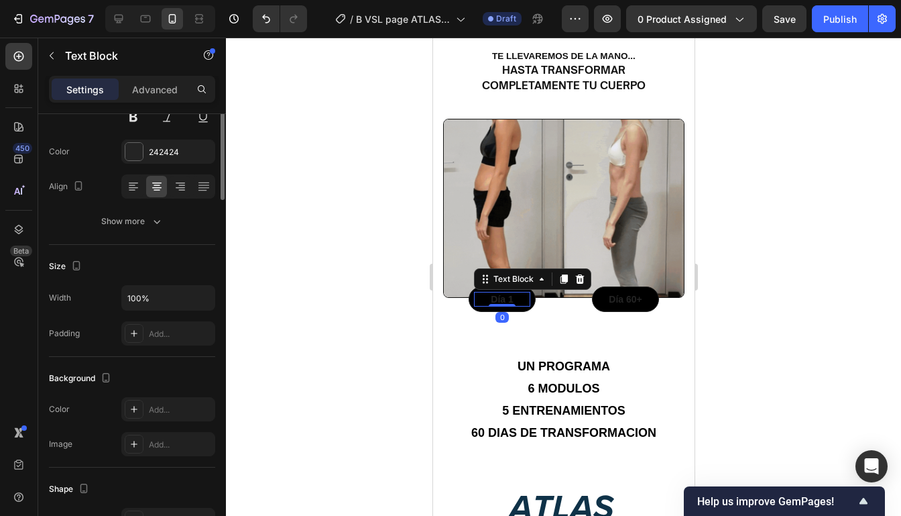
scroll to position [0, 0]
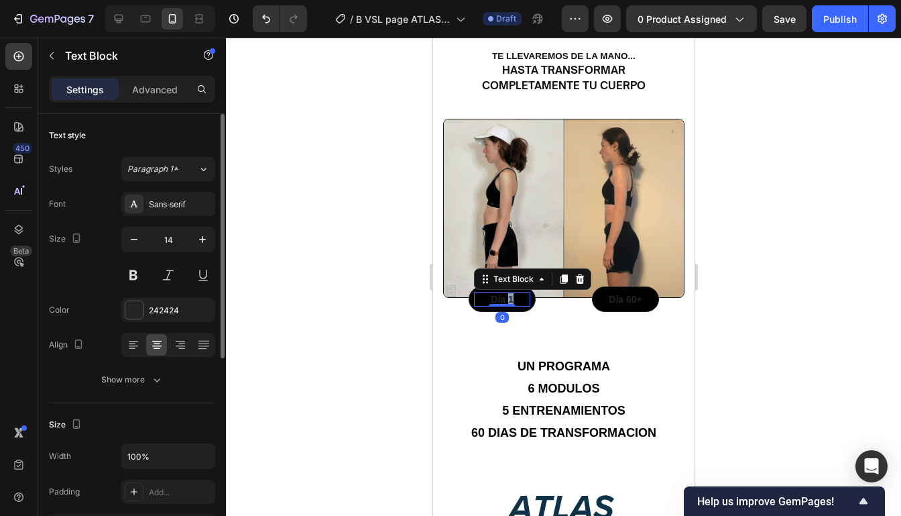
click at [507, 293] on p "Día 1" at bounding box center [502, 299] width 54 height 12
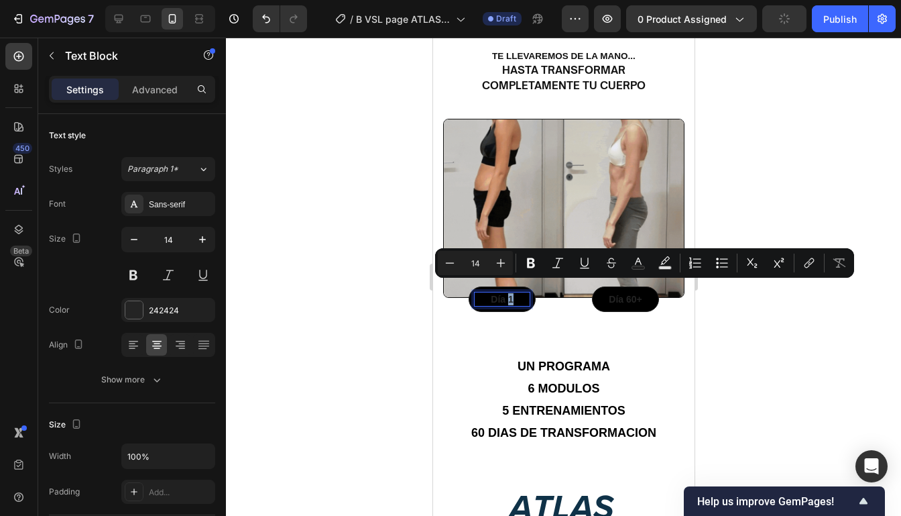
click at [516, 293] on p "Día 1" at bounding box center [502, 299] width 54 height 12
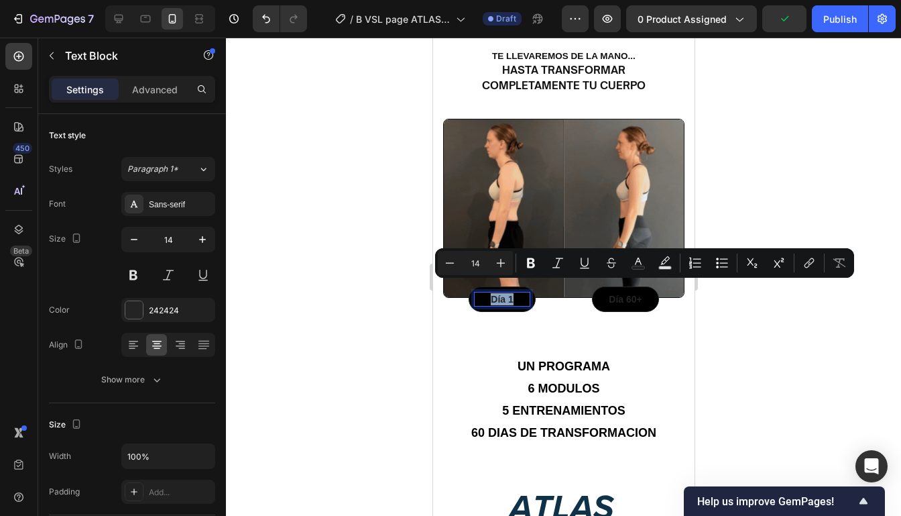
drag, startPoint x: 516, startPoint y: 287, endPoint x: 483, endPoint y: 288, distance: 32.9
click at [483, 293] on p "Día 1" at bounding box center [502, 299] width 54 height 12
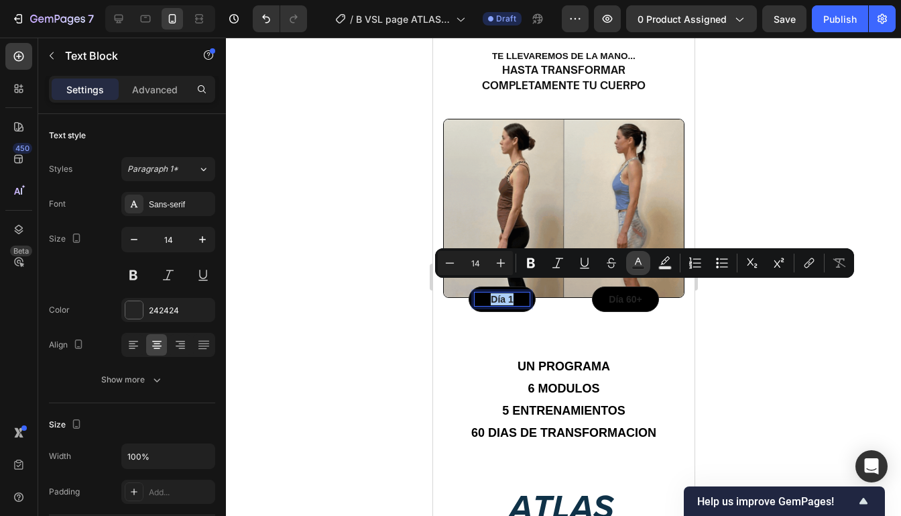
click at [645, 261] on button "Text Color" at bounding box center [638, 263] width 24 height 24
type input "242424"
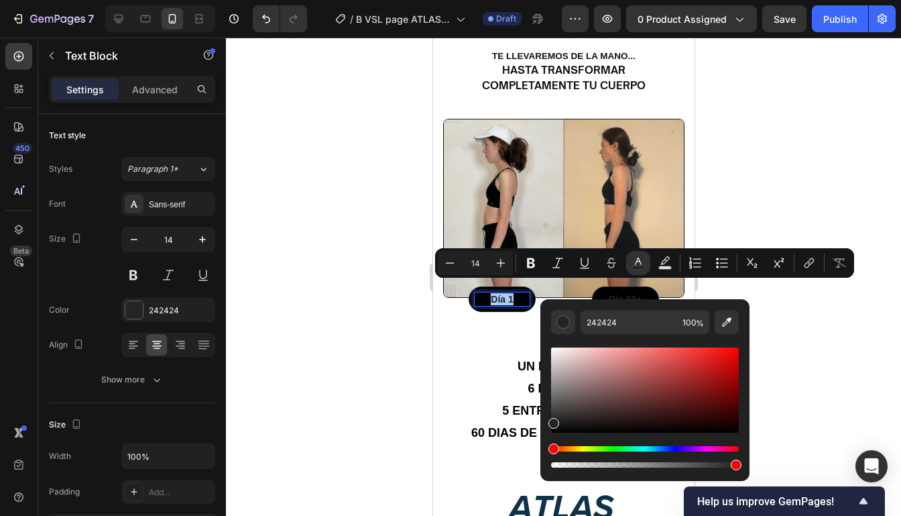
click at [554, 349] on div "Editor contextual toolbar" at bounding box center [645, 389] width 188 height 85
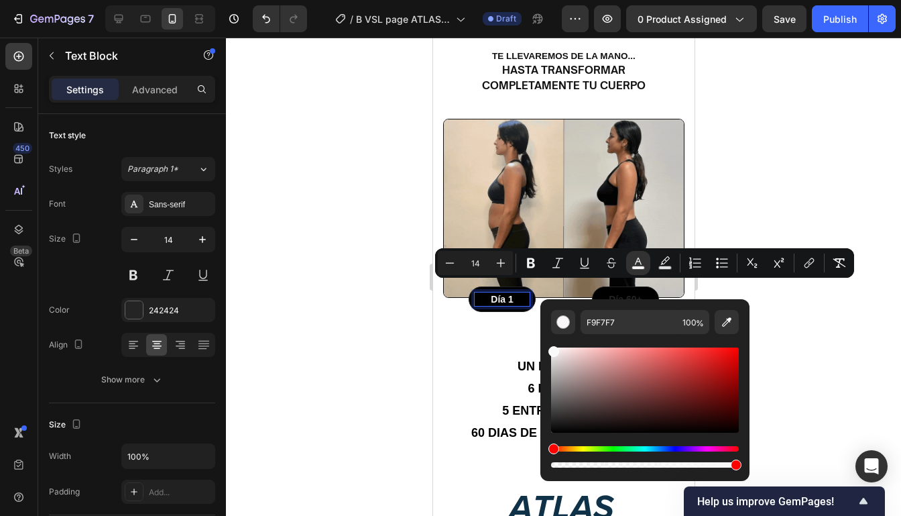
drag, startPoint x: 554, startPoint y: 349, endPoint x: 540, endPoint y: 349, distance: 14.1
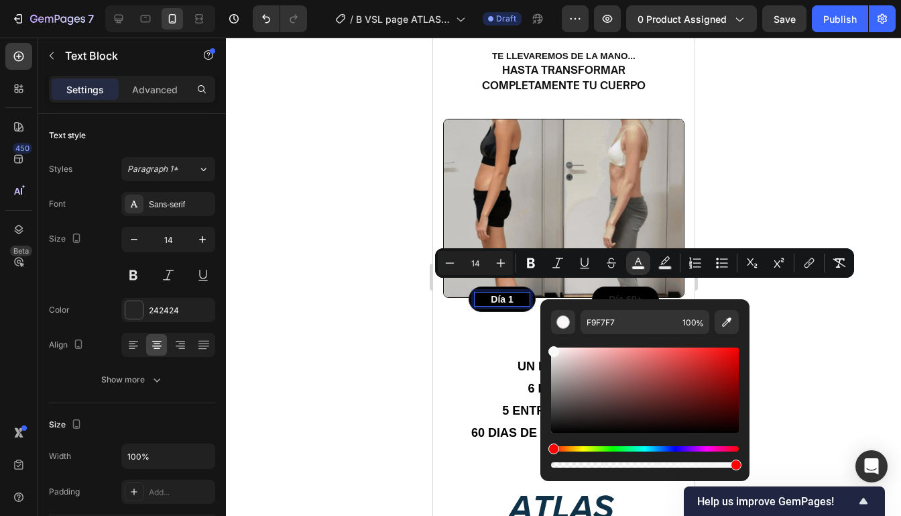
click at [540, 349] on div "F9F7F7 100 %" at bounding box center [644, 384] width 209 height 171
type input "F9F9F9"
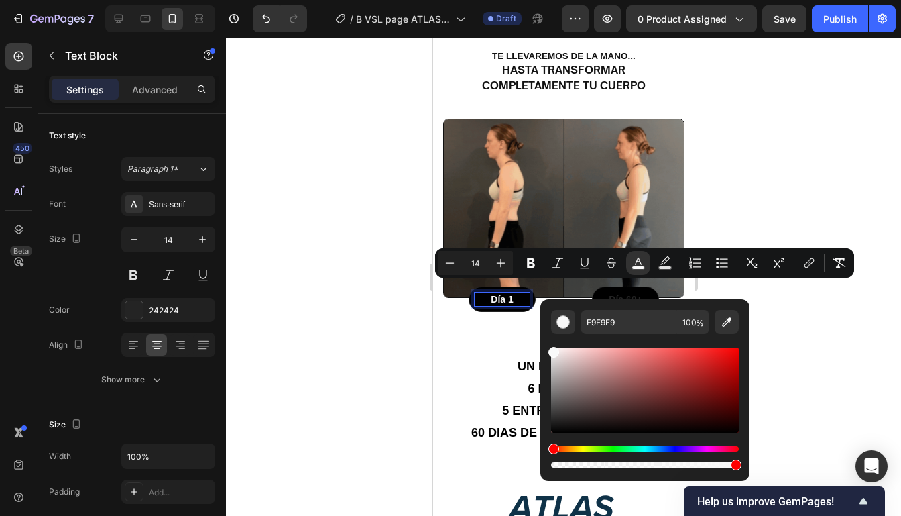
click at [841, 314] on div at bounding box center [563, 277] width 675 height 478
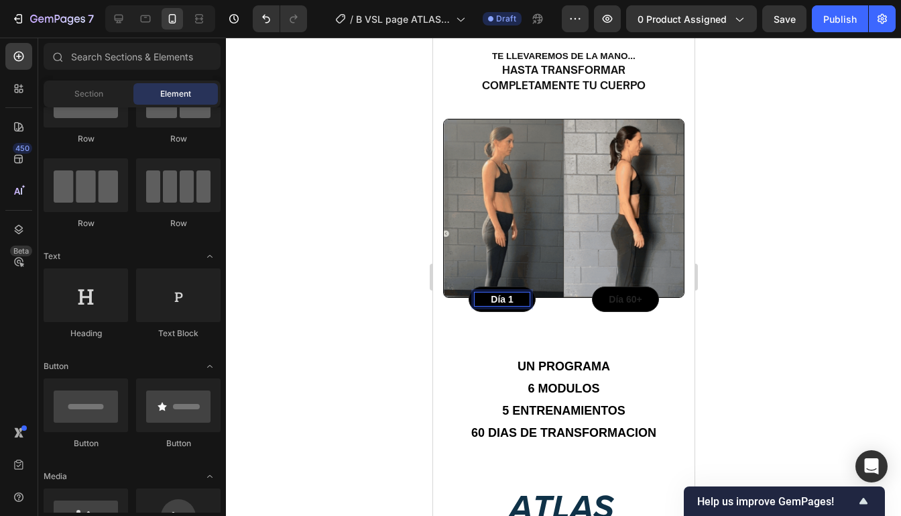
click at [841, 314] on div at bounding box center [563, 277] width 675 height 478
click at [627, 293] on p "Día 60+" at bounding box center [625, 299] width 54 height 12
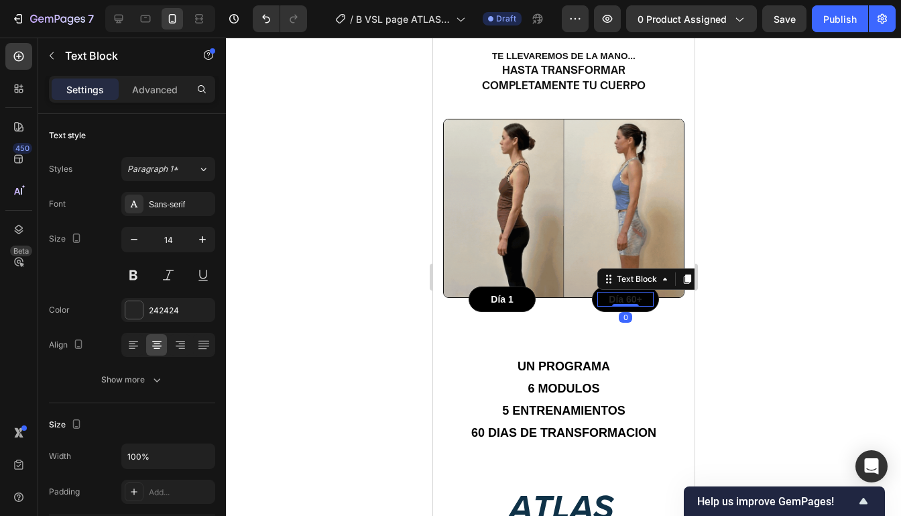
click at [627, 293] on p "Día 60+" at bounding box center [625, 299] width 54 height 12
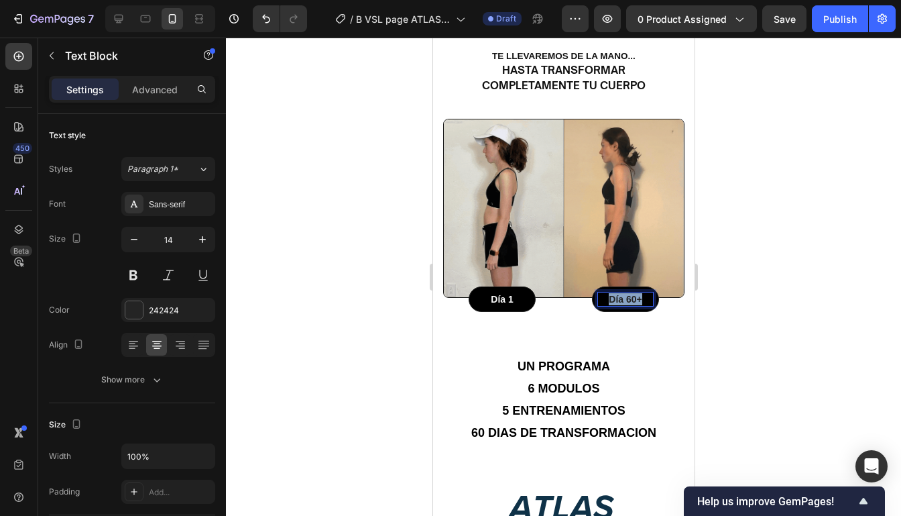
drag, startPoint x: 644, startPoint y: 292, endPoint x: 605, endPoint y: 290, distance: 39.6
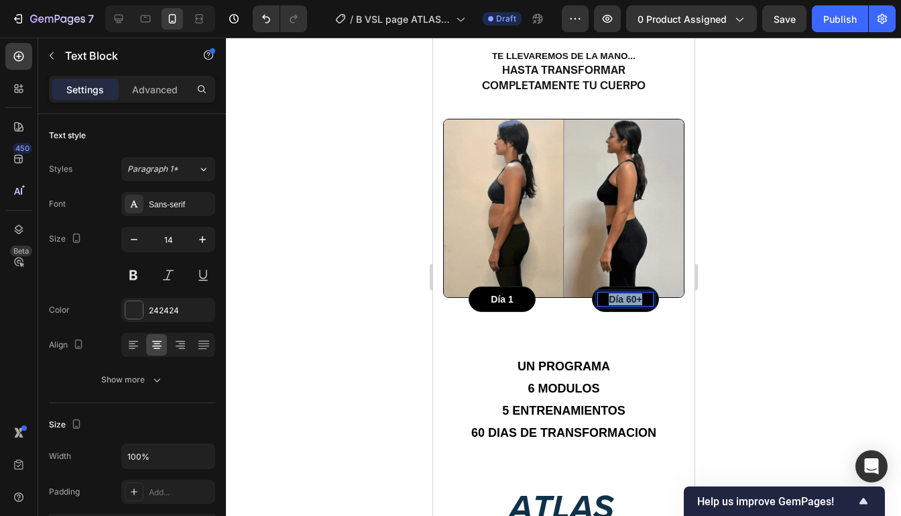
click at [605, 293] on p "Día 60+" at bounding box center [625, 299] width 54 height 12
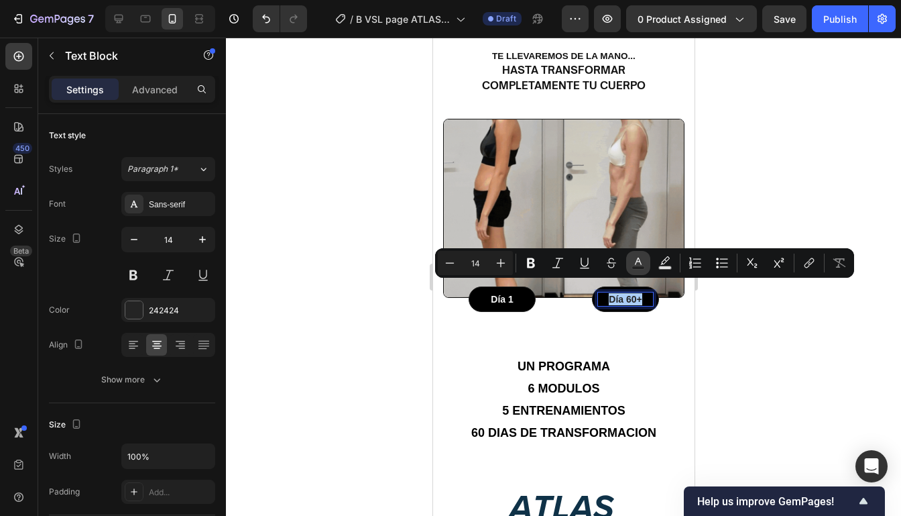
click at [648, 267] on button "Text Color" at bounding box center [638, 263] width 24 height 24
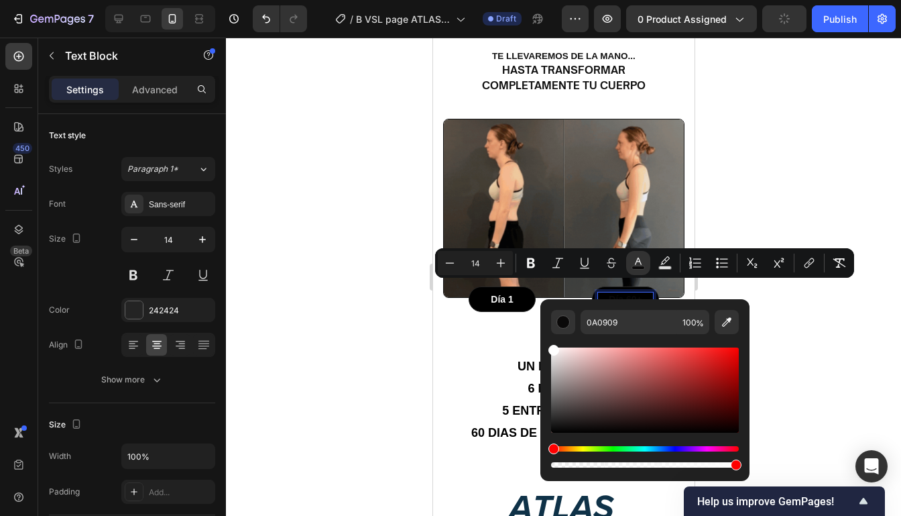
drag, startPoint x: 557, startPoint y: 428, endPoint x: 543, endPoint y: 339, distance: 90.3
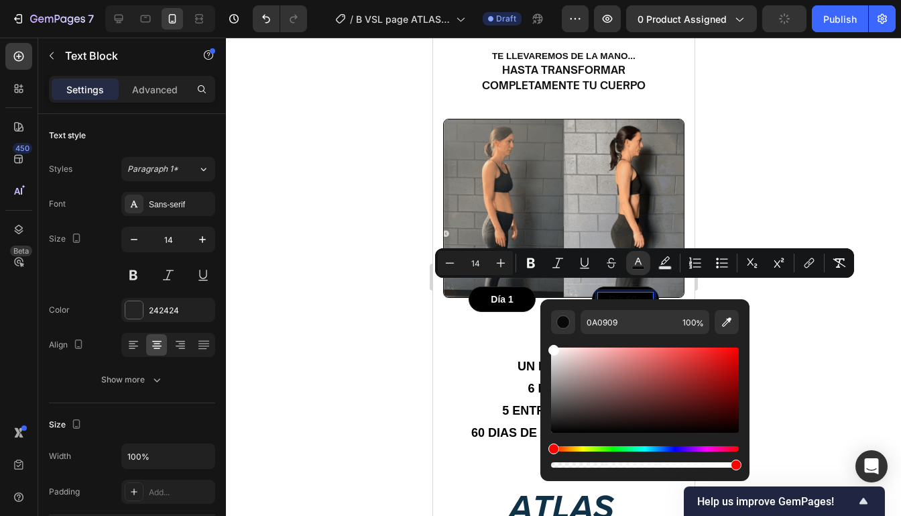
click at [543, 339] on div "0A0909 100 %" at bounding box center [644, 384] width 209 height 171
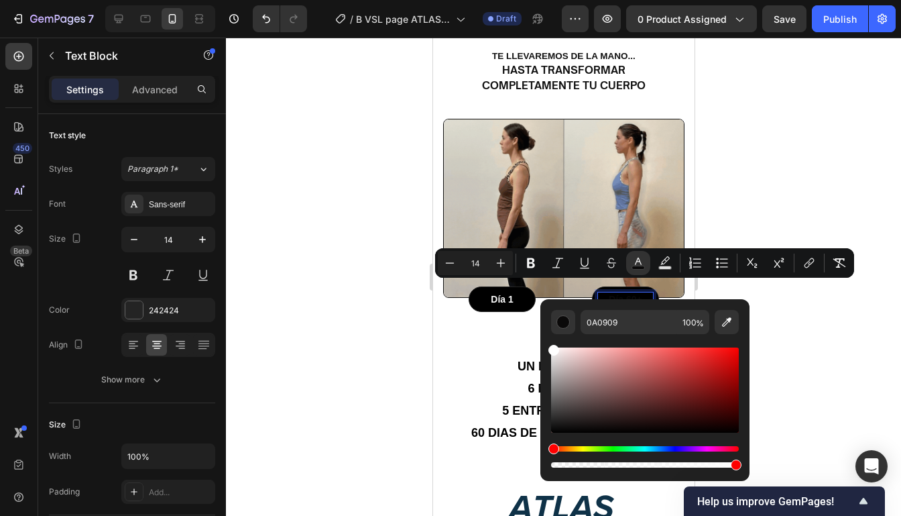
type input "FFFFFF"
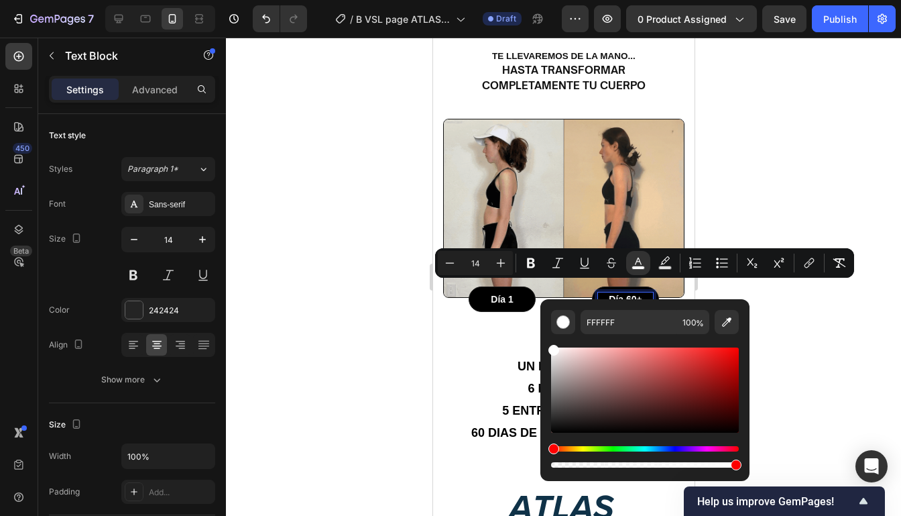
click at [812, 301] on div at bounding box center [563, 277] width 675 height 478
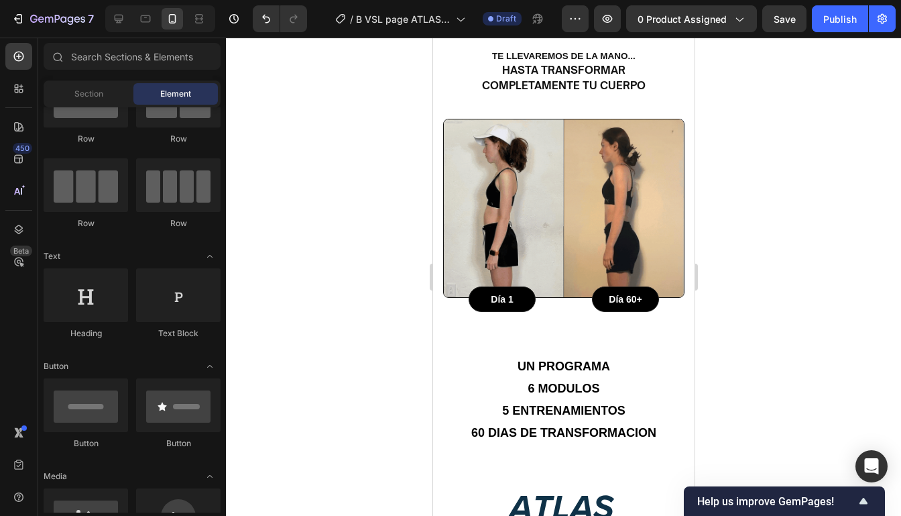
click at [812, 301] on div at bounding box center [563, 277] width 675 height 478
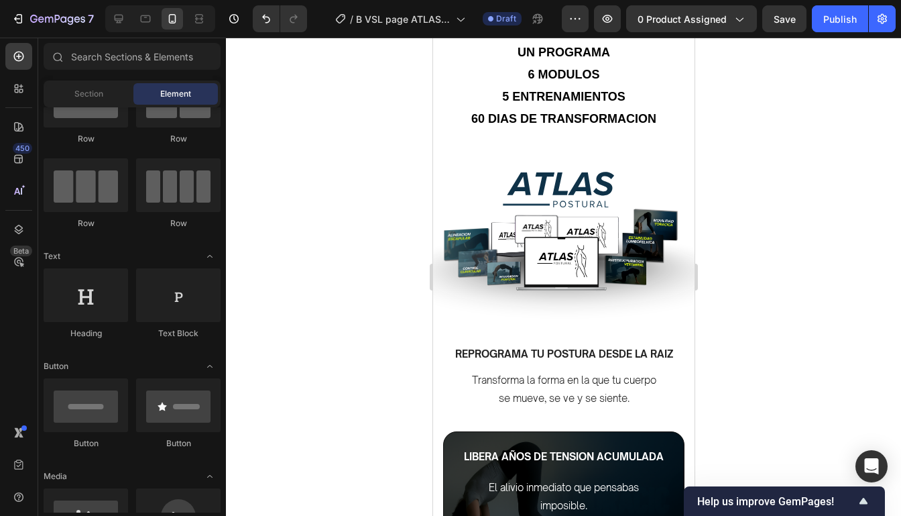
scroll to position [1177, 0]
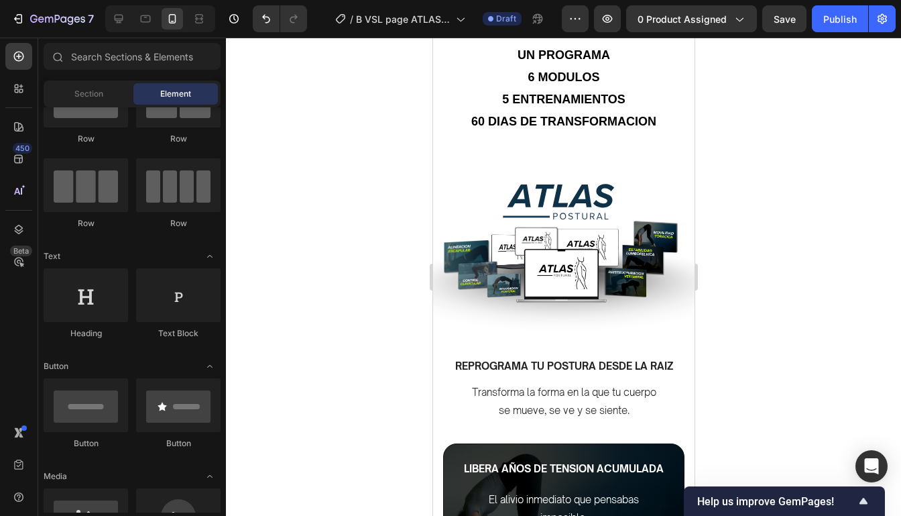
click at [737, 270] on div at bounding box center [563, 277] width 675 height 478
click at [741, 316] on div at bounding box center [563, 277] width 675 height 478
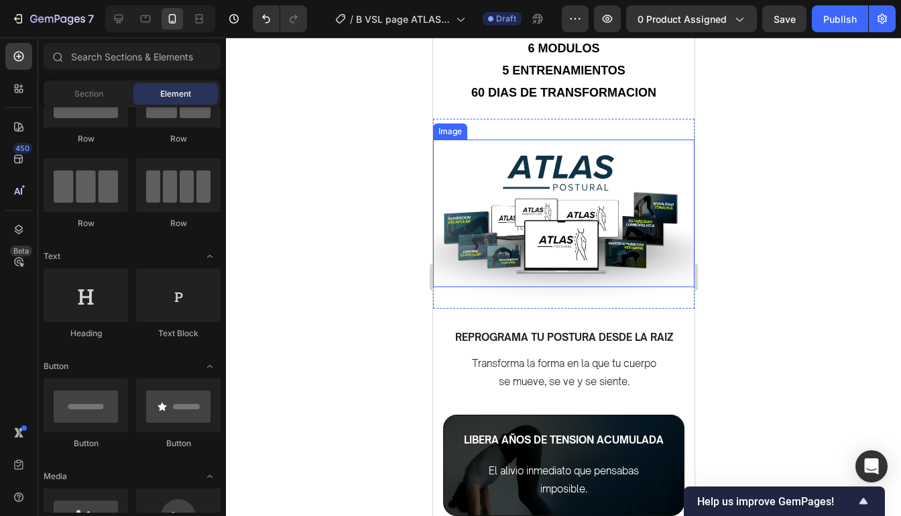
scroll to position [1233, 0]
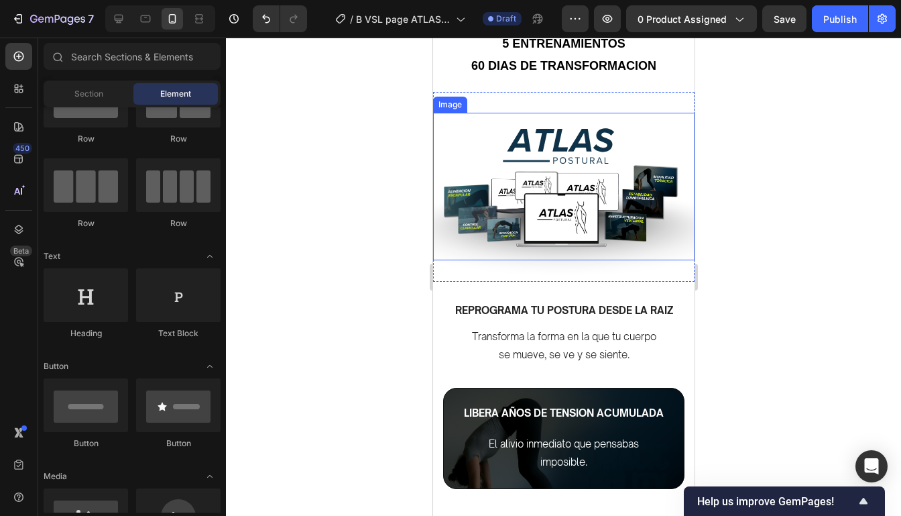
click at [758, 257] on div at bounding box center [563, 277] width 675 height 478
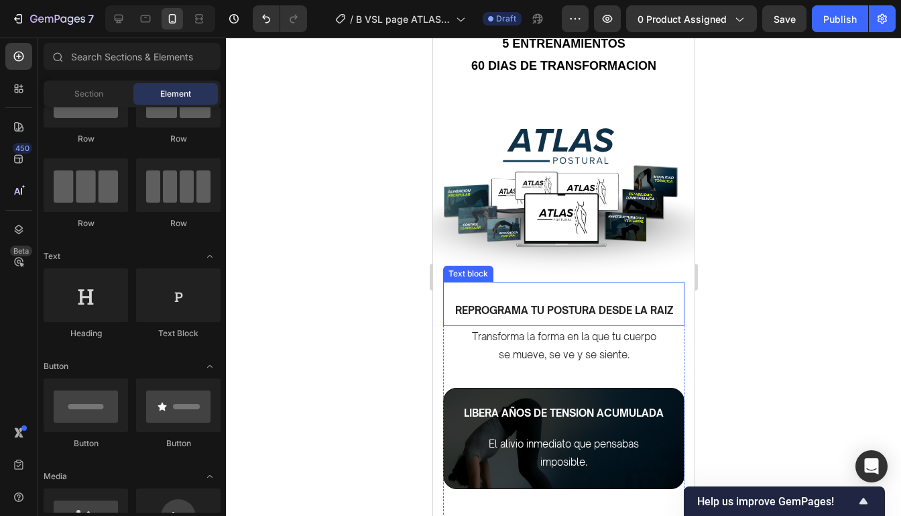
click at [644, 306] on p "REPROGRAMA TU POSTURA DESDE LA RAIZ" at bounding box center [562, 310] width 241 height 15
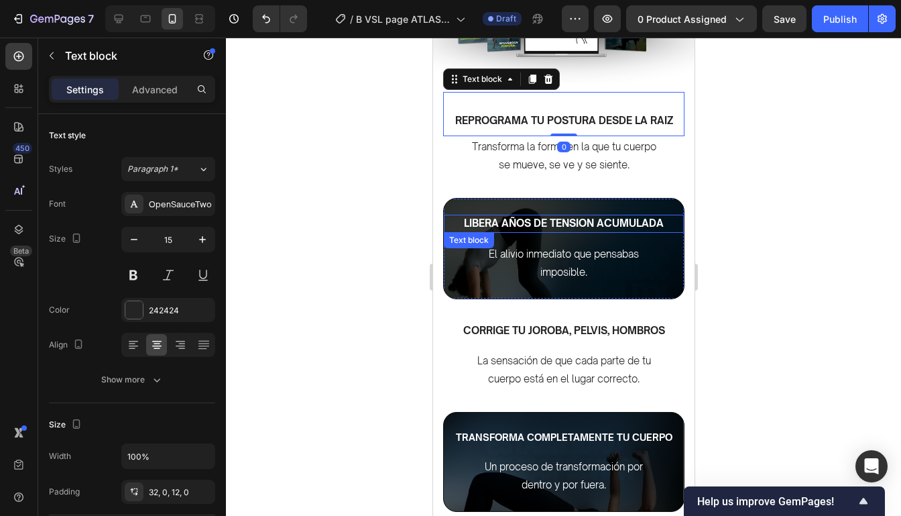
scroll to position [1506, 0]
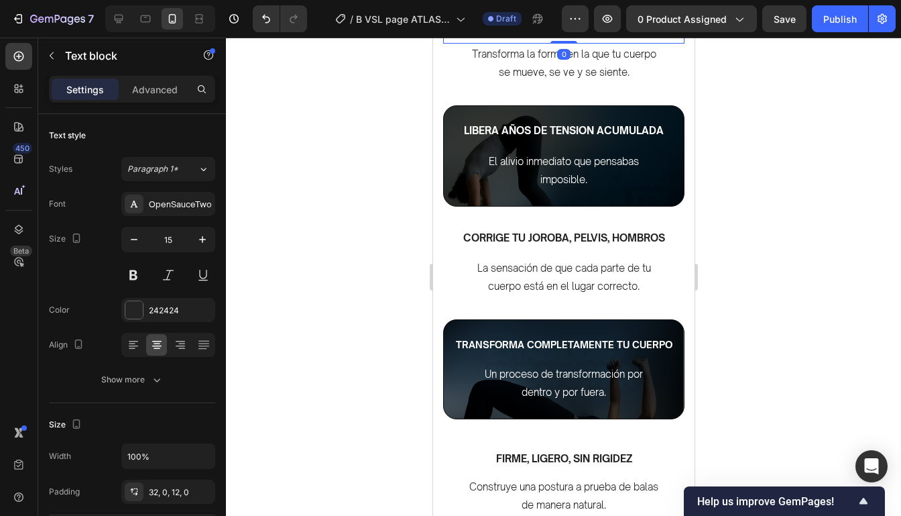
click at [726, 263] on div at bounding box center [563, 277] width 675 height 478
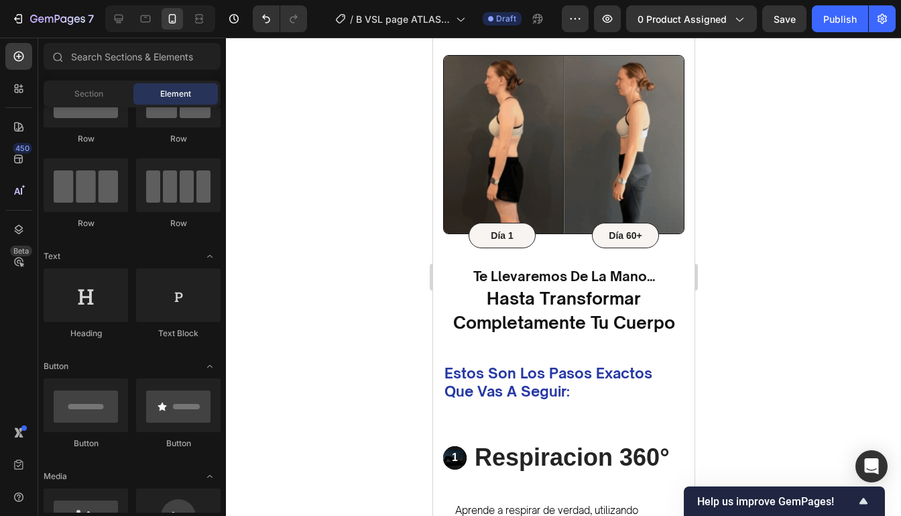
scroll to position [1986, 0]
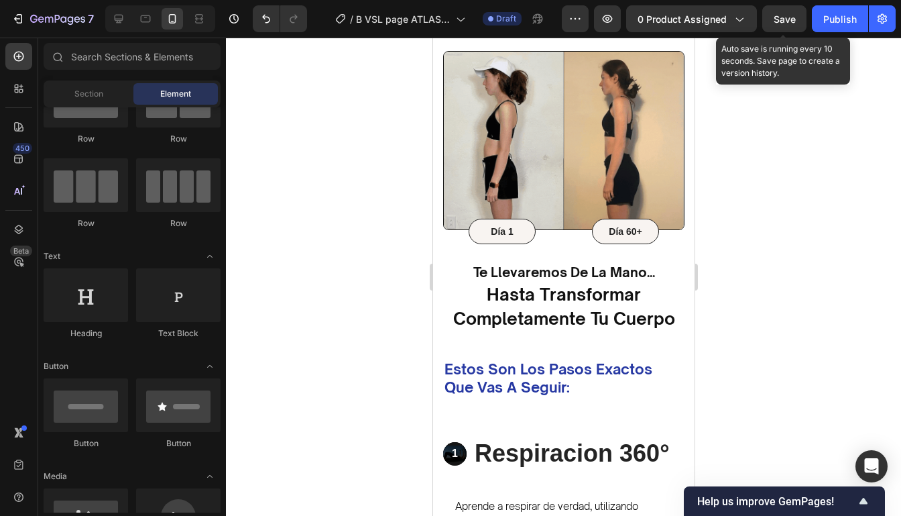
click at [796, 17] on span "Save" at bounding box center [785, 18] width 22 height 11
